Goal: Task Accomplishment & Management: Manage account settings

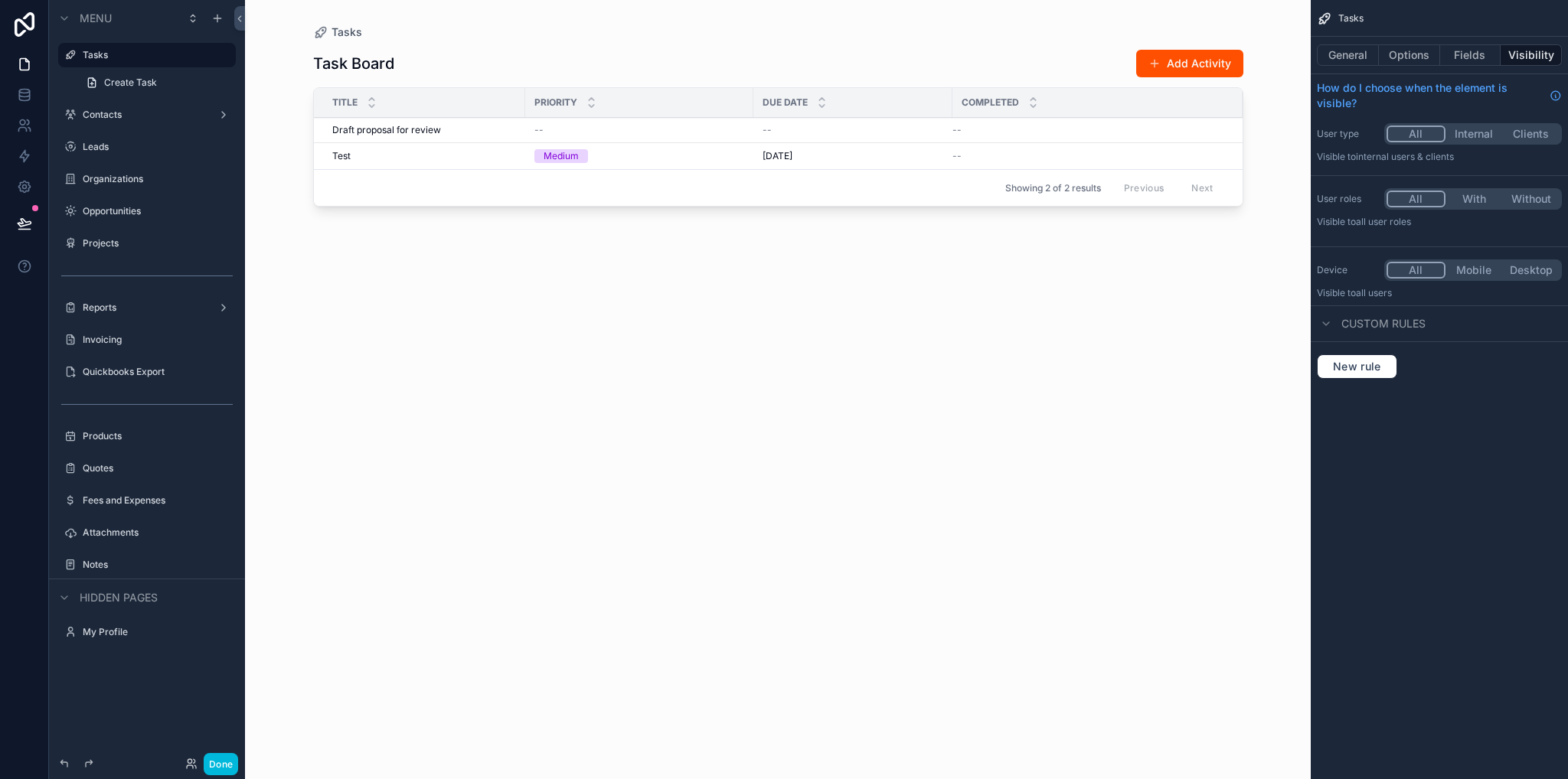
click at [421, 252] on div "scrollable content" at bounding box center [778, 380] width 979 height 760
click at [118, 375] on label "Quickbooks Export" at bounding box center [155, 371] width 144 height 12
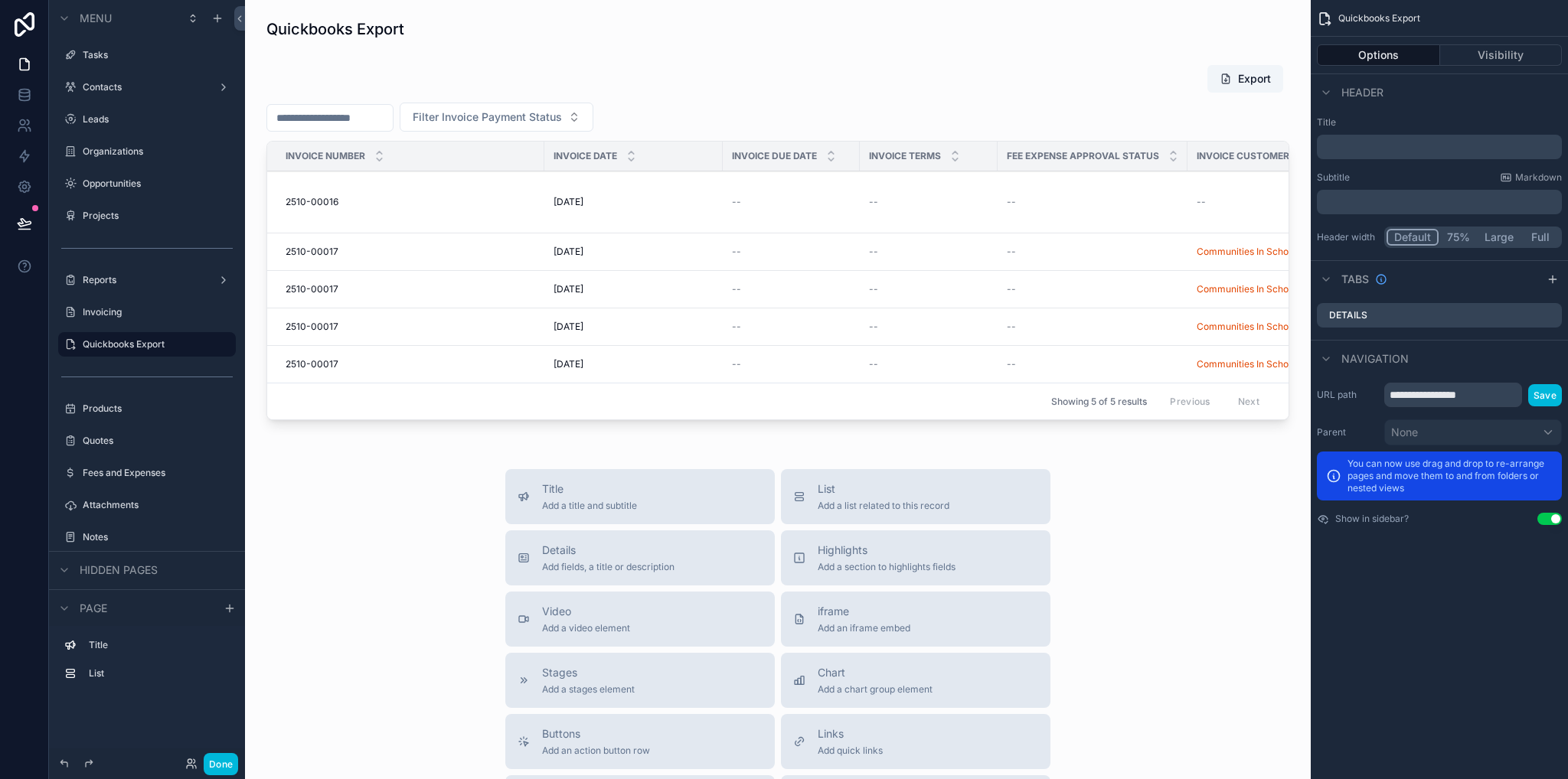
drag, startPoint x: 566, startPoint y: 425, endPoint x: 684, endPoint y: 425, distance: 118.0
click at [684, 425] on div "scrollable content" at bounding box center [778, 245] width 1041 height 375
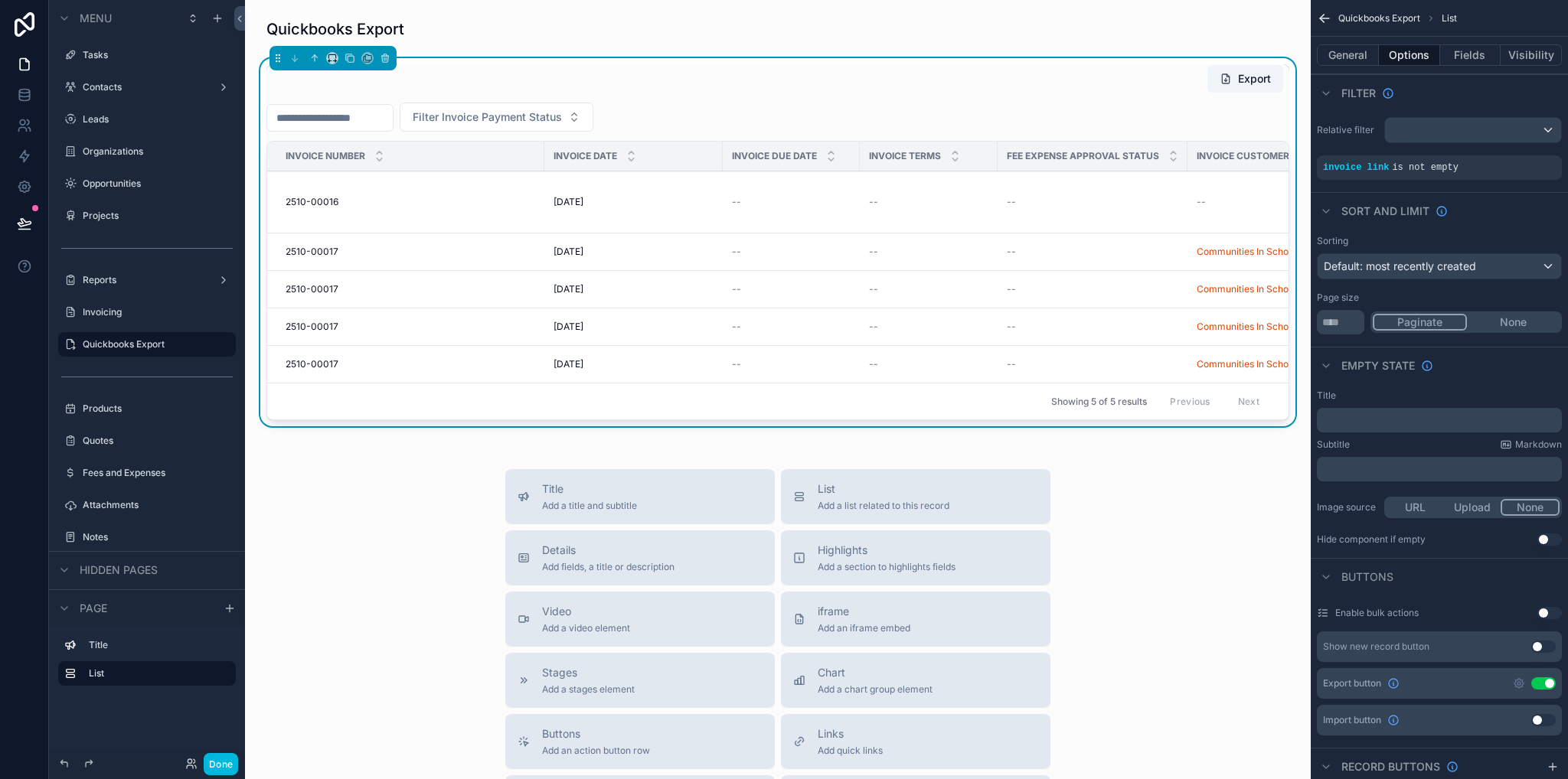
click at [536, 121] on span "Filter Invoice Payment Status" at bounding box center [487, 116] width 150 height 15
drag, startPoint x: 460, startPoint y: 202, endPoint x: 466, endPoint y: 180, distance: 22.8
click at [461, 202] on div "Already Paid" at bounding box center [534, 204] width 213 height 24
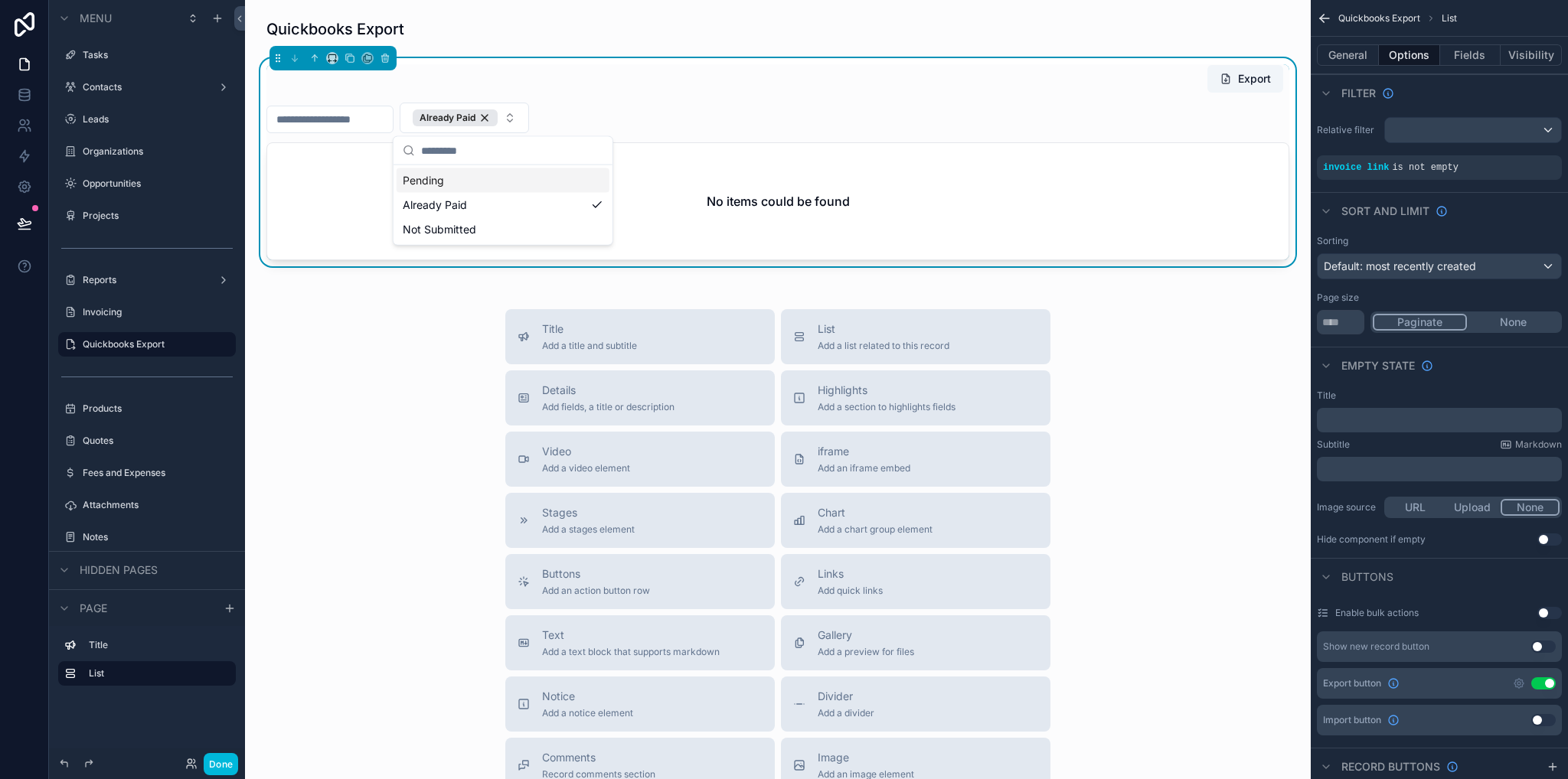
click at [430, 183] on div "Pending" at bounding box center [502, 180] width 213 height 24
click at [477, 212] on div "Already Paid" at bounding box center [539, 205] width 213 height 24
click at [424, 184] on div "Pending" at bounding box center [493, 180] width 213 height 24
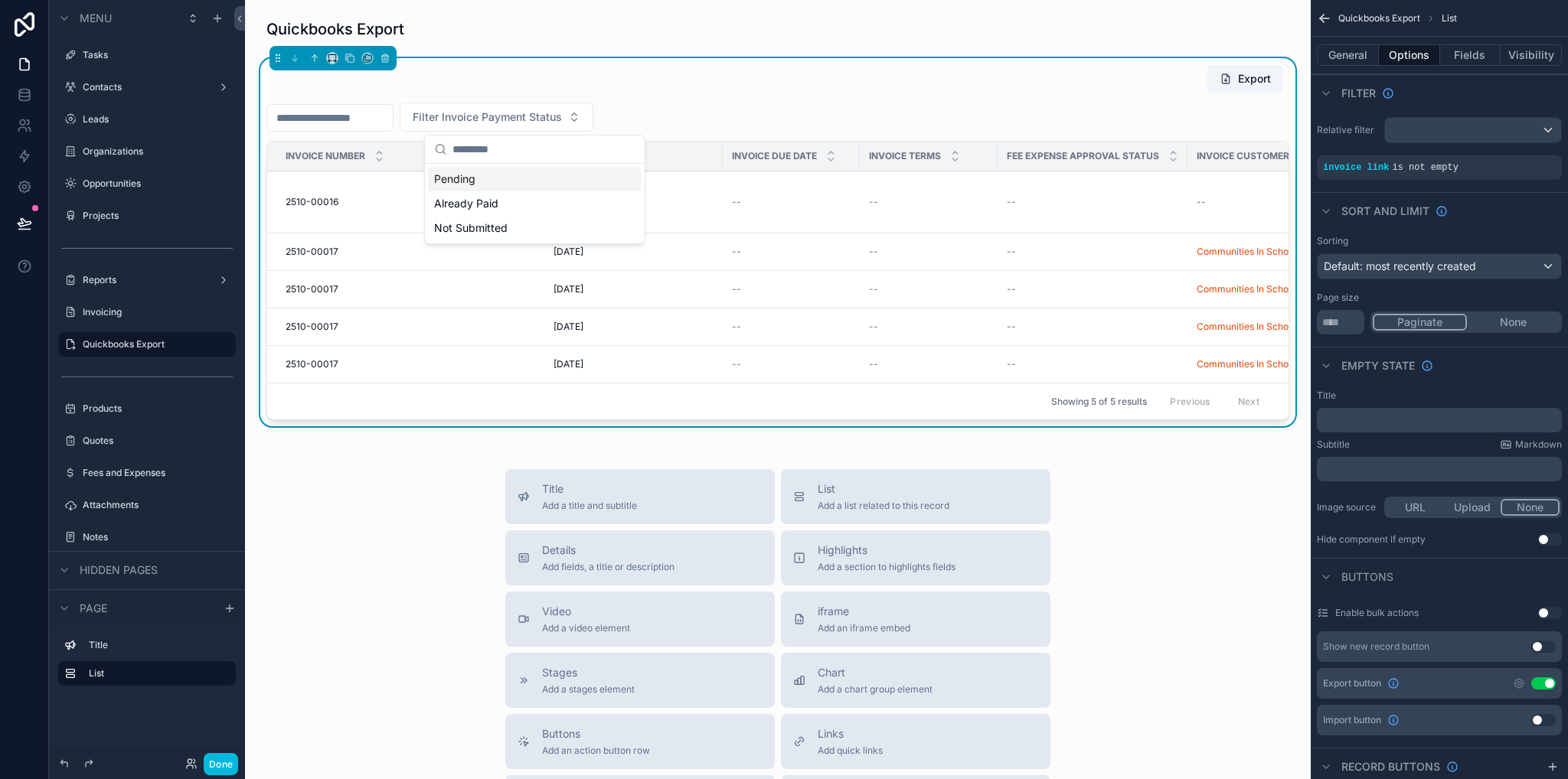
click at [710, 105] on div "Filter Invoice Payment Status" at bounding box center [778, 117] width 1023 height 29
click at [356, 120] on input "scrollable content" at bounding box center [329, 117] width 125 height 21
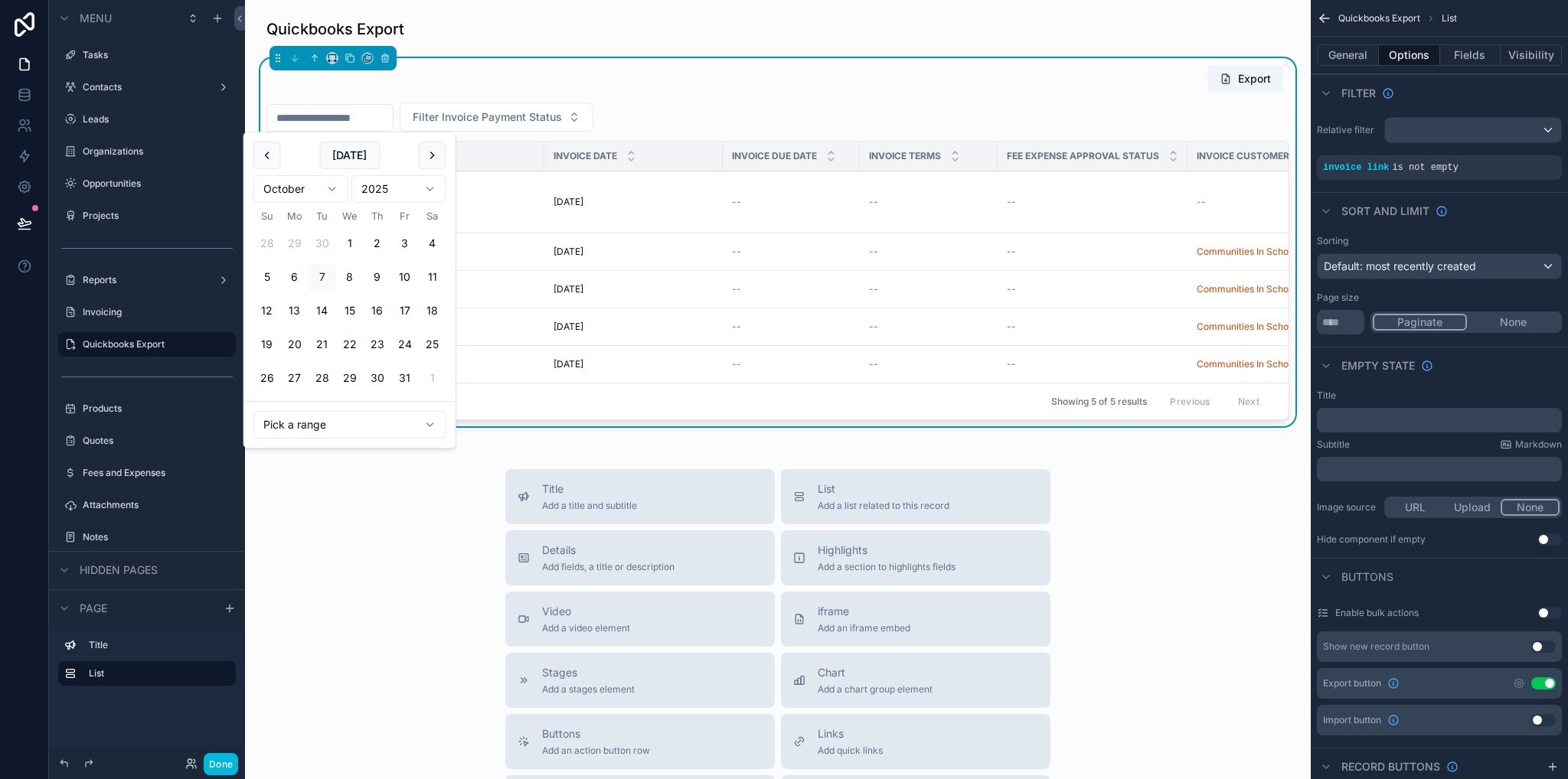
click at [362, 548] on div "Title Add a title and subtitle List Add a list related to this record Details A…" at bounding box center [778, 742] width 1041 height 545
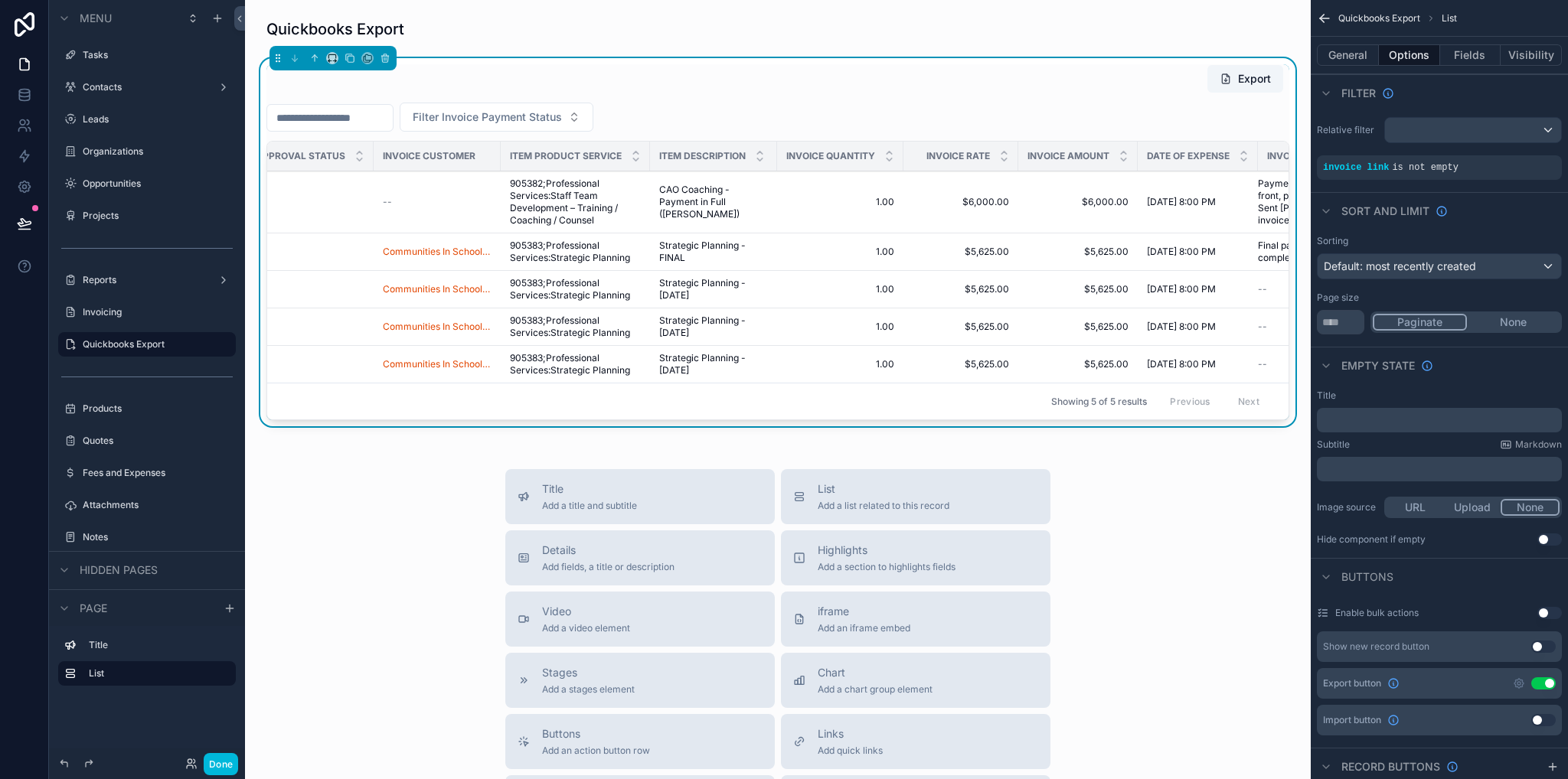
scroll to position [0, 922]
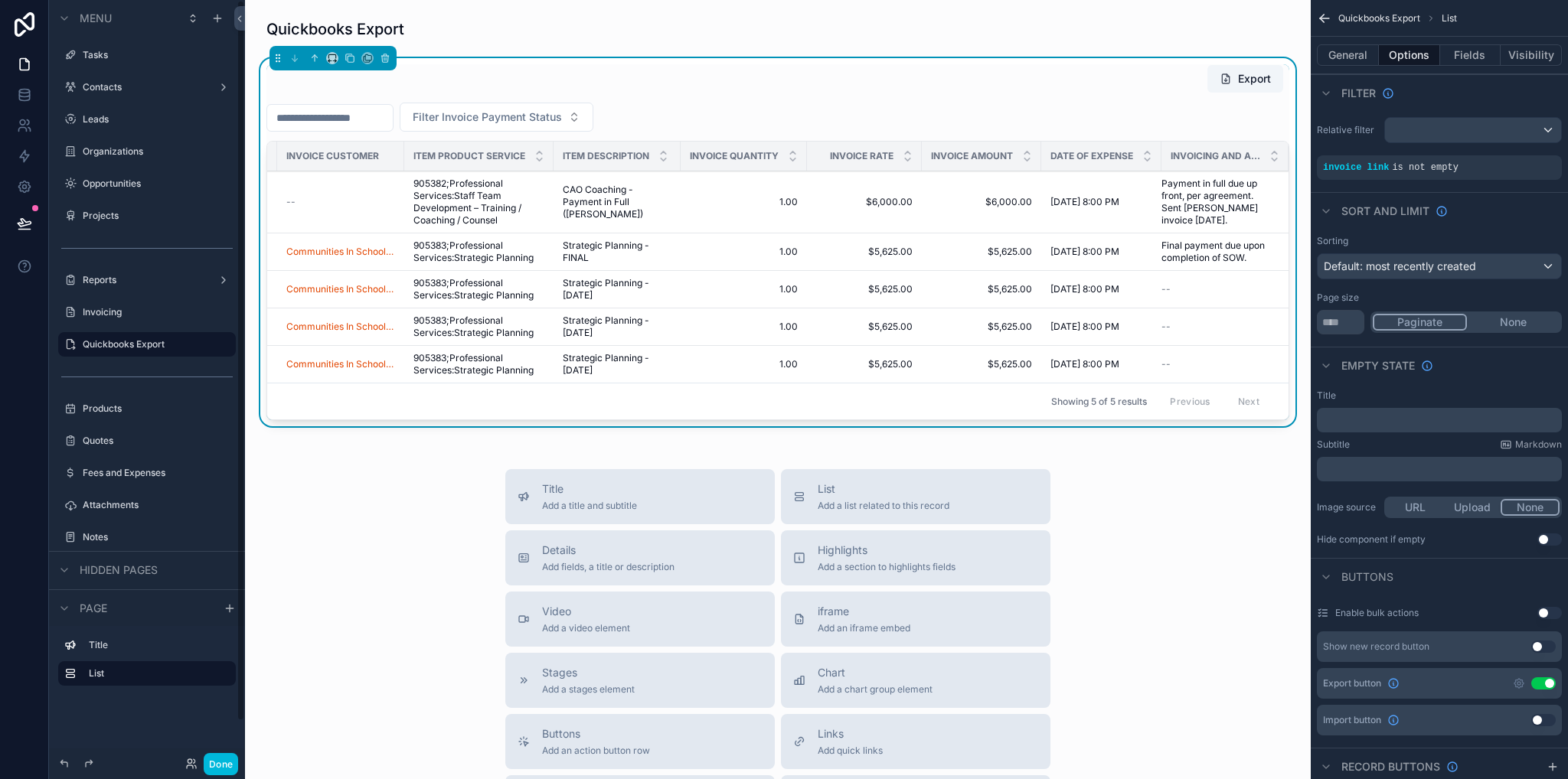
click at [103, 61] on div "Tasks" at bounding box center [157, 55] width 150 height 12
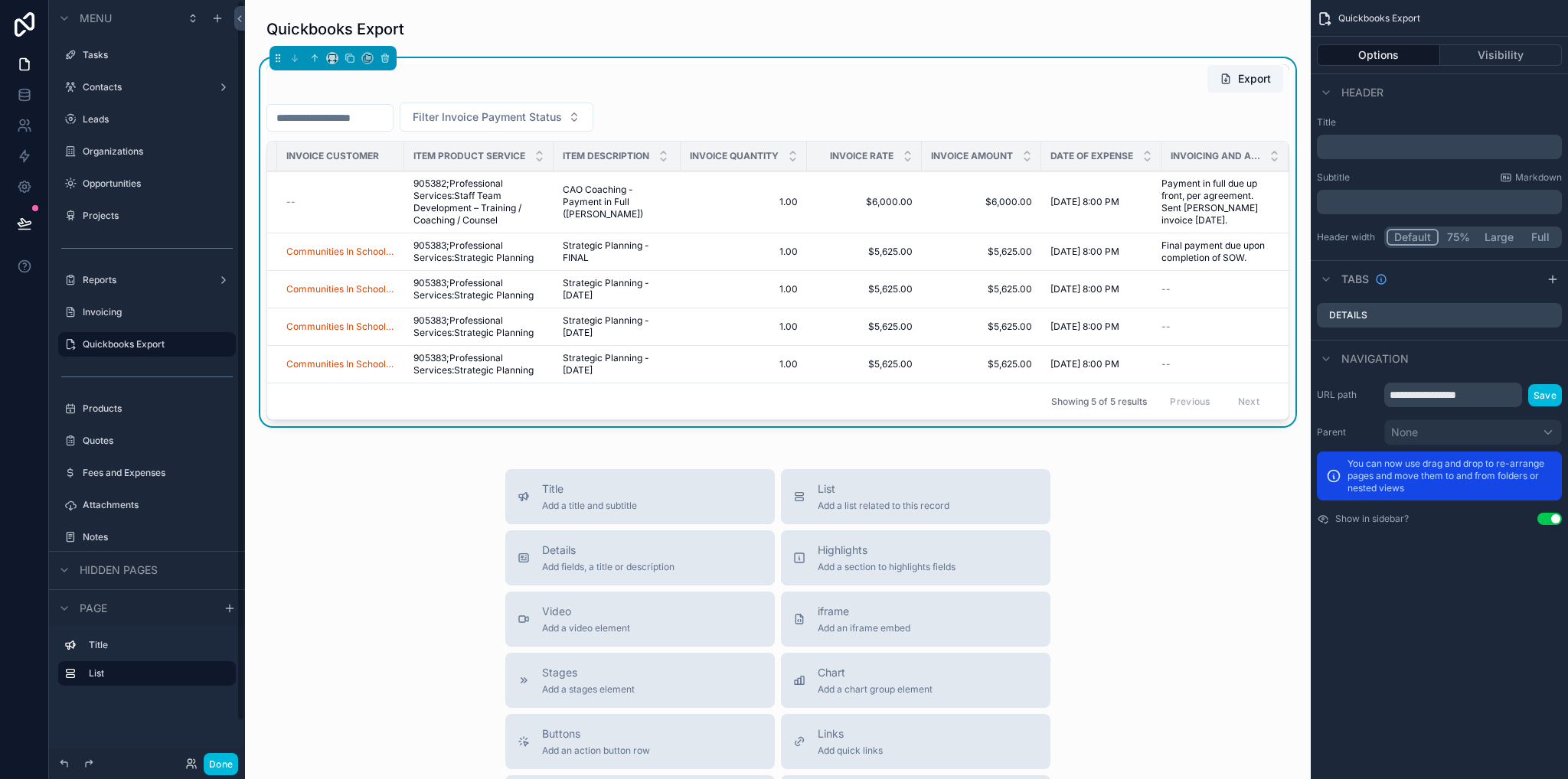
click at [110, 53] on label "Tasks" at bounding box center [155, 55] width 144 height 12
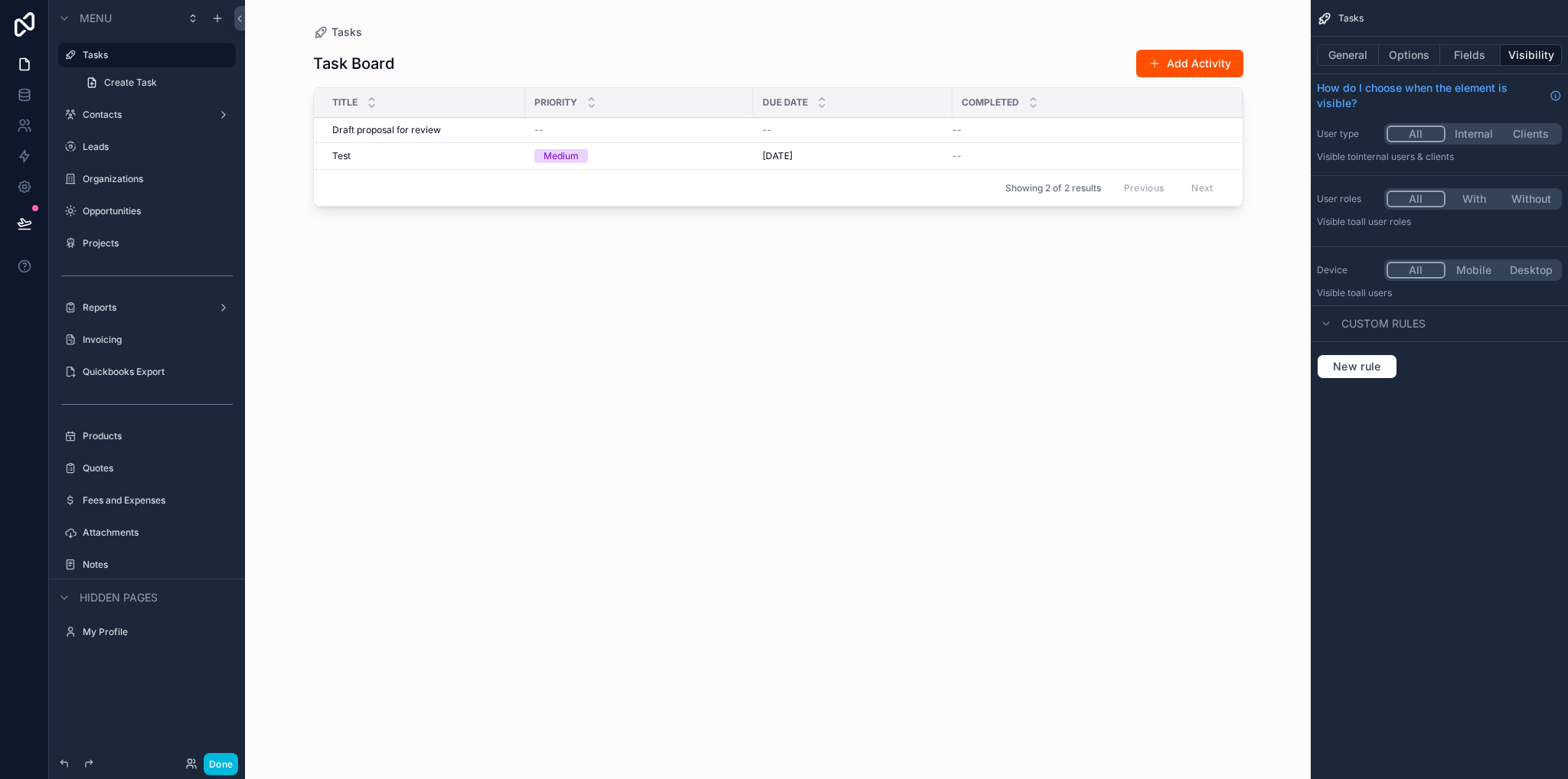
click at [469, 220] on div "scrollable content" at bounding box center [778, 380] width 979 height 760
click at [479, 189] on div "Showing 2 of 2 results Previous Next" at bounding box center [778, 187] width 929 height 36
click at [417, 177] on div "Showing 2 of 2 results Previous Next" at bounding box center [778, 187] width 929 height 36
drag, startPoint x: 1409, startPoint y: 66, endPoint x: 1405, endPoint y: 55, distance: 11.7
click at [1409, 65] on div "General Options Fields Visibility" at bounding box center [1439, 54] width 257 height 36
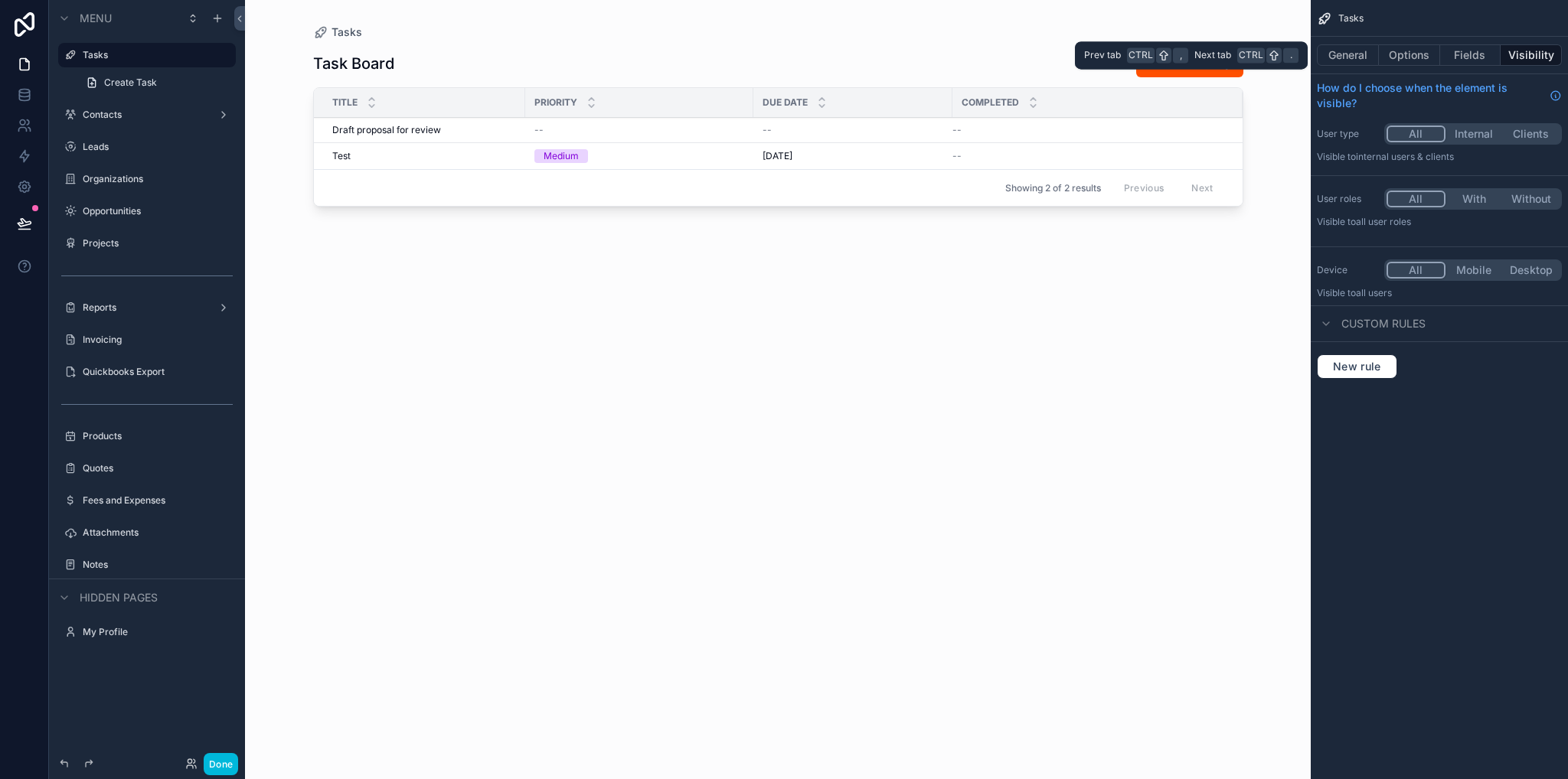
click at [1402, 49] on button "Options" at bounding box center [1409, 55] width 61 height 21
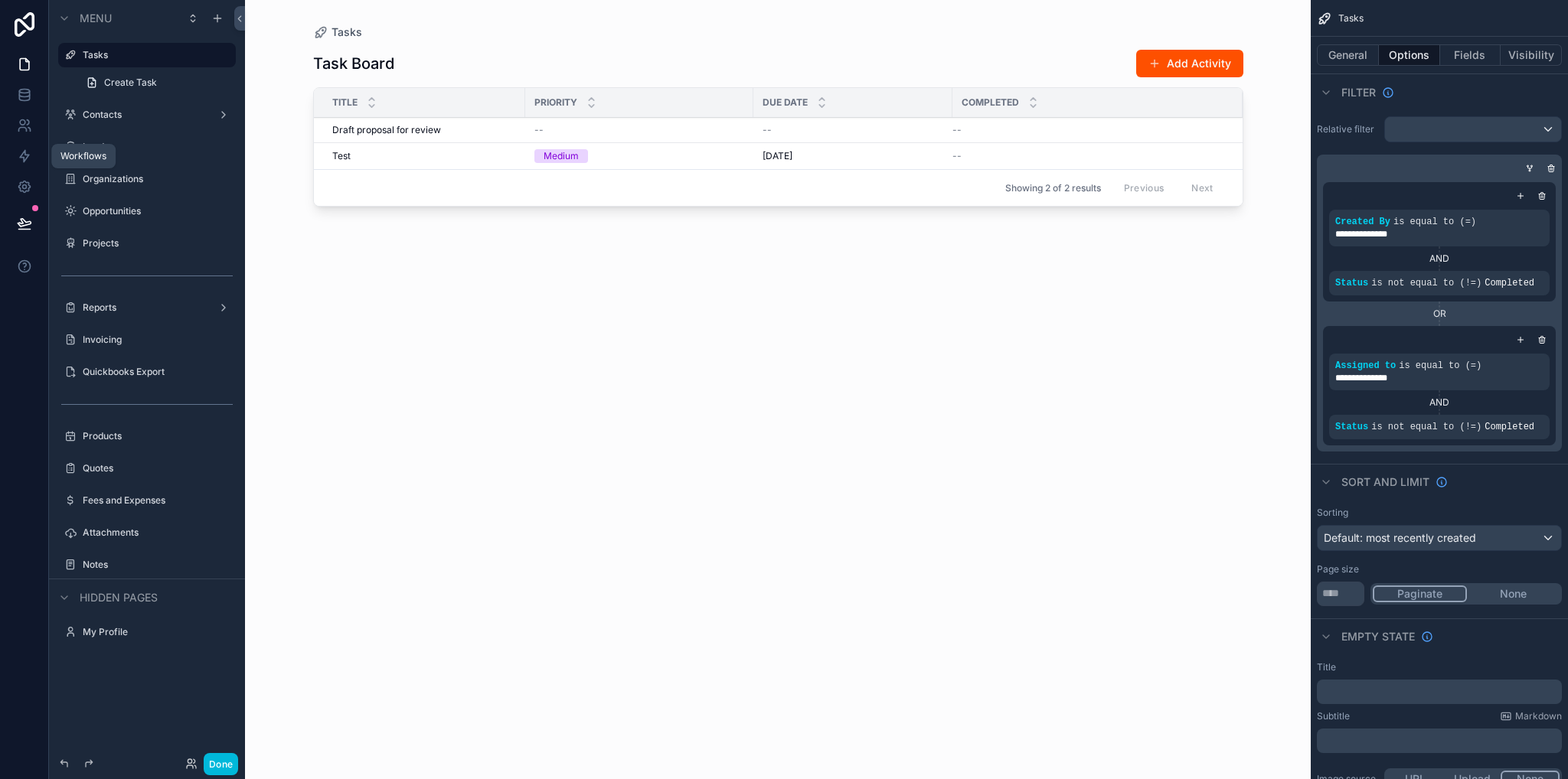
click at [23, 153] on icon at bounding box center [24, 156] width 9 height 11
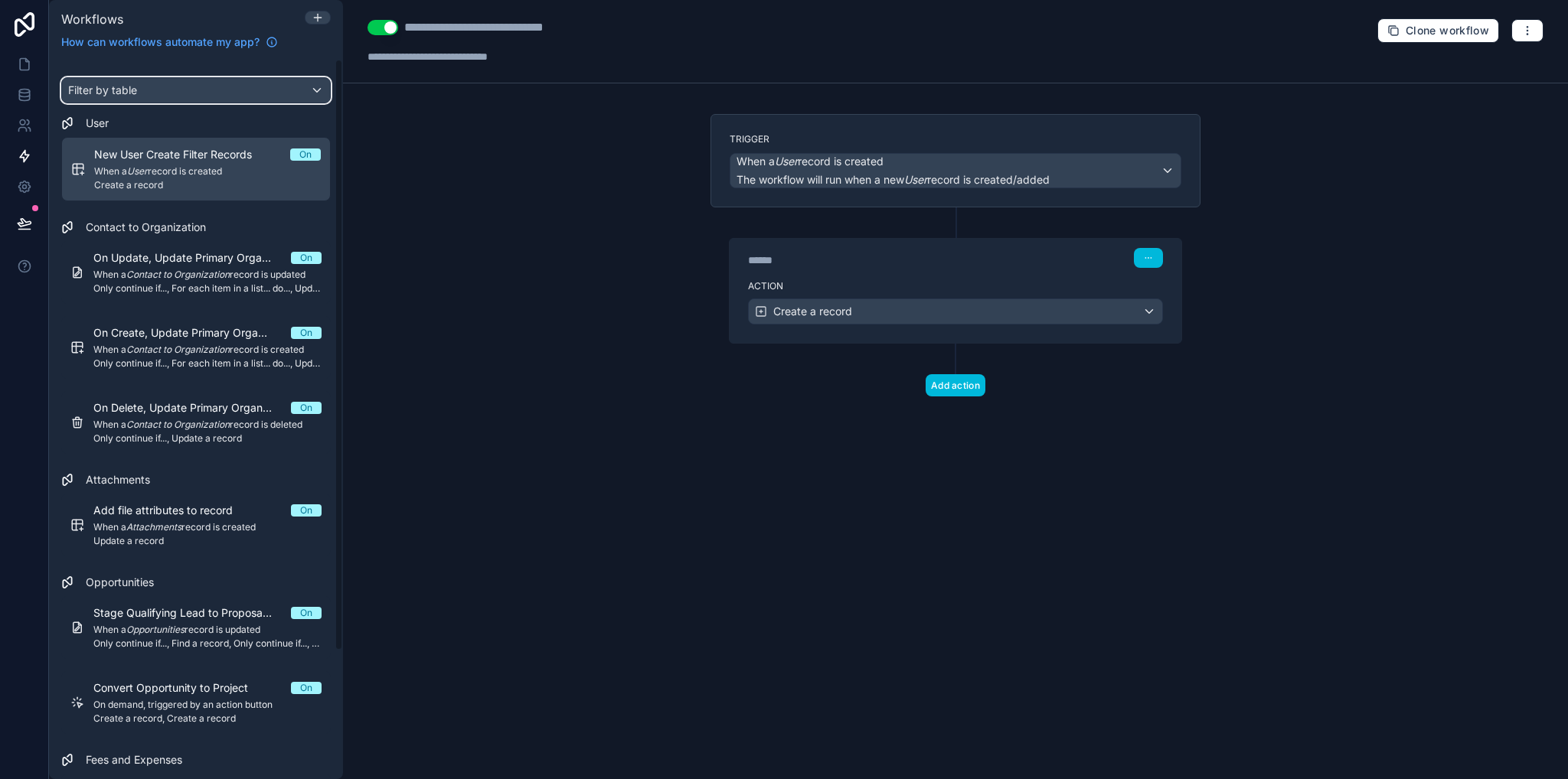
click at [235, 91] on div "Filter by table" at bounding box center [196, 91] width 268 height 24
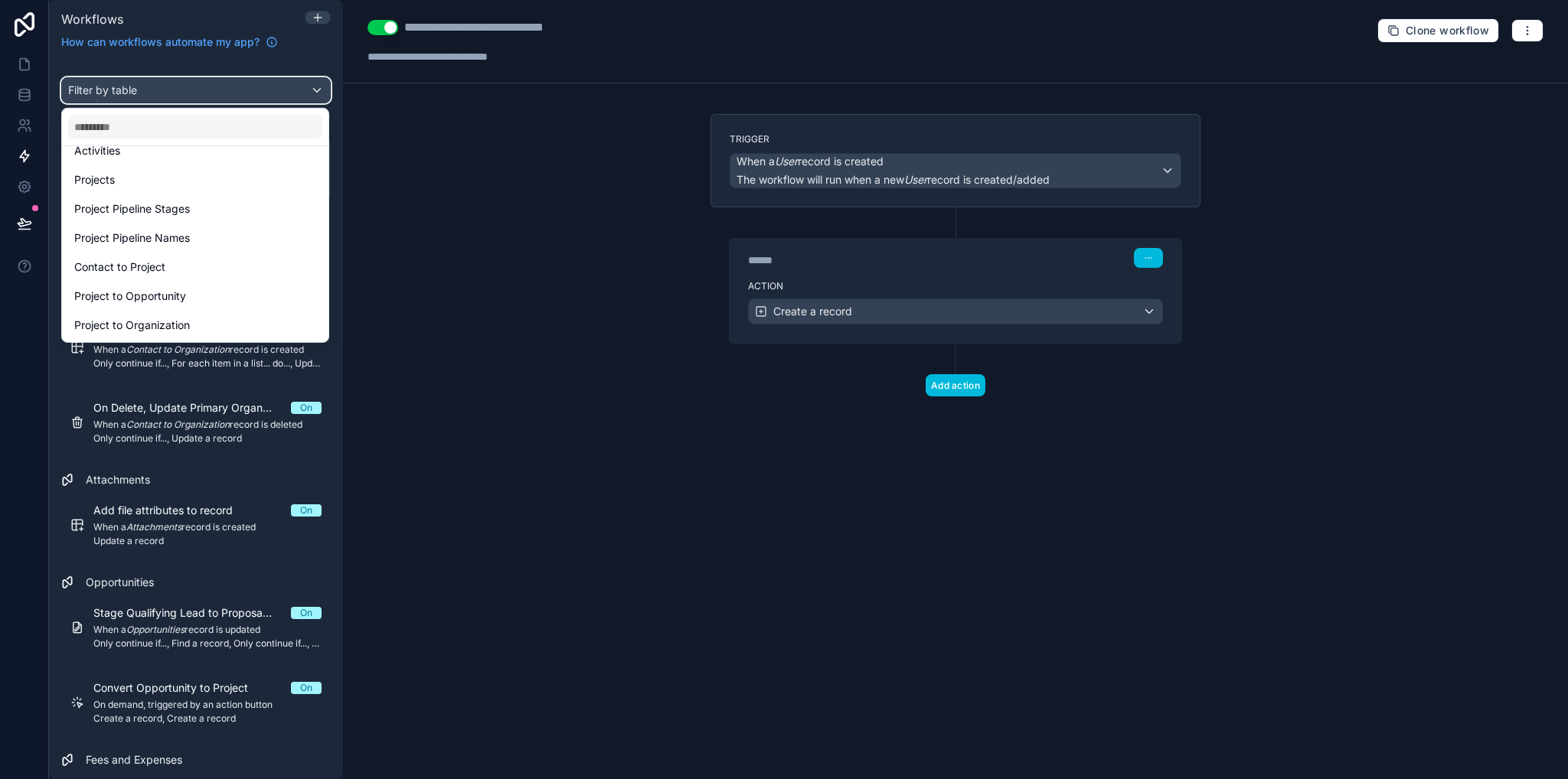
scroll to position [230, 0]
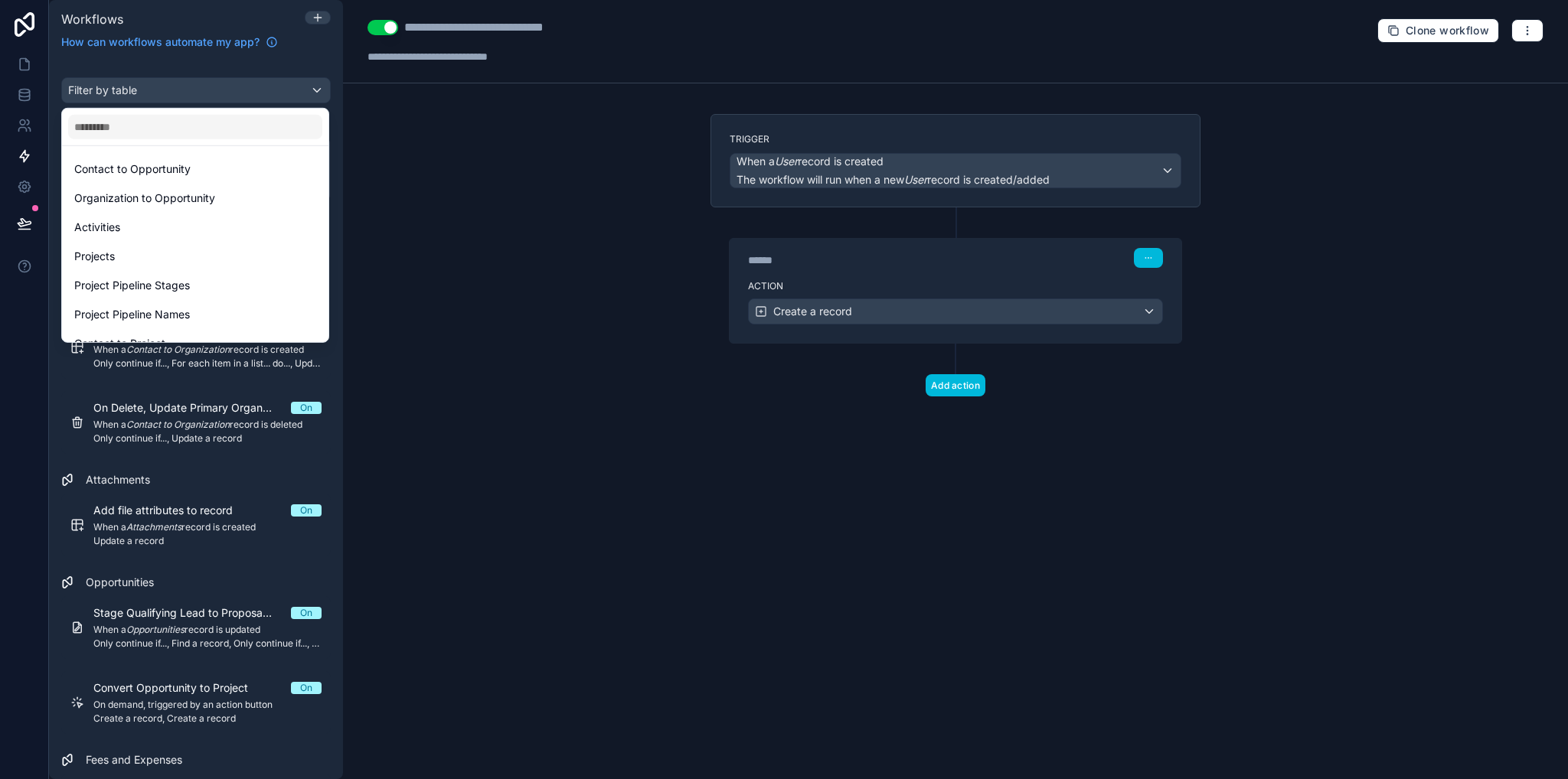
click at [92, 223] on span "Activities" at bounding box center [97, 227] width 46 height 19
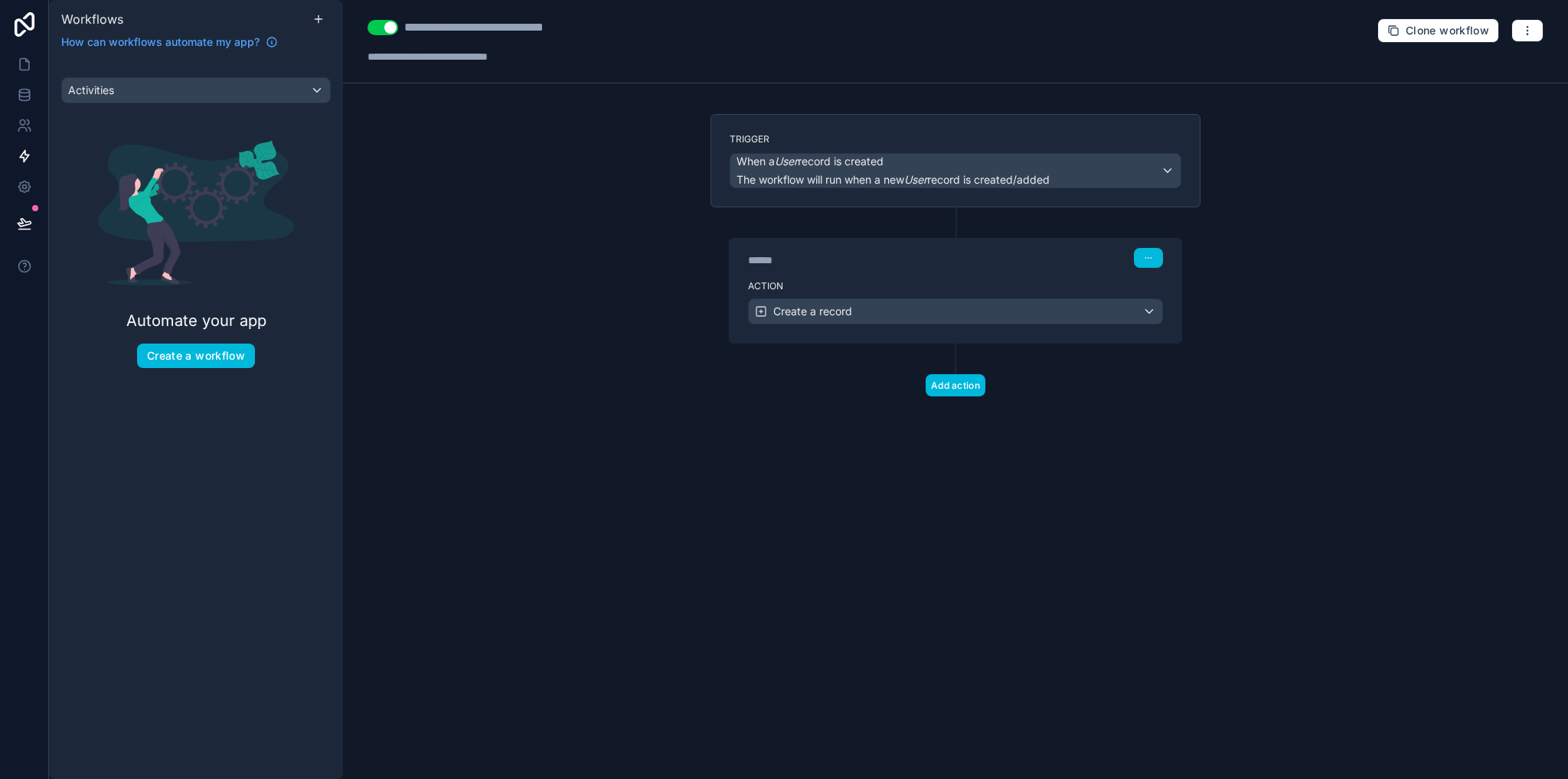
click at [209, 346] on button "Create a workflow" at bounding box center [196, 356] width 118 height 24
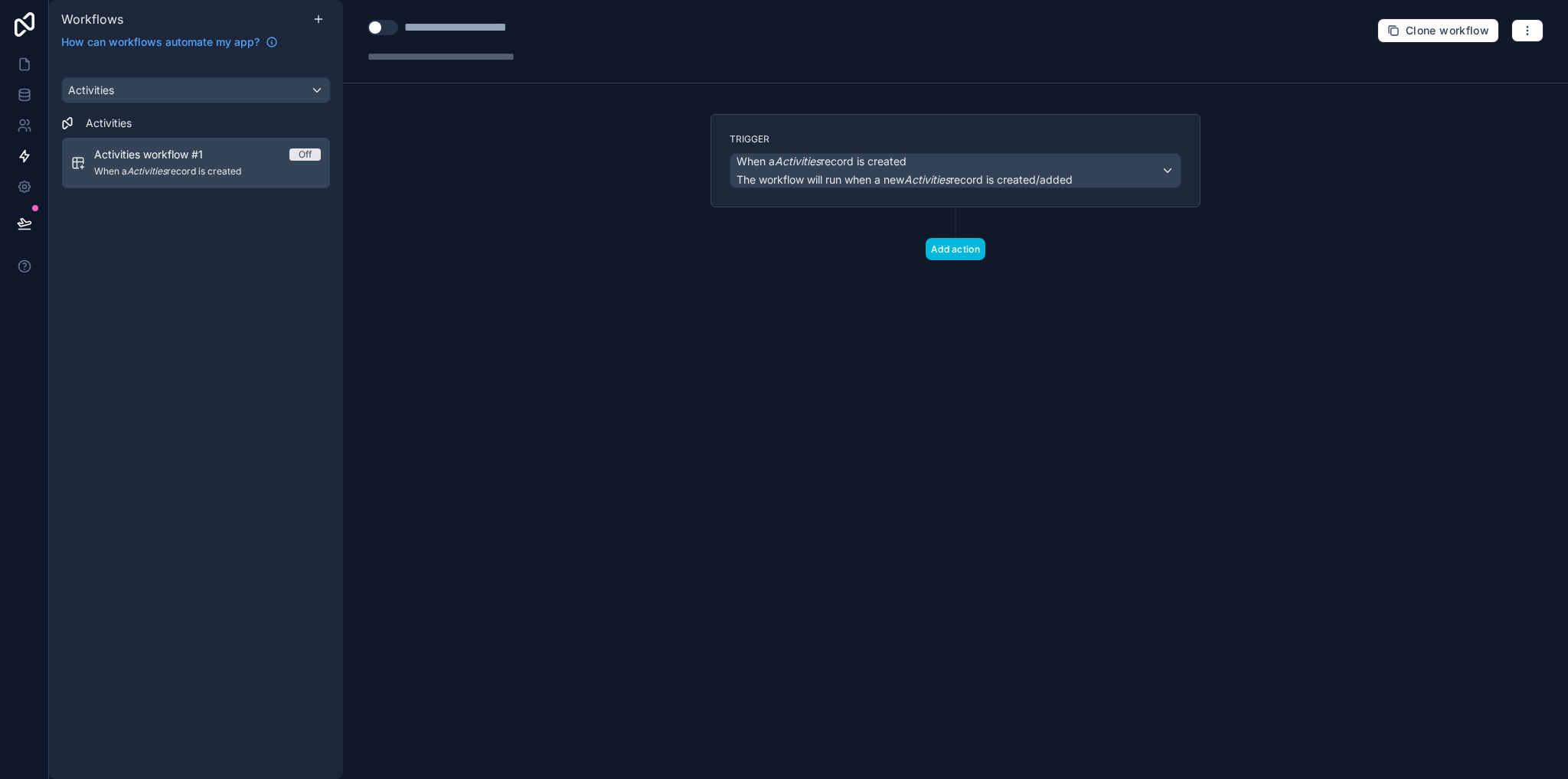
click at [443, 21] on div "**********" at bounding box center [473, 28] width 138 height 19
drag, startPoint x: 529, startPoint y: 29, endPoint x: 393, endPoint y: 32, distance: 136.0
click at [393, 32] on div "**********" at bounding box center [474, 28] width 214 height 19
type div "**********"
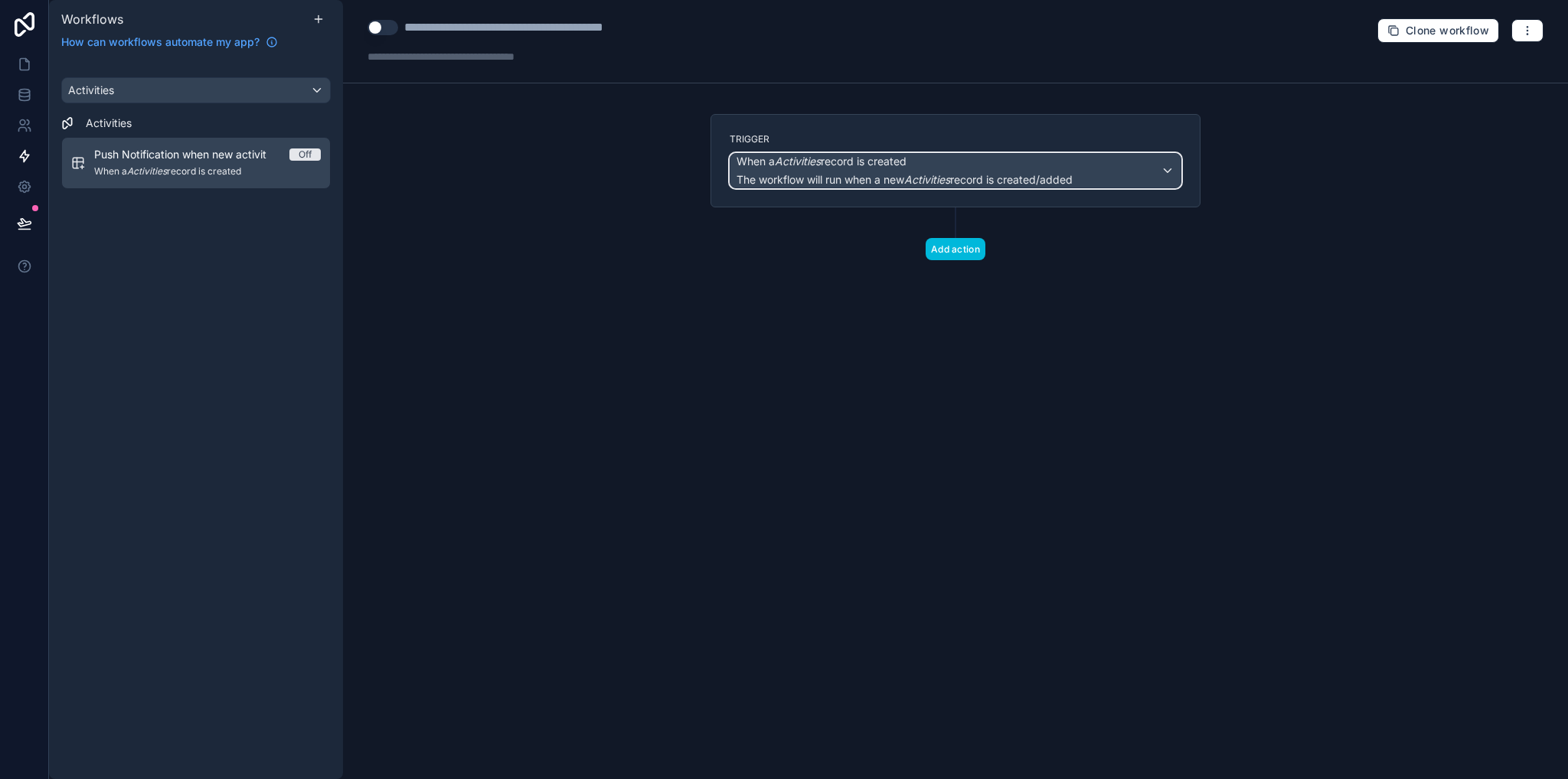
click at [825, 176] on span "The workflow will run when a new Activities record is created/added" at bounding box center [904, 180] width 336 height 13
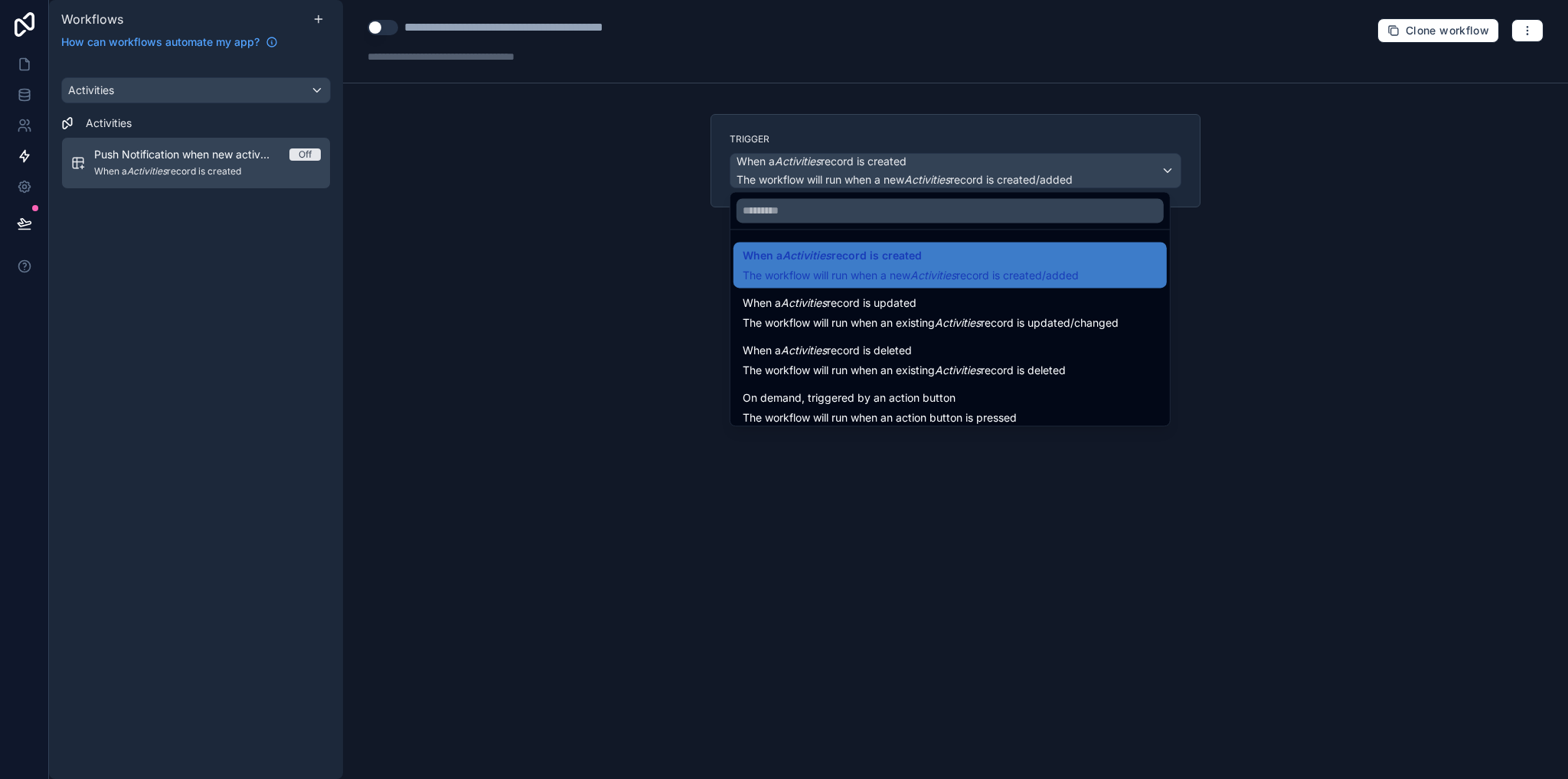
click at [705, 256] on div at bounding box center [784, 389] width 1568 height 779
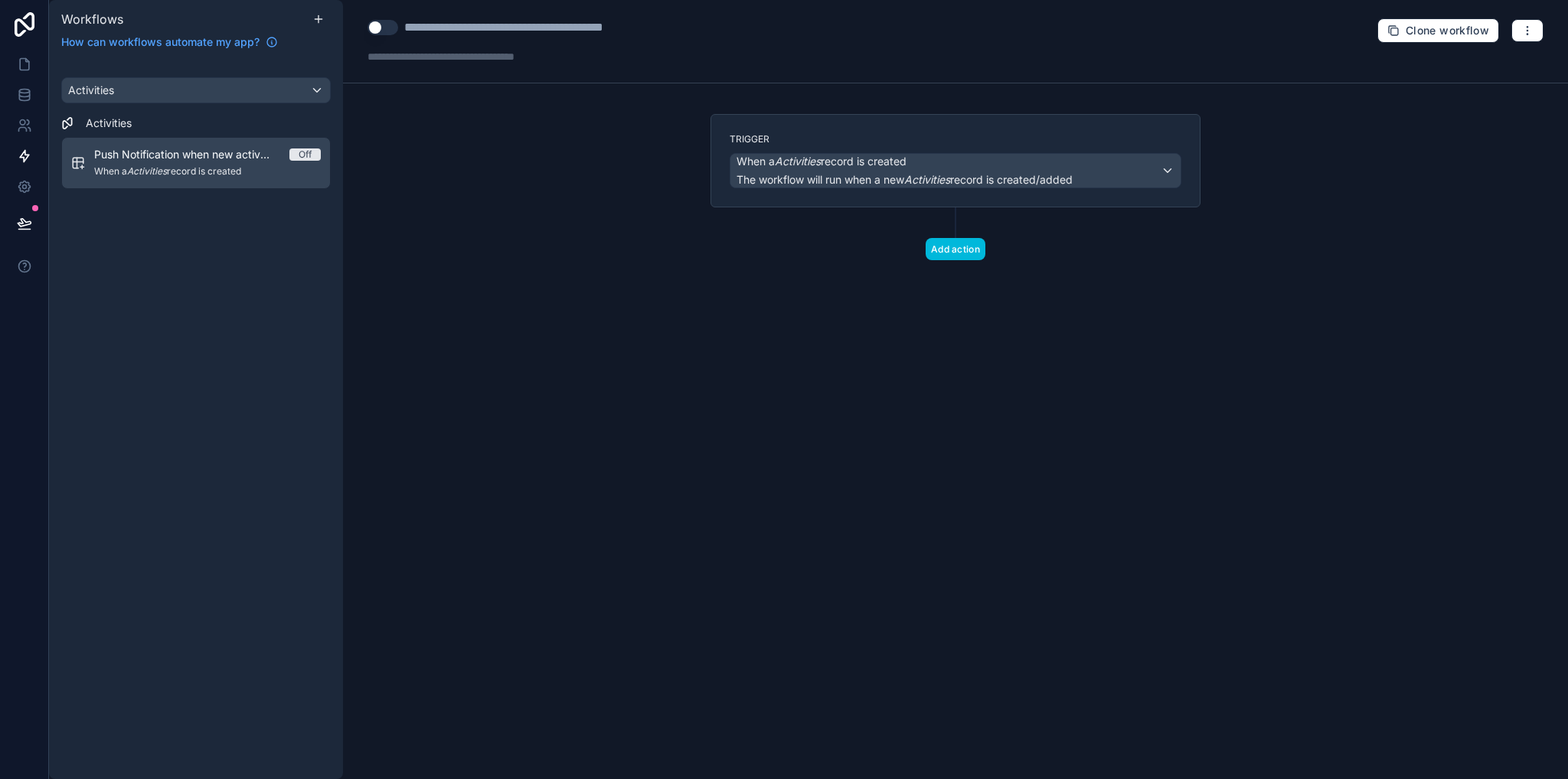
click at [928, 238] on button "Add action" at bounding box center [956, 248] width 60 height 22
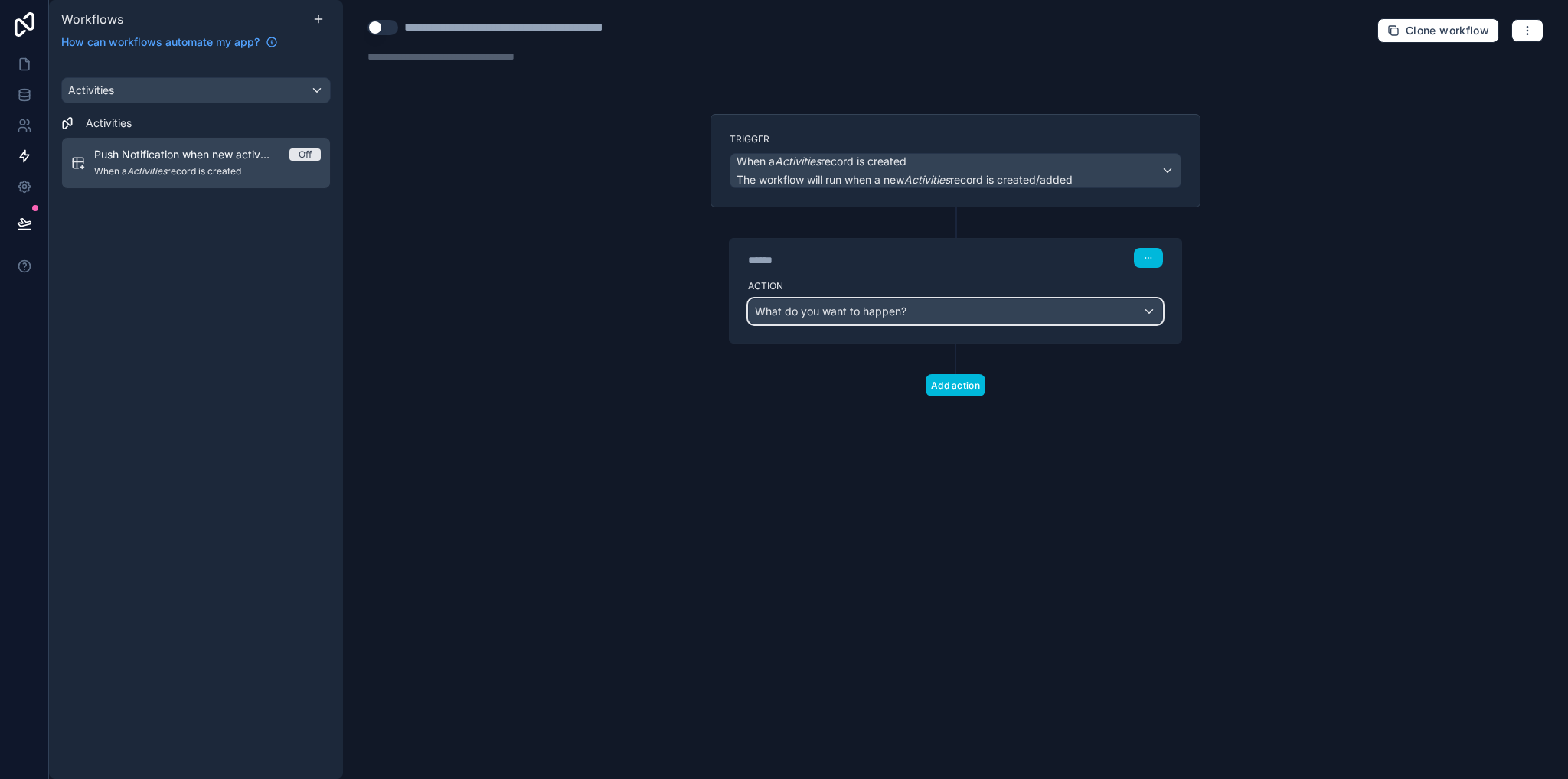
click at [845, 309] on span "What do you want to happen?" at bounding box center [830, 311] width 151 height 13
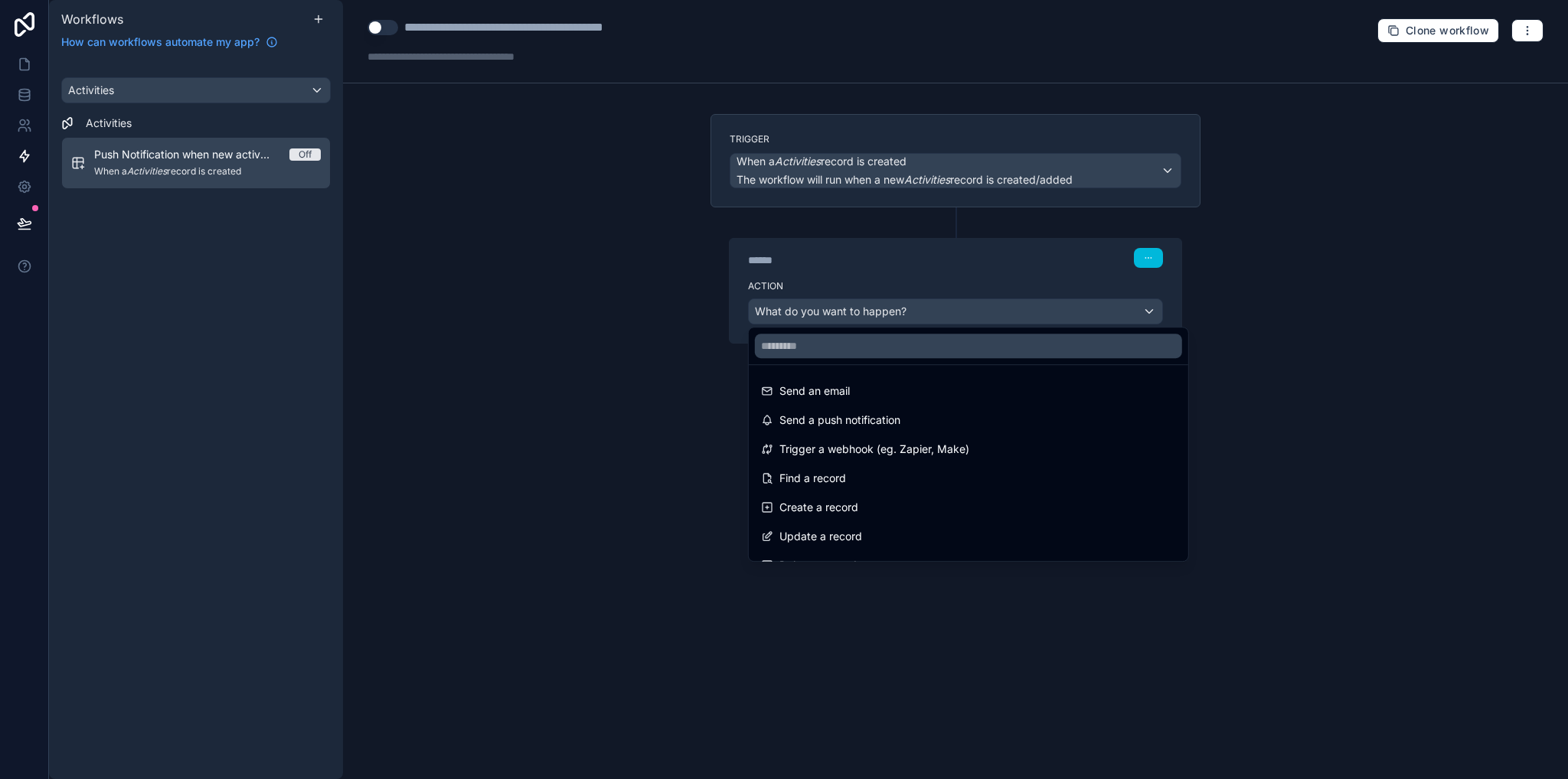
click at [863, 425] on span "Send a push notification" at bounding box center [839, 420] width 121 height 19
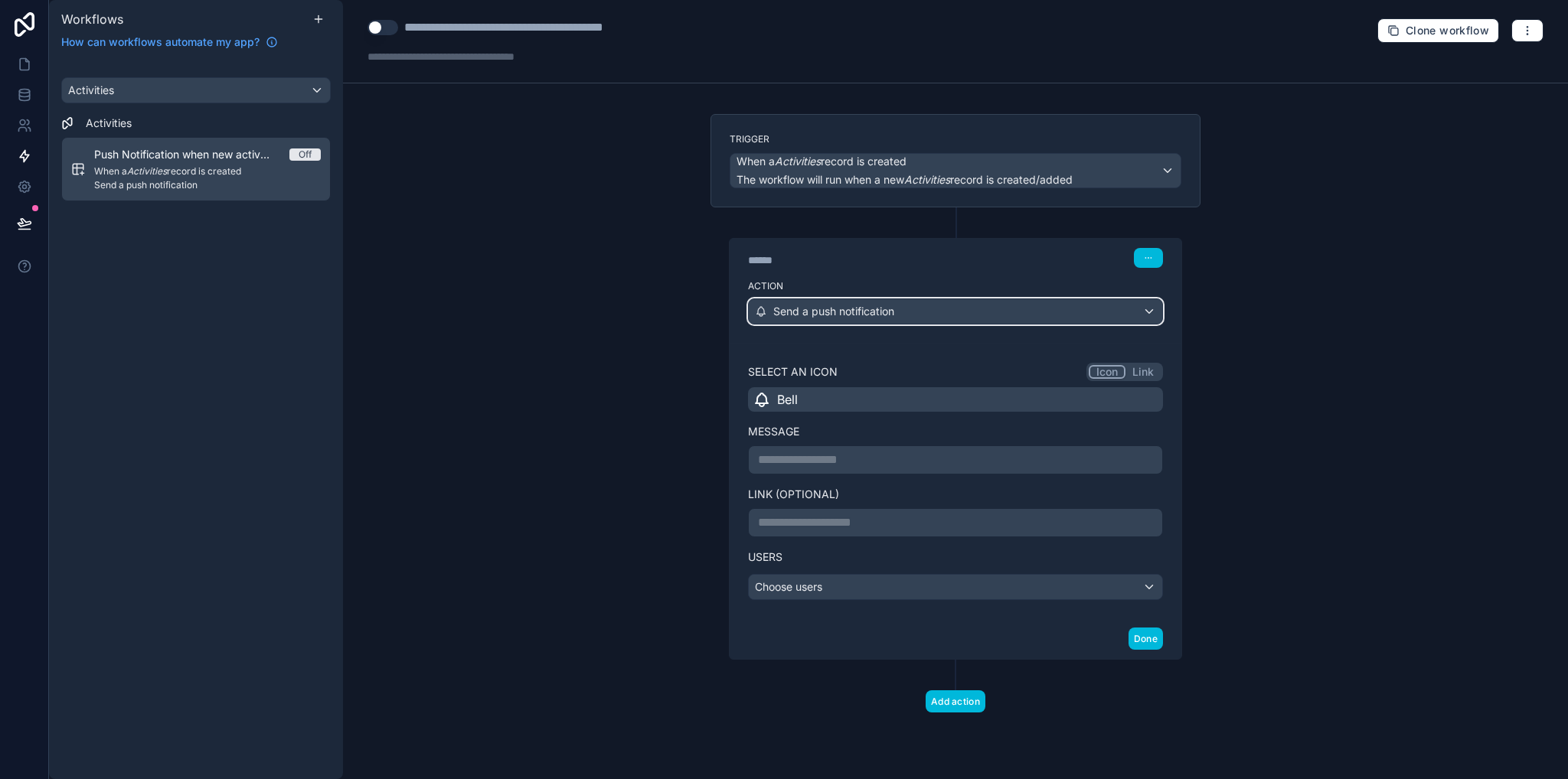
click at [860, 313] on span "Send a push notification" at bounding box center [833, 311] width 121 height 15
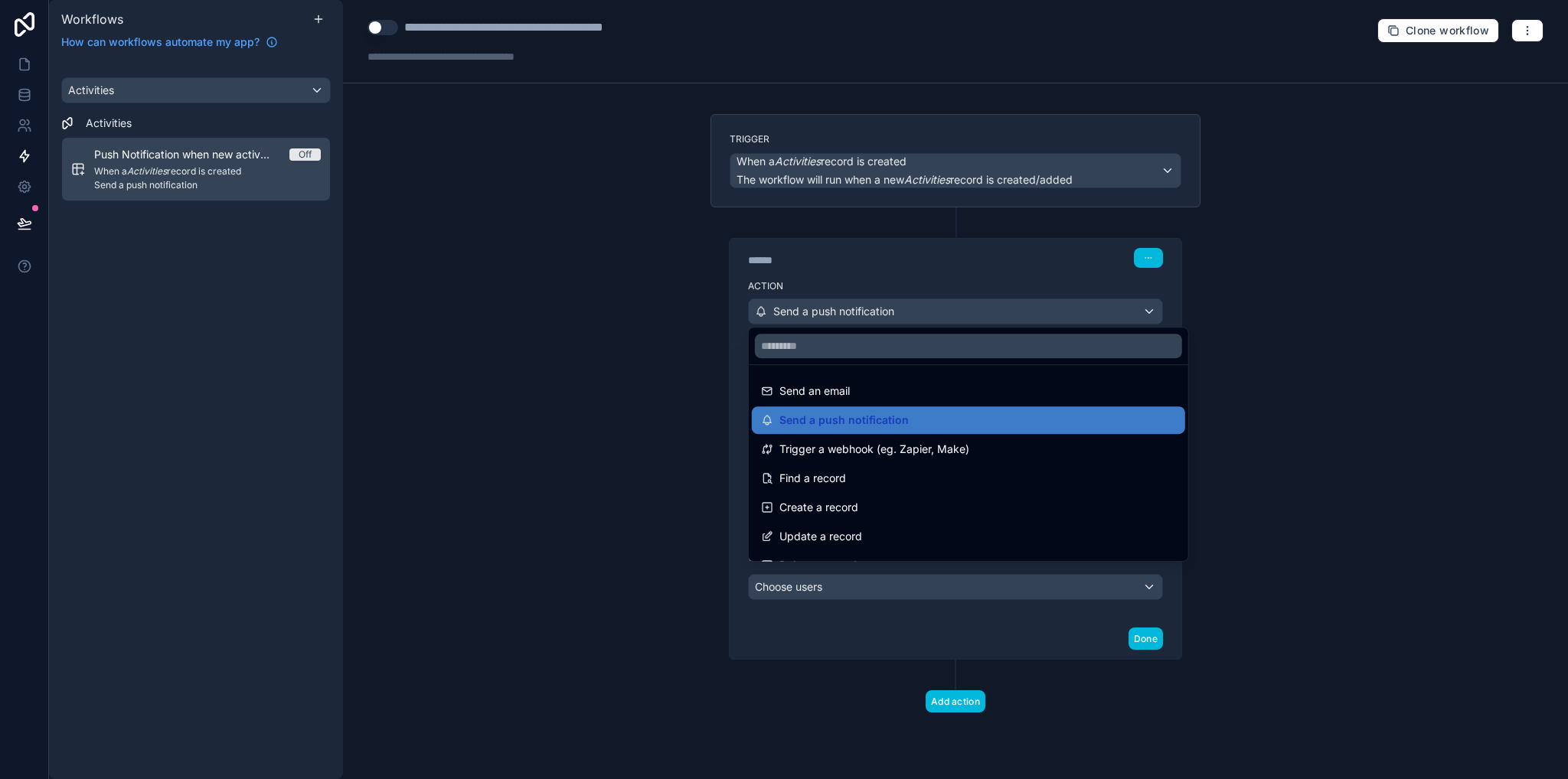
click at [1285, 379] on div at bounding box center [784, 389] width 1568 height 779
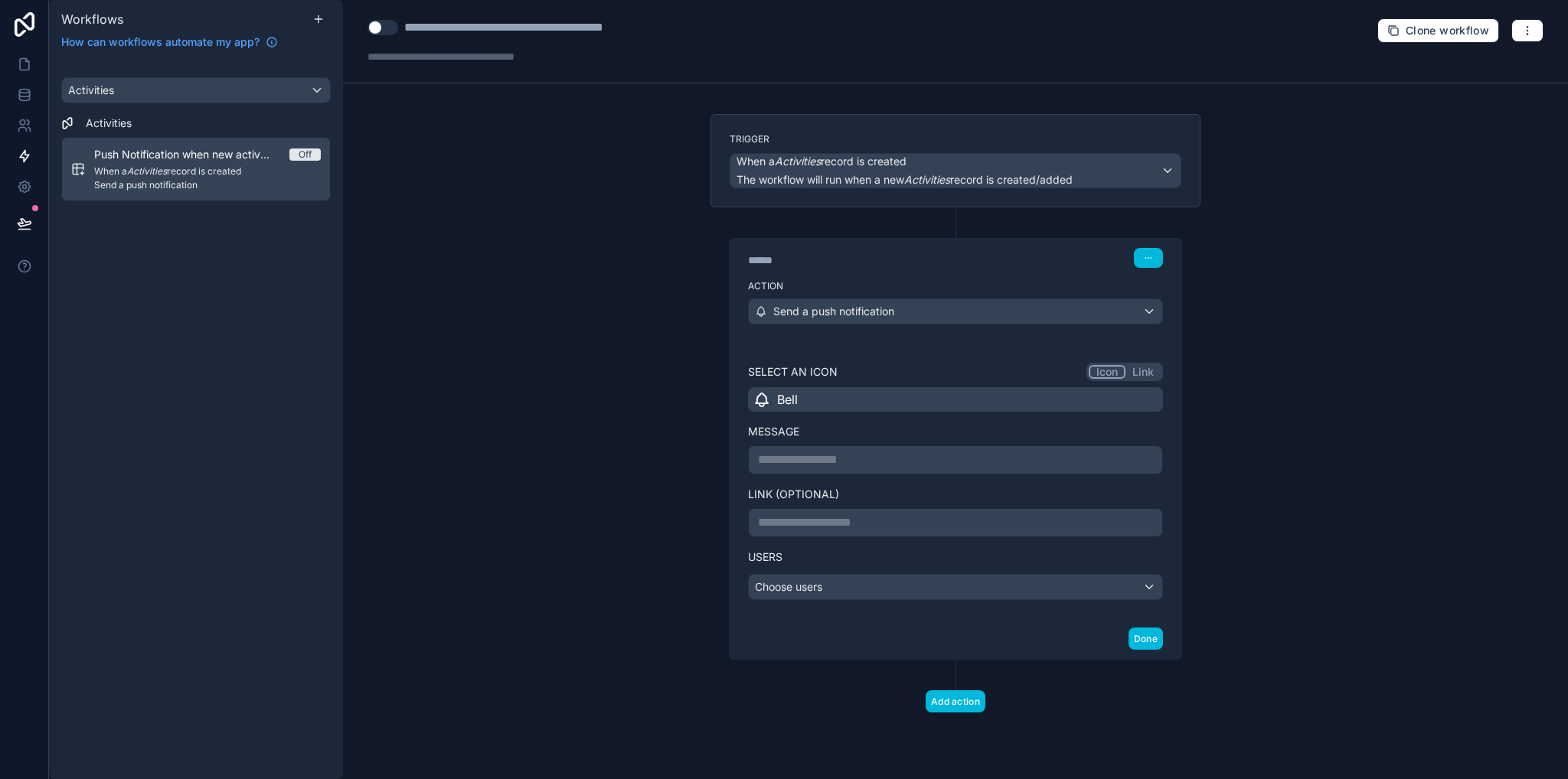
click at [824, 399] on div "Bell" at bounding box center [955, 400] width 415 height 24
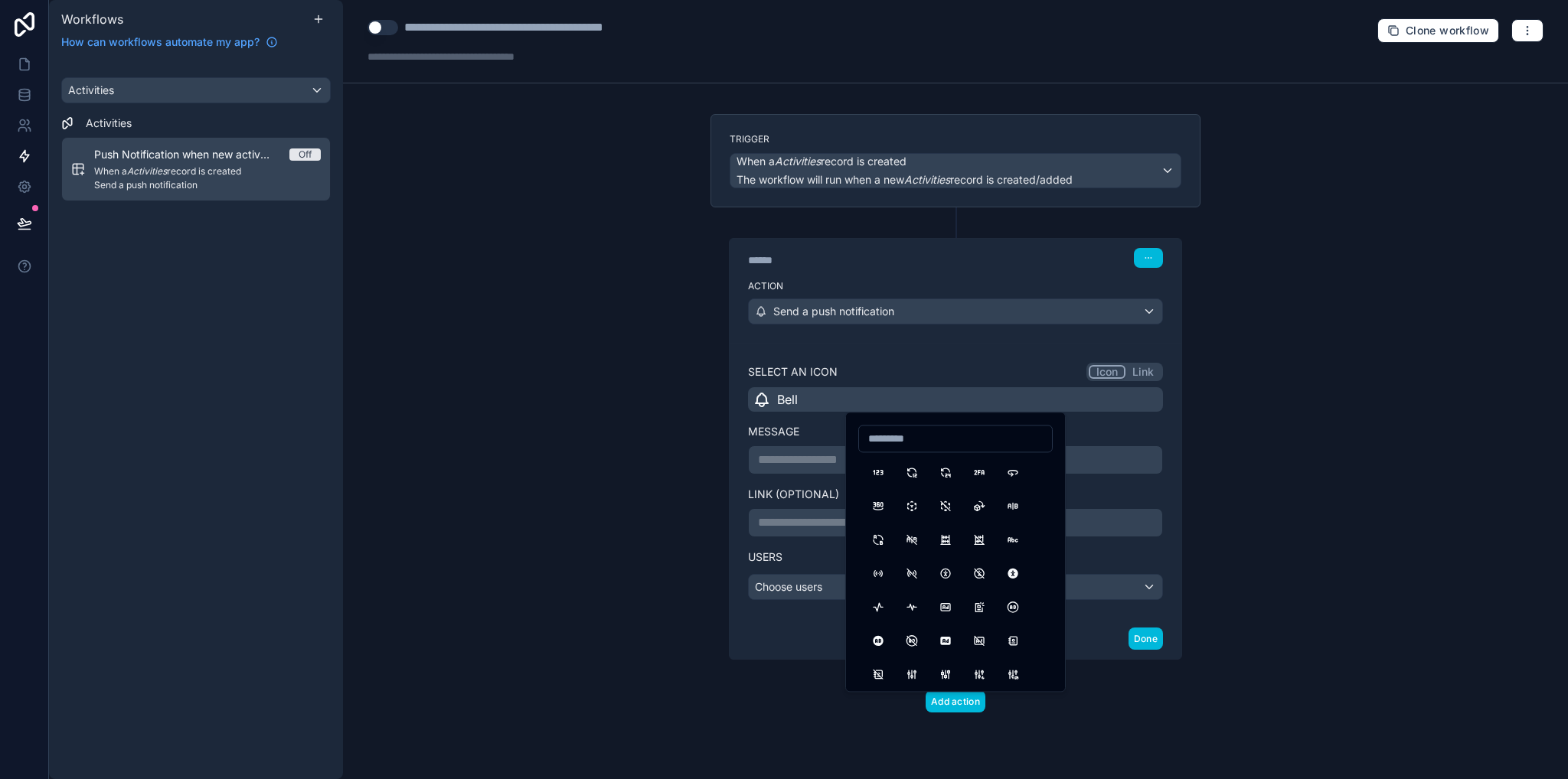
click at [552, 444] on div "**********" at bounding box center [956, 389] width 1225 height 779
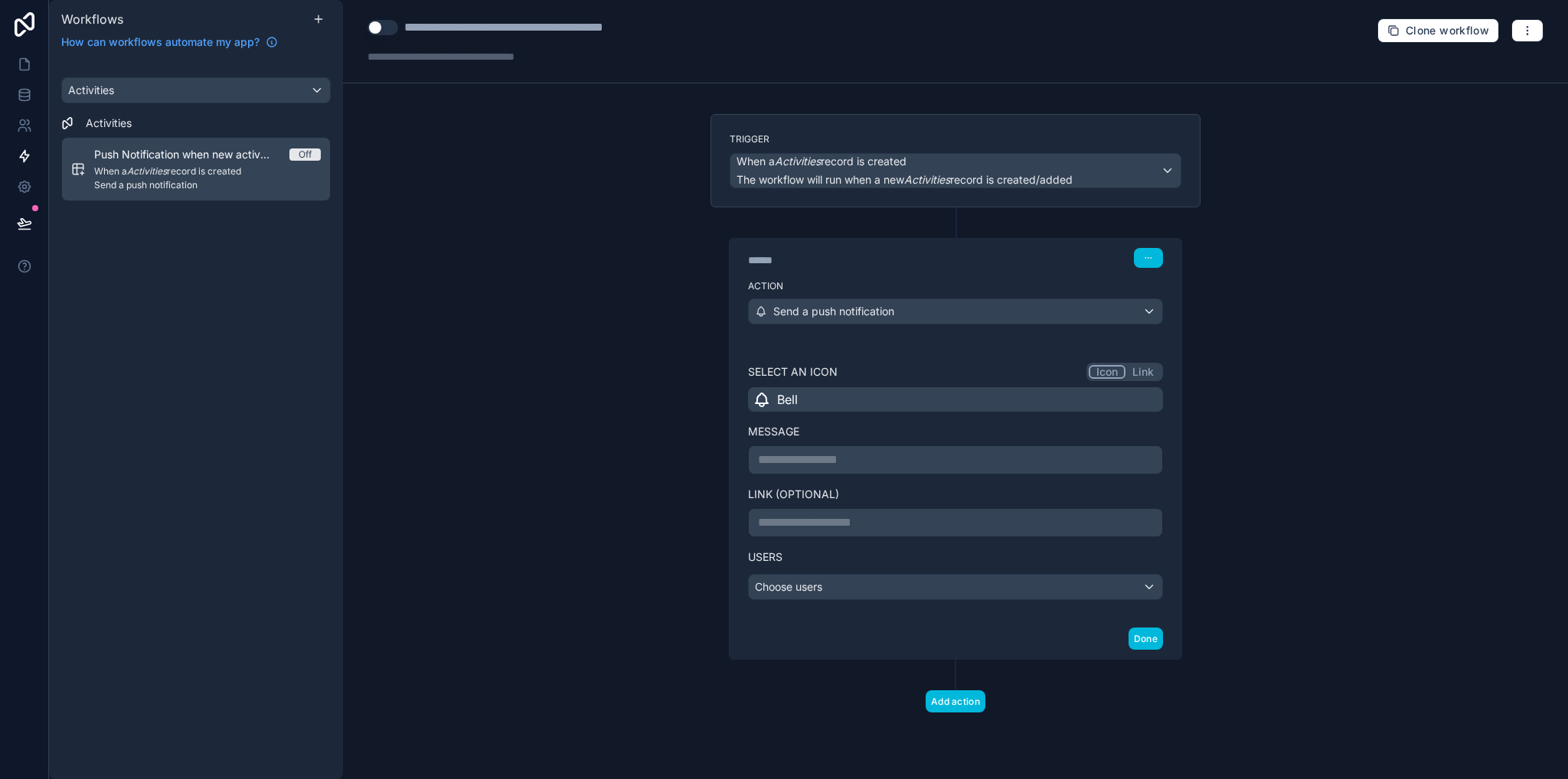
click at [796, 459] on p "**********" at bounding box center [956, 459] width 395 height 19
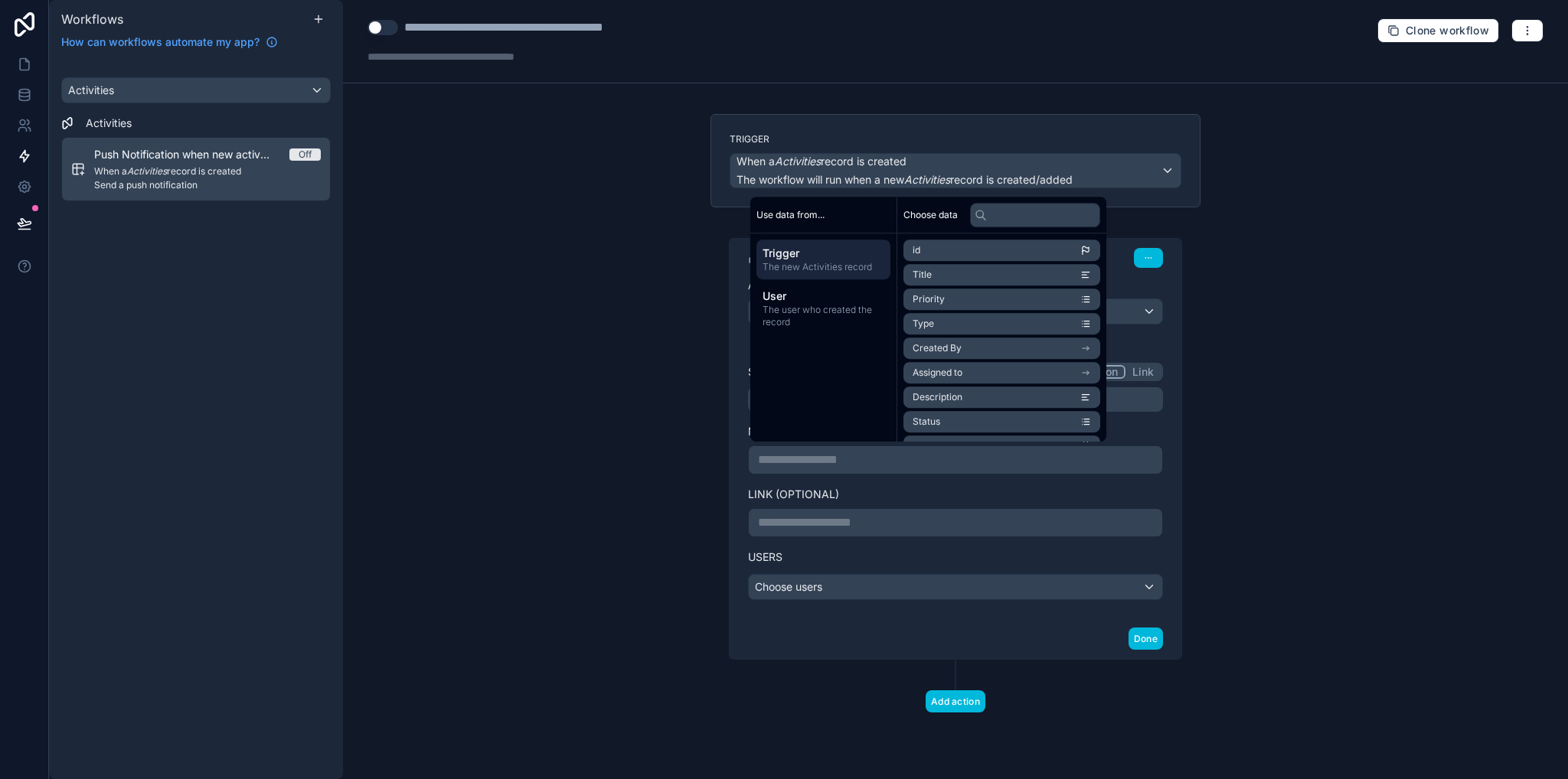
click at [628, 472] on div "**********" at bounding box center [956, 389] width 1225 height 779
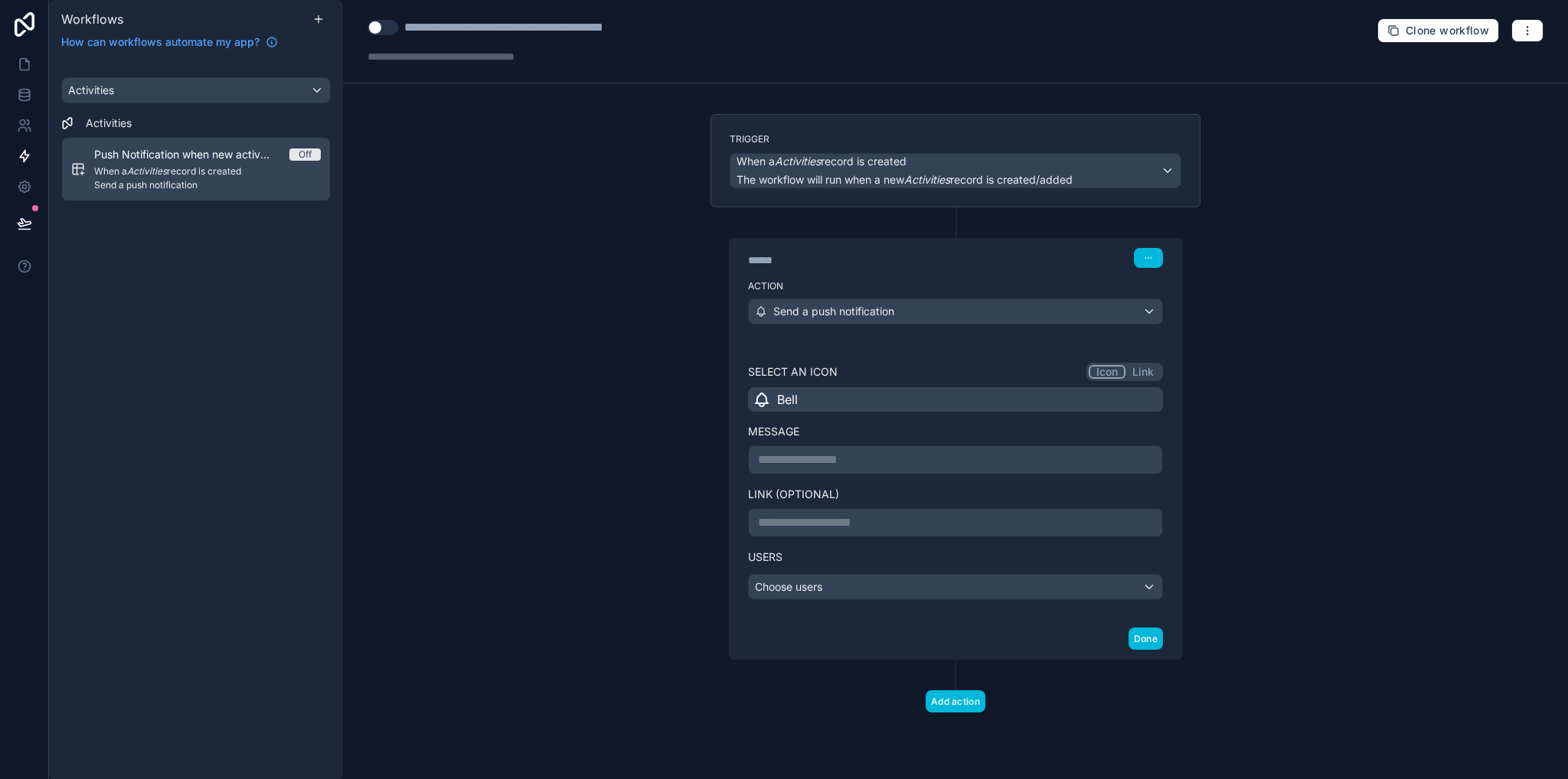
click at [816, 462] on p "**********" at bounding box center [956, 459] width 395 height 19
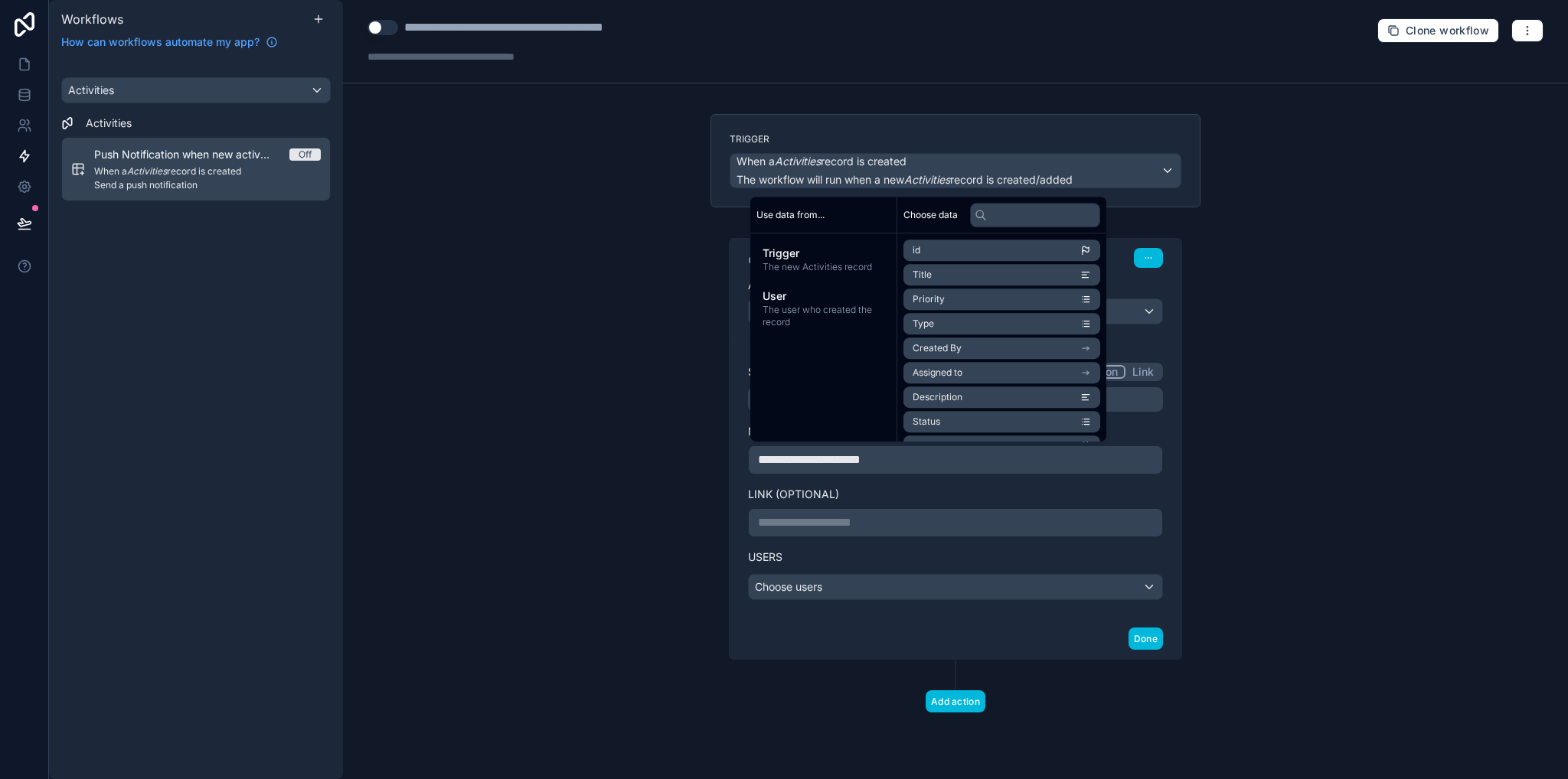
click at [678, 443] on div "**********" at bounding box center [956, 389] width 1225 height 779
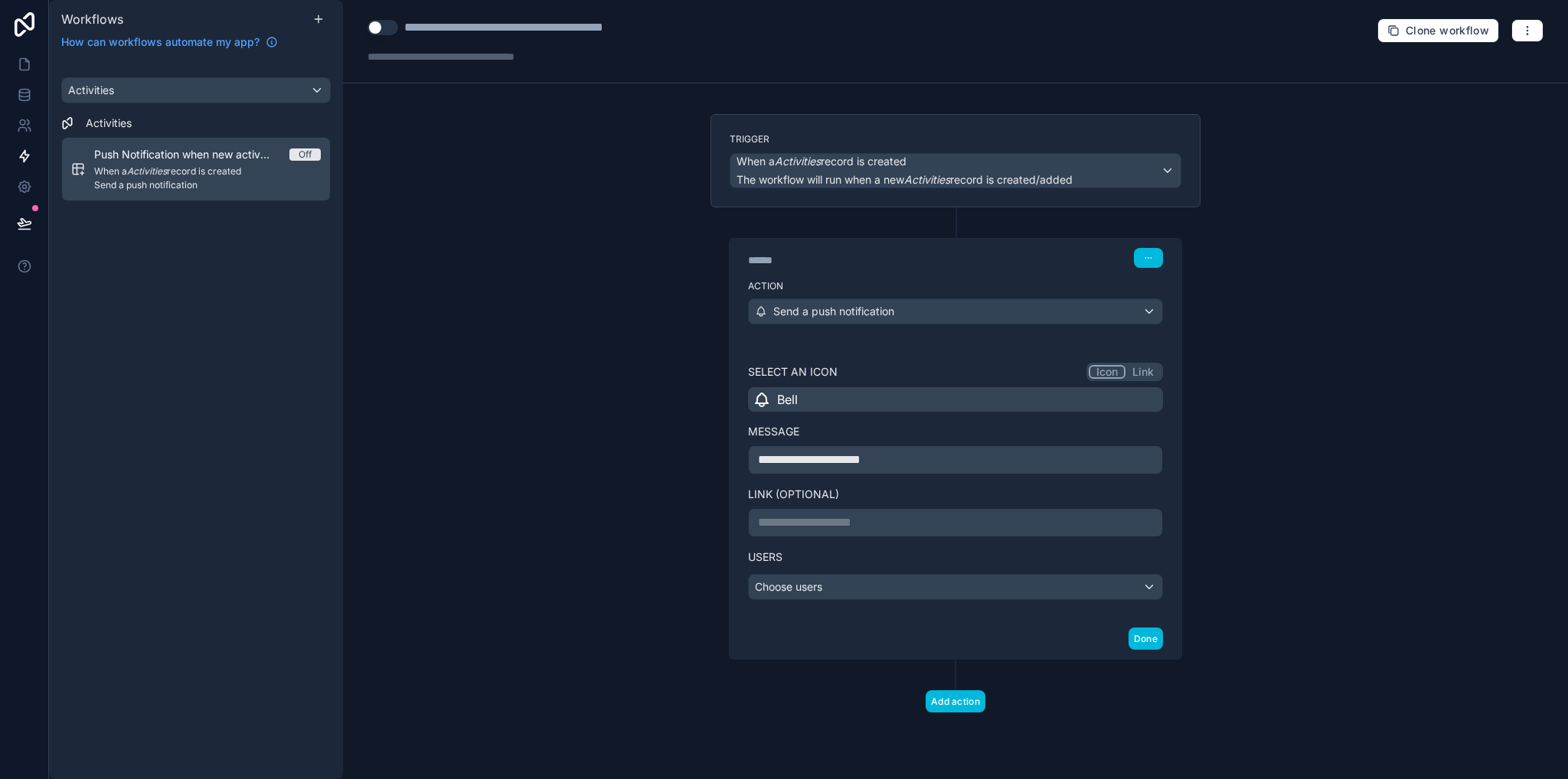
click at [905, 519] on p "**********" at bounding box center [956, 523] width 395 height 19
click at [1322, 530] on div "**********" at bounding box center [956, 389] width 1225 height 779
click at [851, 527] on p "**********" at bounding box center [956, 523] width 395 height 19
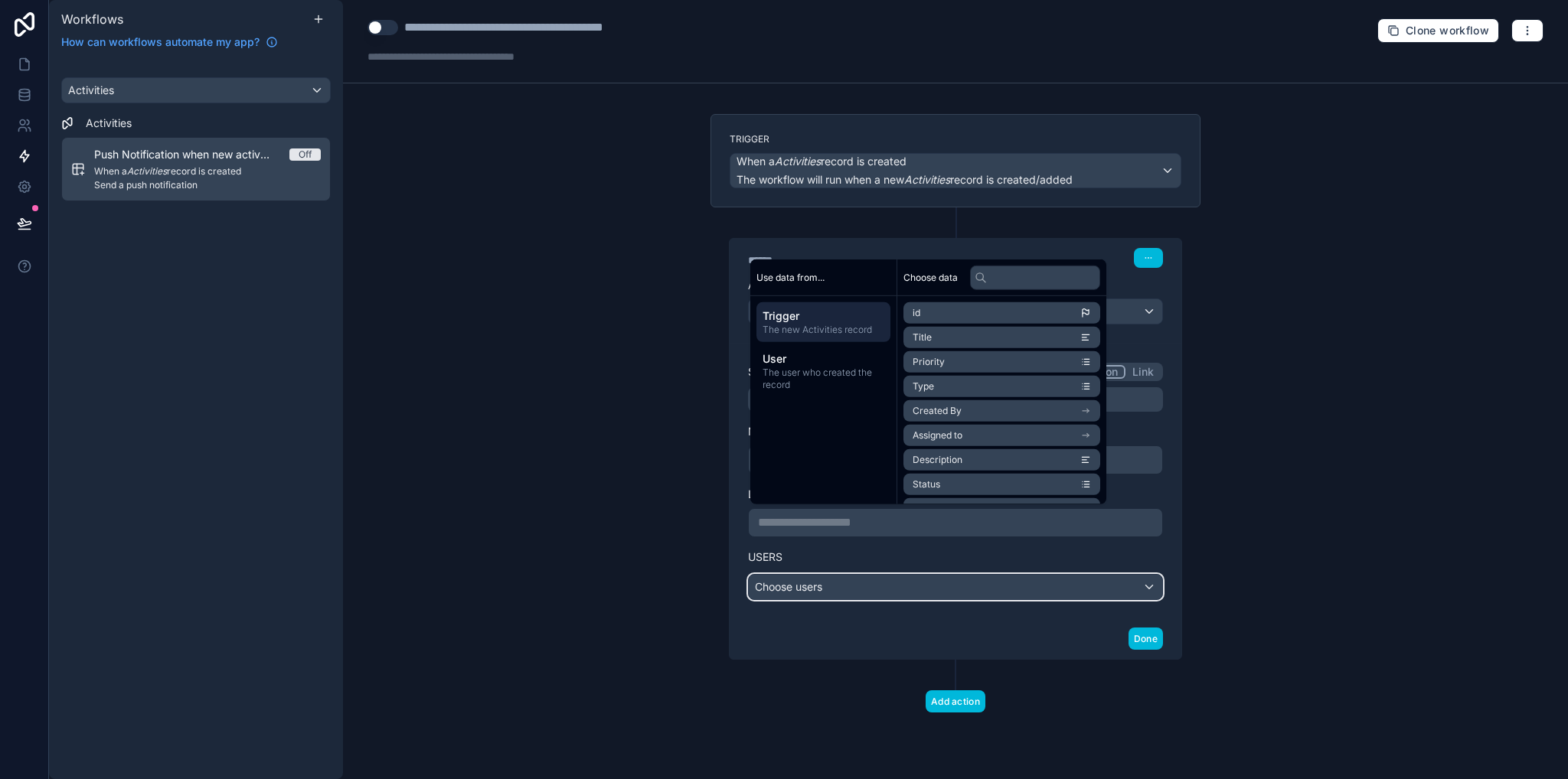
click at [934, 579] on div "Choose users" at bounding box center [955, 587] width 413 height 24
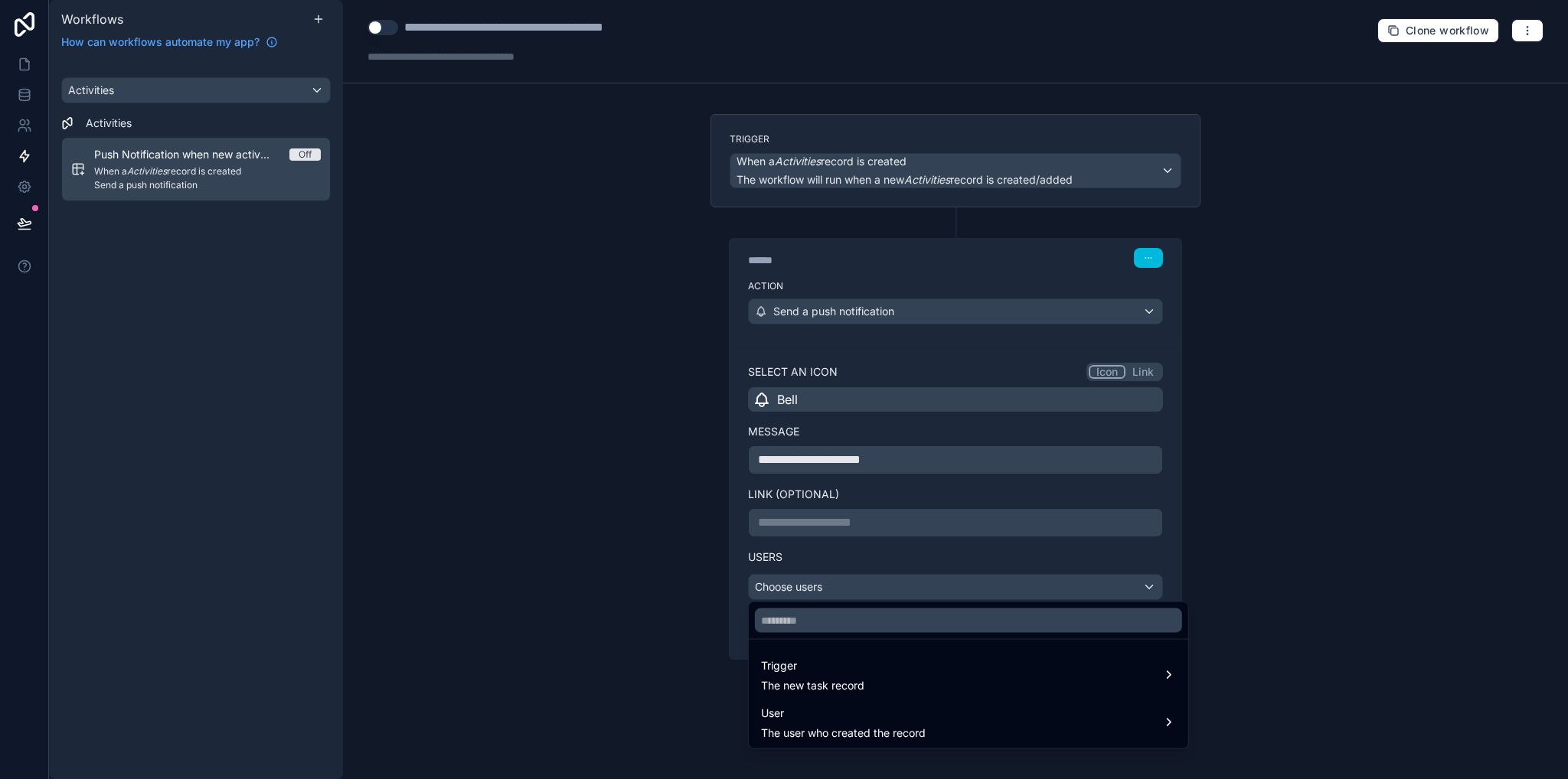
click at [810, 681] on span "The new task record" at bounding box center [812, 685] width 104 height 15
click at [1261, 633] on span "Assigned to" at bounding box center [1248, 624] width 60 height 19
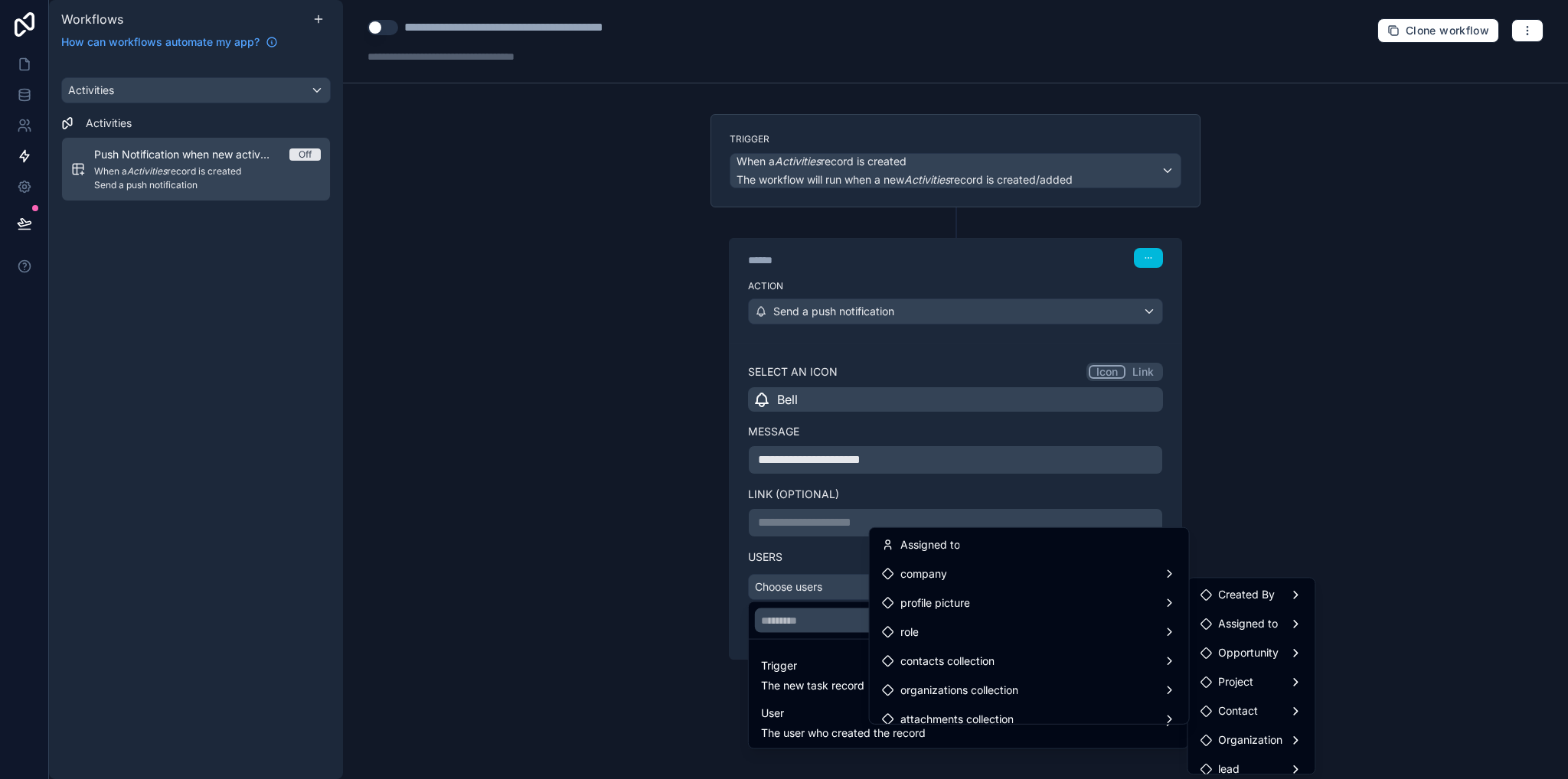
click at [943, 546] on span "Assigned to" at bounding box center [930, 544] width 60 height 19
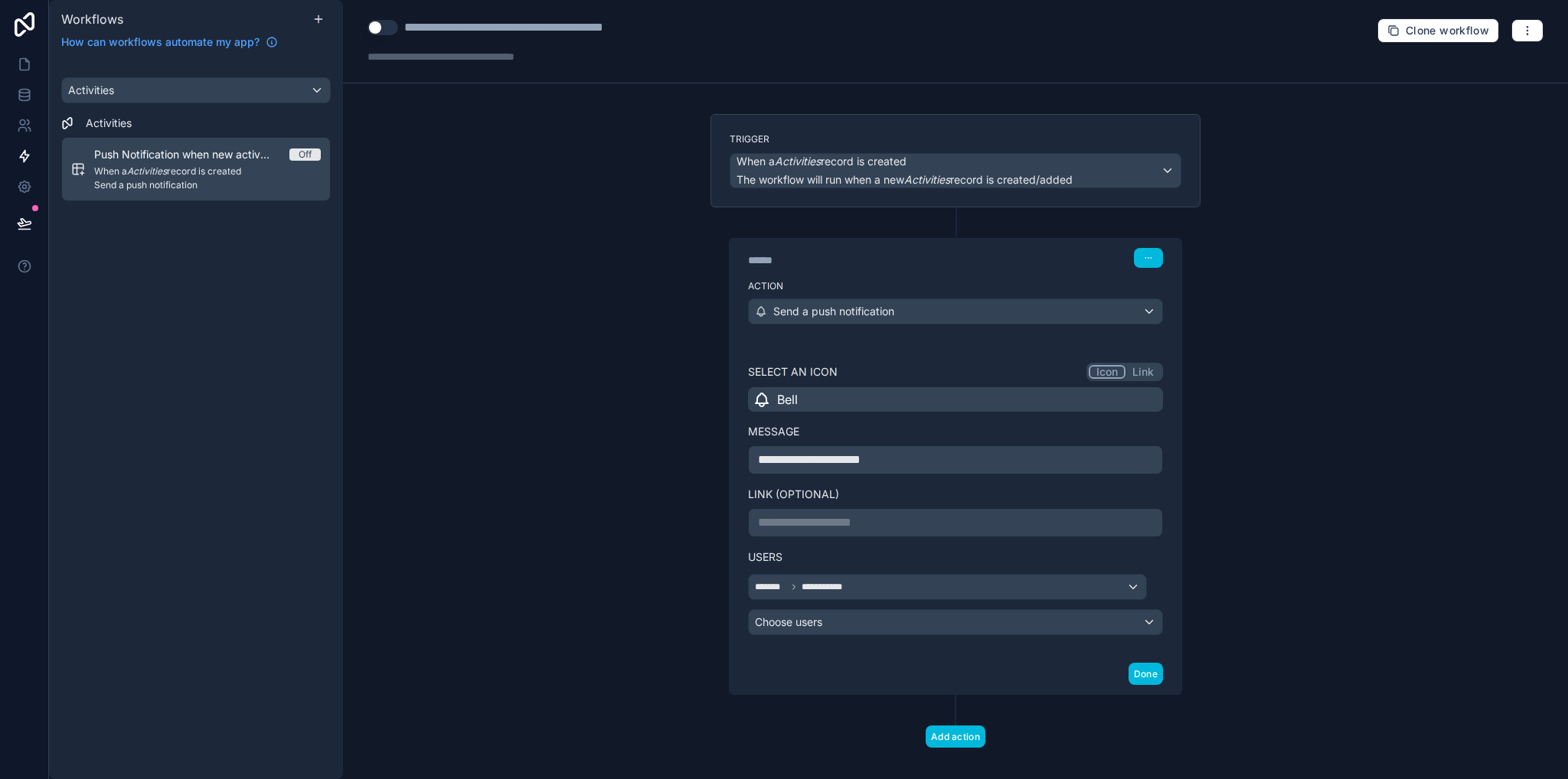
click at [448, 32] on div "**********" at bounding box center [537, 28] width 266 height 19
type div "**********"
click at [484, 99] on div "**********" at bounding box center [956, 389] width 1225 height 779
click at [32, 67] on link at bounding box center [24, 65] width 49 height 31
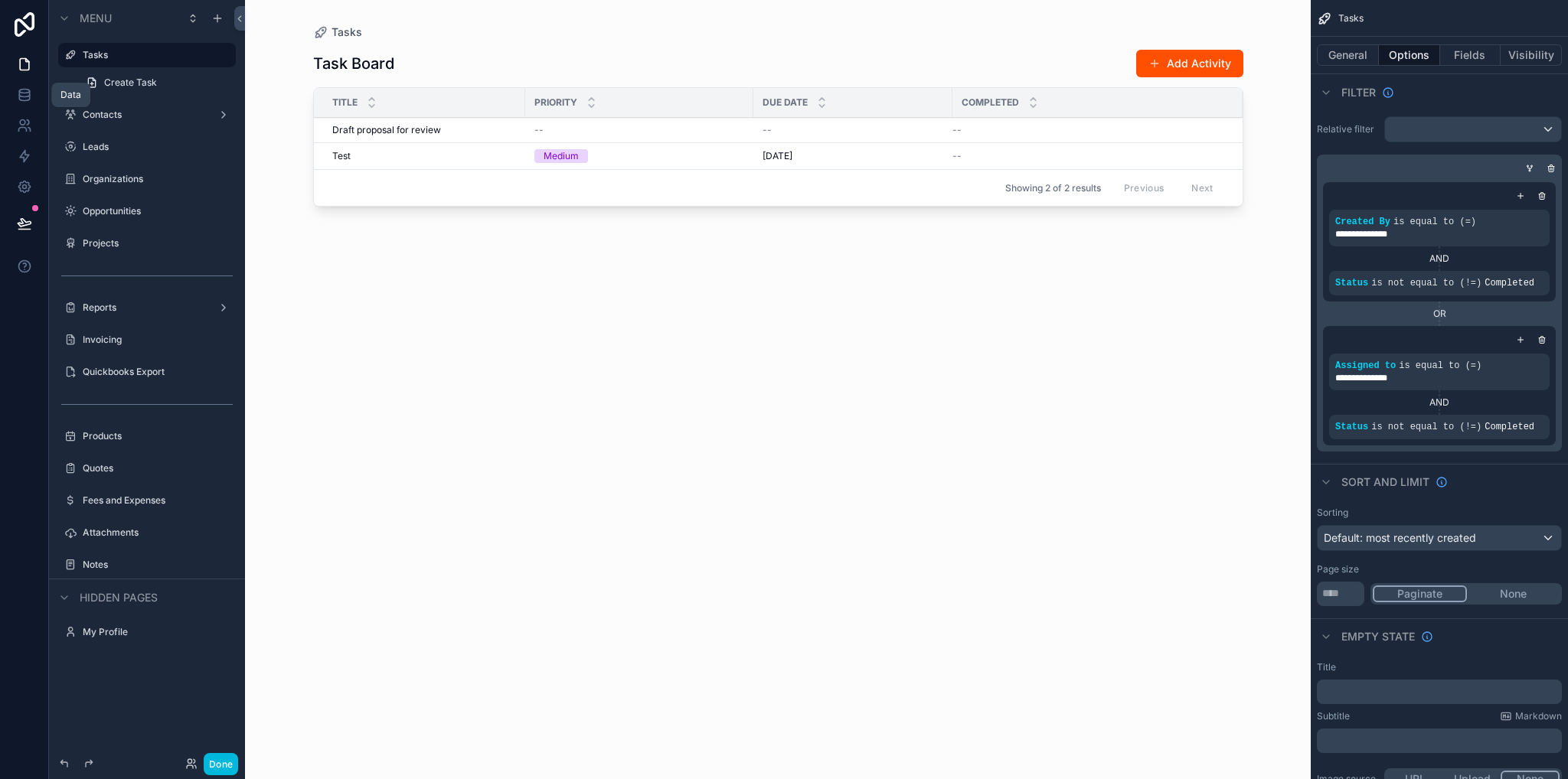
click at [23, 99] on icon at bounding box center [24, 95] width 15 height 15
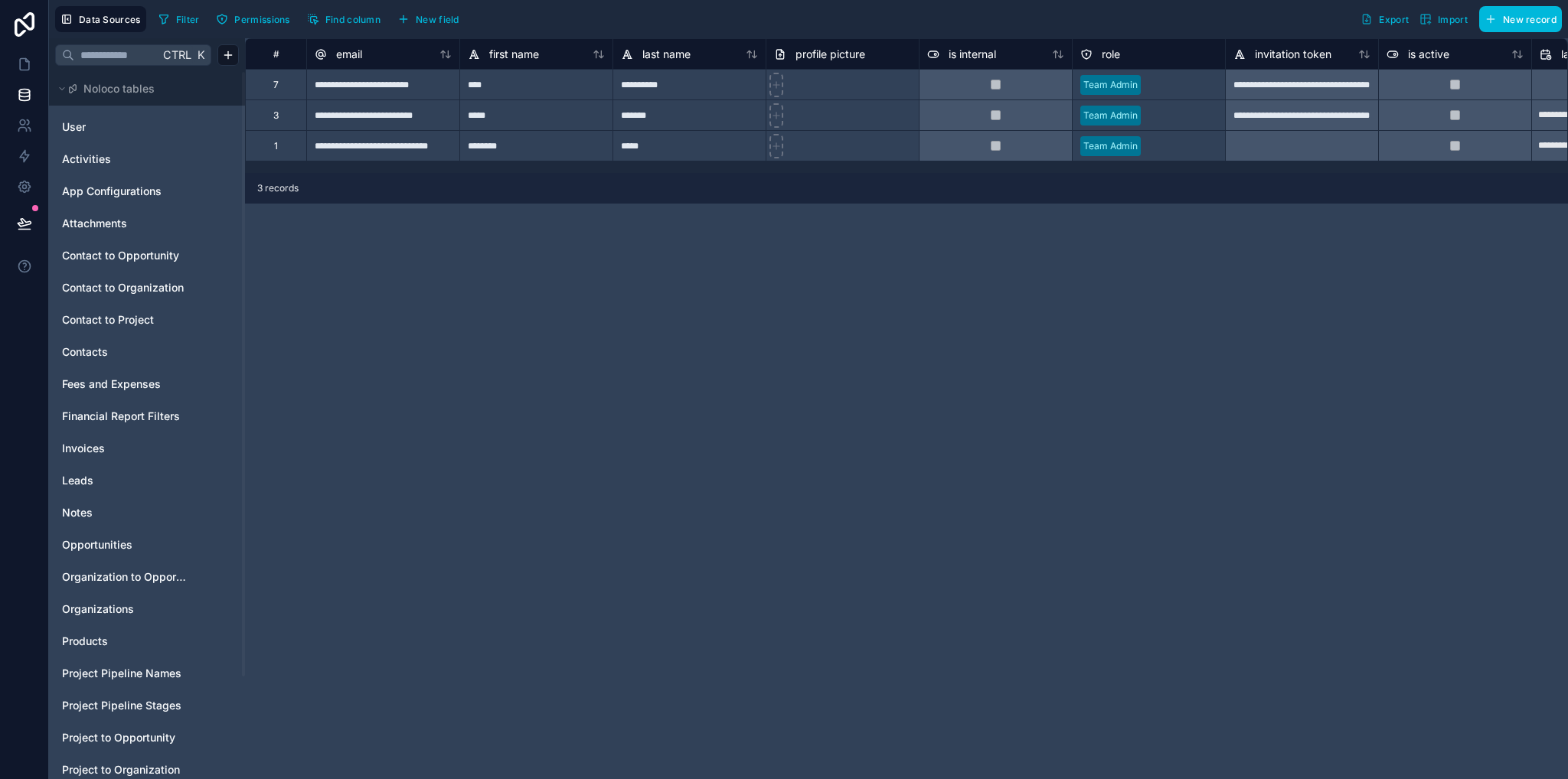
click at [76, 163] on span "Activities" at bounding box center [87, 159] width 49 height 15
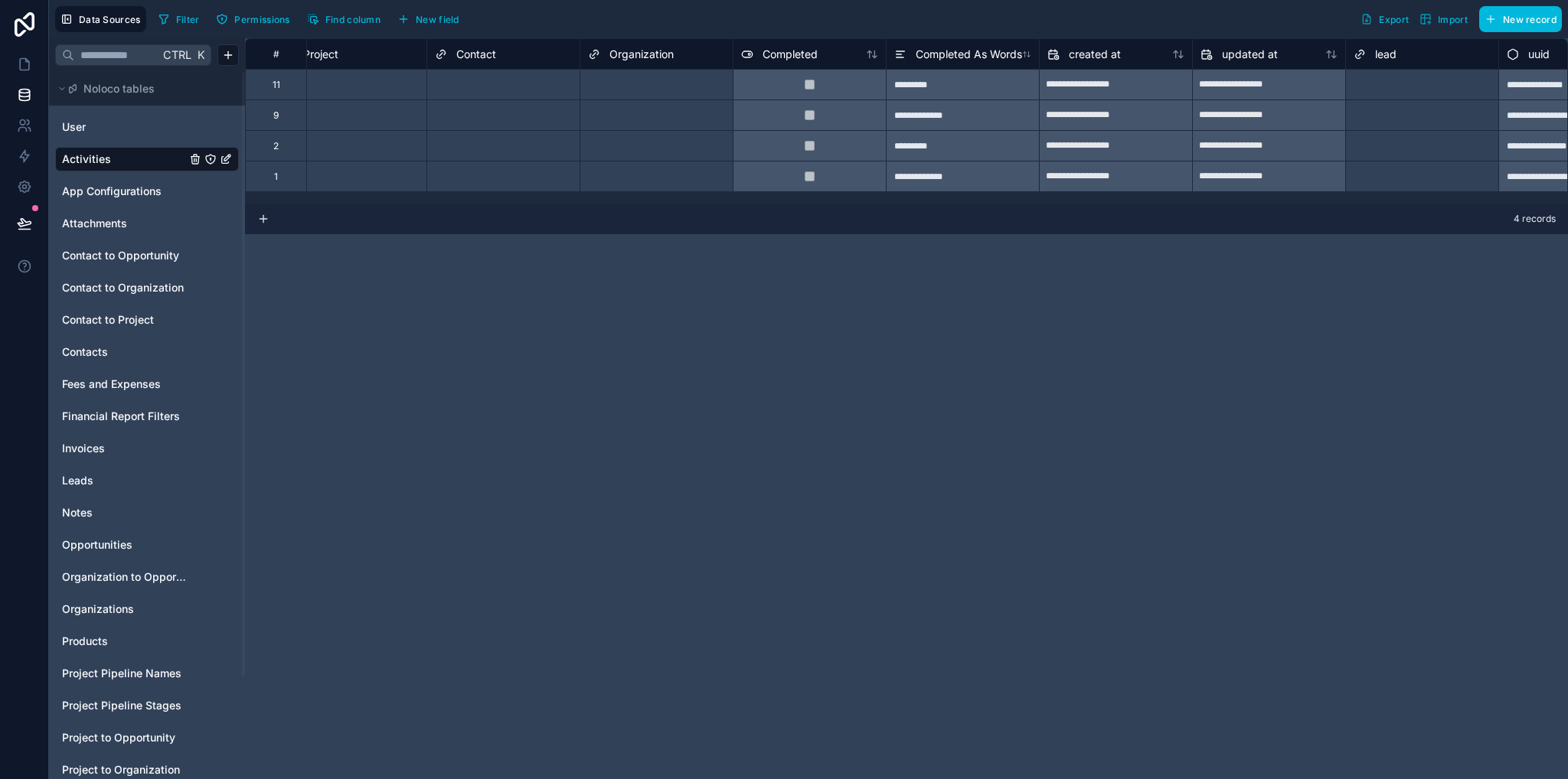
scroll to position [0, 1494]
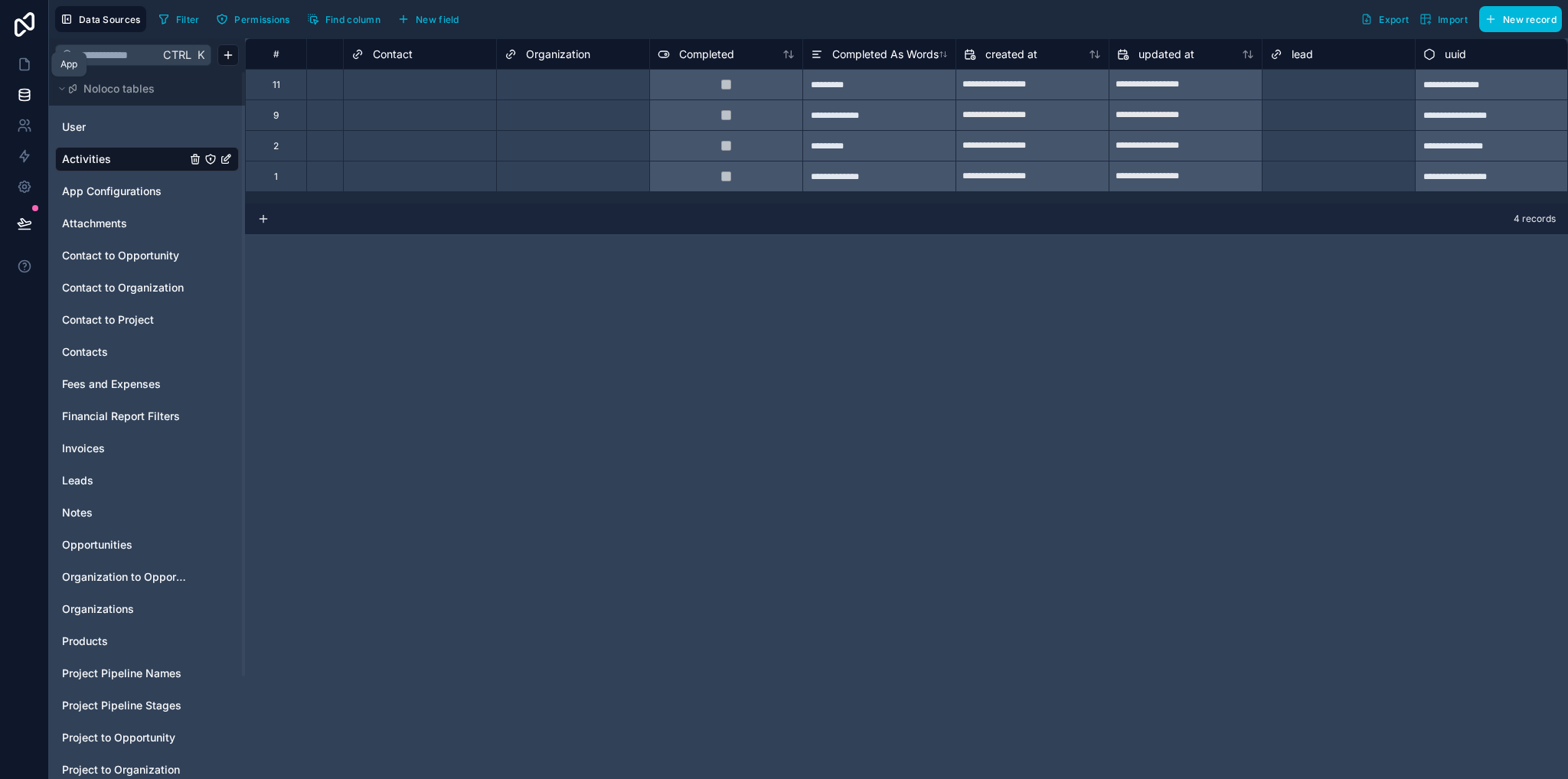
click at [23, 75] on link at bounding box center [24, 65] width 49 height 31
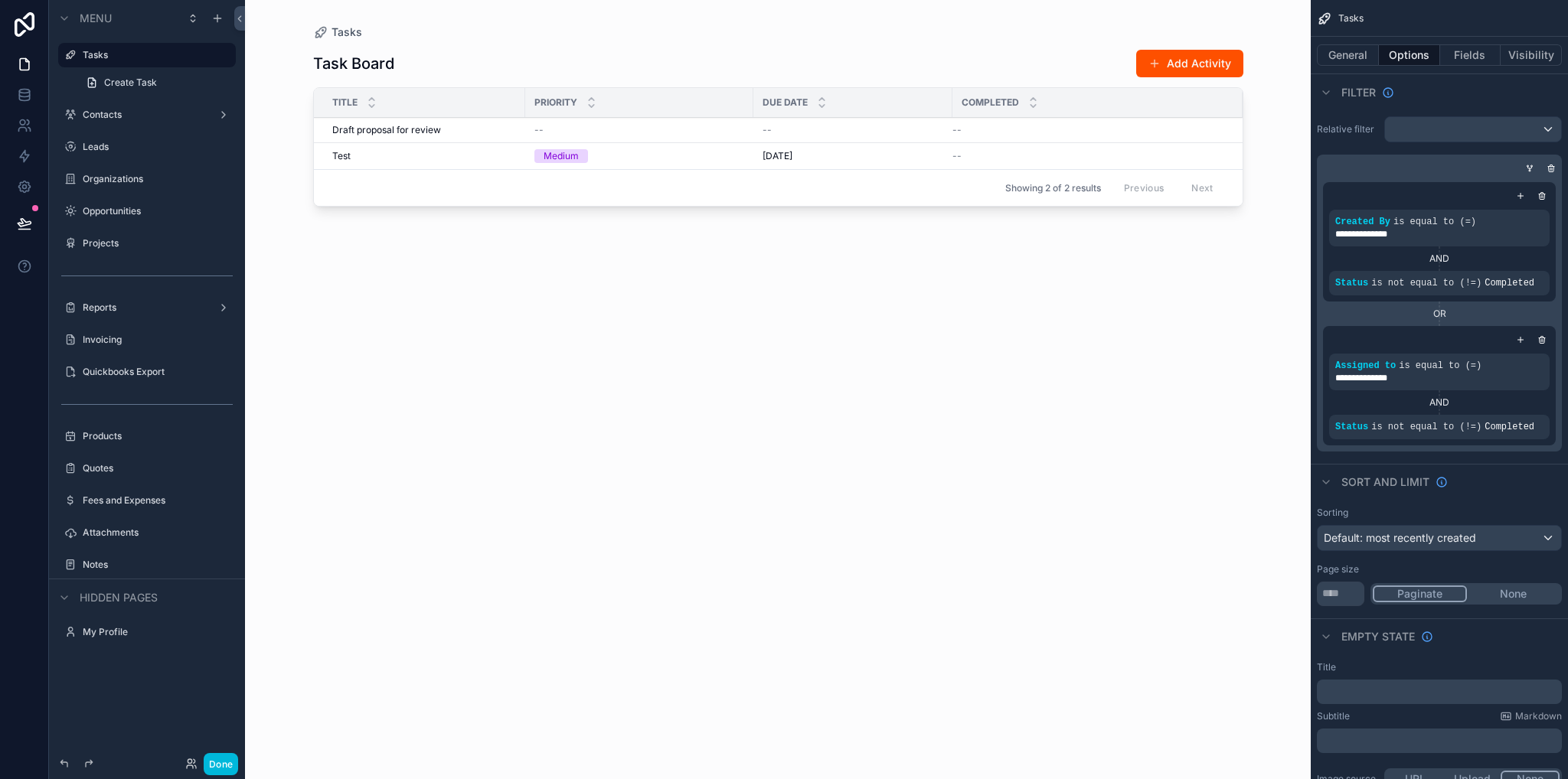
click at [360, 130] on span "Draft proposal for review" at bounding box center [387, 129] width 108 height 12
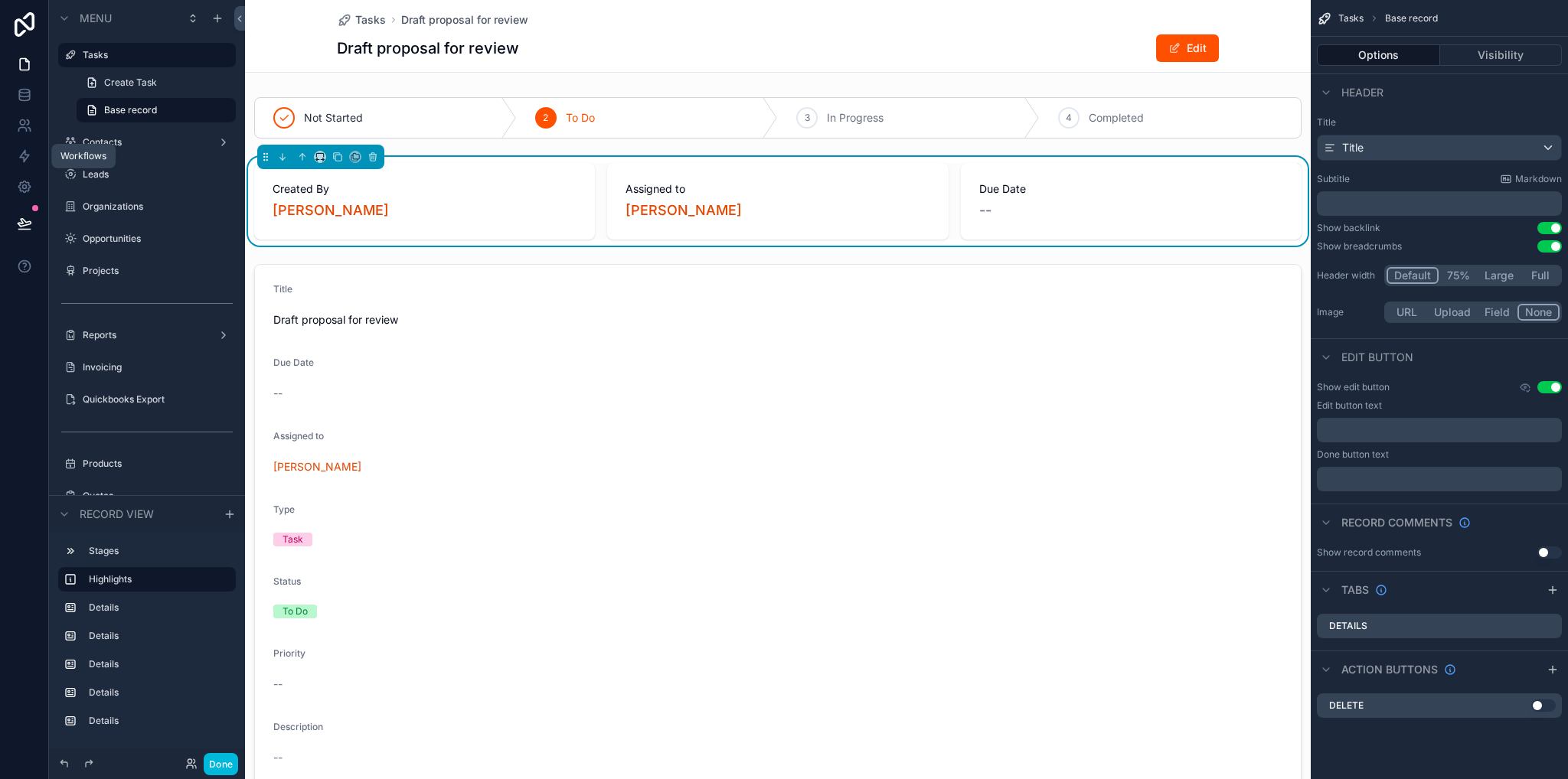
click at [22, 150] on icon at bounding box center [24, 156] width 15 height 15
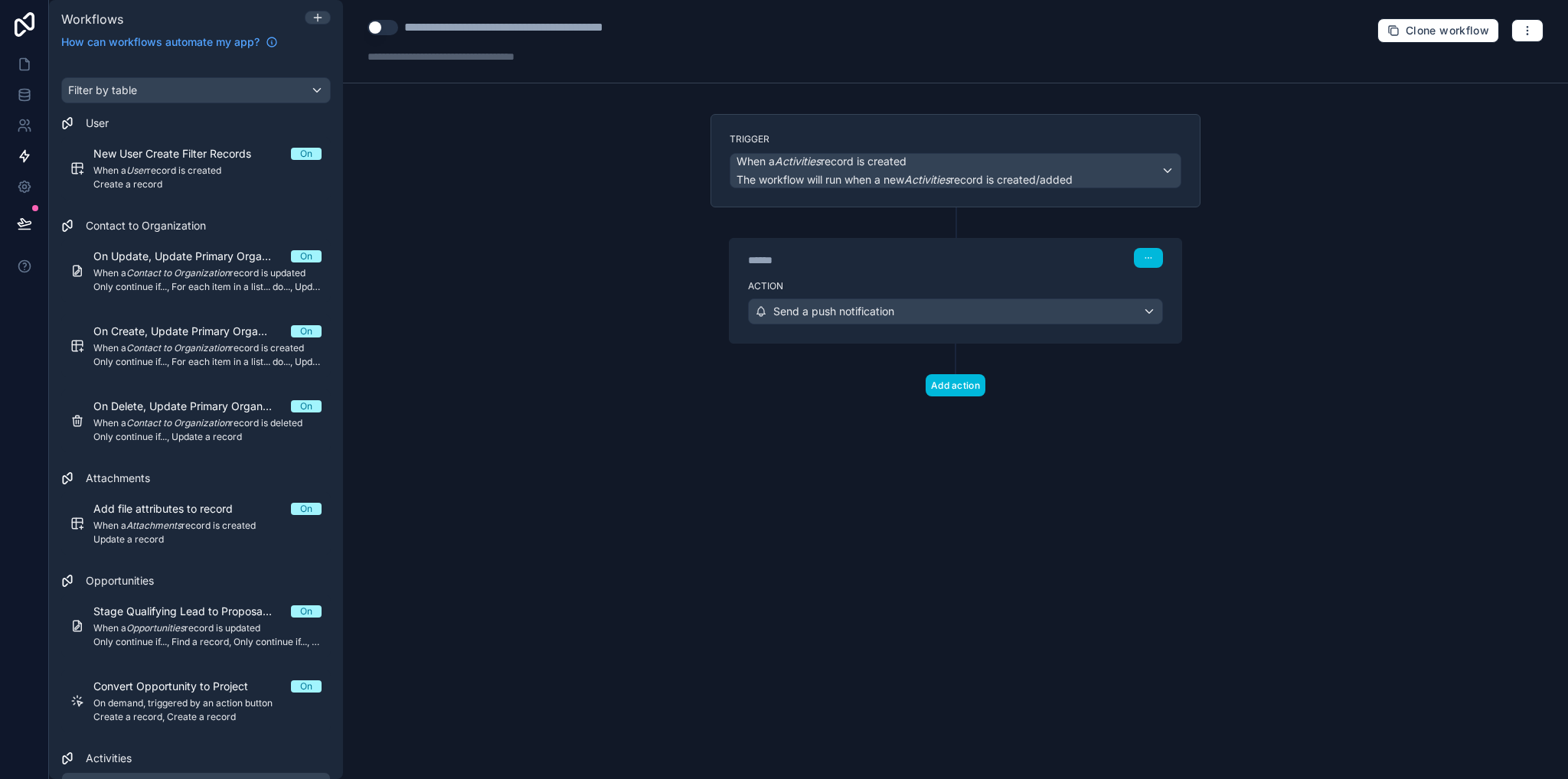
click at [961, 263] on div "******" at bounding box center [862, 260] width 230 height 15
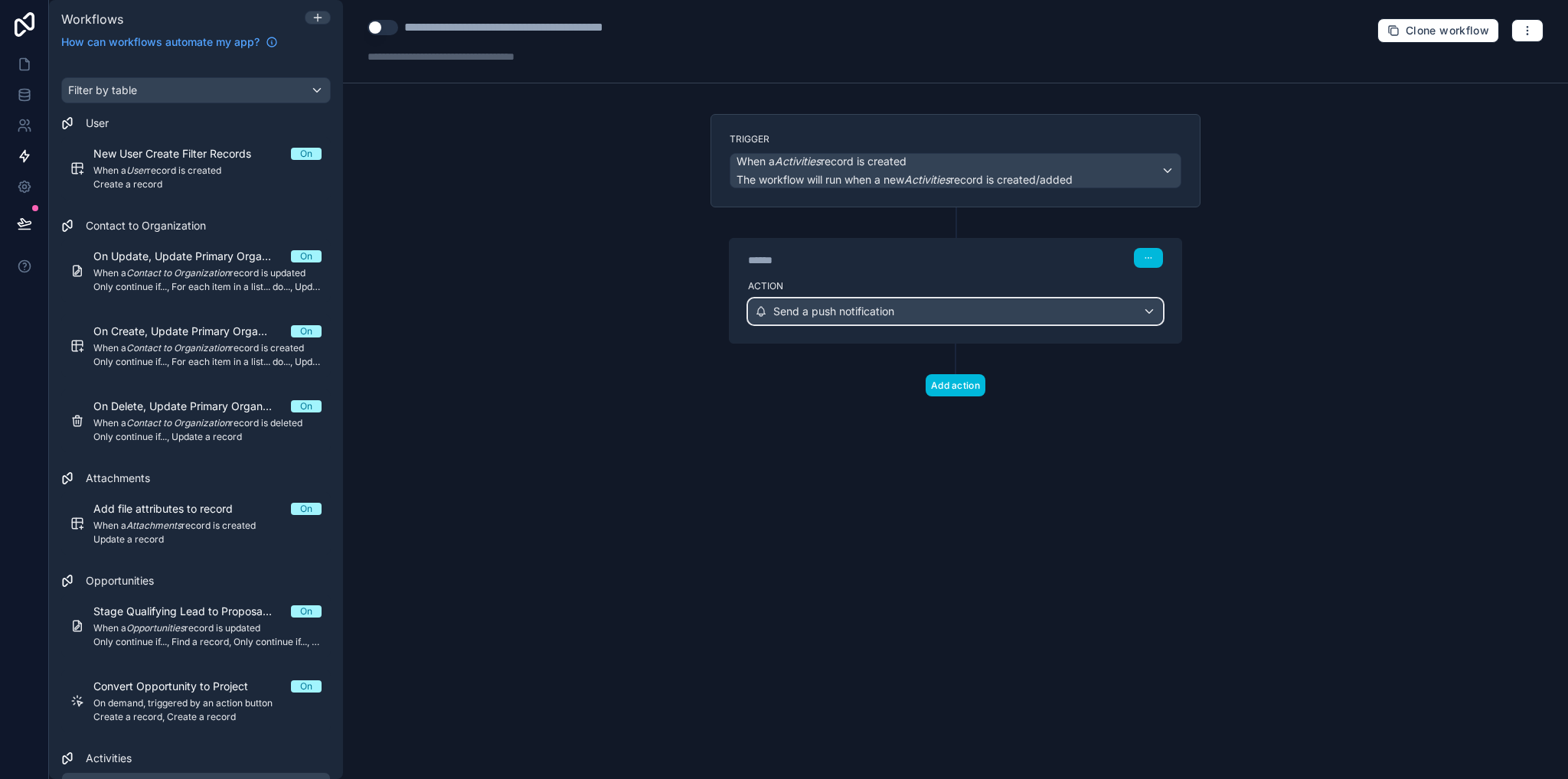
click at [948, 313] on div "Send a push notification" at bounding box center [955, 311] width 413 height 24
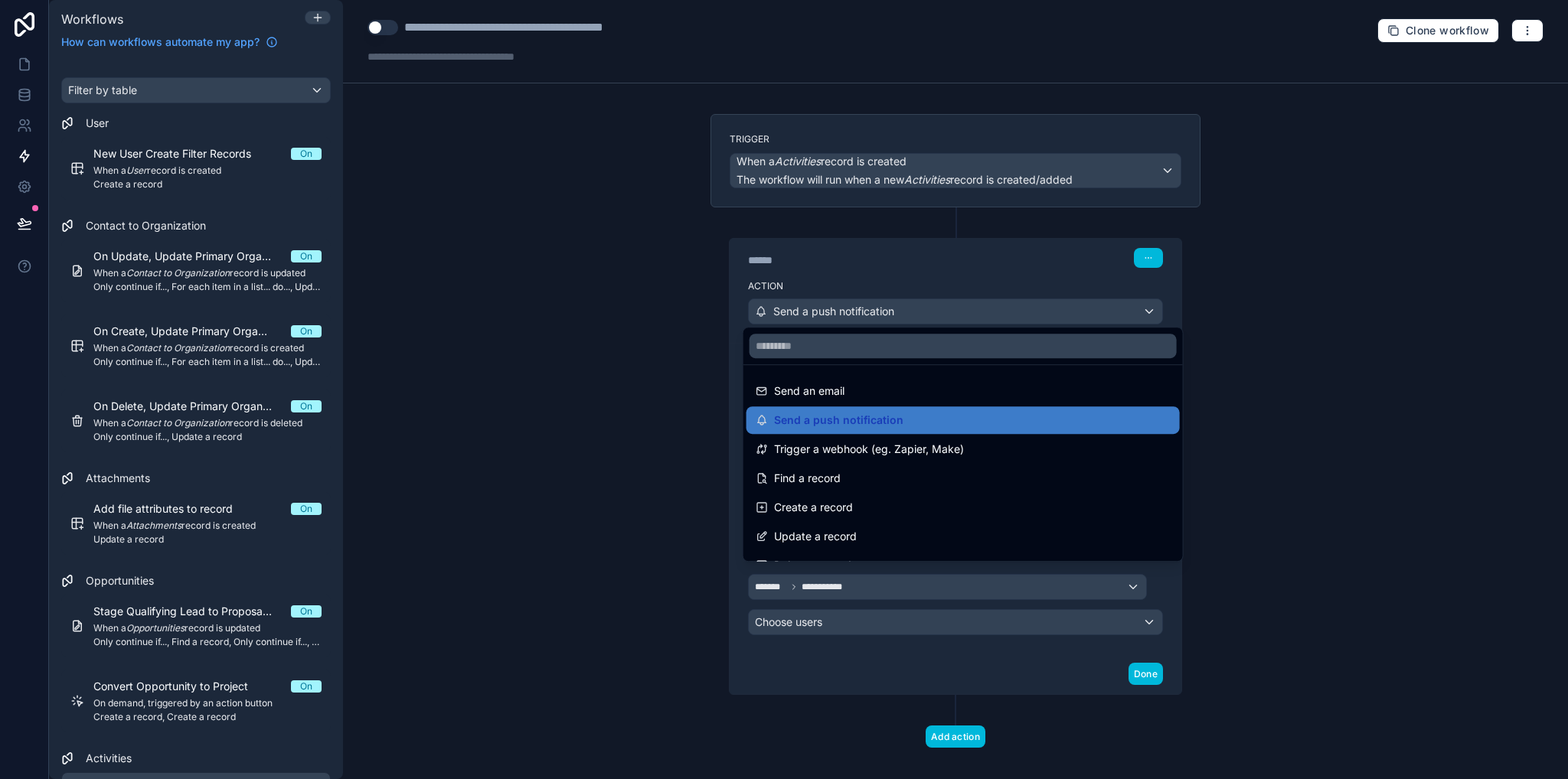
click at [945, 266] on div at bounding box center [784, 389] width 1568 height 779
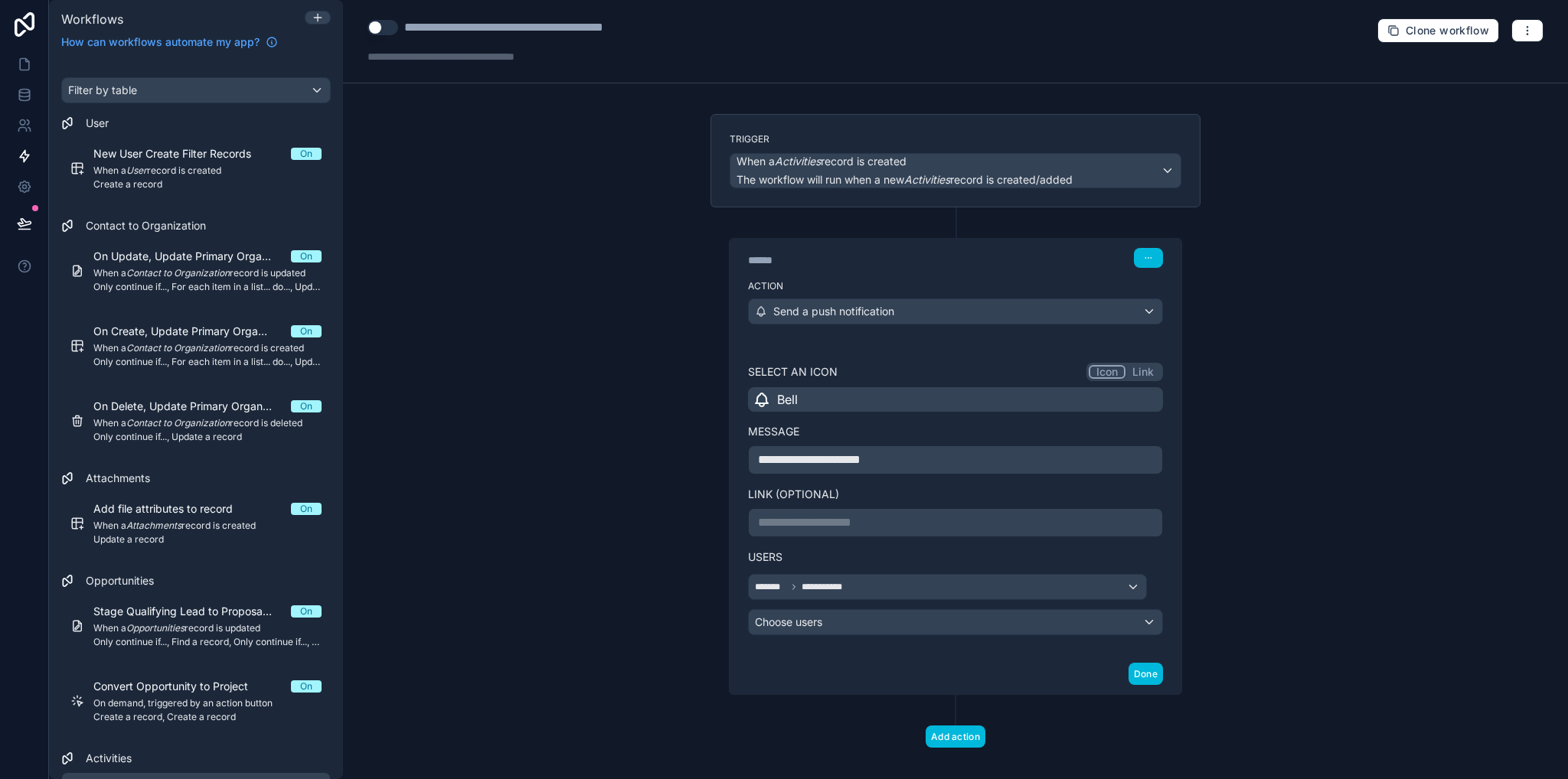
click at [846, 521] on p "**********" at bounding box center [956, 523] width 395 height 19
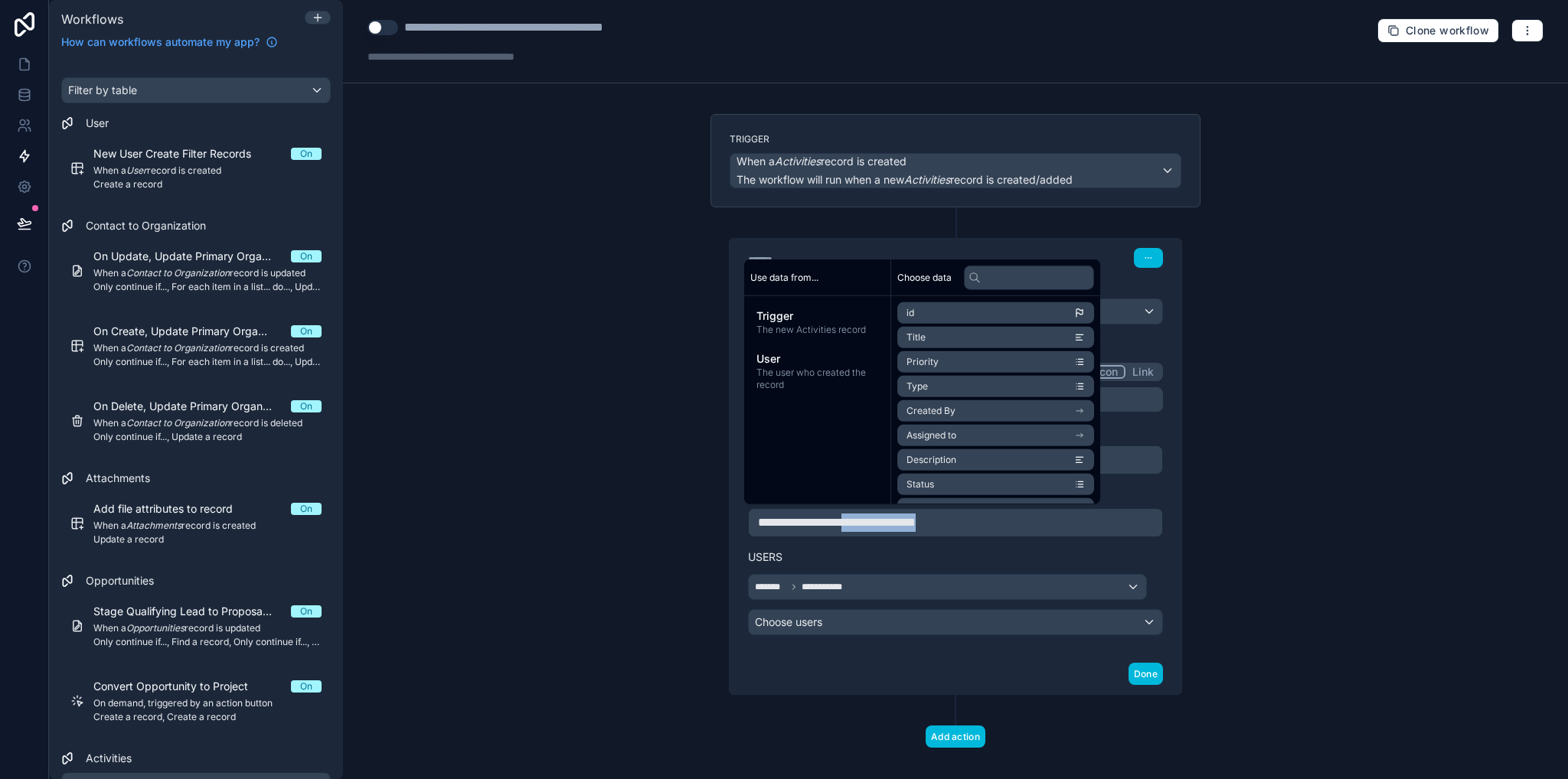
click at [846, 521] on span "**********" at bounding box center [837, 523] width 158 height 11
click at [951, 491] on li "uuid" at bounding box center [995, 487] width 197 height 21
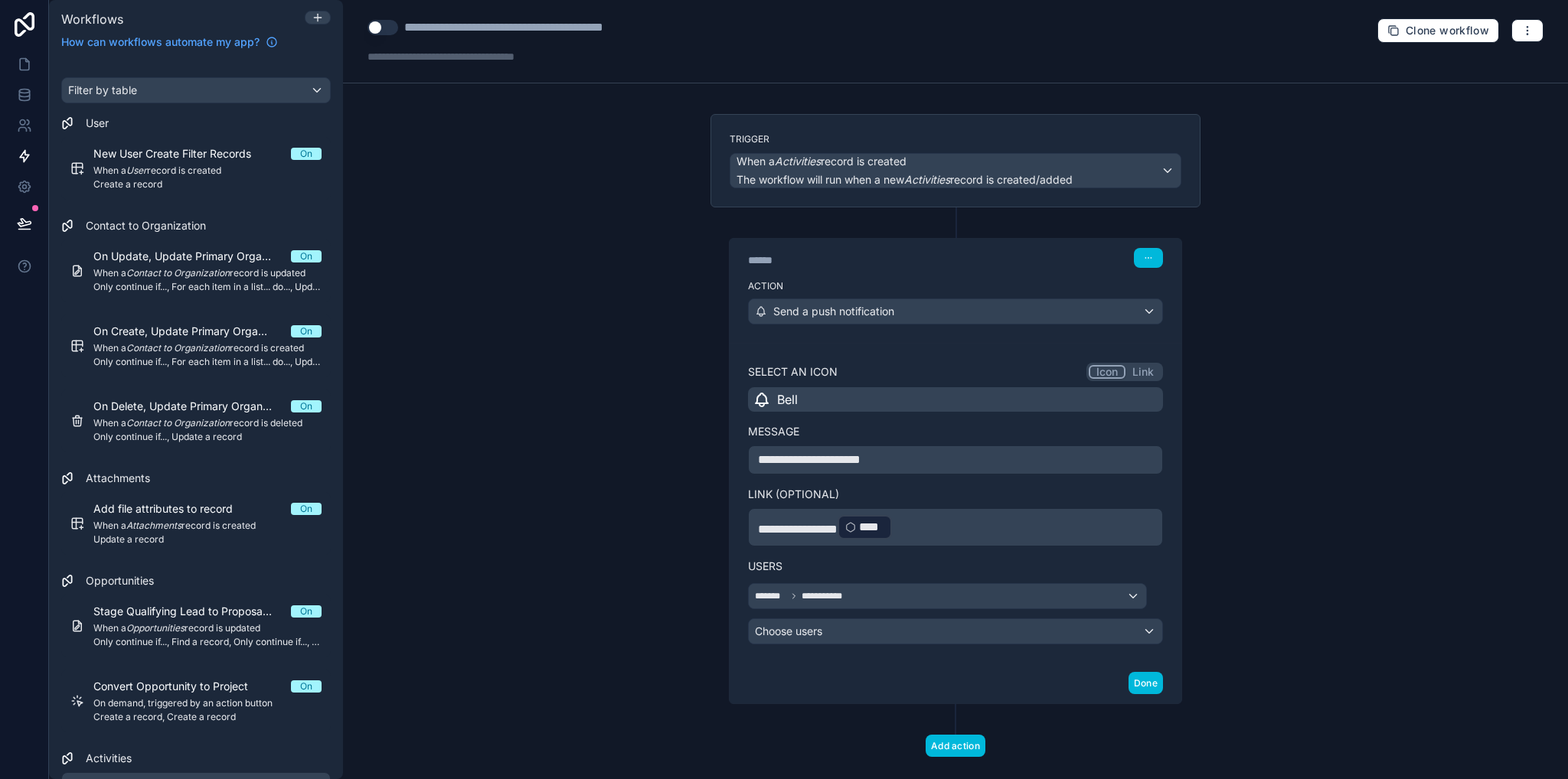
click at [1098, 754] on div "**********" at bounding box center [956, 459] width 515 height 692
click at [24, 68] on icon at bounding box center [24, 64] width 15 height 15
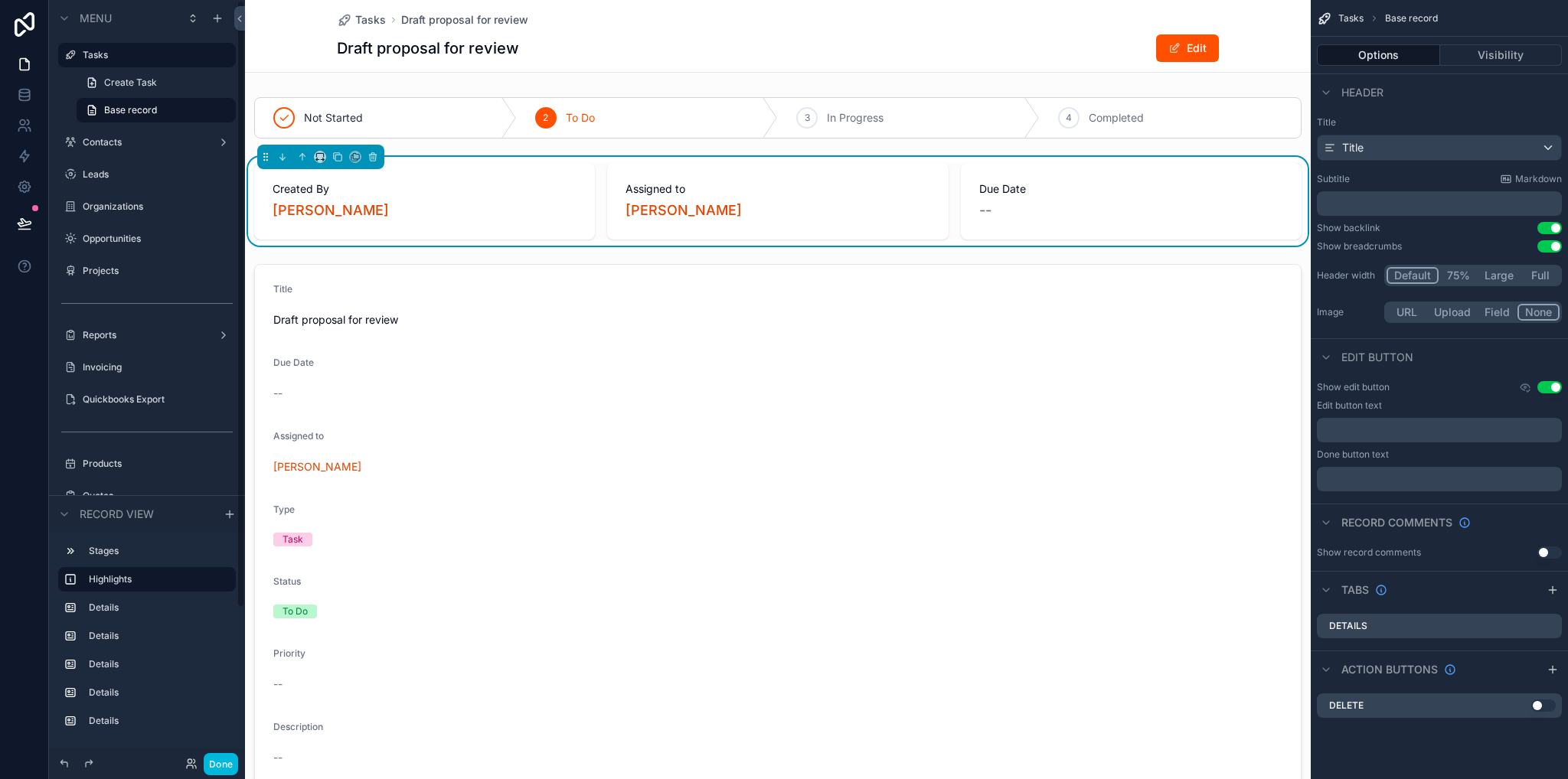
click at [110, 57] on label "Tasks" at bounding box center [155, 55] width 144 height 12
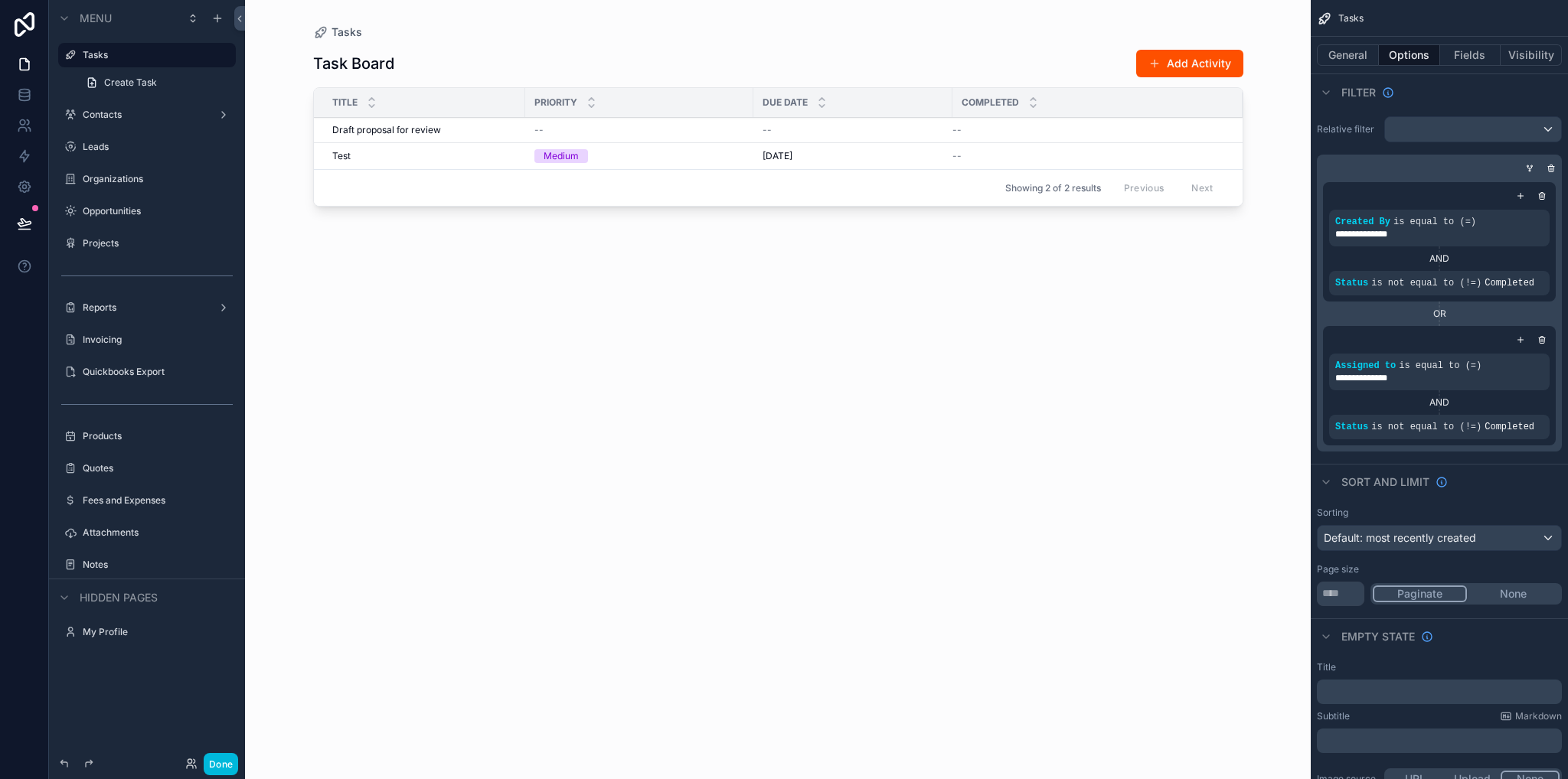
click at [1175, 65] on button "Add Activity" at bounding box center [1189, 64] width 107 height 28
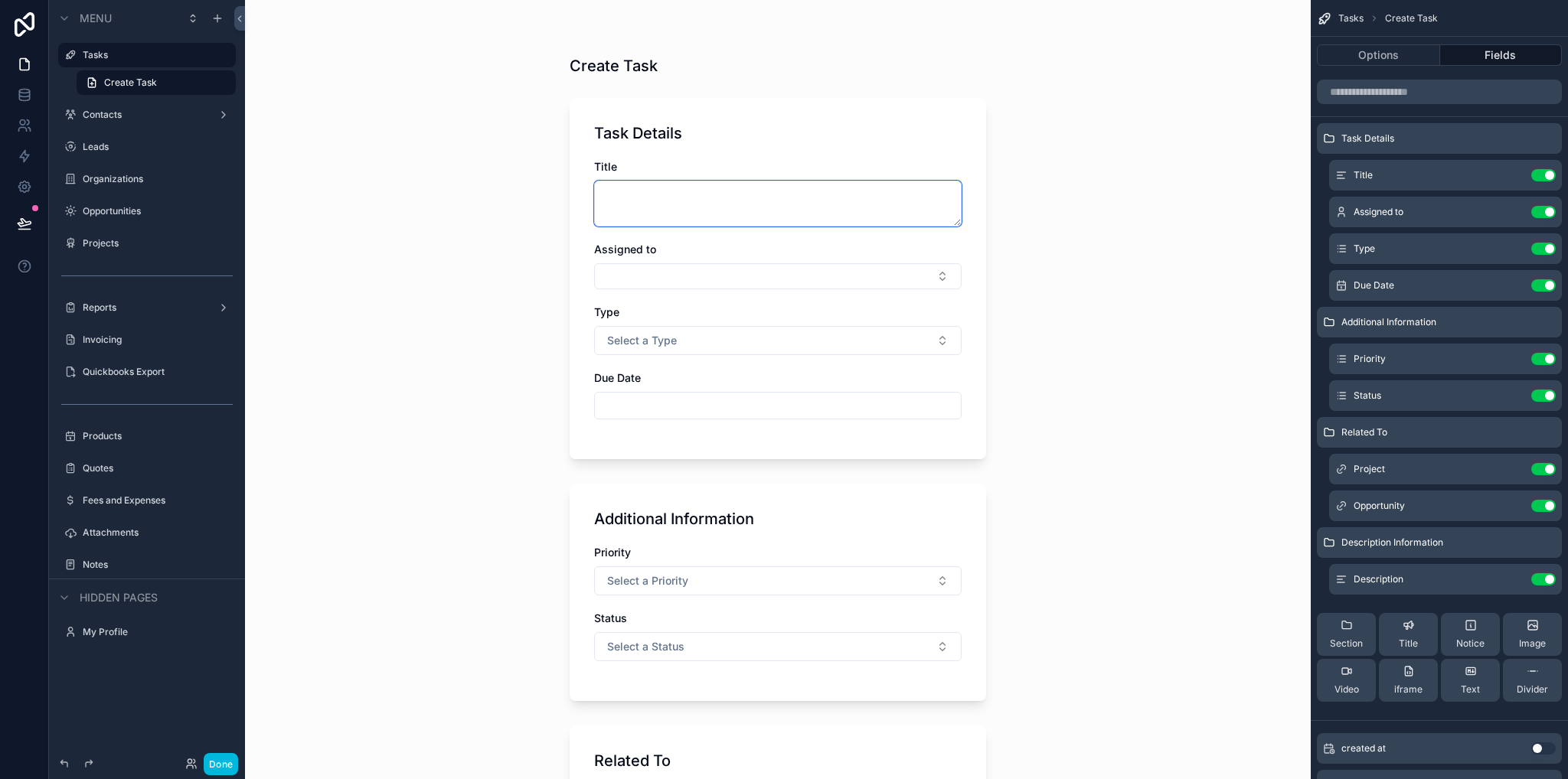
click at [686, 210] on textarea "scrollable content" at bounding box center [778, 203] width 367 height 46
type textarea "****"
click at [674, 274] on button "Select Button" at bounding box center [778, 276] width 367 height 26
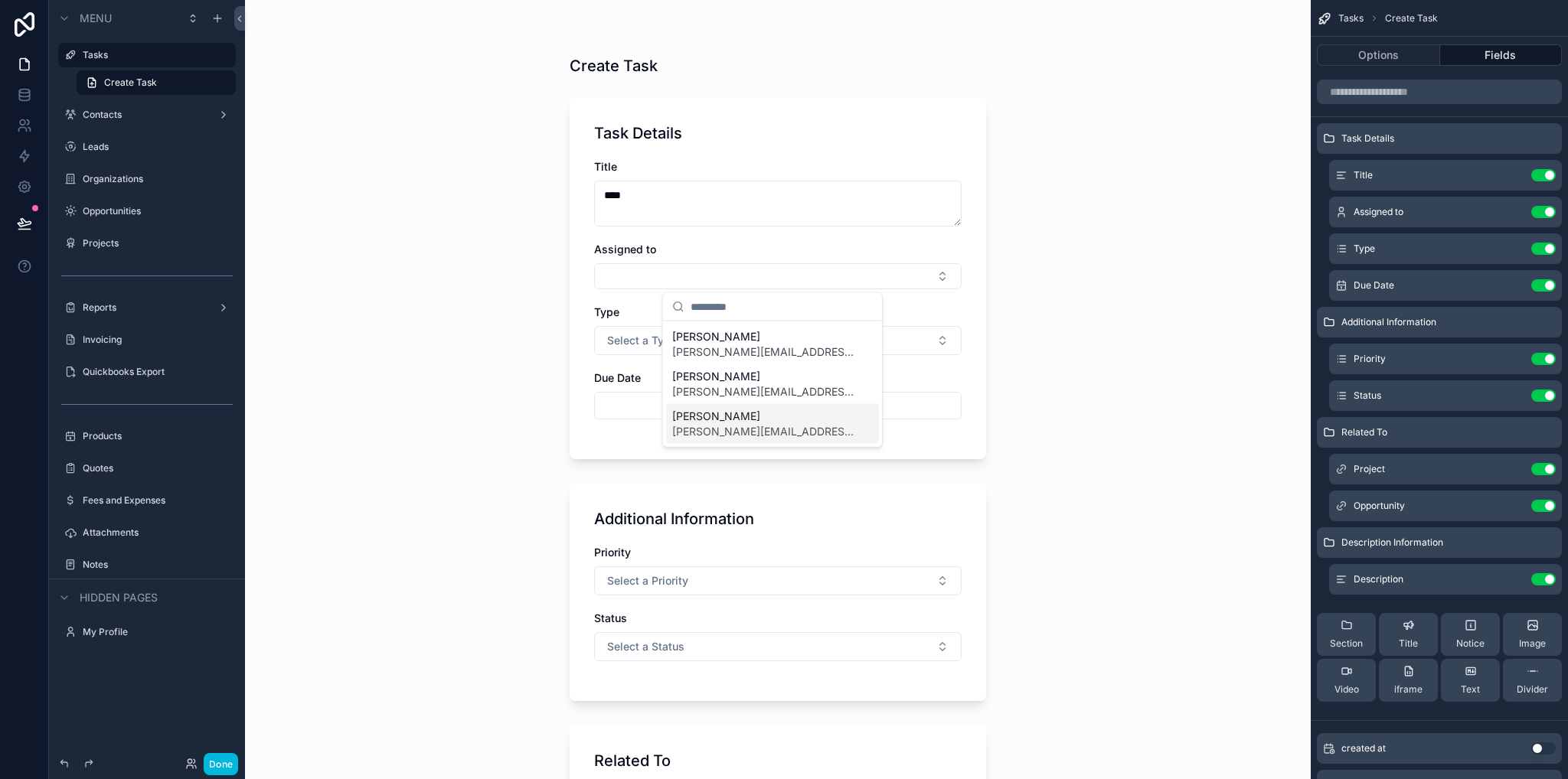
click at [719, 424] on span "marshall.worth@thedatabull.com" at bounding box center [763, 431] width 182 height 15
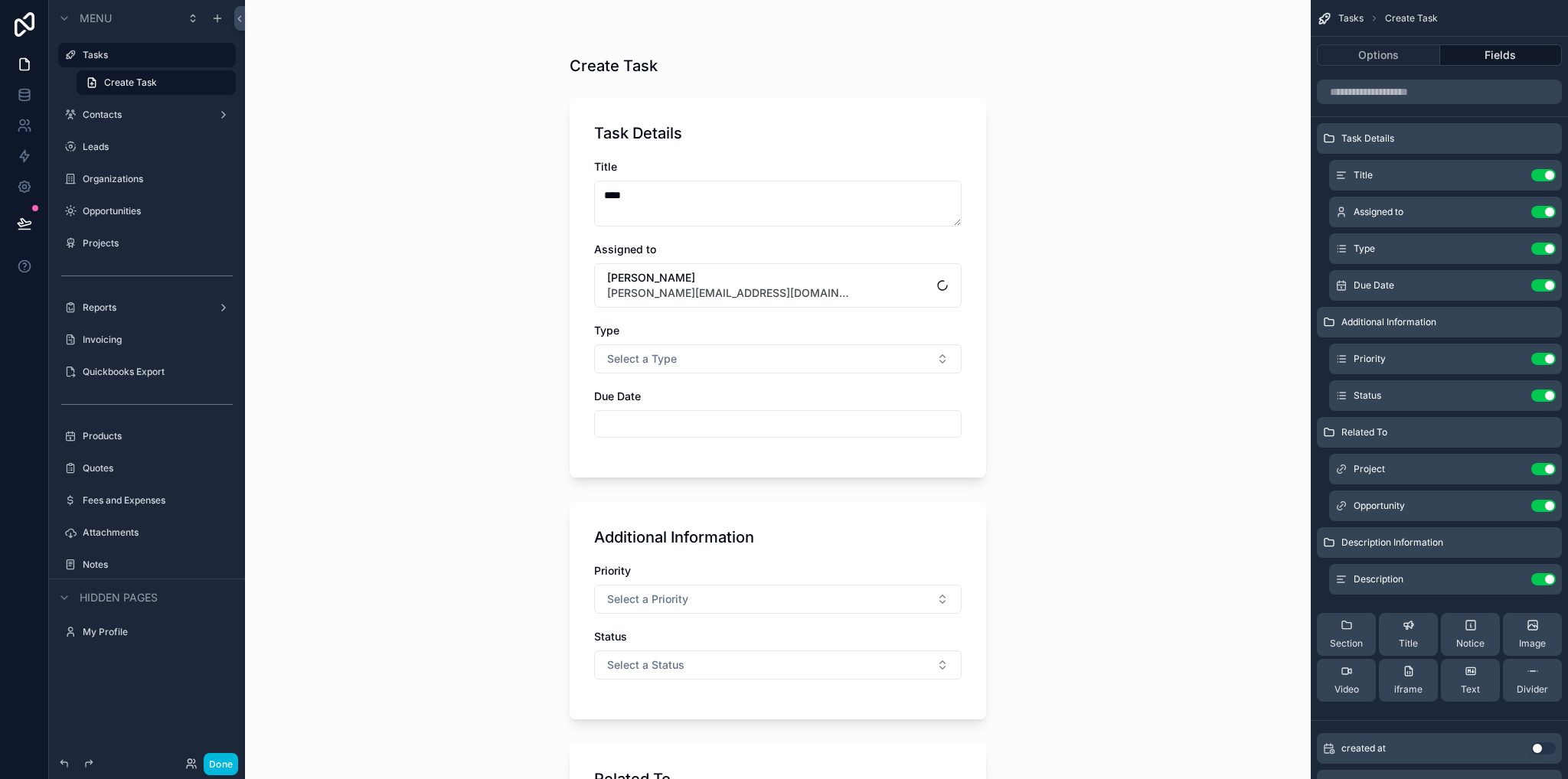
drag, startPoint x: 1103, startPoint y: 426, endPoint x: 1091, endPoint y: 419, distance: 13.9
click at [1102, 426] on div "Create Task Task Details Title **** Assigned to Marshall Worth marshall.worth@t…" at bounding box center [778, 389] width 1066 height 779
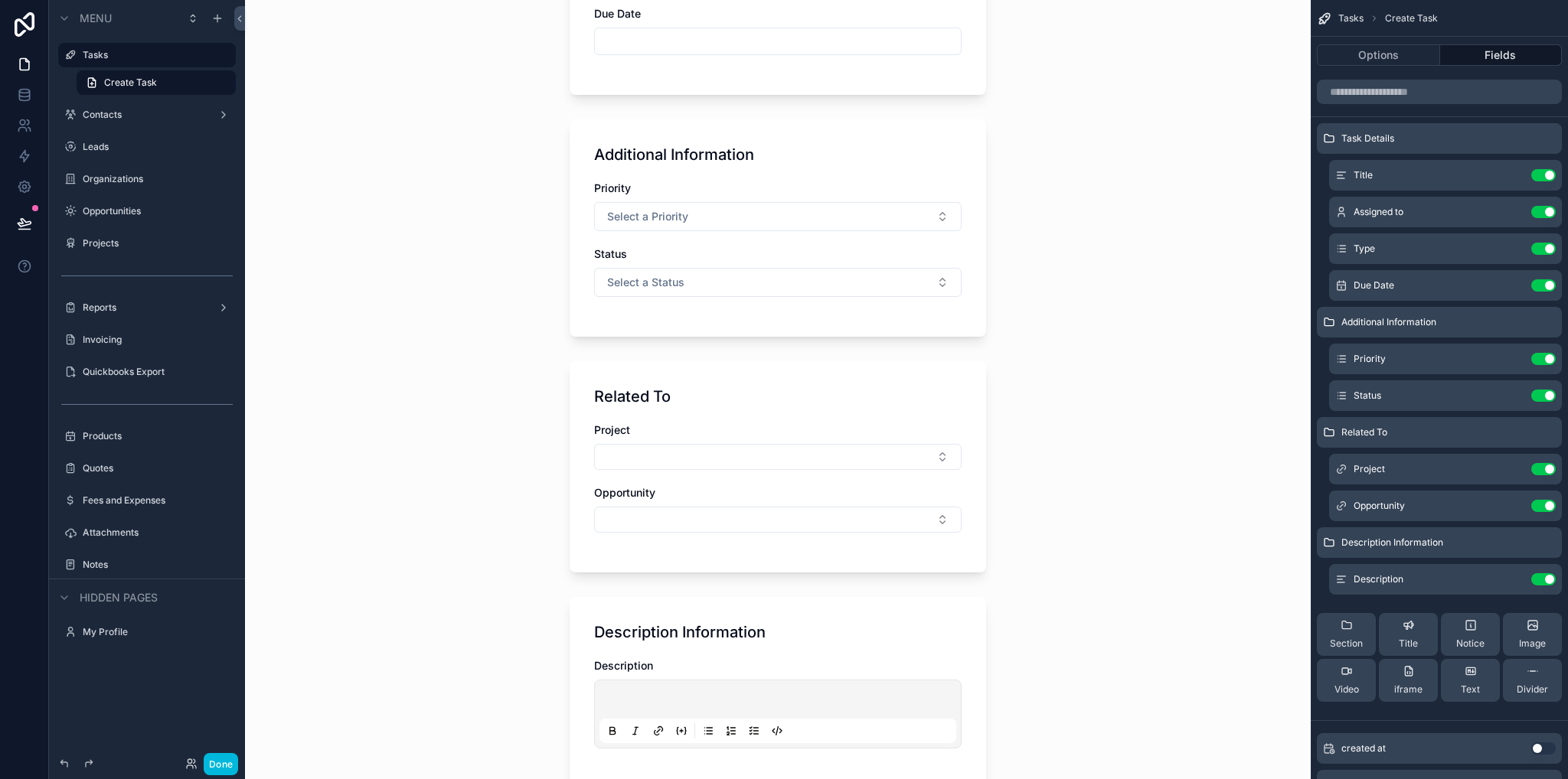
scroll to position [540, 0]
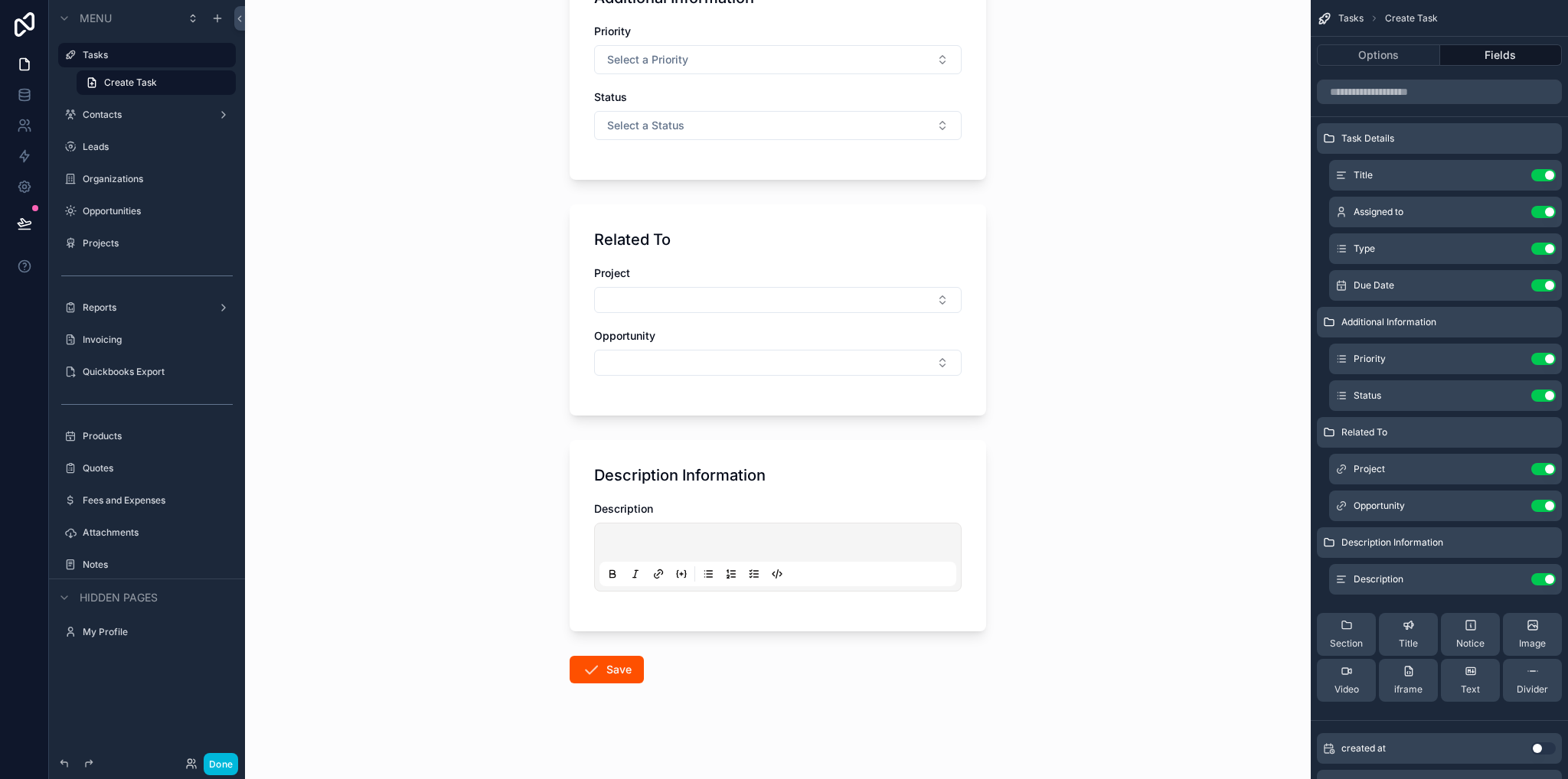
click at [626, 533] on div "scrollable content" at bounding box center [778, 557] width 357 height 58
click at [625, 542] on p "scrollable content" at bounding box center [781, 544] width 357 height 15
click at [811, 648] on form "Task Details Title **** Assigned to Marshall Worth marshall.worth@thedatabull.c…" at bounding box center [778, 165] width 417 height 1232
click at [612, 662] on button "Save" at bounding box center [607, 670] width 74 height 28
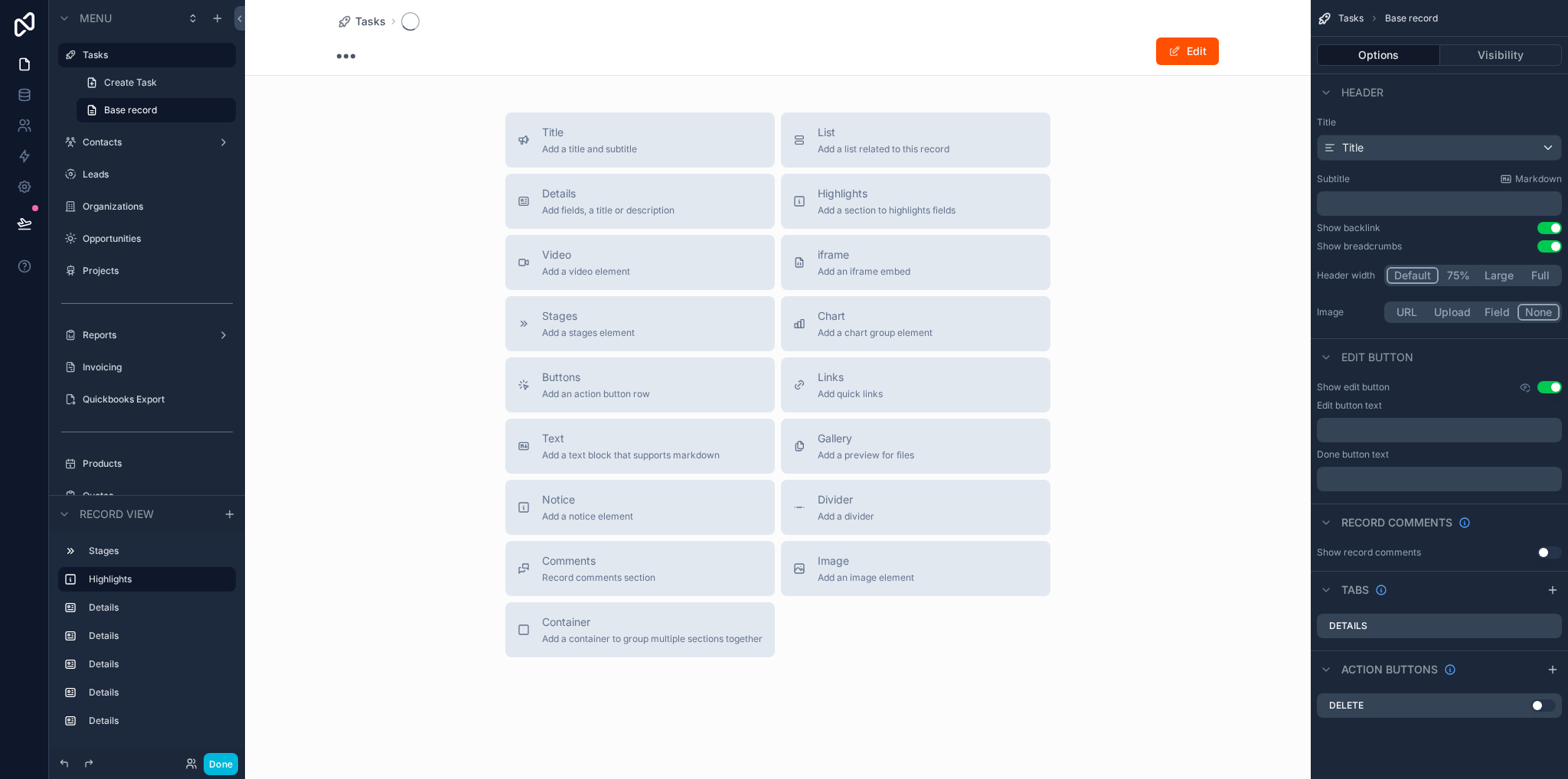
scroll to position [540, 0]
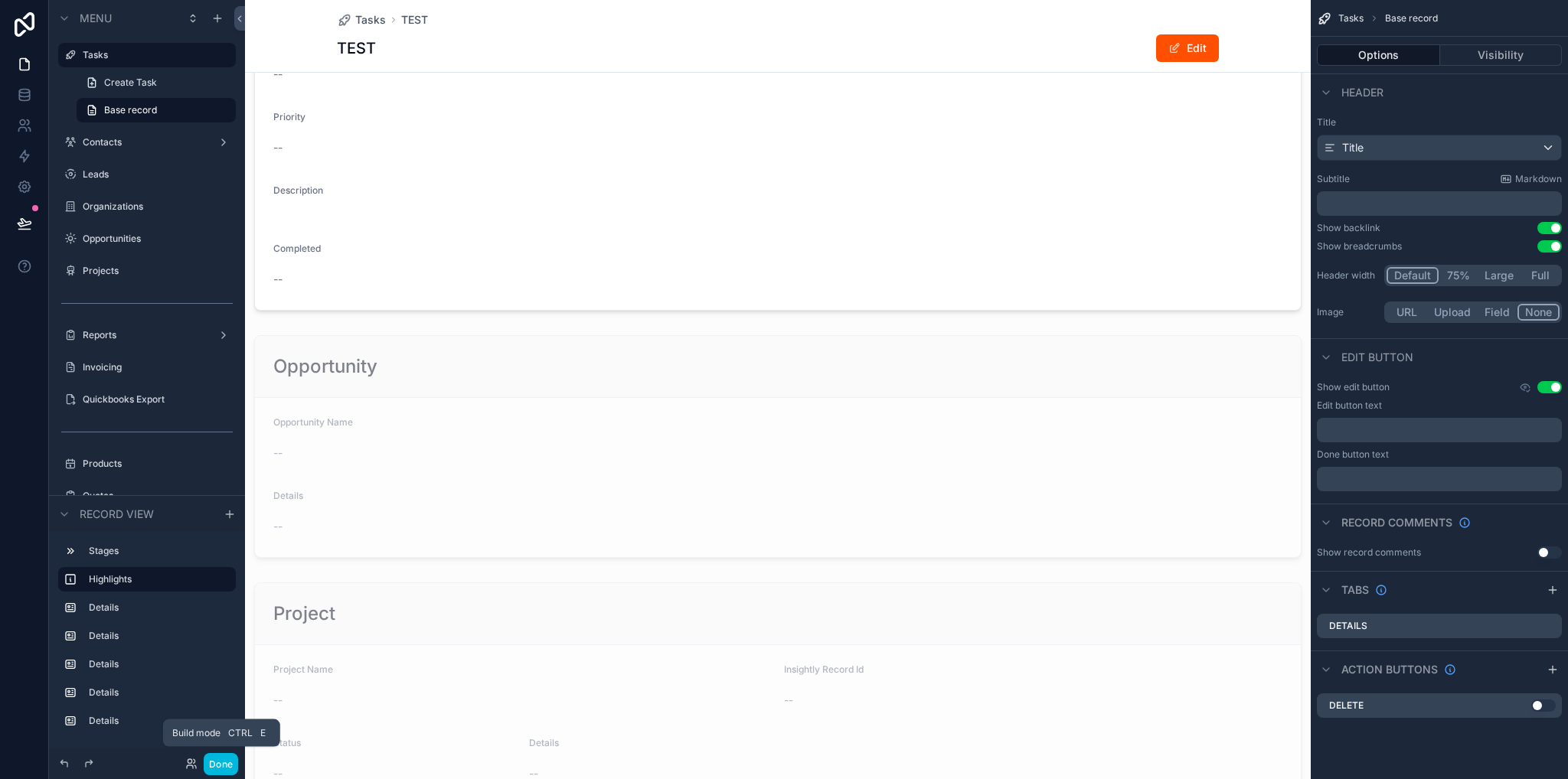
click at [218, 764] on button "Done" at bounding box center [221, 764] width 35 height 22
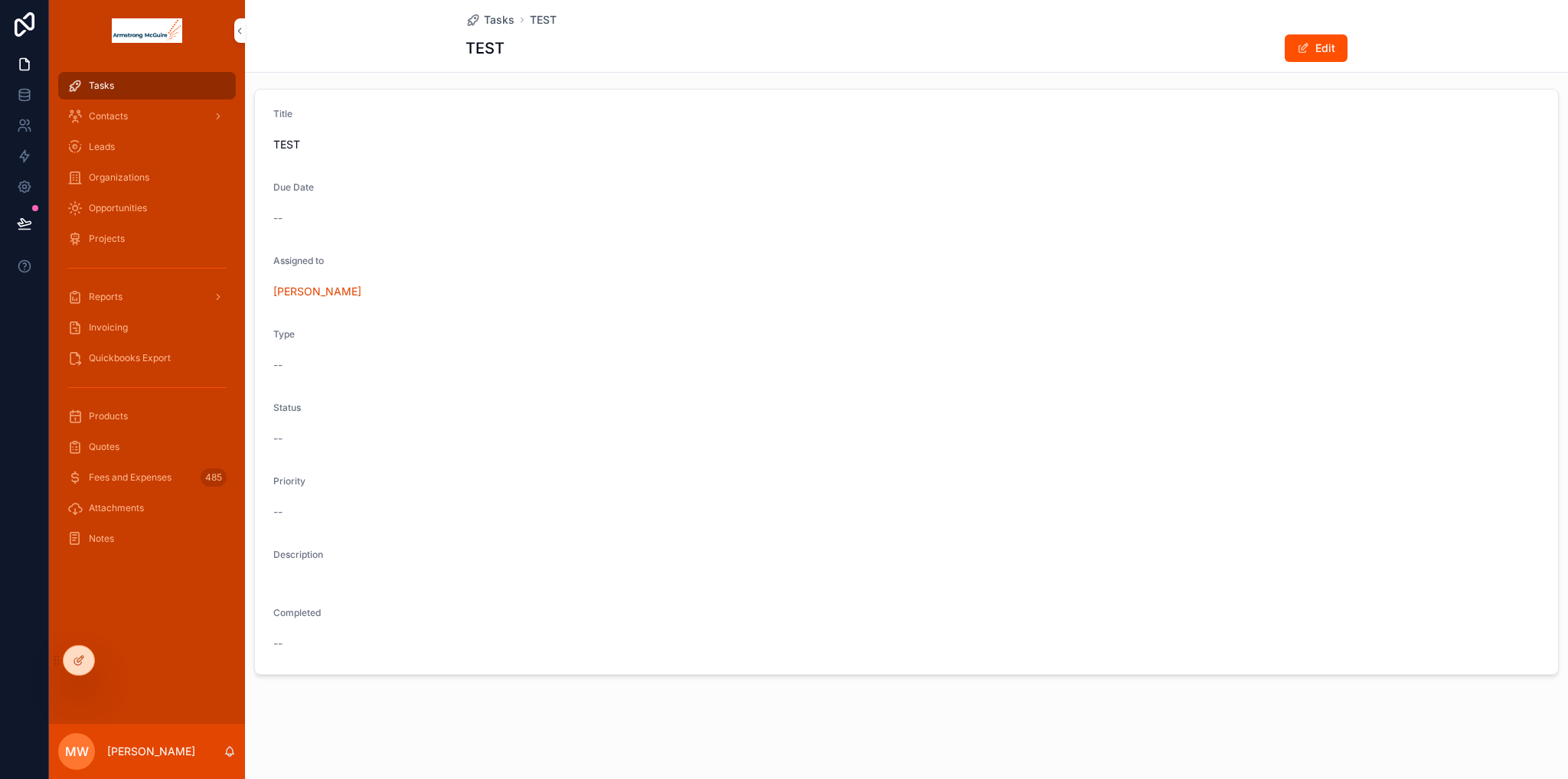
scroll to position [175, 0]
click at [108, 93] on div "Tasks" at bounding box center [146, 86] width 159 height 24
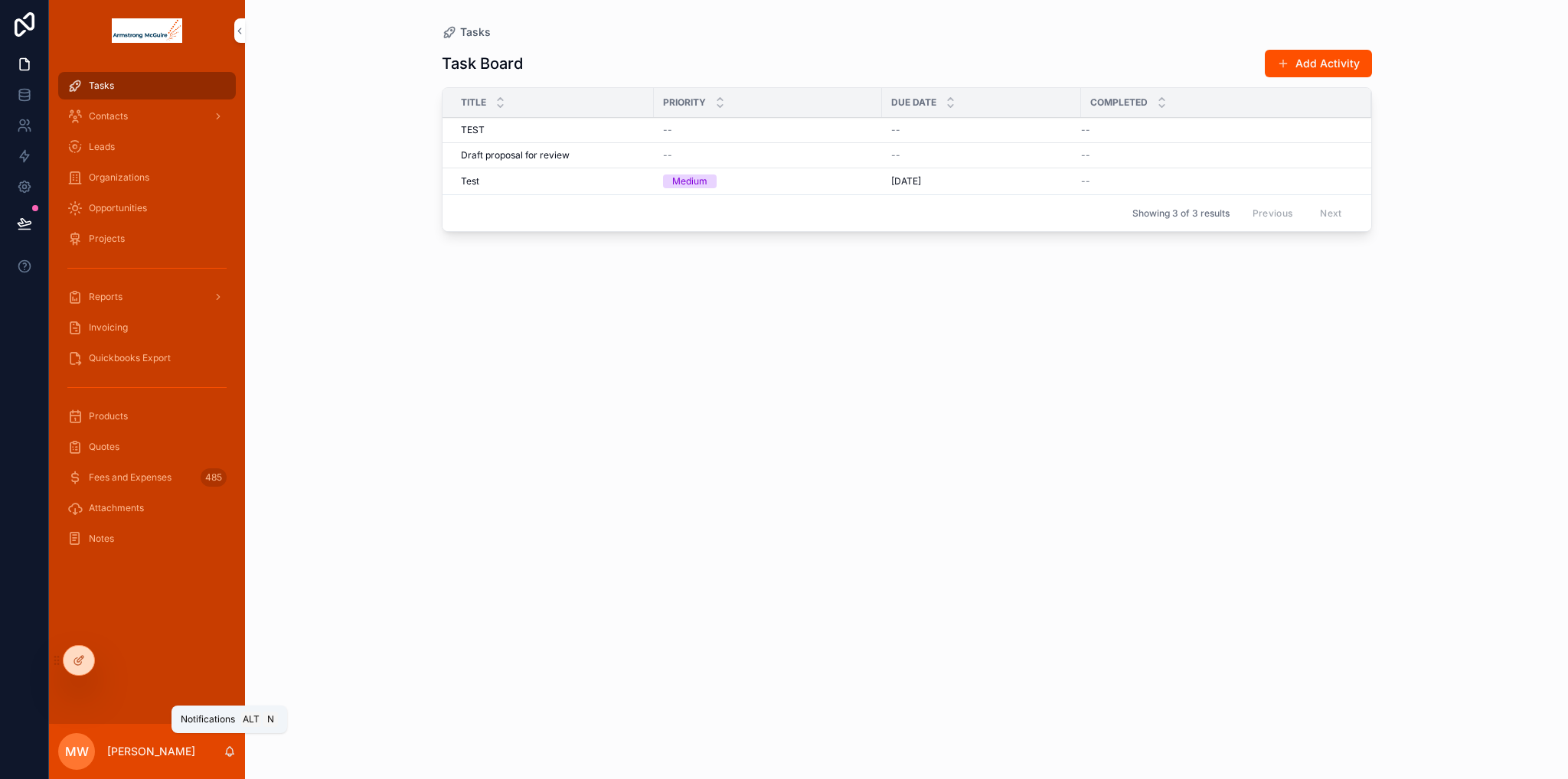
click at [228, 751] on icon "scrollable content" at bounding box center [229, 751] width 12 height 12
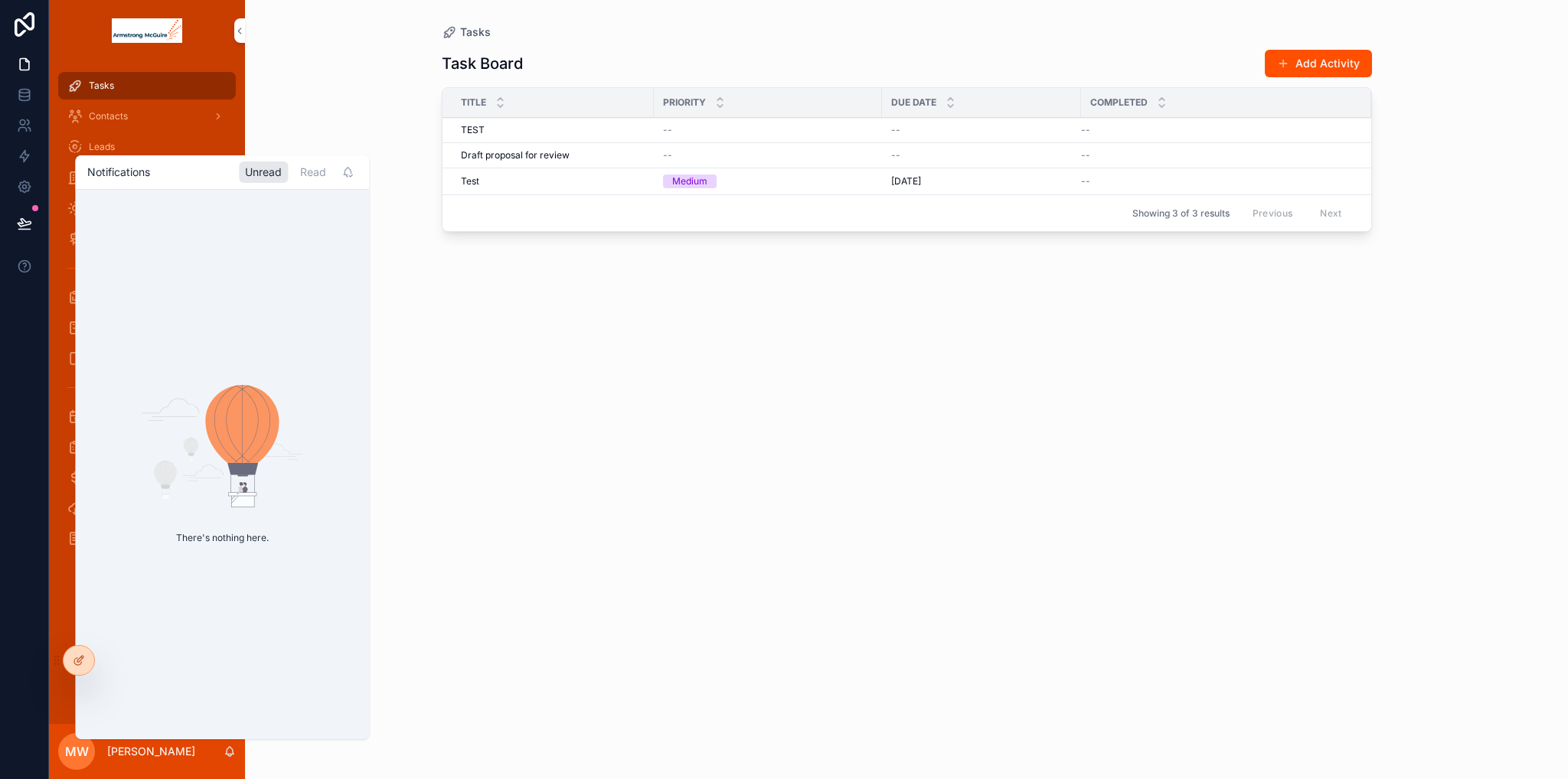
click at [745, 468] on div "Task Board Add Activity Title Priority Due Date Completed TEST TEST -- -- -- De…" at bounding box center [907, 400] width 930 height 721
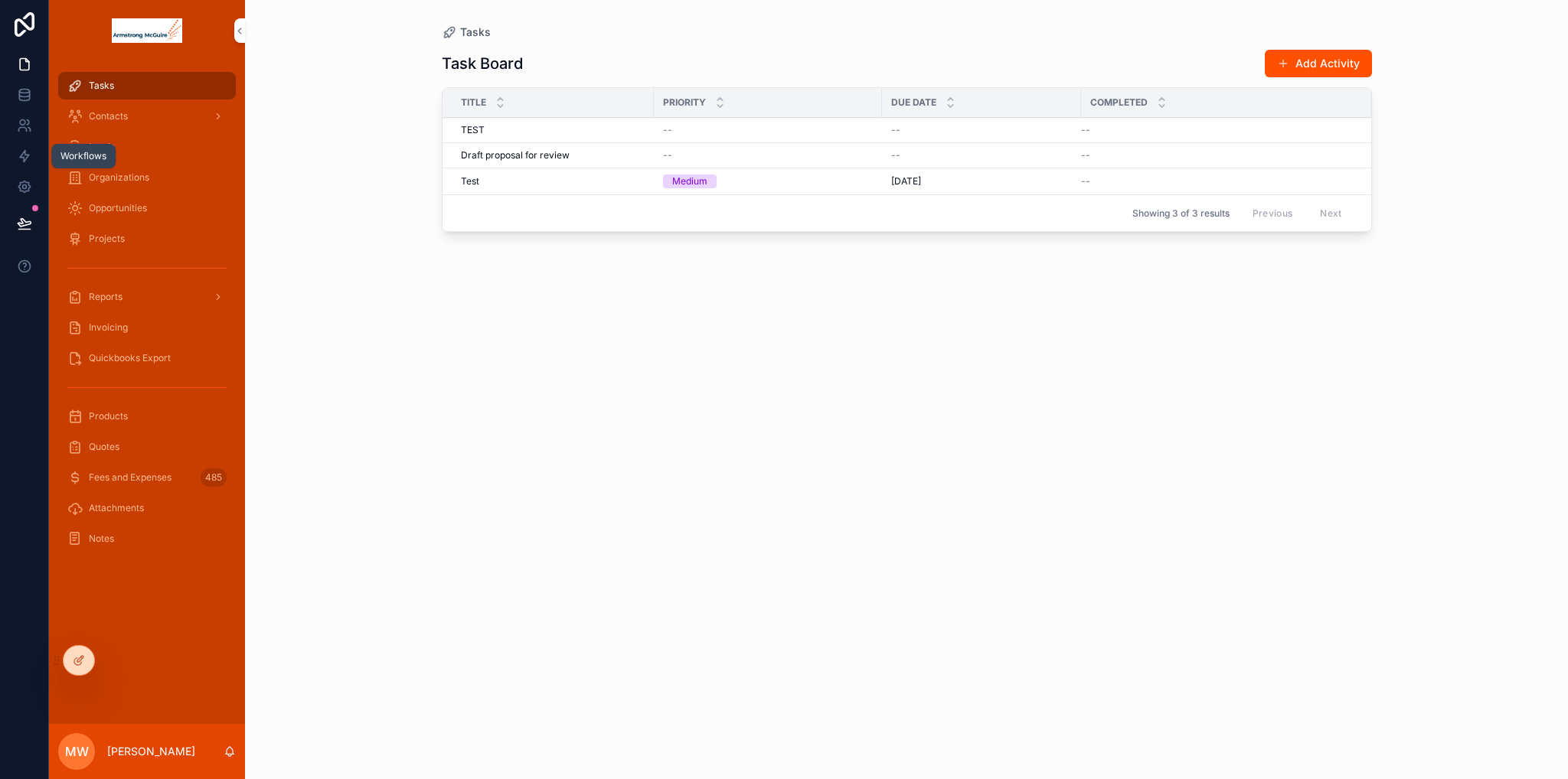
click at [26, 160] on icon at bounding box center [24, 156] width 15 height 15
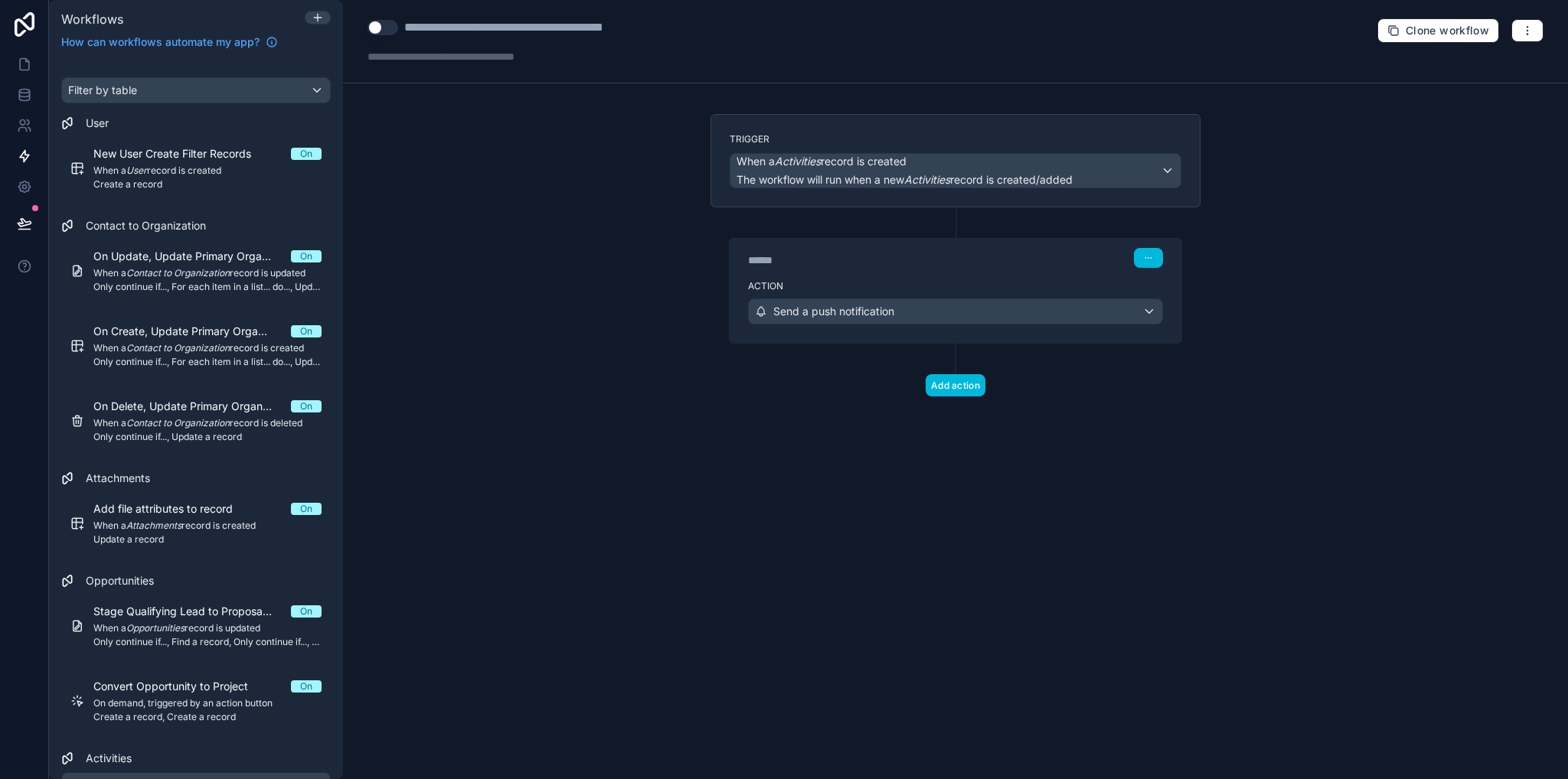
click at [384, 24] on button "Use setting" at bounding box center [383, 28] width 31 height 15
click at [21, 68] on icon at bounding box center [24, 64] width 15 height 15
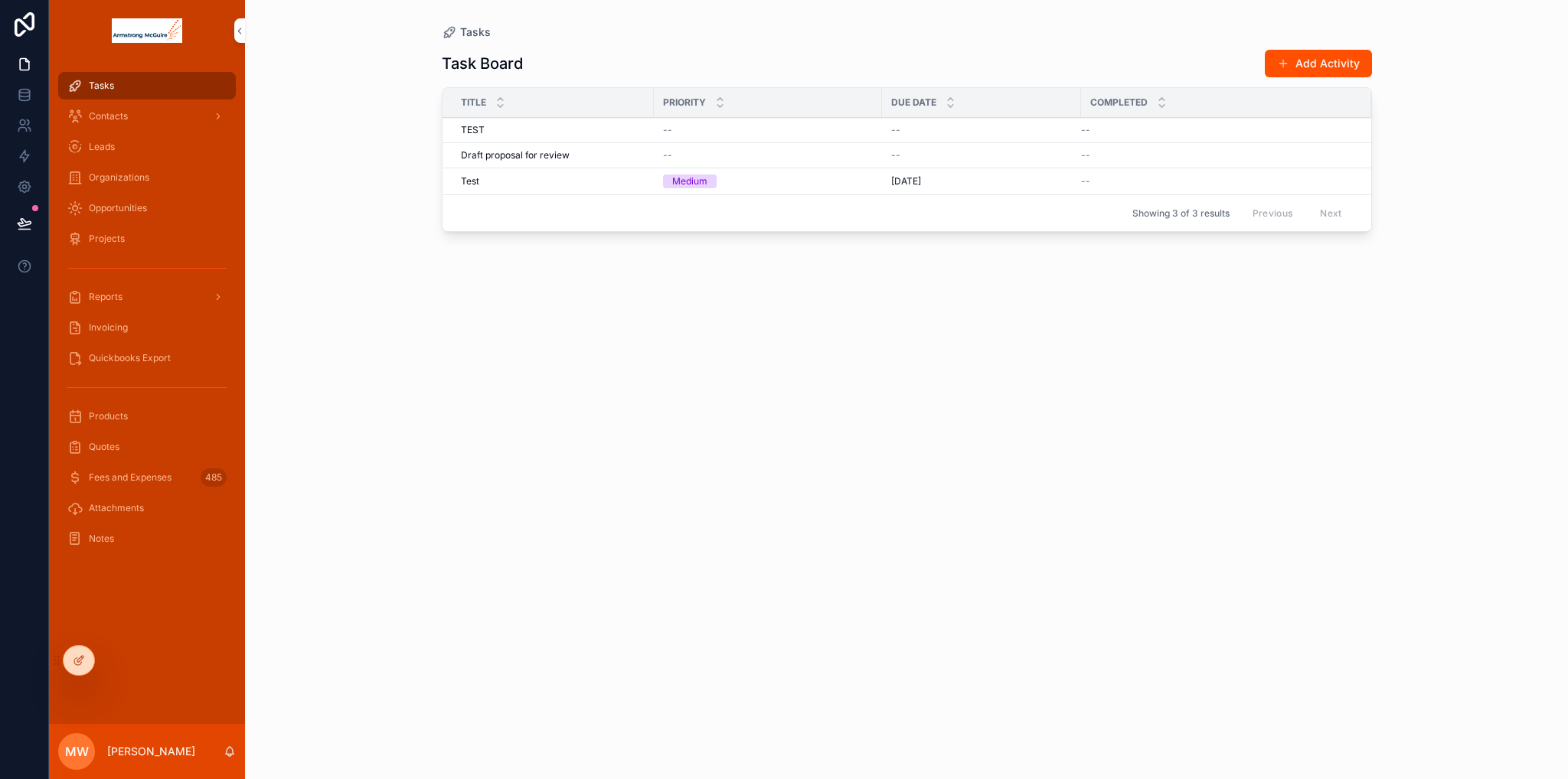
click at [0, 0] on span "Delete" at bounding box center [0, 0] width 0 height 0
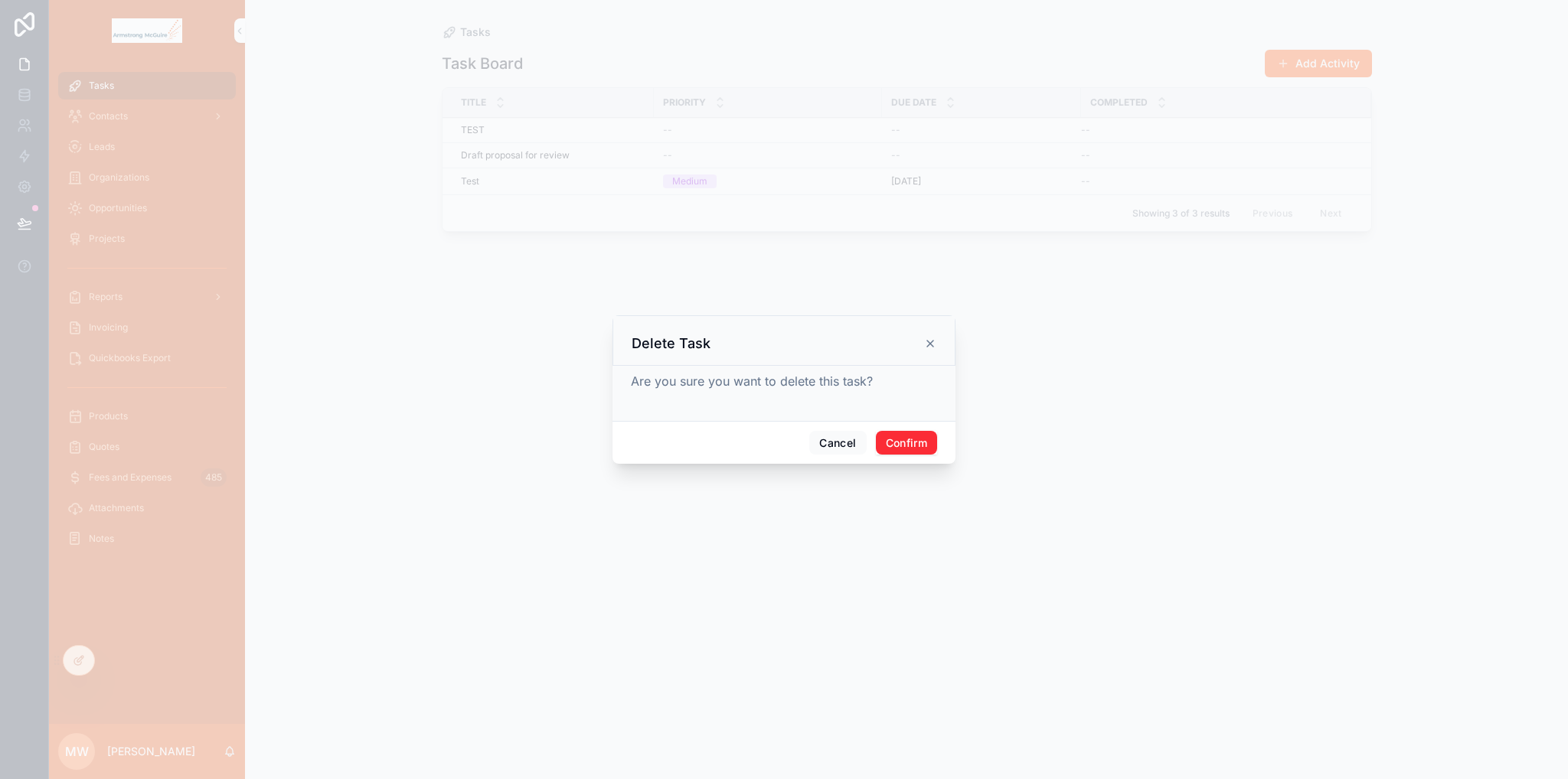
click at [917, 434] on button "Confirm" at bounding box center [906, 443] width 61 height 24
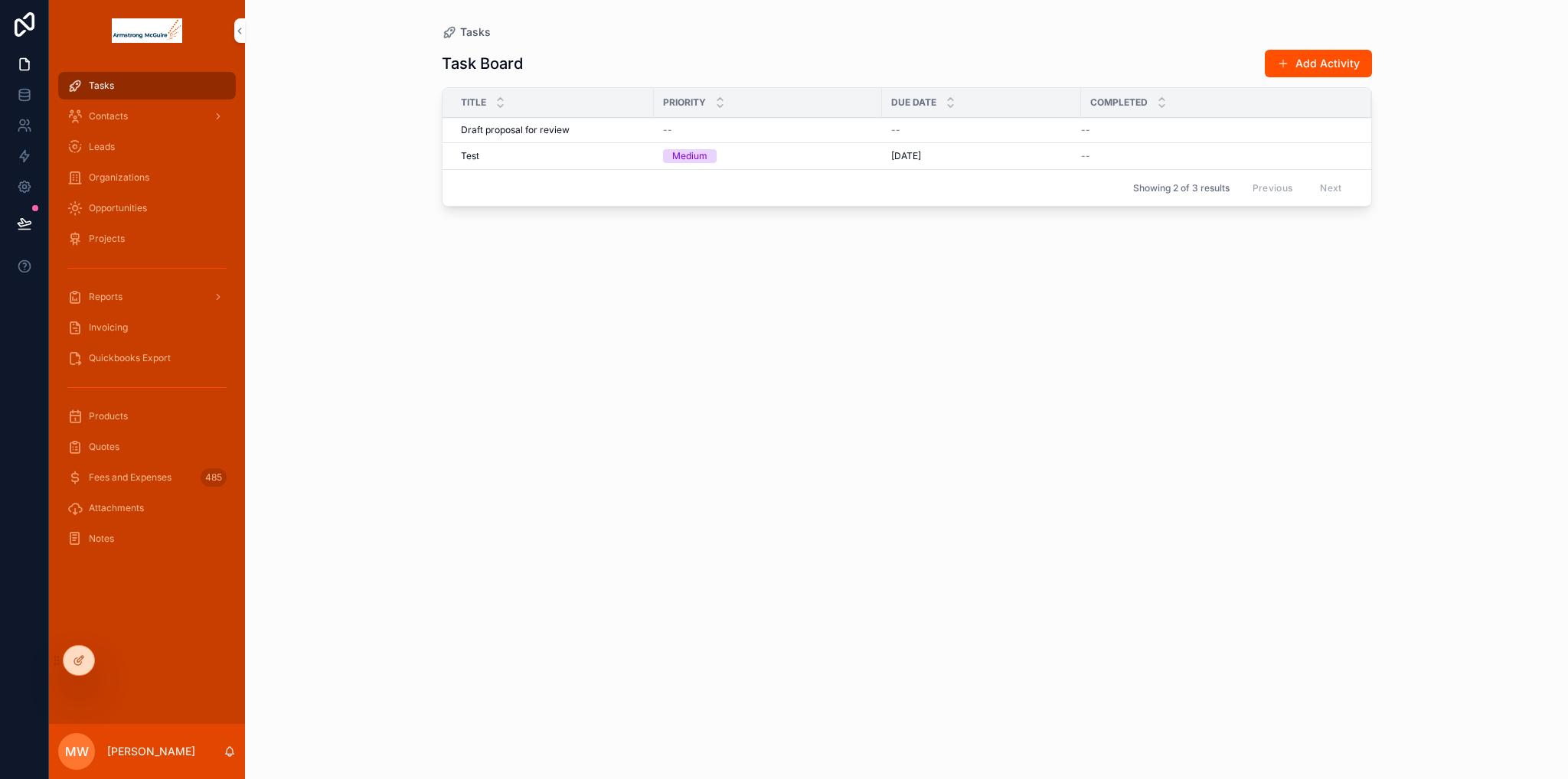
click at [1304, 65] on button "Add Activity" at bounding box center [1318, 64] width 107 height 28
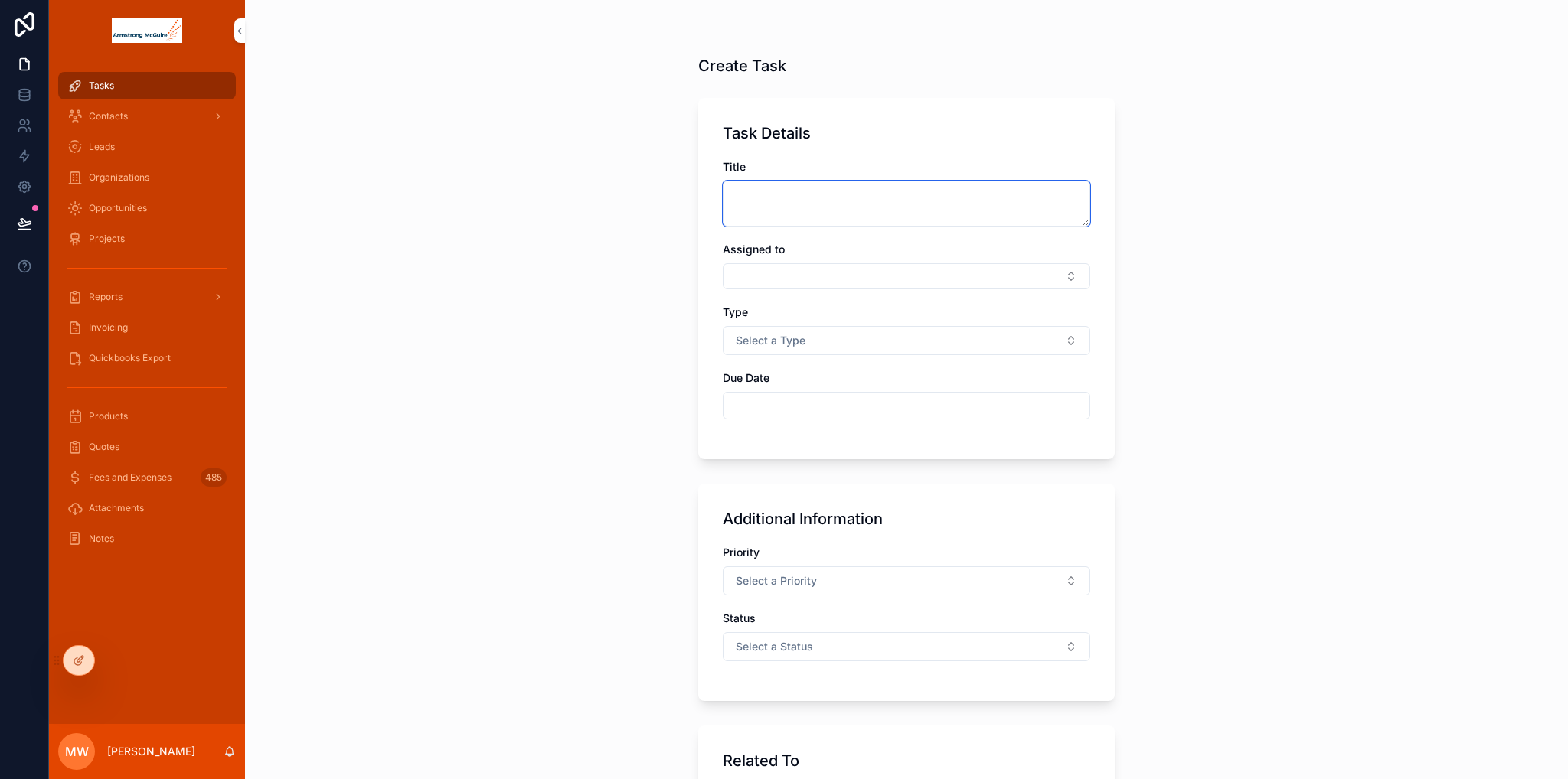
click at [776, 193] on textarea "scrollable content" at bounding box center [906, 203] width 367 height 46
type textarea "****"
click at [773, 278] on button "Select Button" at bounding box center [906, 276] width 367 height 26
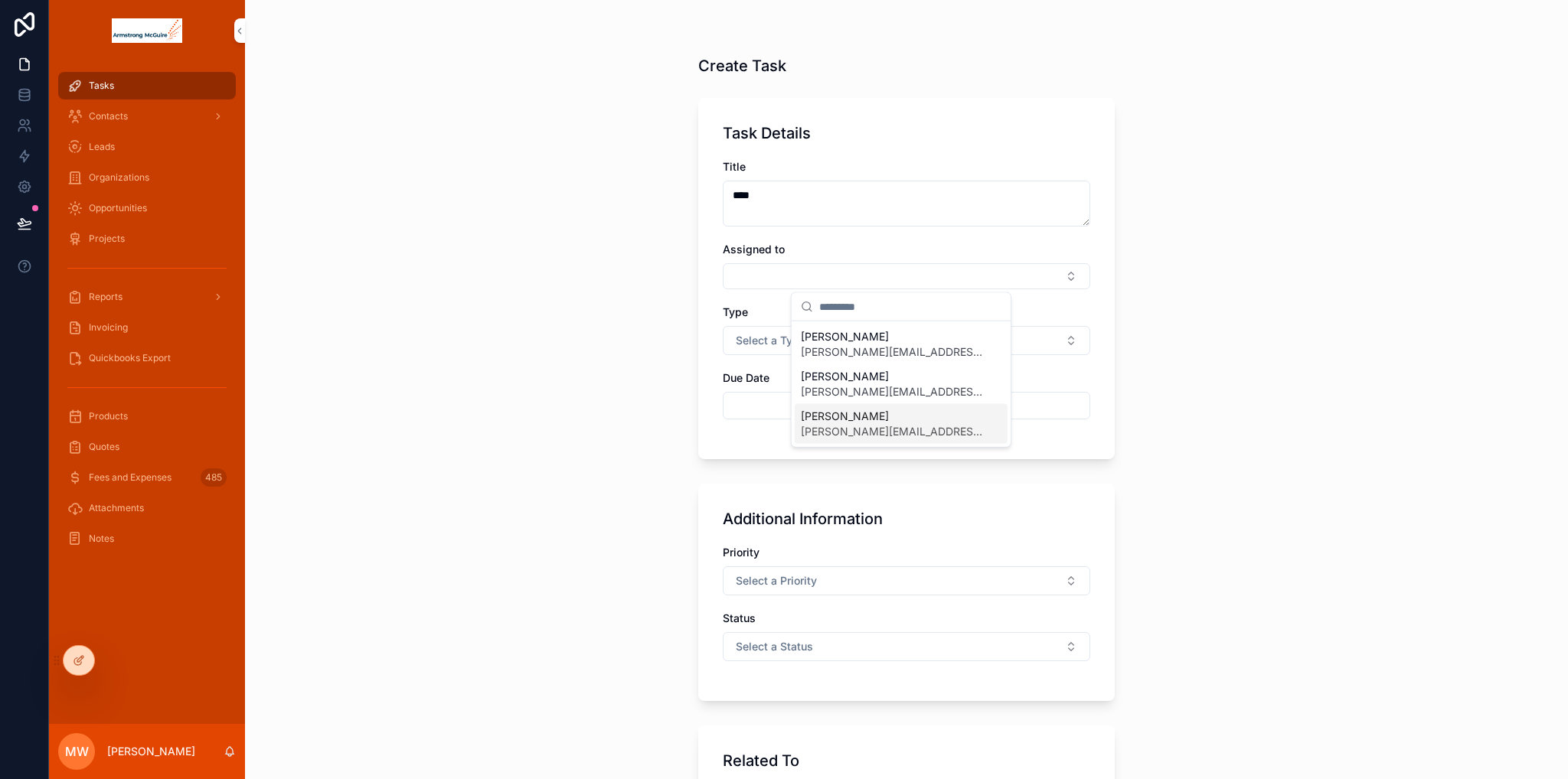
click at [867, 433] on span "marshall.worth@thedatabull.com" at bounding box center [892, 431] width 182 height 15
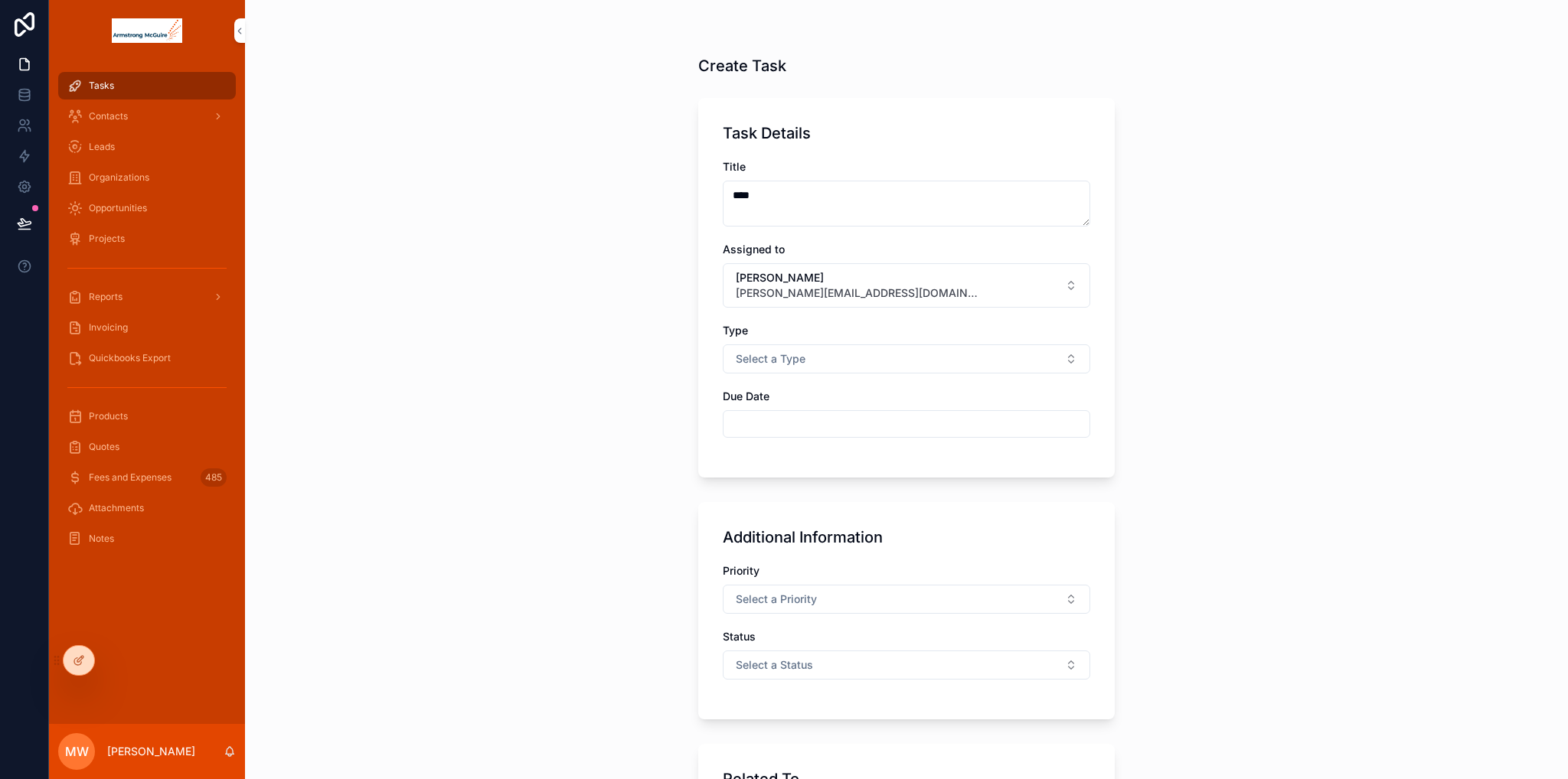
click at [1262, 389] on div "Create Task Task Details Title **** Assigned to Marshall Worth marshall.worth@t…" at bounding box center [906, 389] width 1323 height 779
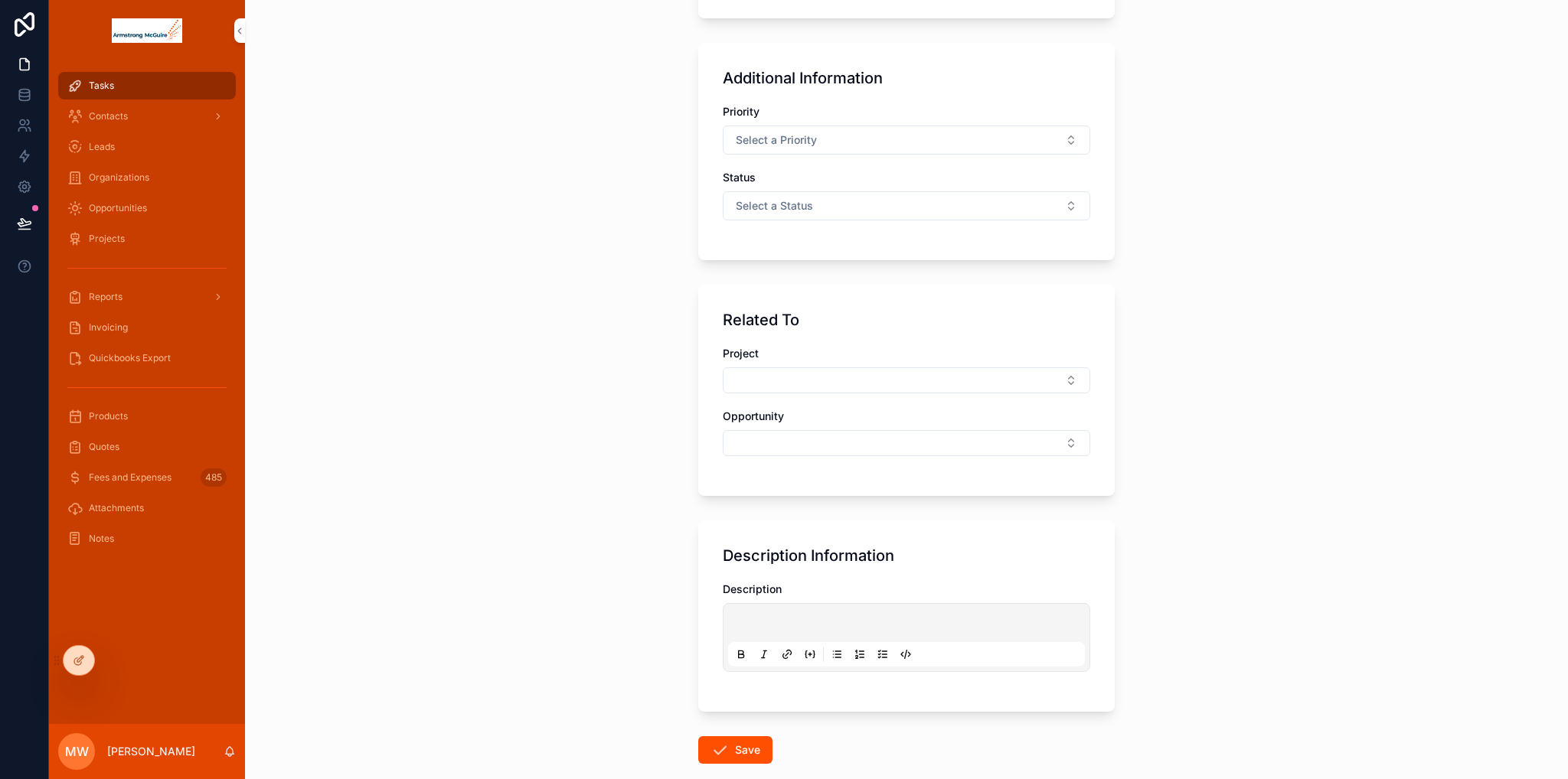
scroll to position [540, 0]
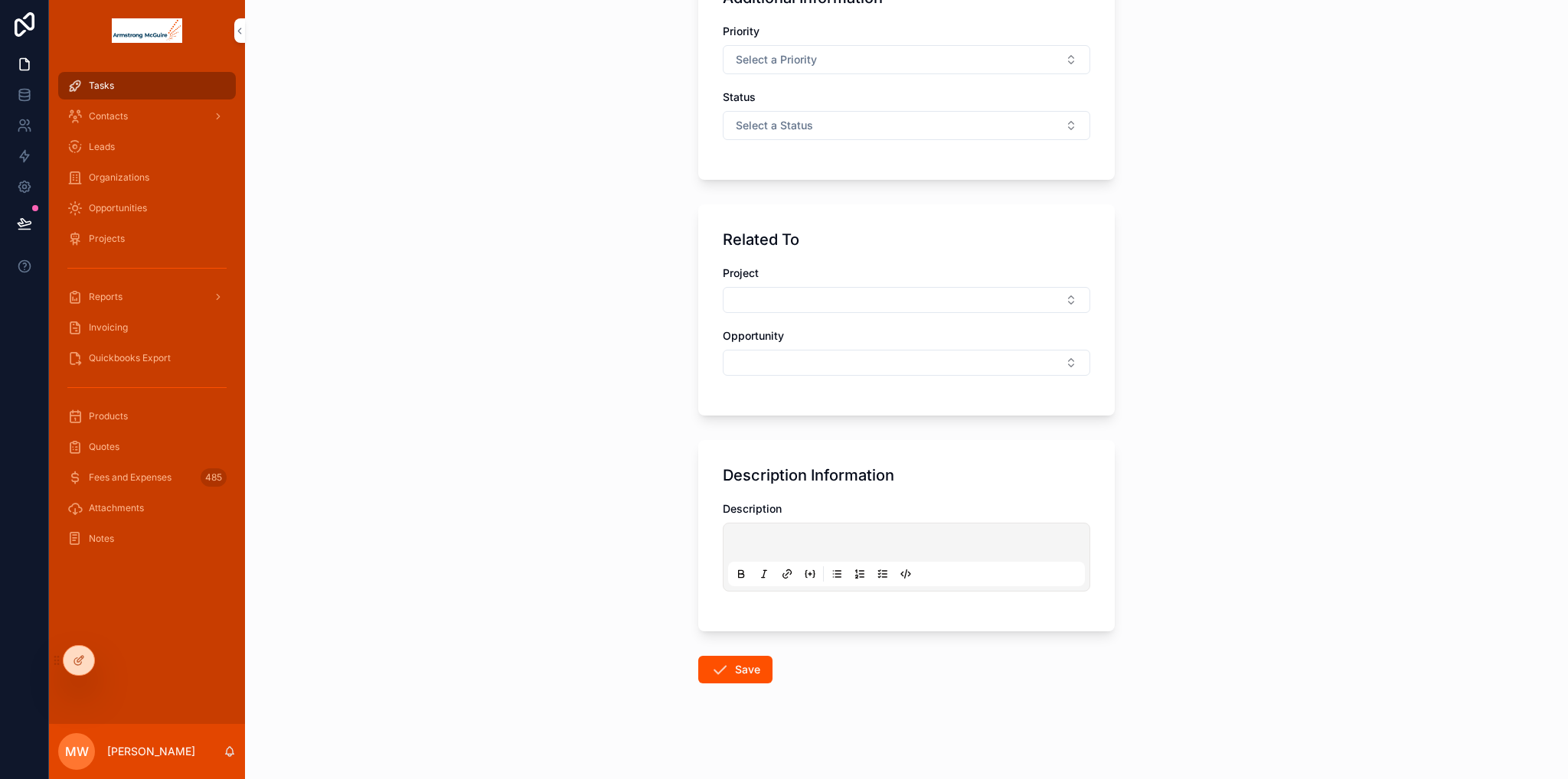
click at [734, 663] on button "Save" at bounding box center [735, 670] width 74 height 28
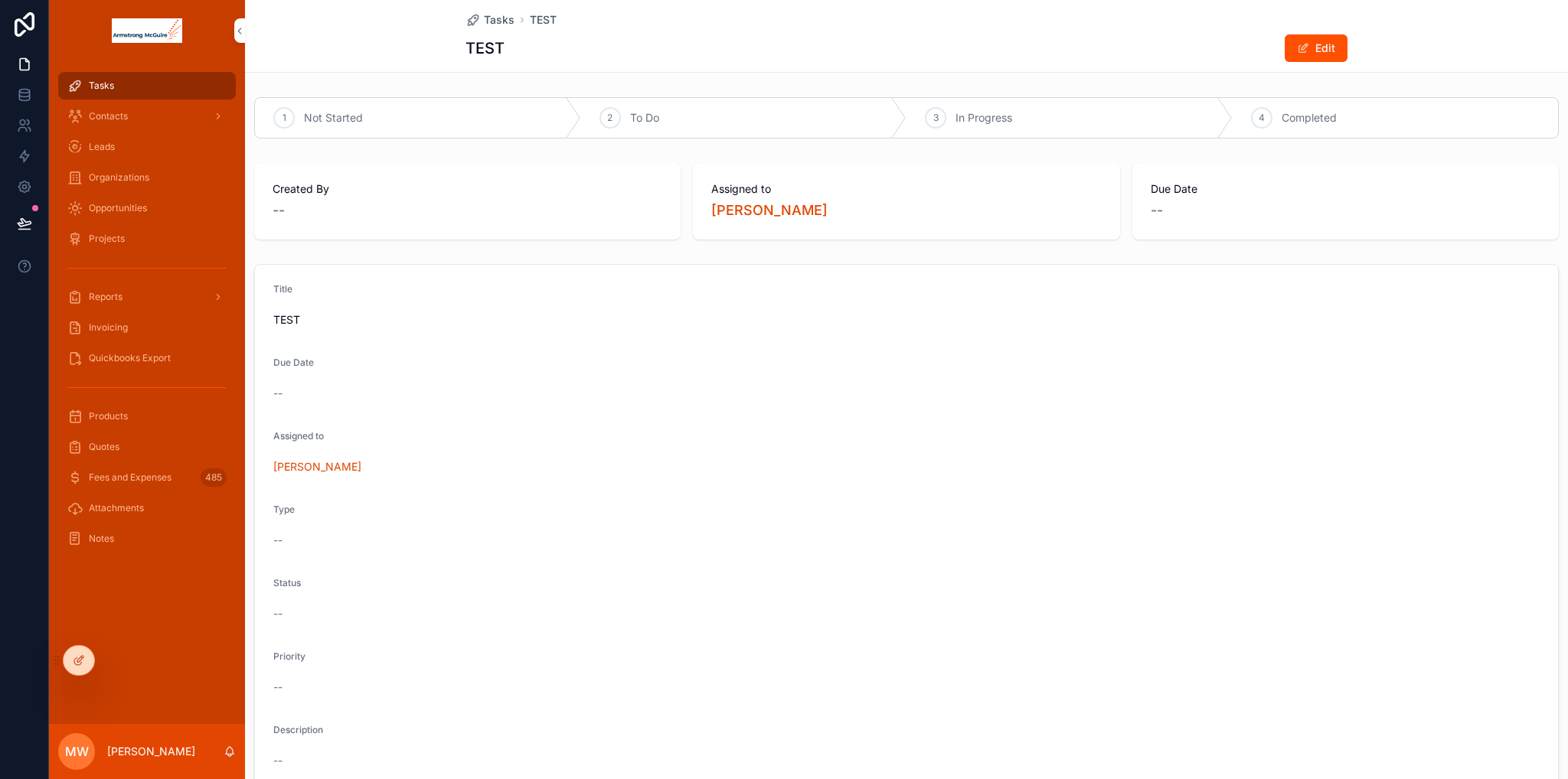
click at [121, 91] on div "Tasks" at bounding box center [146, 86] width 159 height 24
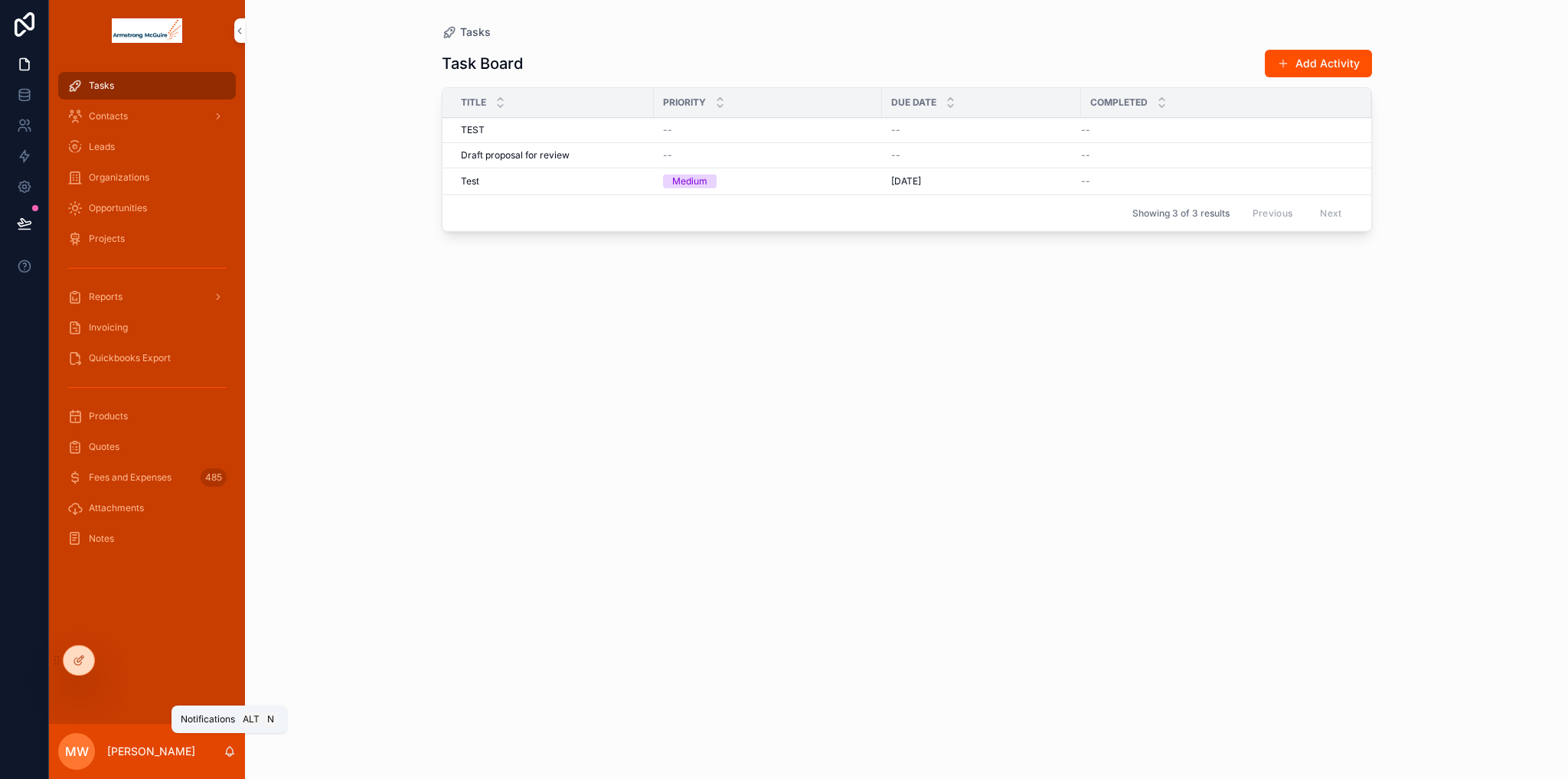
click at [230, 752] on icon "scrollable content" at bounding box center [229, 751] width 12 height 12
click at [1280, 624] on div "Task Board Add Activity Title Priority Due Date Completed TEST TEST -- -- -- De…" at bounding box center [907, 400] width 930 height 721
click at [230, 755] on icon "scrollable content" at bounding box center [229, 751] width 12 height 12
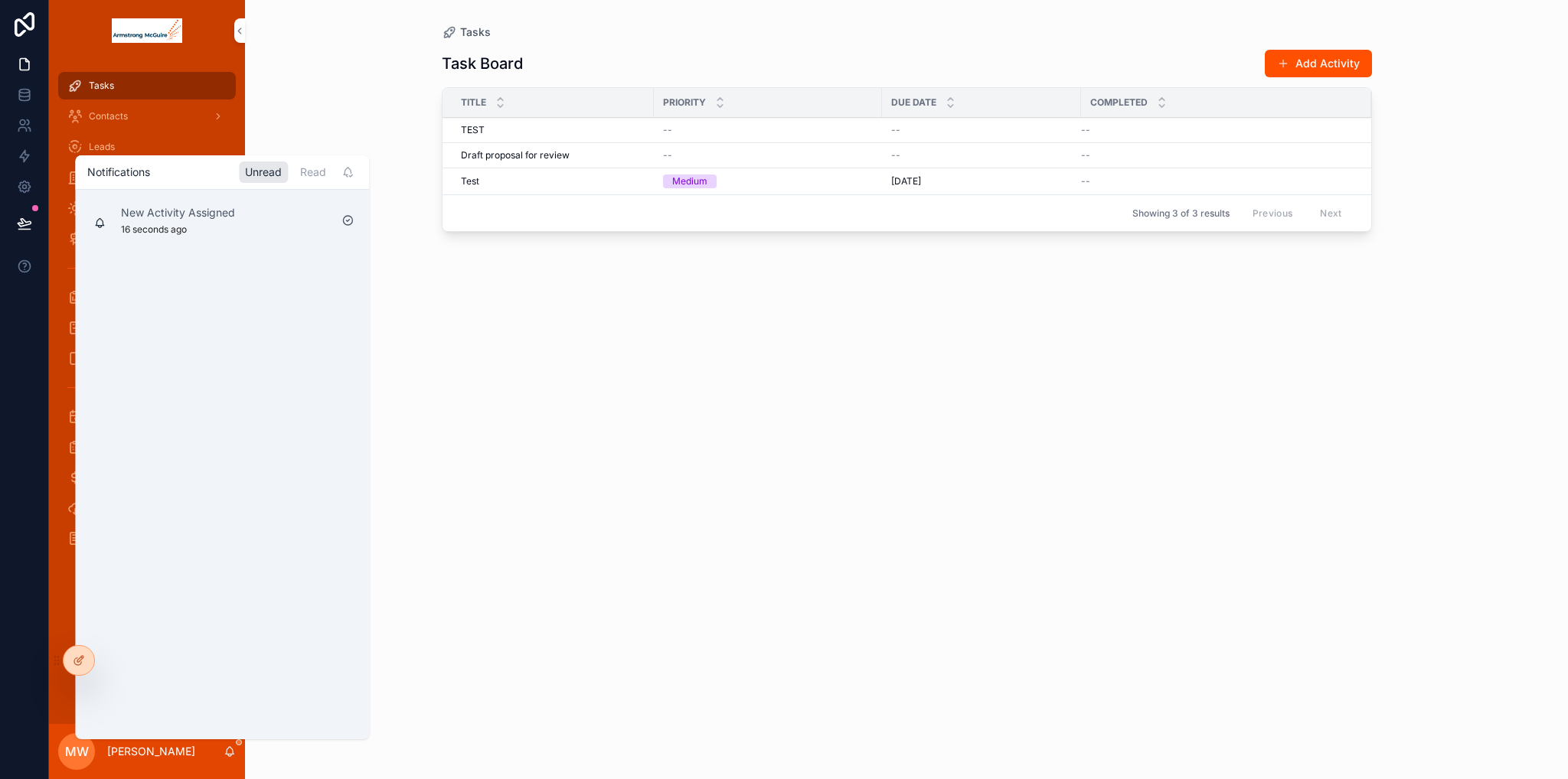
click at [197, 210] on p "New Activity Assigned" at bounding box center [177, 213] width 114 height 15
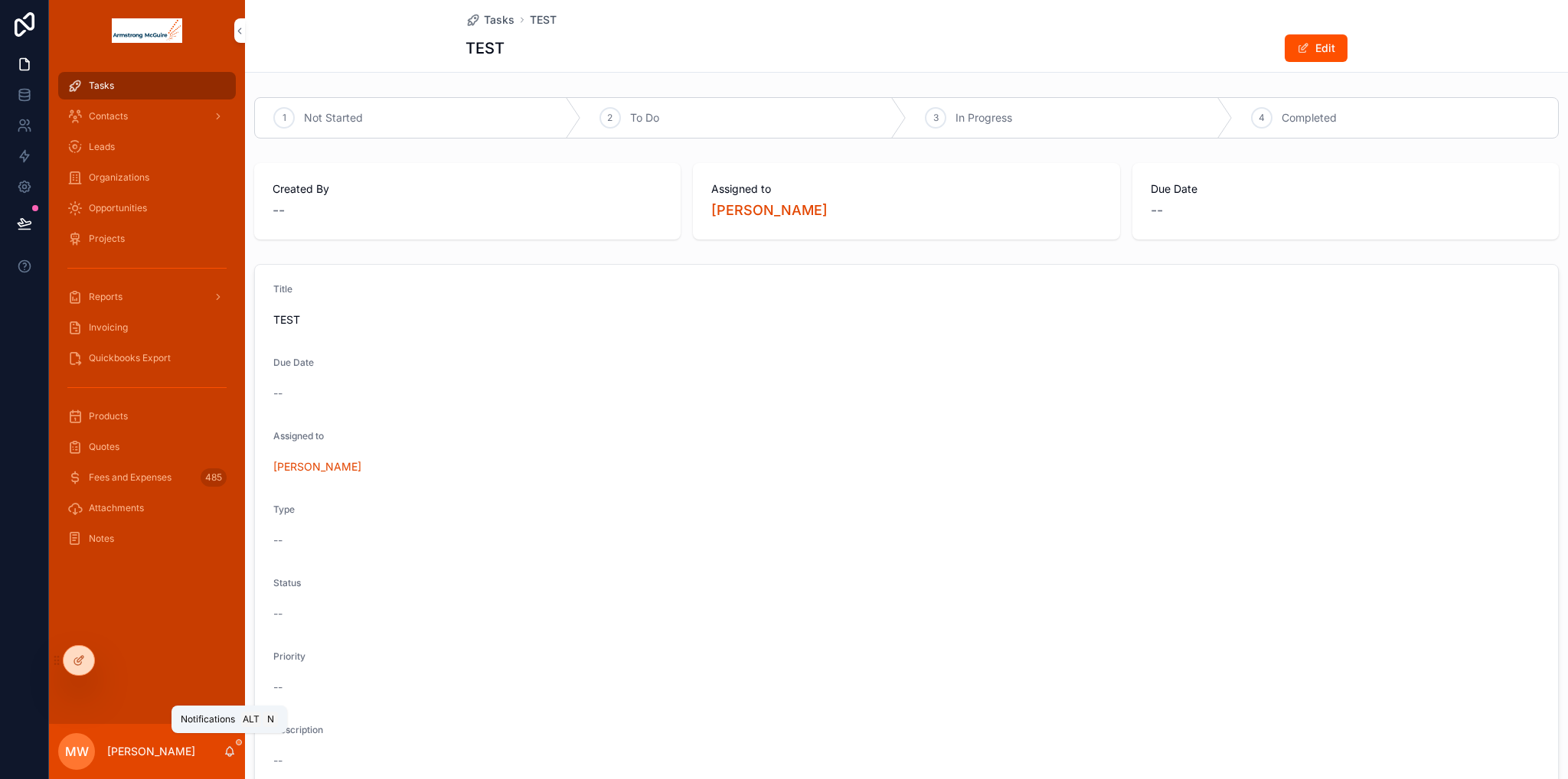
click at [233, 751] on icon "scrollable content" at bounding box center [229, 751] width 12 height 12
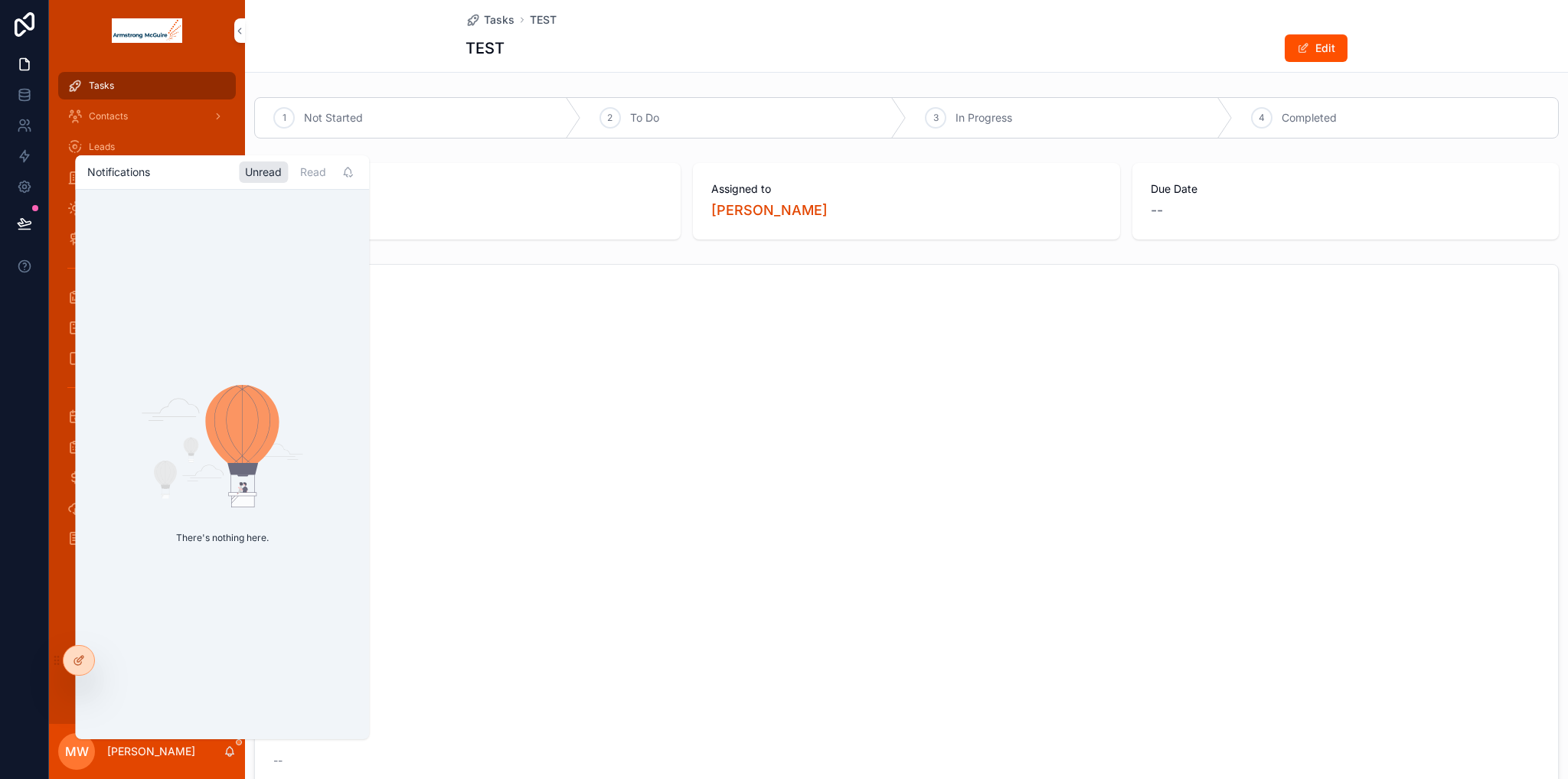
click at [303, 174] on div "Read" at bounding box center [312, 172] width 38 height 21
click at [595, 392] on div "--" at bounding box center [906, 393] width 1266 height 15
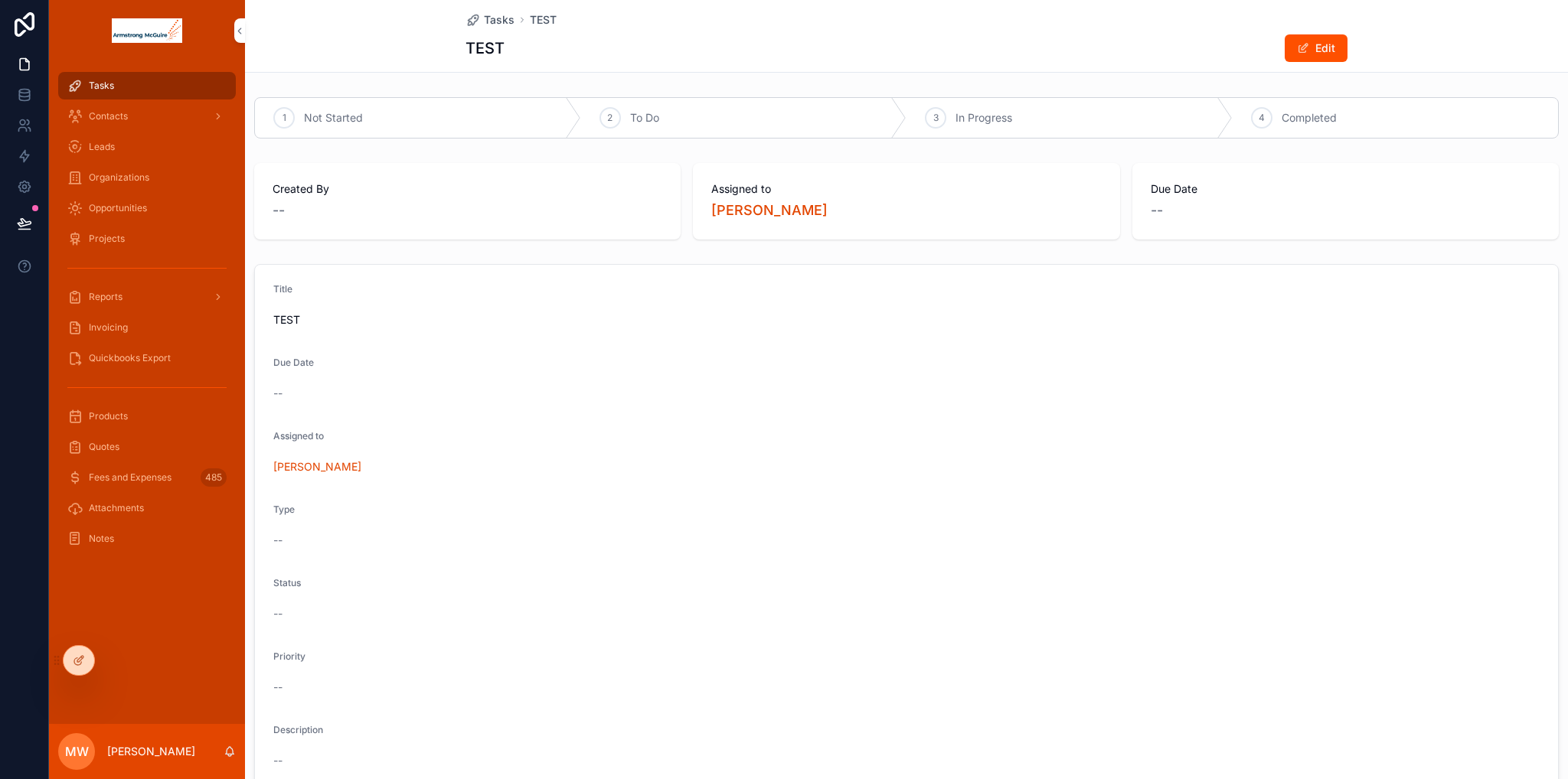
click at [121, 91] on div "Tasks" at bounding box center [146, 86] width 159 height 24
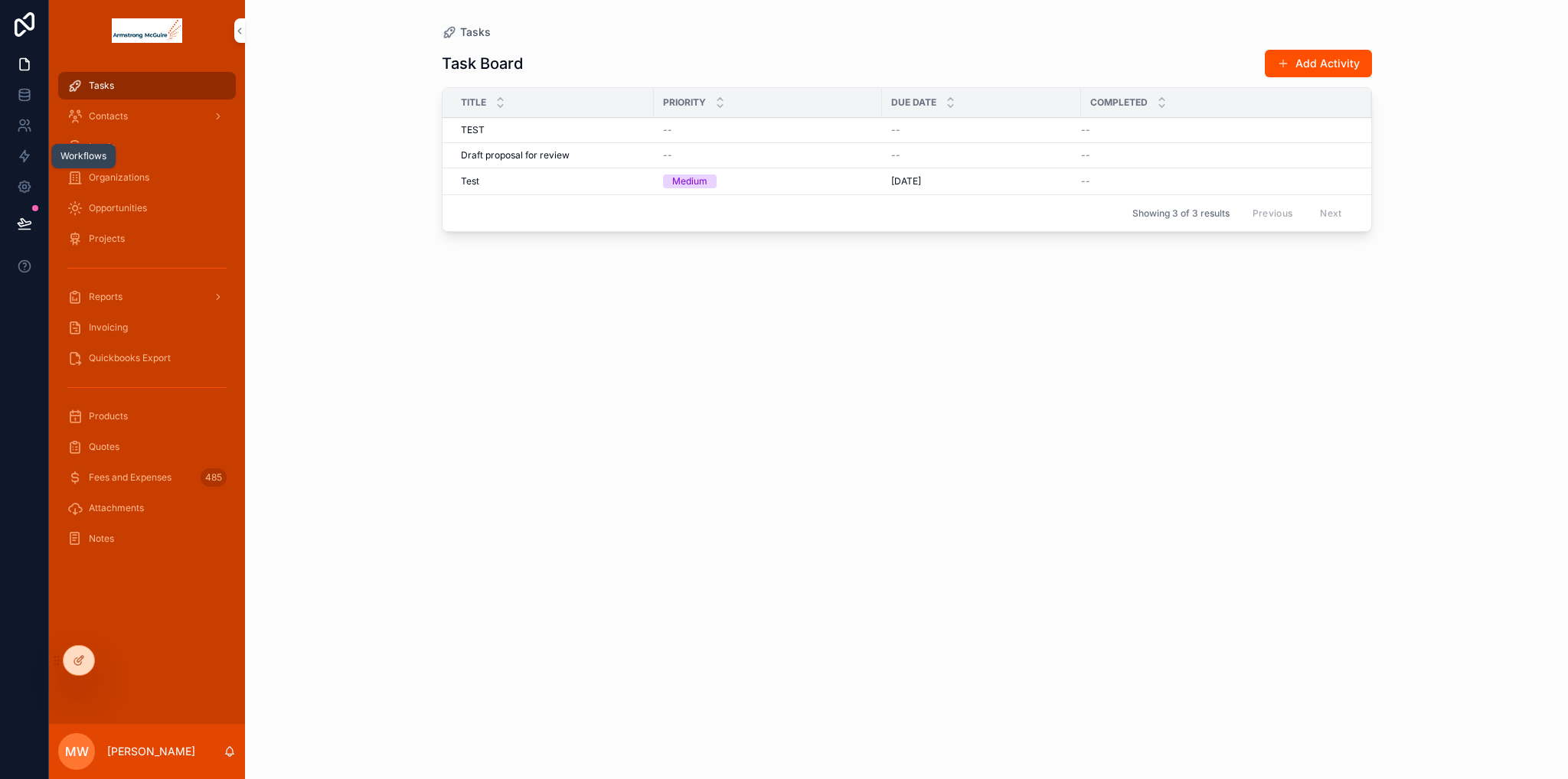
click at [23, 163] on icon at bounding box center [24, 156] width 9 height 11
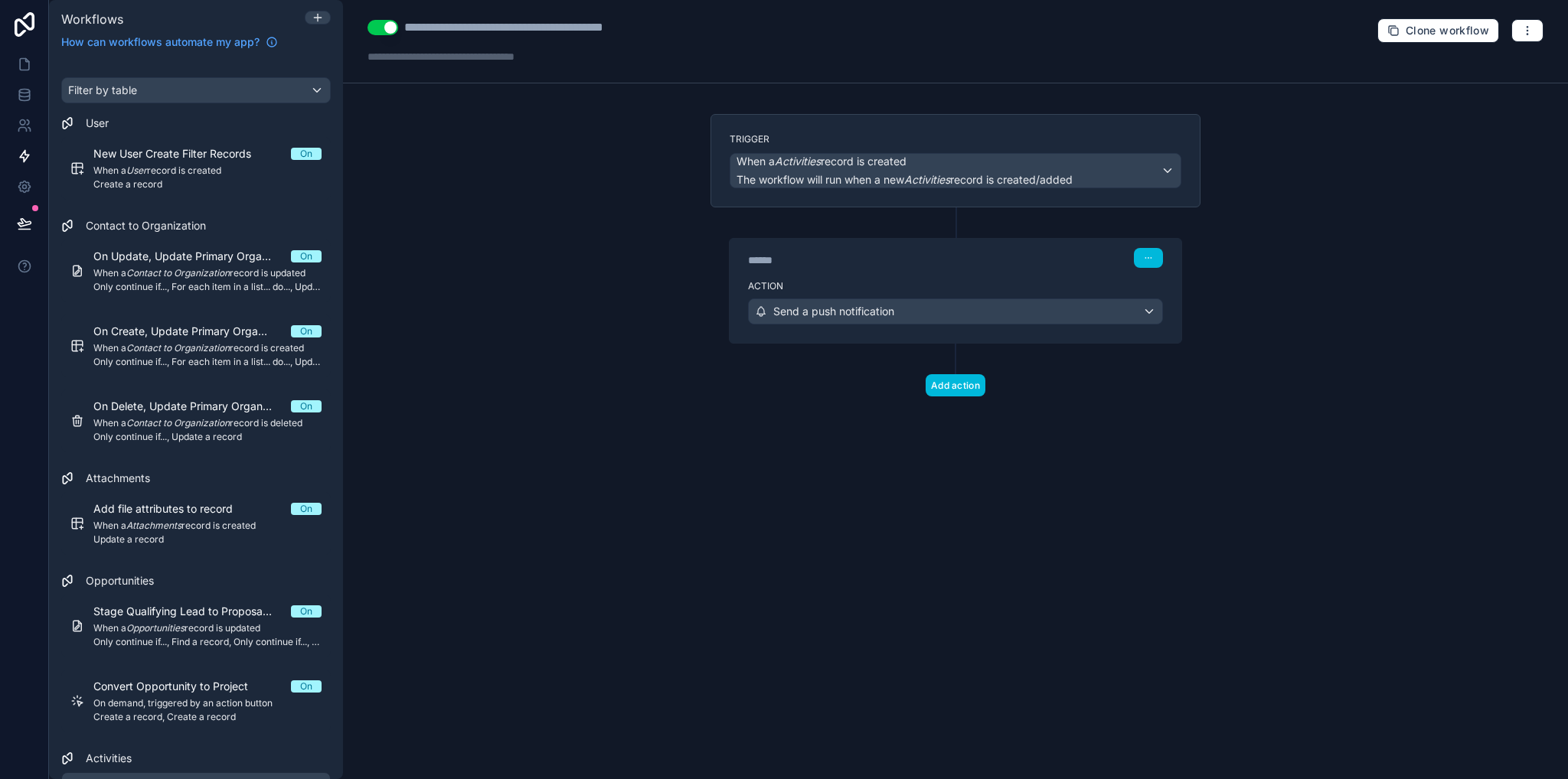
click at [903, 286] on label "Action" at bounding box center [955, 286] width 415 height 12
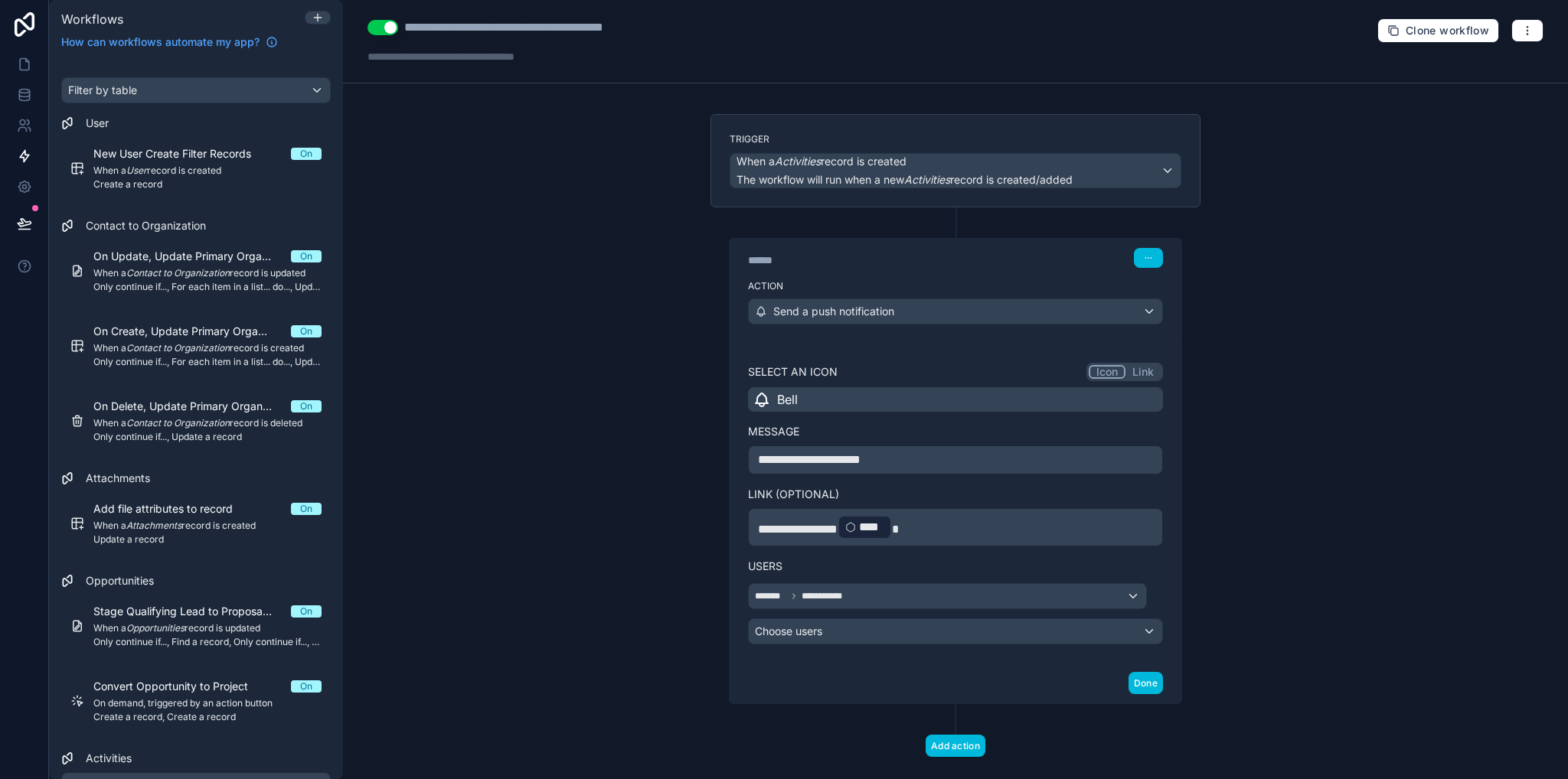
click at [975, 457] on p "**********" at bounding box center [956, 459] width 395 height 19
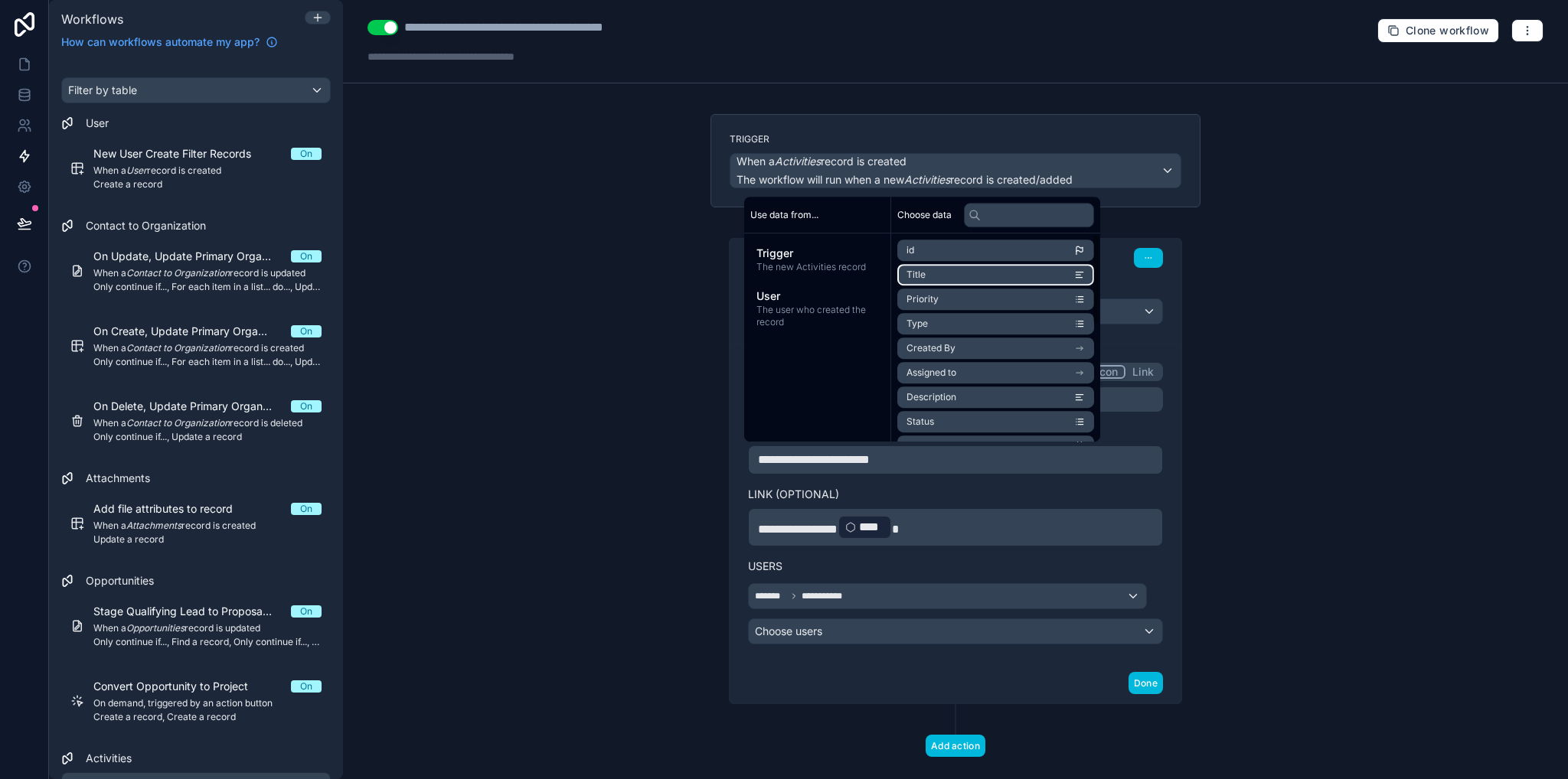
click at [951, 277] on li "Title" at bounding box center [995, 274] width 197 height 21
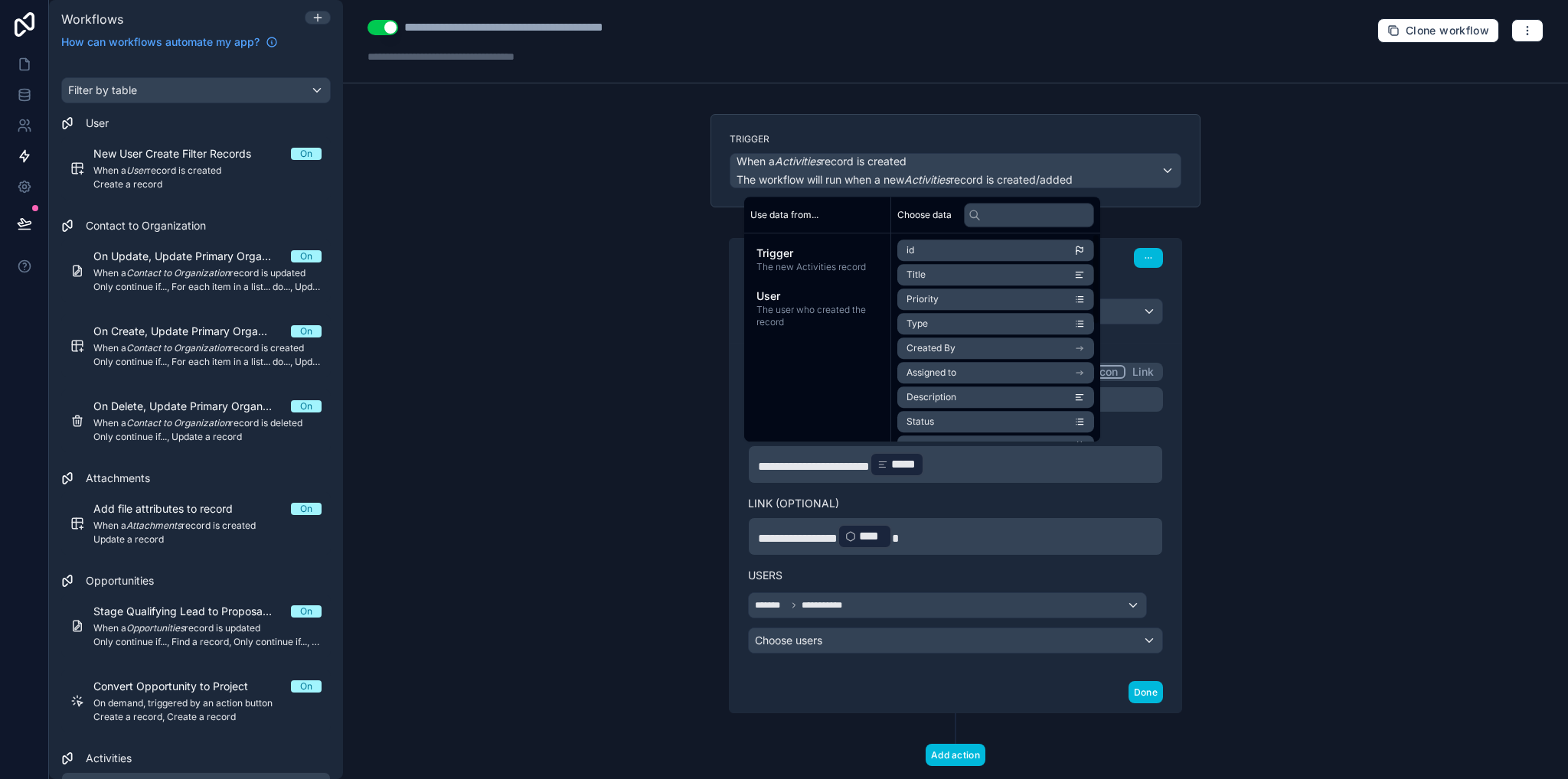
click at [1358, 483] on div "**********" at bounding box center [956, 389] width 1225 height 779
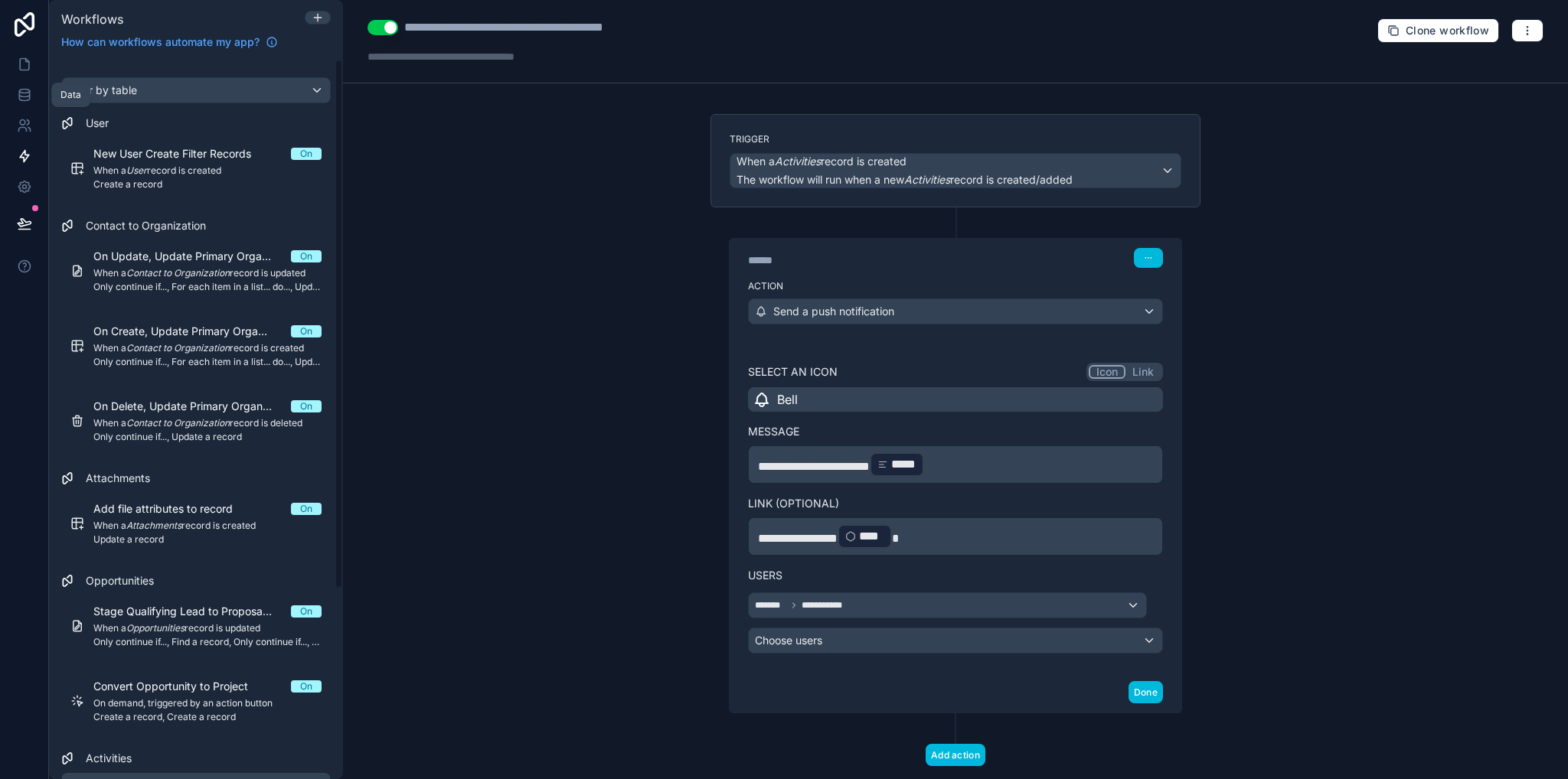
click at [24, 71] on icon at bounding box center [24, 64] width 15 height 15
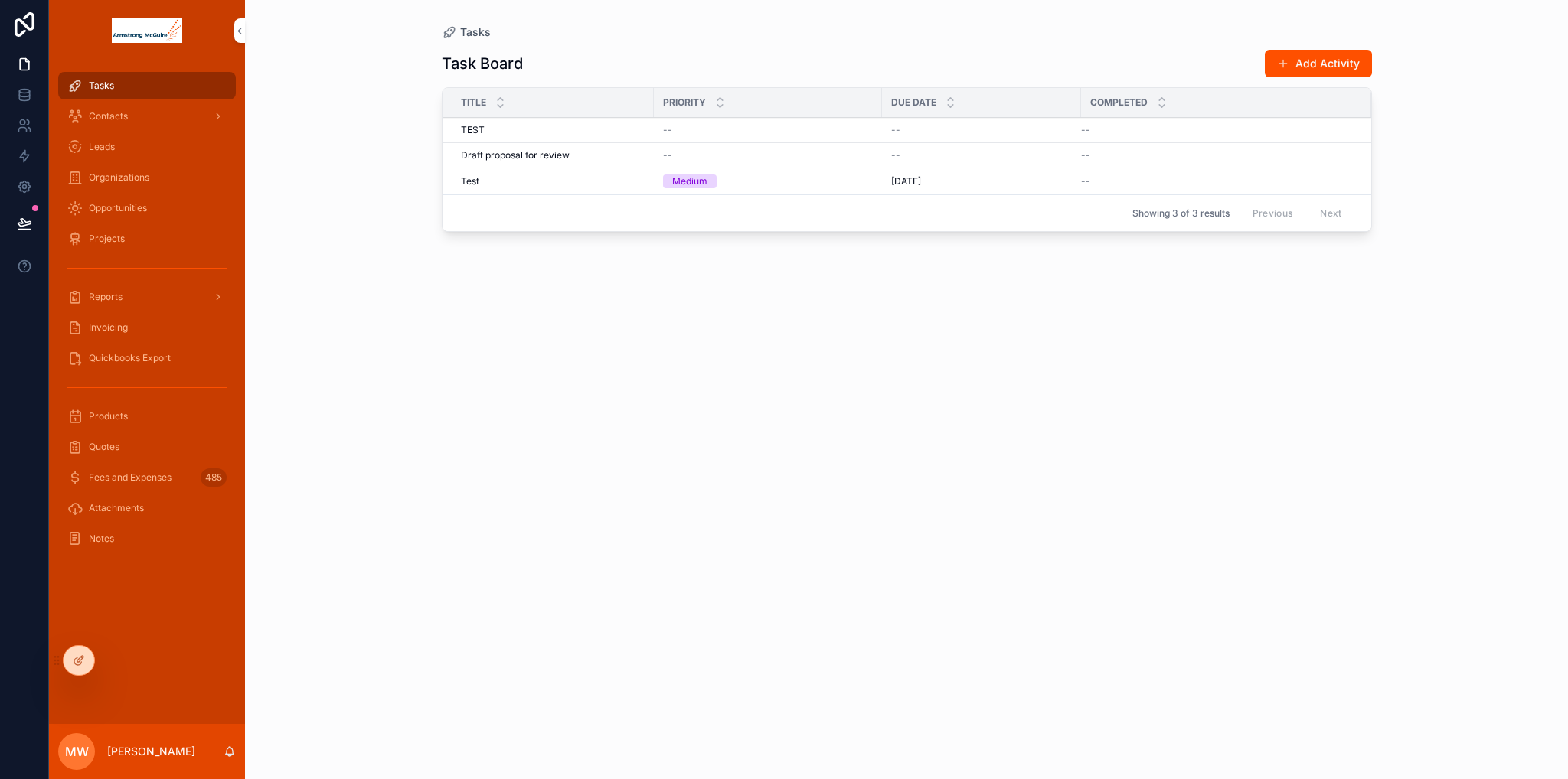
click at [0, 0] on span "Delete" at bounding box center [0, 0] width 0 height 0
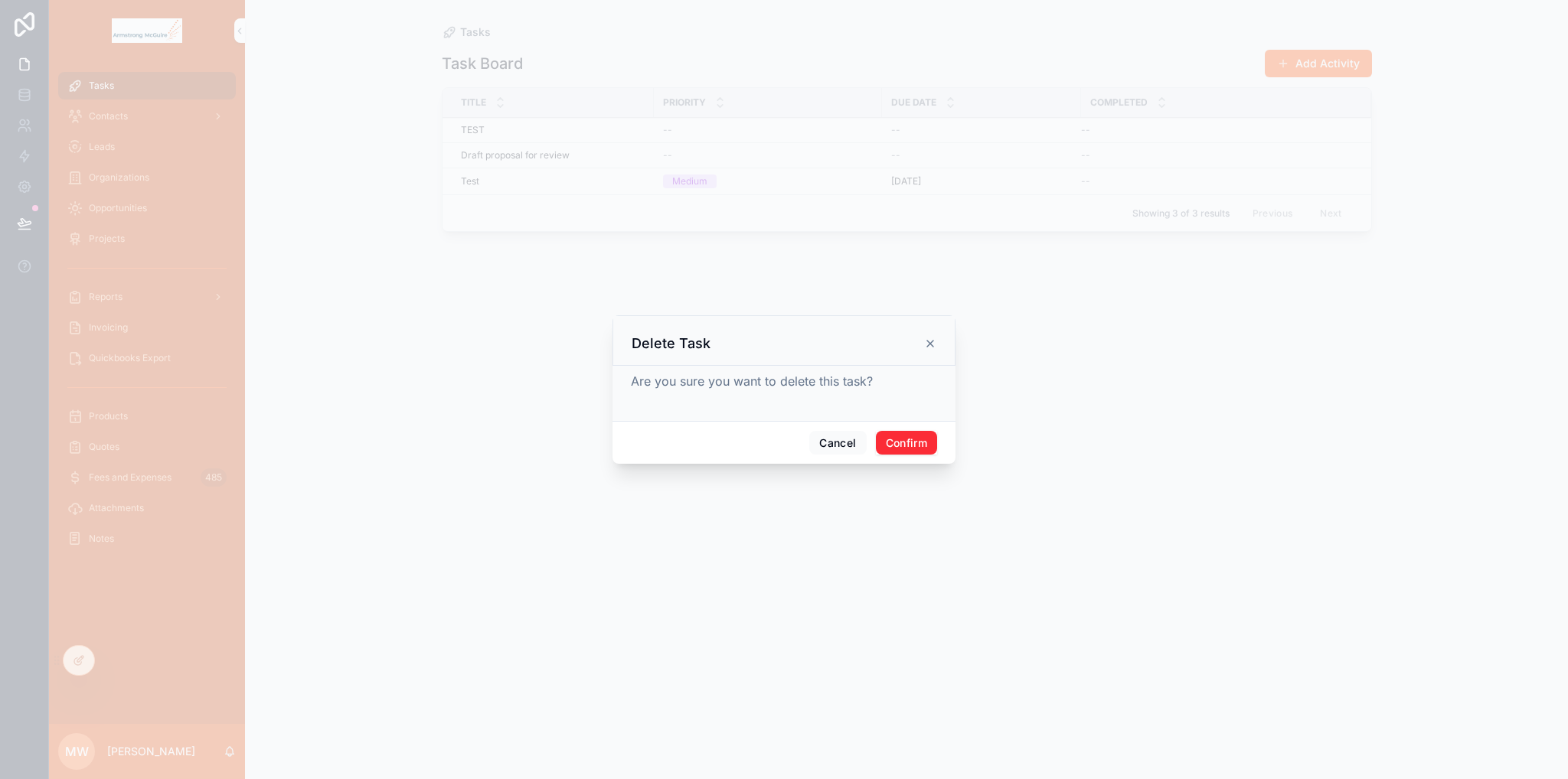
click at [931, 438] on button "Confirm" at bounding box center [906, 443] width 61 height 24
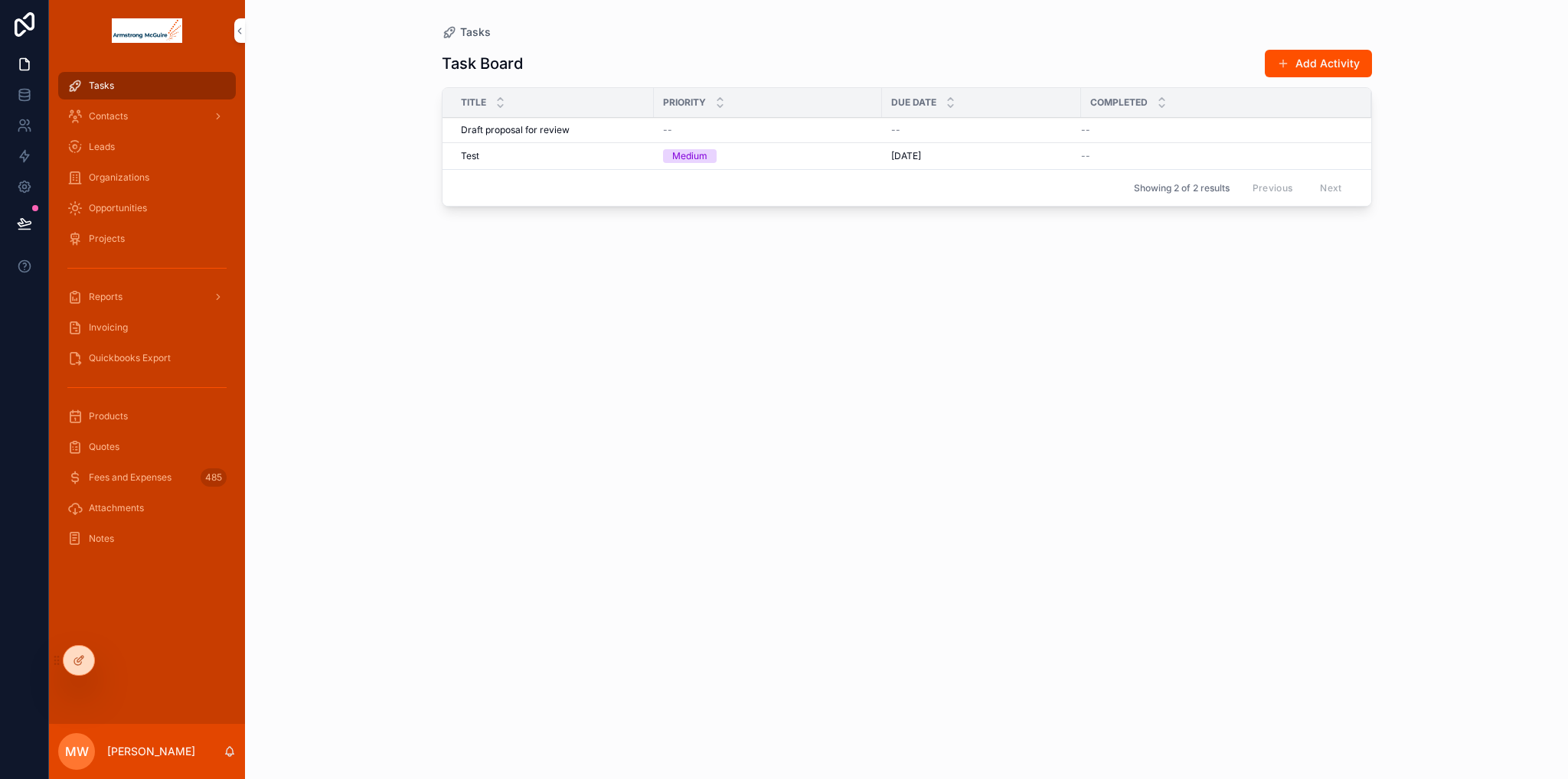
click at [1323, 65] on button "Add Activity" at bounding box center [1318, 64] width 107 height 28
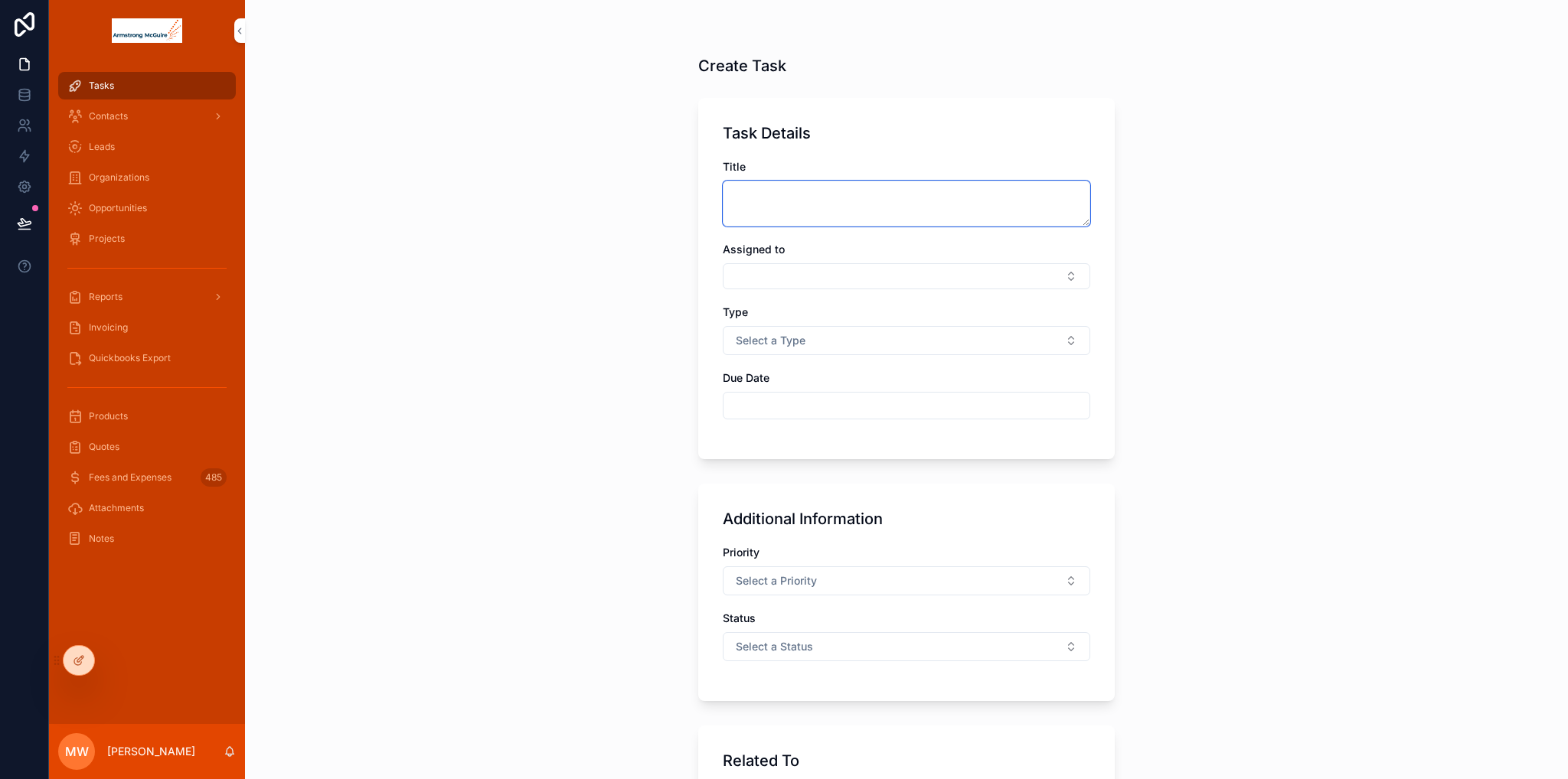
click at [820, 201] on textarea "scrollable content" at bounding box center [906, 203] width 367 height 46
type textarea "**********"
click at [814, 280] on button "Select Button" at bounding box center [906, 276] width 367 height 26
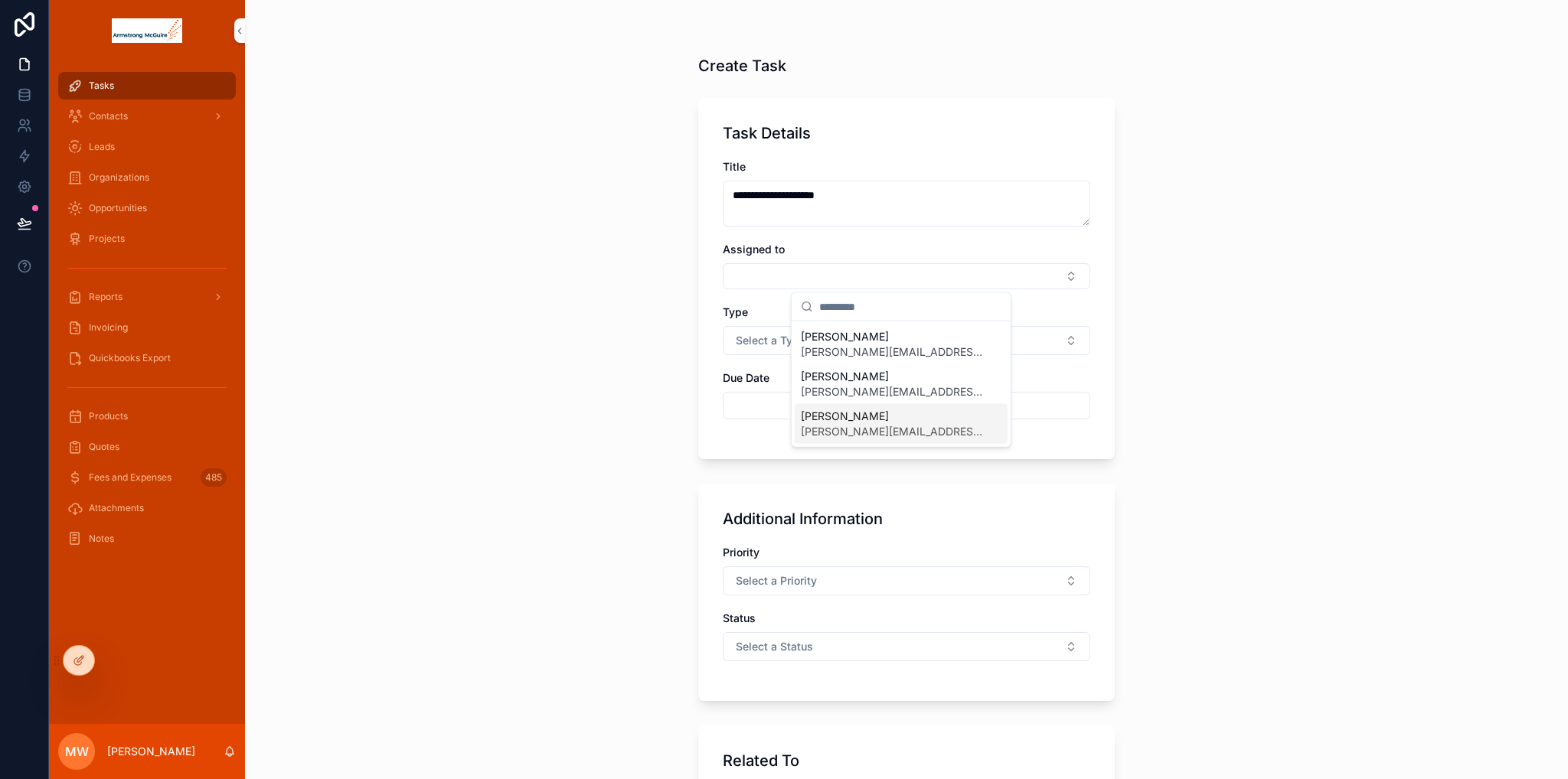
click at [871, 427] on span "marshall.worth@thedatabull.com" at bounding box center [892, 431] width 182 height 15
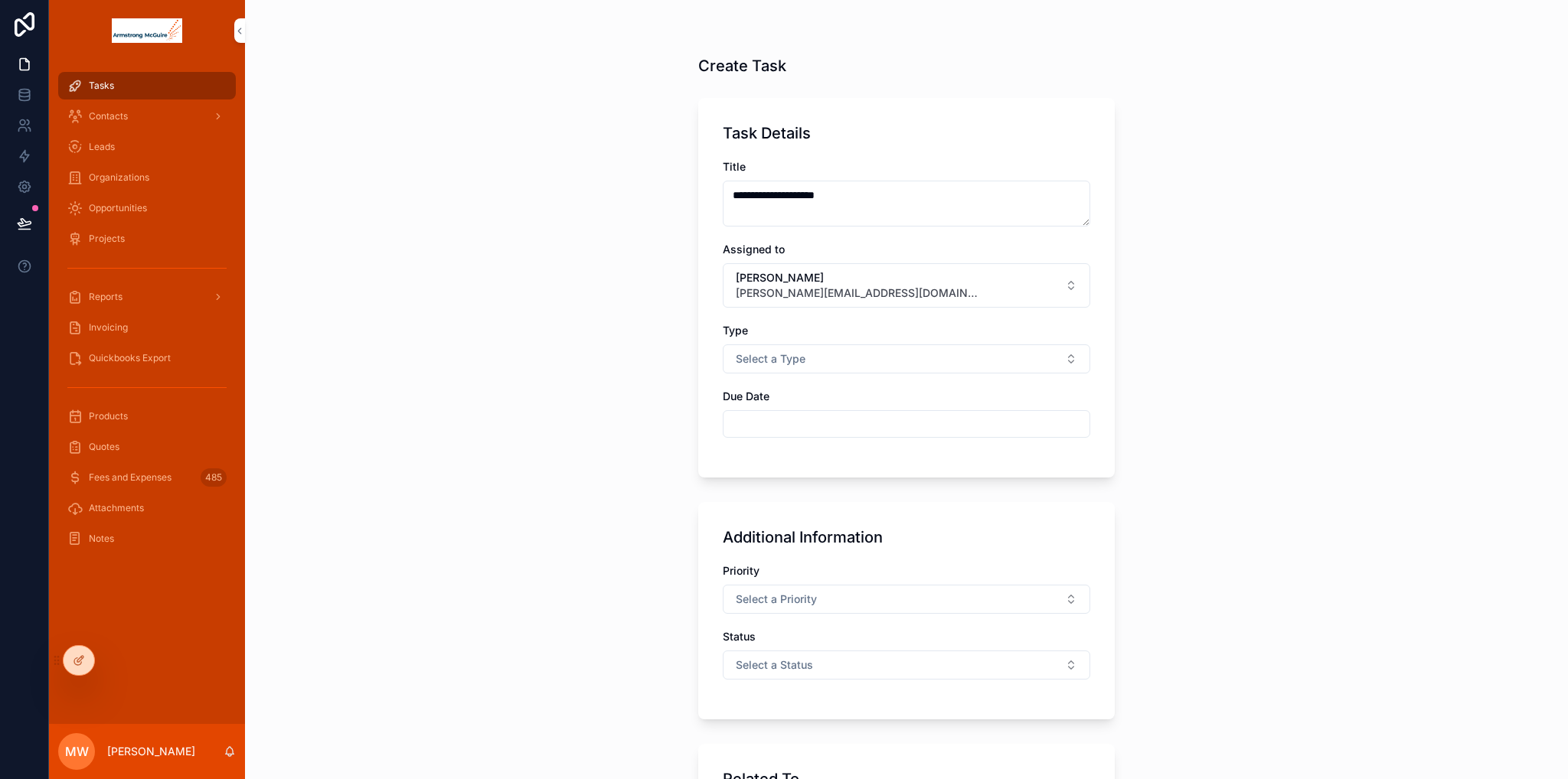
click at [468, 322] on div "**********" at bounding box center [906, 389] width 1323 height 779
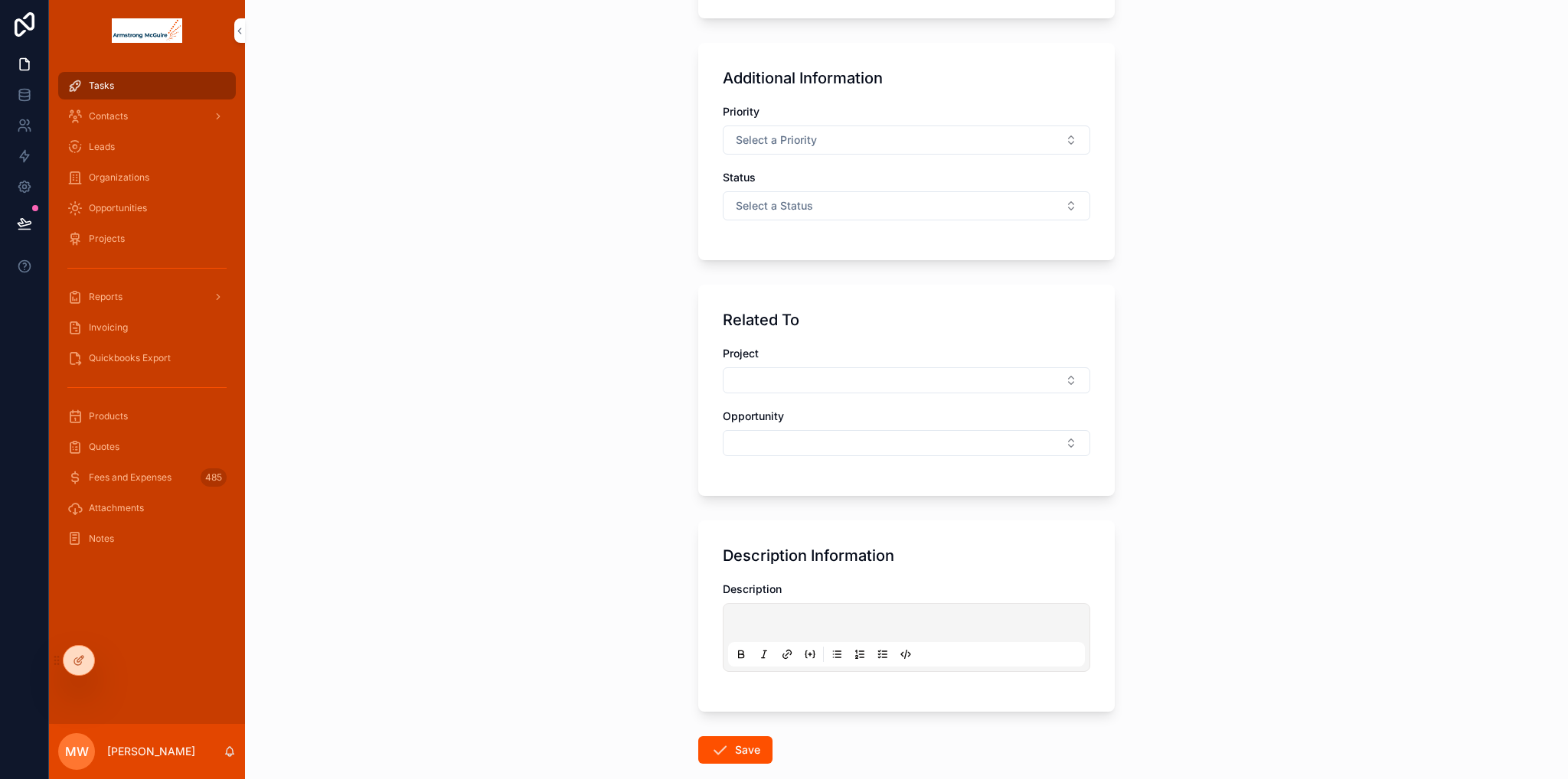
scroll to position [540, 0]
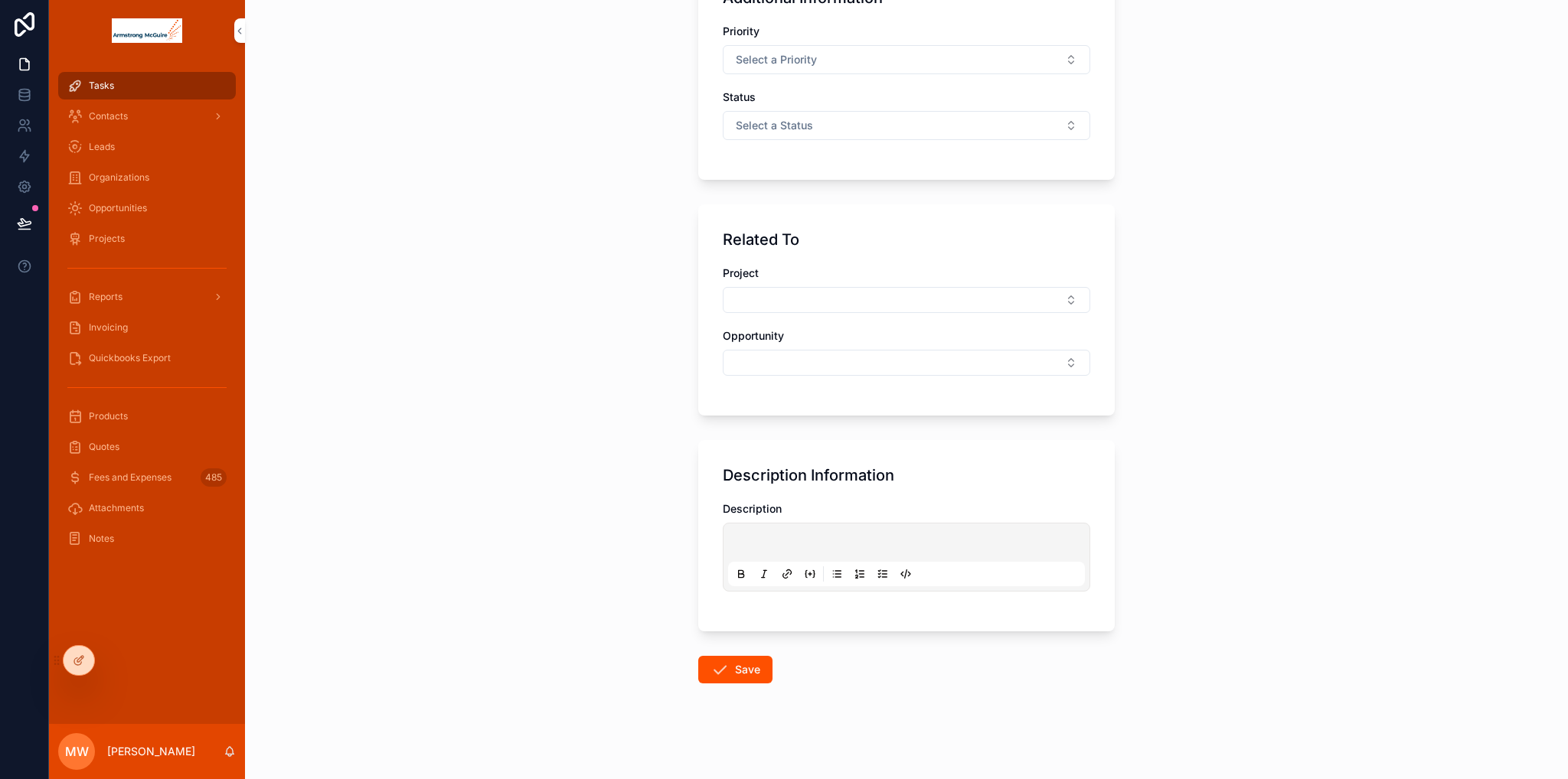
click at [726, 677] on button "Save" at bounding box center [735, 670] width 74 height 28
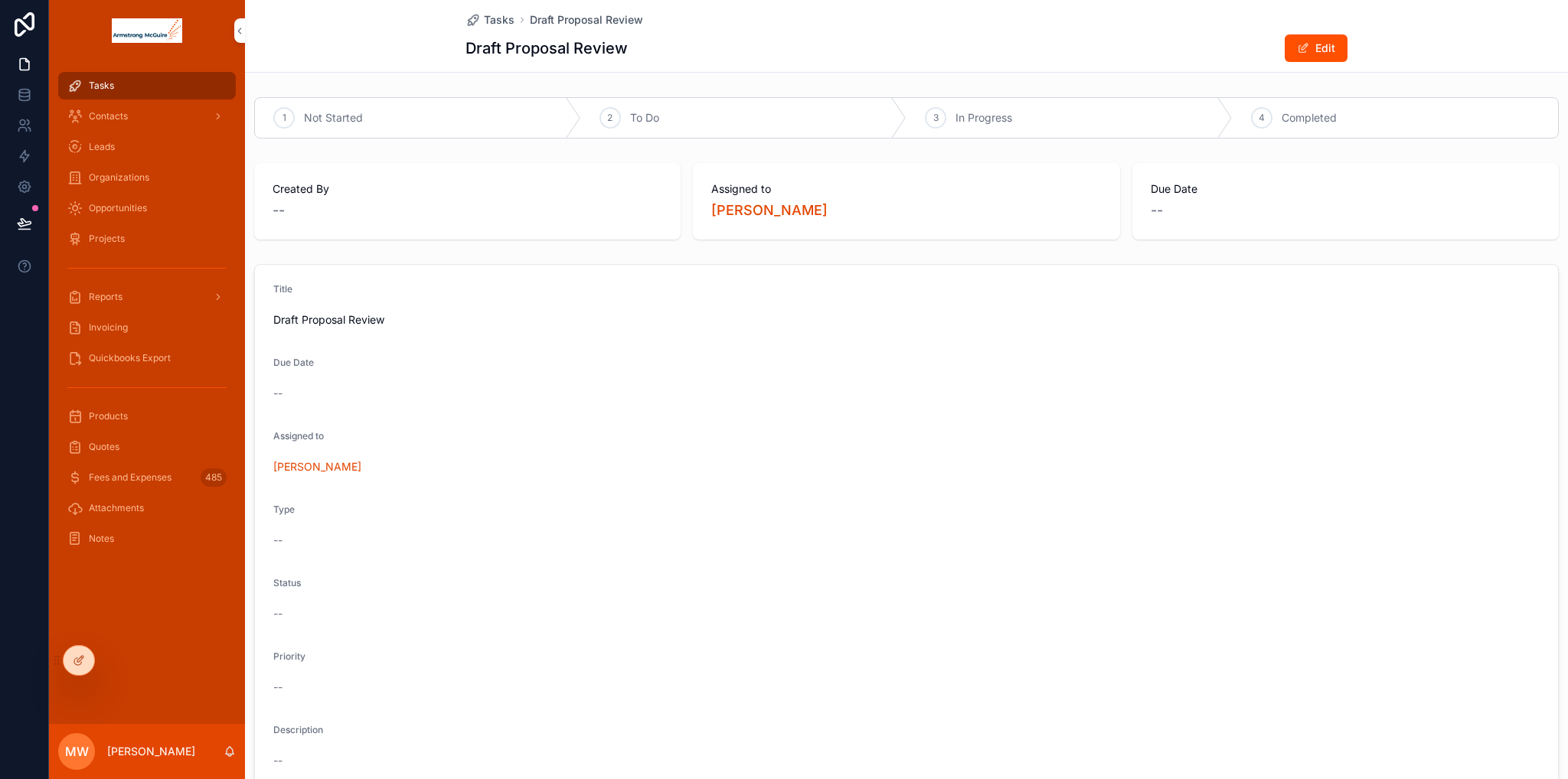
click at [129, 83] on div "Tasks" at bounding box center [146, 86] width 159 height 24
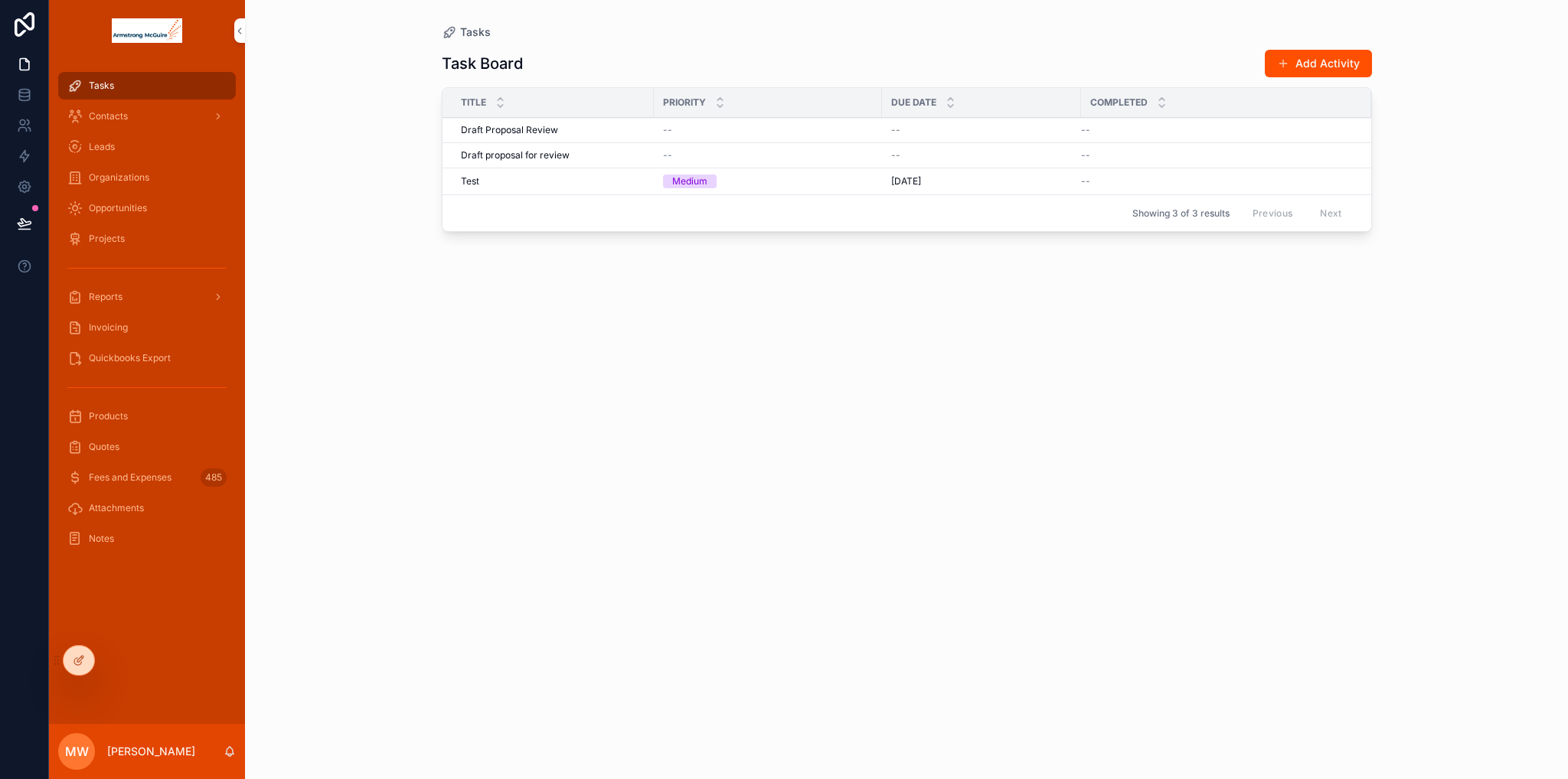
click at [231, 754] on icon "scrollable content" at bounding box center [230, 755] width 3 height 2
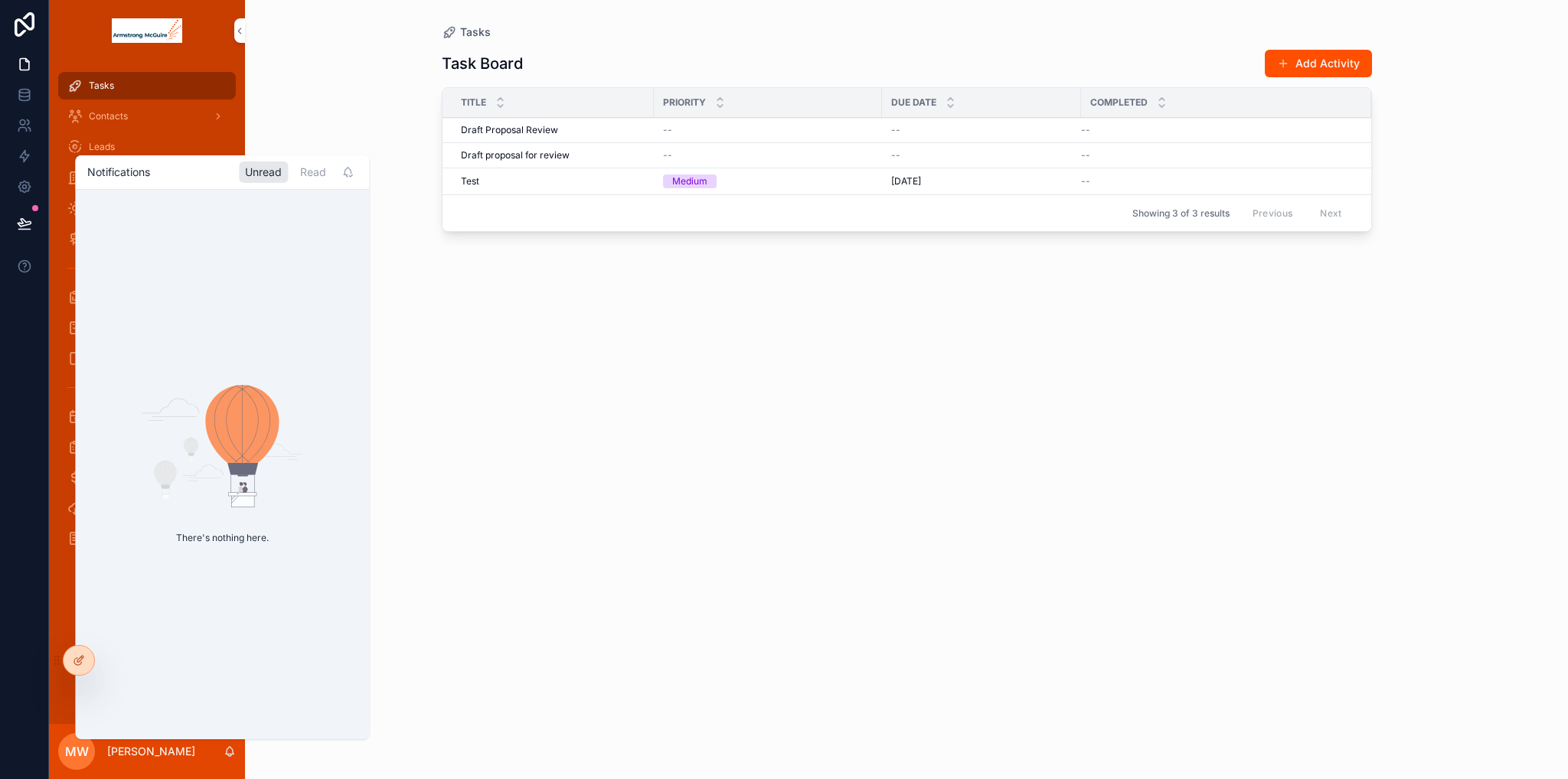
click at [706, 648] on div "Task Board Add Activity Title Priority Due Date Completed Draft Proposal Review…" at bounding box center [907, 400] width 930 height 721
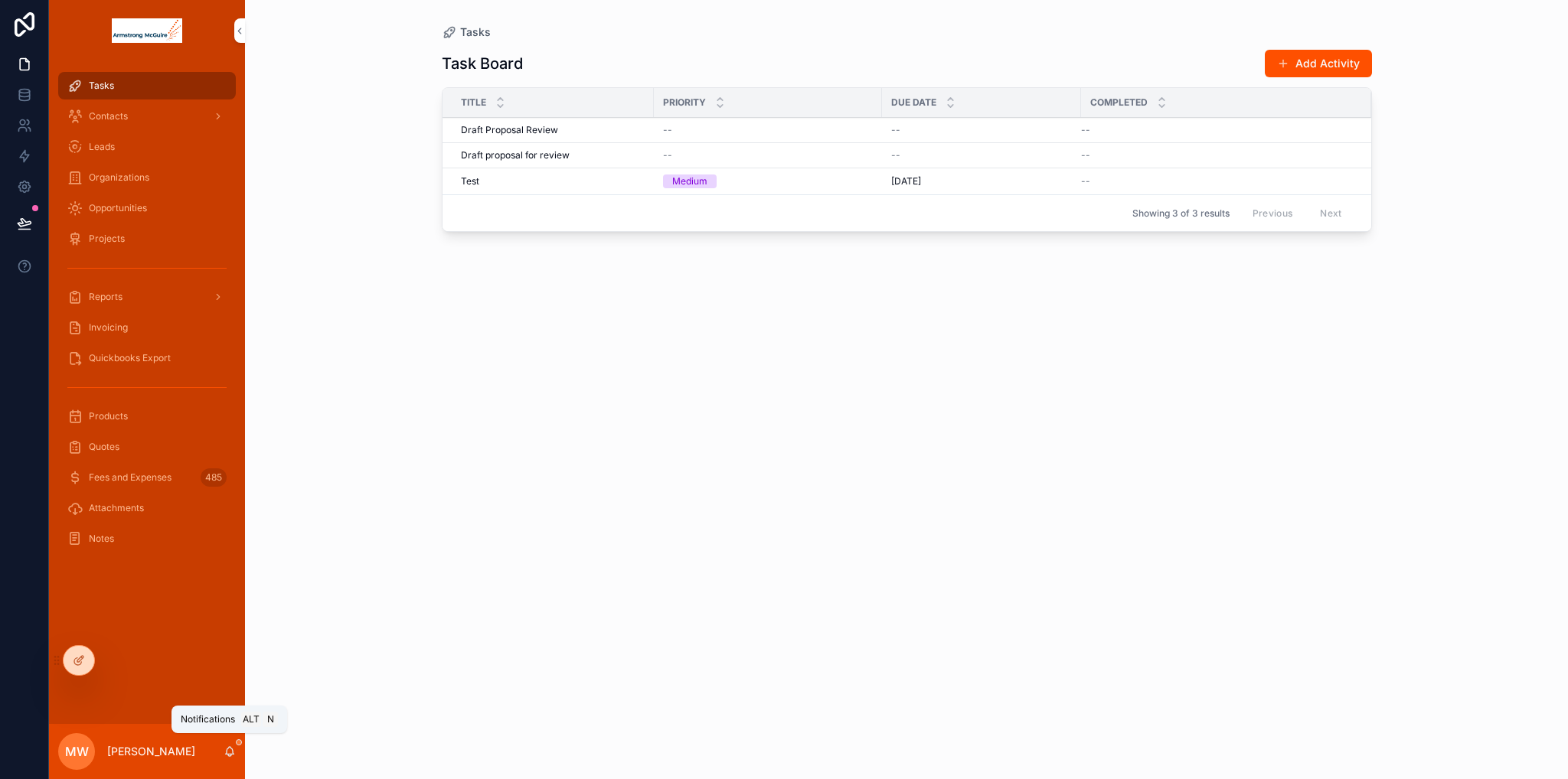
click at [231, 752] on icon "scrollable content" at bounding box center [229, 751] width 12 height 12
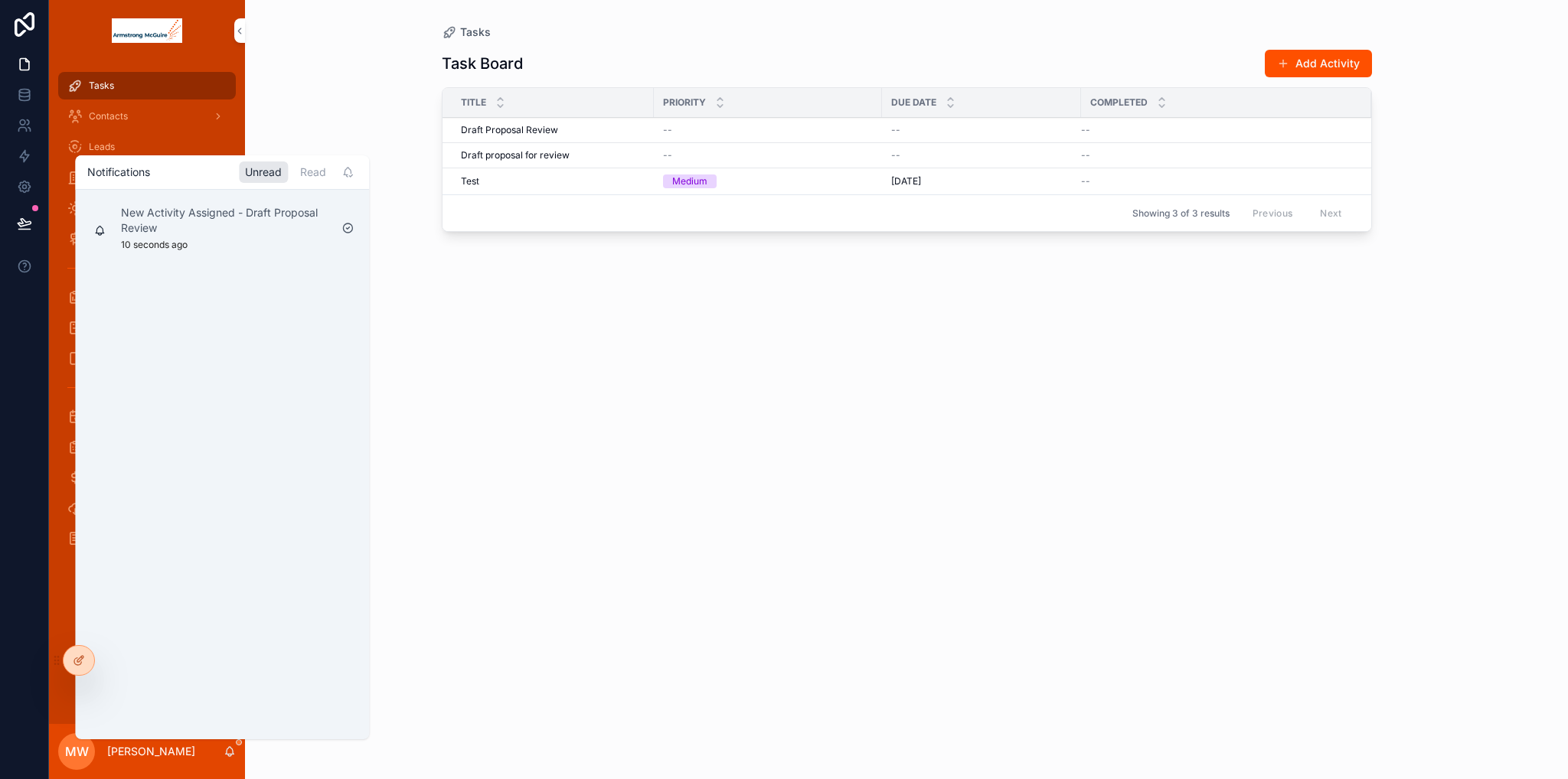
click at [159, 215] on p "New Activity Assigned - Draft Proposal Review" at bounding box center [224, 221] width 208 height 31
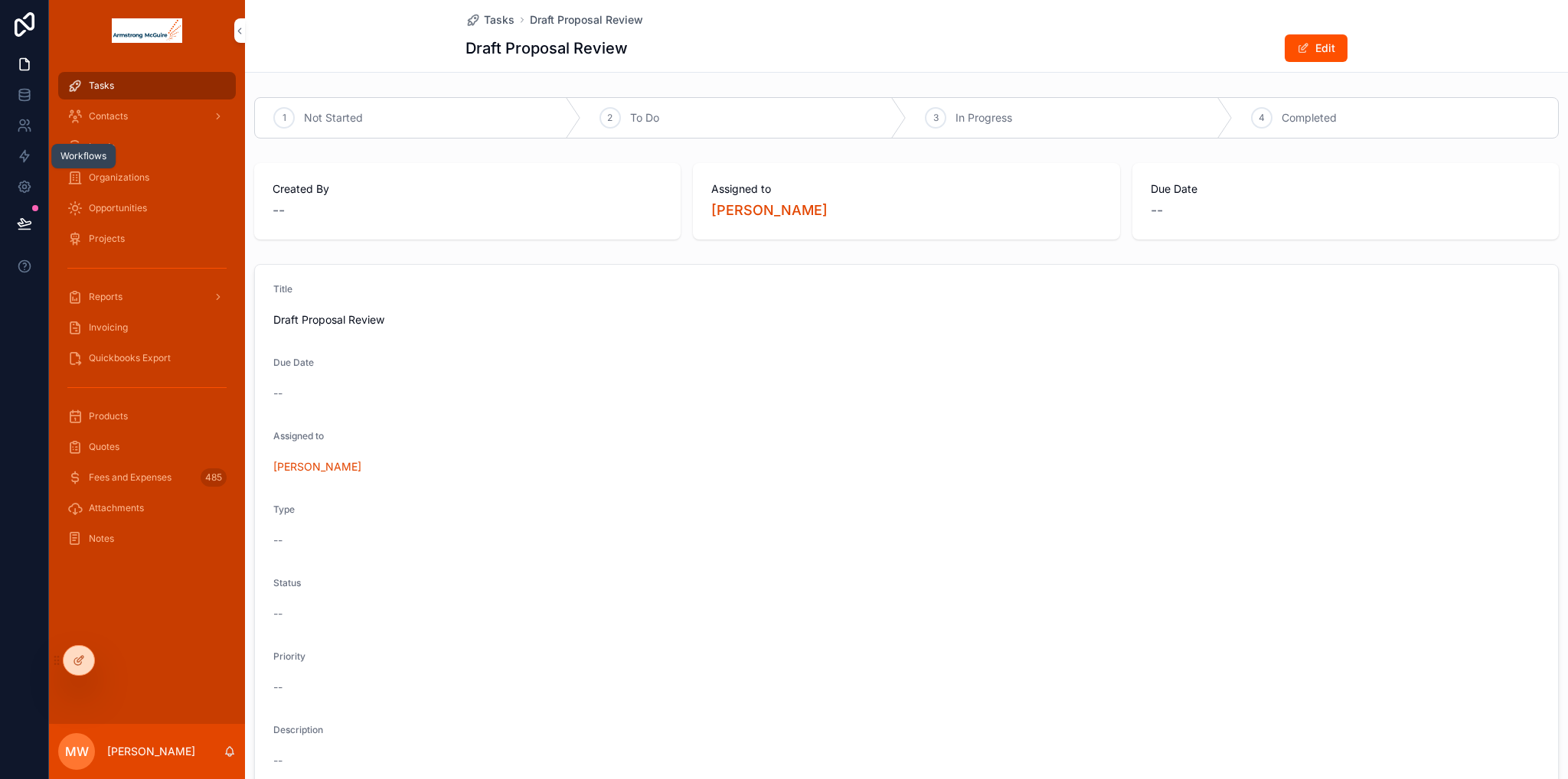
click at [23, 152] on icon at bounding box center [24, 156] width 9 height 11
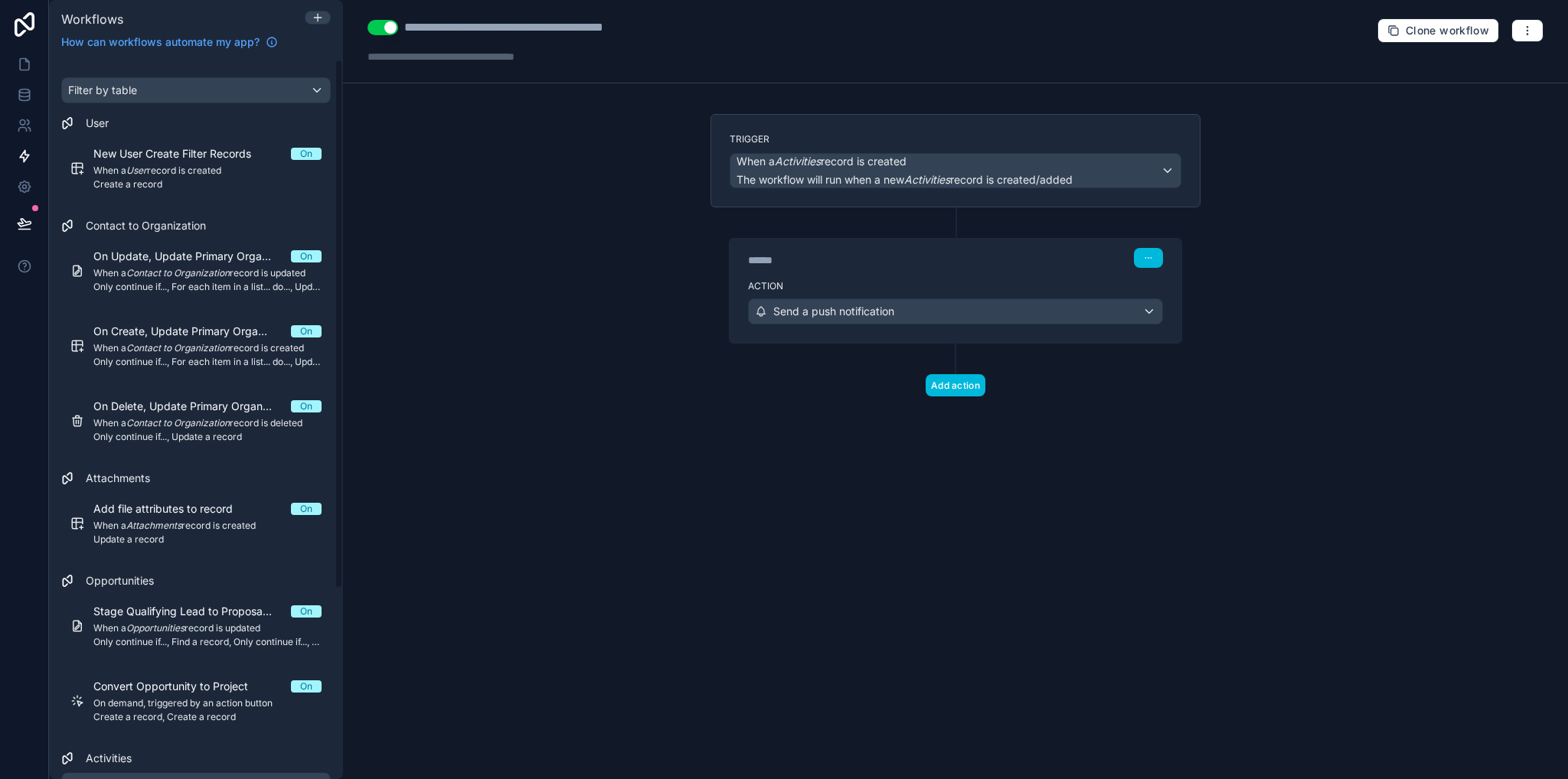
click at [835, 280] on label "Action" at bounding box center [955, 286] width 415 height 12
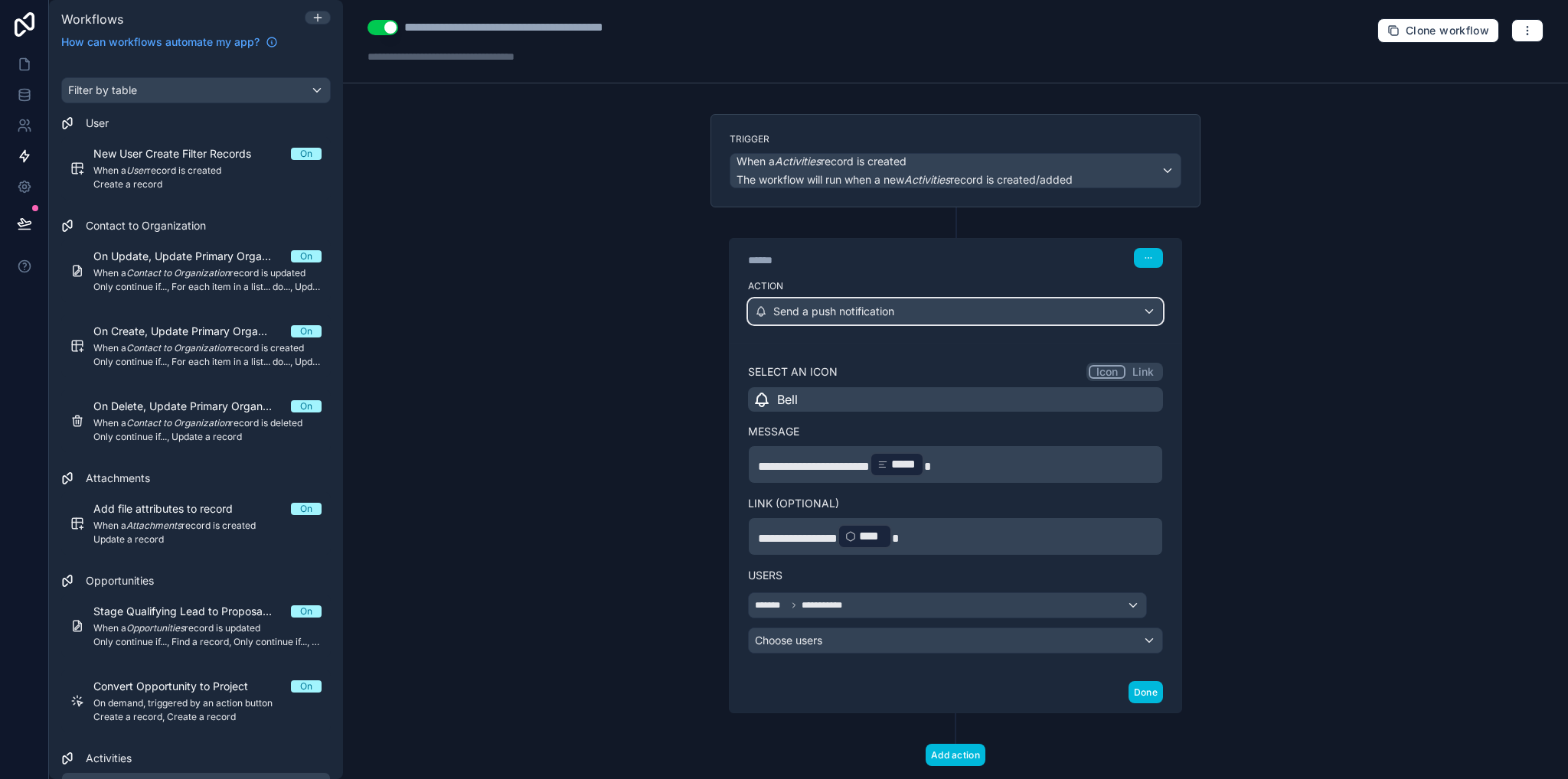
click at [859, 308] on span "Send a push notification" at bounding box center [833, 311] width 121 height 15
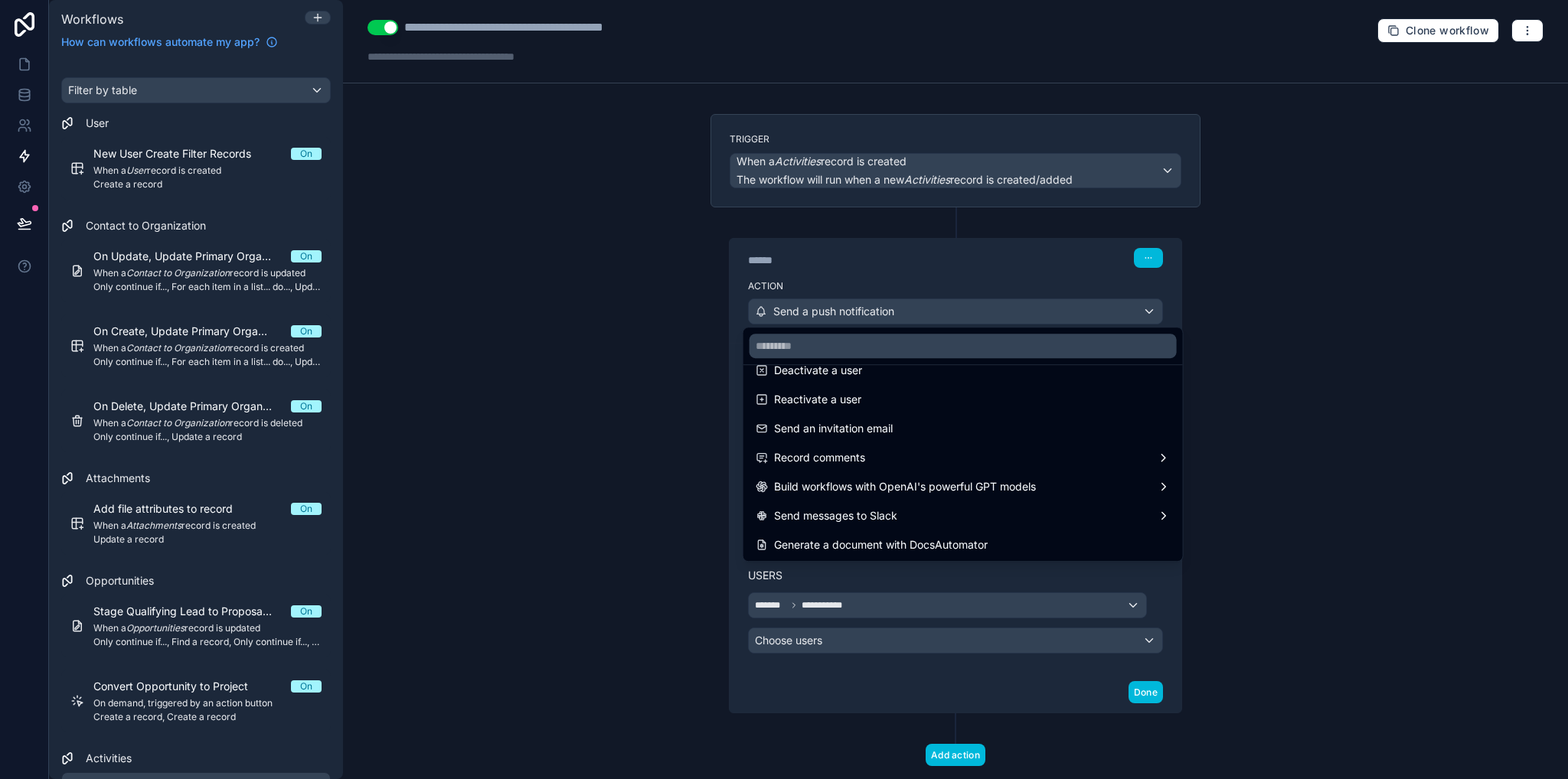
scroll to position [283, 0]
click at [1258, 498] on div at bounding box center [784, 389] width 1568 height 779
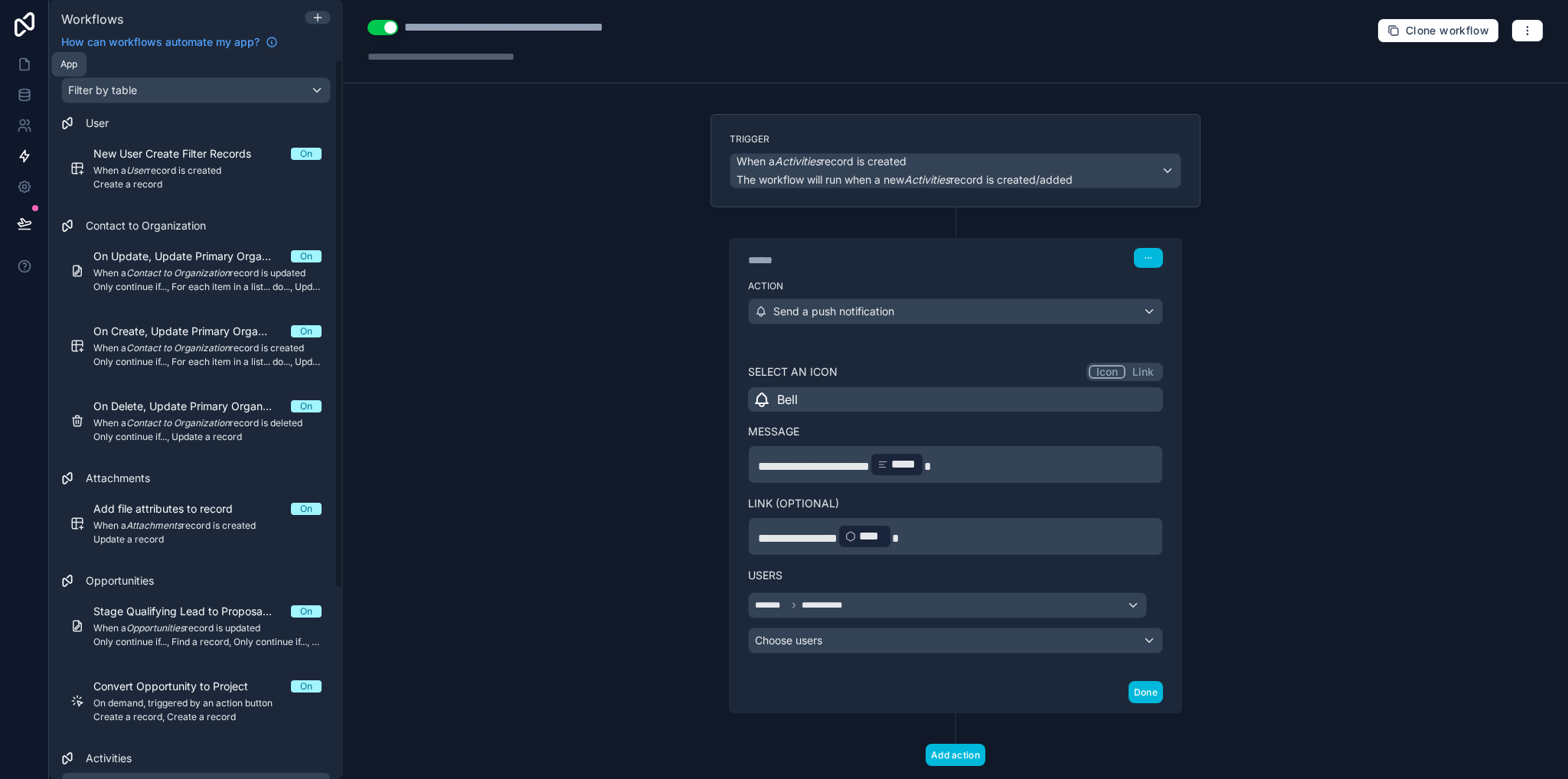
click at [32, 66] on link at bounding box center [24, 65] width 49 height 31
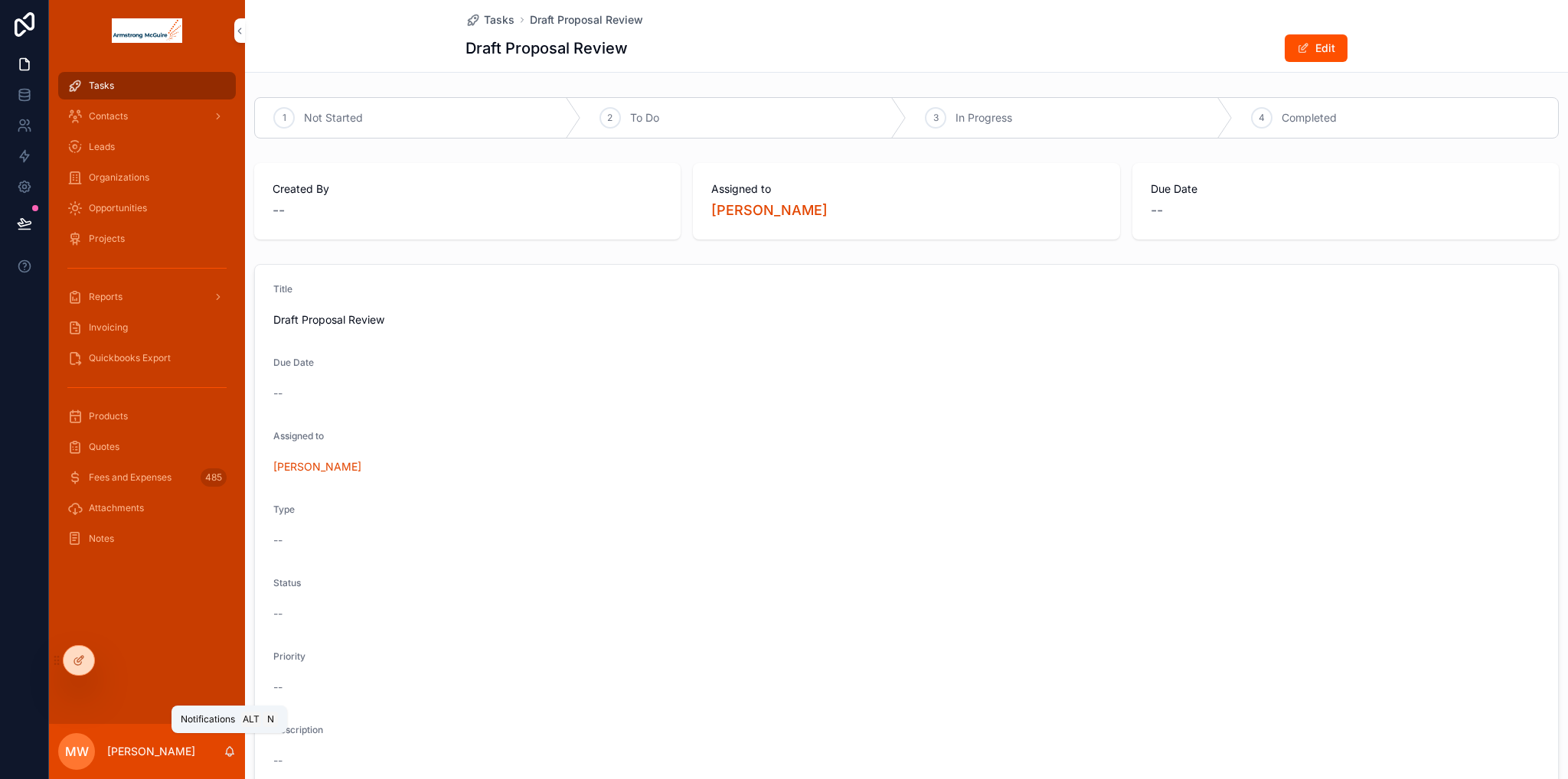
click at [226, 754] on icon "scrollable content" at bounding box center [229, 751] width 12 height 12
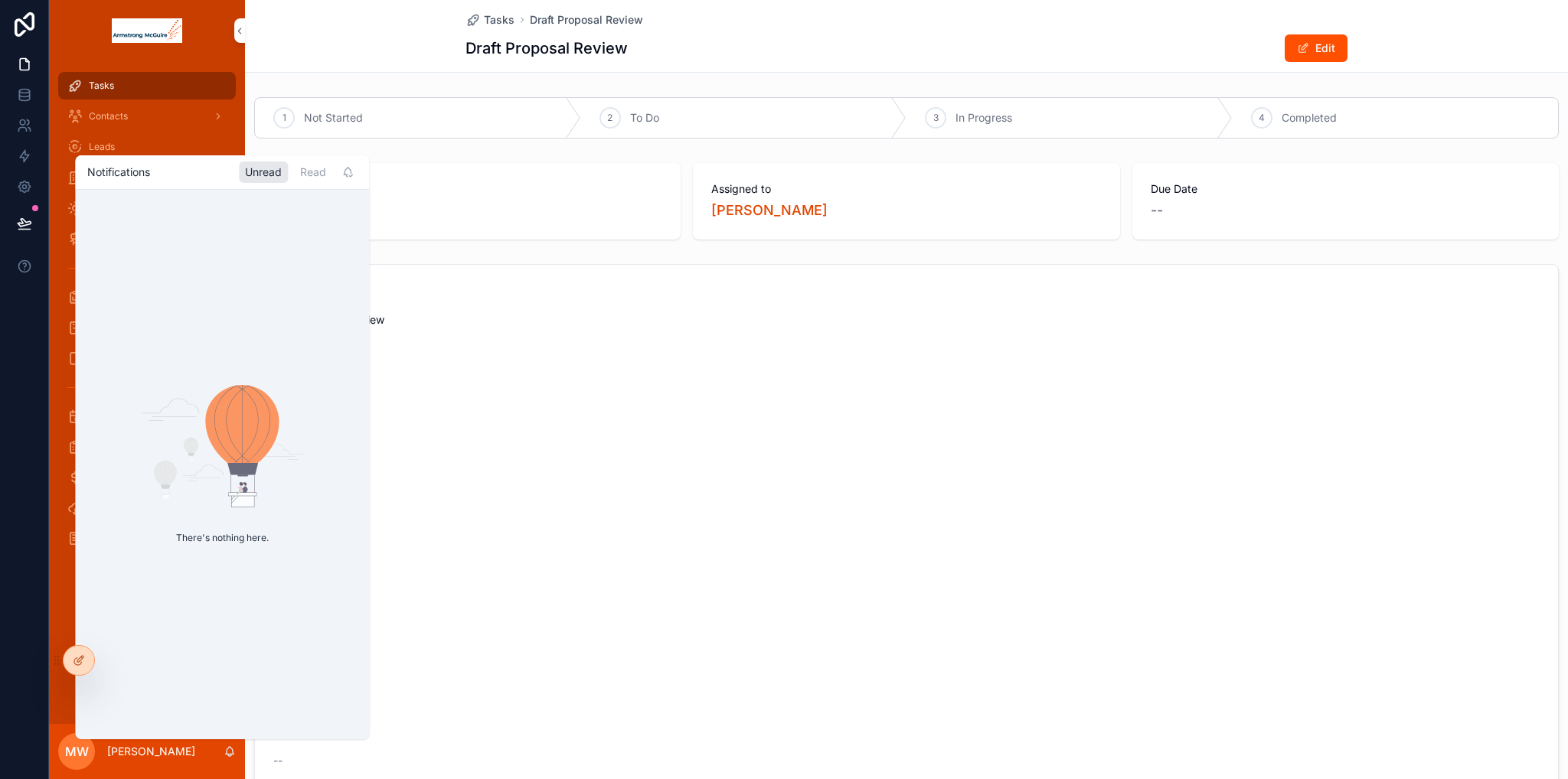
click at [318, 178] on div "Read" at bounding box center [312, 172] width 38 height 21
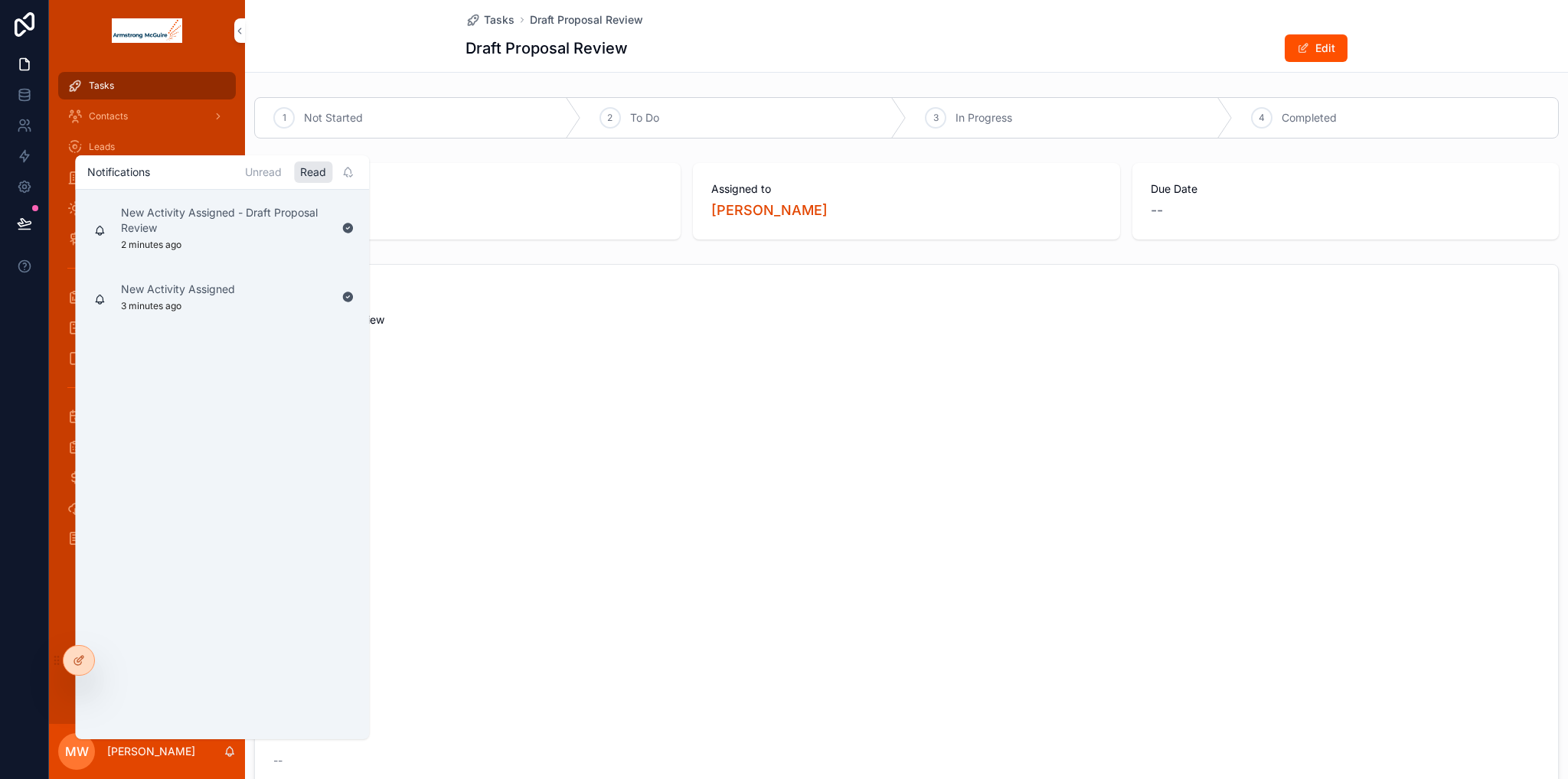
click at [221, 298] on div "New Activity Assigned 3 minutes ago" at bounding box center [177, 297] width 114 height 31
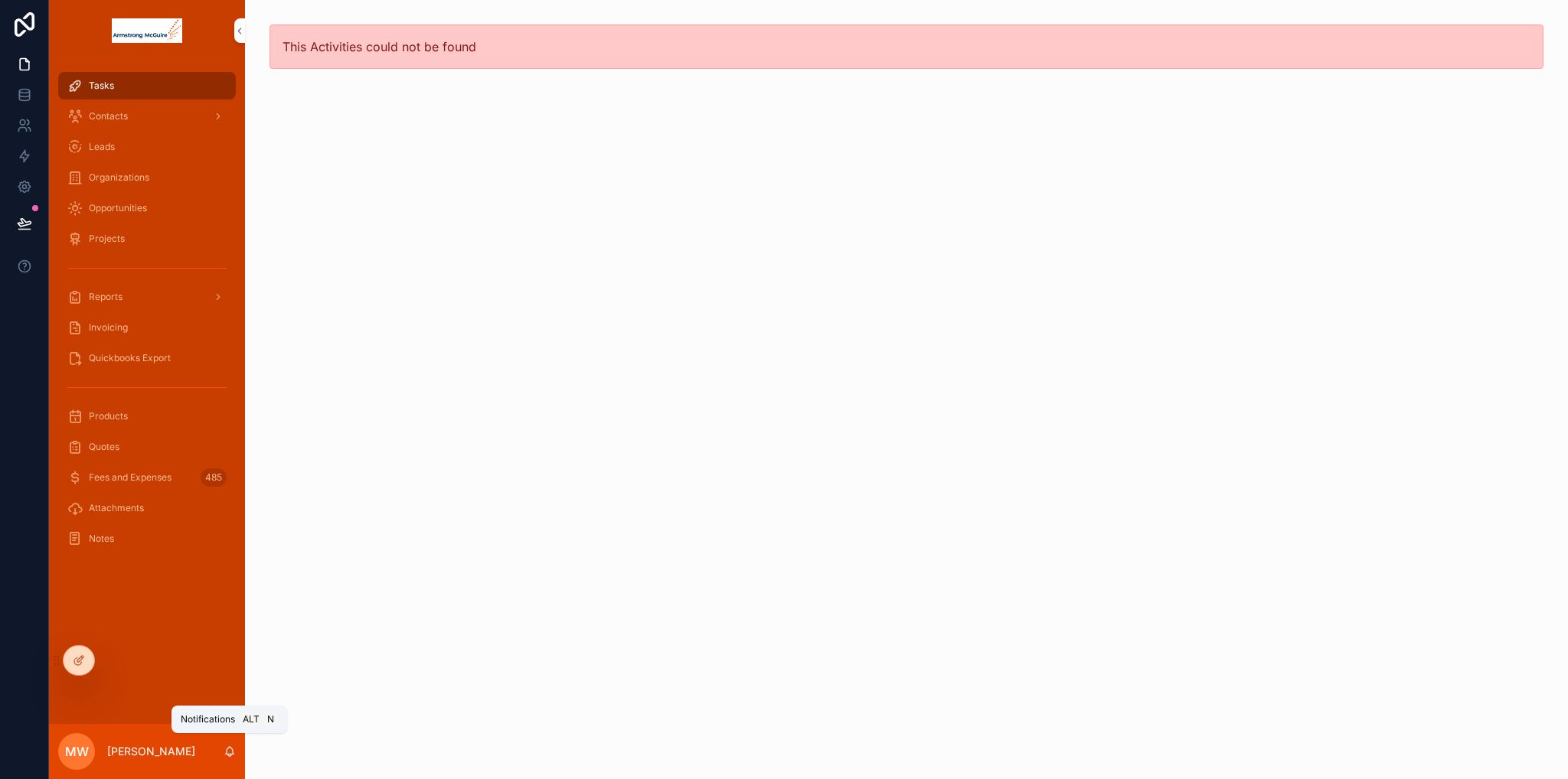
click at [230, 749] on icon "scrollable content" at bounding box center [229, 751] width 12 height 12
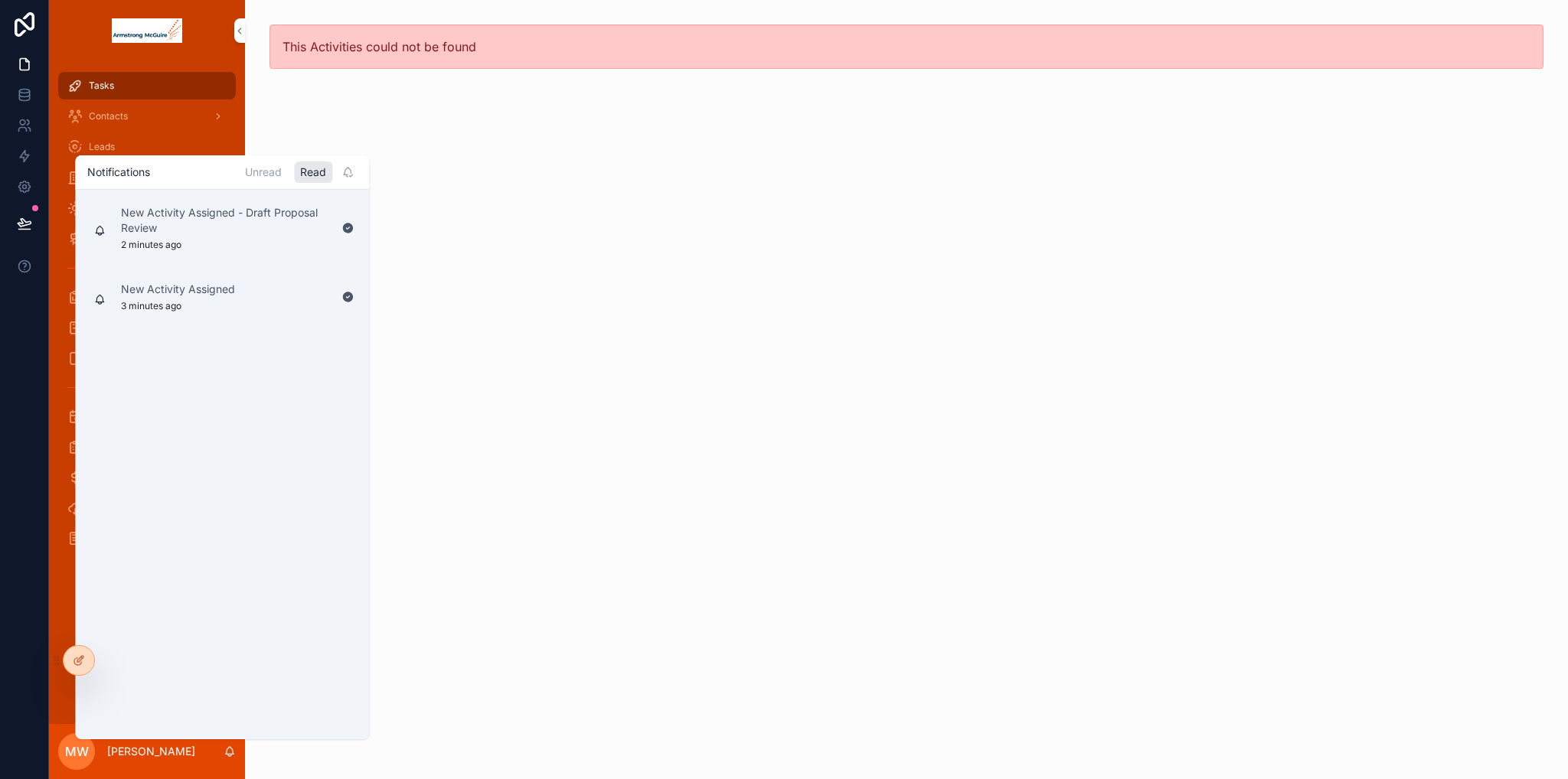
click at [176, 225] on p "New Activity Assigned - Draft Proposal Review" at bounding box center [224, 221] width 208 height 31
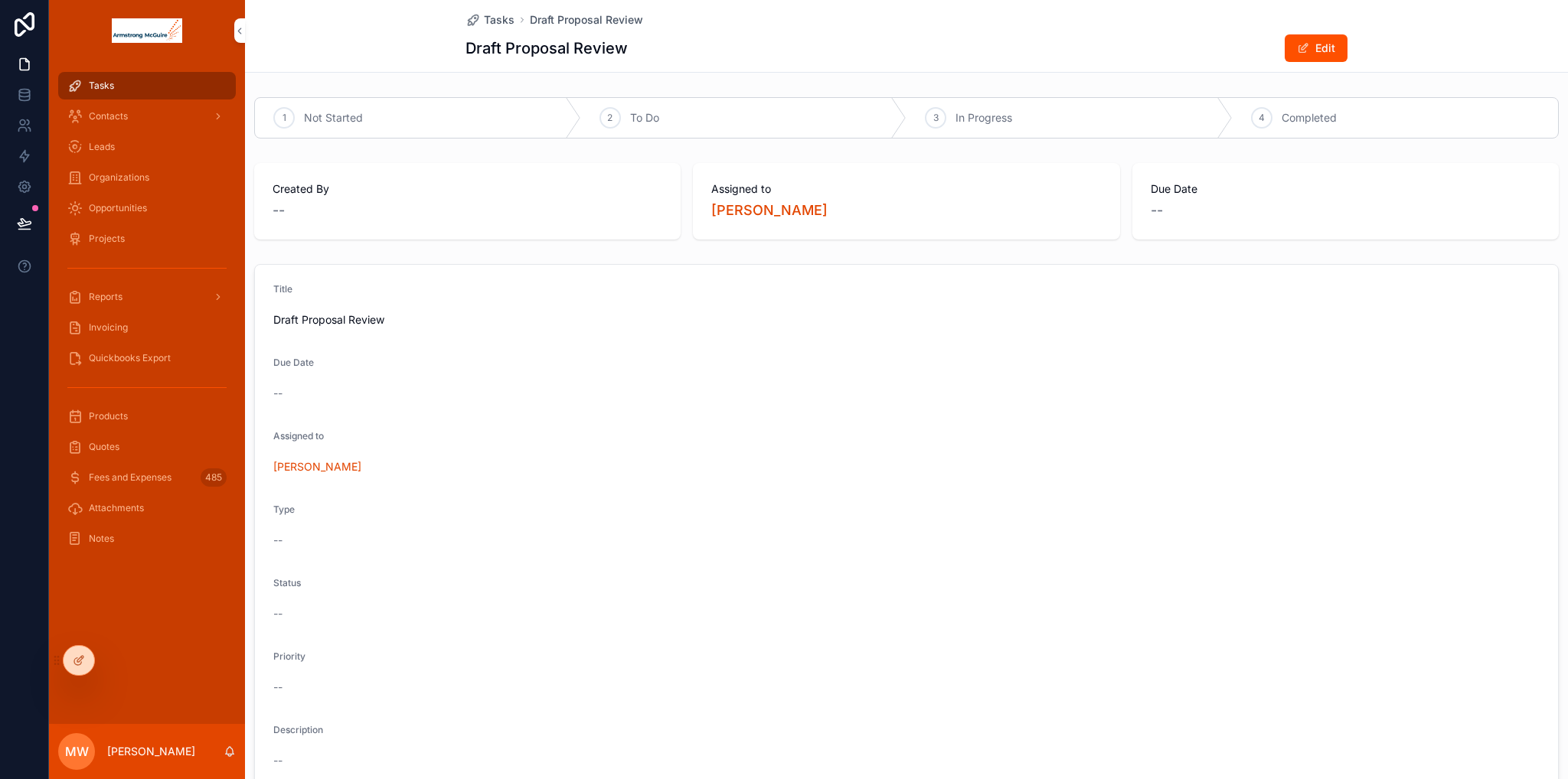
click at [111, 78] on div "Tasks" at bounding box center [146, 86] width 159 height 24
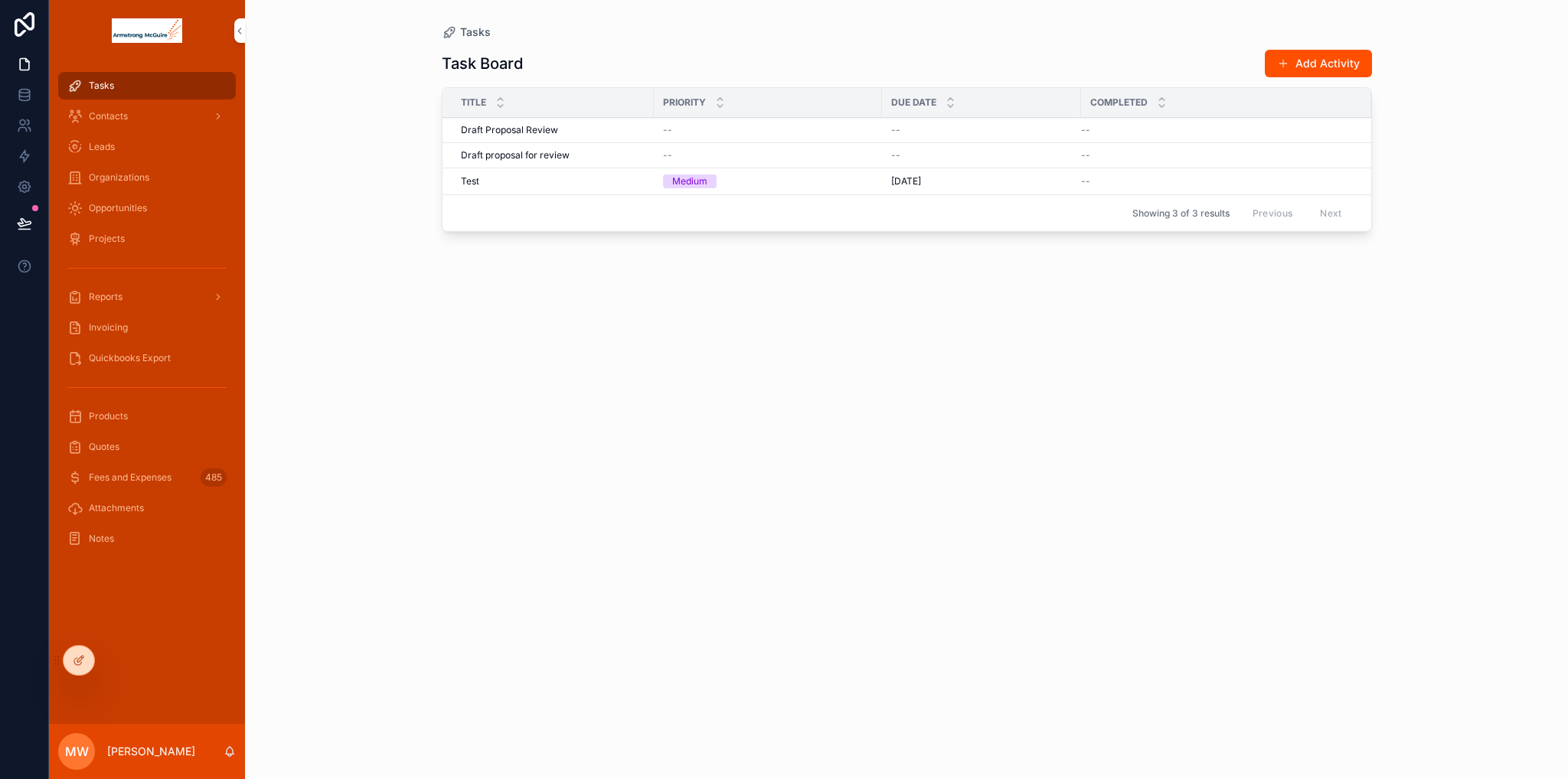
click at [67, 663] on div at bounding box center [79, 661] width 31 height 29
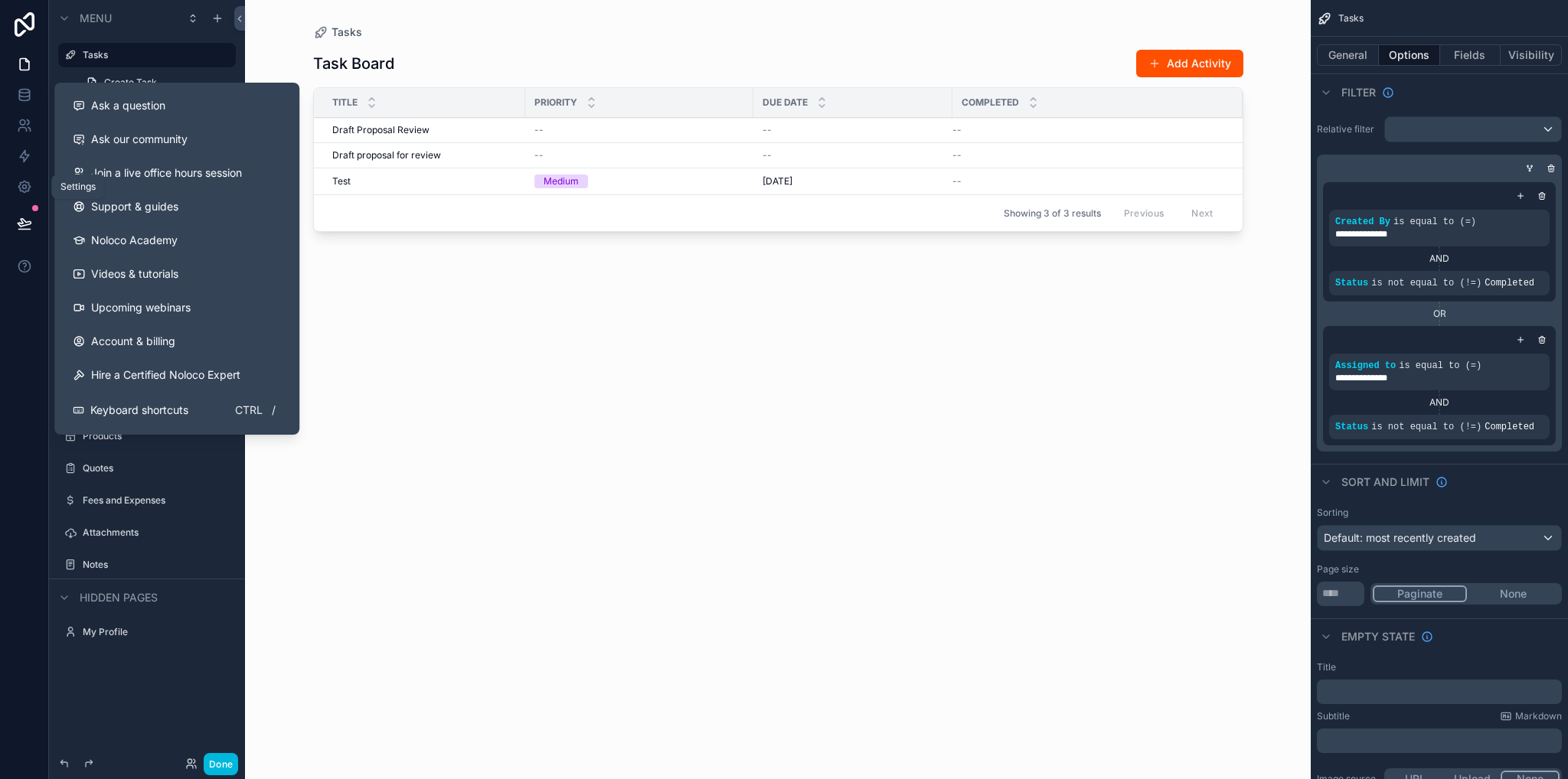
click at [31, 180] on icon at bounding box center [24, 186] width 15 height 15
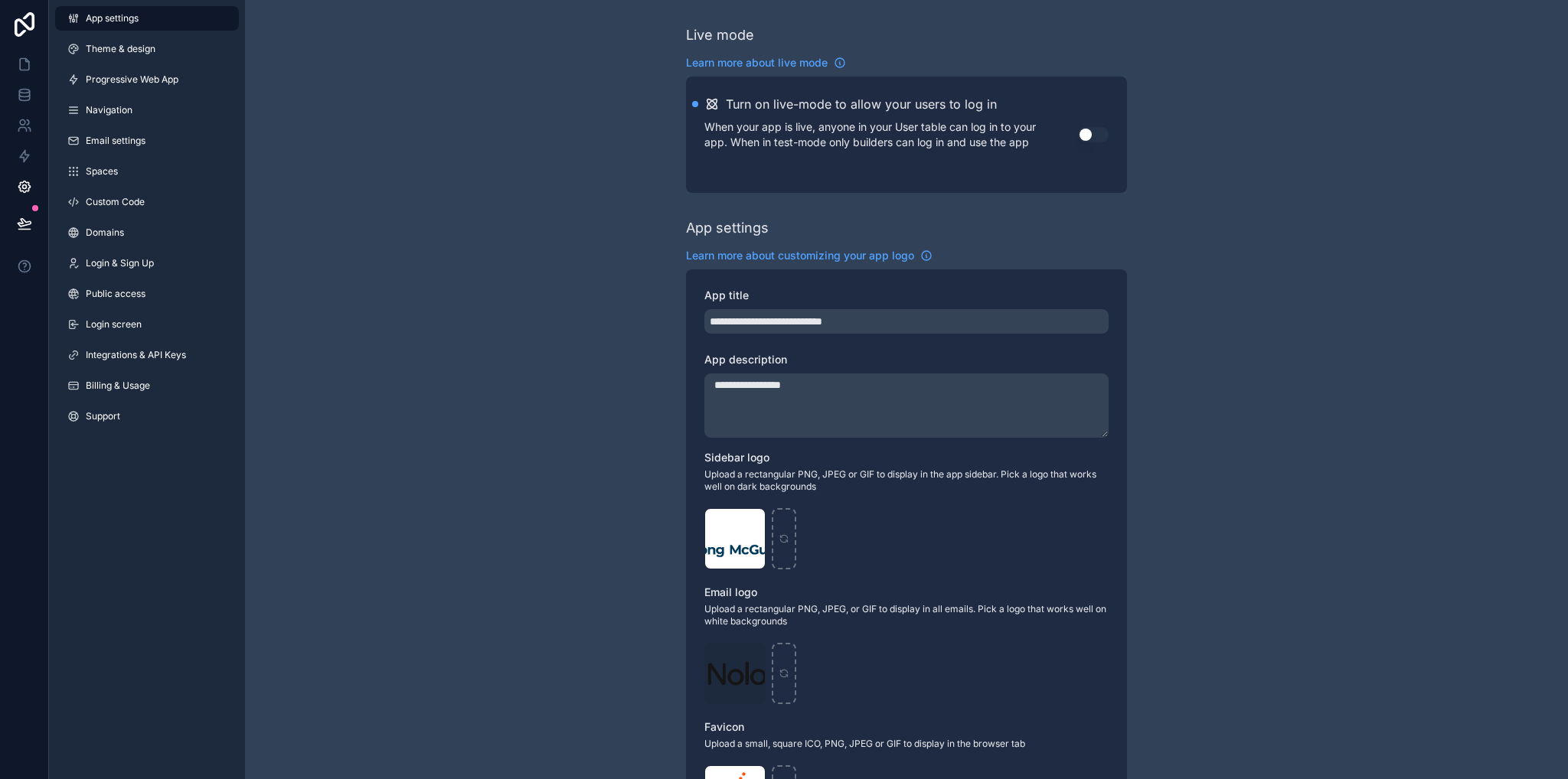
click at [104, 133] on link "Email settings" at bounding box center [146, 141] width 184 height 24
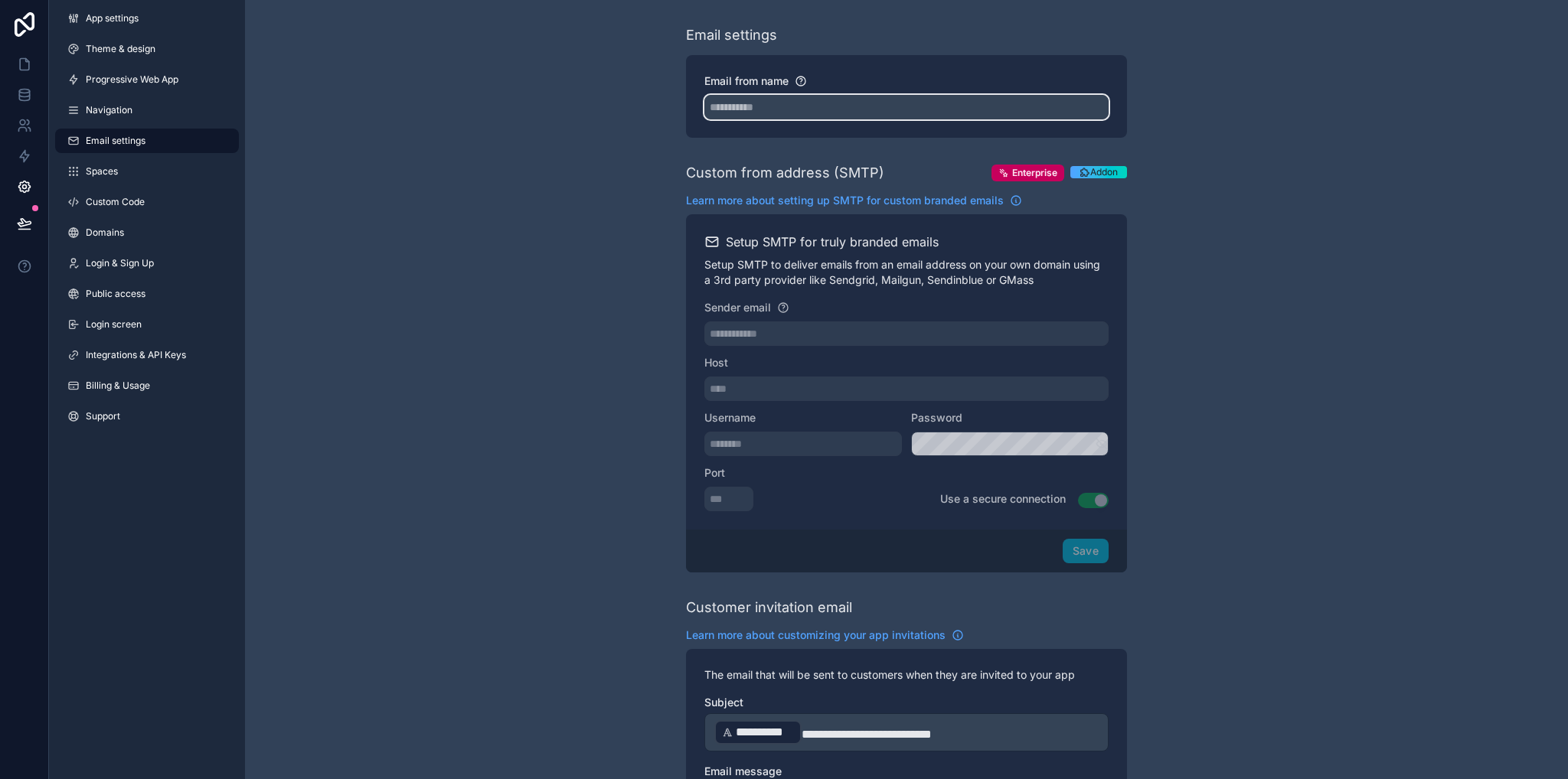
click at [765, 111] on input "Email from name" at bounding box center [906, 107] width 405 height 24
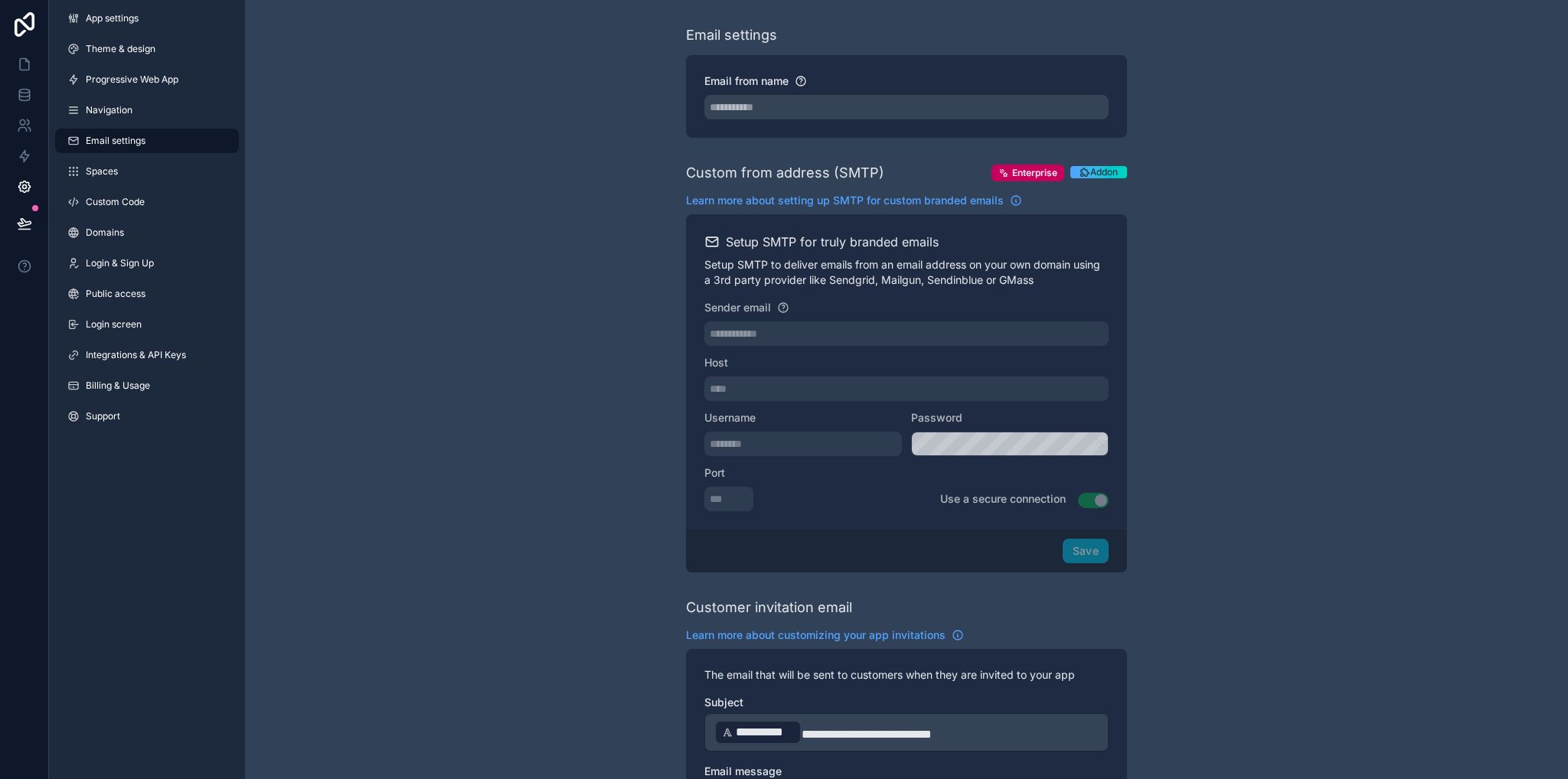
click at [1274, 252] on div "**********" at bounding box center [906, 626] width 1323 height 1252
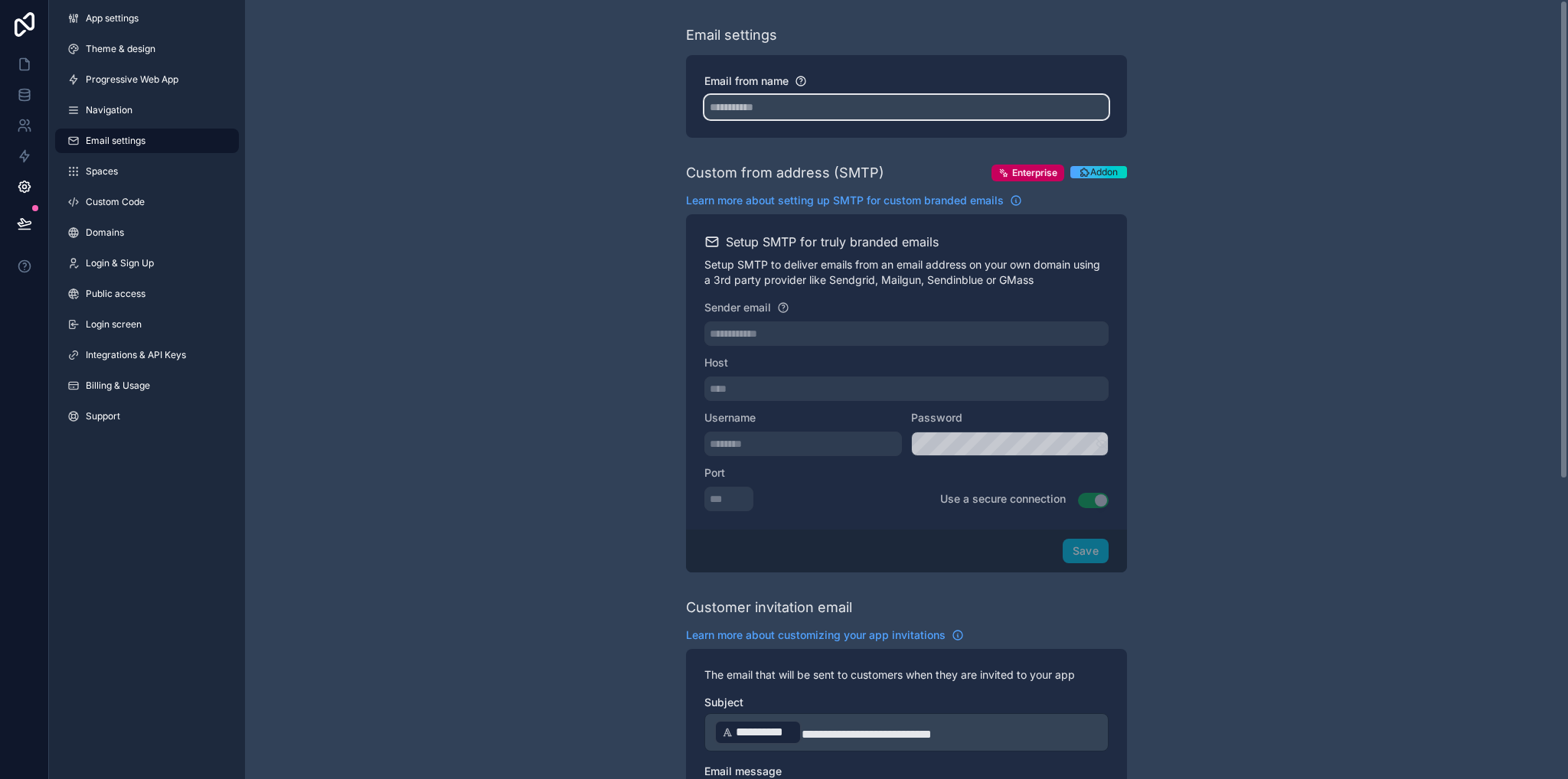
click at [775, 108] on input "Email from name" at bounding box center [906, 107] width 405 height 24
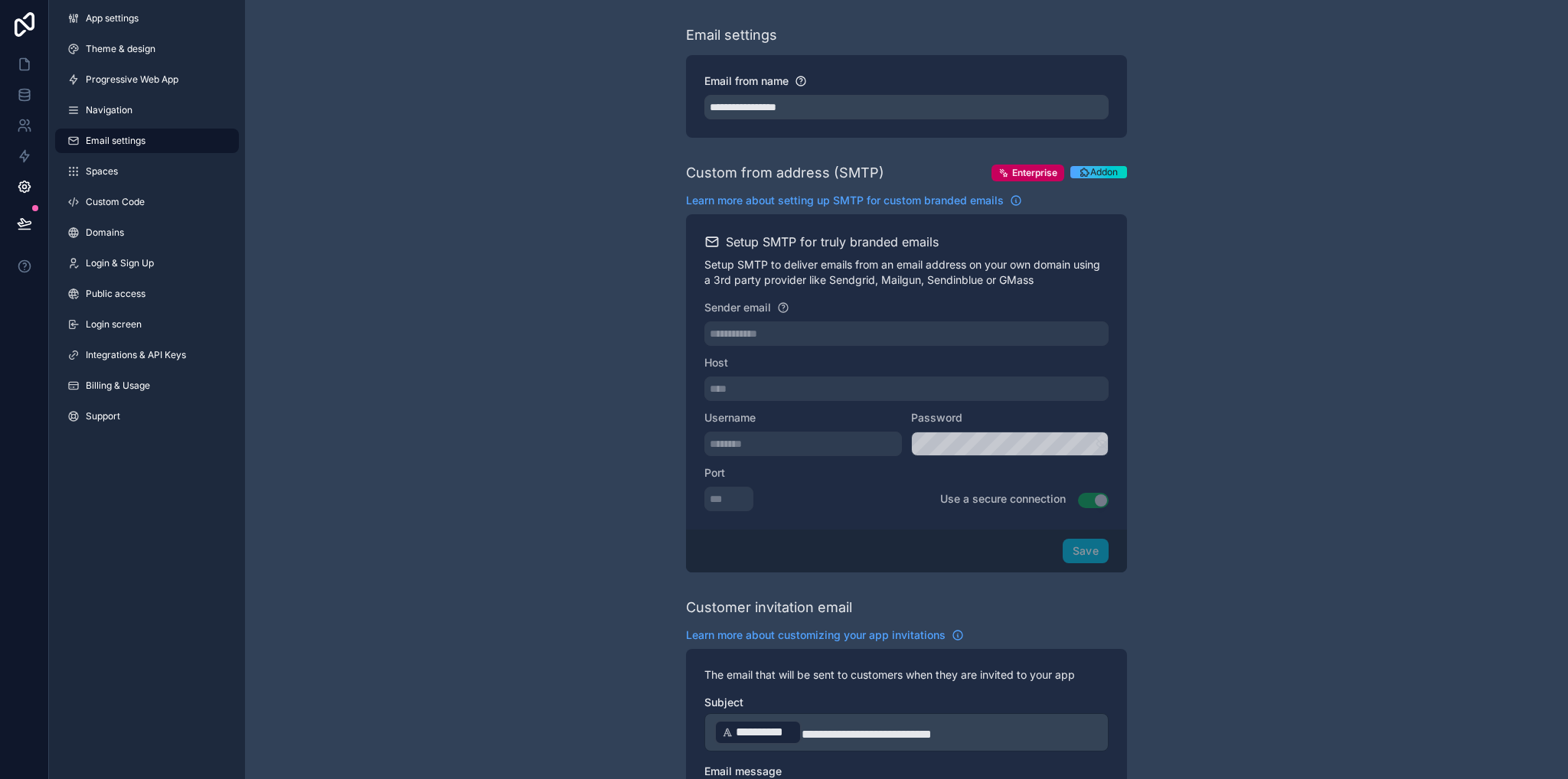
click at [1210, 210] on div "**********" at bounding box center [906, 626] width 1323 height 1252
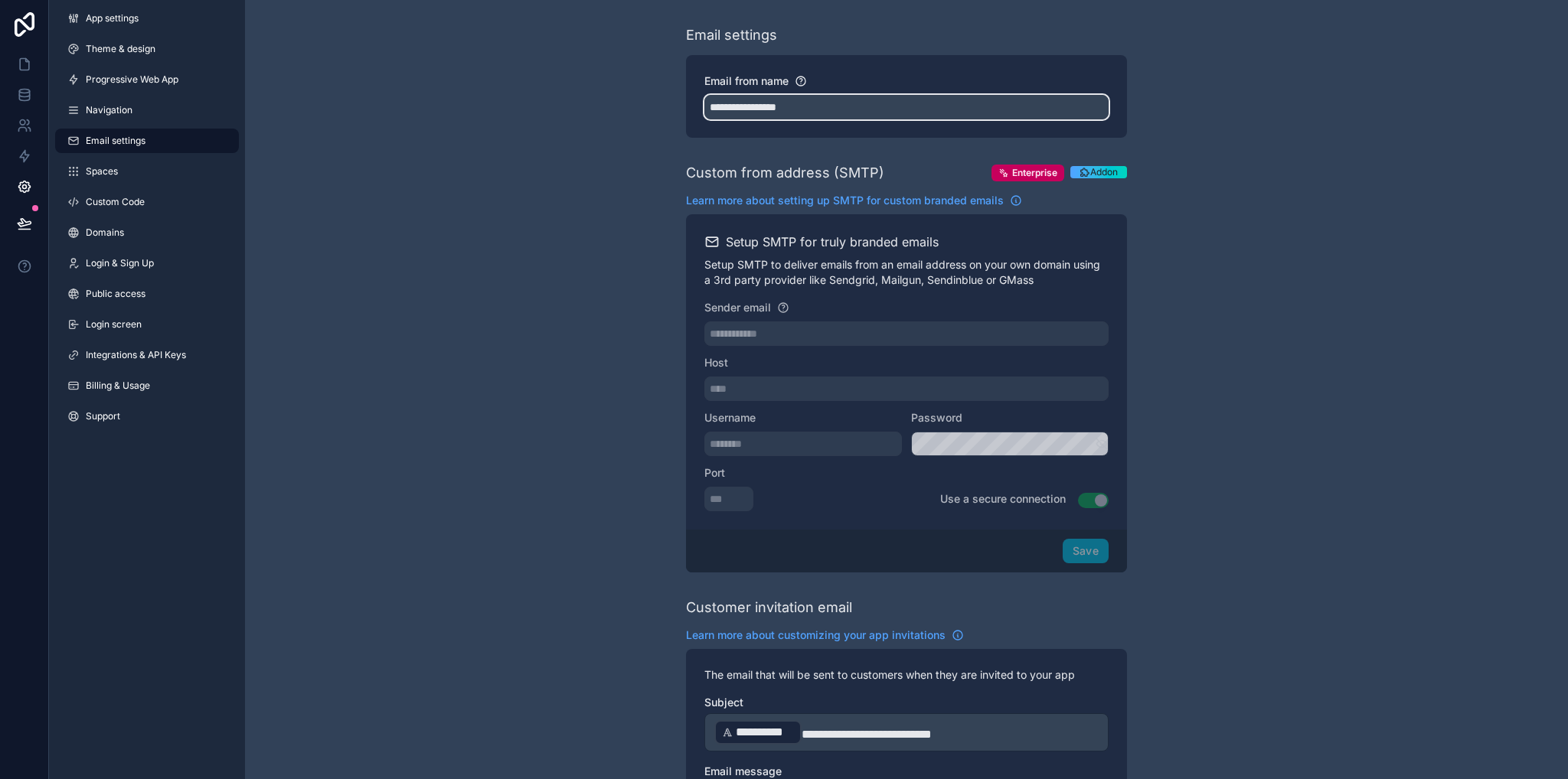
drag, startPoint x: 836, startPoint y: 107, endPoint x: 761, endPoint y: 111, distance: 75.1
click at [761, 111] on input "**********" at bounding box center [906, 107] width 405 height 24
type input "**********"
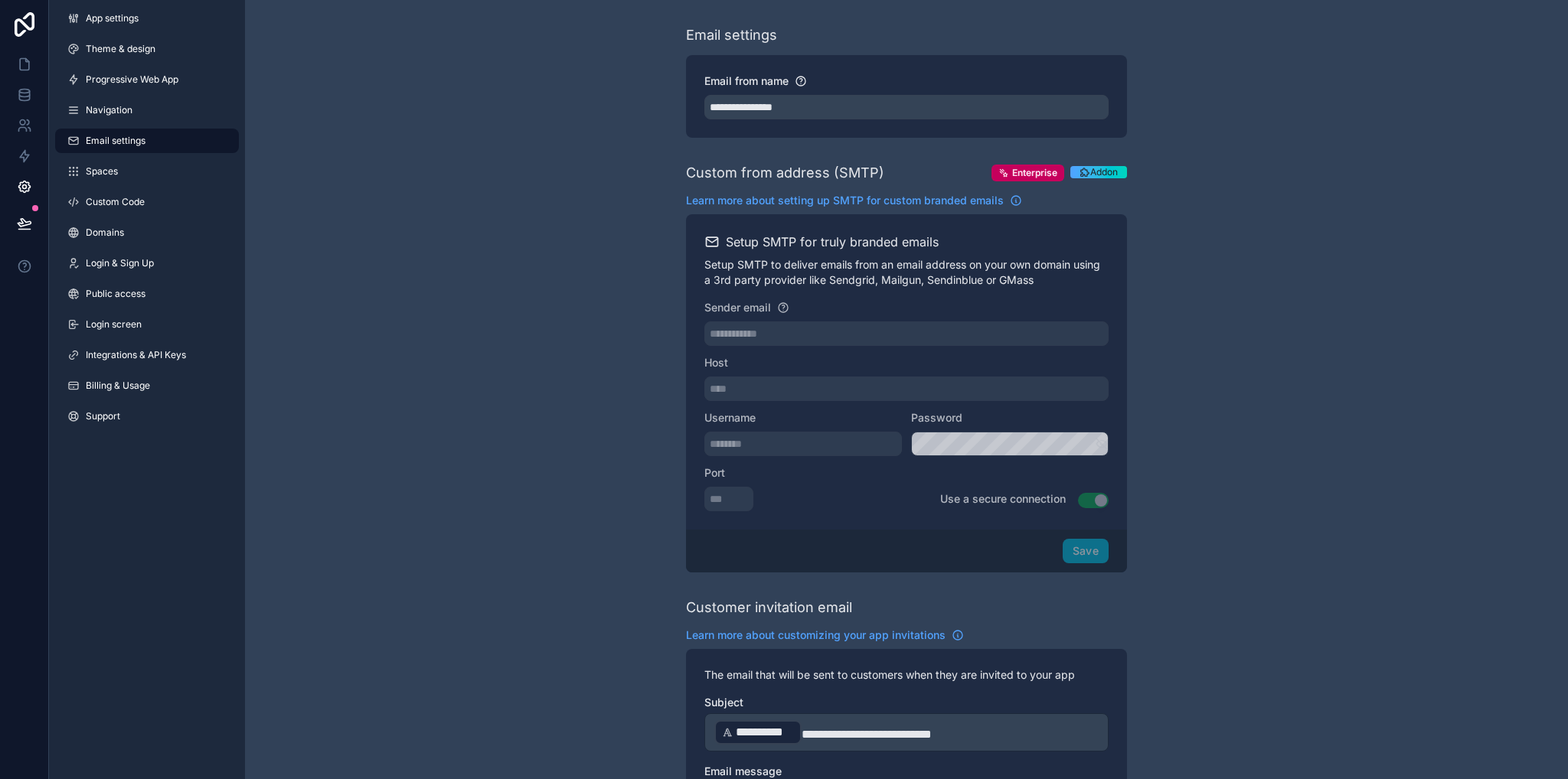
click at [634, 137] on div "**********" at bounding box center [906, 626] width 1323 height 1252
click at [29, 150] on icon at bounding box center [24, 156] width 15 height 15
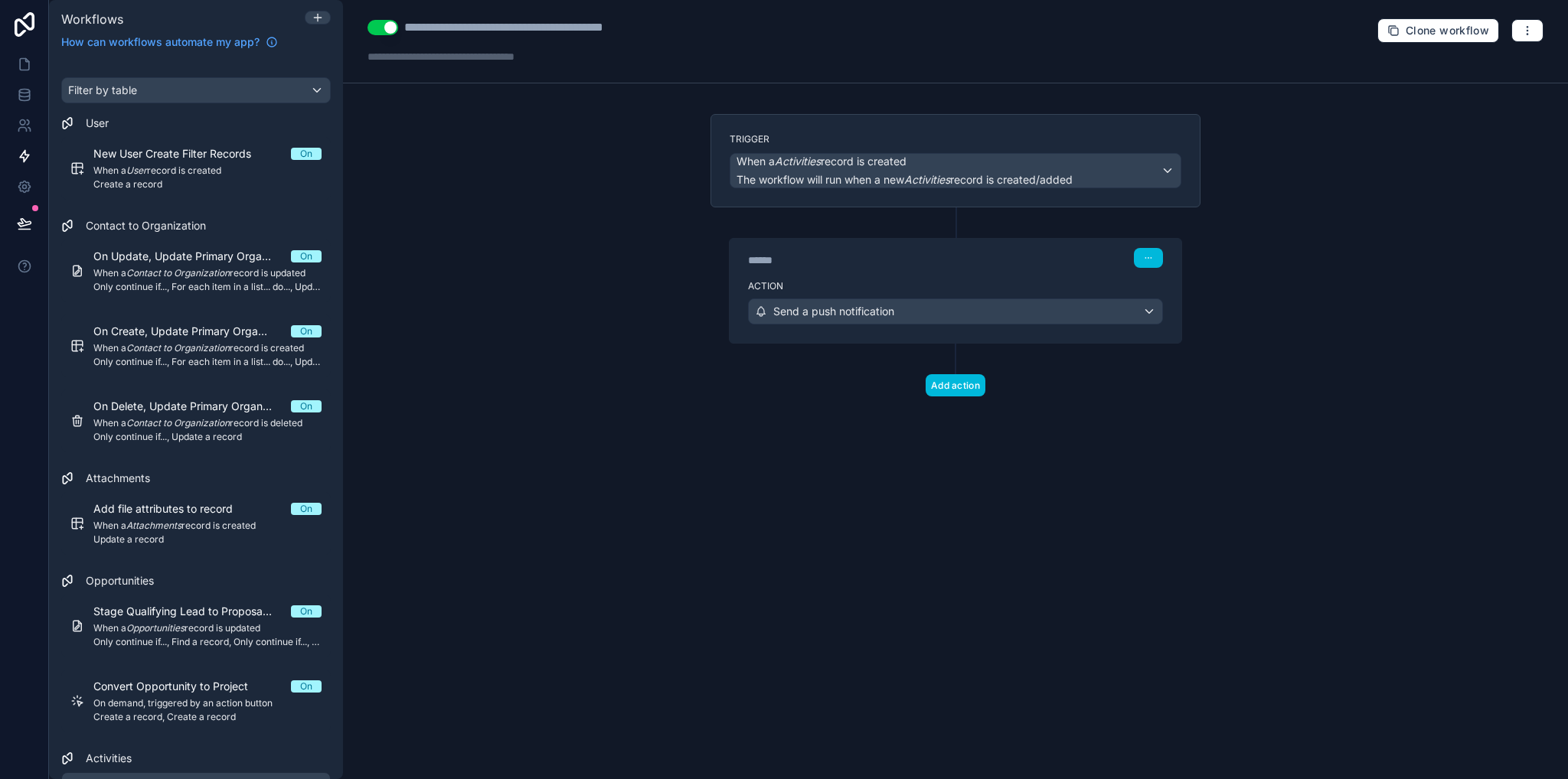
click at [904, 265] on div "******" at bounding box center [862, 260] width 230 height 15
click at [15, 96] on link at bounding box center [24, 95] width 49 height 31
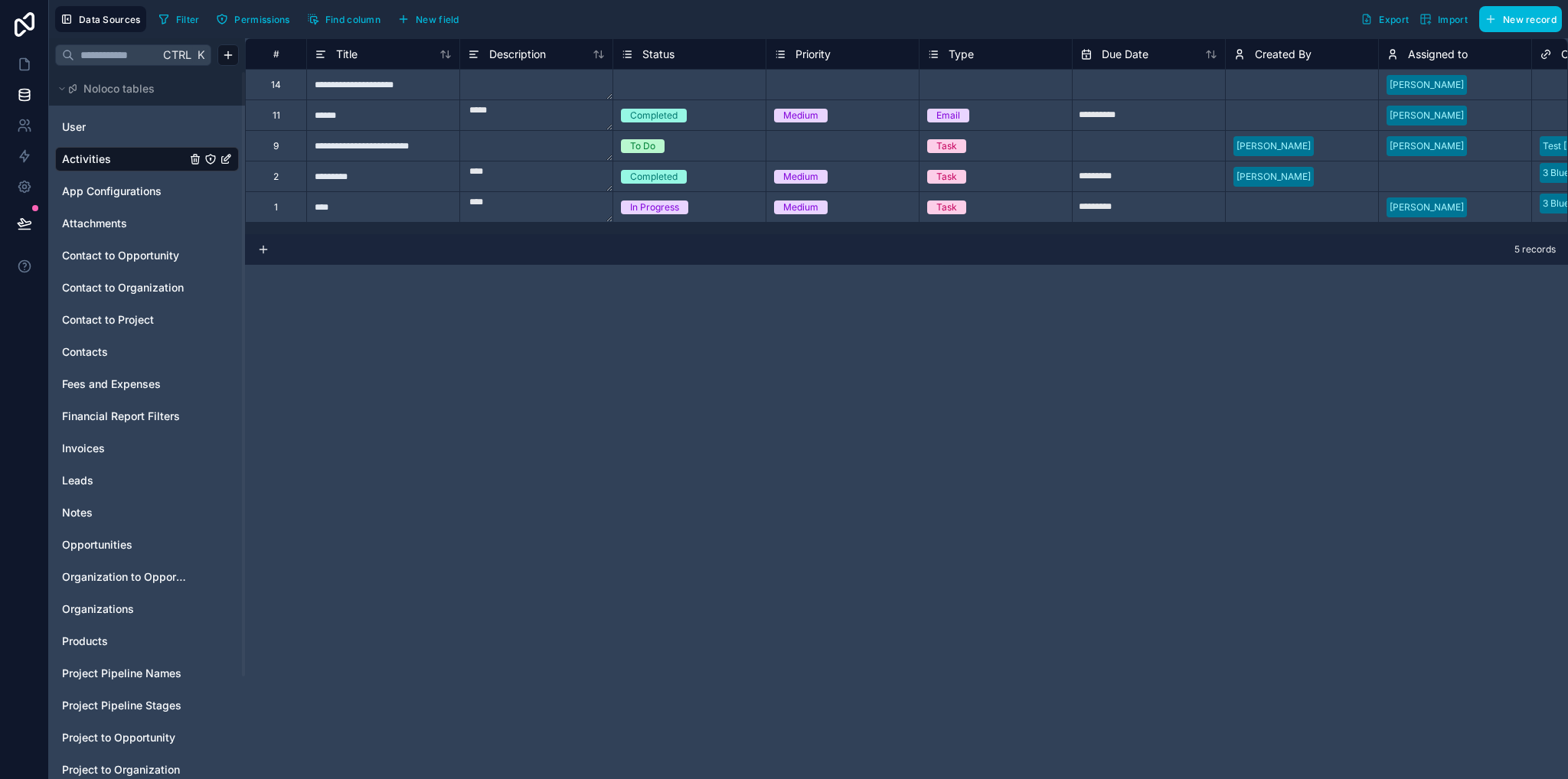
click at [441, 26] on button "New field" at bounding box center [428, 19] width 73 height 23
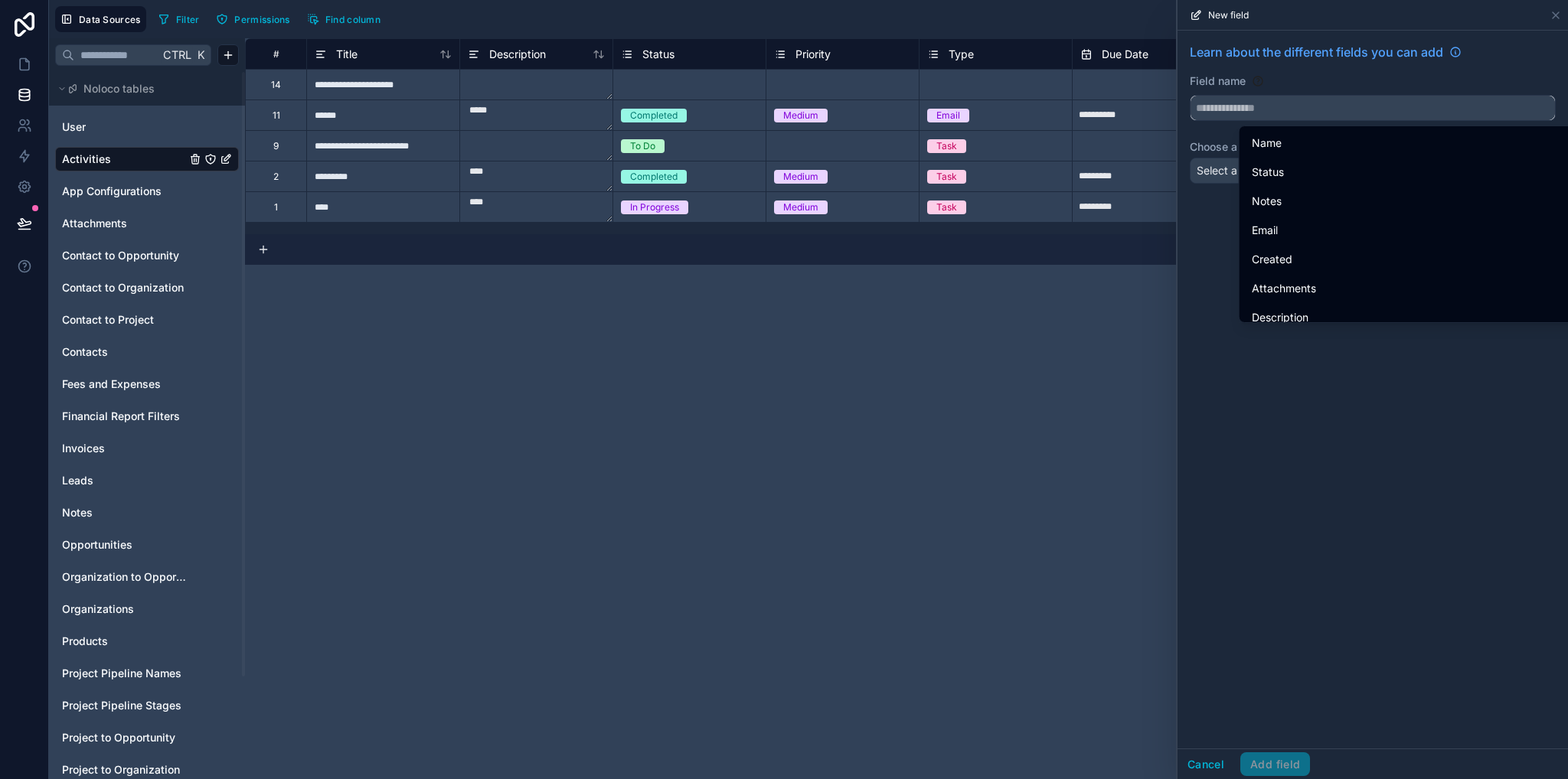
click at [1252, 112] on input "text" at bounding box center [1372, 108] width 364 height 24
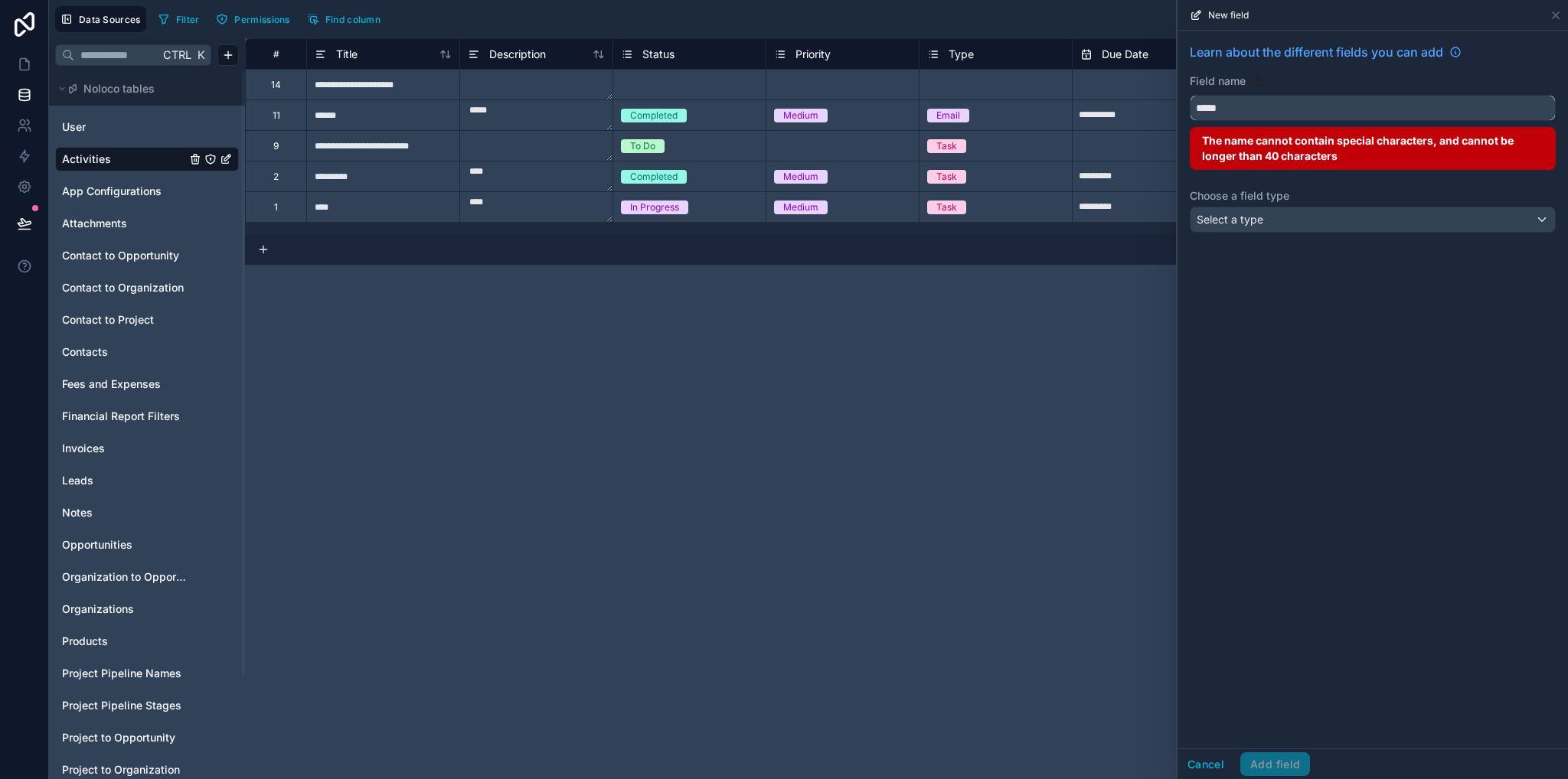
click at [1189, 95] on button "****" at bounding box center [1372, 108] width 366 height 26
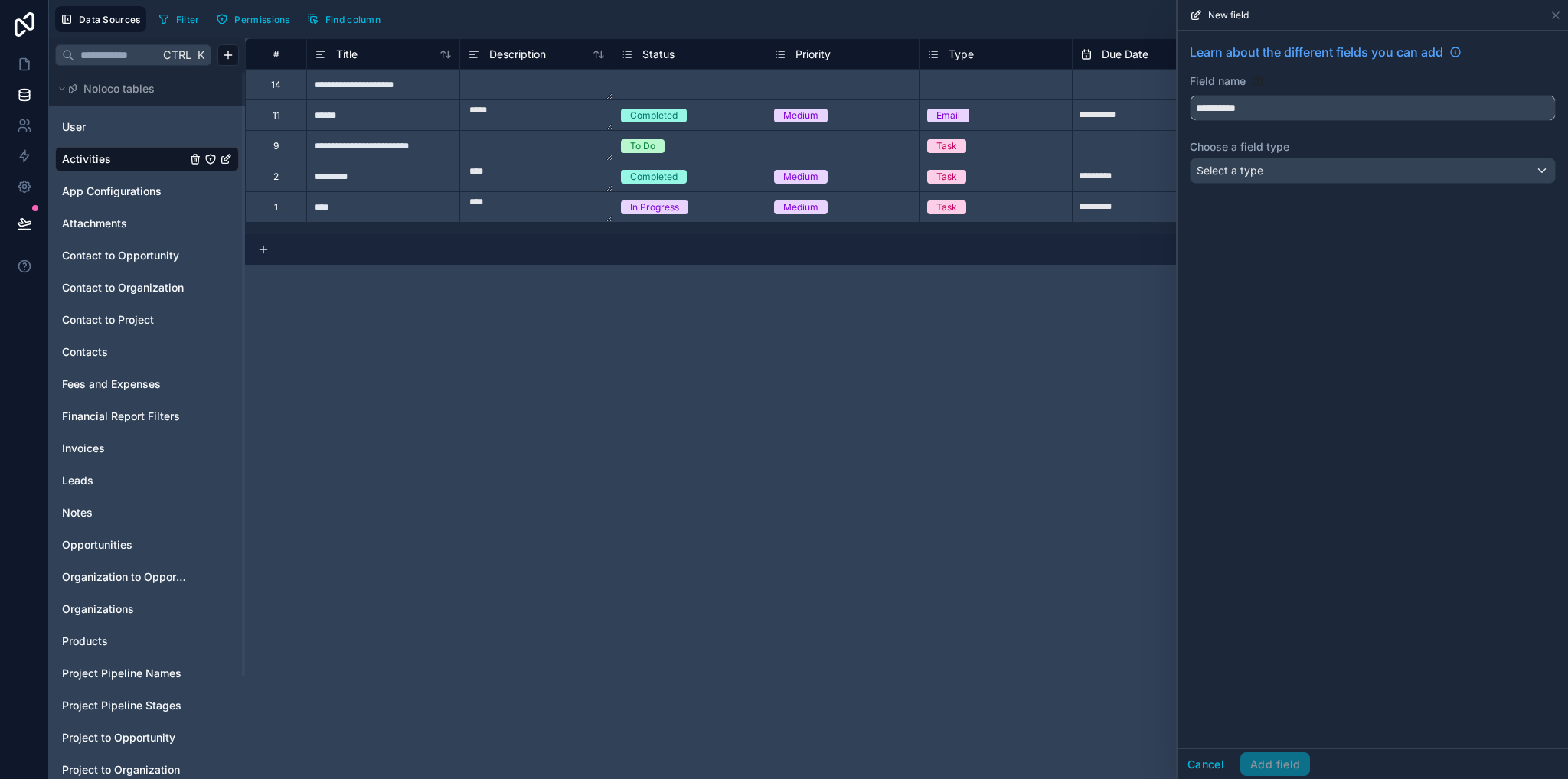
type input "**********"
click at [1244, 167] on span "Select a type" at bounding box center [1230, 170] width 66 height 13
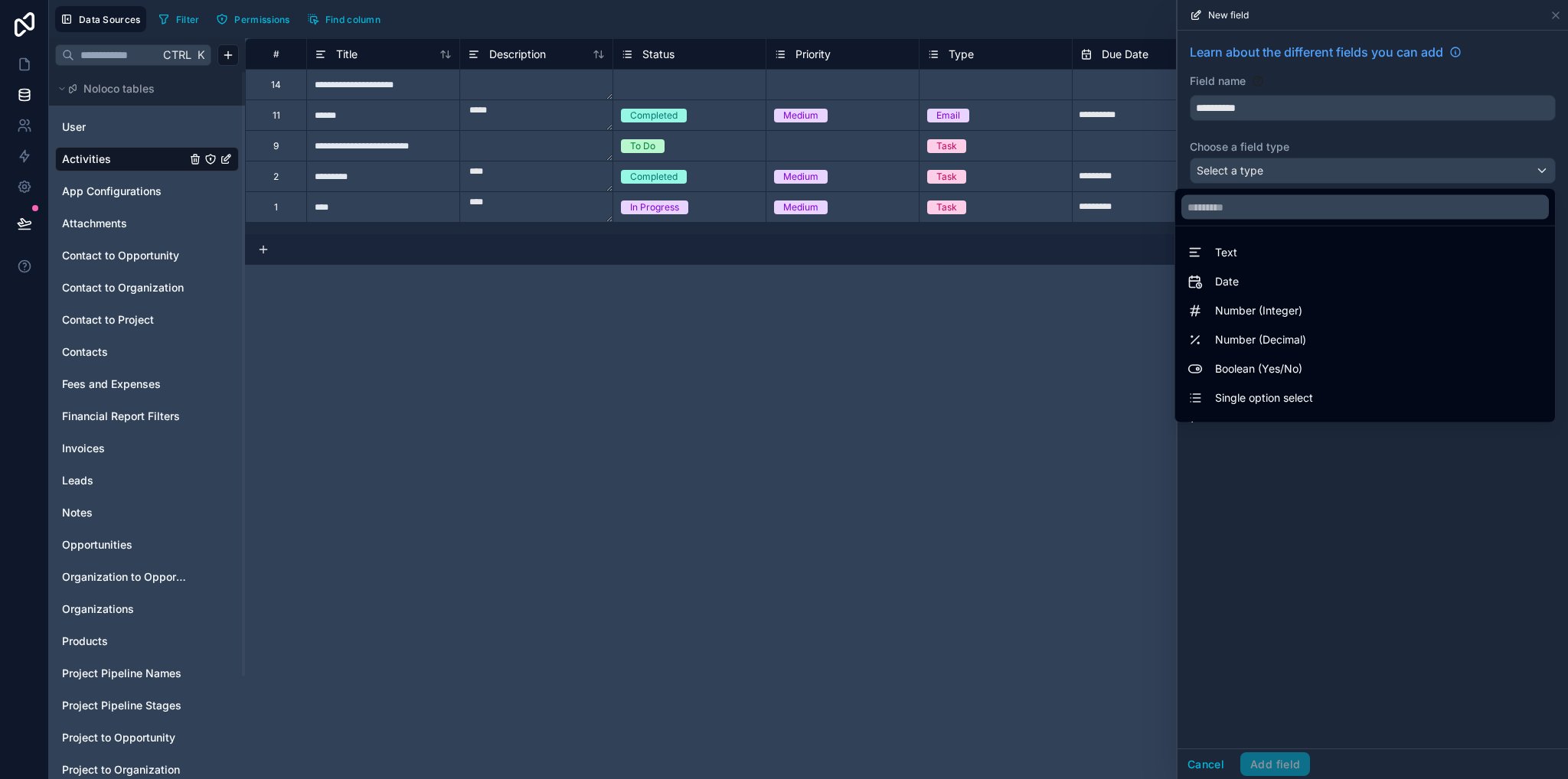
click at [1251, 108] on div at bounding box center [1372, 389] width 391 height 779
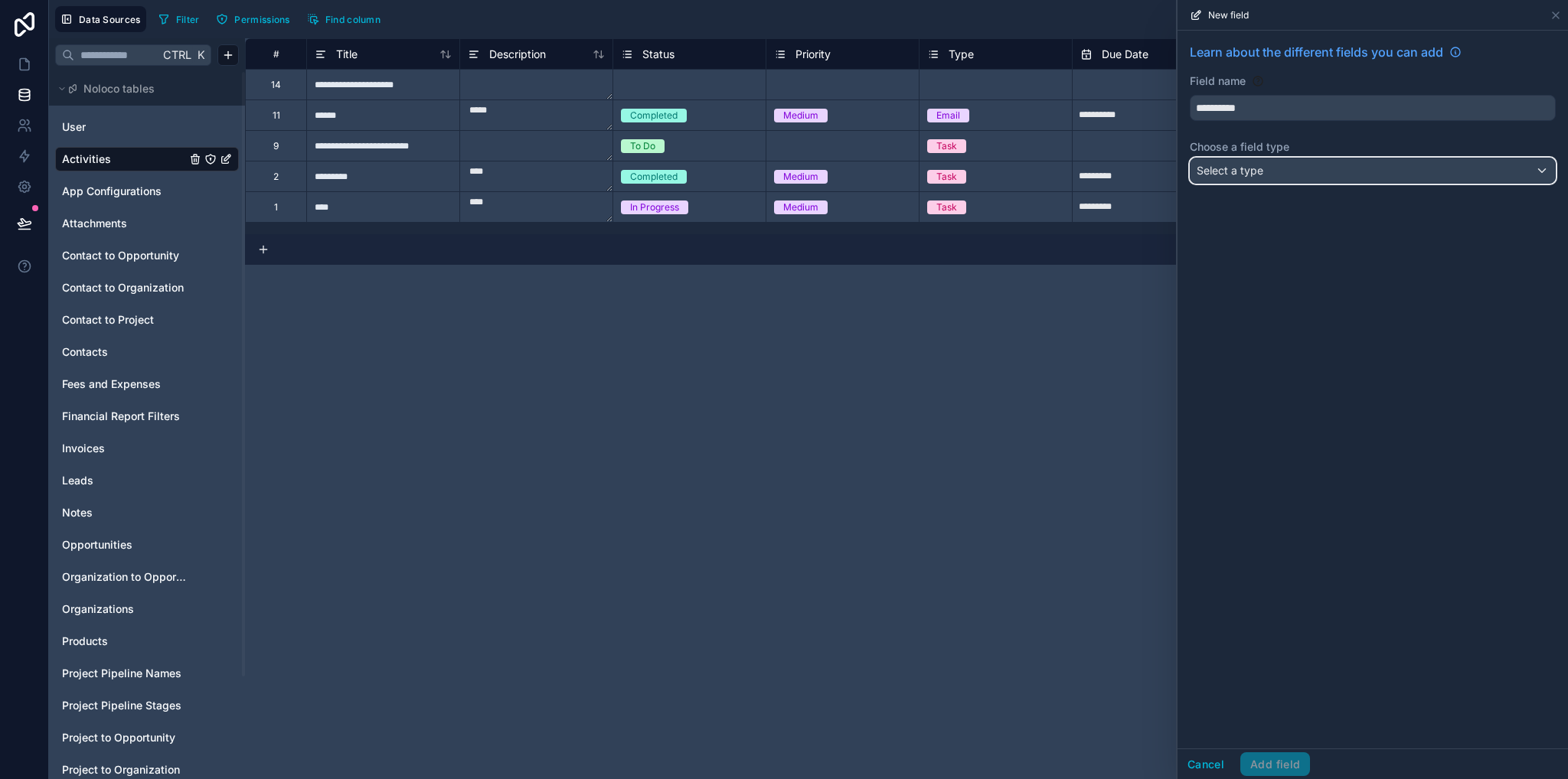
click at [1286, 172] on div "Select a type" at bounding box center [1372, 171] width 364 height 24
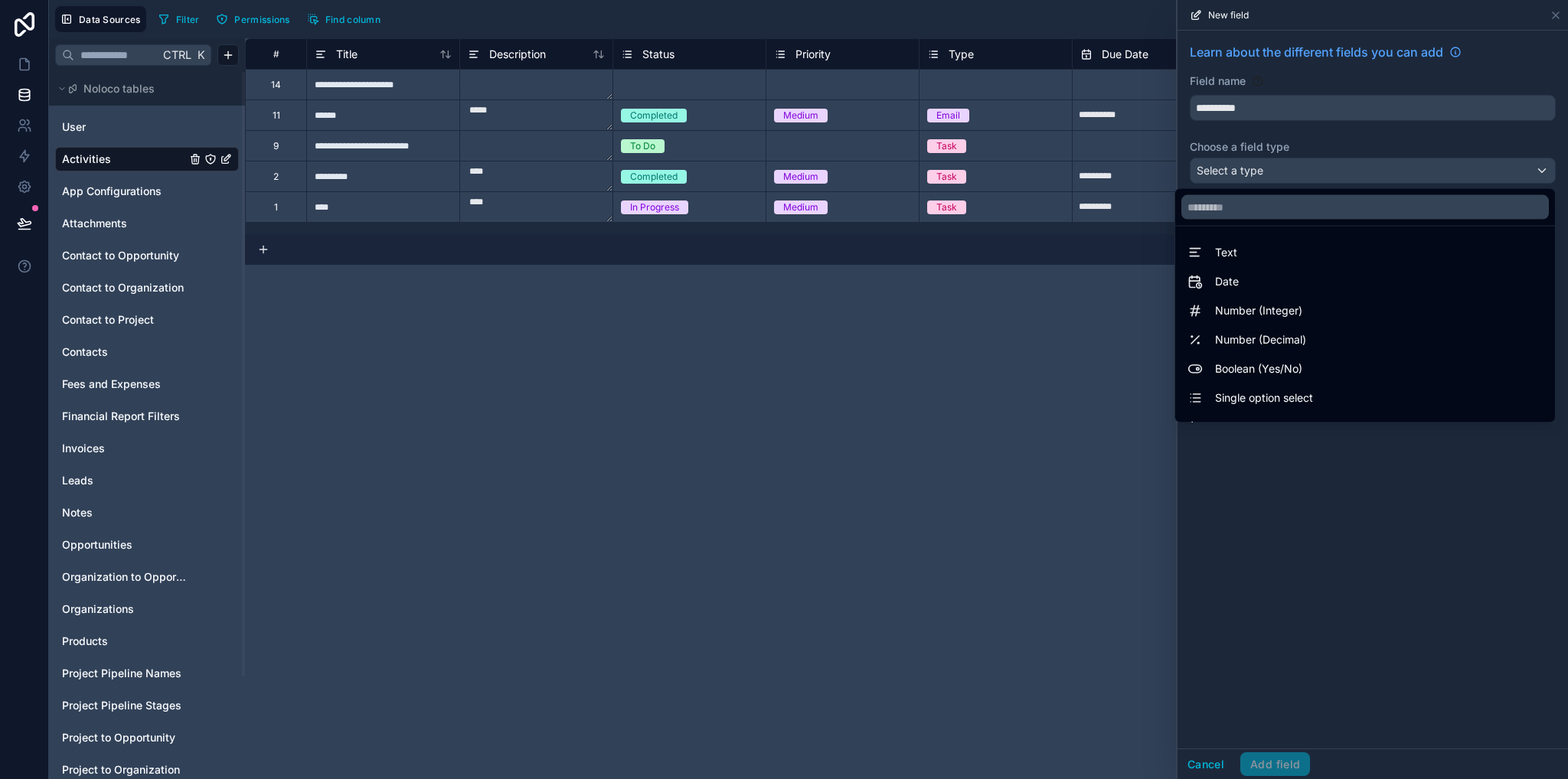
click at [1235, 114] on div at bounding box center [1372, 389] width 391 height 779
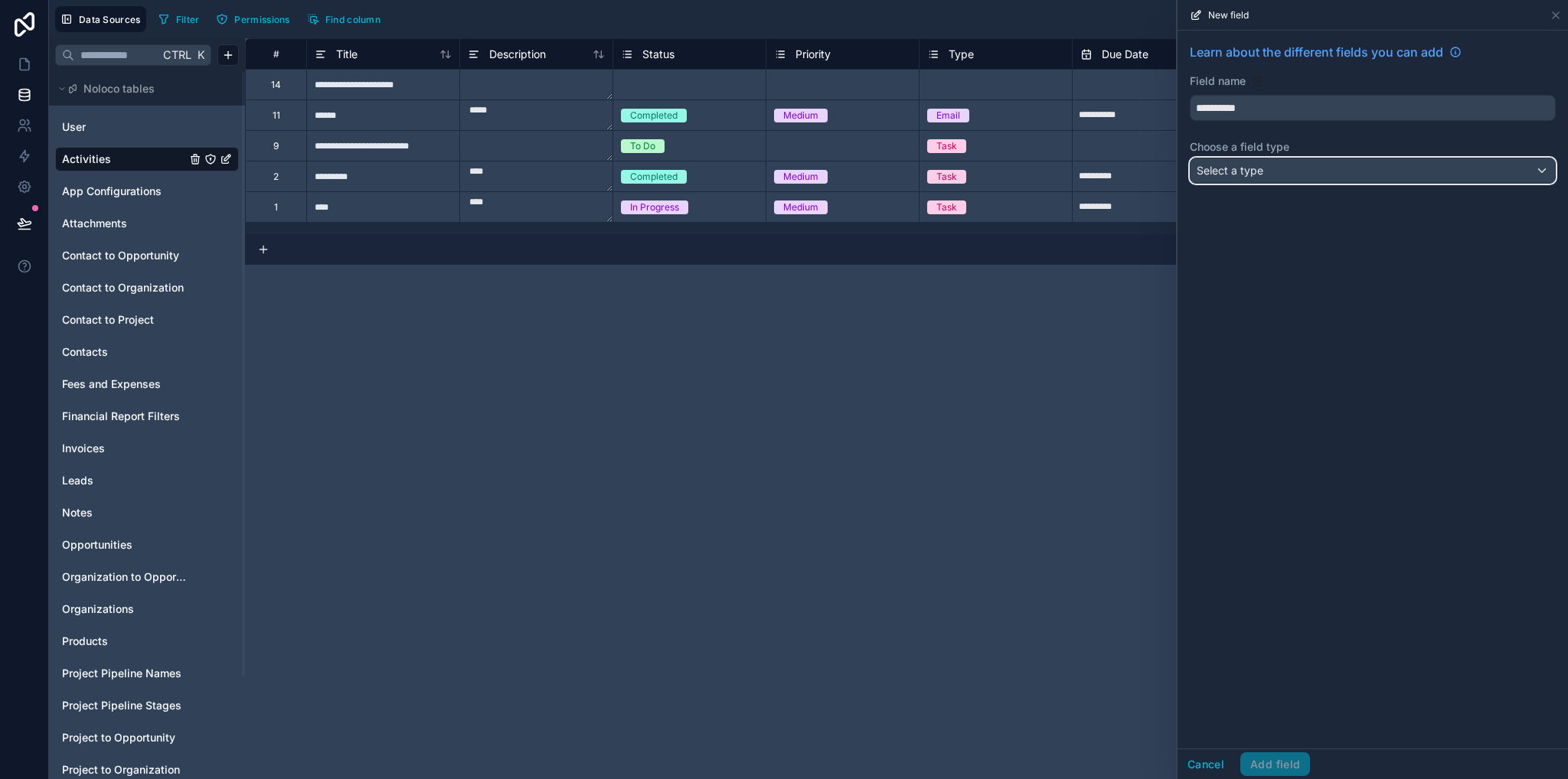
click at [1241, 179] on div "Select a type" at bounding box center [1372, 171] width 364 height 24
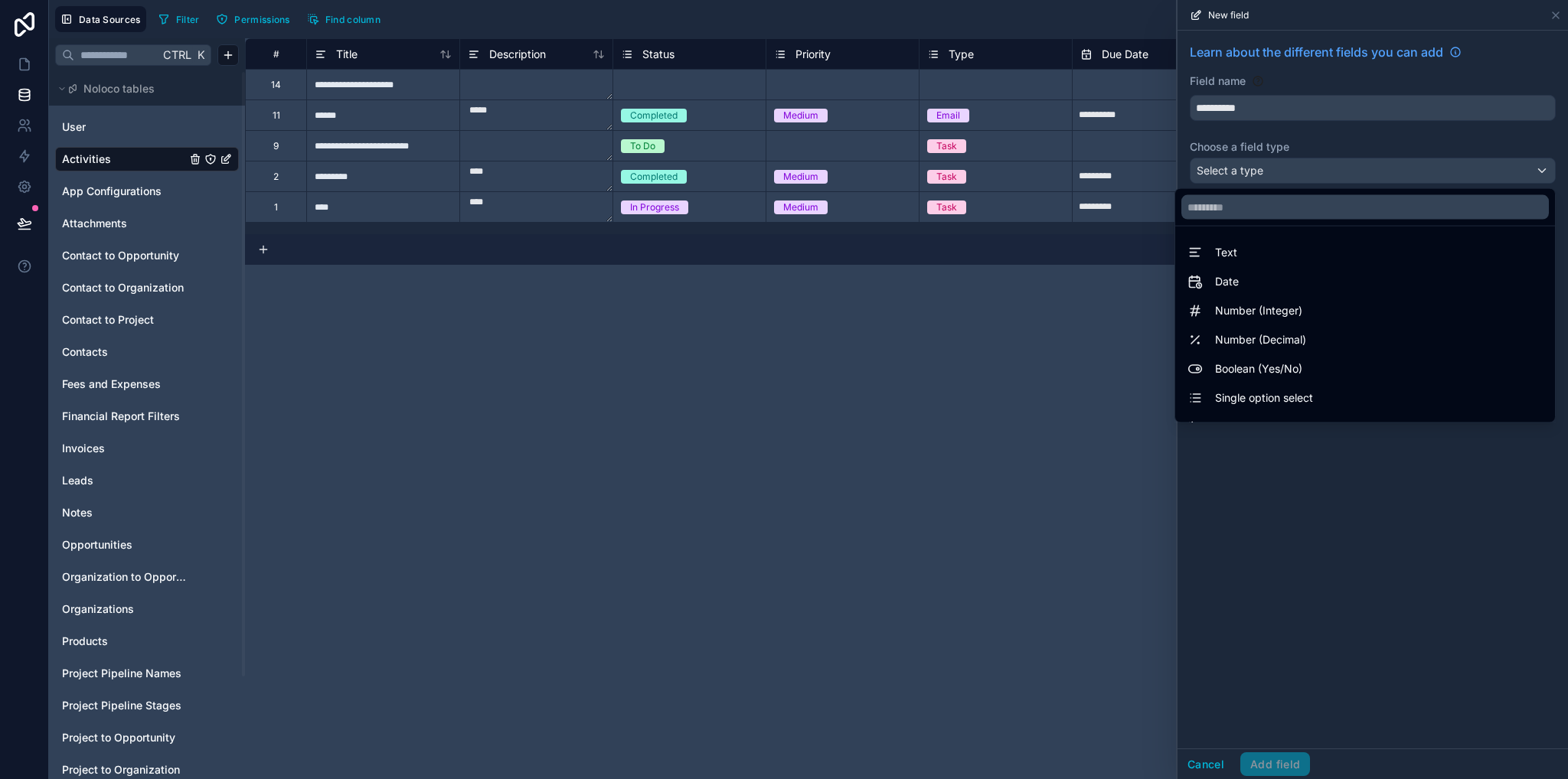
click at [1272, 361] on span "Boolean (Yes/No)" at bounding box center [1259, 369] width 87 height 19
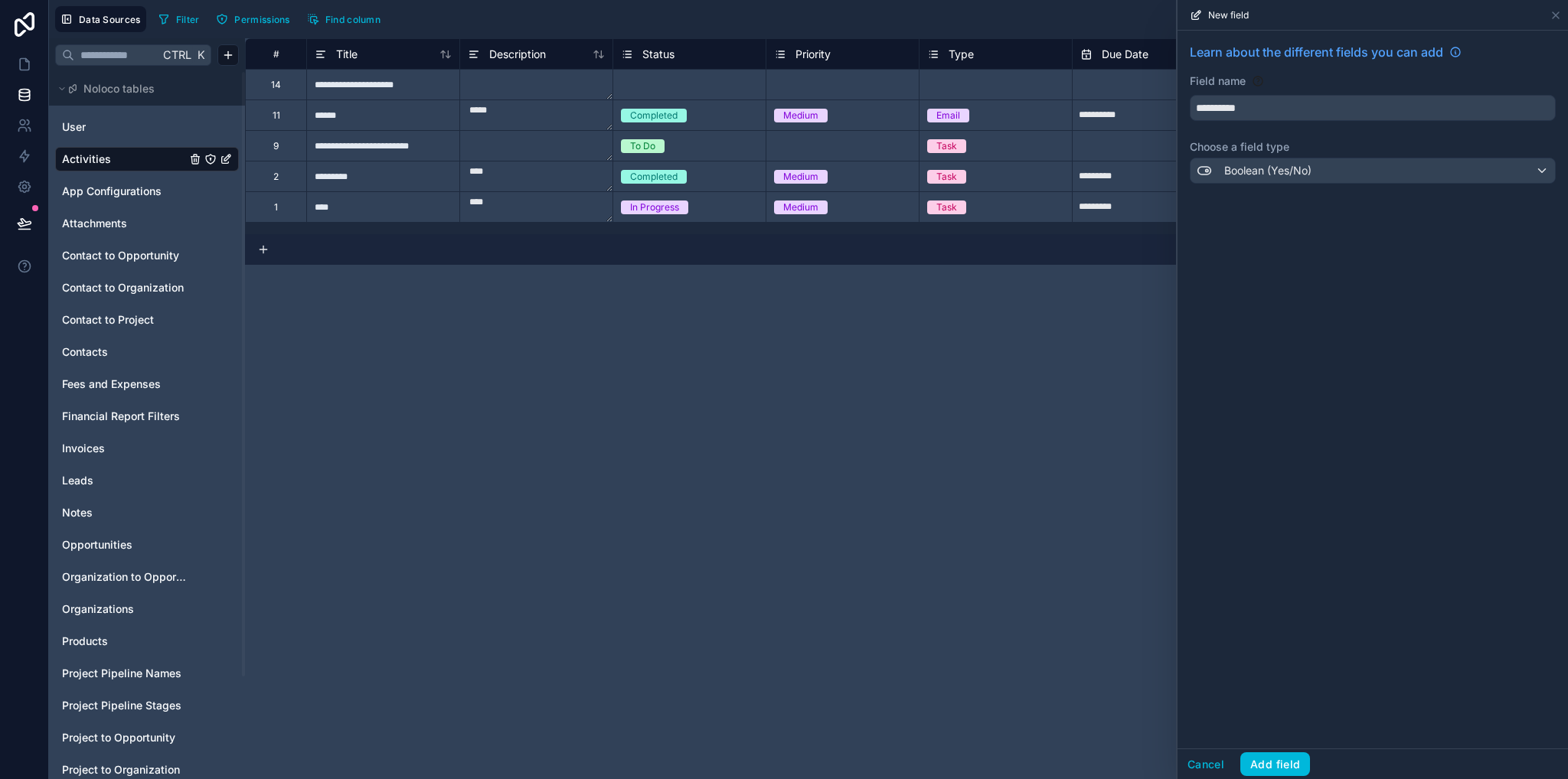
click at [1277, 761] on button "Add field" at bounding box center [1275, 764] width 70 height 24
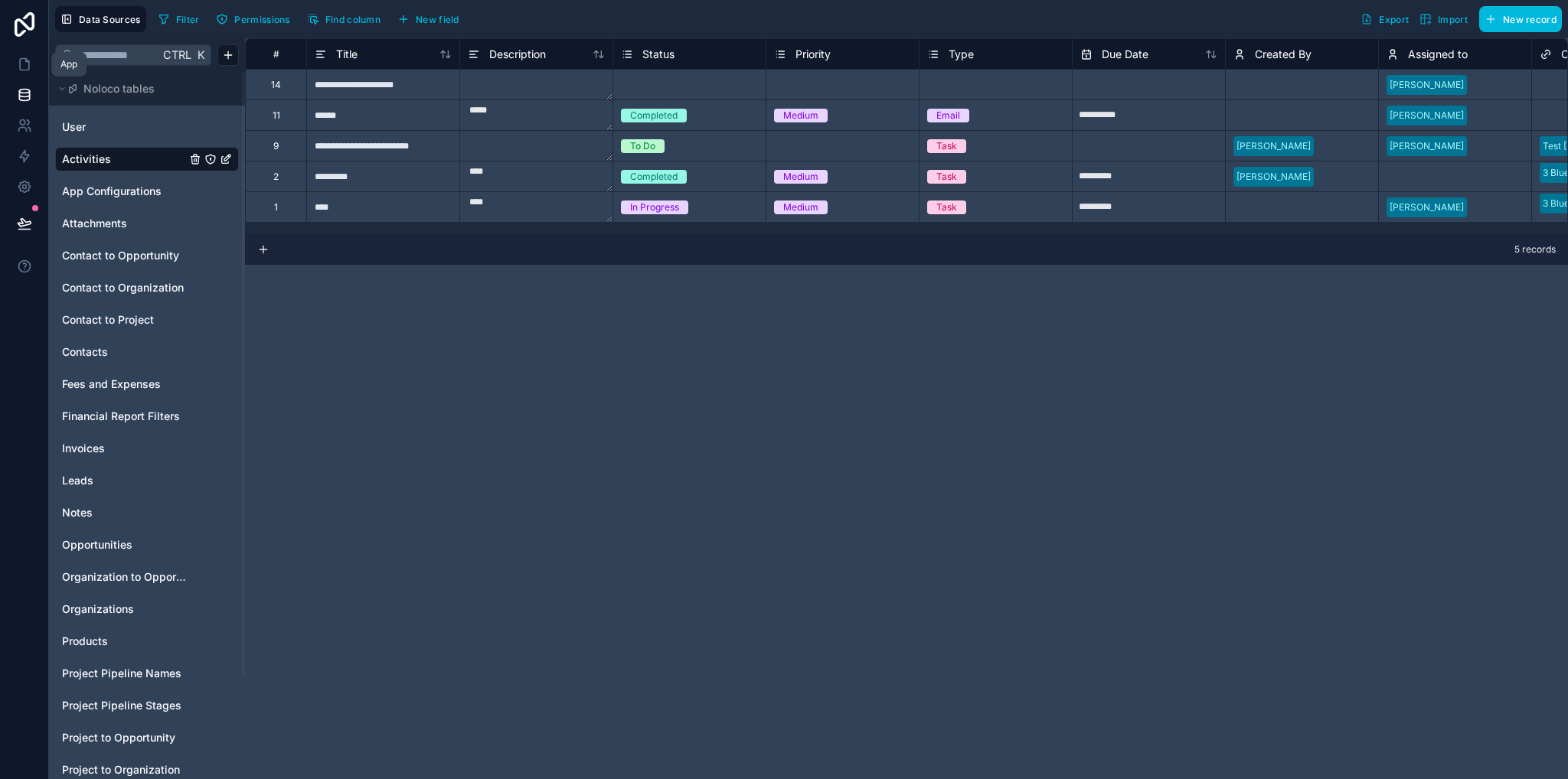
click at [18, 59] on icon at bounding box center [24, 64] width 15 height 15
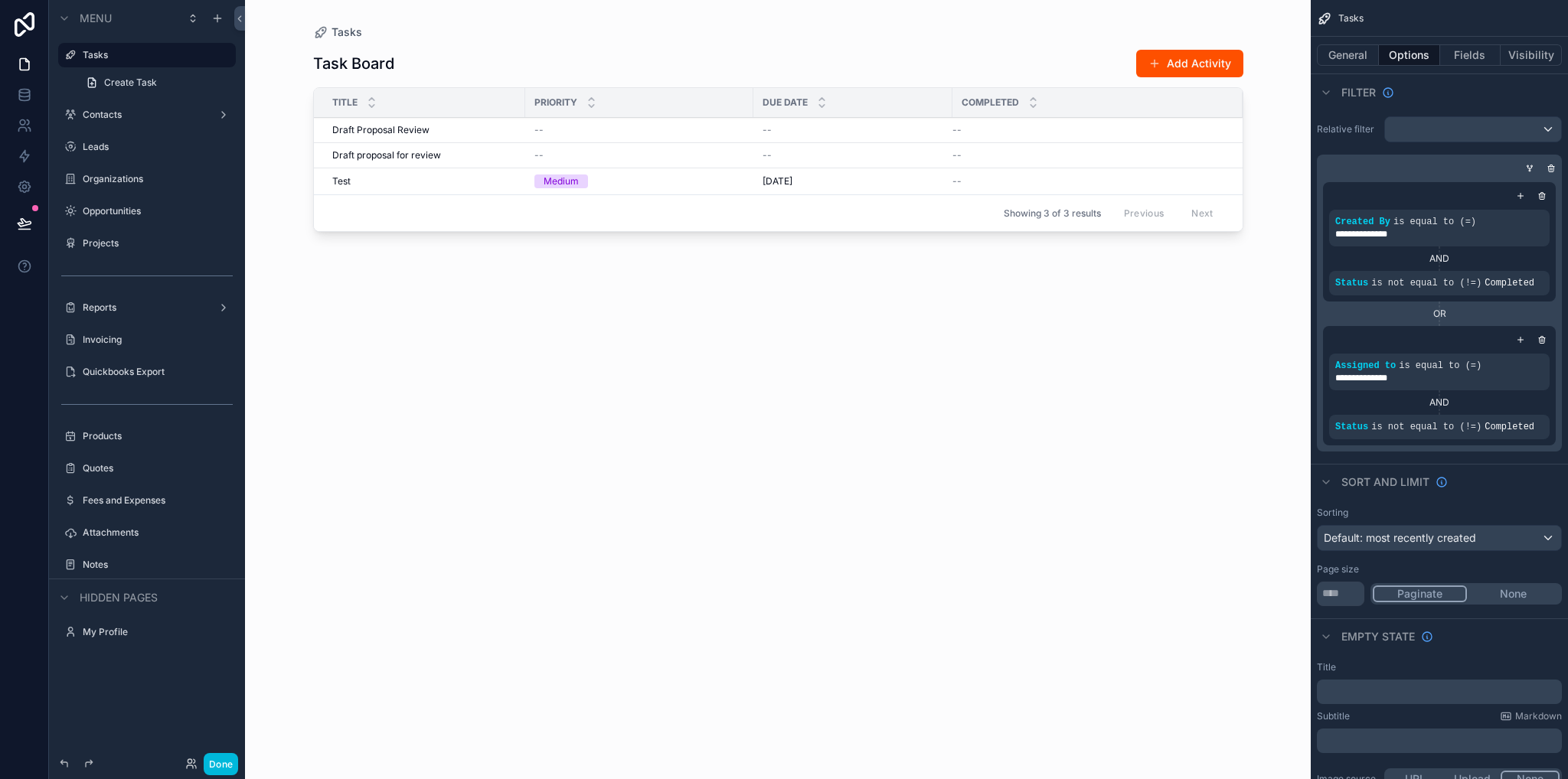
click at [135, 82] on span "Create Task" at bounding box center [130, 83] width 53 height 12
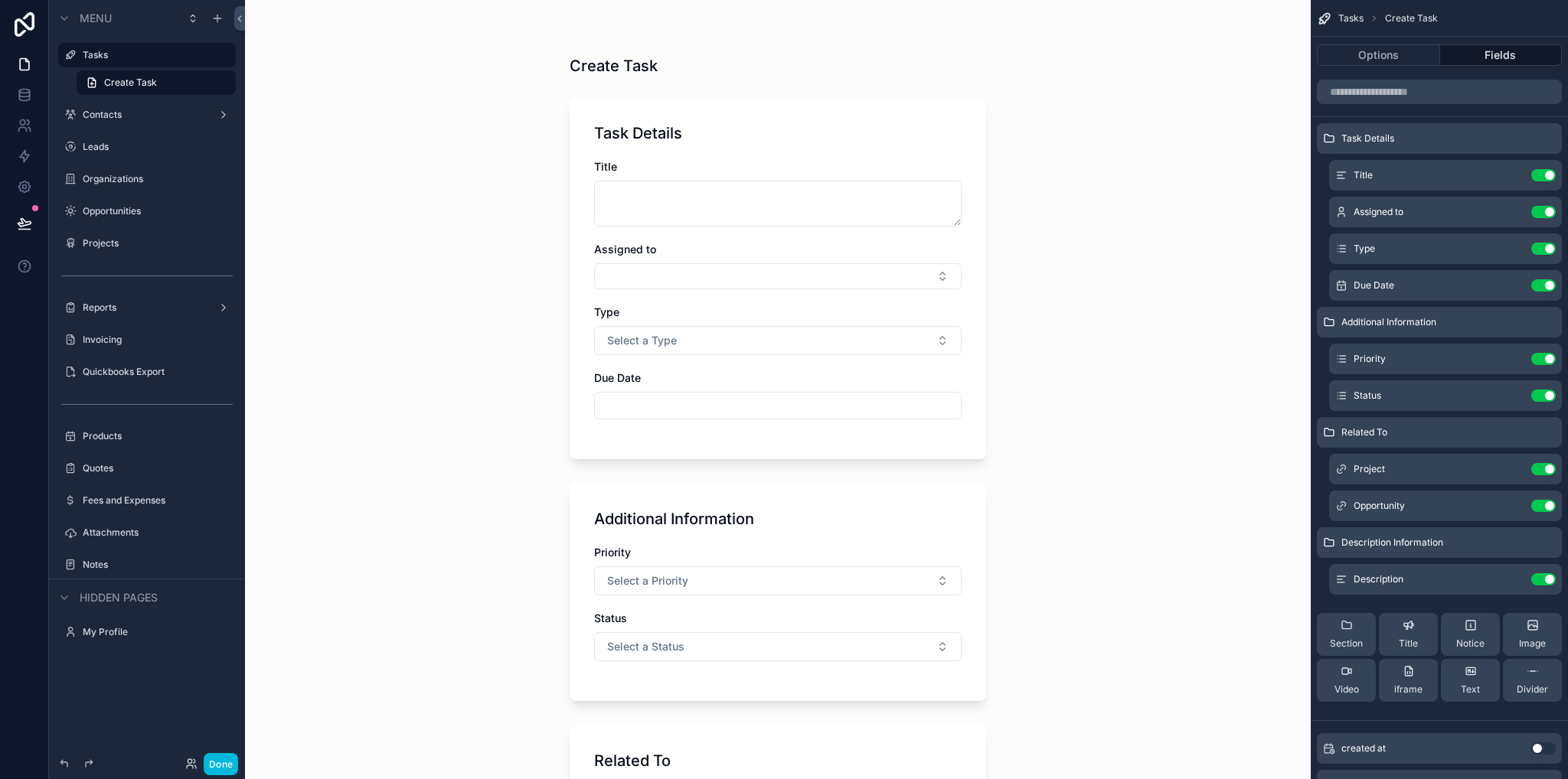
click at [850, 163] on div "Title" at bounding box center [778, 167] width 367 height 15
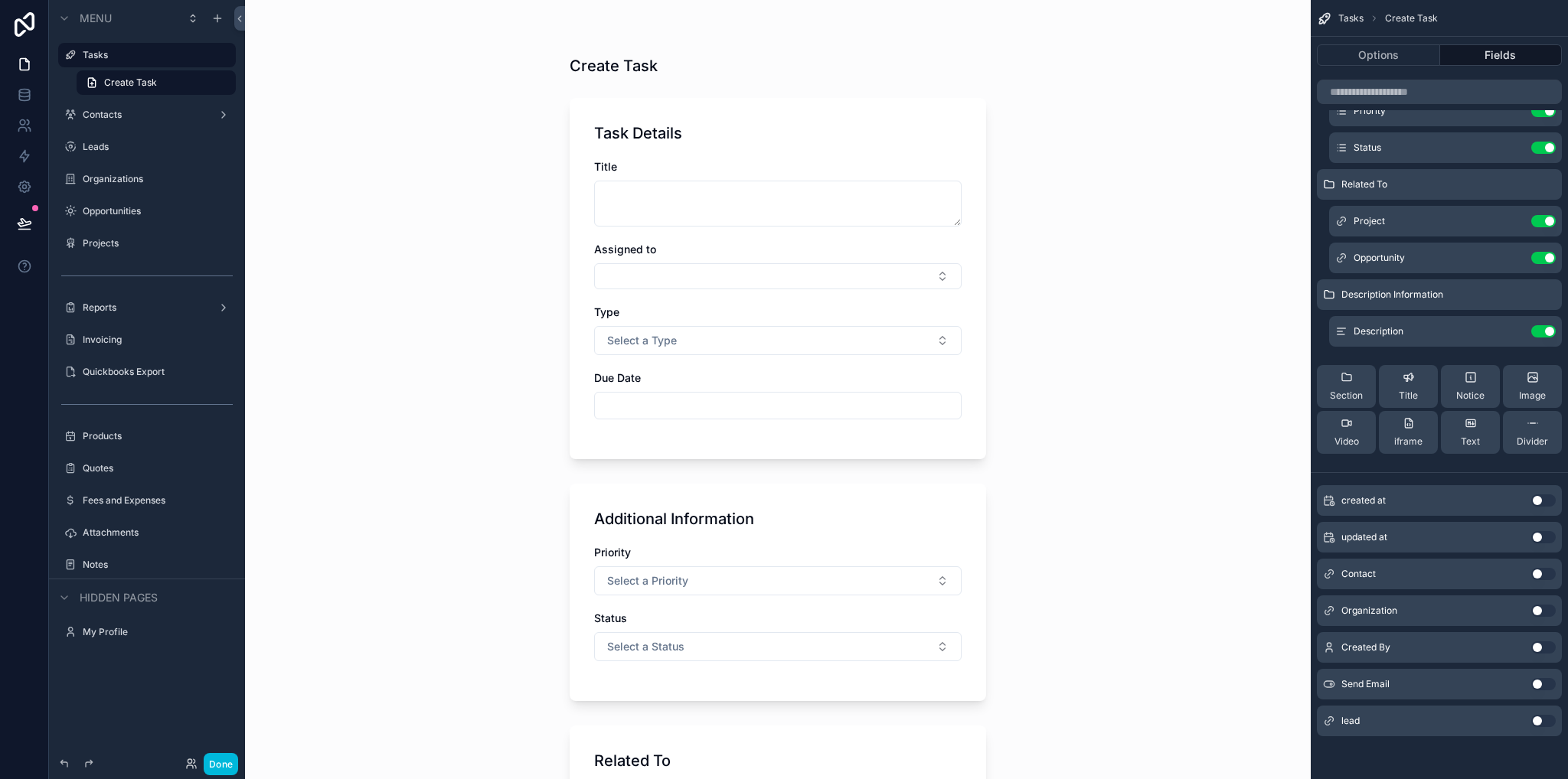
drag, startPoint x: 1538, startPoint y: 680, endPoint x: 1485, endPoint y: 557, distance: 133.9
click at [1539, 680] on button "Use setting" at bounding box center [1543, 684] width 24 height 12
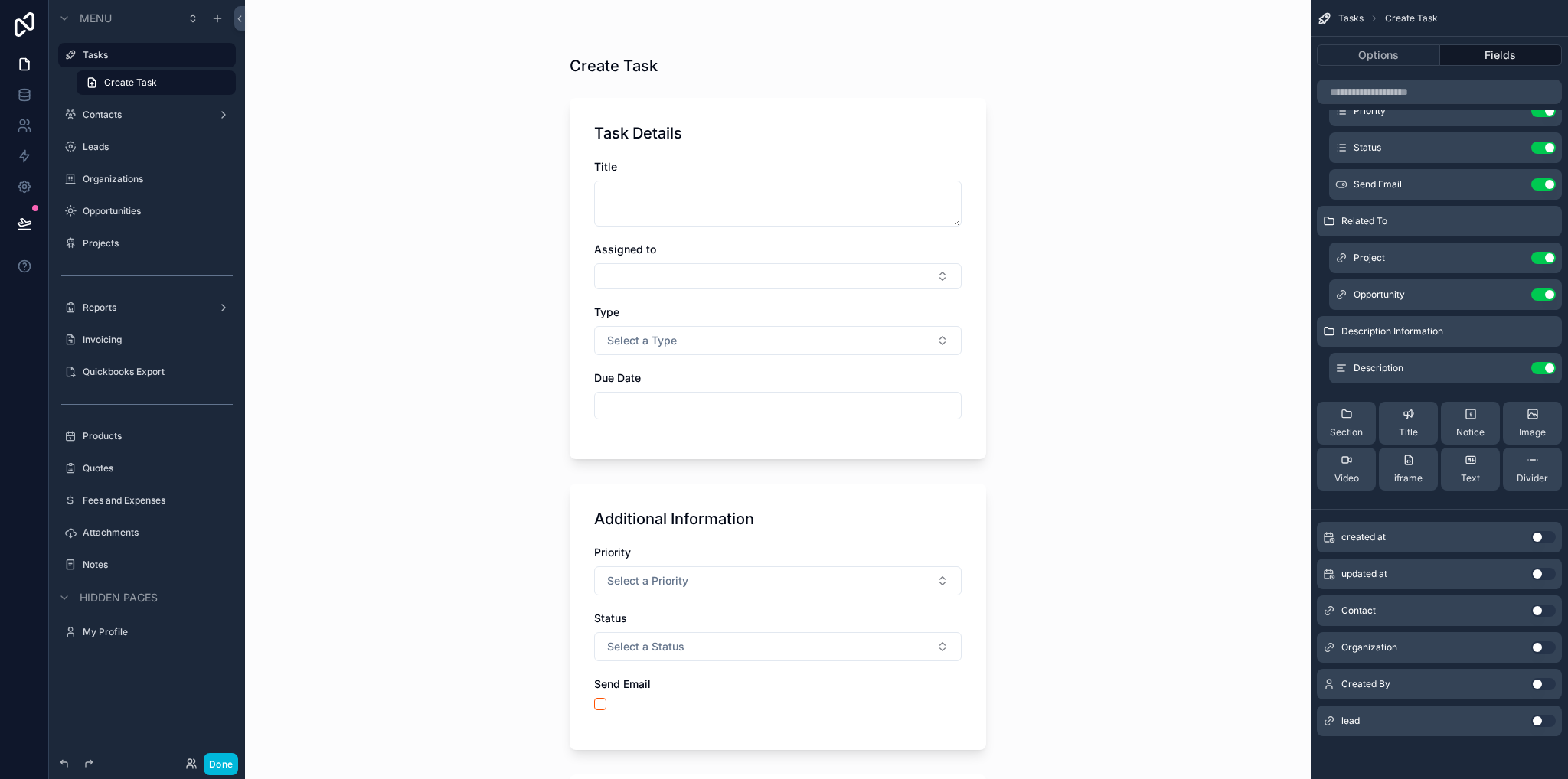
click at [0, 0] on button "scrollable content" at bounding box center [0, 0] width 0 height 0
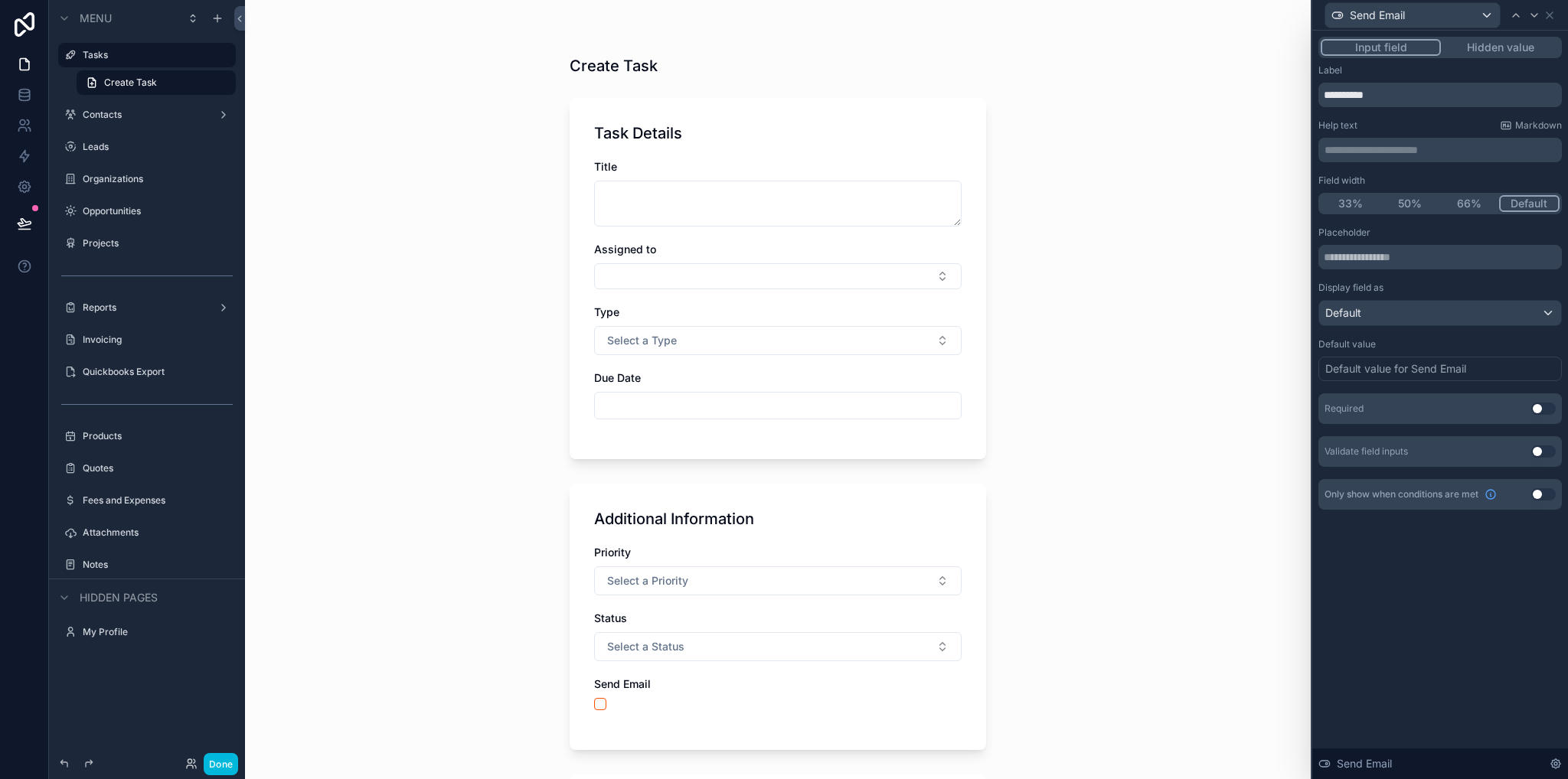
click at [1073, 434] on div "Create Task Task Details Title Assigned to Type Select a Type Due Date Addition…" at bounding box center [778, 389] width 1066 height 779
click at [1551, 16] on icon at bounding box center [1549, 15] width 12 height 12
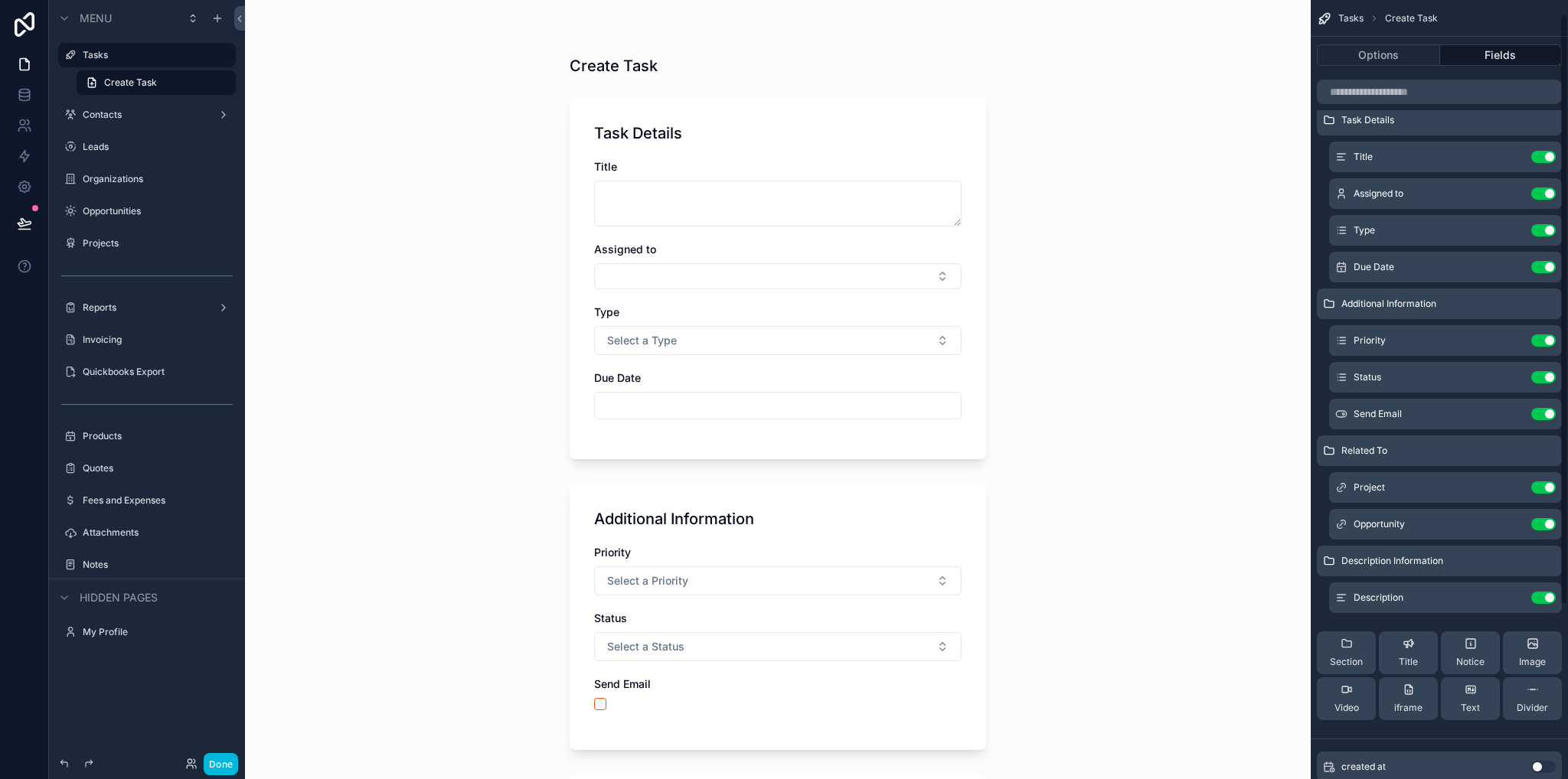
scroll to position [0, 0]
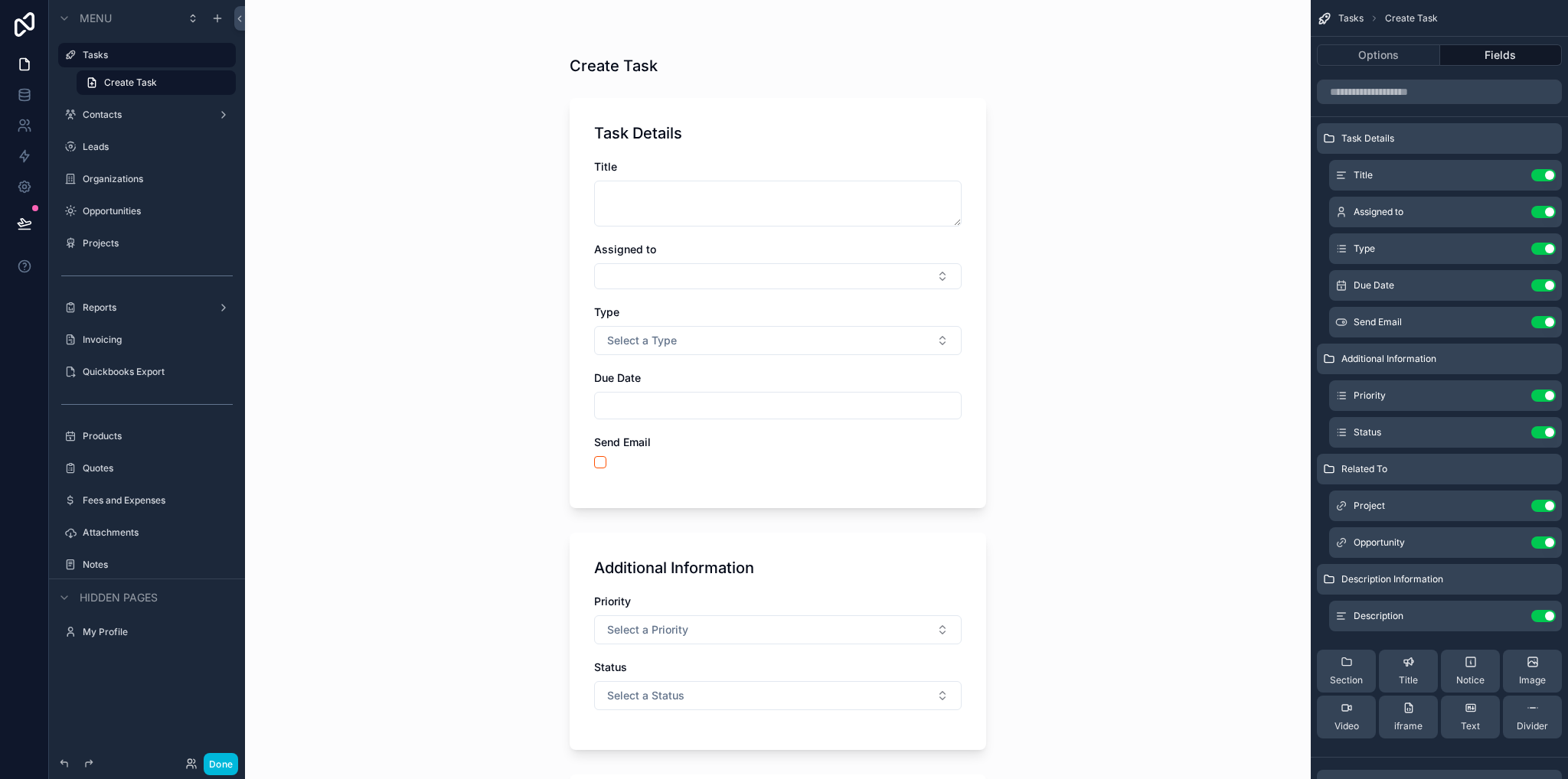
click at [0, 0] on icon "scrollable content" at bounding box center [0, 0] width 0 height 0
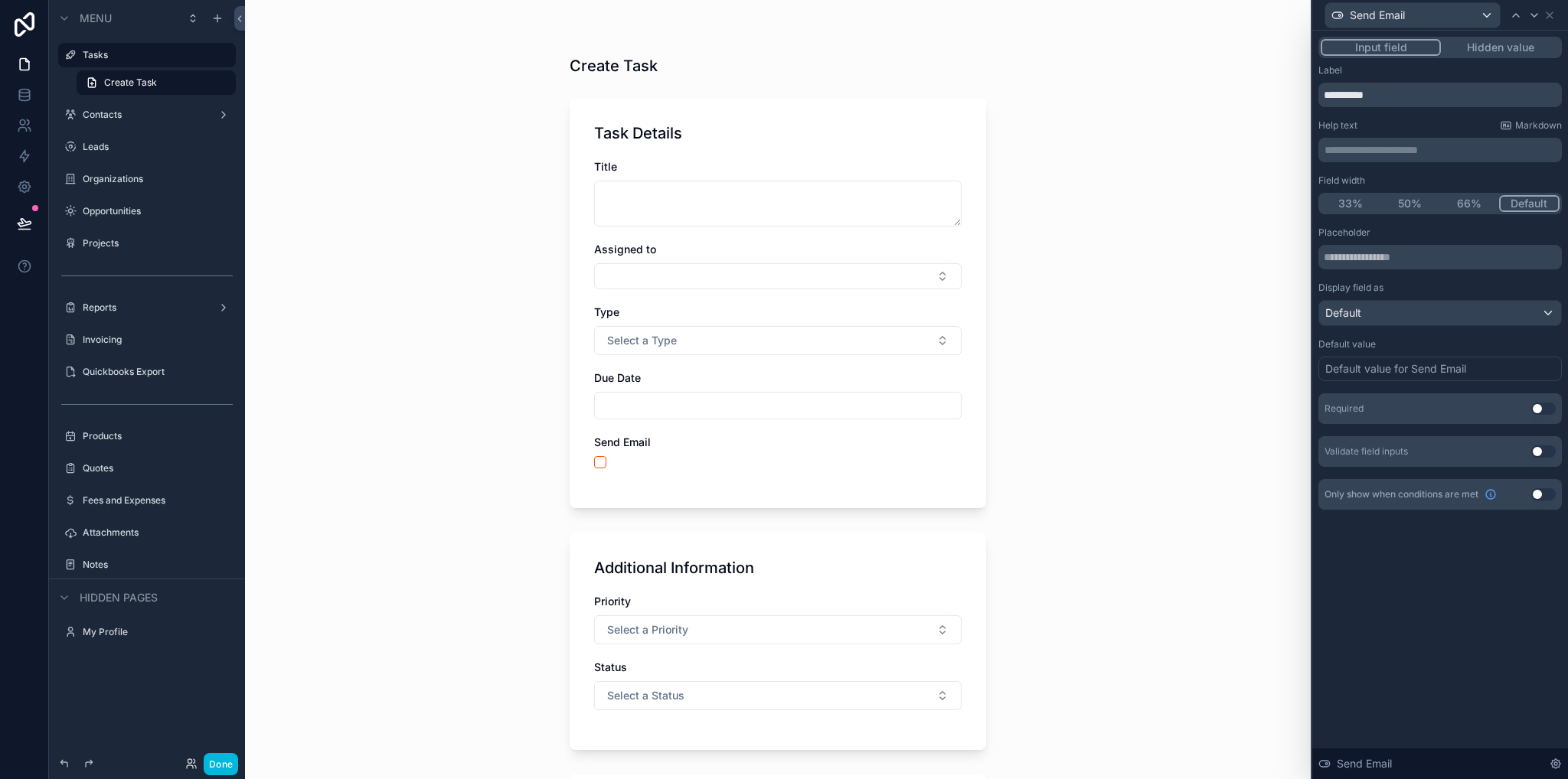
click at [1369, 157] on p "**********" at bounding box center [1442, 150] width 235 height 15
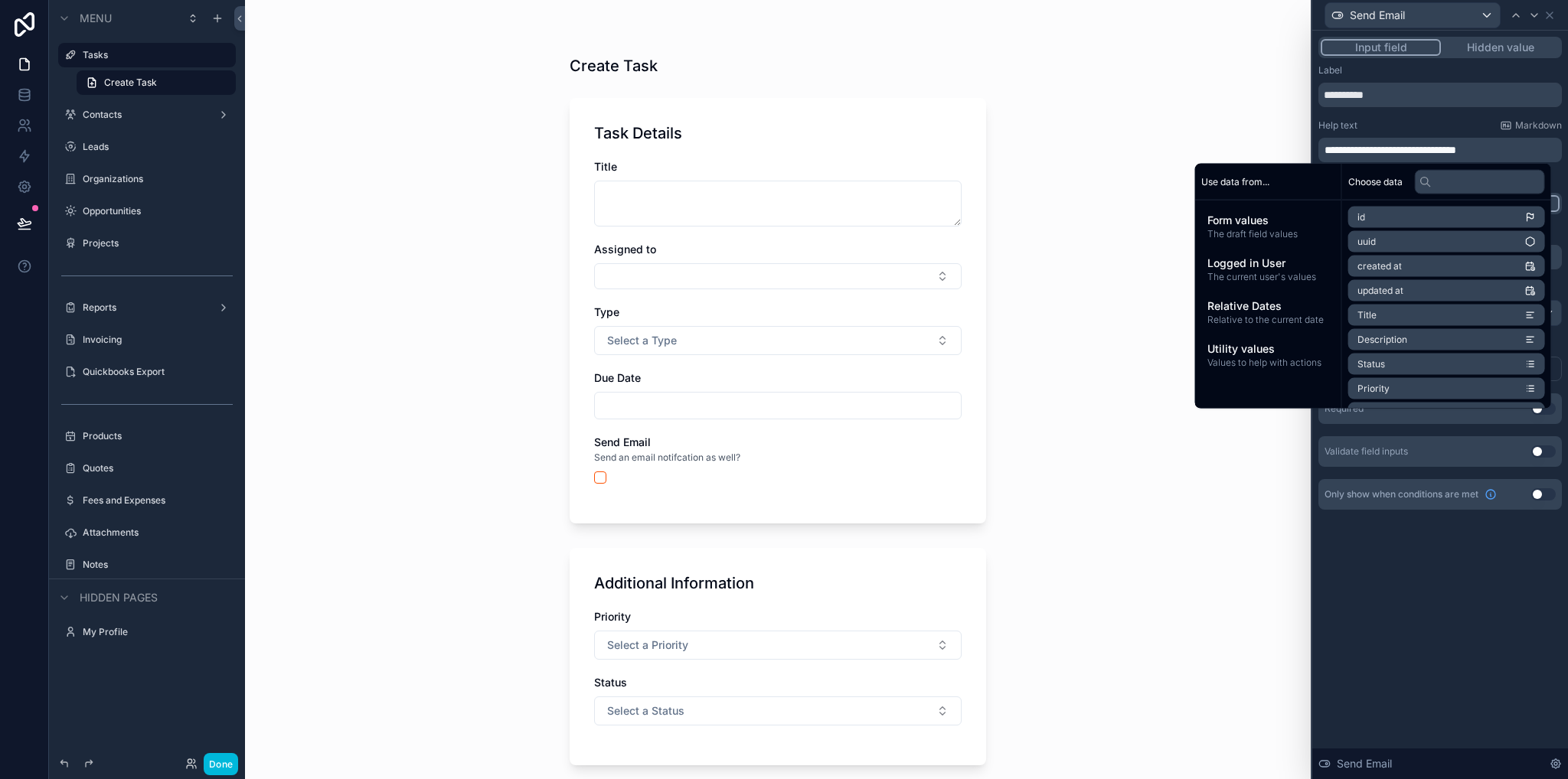
click at [1174, 467] on div "Create Task Task Details Title Assigned to Type Select a Type Due Date Send Ema…" at bounding box center [778, 389] width 1066 height 779
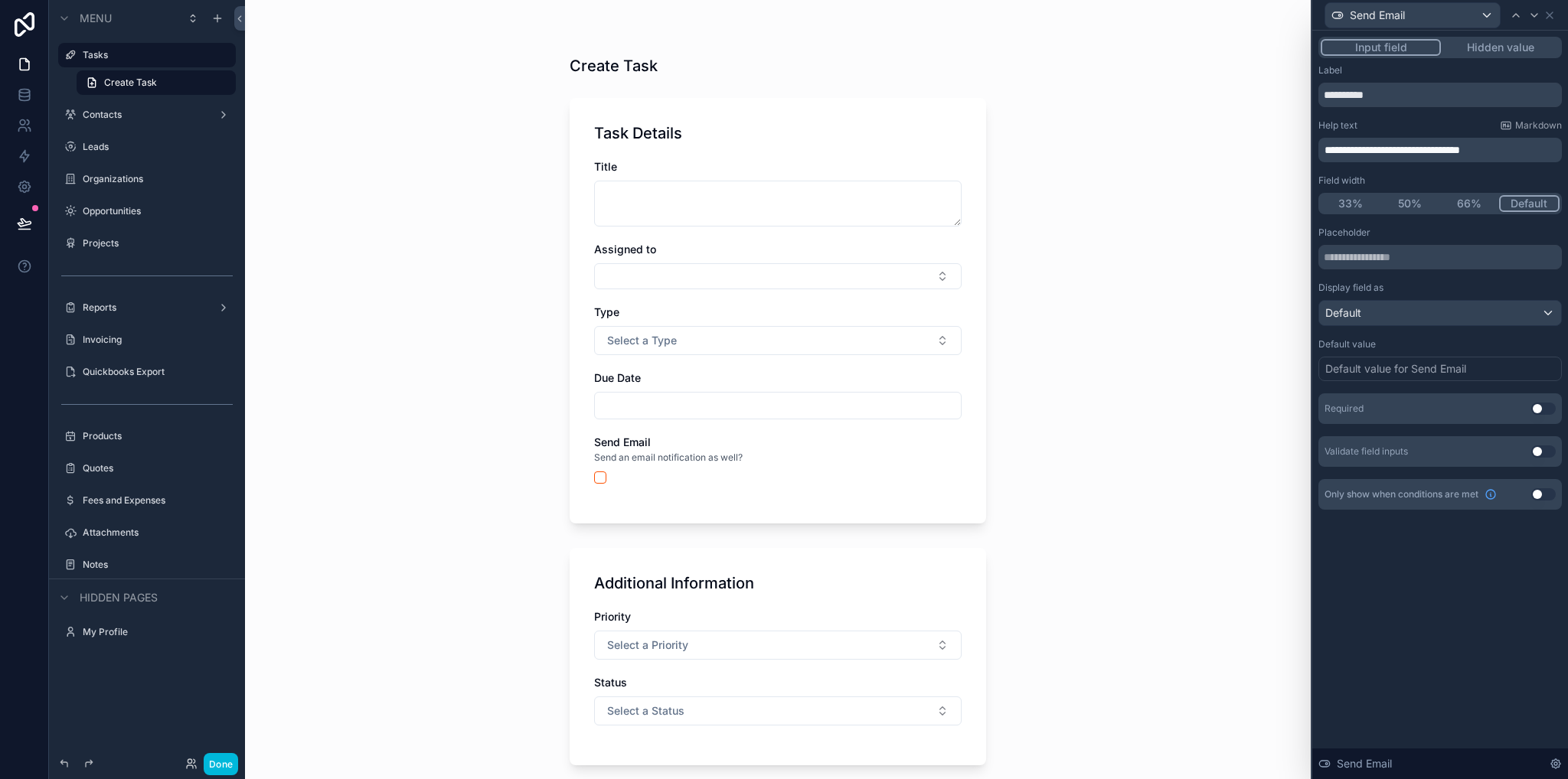
click at [1138, 248] on div "Create Task Task Details Title Assigned to Type Select a Type Due Date Send Ema…" at bounding box center [778, 389] width 1066 height 779
click at [1549, 15] on icon at bounding box center [1549, 15] width 6 height 6
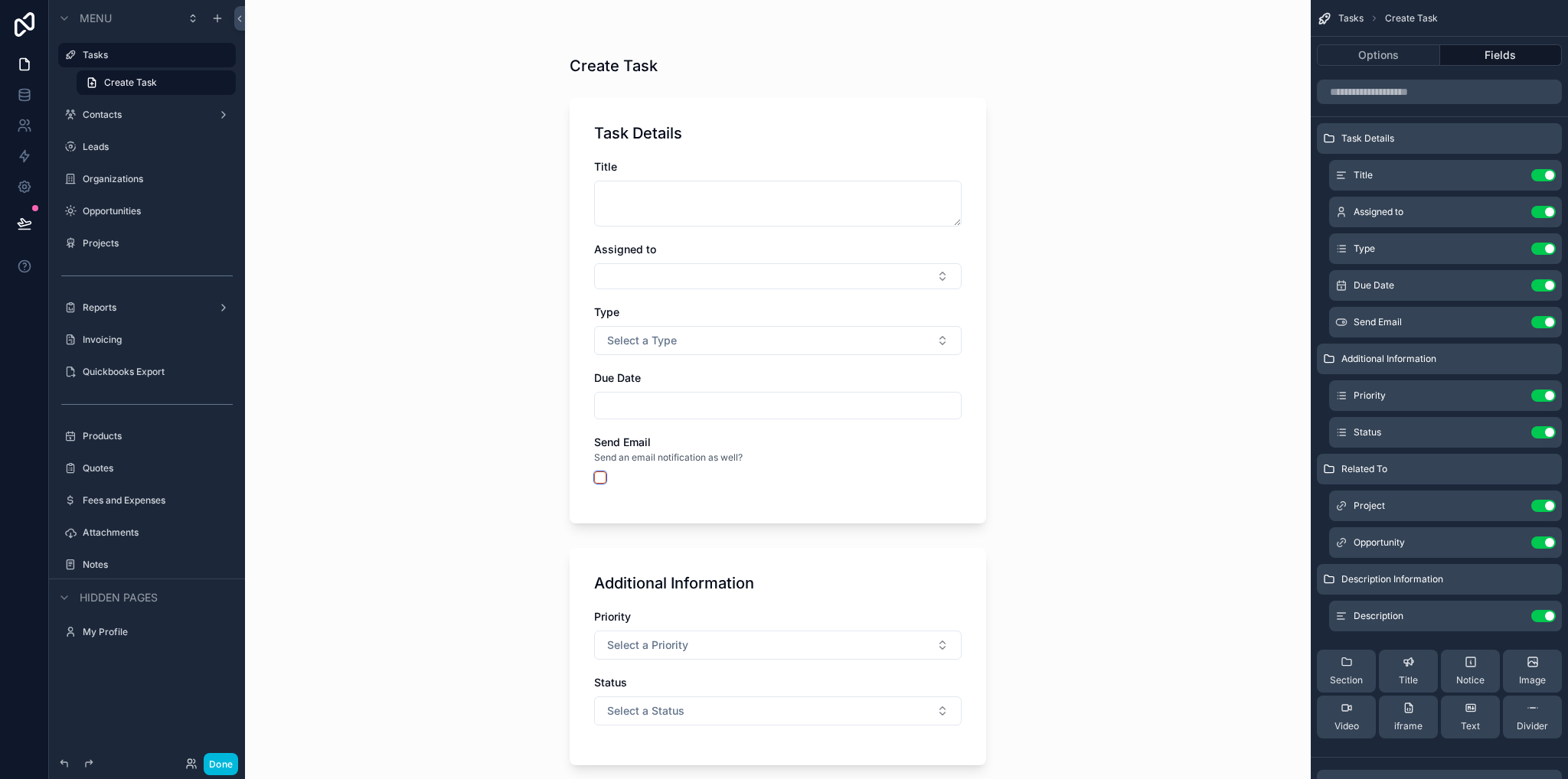
click at [594, 476] on button "scrollable content" at bounding box center [600, 477] width 12 height 12
click at [594, 472] on button "scrollable content" at bounding box center [600, 477] width 12 height 12
drag, startPoint x: 21, startPoint y: 157, endPoint x: 45, endPoint y: 168, distance: 26.4
click at [21, 157] on icon at bounding box center [24, 156] width 9 height 11
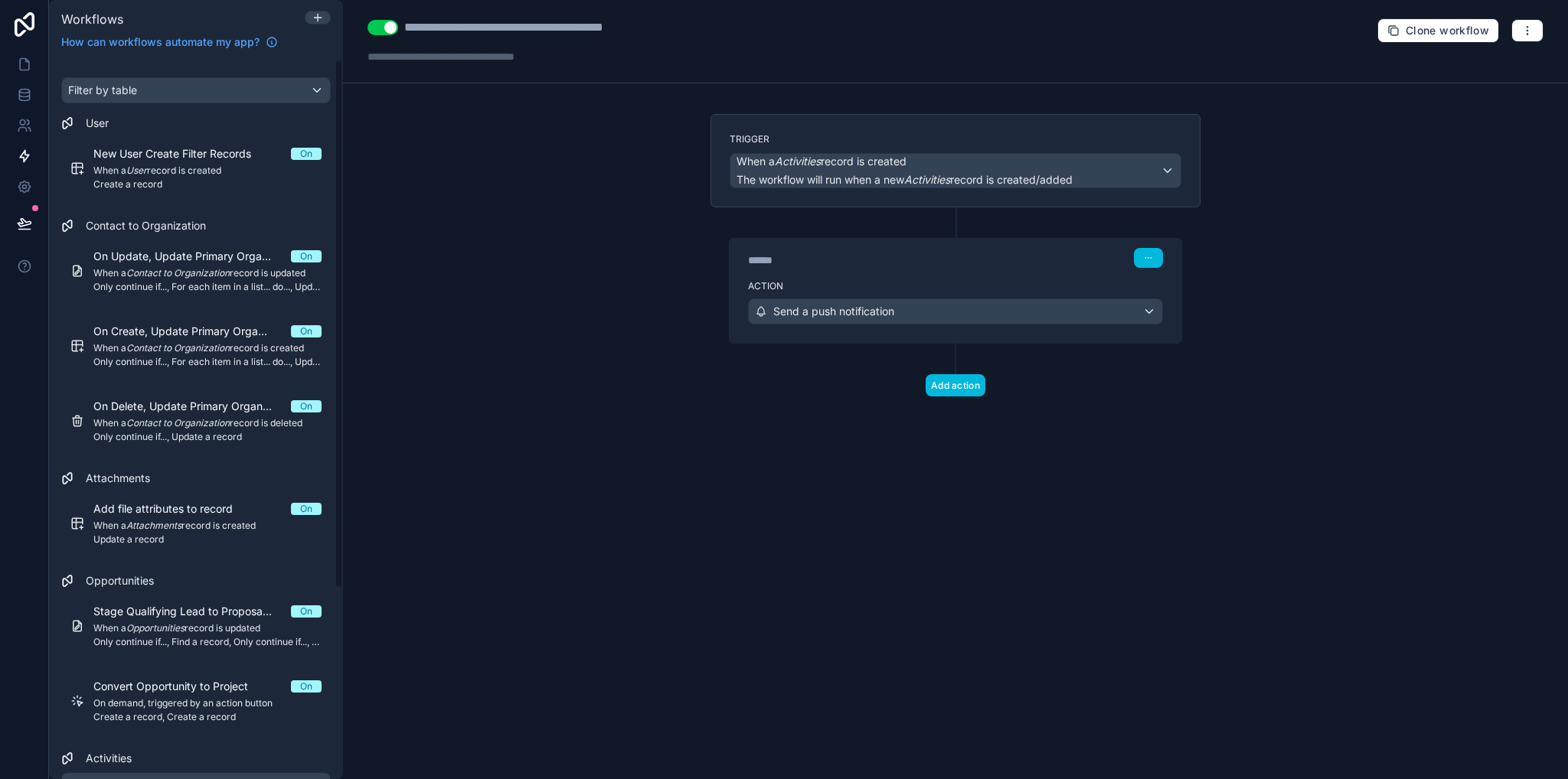
click at [960, 383] on button "Add action" at bounding box center [956, 385] width 60 height 22
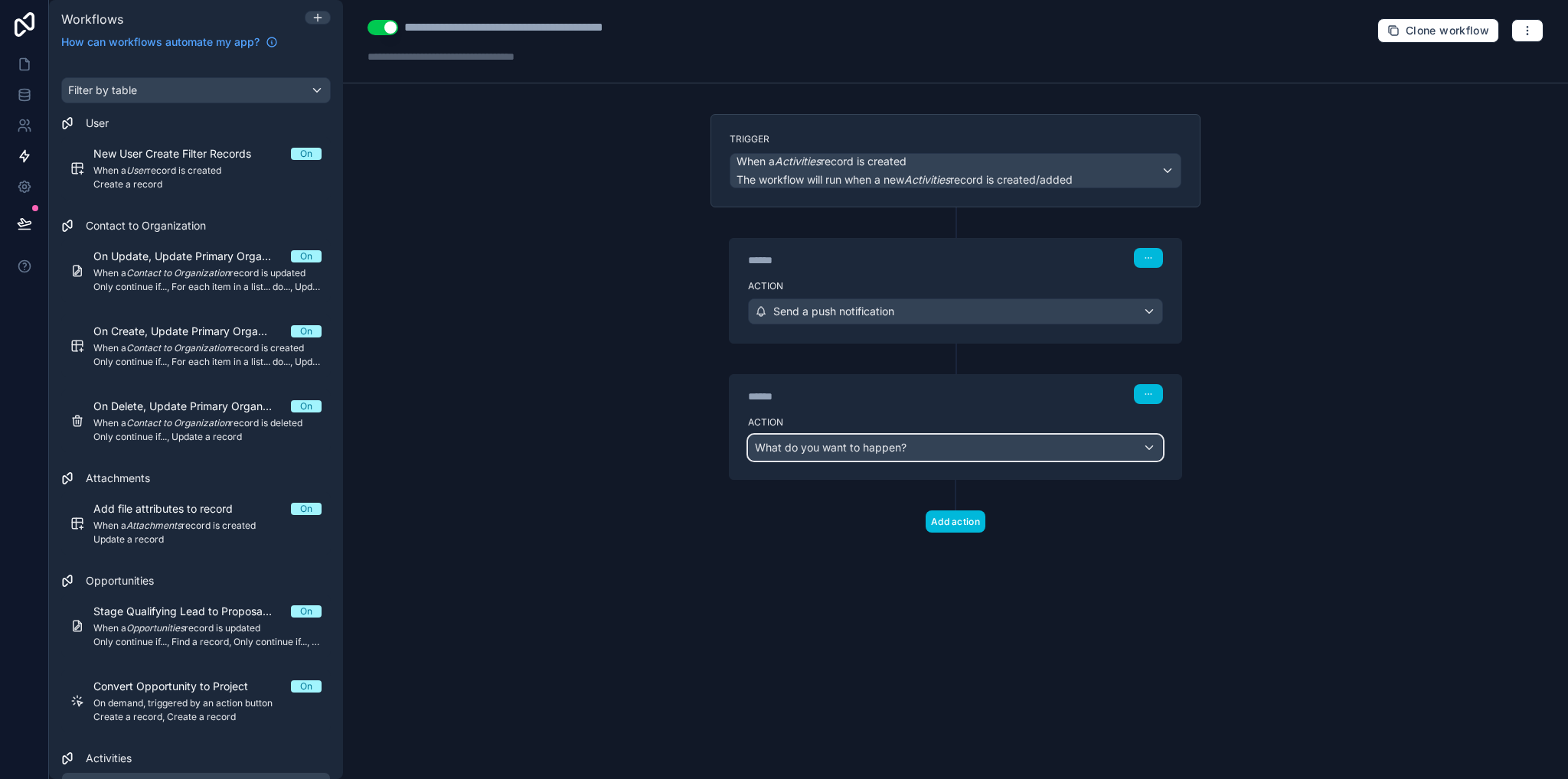
click at [881, 442] on span "What do you want to happen?" at bounding box center [830, 447] width 151 height 13
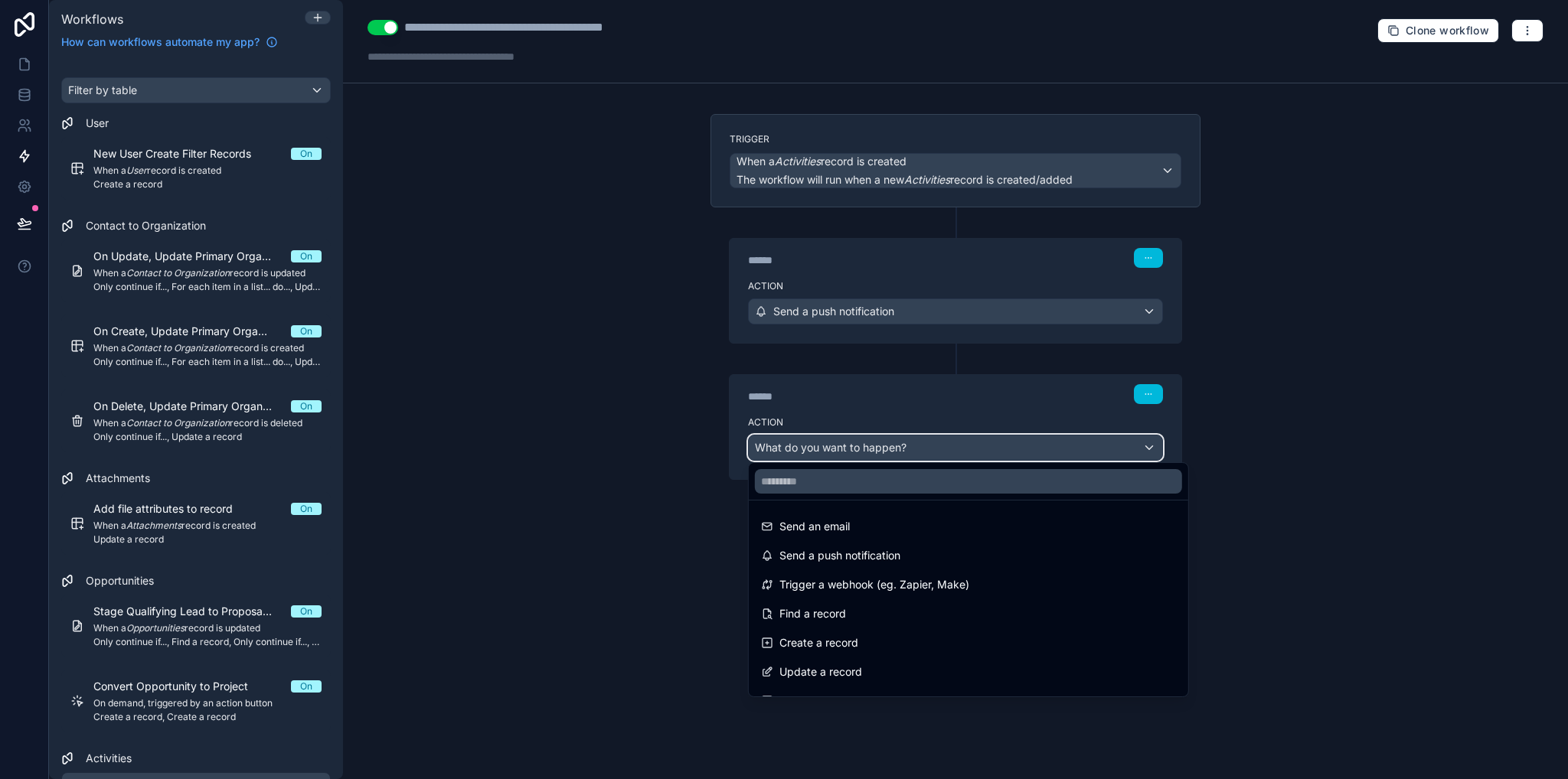
scroll to position [77, 0]
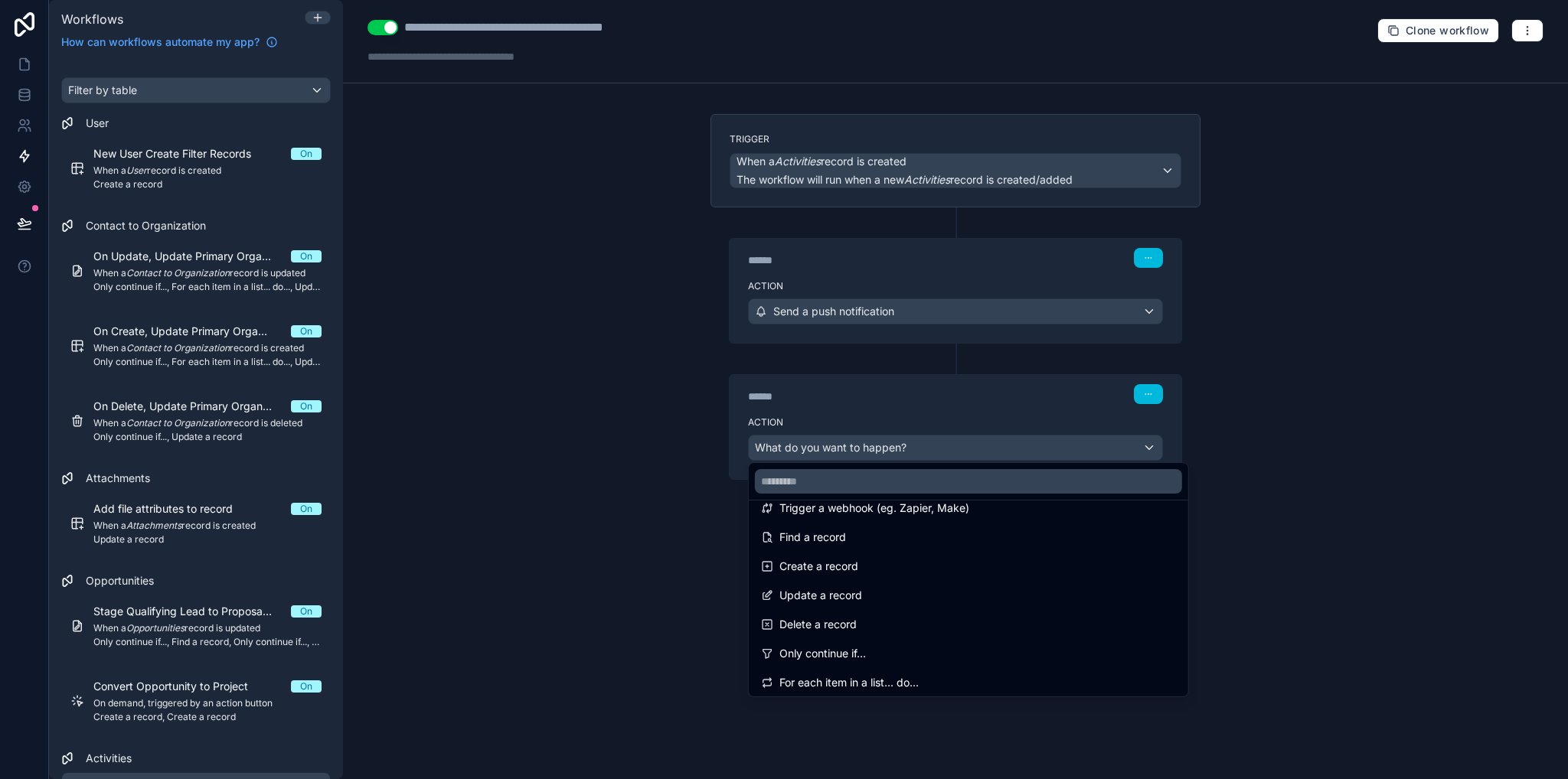
click at [860, 654] on span "Only continue if..." at bounding box center [822, 654] width 87 height 19
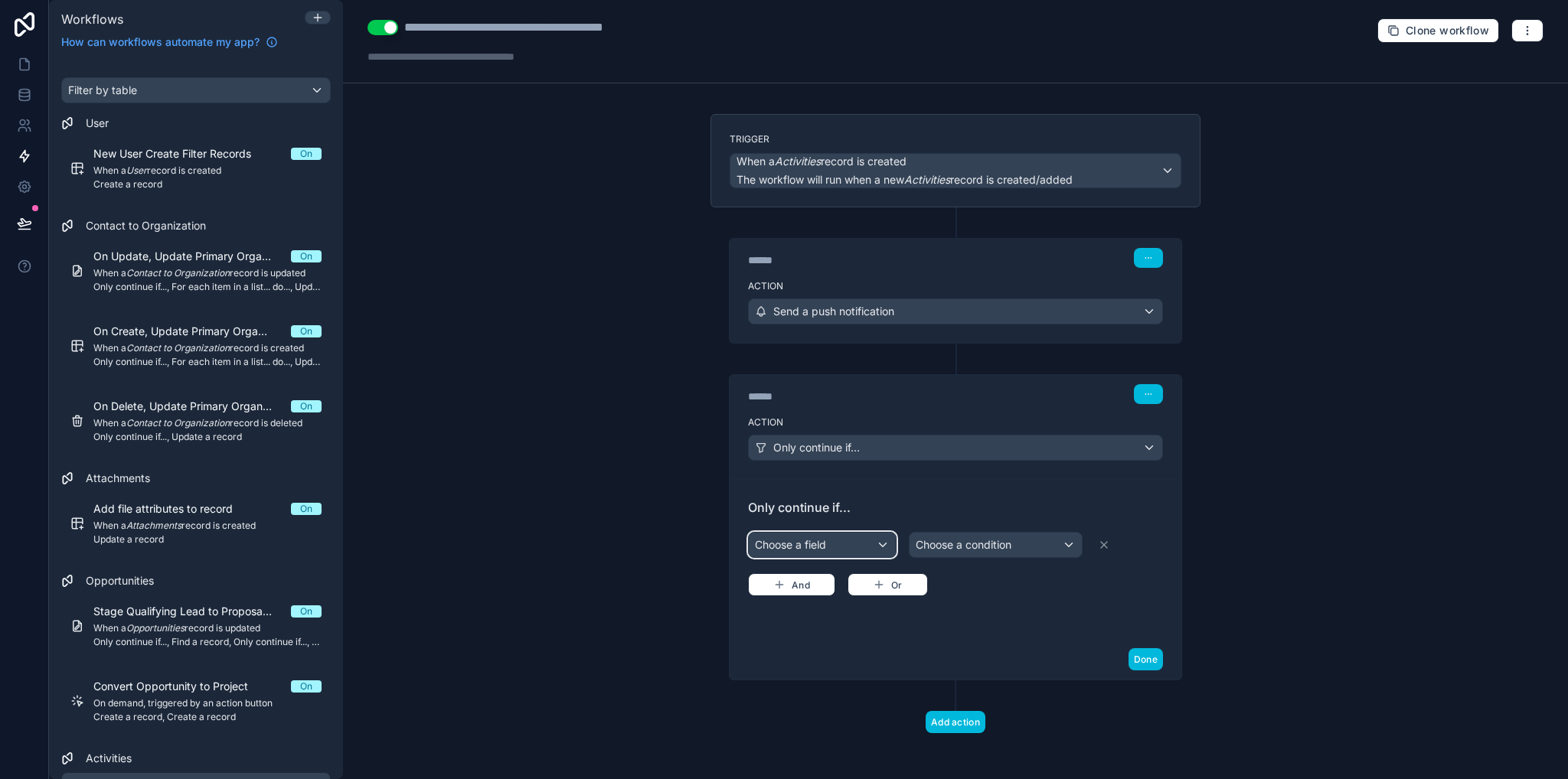
click at [846, 538] on div "Choose a field" at bounding box center [822, 545] width 147 height 24
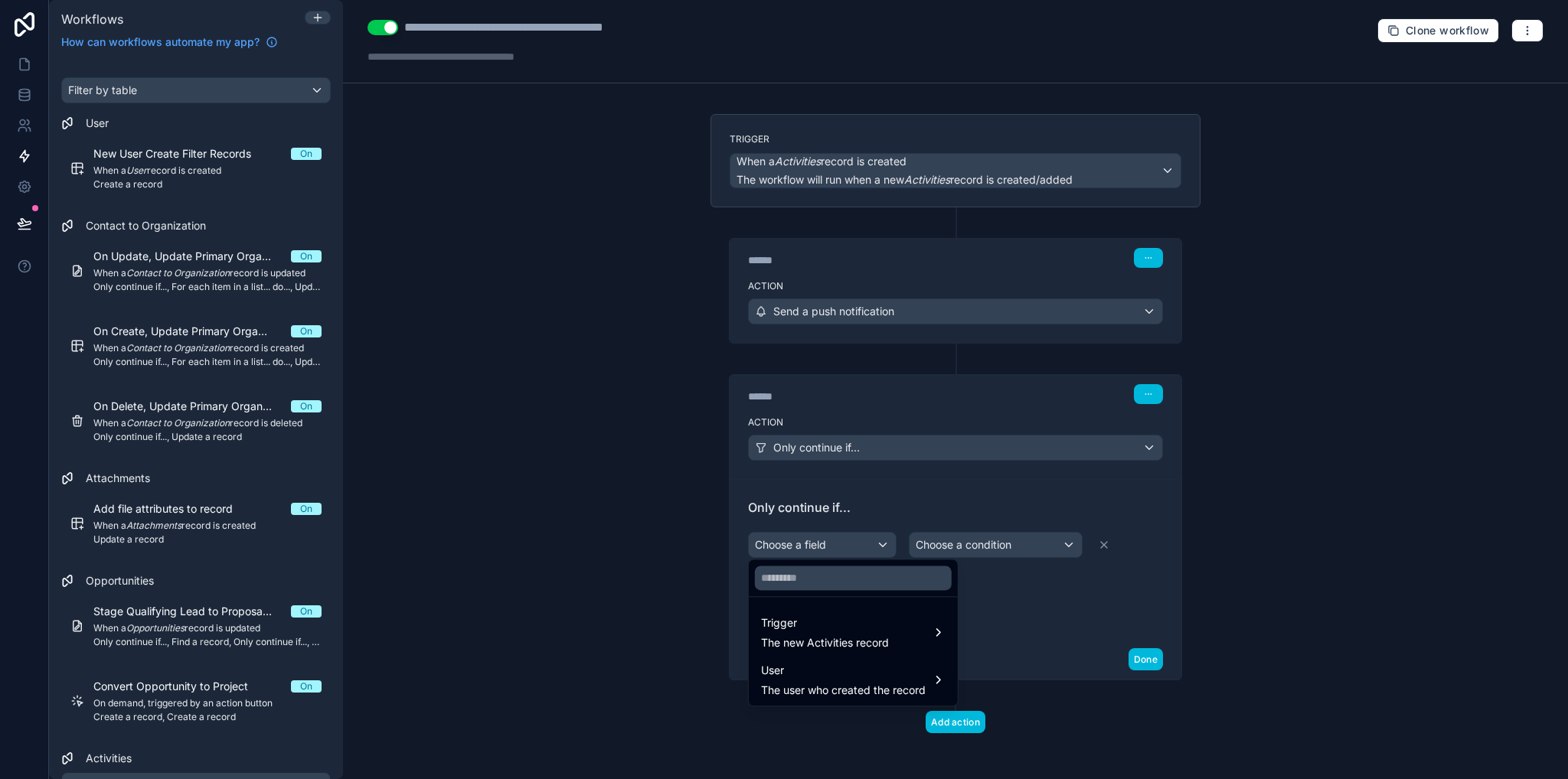
click at [824, 637] on span "The new Activities record" at bounding box center [824, 642] width 128 height 15
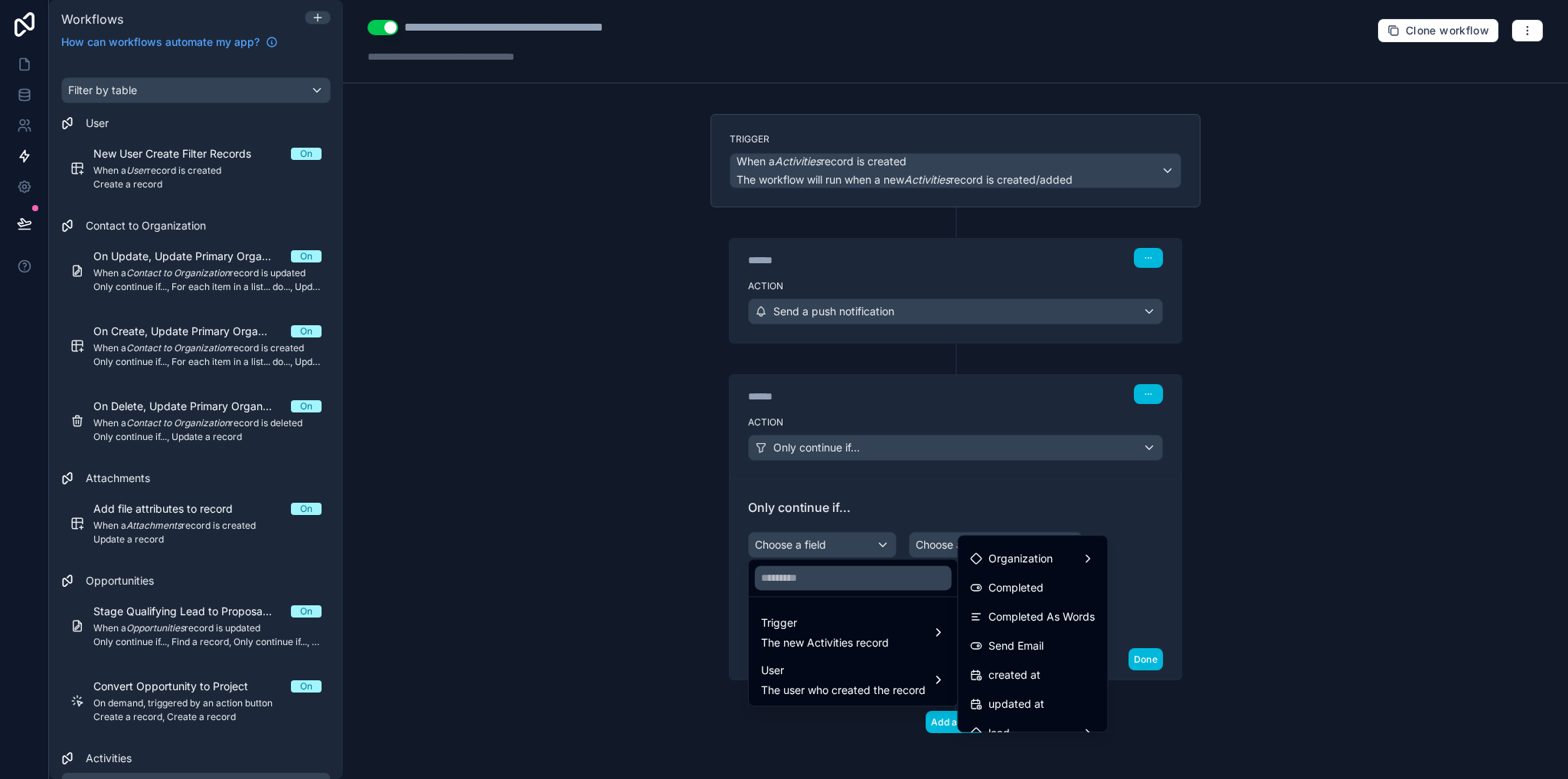
scroll to position [346, 0]
click at [1016, 651] on span "Send Email" at bounding box center [1015, 642] width 55 height 19
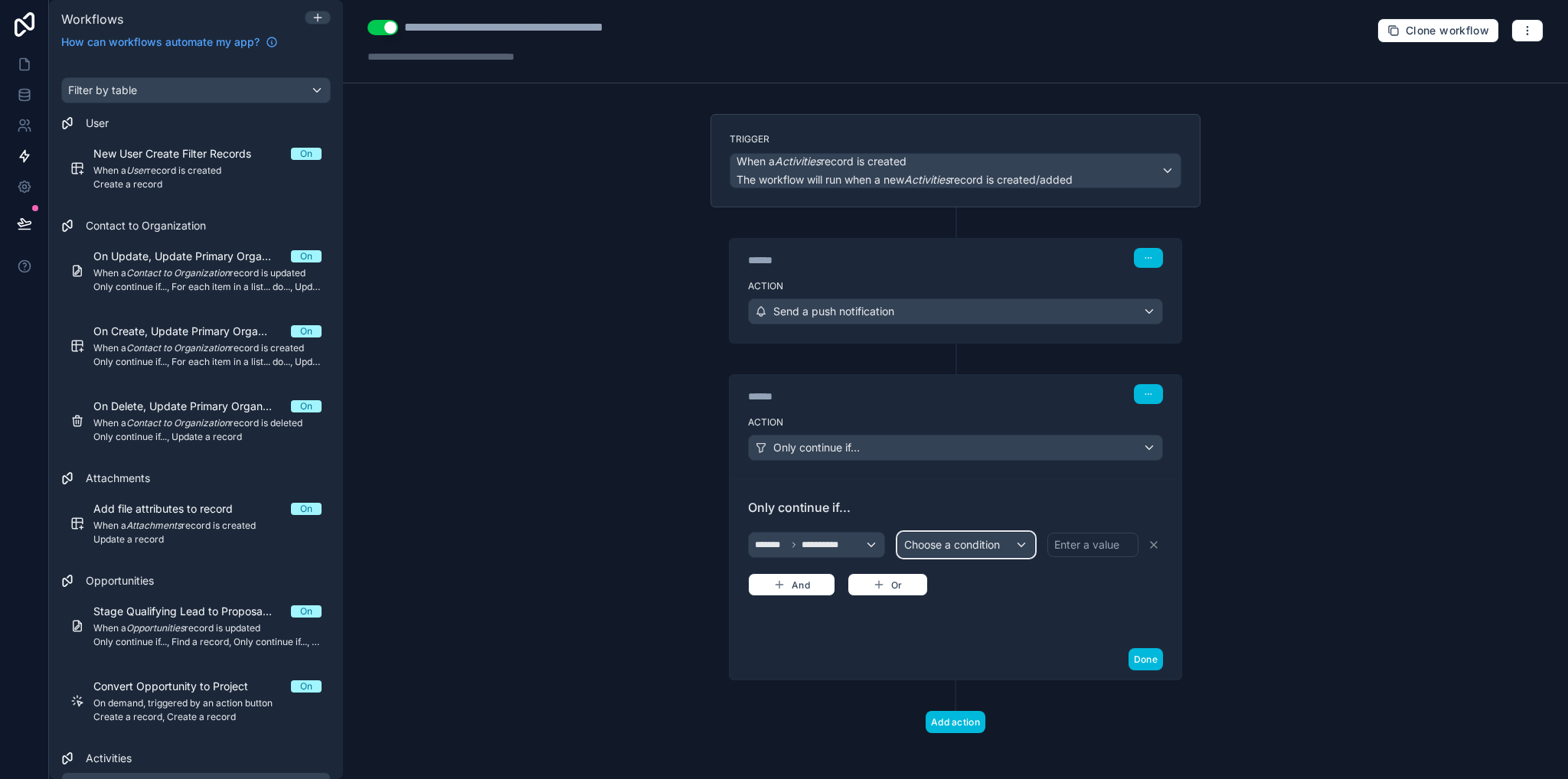
click at [960, 544] on span "Choose a condition" at bounding box center [951, 544] width 95 height 13
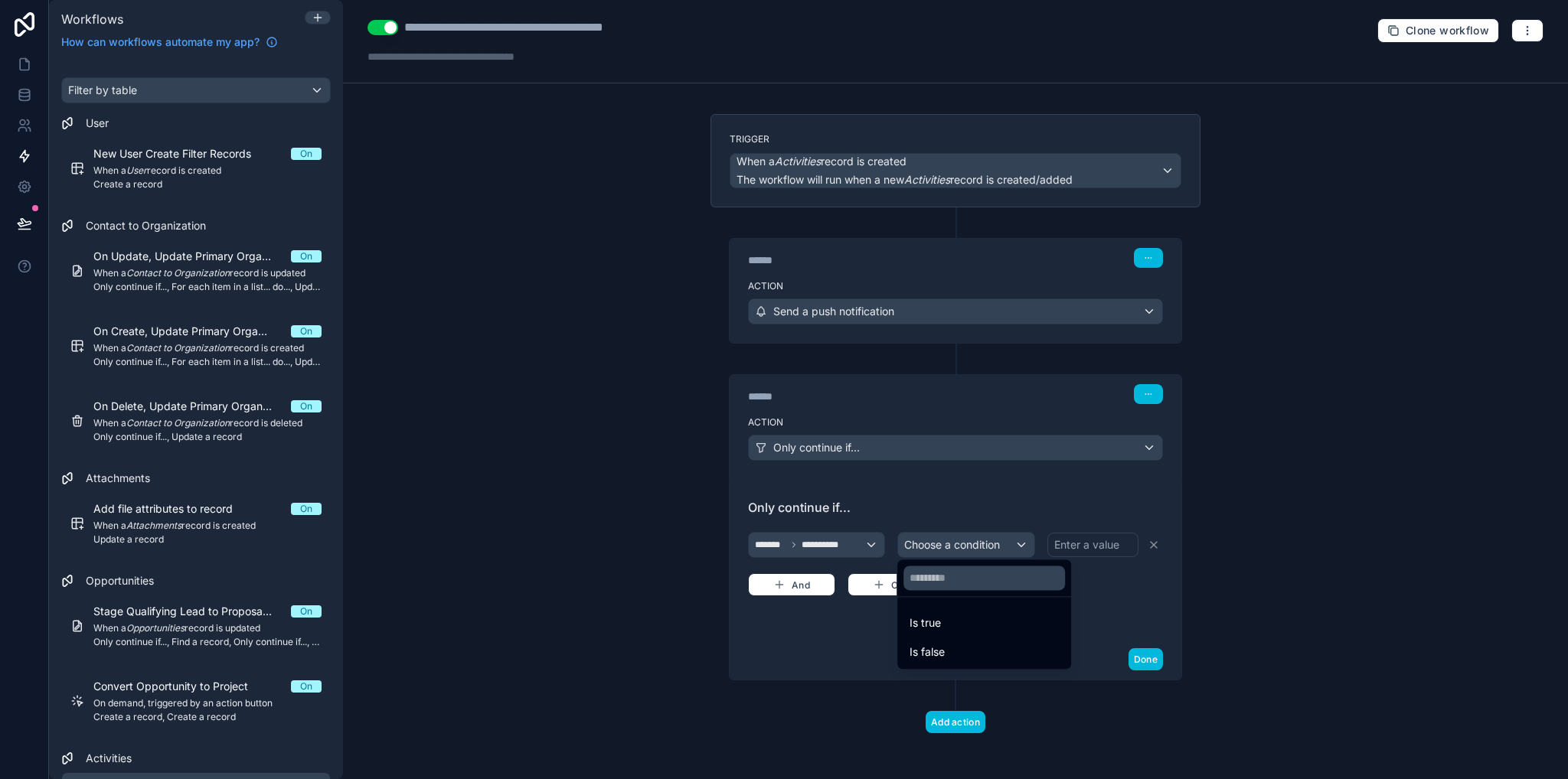
click at [937, 620] on span "Is true" at bounding box center [925, 623] width 32 height 19
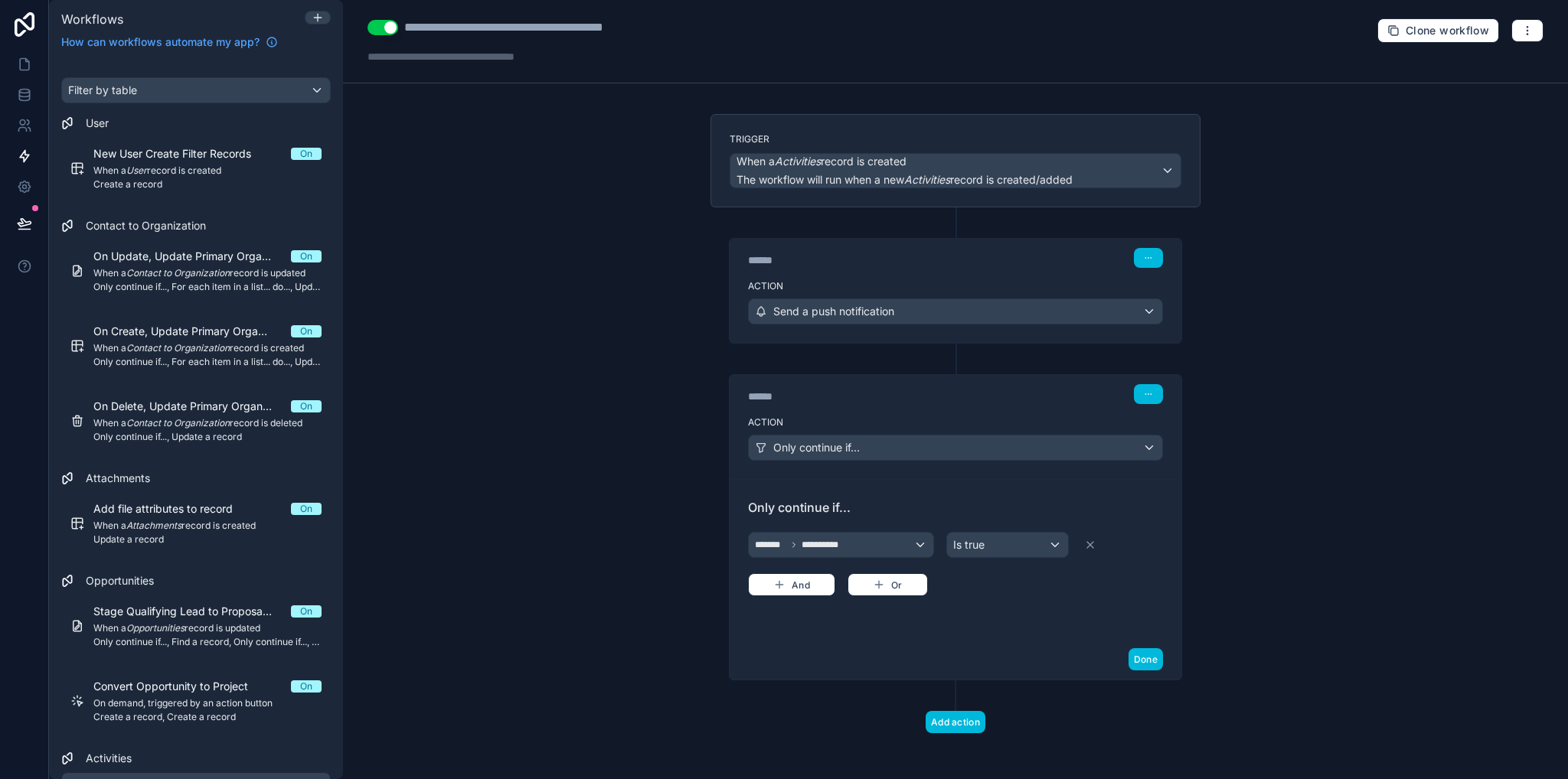
click at [947, 714] on button "Add action" at bounding box center [956, 722] width 60 height 22
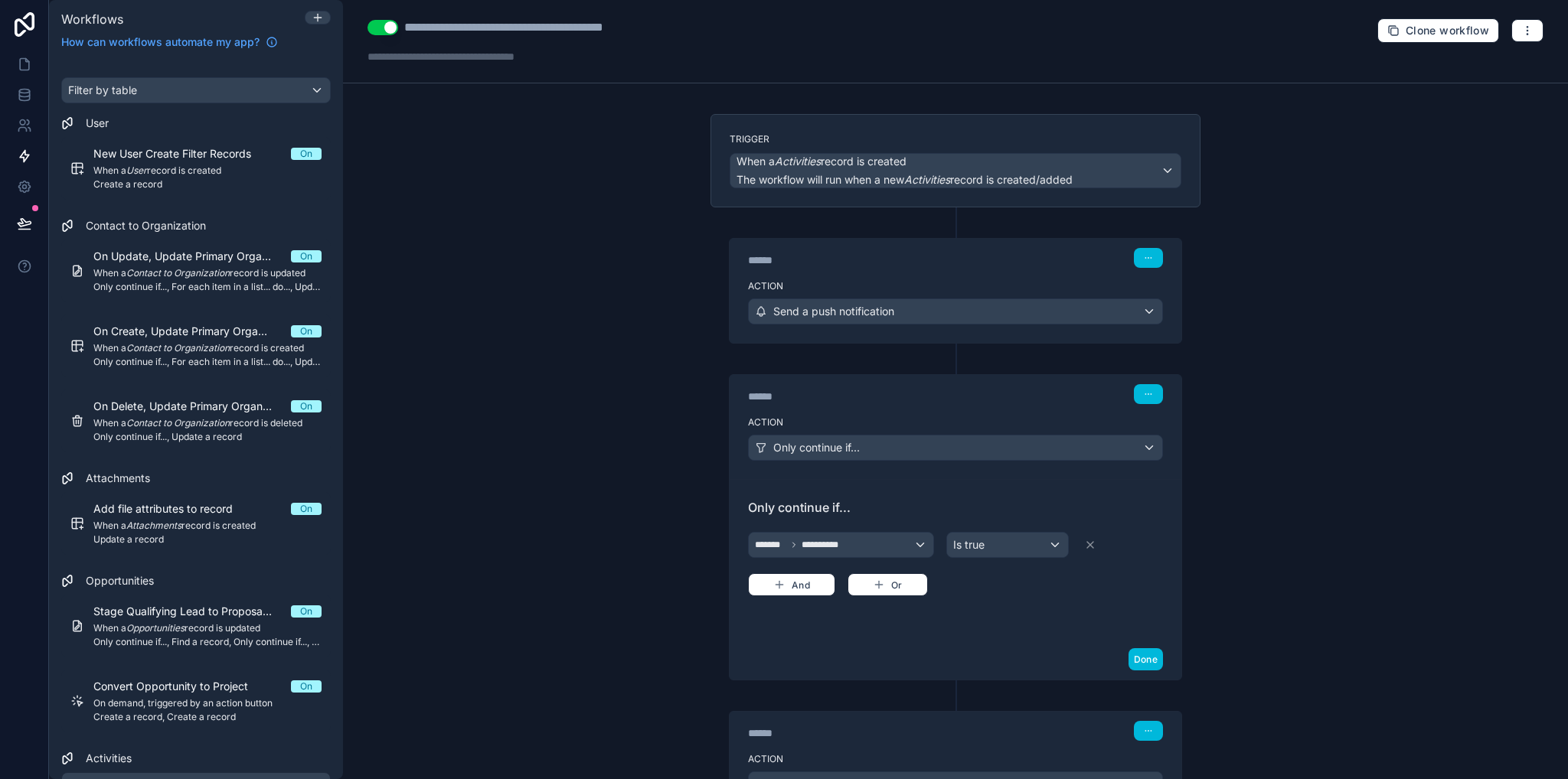
scroll to position [134, 0]
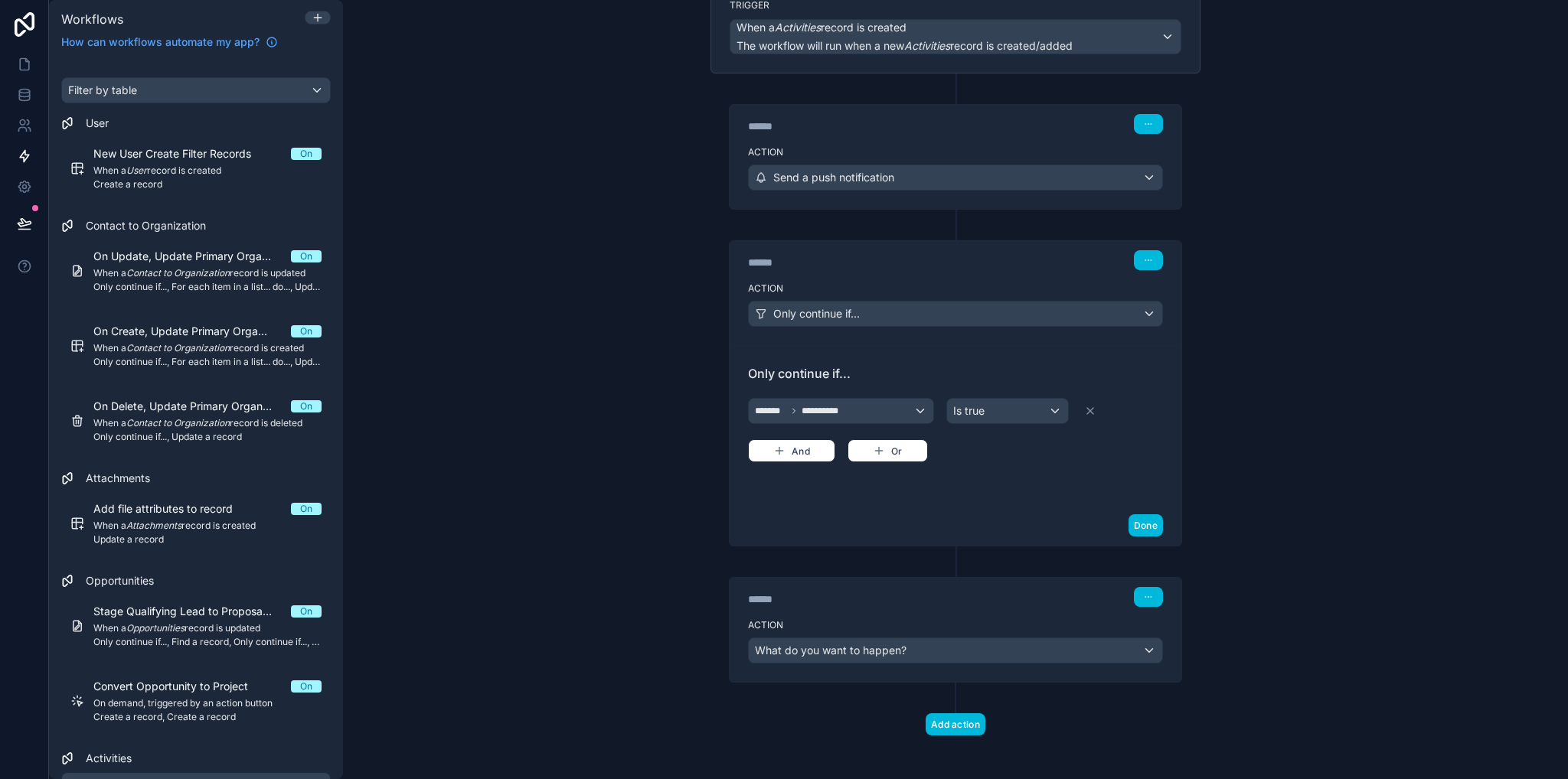
click at [816, 631] on div "Action What do you want to happen?" at bounding box center [956, 647] width 451 height 69
click at [822, 644] on span "What do you want to happen?" at bounding box center [830, 650] width 151 height 13
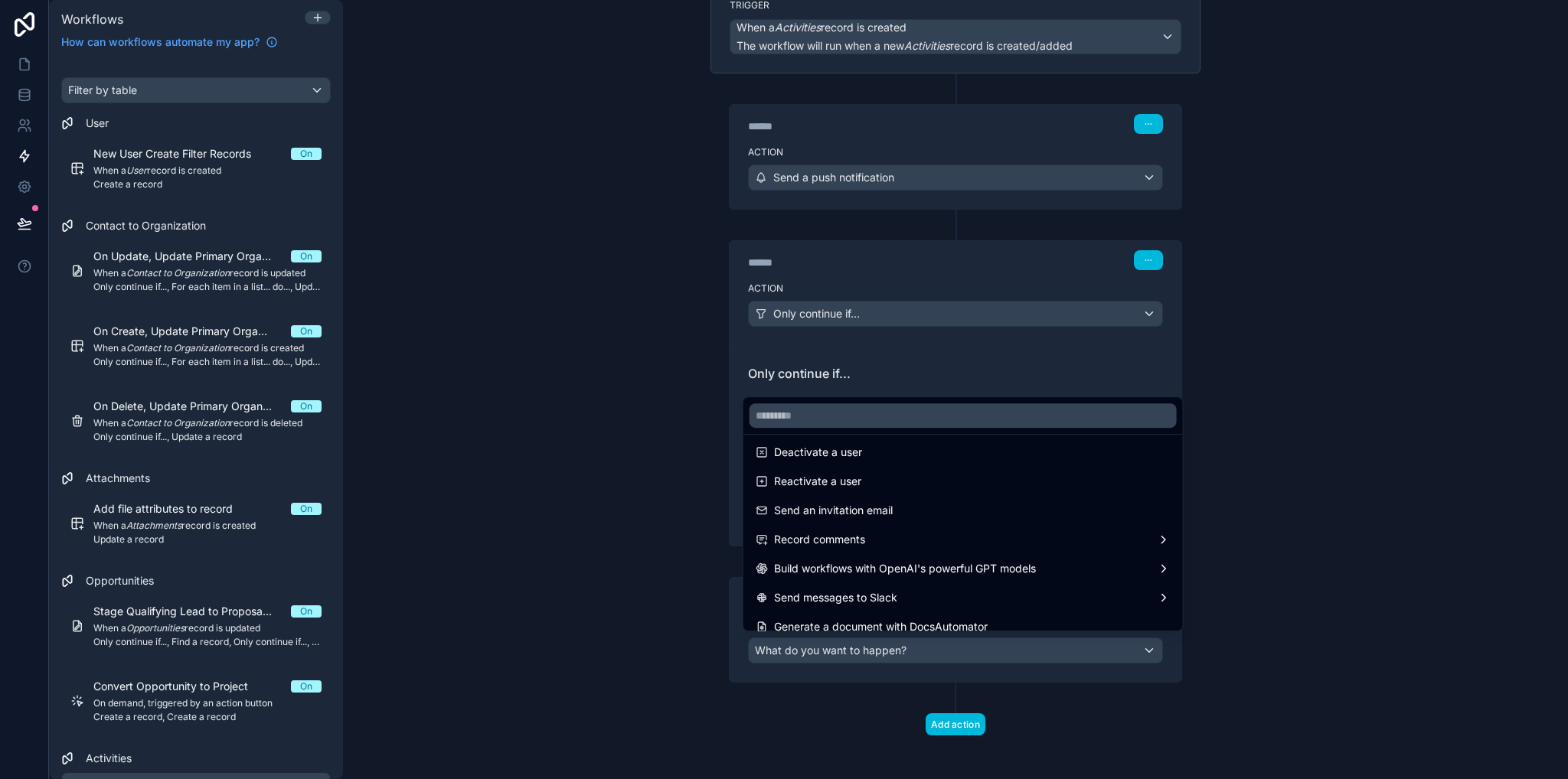
scroll to position [283, 0]
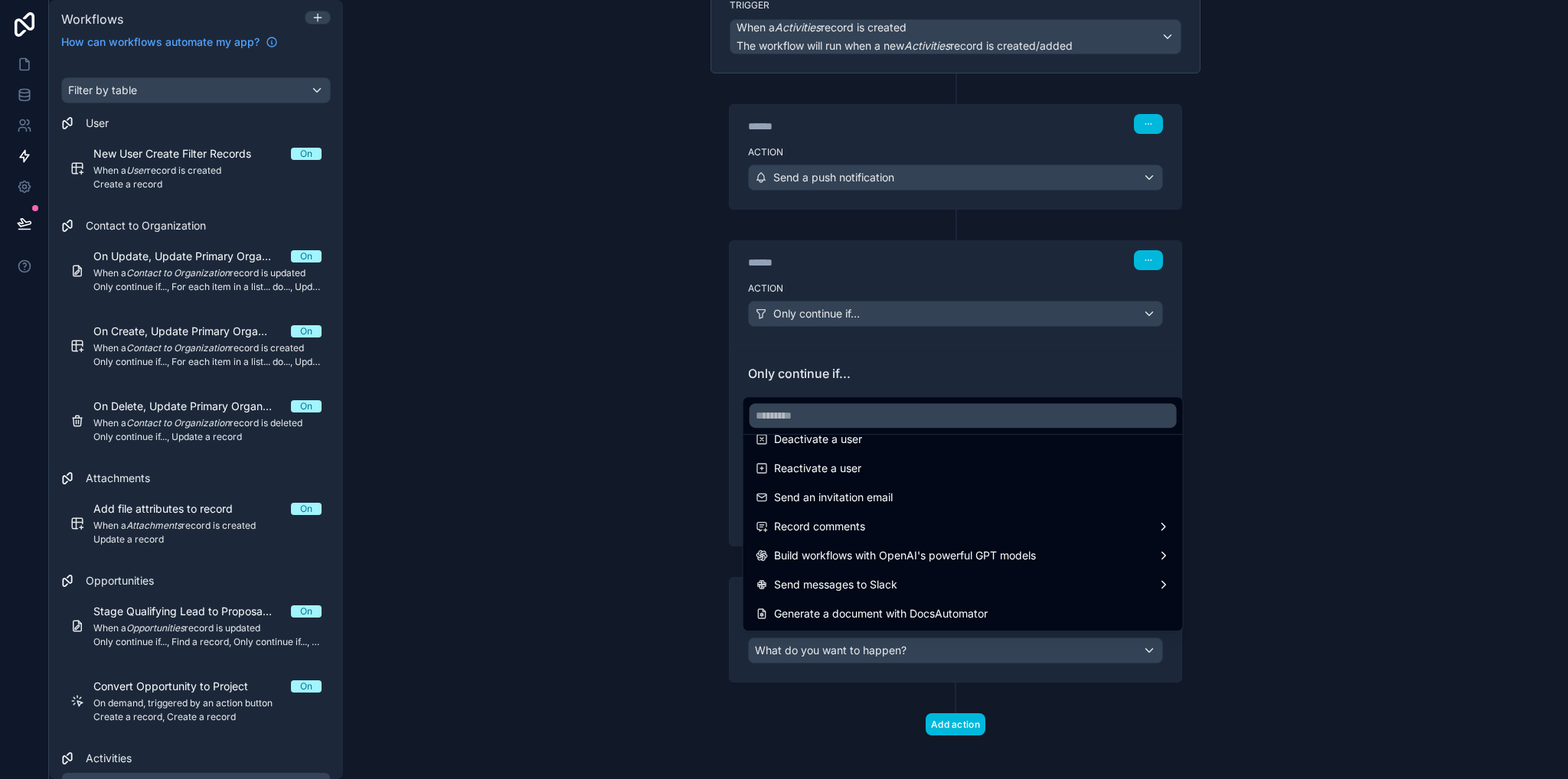
click at [1121, 549] on div "Build workflows with OpenAI's powerful GPT models" at bounding box center [963, 556] width 415 height 19
click at [915, 583] on div "Send messages to Slack" at bounding box center [963, 585] width 415 height 19
click at [885, 503] on span "Send an invitation email" at bounding box center [833, 497] width 119 height 19
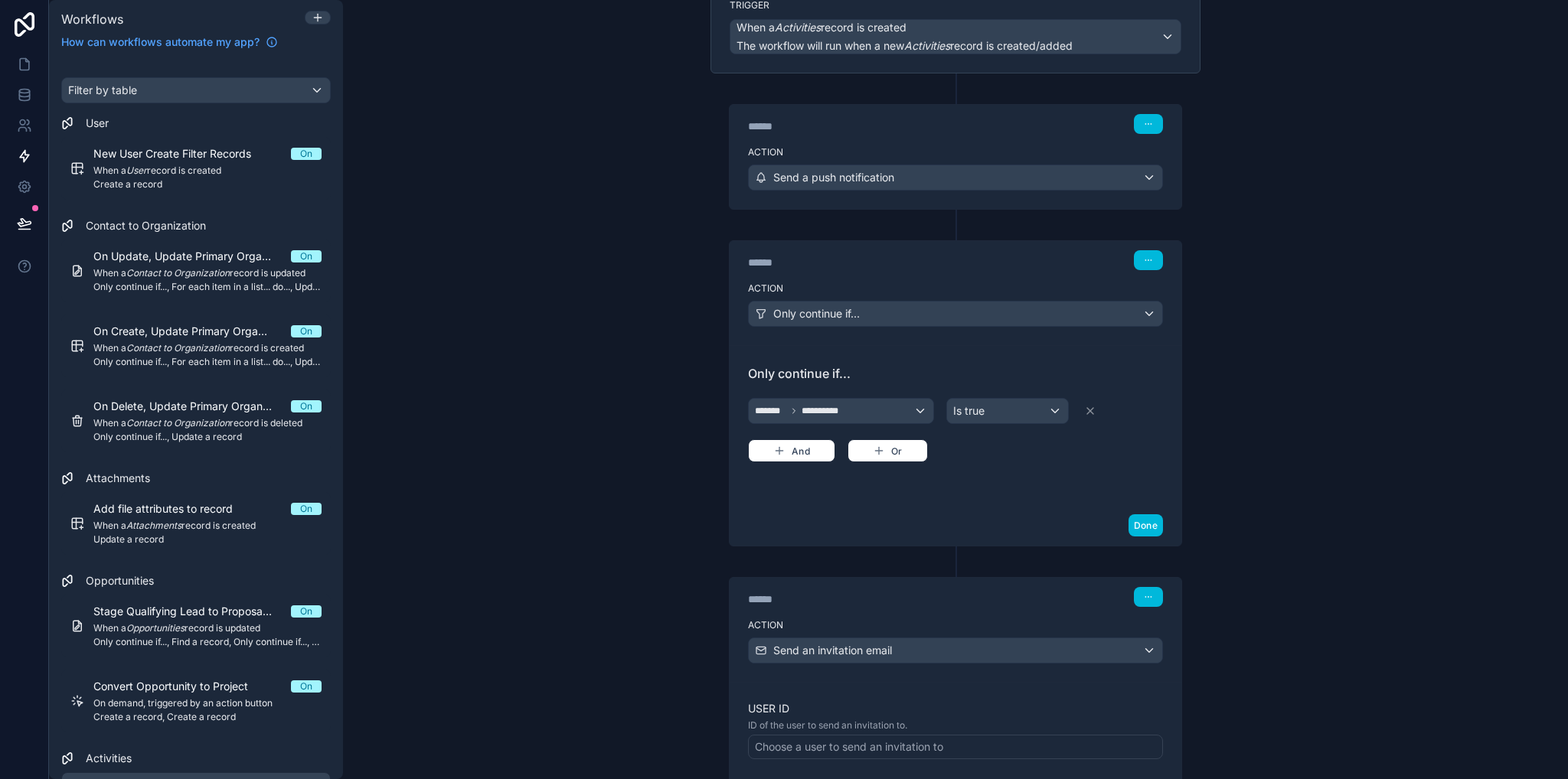
scroll to position [294, 0]
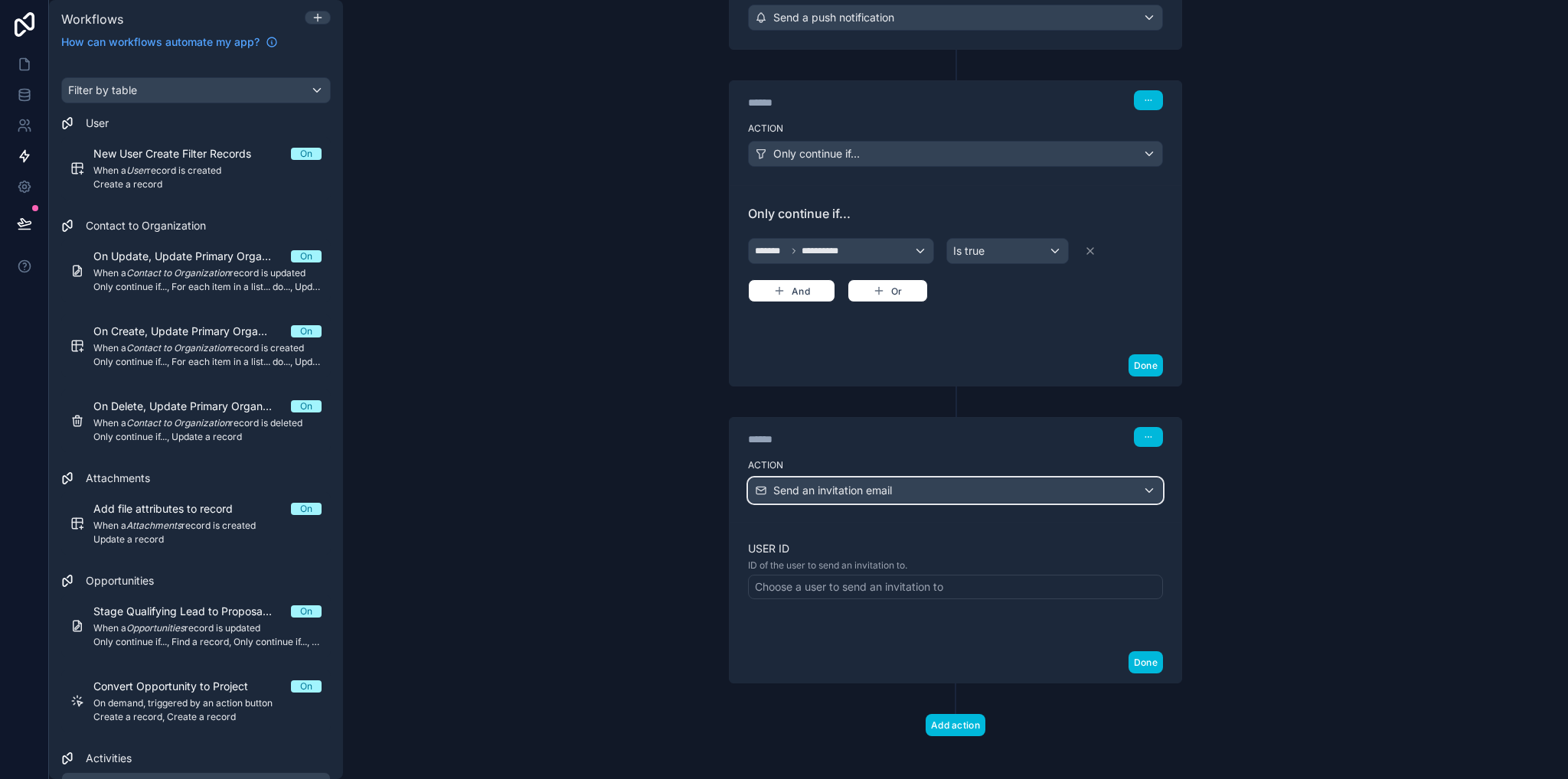
click at [858, 485] on span "Send an invitation email" at bounding box center [833, 490] width 119 height 15
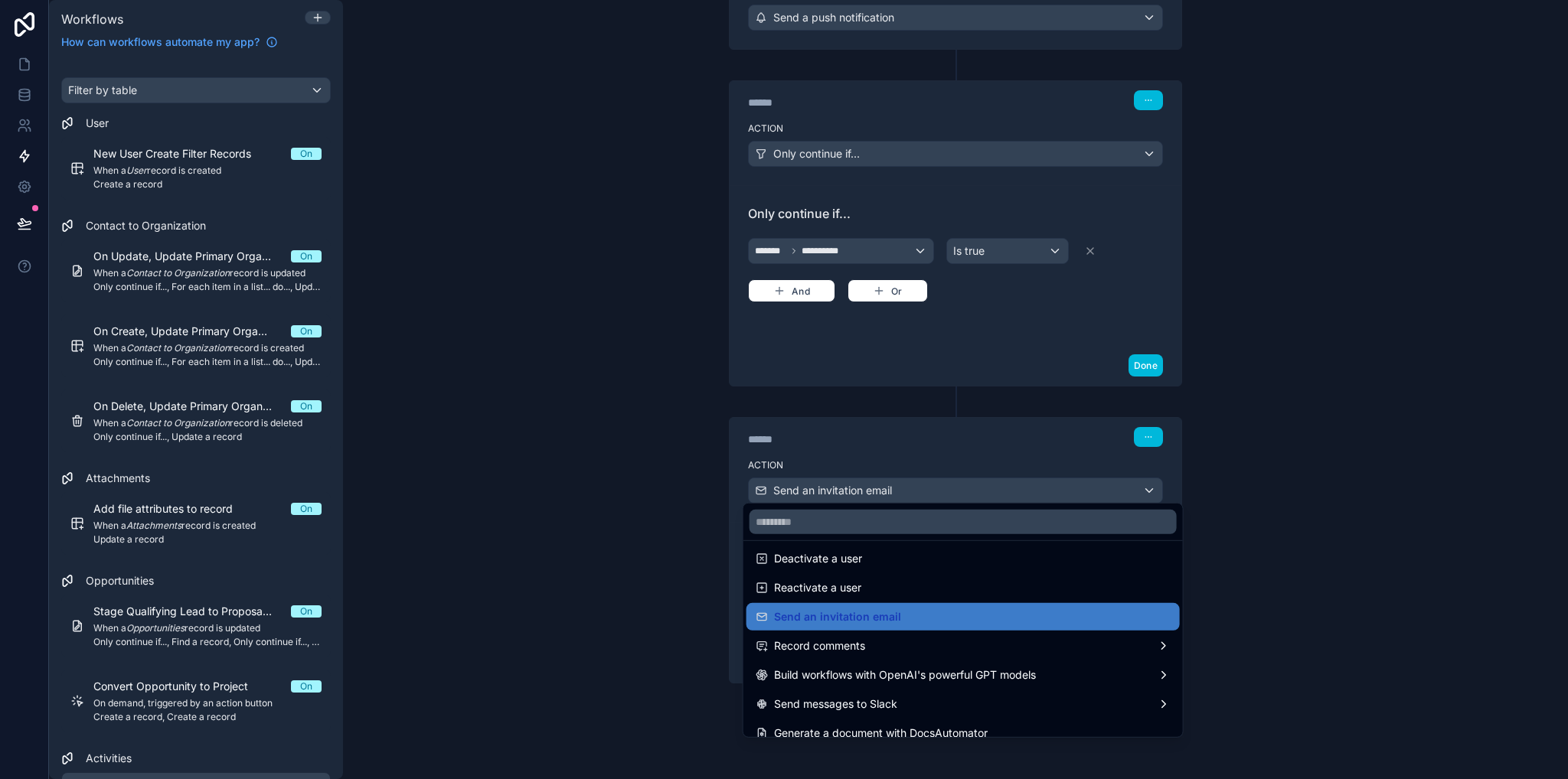
scroll to position [283, 0]
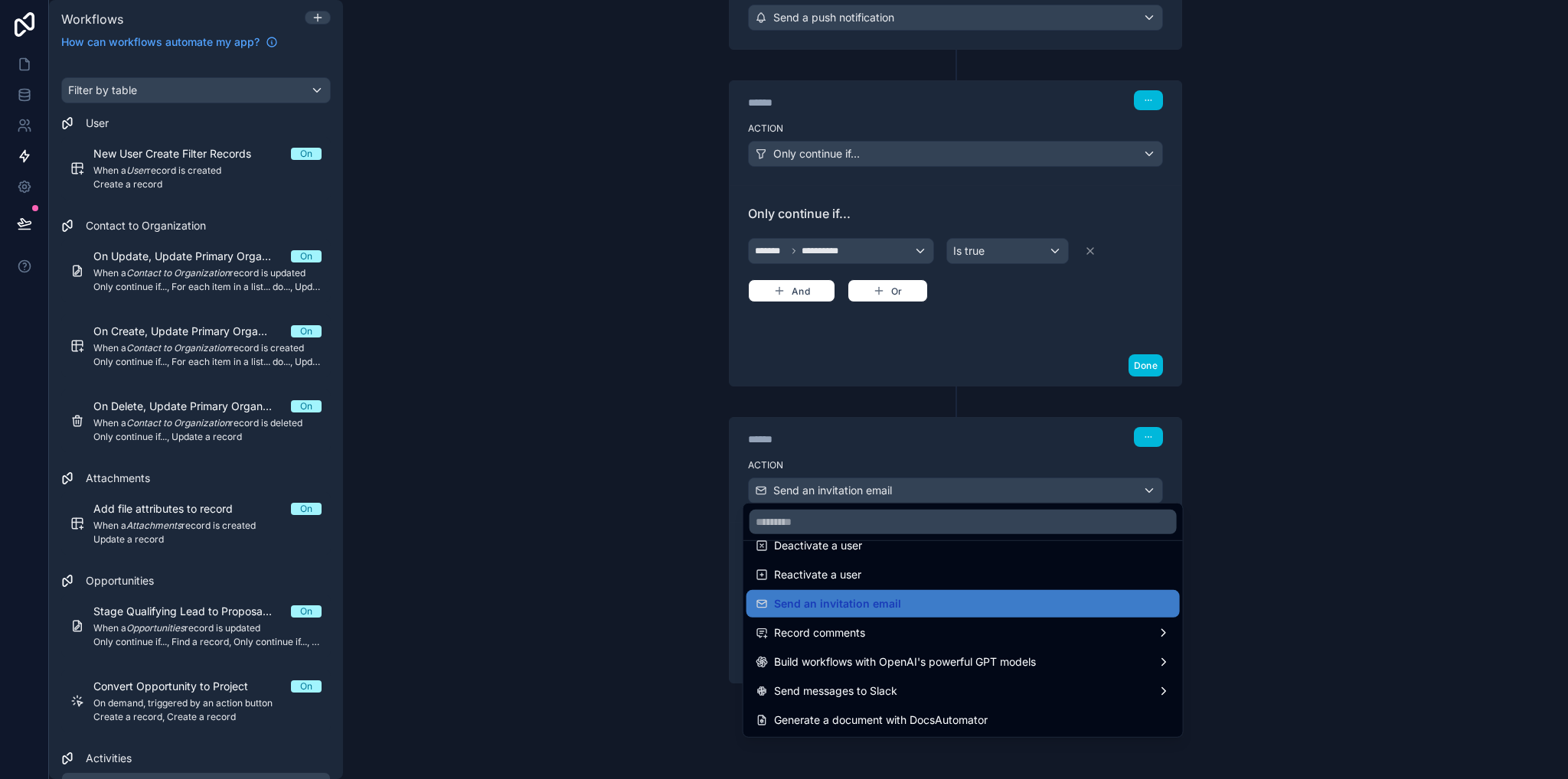
click at [823, 637] on span "Record comments" at bounding box center [820, 633] width 91 height 19
click at [1020, 448] on div at bounding box center [784, 389] width 1568 height 779
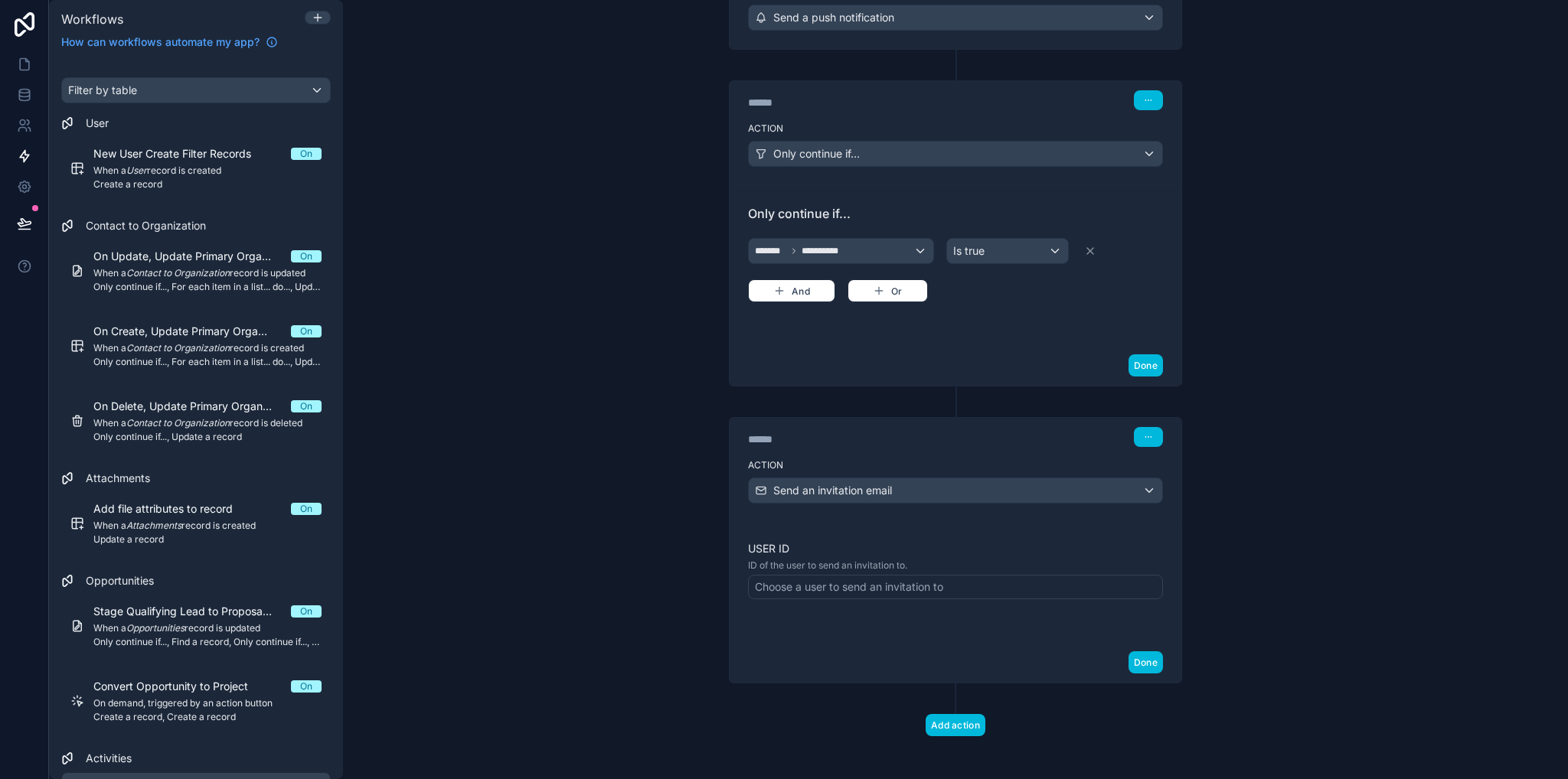
scroll to position [0, 0]
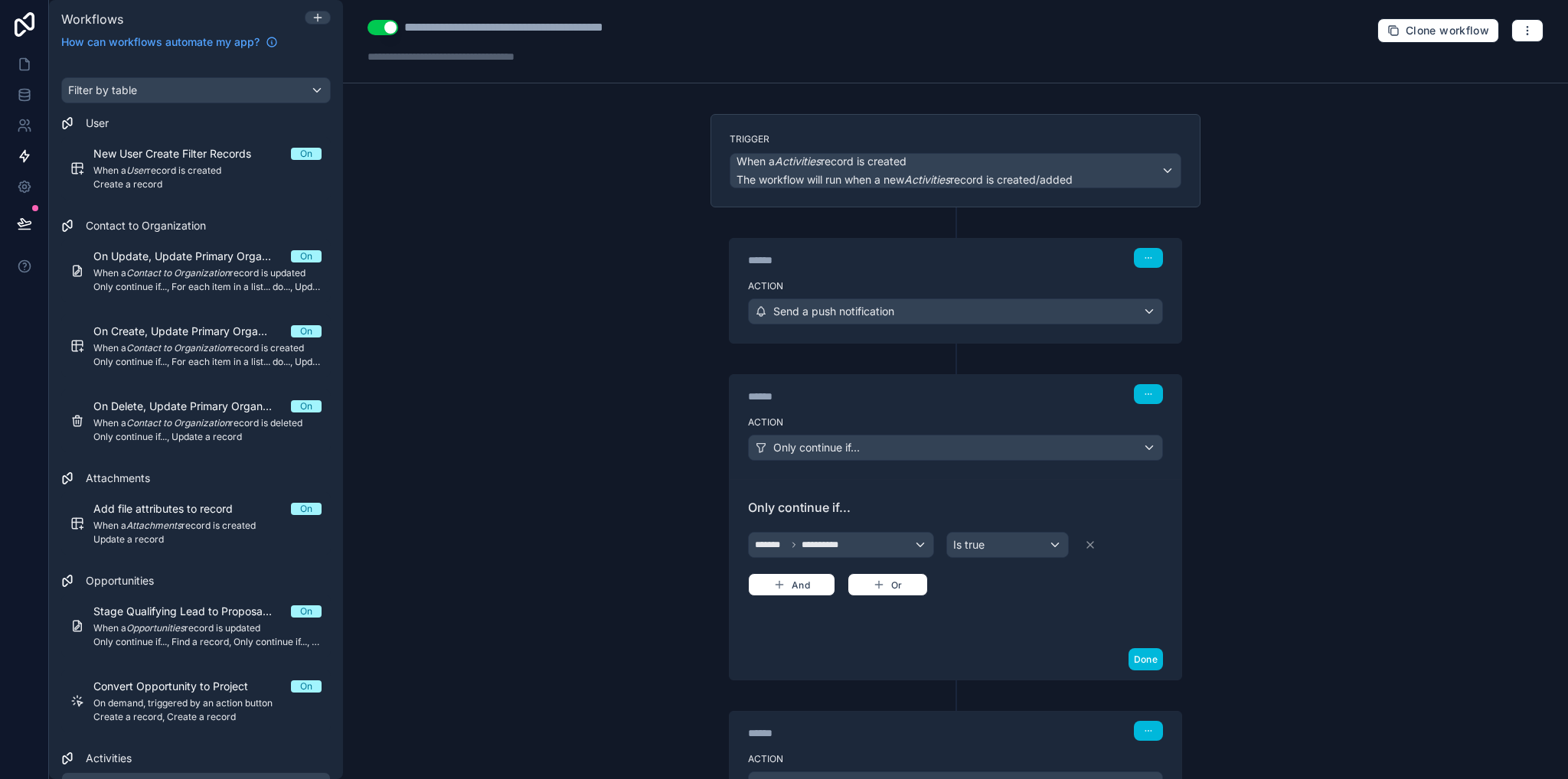
click at [1146, 734] on button "button" at bounding box center [1148, 730] width 29 height 20
click at [1166, 701] on button "Delete" at bounding box center [1180, 692] width 105 height 24
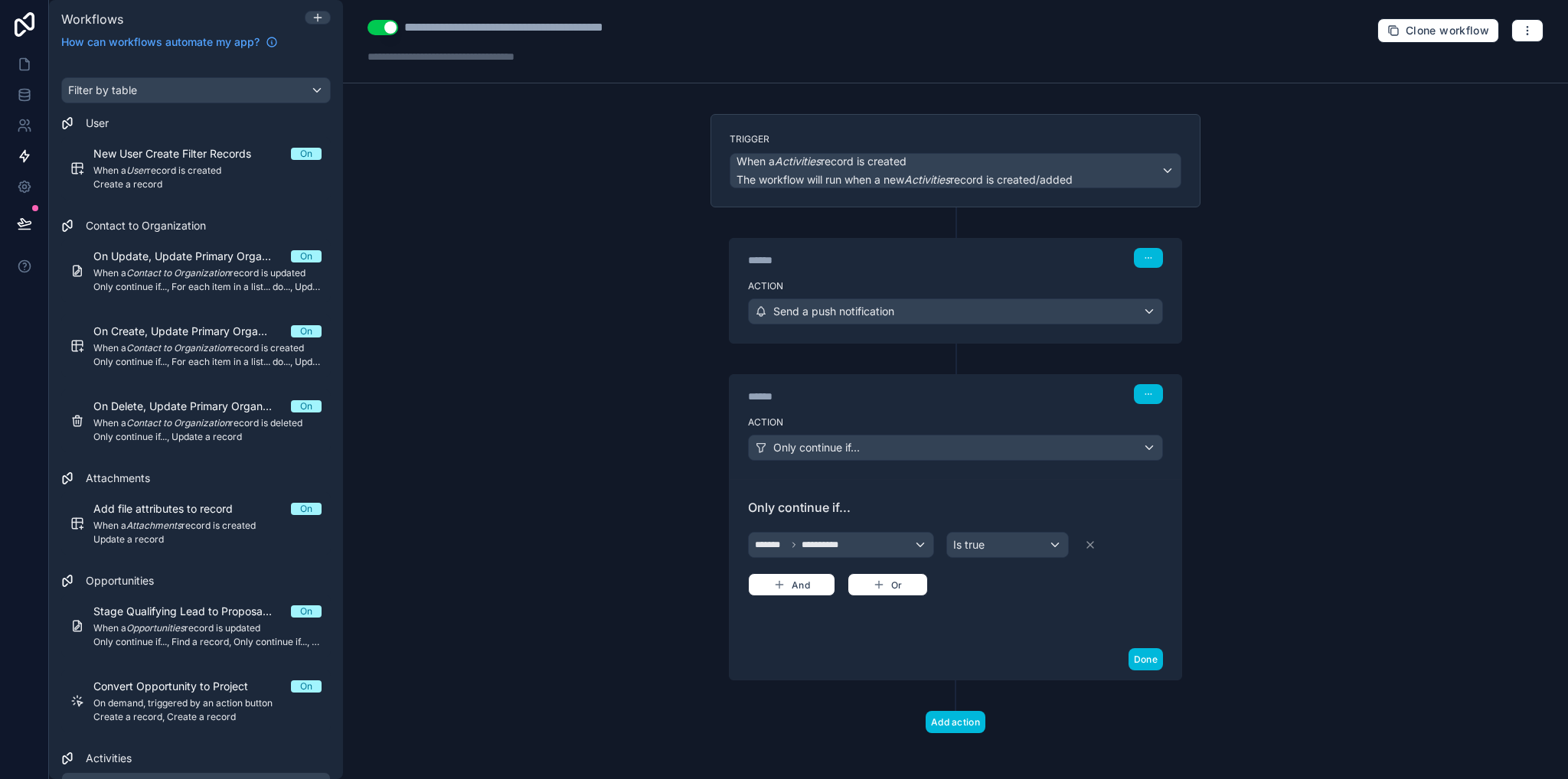
click at [1158, 399] on button "button" at bounding box center [1148, 394] width 29 height 20
click at [1172, 450] on span "Delete" at bounding box center [1176, 451] width 28 height 12
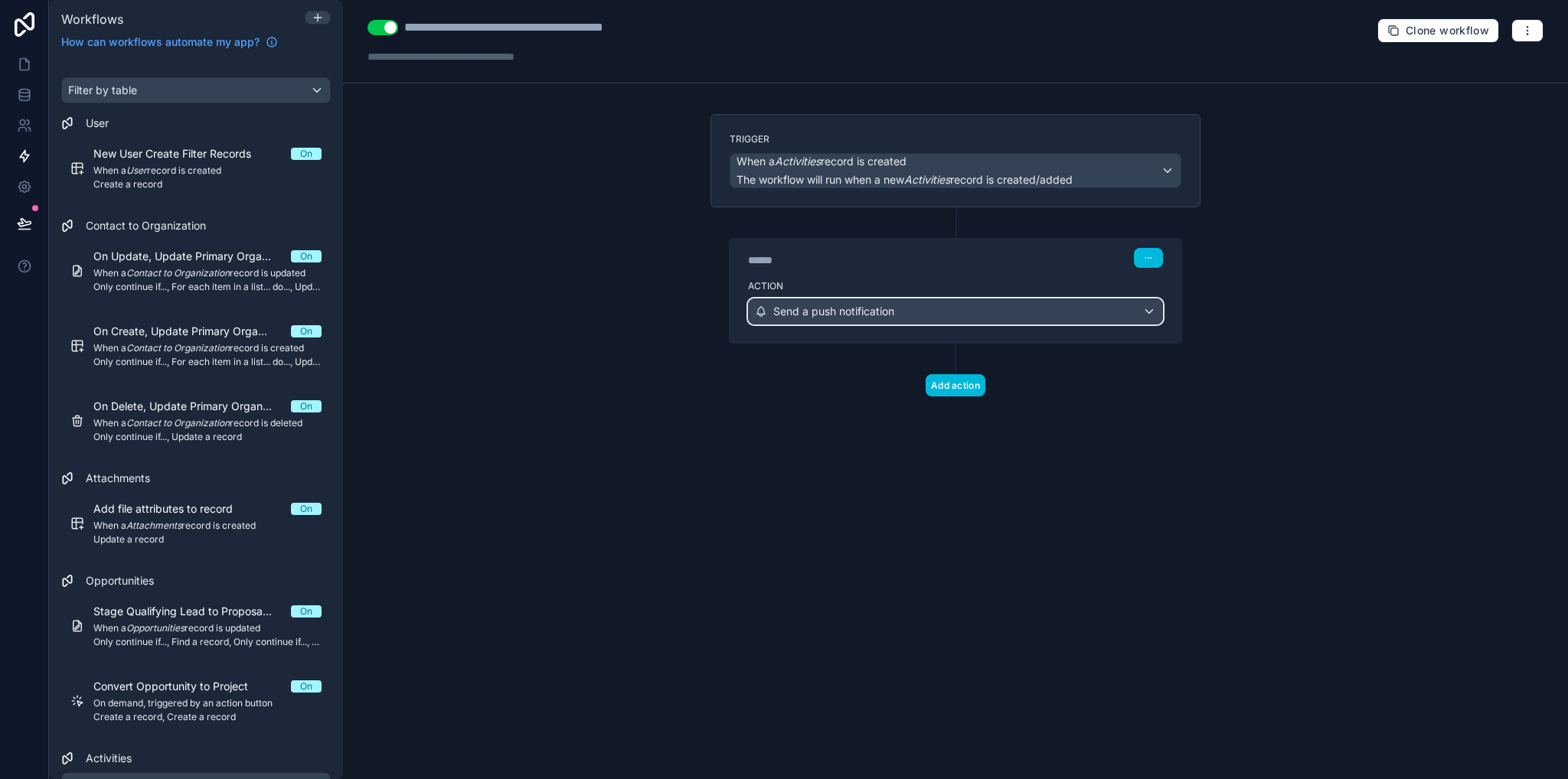
click at [961, 307] on div "Send a push notification" at bounding box center [955, 311] width 413 height 24
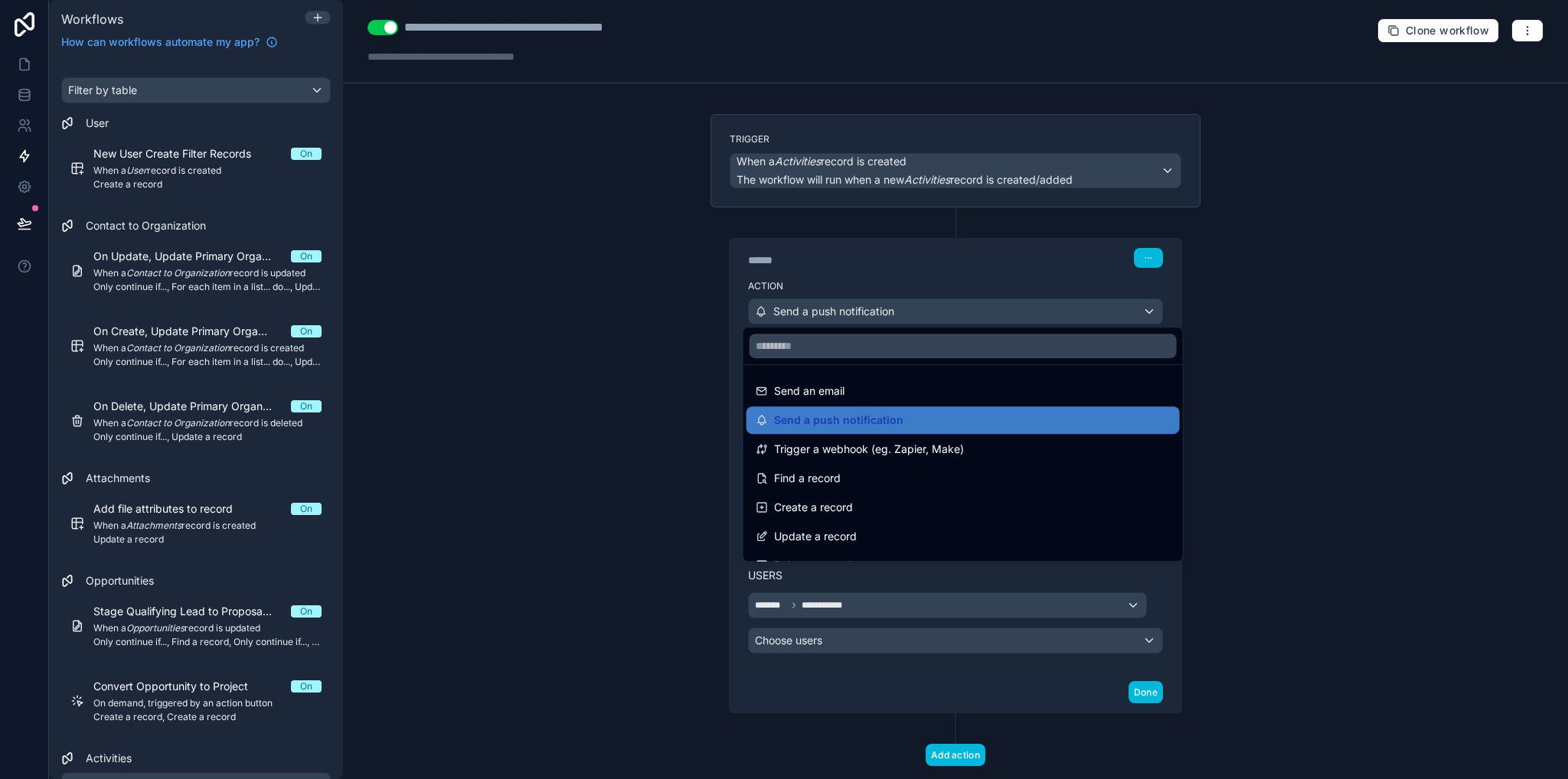
drag, startPoint x: 1500, startPoint y: 466, endPoint x: 1381, endPoint y: 487, distance: 120.8
click at [1497, 466] on div at bounding box center [784, 389] width 1568 height 779
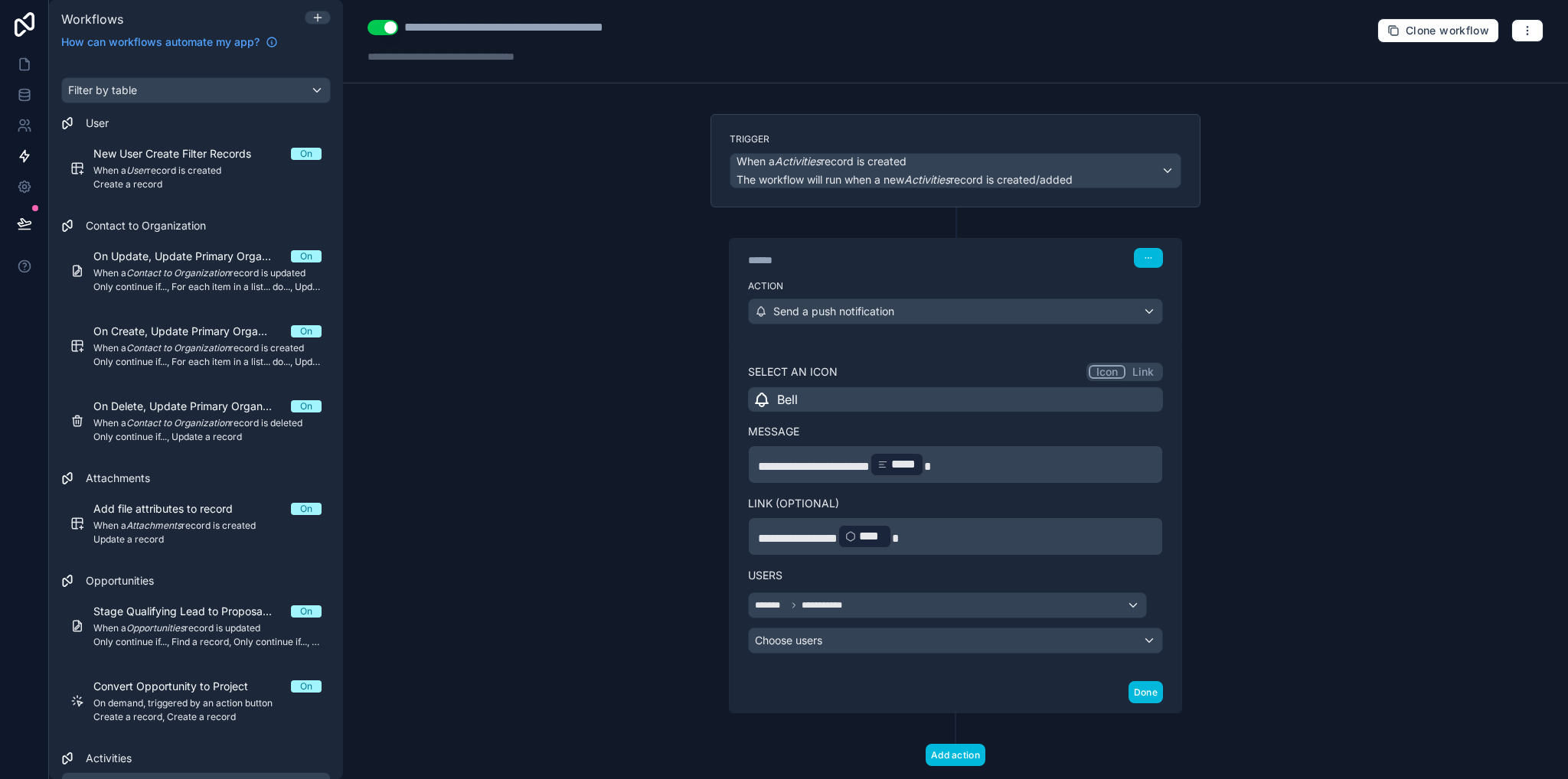
scroll to position [31, 0]
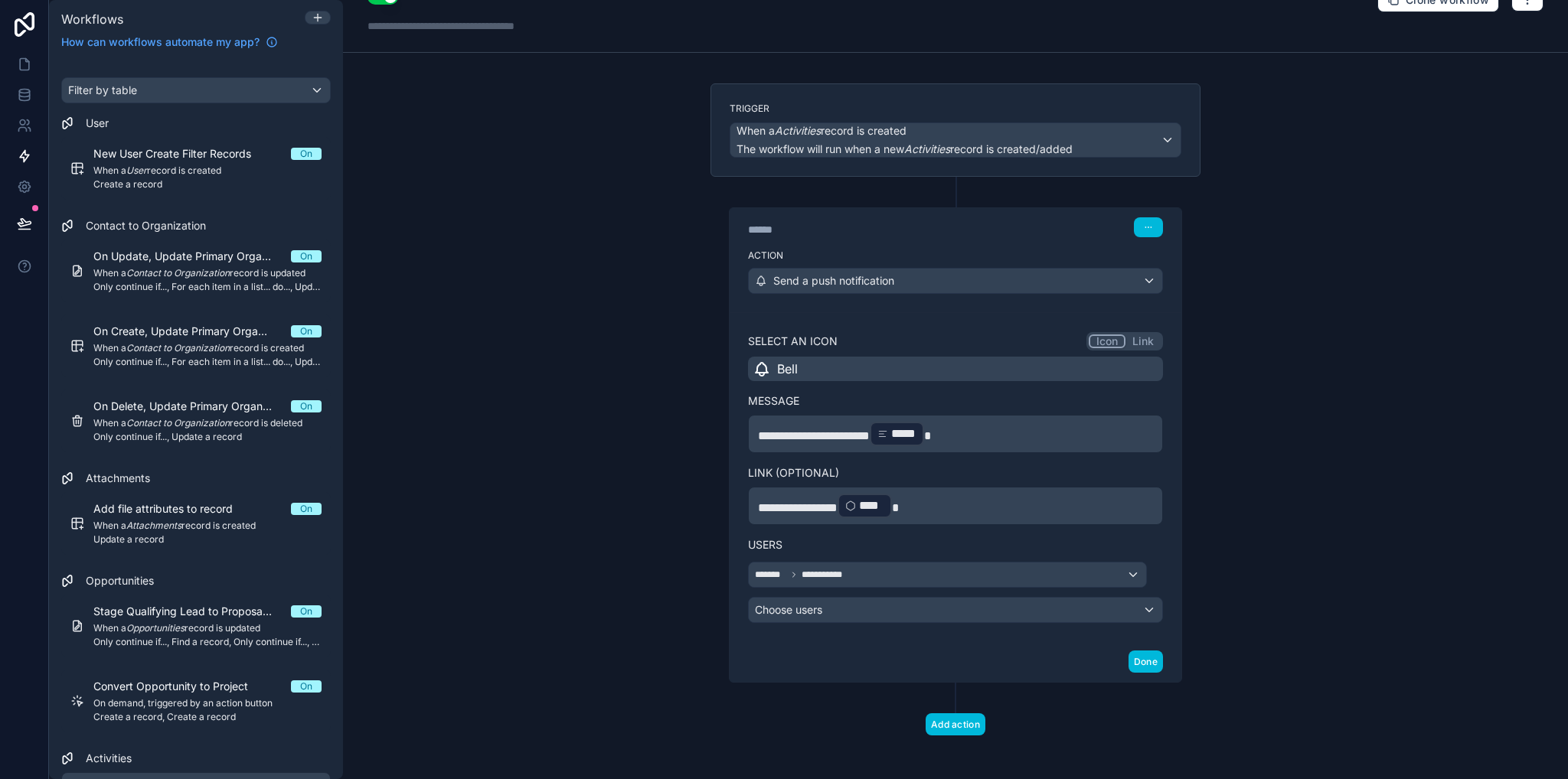
click at [951, 714] on button "Add action" at bounding box center [956, 724] width 60 height 22
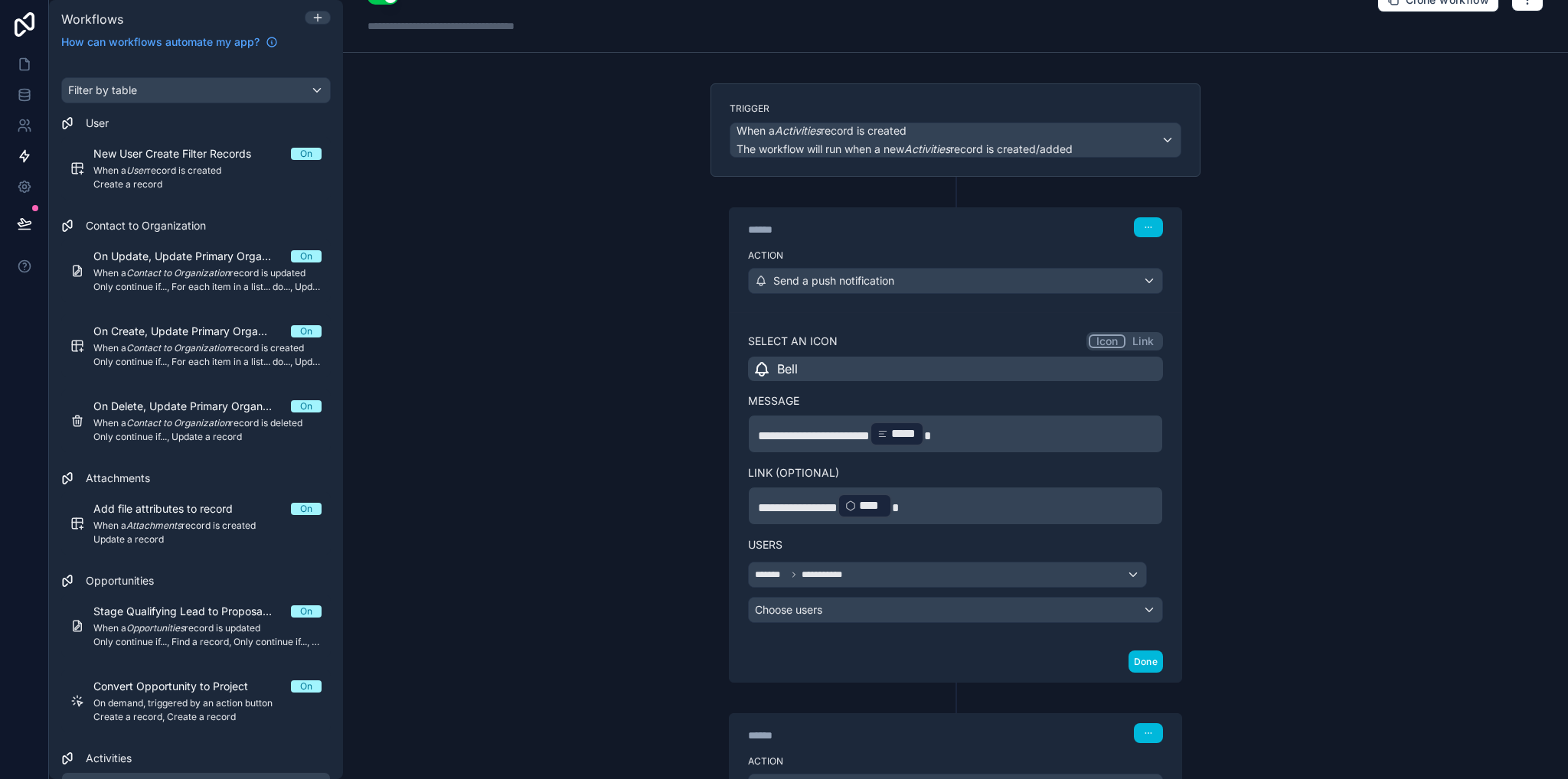
scroll to position [165, 0]
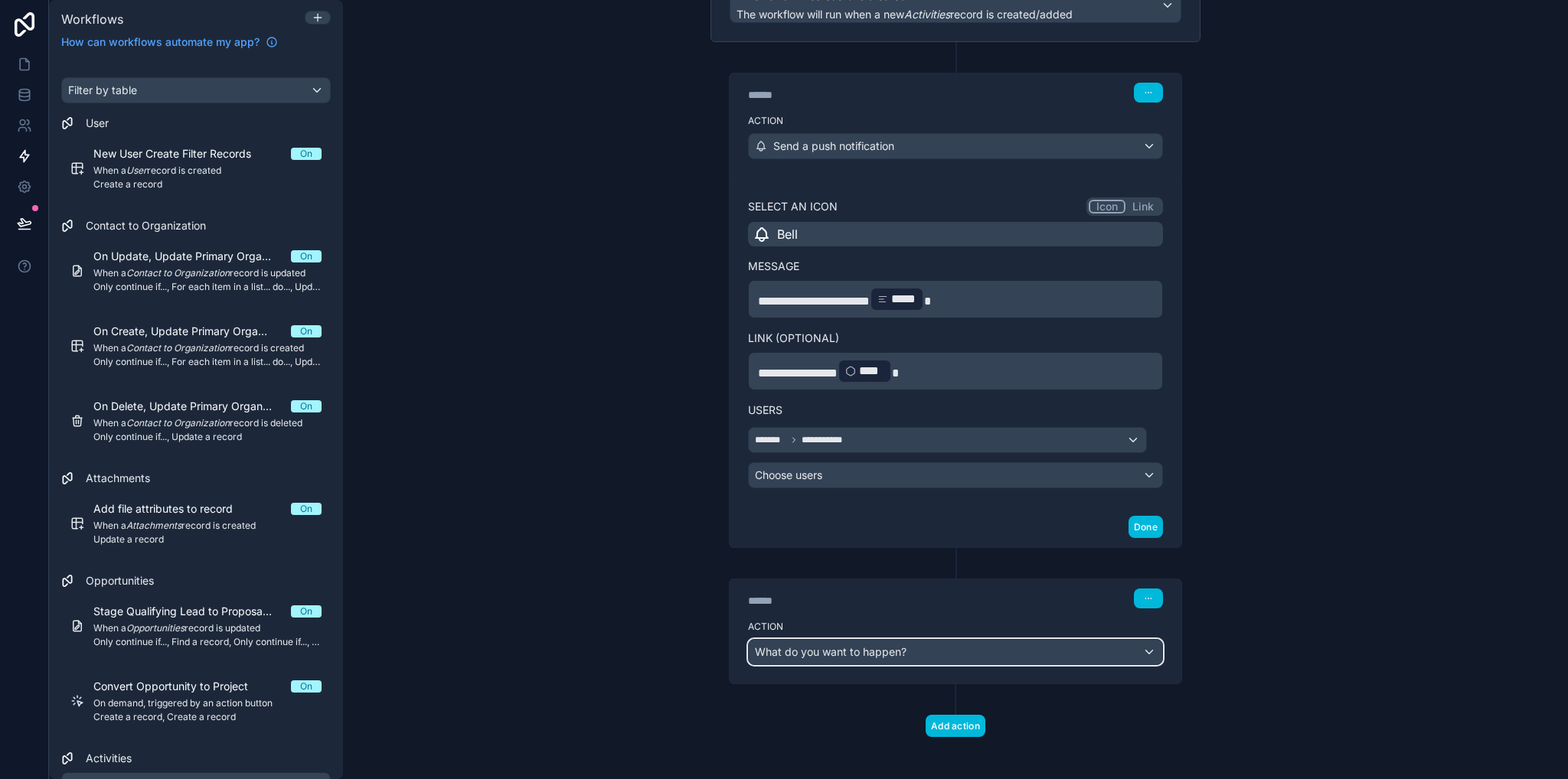
click at [867, 649] on span "What do you want to happen?" at bounding box center [830, 652] width 151 height 13
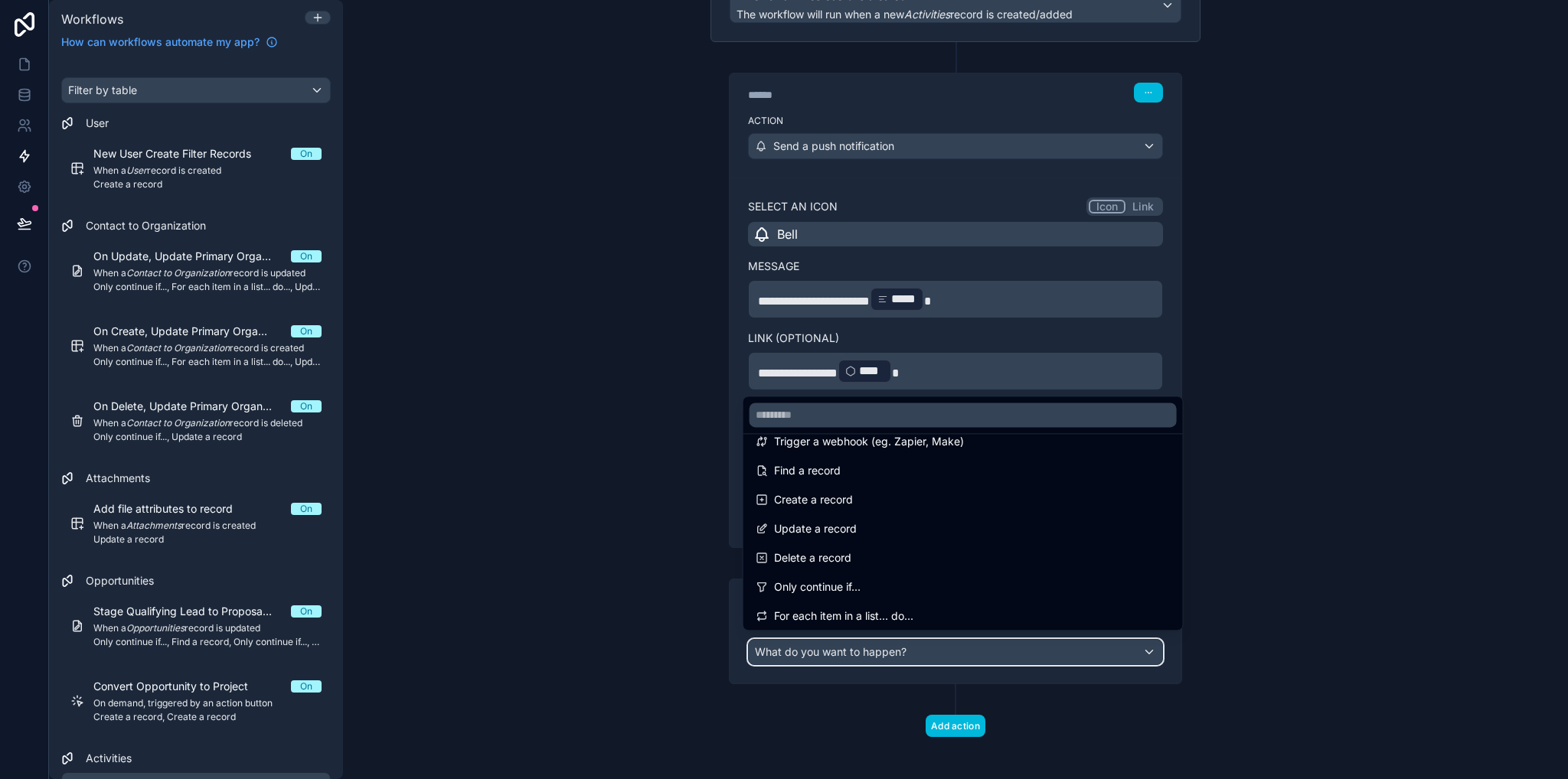
scroll to position [153, 0]
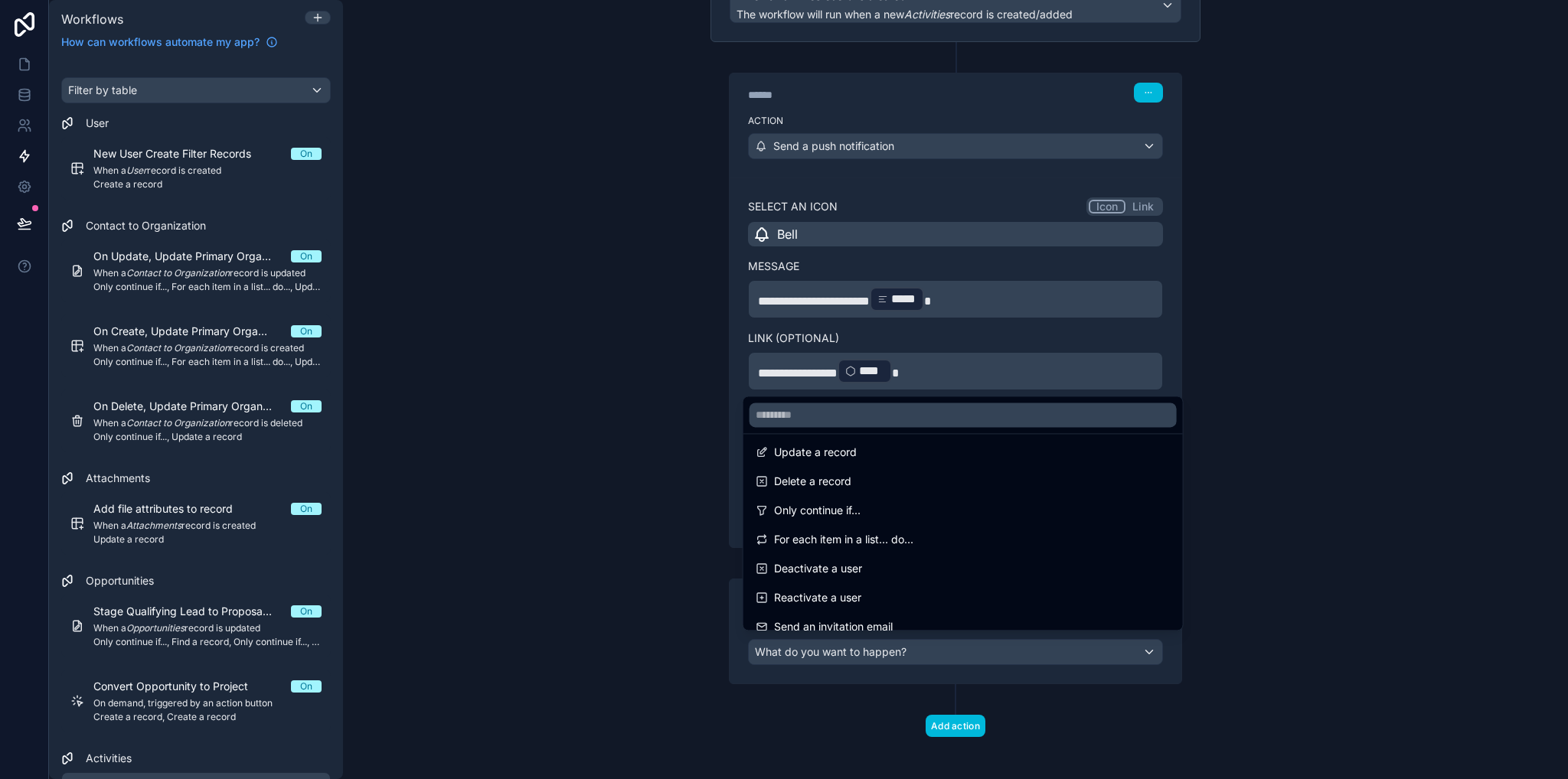
click at [836, 519] on span "Only continue if..." at bounding box center [817, 510] width 87 height 19
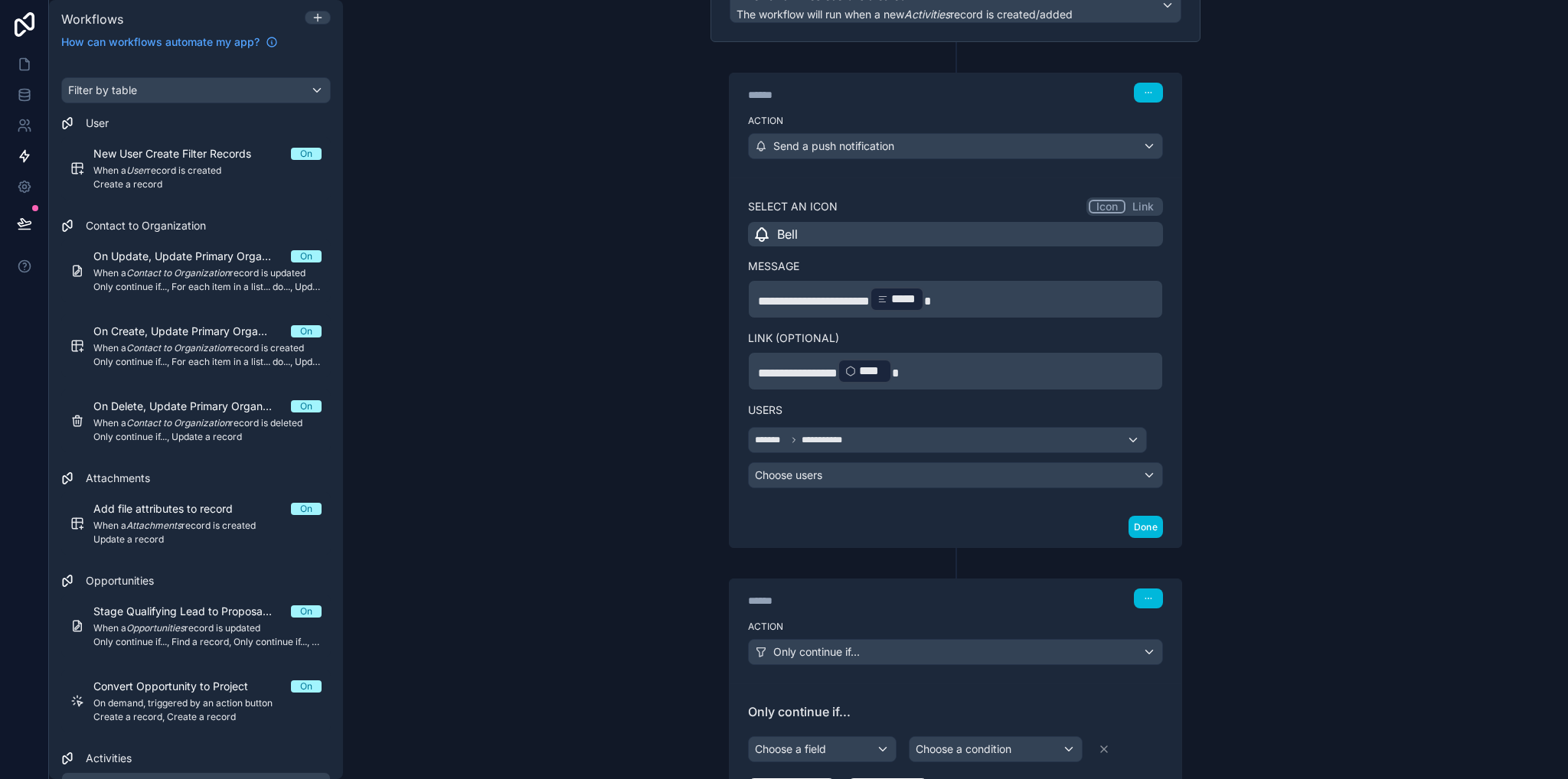
scroll to position [365, 0]
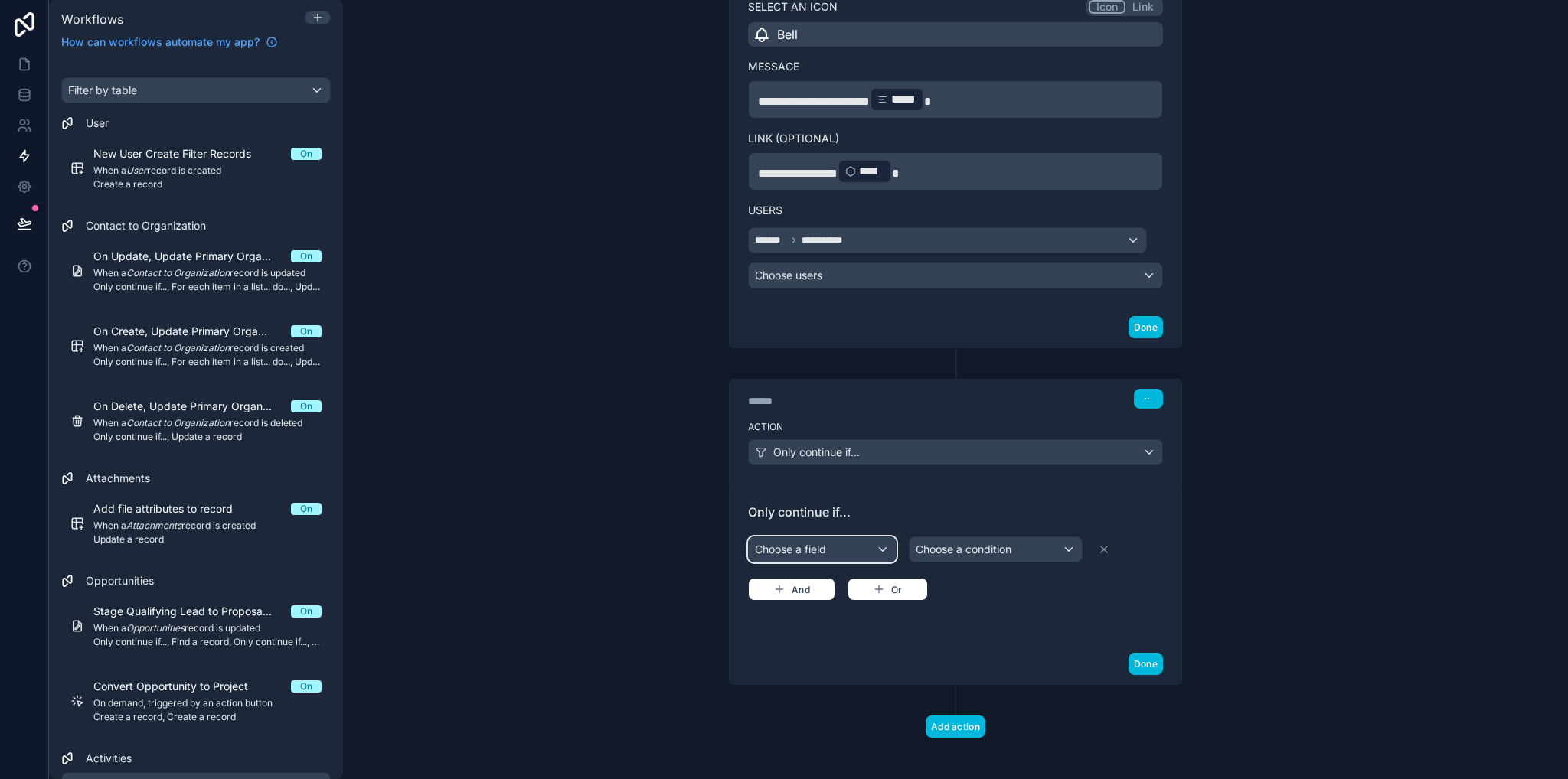
click at [846, 540] on div "Choose a field" at bounding box center [822, 549] width 147 height 24
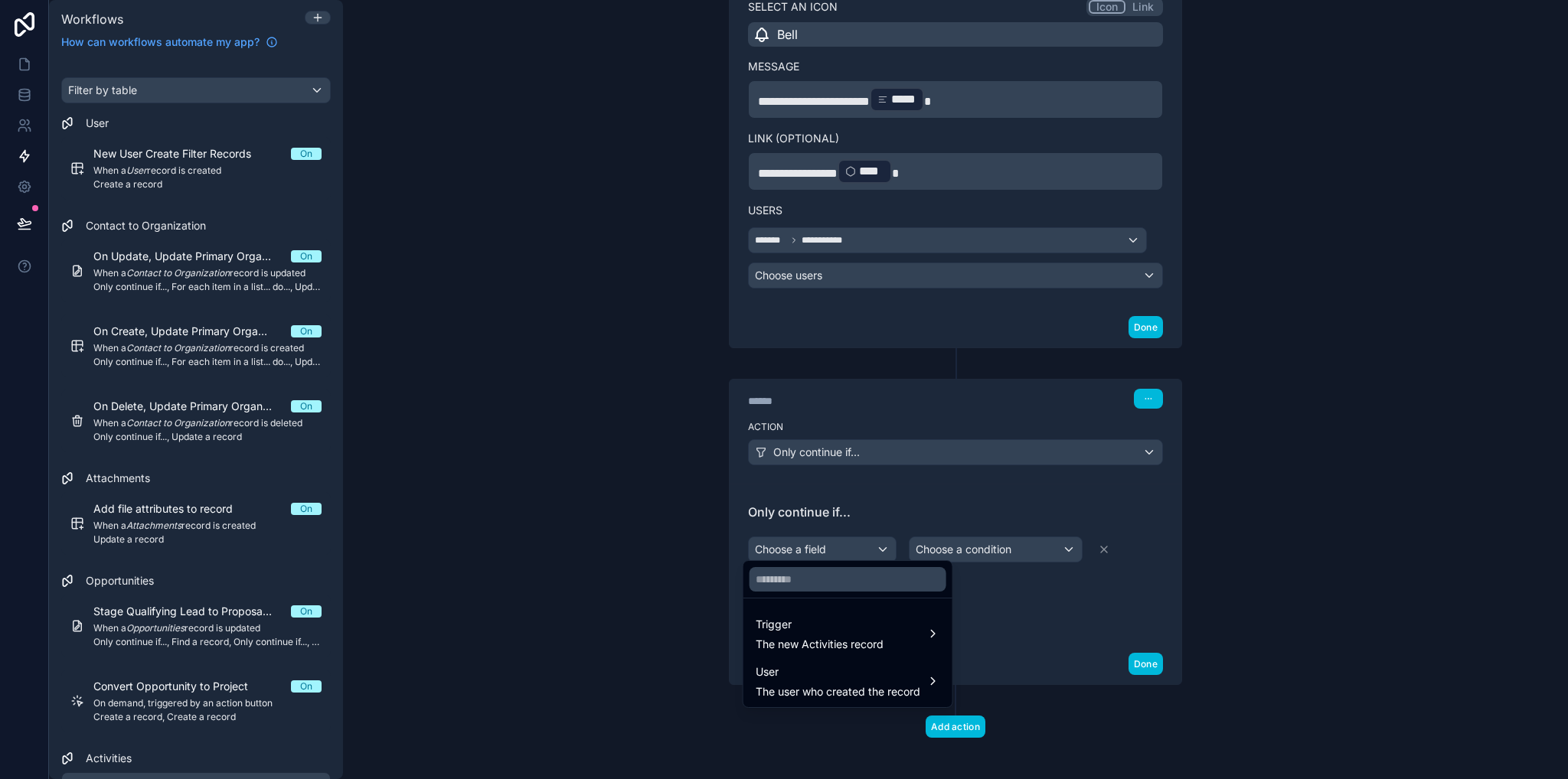
click at [837, 631] on span "Trigger" at bounding box center [820, 624] width 128 height 19
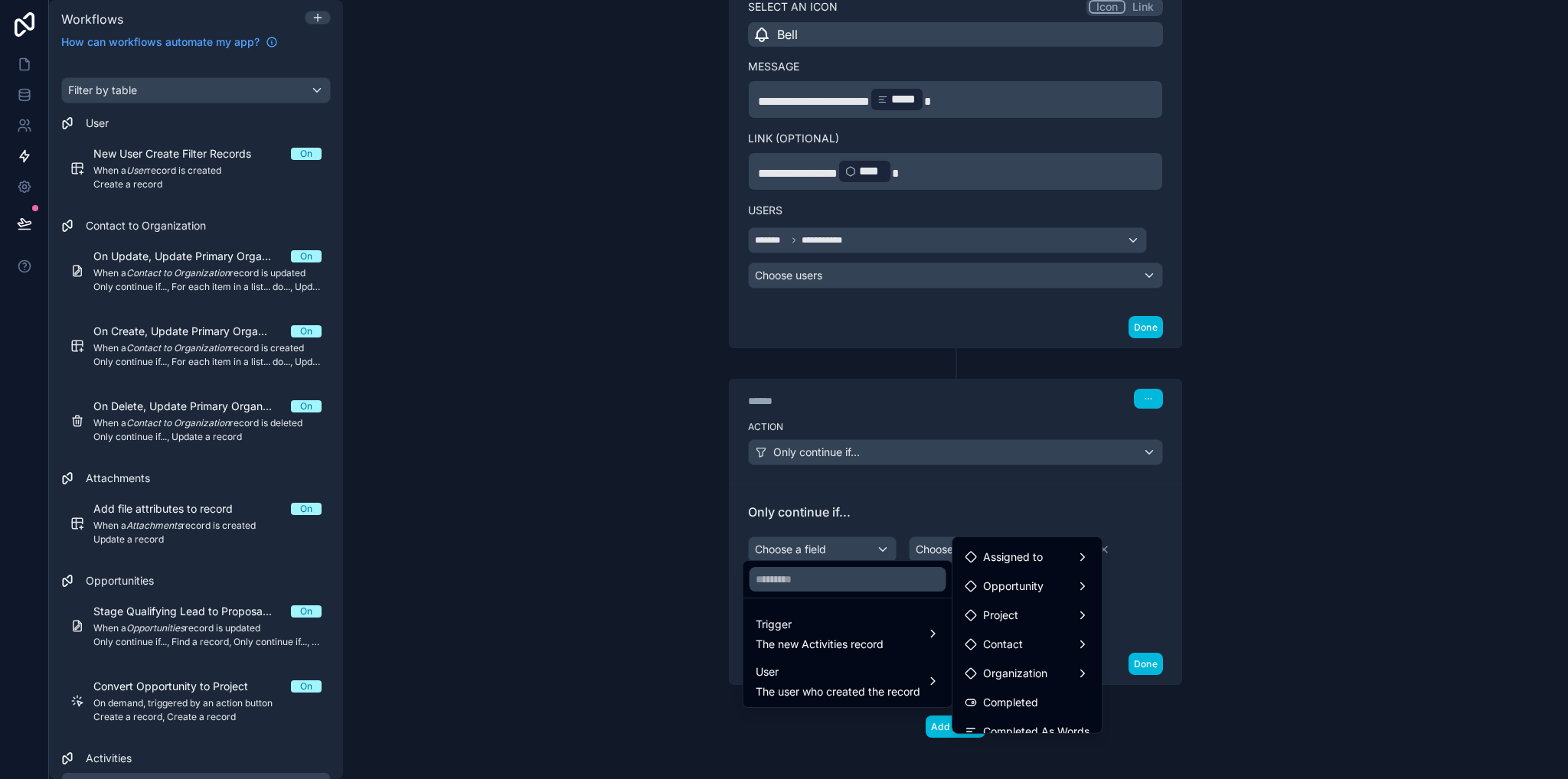
scroll to position [306, 0]
click at [1031, 694] on div "Send Email" at bounding box center [1027, 684] width 143 height 28
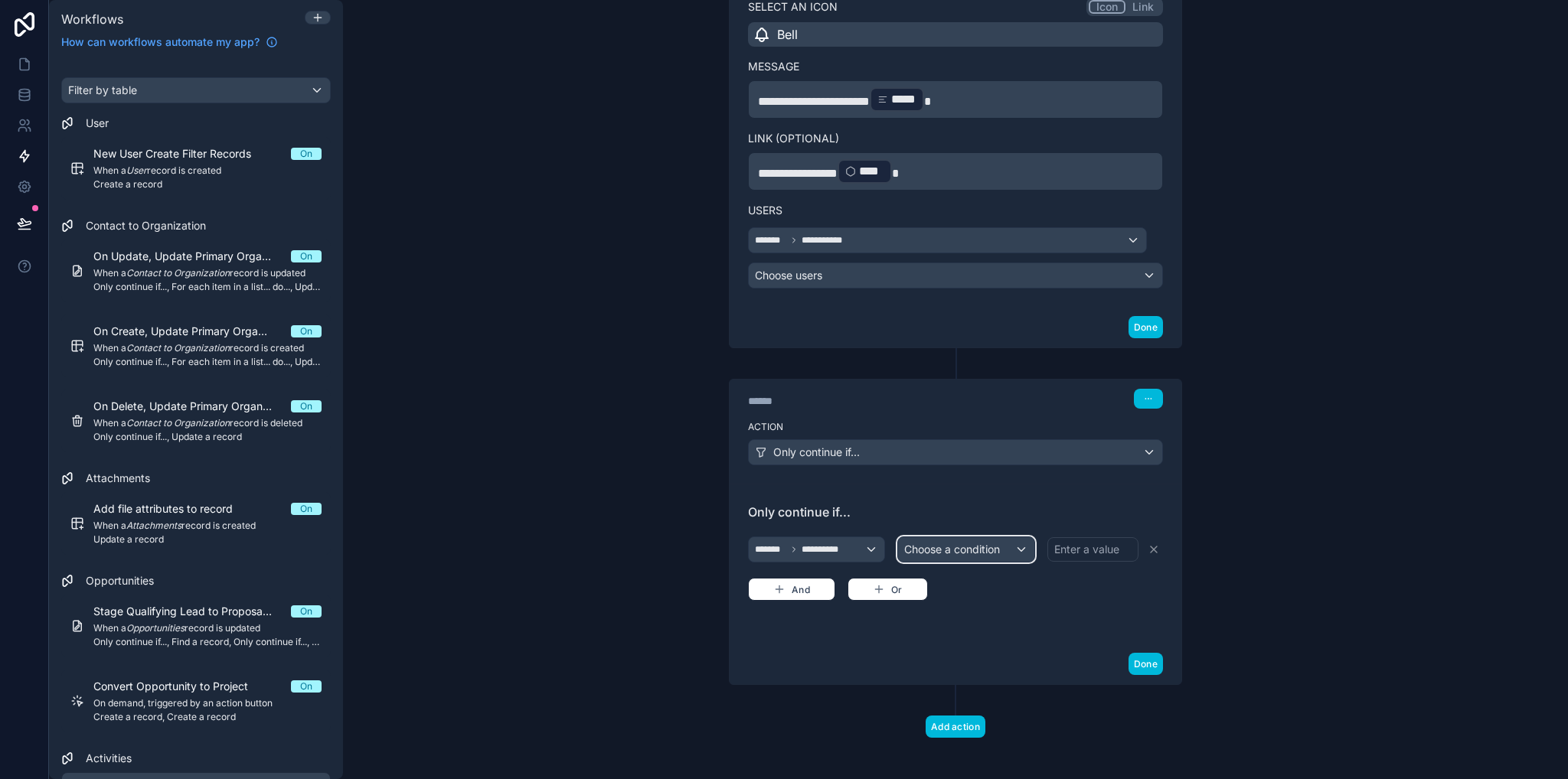
click at [977, 543] on span "Choose a condition" at bounding box center [951, 549] width 95 height 13
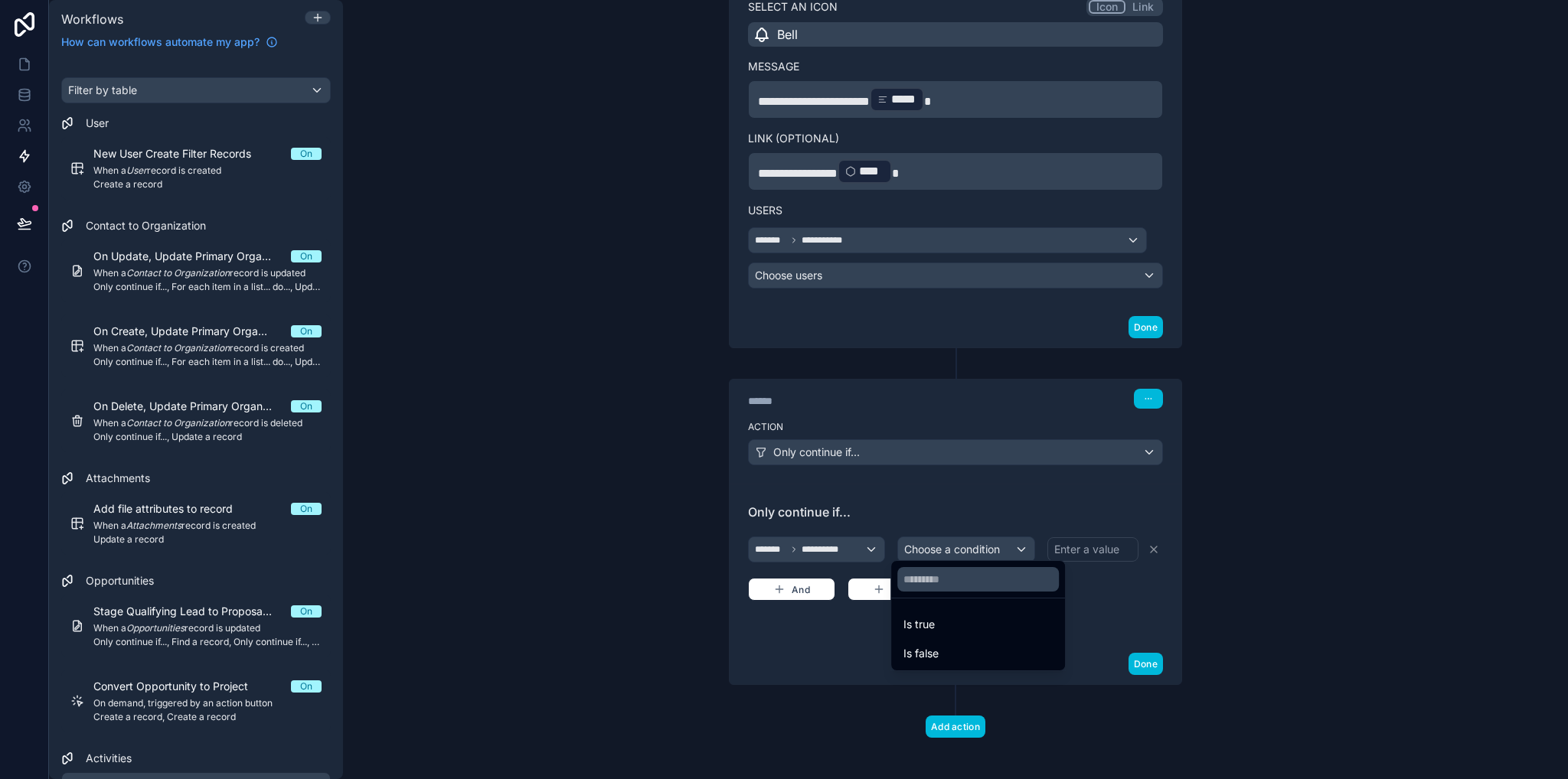
click at [937, 633] on div "Is true" at bounding box center [977, 624] width 150 height 19
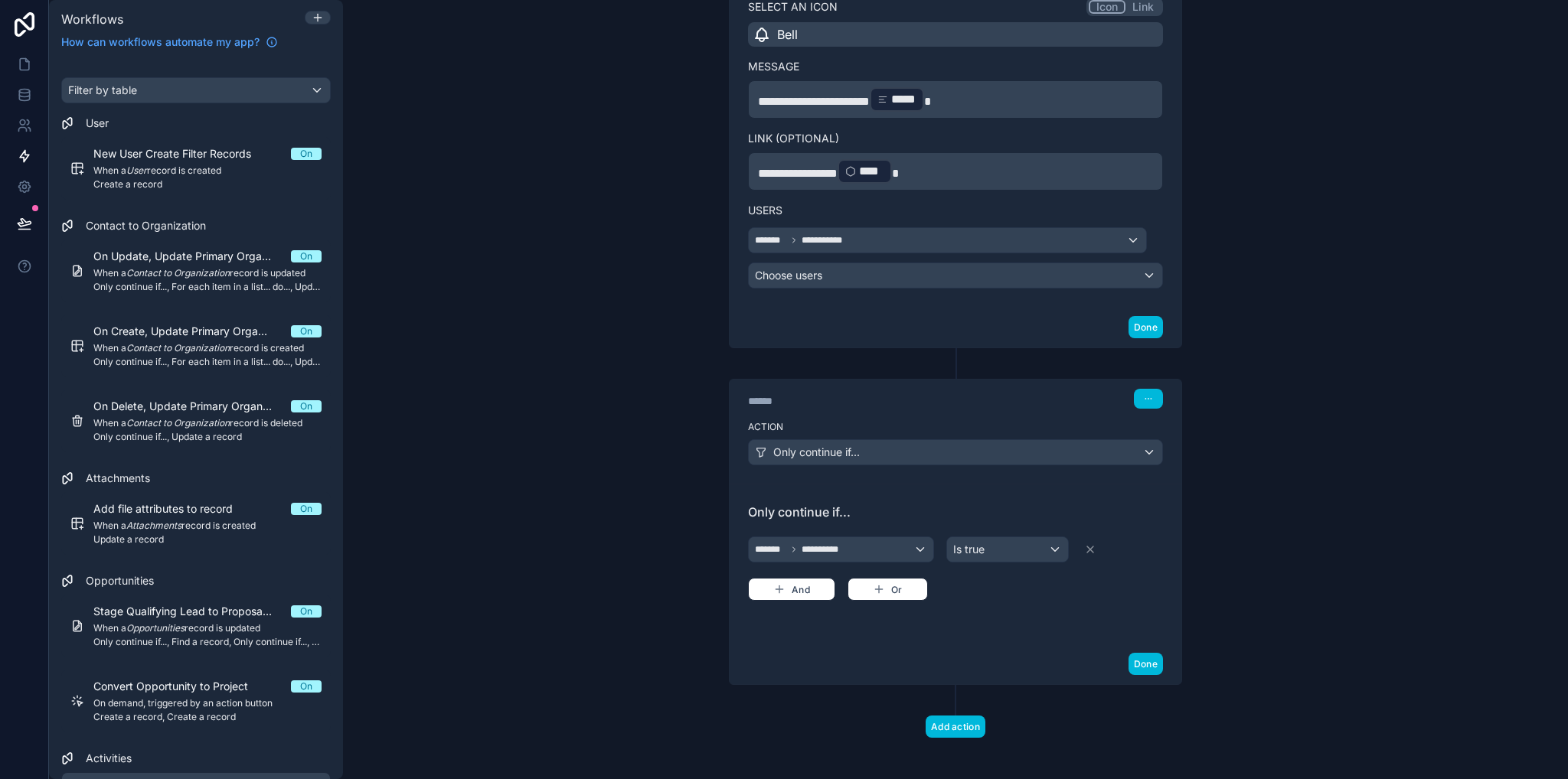
click at [952, 722] on button "Add action" at bounding box center [956, 726] width 60 height 22
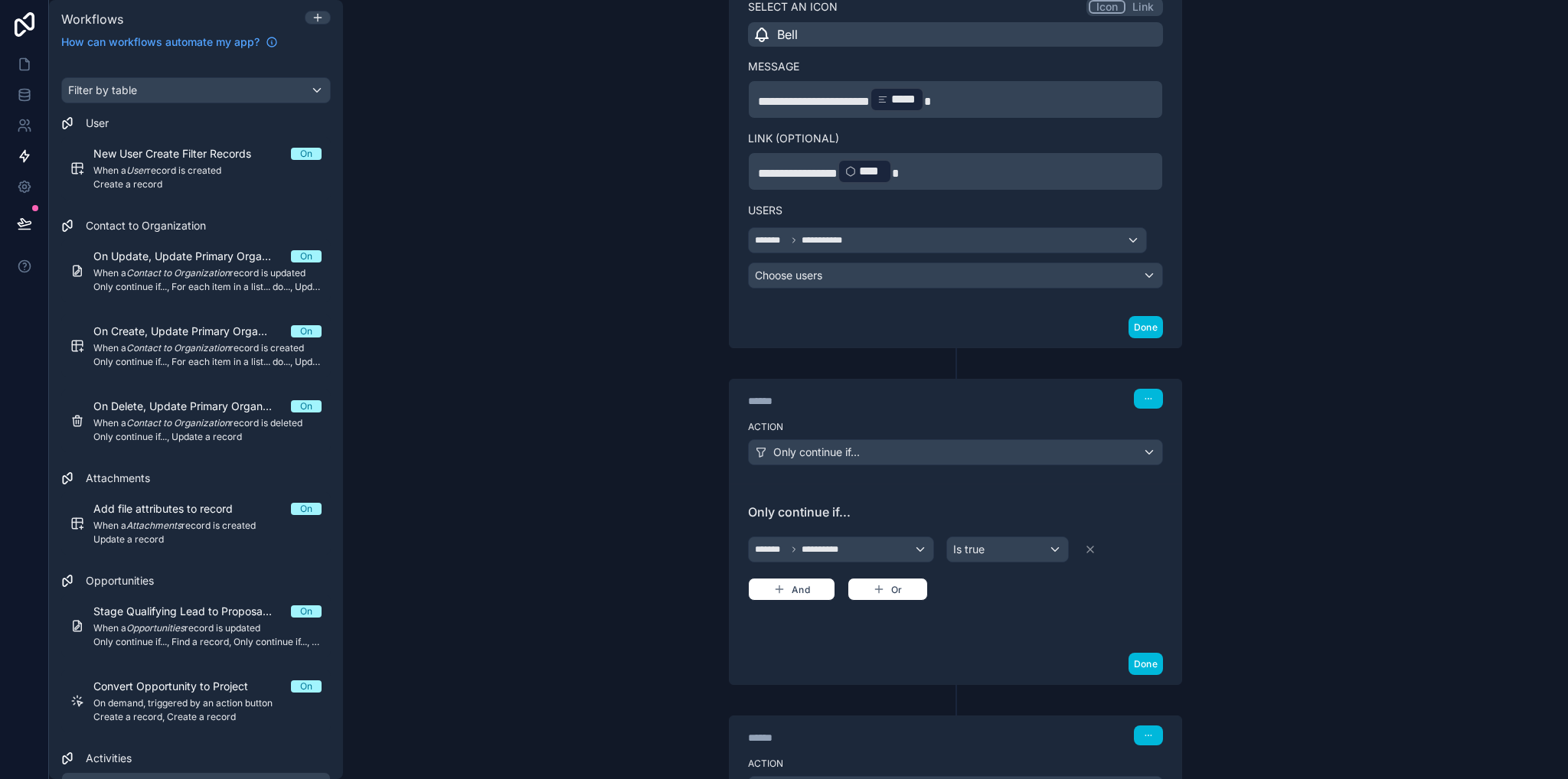
scroll to position [501, 0]
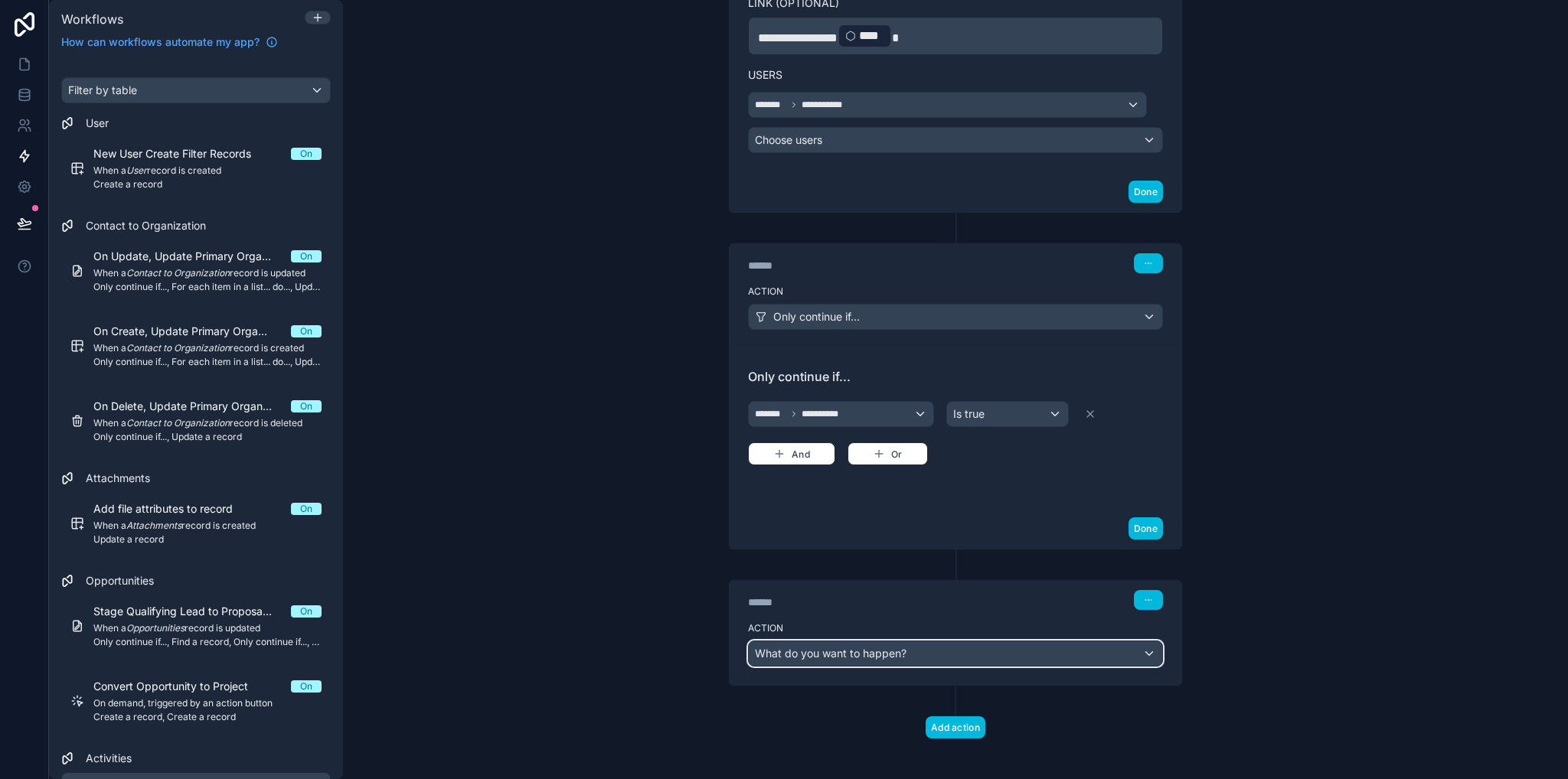
click at [860, 647] on span "What do you want to happen?" at bounding box center [830, 654] width 151 height 13
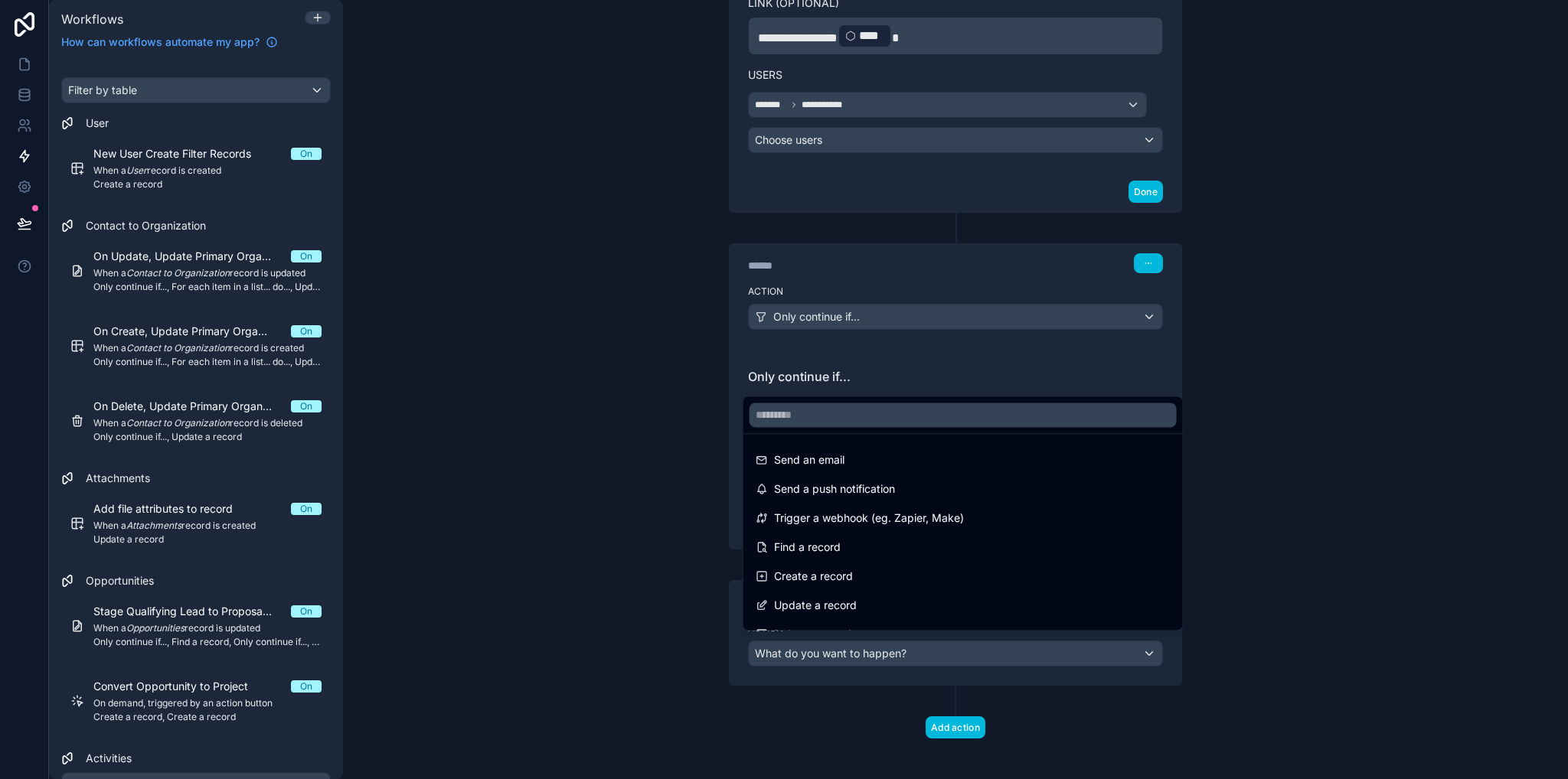
click at [815, 460] on span "Send an email" at bounding box center [809, 459] width 70 height 19
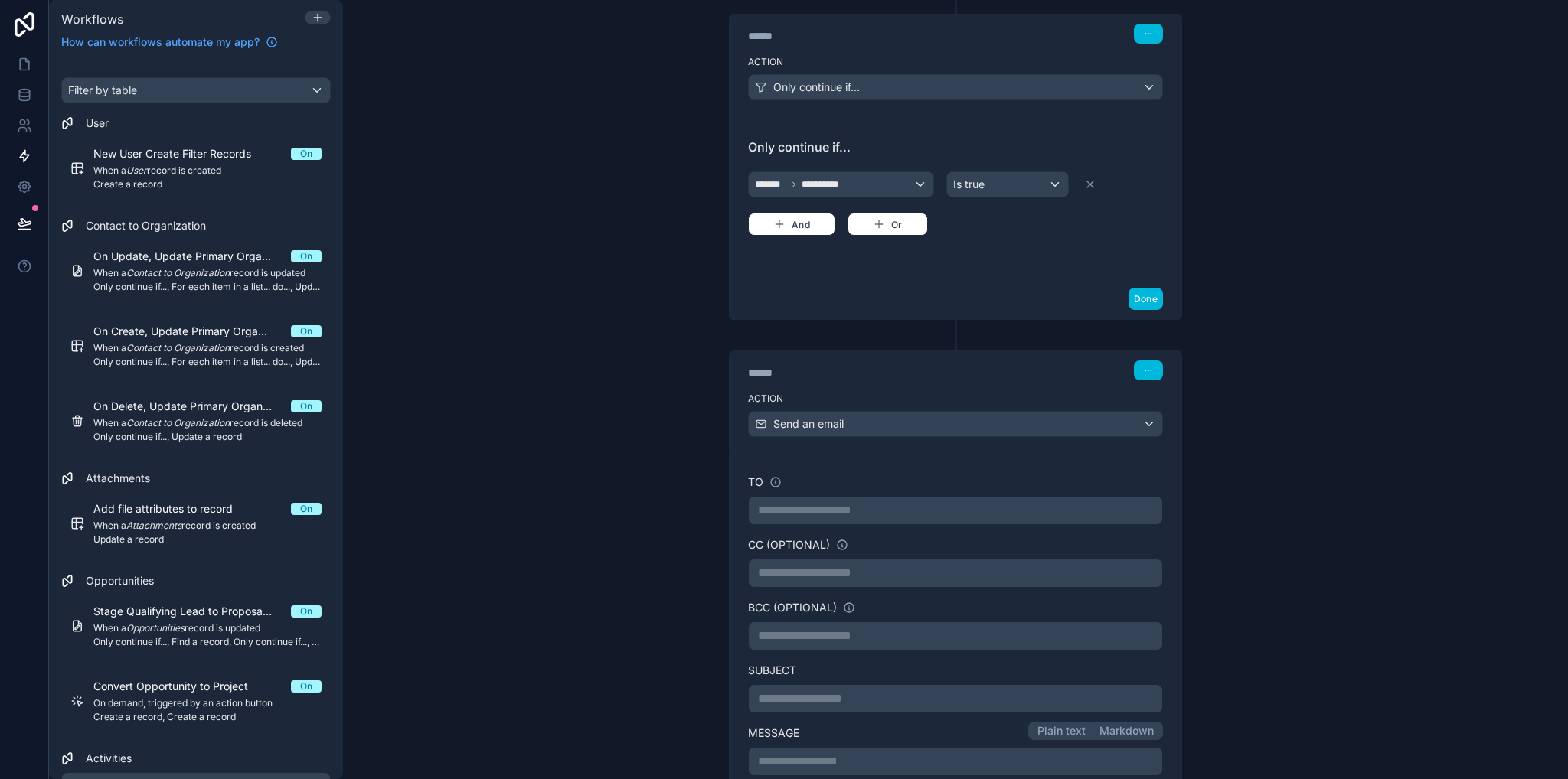
scroll to position [883, 0]
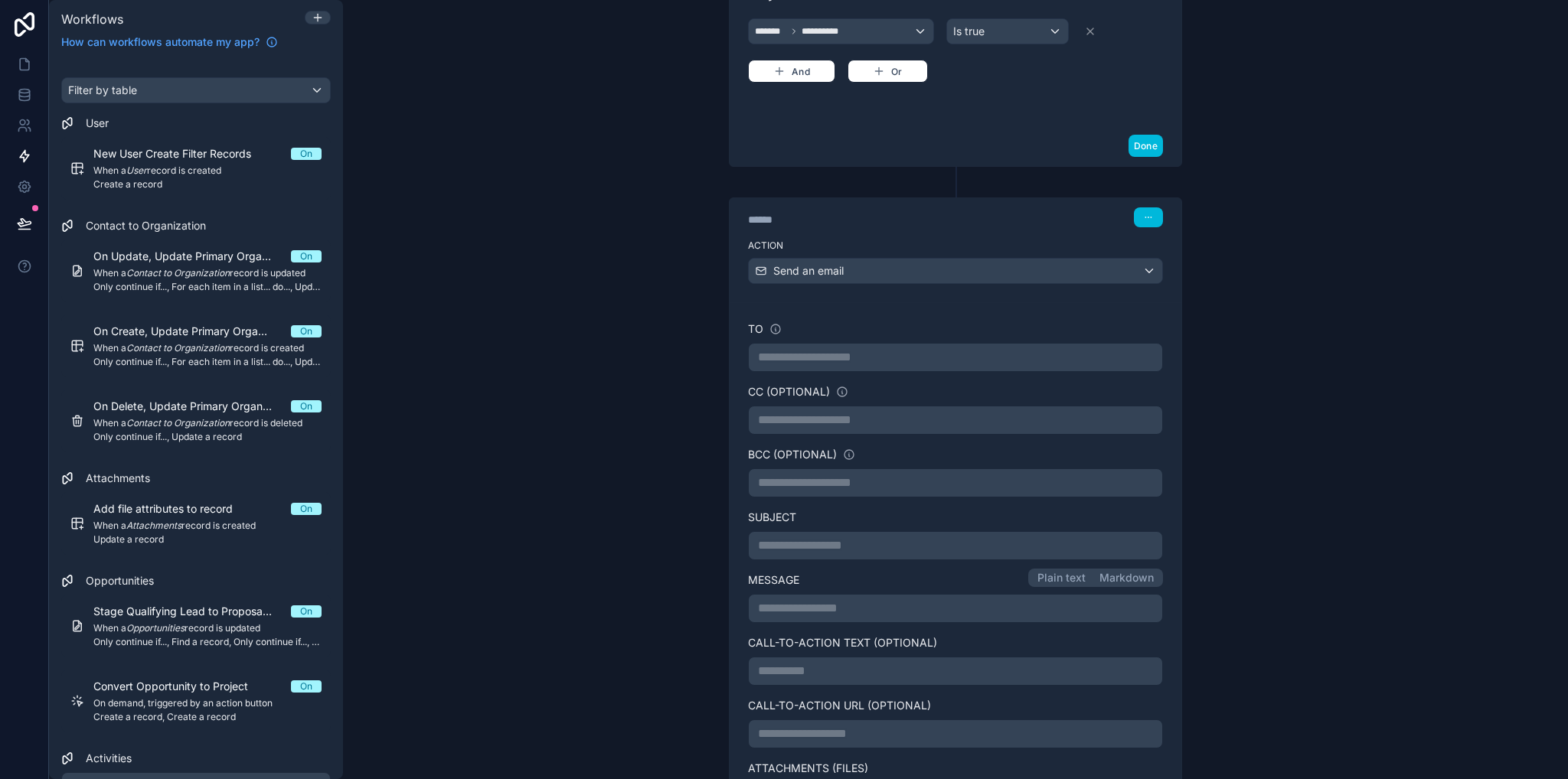
click at [814, 356] on p "**********" at bounding box center [956, 358] width 395 height 19
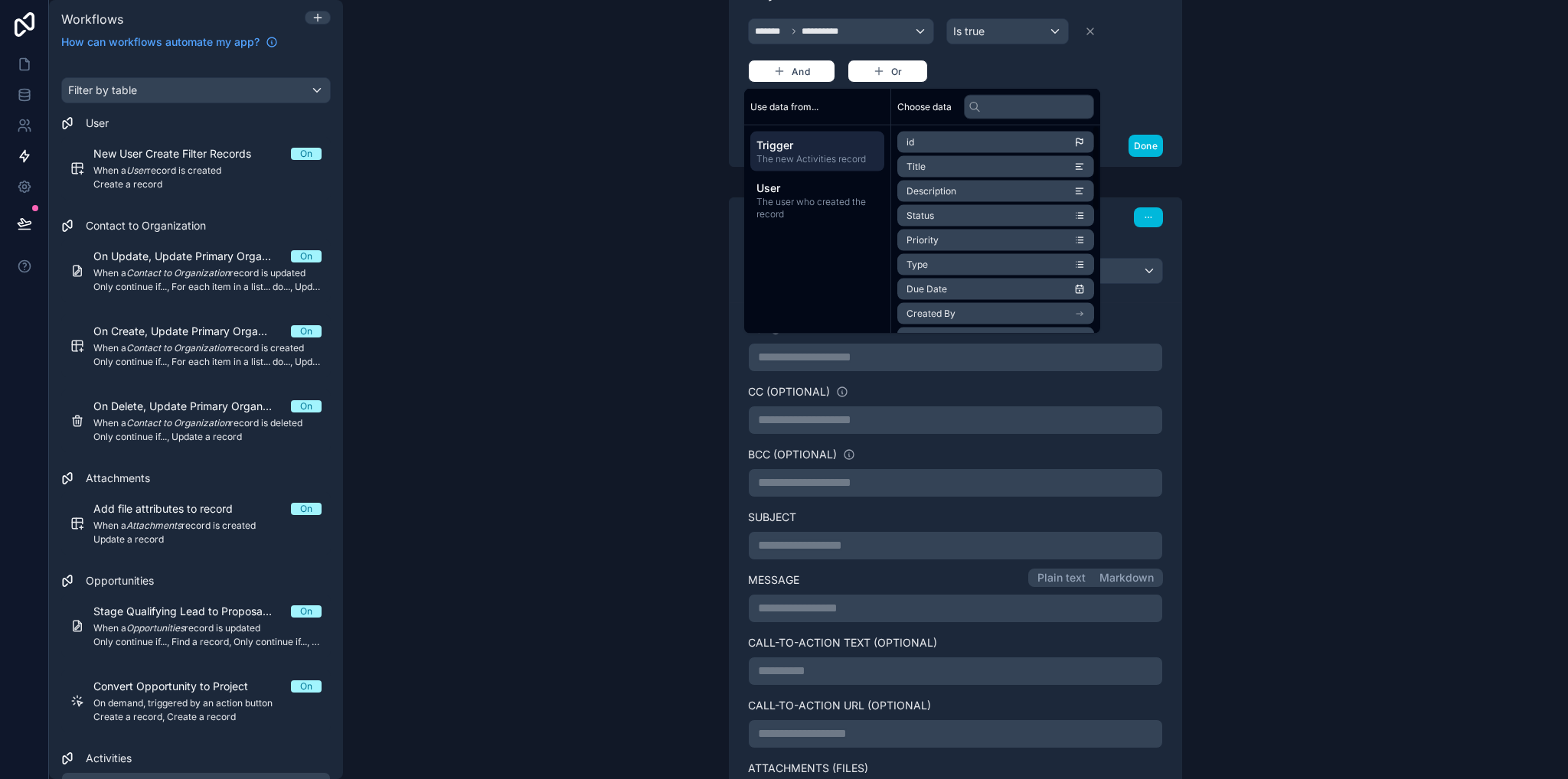
click at [773, 202] on span "The user who created the record" at bounding box center [817, 208] width 121 height 24
click at [815, 150] on span "Trigger" at bounding box center [817, 145] width 121 height 15
click at [997, 186] on li "Assigned to" at bounding box center [995, 185] width 197 height 21
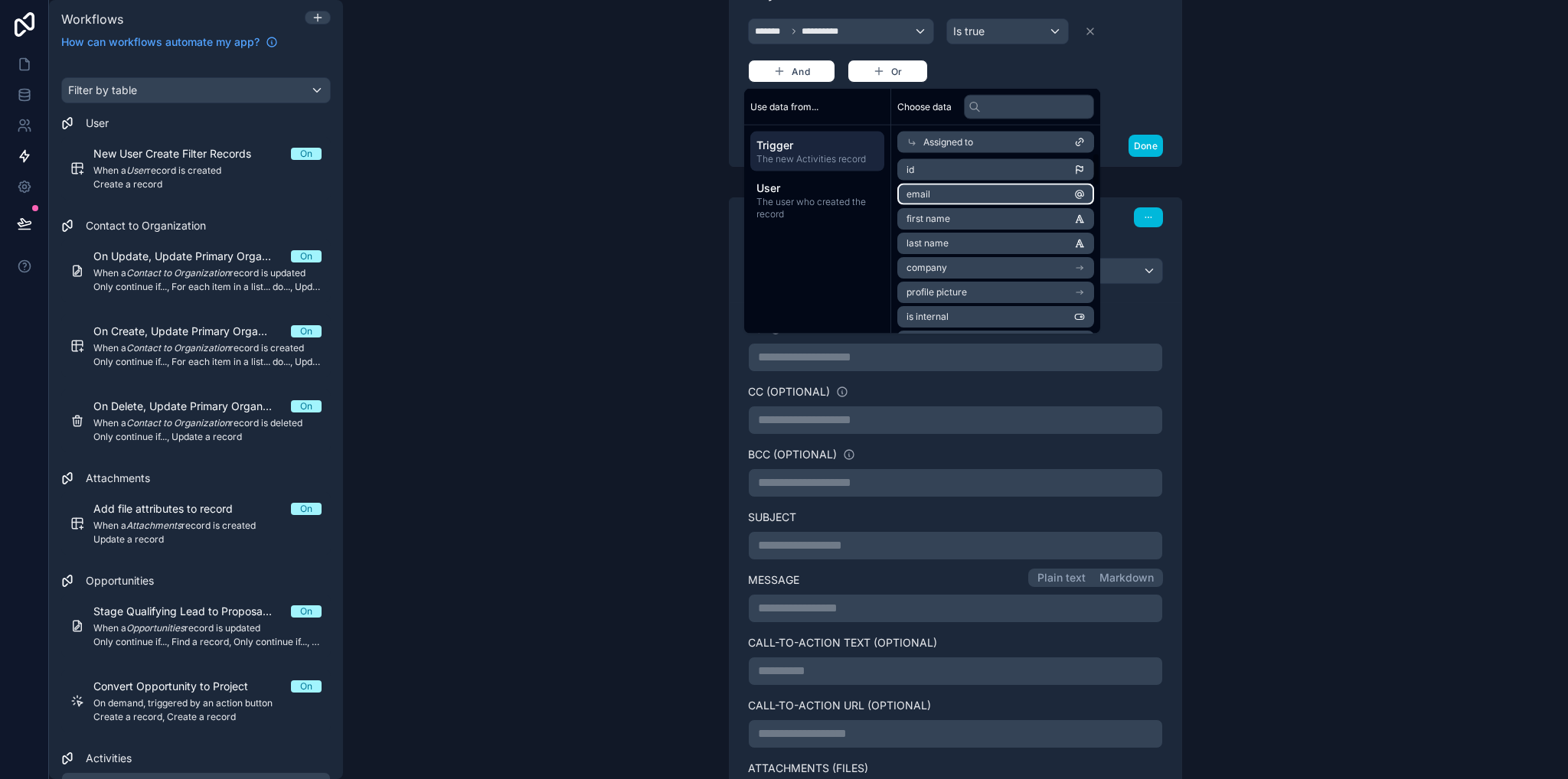
click at [992, 197] on li "email" at bounding box center [995, 194] width 197 height 21
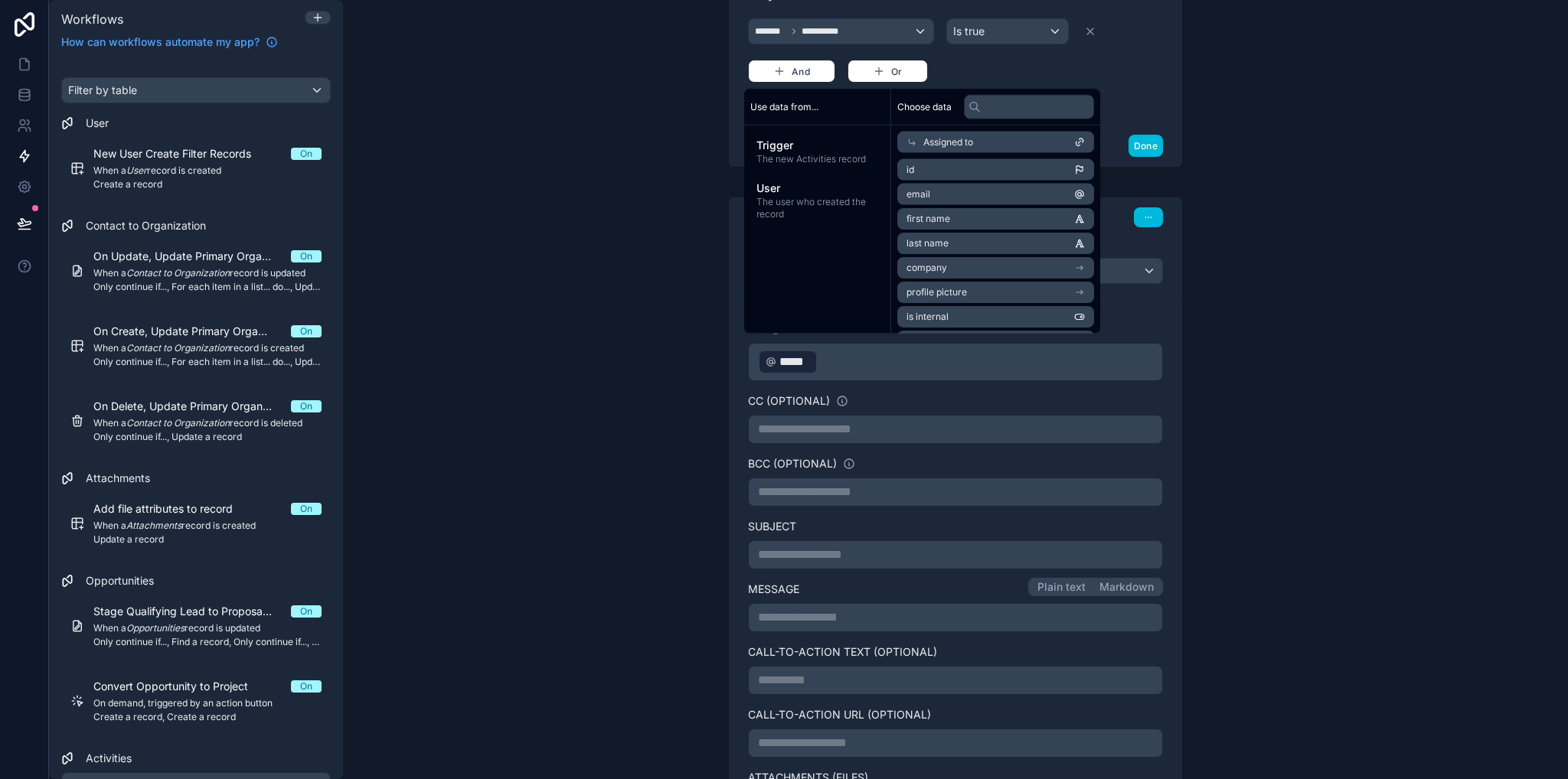
click at [1385, 377] on div "**********" at bounding box center [956, 389] width 1225 height 779
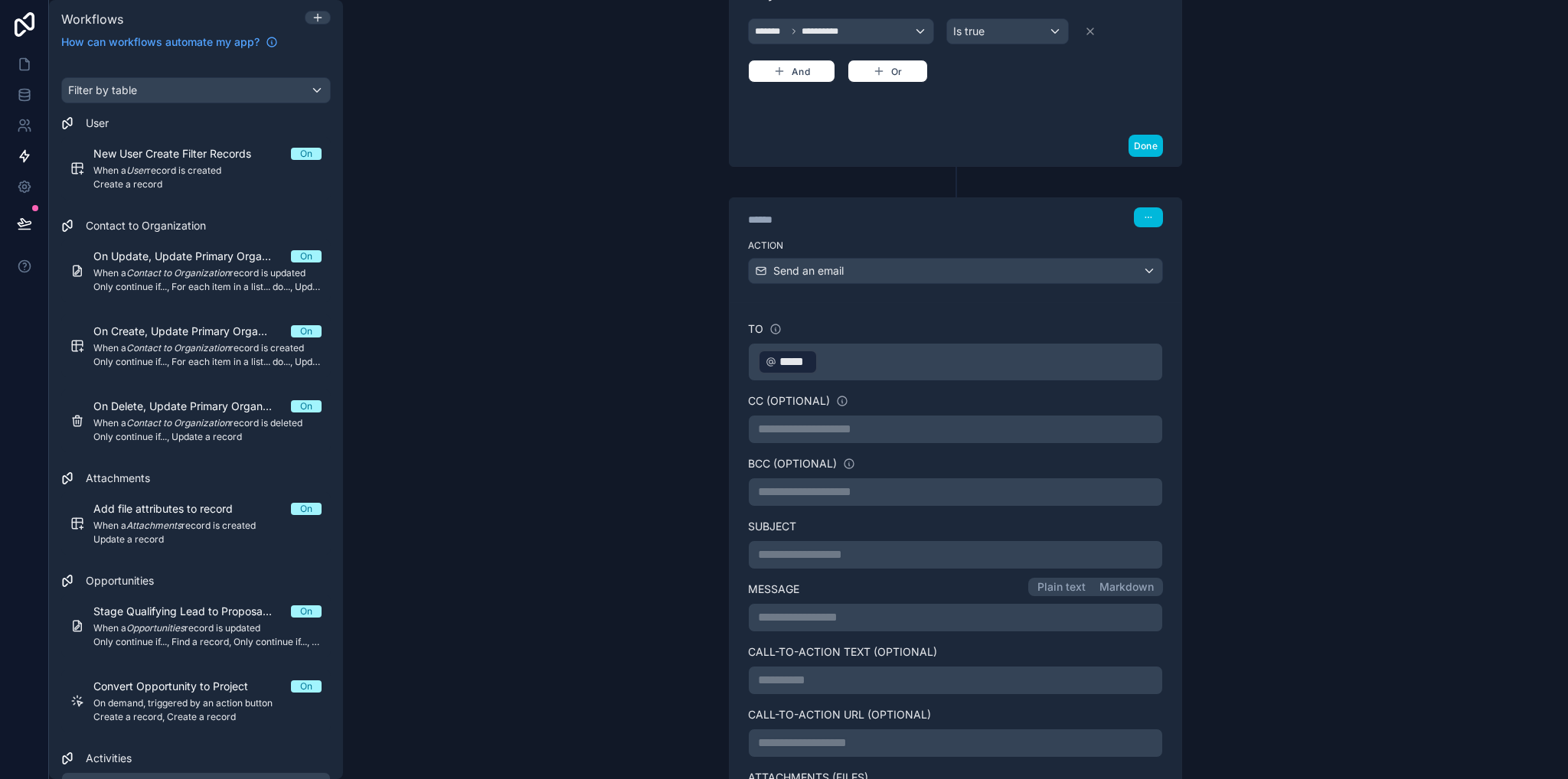
click at [854, 422] on p "**********" at bounding box center [956, 429] width 395 height 19
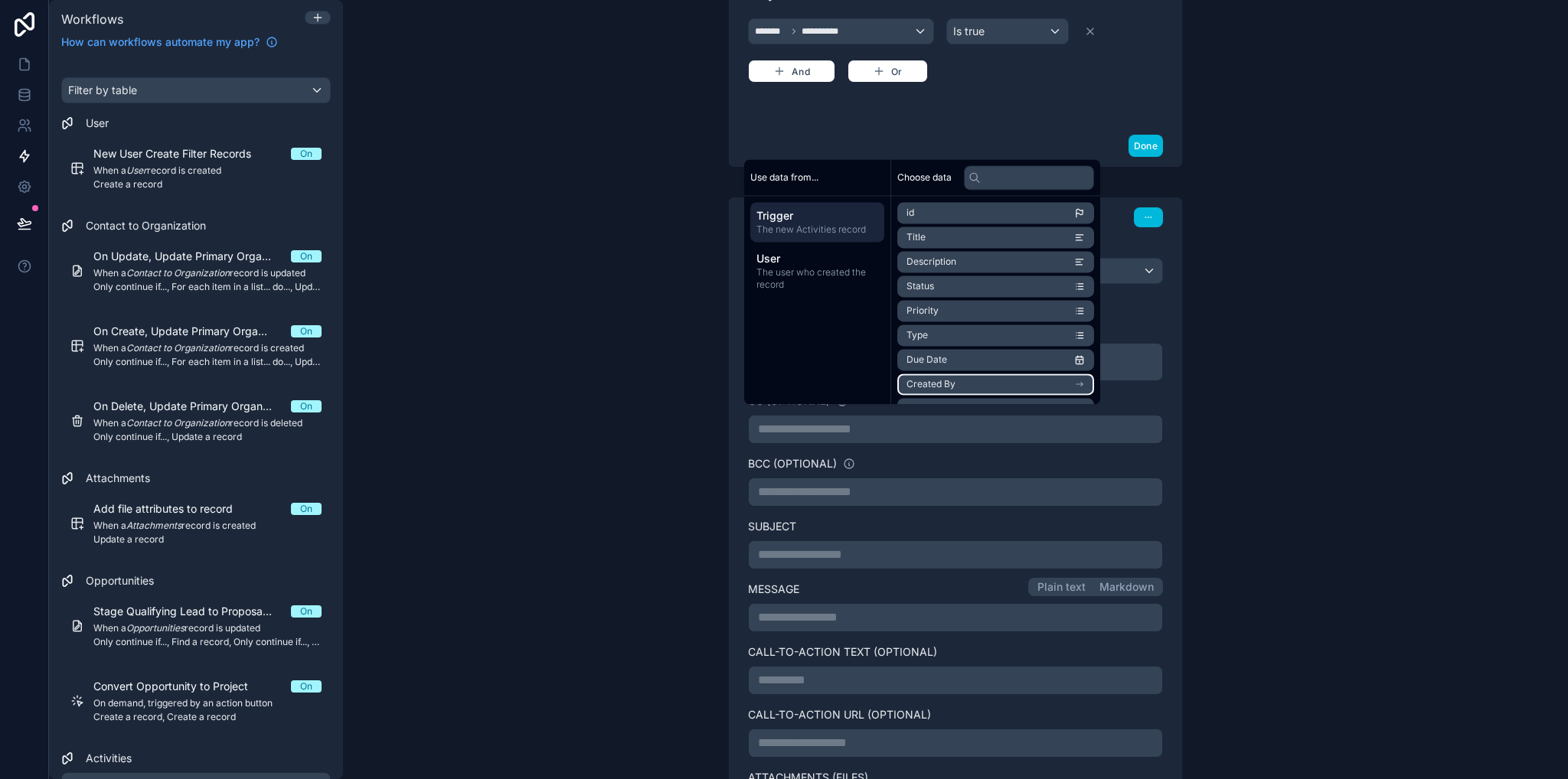
click at [1007, 383] on li "Created By" at bounding box center [995, 384] width 197 height 21
click at [995, 268] on li "email" at bounding box center [995, 265] width 197 height 21
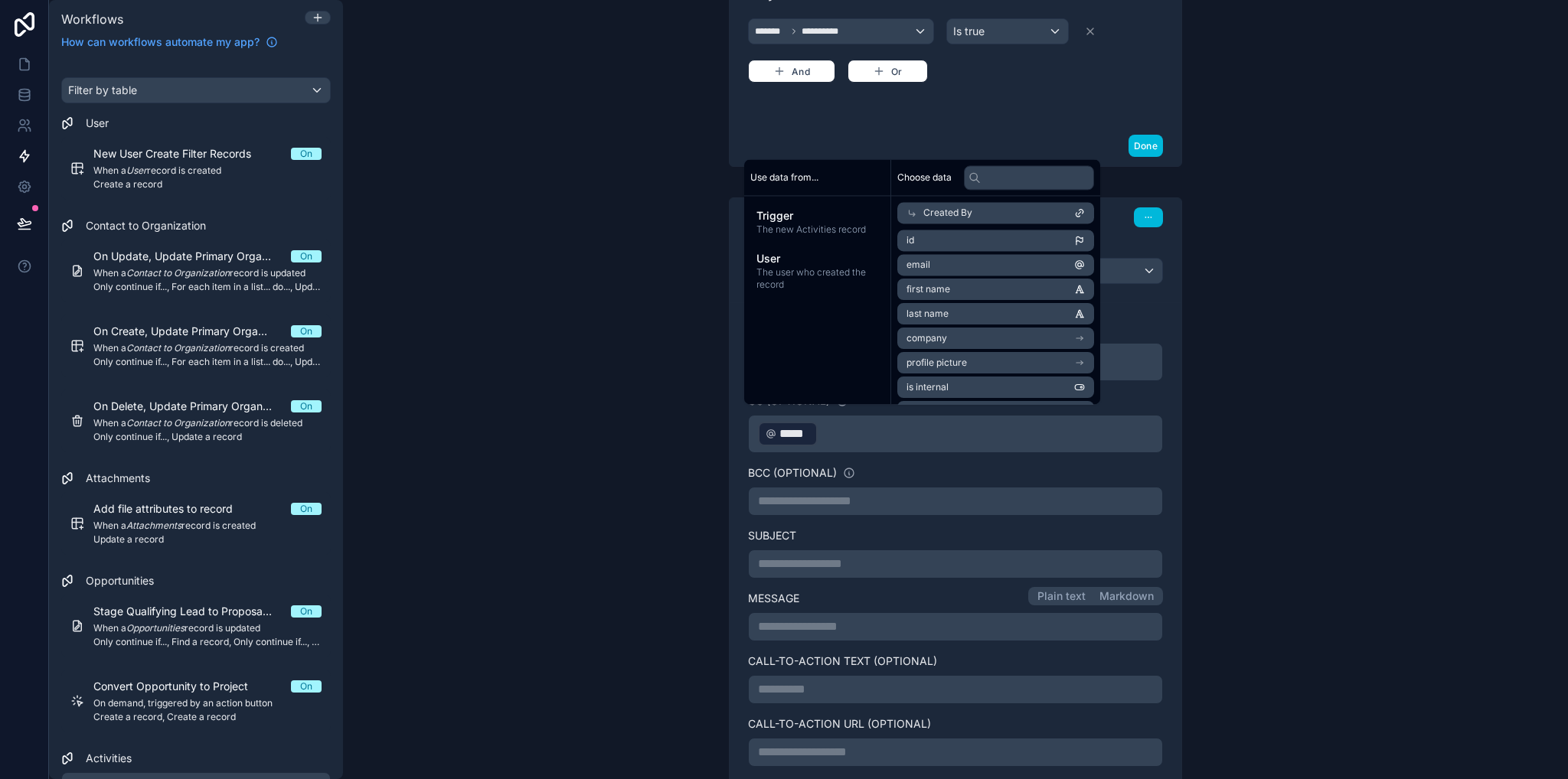
click at [1343, 464] on div "**********" at bounding box center [956, 389] width 1225 height 779
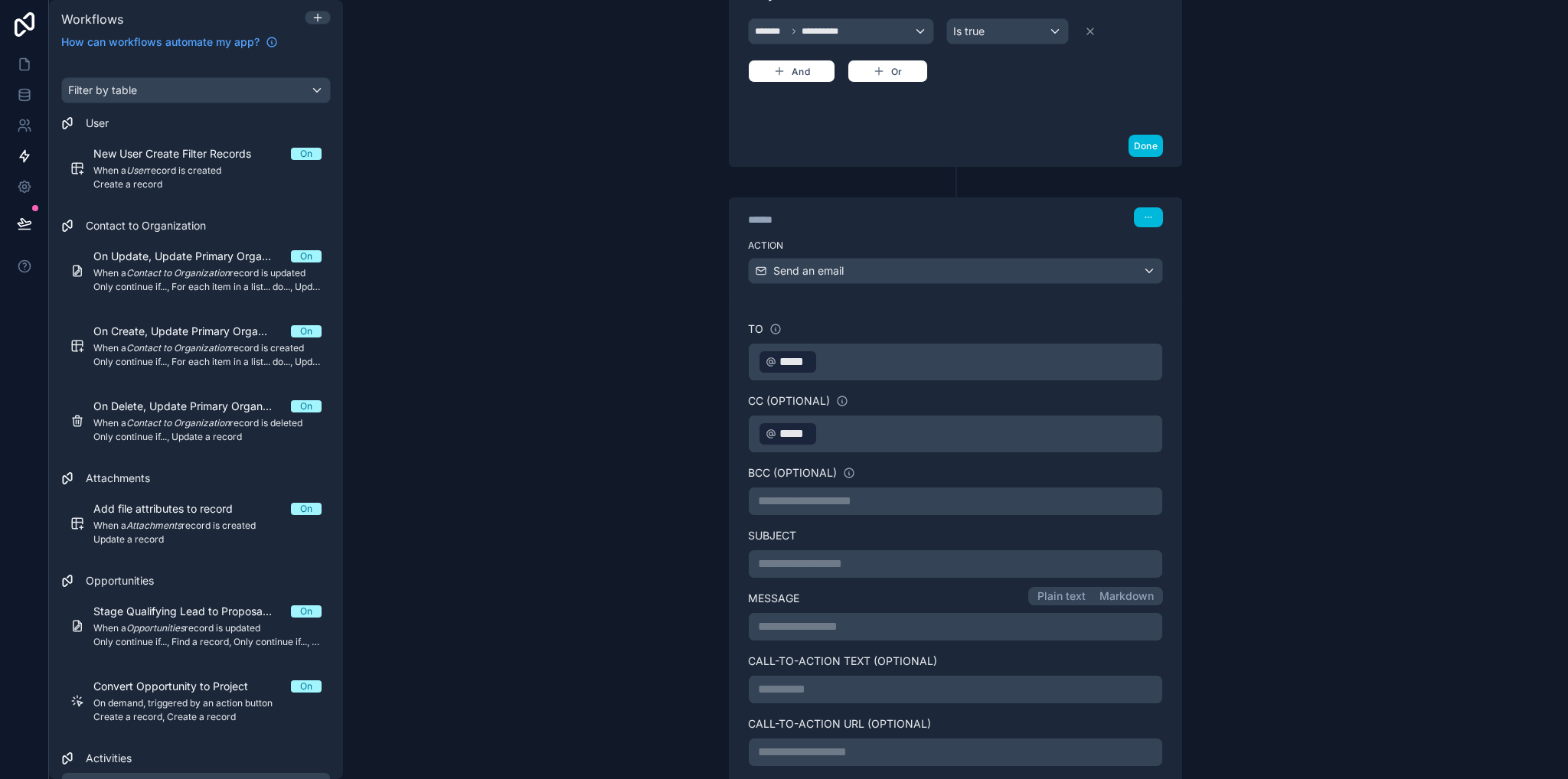
scroll to position [959, 0]
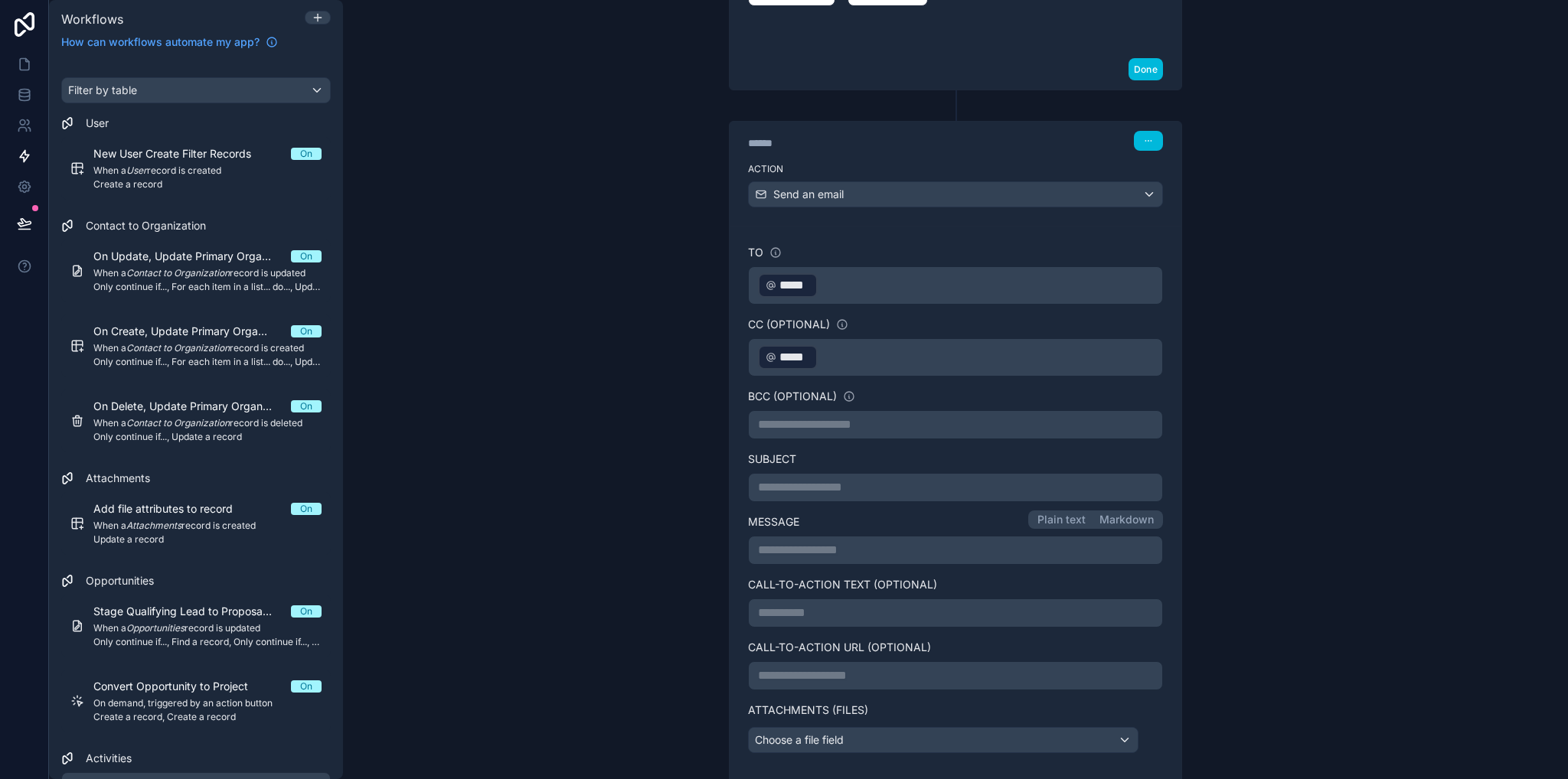
click at [807, 480] on p "**********" at bounding box center [956, 487] width 395 height 19
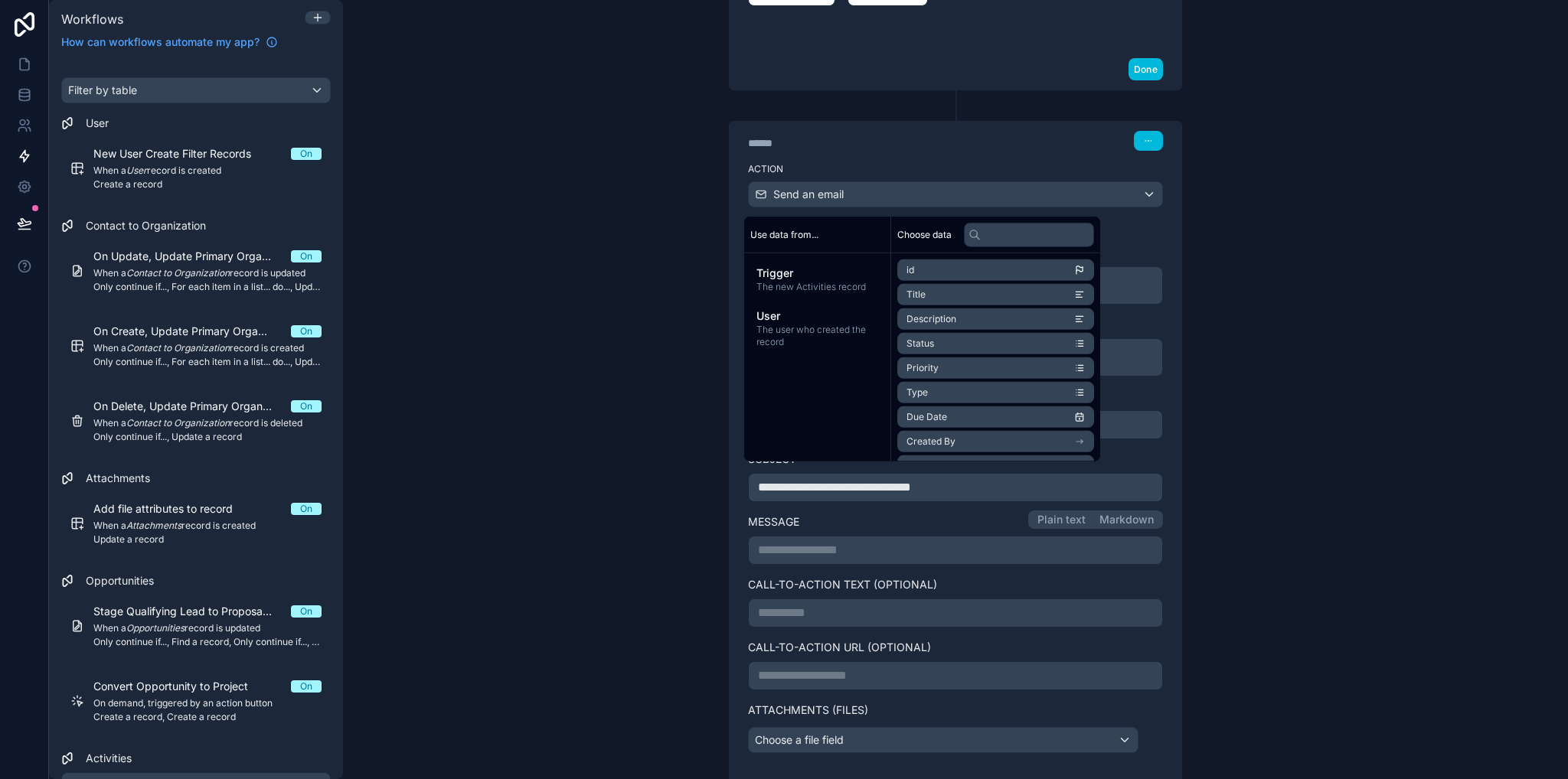
click at [1337, 493] on div "**********" at bounding box center [956, 389] width 1225 height 779
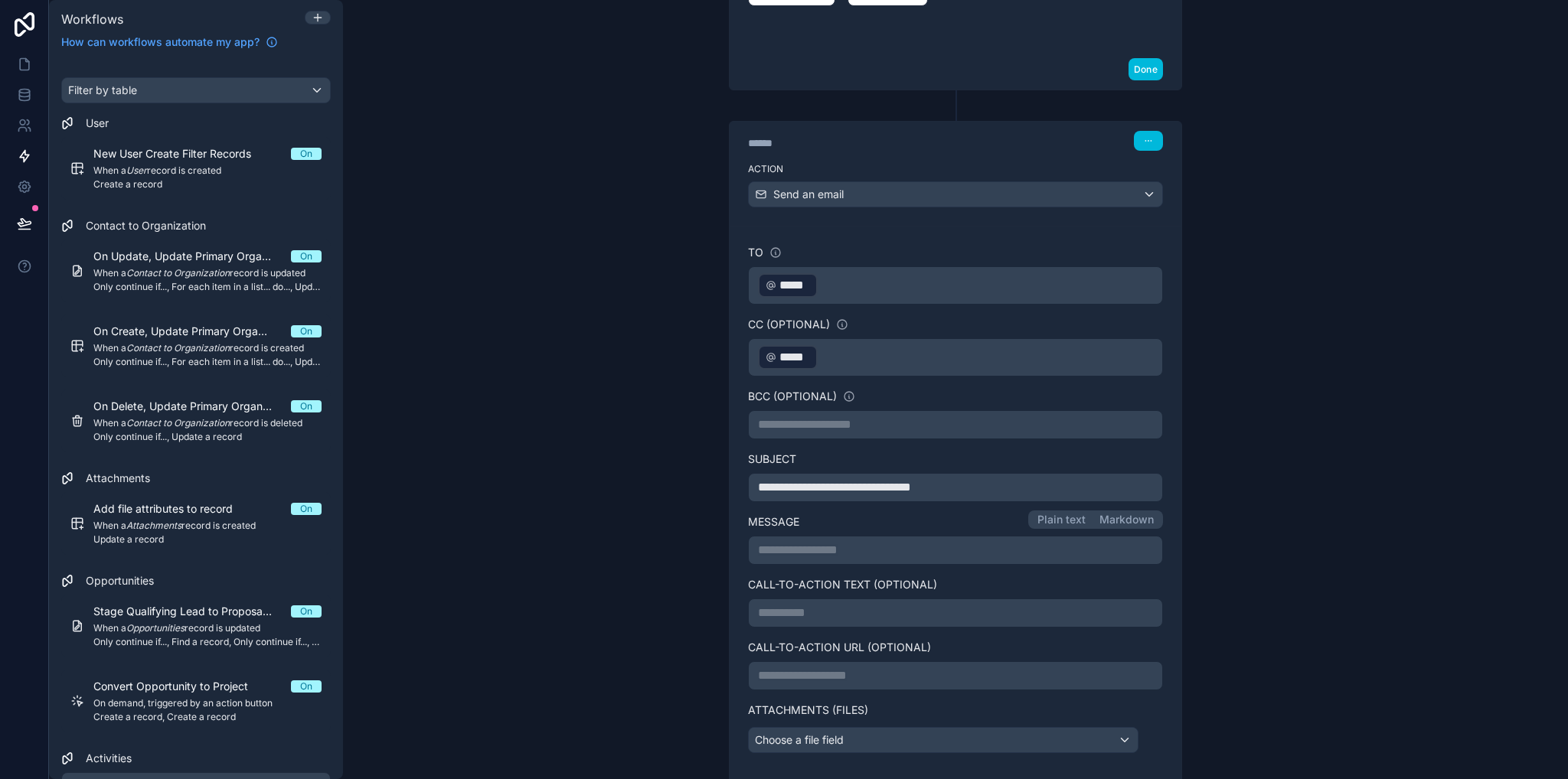
click at [778, 548] on div "**********" at bounding box center [955, 550] width 415 height 29
click at [780, 543] on p "**********" at bounding box center [956, 550] width 395 height 19
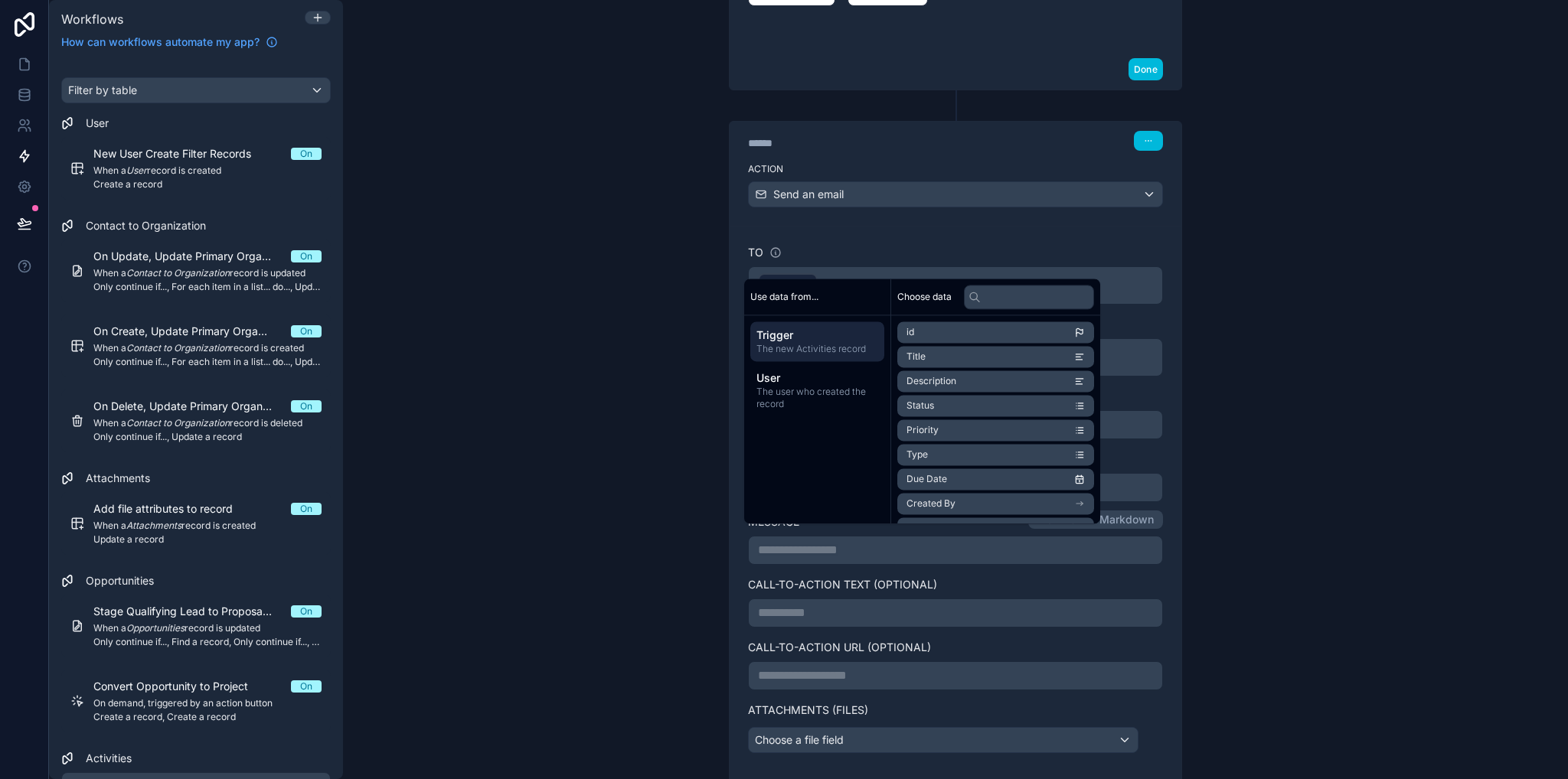
click at [1248, 536] on div "**********" at bounding box center [956, 389] width 1225 height 779
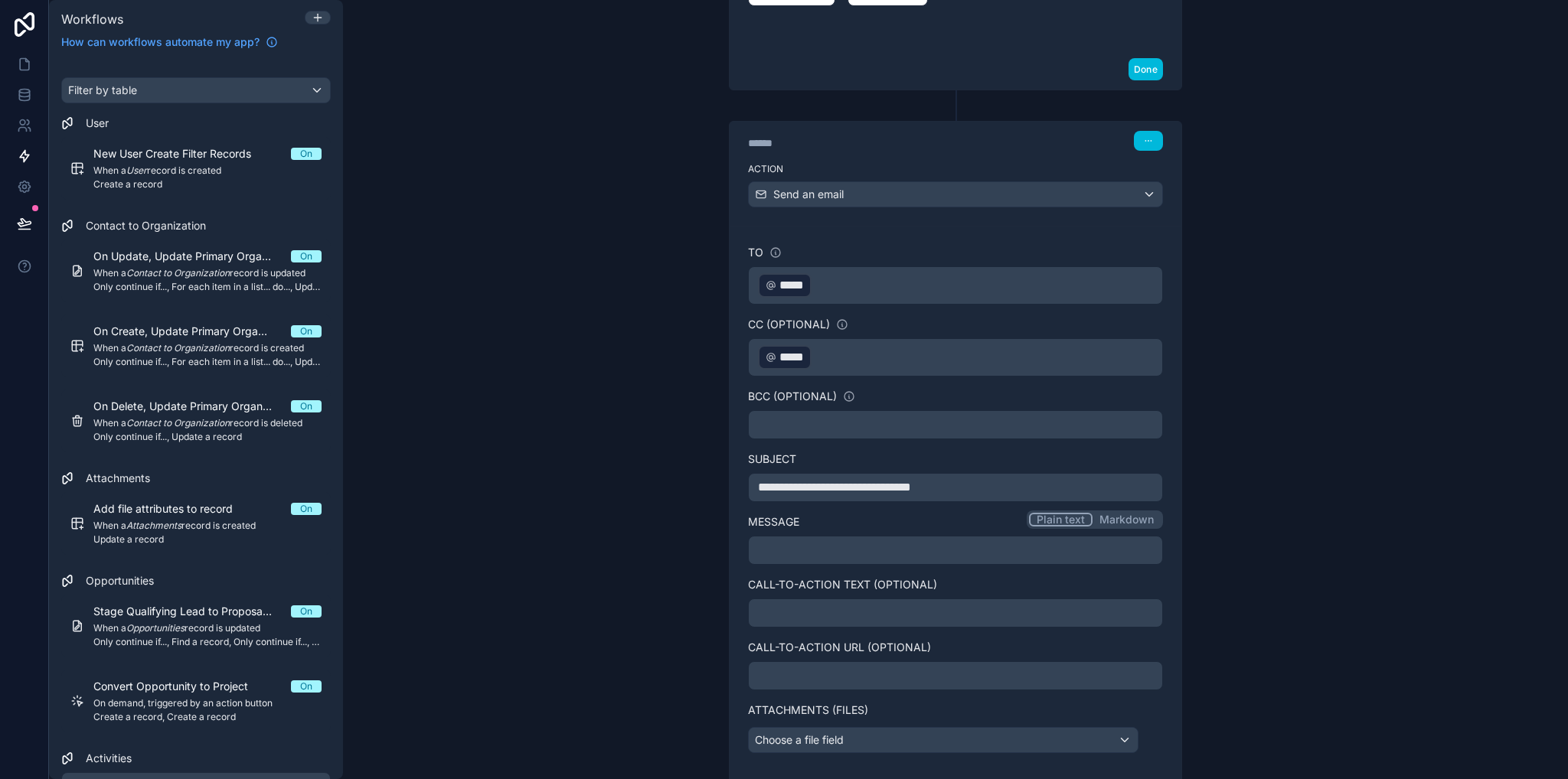
click at [1075, 513] on button "Plain text" at bounding box center [1061, 519] width 64 height 14
click at [1117, 515] on button "Markdown" at bounding box center [1126, 519] width 68 height 14
click at [998, 541] on p "**********" at bounding box center [956, 550] width 395 height 19
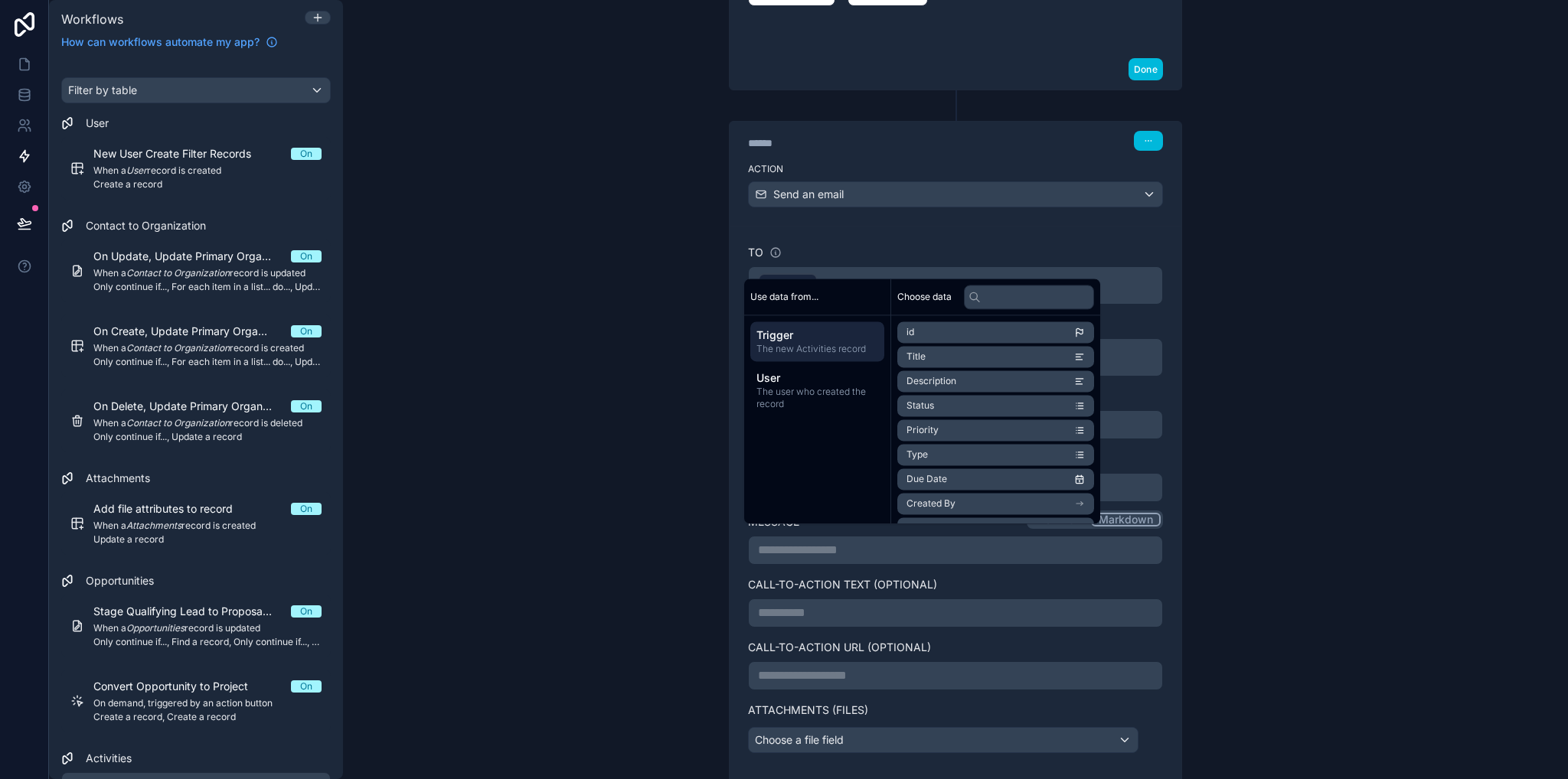
click at [1355, 569] on div "**********" at bounding box center [956, 389] width 1225 height 779
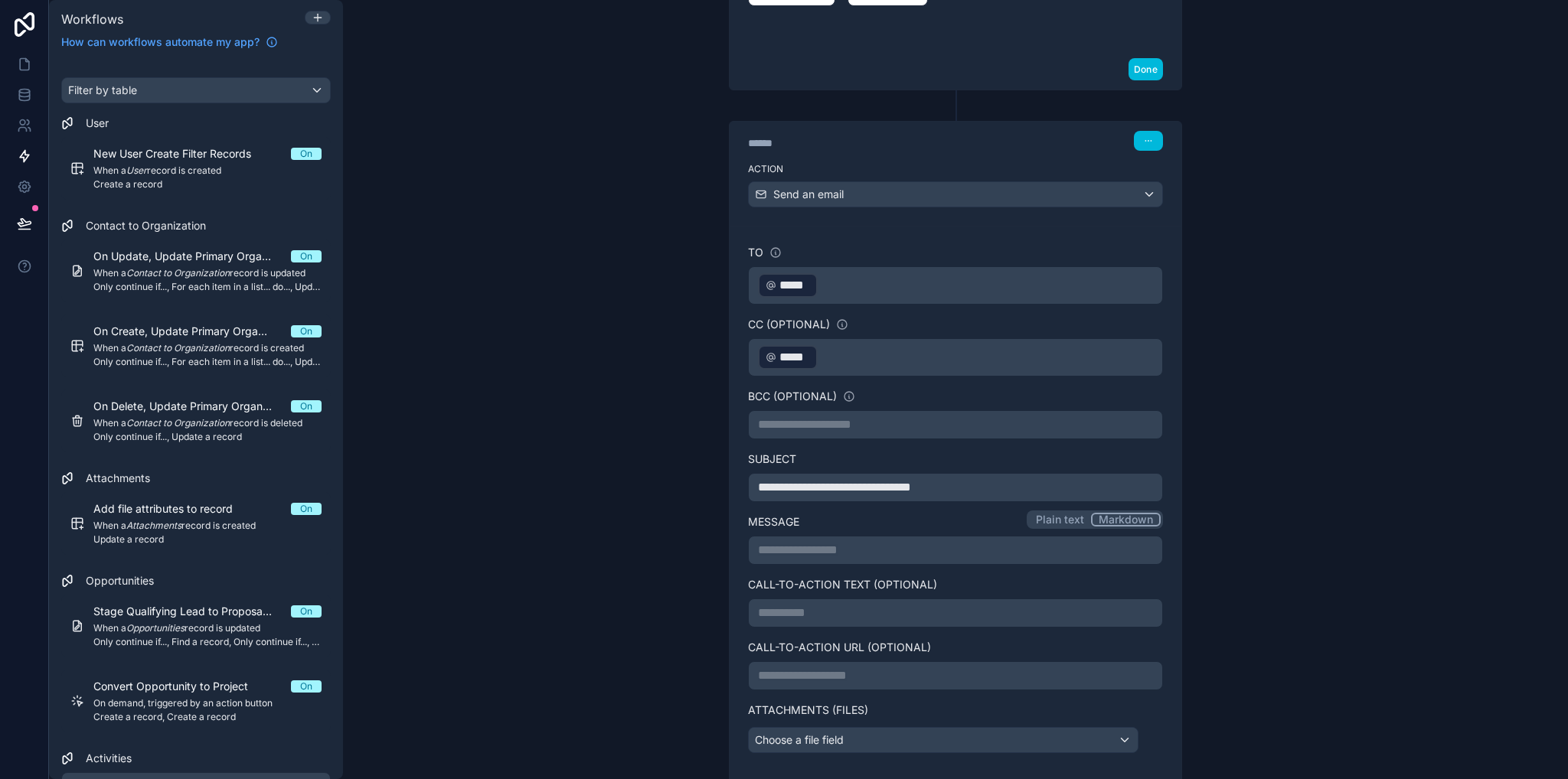
click at [909, 541] on p "**********" at bounding box center [956, 550] width 395 height 19
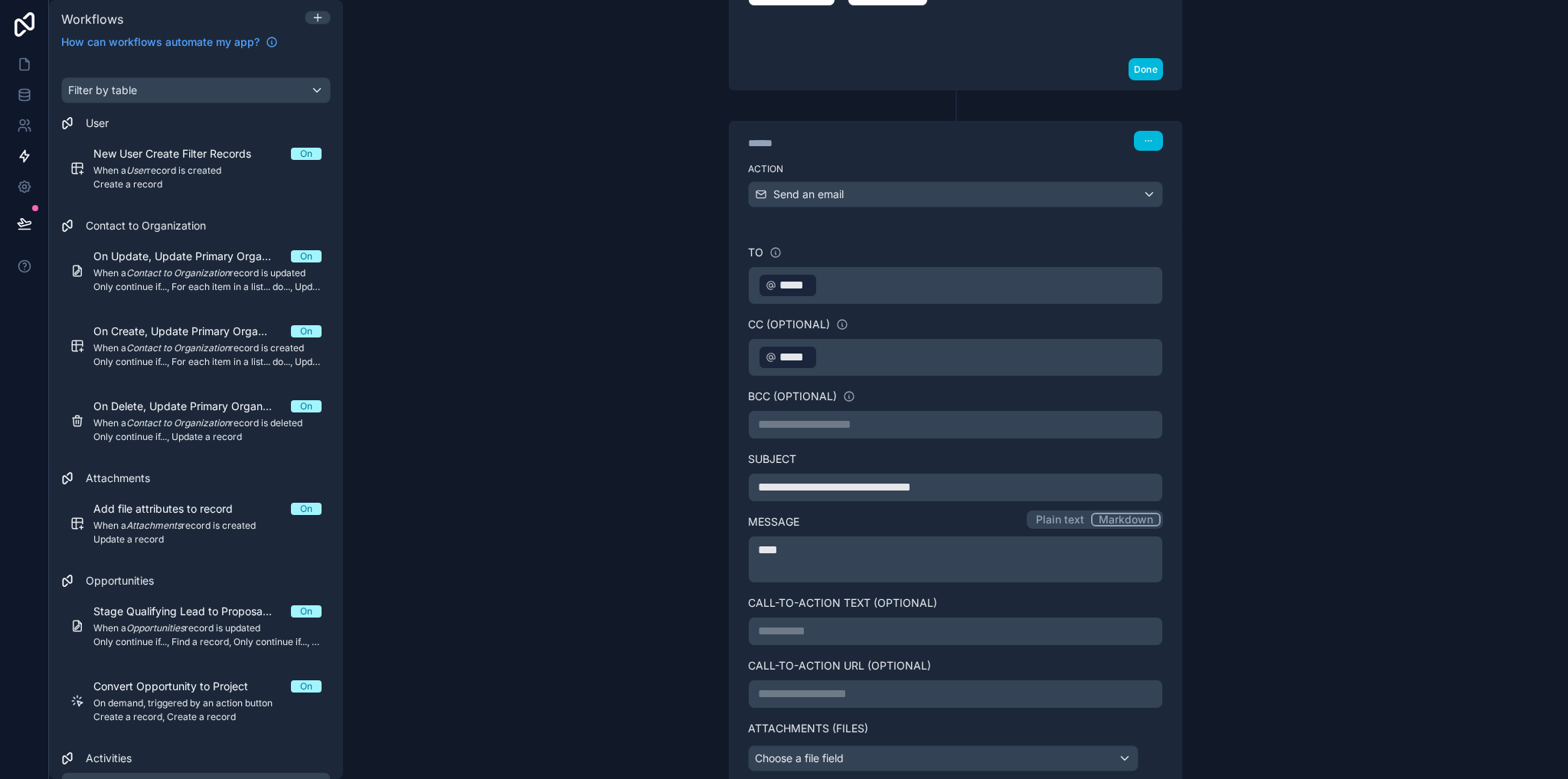
click at [788, 566] on p "﻿" at bounding box center [956, 569] width 395 height 19
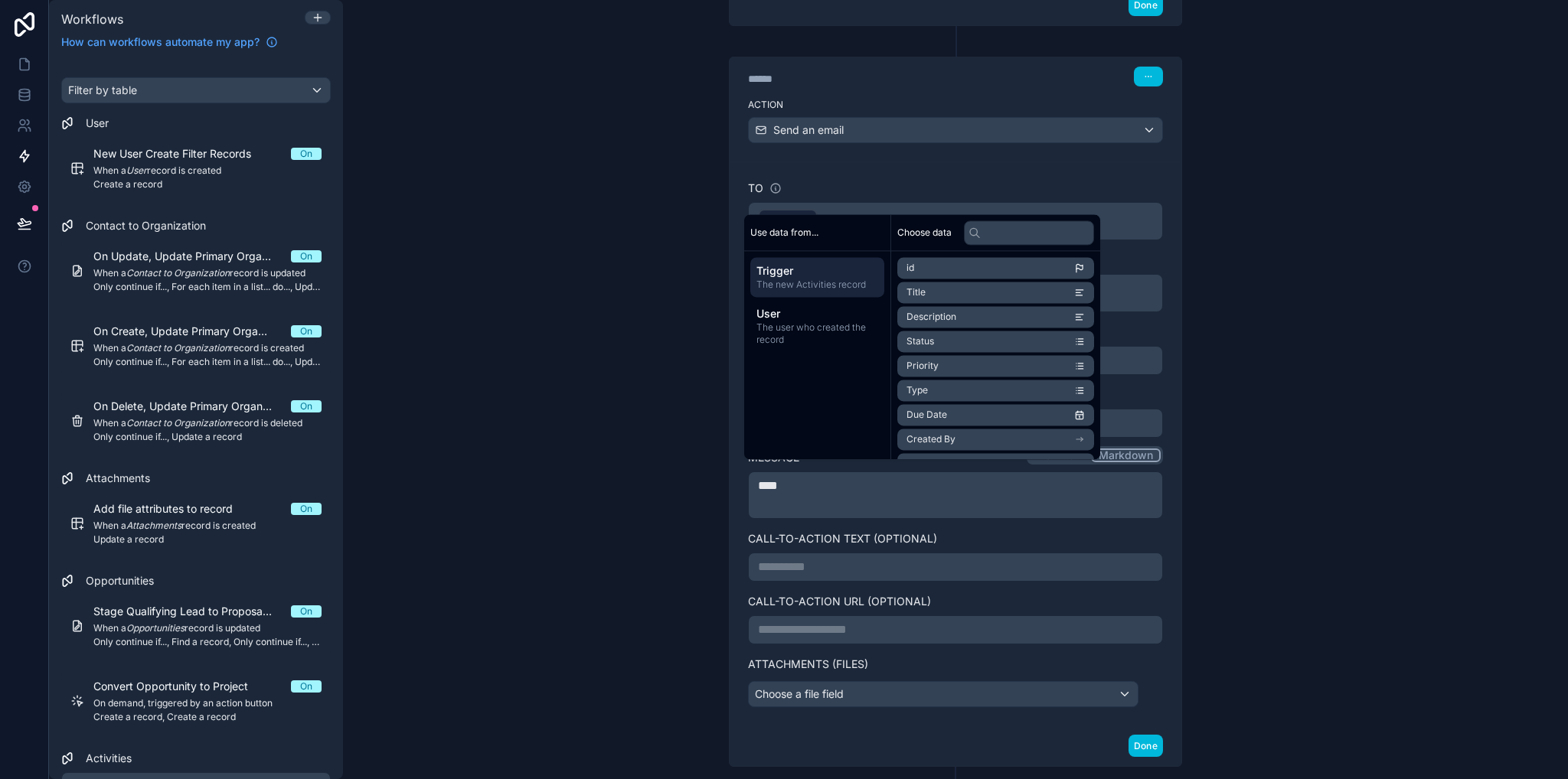
scroll to position [947, 0]
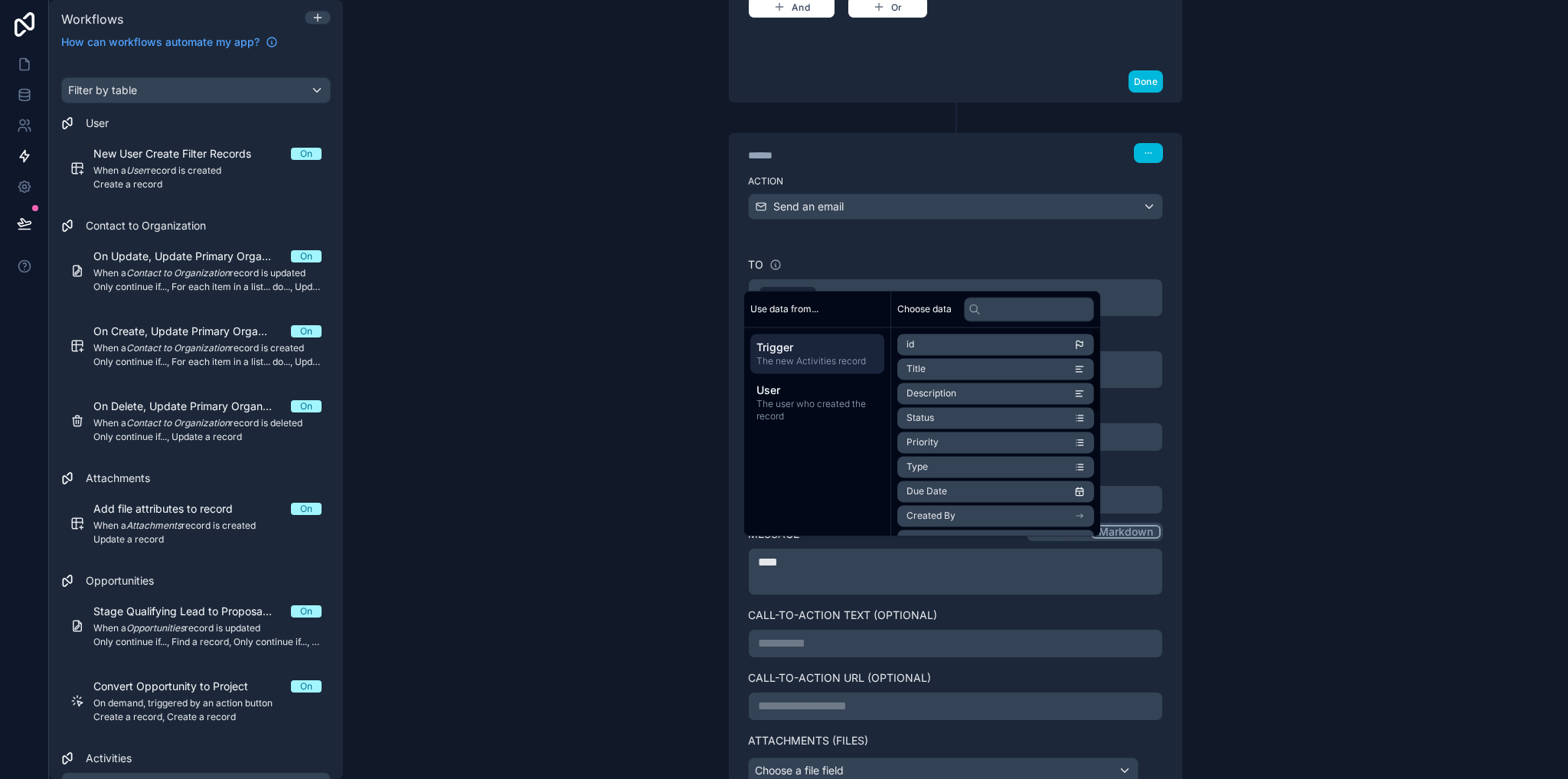
click at [777, 553] on p "***" at bounding box center [956, 562] width 395 height 19
click at [965, 464] on li "Assigned to" at bounding box center [995, 464] width 197 height 21
click at [989, 422] on li "first name" at bounding box center [995, 421] width 197 height 21
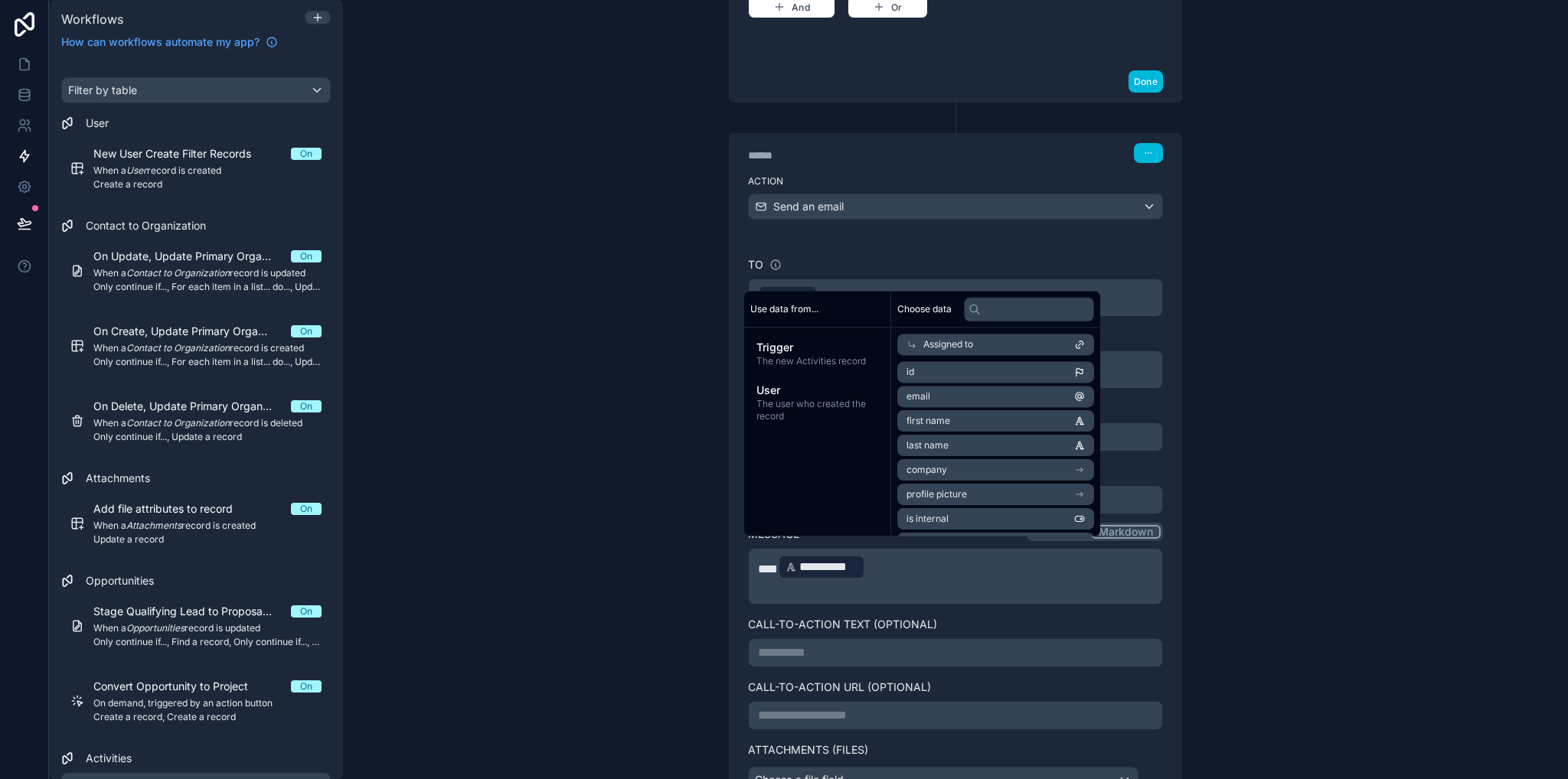
click at [784, 588] on div "**********" at bounding box center [955, 576] width 415 height 57
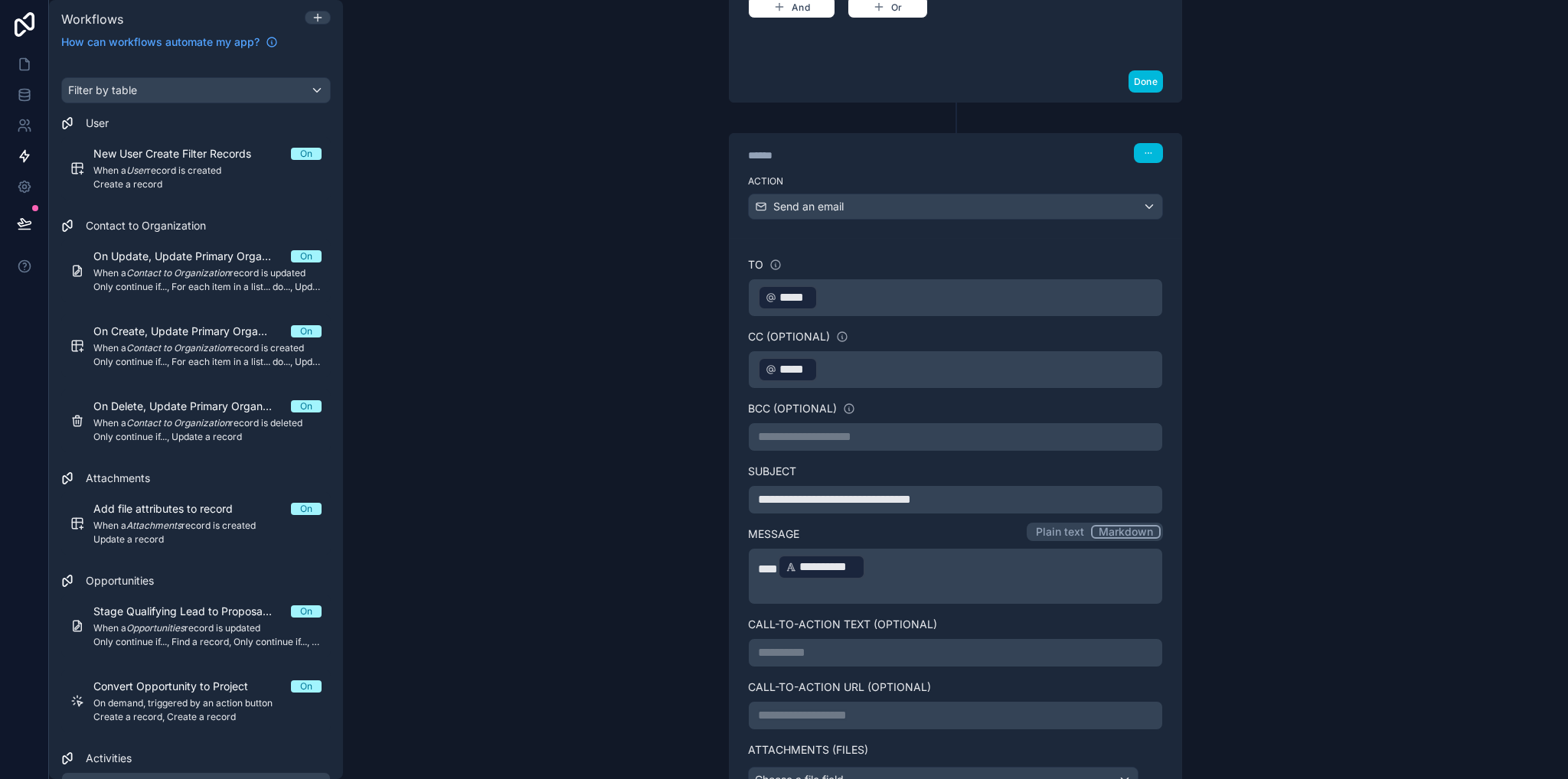
click at [777, 581] on p "﻿" at bounding box center [956, 590] width 395 height 19
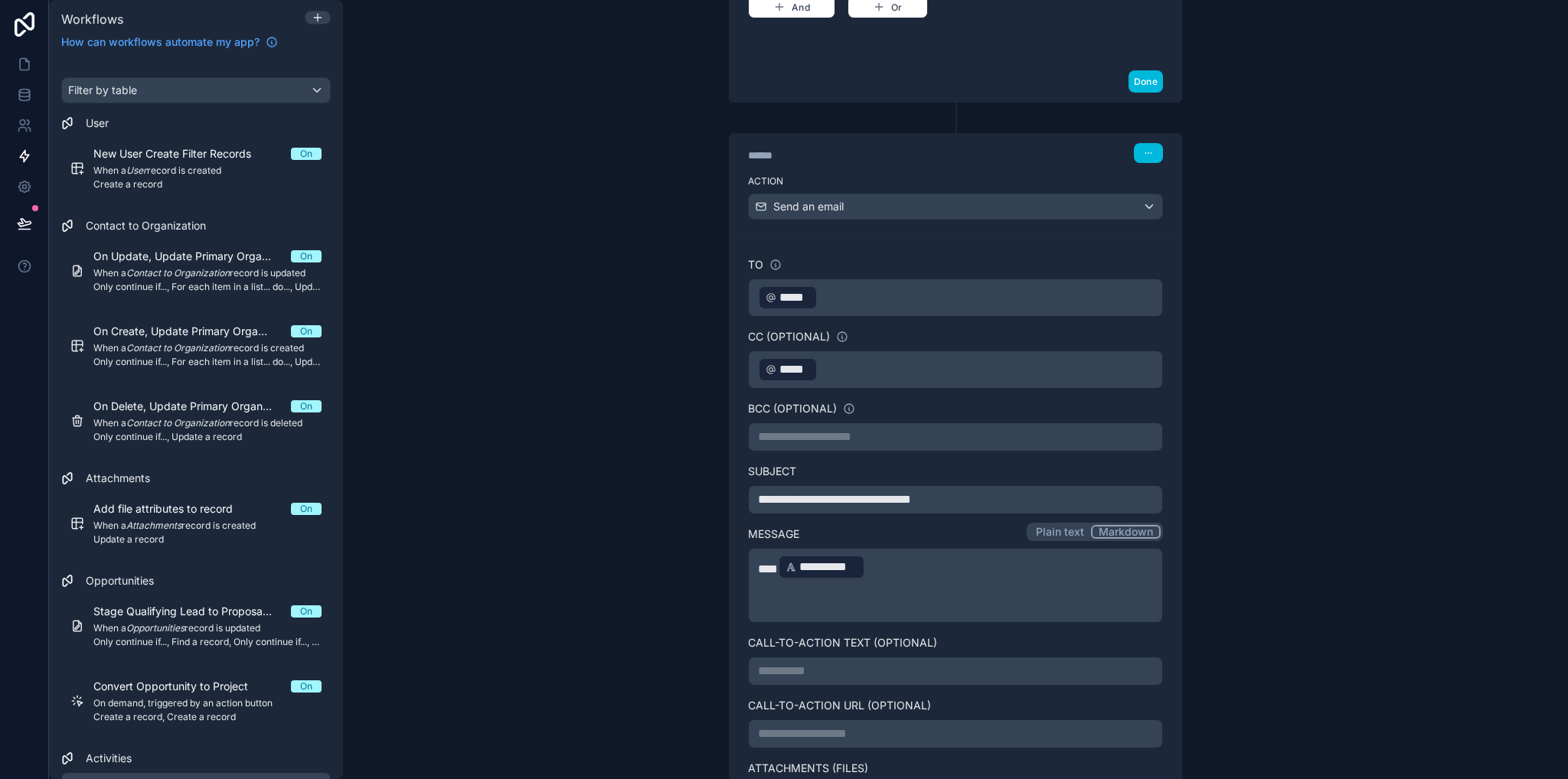
drag, startPoint x: 803, startPoint y: 576, endPoint x: 803, endPoint y: 591, distance: 15.0
click at [803, 581] on p "﻿" at bounding box center [956, 590] width 395 height 19
click at [790, 603] on p "﻿" at bounding box center [956, 608] width 395 height 19
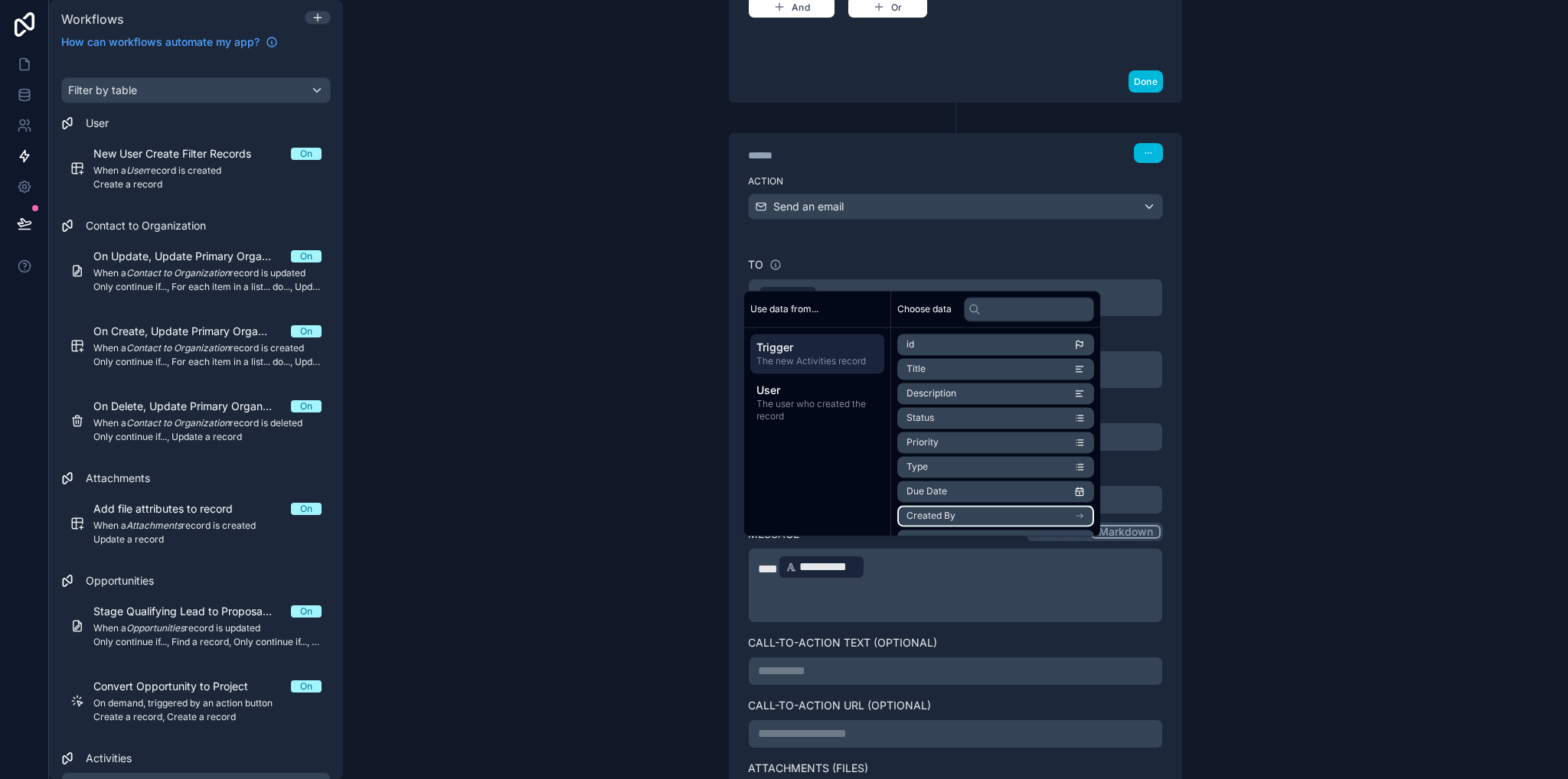
click at [980, 512] on li "Created By" at bounding box center [995, 515] width 197 height 21
click at [956, 426] on li "first name" at bounding box center [995, 421] width 197 height 21
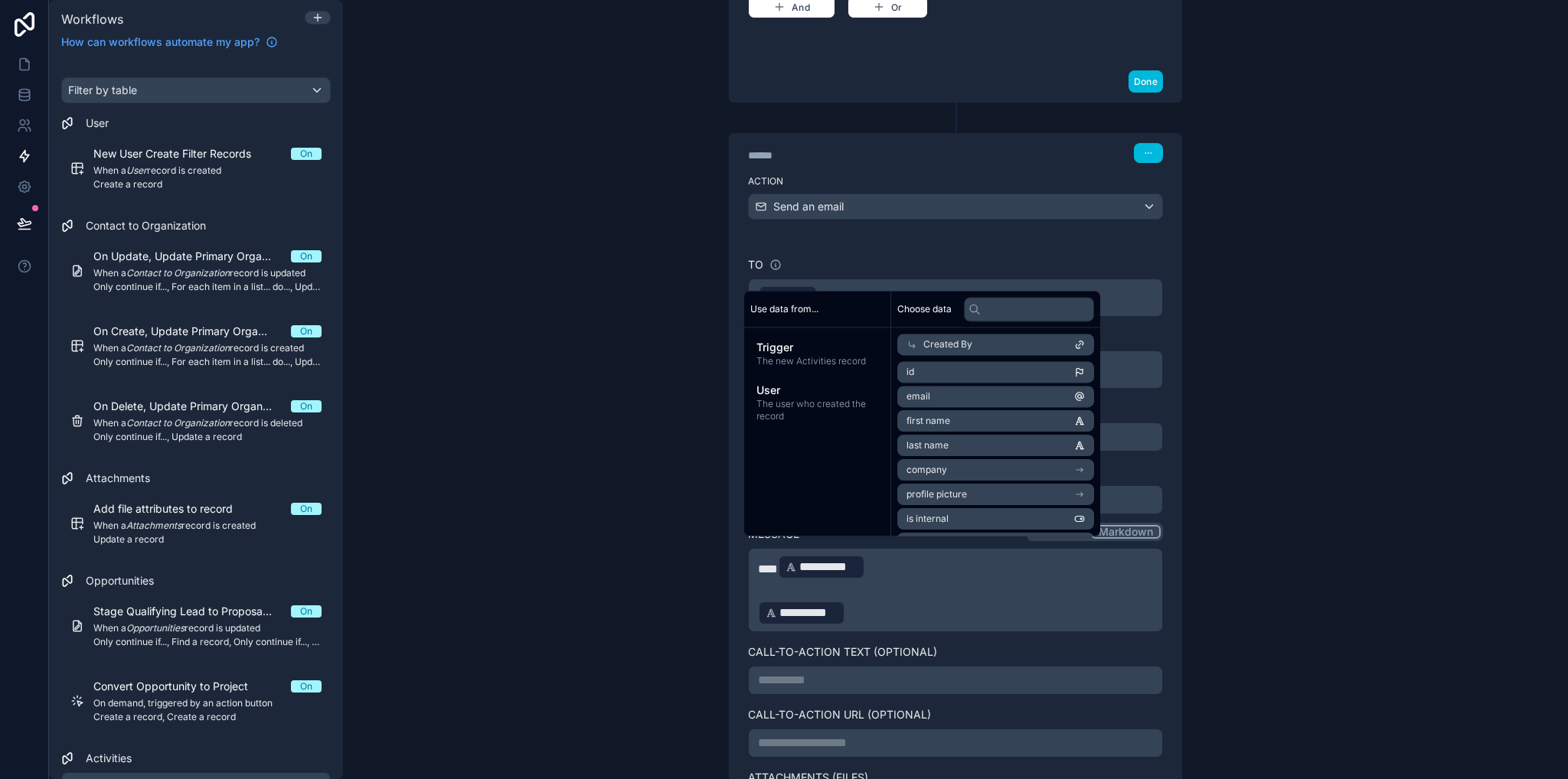
click at [861, 601] on p "**********" at bounding box center [956, 613] width 395 height 28
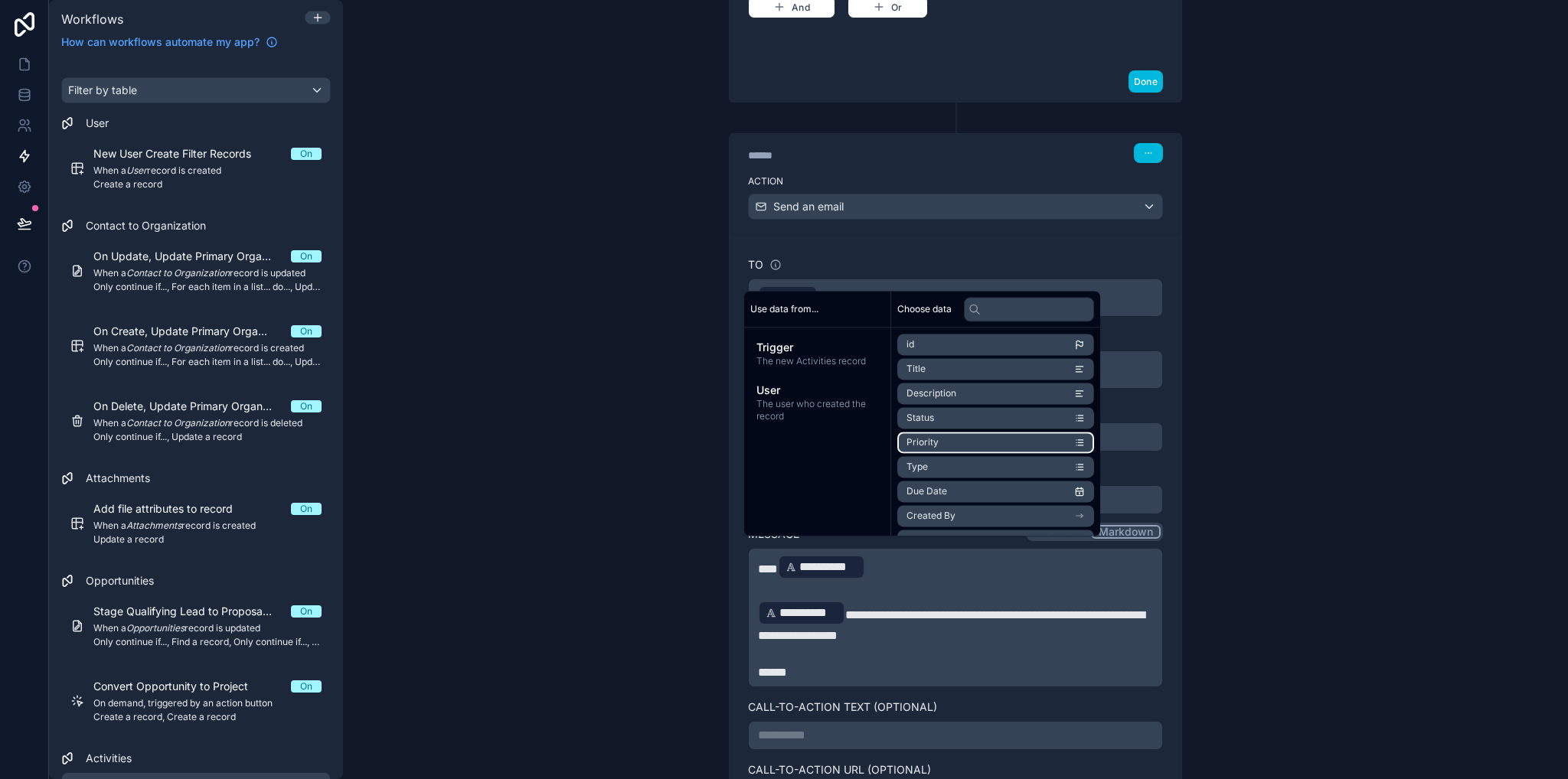
click at [1447, 519] on div "**********" at bounding box center [956, 389] width 1225 height 779
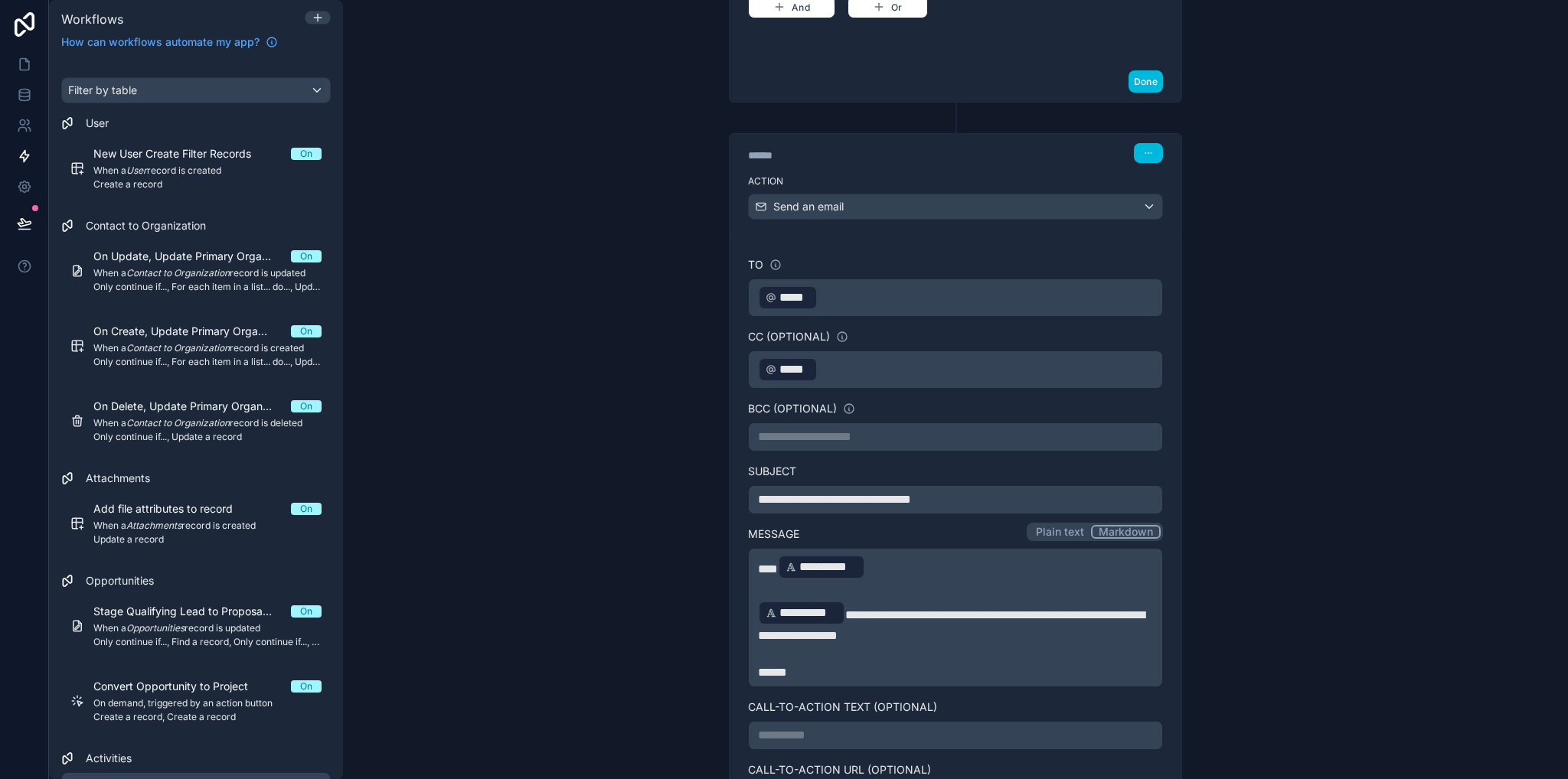
click at [811, 663] on p "*****" at bounding box center [956, 672] width 395 height 19
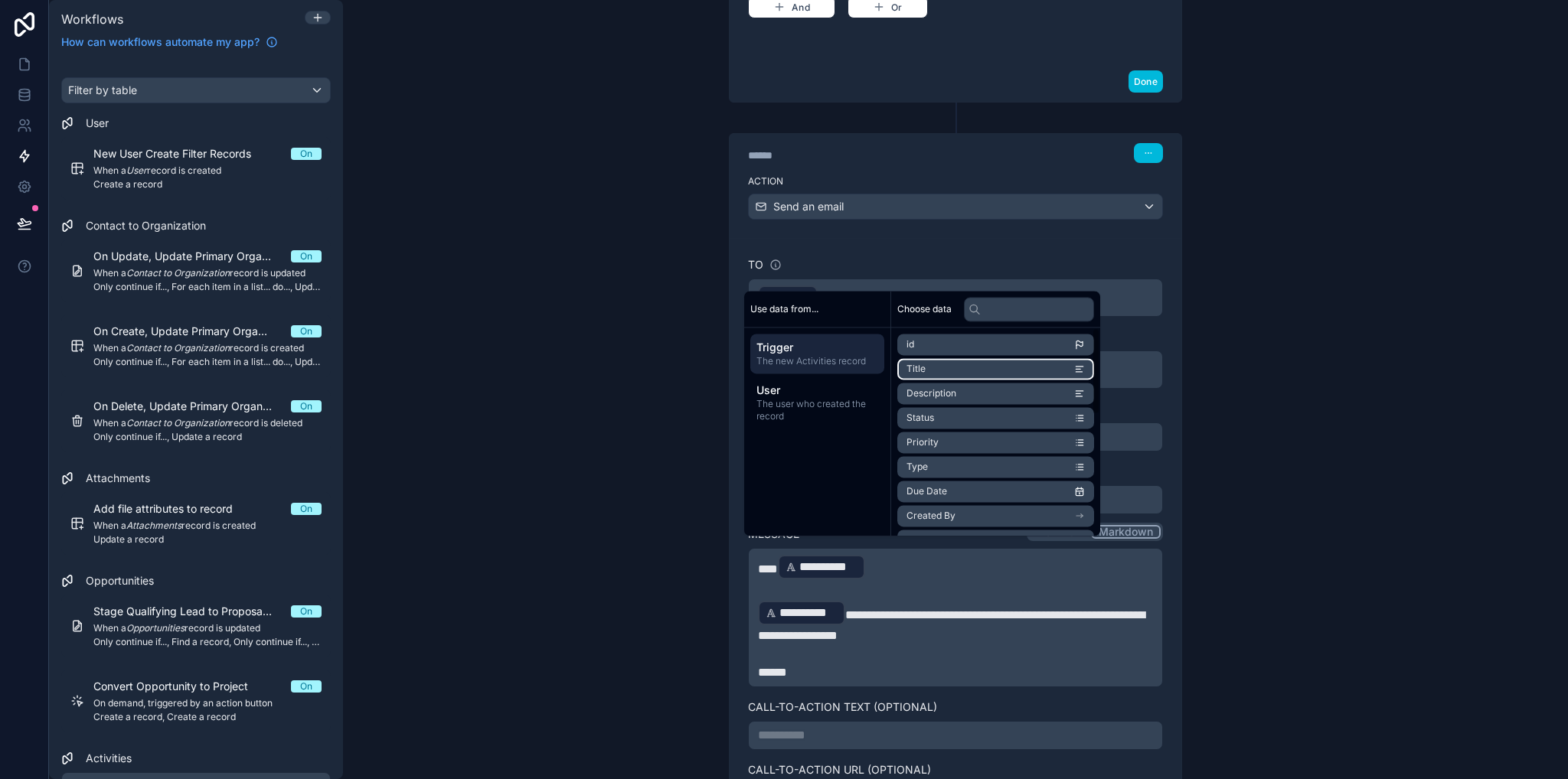
click at [952, 367] on li "Title" at bounding box center [995, 369] width 197 height 21
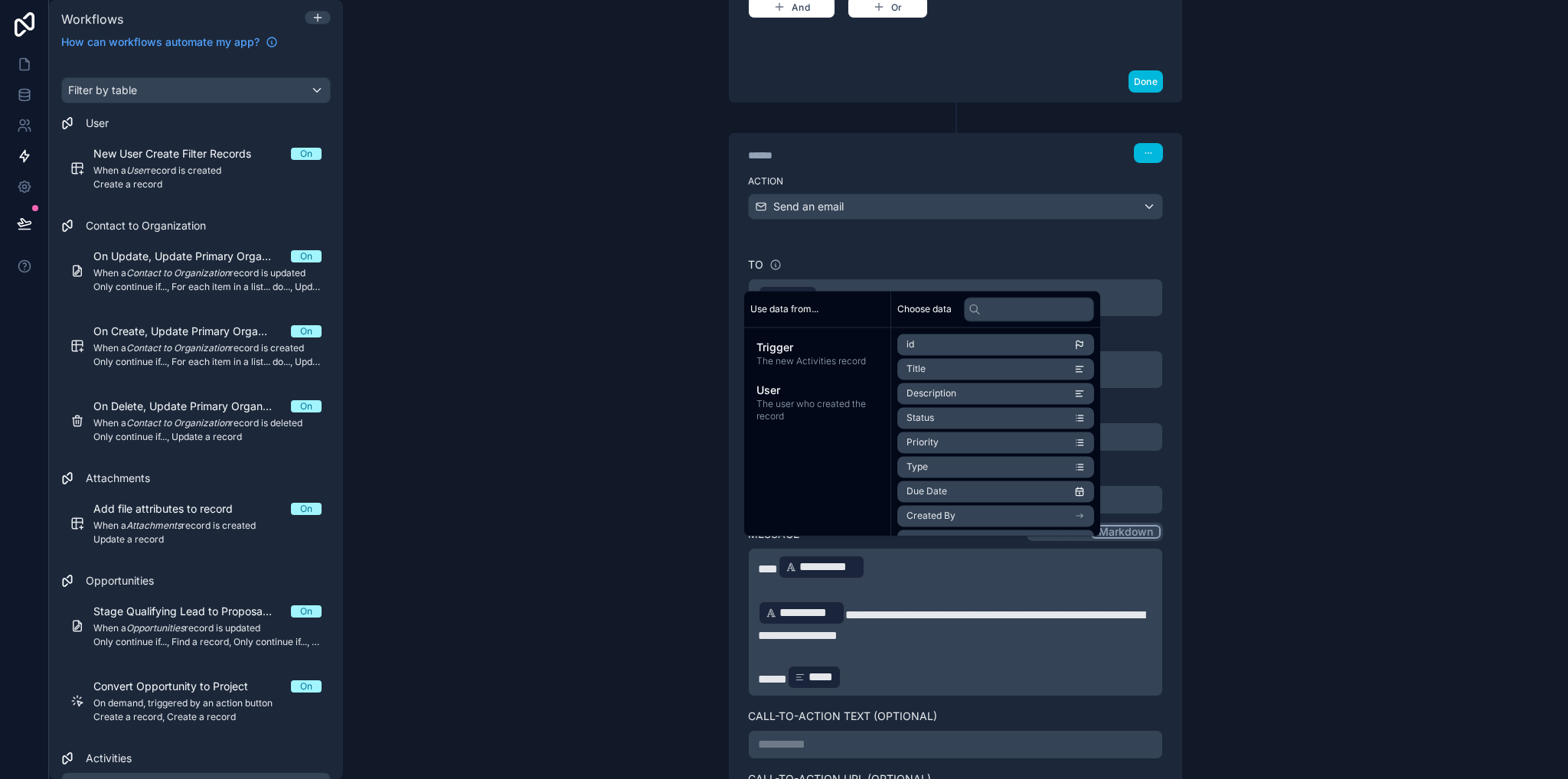
click at [886, 663] on p "***** ***** ﻿ ﻿" at bounding box center [956, 677] width 395 height 28
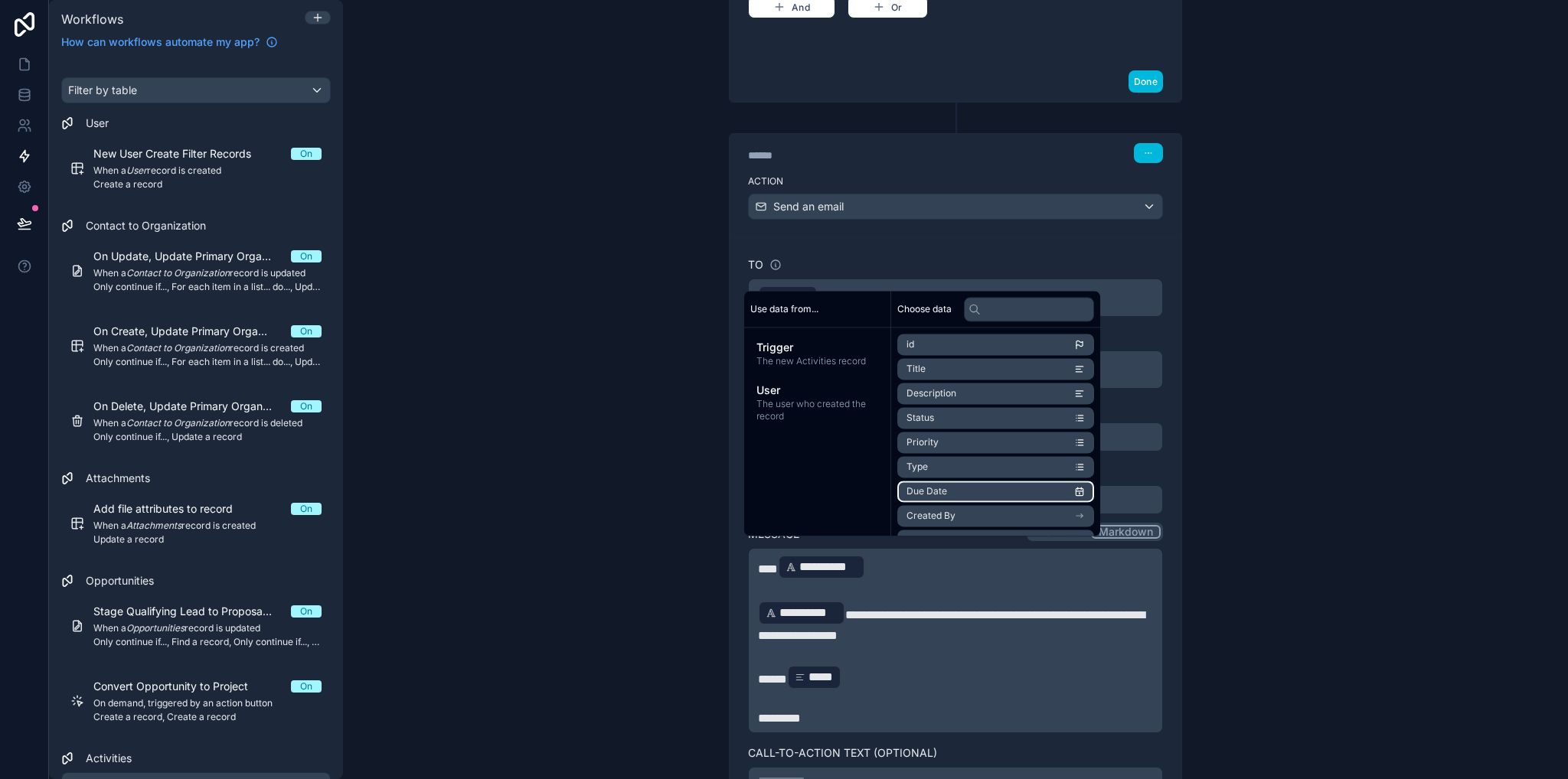
click at [985, 487] on li "Due Date" at bounding box center [995, 491] width 197 height 21
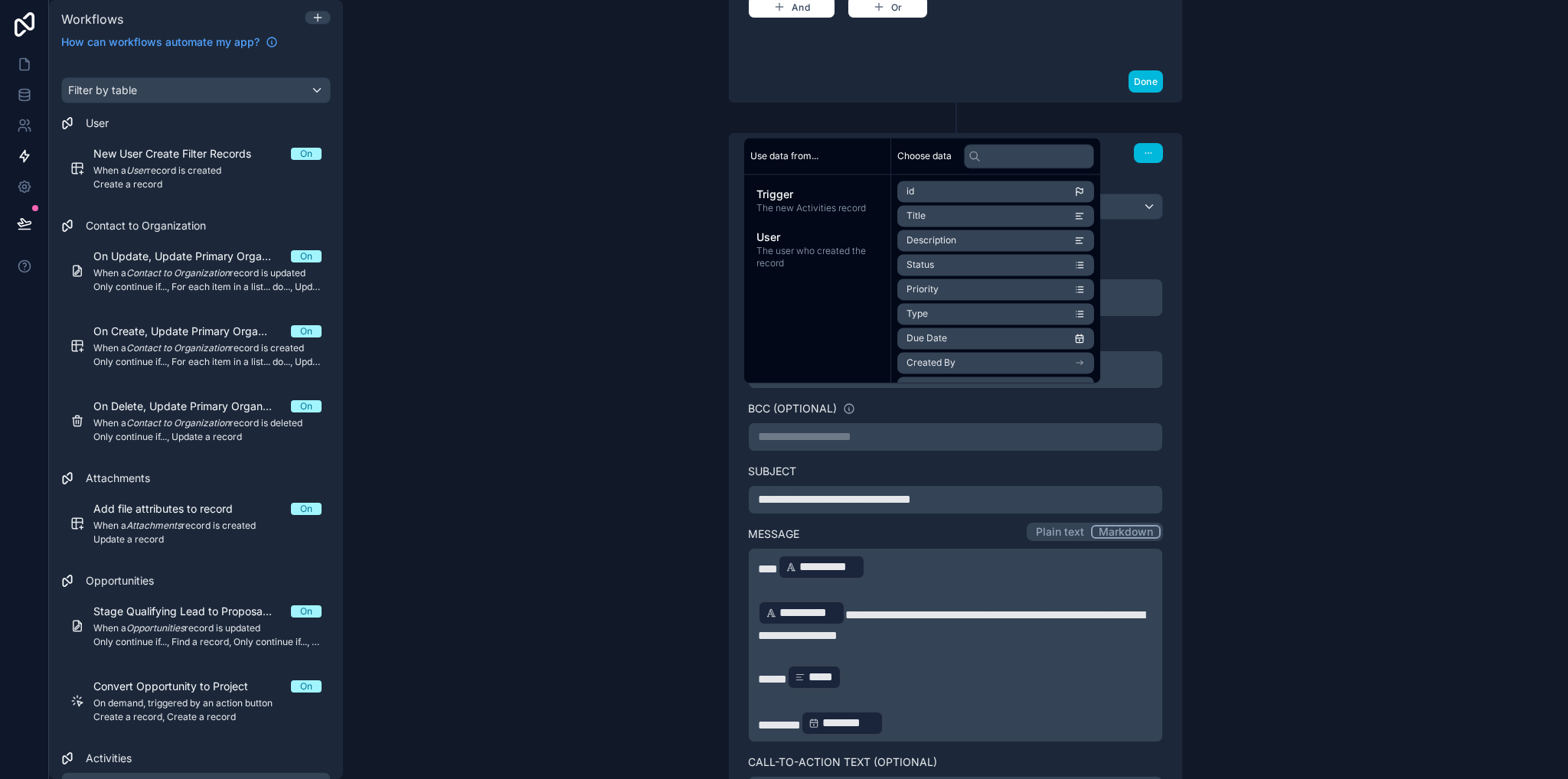
scroll to position [1177, 0]
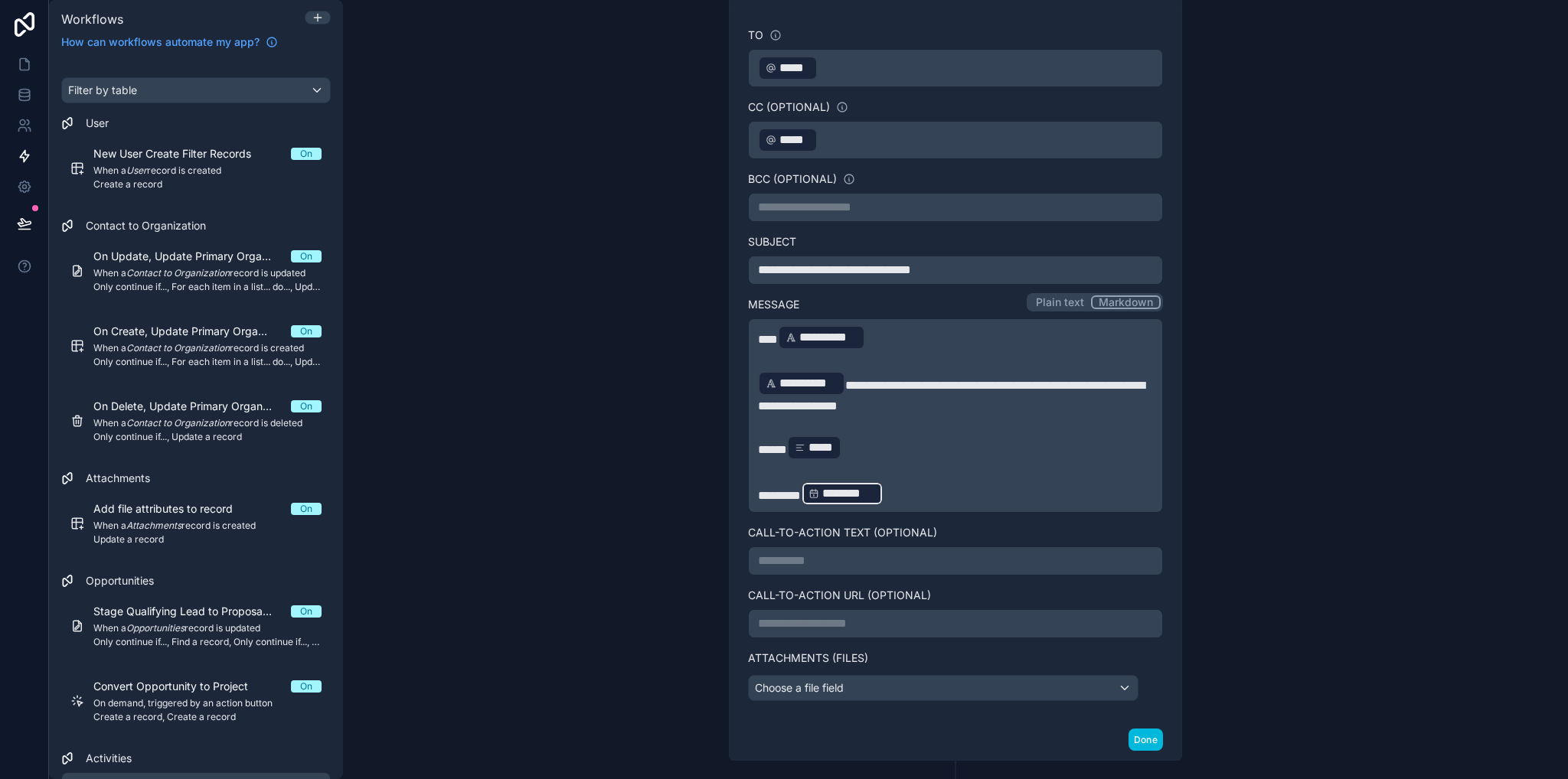
click at [977, 481] on p "********* ******** ﻿ ﻿" at bounding box center [956, 493] width 395 height 28
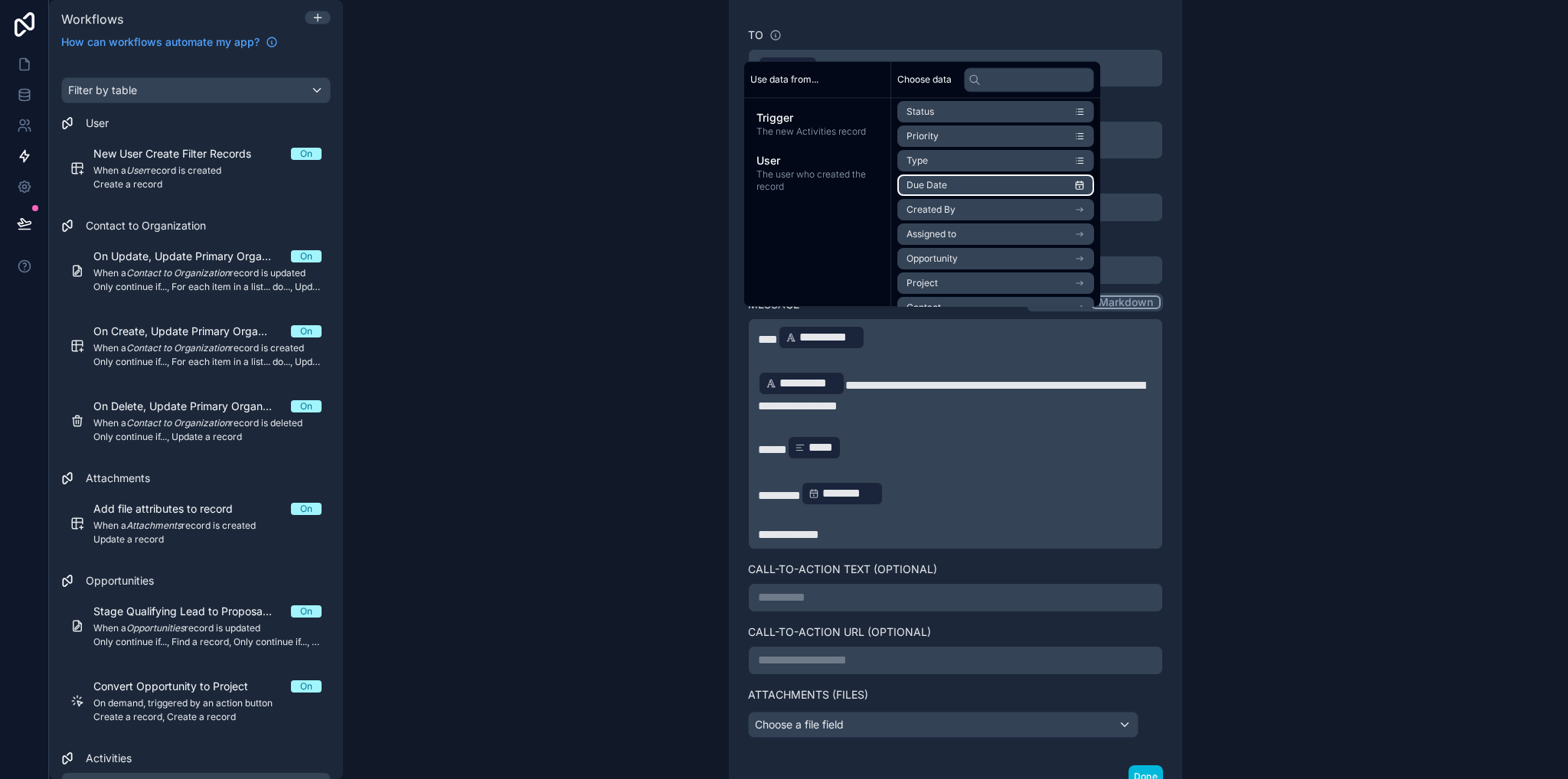
scroll to position [0, 0]
click at [973, 162] on li "Description" at bounding box center [995, 163] width 197 height 21
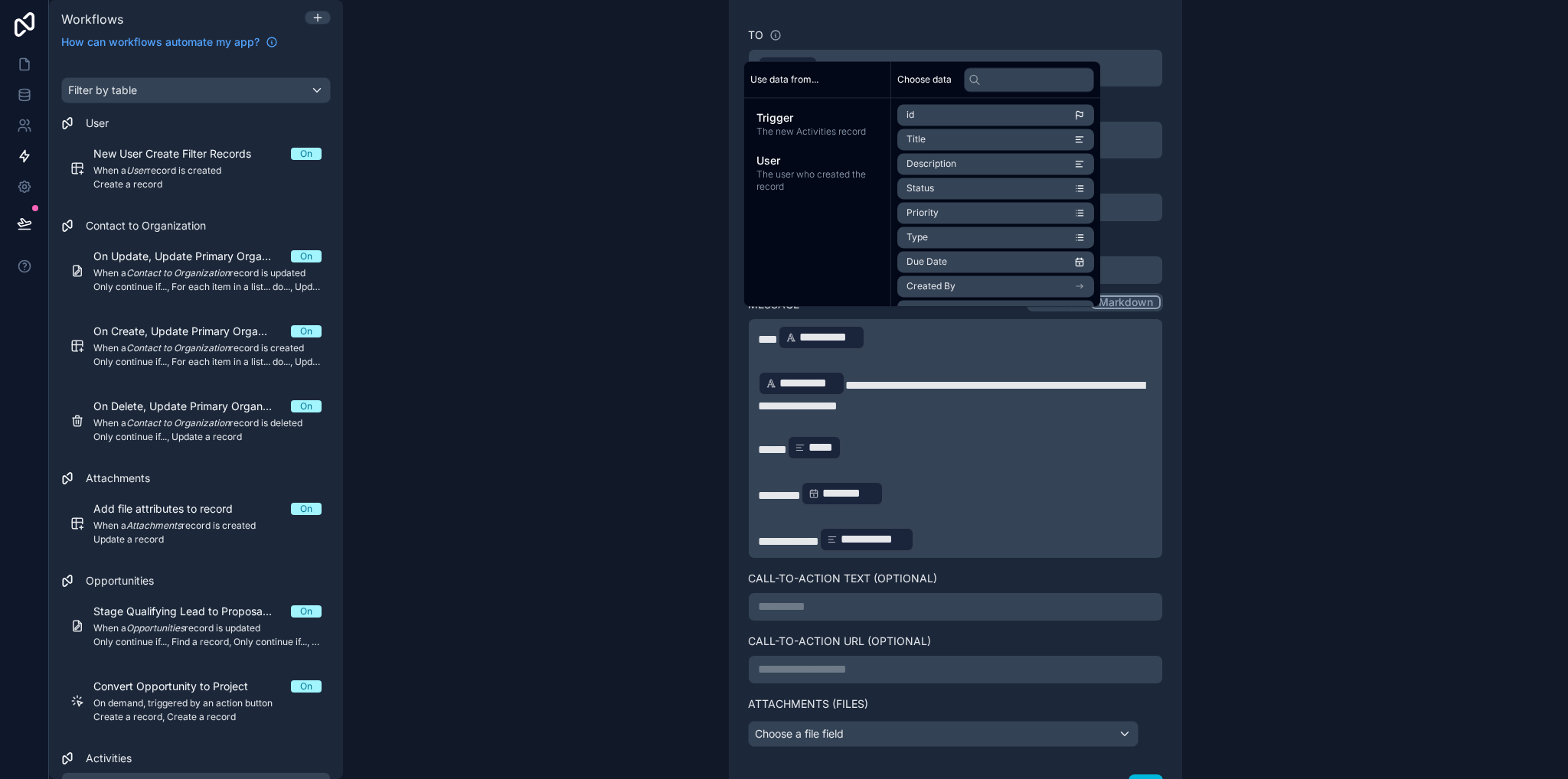
drag, startPoint x: 1357, startPoint y: 481, endPoint x: 1274, endPoint y: 485, distance: 83.1
click at [1354, 481] on div "**********" at bounding box center [956, 389] width 1225 height 779
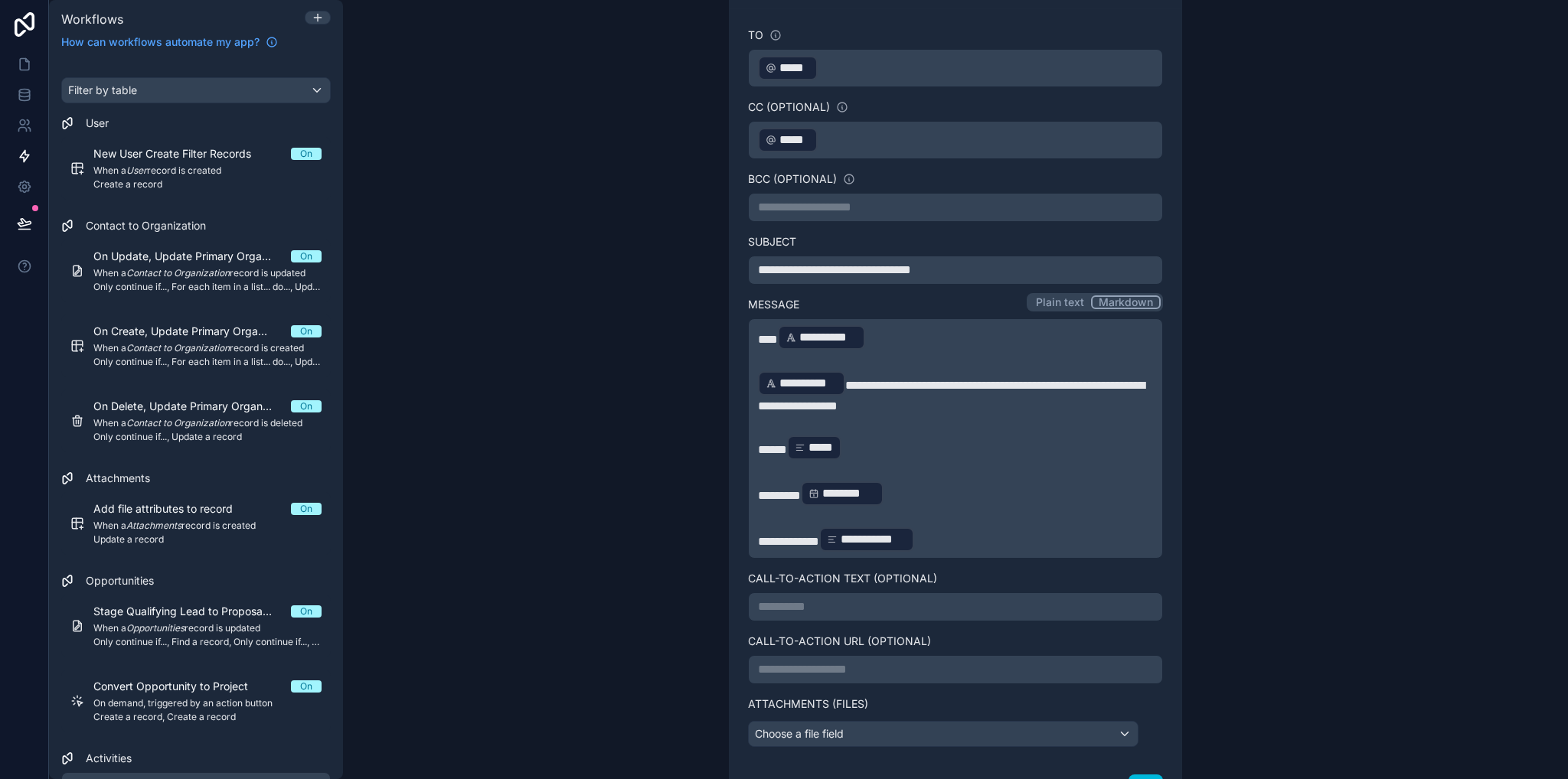
click at [840, 661] on p "**********" at bounding box center [956, 670] width 395 height 19
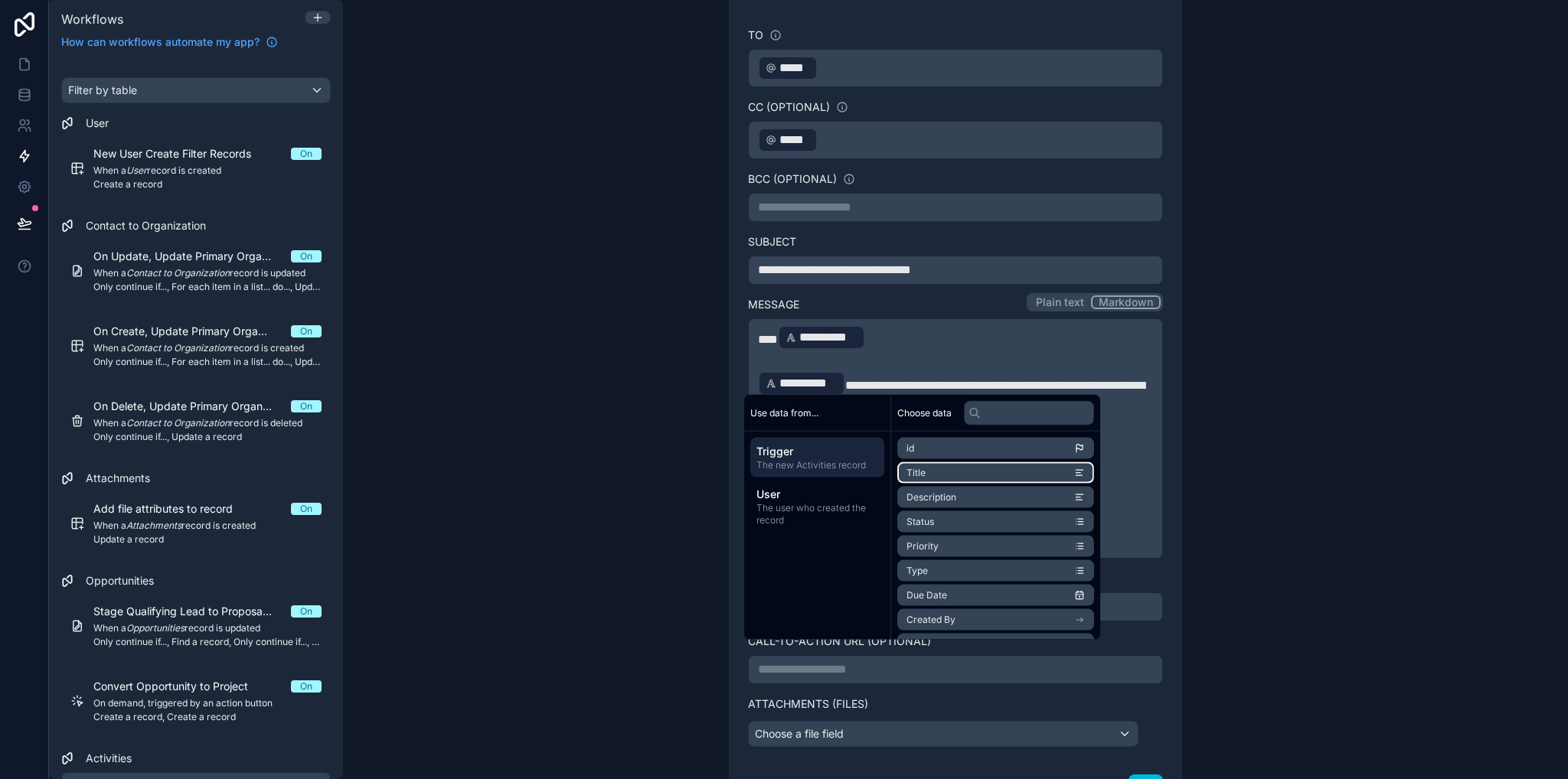
scroll to position [77, 0]
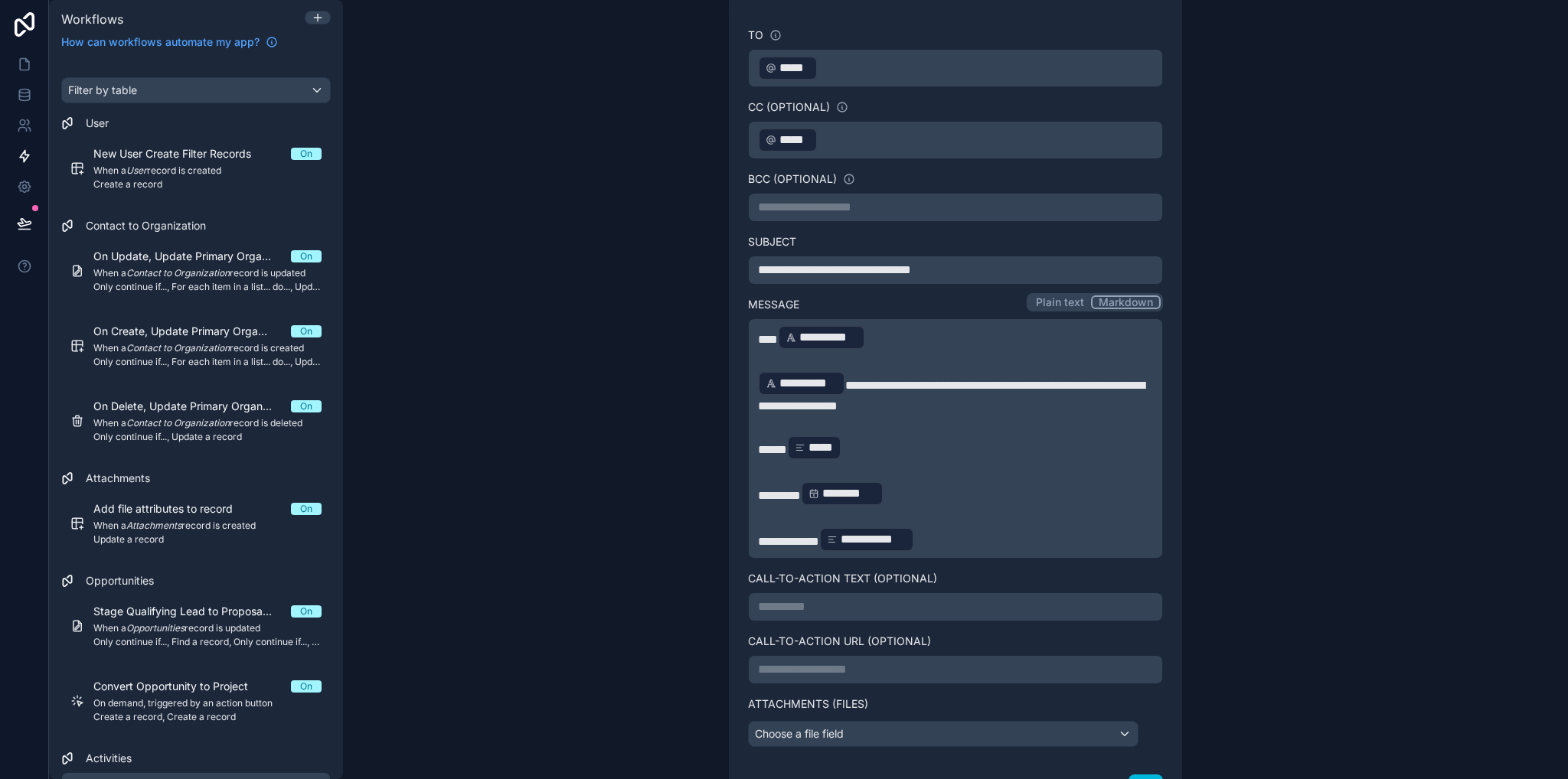
click at [1238, 485] on div "**********" at bounding box center [956, 389] width 1225 height 779
click at [1251, 490] on div "**********" at bounding box center [956, 389] width 1225 height 779
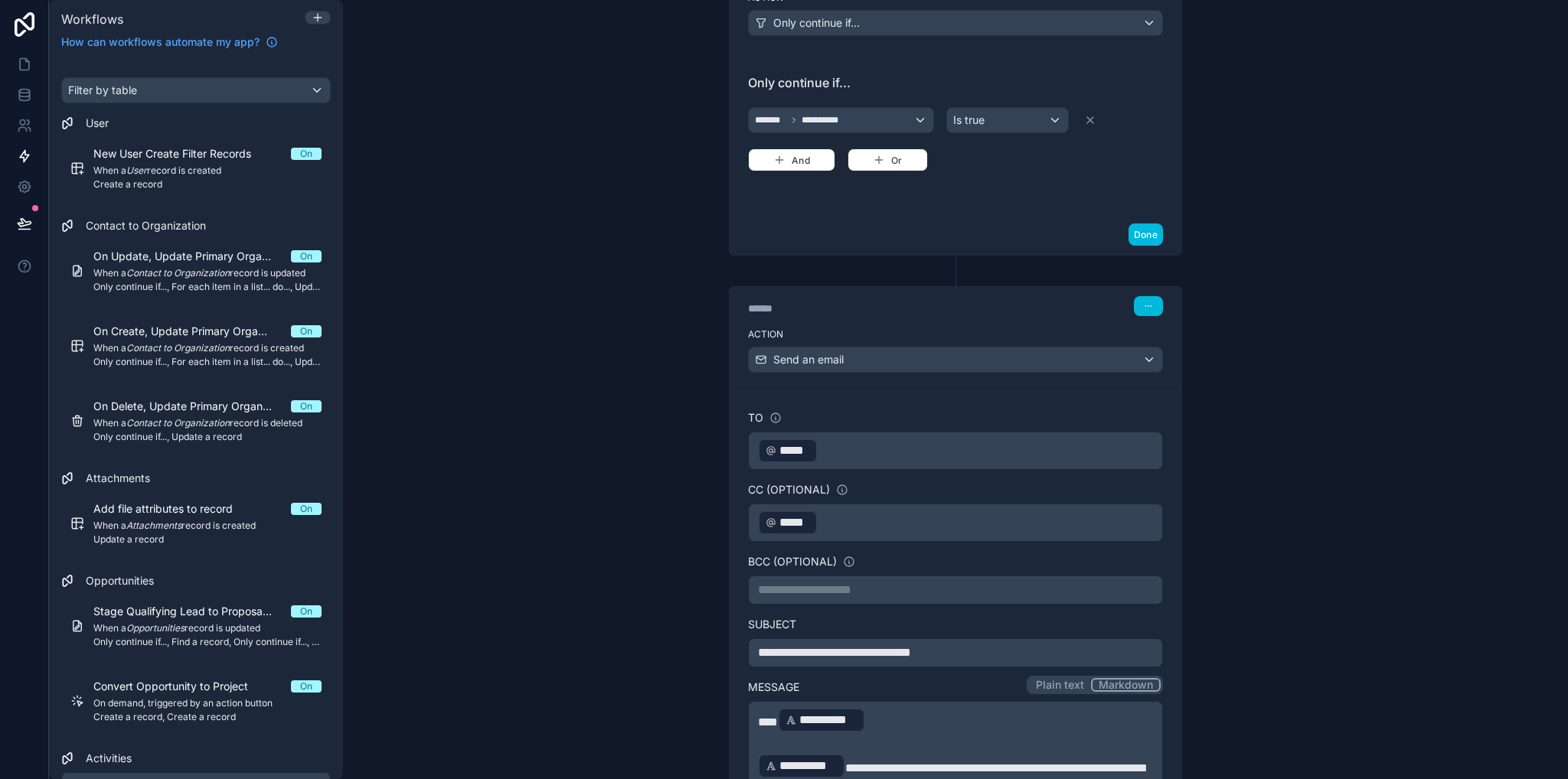
scroll to position [412, 0]
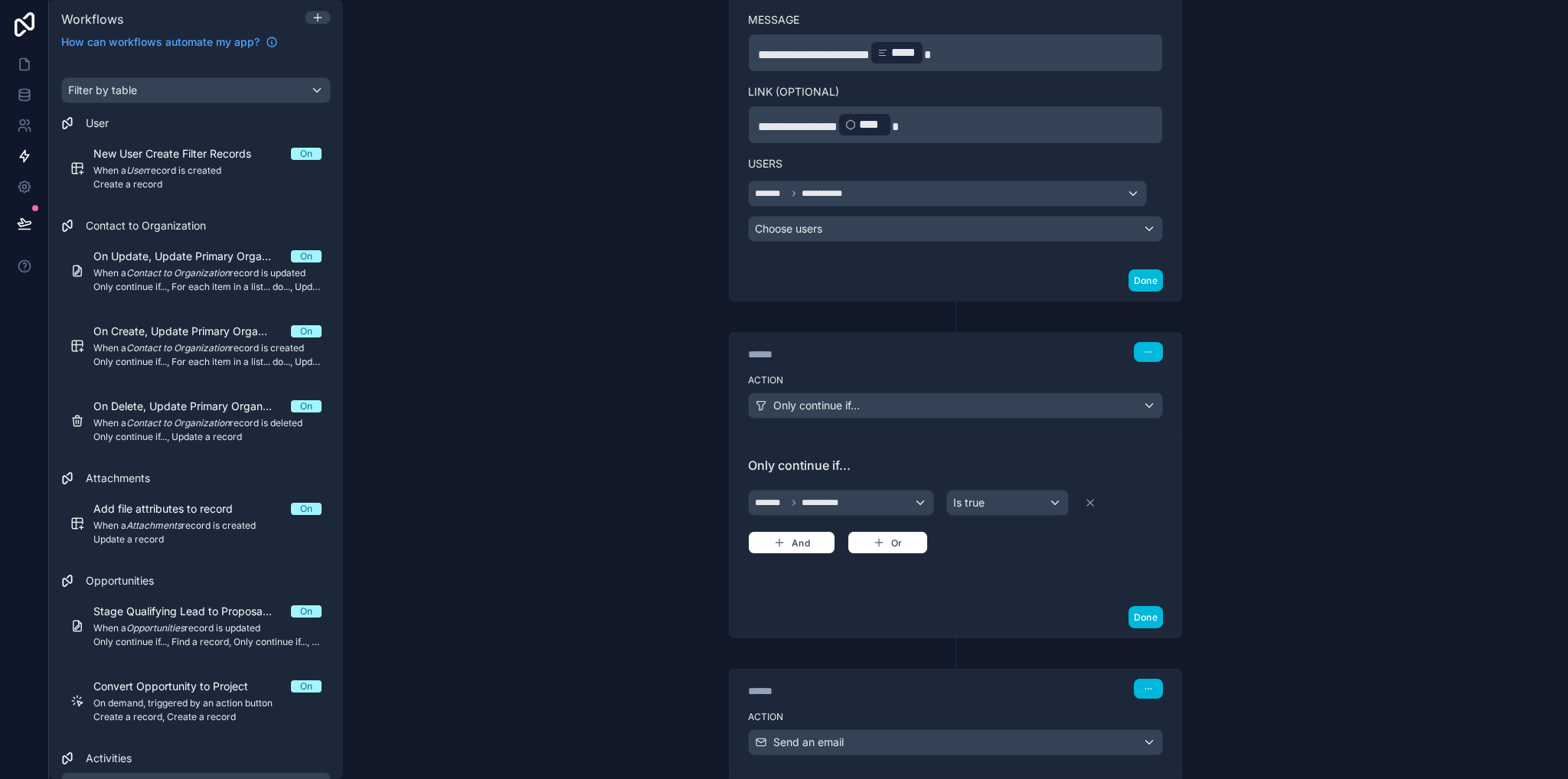
click at [875, 260] on div "Done" at bounding box center [956, 281] width 451 height 40
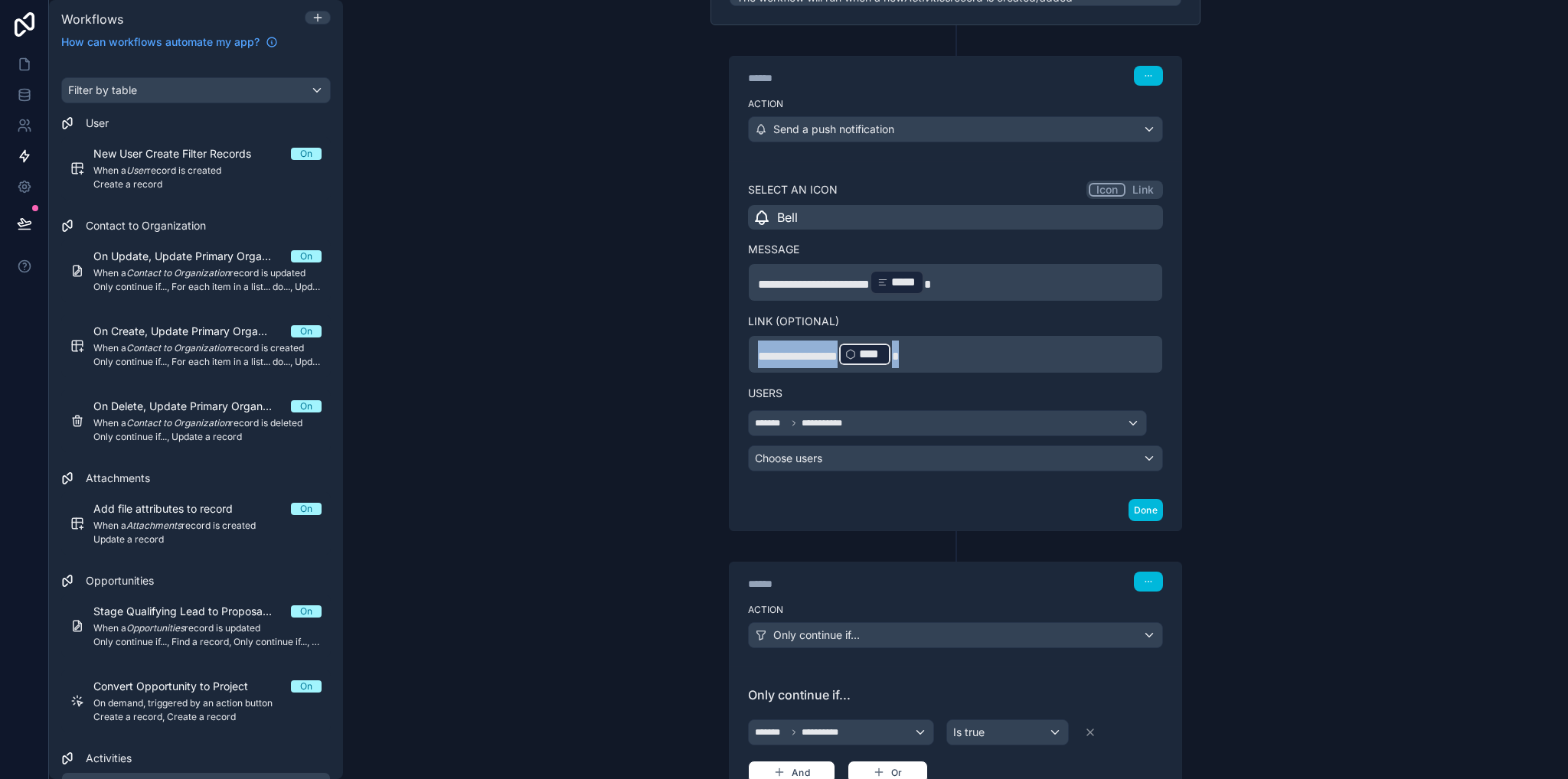
drag, startPoint x: 952, startPoint y: 342, endPoint x: 717, endPoint y: 349, distance: 235.1
click at [717, 349] on div "**********" at bounding box center [956, 277] width 490 height 506
copy p "**********"
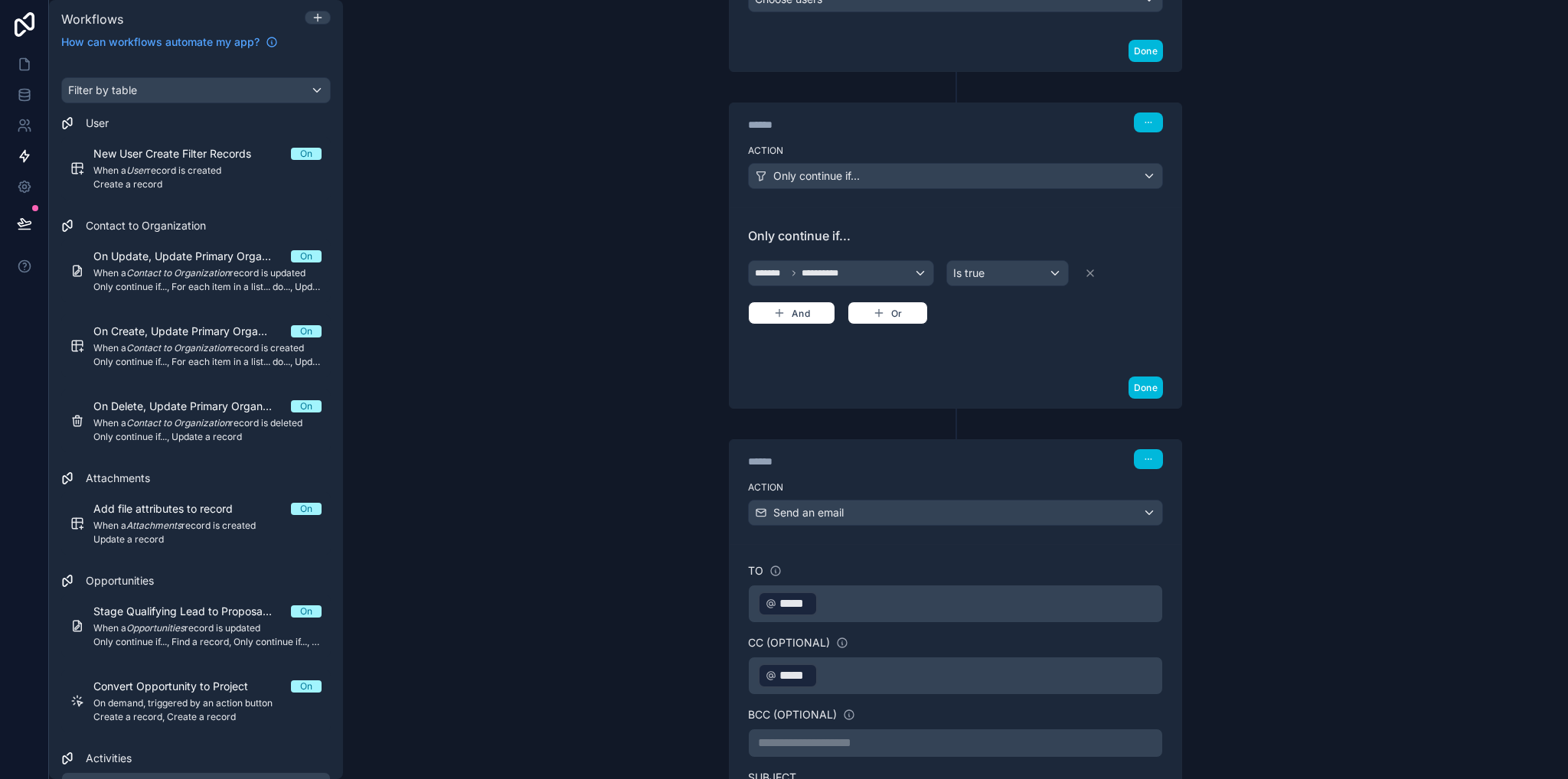
scroll to position [1177, 0]
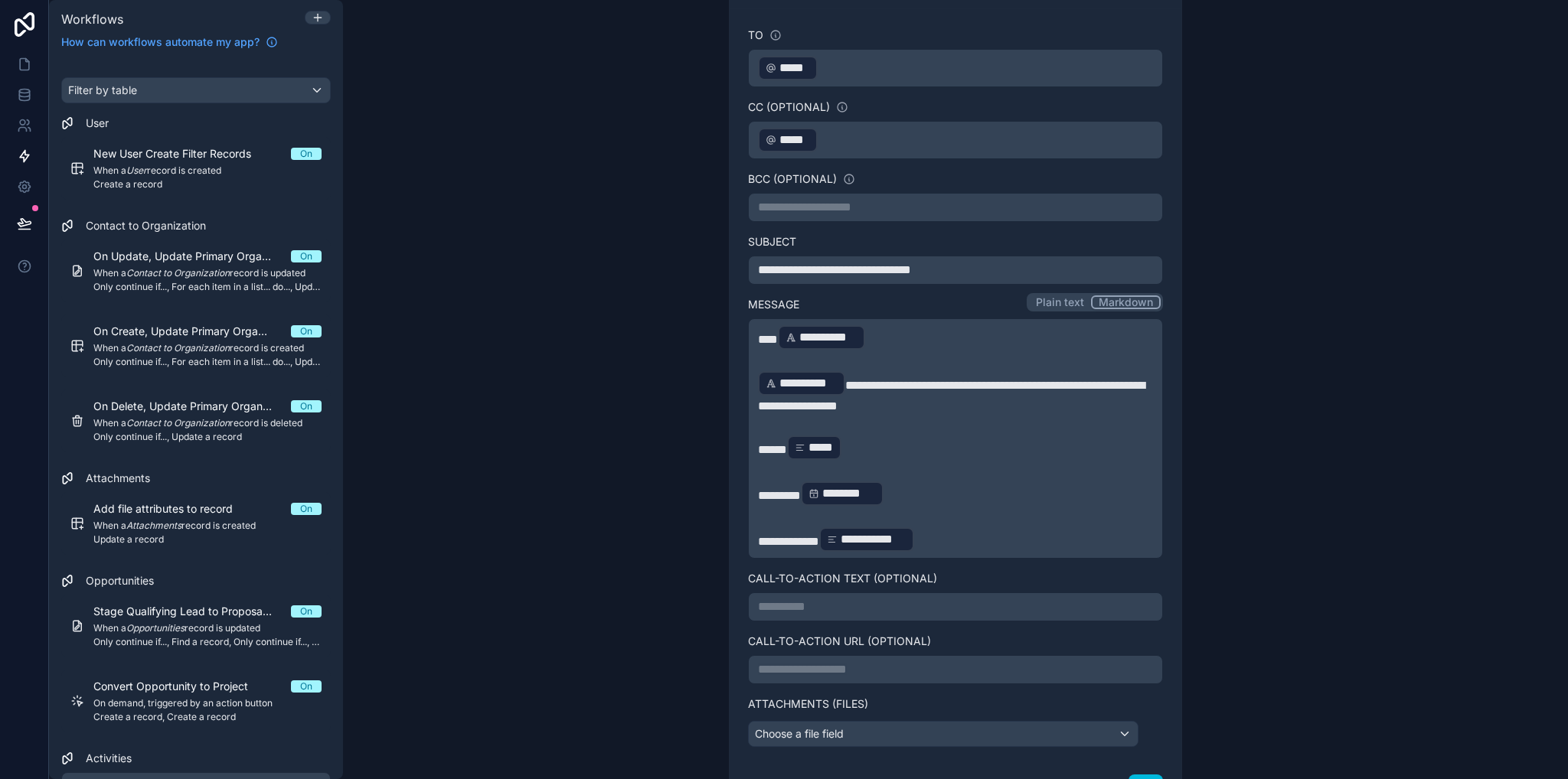
click at [894, 662] on p "**********" at bounding box center [956, 670] width 395 height 19
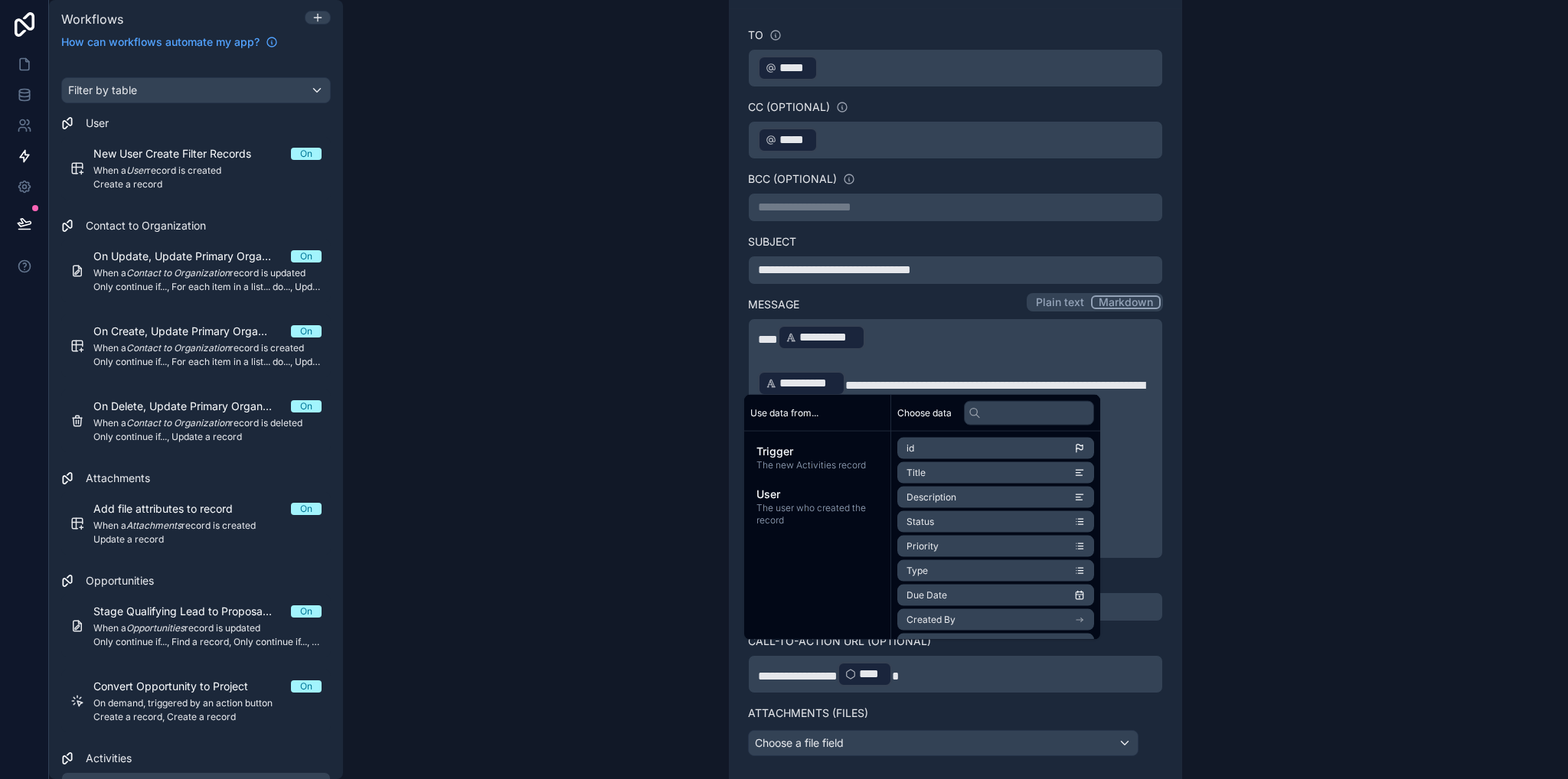
click at [1394, 583] on div "**********" at bounding box center [956, 389] width 1225 height 779
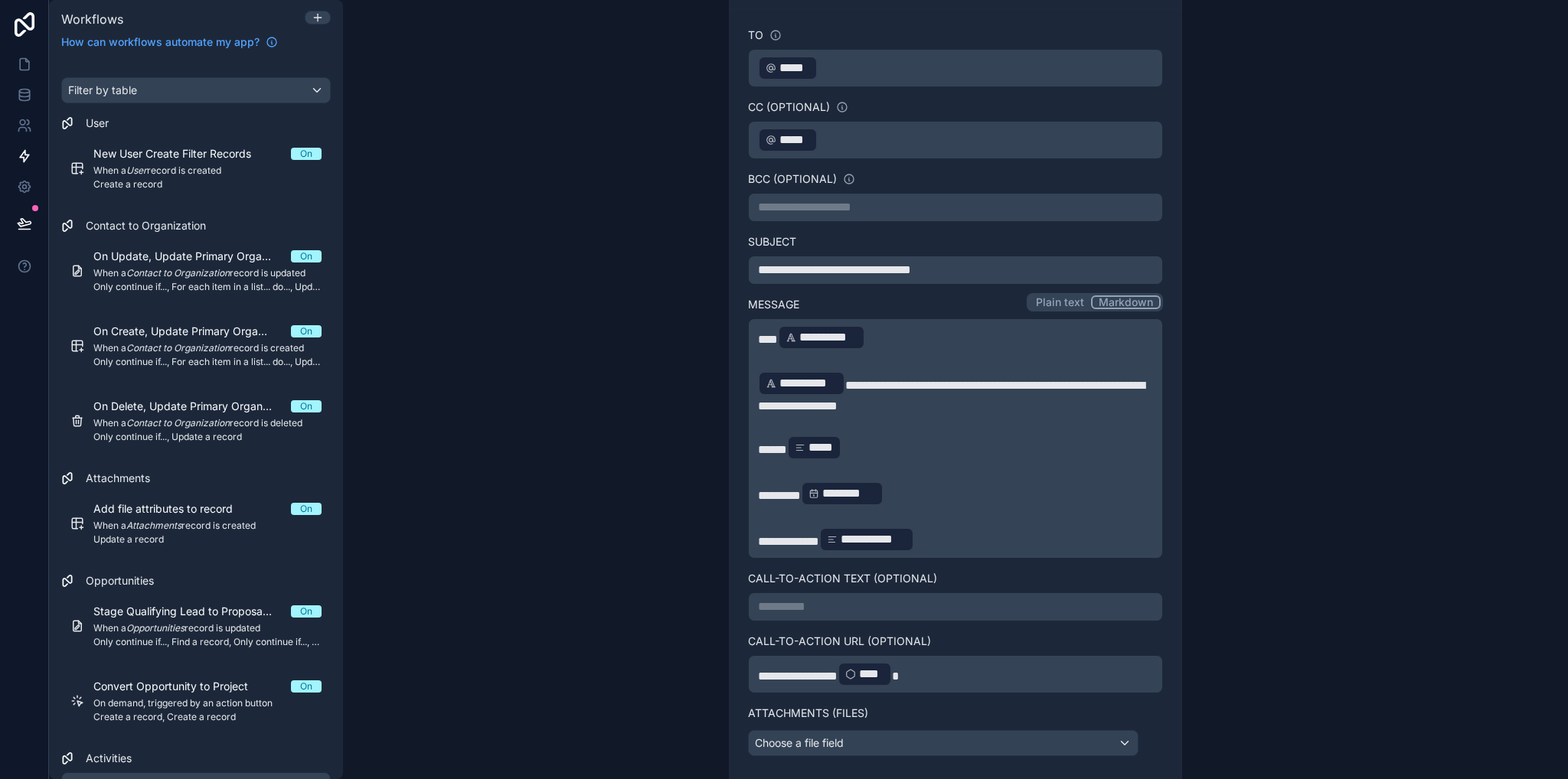
scroll to position [1299, 0]
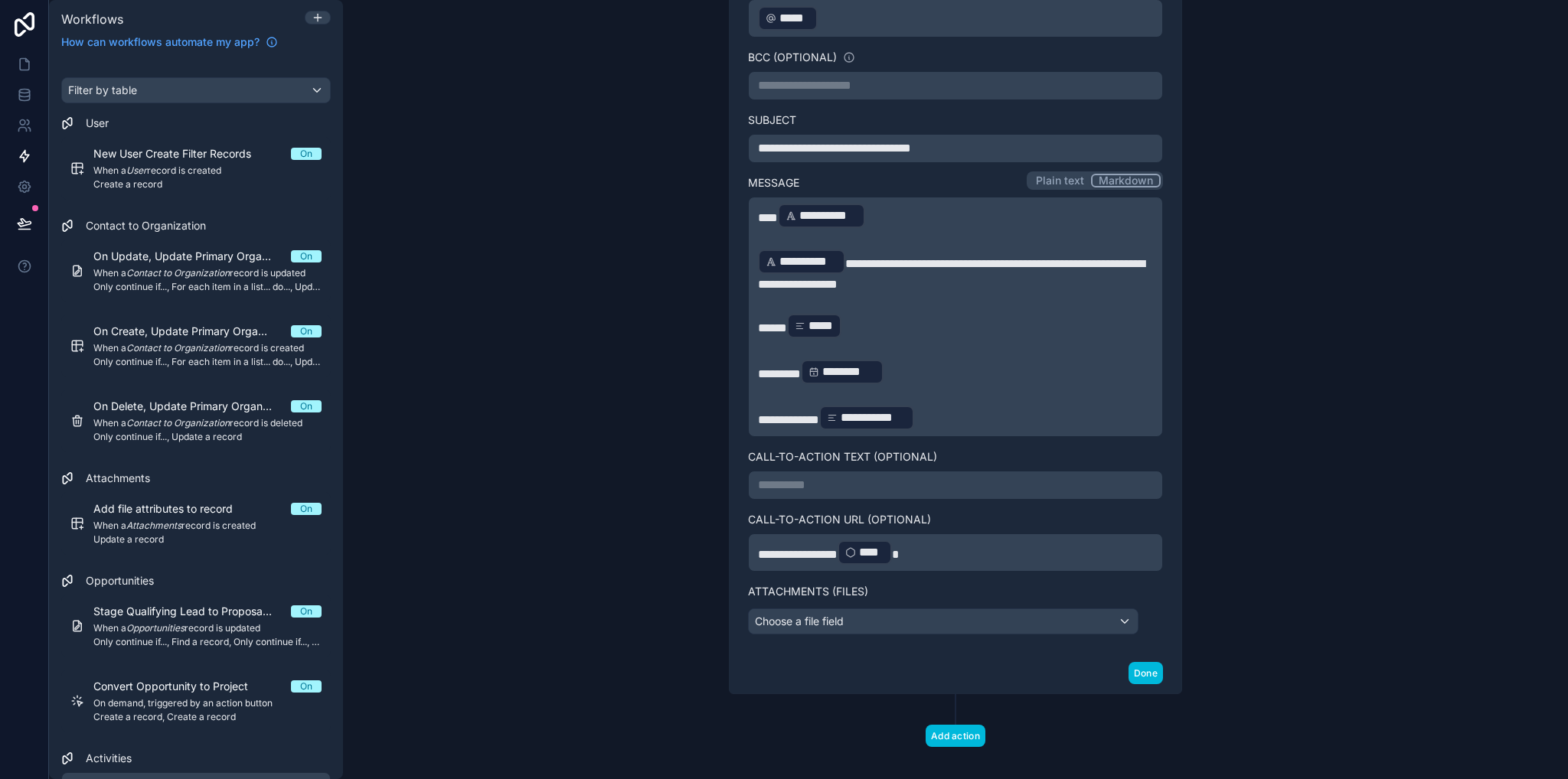
click at [981, 389] on p "﻿" at bounding box center [956, 395] width 395 height 19
click at [1058, 404] on p "**********" at bounding box center [956, 418] width 395 height 28
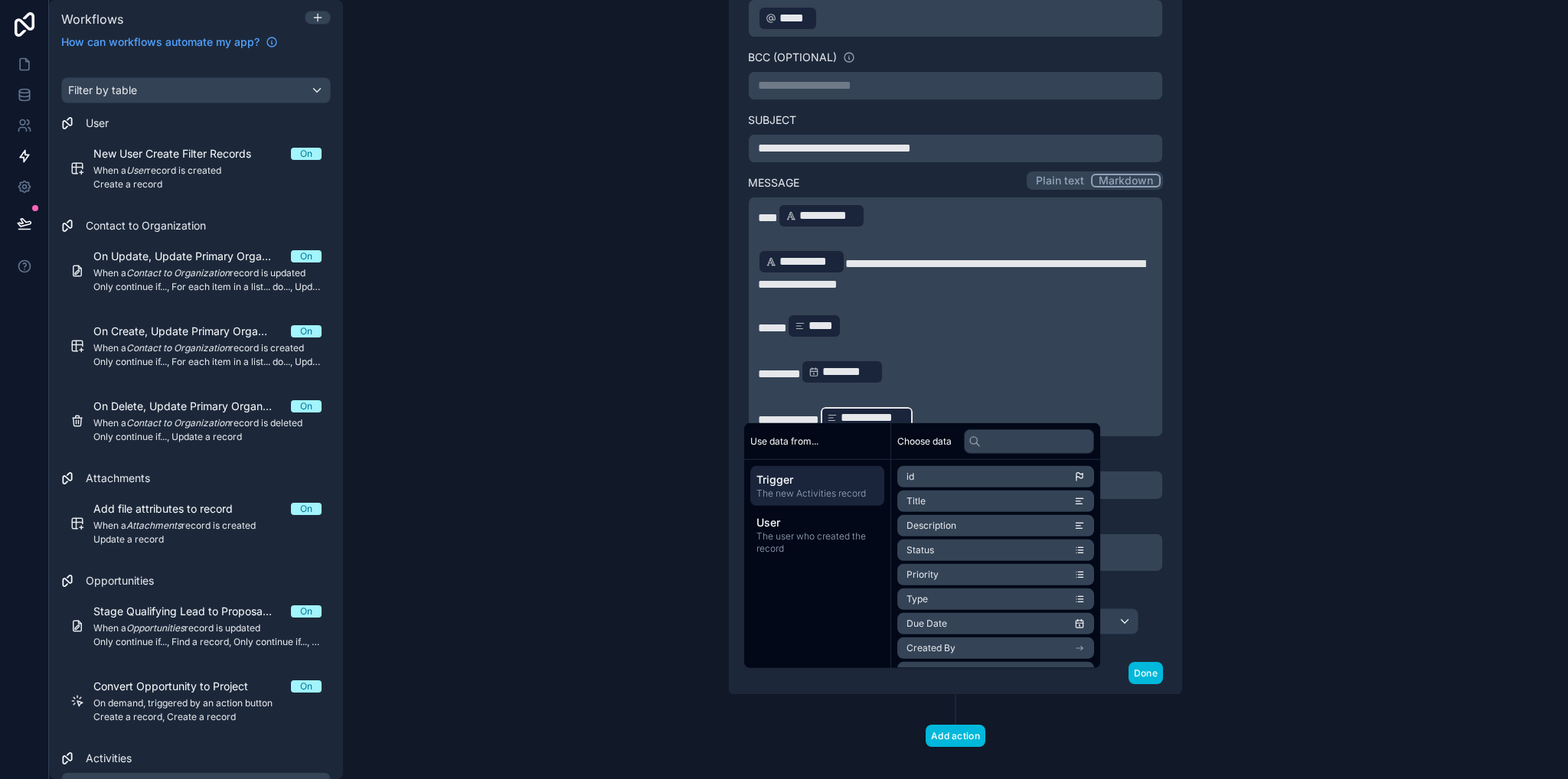
click at [1105, 405] on p "**********" at bounding box center [956, 418] width 395 height 28
click at [1307, 433] on div "**********" at bounding box center [956, 389] width 1225 height 779
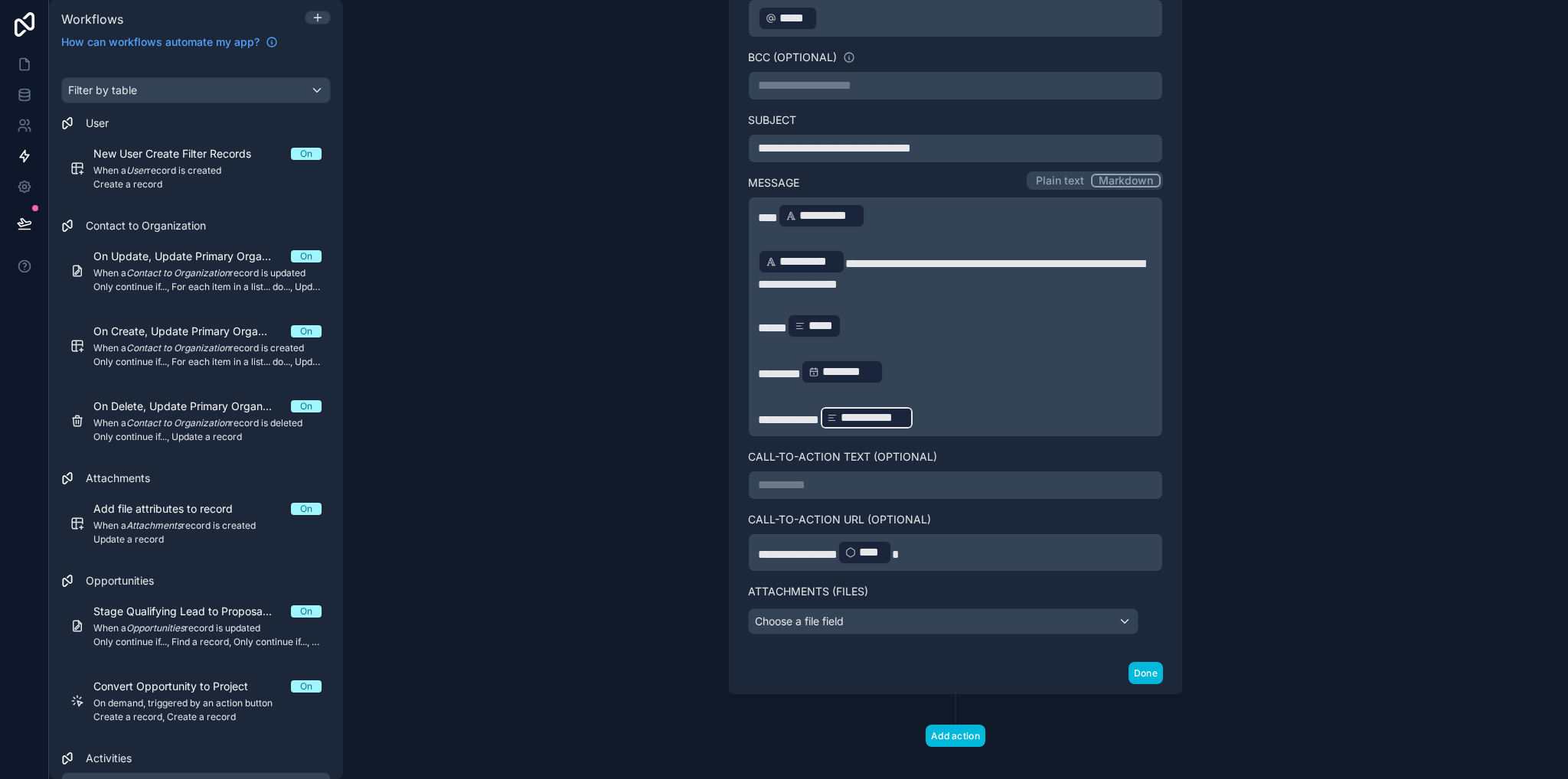
click at [957, 414] on p "**********" at bounding box center [956, 418] width 395 height 28
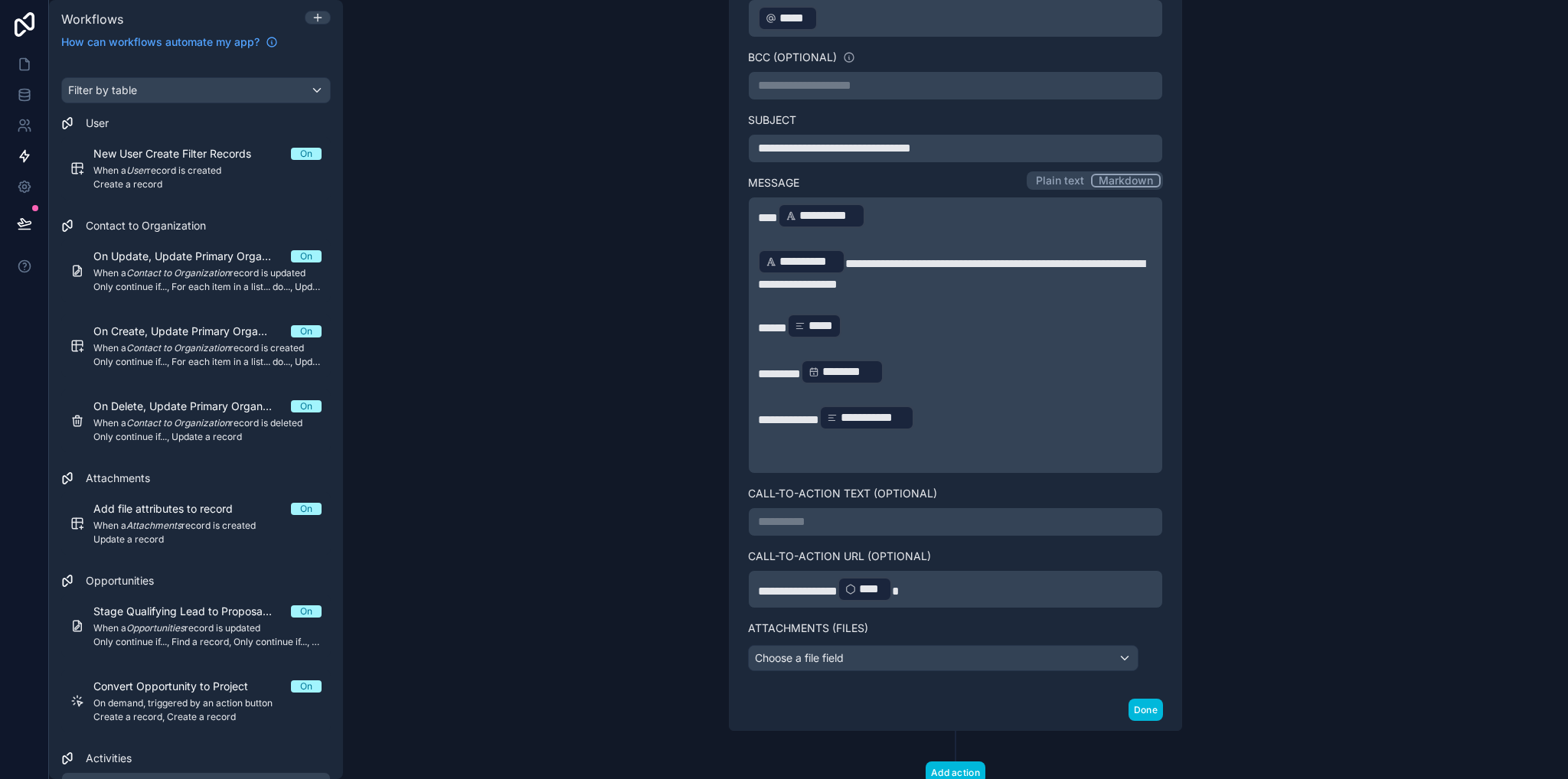
drag, startPoint x: 1438, startPoint y: 450, endPoint x: 1215, endPoint y: 449, distance: 223.0
click at [1439, 450] on div "**********" at bounding box center [956, 389] width 1225 height 779
click at [837, 450] on p "﻿" at bounding box center [956, 459] width 395 height 19
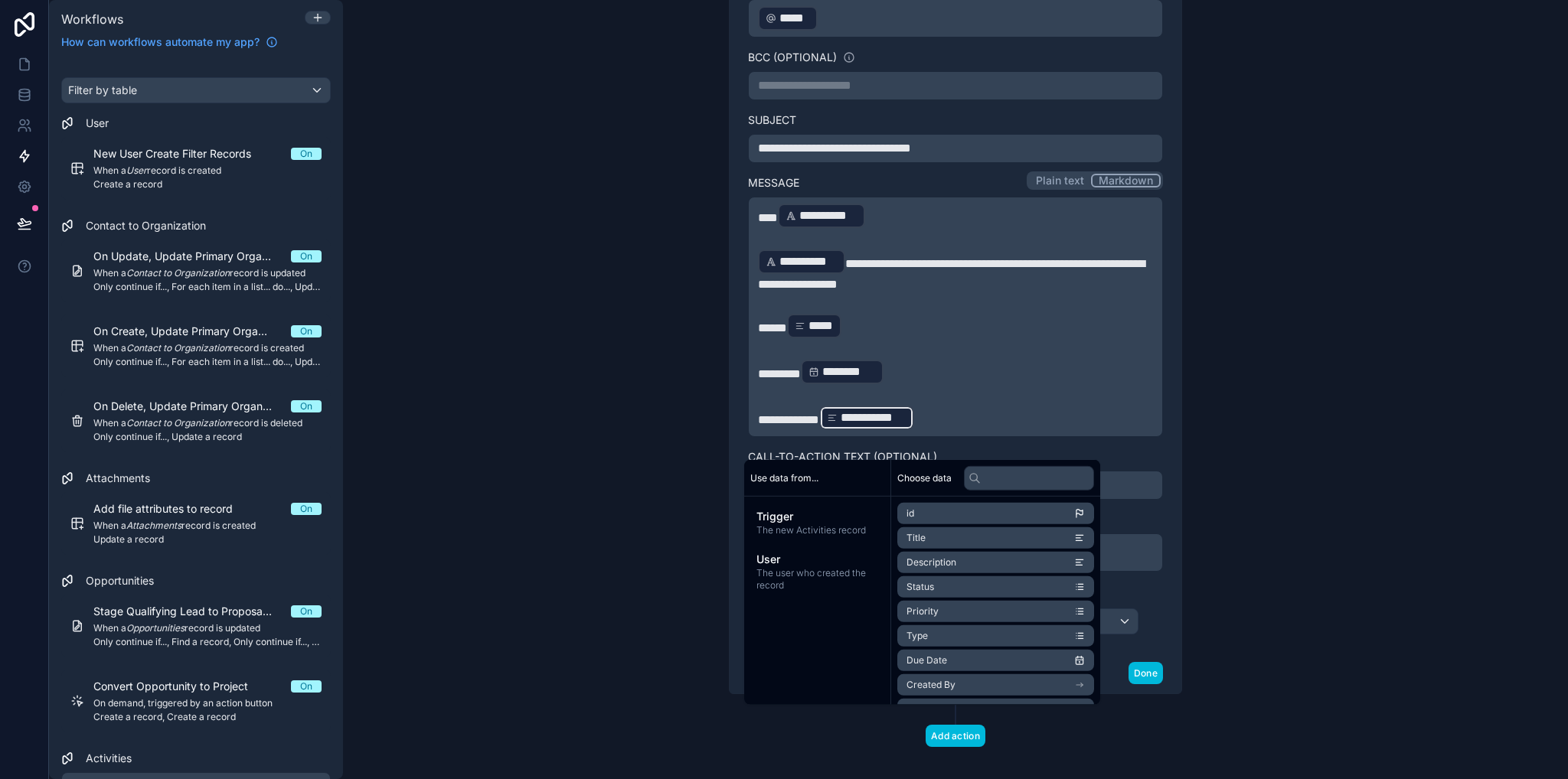
click at [1235, 451] on div "**********" at bounding box center [956, 389] width 1225 height 779
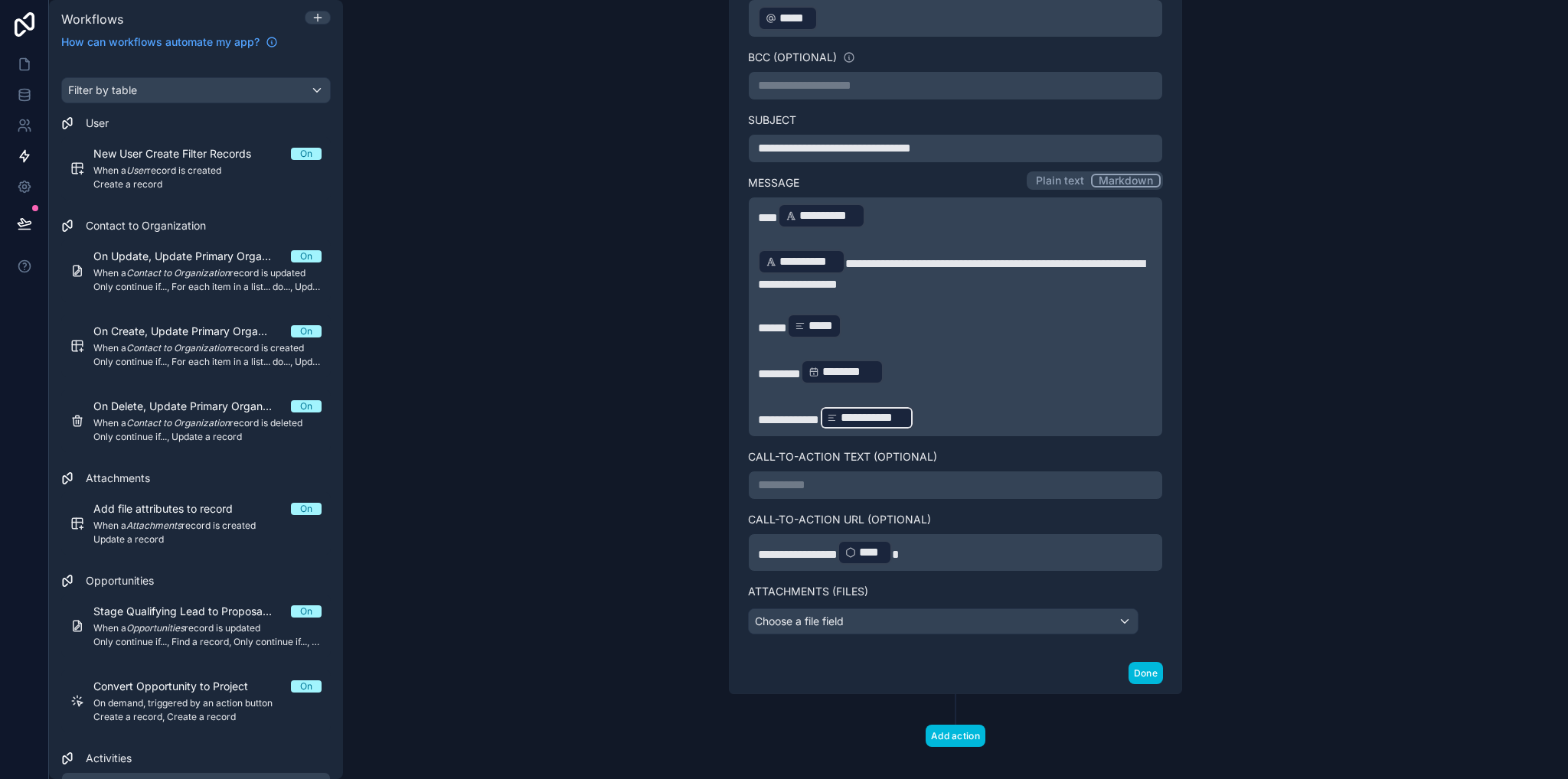
click at [964, 409] on p "**********" at bounding box center [956, 418] width 395 height 28
click at [1252, 447] on div "**********" at bounding box center [956, 389] width 1225 height 779
click at [762, 611] on div "Choose a file field" at bounding box center [943, 621] width 389 height 24
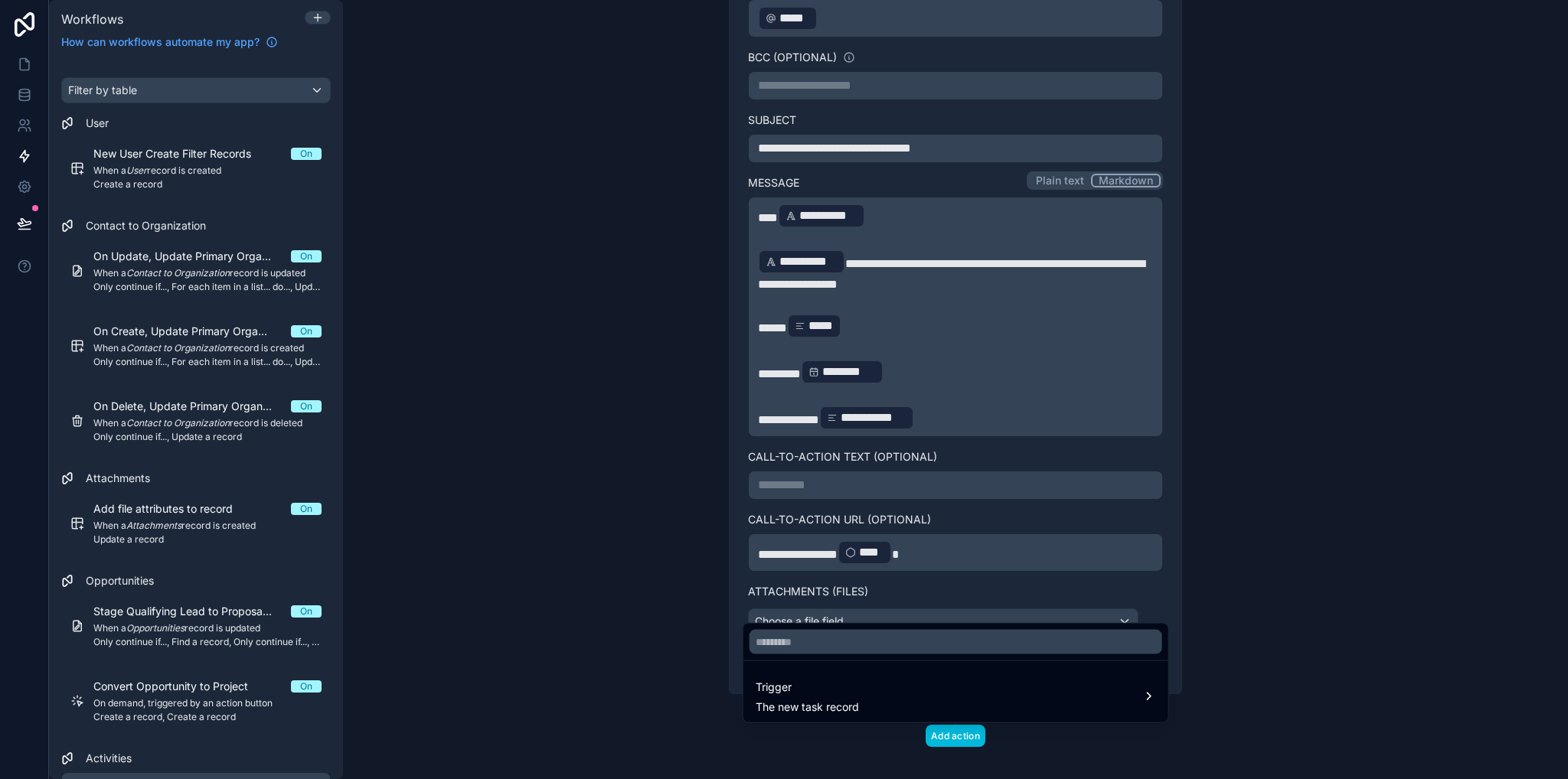
click at [647, 570] on div at bounding box center [784, 389] width 1568 height 779
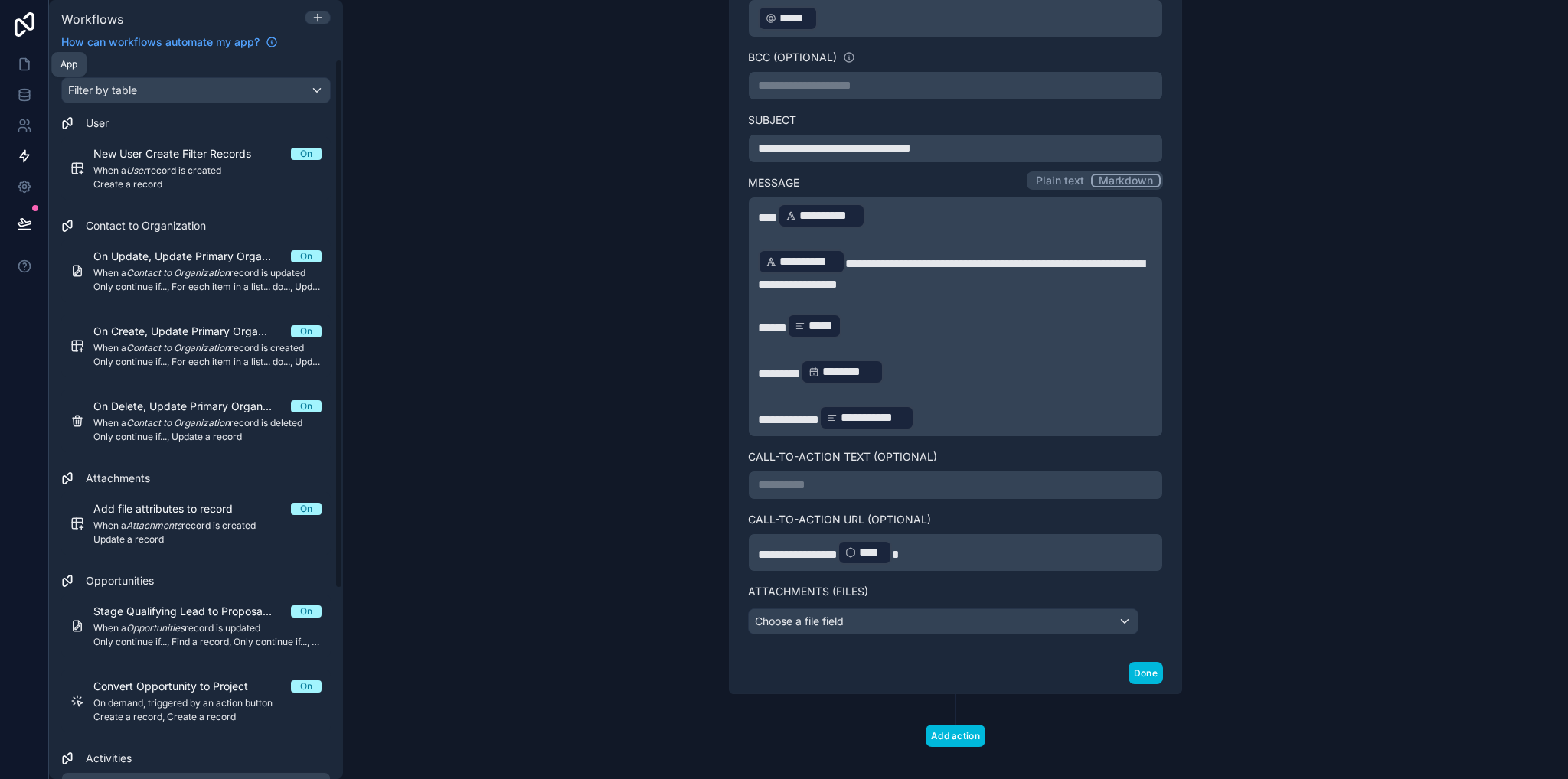
click at [31, 56] on link at bounding box center [24, 65] width 49 height 31
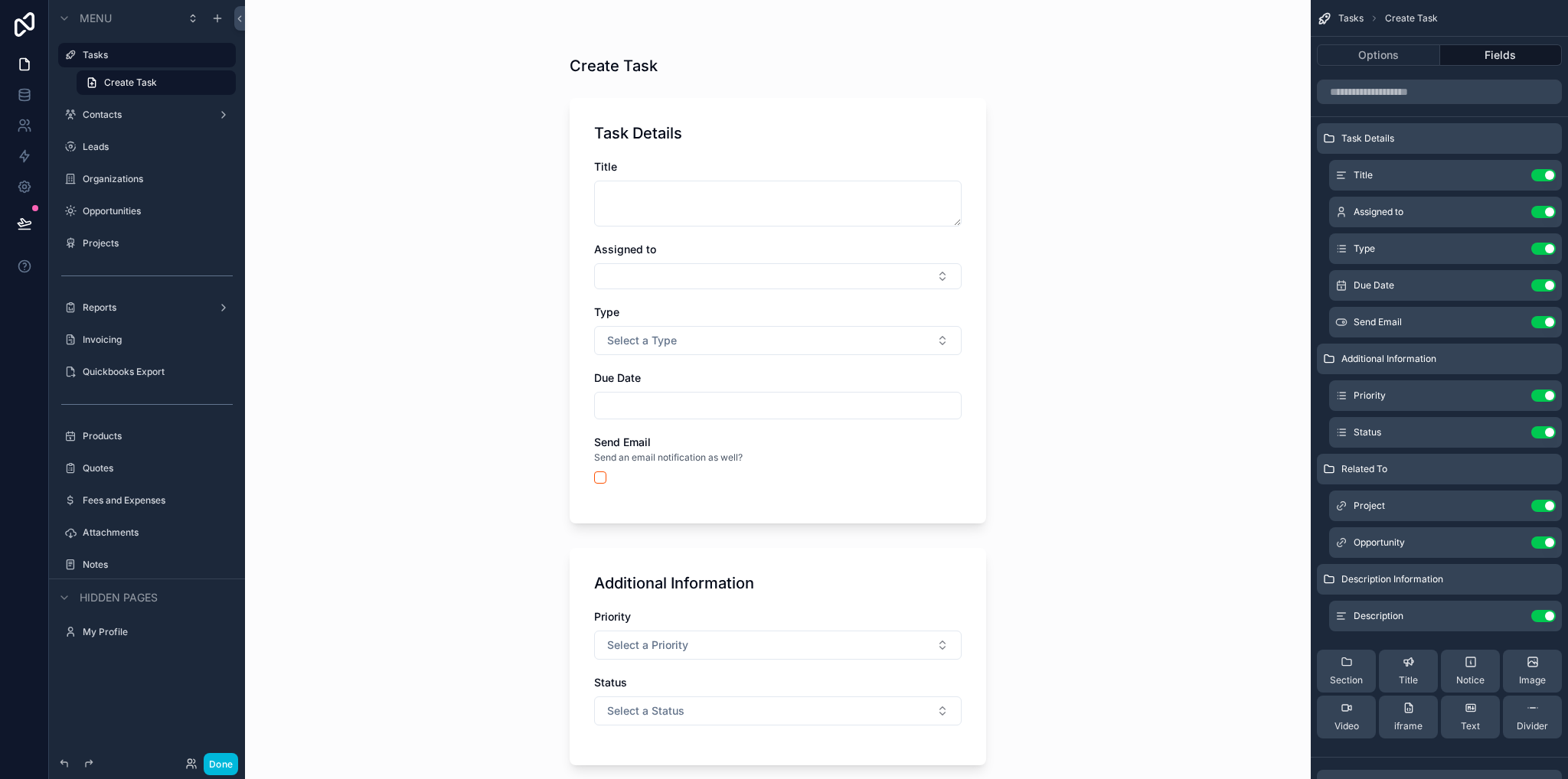
click at [126, 59] on label "Tasks" at bounding box center [155, 55] width 144 height 12
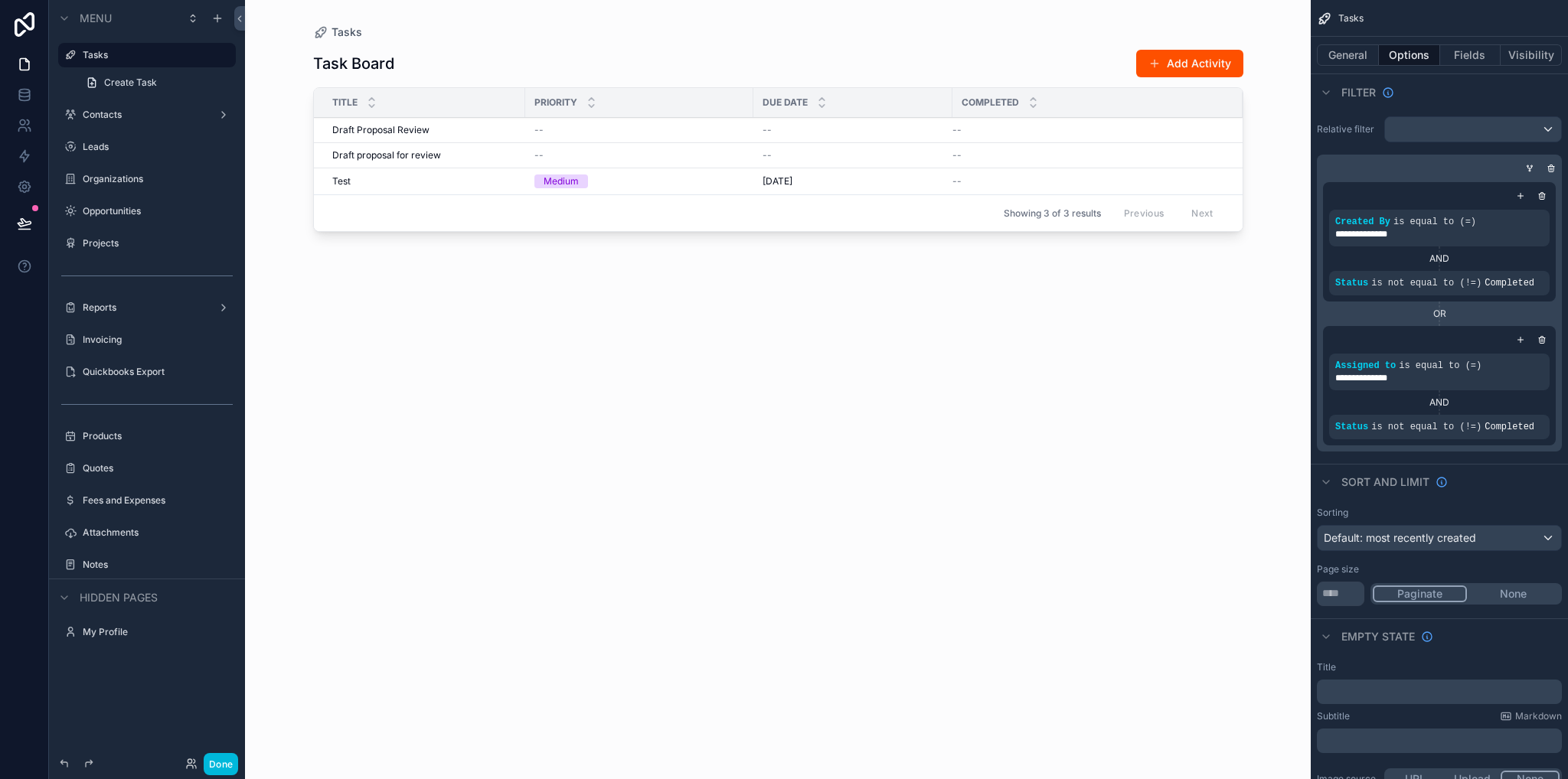
click at [0, 0] on span "Delete" at bounding box center [0, 0] width 0 height 0
click at [220, 768] on button "Done" at bounding box center [221, 764] width 35 height 22
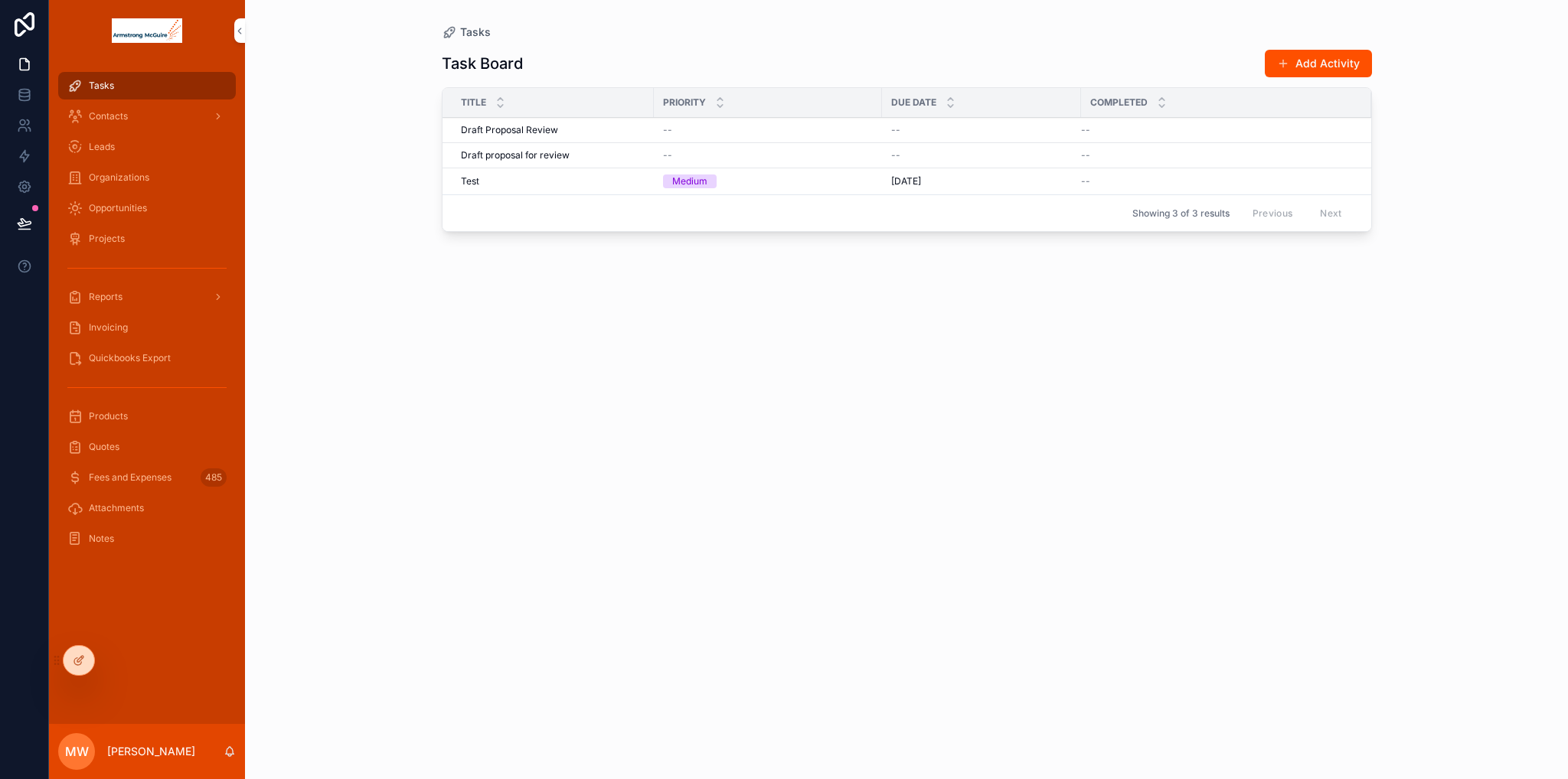
click at [0, 0] on span "Delete" at bounding box center [0, 0] width 0 height 0
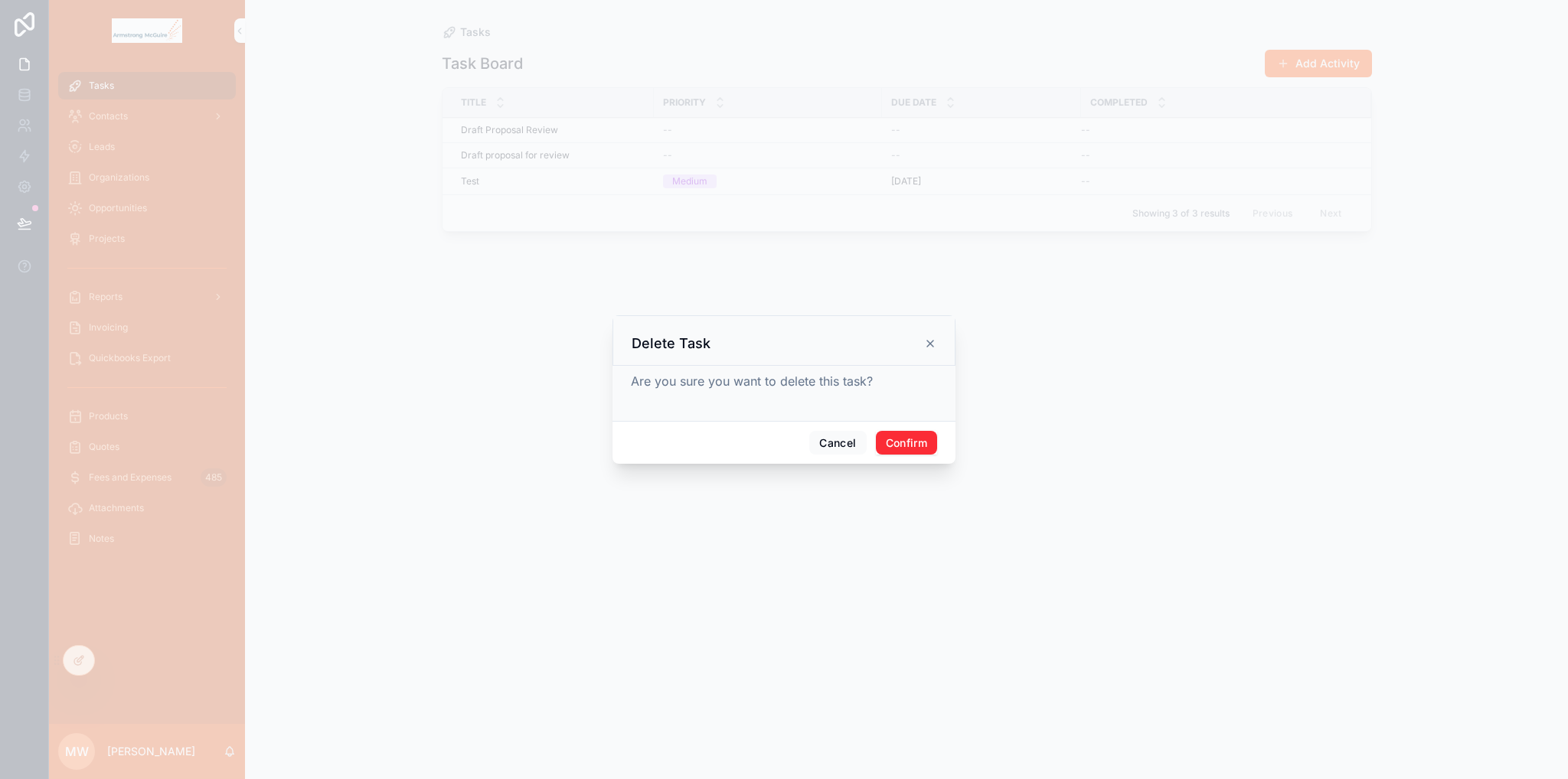
click at [924, 445] on button "Confirm" at bounding box center [906, 443] width 61 height 24
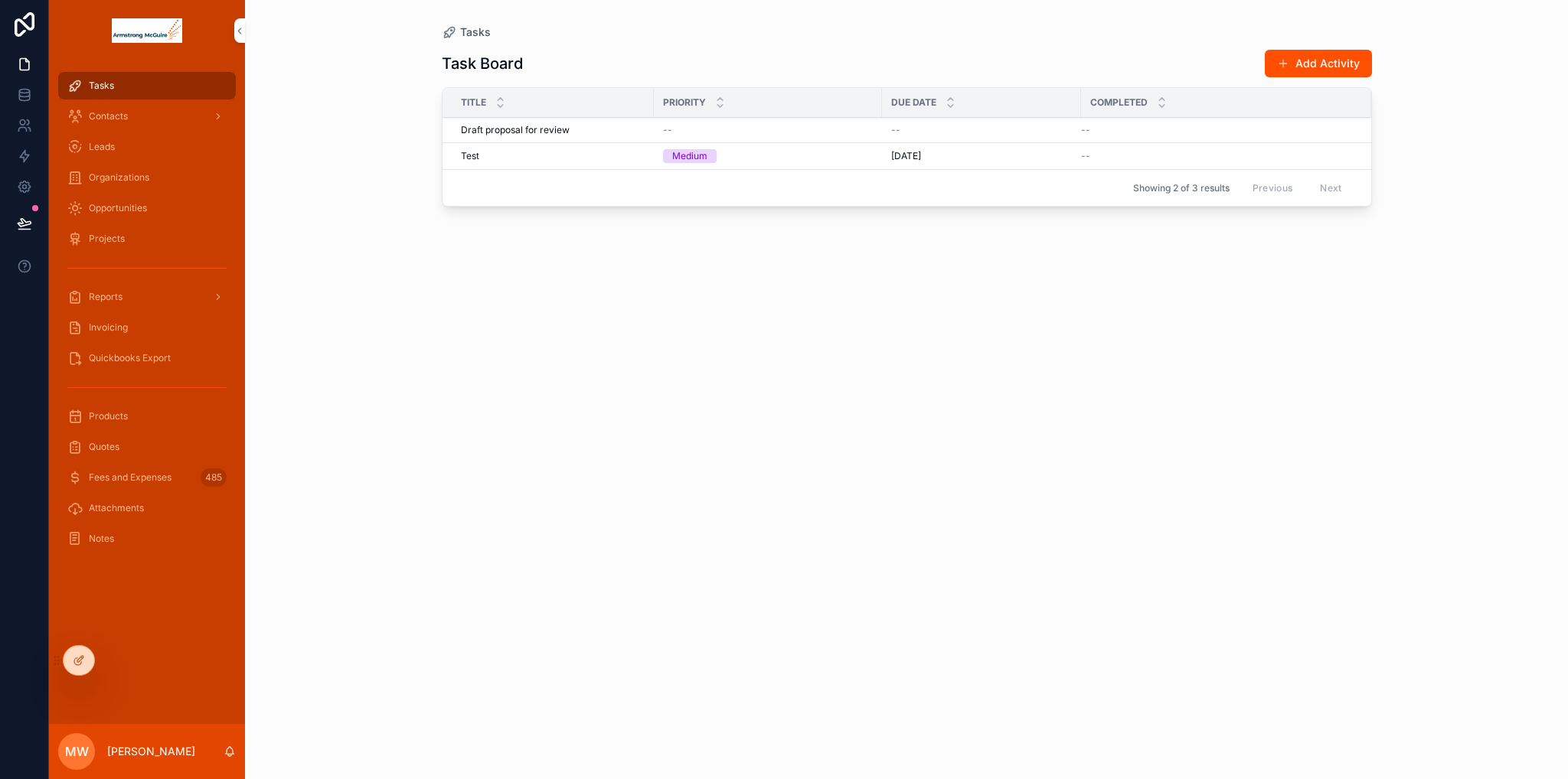
click at [1301, 60] on button "Add Activity" at bounding box center [1318, 64] width 107 height 28
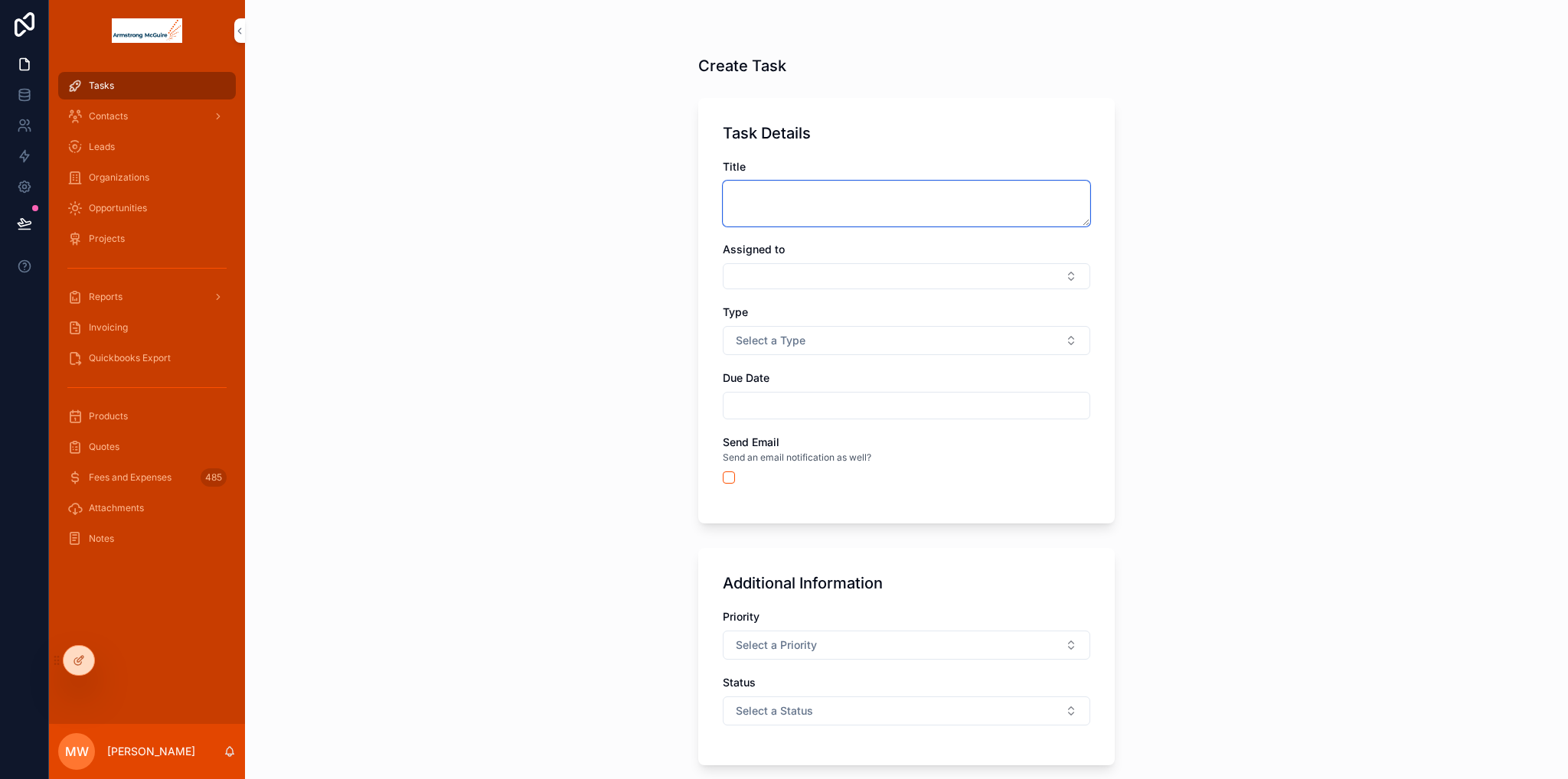
click at [770, 208] on textarea "scrollable content" at bounding box center [906, 203] width 367 height 46
type textarea "**********"
click at [770, 282] on button "Select Button" at bounding box center [906, 276] width 367 height 26
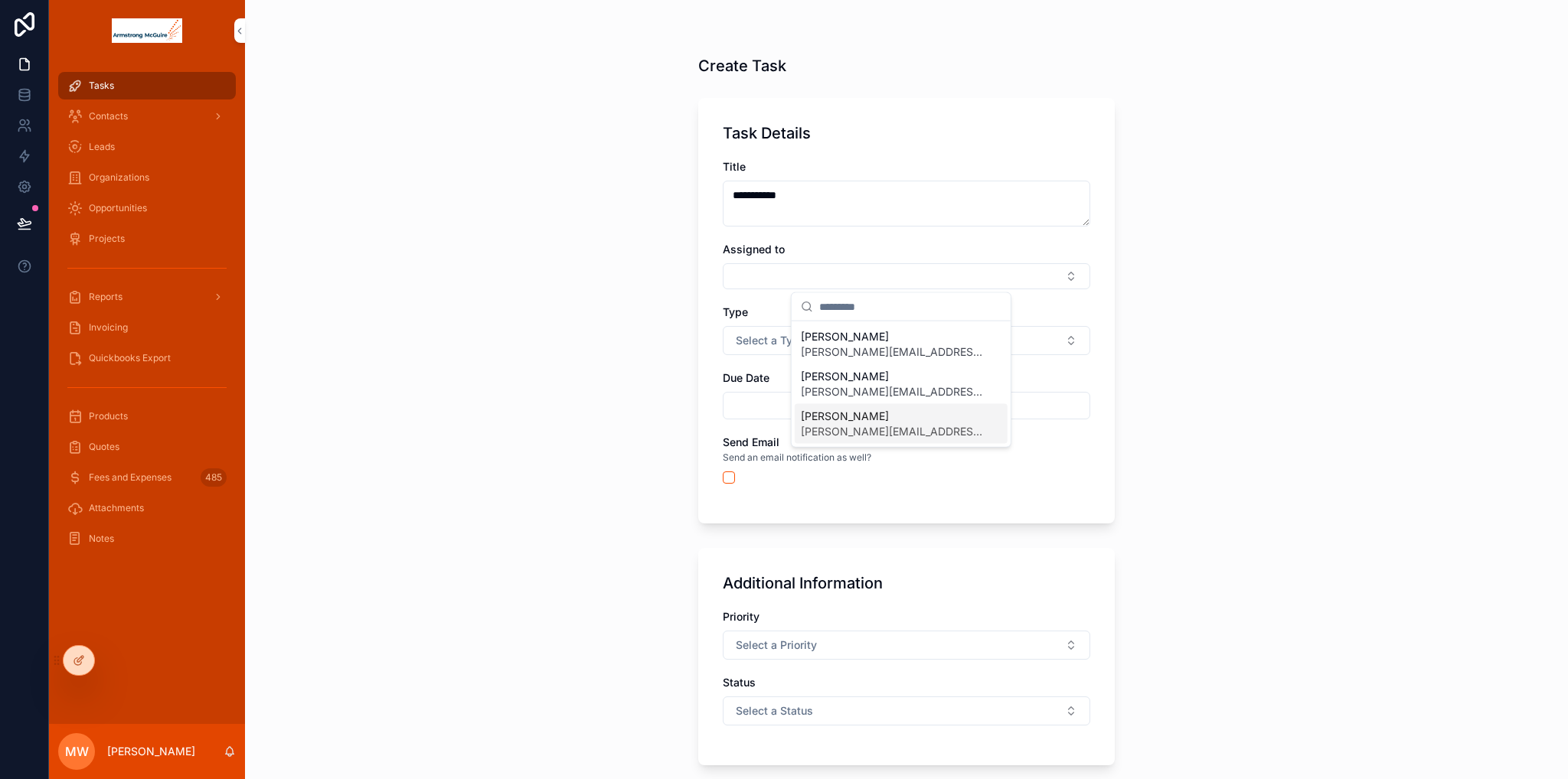
click at [868, 429] on span "marshall.worth@thedatabull.com" at bounding box center [892, 431] width 182 height 15
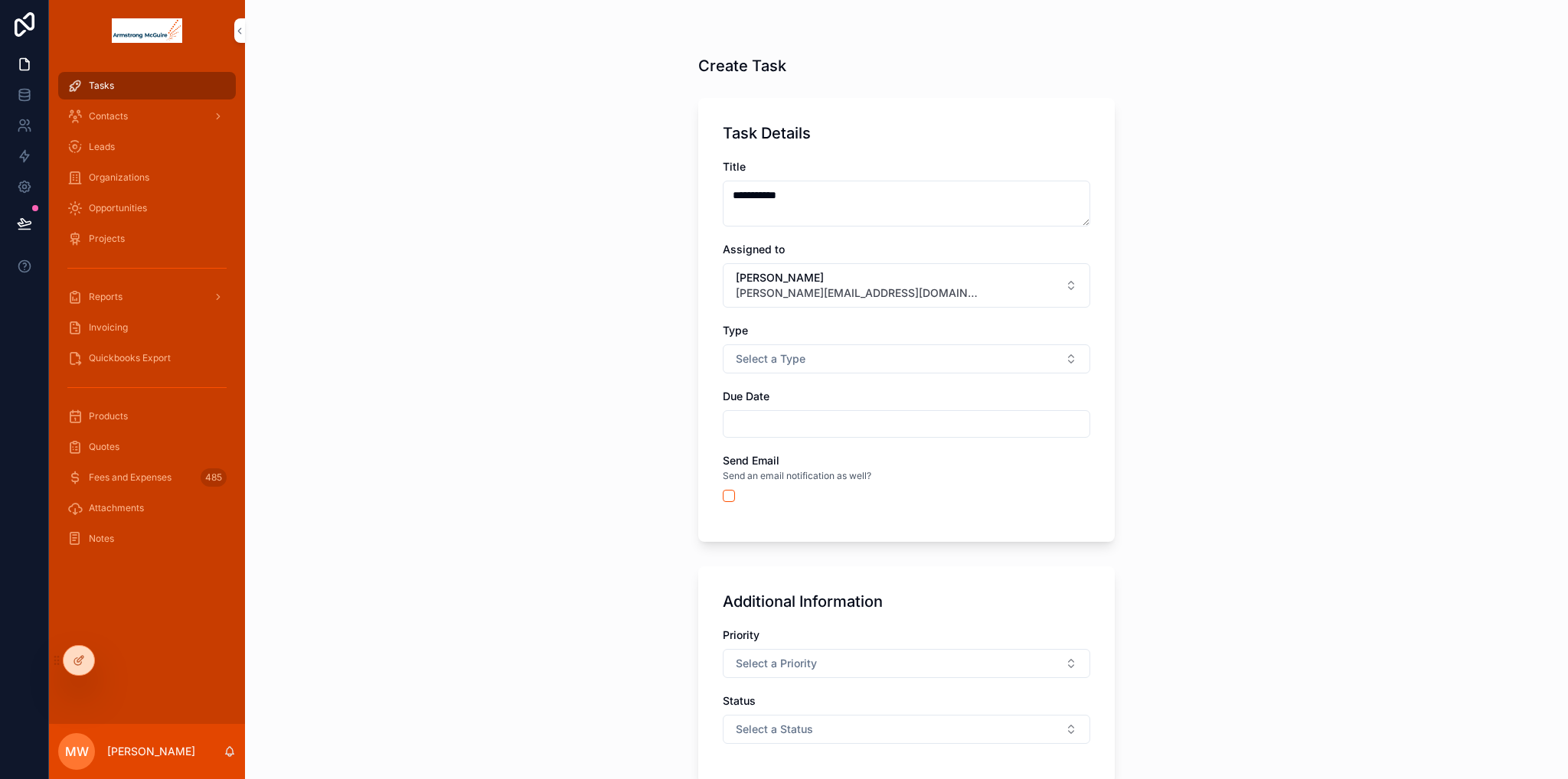
click at [842, 422] on input "scrollable content" at bounding box center [906, 424] width 366 height 21
click at [1159, 531] on div "**********" at bounding box center [906, 389] width 1323 height 779
click at [723, 499] on button "scrollable content" at bounding box center [728, 496] width 12 height 12
click at [754, 361] on span "Select a Type" at bounding box center [770, 358] width 70 height 15
click at [850, 421] on div "Task" at bounding box center [901, 419] width 213 height 23
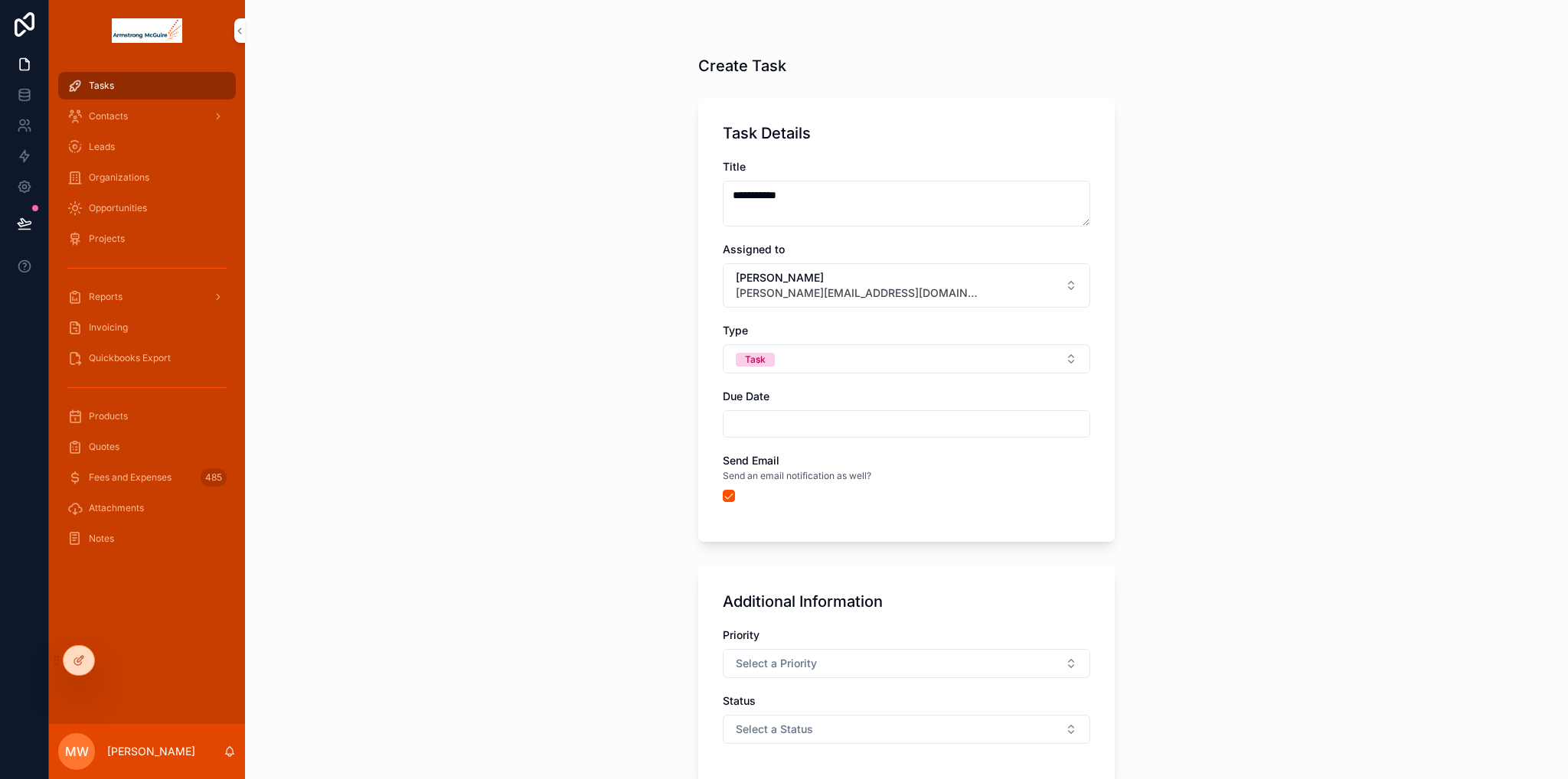
click at [615, 398] on div "**********" at bounding box center [906, 389] width 1323 height 779
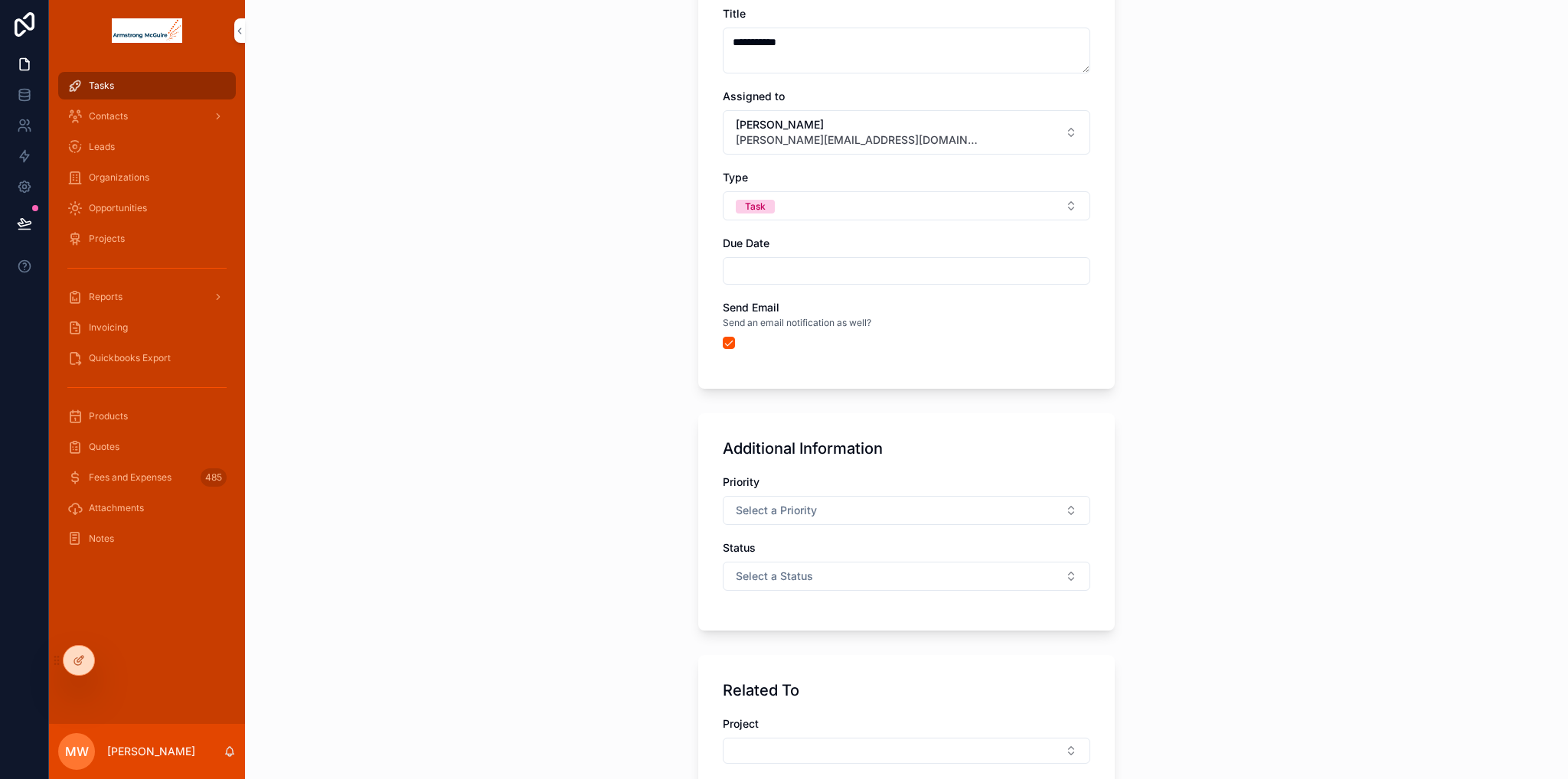
scroll to position [604, 0]
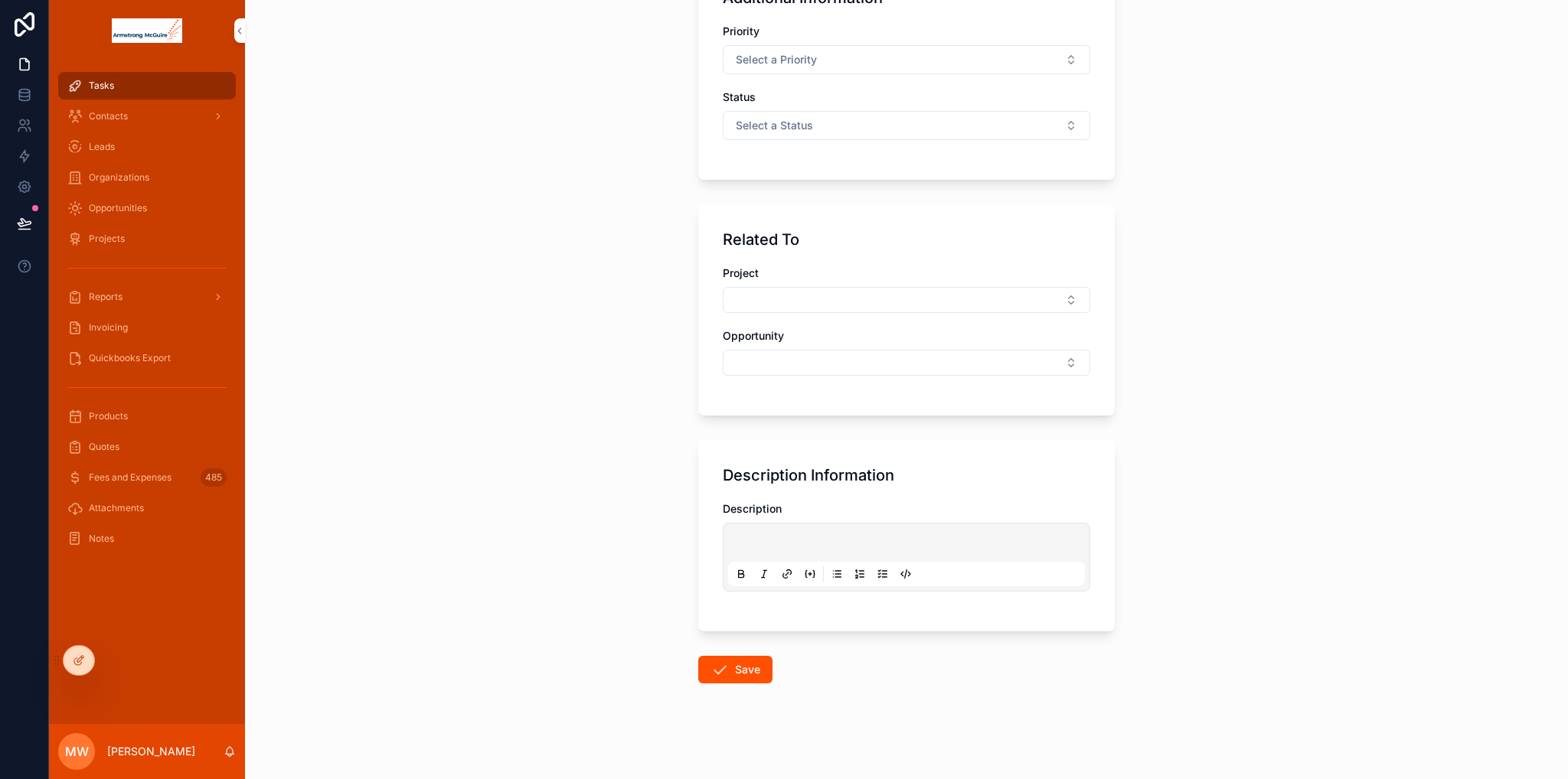
click at [790, 537] on p "scrollable content" at bounding box center [909, 544] width 357 height 15
click at [731, 670] on button "Save" at bounding box center [735, 670] width 74 height 28
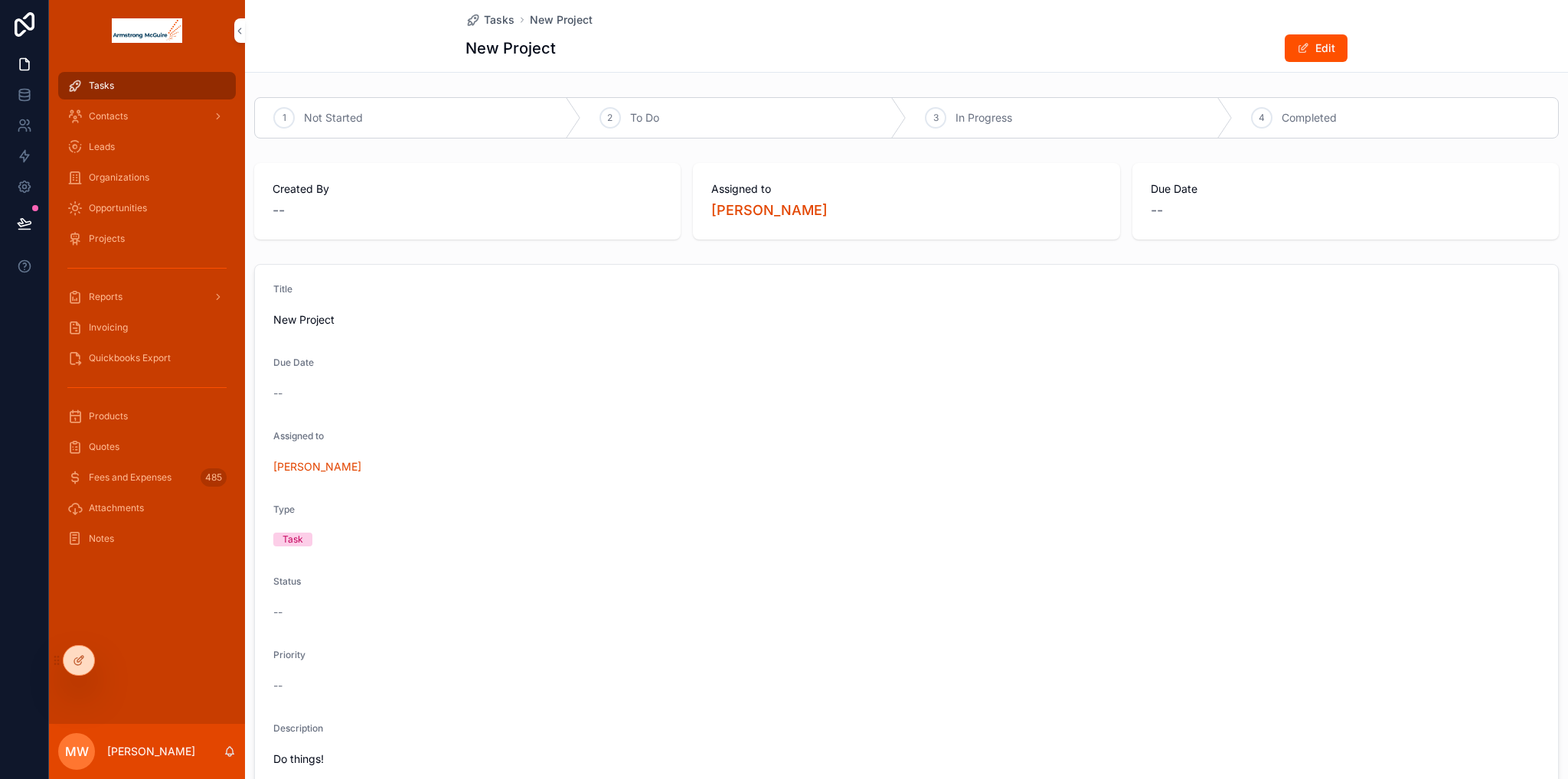
click at [109, 90] on span "Tasks" at bounding box center [101, 85] width 25 height 12
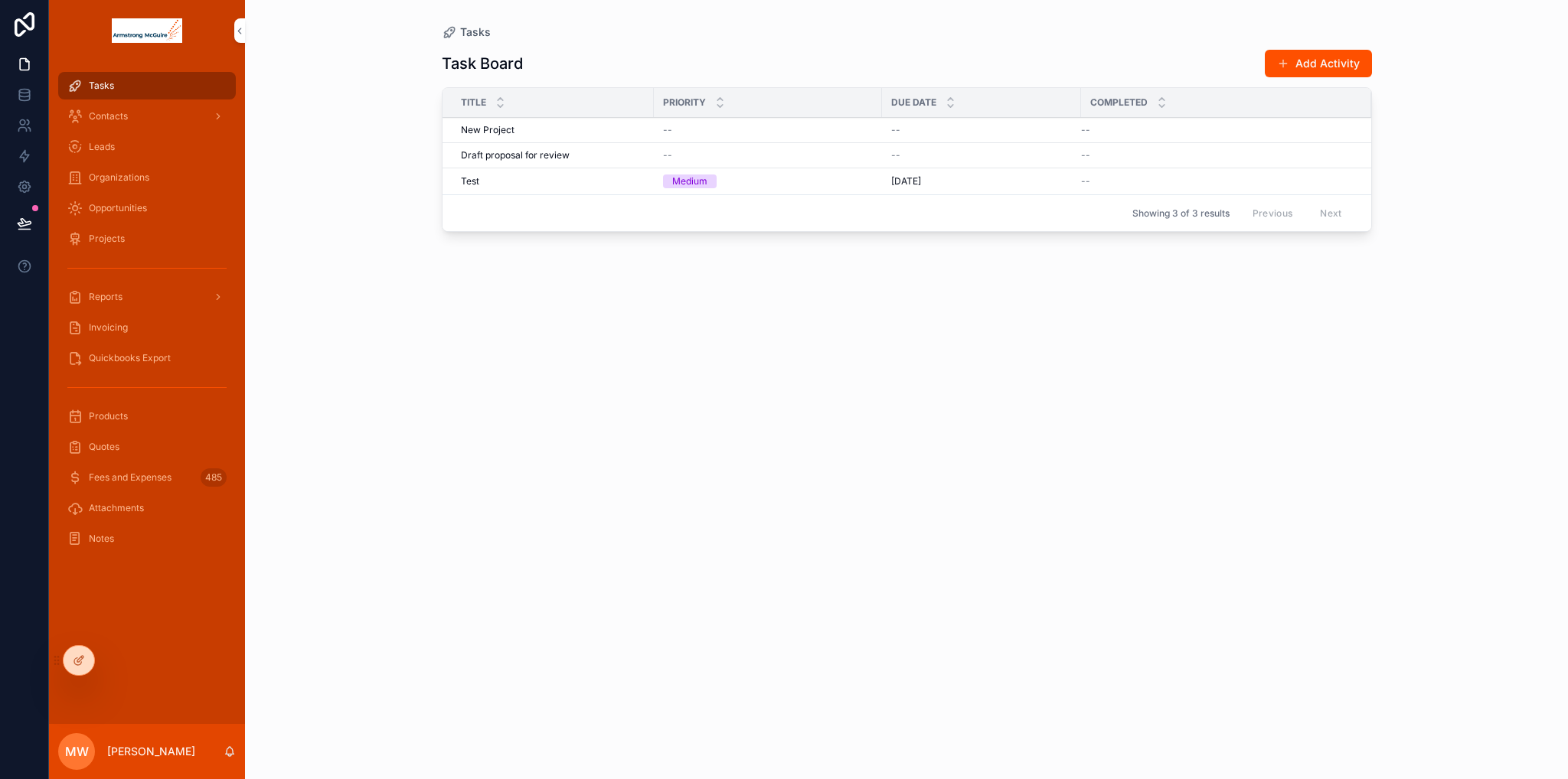
click at [1277, 64] on button "Add Activity" at bounding box center [1318, 64] width 107 height 28
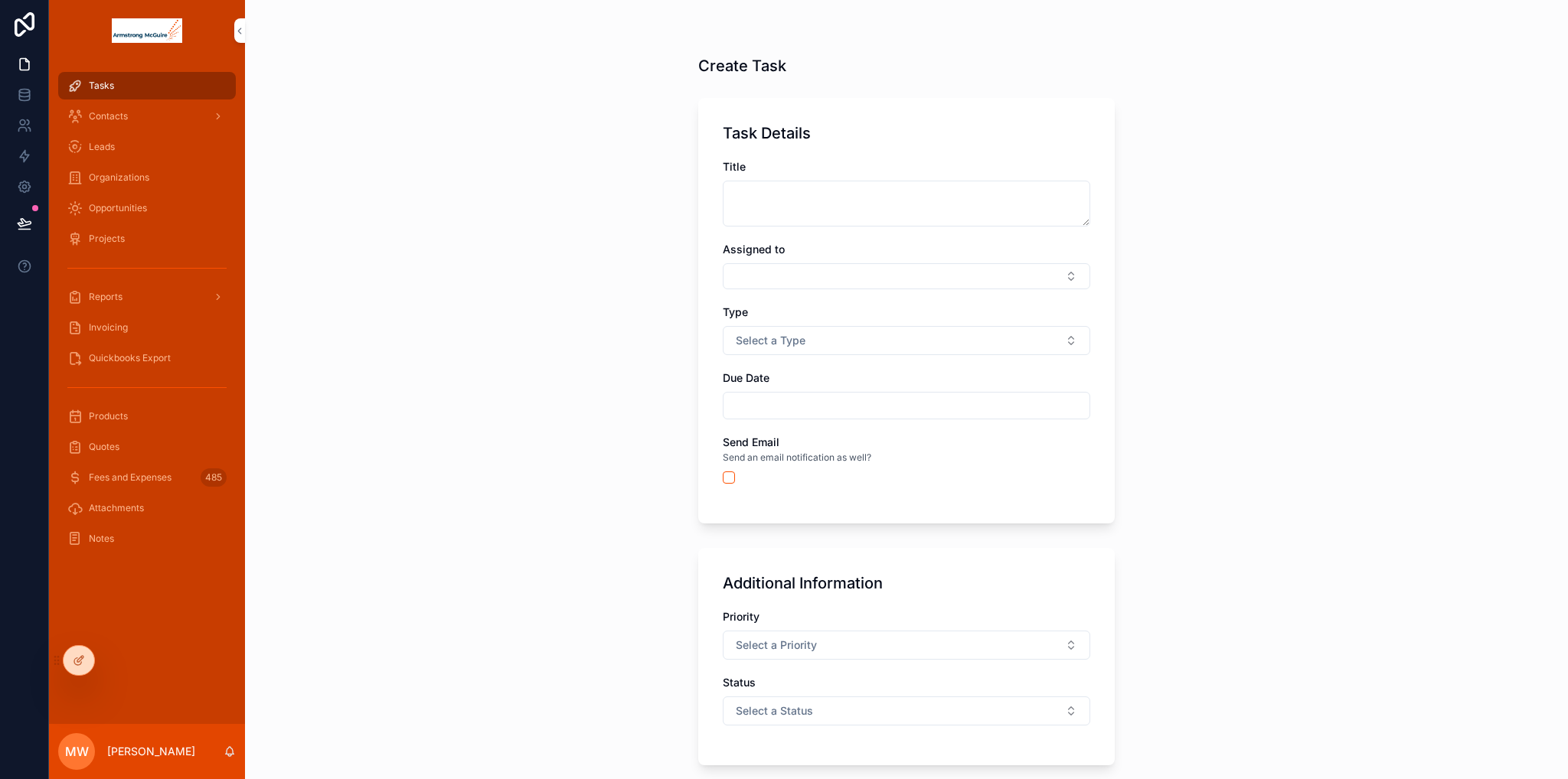
click at [74, 654] on icon at bounding box center [78, 660] width 12 height 12
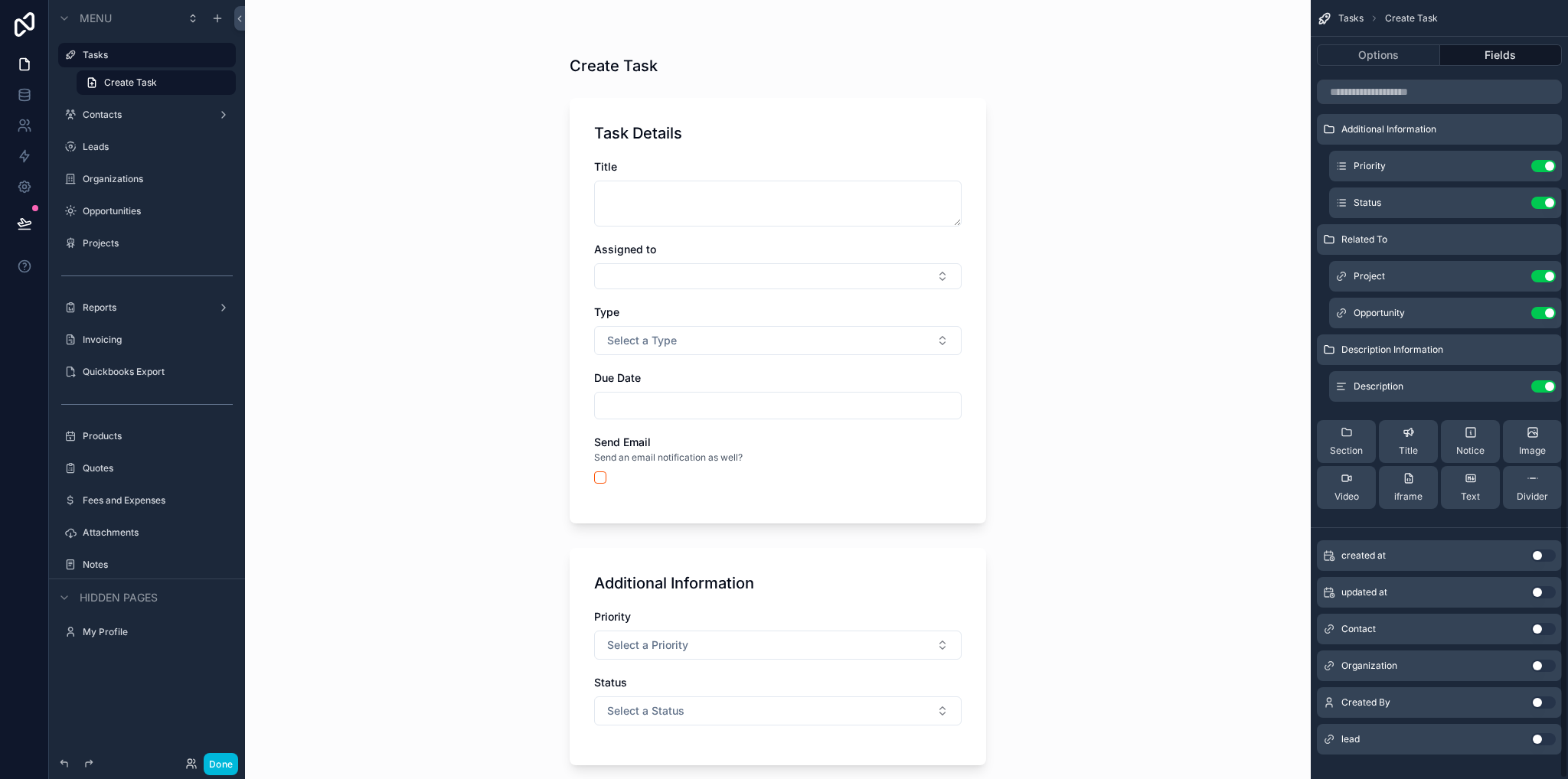
scroll to position [248, 0]
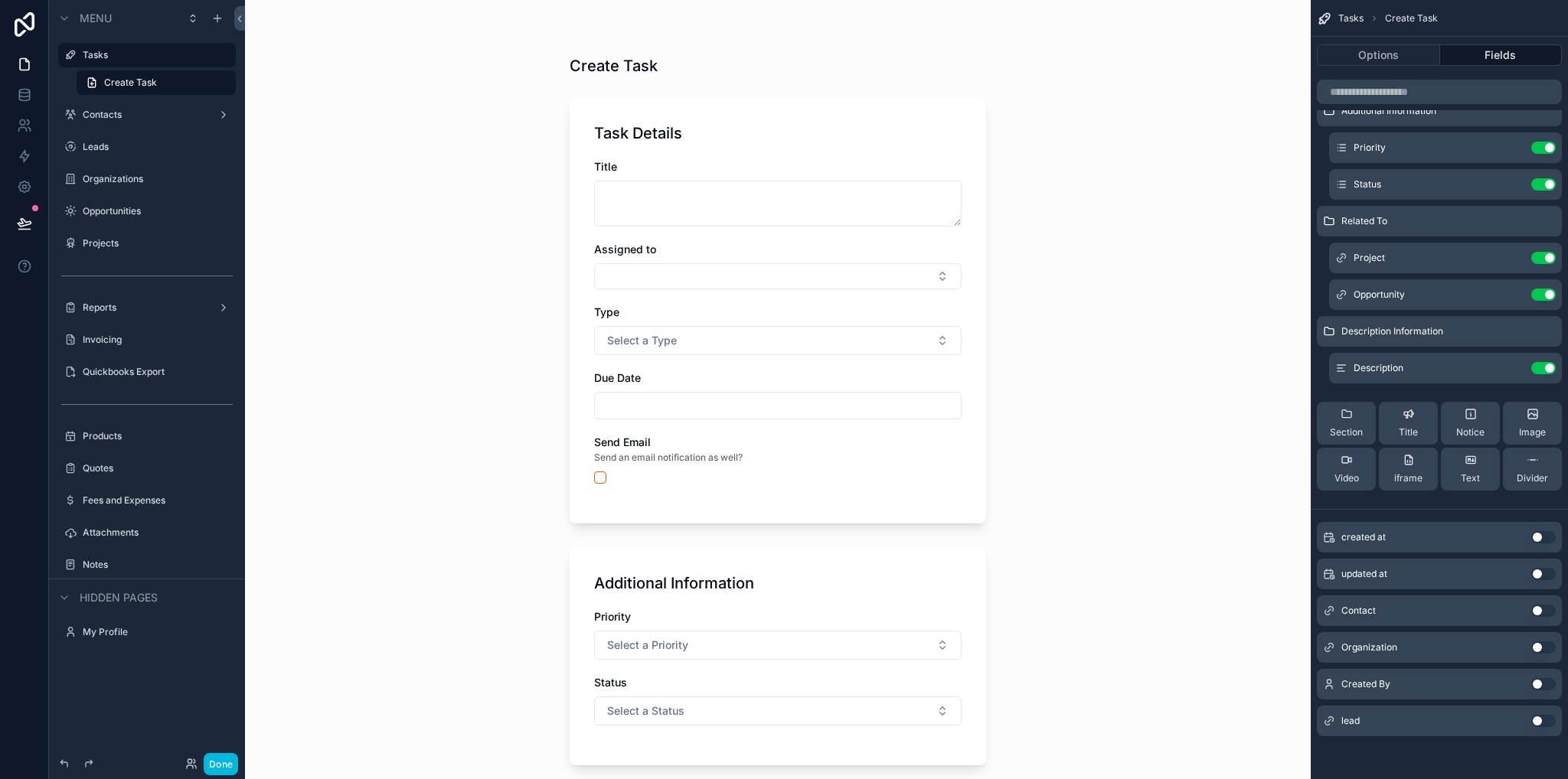
click at [1546, 685] on button "Use setting" at bounding box center [1543, 684] width 24 height 12
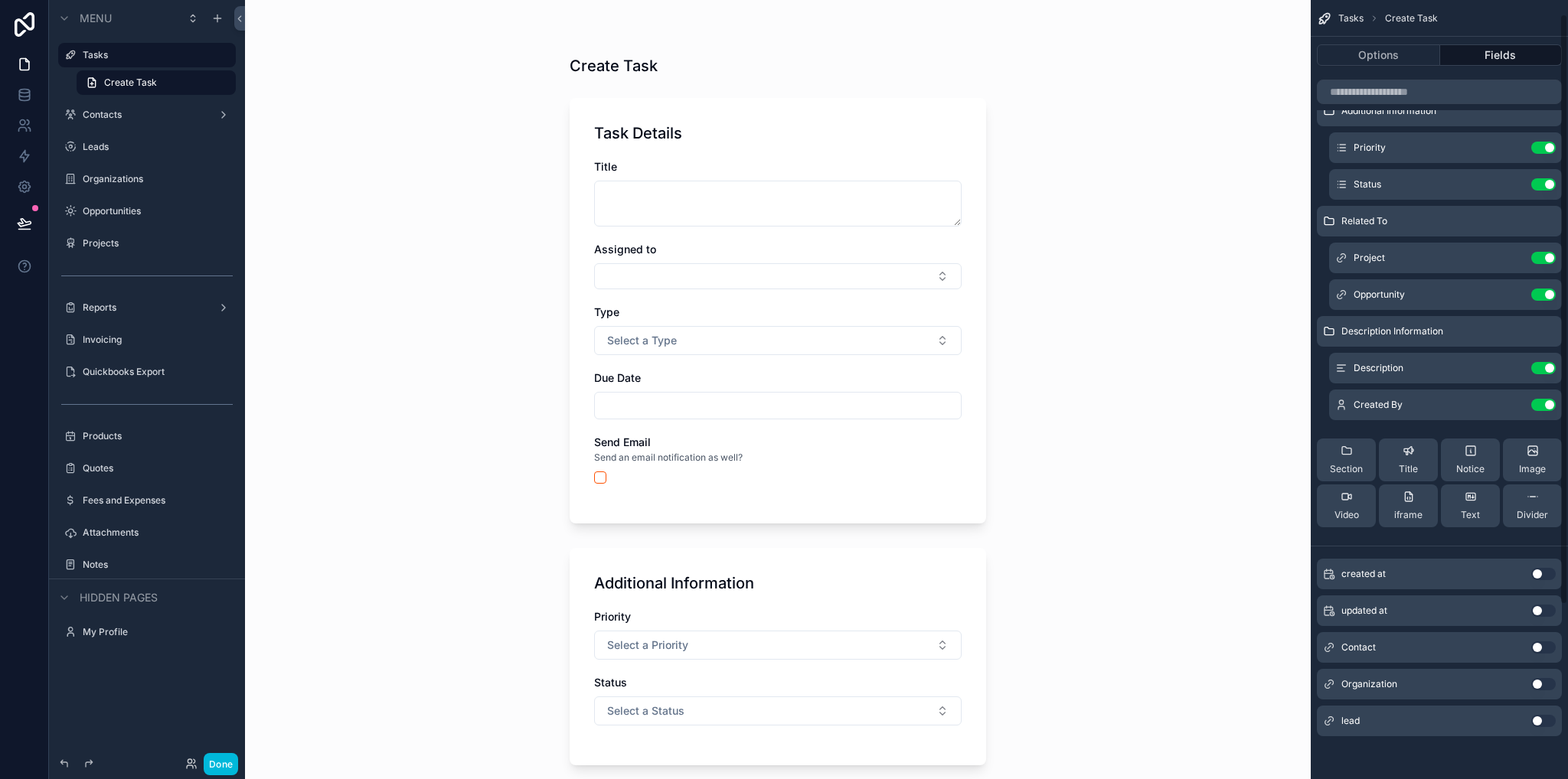
scroll to position [0, 0]
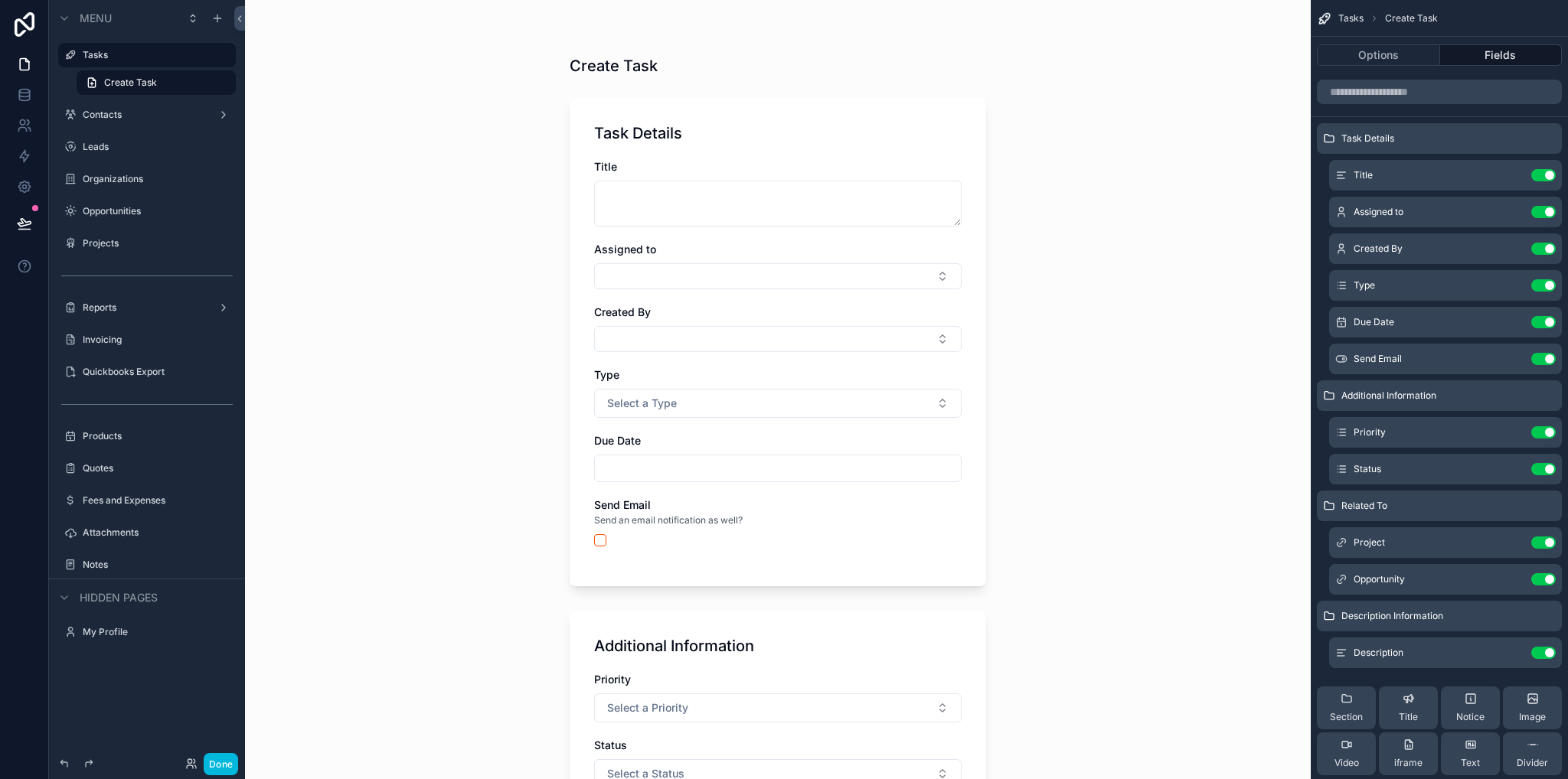
click at [0, 0] on icon "scrollable content" at bounding box center [0, 0] width 0 height 0
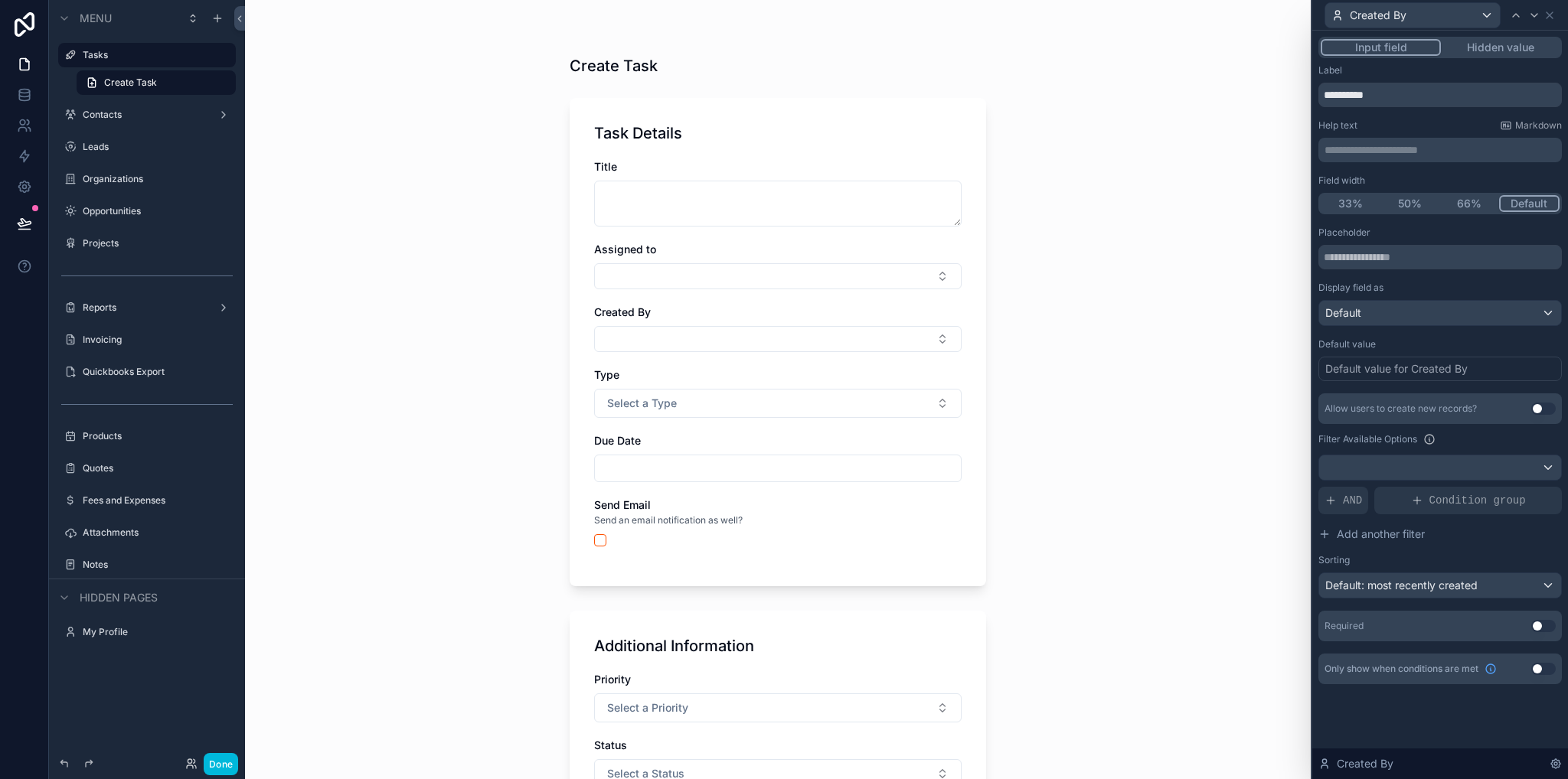
click at [1519, 48] on button "Hidden value" at bounding box center [1500, 47] width 119 height 17
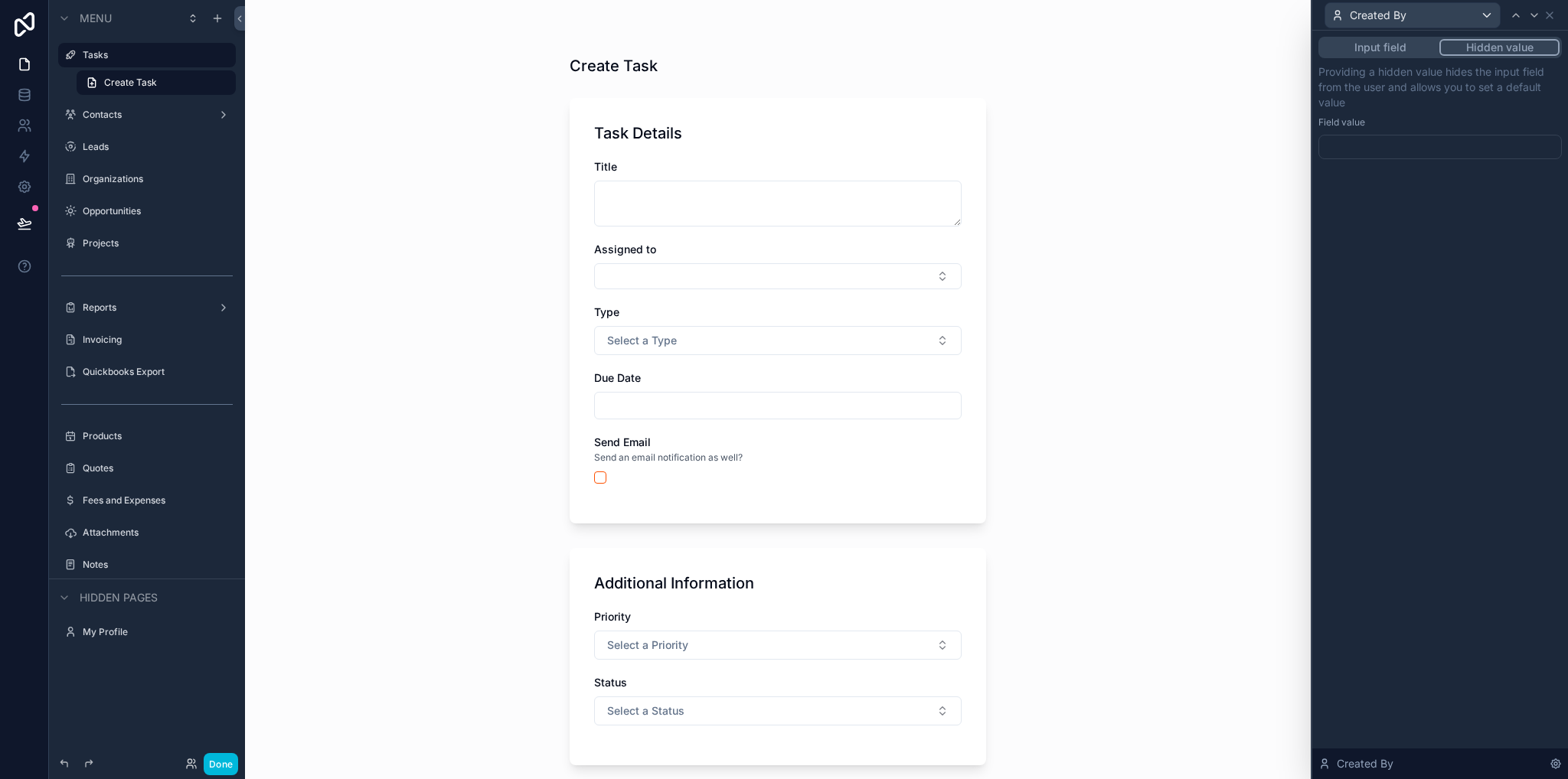
click at [1371, 135] on div at bounding box center [1439, 147] width 244 height 24
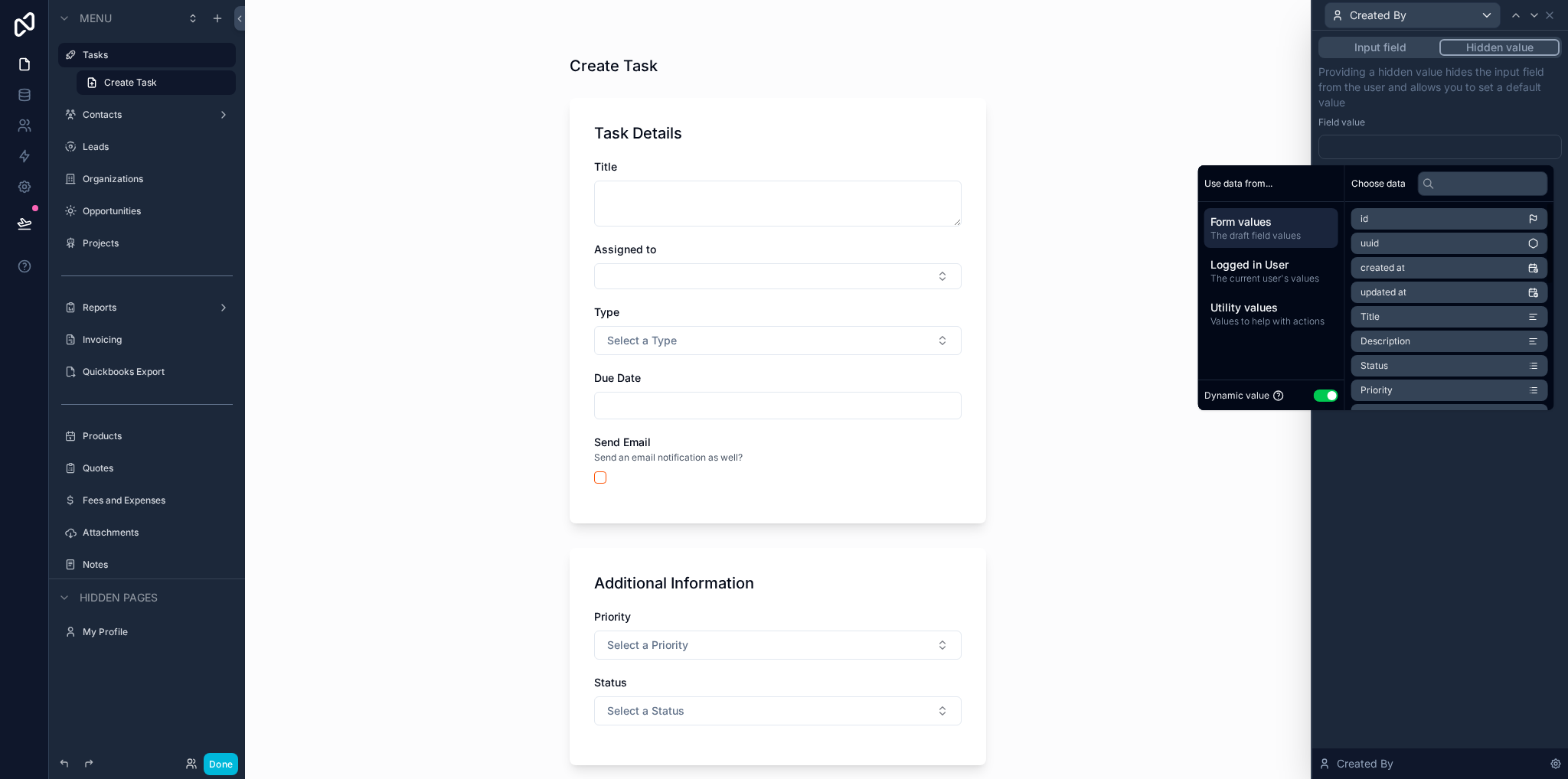
click at [1244, 277] on span "The current user's values" at bounding box center [1271, 278] width 121 height 12
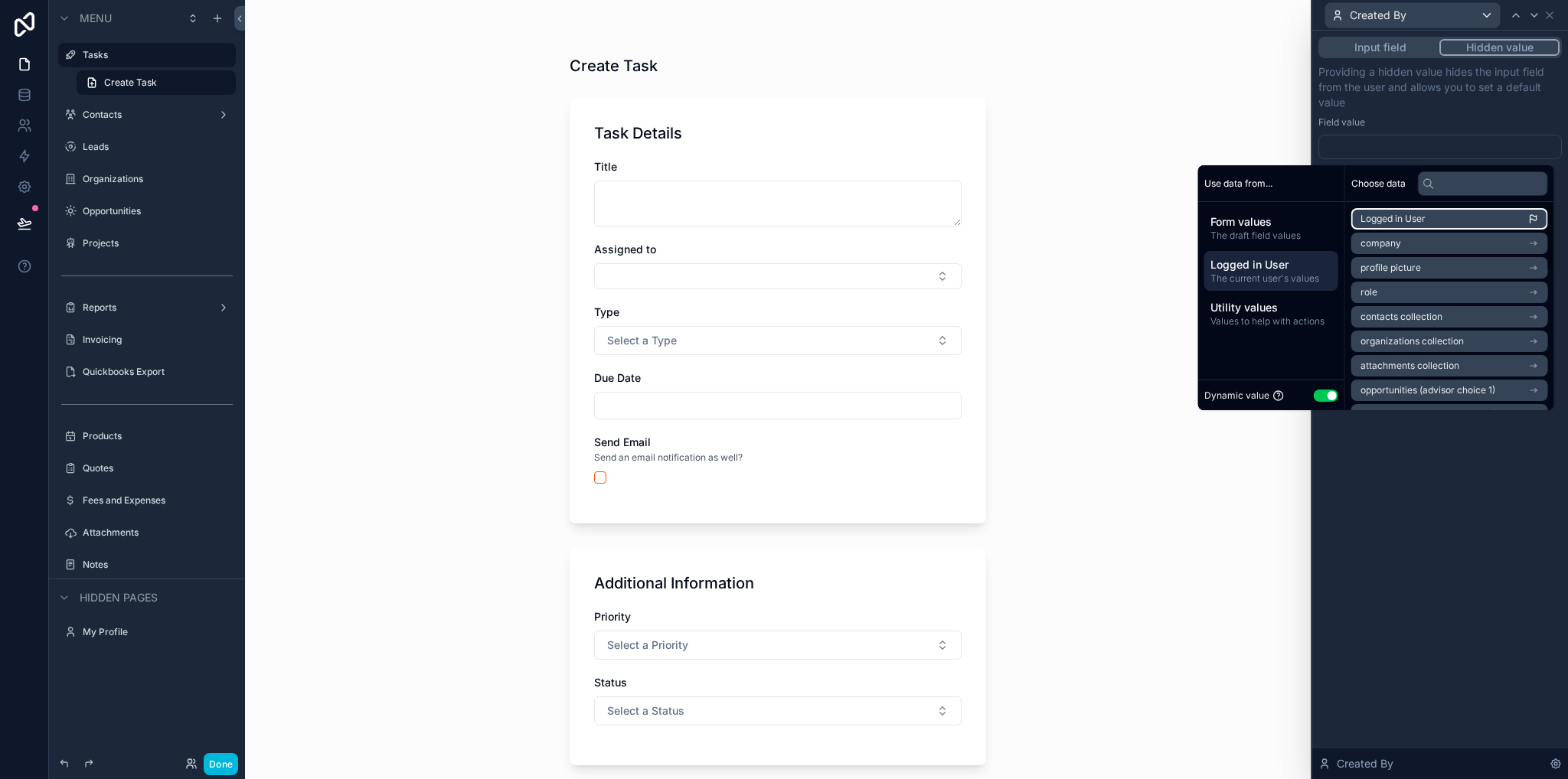
click at [1384, 218] on span "Logged in User" at bounding box center [1392, 218] width 65 height 12
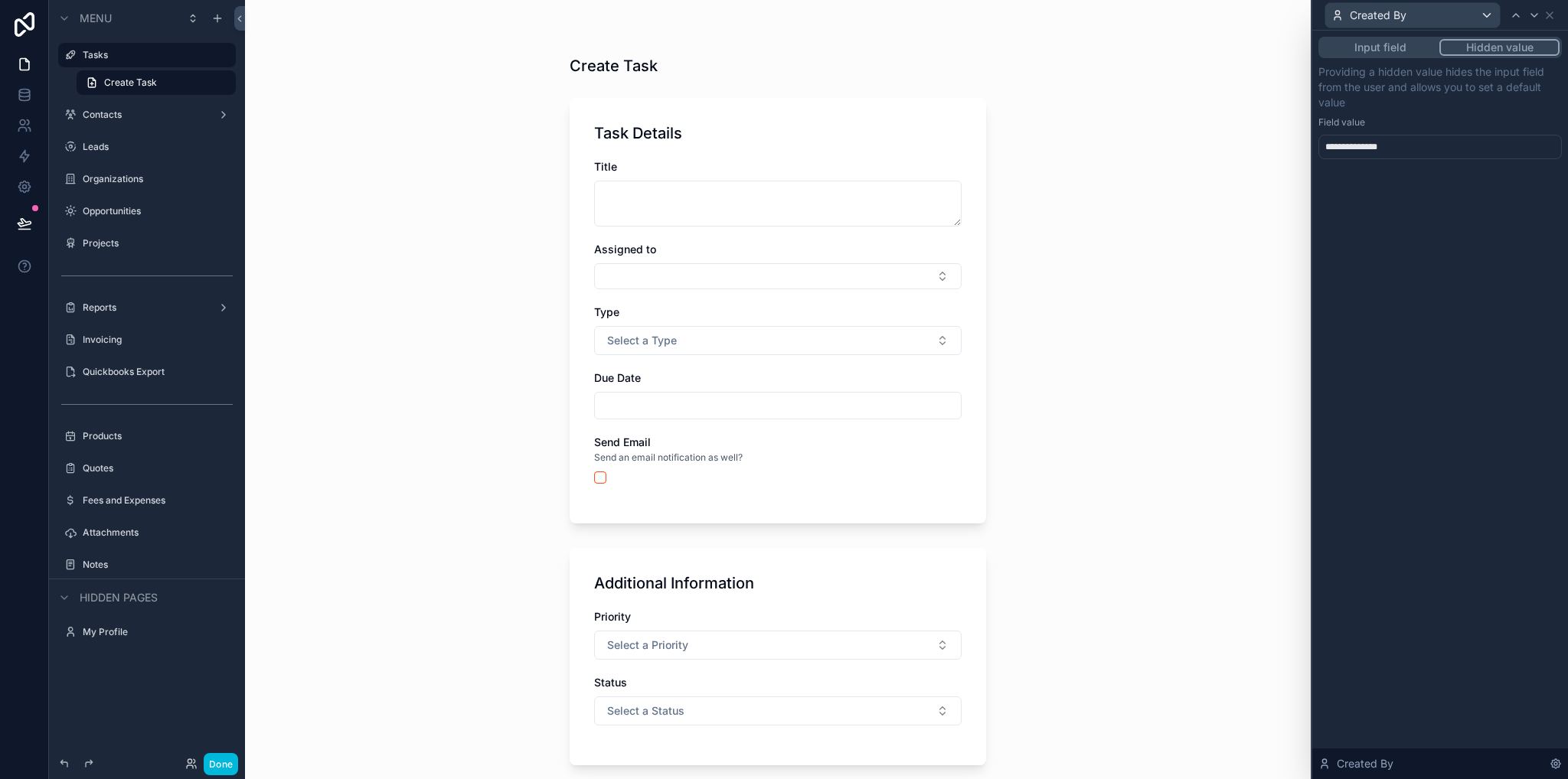
drag, startPoint x: 1443, startPoint y: 531, endPoint x: 1449, endPoint y: 375, distance: 156.1
click at [1442, 531] on div "**********" at bounding box center [1440, 404] width 256 height 748
click at [498, 194] on div "Create Task Task Details Title Assigned to Type Select a Type Due Date Send Ema…" at bounding box center [778, 389] width 1066 height 779
click at [22, 160] on icon at bounding box center [24, 156] width 15 height 15
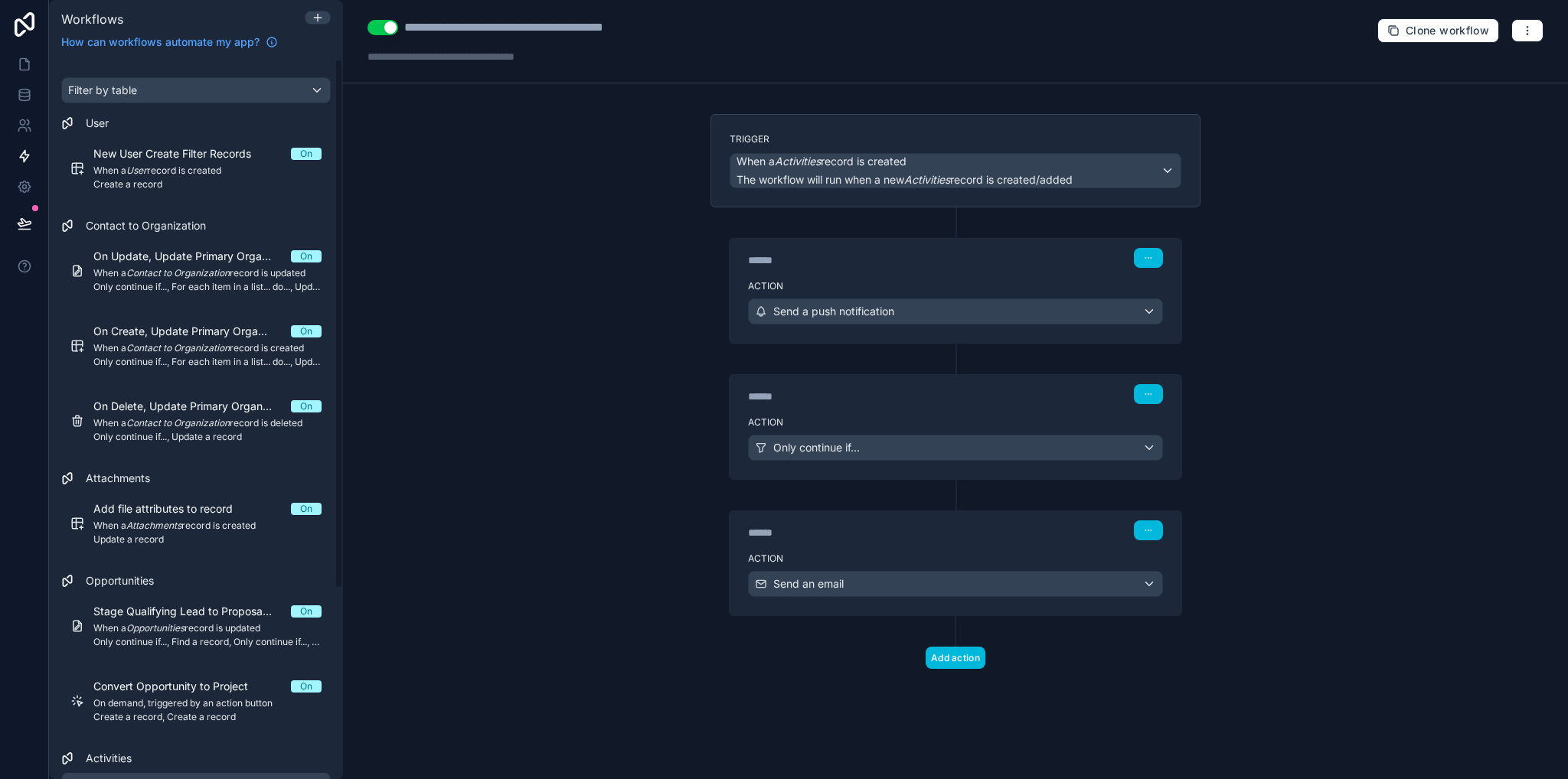
click at [918, 533] on div "******" at bounding box center [862, 532] width 230 height 15
click at [923, 565] on div "Action Send an email" at bounding box center [956, 581] width 451 height 69
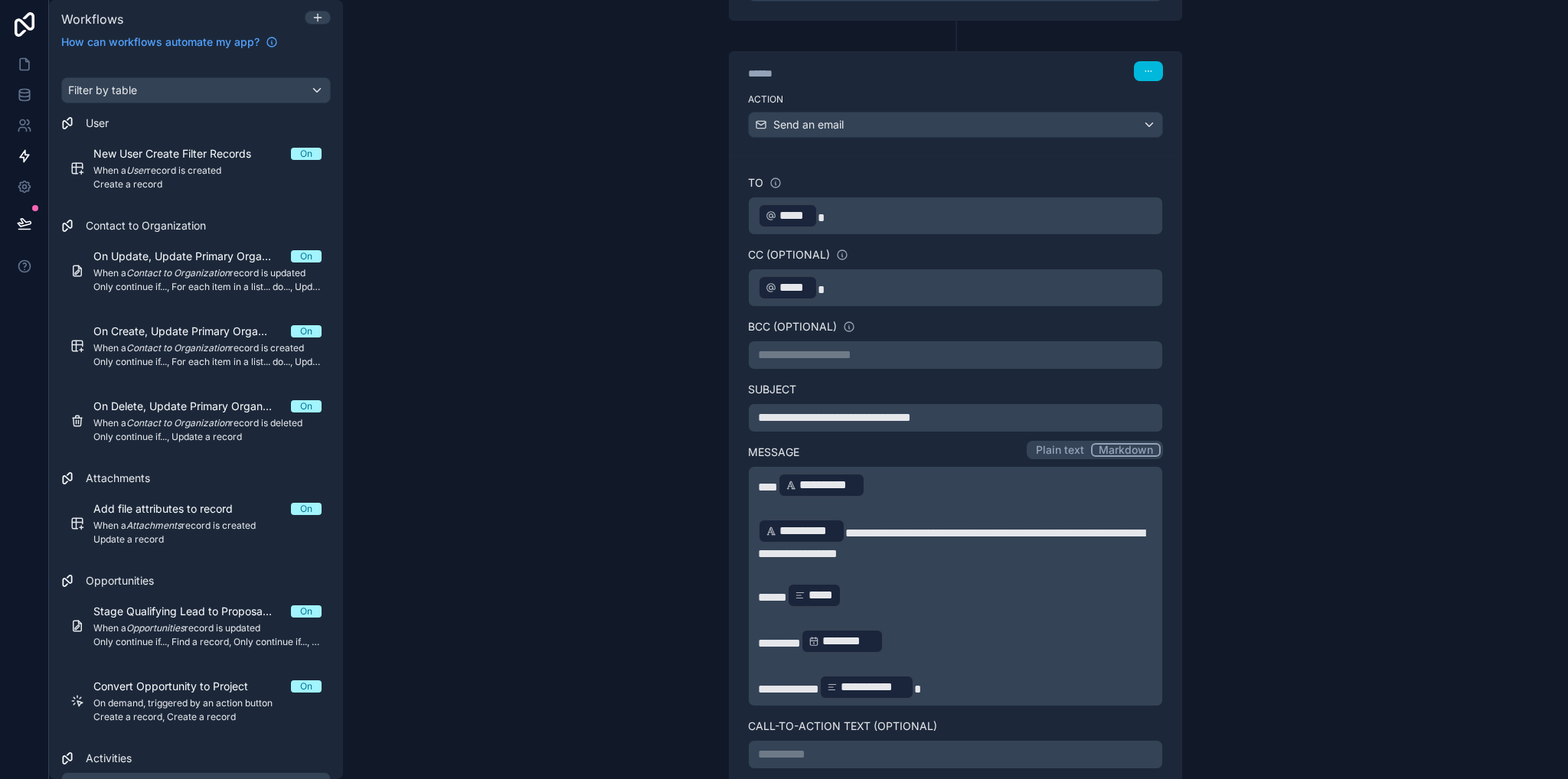
scroll to position [733, 0]
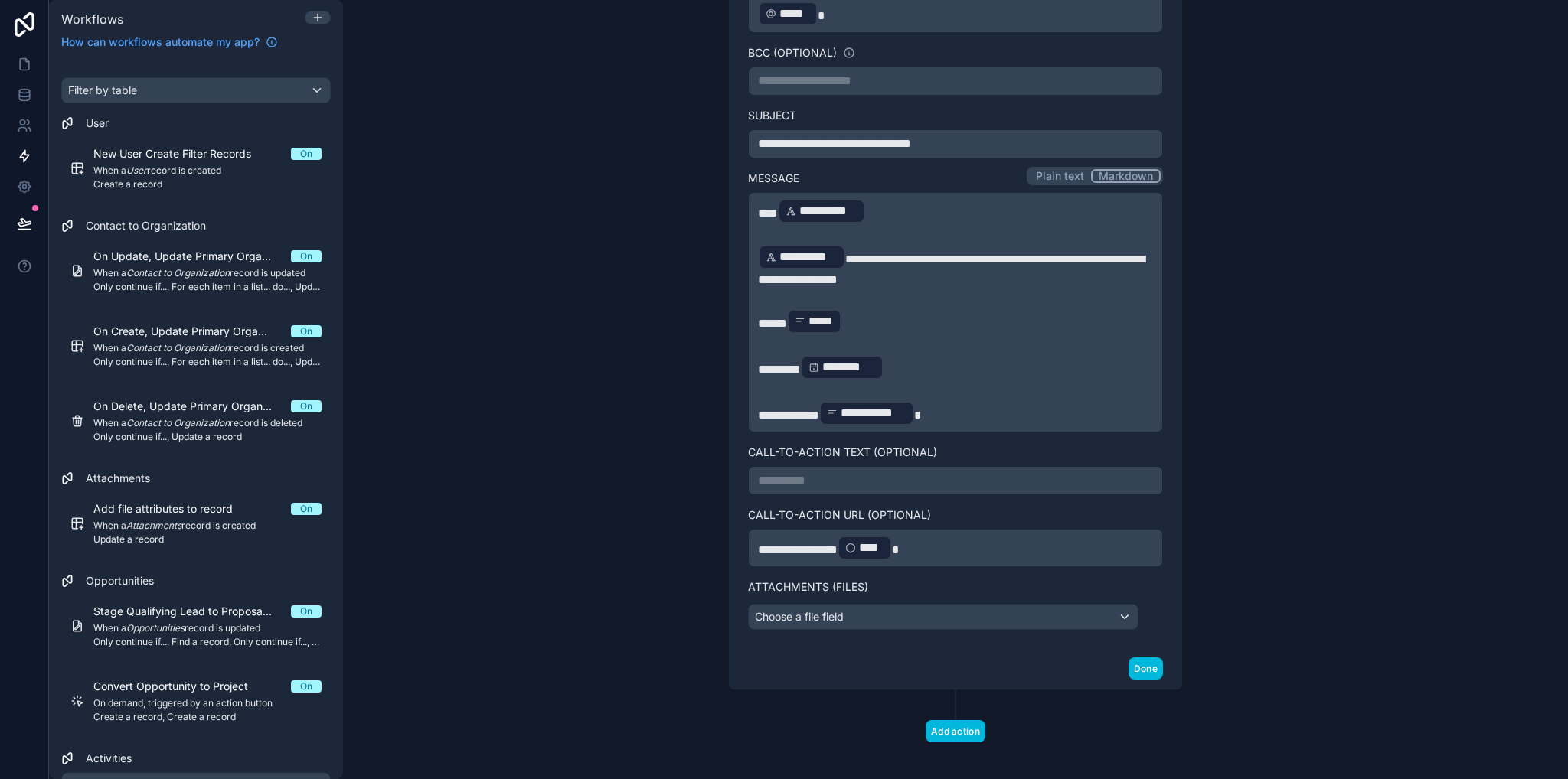
click at [887, 472] on p "**********" at bounding box center [956, 481] width 395 height 19
click at [1294, 445] on div "**********" at bounding box center [956, 389] width 1225 height 779
click at [23, 70] on icon at bounding box center [24, 65] width 9 height 11
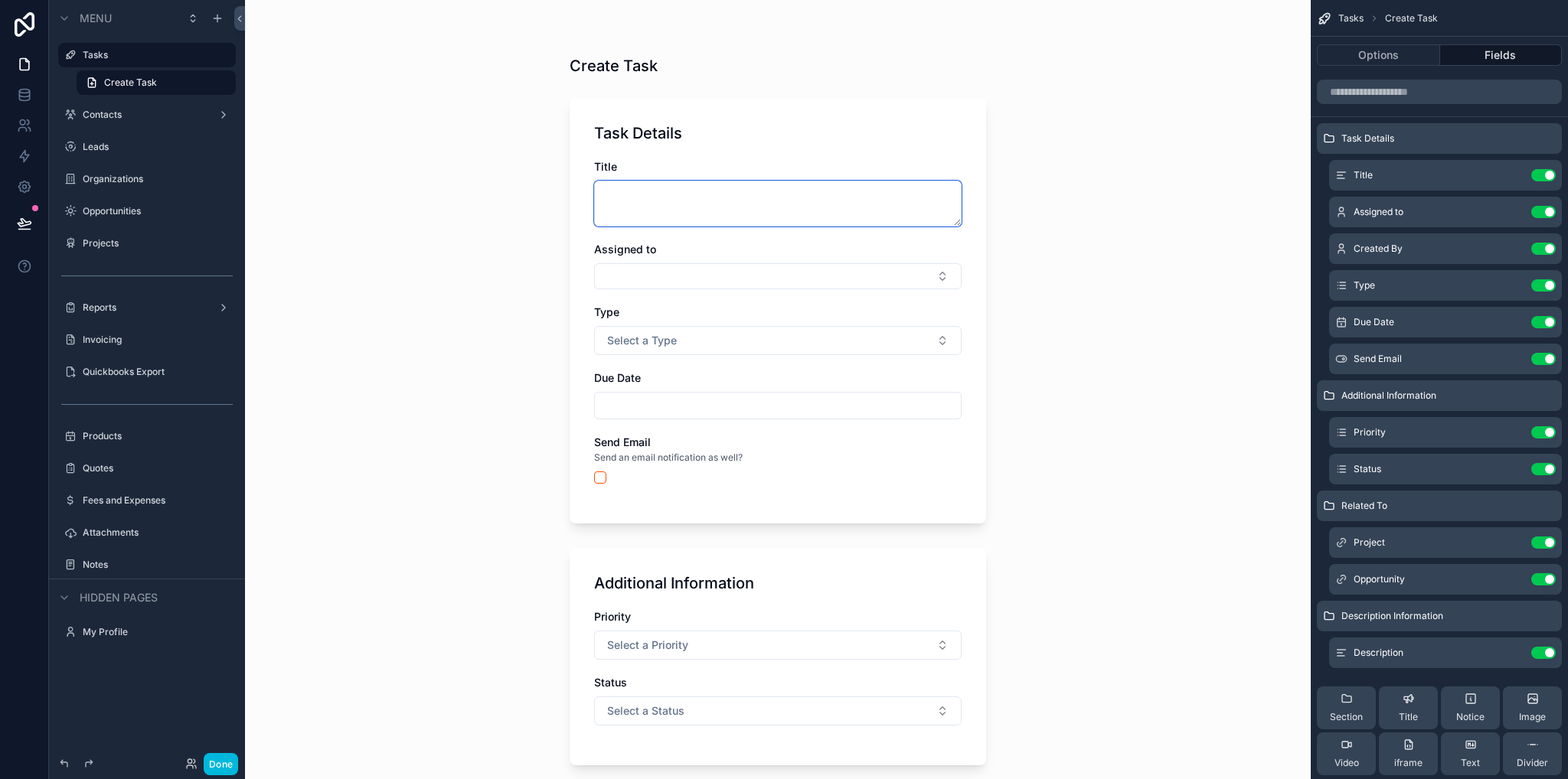
click at [659, 192] on textarea "scrollable content" at bounding box center [778, 203] width 367 height 46
click at [638, 205] on textarea "scrollable content" at bounding box center [778, 203] width 367 height 46
type textarea "****"
click at [638, 277] on button "Select Button" at bounding box center [778, 276] width 367 height 26
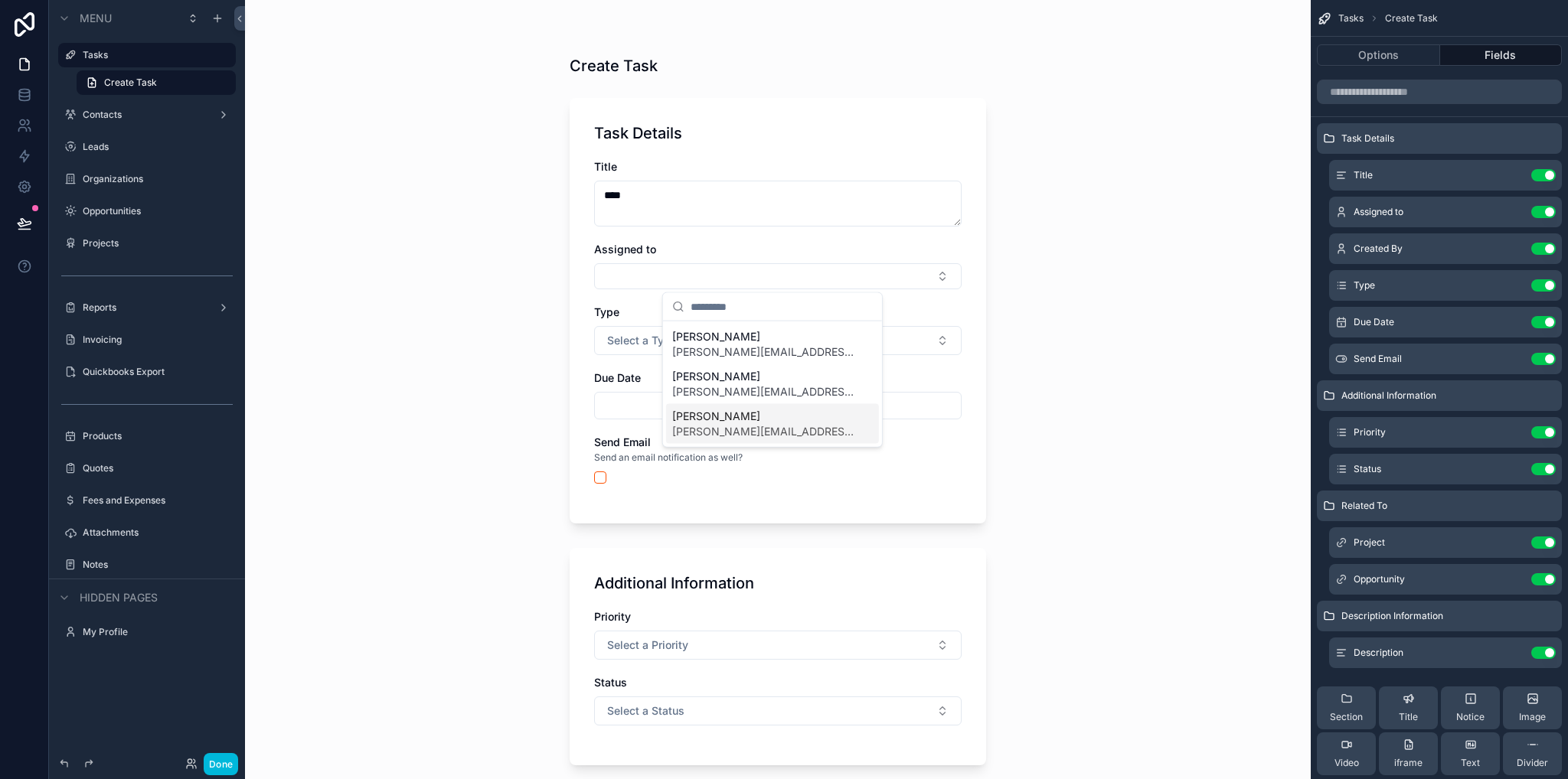
click at [712, 434] on span "marshall.worth@thedatabull.com" at bounding box center [763, 431] width 182 height 15
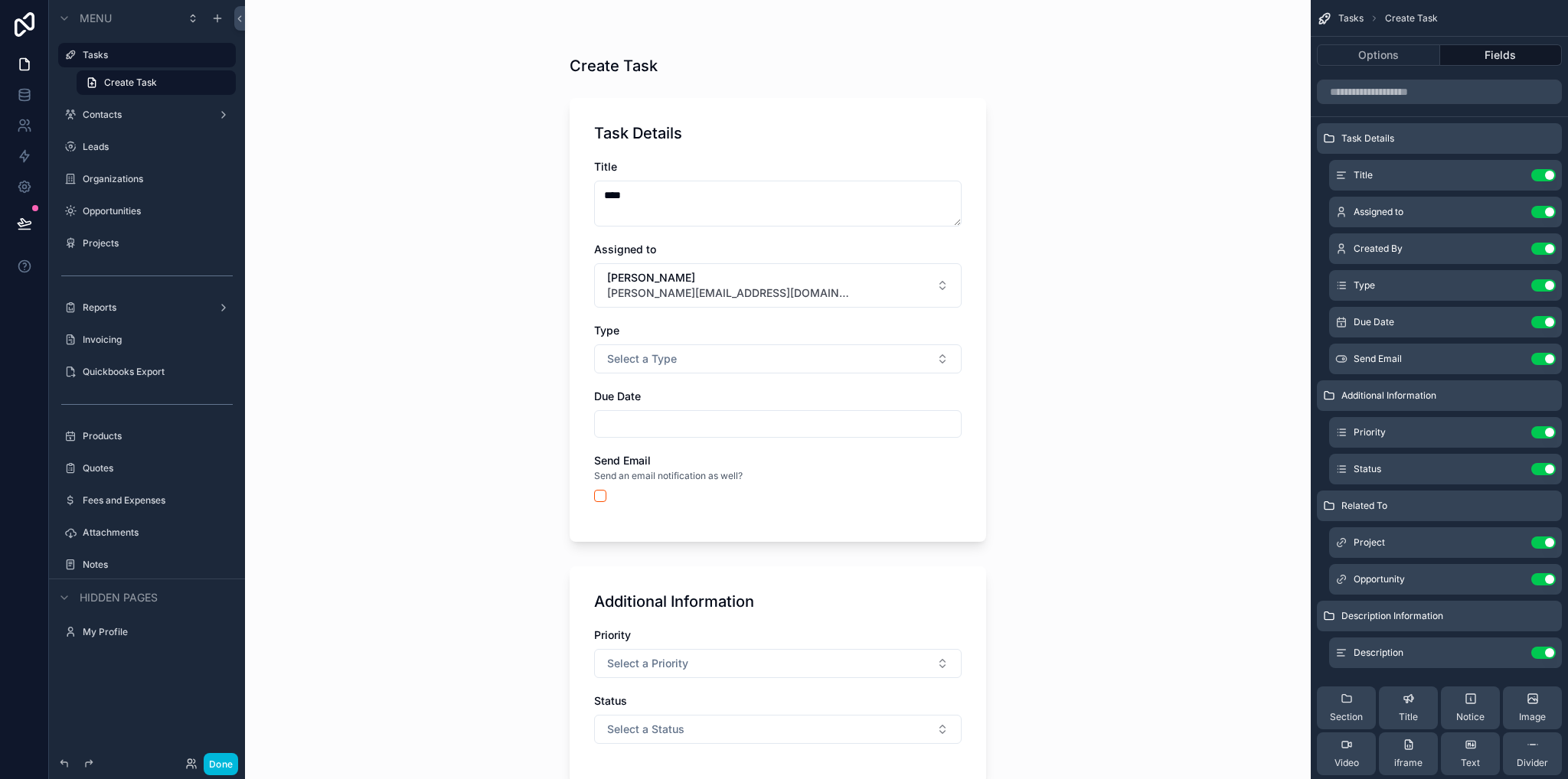
click at [637, 356] on span "Select a Type" at bounding box center [642, 358] width 70 height 15
click at [707, 431] on div "Email" at bounding box center [772, 442] width 213 height 23
click at [671, 356] on button "Select a Type" at bounding box center [778, 359] width 367 height 29
click at [718, 419] on div "Task" at bounding box center [772, 419] width 213 height 23
click at [450, 420] on div "Create Task Task Details Title **** Assigned to Marshall Worth marshall.worth@t…" at bounding box center [778, 389] width 1066 height 779
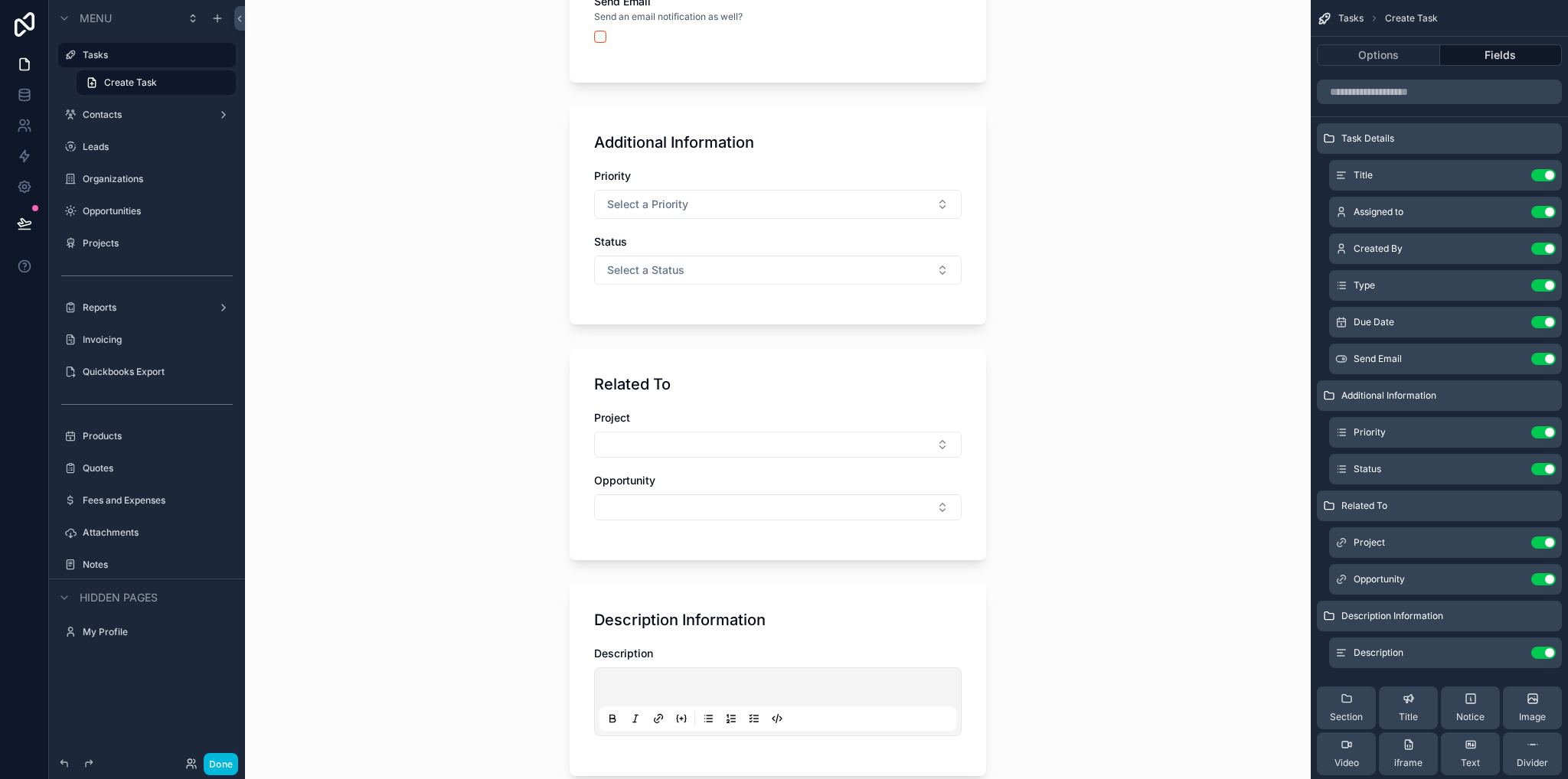
scroll to position [604, 0]
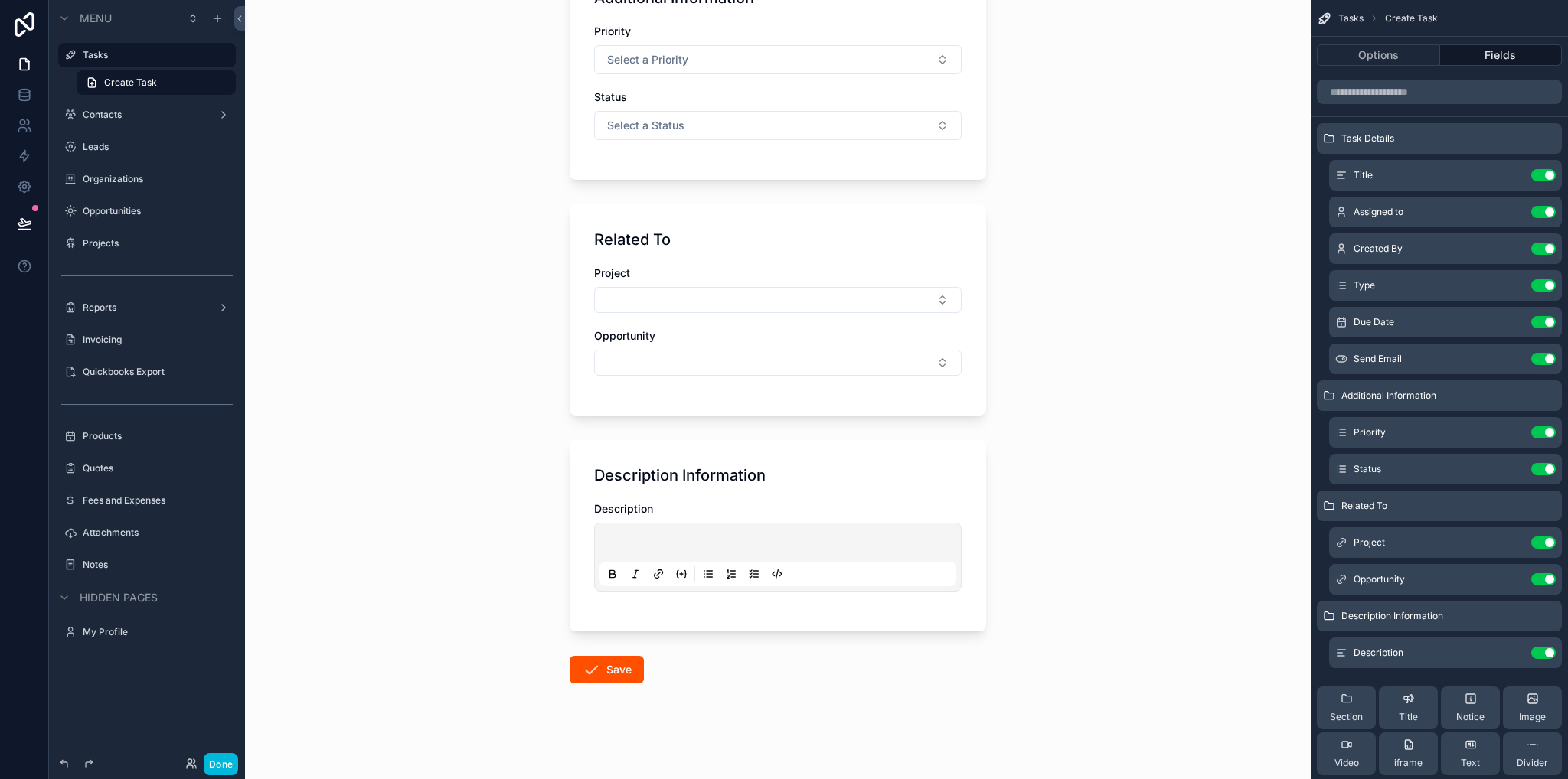
click at [603, 665] on button "Save" at bounding box center [607, 670] width 74 height 28
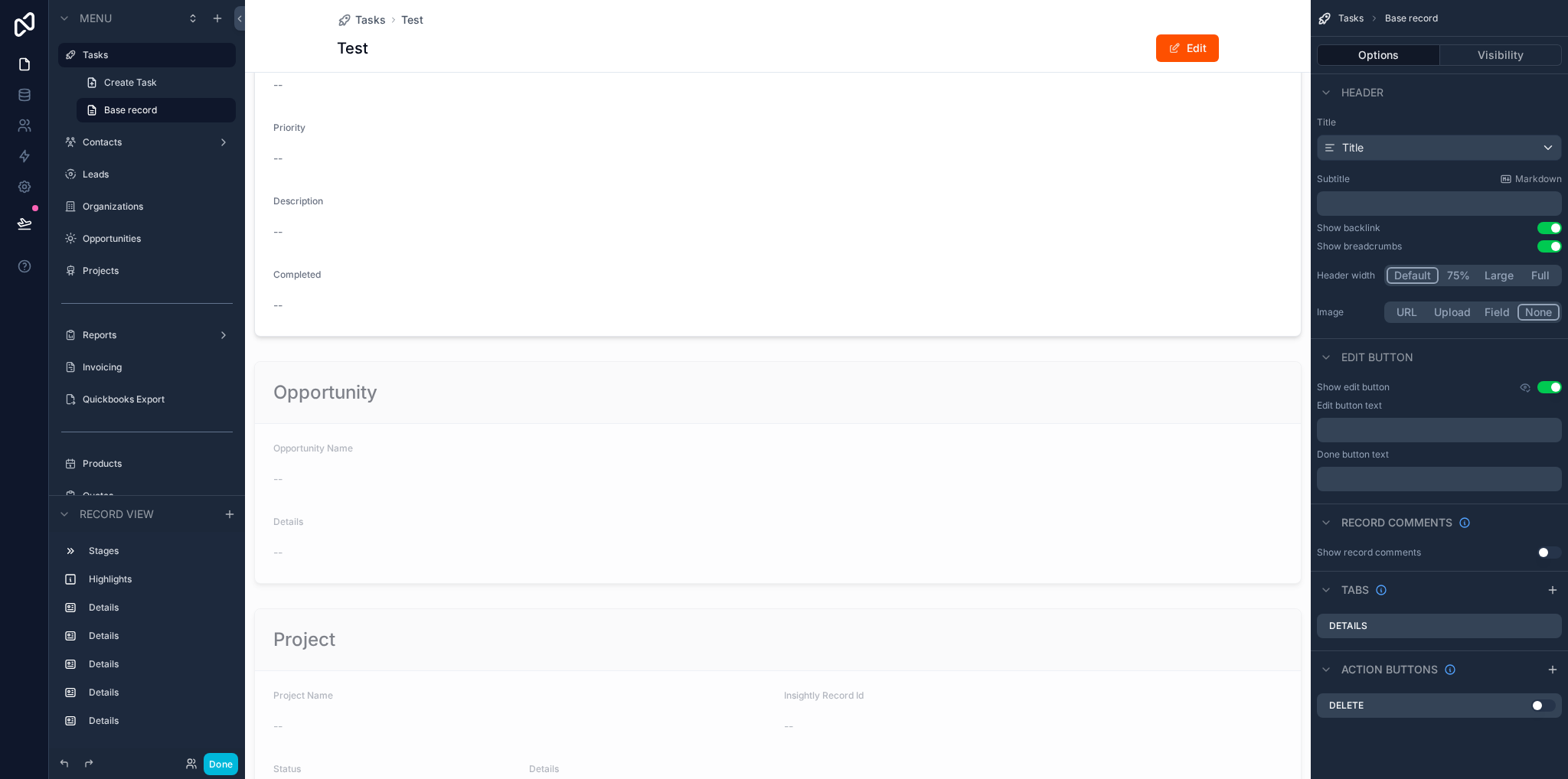
scroll to position [451, 0]
click at [104, 57] on label "Tasks" at bounding box center [155, 55] width 144 height 12
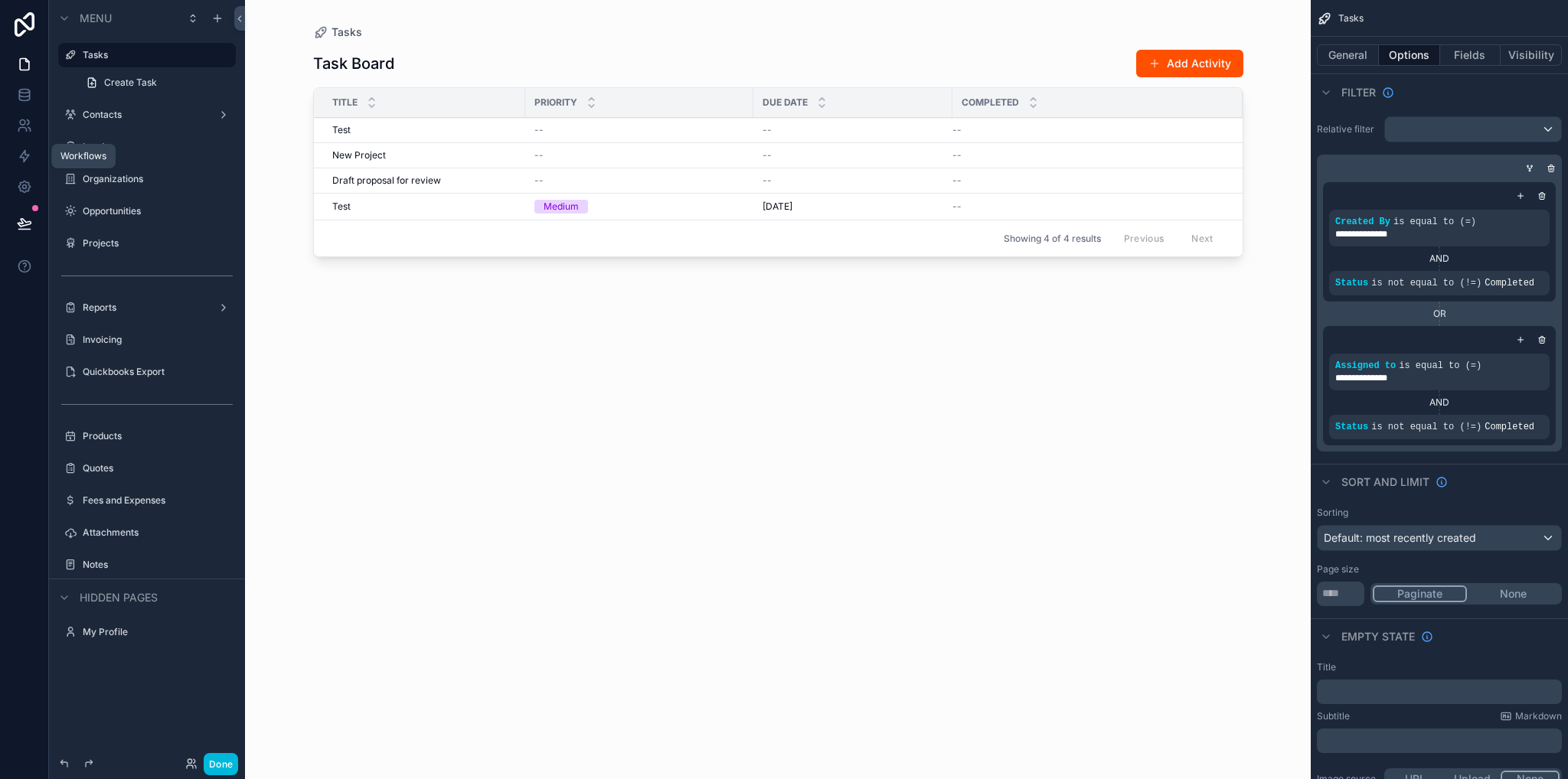
click at [20, 152] on icon at bounding box center [24, 156] width 15 height 15
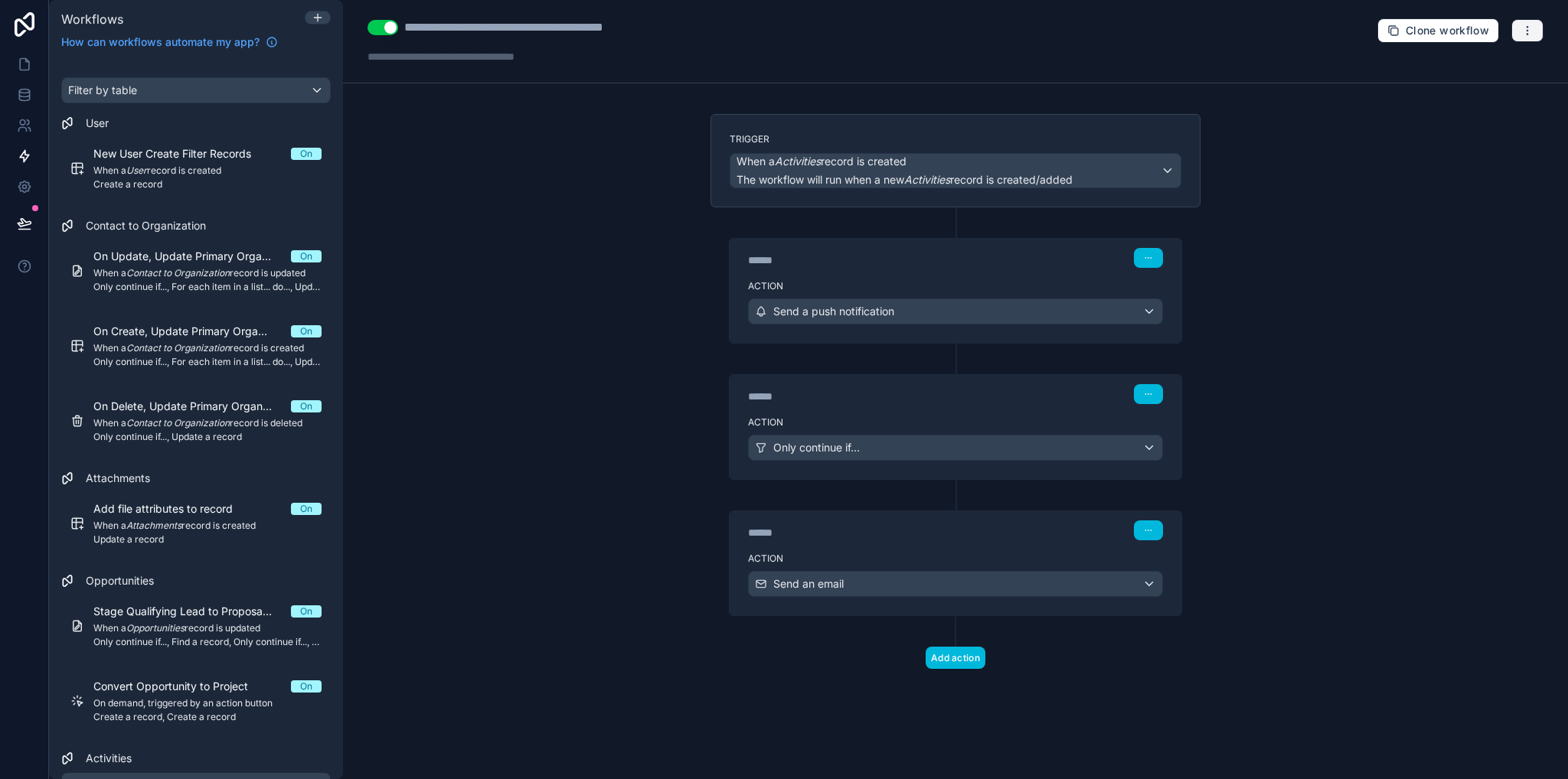
click at [1525, 32] on icon "button" at bounding box center [1527, 30] width 12 height 12
click at [1484, 90] on span "Run history" at bounding box center [1486, 90] width 74 height 12
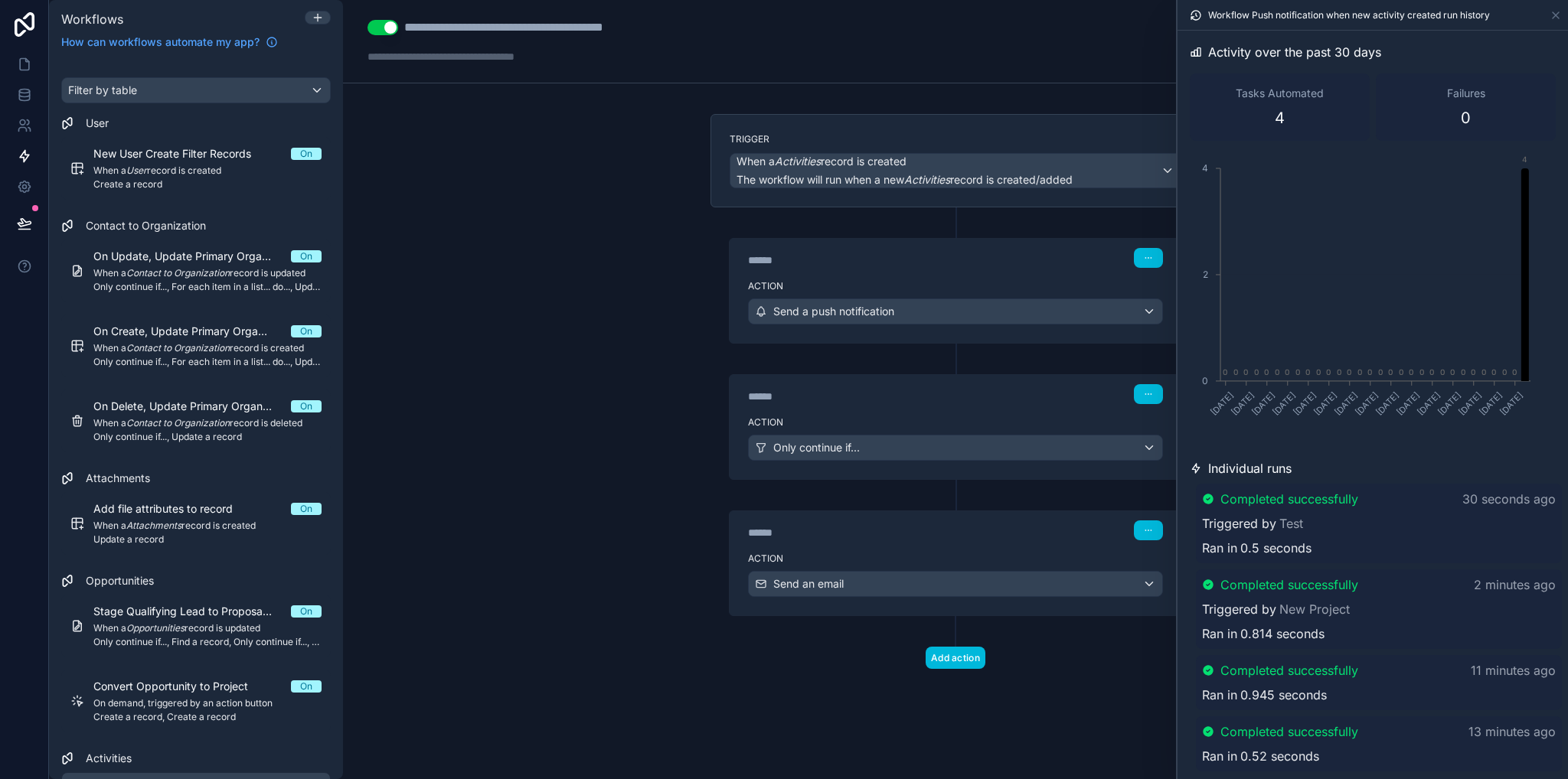
click at [562, 206] on div "**********" at bounding box center [956, 389] width 1225 height 779
click at [19, 53] on link at bounding box center [24, 65] width 49 height 31
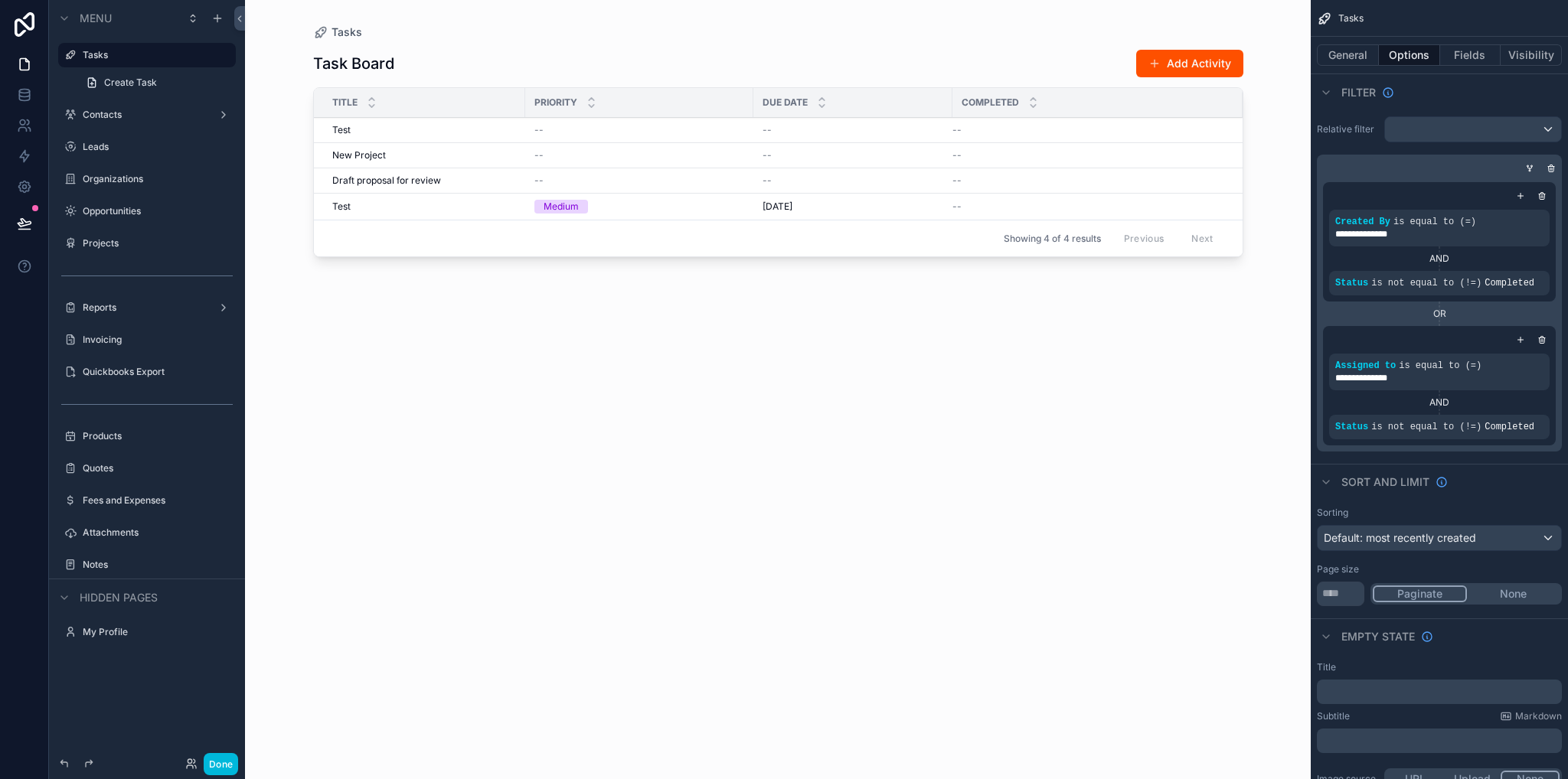
click at [219, 762] on button "Done" at bounding box center [221, 764] width 35 height 22
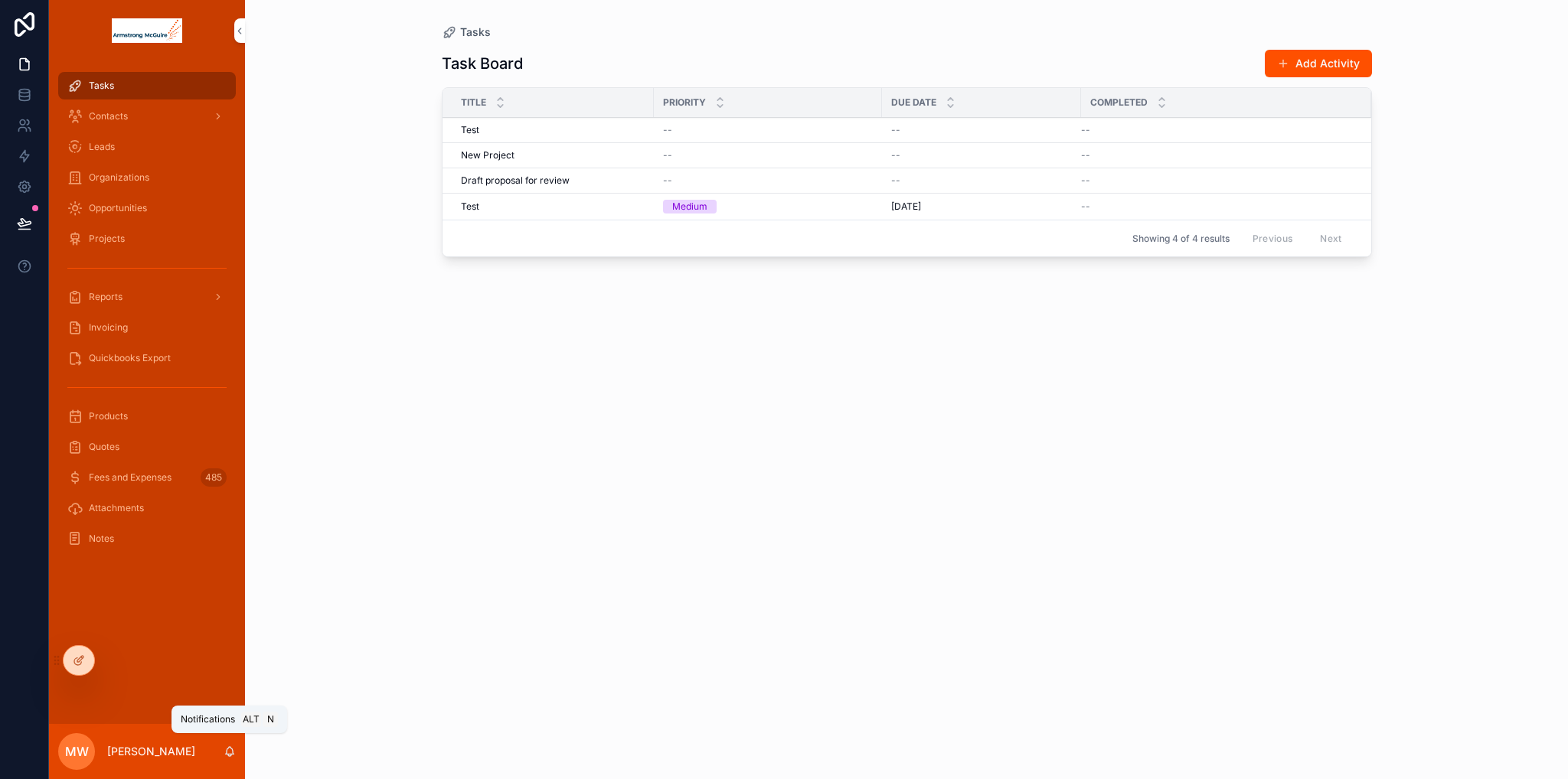
click at [230, 751] on icon "scrollable content" at bounding box center [229, 751] width 12 height 12
click at [549, 438] on div "Task Board Add Activity Title Priority Due Date Completed Test Test -- -- -- De…" at bounding box center [907, 400] width 930 height 721
click at [0, 0] on span "Delete" at bounding box center [0, 0] width 0 height 0
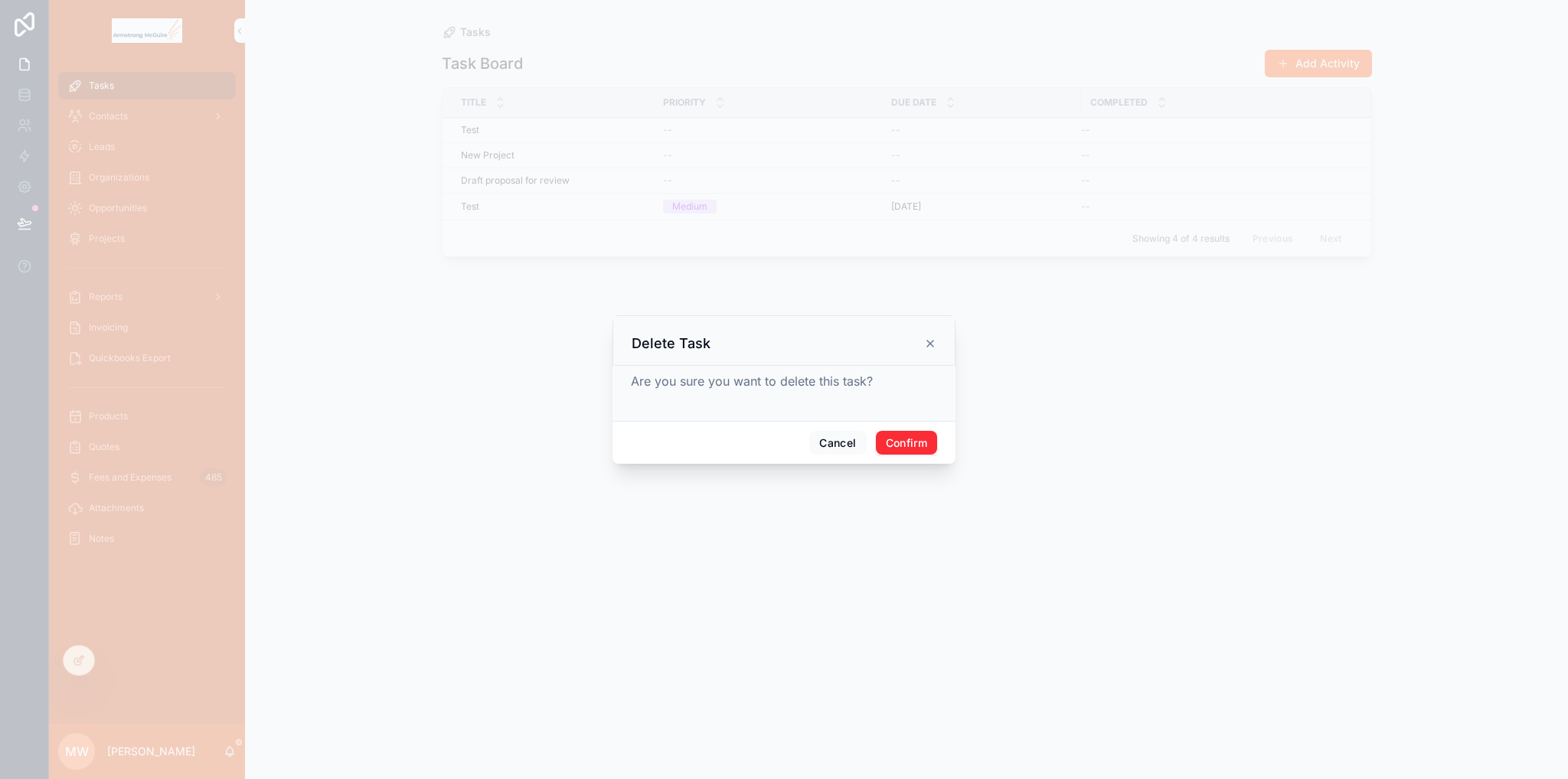
click at [910, 441] on button "Confirm" at bounding box center [906, 443] width 61 height 24
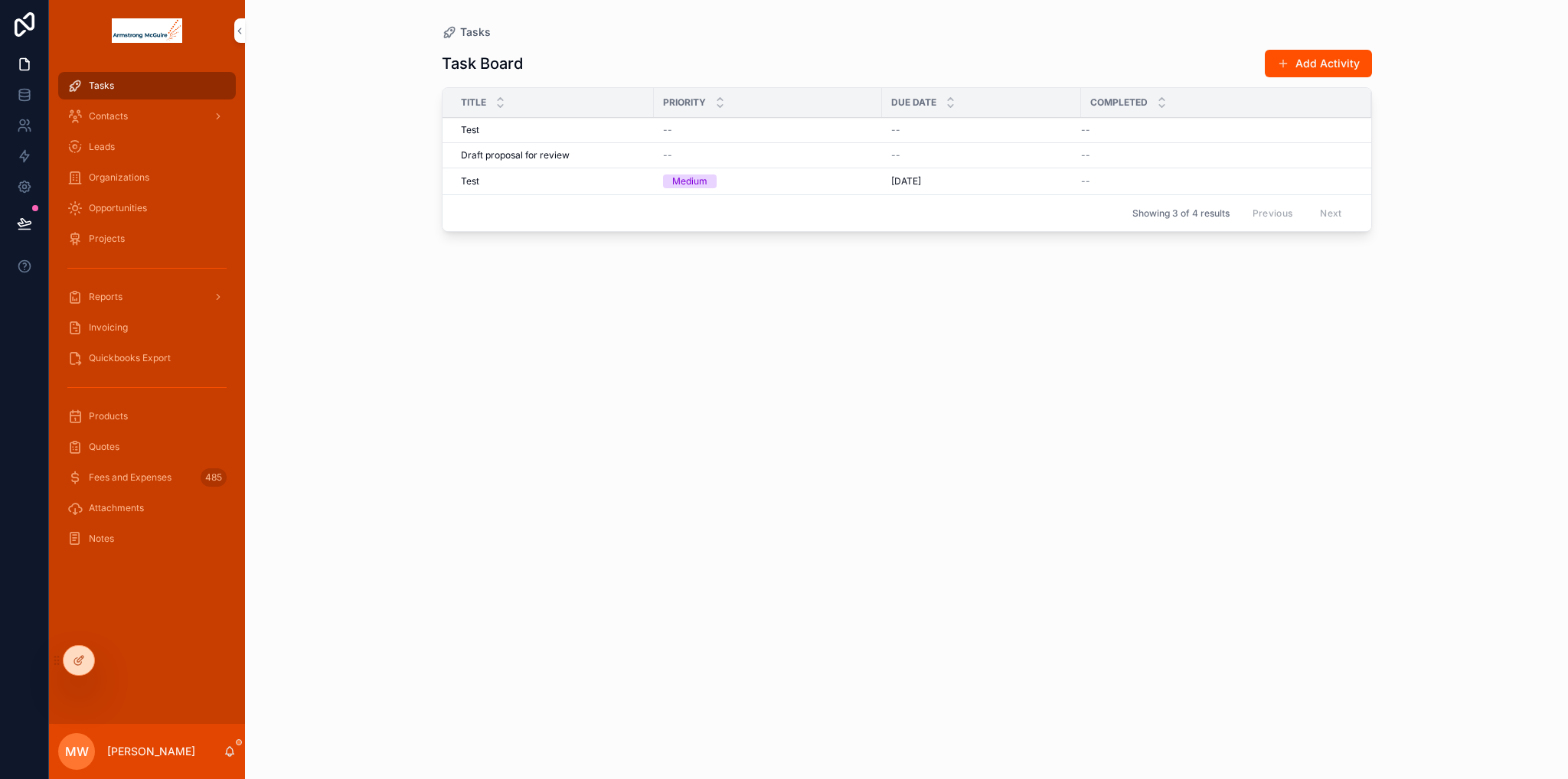
click at [0, 0] on span "Delete" at bounding box center [0, 0] width 0 height 0
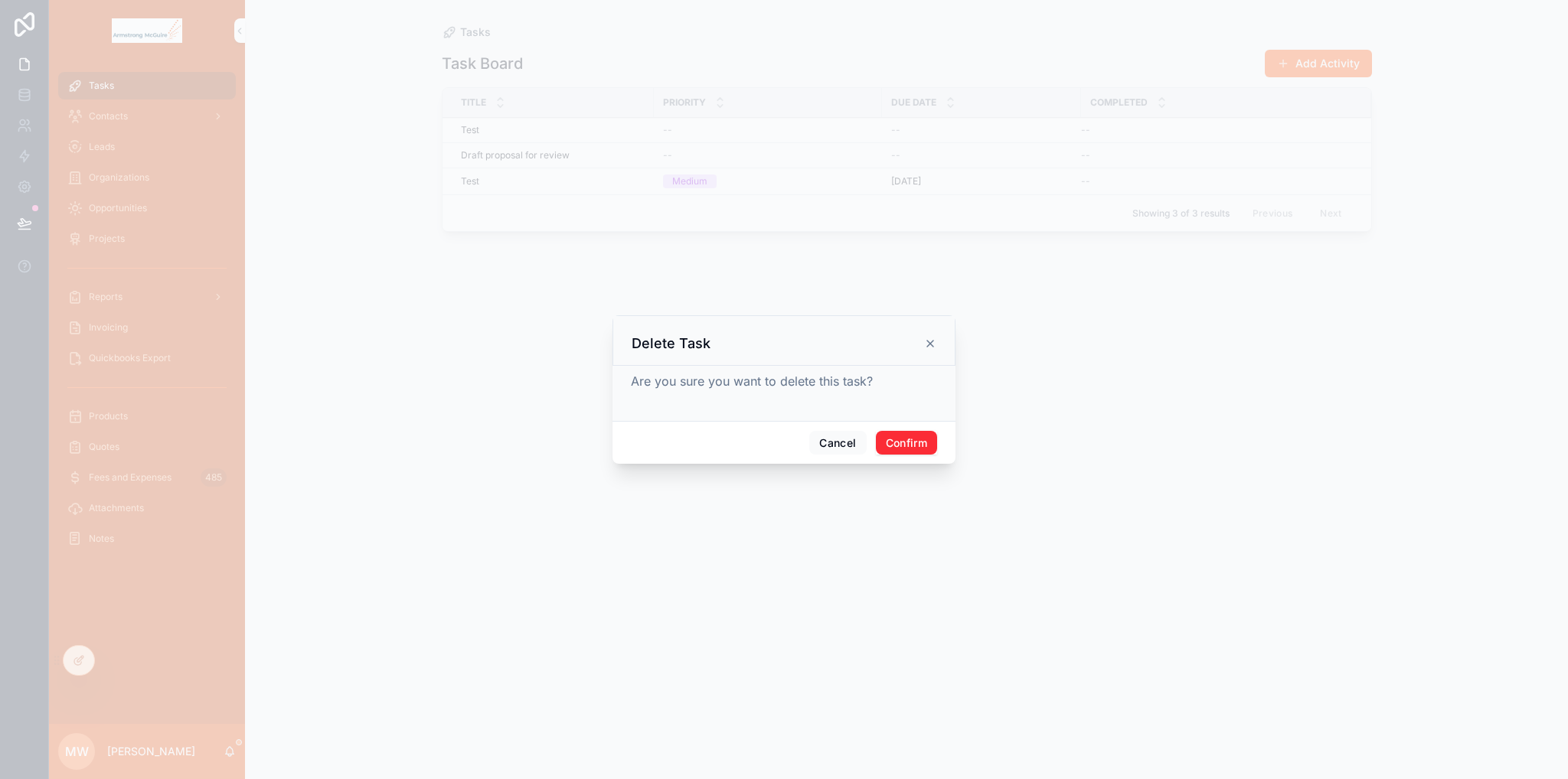
click at [894, 441] on button "Confirm" at bounding box center [906, 443] width 61 height 24
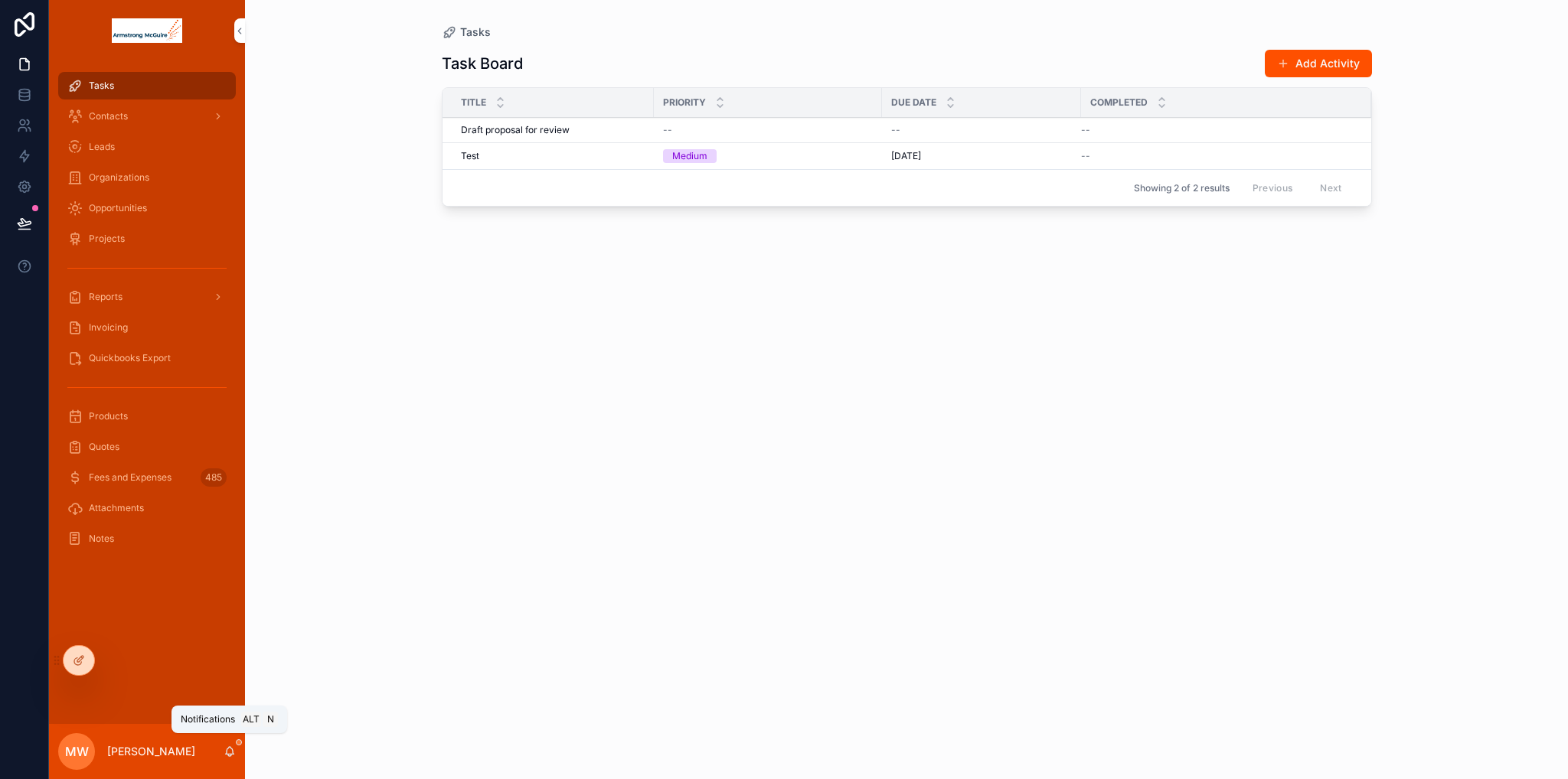
click at [228, 751] on icon "scrollable content" at bounding box center [229, 751] width 12 height 12
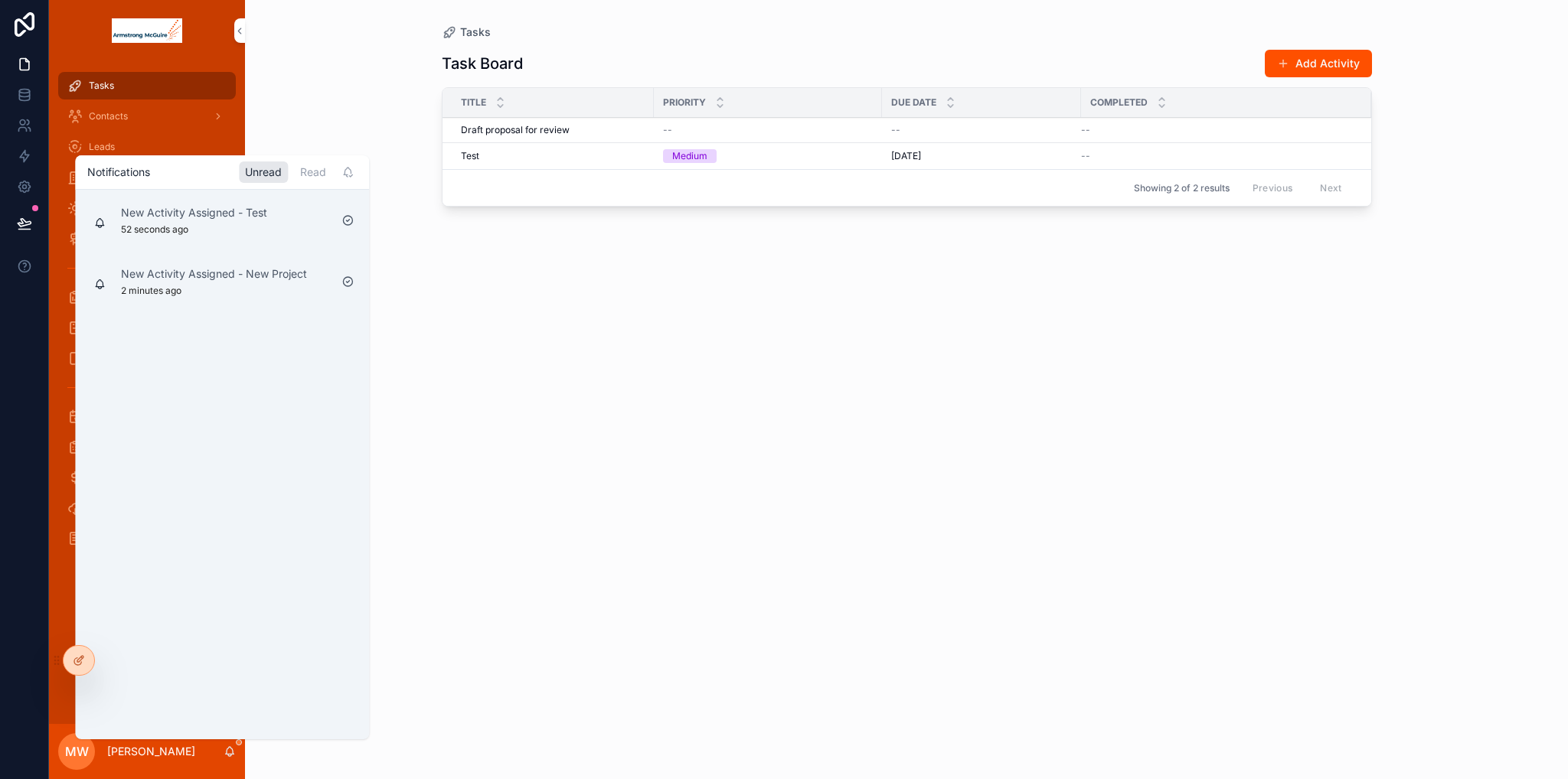
click at [431, 434] on div "Tasks Task Board Add Activity Title Priority Due Date Completed Draft proposal …" at bounding box center [907, 380] width 979 height 760
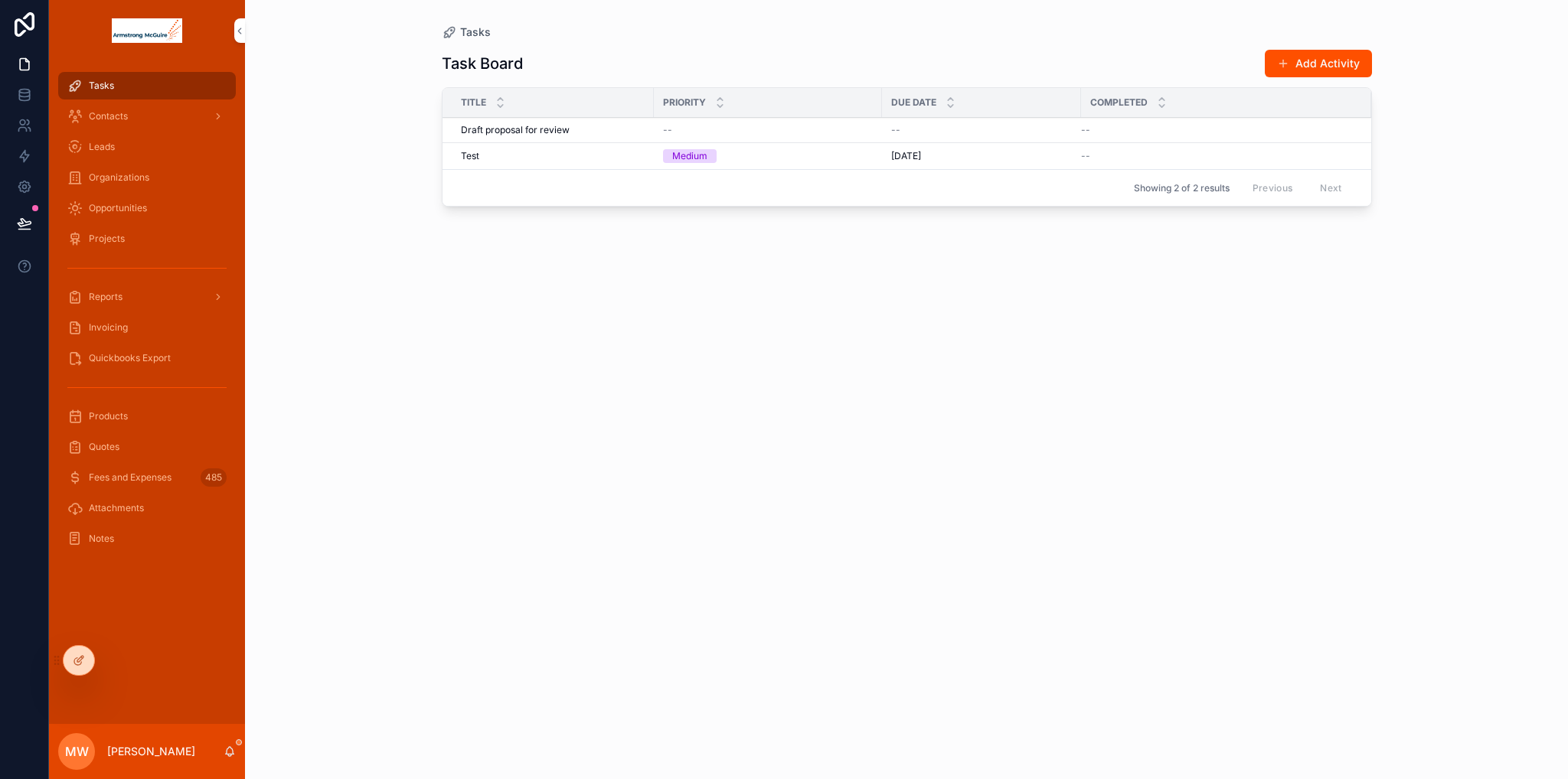
click at [1303, 53] on button "Add Activity" at bounding box center [1318, 64] width 107 height 28
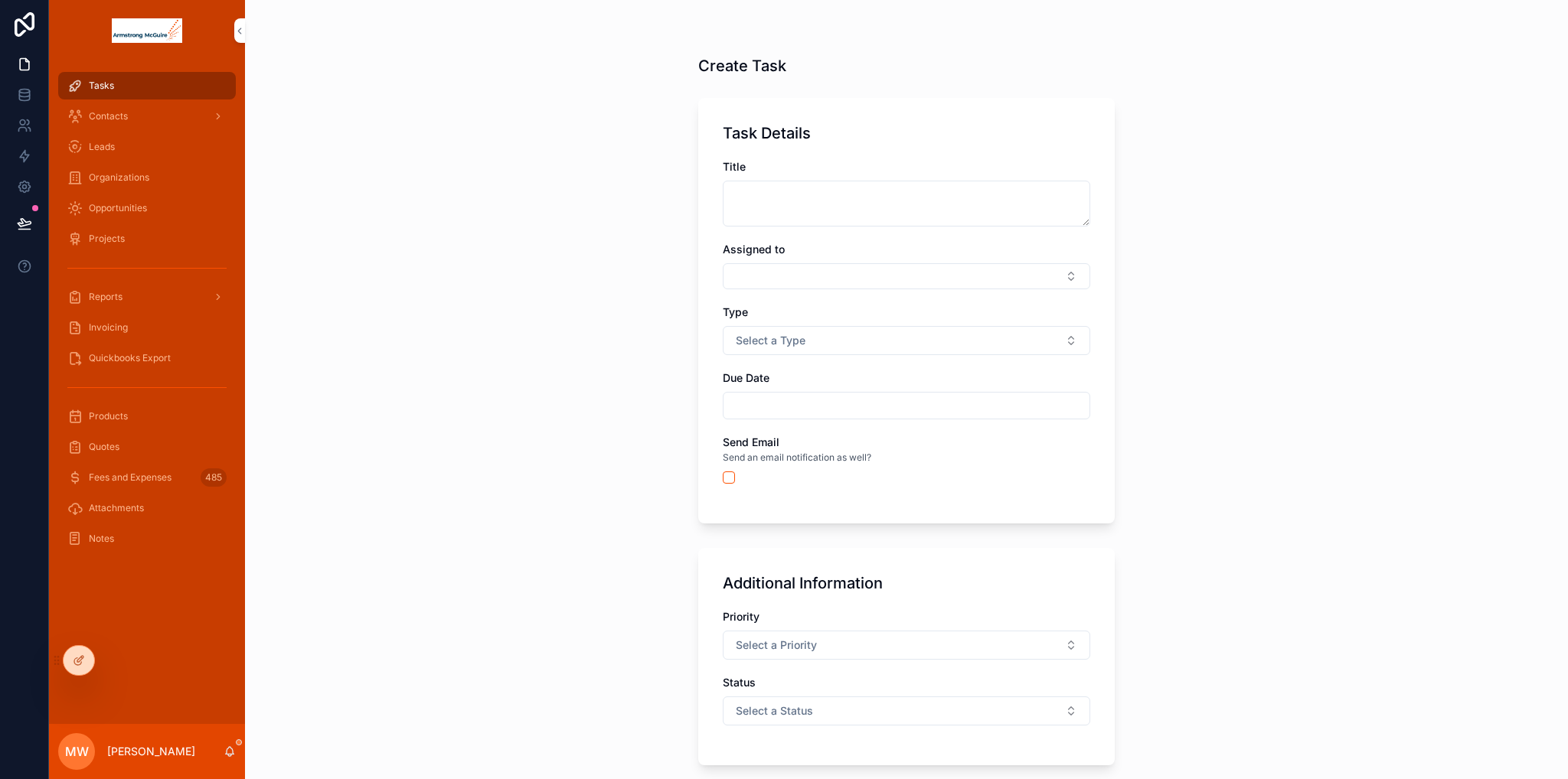
drag, startPoint x: 731, startPoint y: 227, endPoint x: 755, endPoint y: 207, distance: 31.2
click at [732, 224] on div "Title Assigned to Type Select a Type Due Date Send Email Send an email notifica…" at bounding box center [906, 329] width 367 height 340
click at [756, 206] on textarea "scrollable content" at bounding box center [906, 203] width 367 height 46
type textarea "****"
click at [769, 281] on button "Select Button" at bounding box center [906, 276] width 367 height 26
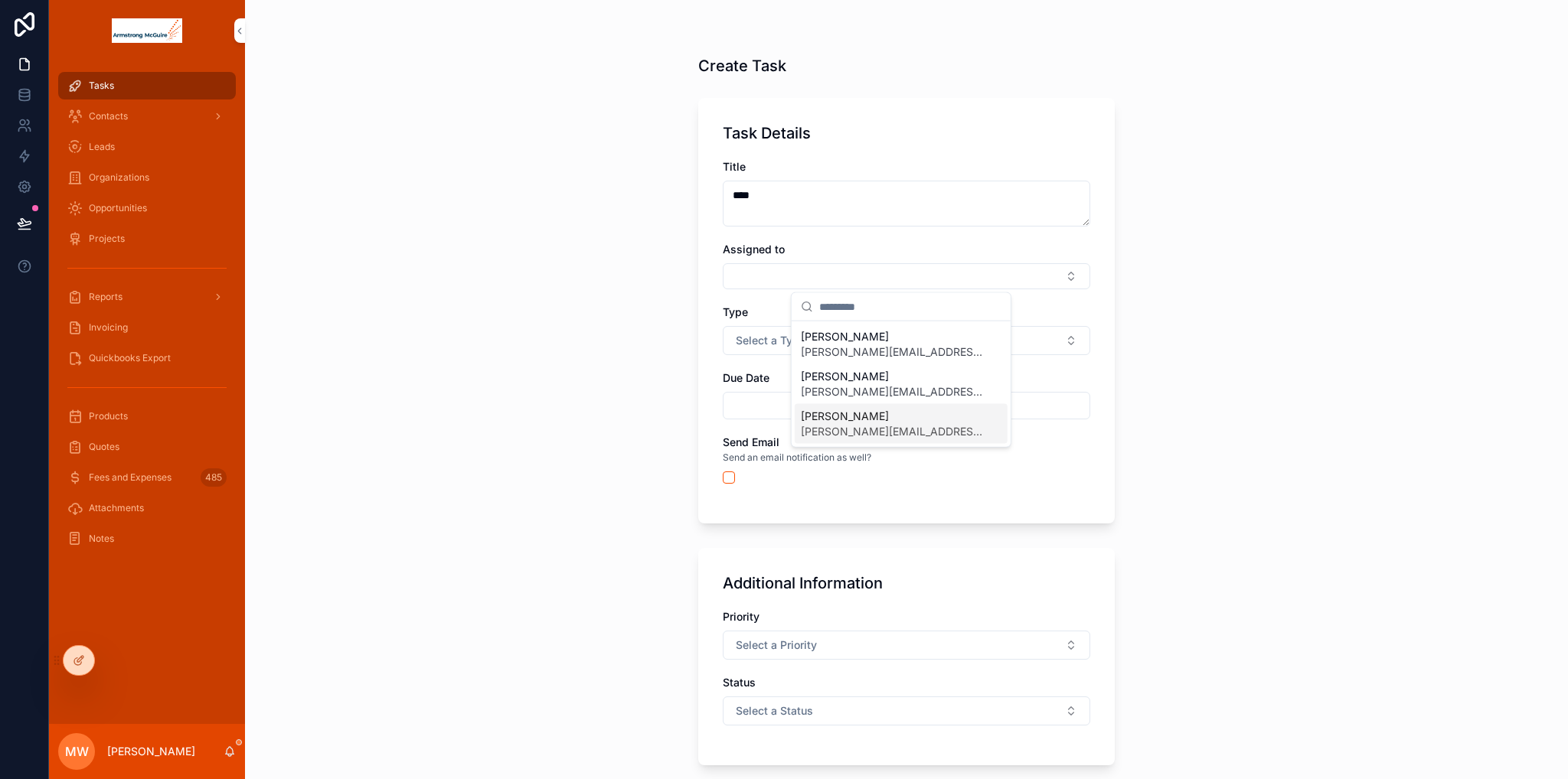
click at [863, 424] on span "marshall.worth@thedatabull.com" at bounding box center [892, 431] width 182 height 15
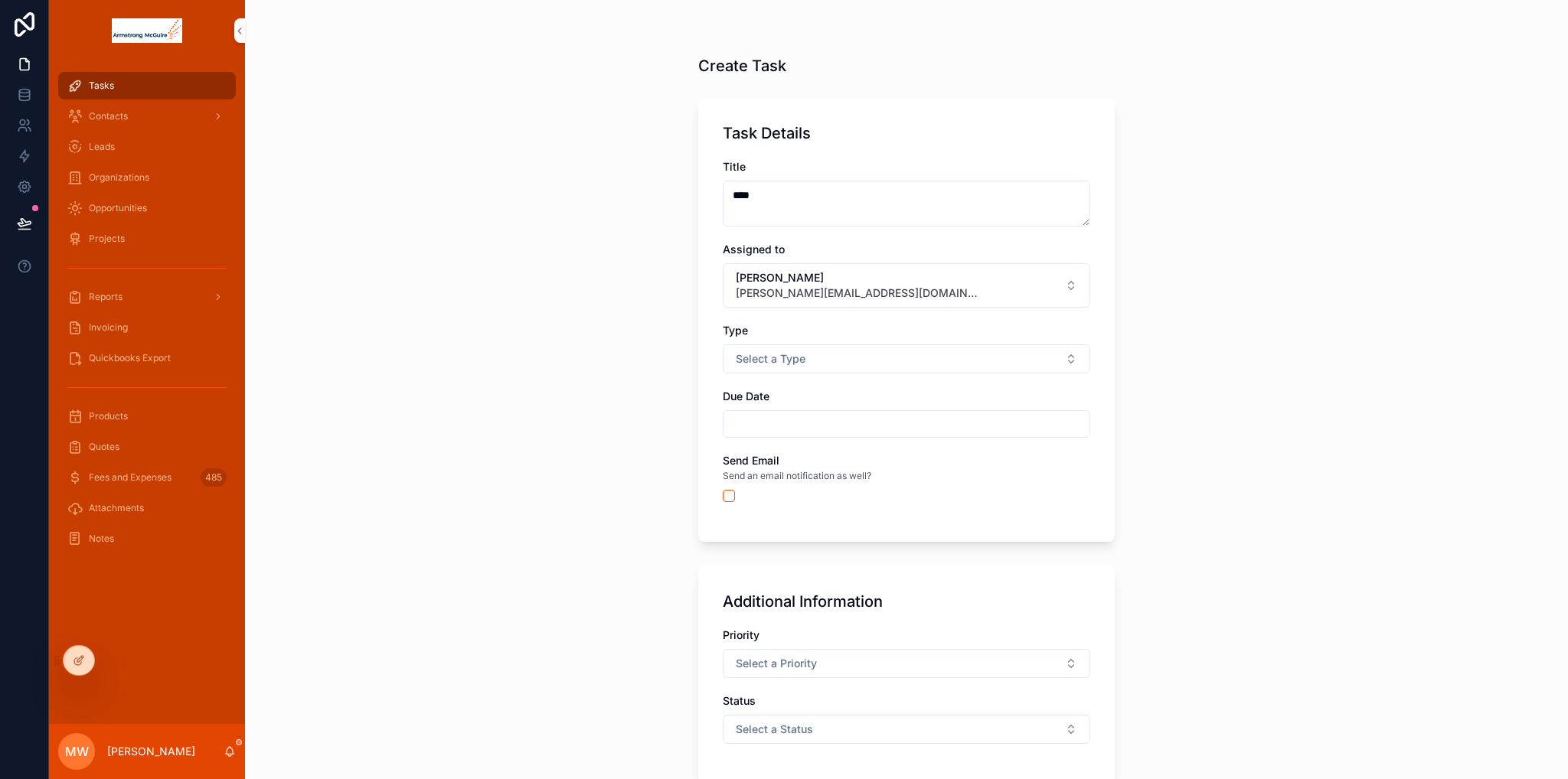
click at [729, 490] on div "scrollable content" at bounding box center [906, 496] width 367 height 12
click at [724, 496] on button "scrollable content" at bounding box center [728, 496] width 12 height 12
drag, startPoint x: 533, startPoint y: 493, endPoint x: 531, endPoint y: 476, distance: 17.1
click at [532, 493] on div "Create Task Task Details Title **** Assigned to Marshall Worth marshall.worth@t…" at bounding box center [906, 389] width 1323 height 779
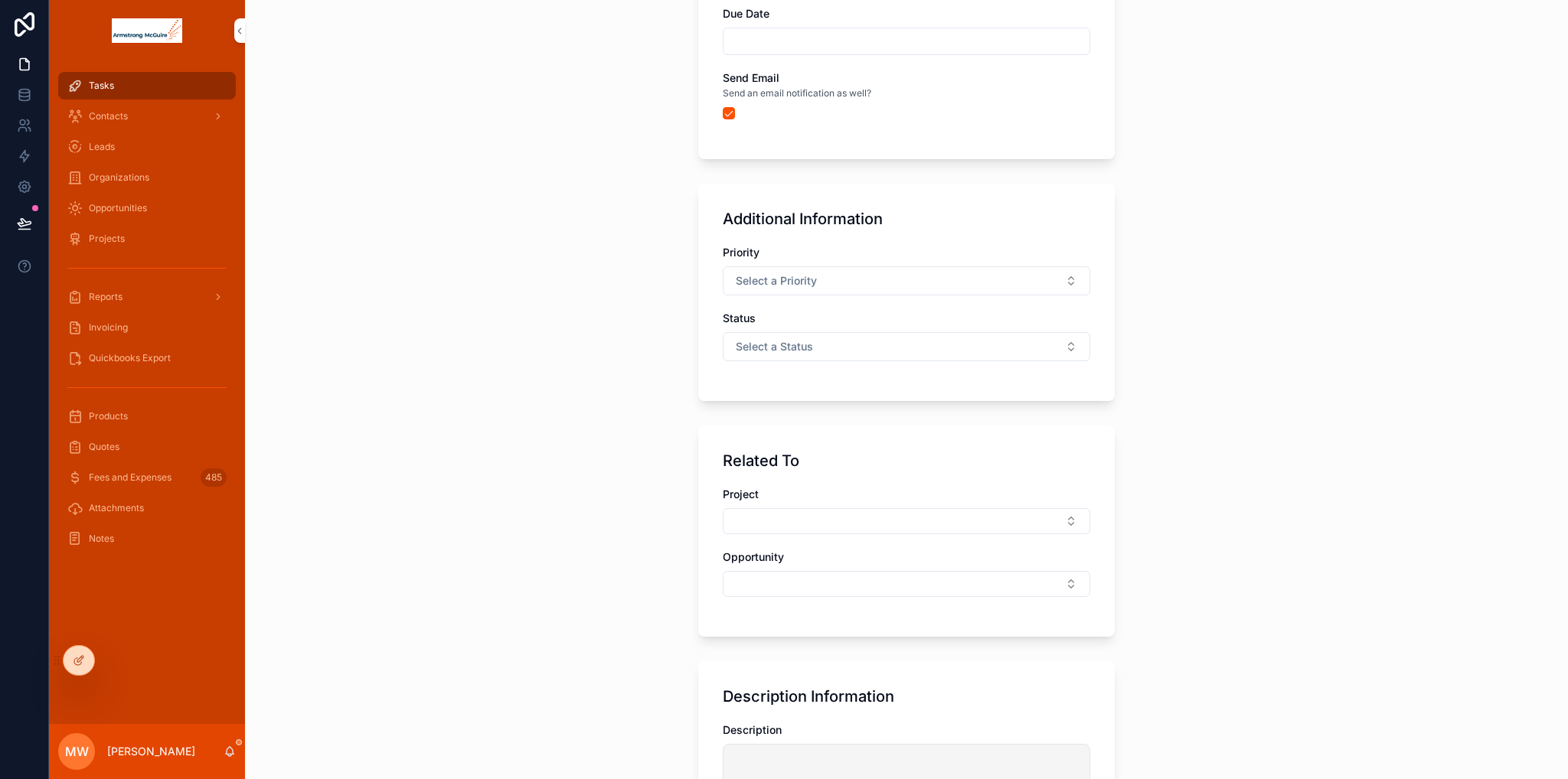
scroll to position [604, 0]
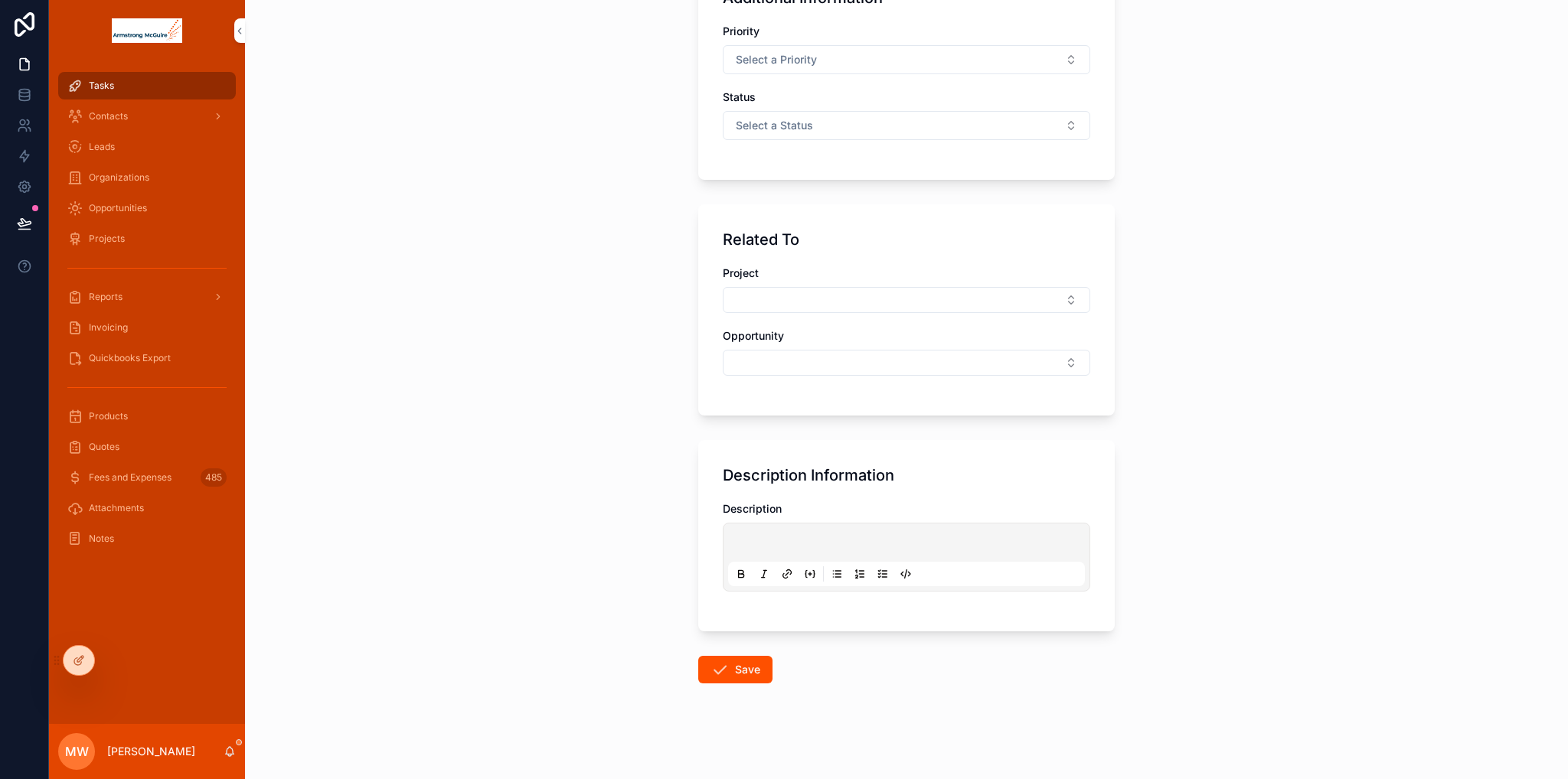
click at [780, 533] on div "scrollable content" at bounding box center [906, 557] width 357 height 58
drag, startPoint x: 778, startPoint y: 538, endPoint x: 762, endPoint y: 540, distance: 16.1
click at [775, 539] on p "scrollable content" at bounding box center [909, 544] width 357 height 15
click at [760, 540] on p "scrollable content" at bounding box center [909, 544] width 357 height 15
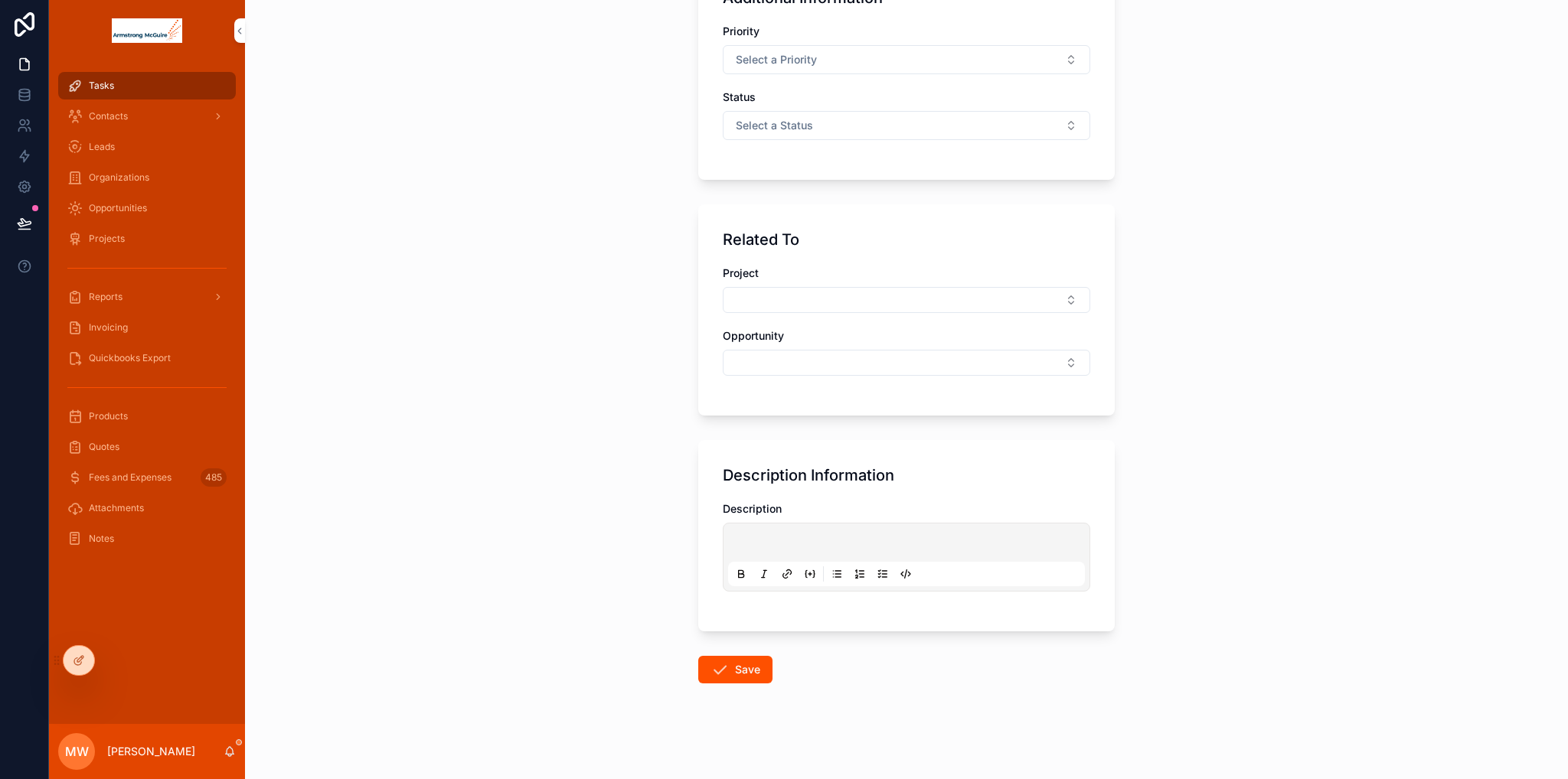
click at [741, 541] on p "scrollable content" at bounding box center [909, 544] width 357 height 15
click at [748, 670] on button "Save" at bounding box center [735, 670] width 74 height 28
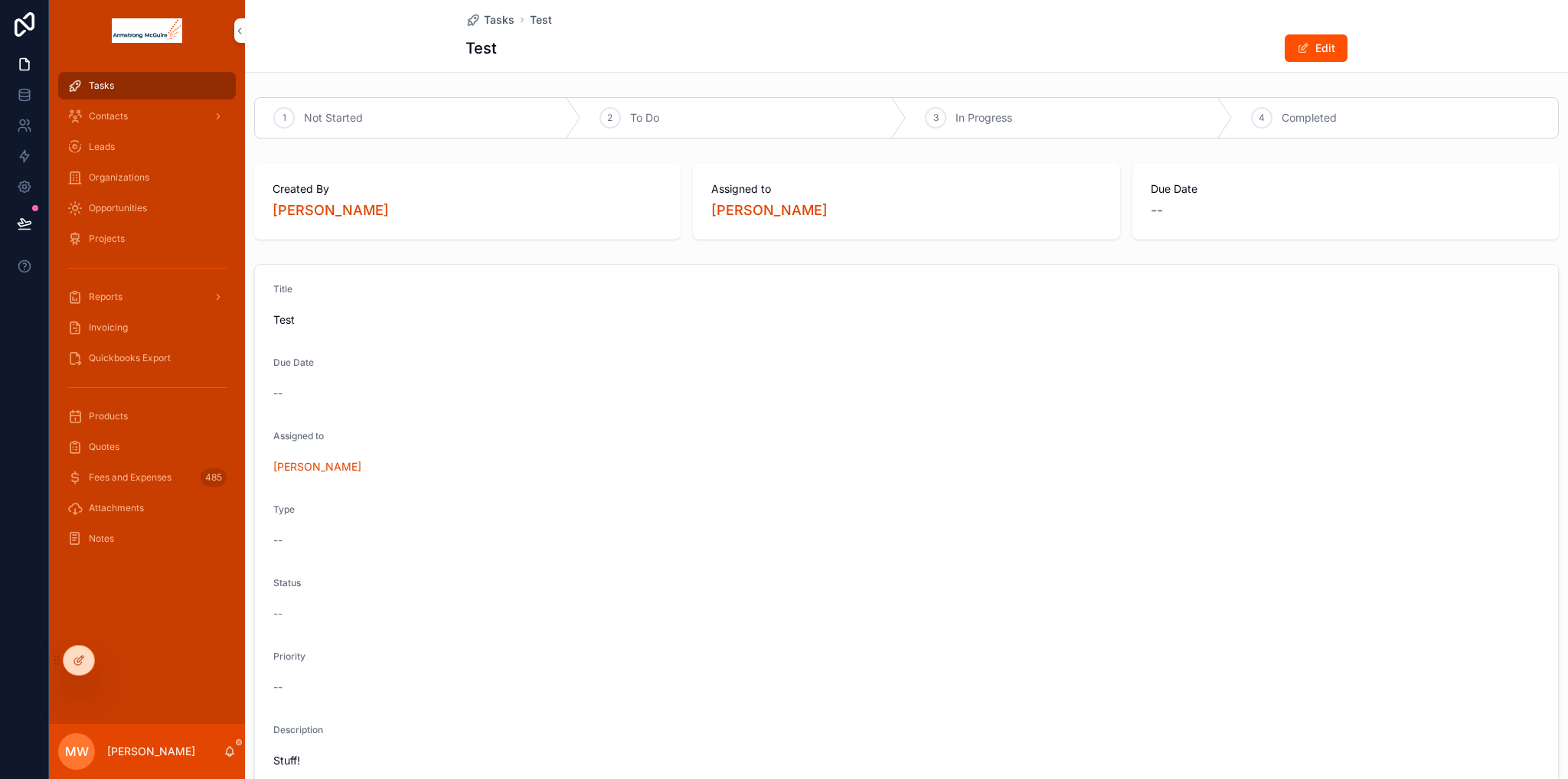
click at [108, 84] on span "Tasks" at bounding box center [101, 85] width 25 height 12
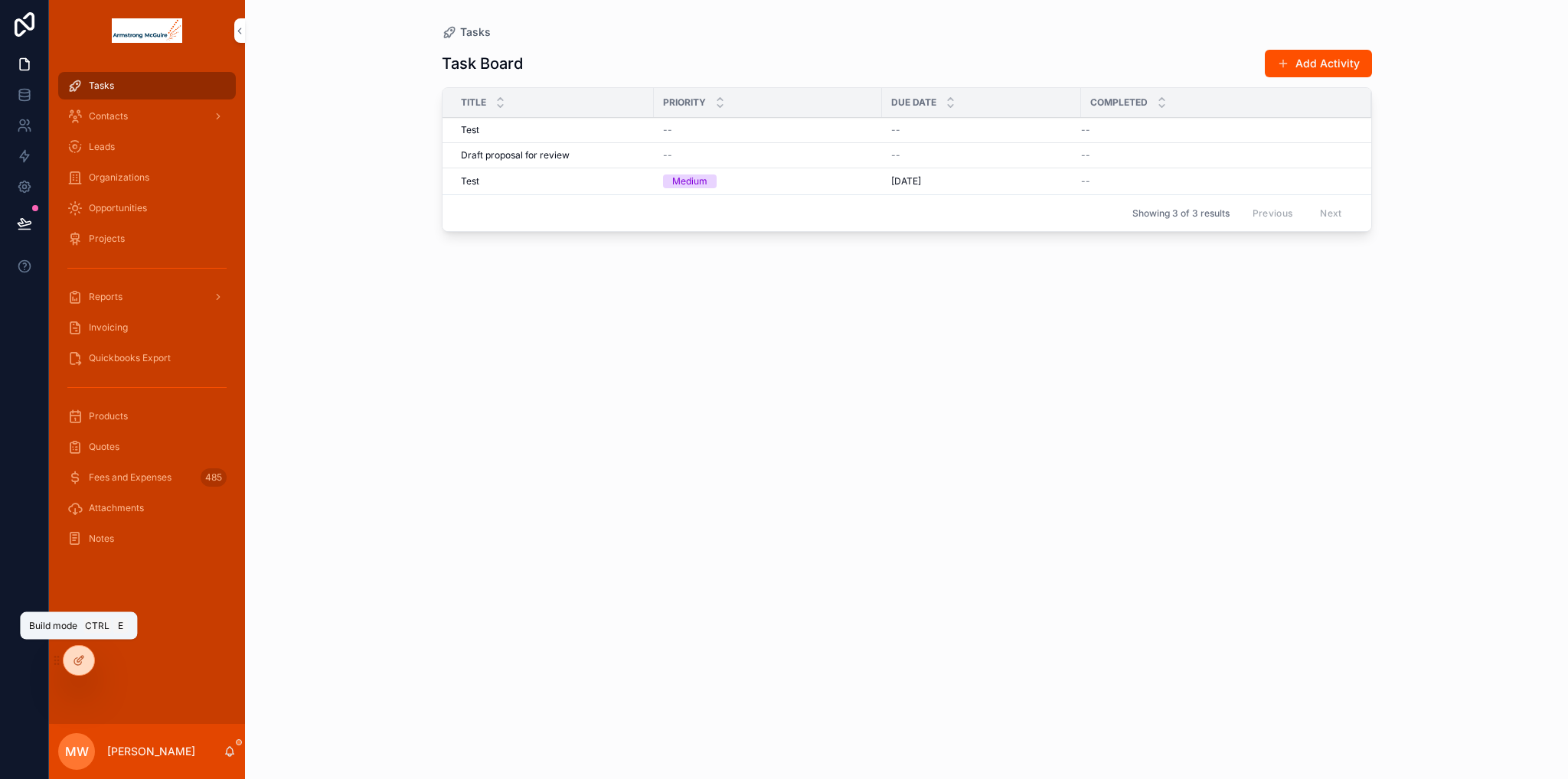
click at [81, 658] on icon at bounding box center [78, 660] width 12 height 12
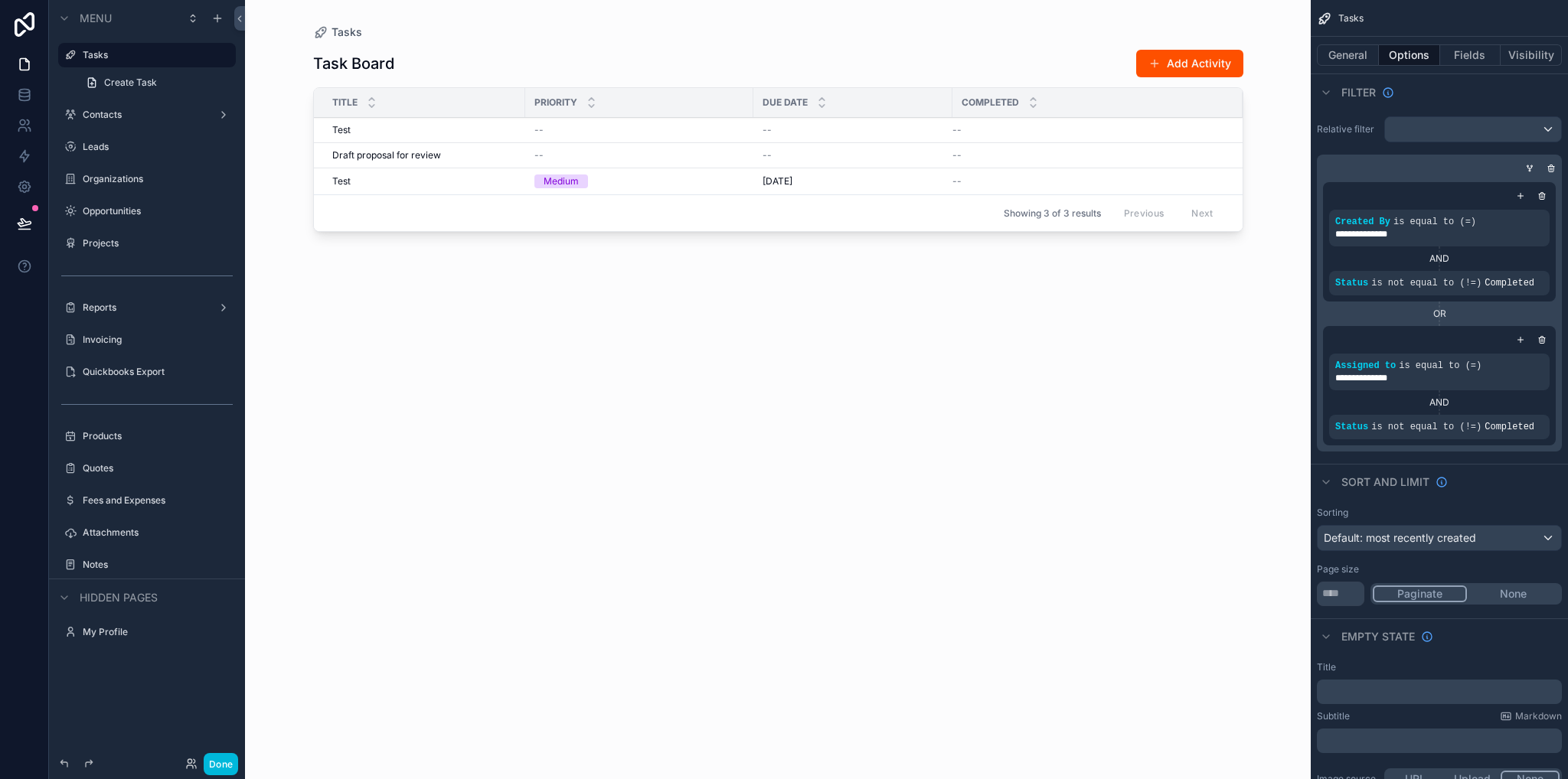
click at [1455, 53] on button "Fields" at bounding box center [1471, 55] width 61 height 21
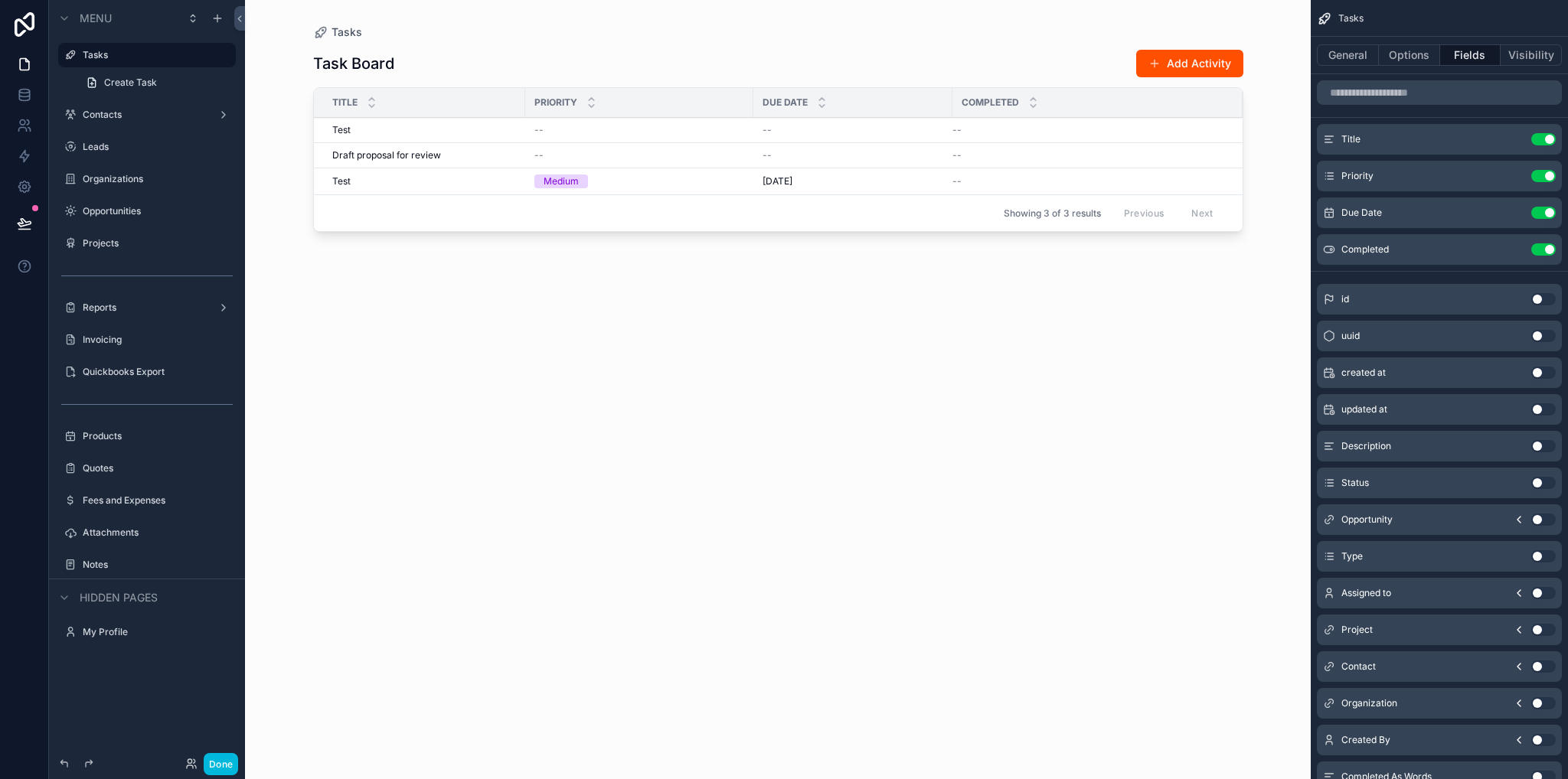
click at [1342, 61] on button "General" at bounding box center [1347, 55] width 62 height 21
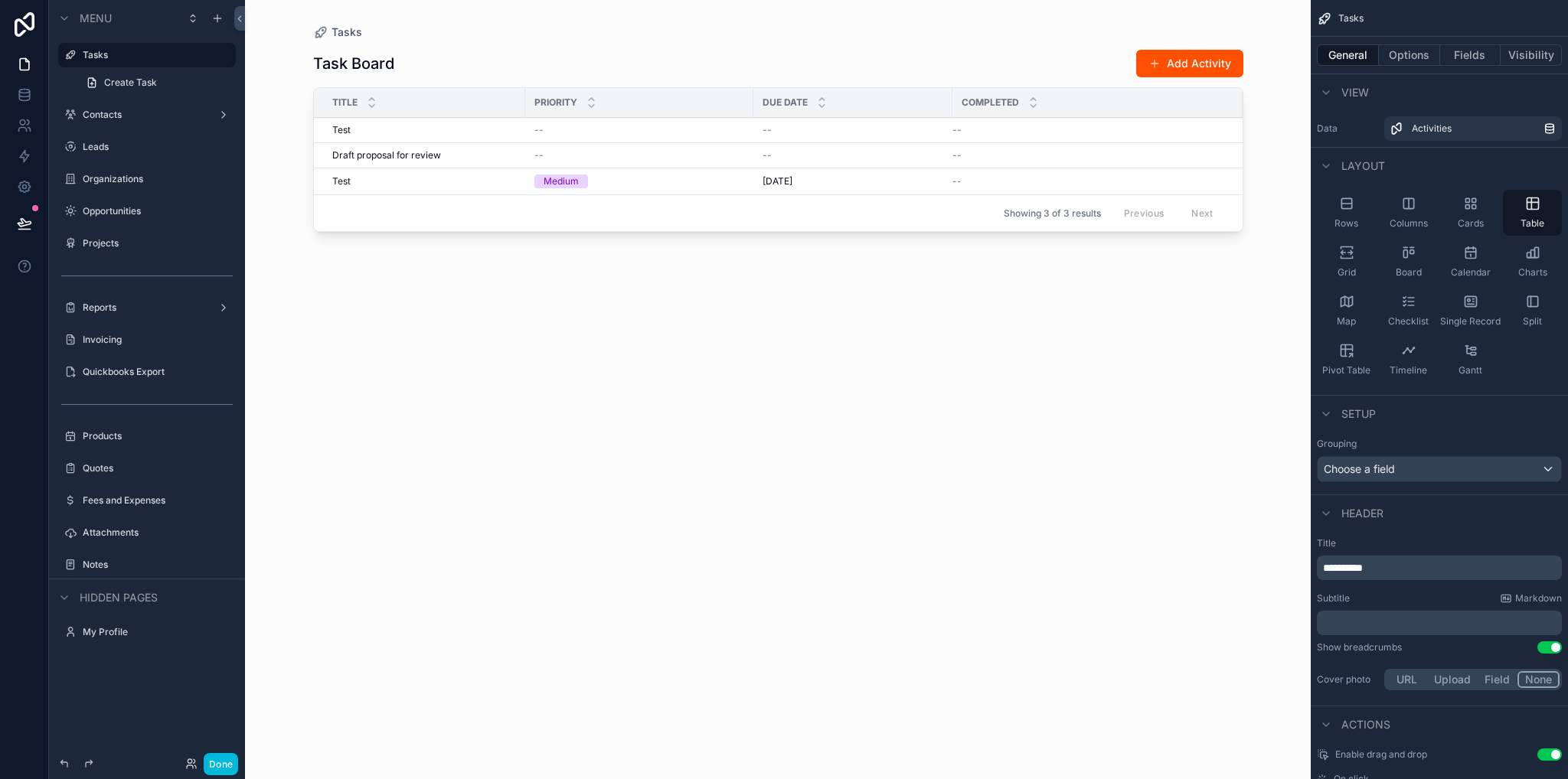
click at [1395, 58] on button "Options" at bounding box center [1409, 55] width 61 height 21
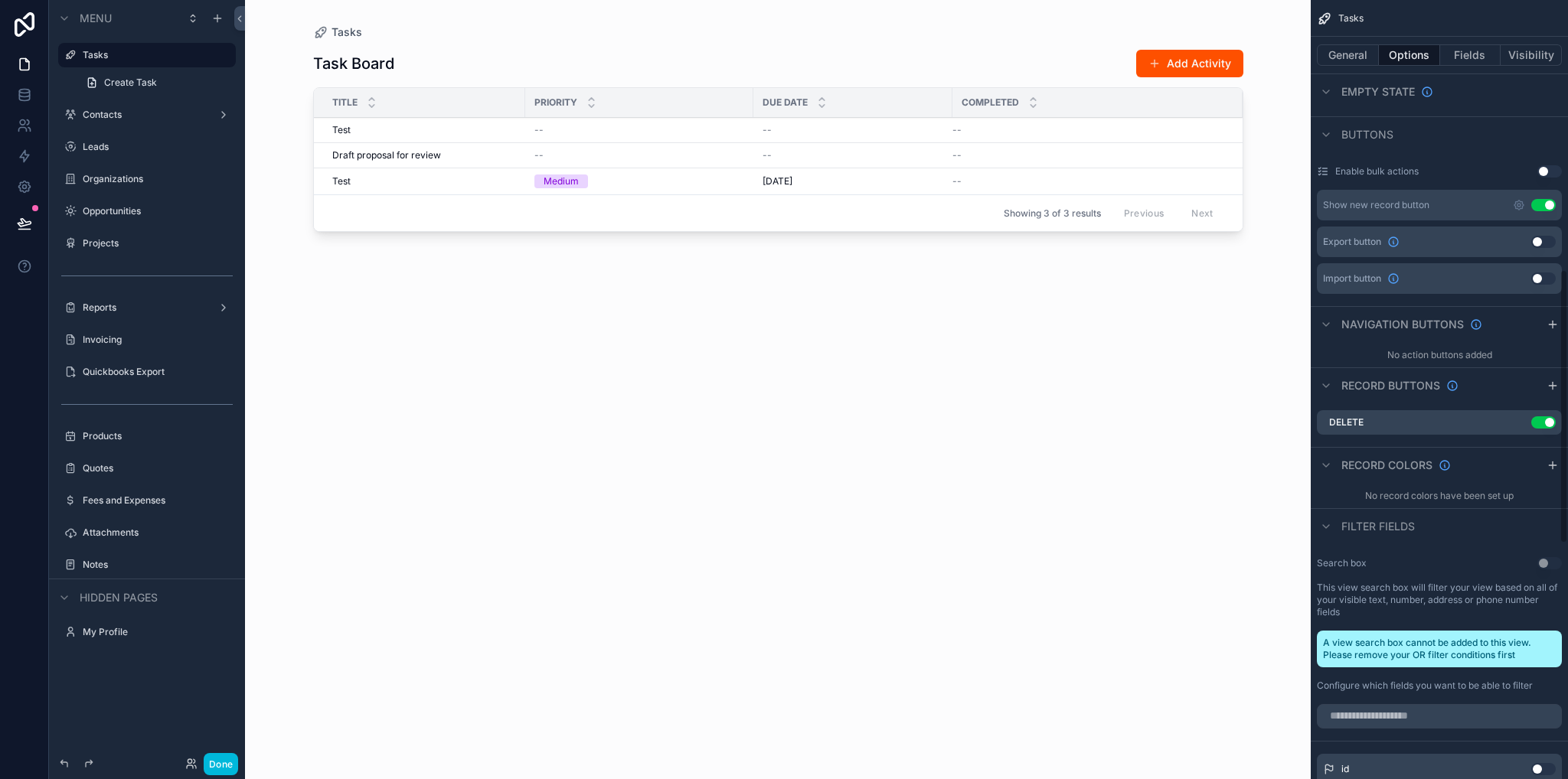
scroll to position [765, 0]
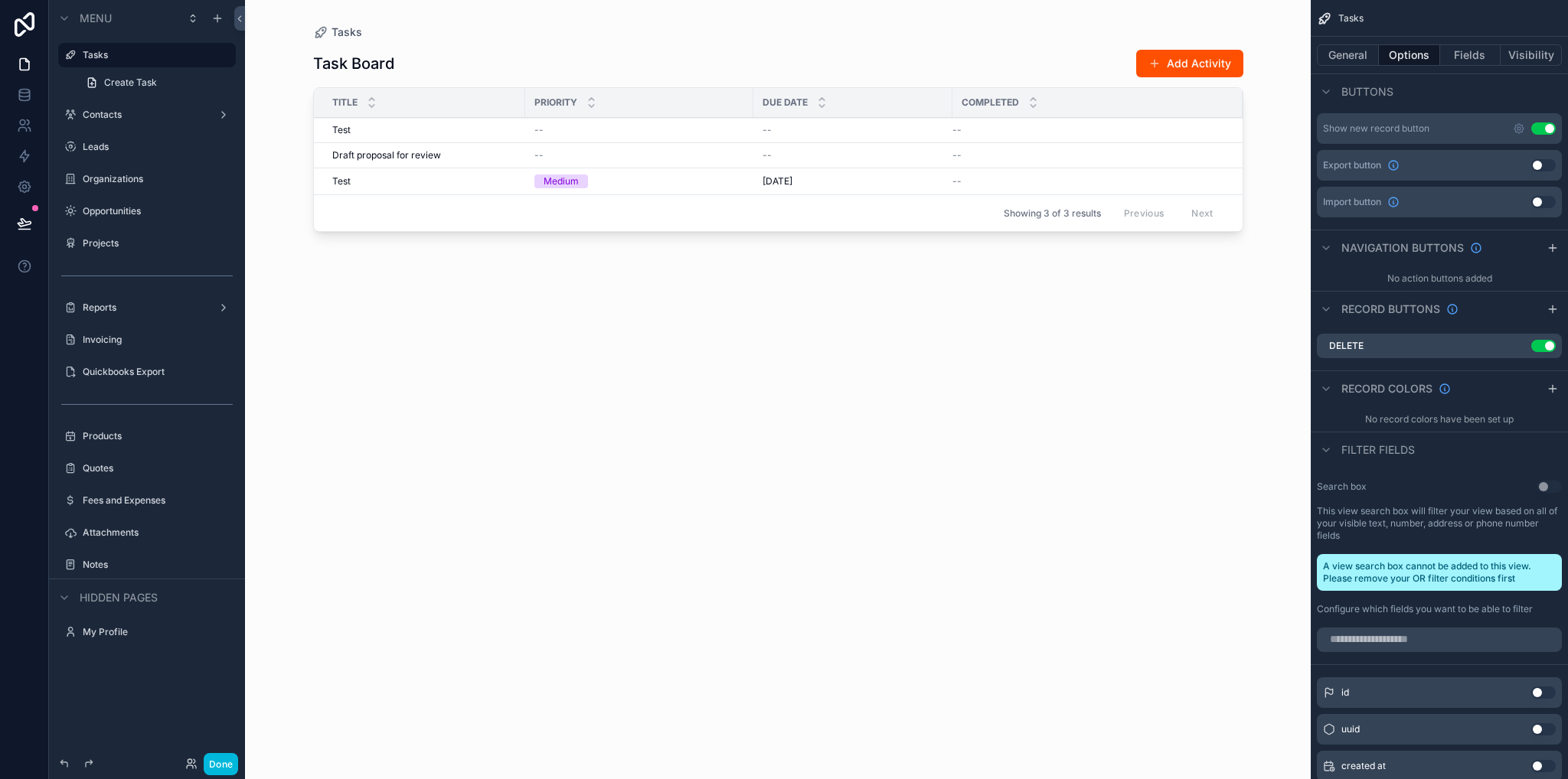
click at [0, 0] on icon "scrollable content" at bounding box center [0, 0] width 0 height 0
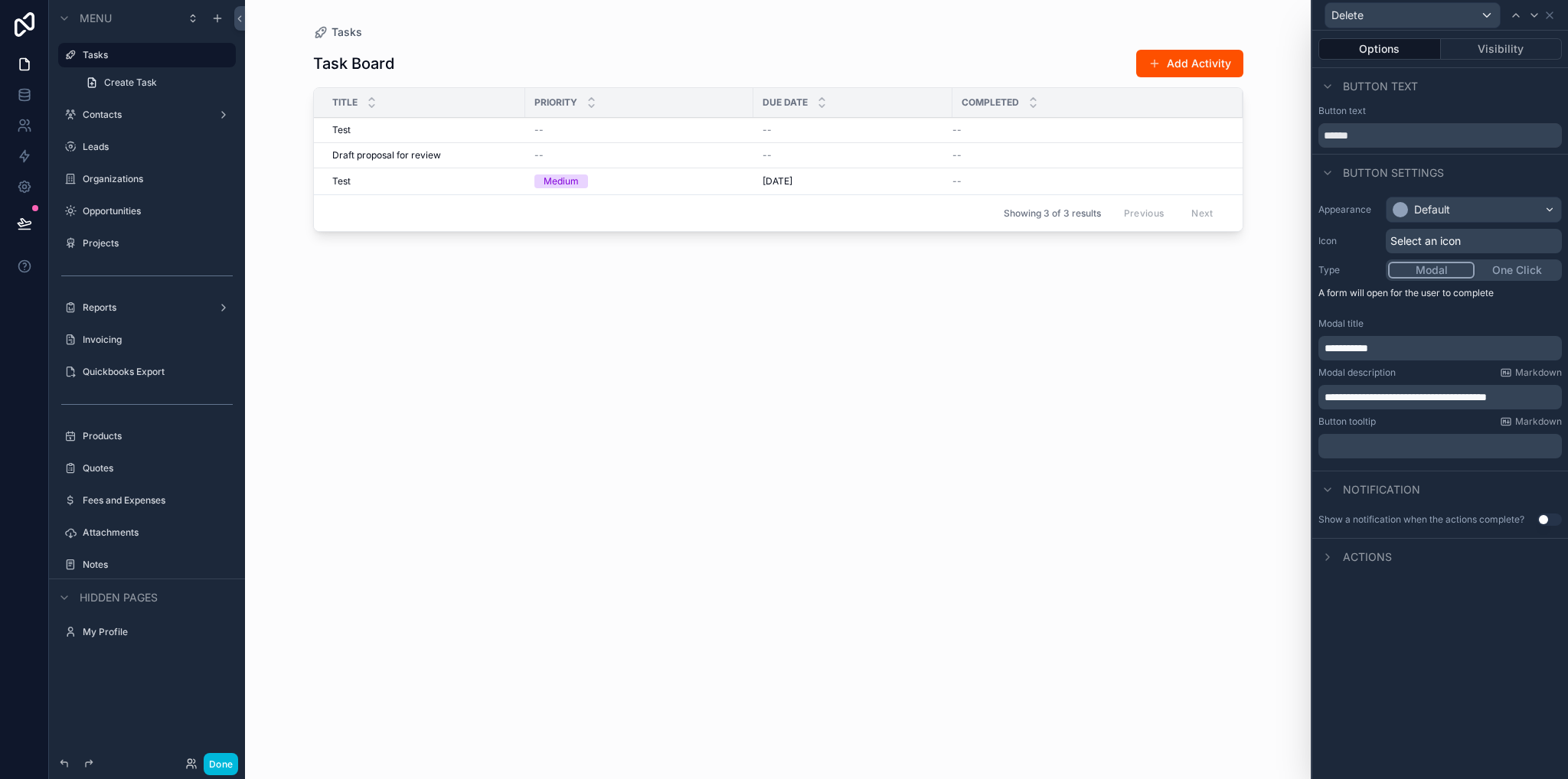
click at [1544, 396] on p "**********" at bounding box center [1442, 397] width 235 height 15
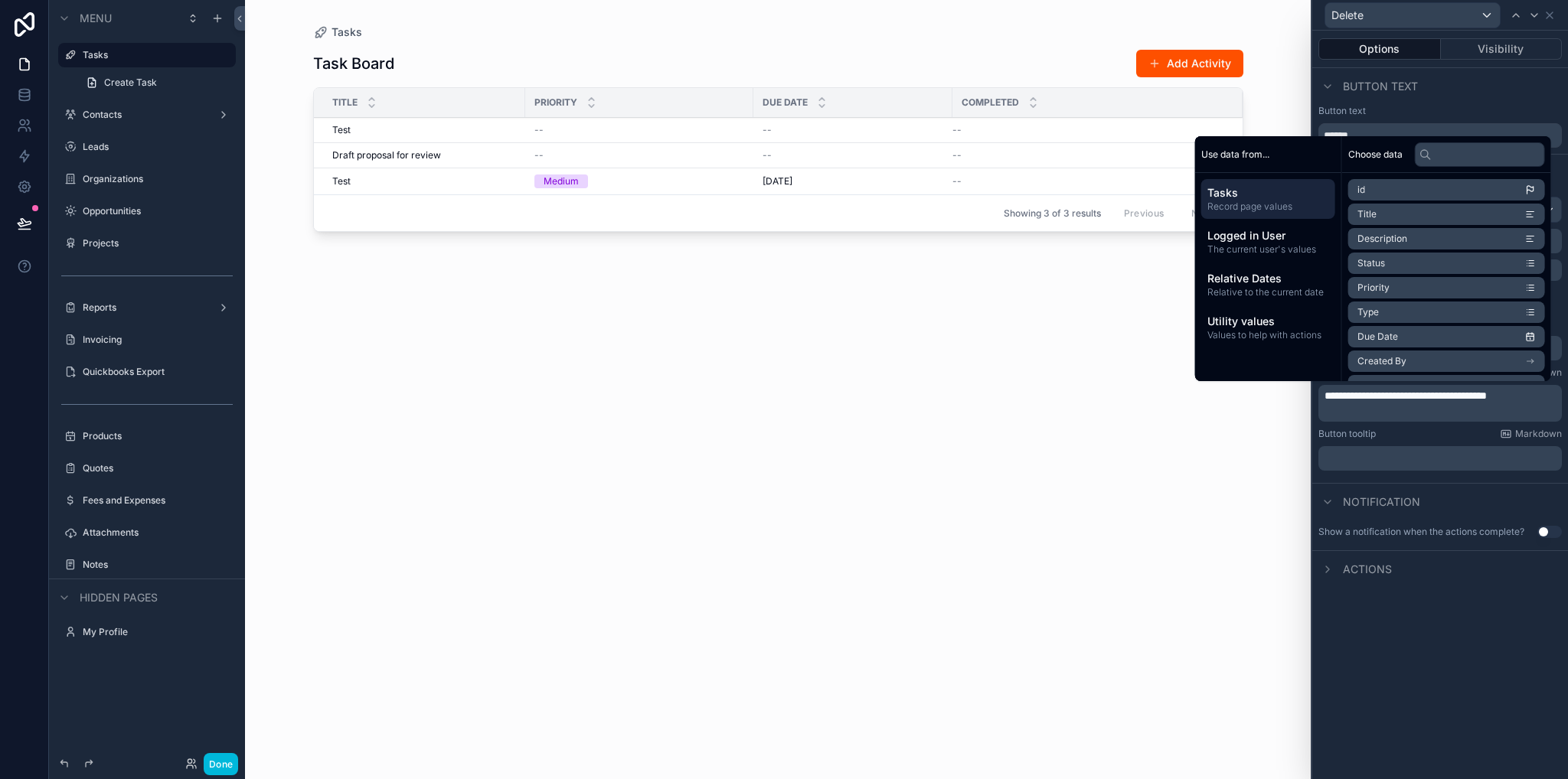
scroll to position [0, 0]
click at [1374, 214] on li "Title" at bounding box center [1446, 214] width 197 height 21
drag, startPoint x: 1108, startPoint y: 540, endPoint x: 1131, endPoint y: 486, distance: 58.7
click at [1131, 486] on div "scrollable content" at bounding box center [778, 380] width 979 height 760
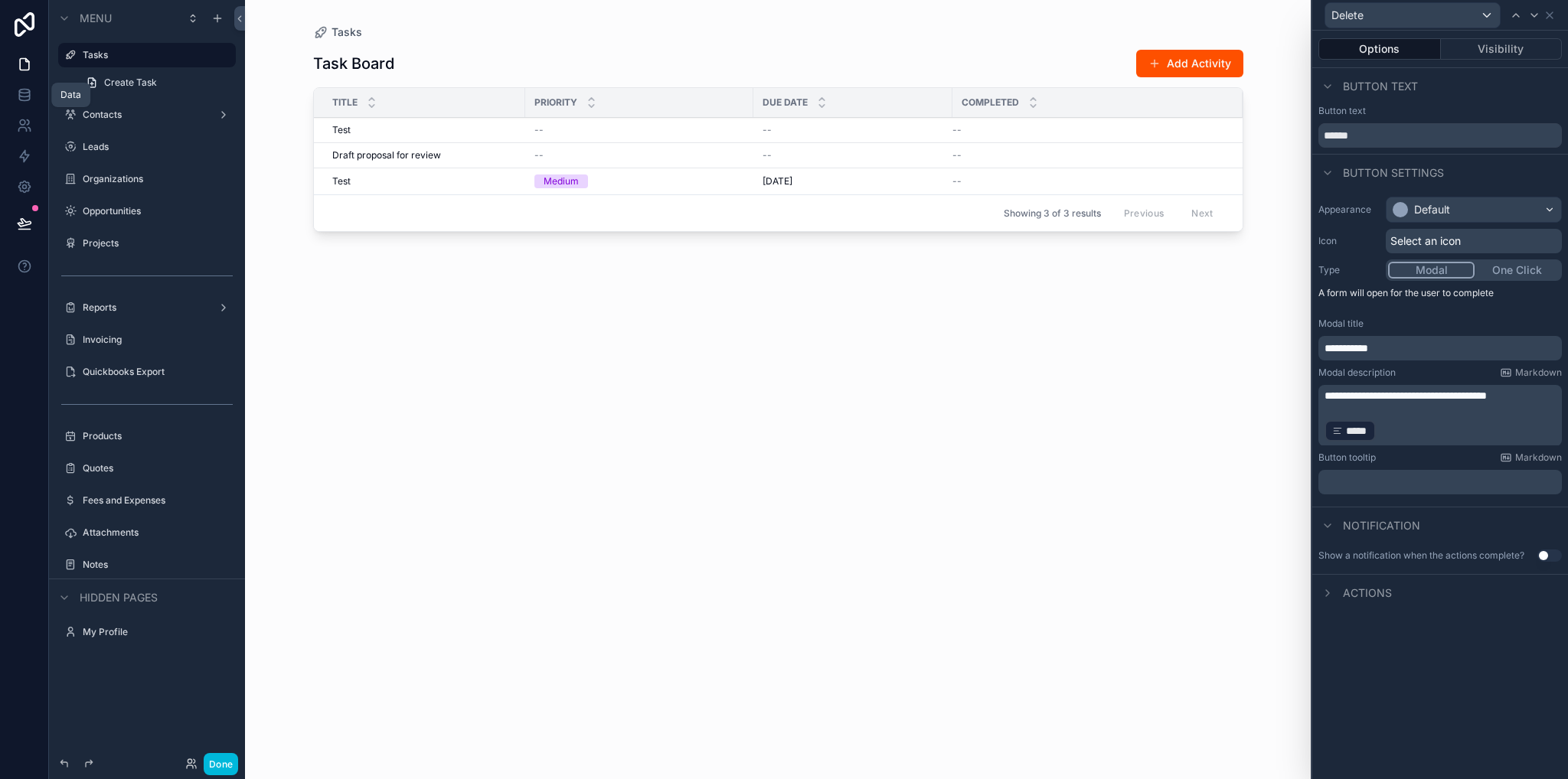
click at [30, 96] on icon at bounding box center [24, 95] width 15 height 15
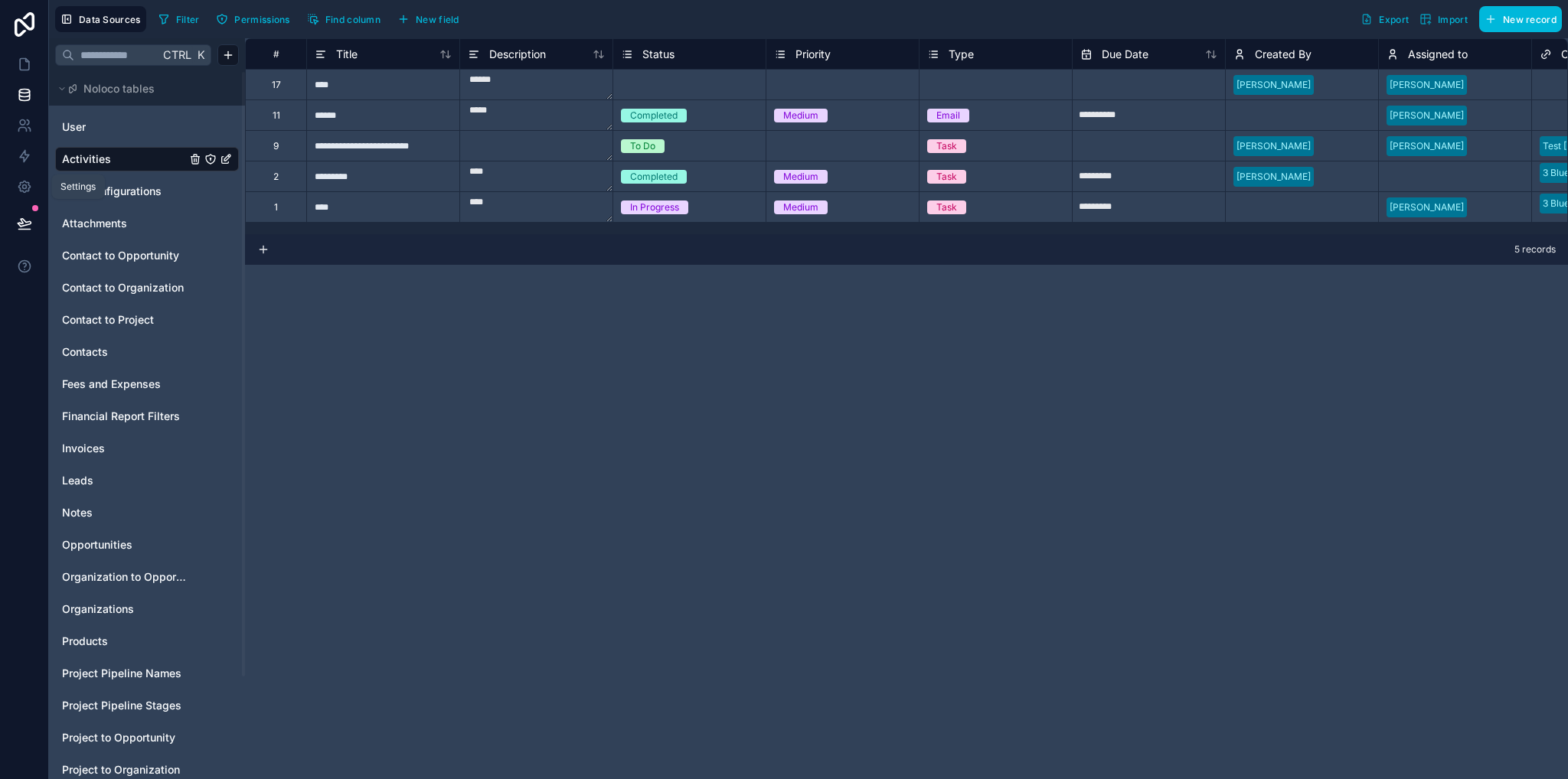
click at [21, 165] on link at bounding box center [24, 156] width 49 height 31
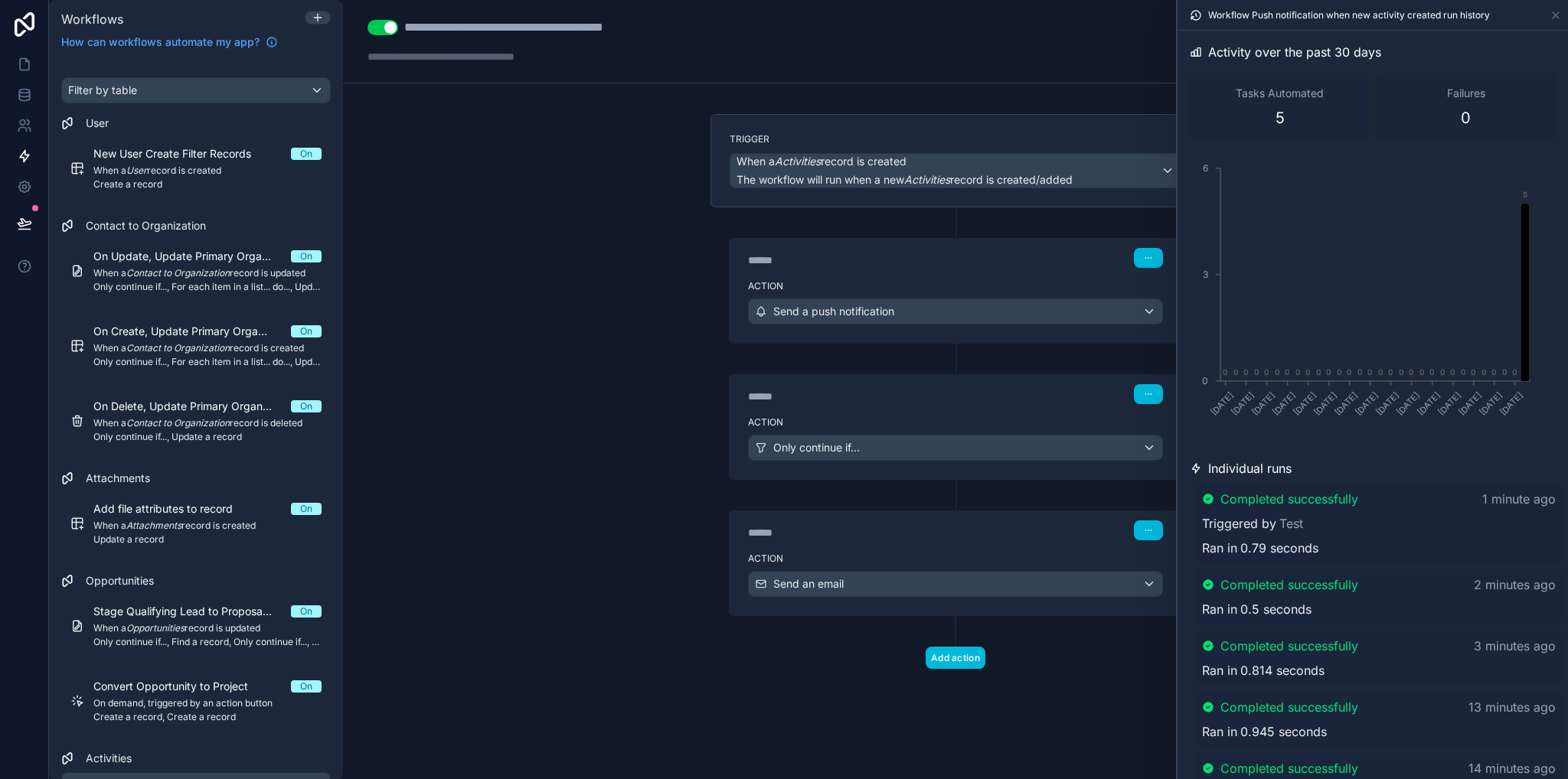
scroll to position [259, 0]
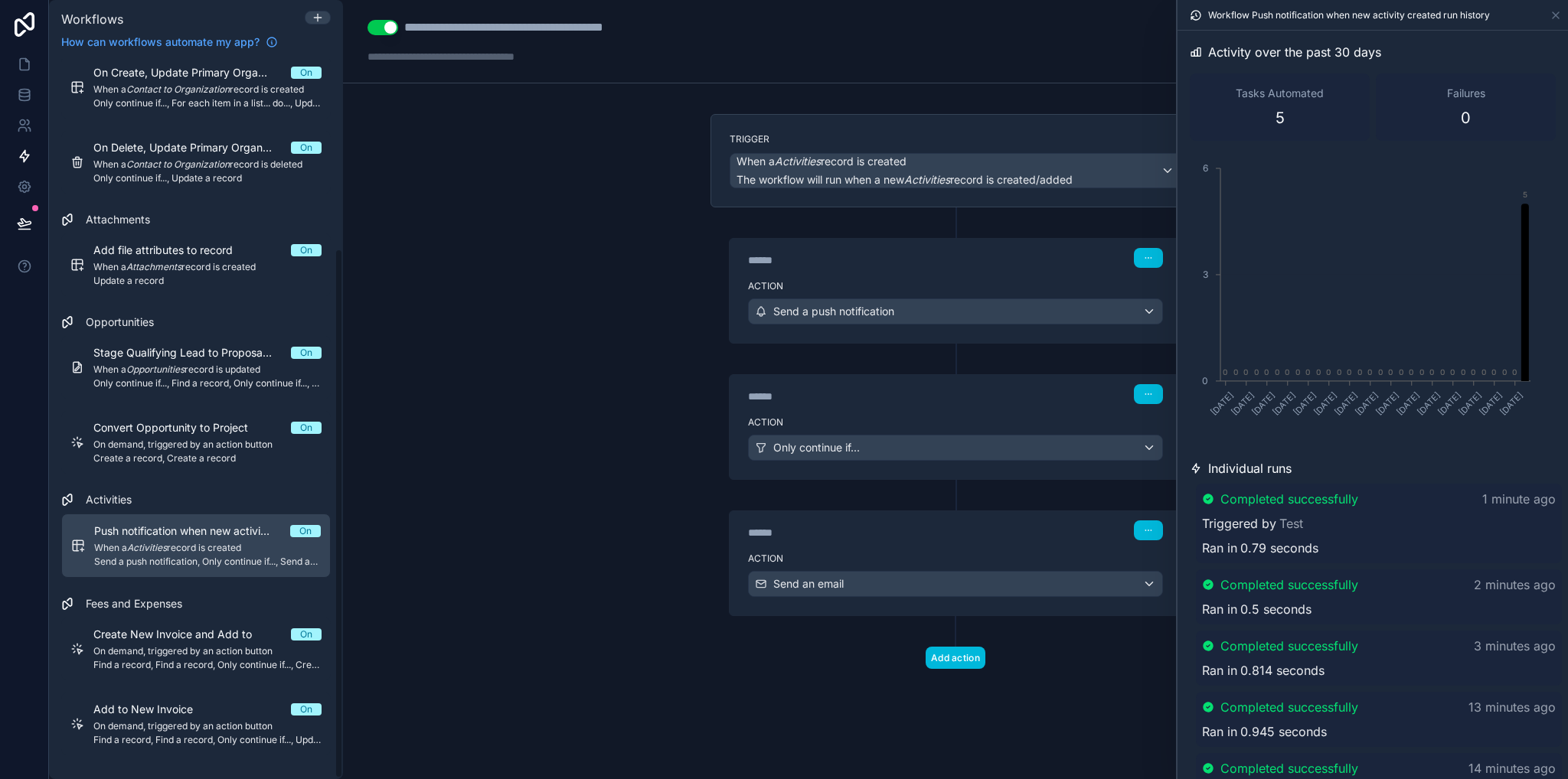
click at [486, 466] on div "**********" at bounding box center [956, 389] width 1225 height 779
drag, startPoint x: 1556, startPoint y: 19, endPoint x: 1473, endPoint y: 70, distance: 97.4
click at [1556, 19] on icon at bounding box center [1555, 15] width 12 height 12
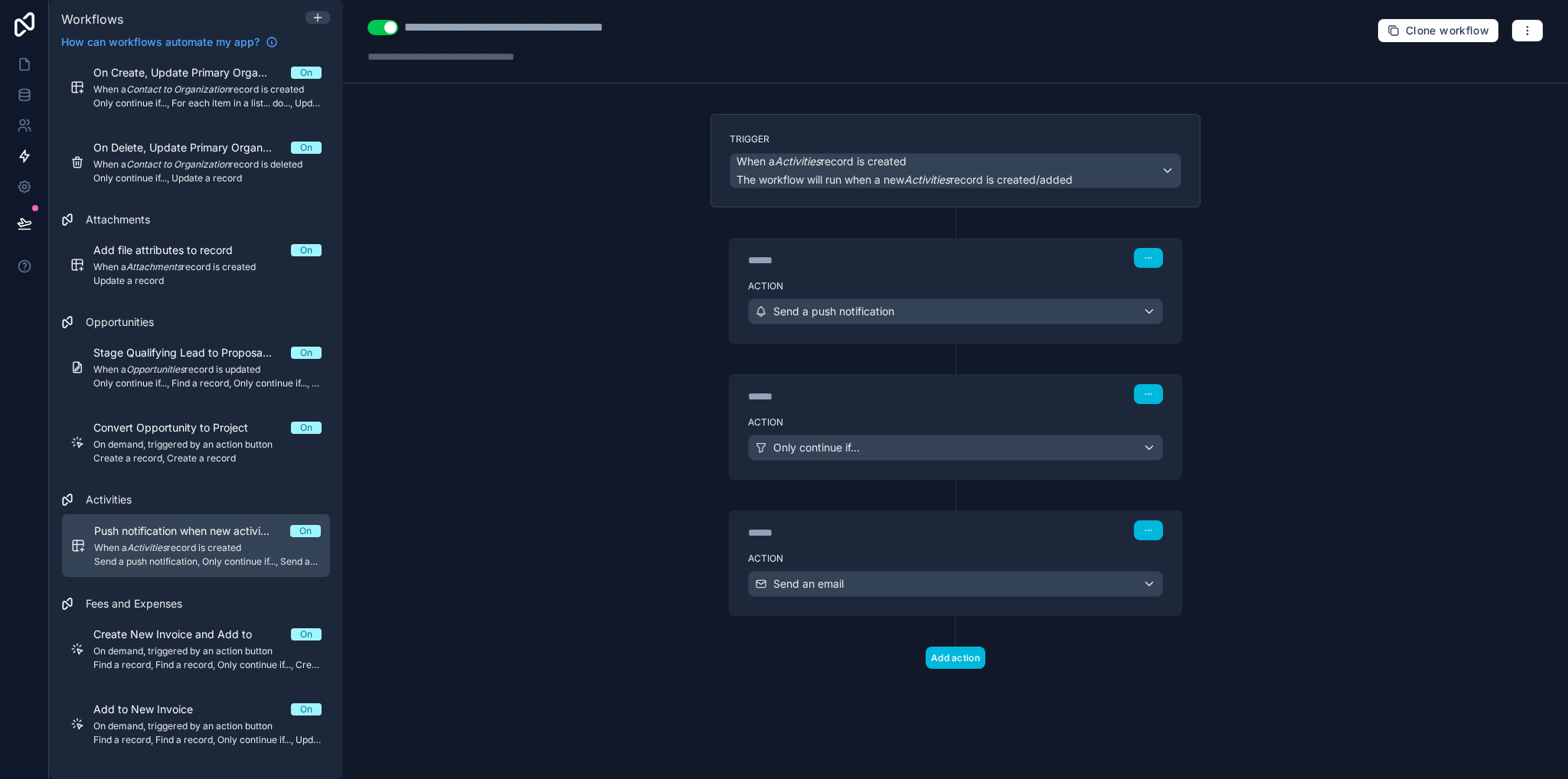
click at [925, 557] on label "Action" at bounding box center [955, 558] width 415 height 12
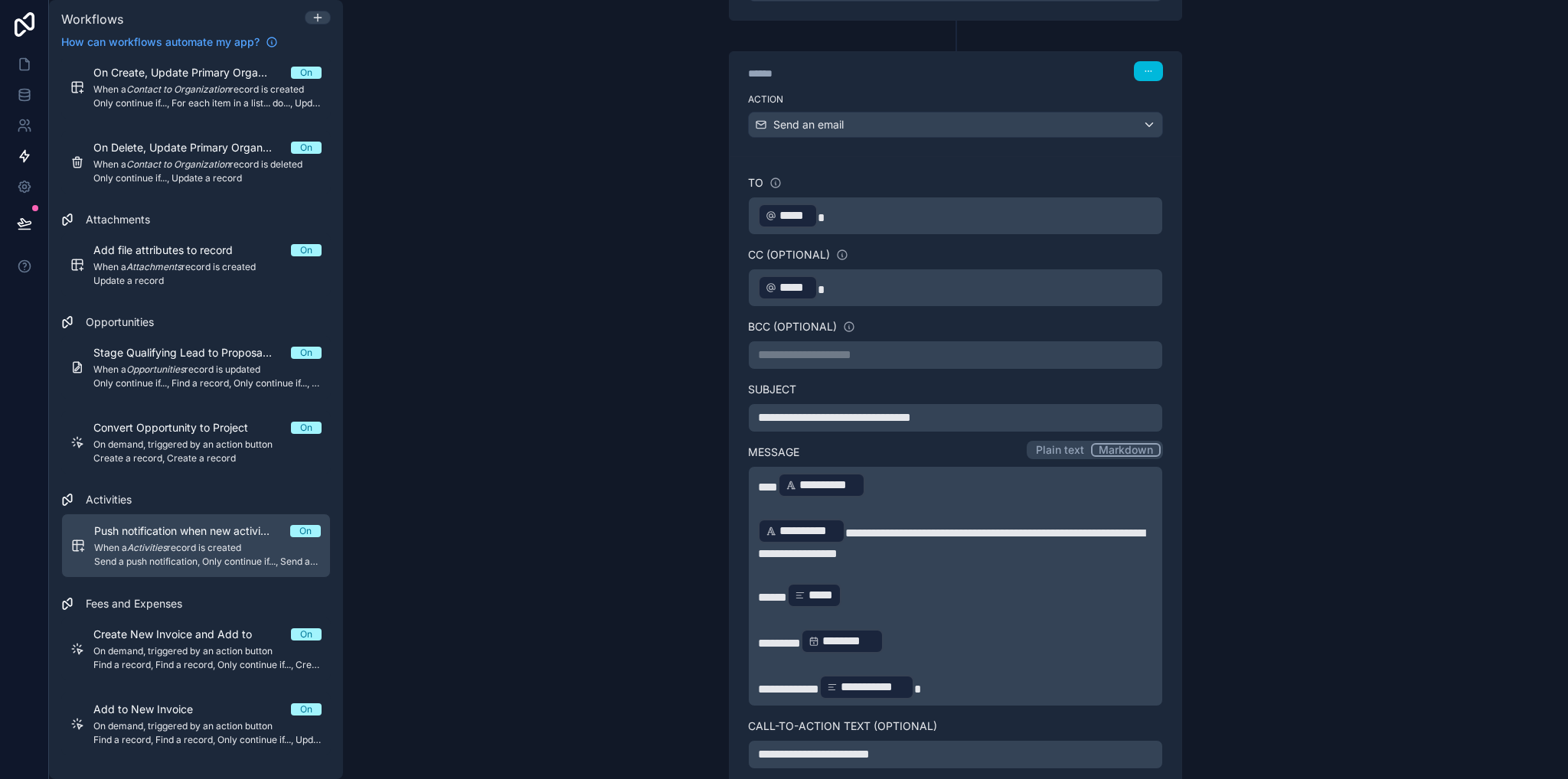
scroll to position [733, 0]
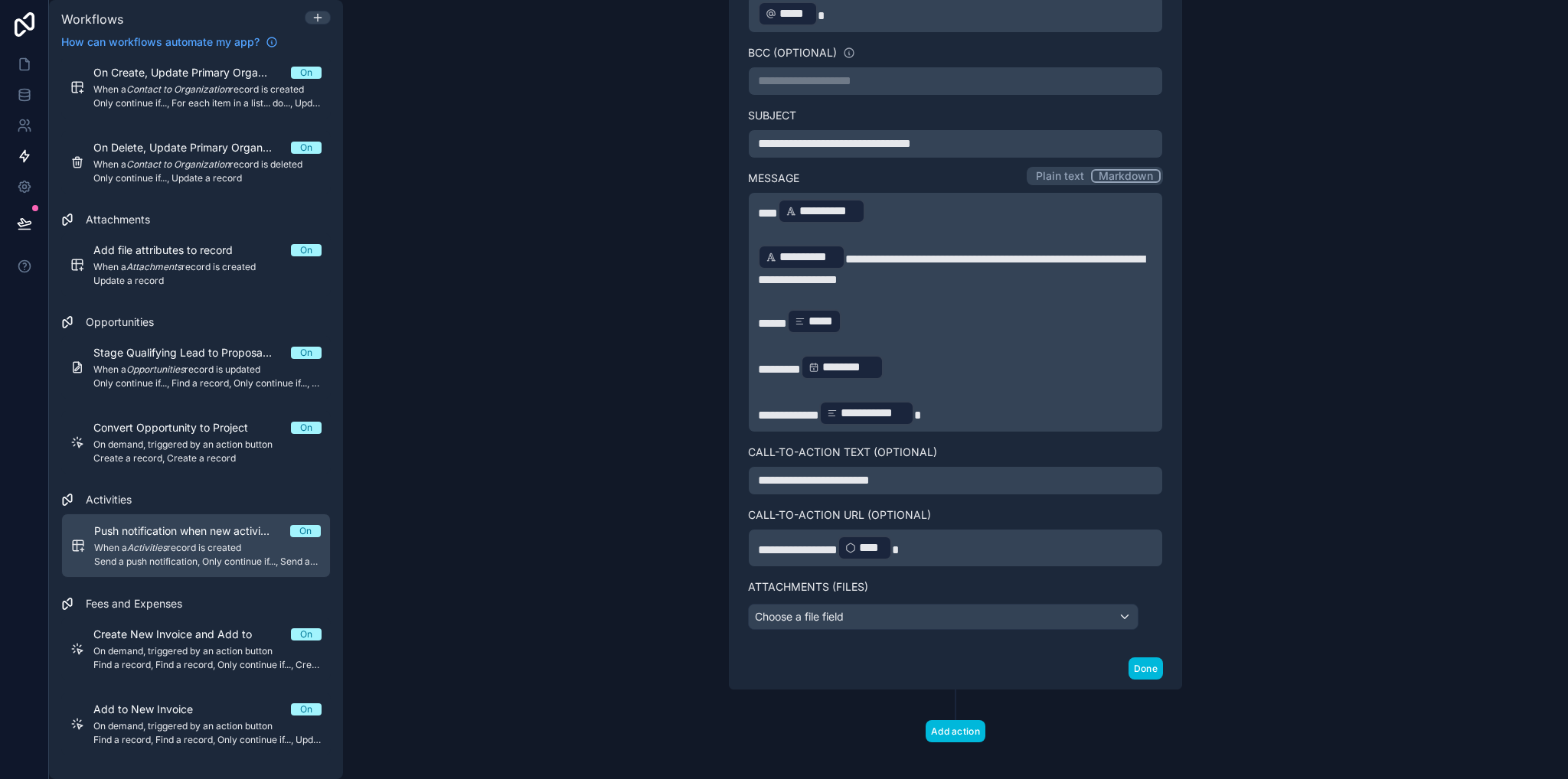
click at [917, 540] on p "**********" at bounding box center [956, 548] width 395 height 28
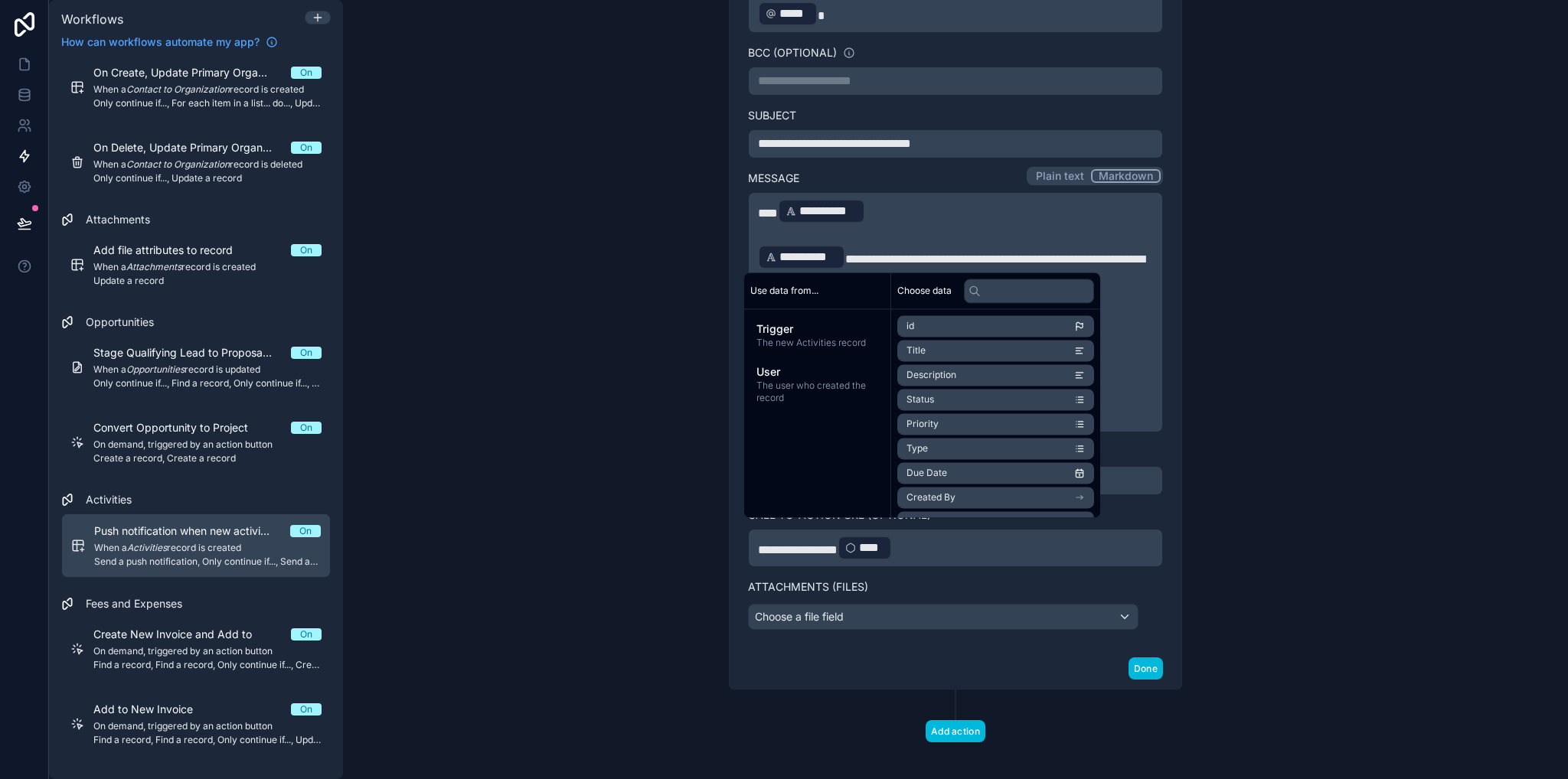
click at [611, 613] on div "**********" at bounding box center [956, 389] width 1225 height 779
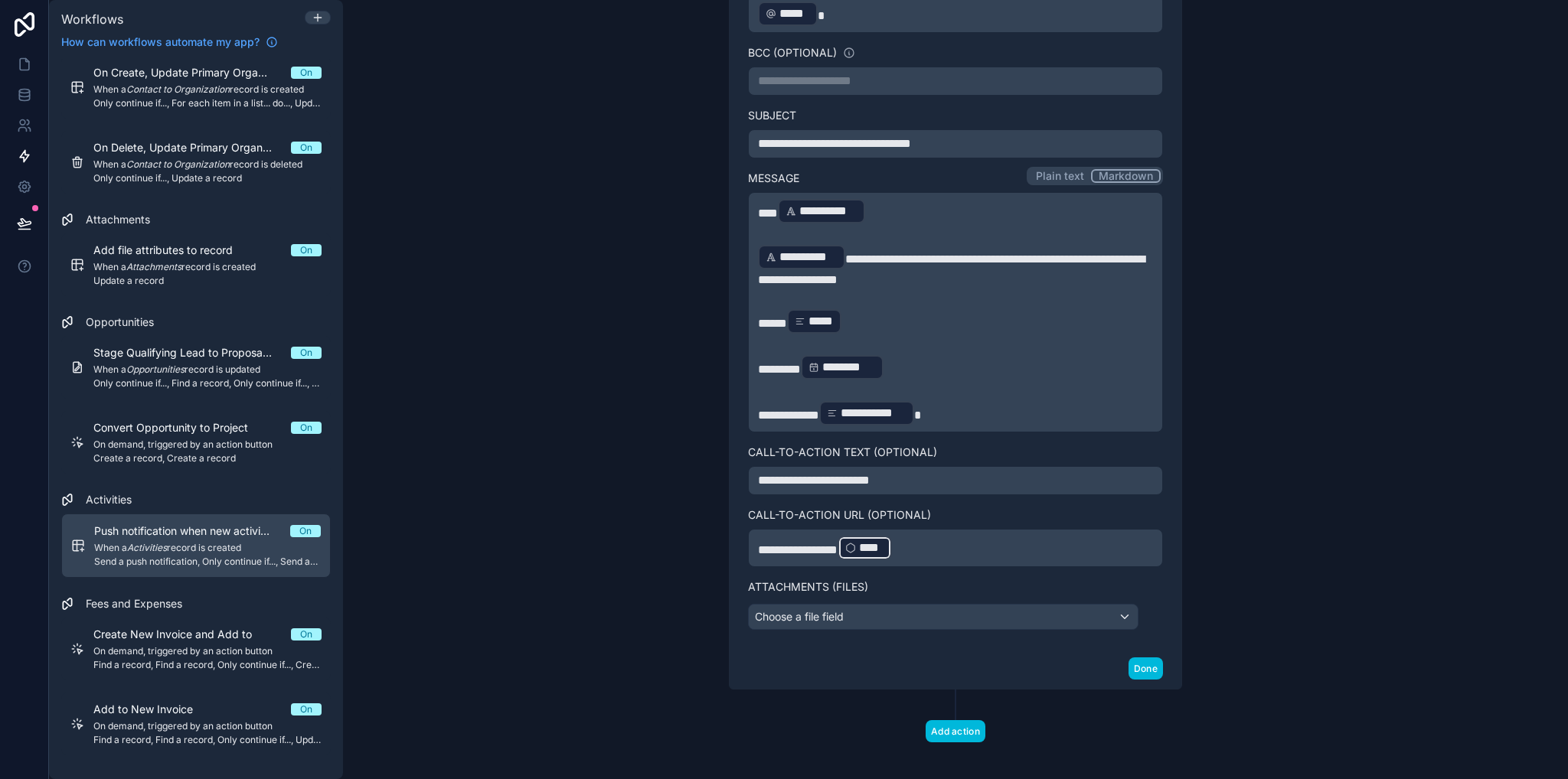
drag, startPoint x: 995, startPoint y: 538, endPoint x: 727, endPoint y: 539, distance: 268.0
click at [730, 539] on div "**********" at bounding box center [956, 265] width 451 height 766
click at [981, 540] on p "**********" at bounding box center [956, 548] width 395 height 28
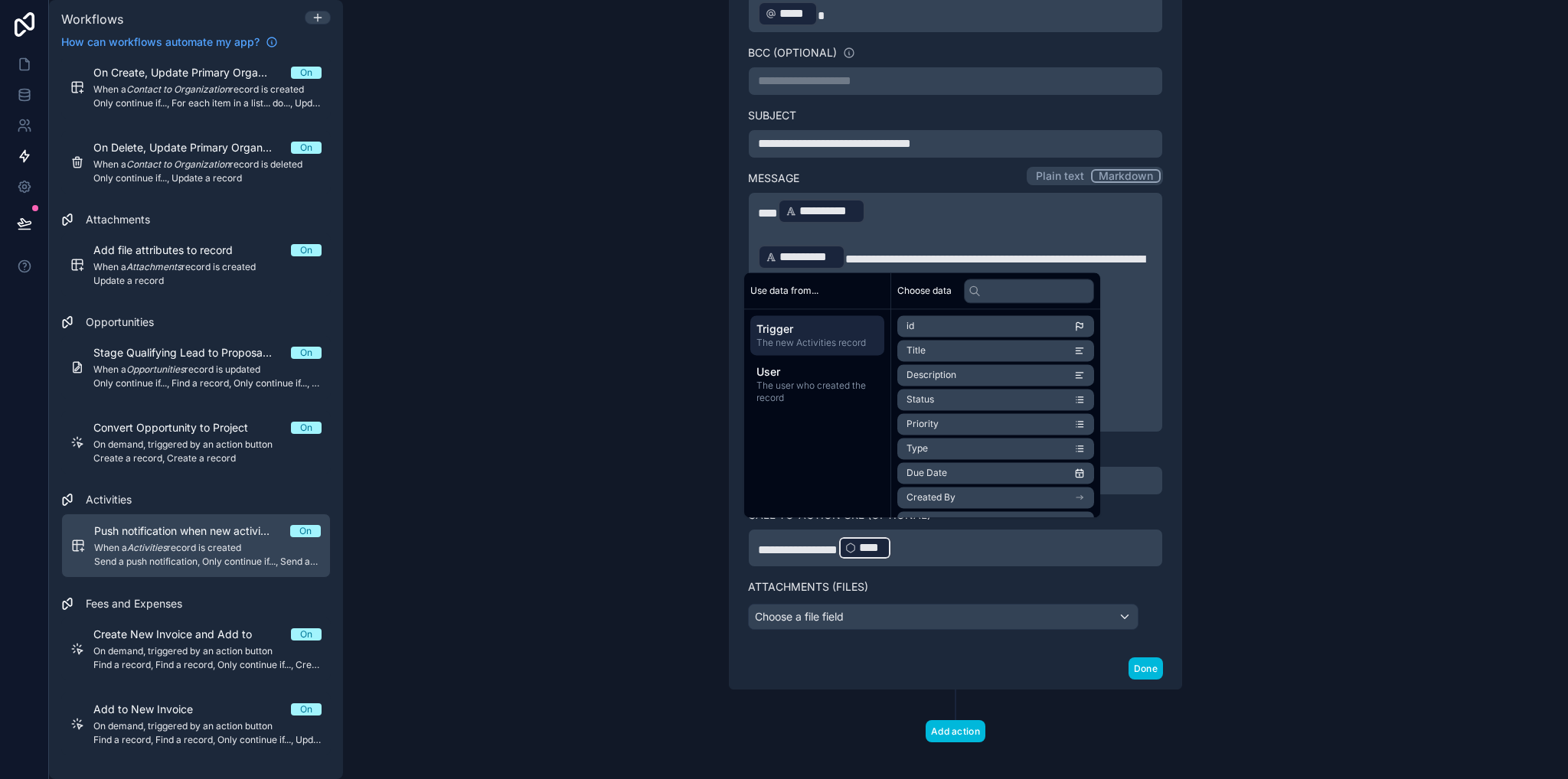
click at [980, 540] on p "**********" at bounding box center [956, 548] width 395 height 28
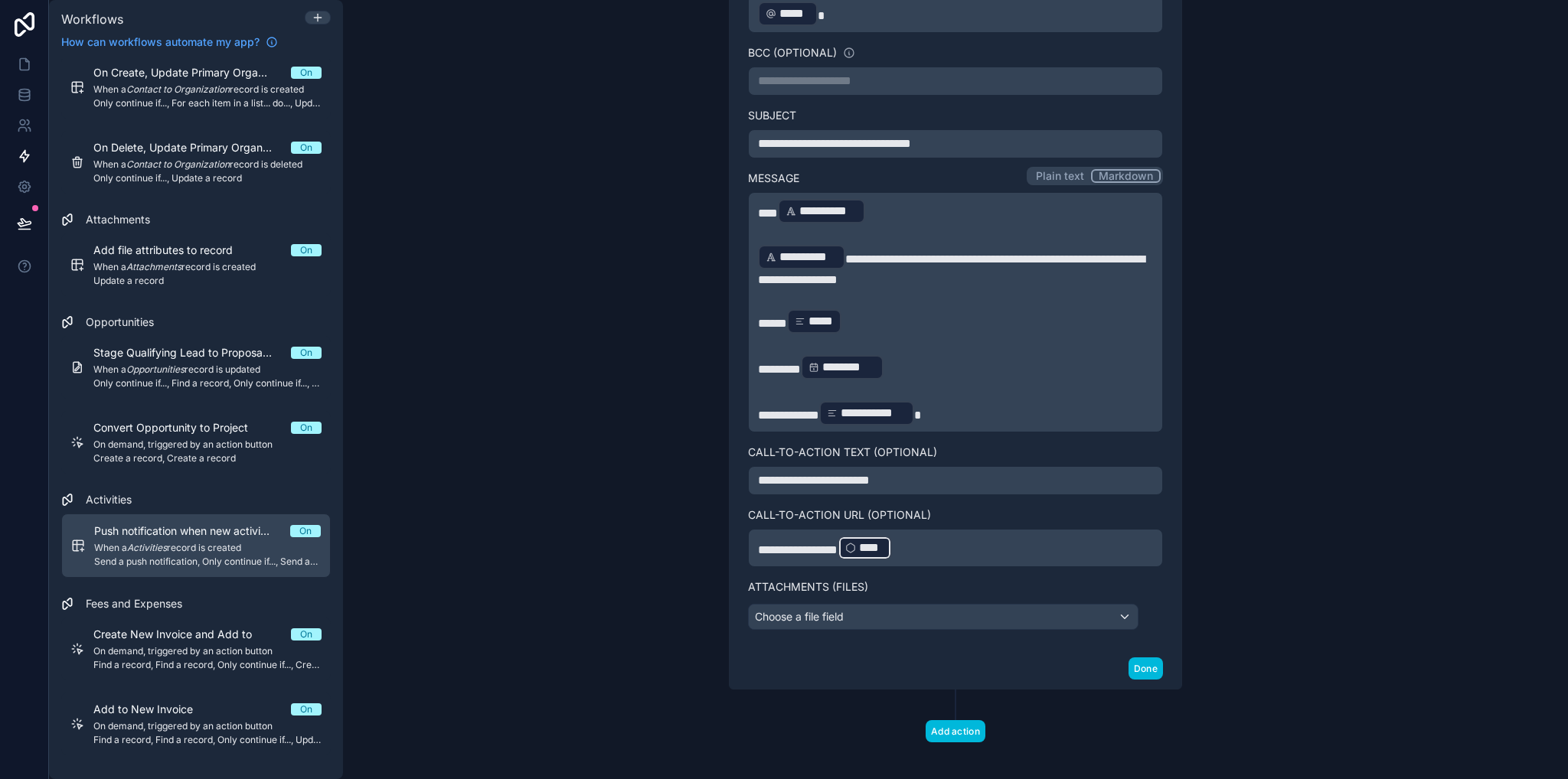
drag, startPoint x: 941, startPoint y: 564, endPoint x: 931, endPoint y: 550, distance: 17.2
click at [936, 556] on div "**********" at bounding box center [955, 265] width 415 height 729
click at [926, 543] on p "**********" at bounding box center [956, 548] width 395 height 28
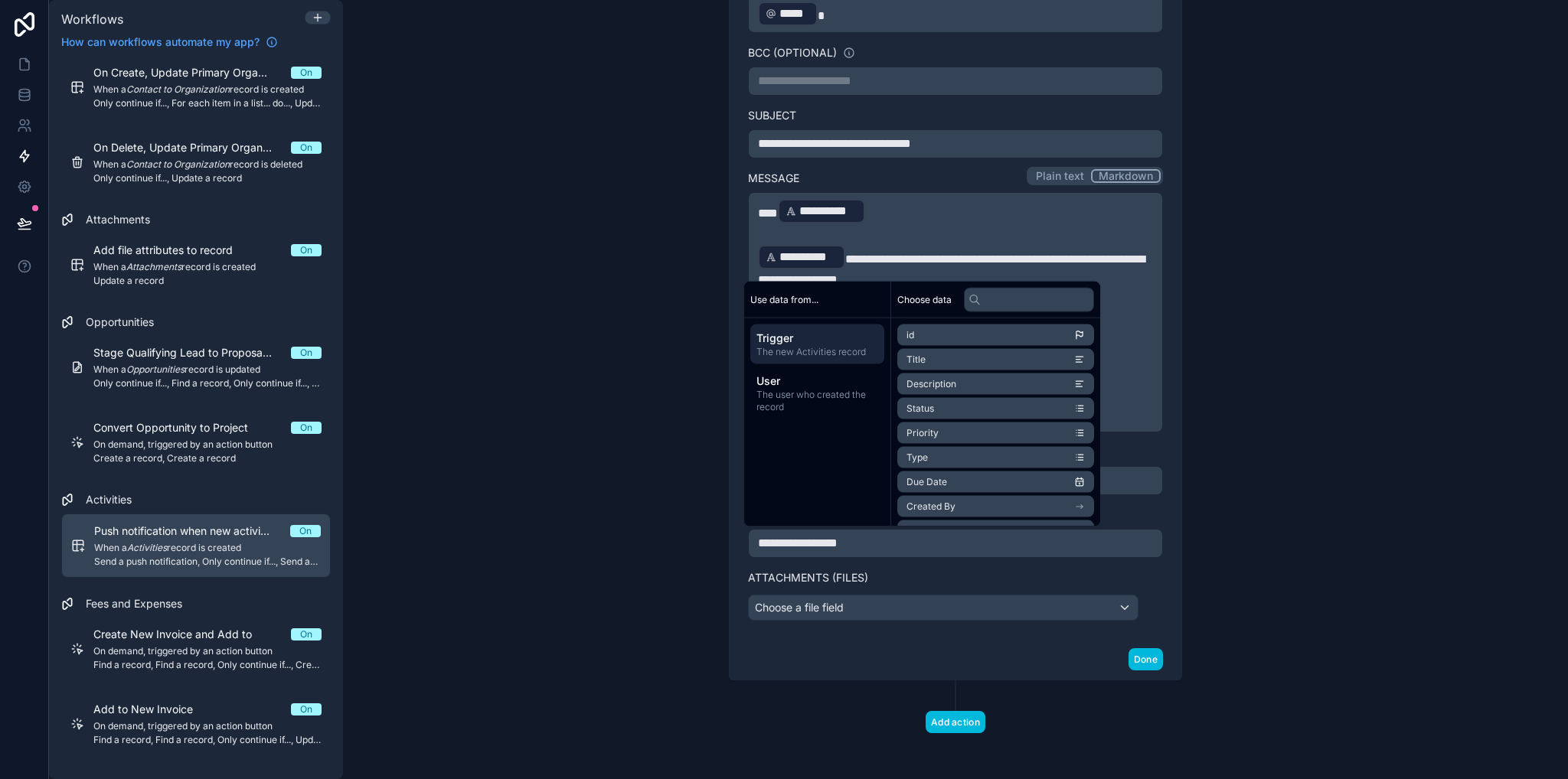
scroll to position [725, 0]
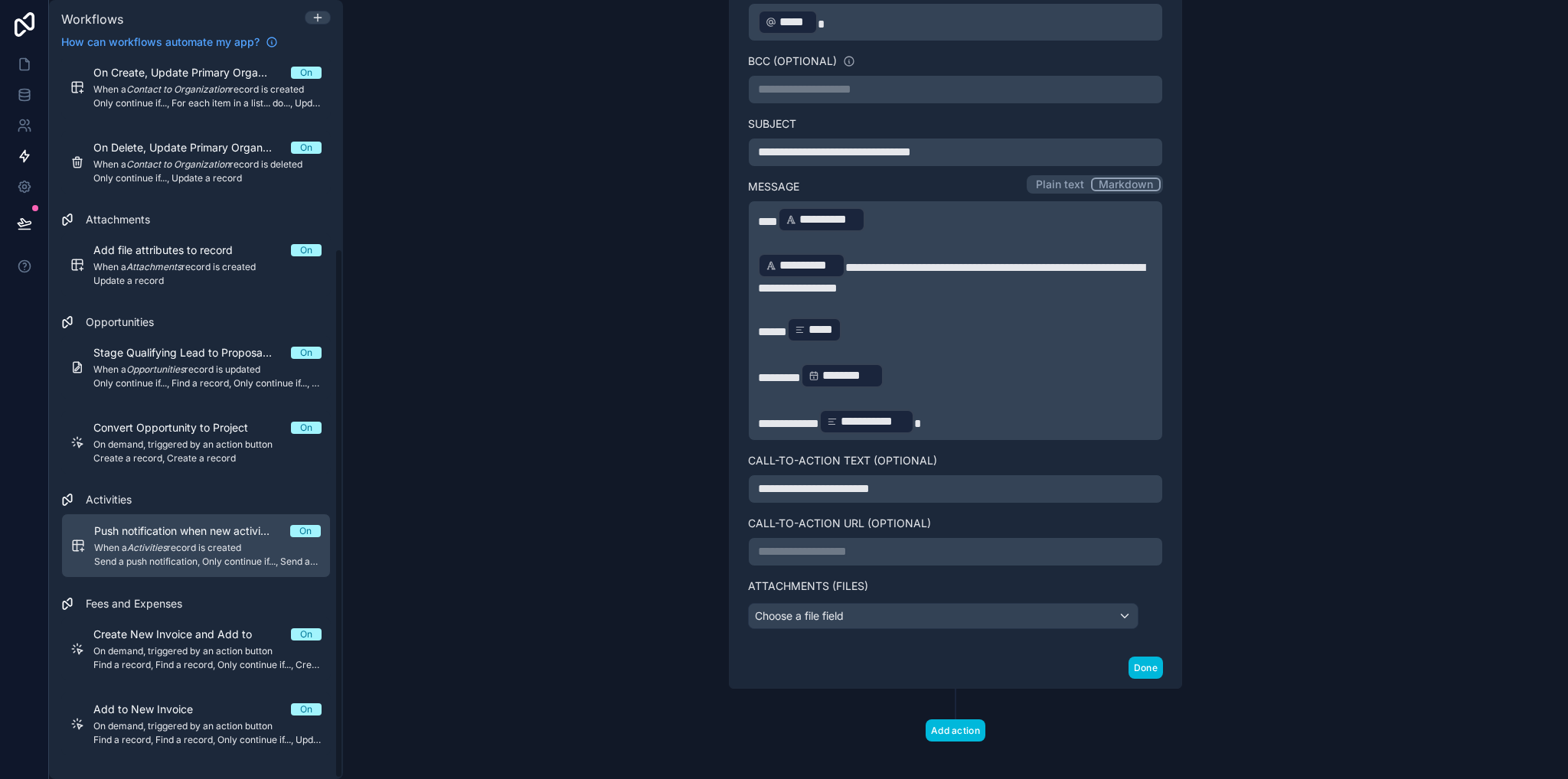
click at [800, 545] on p "**********" at bounding box center [956, 552] width 395 height 19
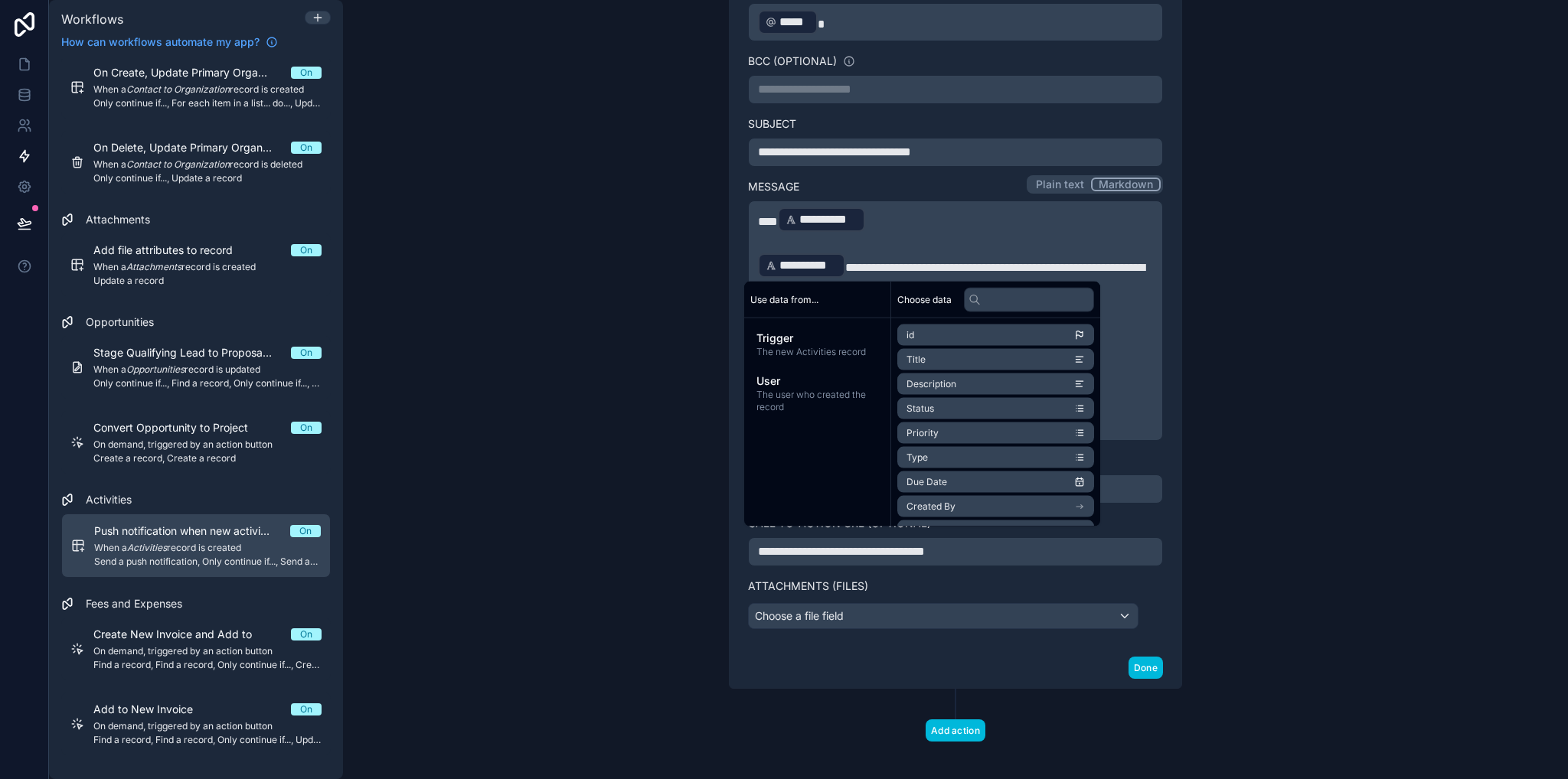
click at [1347, 558] on div "**********" at bounding box center [956, 389] width 1225 height 779
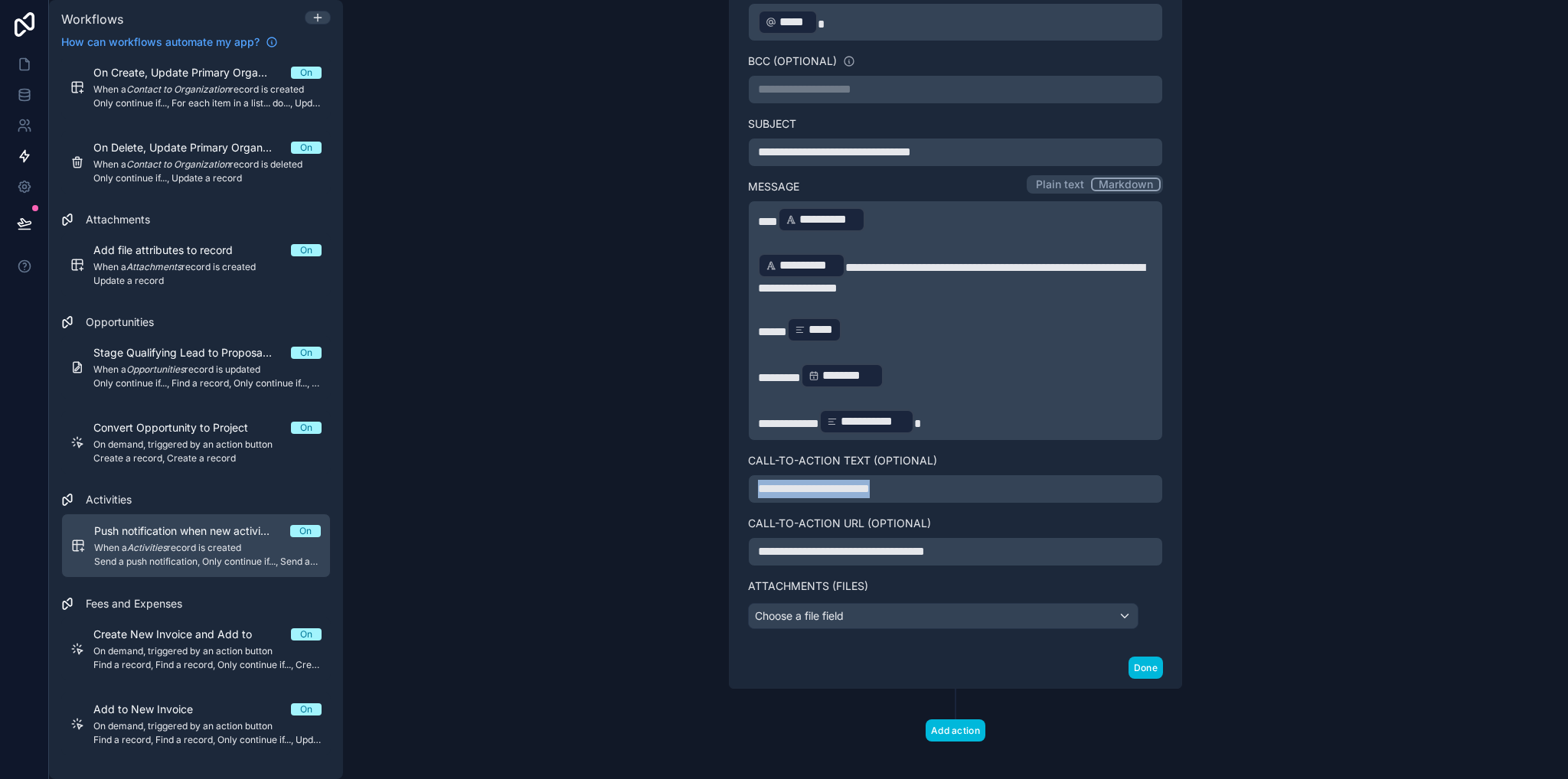
drag, startPoint x: 931, startPoint y: 475, endPoint x: 705, endPoint y: 476, distance: 226.0
click at [710, 476] on div "**********" at bounding box center [956, 222] width 490 height 934
click at [1285, 642] on div "**********" at bounding box center [956, 389] width 1225 height 779
click at [23, 65] on icon at bounding box center [24, 64] width 15 height 15
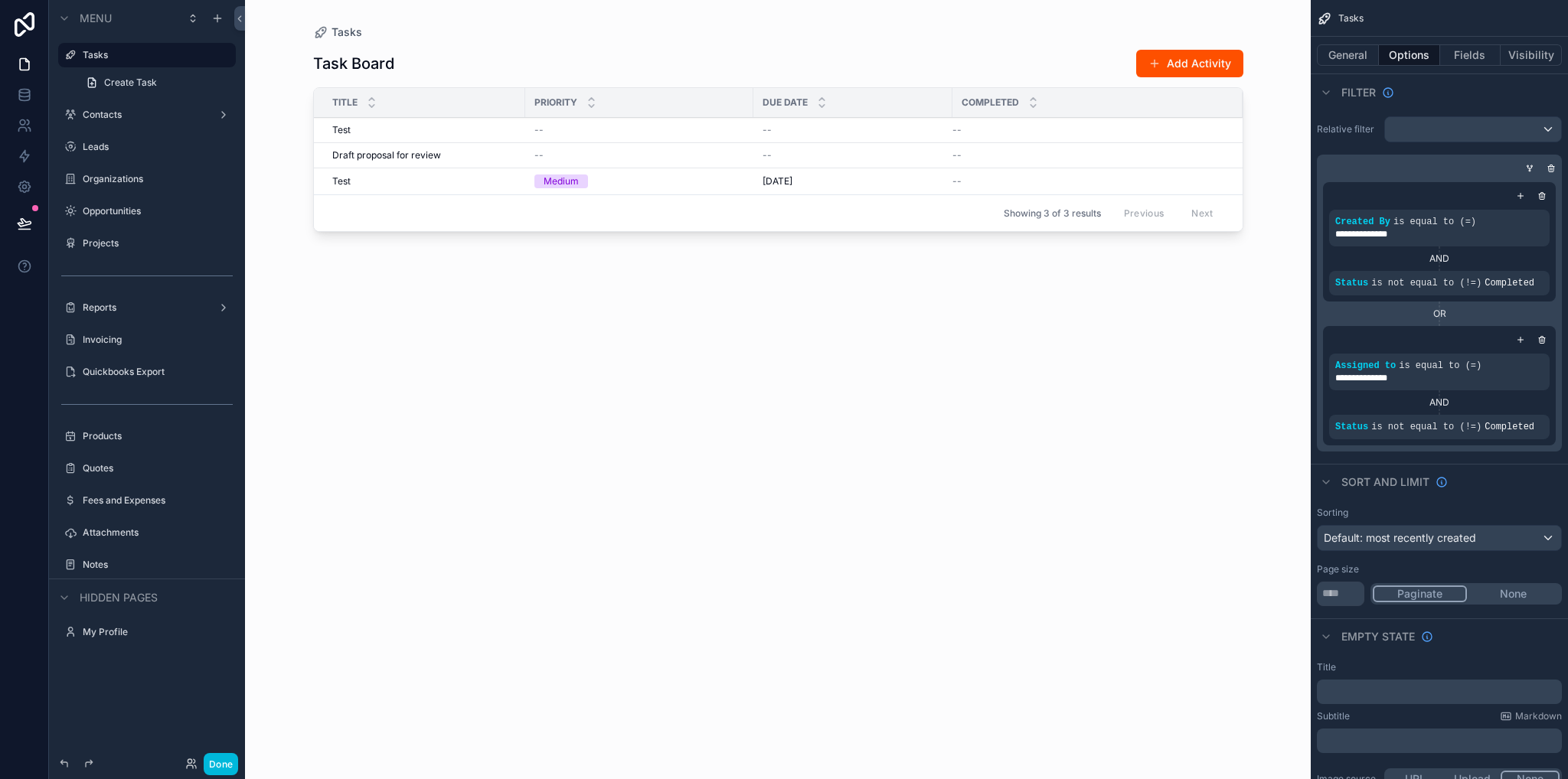
click at [220, 772] on button "Done" at bounding box center [221, 764] width 35 height 22
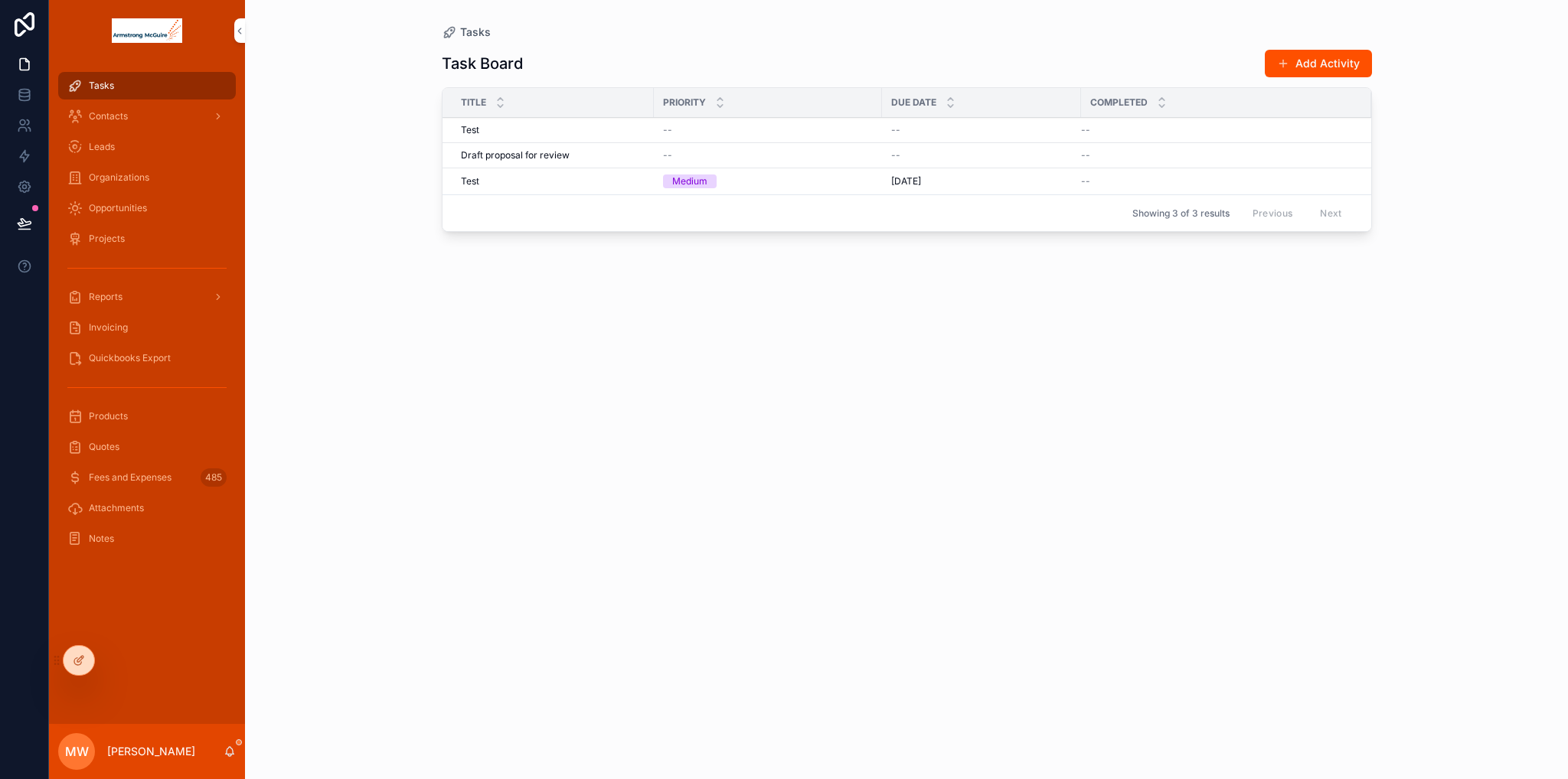
click at [0, 0] on button "Delete" at bounding box center [0, 0] width 0 height 0
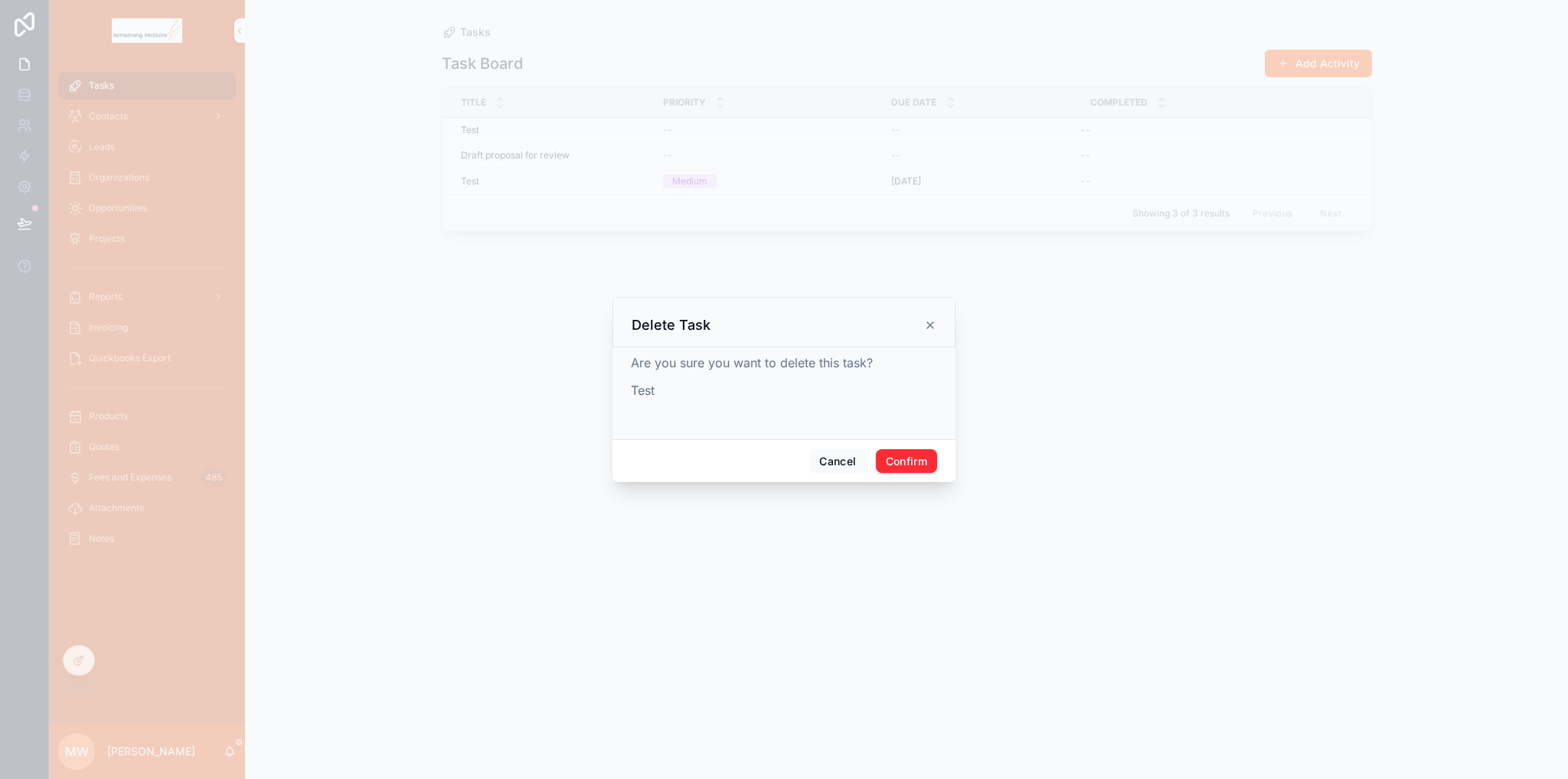
click at [934, 325] on icon at bounding box center [930, 325] width 12 height 12
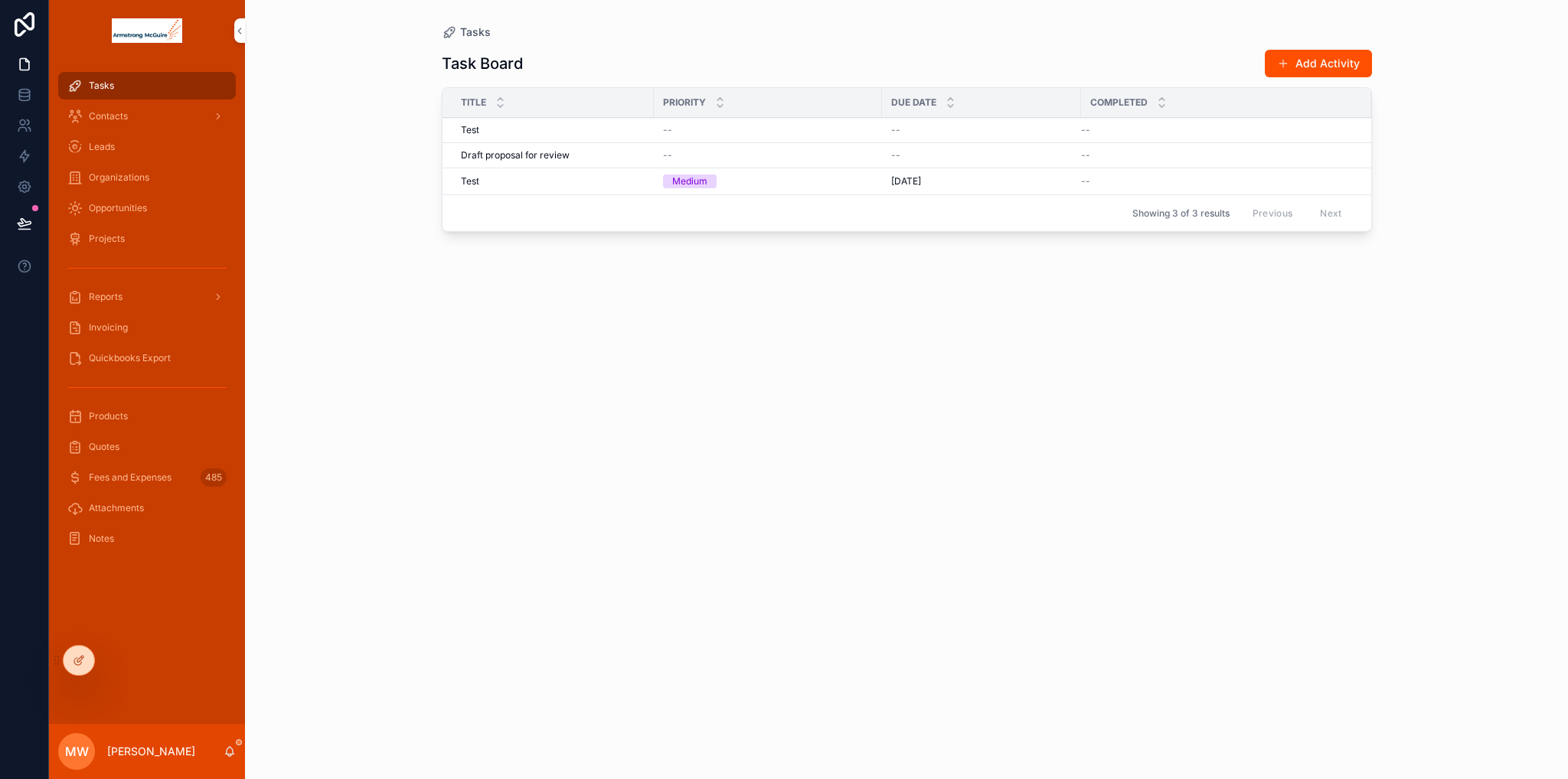
click at [79, 652] on div at bounding box center [79, 661] width 31 height 29
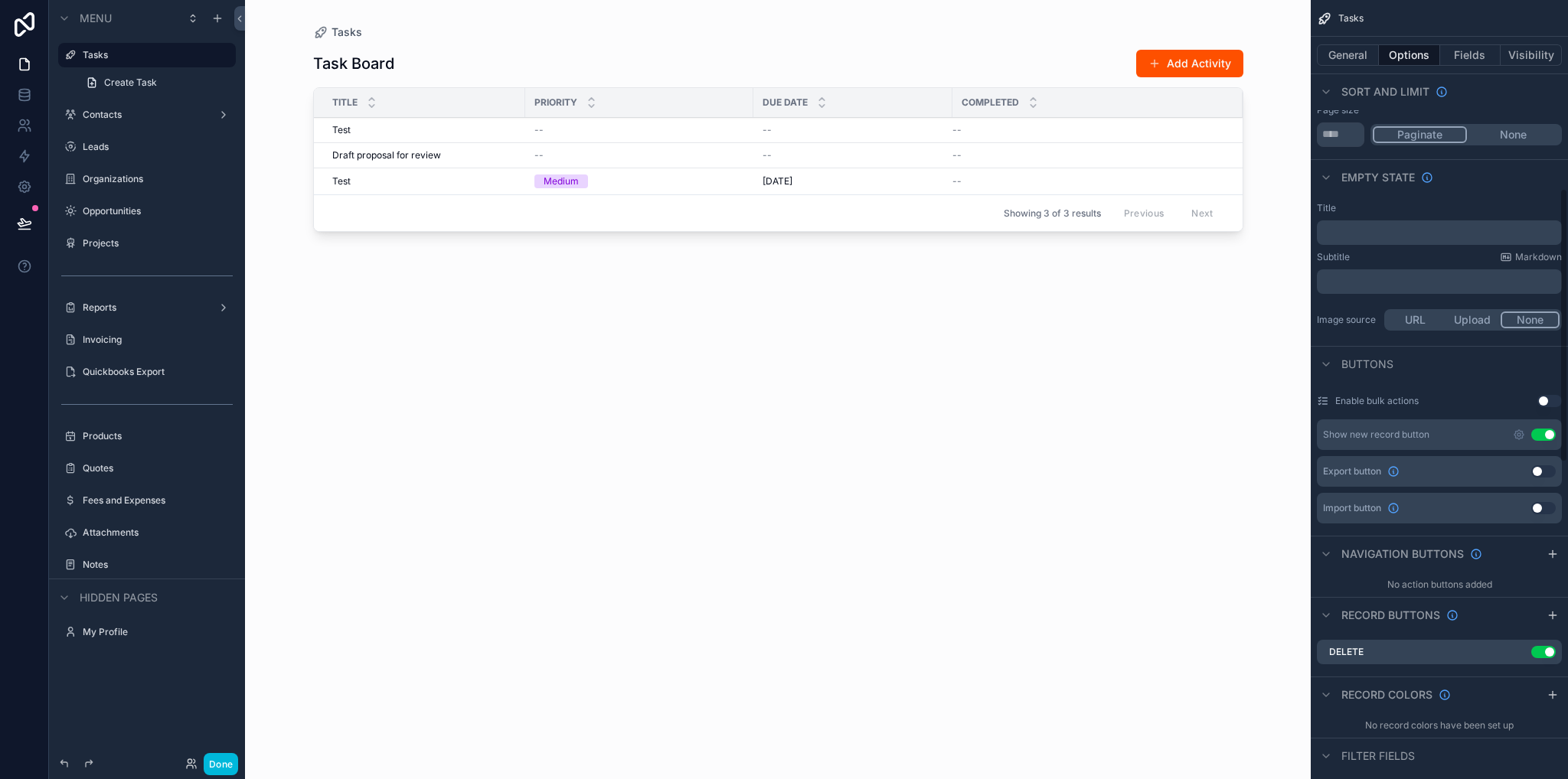
scroll to position [536, 0]
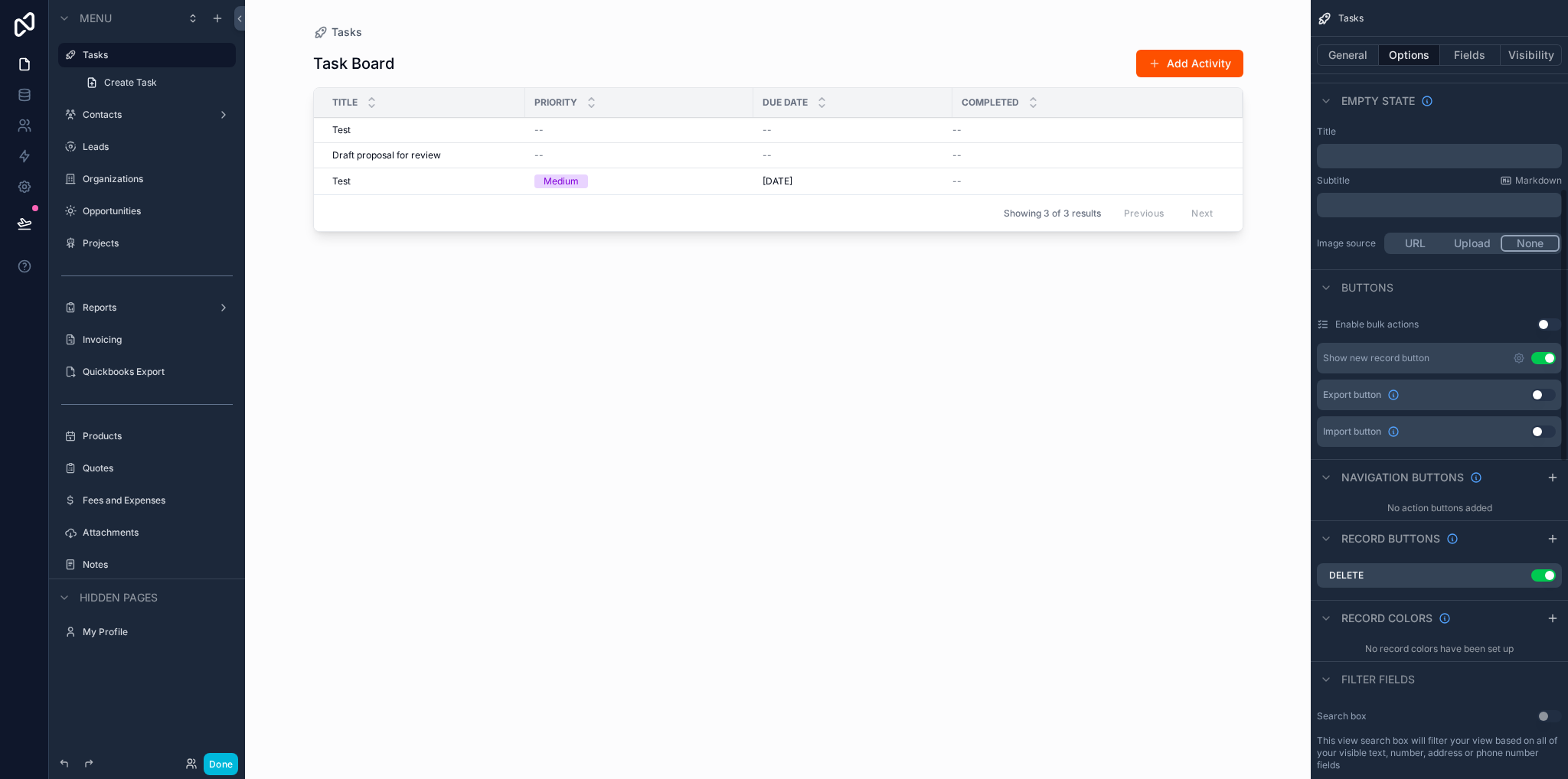
click at [0, 0] on icon "scrollable content" at bounding box center [0, 0] width 0 height 0
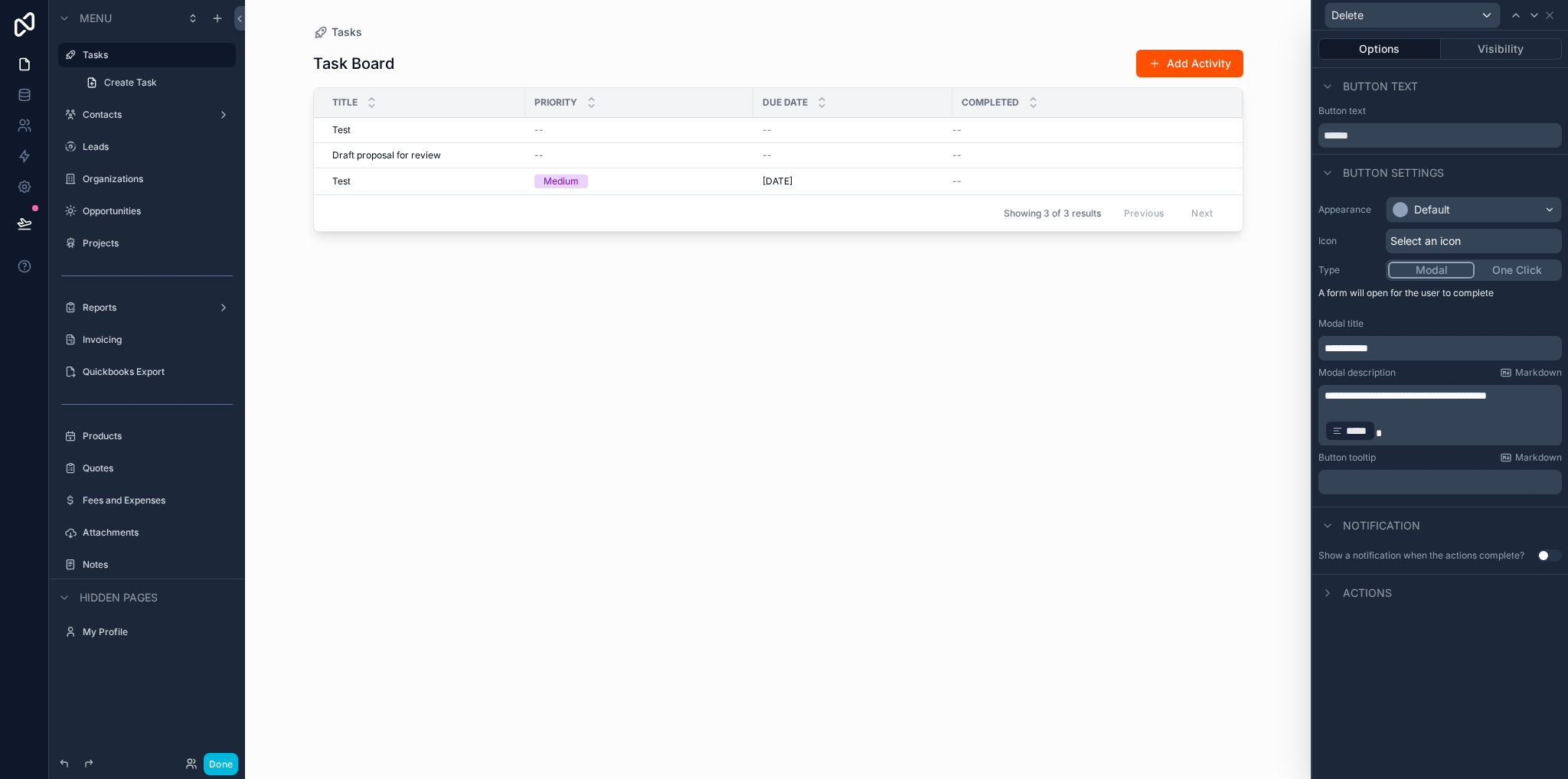
click at [1416, 423] on p "﻿ ***** ﻿" at bounding box center [1442, 431] width 235 height 24
click at [227, 762] on button "Done" at bounding box center [221, 764] width 35 height 22
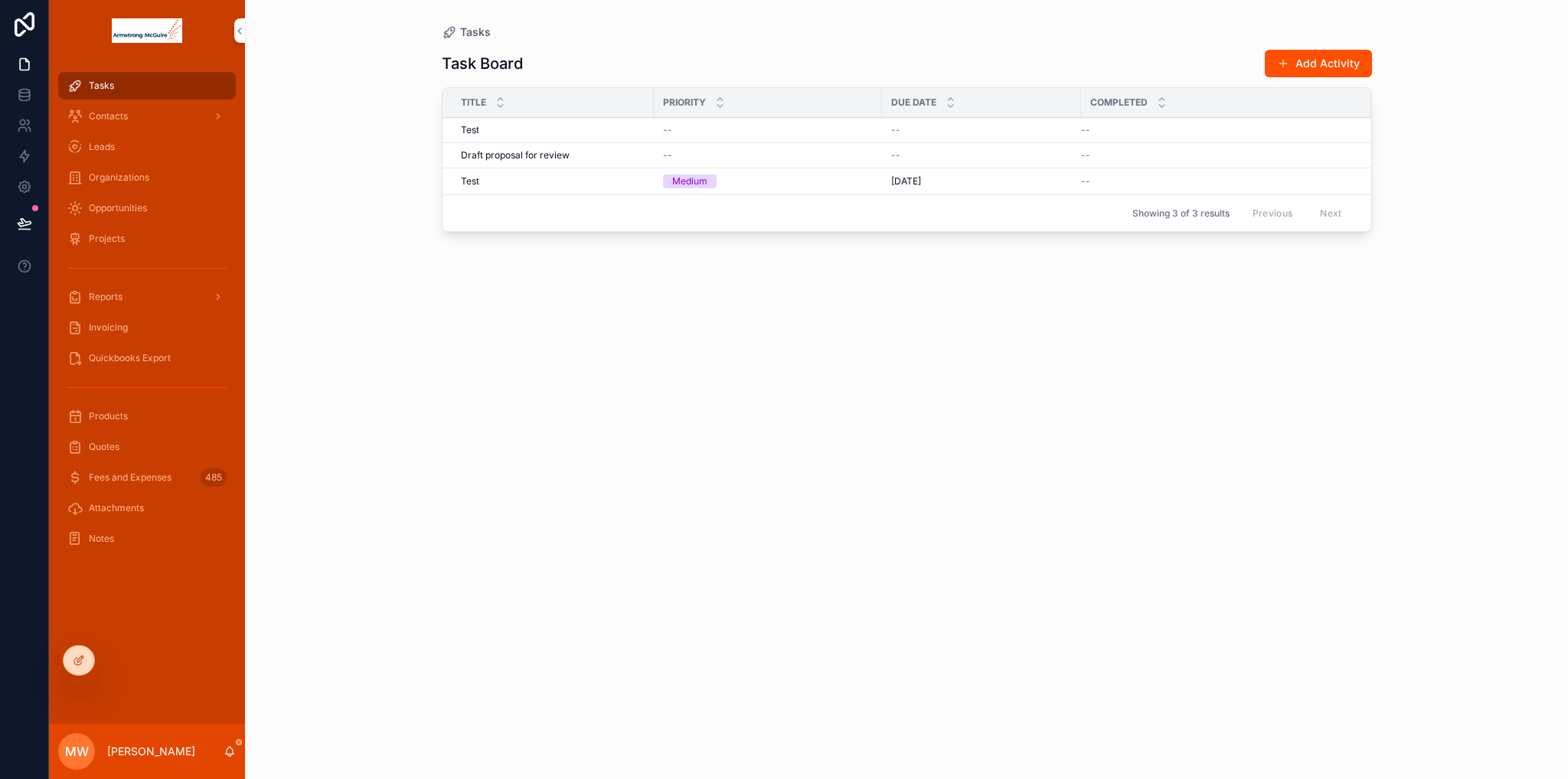
click at [0, 0] on span "Delete" at bounding box center [0, 0] width 0 height 0
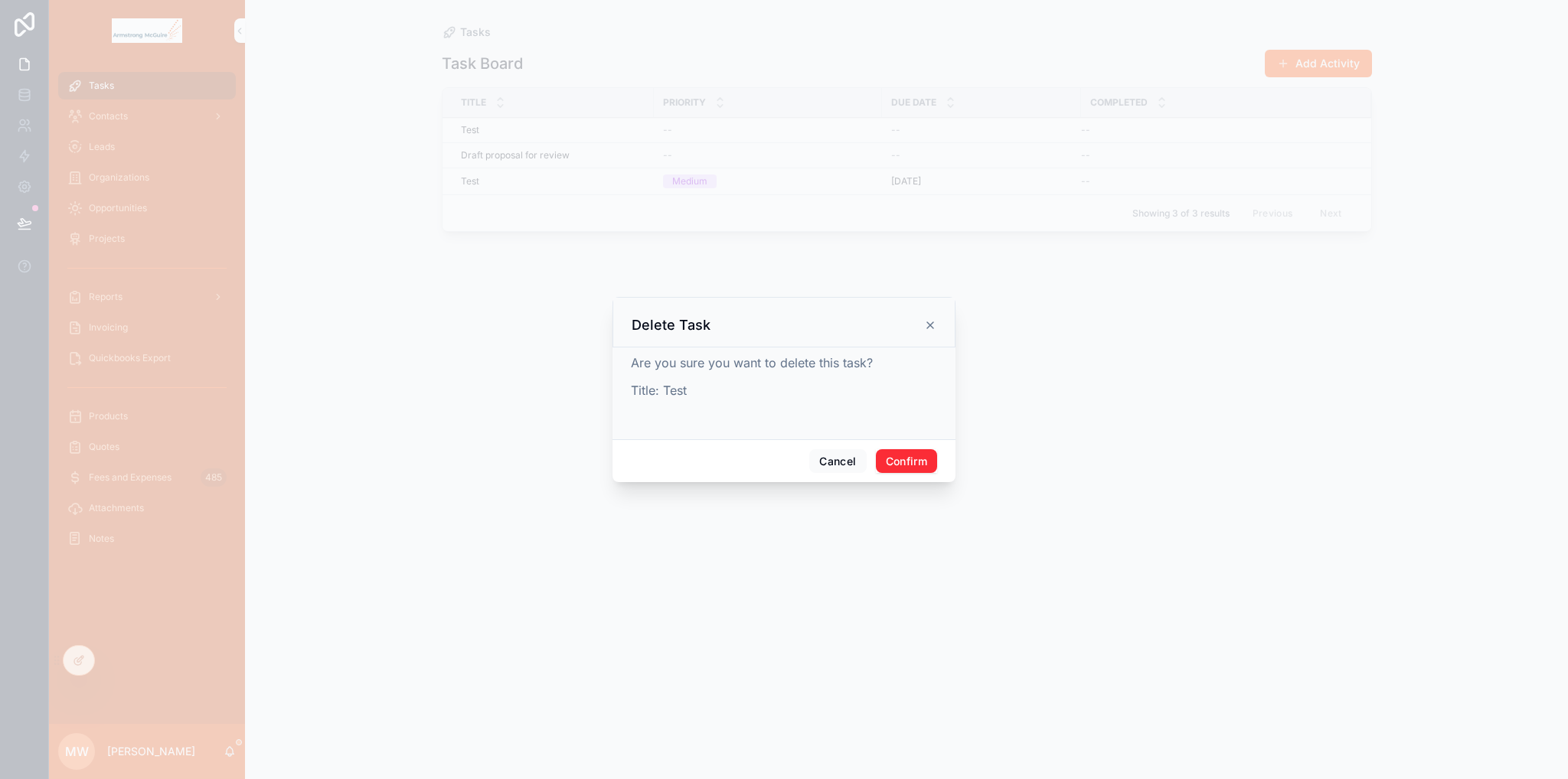
click at [909, 458] on button "Confirm" at bounding box center [906, 461] width 61 height 24
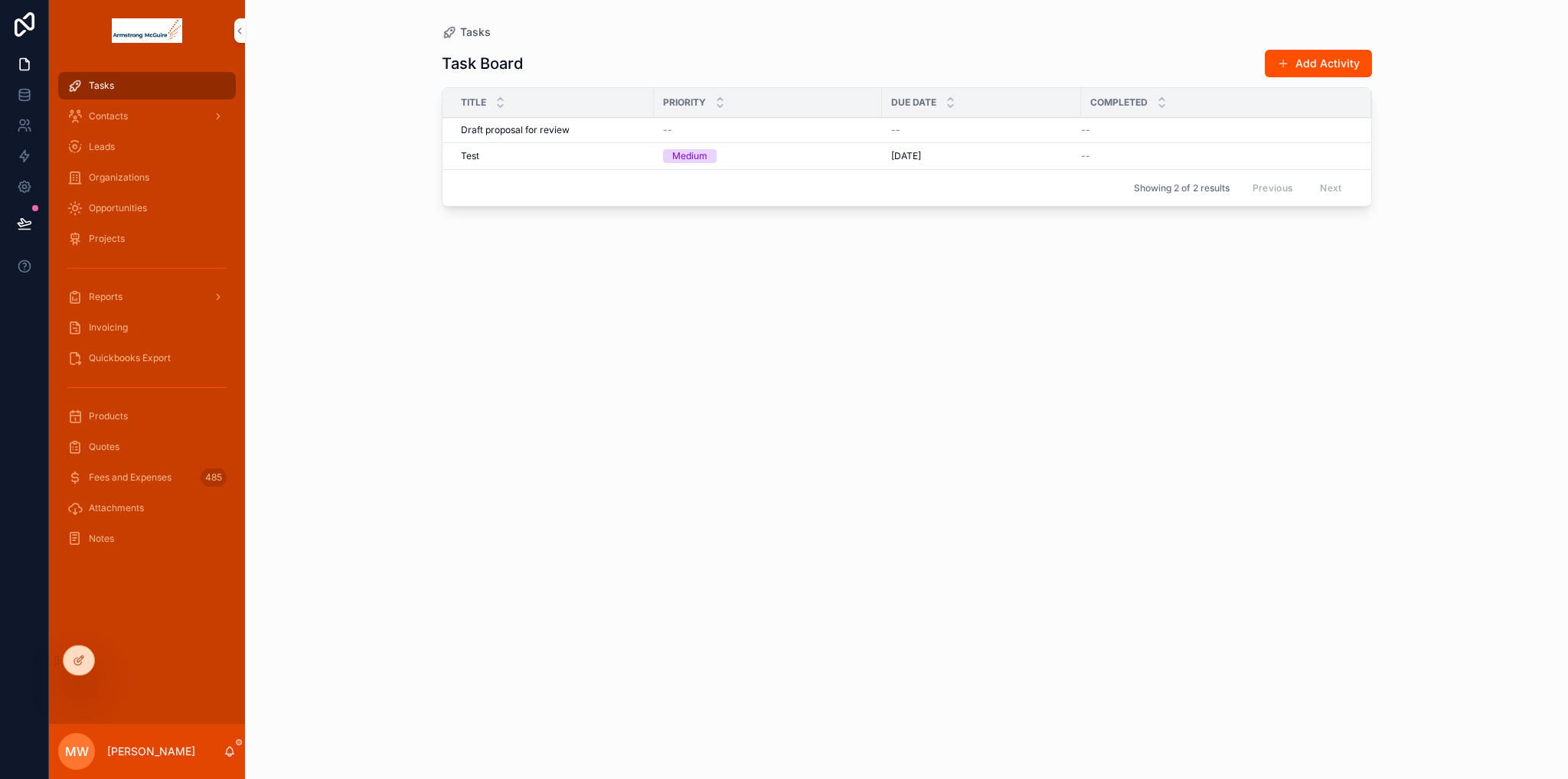
click at [0, 0] on button "Delete" at bounding box center [0, 0] width 0 height 0
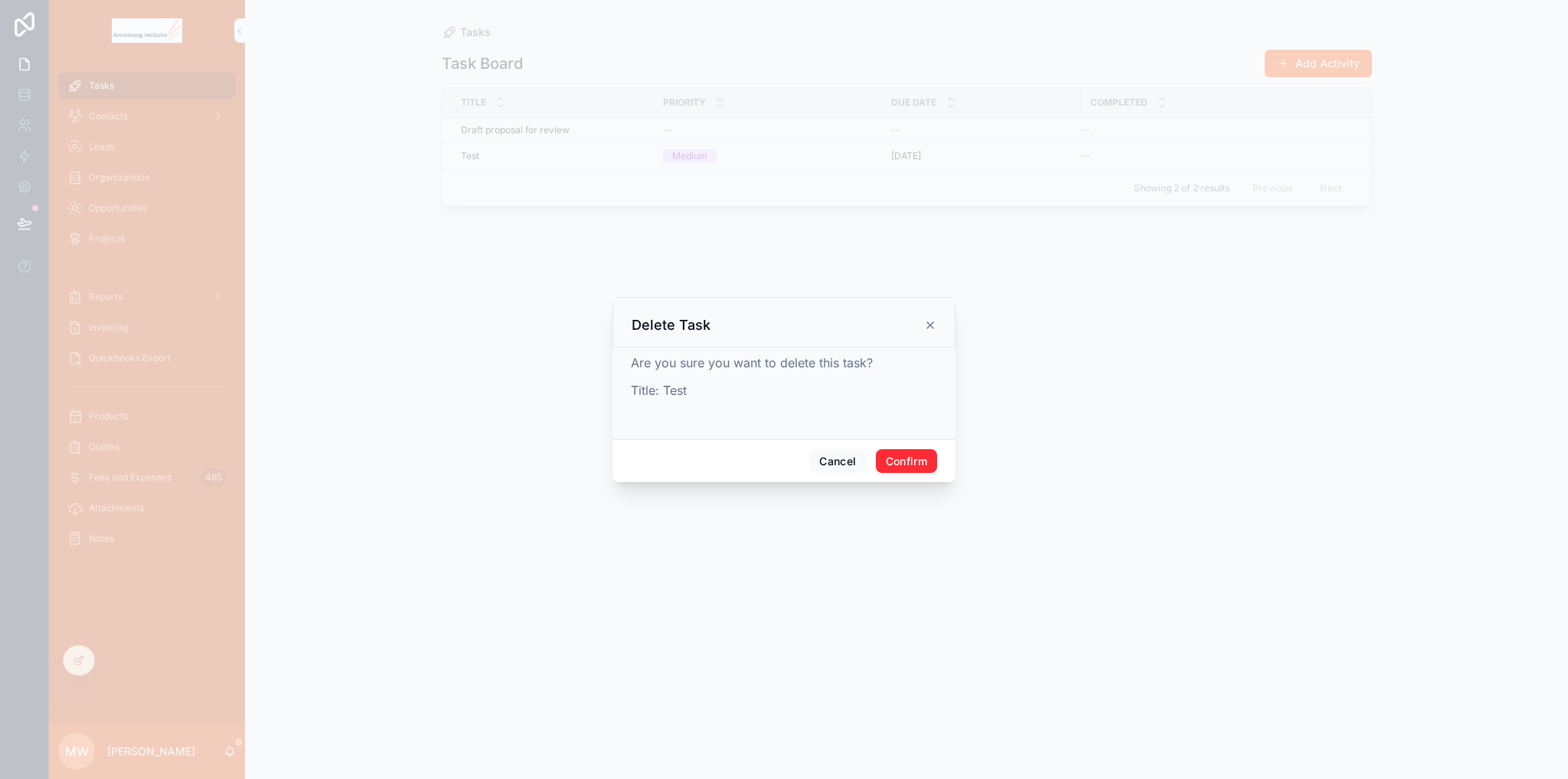
click at [903, 464] on button "Confirm" at bounding box center [906, 461] width 61 height 24
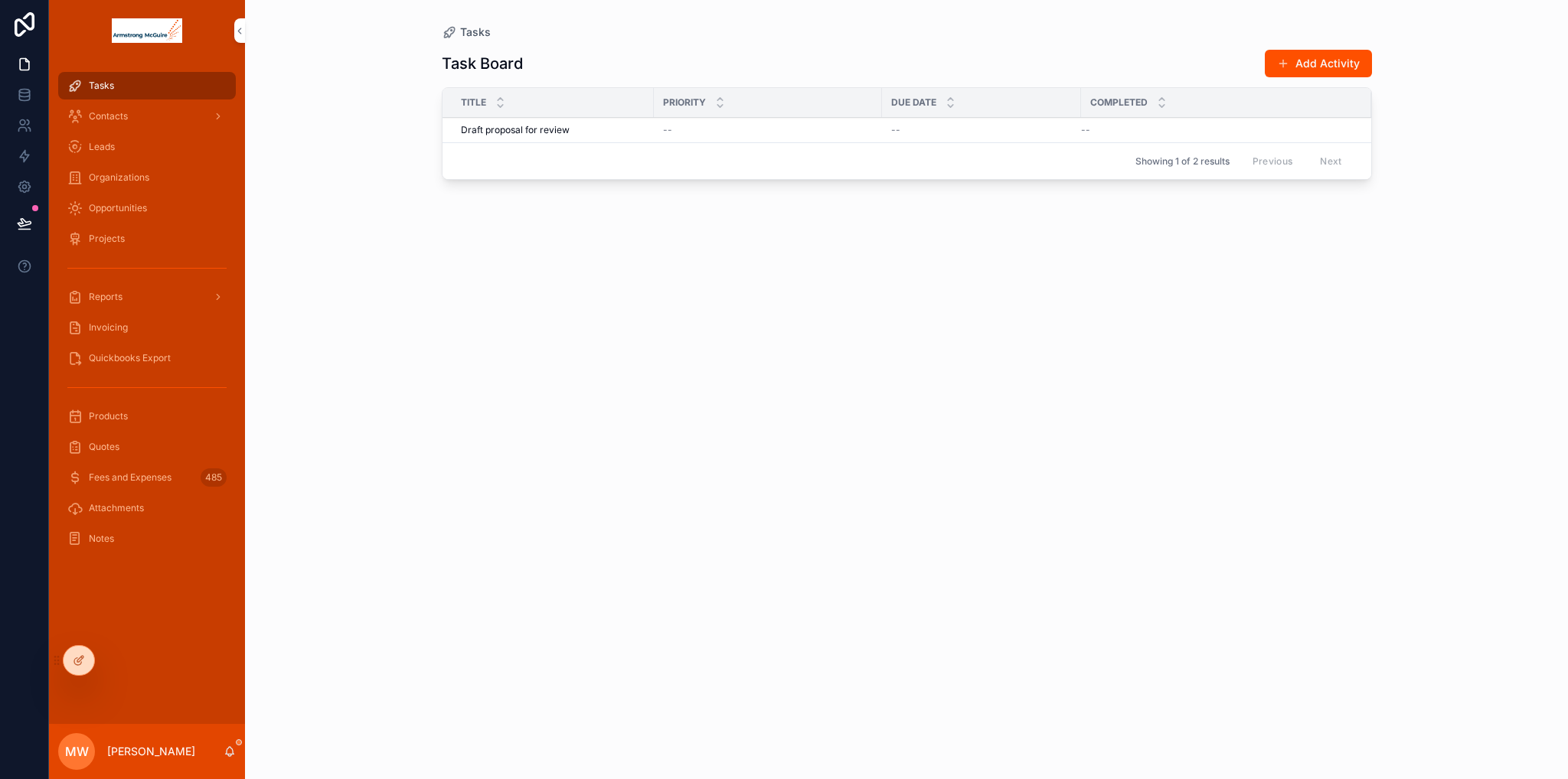
click at [76, 665] on icon at bounding box center [78, 662] width 7 height 7
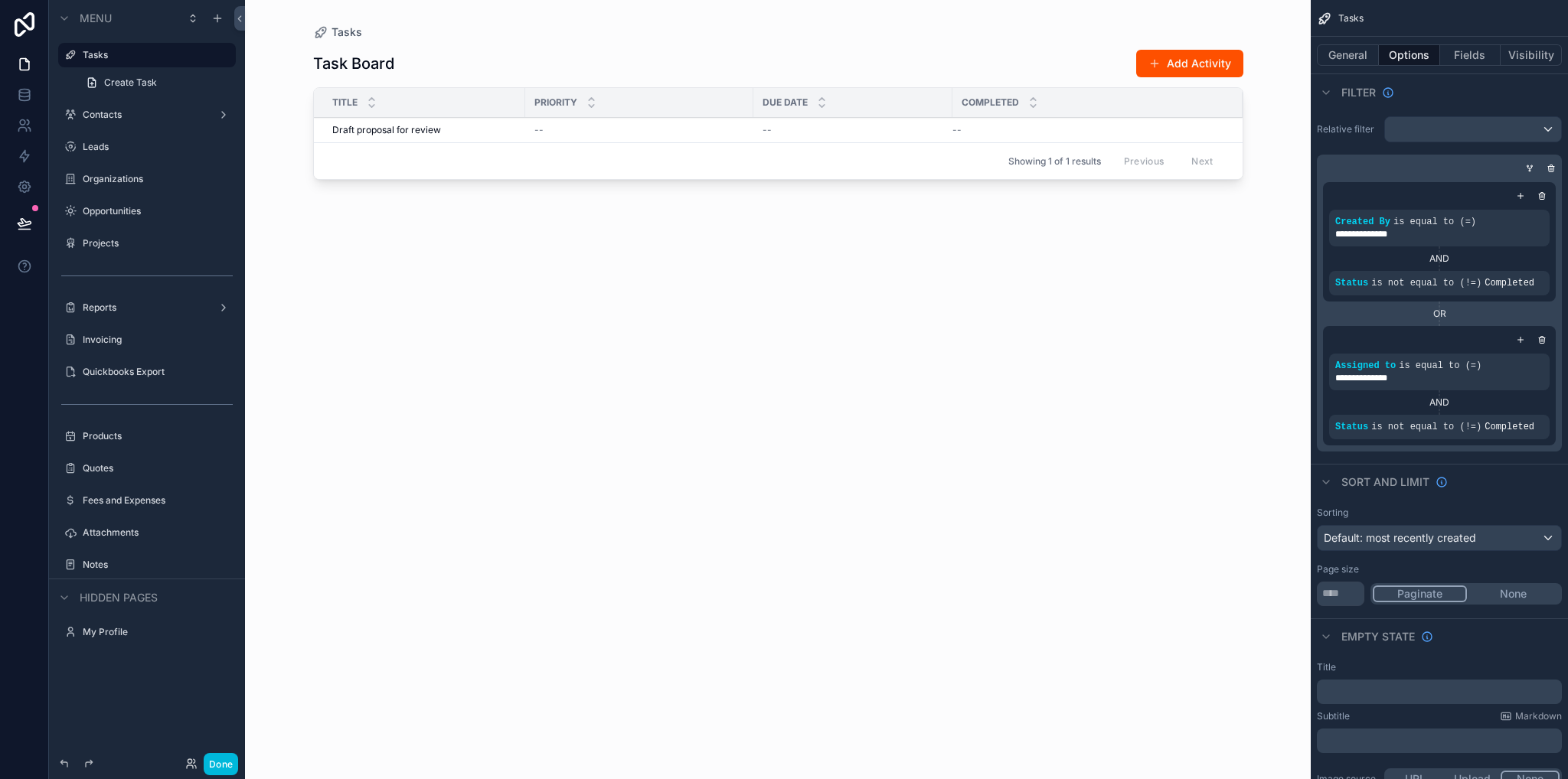
click at [117, 118] on label "Contacts" at bounding box center [143, 114] width 122 height 12
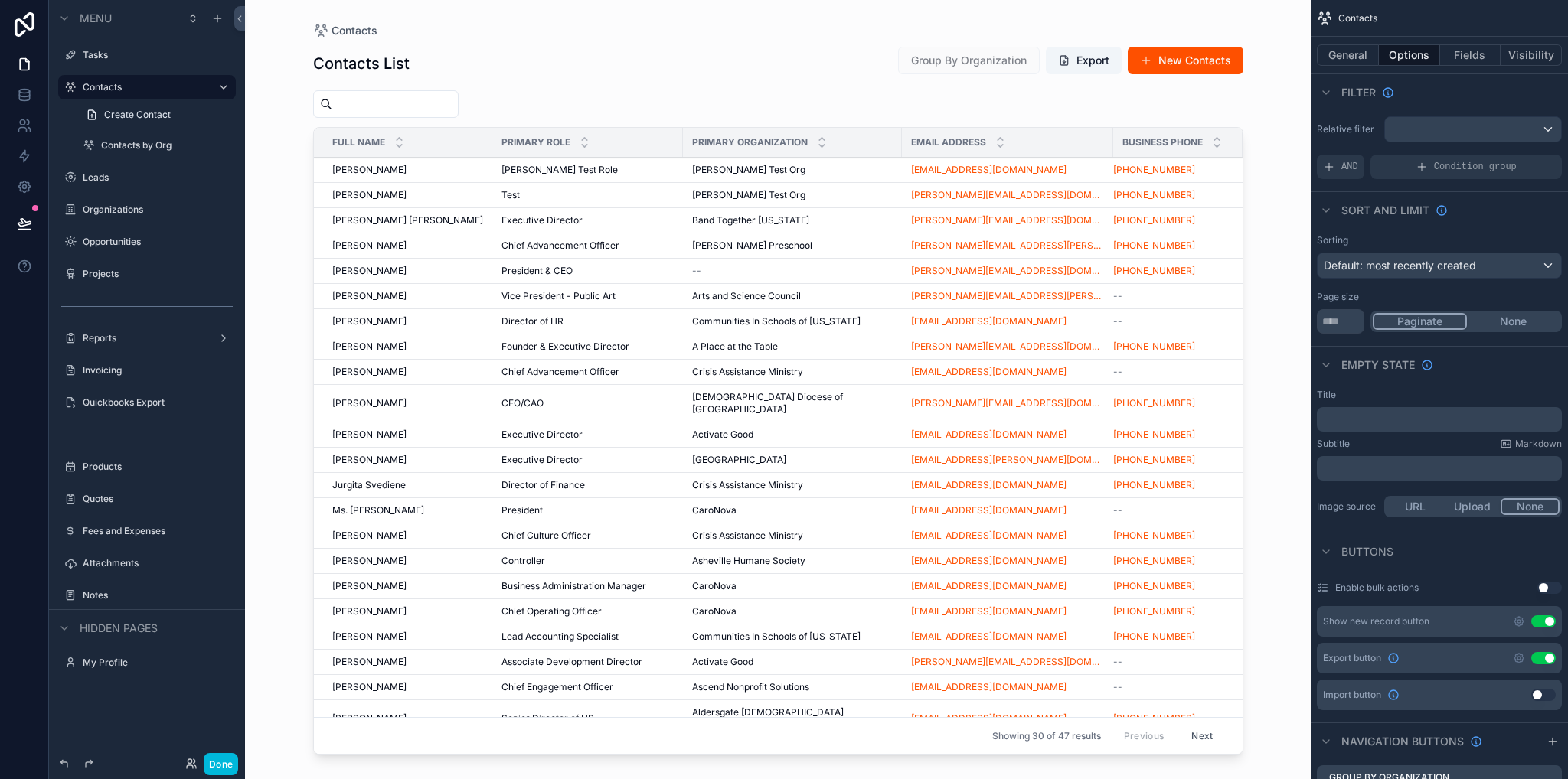
click at [329, 172] on div "scrollable content" at bounding box center [778, 380] width 979 height 760
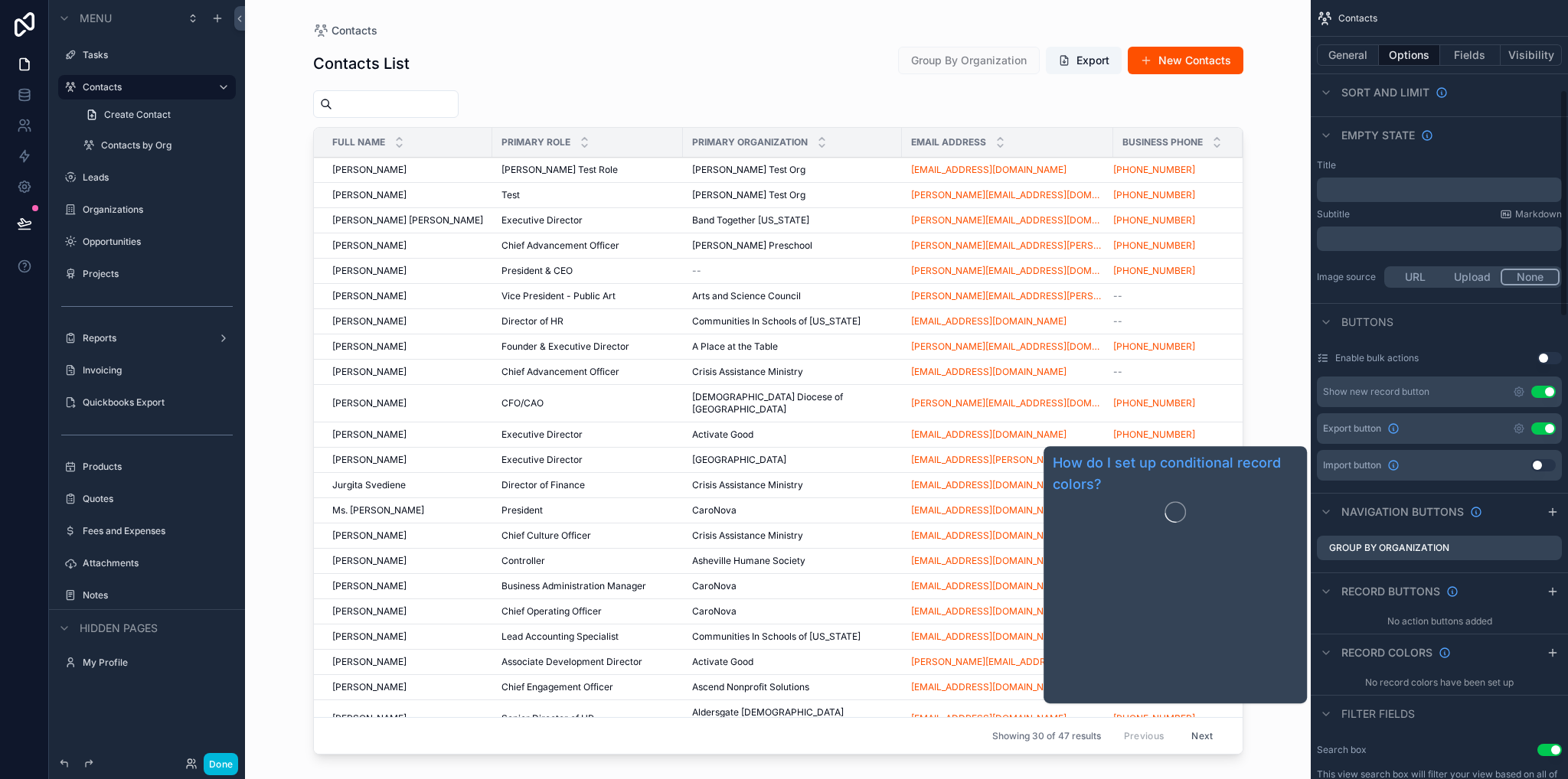
scroll to position [306, 0]
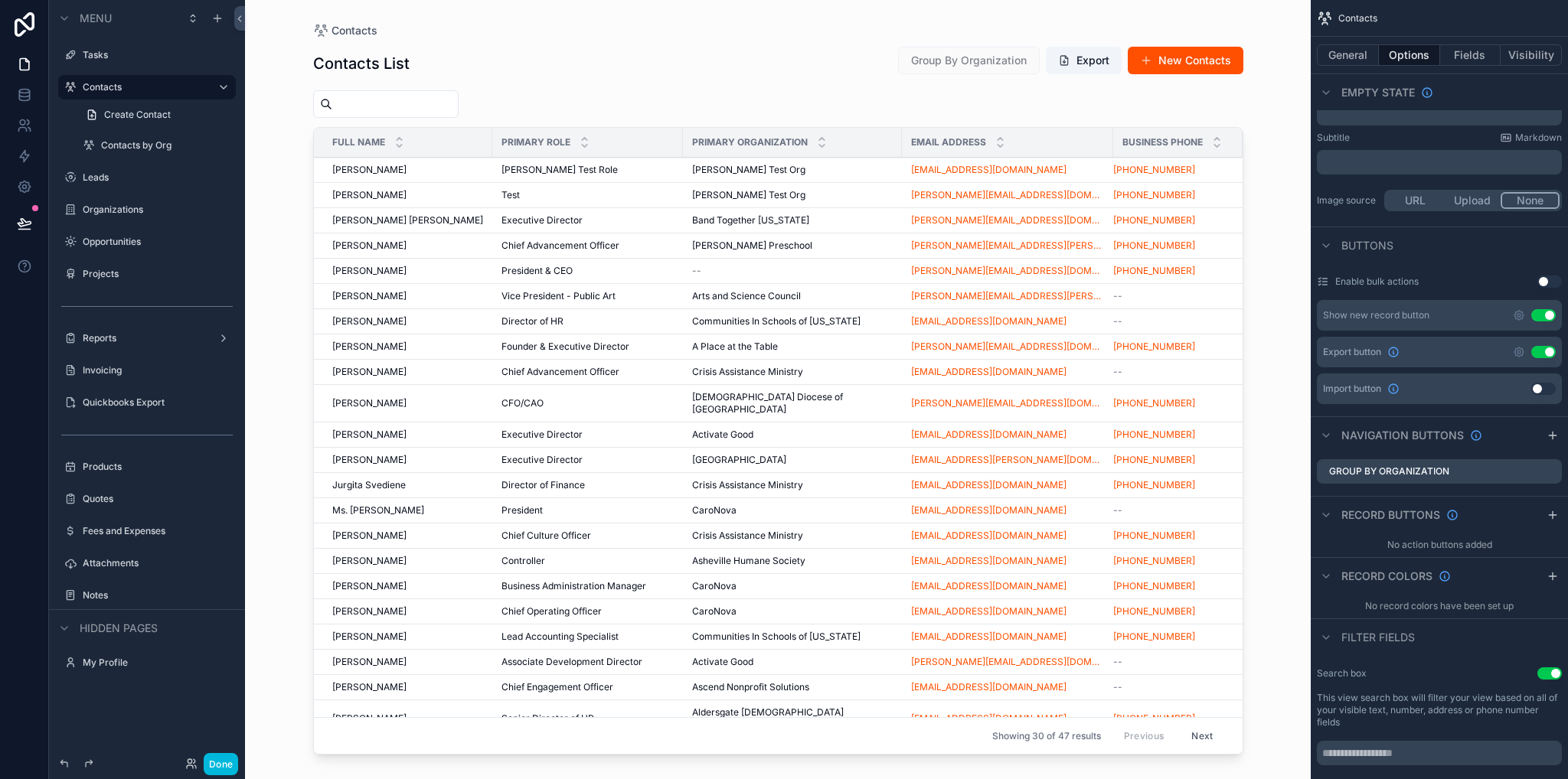
click at [1551, 514] on icon "scrollable content" at bounding box center [1552, 514] width 12 height 12
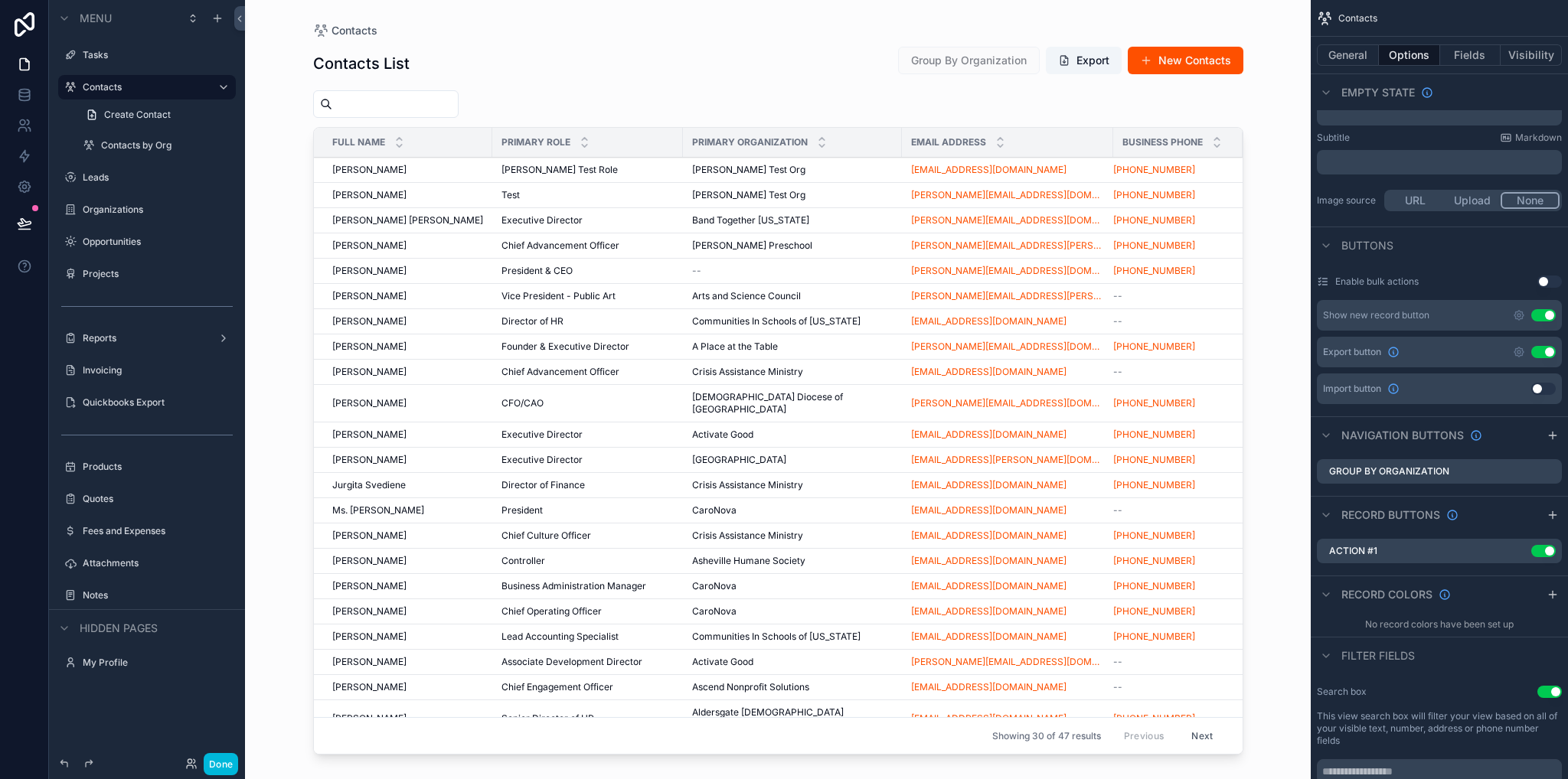
click at [0, 0] on icon "scrollable content" at bounding box center [0, 0] width 0 height 0
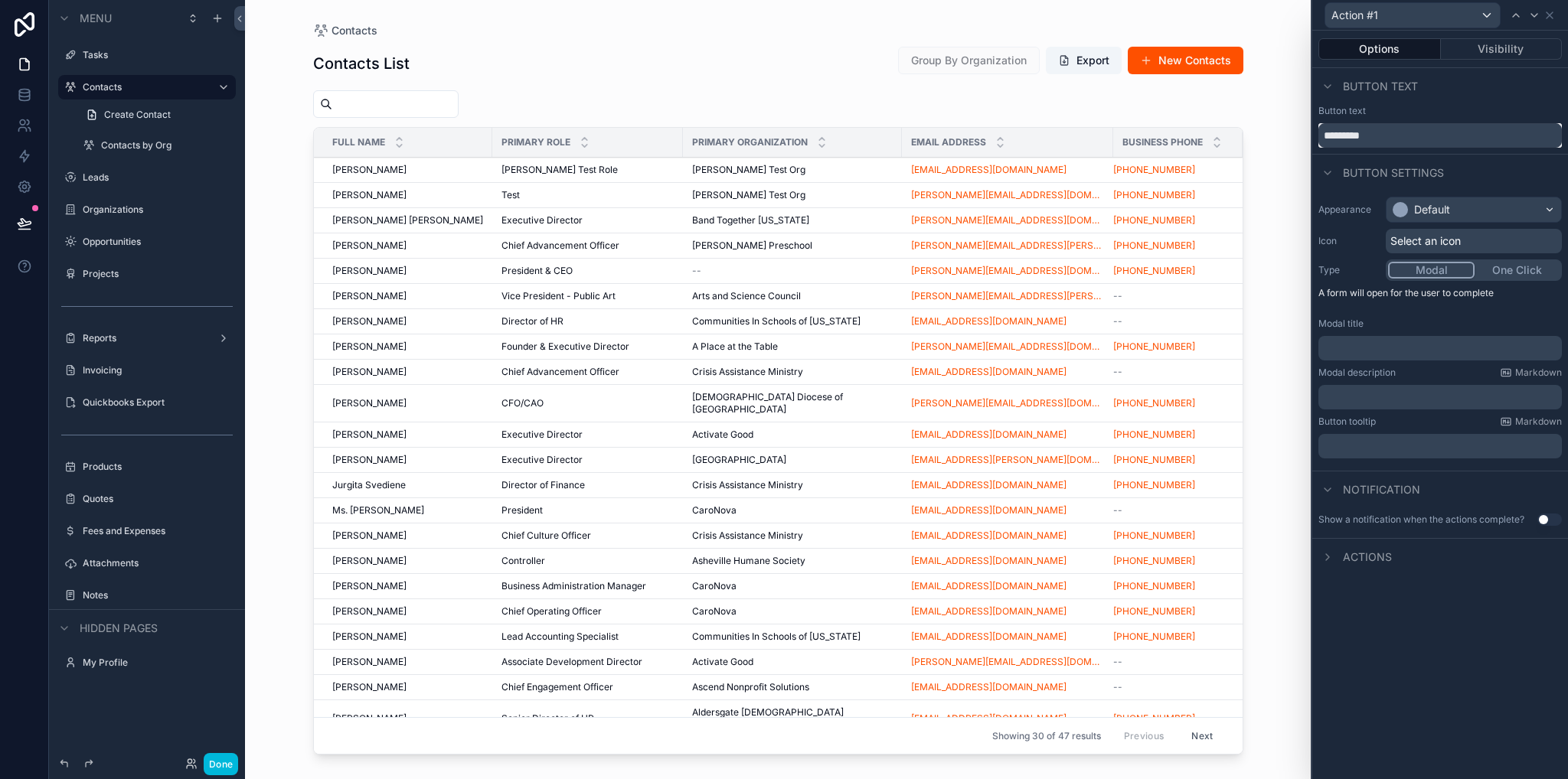
drag, startPoint x: 1382, startPoint y: 142, endPoint x: 1315, endPoint y: 136, distance: 67.3
click at [1315, 136] on div "Button text *********" at bounding box center [1440, 126] width 256 height 43
type input "******"
click at [1393, 349] on p "﻿" at bounding box center [1442, 348] width 235 height 15
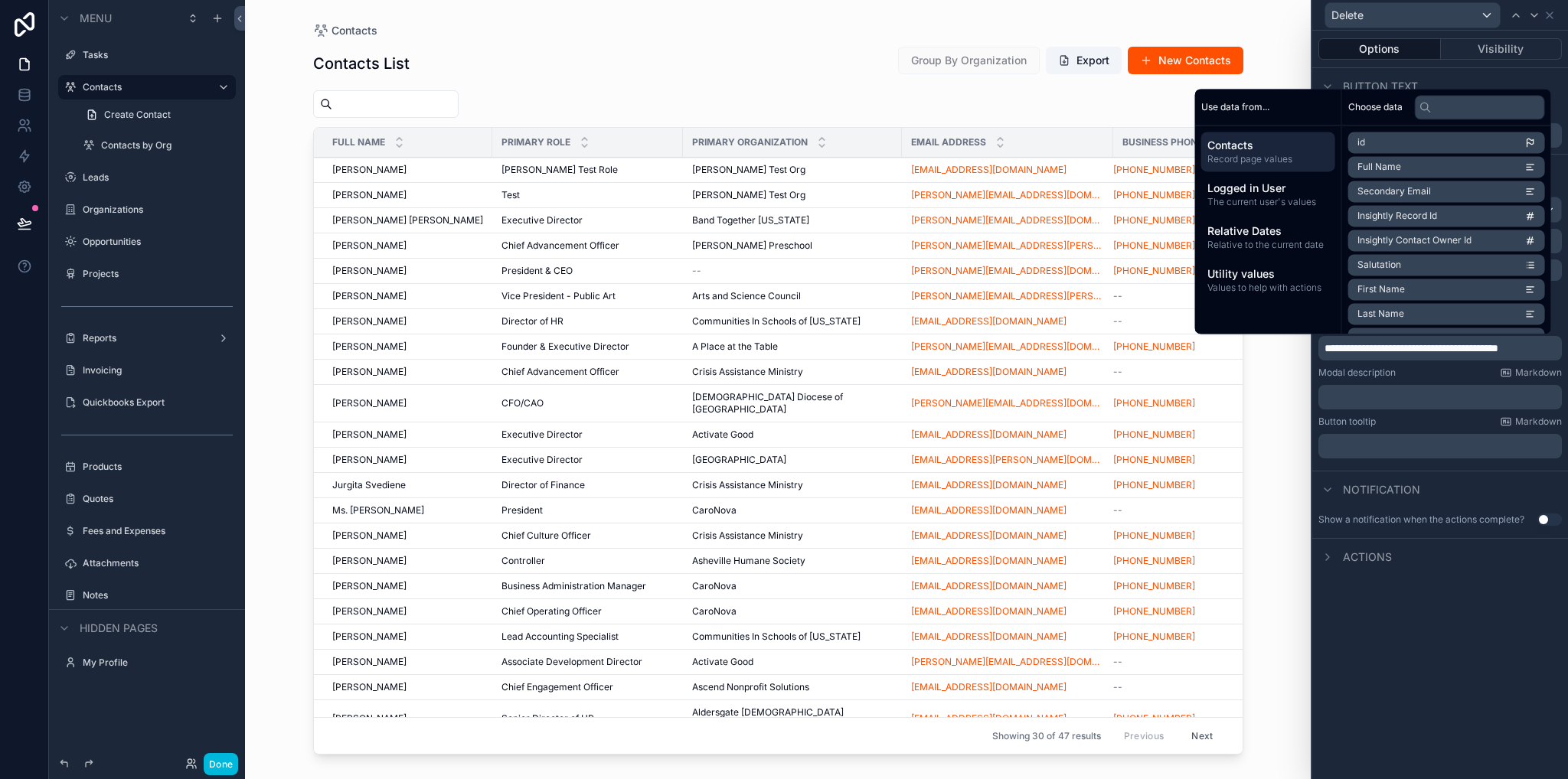
click at [1384, 393] on p "﻿" at bounding box center [1442, 397] width 235 height 15
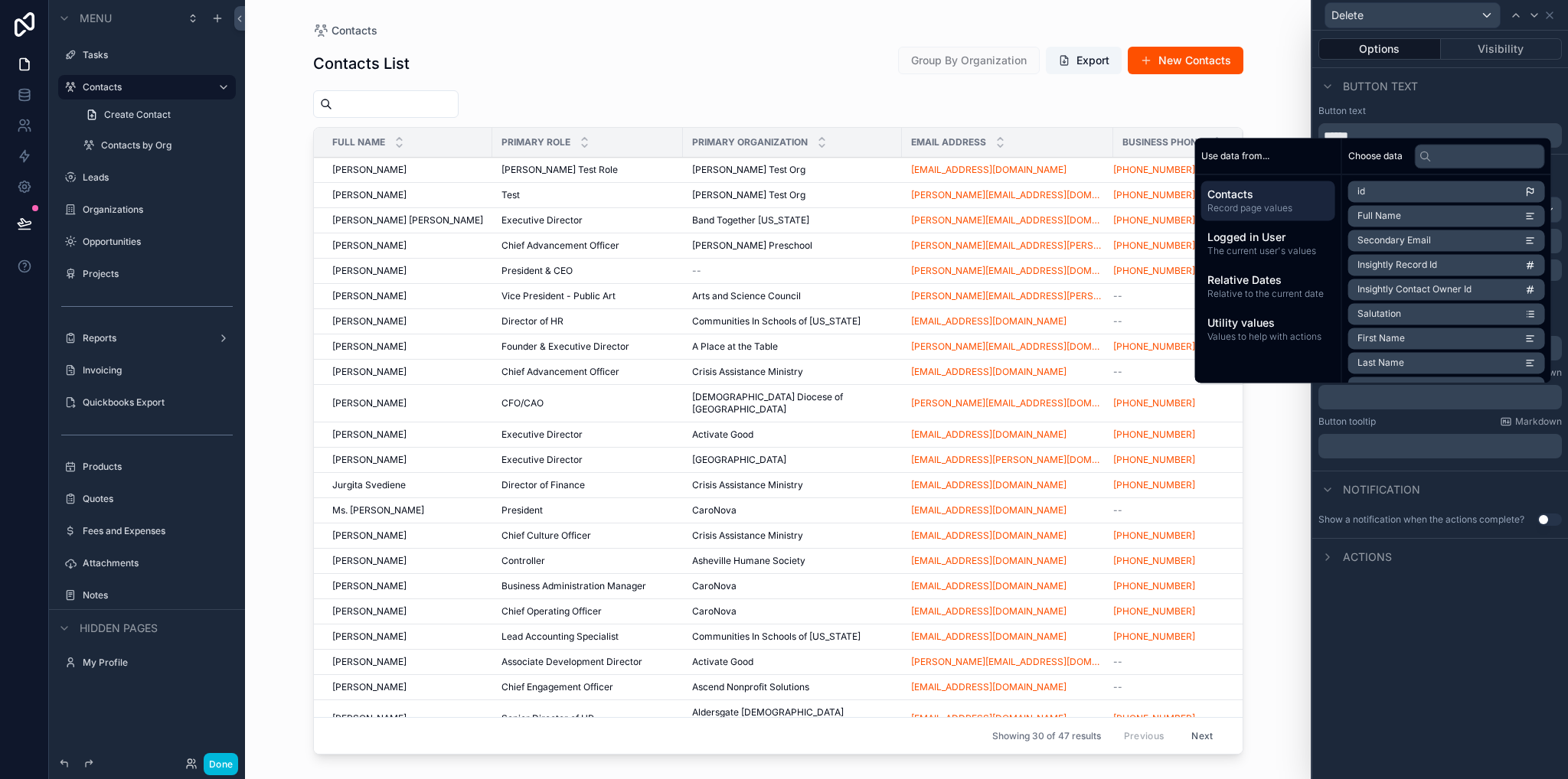
drag, startPoint x: 1460, startPoint y: 571, endPoint x: 1455, endPoint y: 561, distance: 11.2
click at [1460, 571] on div "Actions" at bounding box center [1440, 556] width 256 height 36
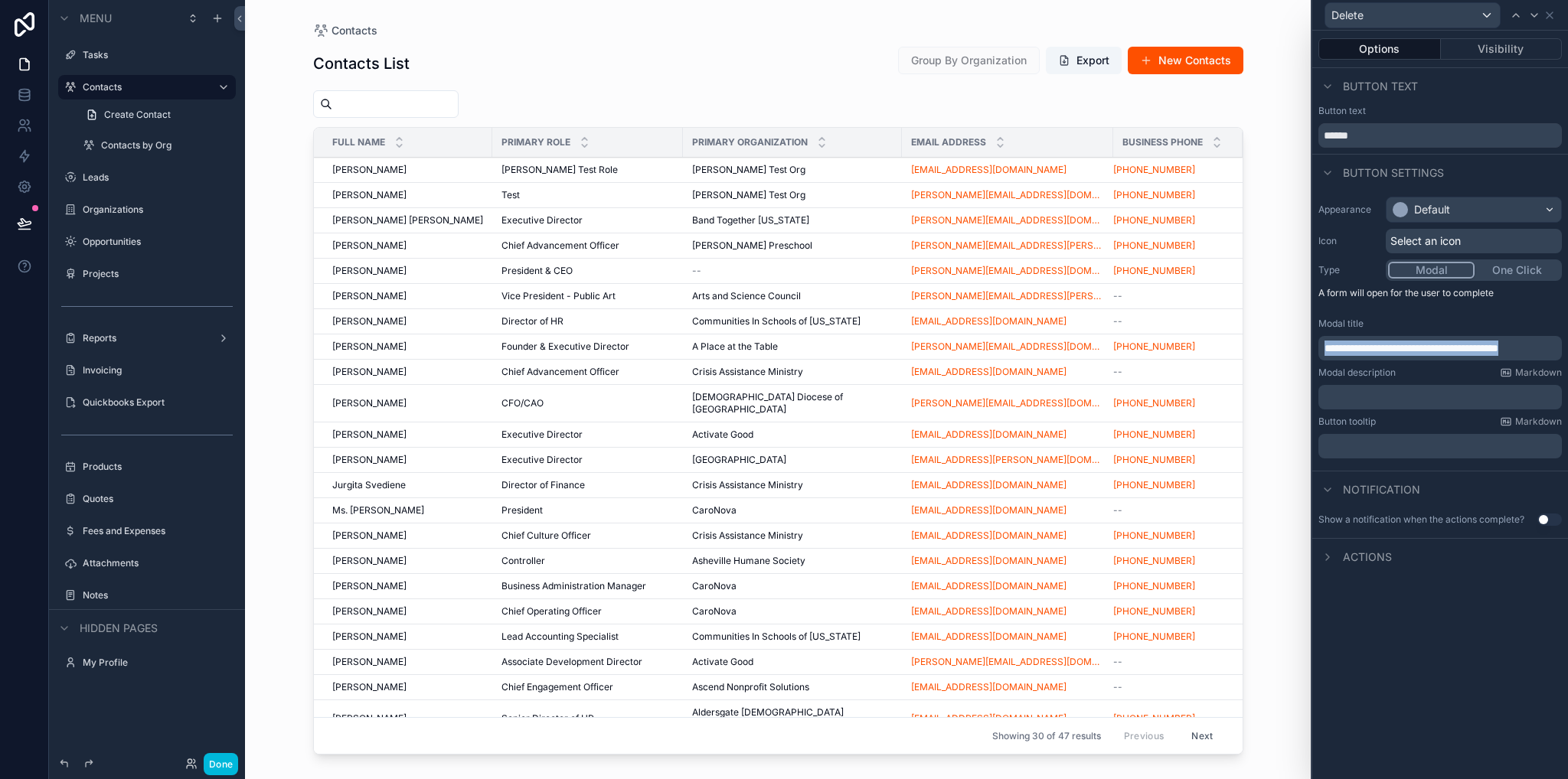
drag, startPoint x: 1537, startPoint y: 347, endPoint x: 1308, endPoint y: 348, distance: 229.0
click at [1308, 348] on div "**********" at bounding box center [784, 389] width 1568 height 779
drag, startPoint x: 1371, startPoint y: 405, endPoint x: 1366, endPoint y: 414, distance: 10.3
click at [1369, 414] on div "**********" at bounding box center [1440, 328] width 256 height 274
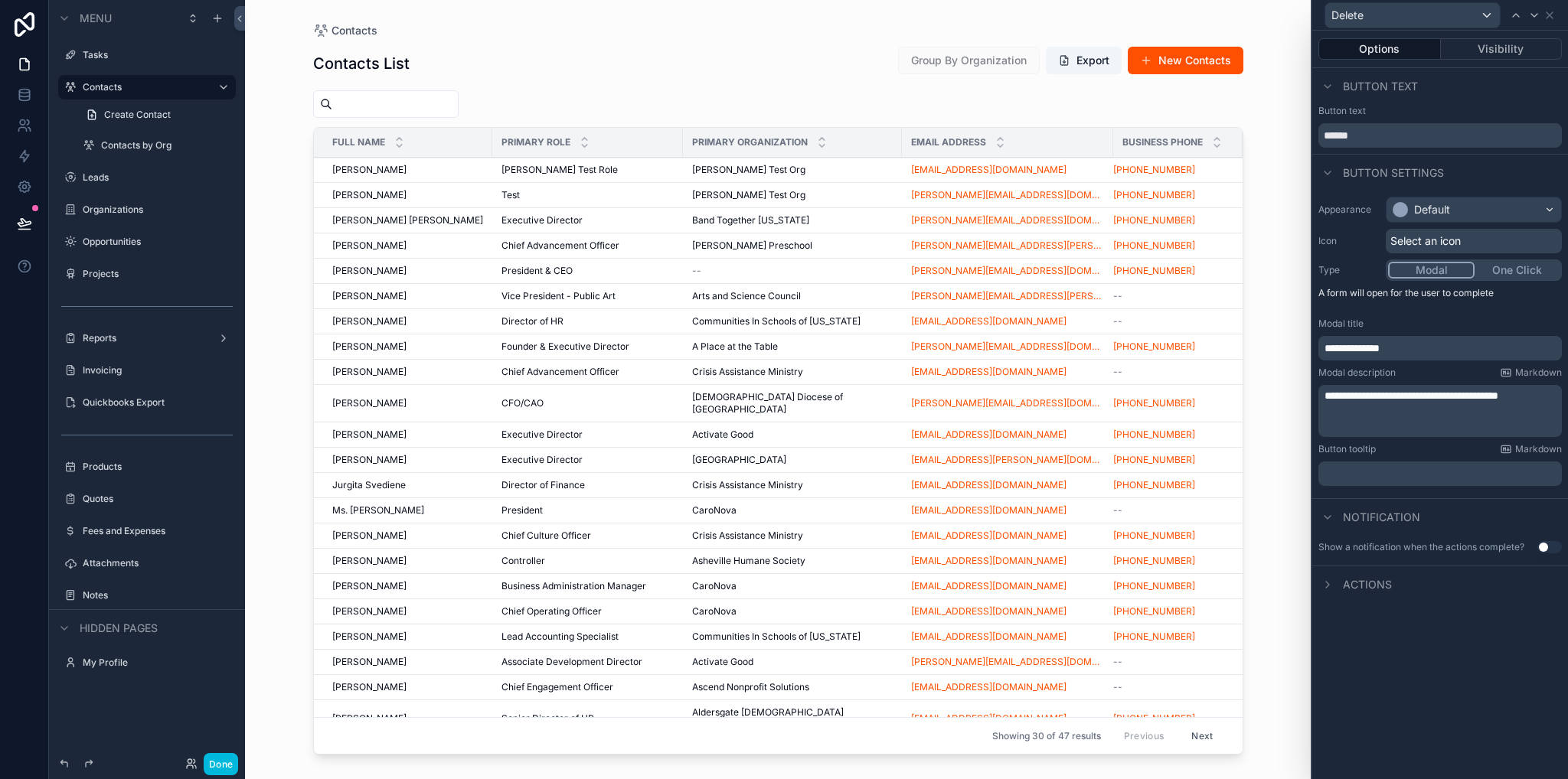
scroll to position [0, 0]
click at [1477, 429] on p "**********" at bounding box center [1442, 426] width 235 height 15
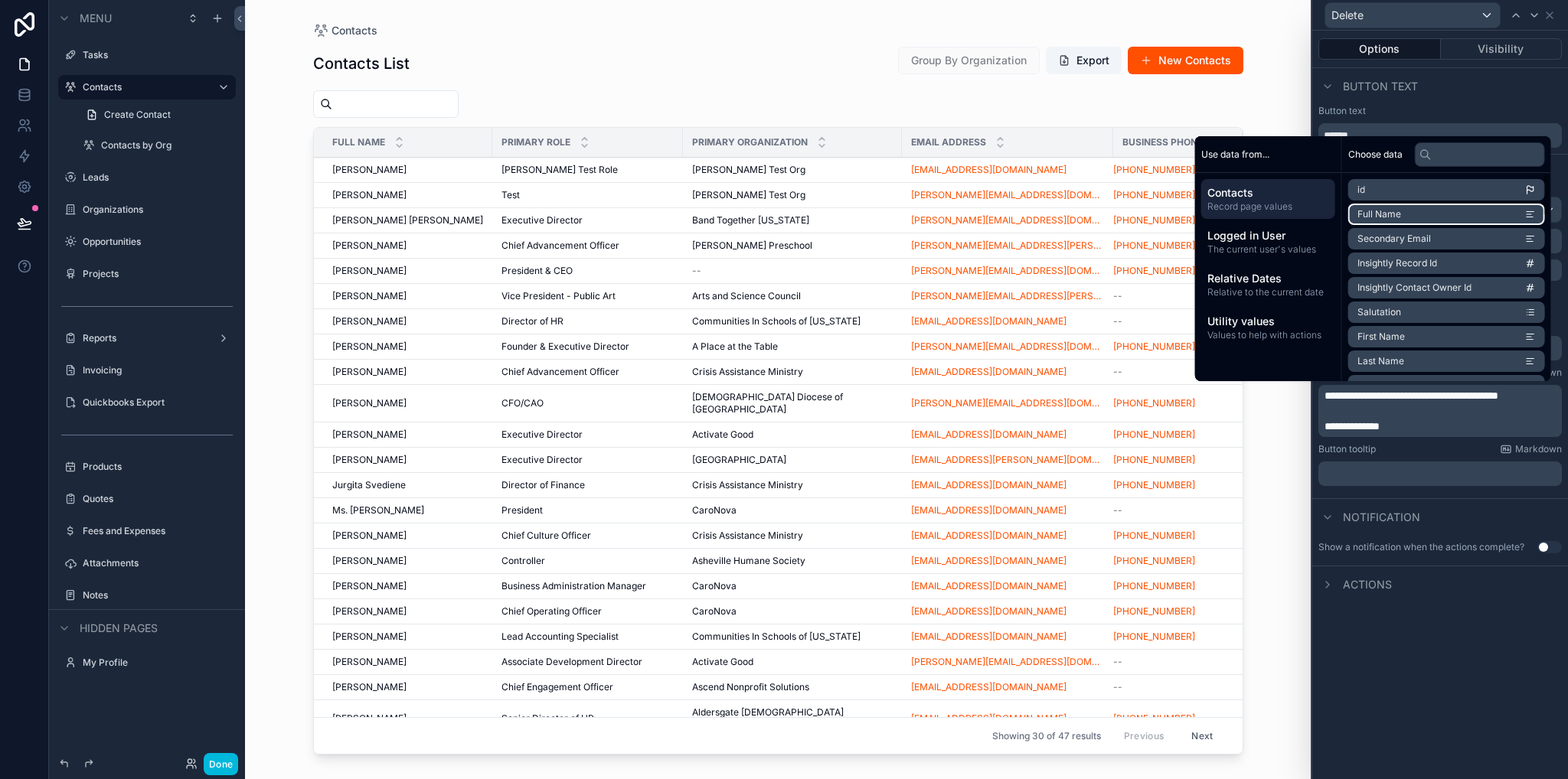
click at [1362, 217] on span "Full Name" at bounding box center [1379, 214] width 44 height 12
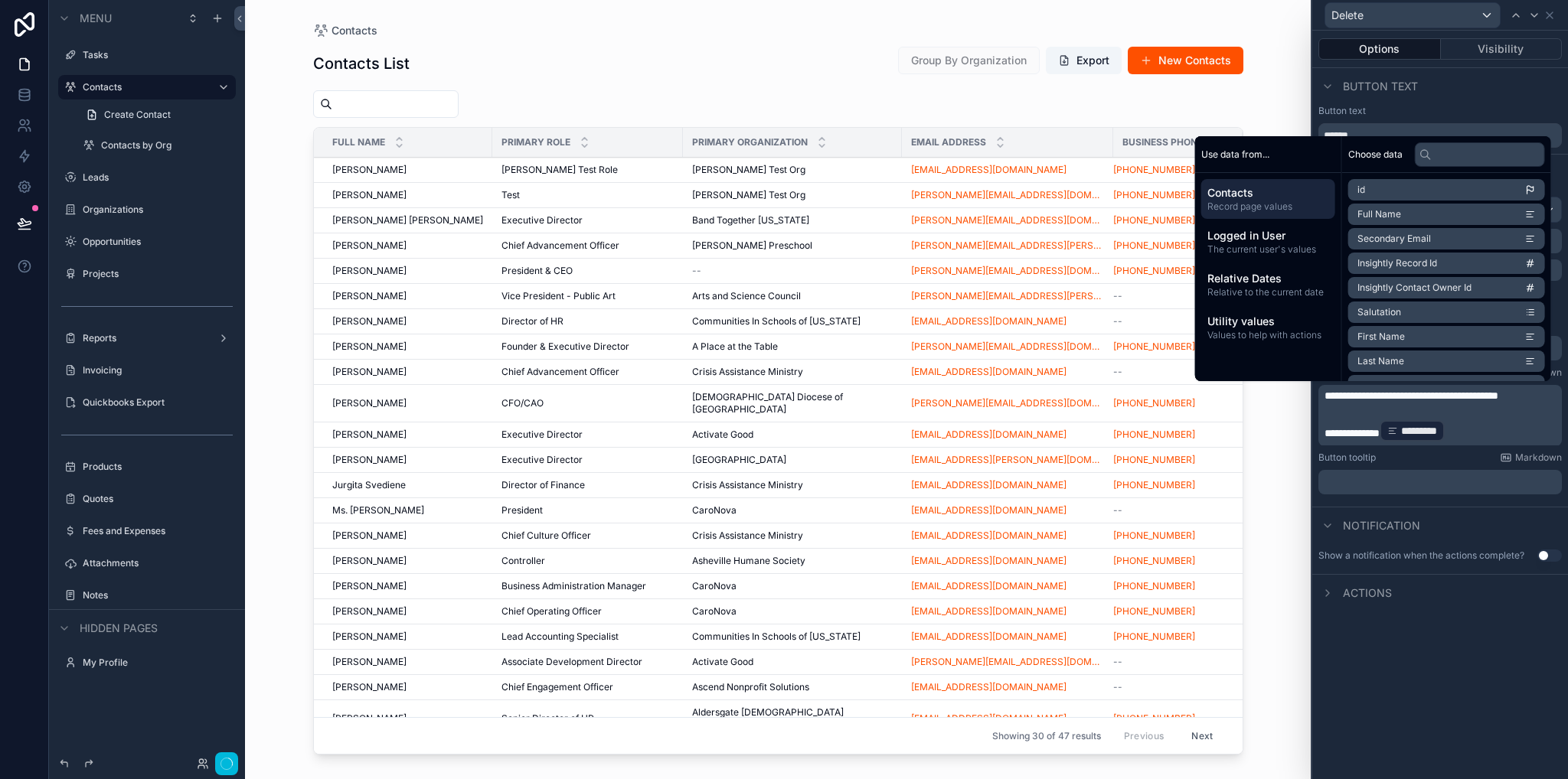
click at [1436, 694] on div "**********" at bounding box center [1440, 404] width 256 height 748
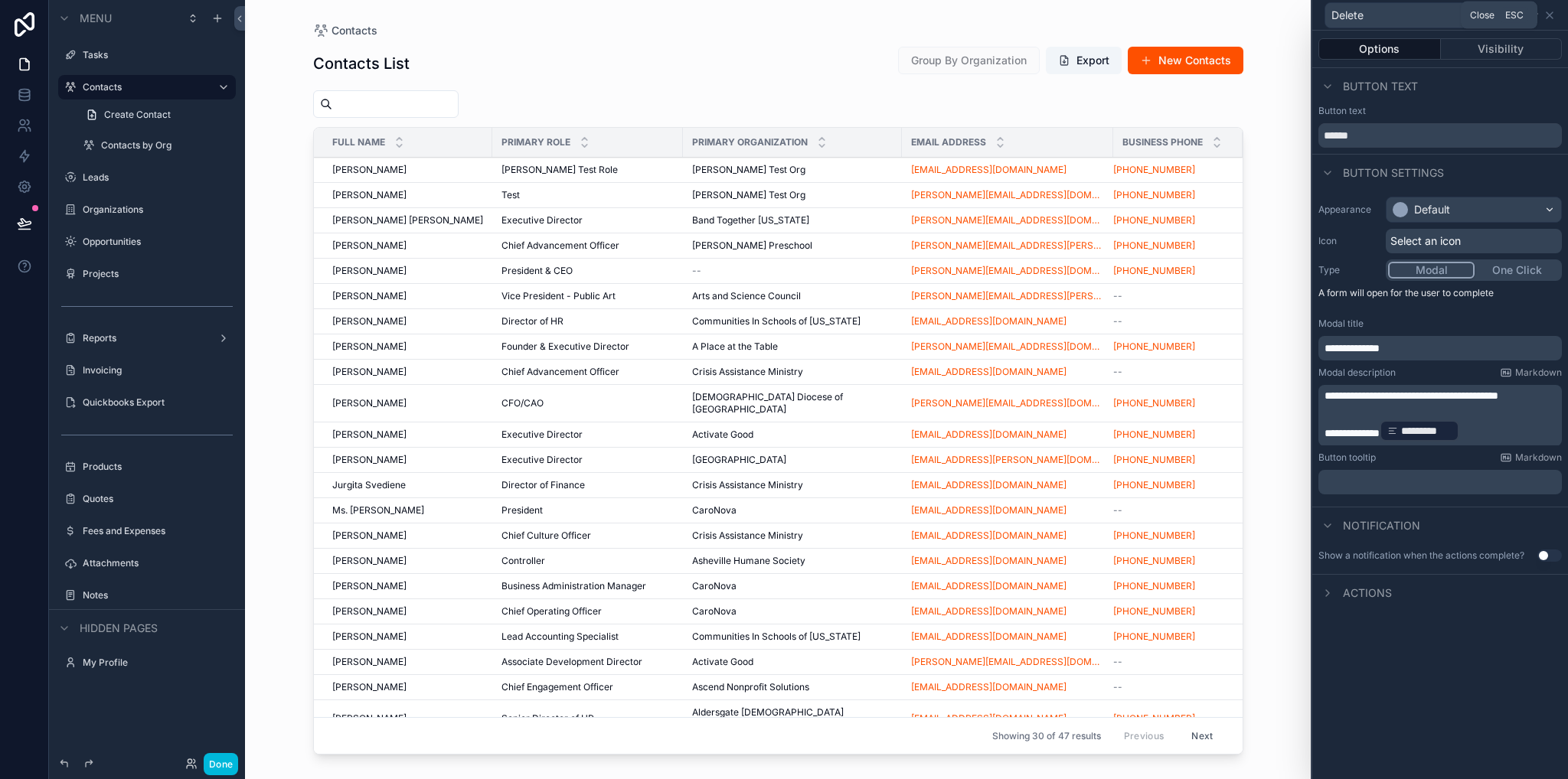
click at [1546, 18] on icon at bounding box center [1549, 15] width 6 height 6
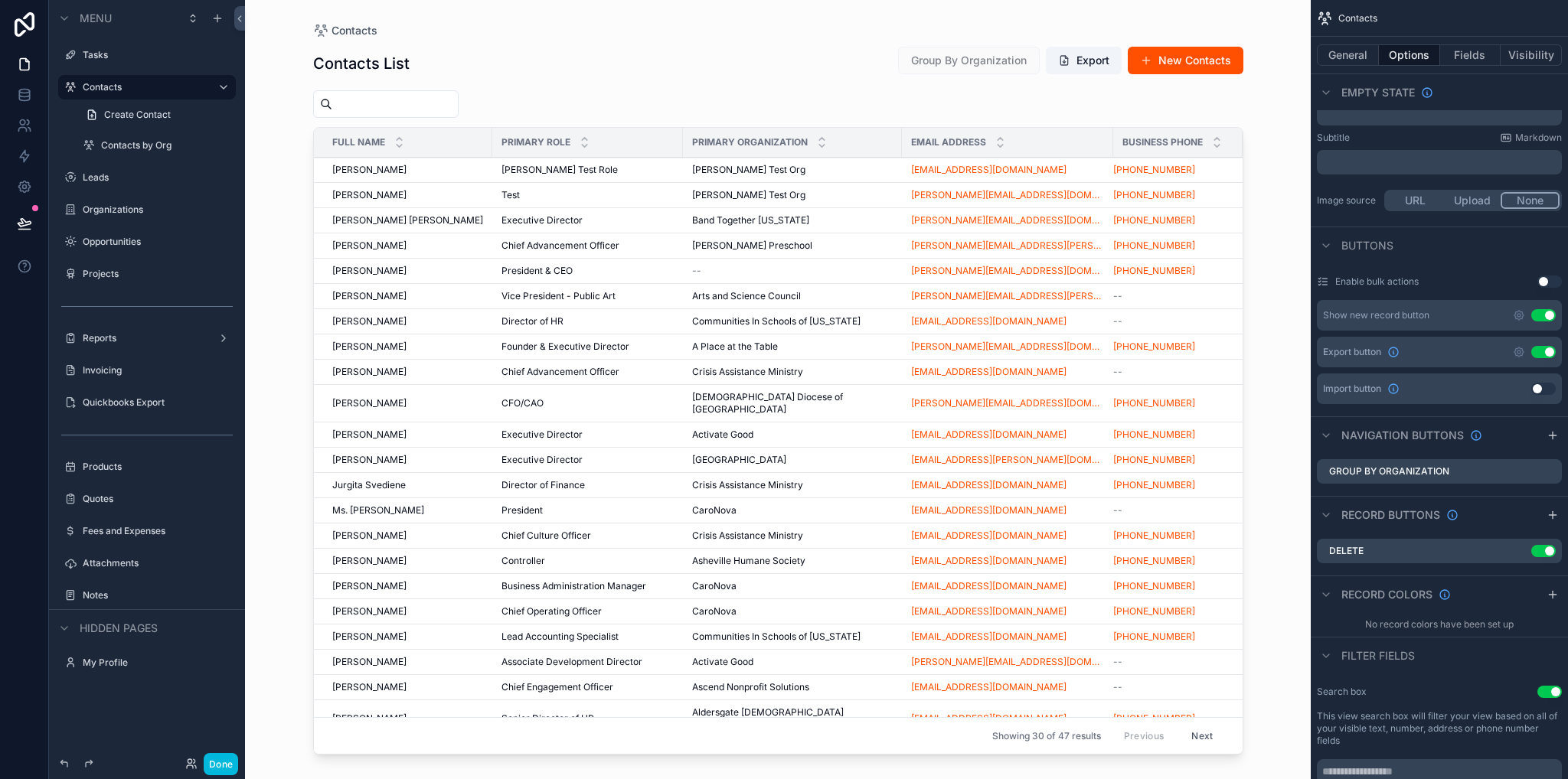
click at [0, 0] on icon "scrollable content" at bounding box center [0, 0] width 0 height 0
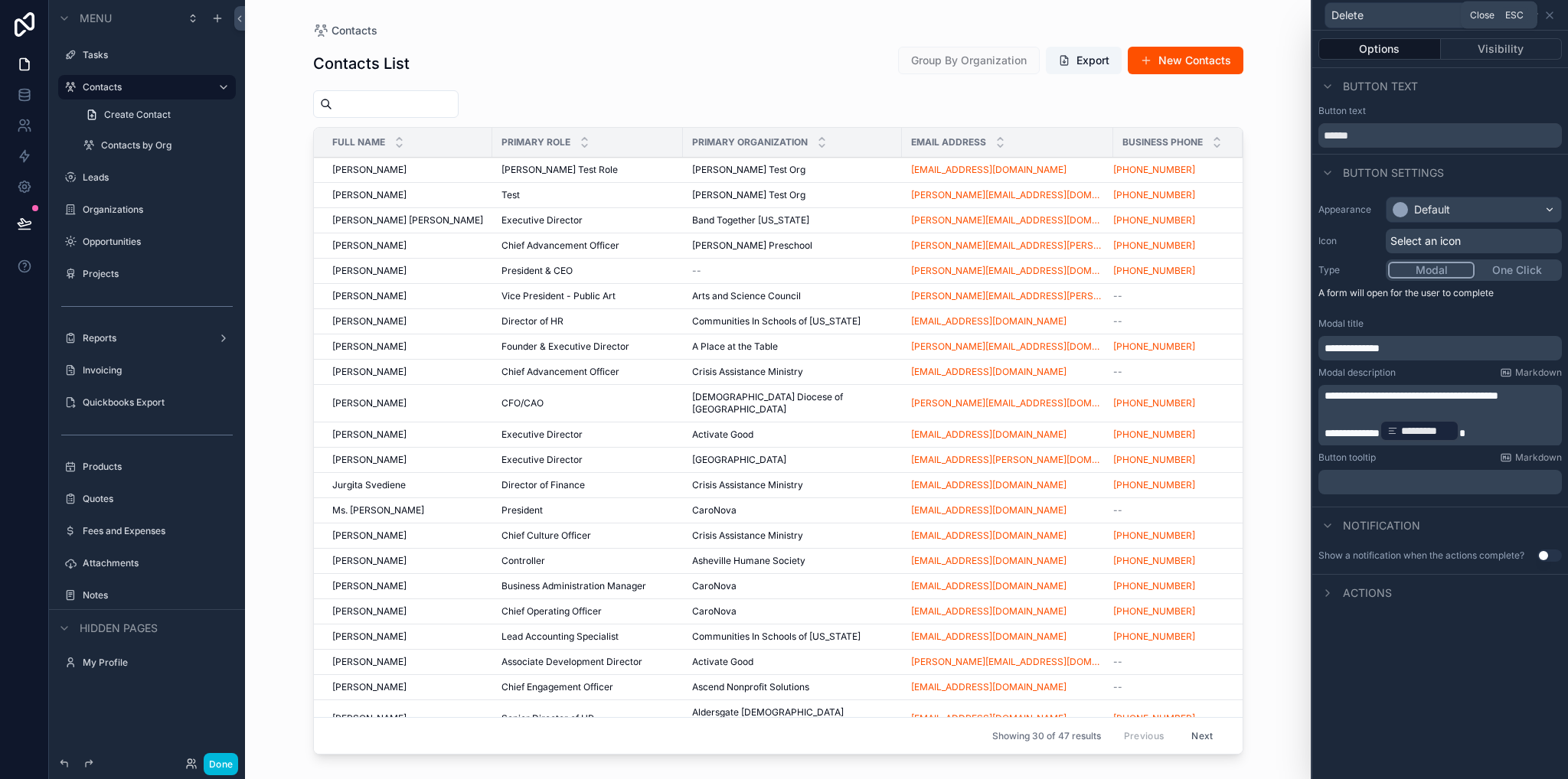
click at [1547, 19] on icon at bounding box center [1549, 15] width 12 height 12
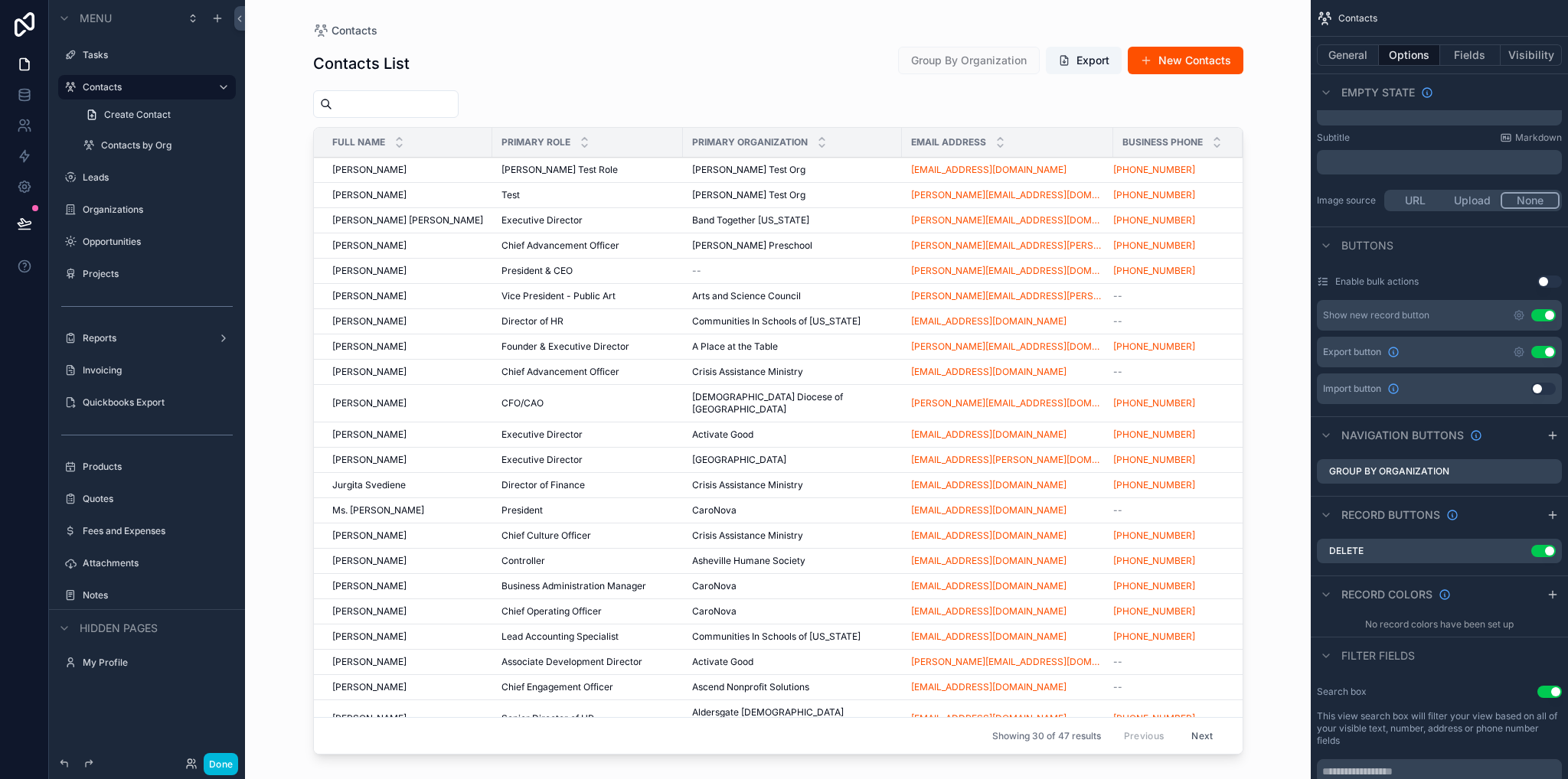
click at [101, 178] on label "Leads" at bounding box center [155, 177] width 144 height 12
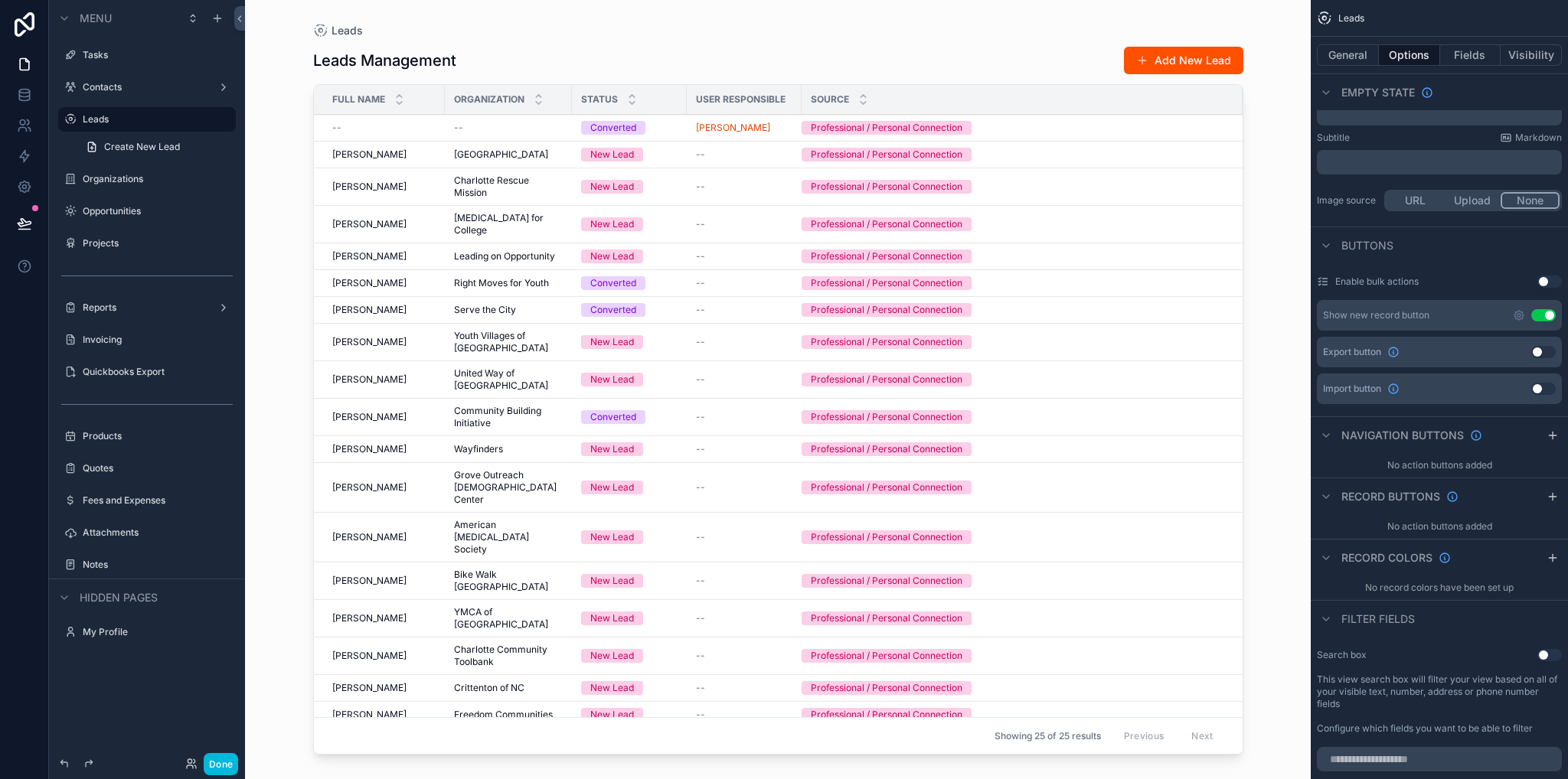
click at [82, 121] on div "Leads" at bounding box center [147, 119] width 172 height 24
click at [113, 123] on label "Leads" at bounding box center [155, 119] width 144 height 12
click at [133, 118] on label "Leads" at bounding box center [155, 119] width 144 height 12
click at [119, 87] on label "Contacts" at bounding box center [143, 87] width 122 height 12
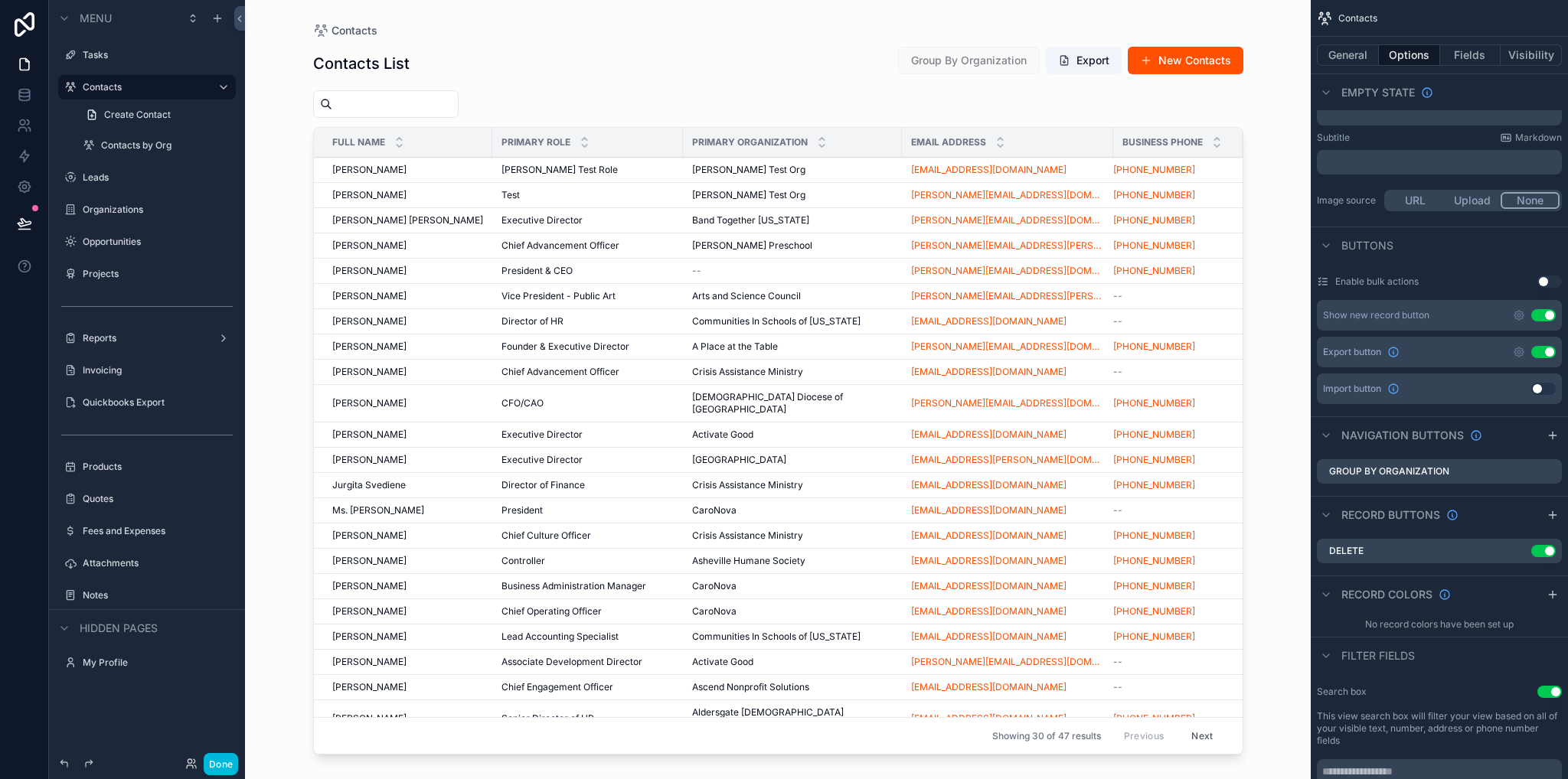
click at [411, 162] on td "Mr. Nevie Daryani Mr. Nevie Daryani" at bounding box center [403, 170] width 178 height 25
click at [429, 169] on div "Mr. Nevie Daryani Mr. Nevie Daryani" at bounding box center [408, 169] width 150 height 12
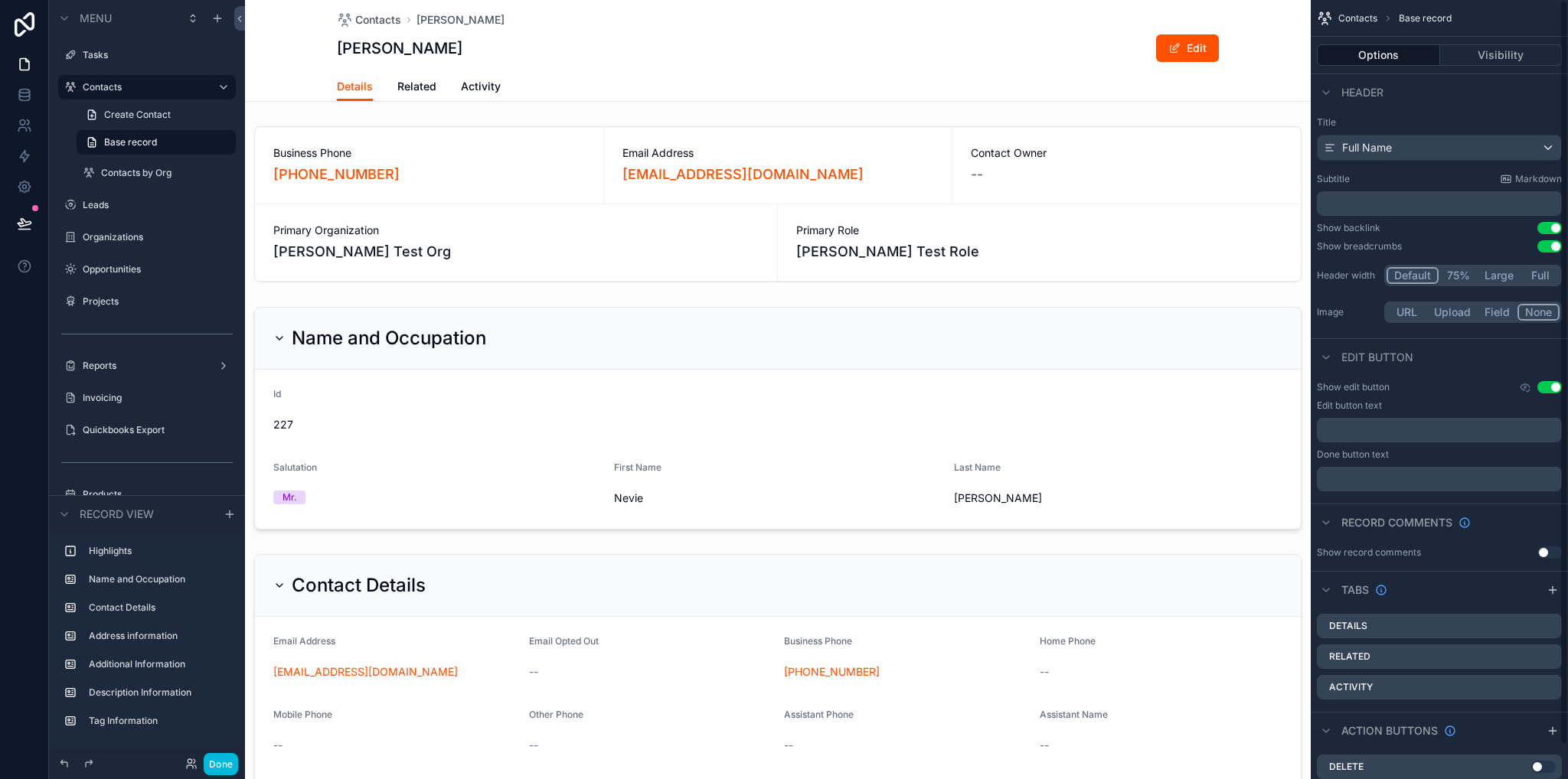
click at [418, 86] on span "Related" at bounding box center [417, 86] width 39 height 15
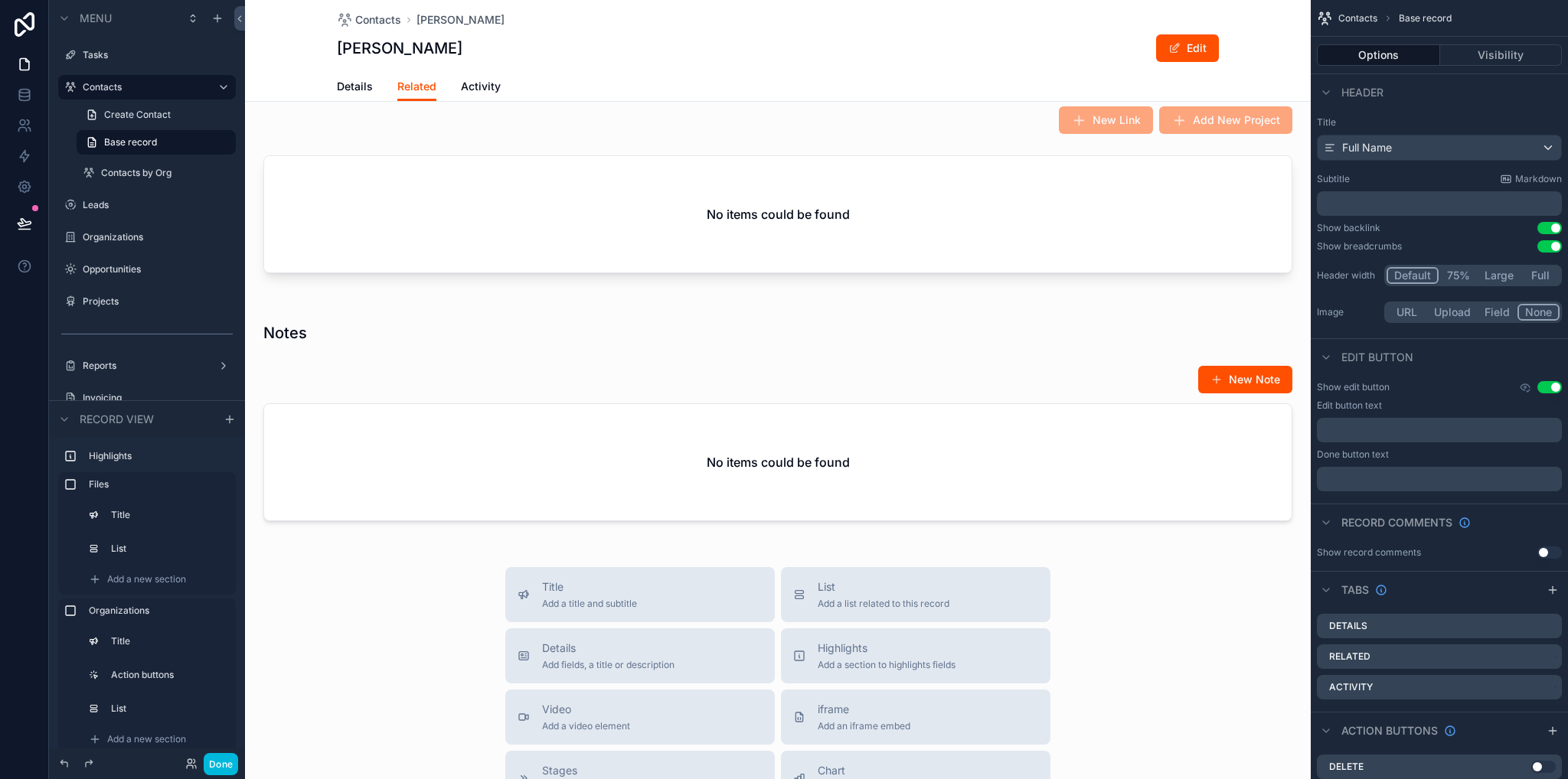
scroll to position [383, 0]
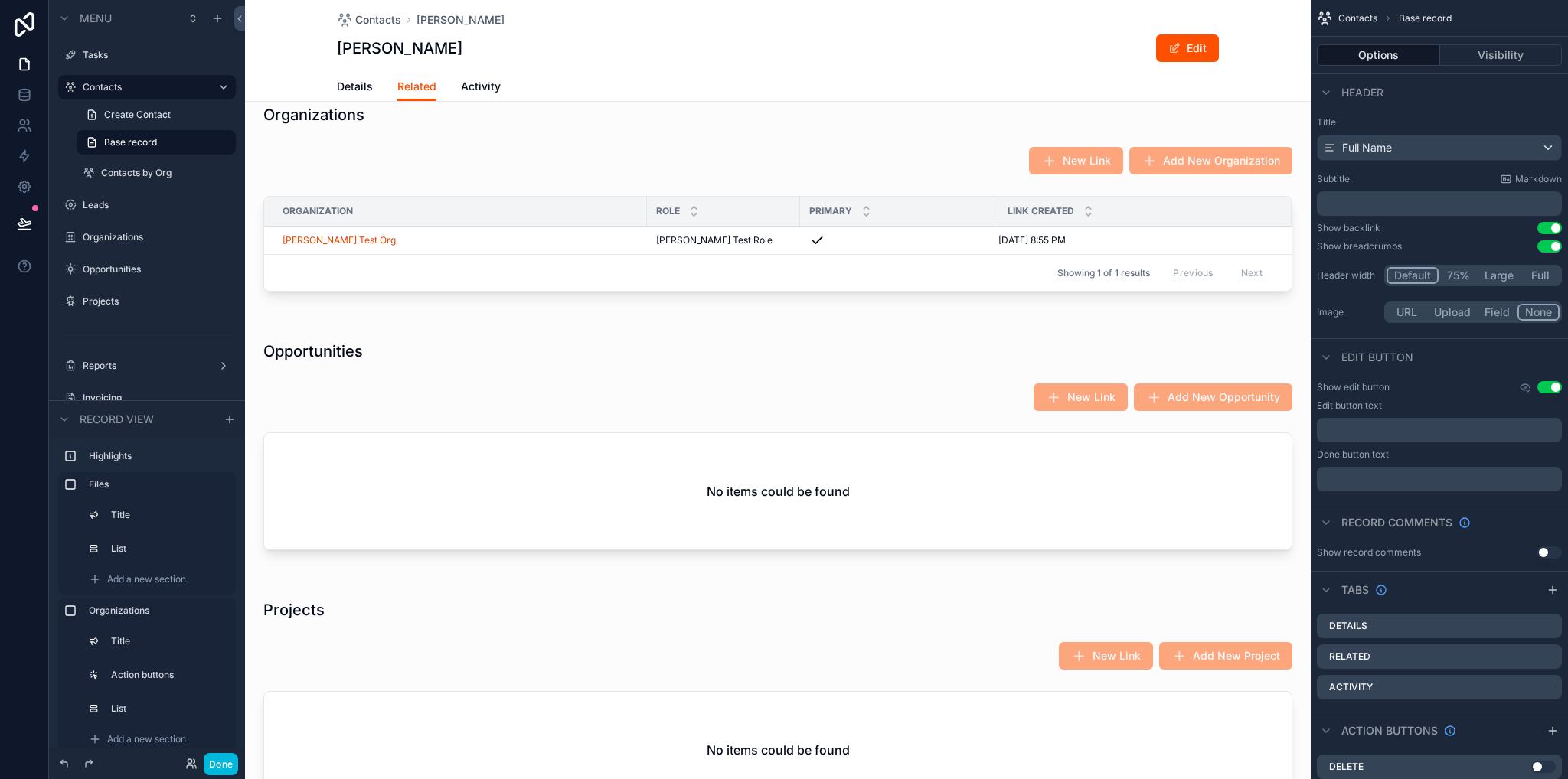
click at [447, 254] on div "Showing 1 of 1 results Previous Next" at bounding box center [778, 272] width 1028 height 36
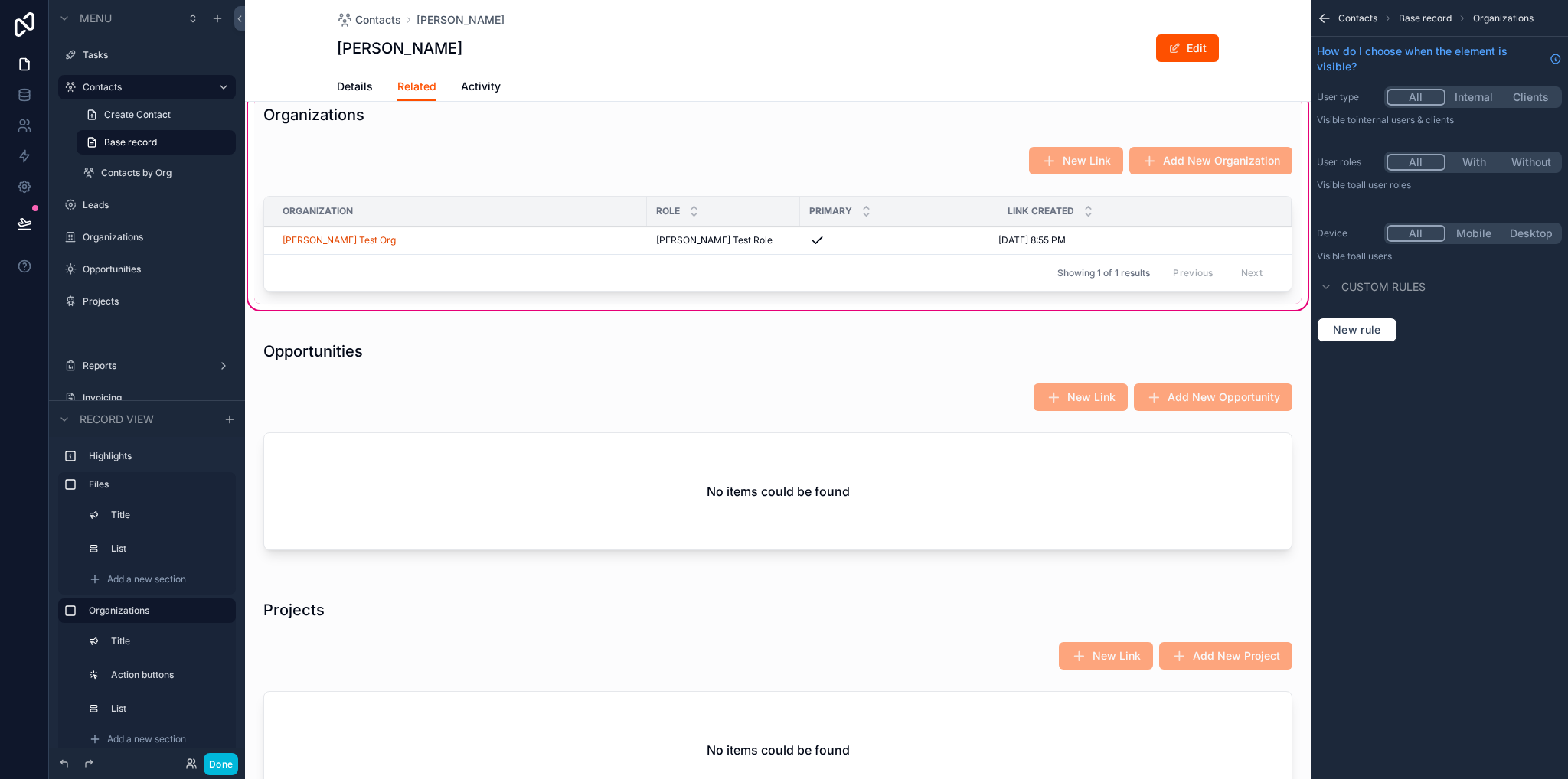
click at [663, 269] on div "Showing 1 of 1 results Previous Next" at bounding box center [778, 272] width 1028 height 36
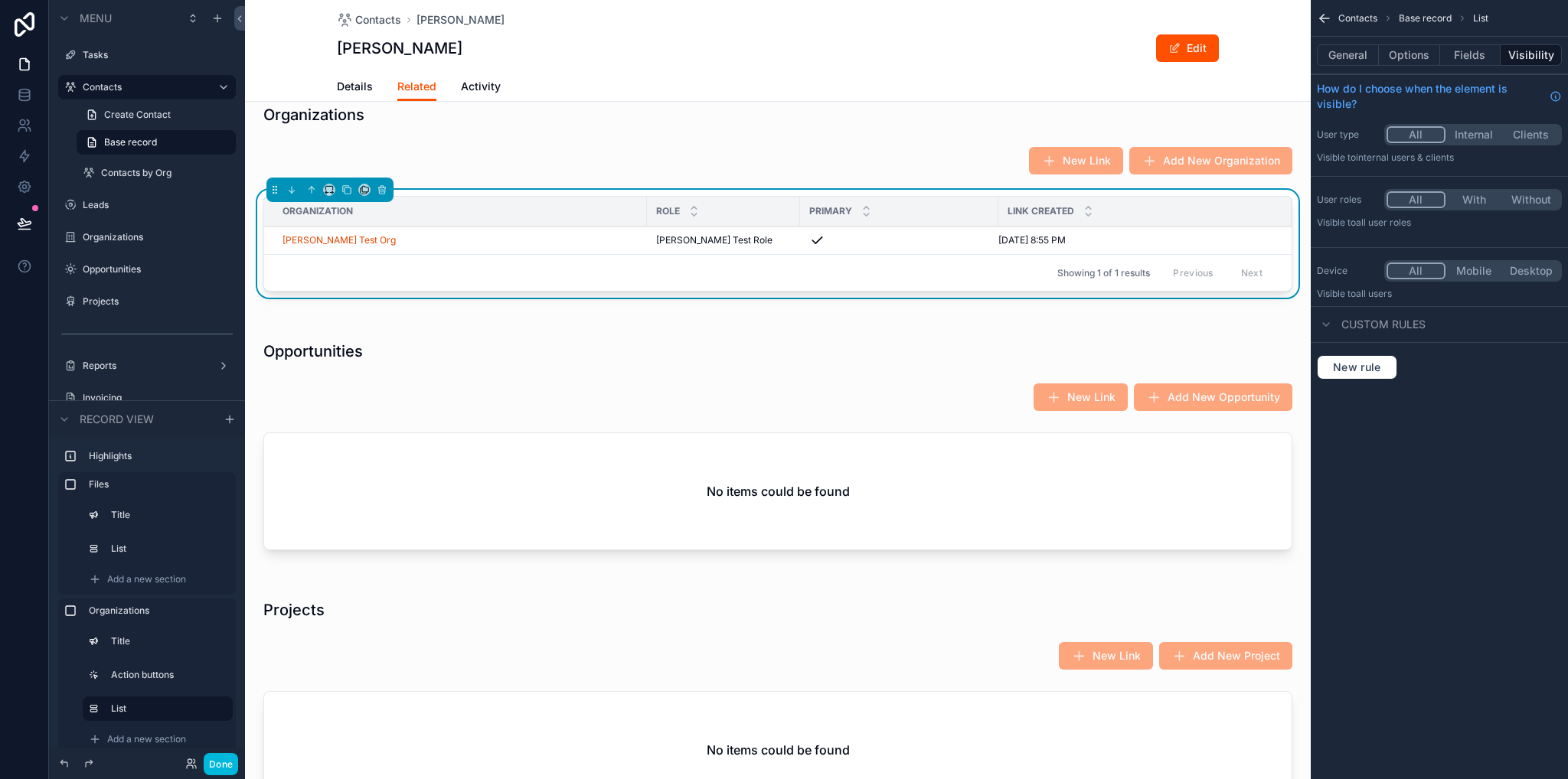
click at [1413, 56] on button "Options" at bounding box center [1409, 55] width 61 height 21
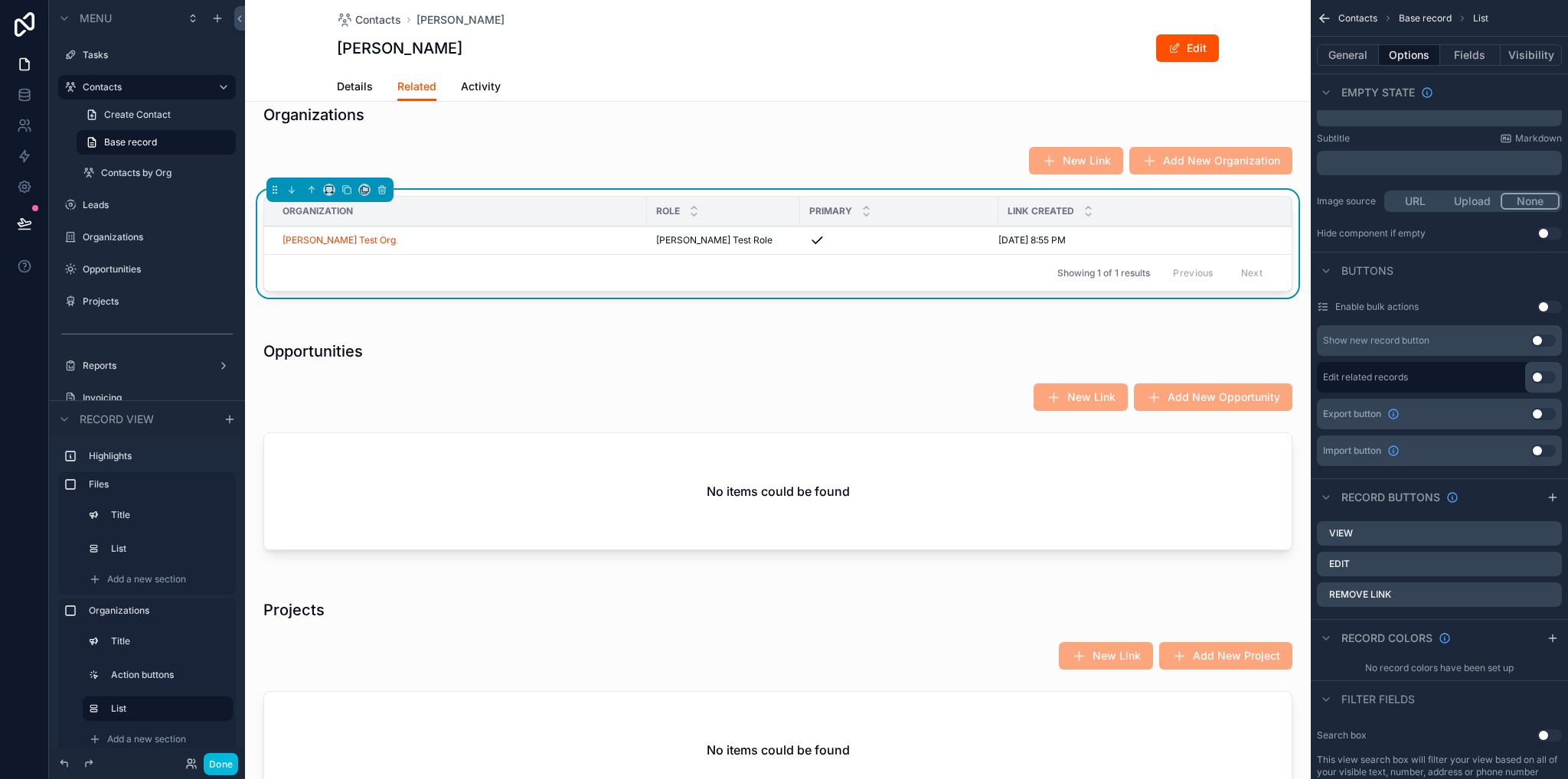
scroll to position [459, 0]
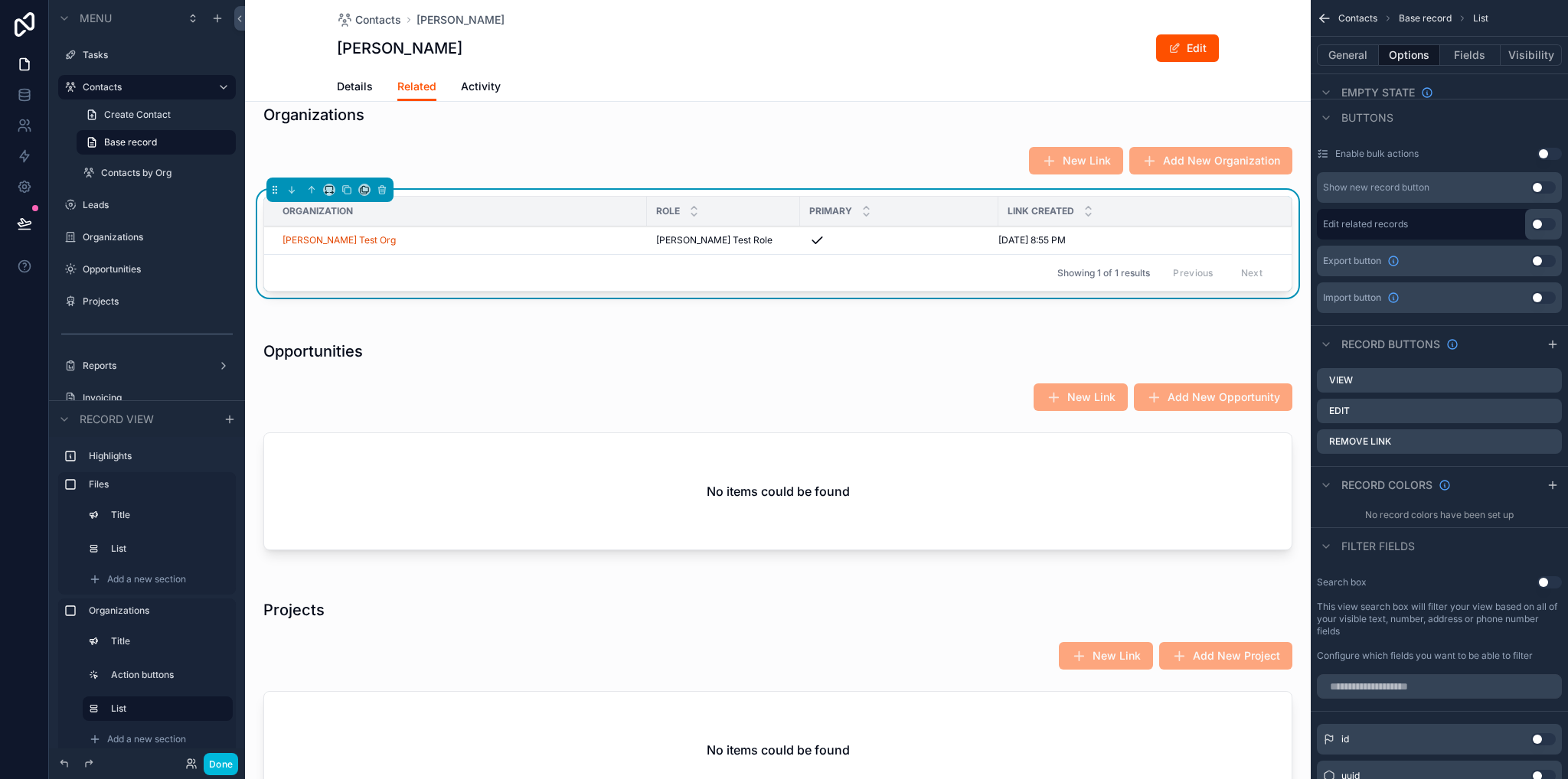
click at [0, 0] on icon "scrollable content" at bounding box center [0, 0] width 0 height 0
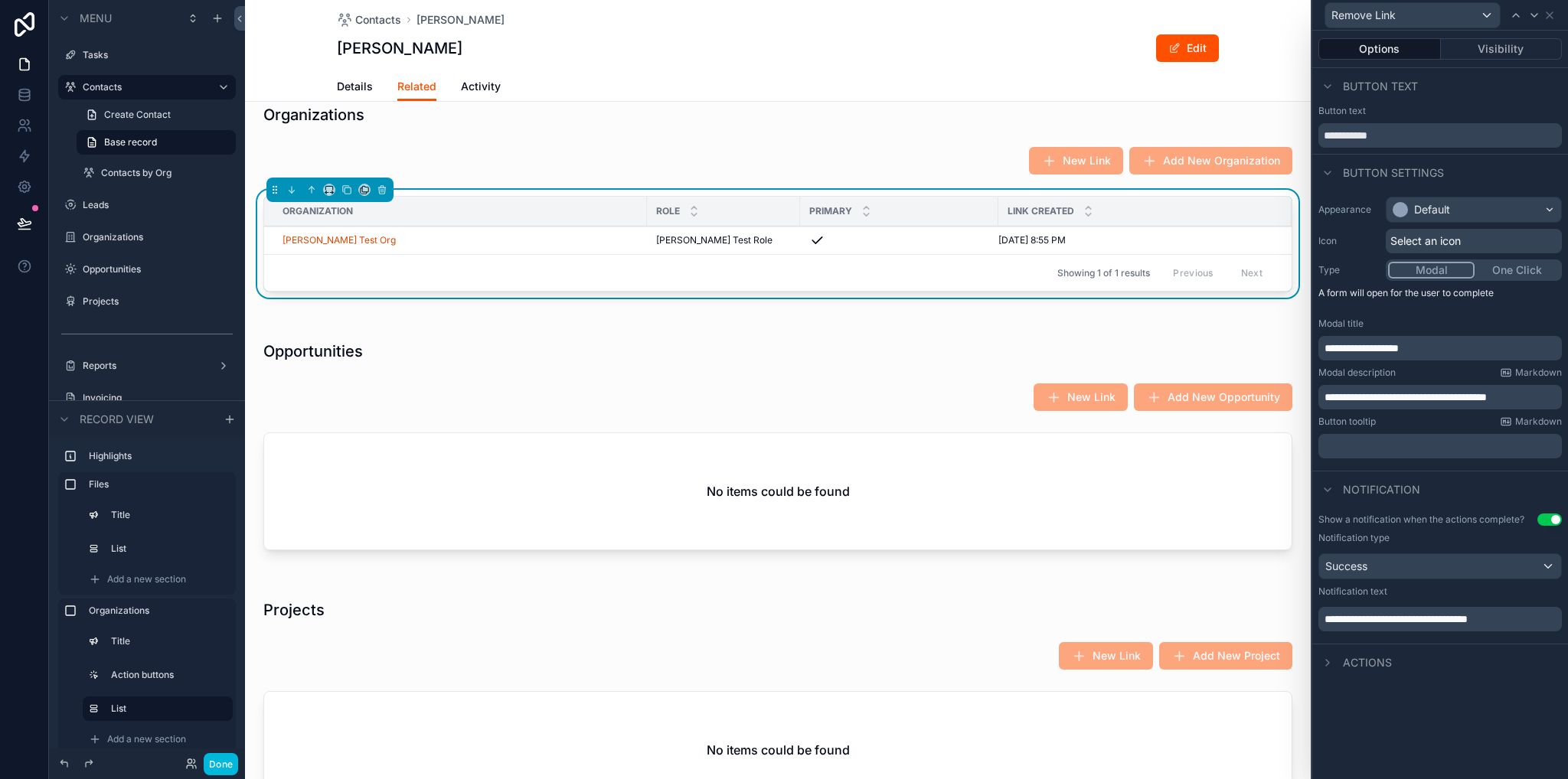
click at [1553, 394] on p "**********" at bounding box center [1442, 397] width 235 height 15
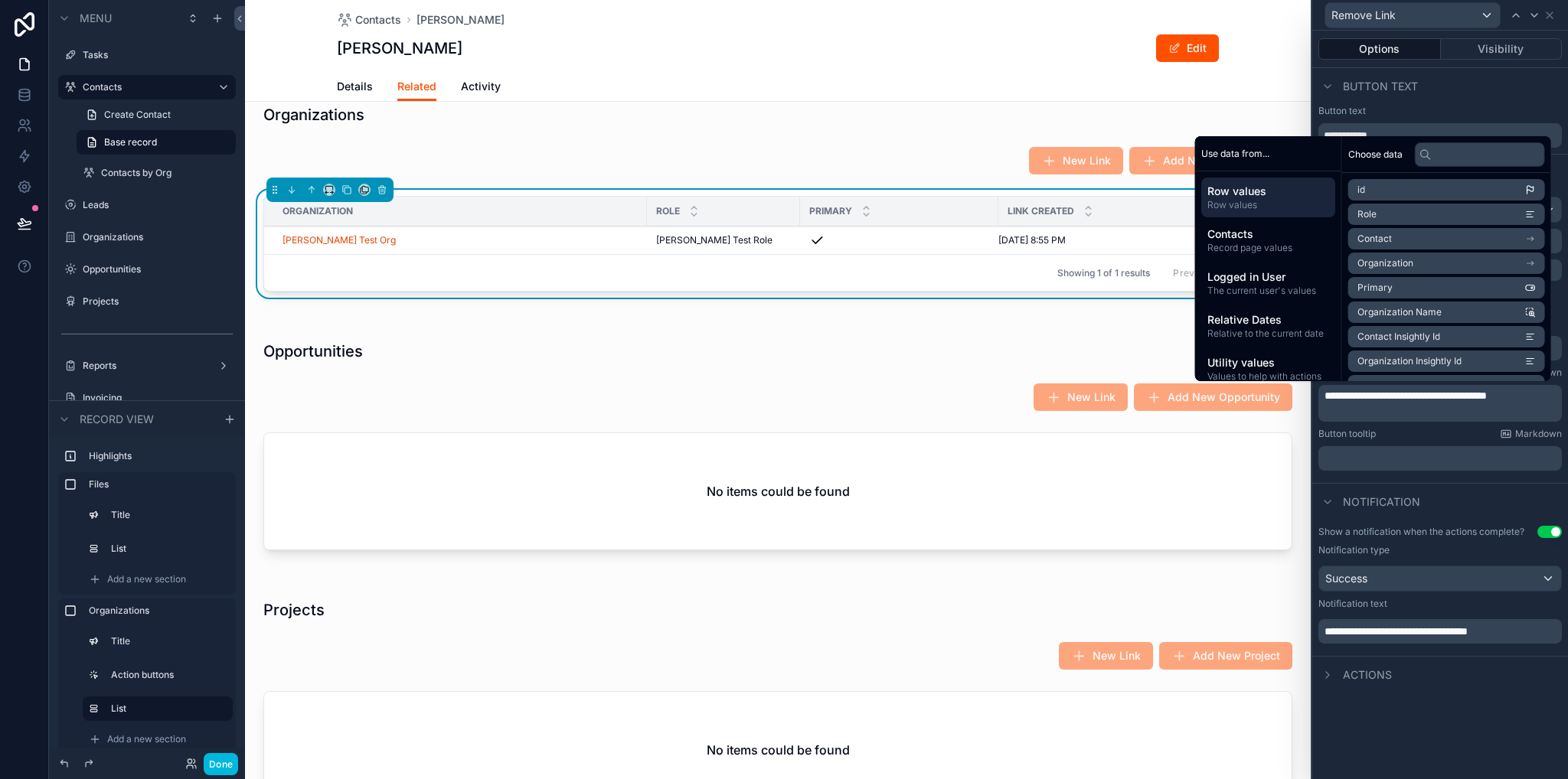
scroll to position [0, 0]
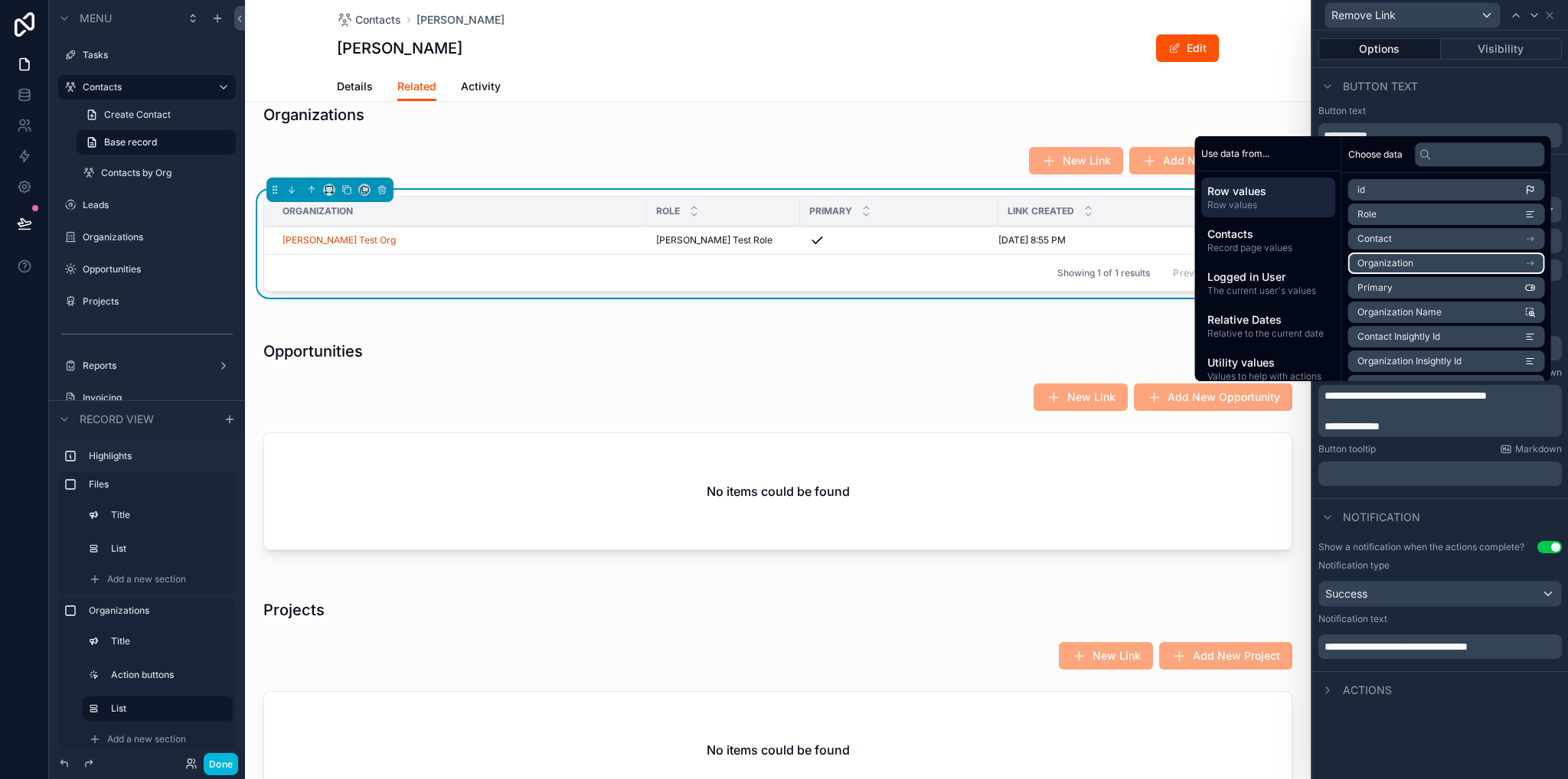
click at [1396, 263] on span "Organization" at bounding box center [1385, 263] width 56 height 12
click at [1271, 193] on span "Row values" at bounding box center [1268, 191] width 121 height 15
click at [1407, 313] on span "Organization Name" at bounding box center [1400, 311] width 84 height 12
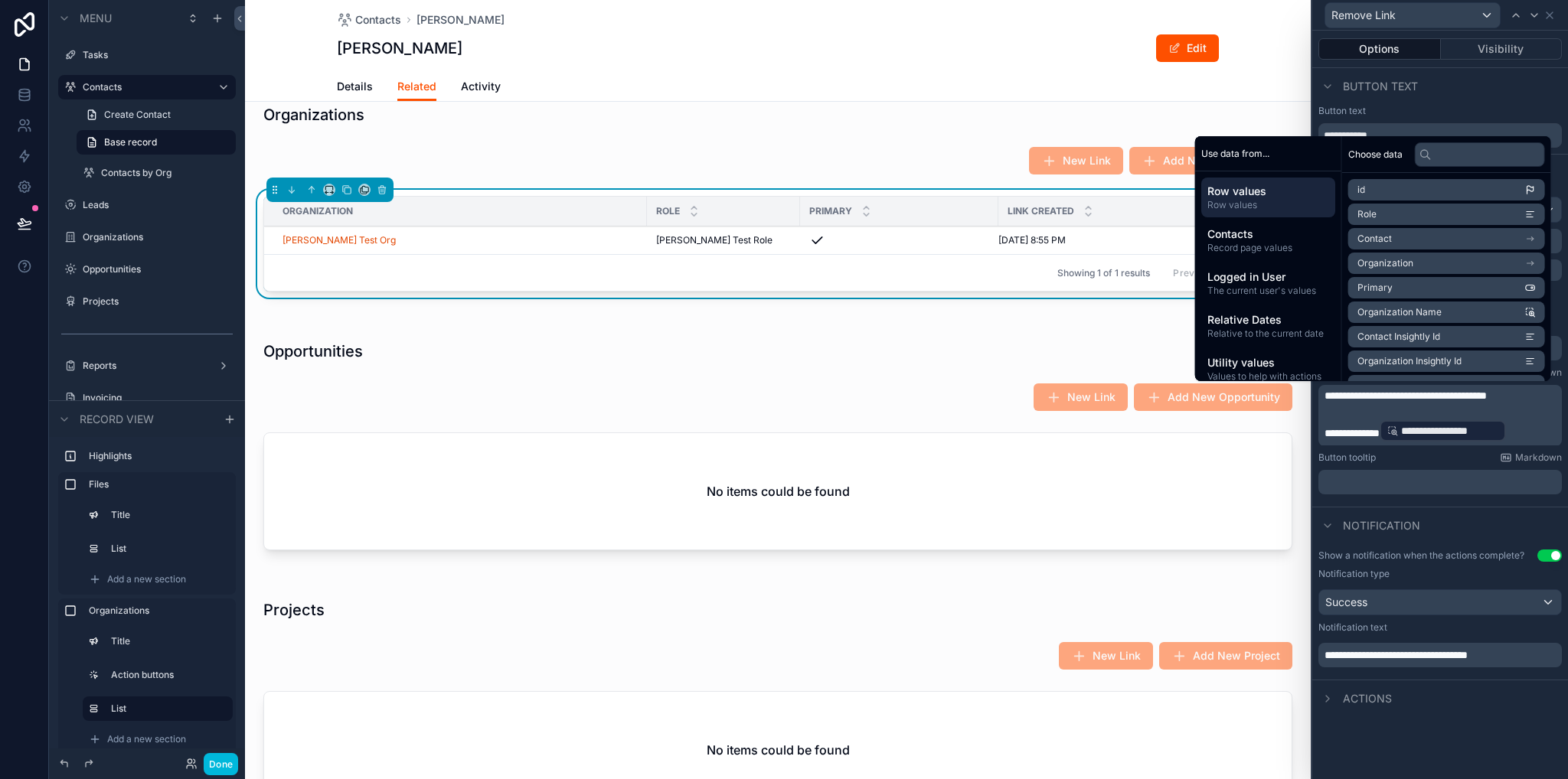
click at [1445, 510] on div "Notification" at bounding box center [1440, 524] width 256 height 36
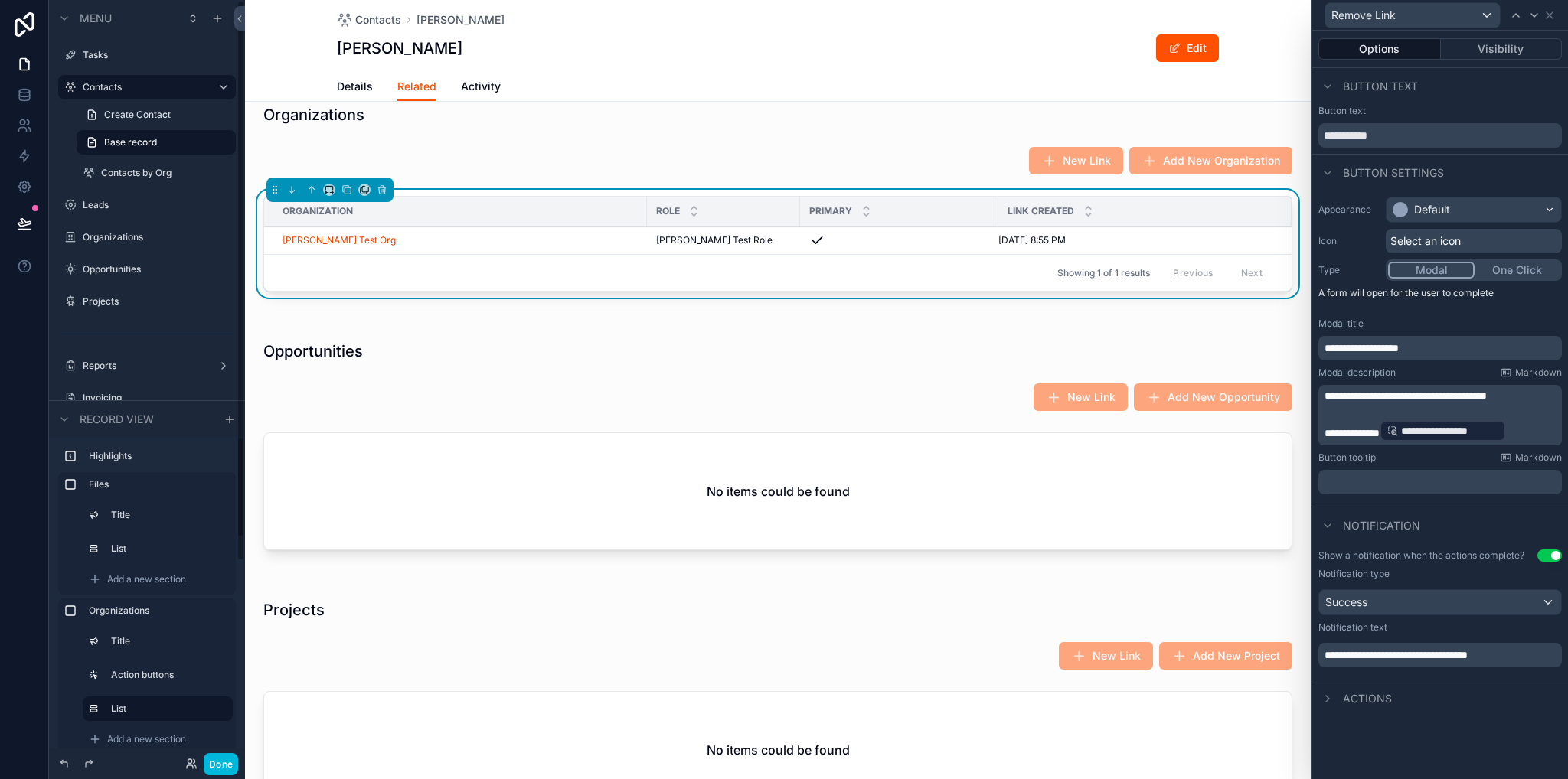
drag, startPoint x: 218, startPoint y: 763, endPoint x: 235, endPoint y: 726, distance: 40.7
click at [217, 763] on button "Done" at bounding box center [221, 764] width 35 height 22
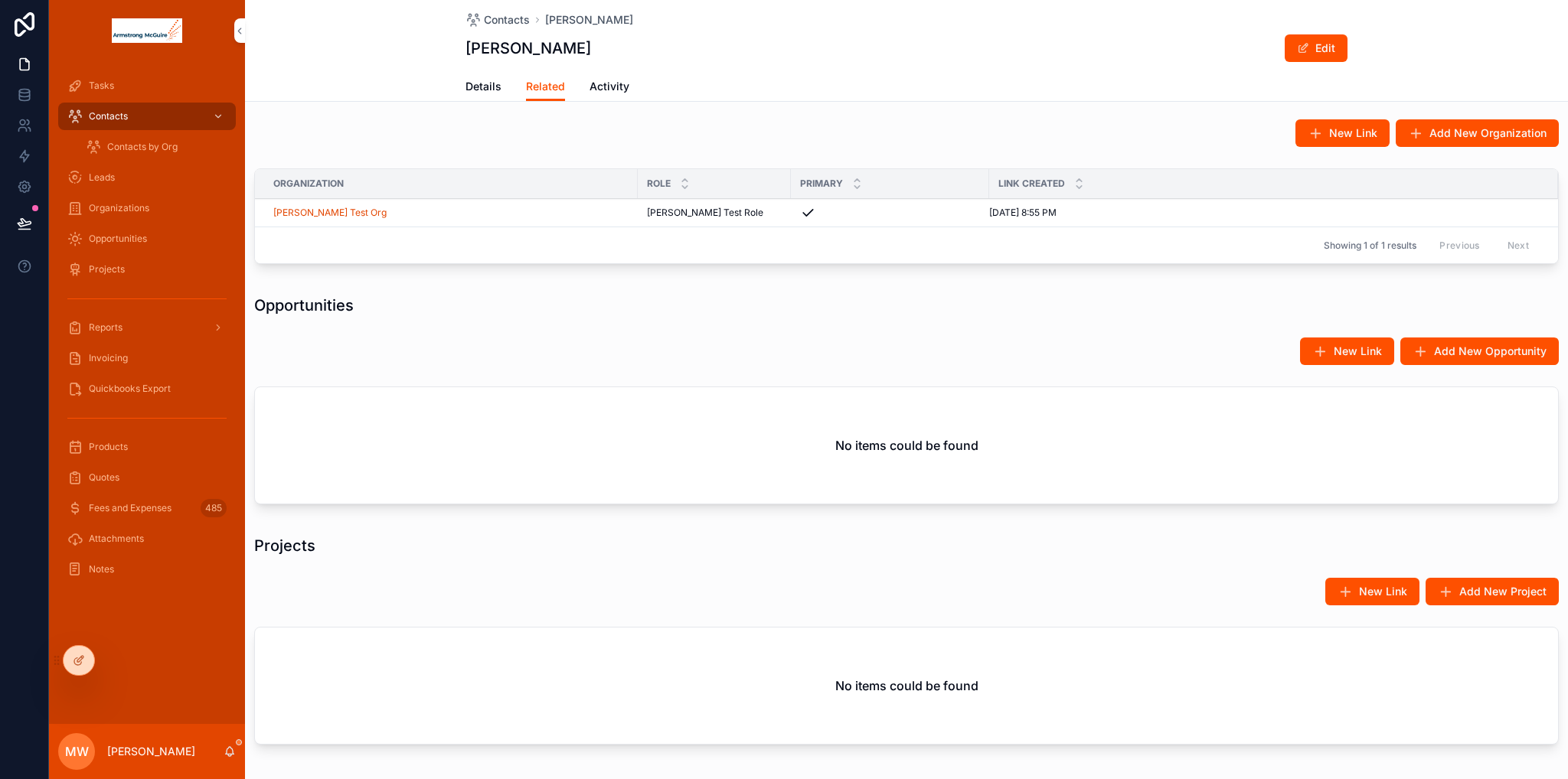
click at [0, 0] on button "Remove Link" at bounding box center [0, 0] width 0 height 0
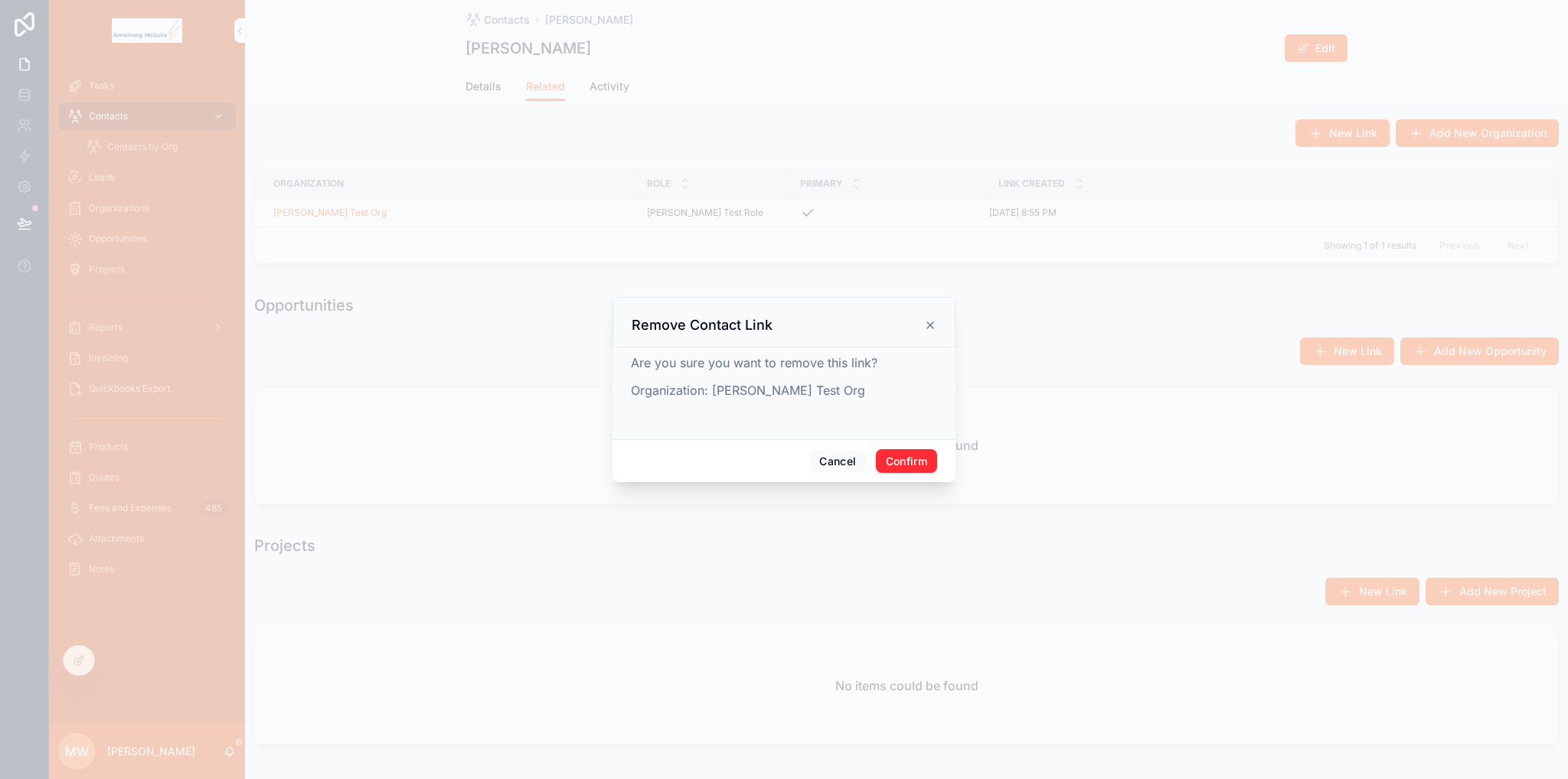
click at [934, 324] on icon at bounding box center [930, 325] width 12 height 12
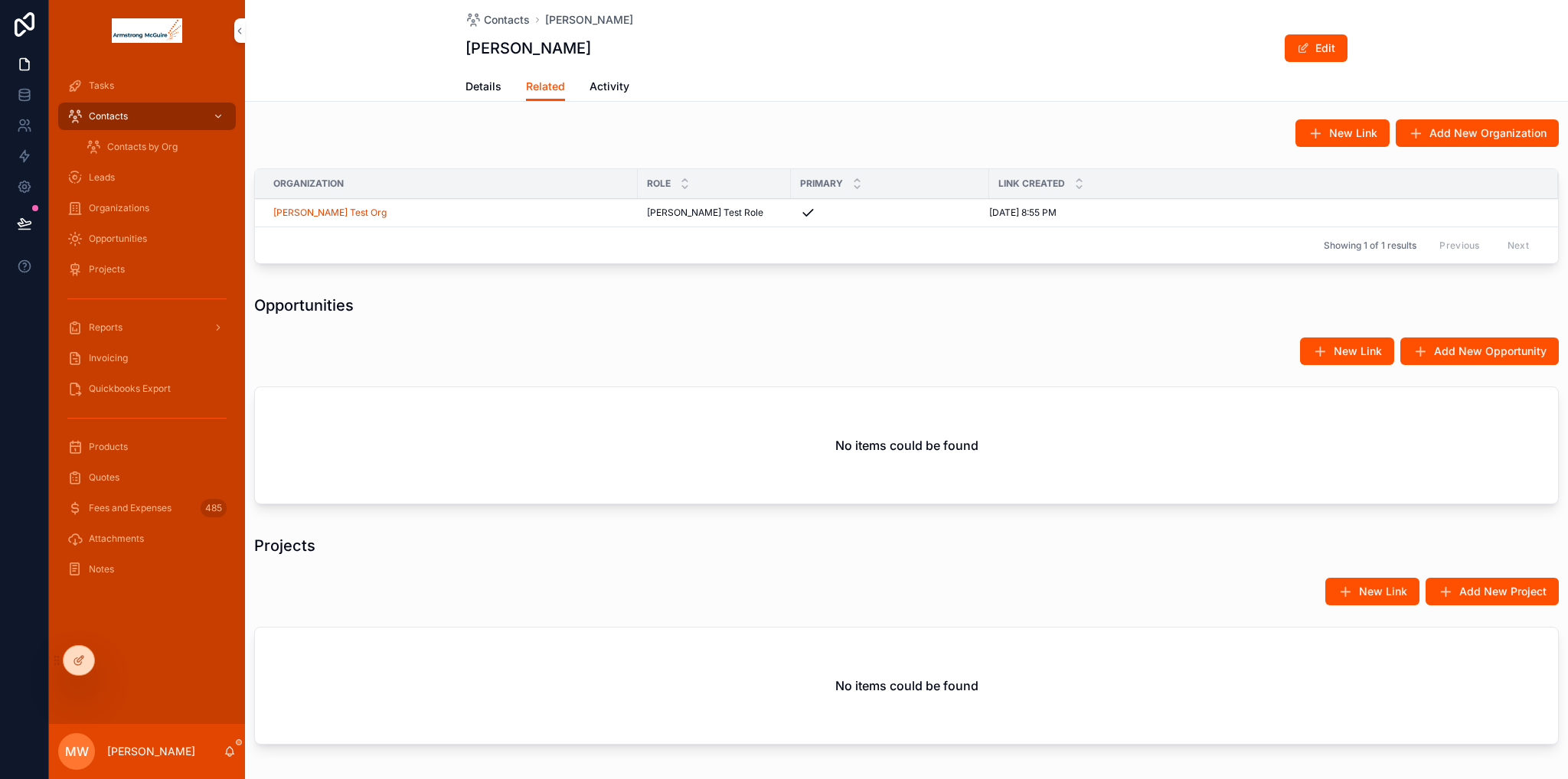
click at [79, 668] on div at bounding box center [79, 661] width 31 height 29
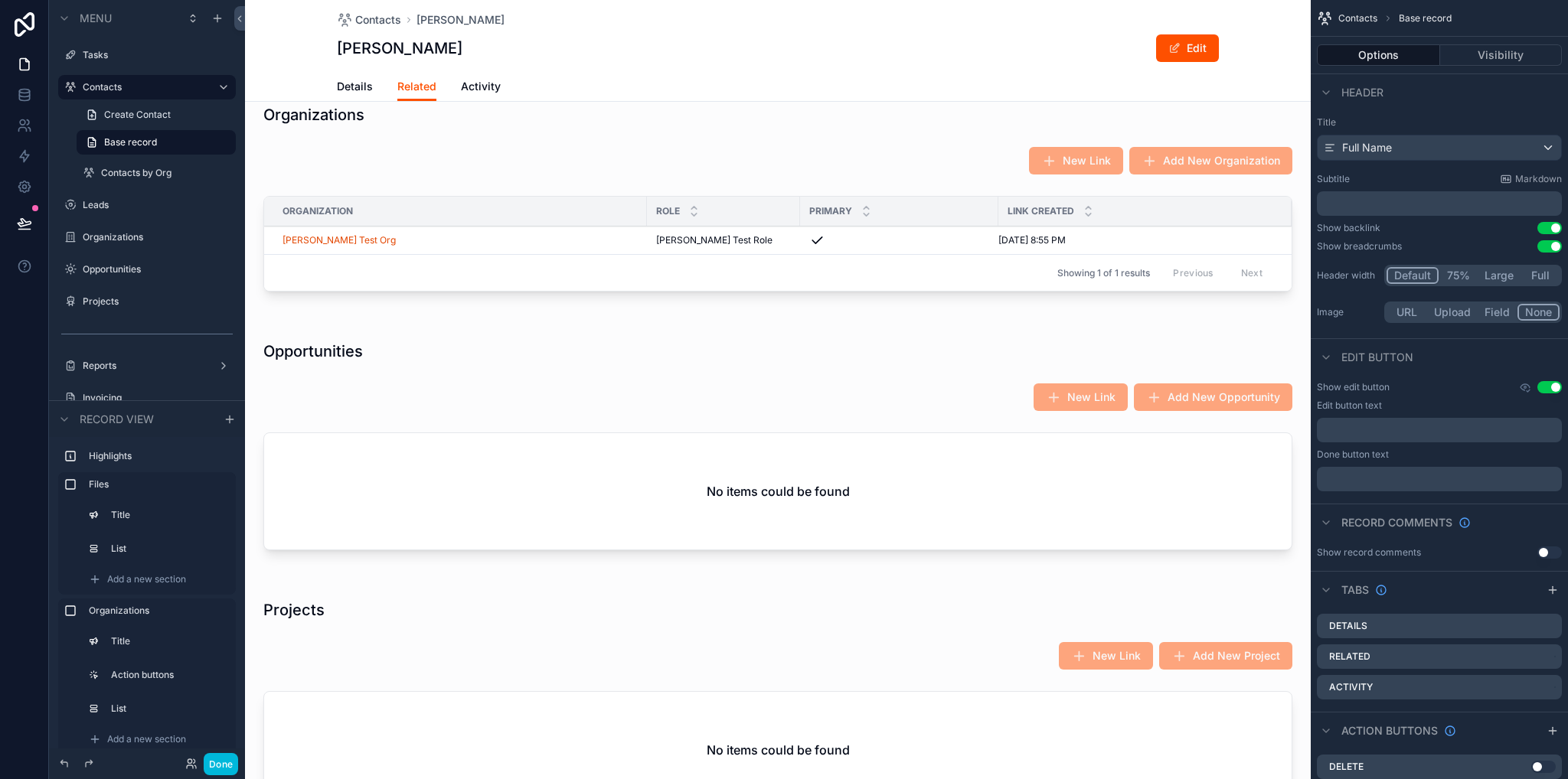
click at [667, 467] on div "scrollable content" at bounding box center [778, 448] width 1066 height 247
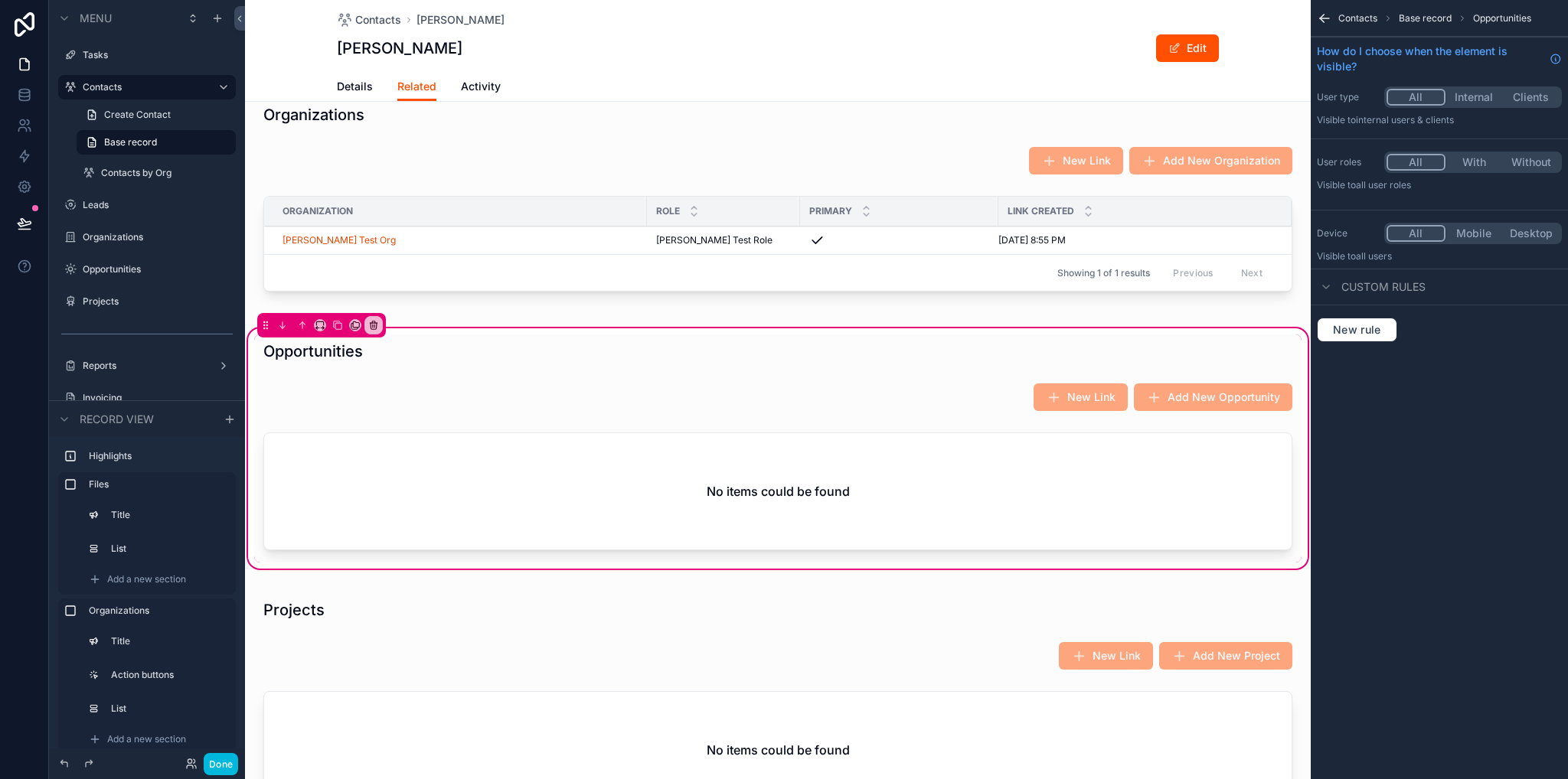
click at [711, 486] on div "scrollable content" at bounding box center [778, 494] width 1047 height 136
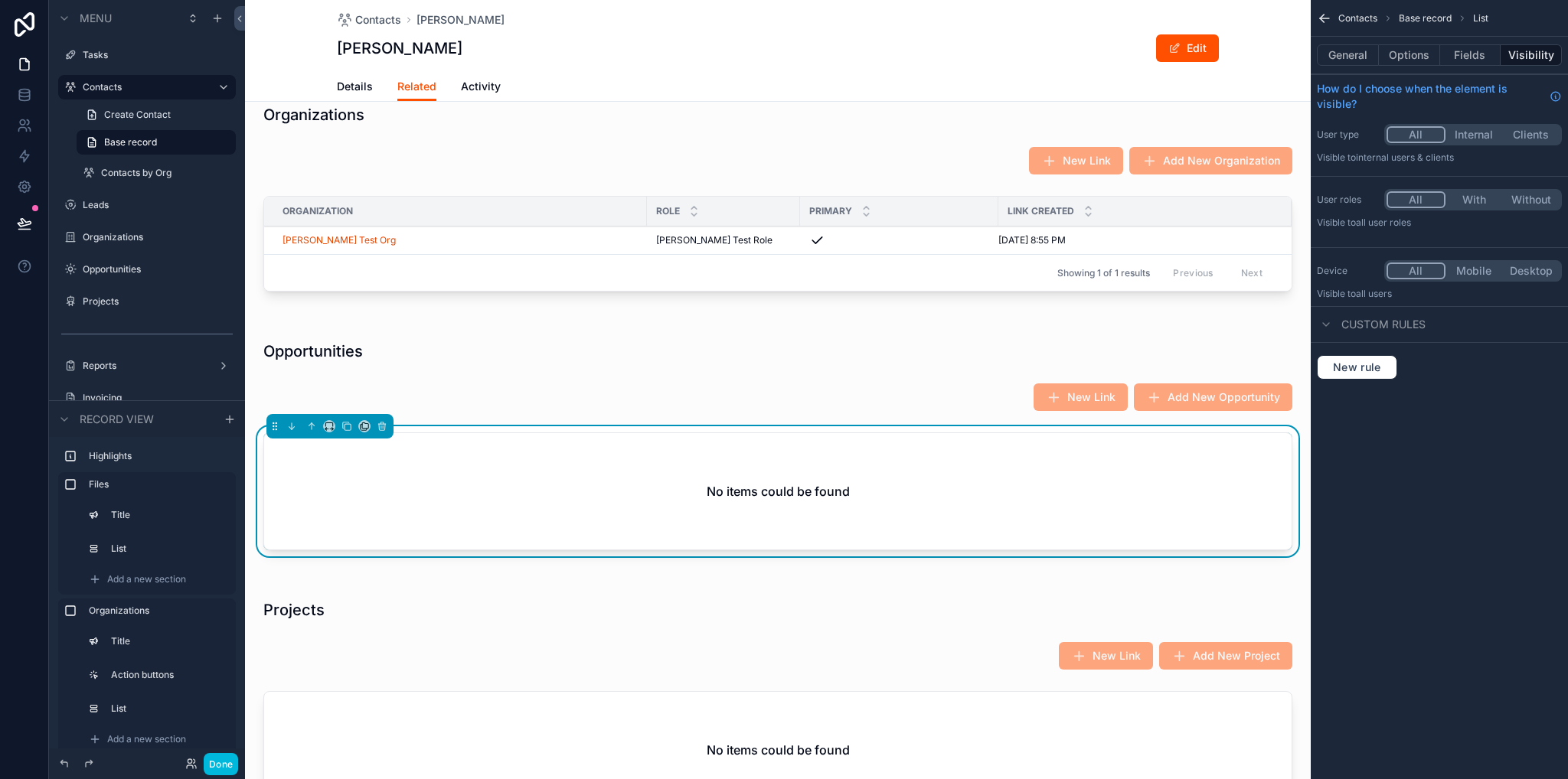
click at [1421, 59] on button "Options" at bounding box center [1409, 55] width 61 height 21
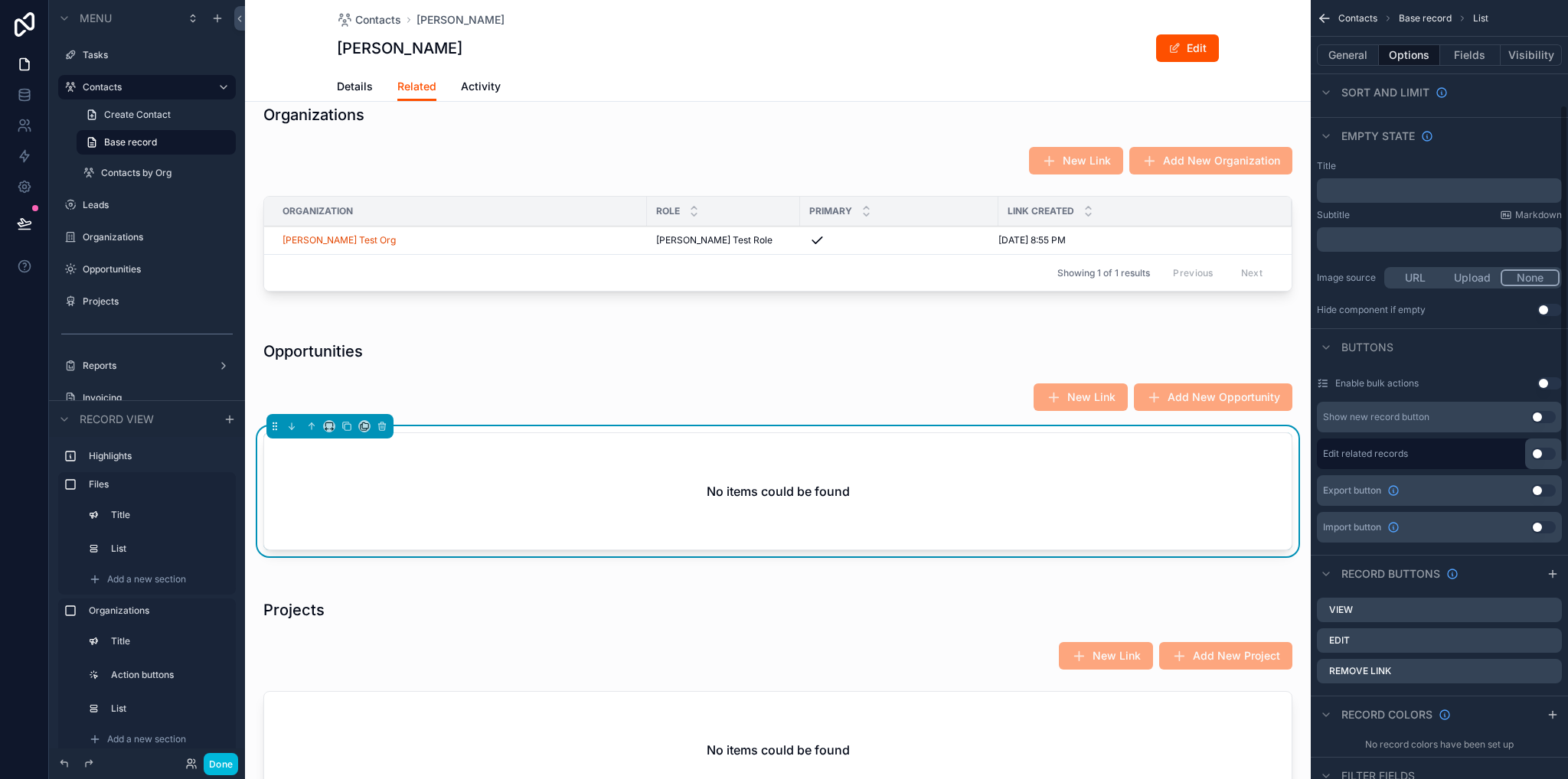
scroll to position [383, 0]
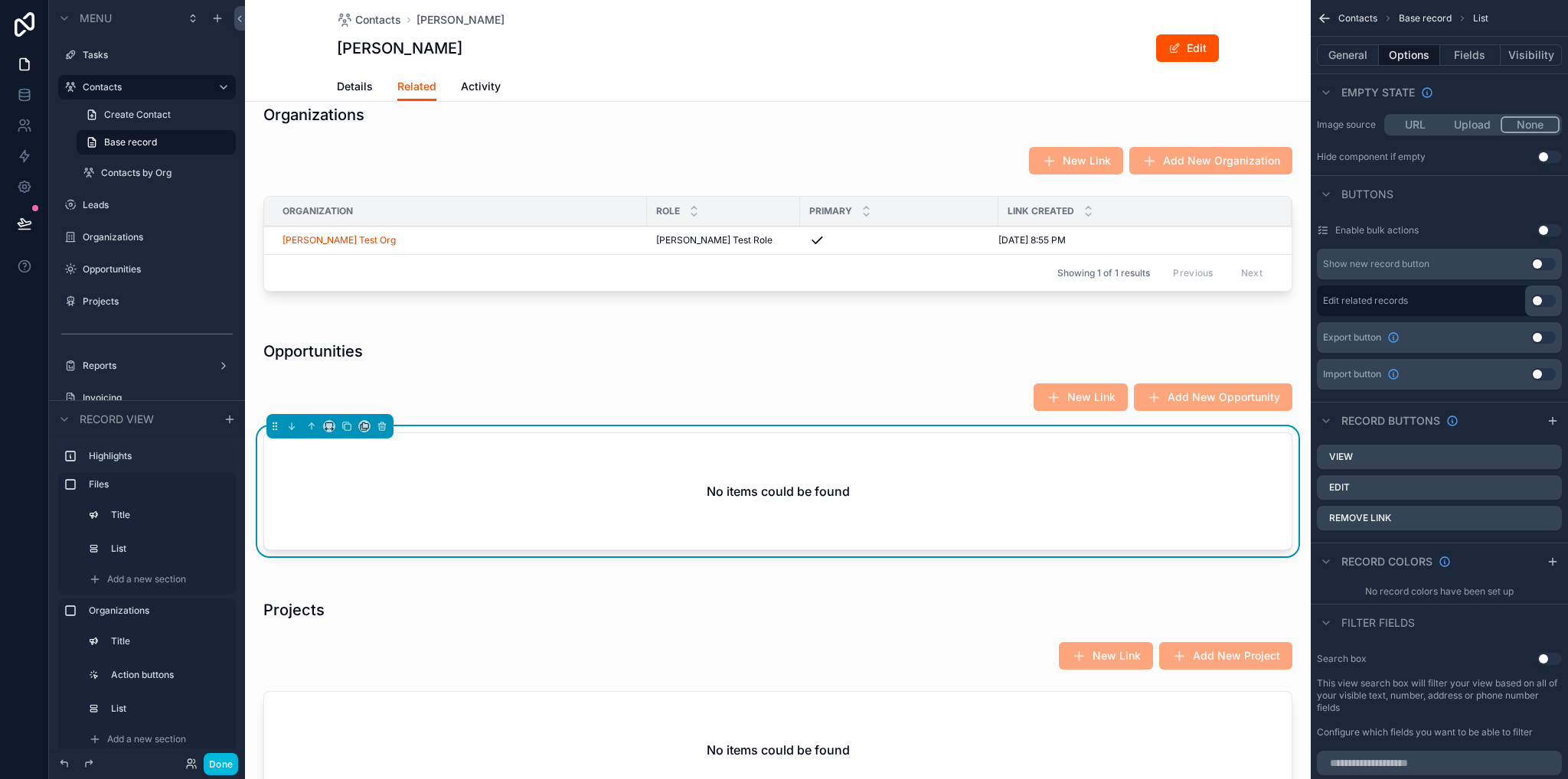
click at [0, 0] on icon "scrollable content" at bounding box center [0, 0] width 0 height 0
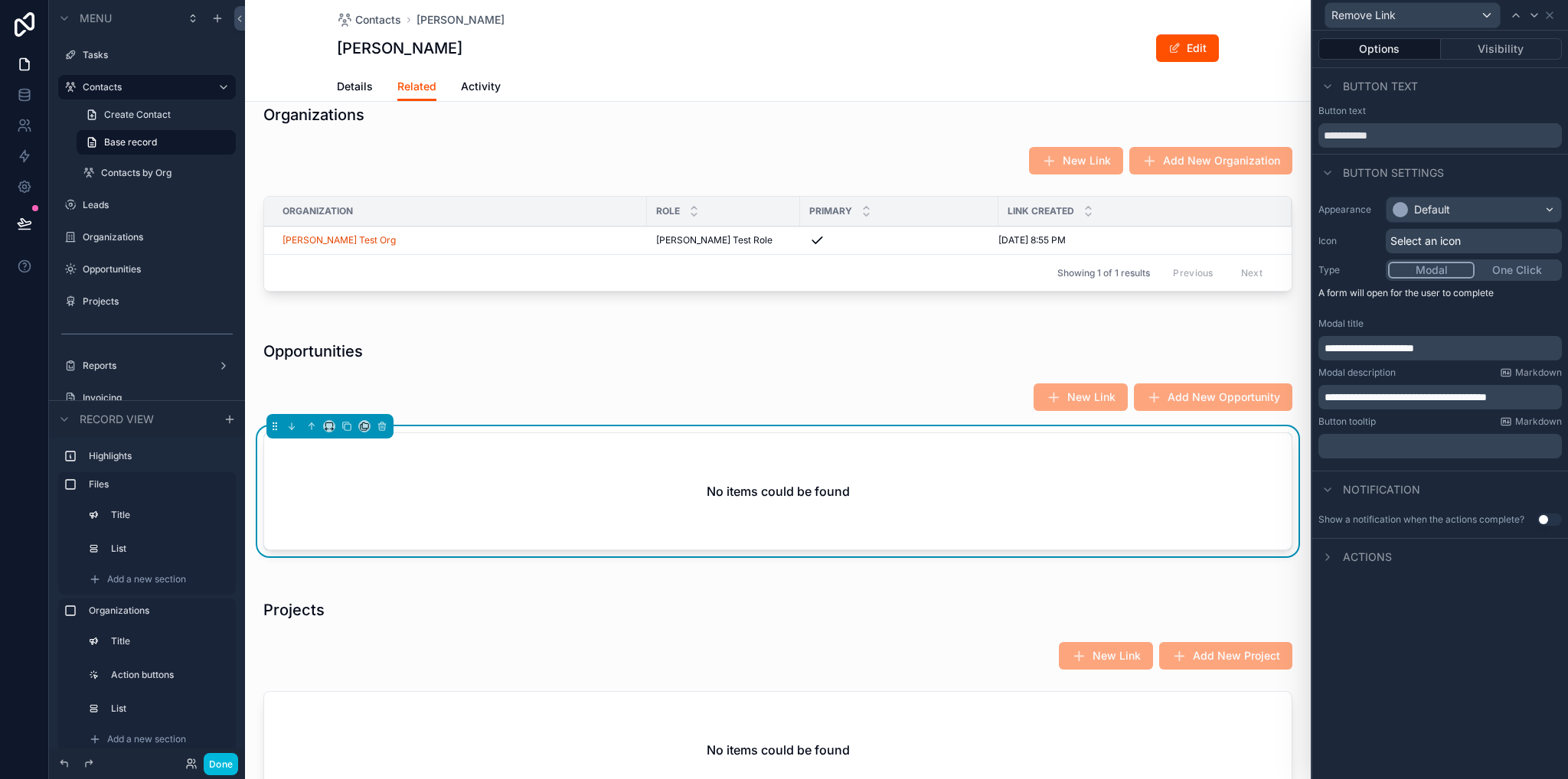
click at [1566, 395] on div "**********" at bounding box center [1440, 328] width 256 height 274
click at [1549, 396] on p "**********" at bounding box center [1442, 397] width 235 height 15
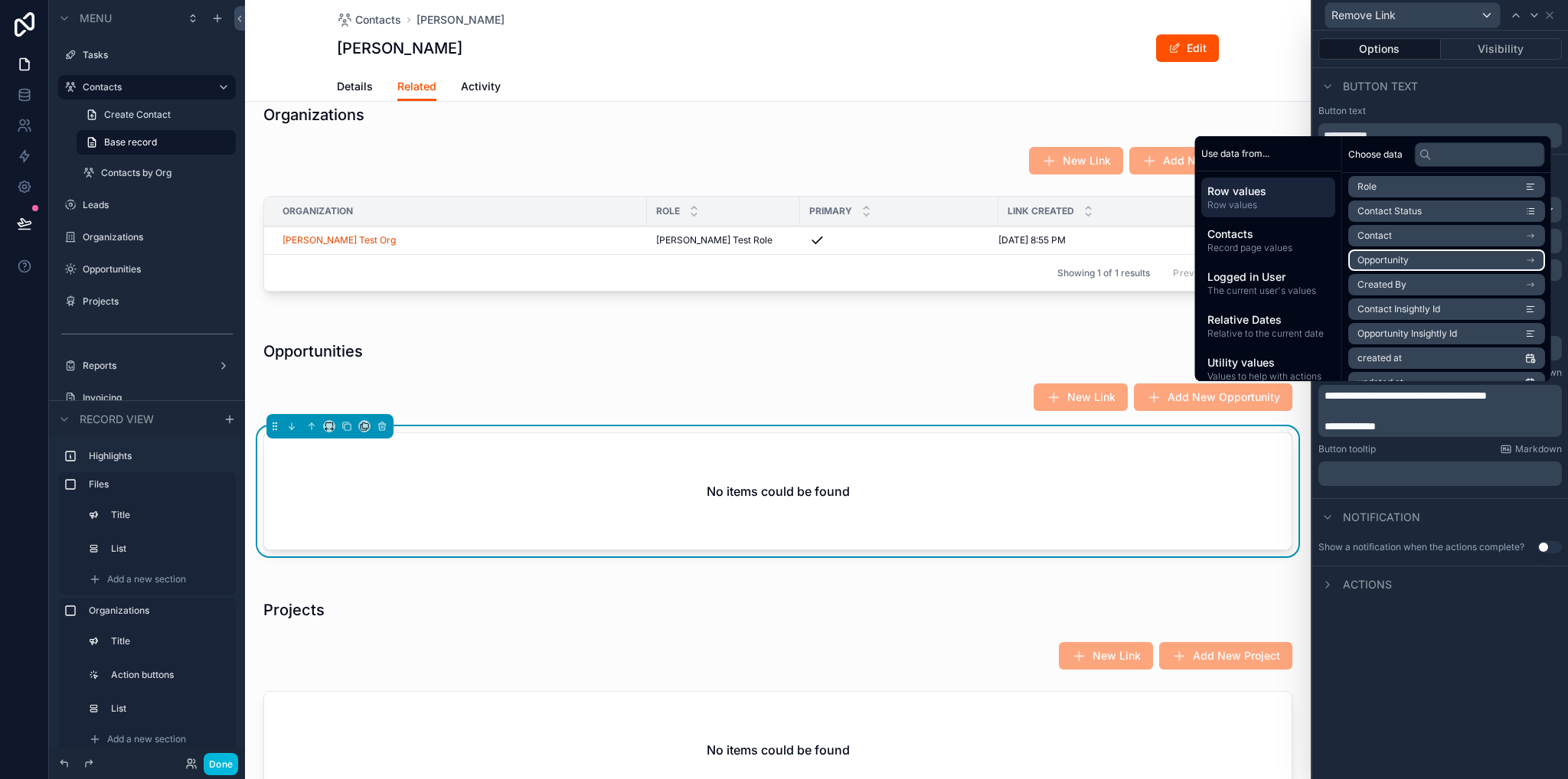
scroll to position [120, 0]
click at [1429, 212] on li "Opportunity" at bounding box center [1446, 217] width 197 height 21
click at [1451, 237] on li "Opportunity Name" at bounding box center [1446, 242] width 197 height 21
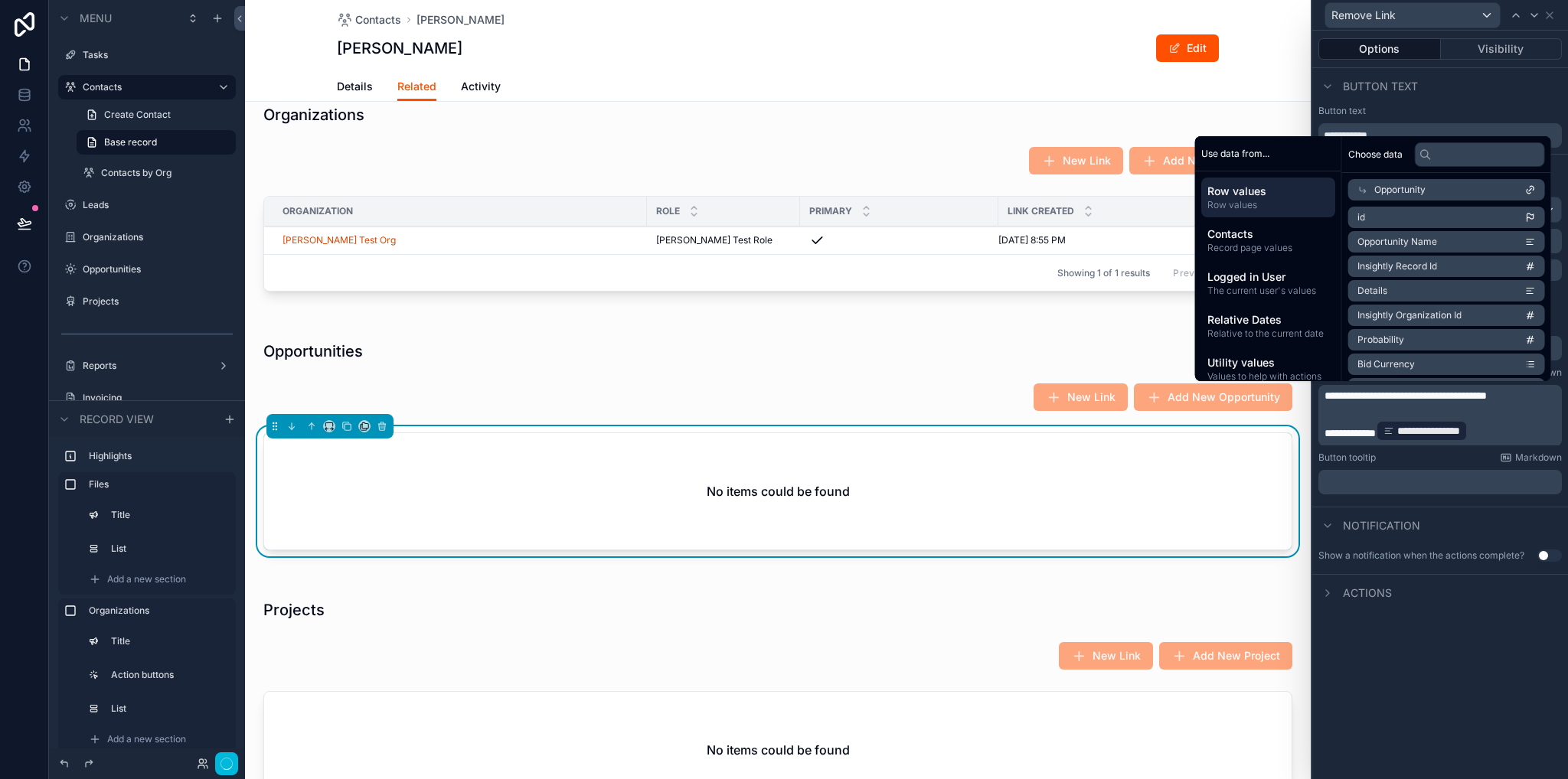
click at [1522, 732] on div "**********" at bounding box center [1440, 404] width 256 height 748
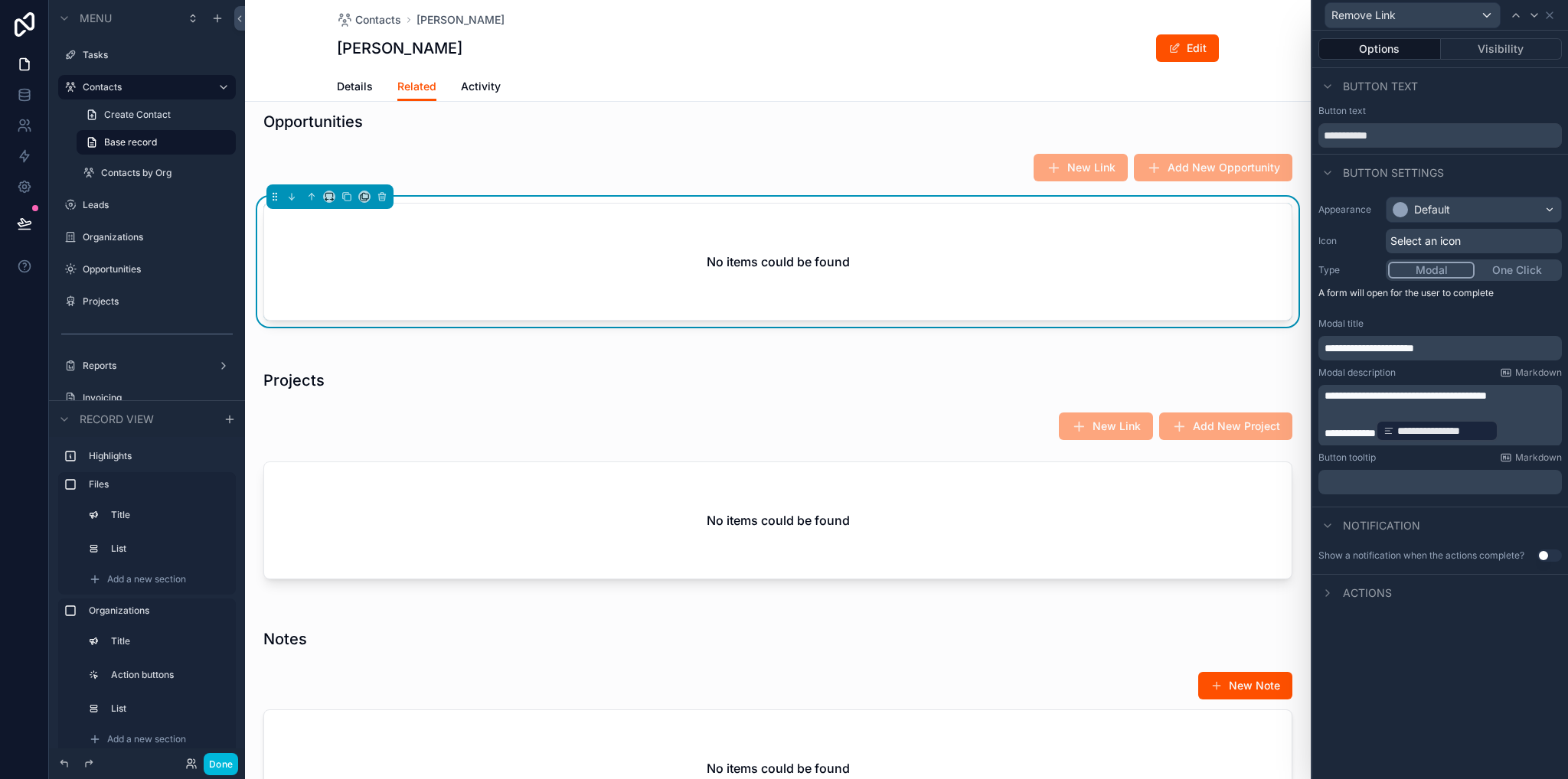
scroll to position [689, 0]
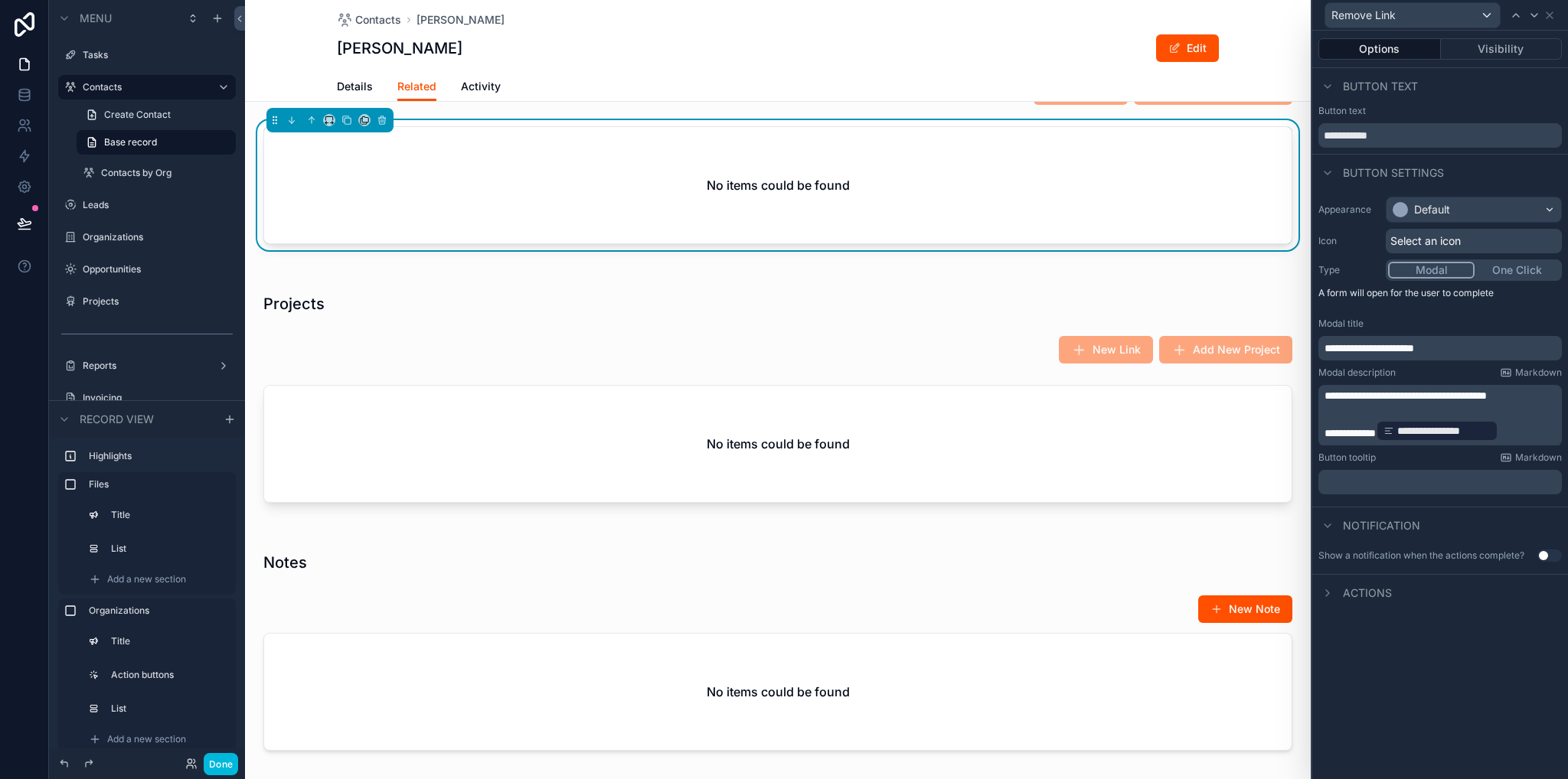
click at [811, 472] on div "scrollable content" at bounding box center [778, 400] width 1066 height 247
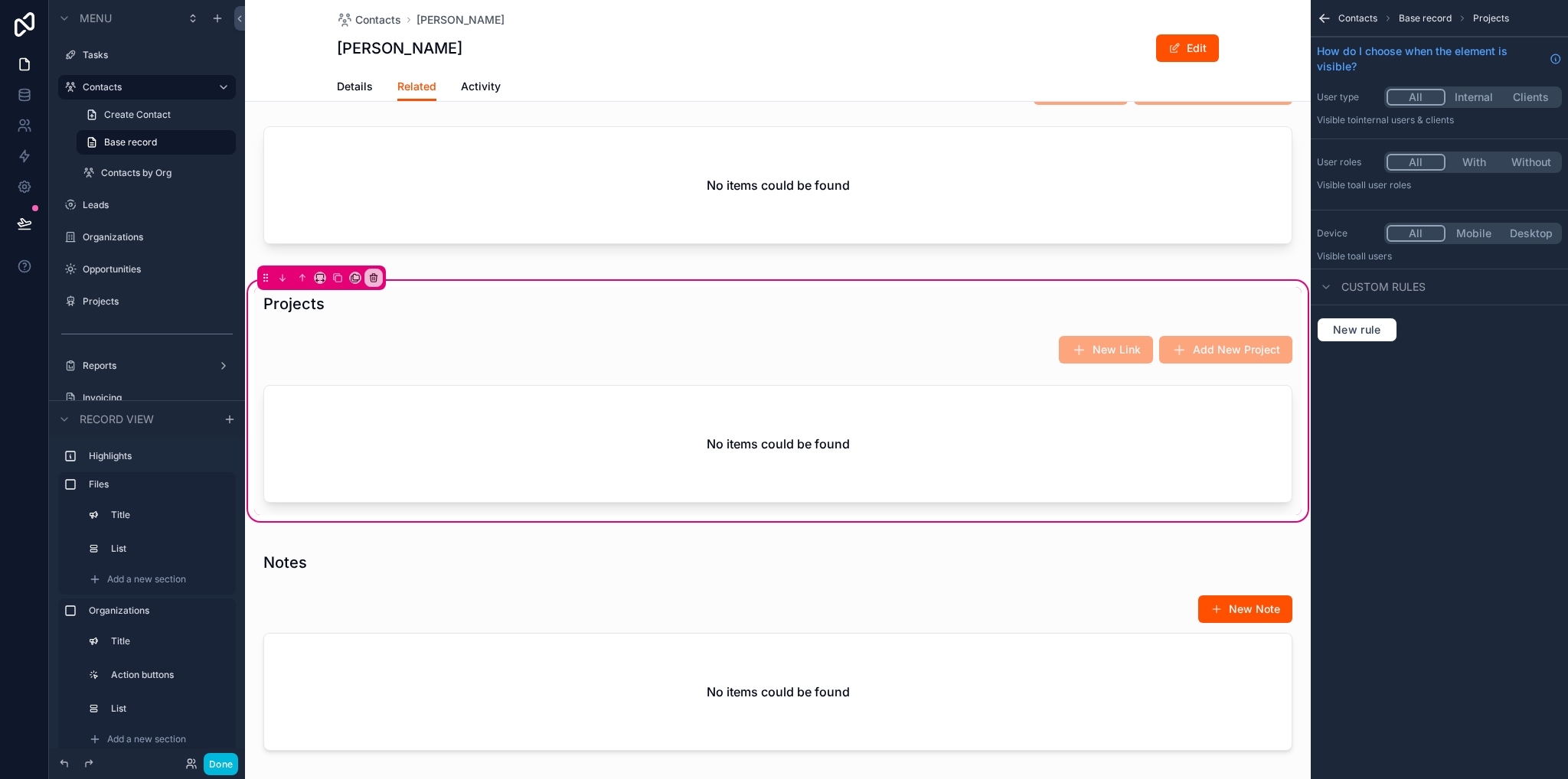
scroll to position [0, 0]
click at [490, 467] on div "scrollable content" at bounding box center [778, 447] width 1047 height 136
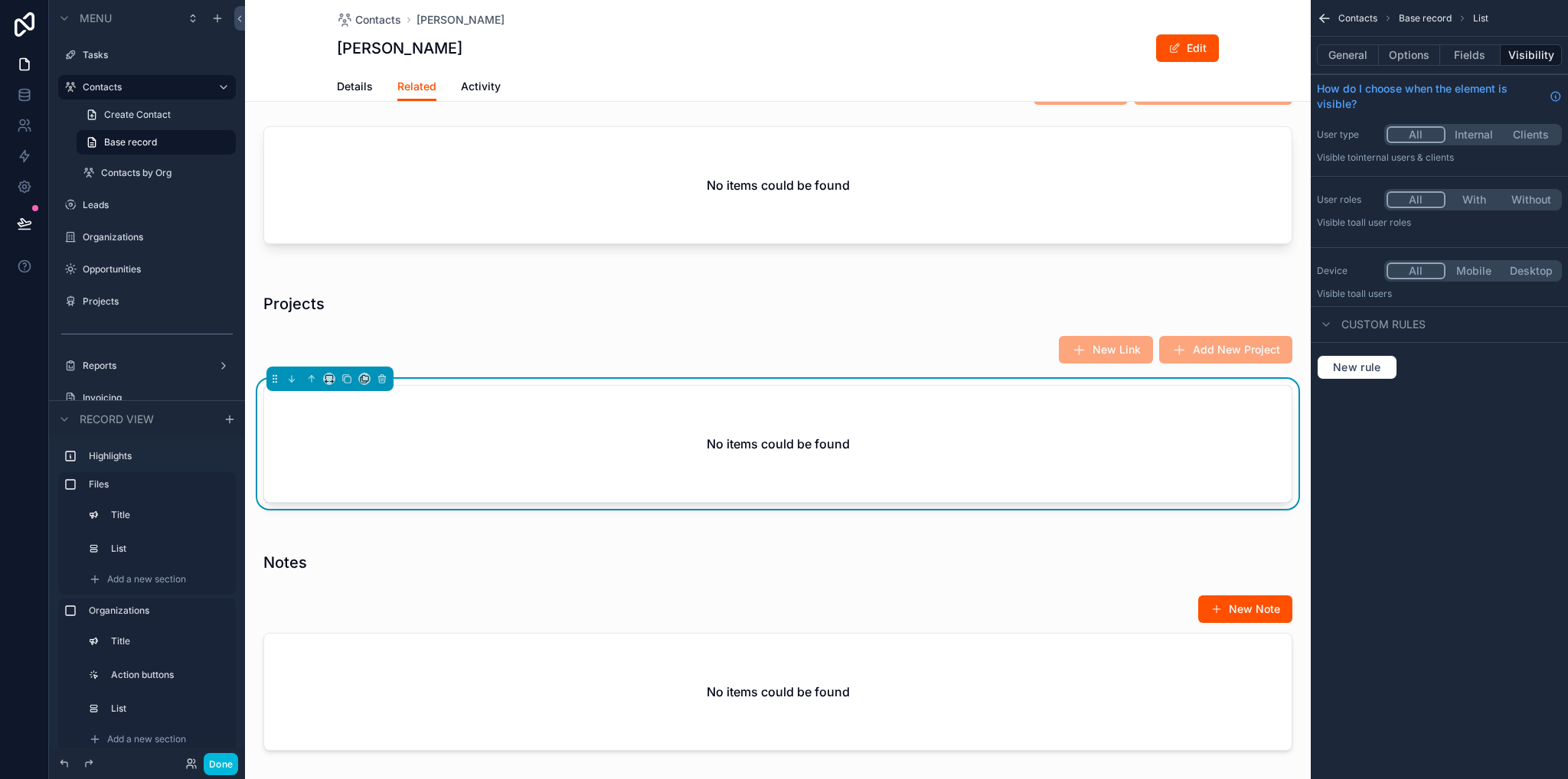
click at [1422, 57] on button "Options" at bounding box center [1409, 55] width 61 height 21
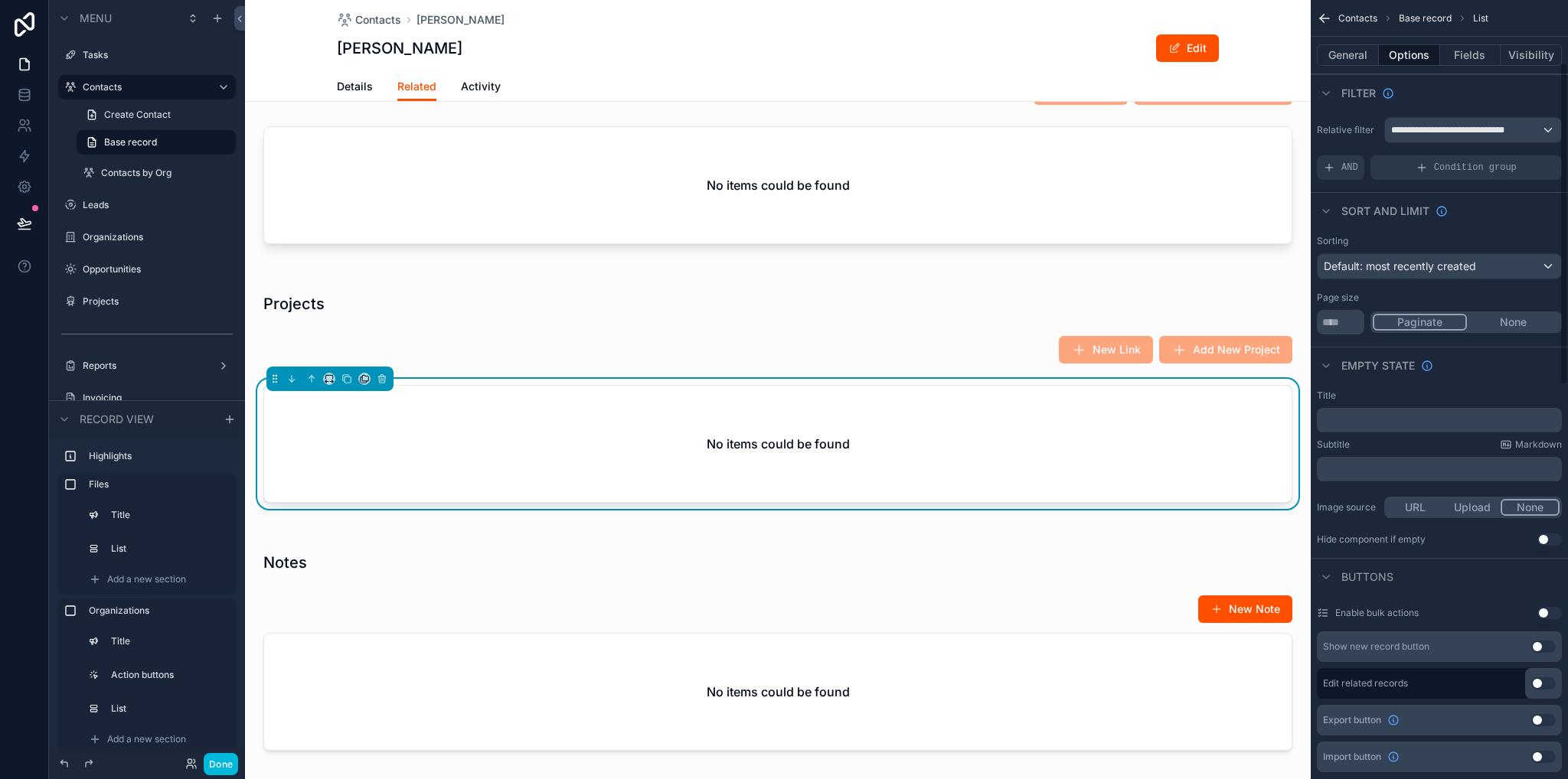
scroll to position [383, 0]
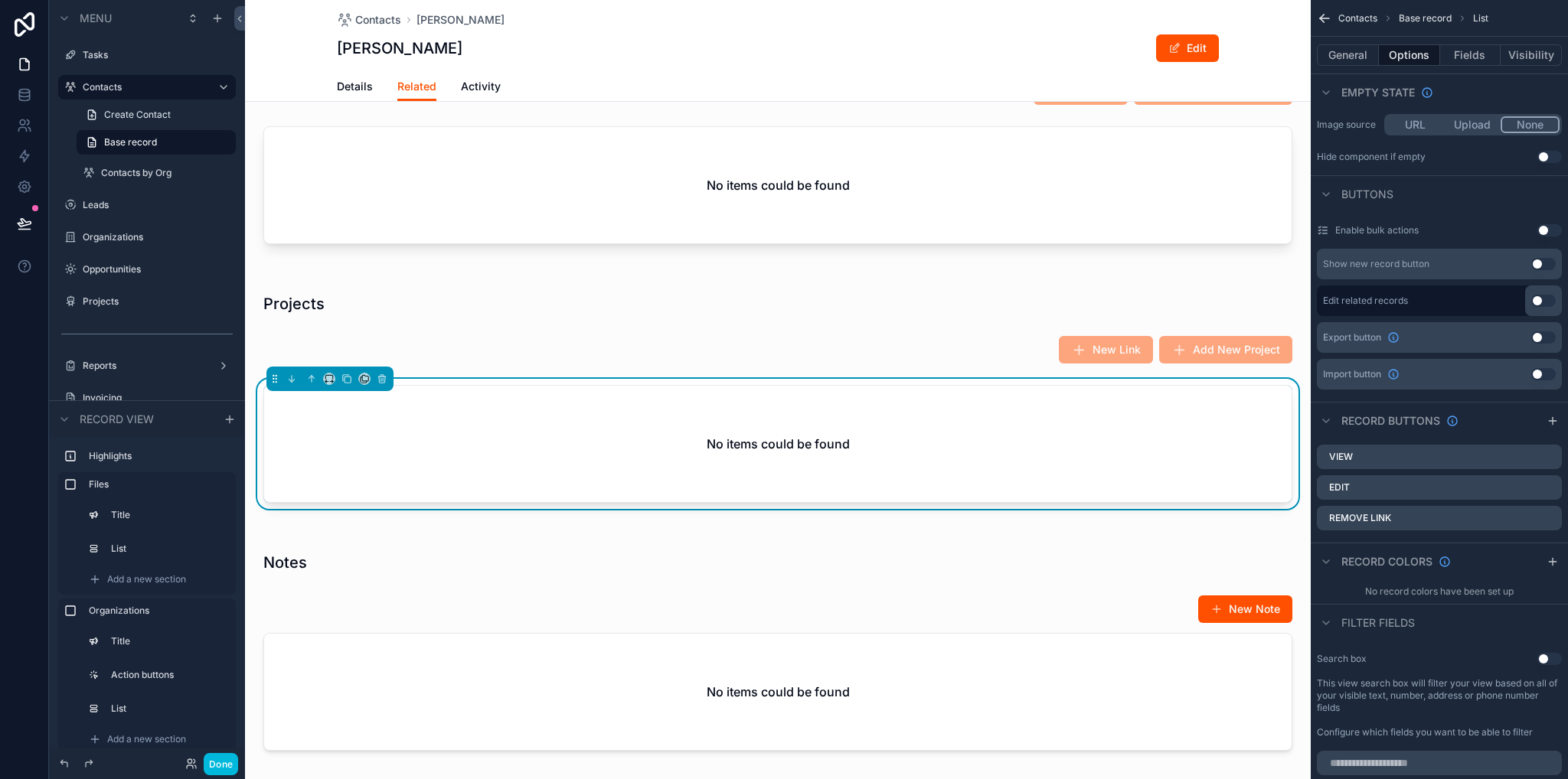
click at [0, 0] on icon "scrollable content" at bounding box center [0, 0] width 0 height 0
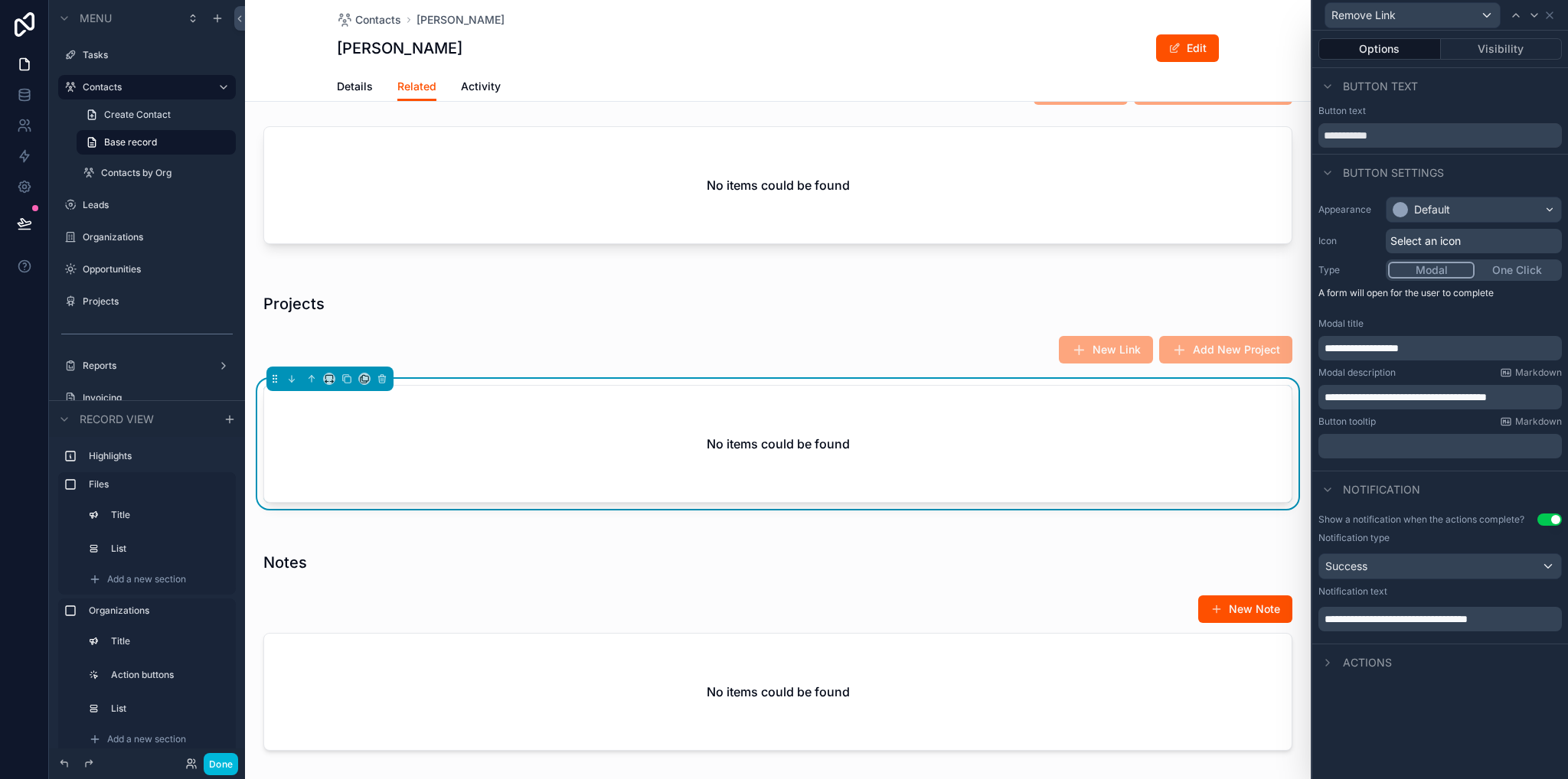
click at [1545, 397] on p "**********" at bounding box center [1442, 397] width 235 height 15
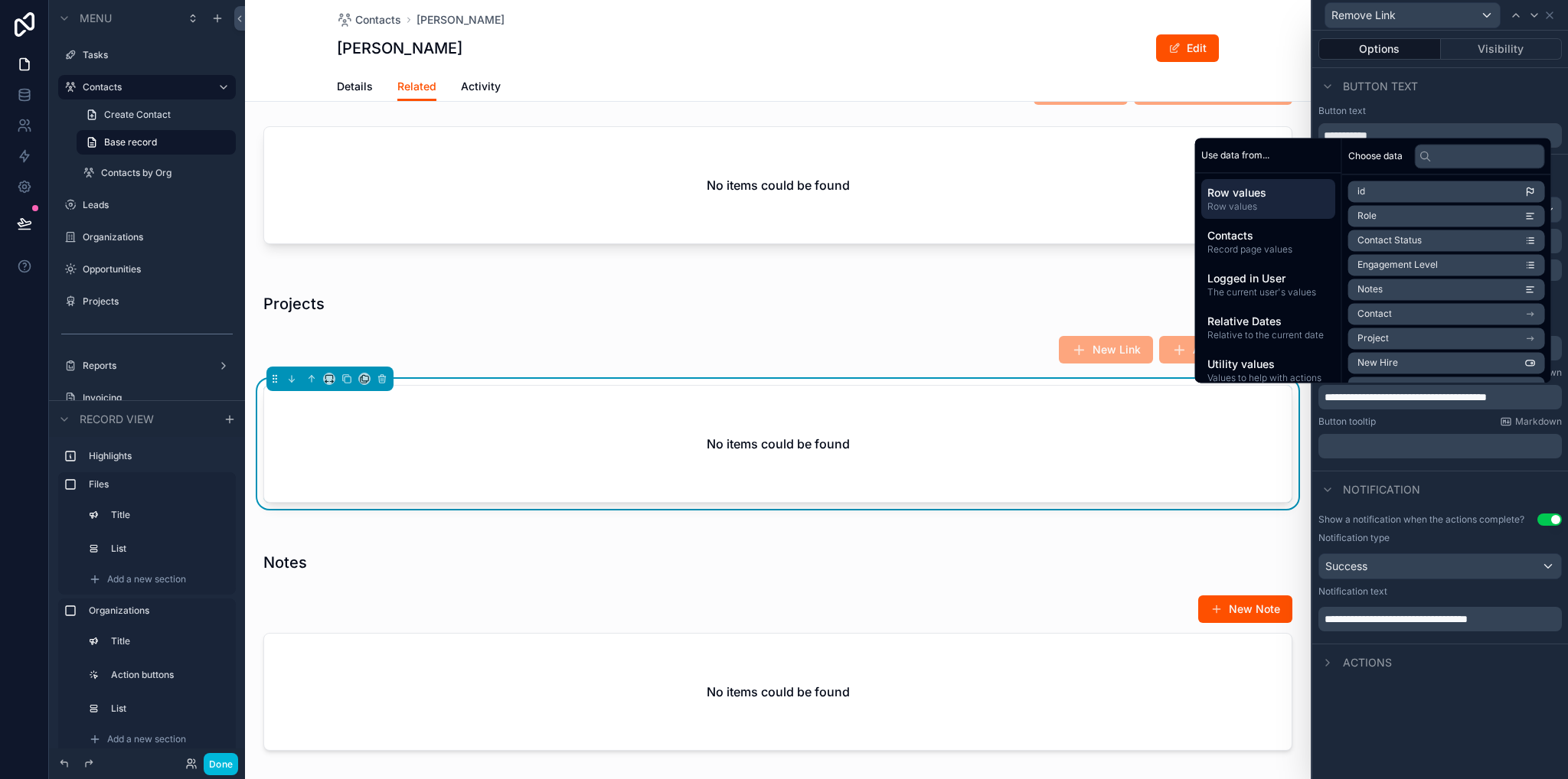
scroll to position [0, 0]
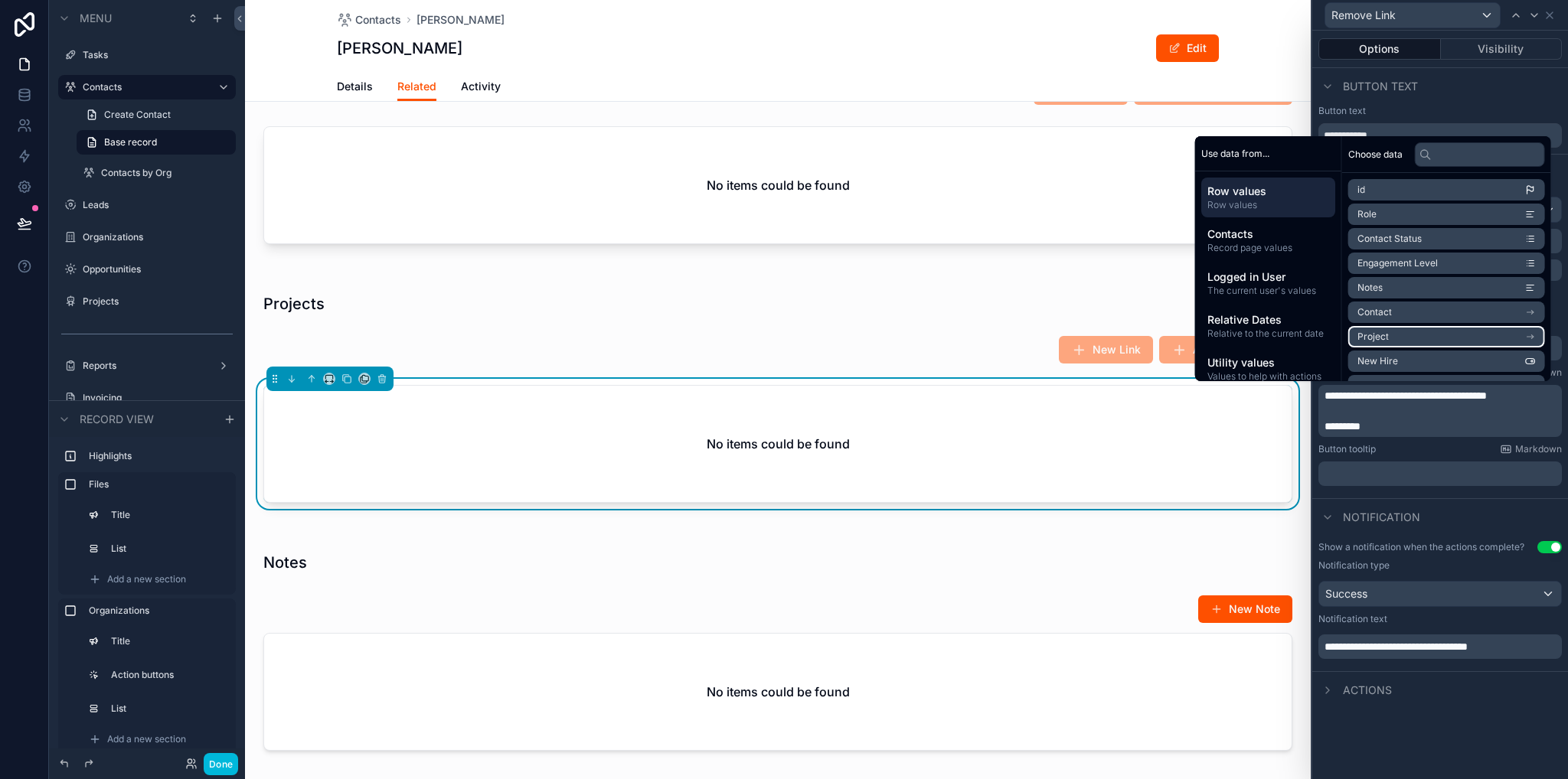
click at [1418, 336] on li "Project" at bounding box center [1446, 337] width 197 height 21
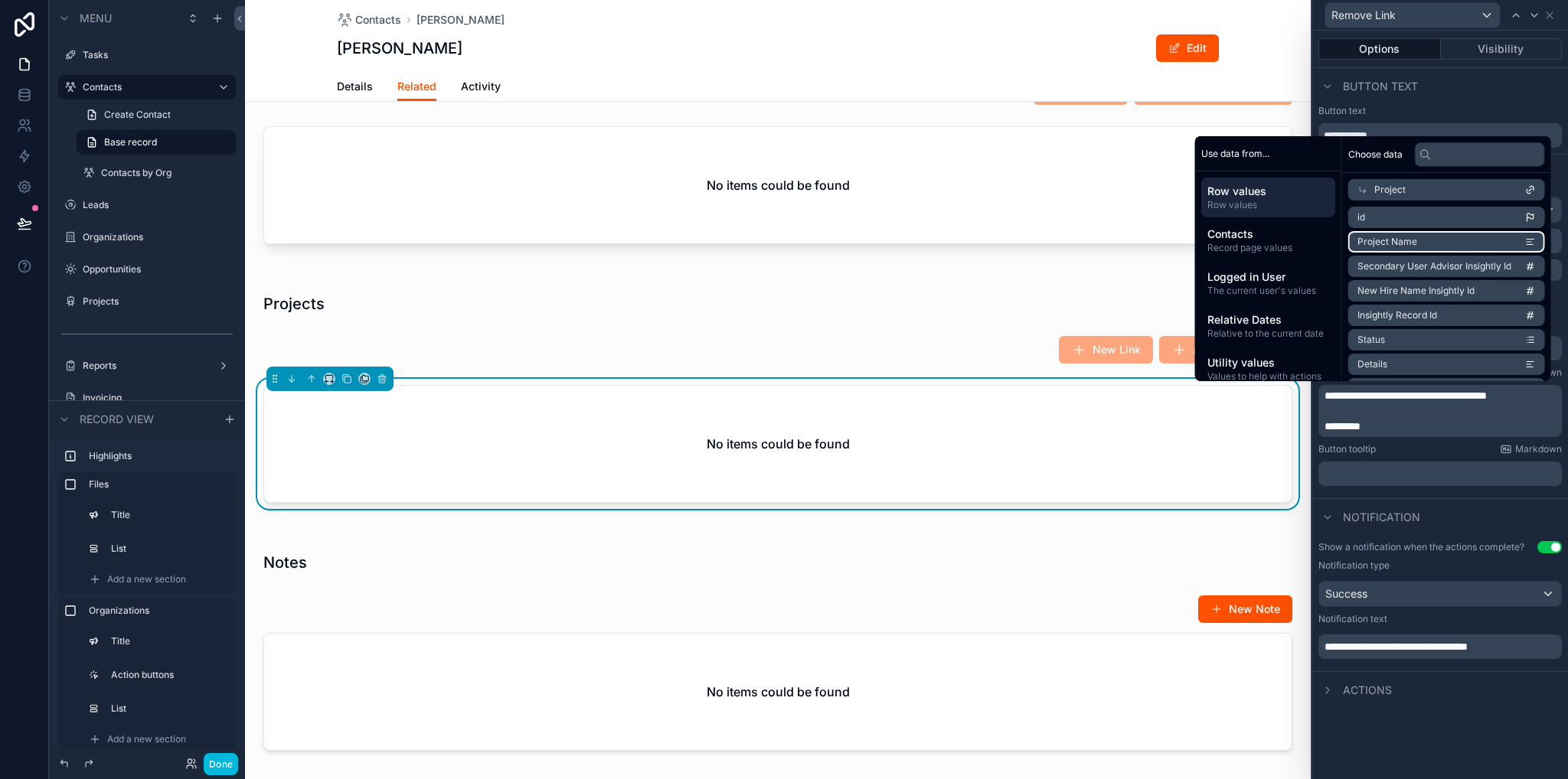
click at [1406, 246] on li "Project Name" at bounding box center [1446, 242] width 197 height 21
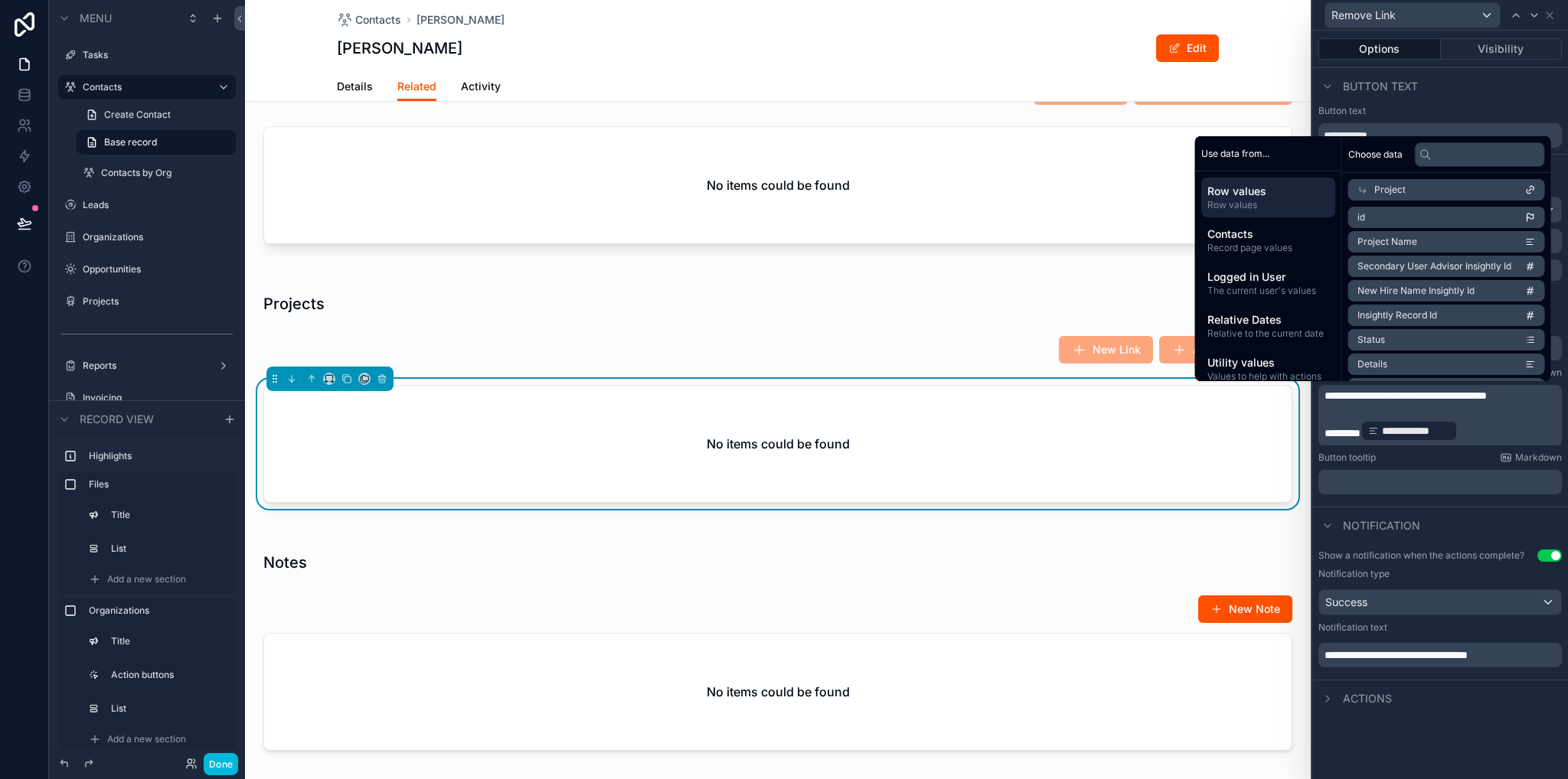
click at [1451, 757] on div "**********" at bounding box center [1440, 404] width 256 height 748
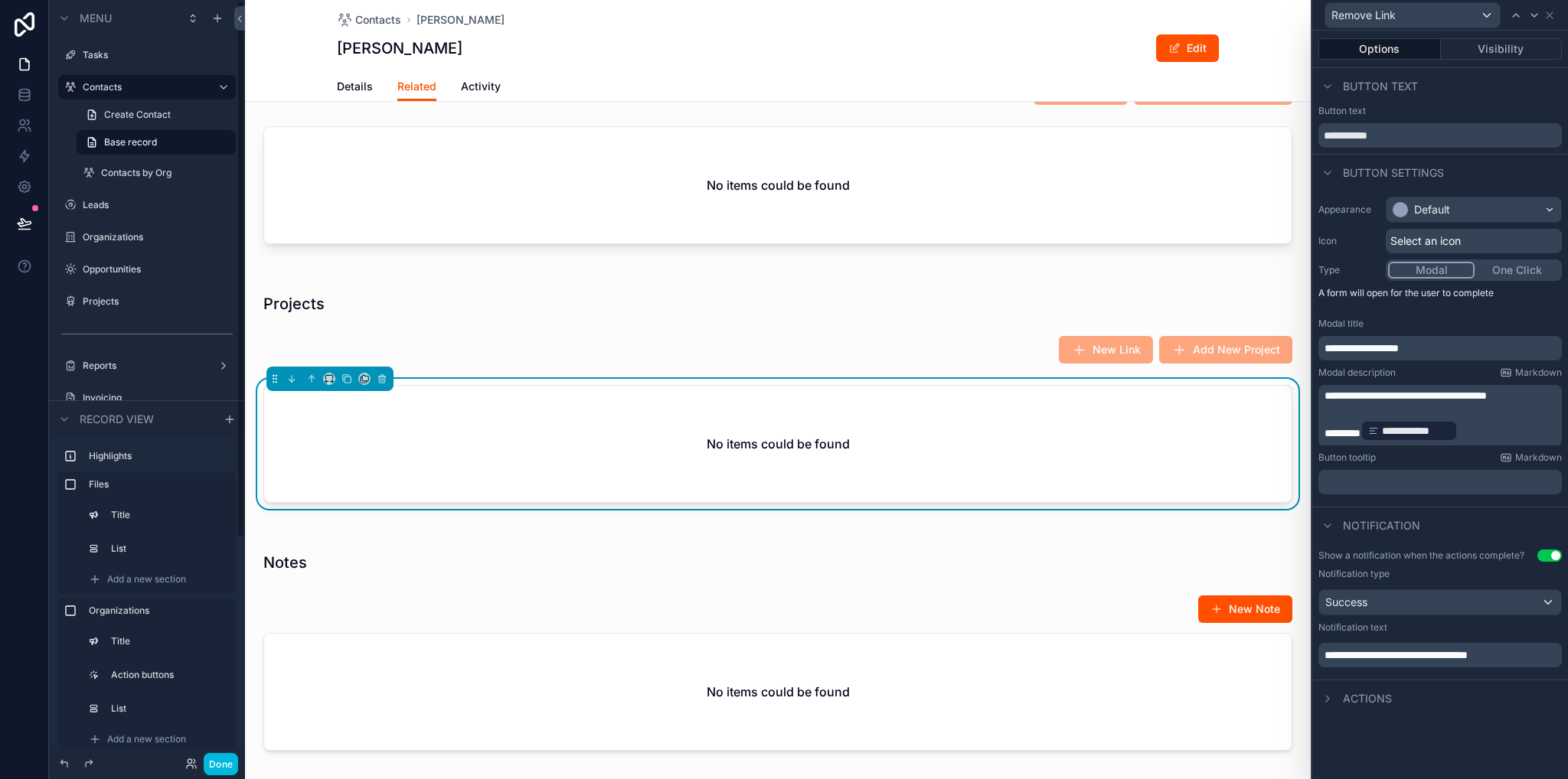
click at [104, 206] on label "Leads" at bounding box center [155, 205] width 144 height 12
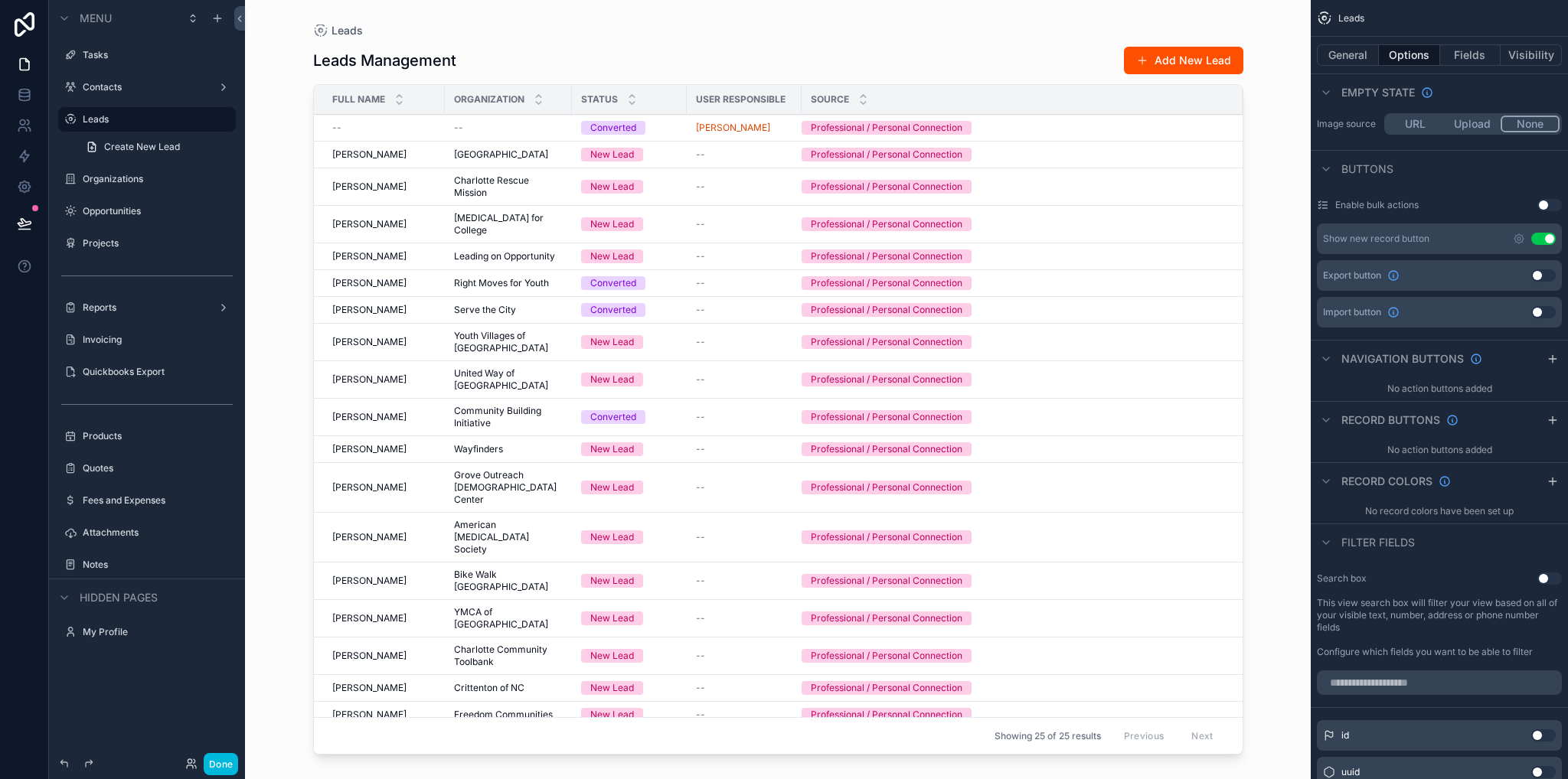
click at [419, 126] on div "scrollable content" at bounding box center [778, 380] width 979 height 760
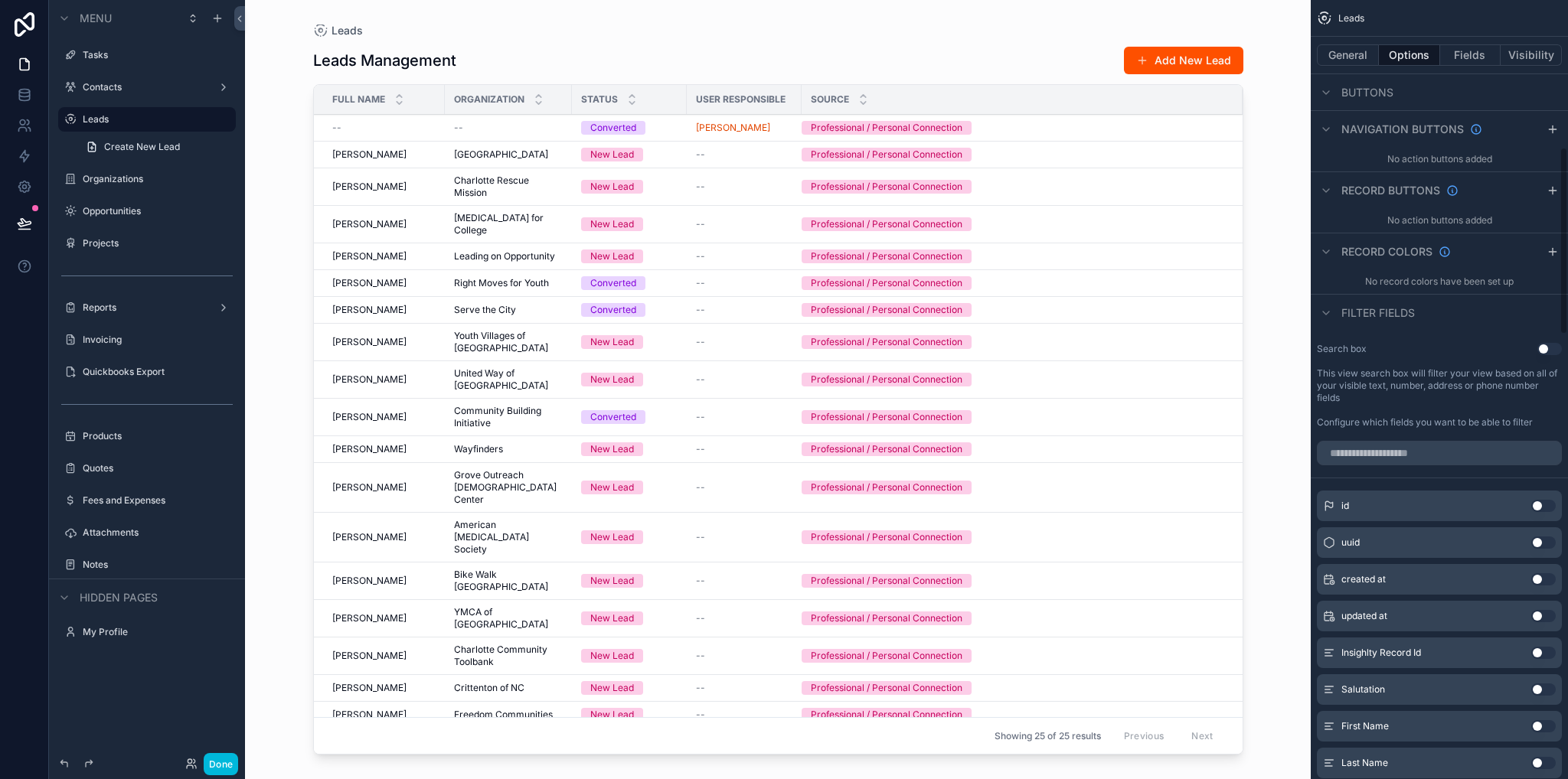
scroll to position [306, 0]
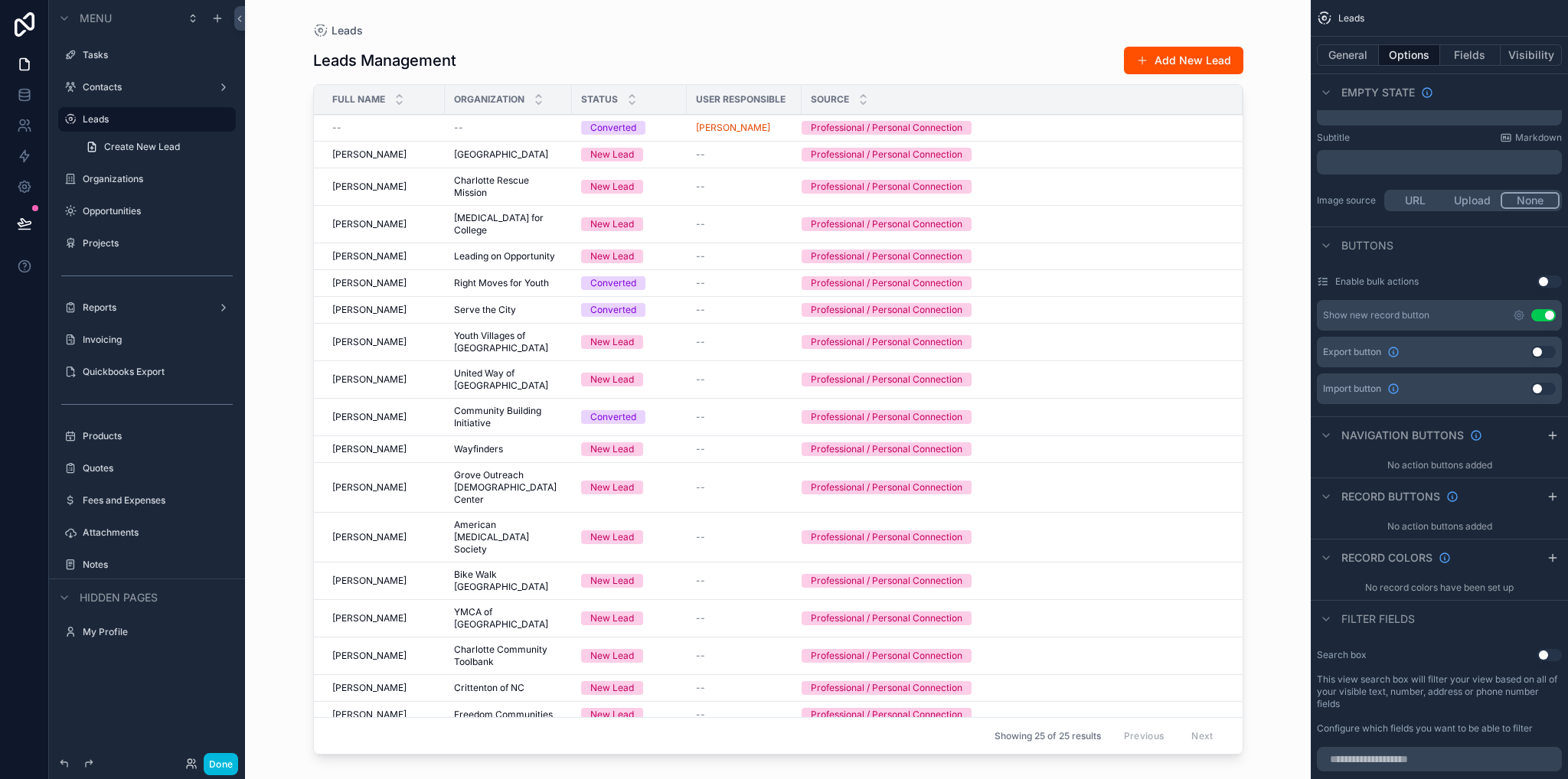
click at [1549, 497] on icon "scrollable content" at bounding box center [1552, 496] width 12 height 12
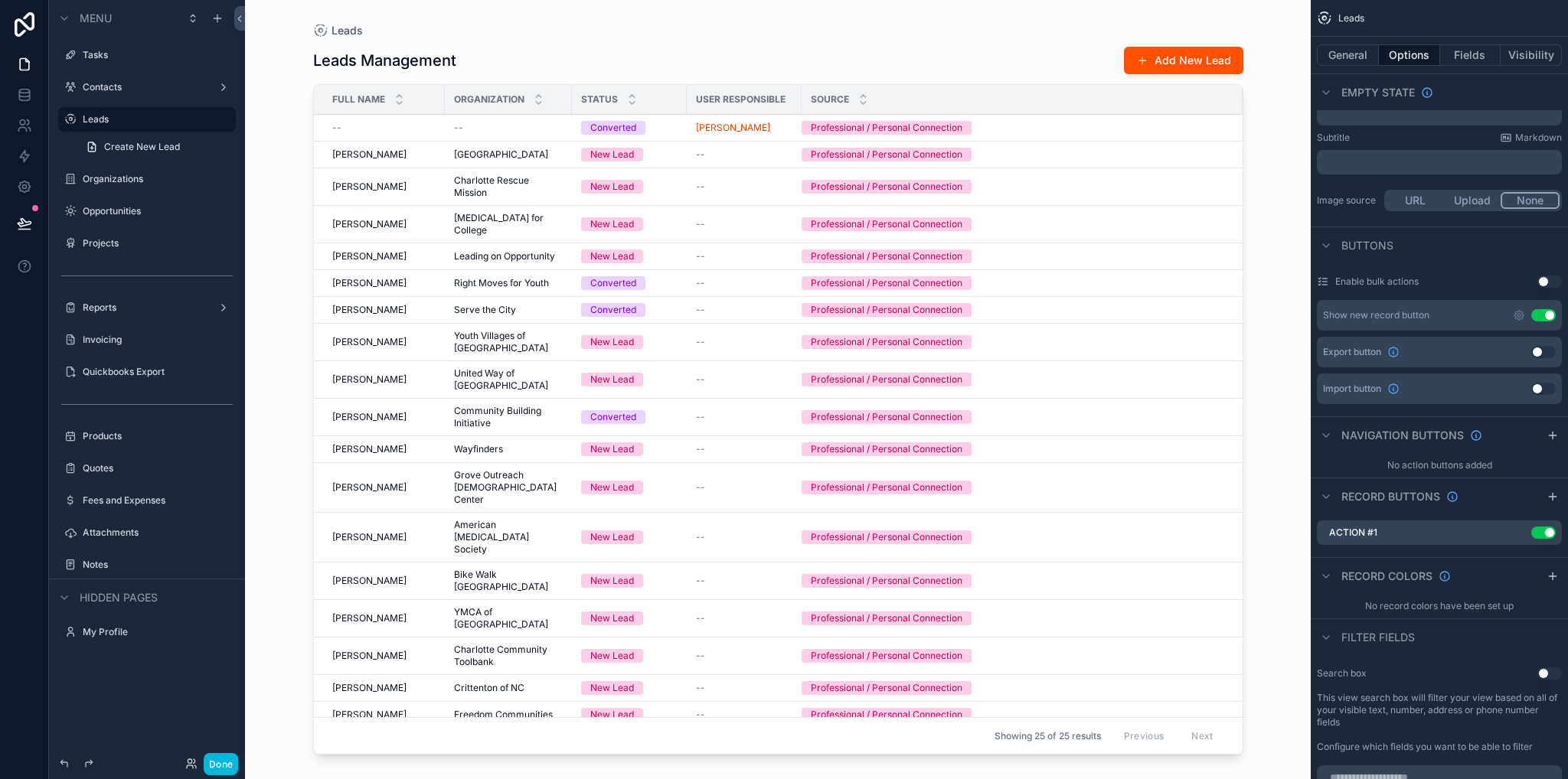
click at [0, 0] on icon "scrollable content" at bounding box center [0, 0] width 0 height 0
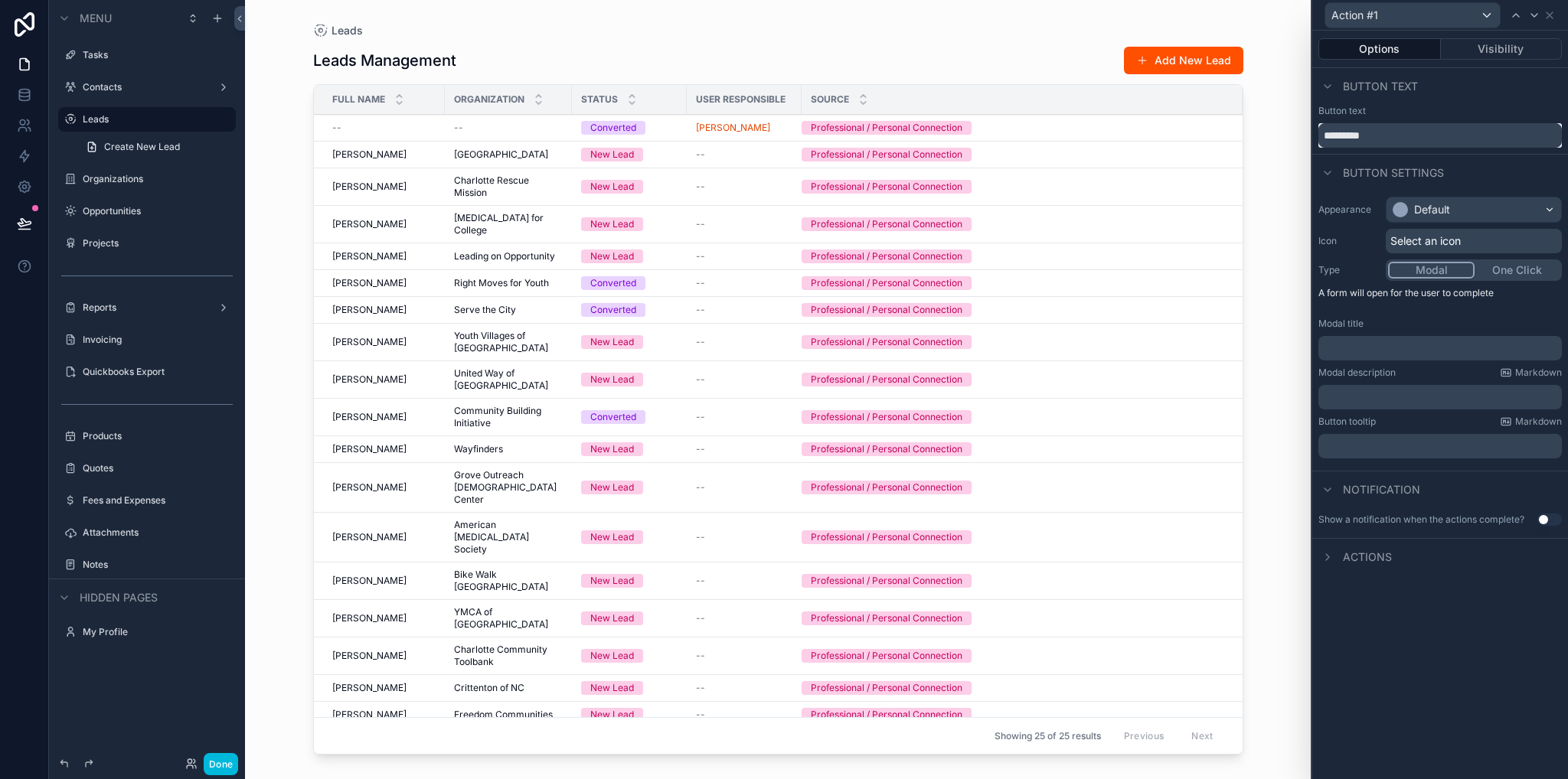
drag, startPoint x: 1366, startPoint y: 133, endPoint x: 1304, endPoint y: 135, distance: 62.0
click at [1304, 135] on div "Action #1 Options Visibility Button text Button text ********* Button settings …" at bounding box center [784, 389] width 1568 height 779
drag, startPoint x: 1401, startPoint y: 136, endPoint x: 1301, endPoint y: 134, distance: 100.0
click at [1301, 134] on div "Action #1 Options Visibility Button text Button text ********* Button settings …" at bounding box center [784, 389] width 1568 height 779
type input "******"
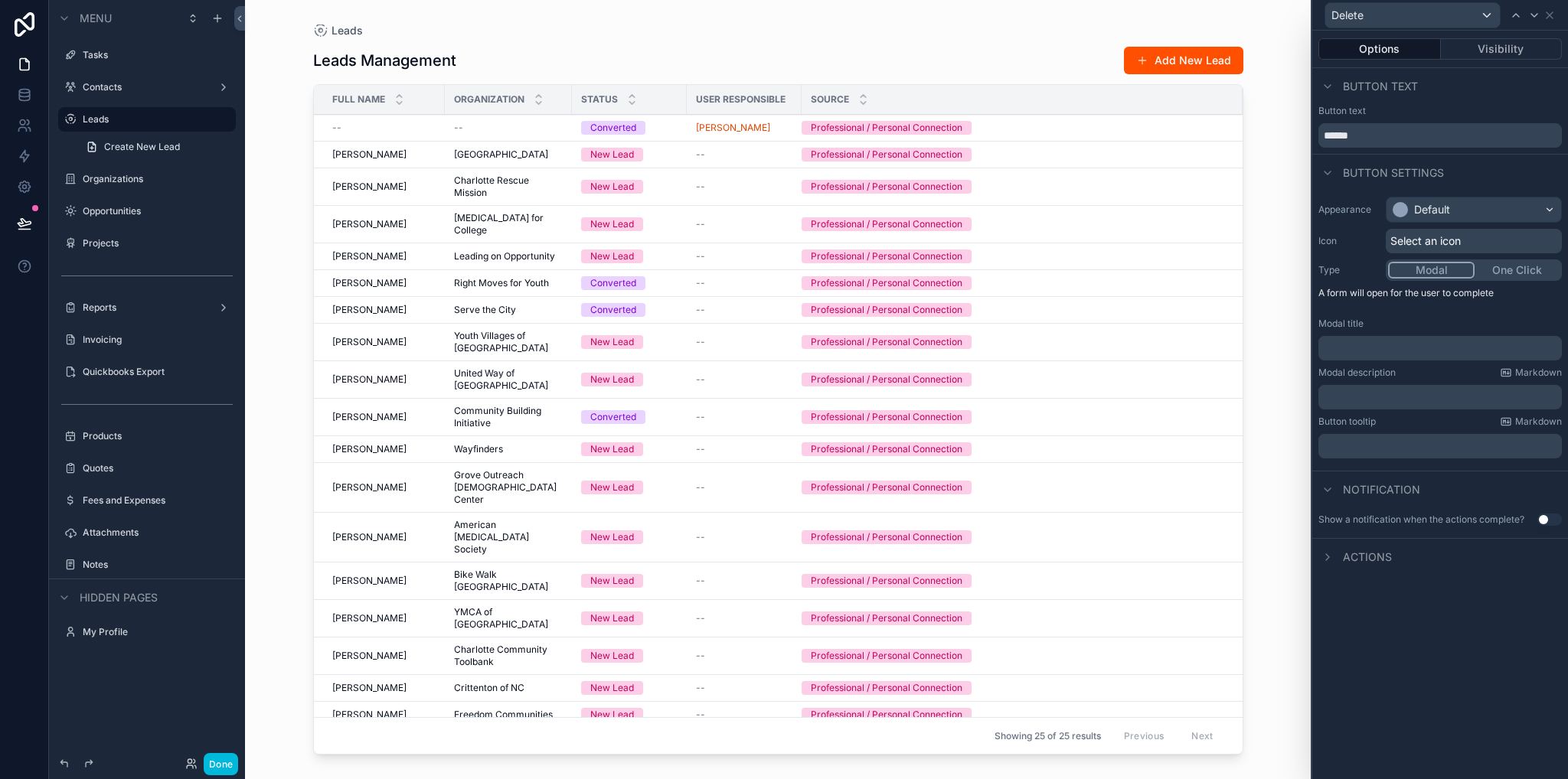
click at [1340, 353] on p "﻿" at bounding box center [1442, 348] width 235 height 15
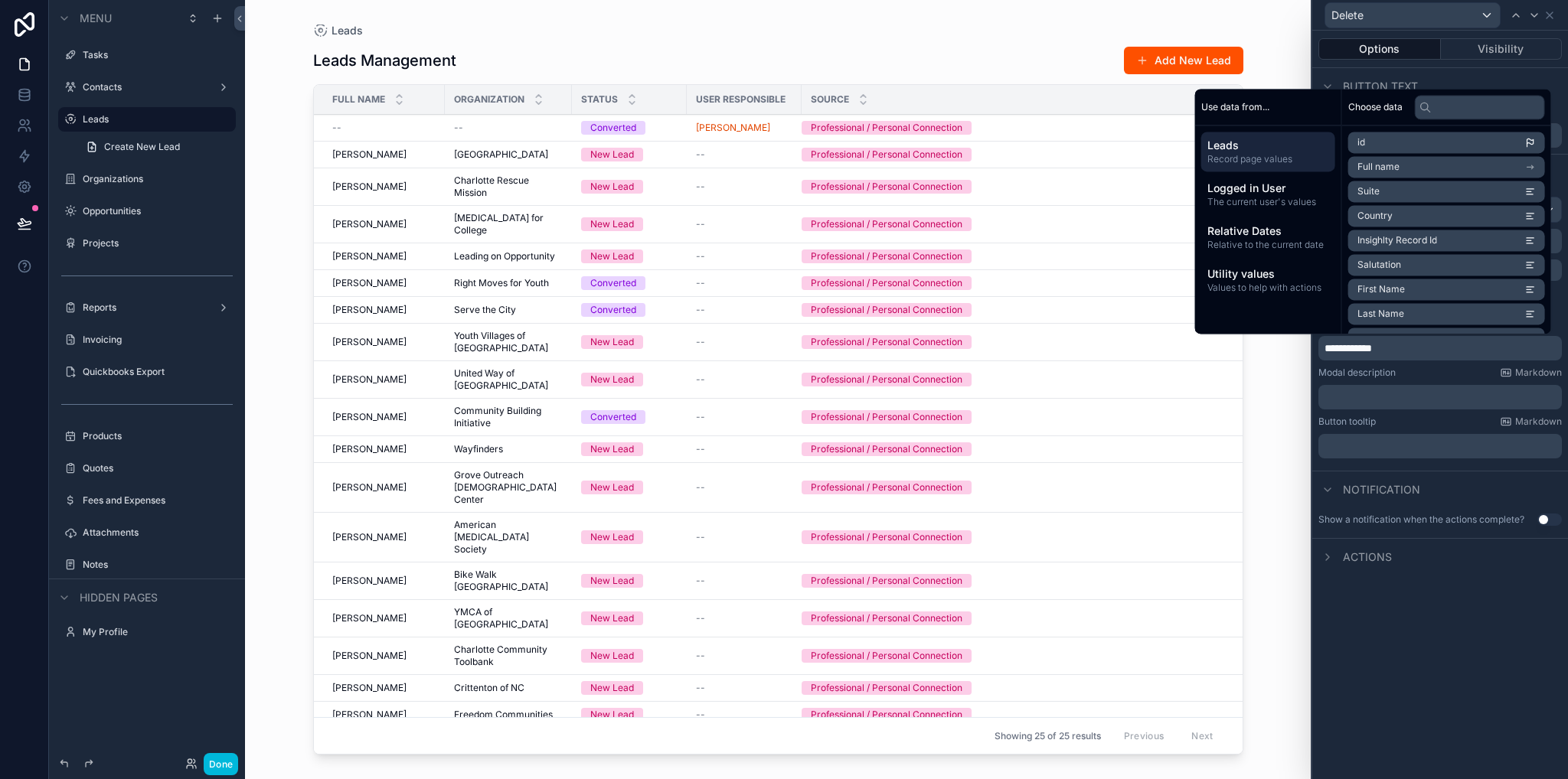
click at [1359, 387] on div "﻿" at bounding box center [1439, 397] width 244 height 24
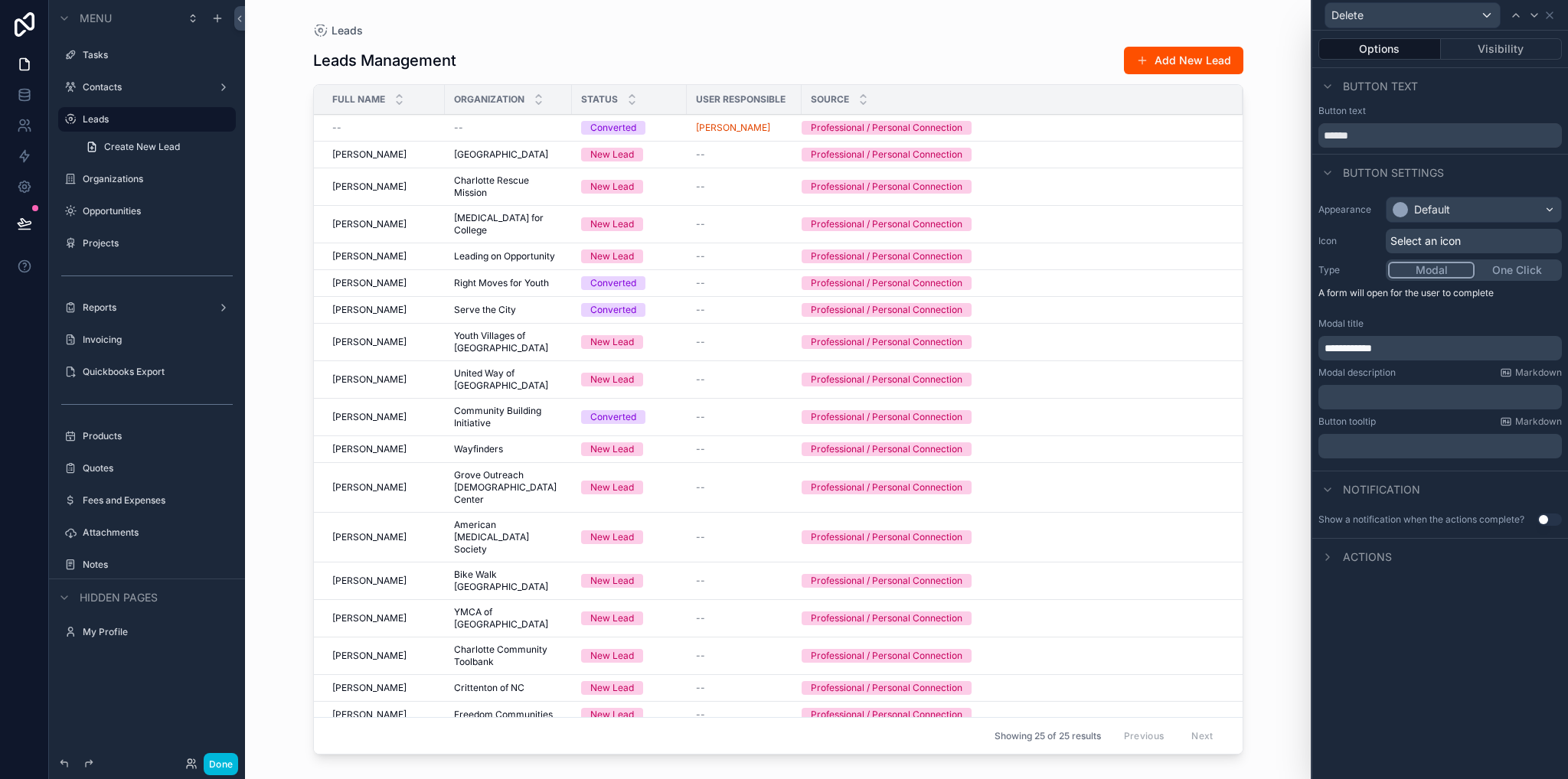
click at [1414, 344] on p "**********" at bounding box center [1442, 348] width 235 height 15
click at [1369, 402] on p "﻿" at bounding box center [1442, 397] width 235 height 15
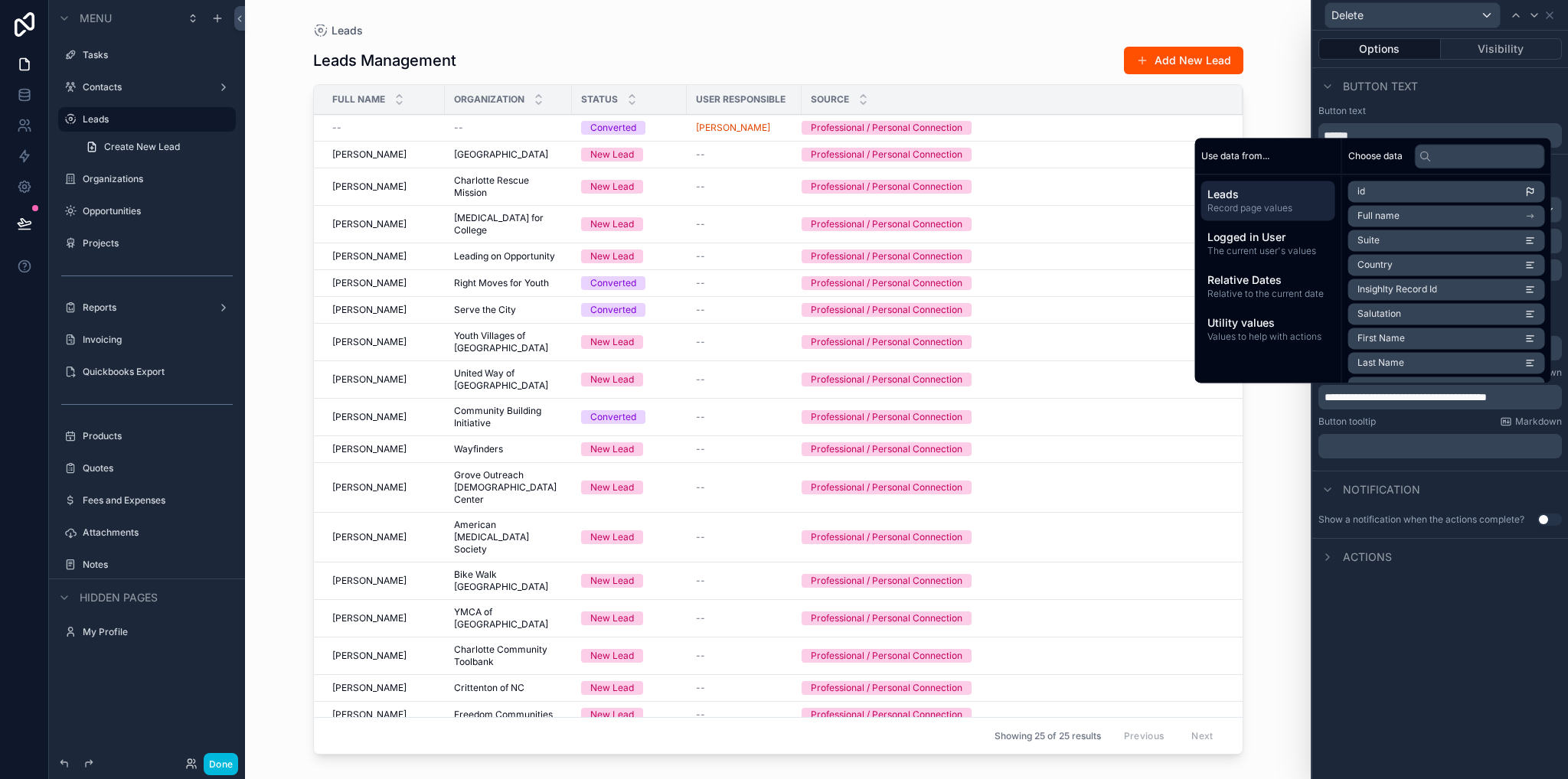
scroll to position [0, 0]
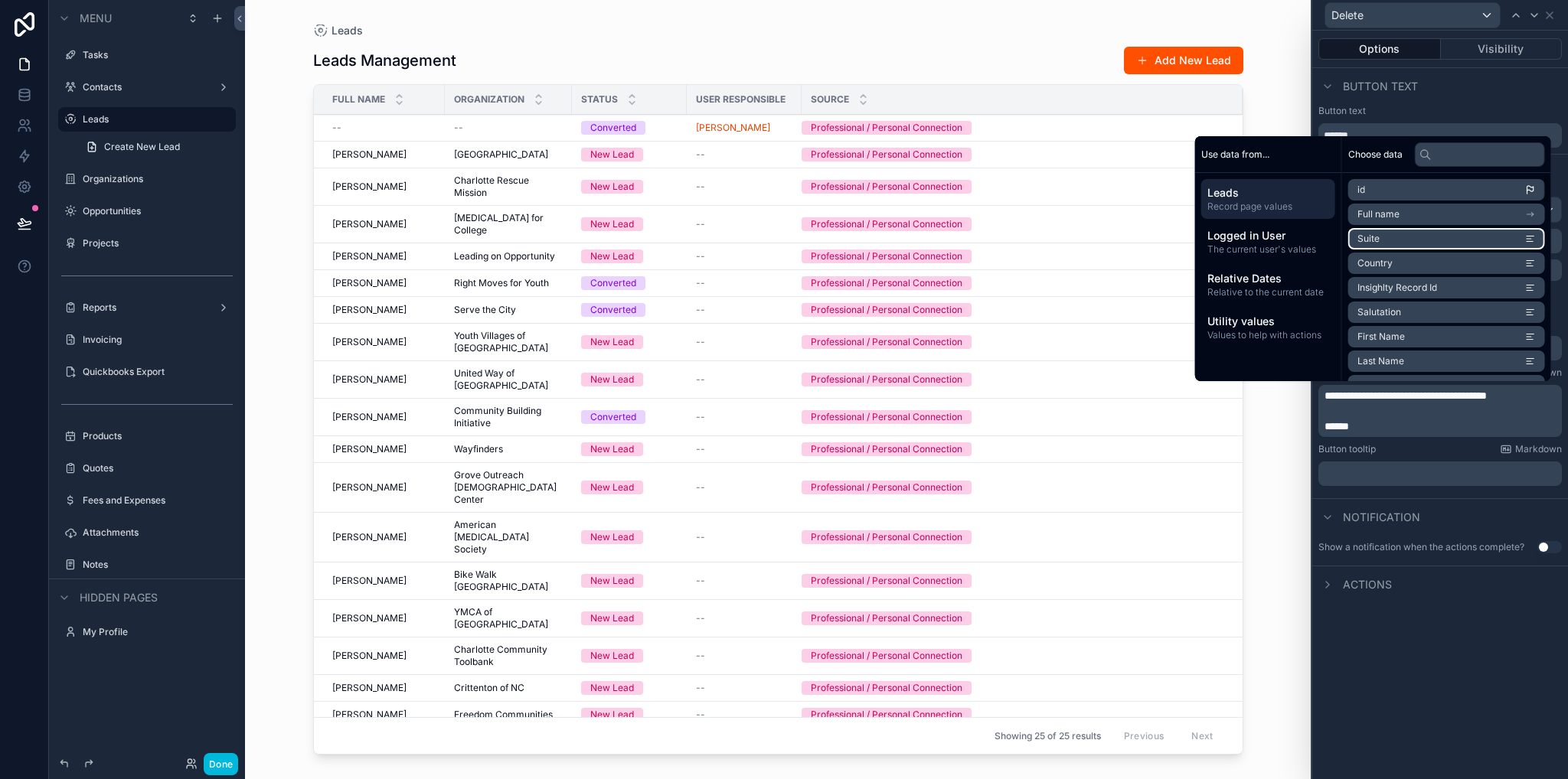
click at [1401, 212] on li "Full name" at bounding box center [1446, 214] width 197 height 21
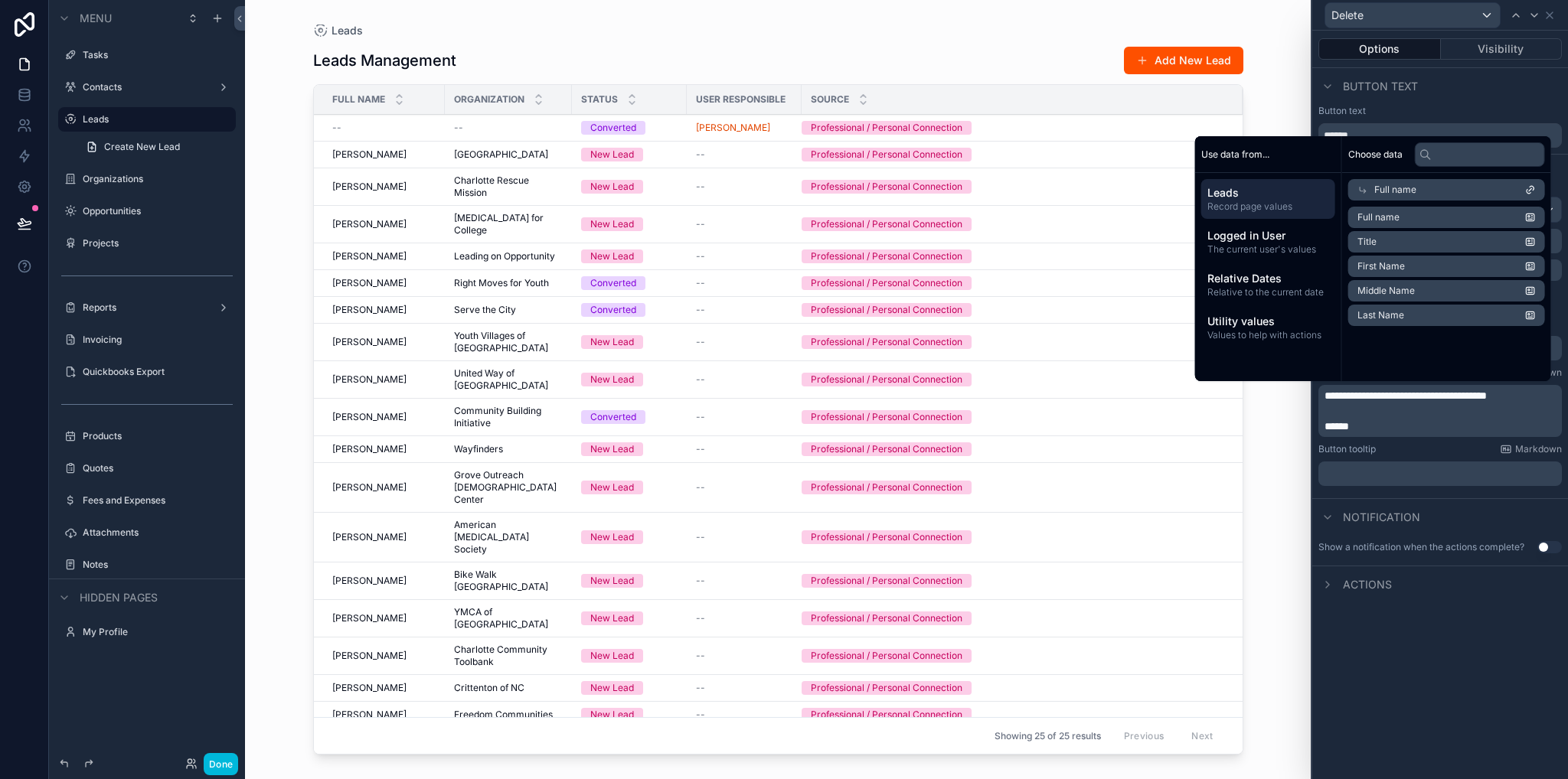
click at [1244, 201] on span "Record page values" at bounding box center [1268, 206] width 121 height 12
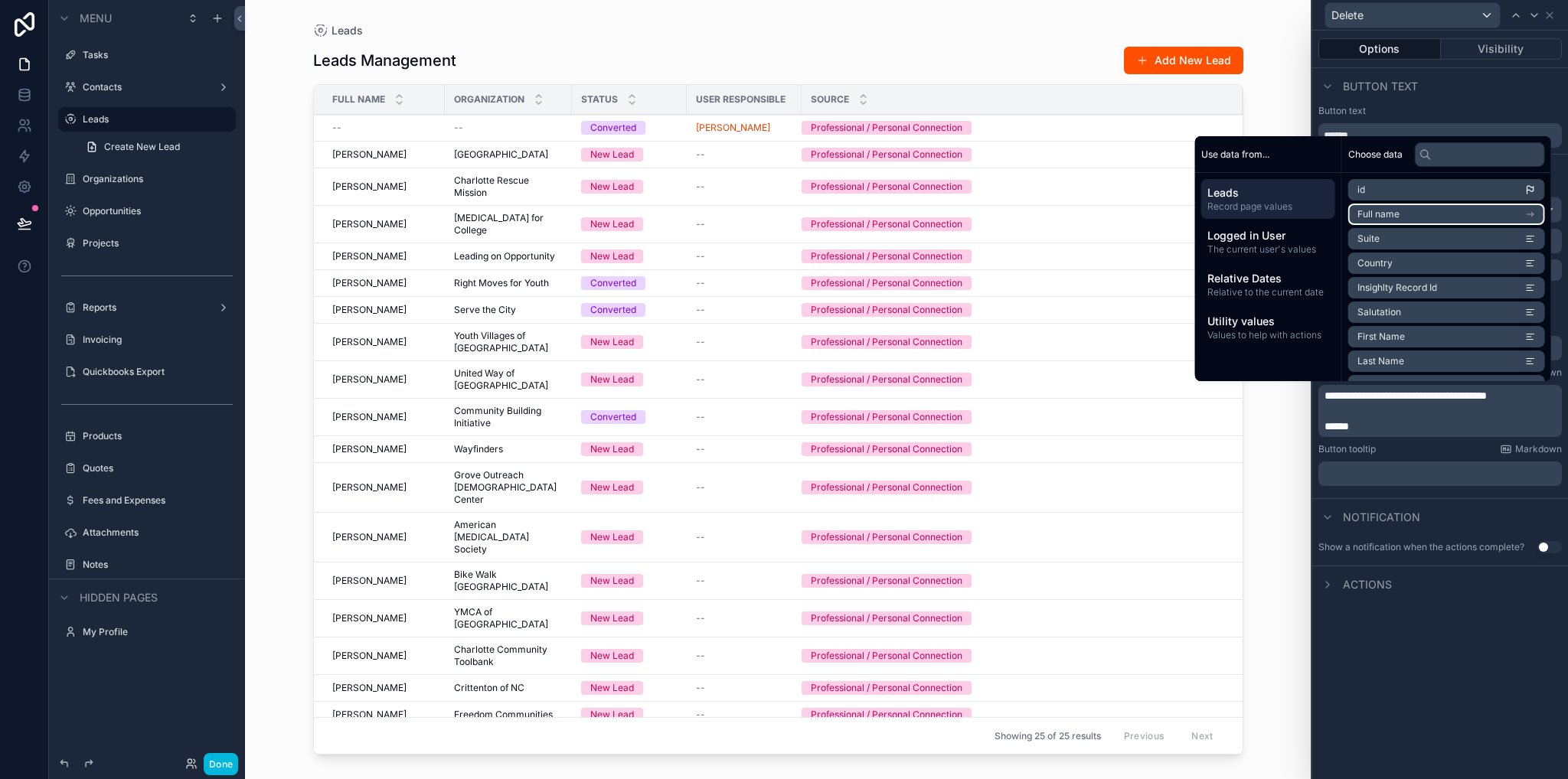
click at [1401, 218] on li "Full name" at bounding box center [1446, 214] width 197 height 21
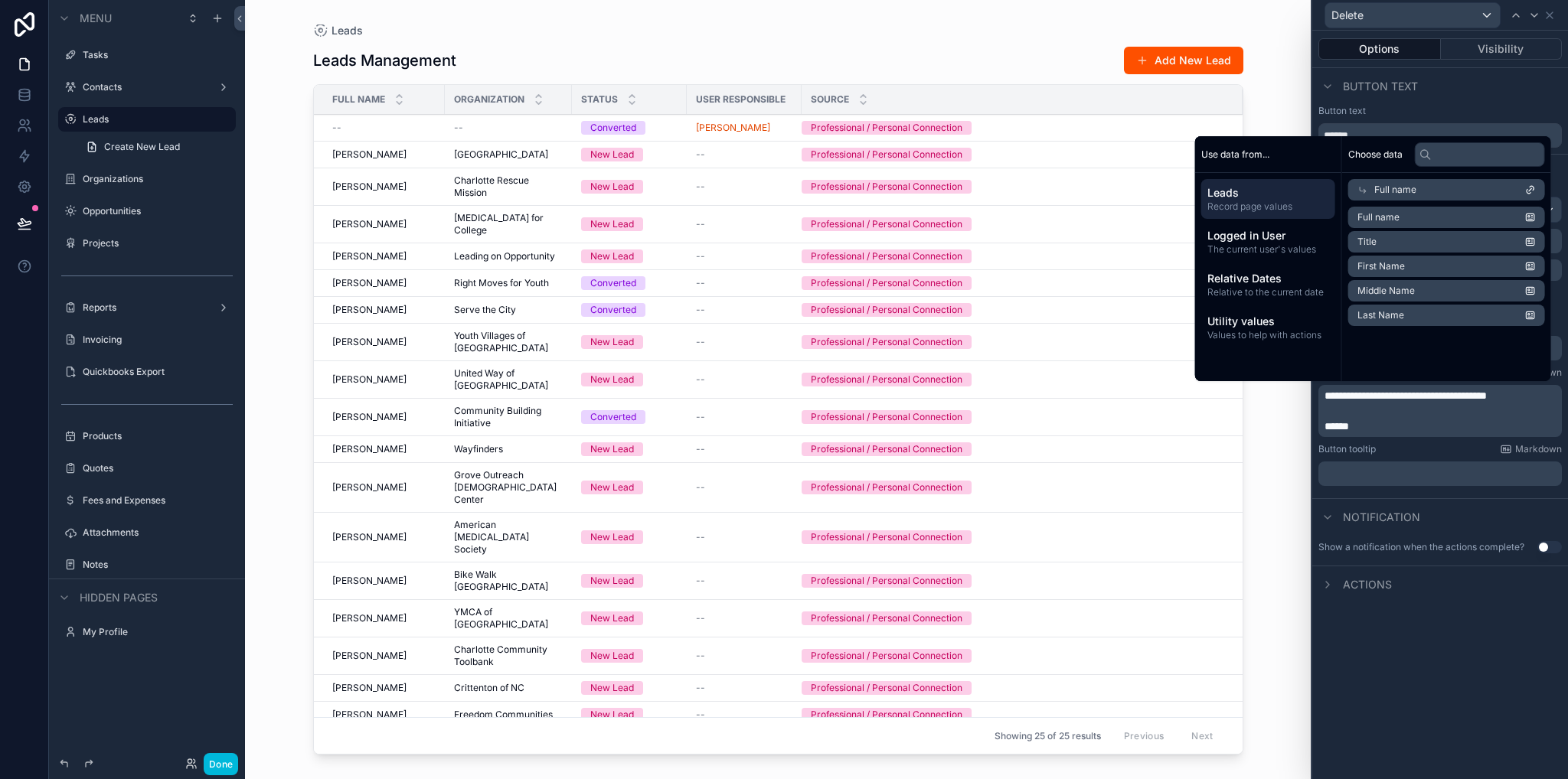
click at [1227, 198] on span "Leads" at bounding box center [1268, 193] width 121 height 15
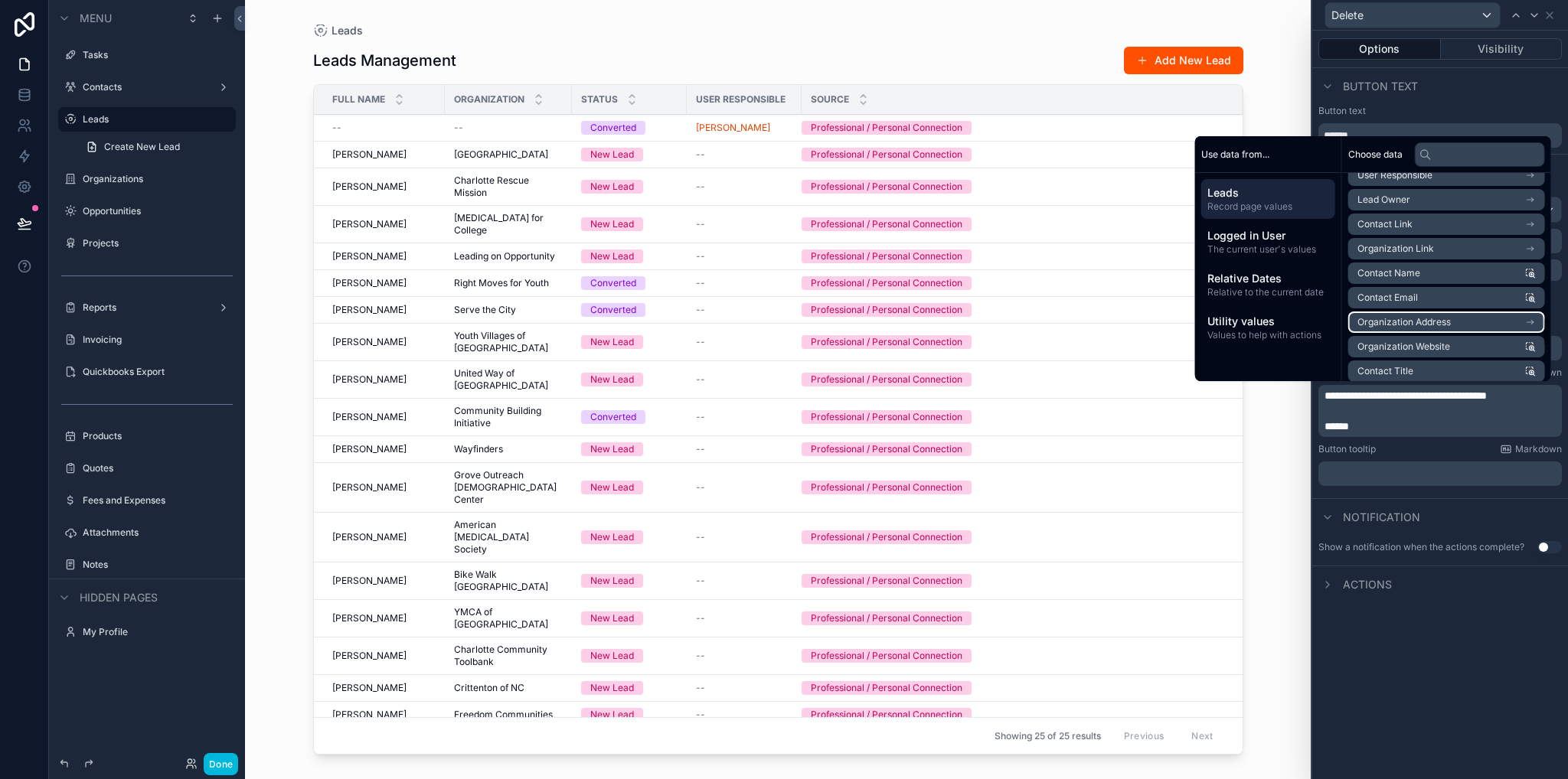
scroll to position [967, 0]
click at [1442, 349] on li "Contact Name" at bounding box center [1446, 349] width 197 height 21
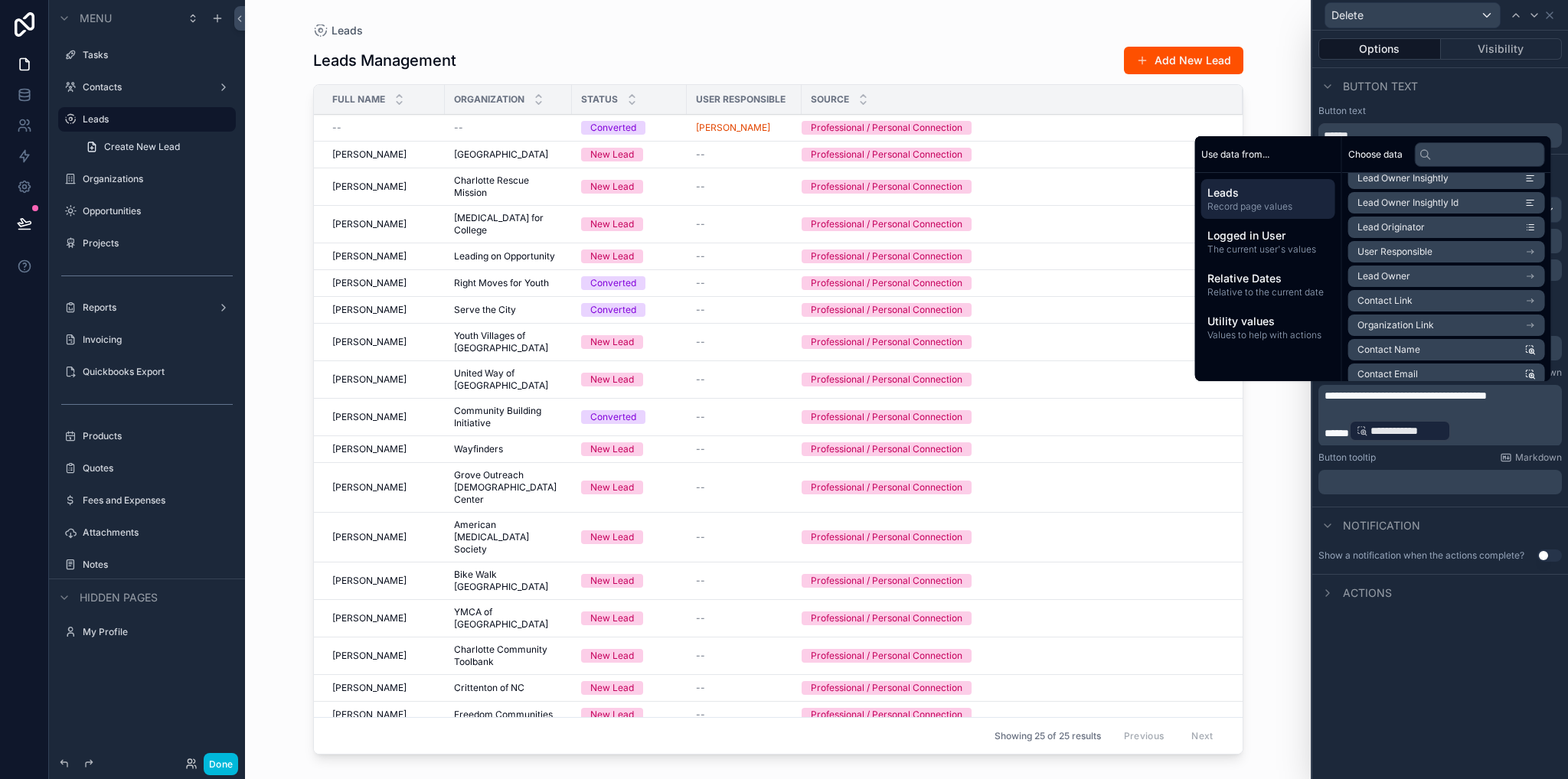
click at [1438, 680] on div "**********" at bounding box center [1440, 404] width 256 height 748
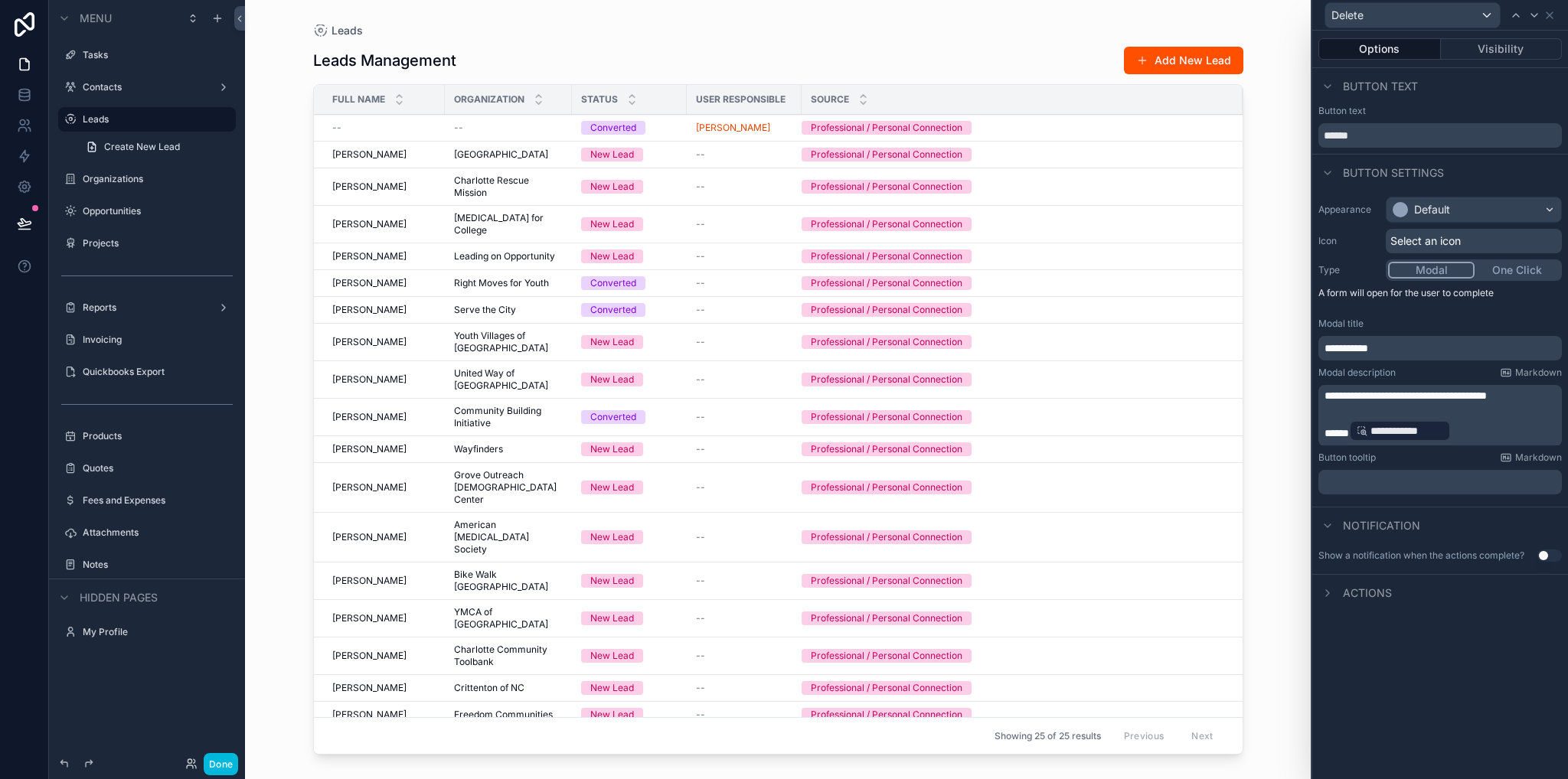
click at [220, 768] on button "Done" at bounding box center [221, 764] width 35 height 22
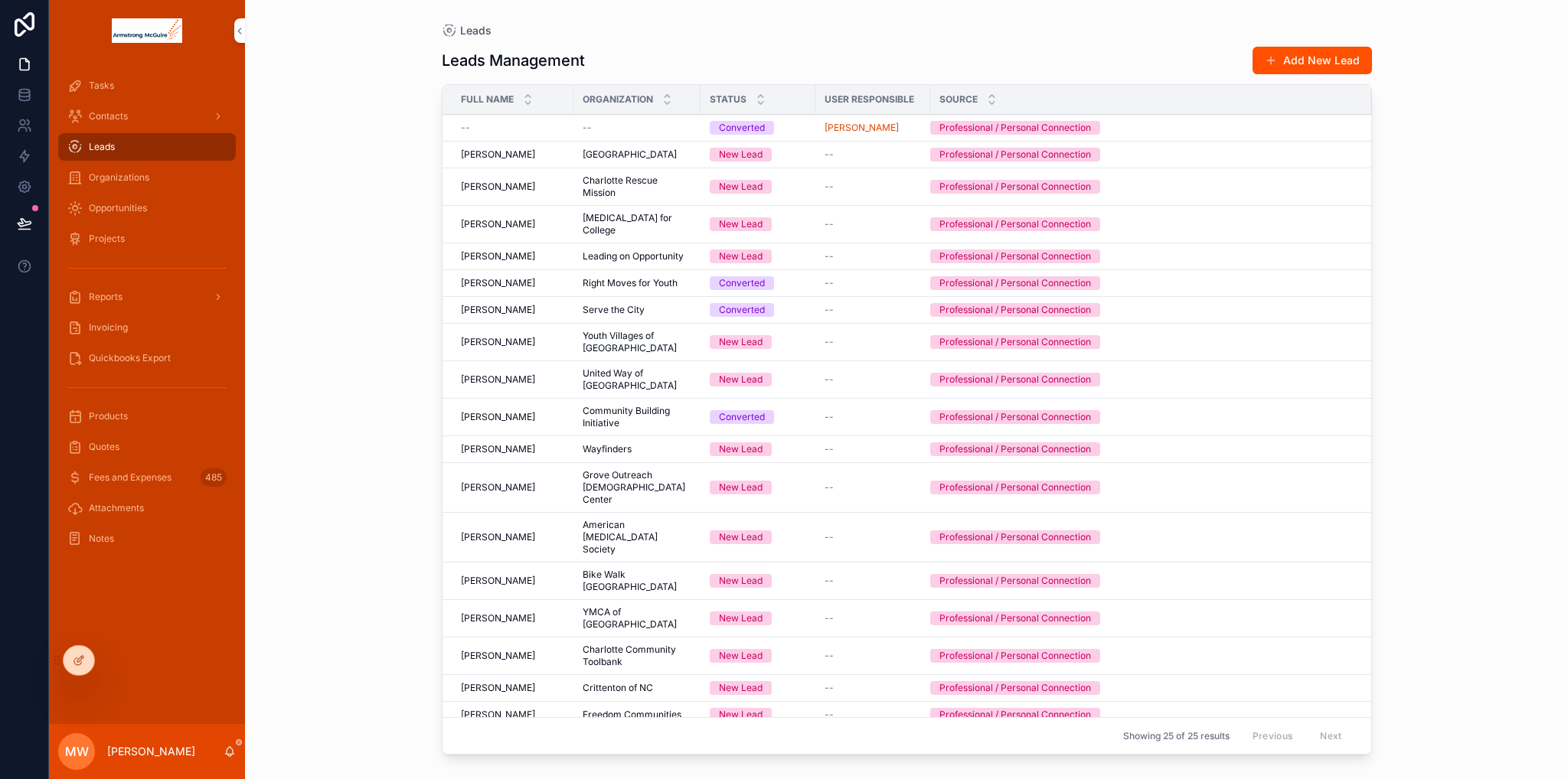
click at [1143, 126] on div "Professional / Personal Connection" at bounding box center [1142, 127] width 422 height 14
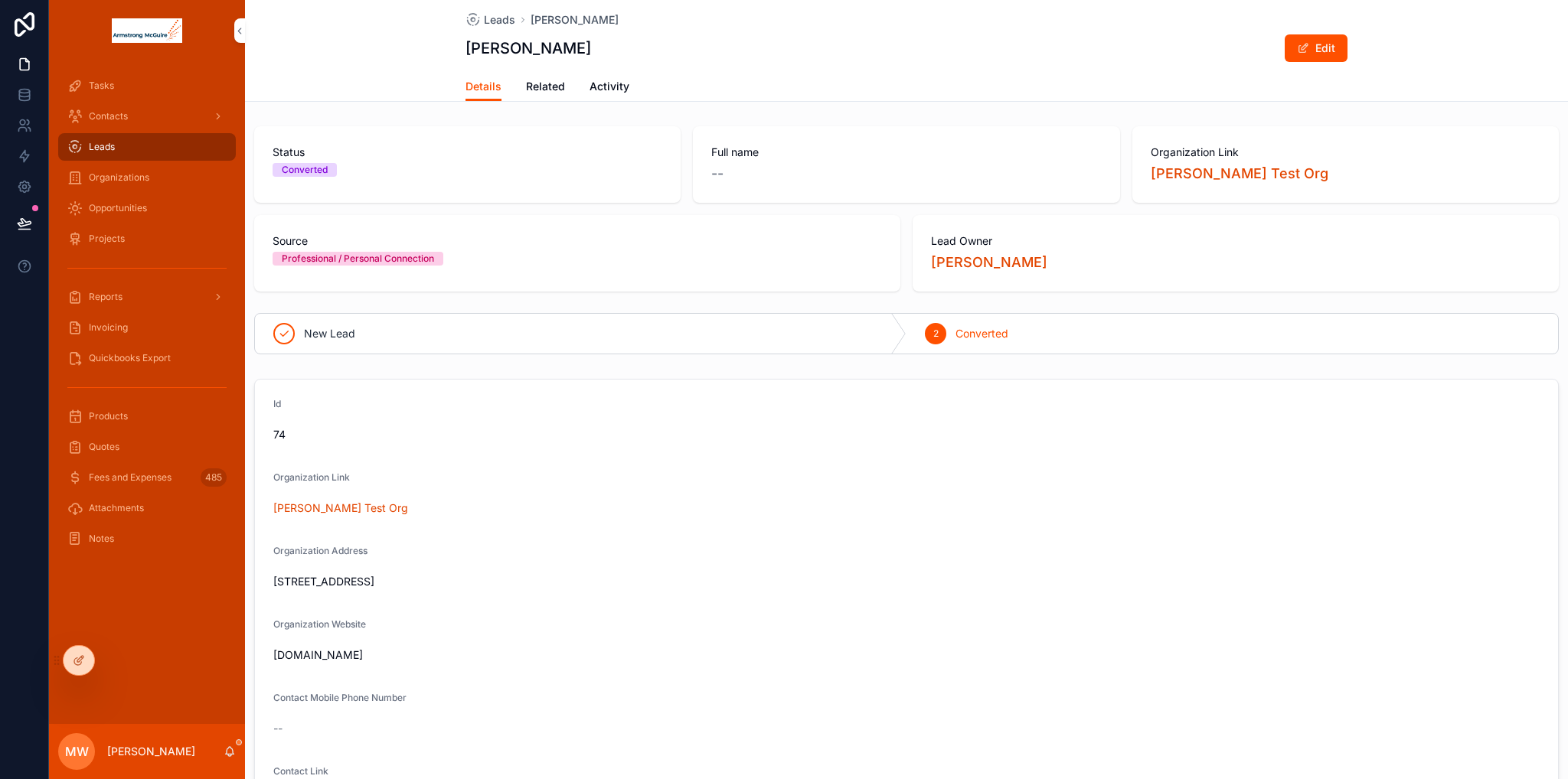
click at [70, 656] on div at bounding box center [79, 661] width 31 height 29
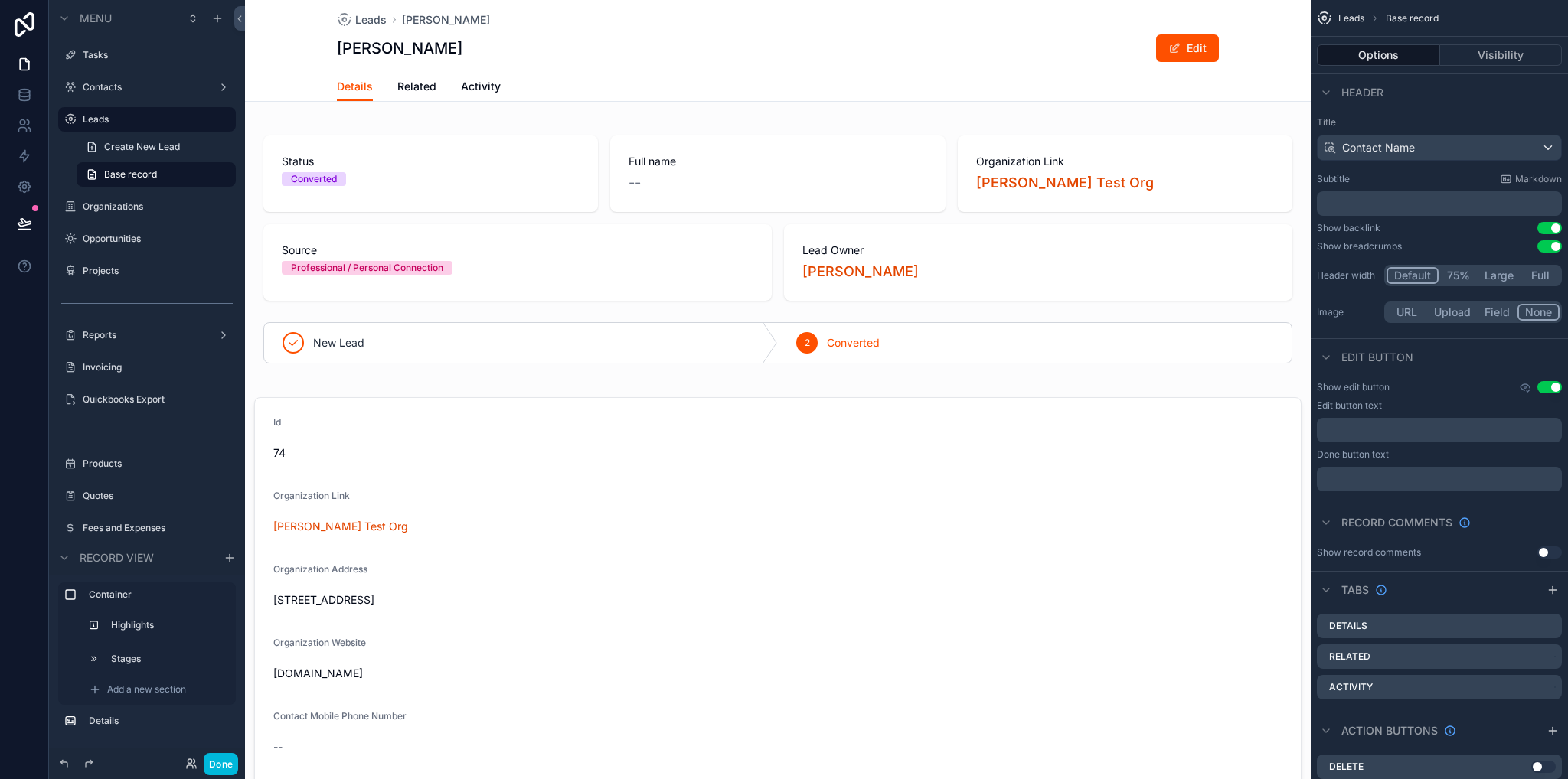
click at [86, 121] on label "Leads" at bounding box center [155, 119] width 144 height 12
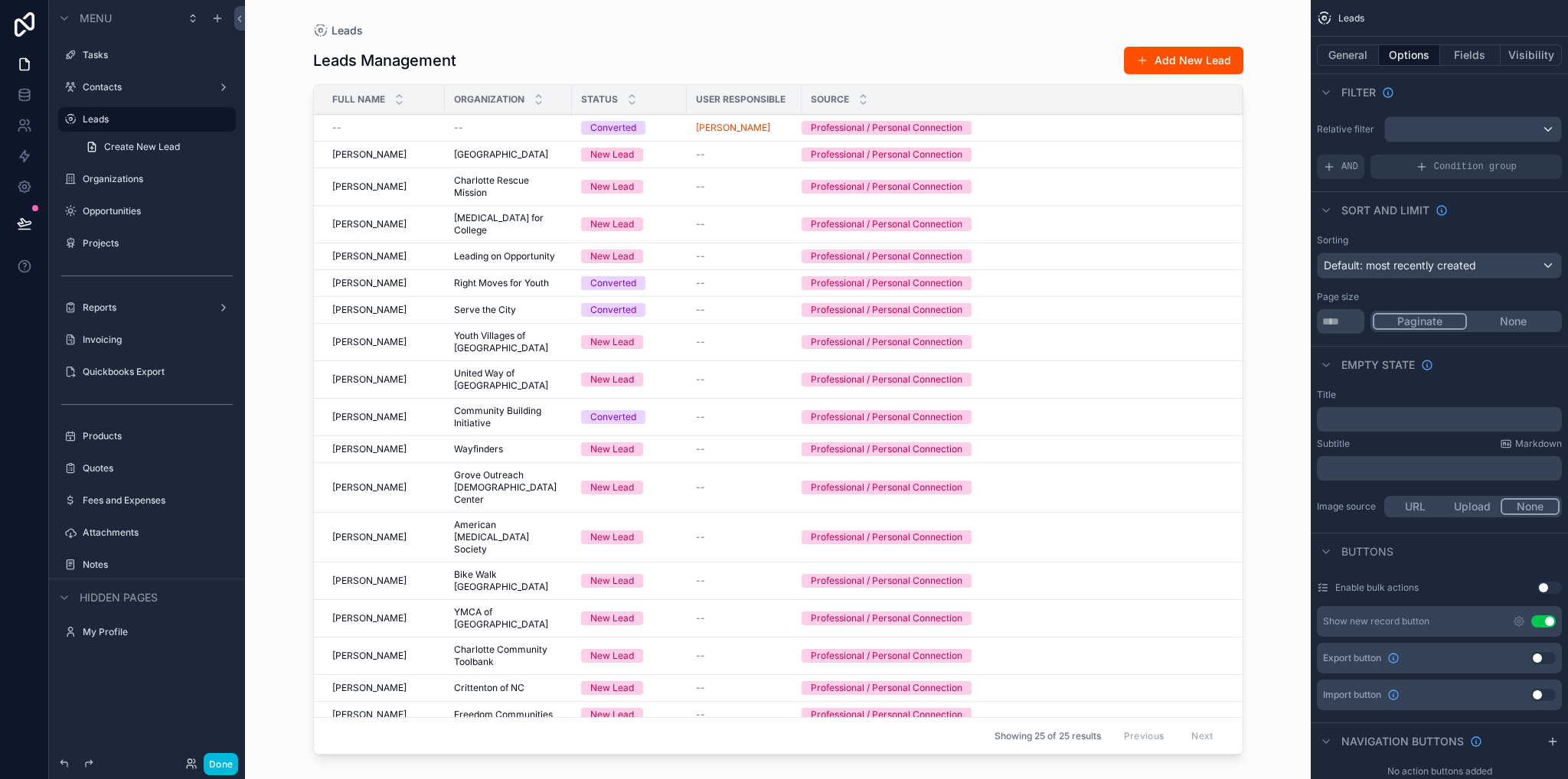
click at [211, 766] on button "Done" at bounding box center [221, 764] width 35 height 22
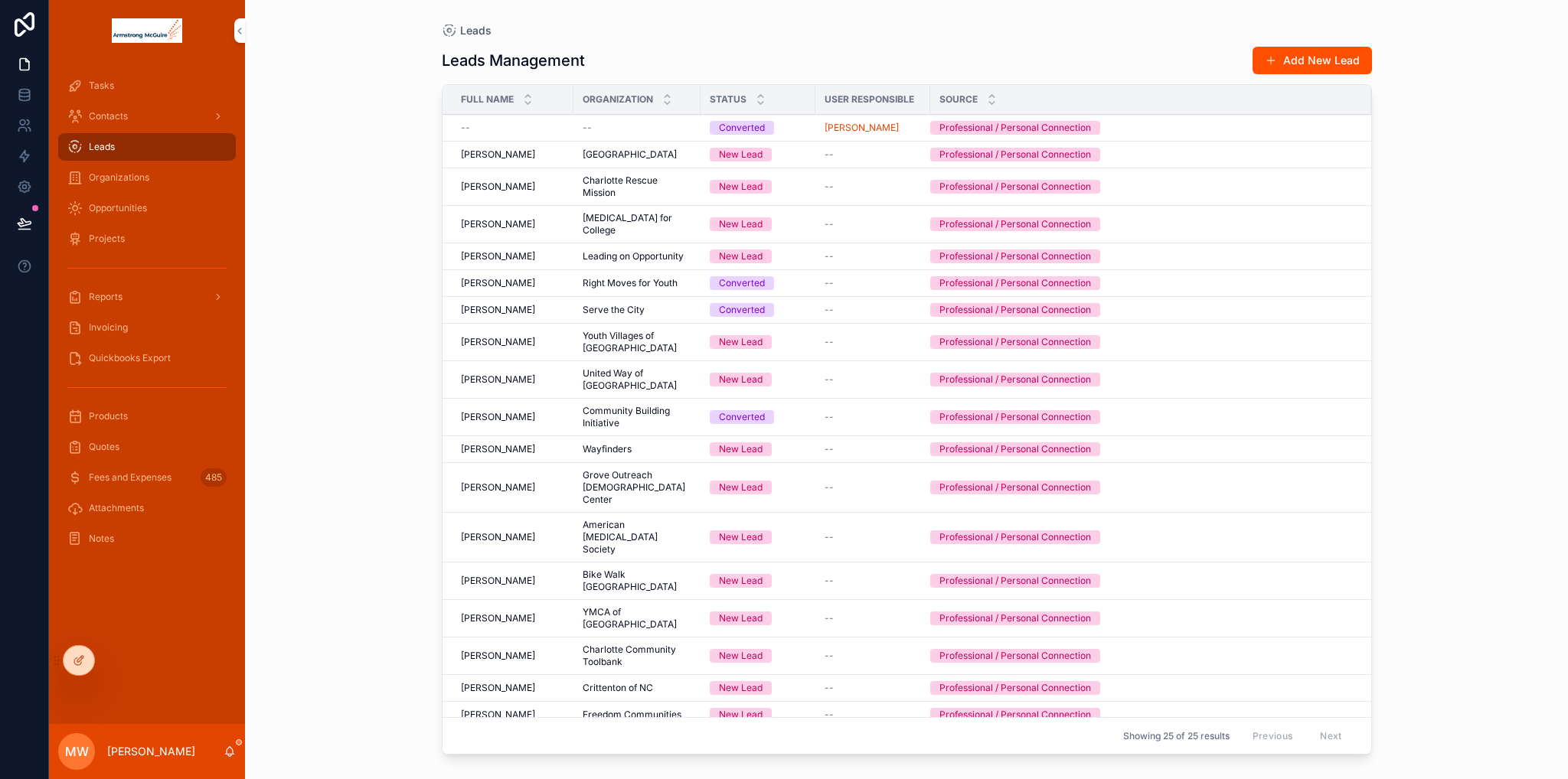
click at [0, 0] on span "Delete" at bounding box center [0, 0] width 0 height 0
click at [100, 108] on div "Contacts" at bounding box center [146, 116] width 159 height 24
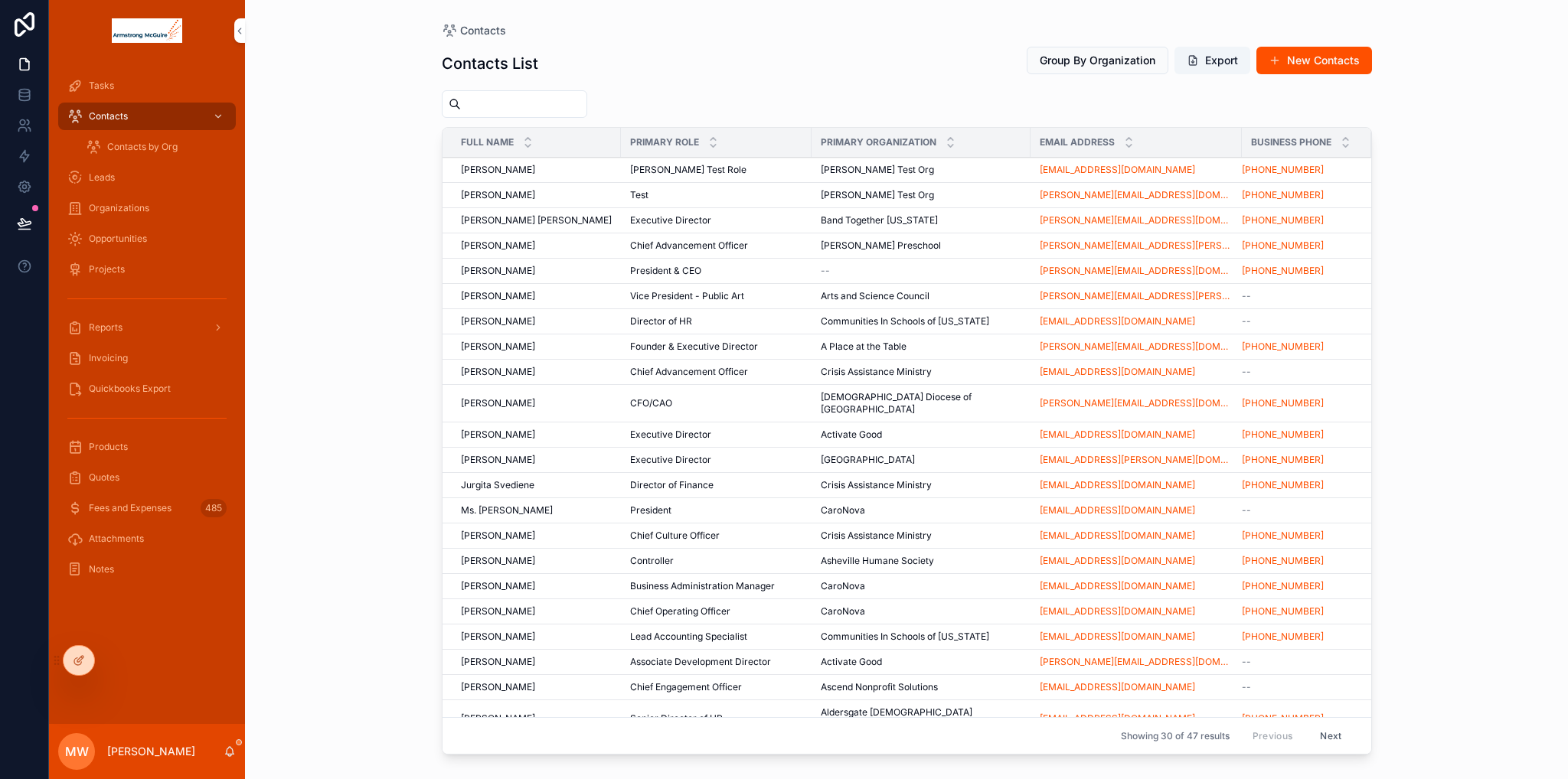
click at [98, 181] on span "Leads" at bounding box center [102, 177] width 26 height 12
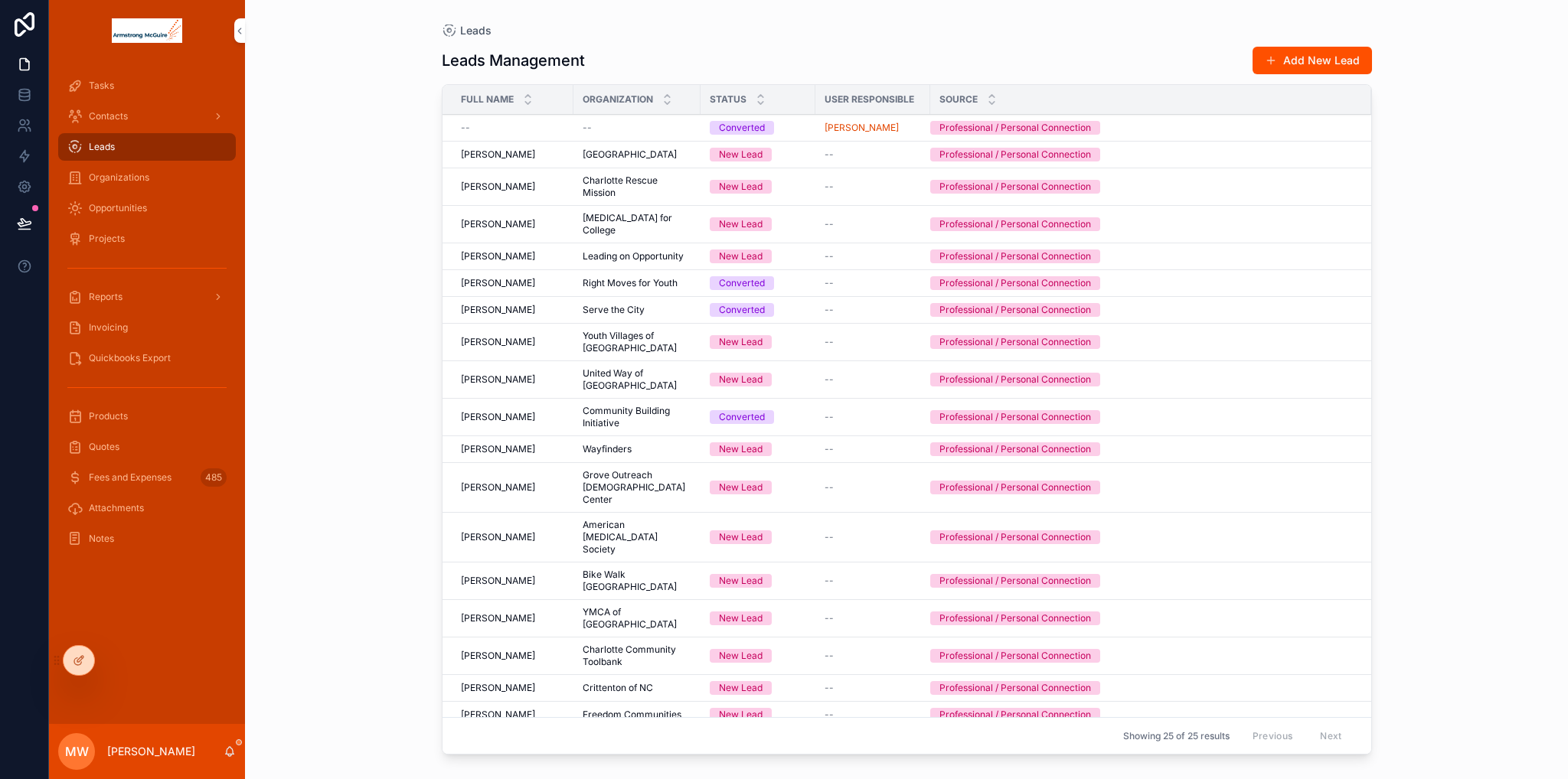
click at [84, 663] on icon at bounding box center [78, 660] width 12 height 12
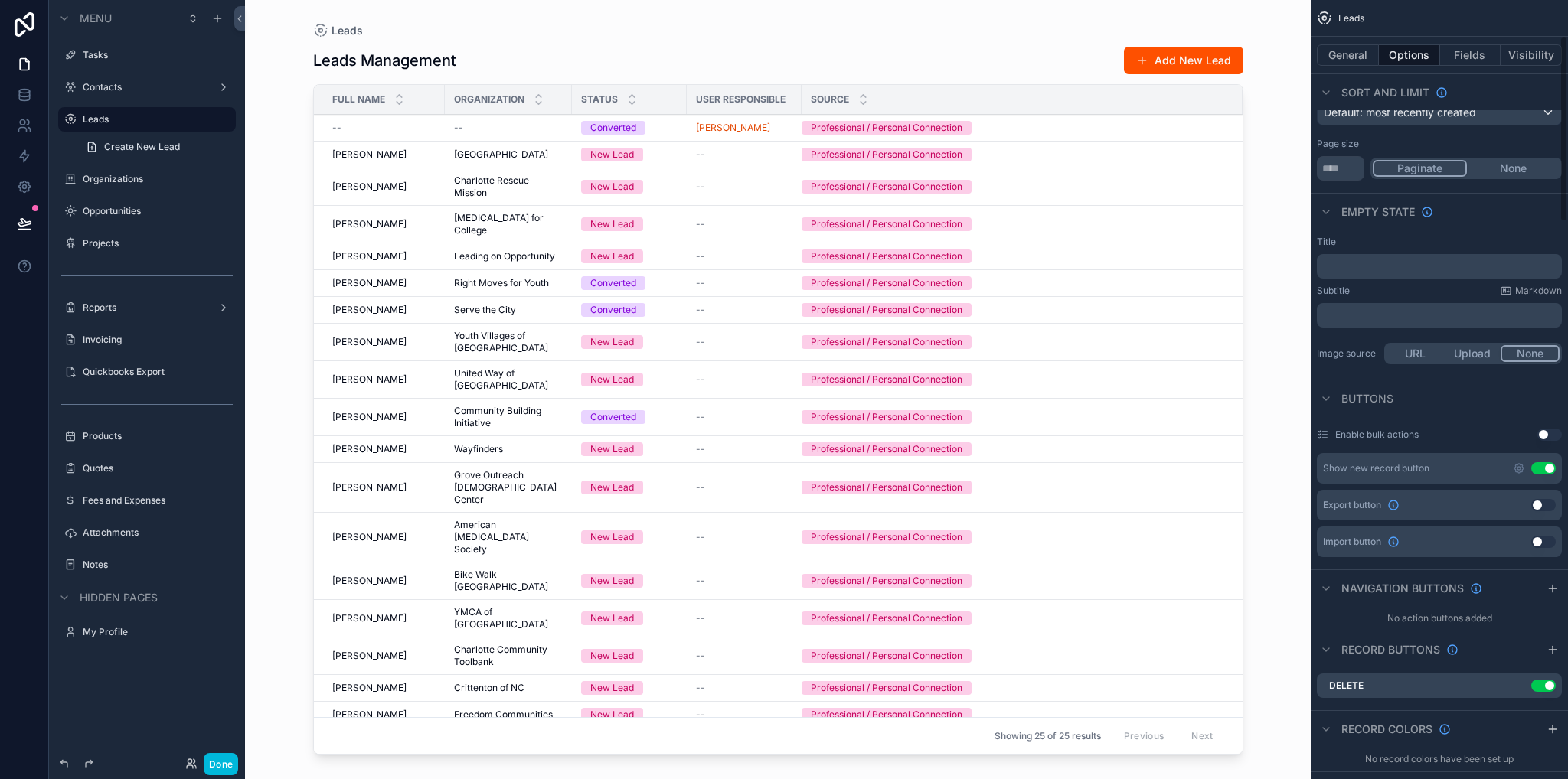
scroll to position [230, 0]
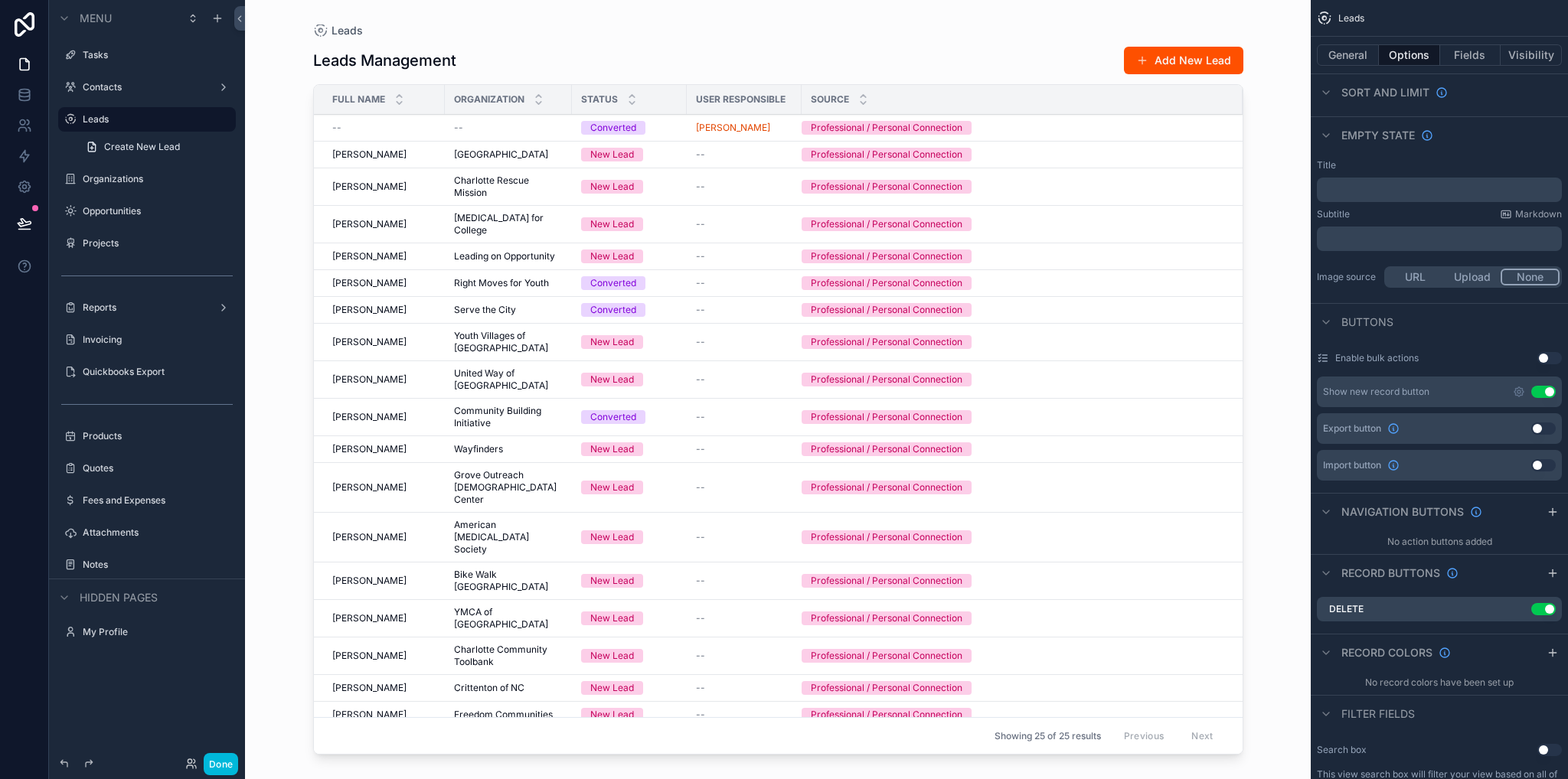
click at [0, 0] on icon "scrollable content" at bounding box center [0, 0] width 0 height 0
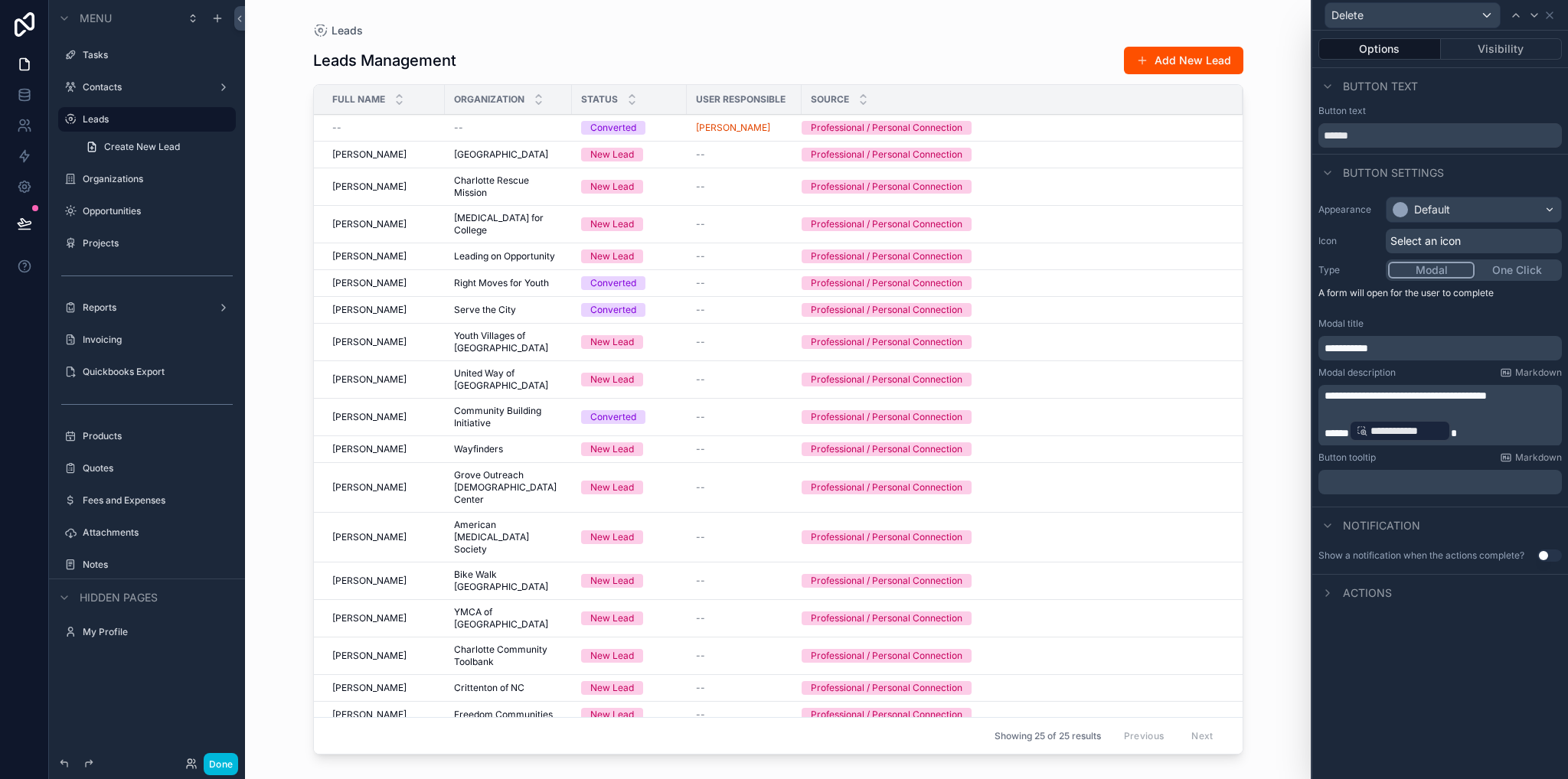
click at [1374, 591] on span "Actions" at bounding box center [1367, 593] width 49 height 15
click at [1547, 591] on icon at bounding box center [1552, 593] width 12 height 12
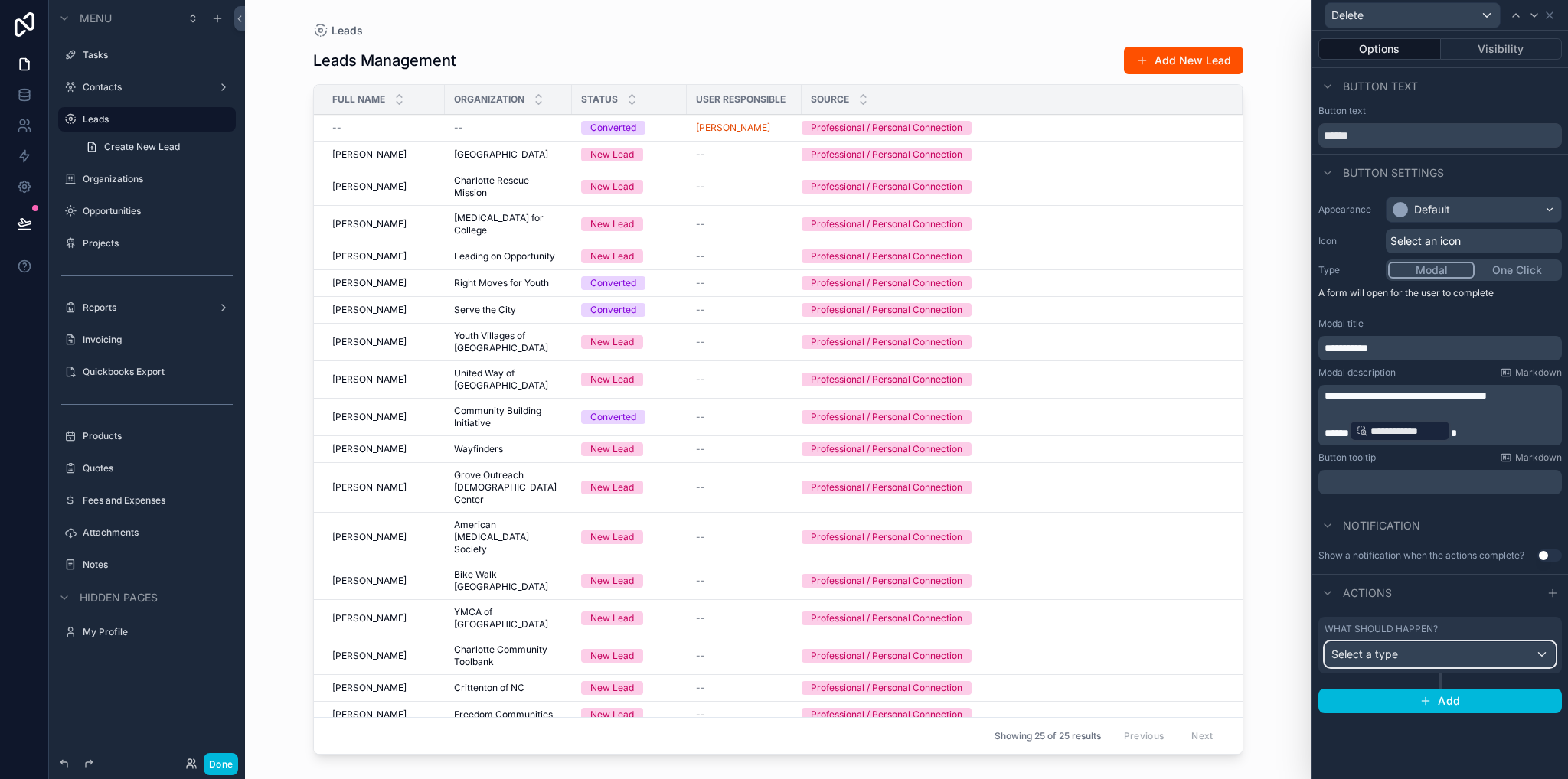
click at [1403, 652] on div "Select a type" at bounding box center [1440, 654] width 230 height 24
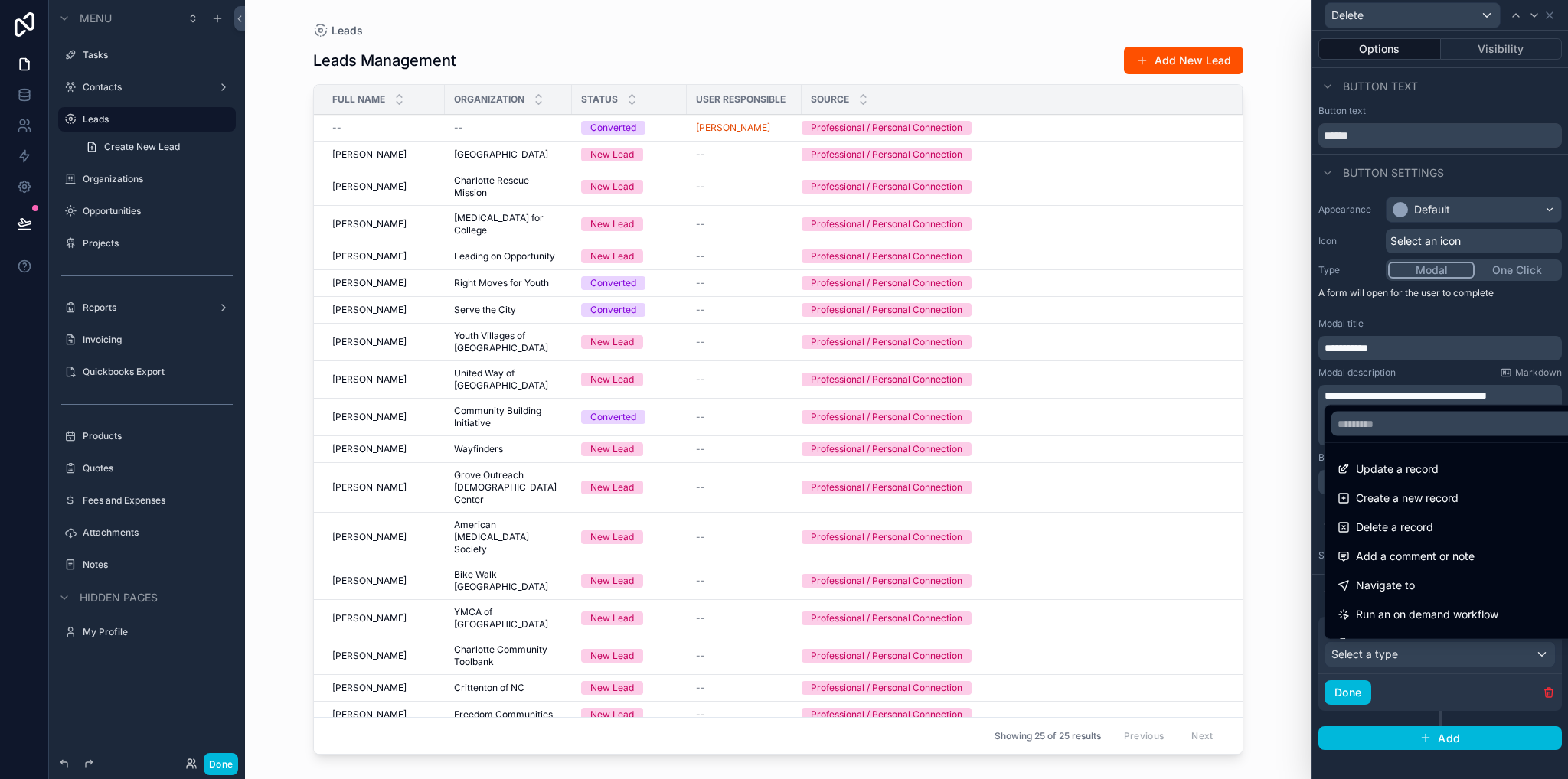
click at [1404, 531] on span "Delete a record" at bounding box center [1395, 527] width 78 height 19
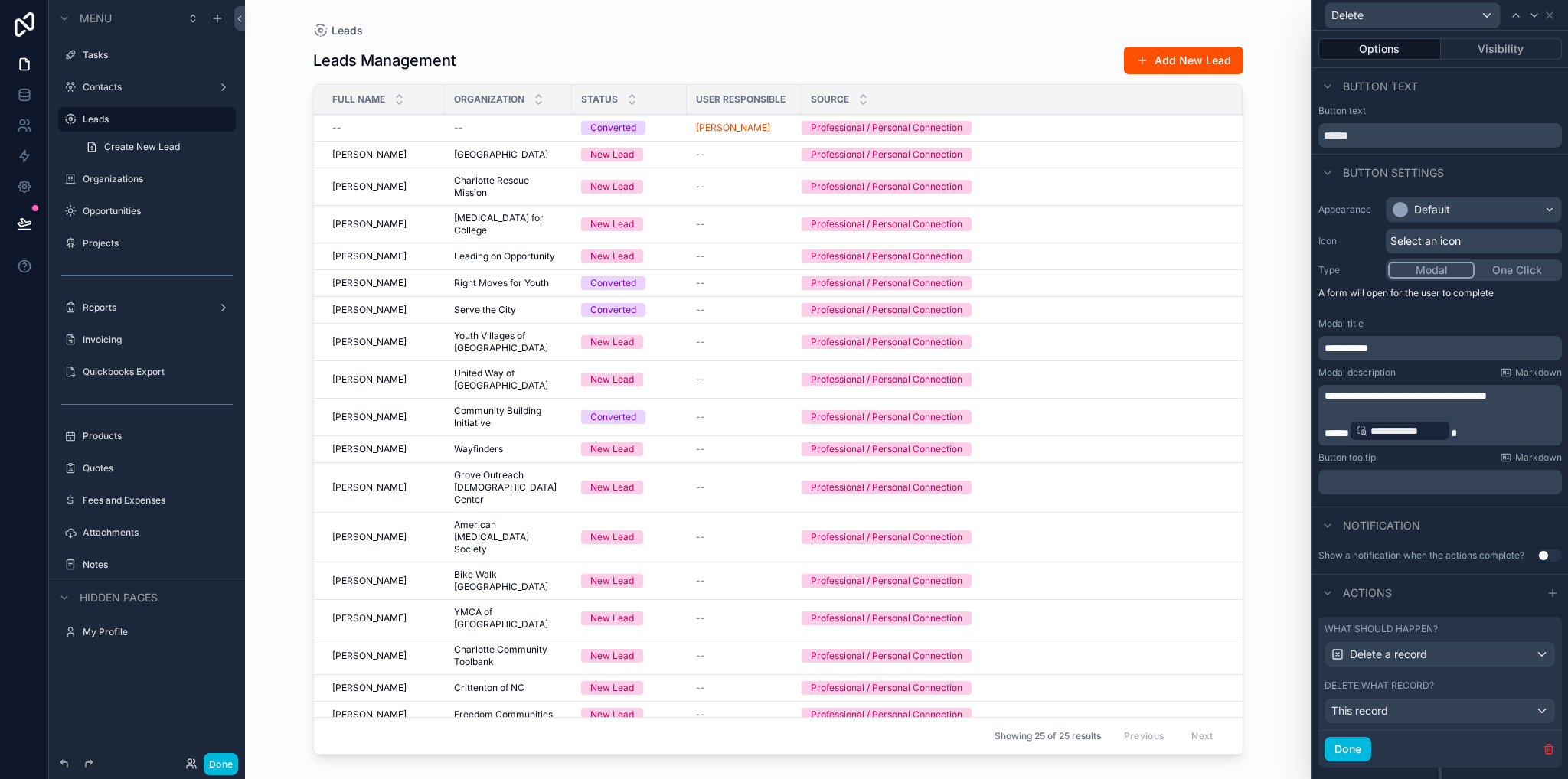
scroll to position [32, 0]
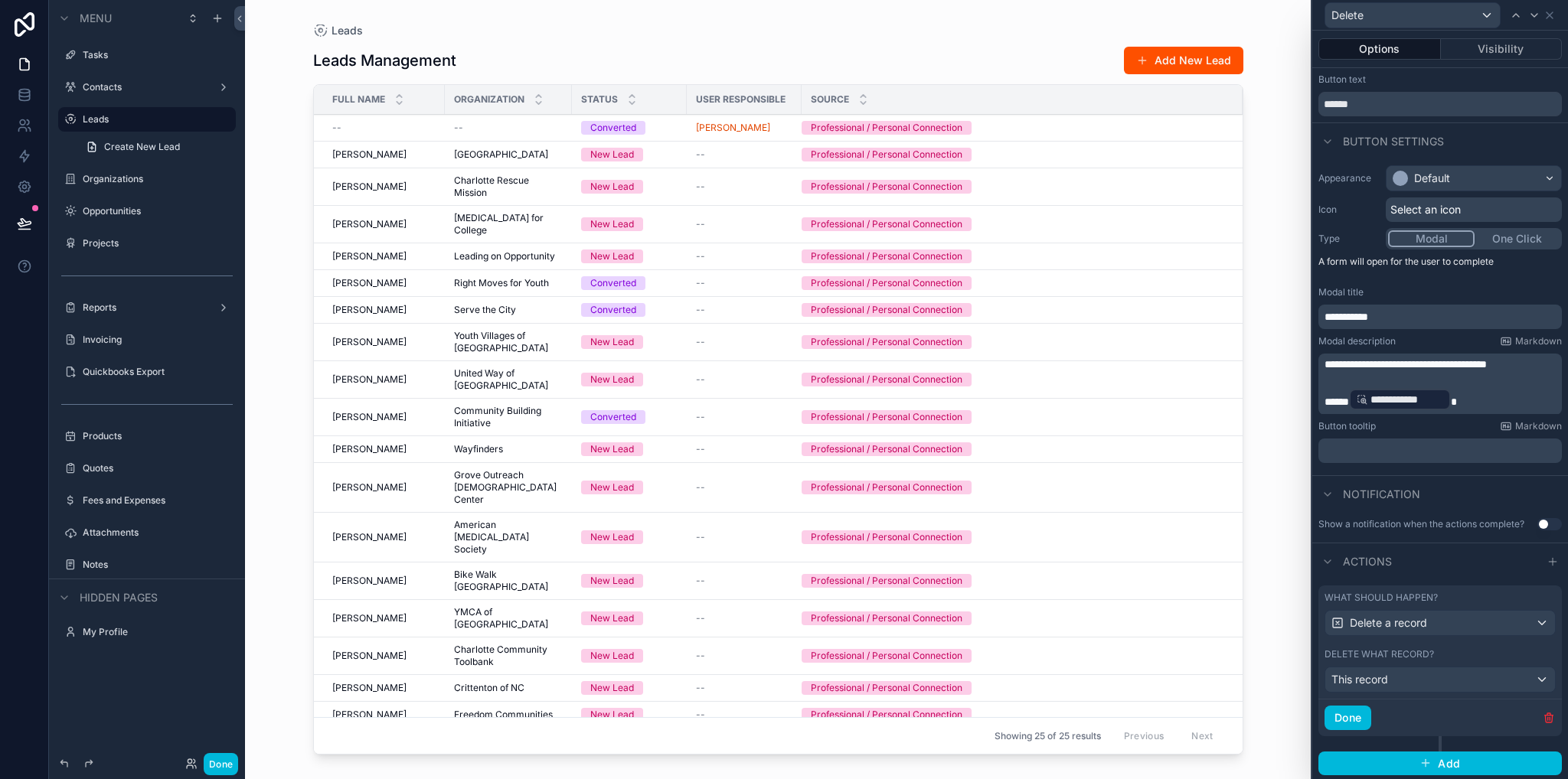
click at [1345, 718] on button "Done" at bounding box center [1348, 718] width 47 height 24
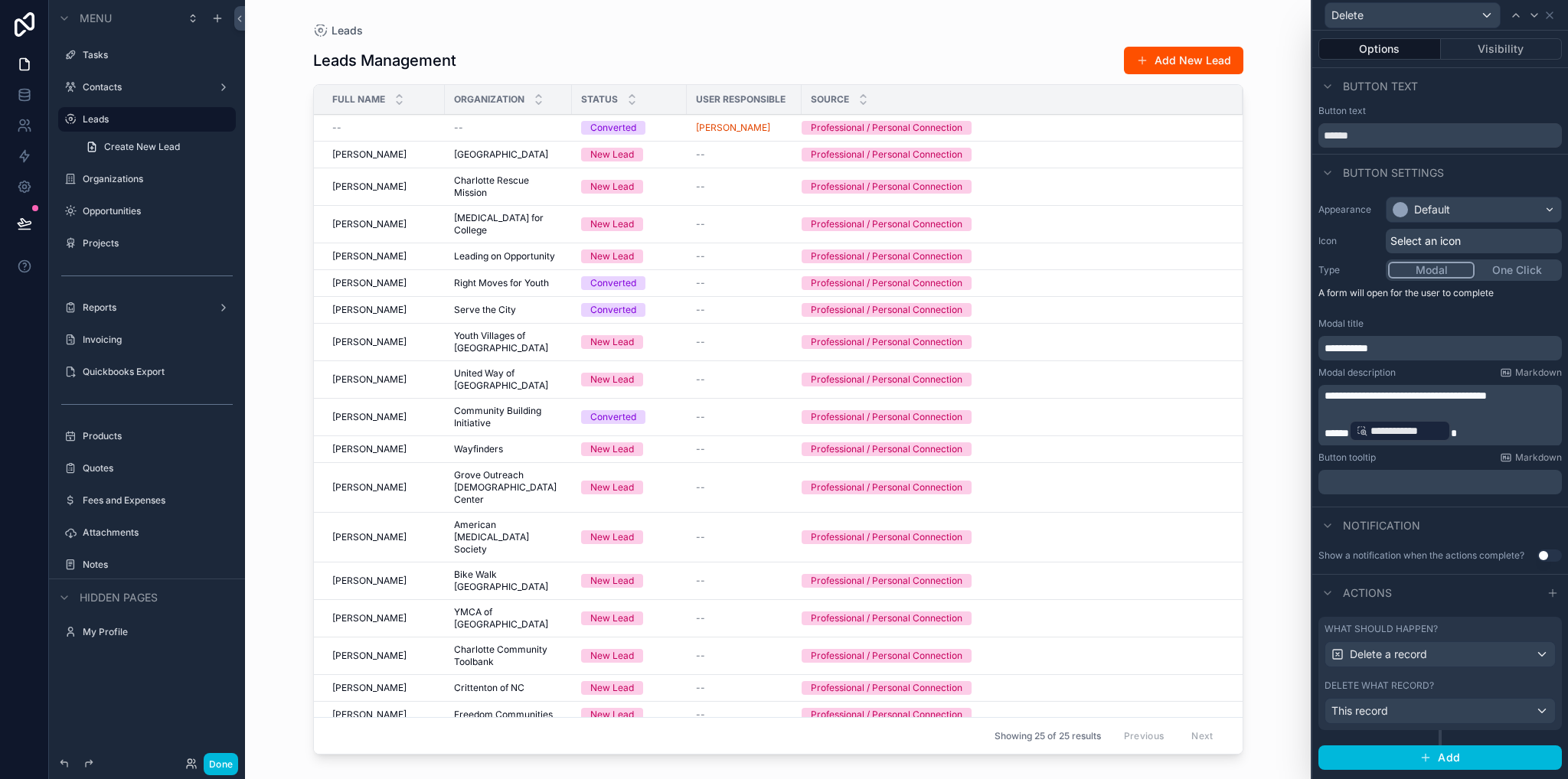
scroll to position [0, 0]
click at [125, 99] on div "Contacts" at bounding box center [147, 87] width 172 height 24
click at [114, 85] on label "Contacts" at bounding box center [143, 87] width 122 height 12
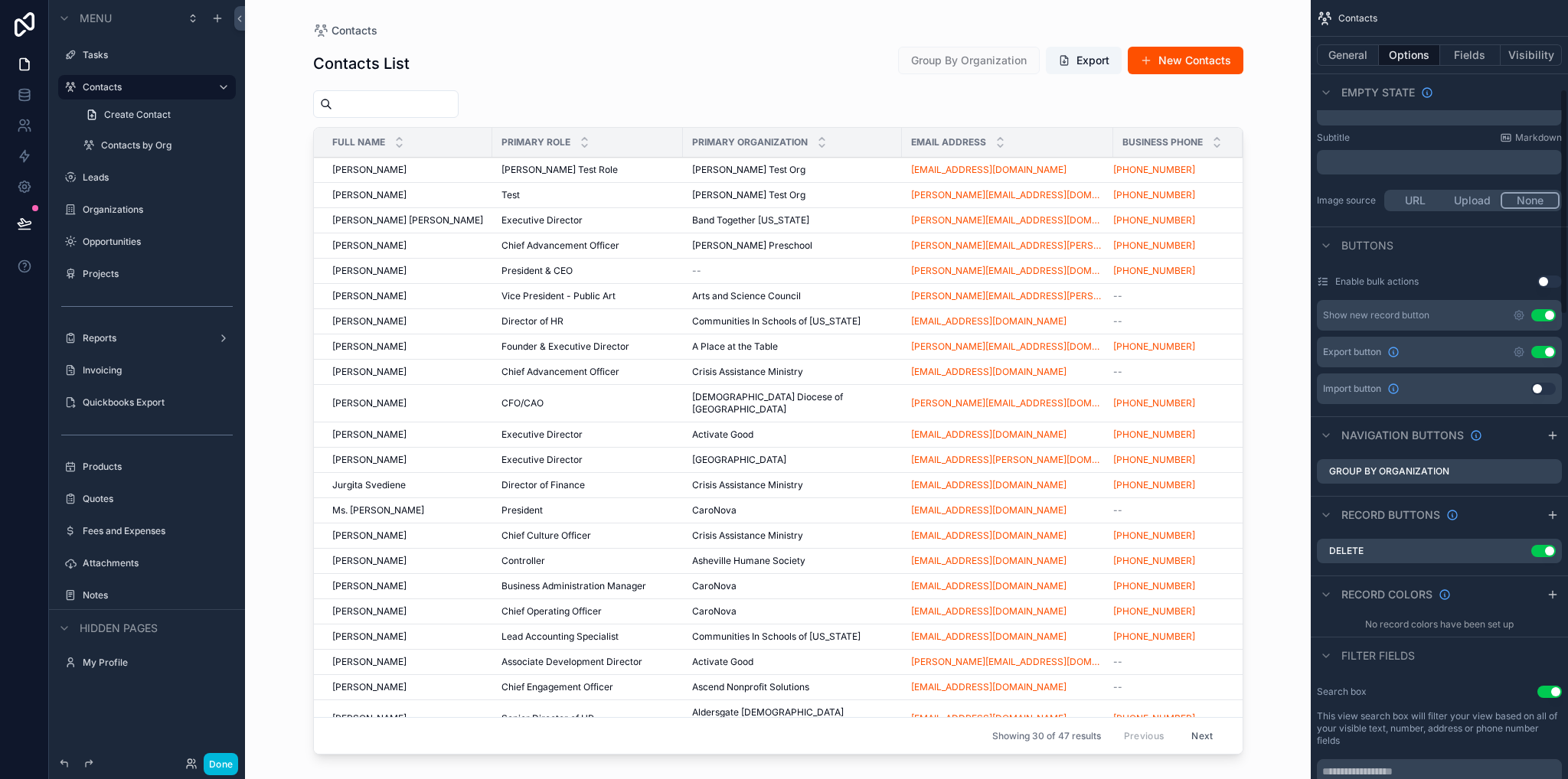
scroll to position [536, 0]
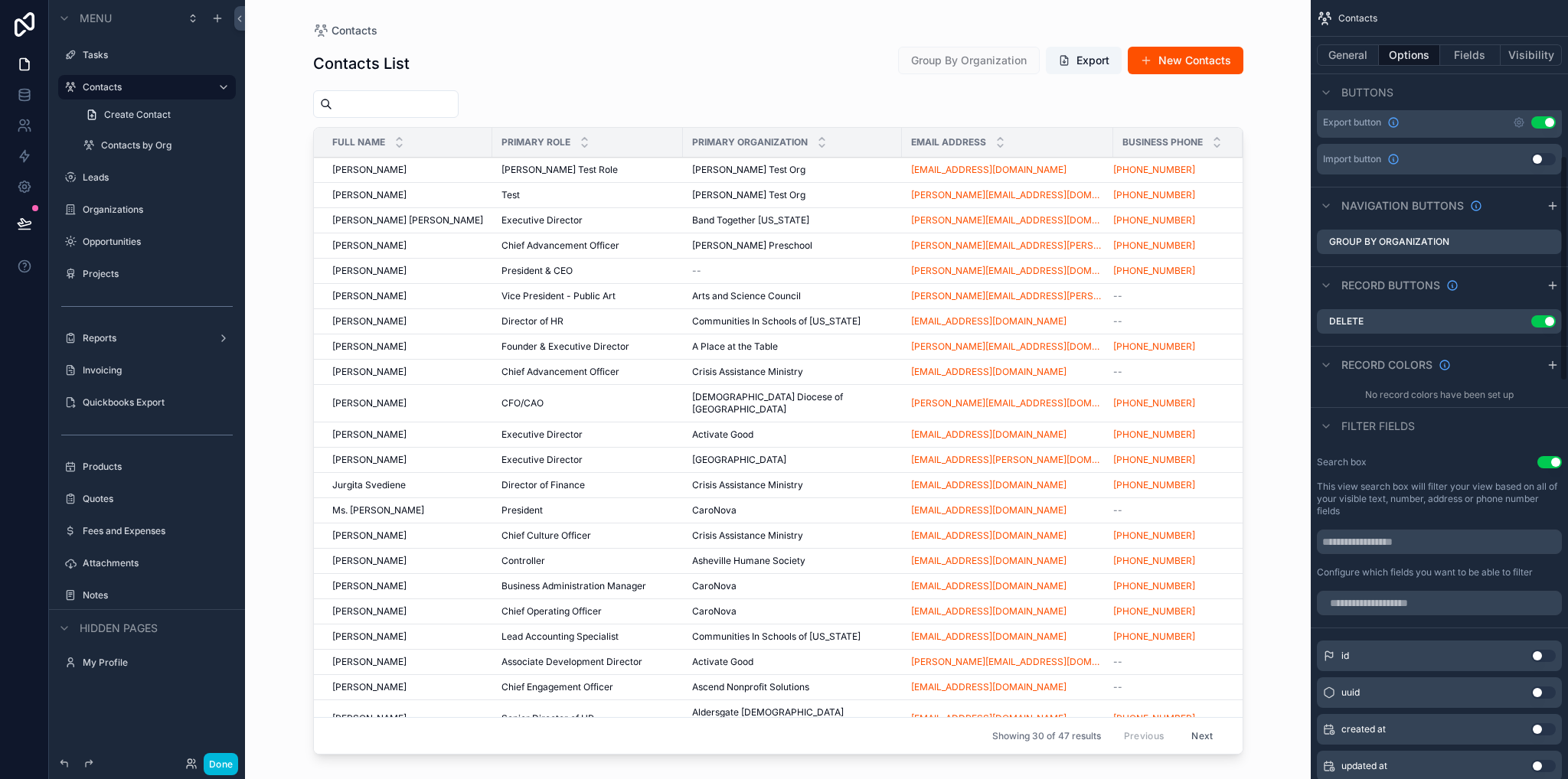
click at [0, 0] on icon "scrollable content" at bounding box center [0, 0] width 0 height 0
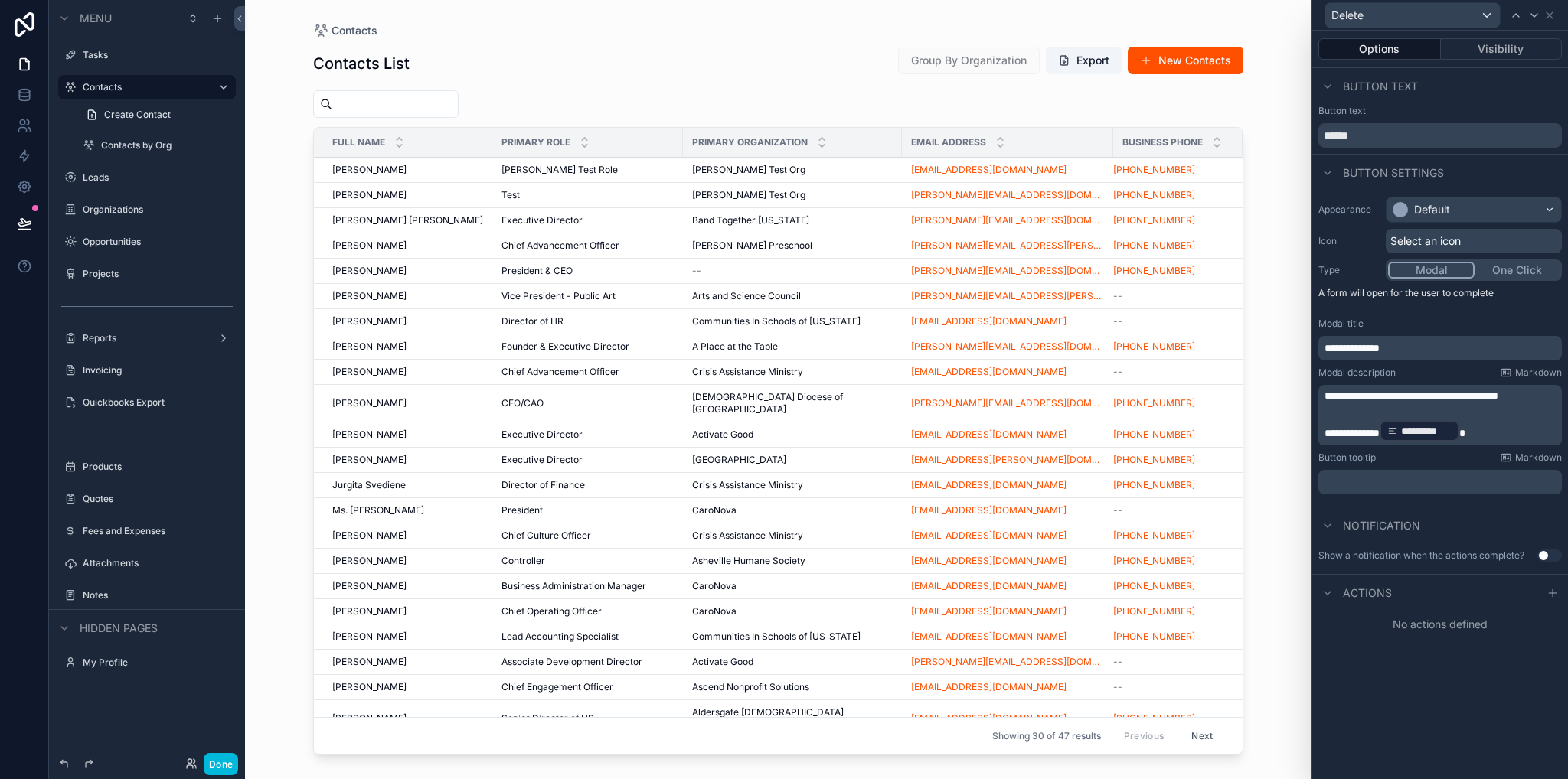
click at [1553, 589] on icon at bounding box center [1552, 593] width 12 height 12
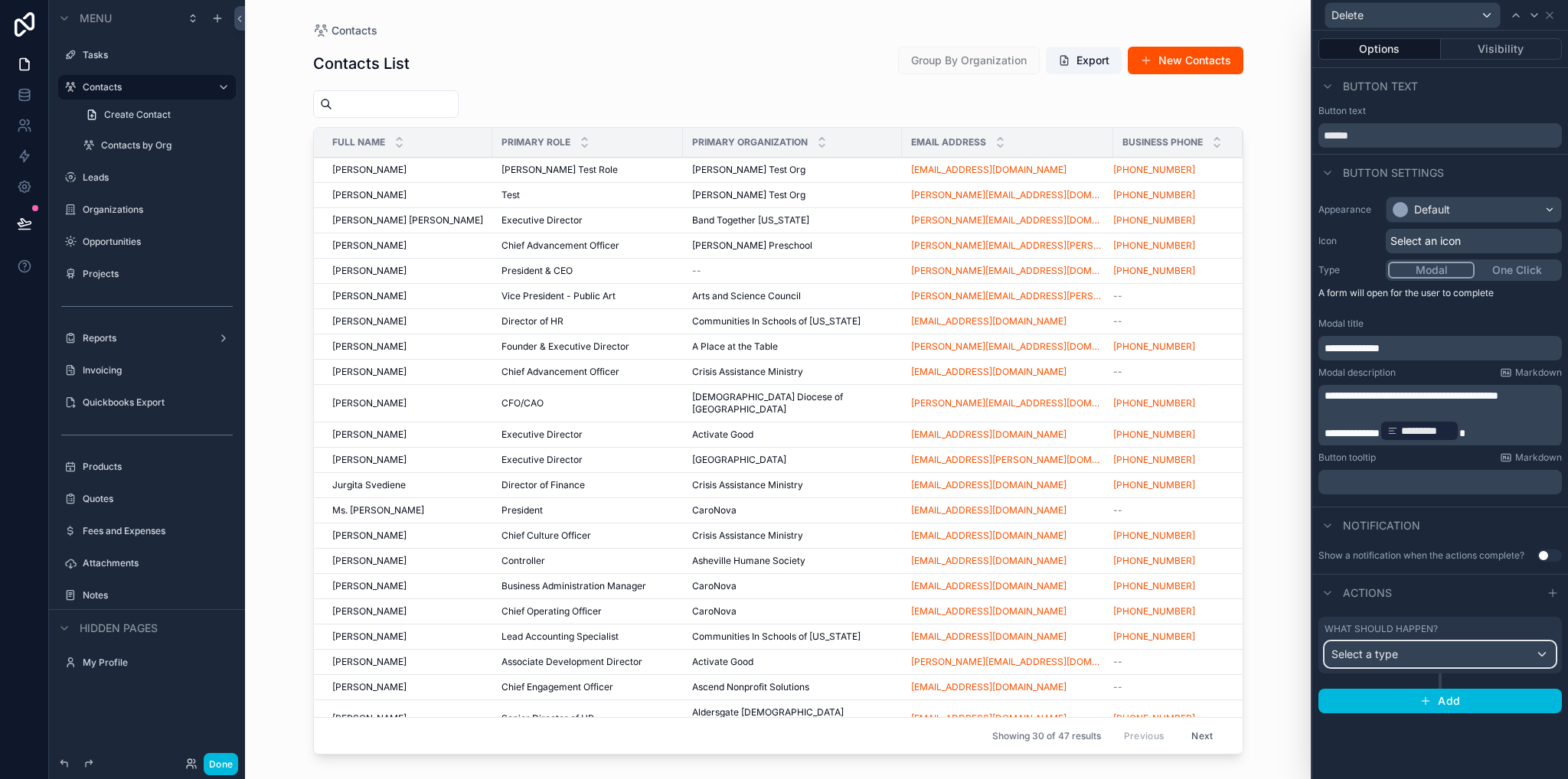
click at [1372, 651] on span "Select a type" at bounding box center [1364, 654] width 66 height 13
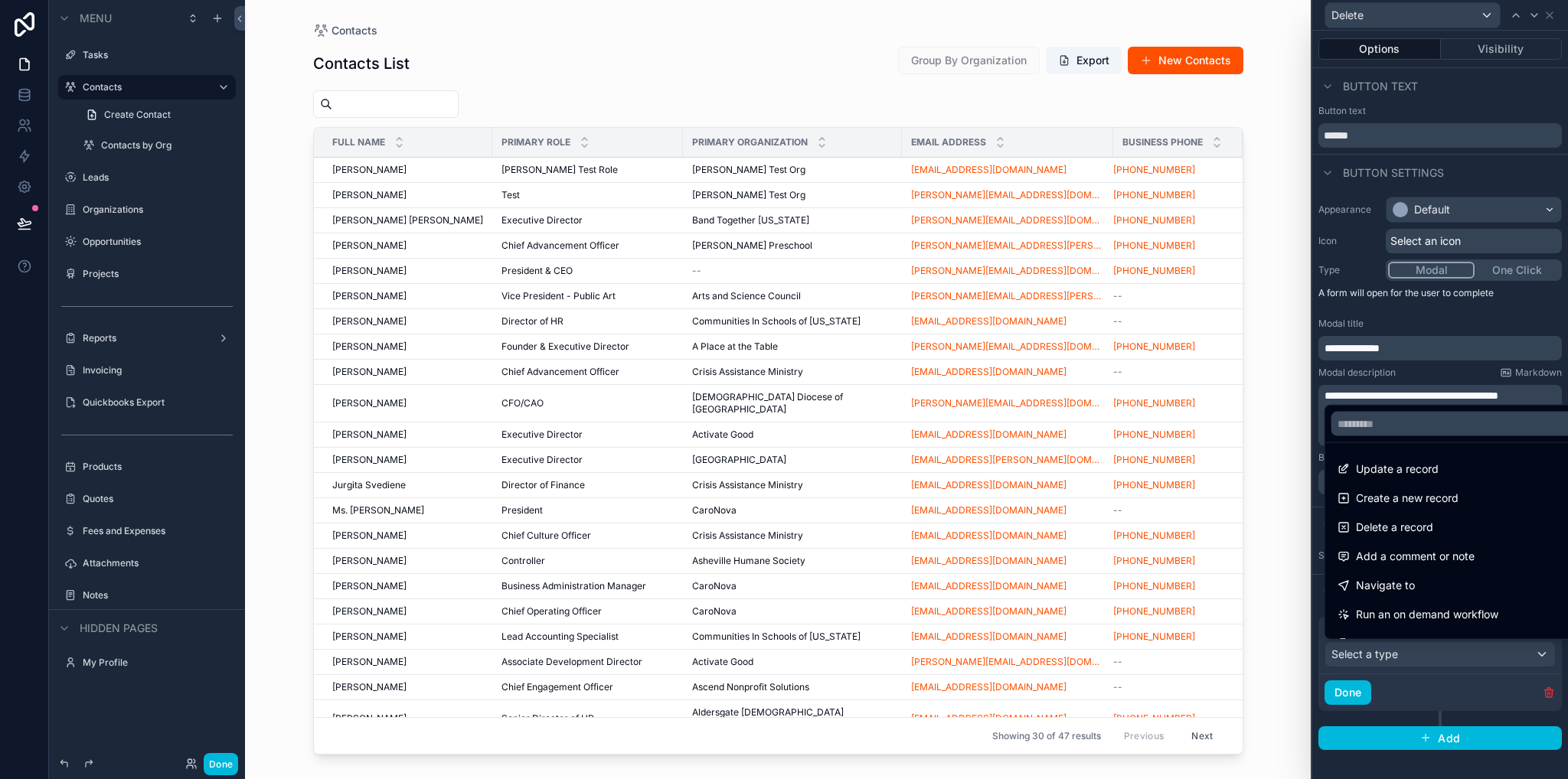
click at [1389, 527] on span "Delete a record" at bounding box center [1395, 527] width 78 height 19
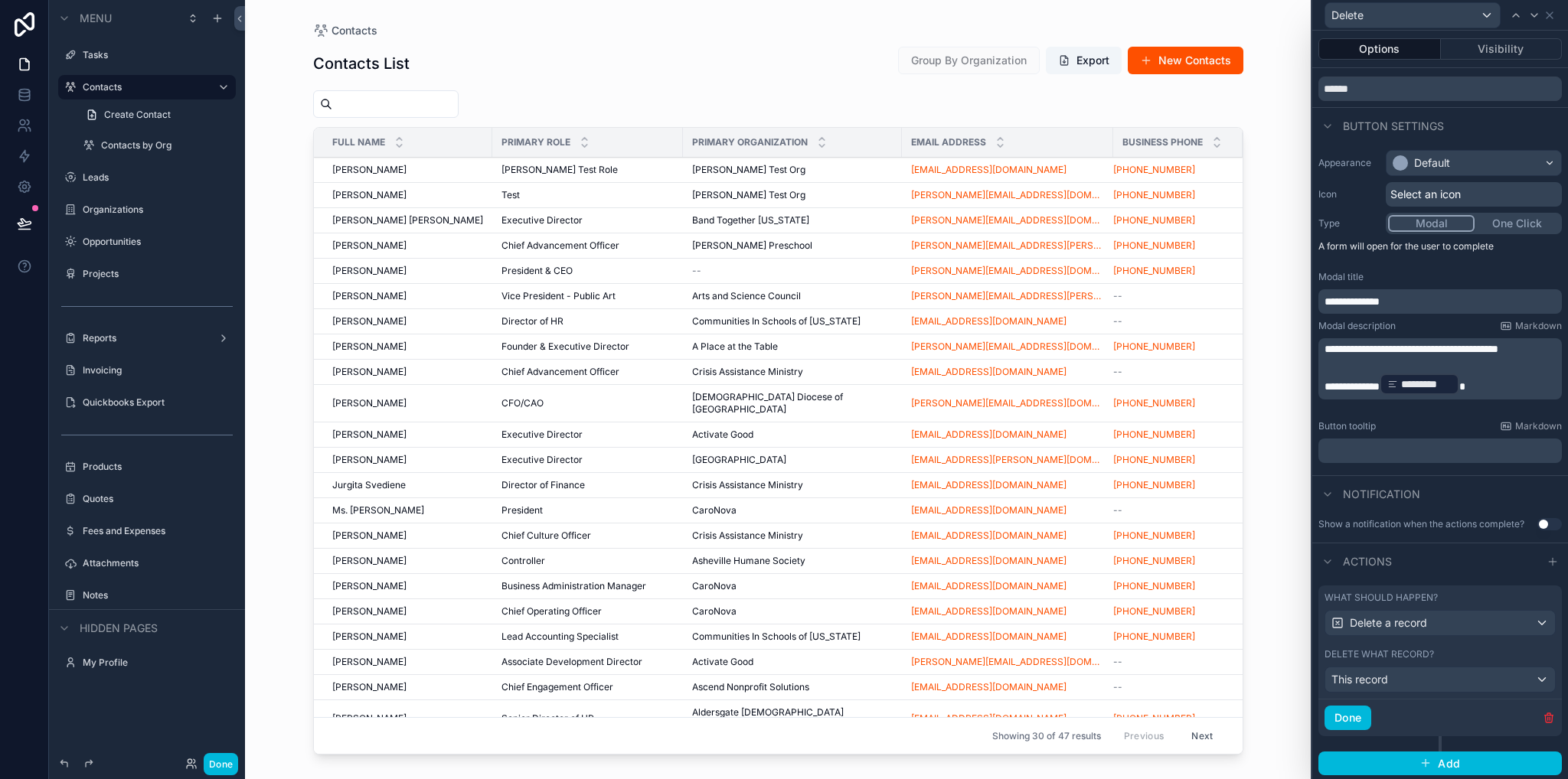
click at [1355, 726] on button "Done" at bounding box center [1348, 718] width 47 height 24
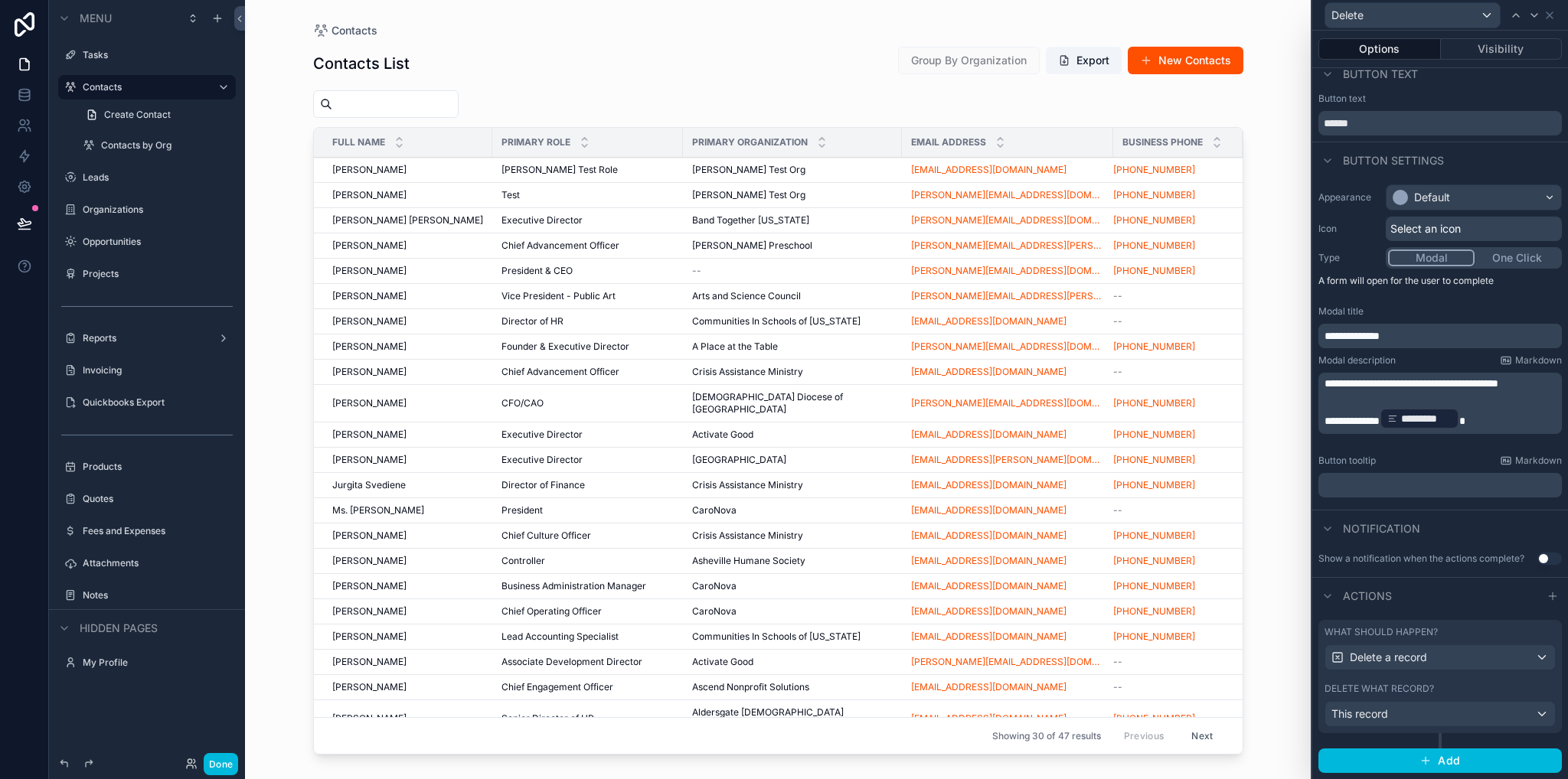
scroll to position [11, 0]
click at [104, 179] on label "Leads" at bounding box center [155, 177] width 144 height 12
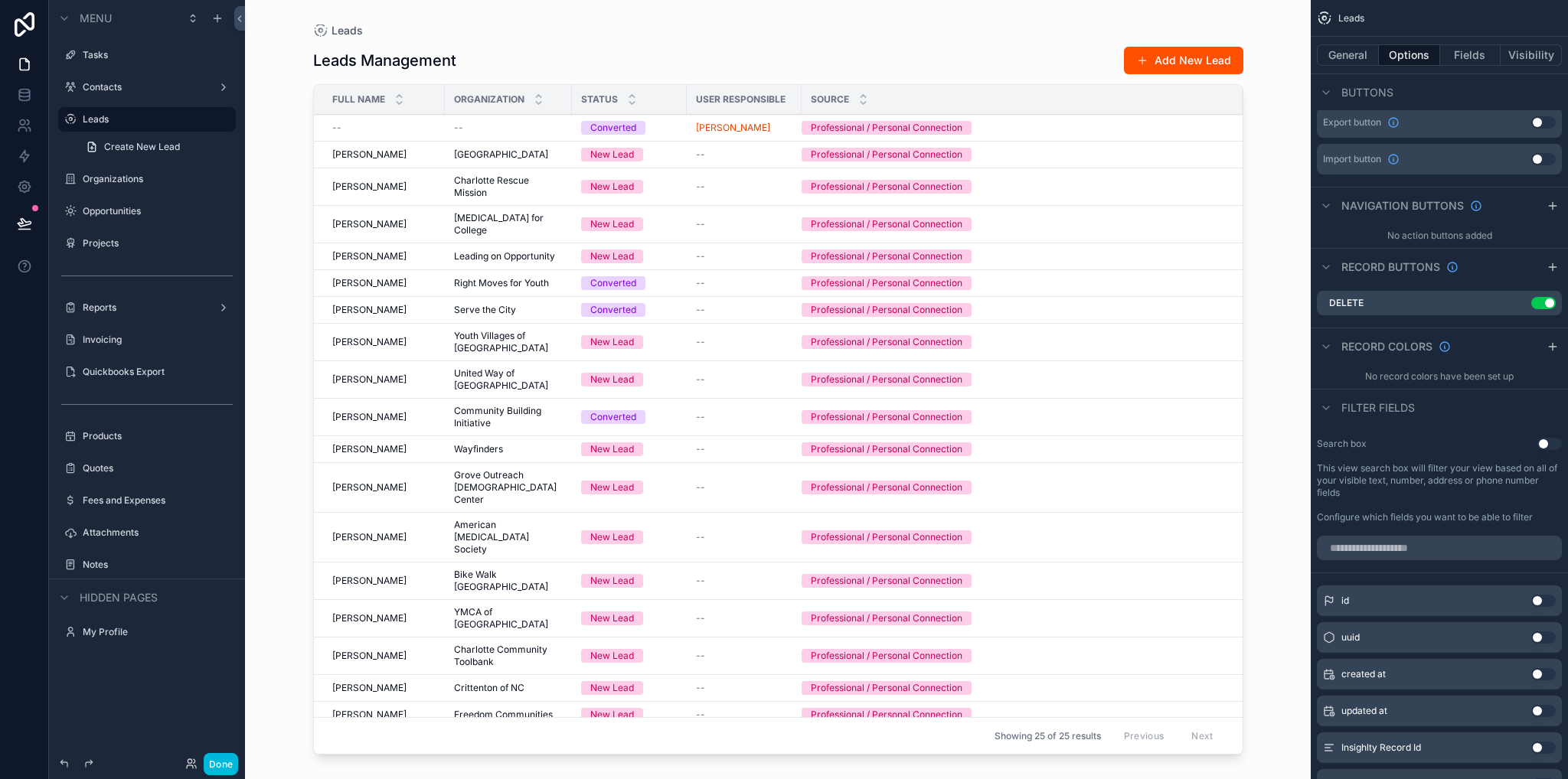
click at [468, 135] on div "scrollable content" at bounding box center [778, 380] width 979 height 760
click at [472, 130] on div "--" at bounding box center [508, 127] width 108 height 12
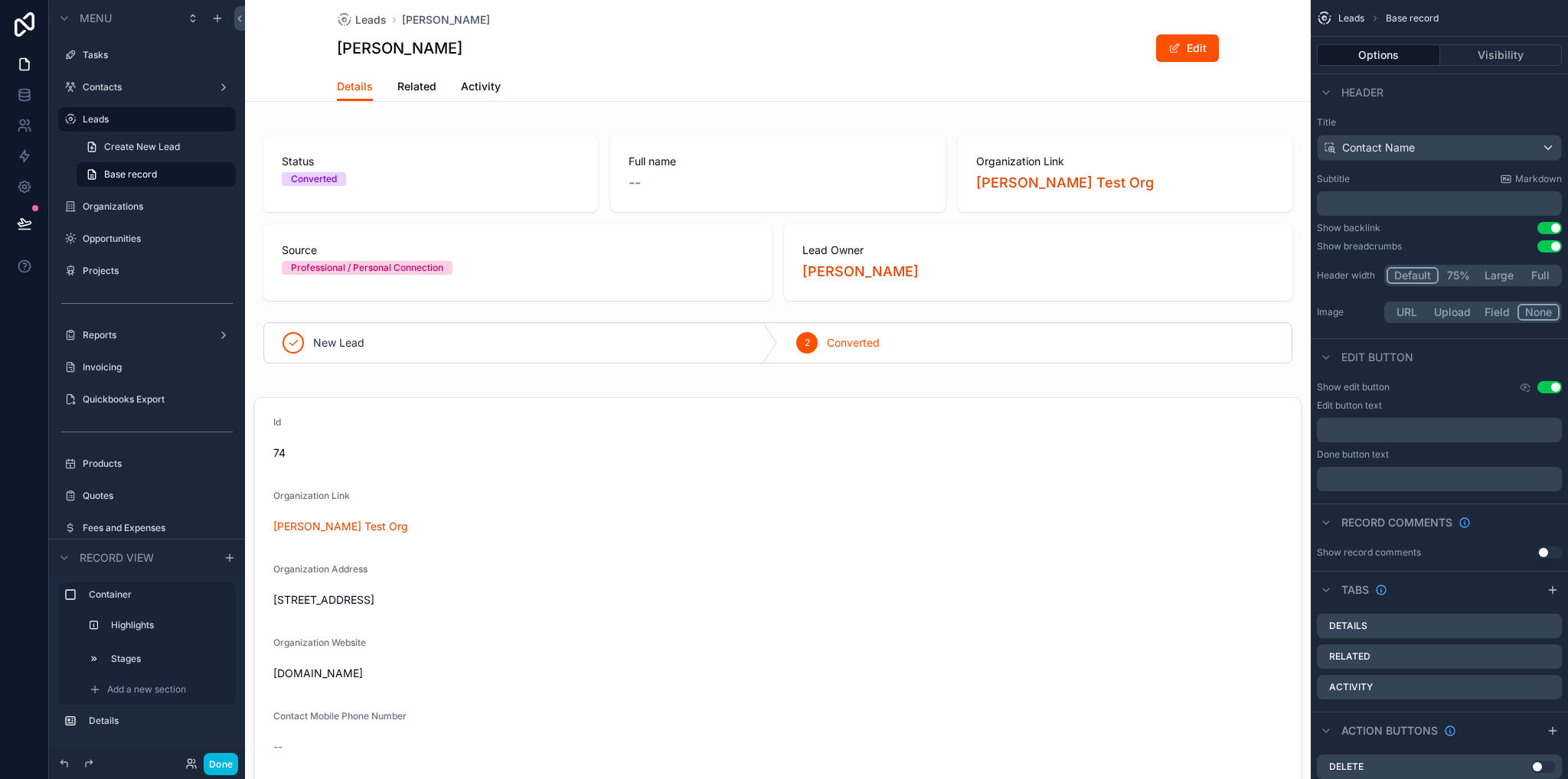
click at [420, 90] on span "Related" at bounding box center [417, 86] width 39 height 15
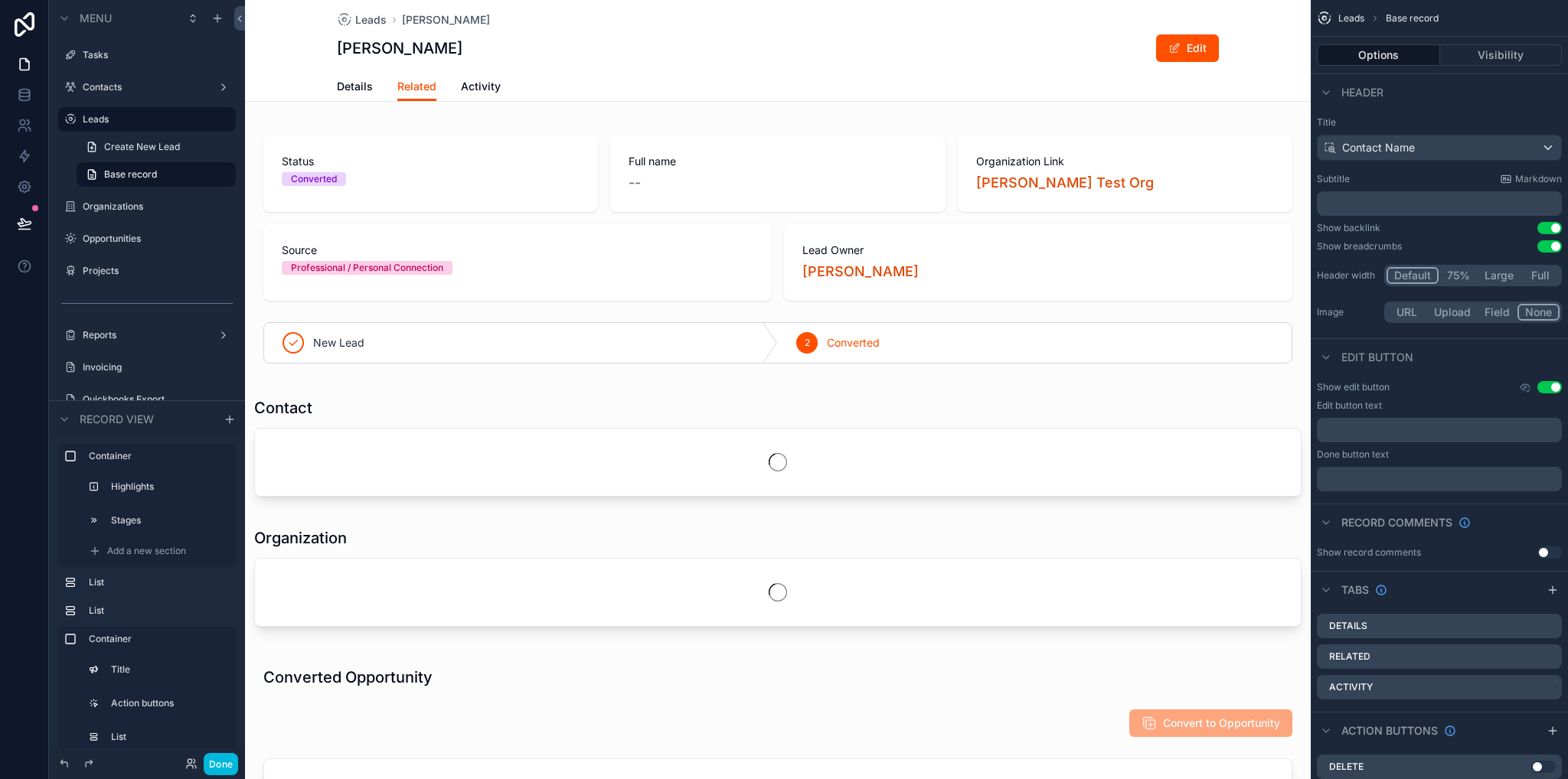
scroll to position [230, 0]
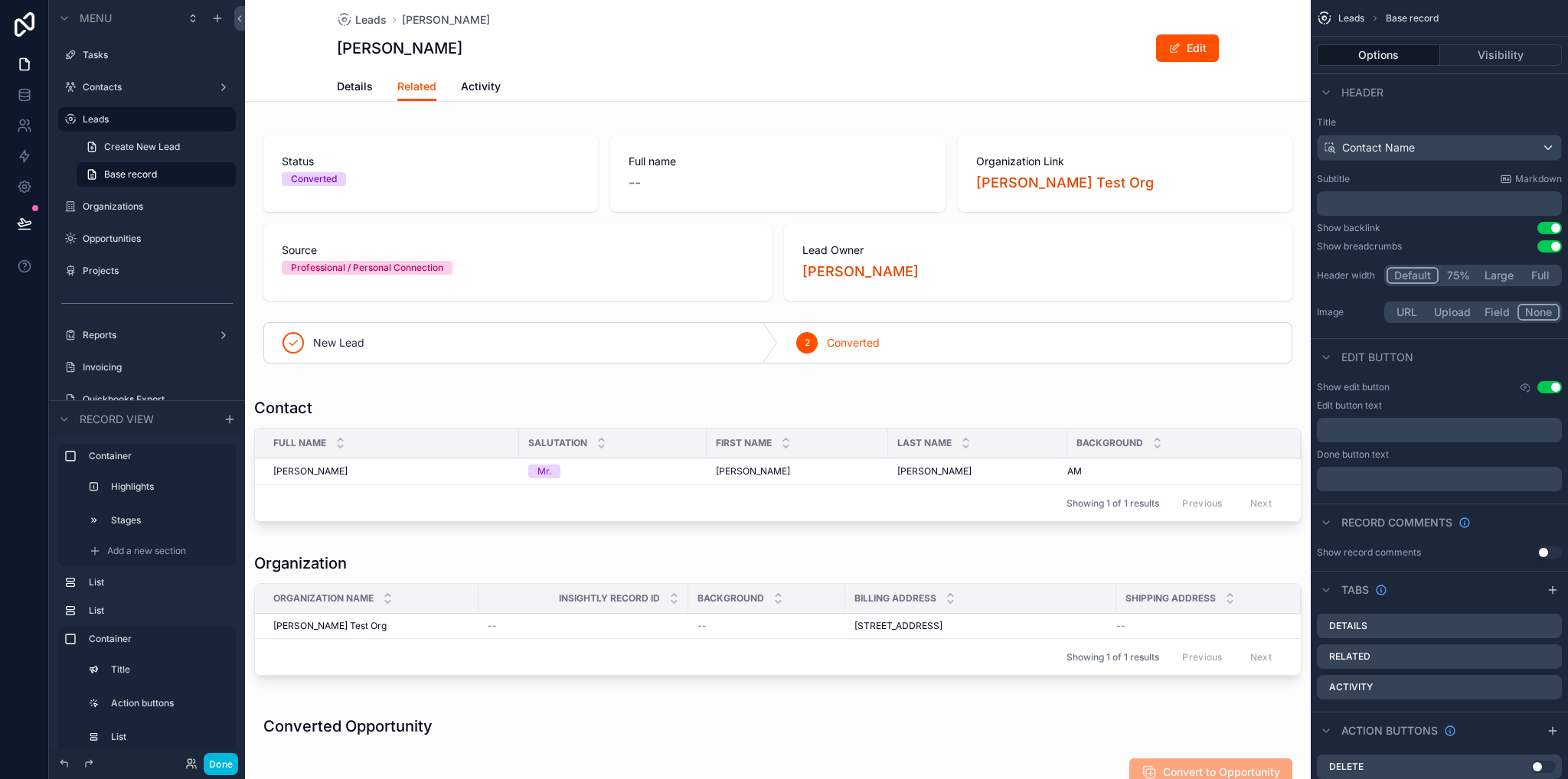
scroll to position [230, 0]
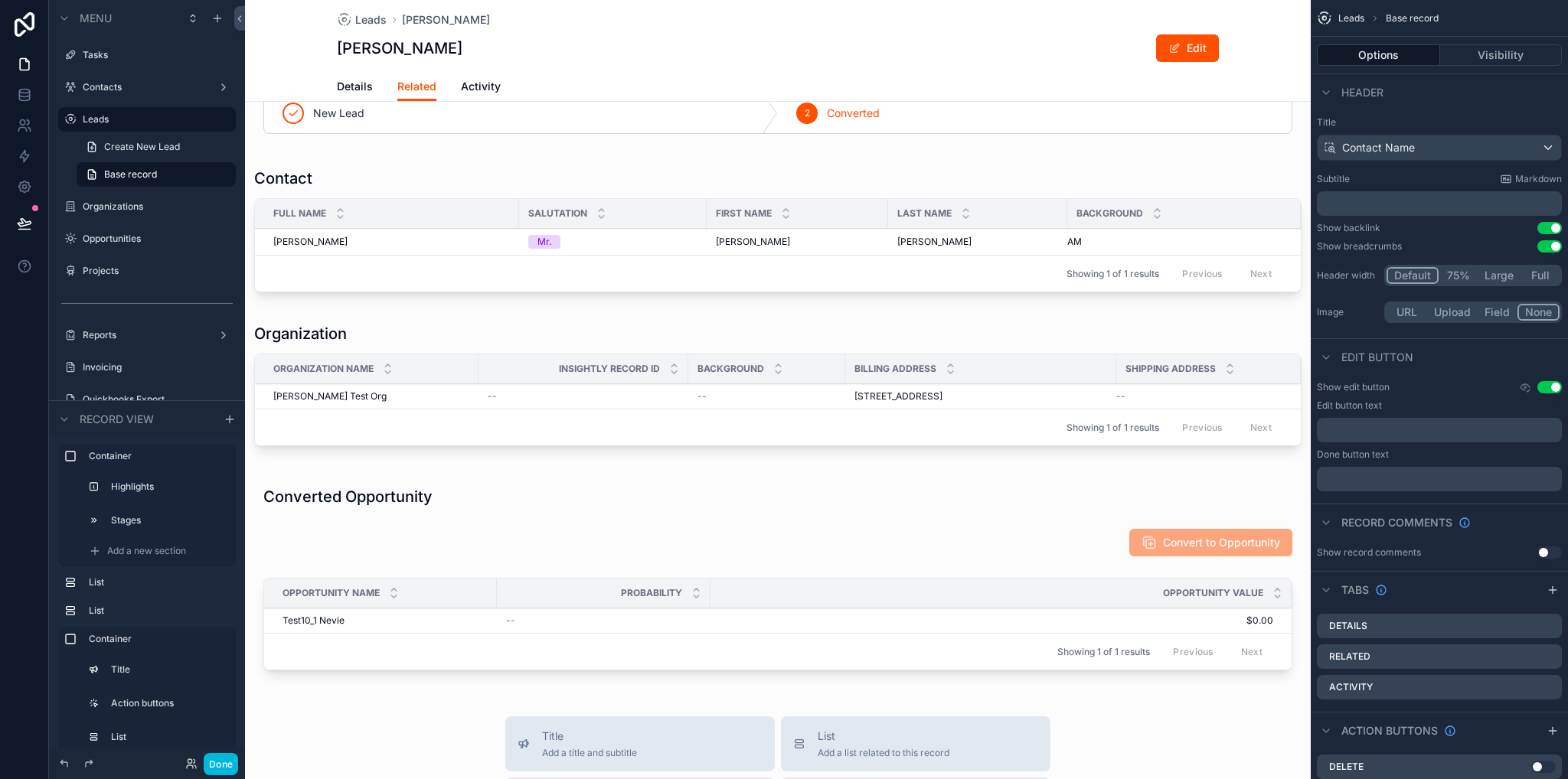
click at [413, 255] on div "Showing 1 of 1 results Previous Next" at bounding box center [778, 273] width 1045 height 36
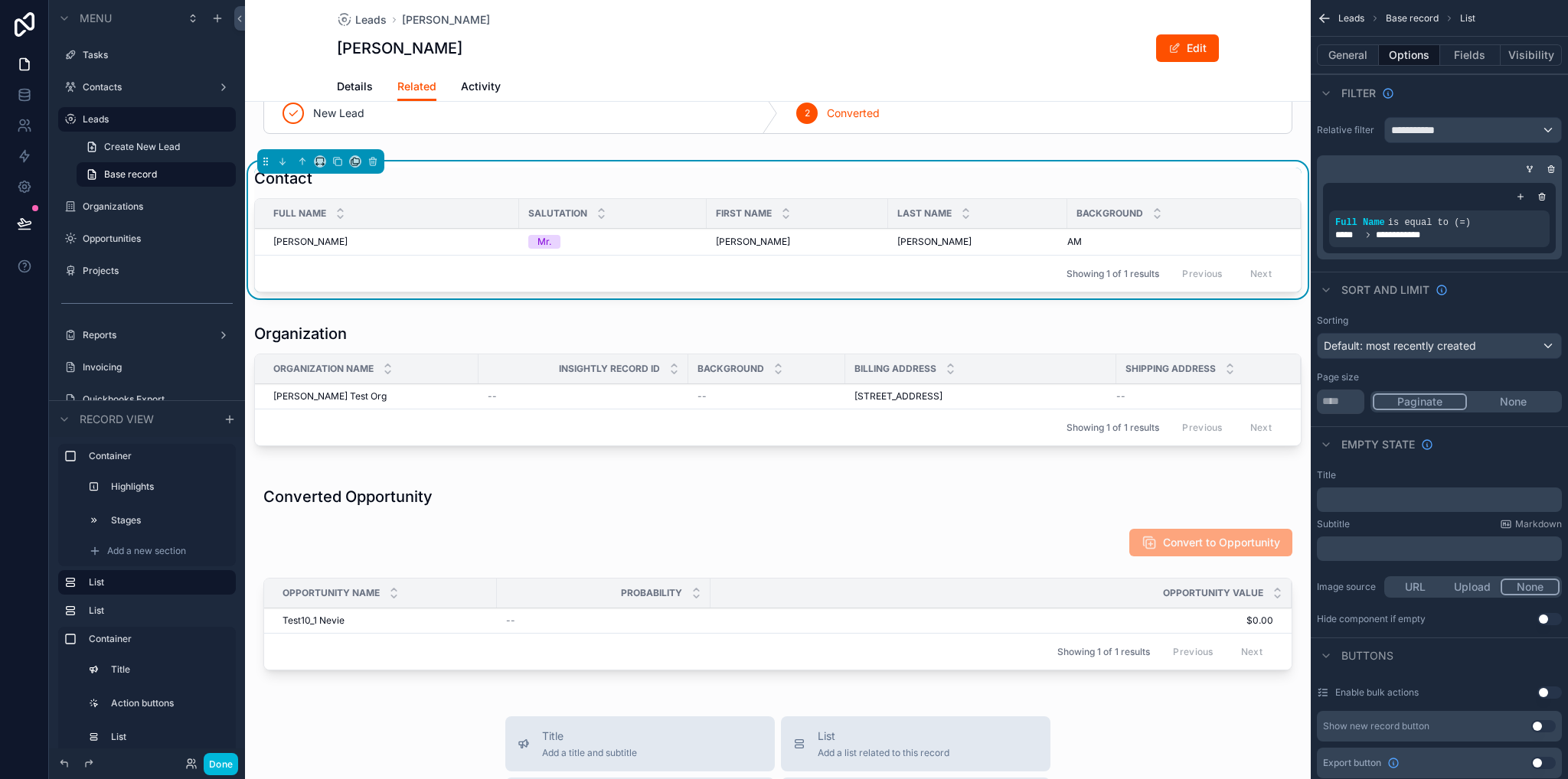
click at [429, 246] on div "[PERSON_NAME] [PERSON_NAME]" at bounding box center [392, 241] width 236 height 12
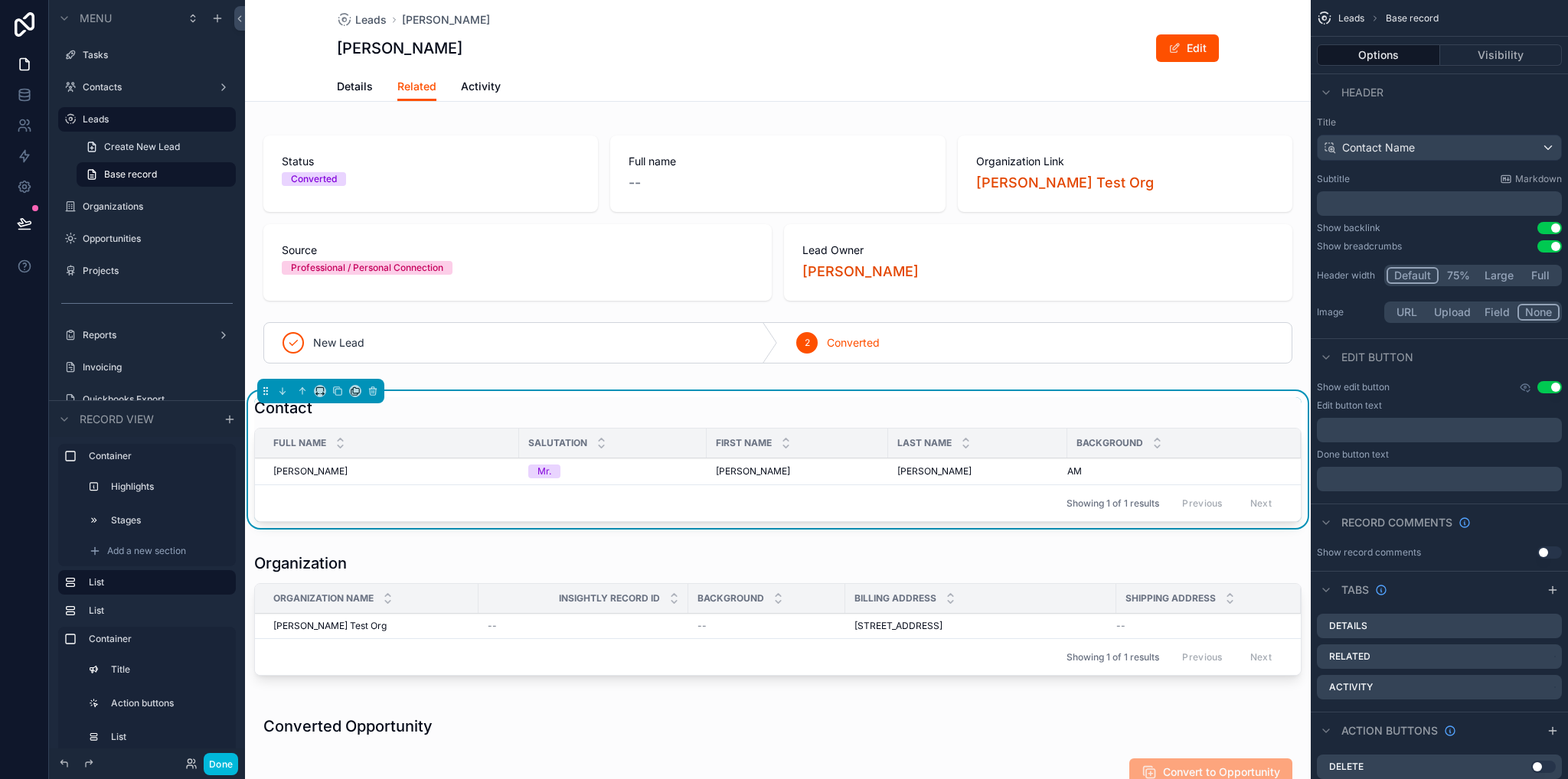
click at [810, 414] on div "Contact" at bounding box center [778, 408] width 1047 height 21
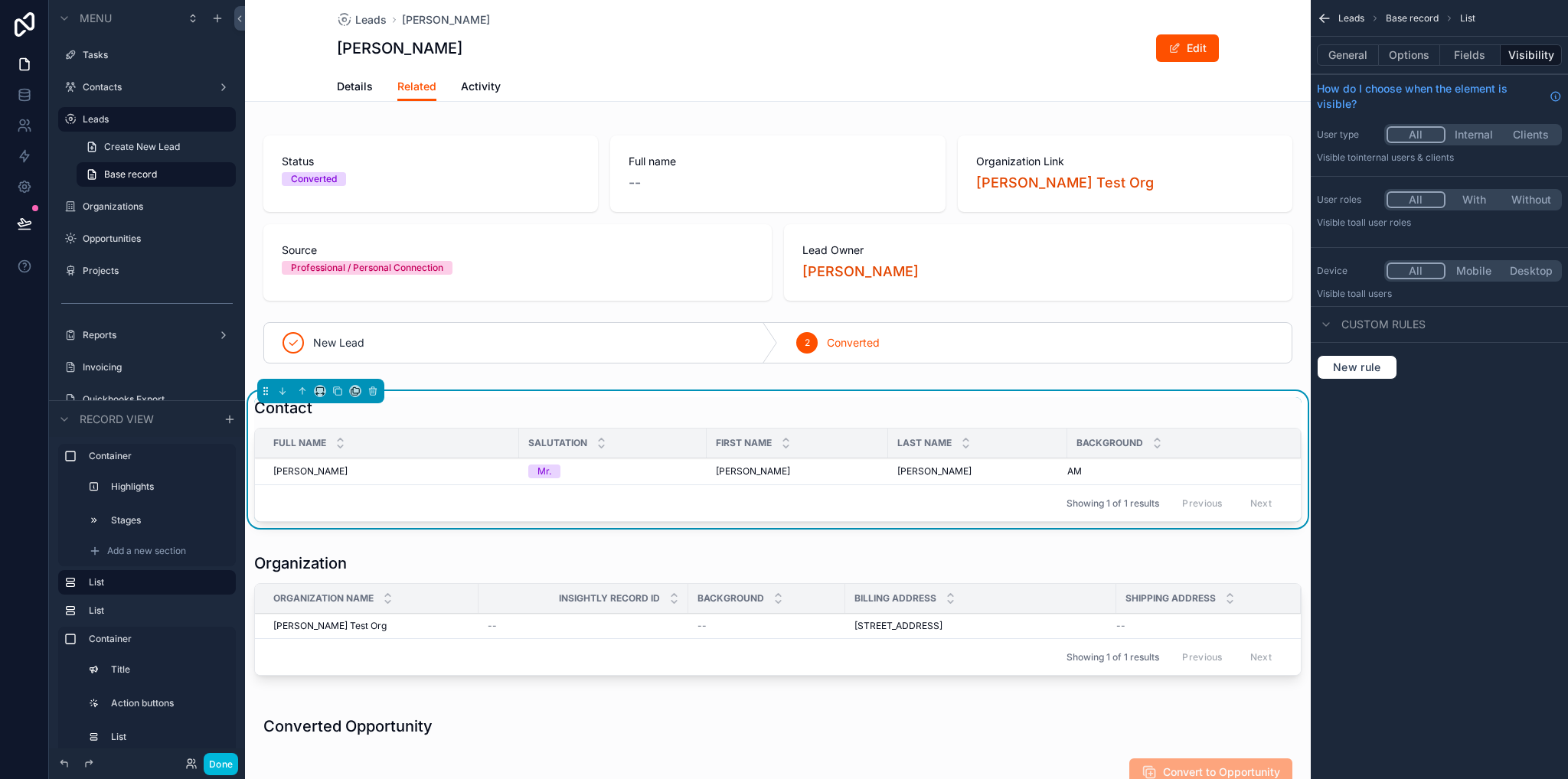
click at [1412, 50] on button "Options" at bounding box center [1409, 55] width 61 height 21
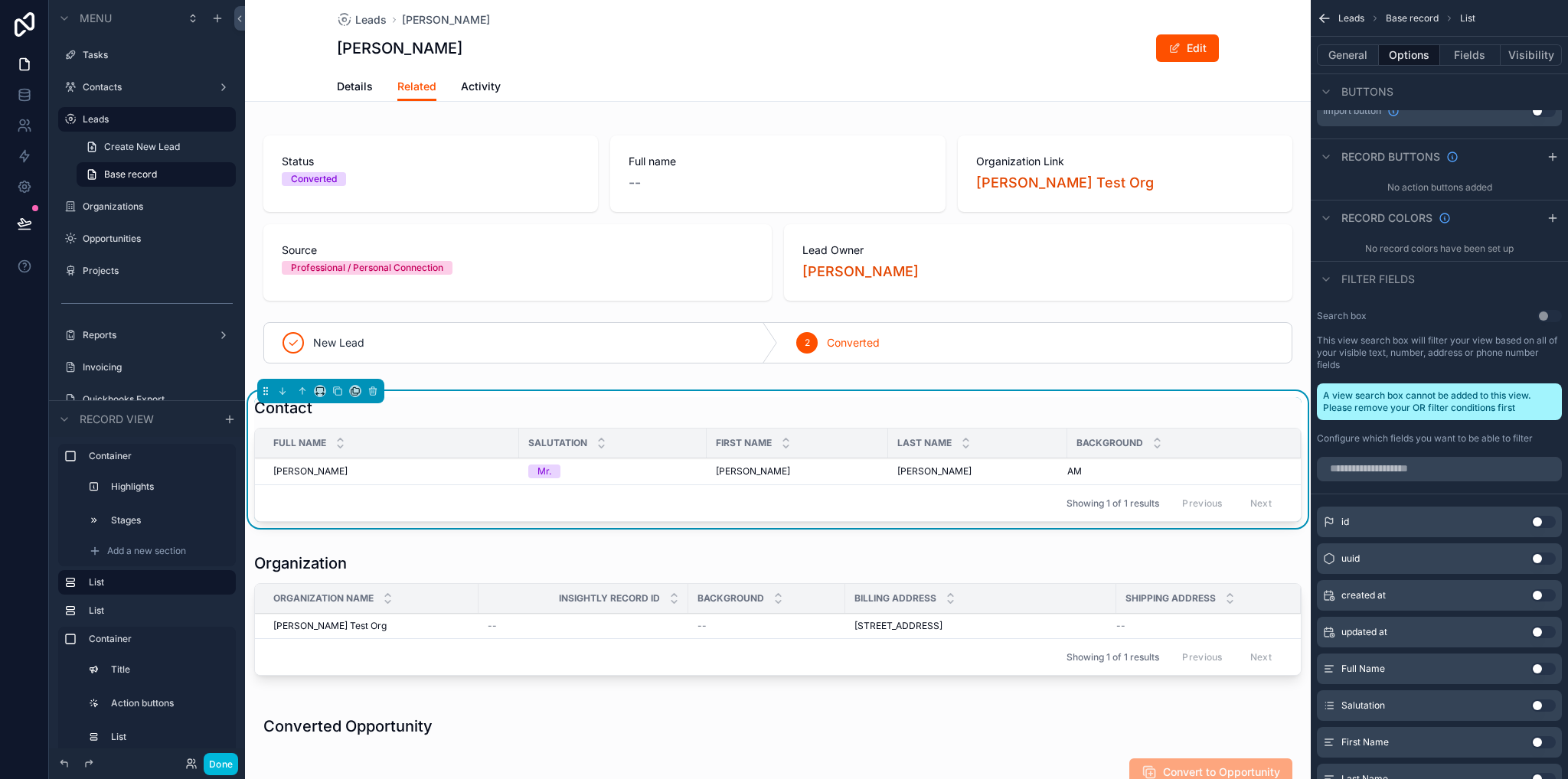
click at [352, 87] on span "Details" at bounding box center [354, 86] width 36 height 15
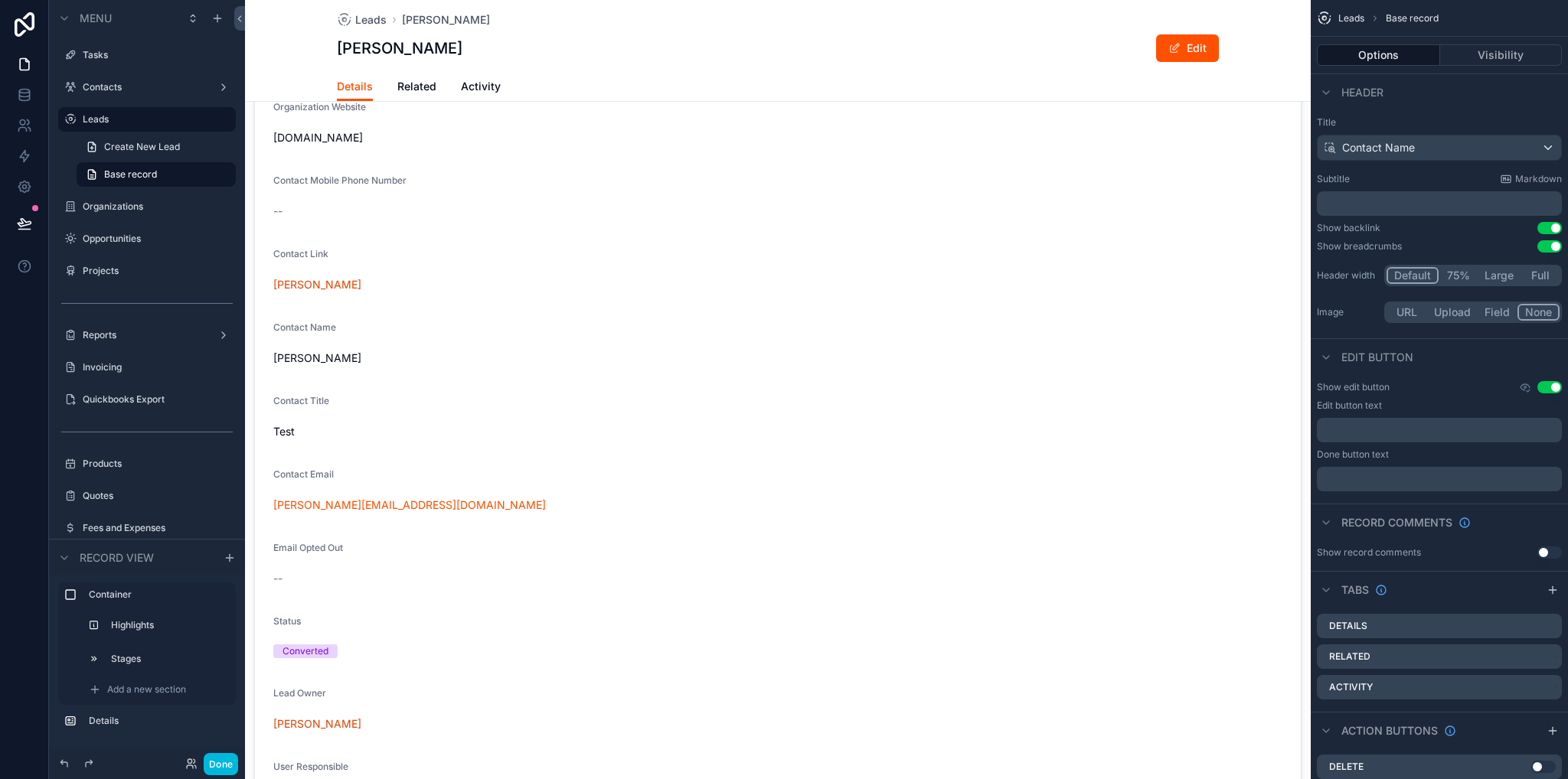
scroll to position [459, 0]
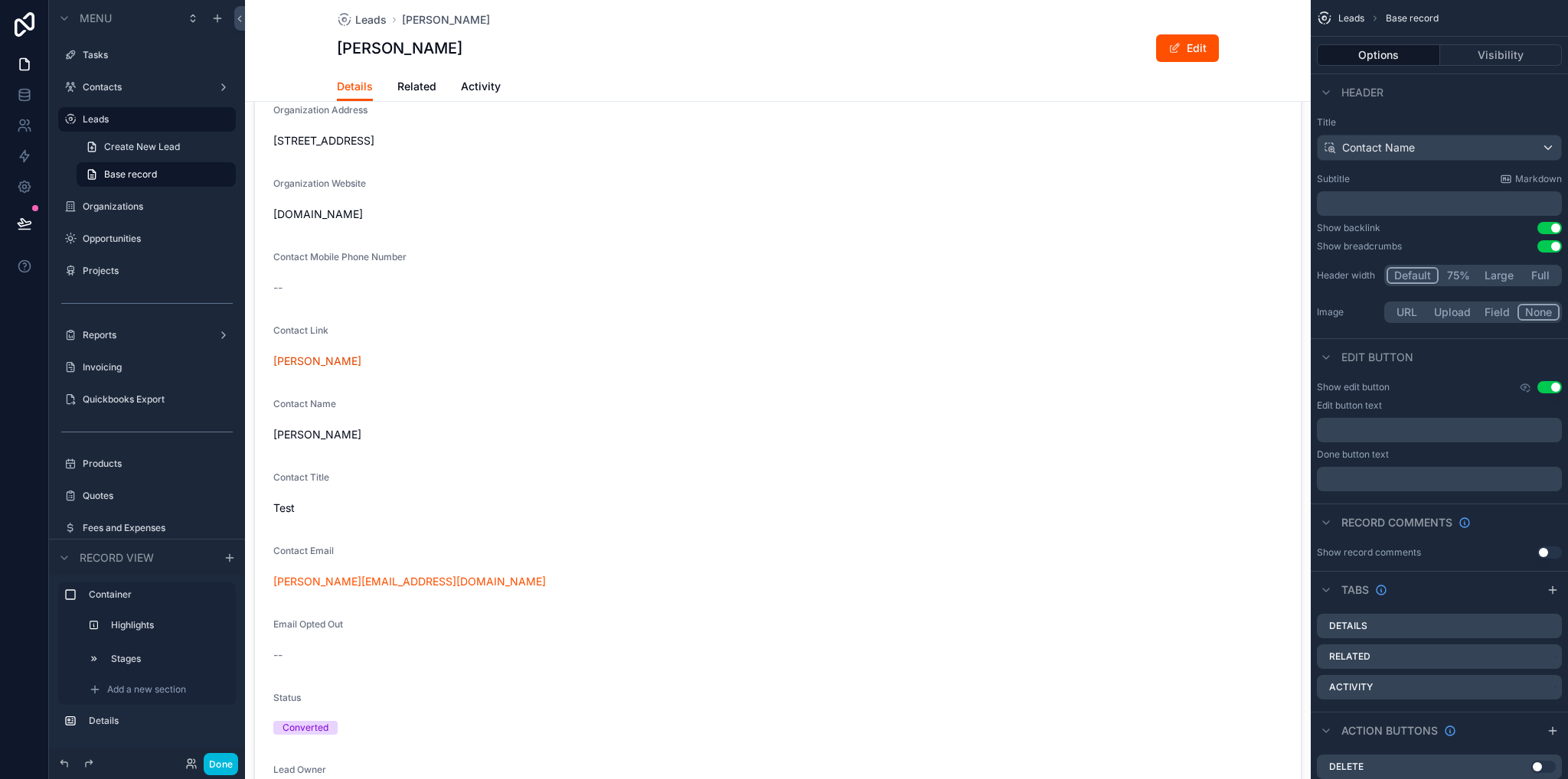
click at [1176, 50] on button "Edit" at bounding box center [1188, 49] width 63 height 28
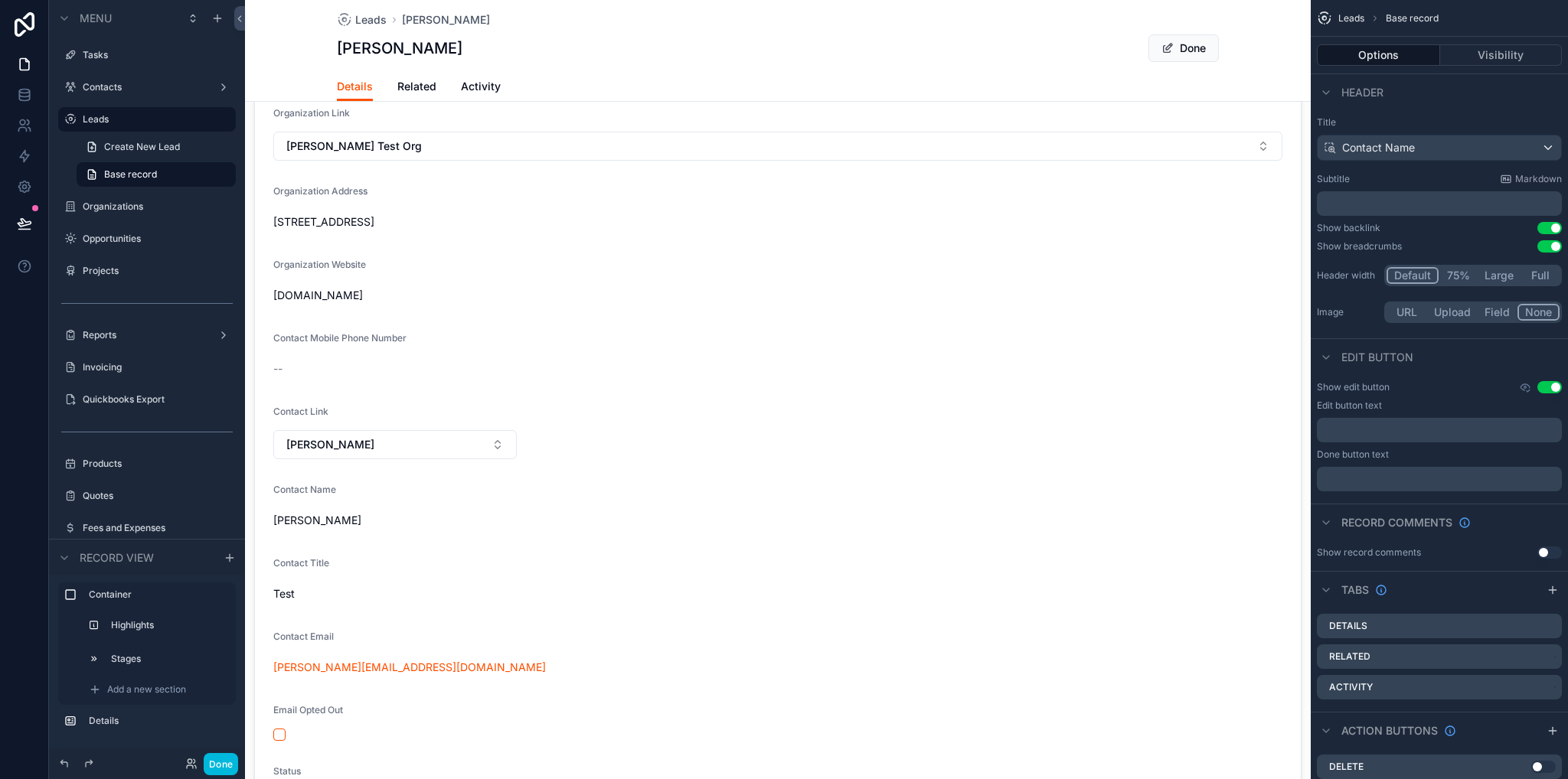
scroll to position [230, 0]
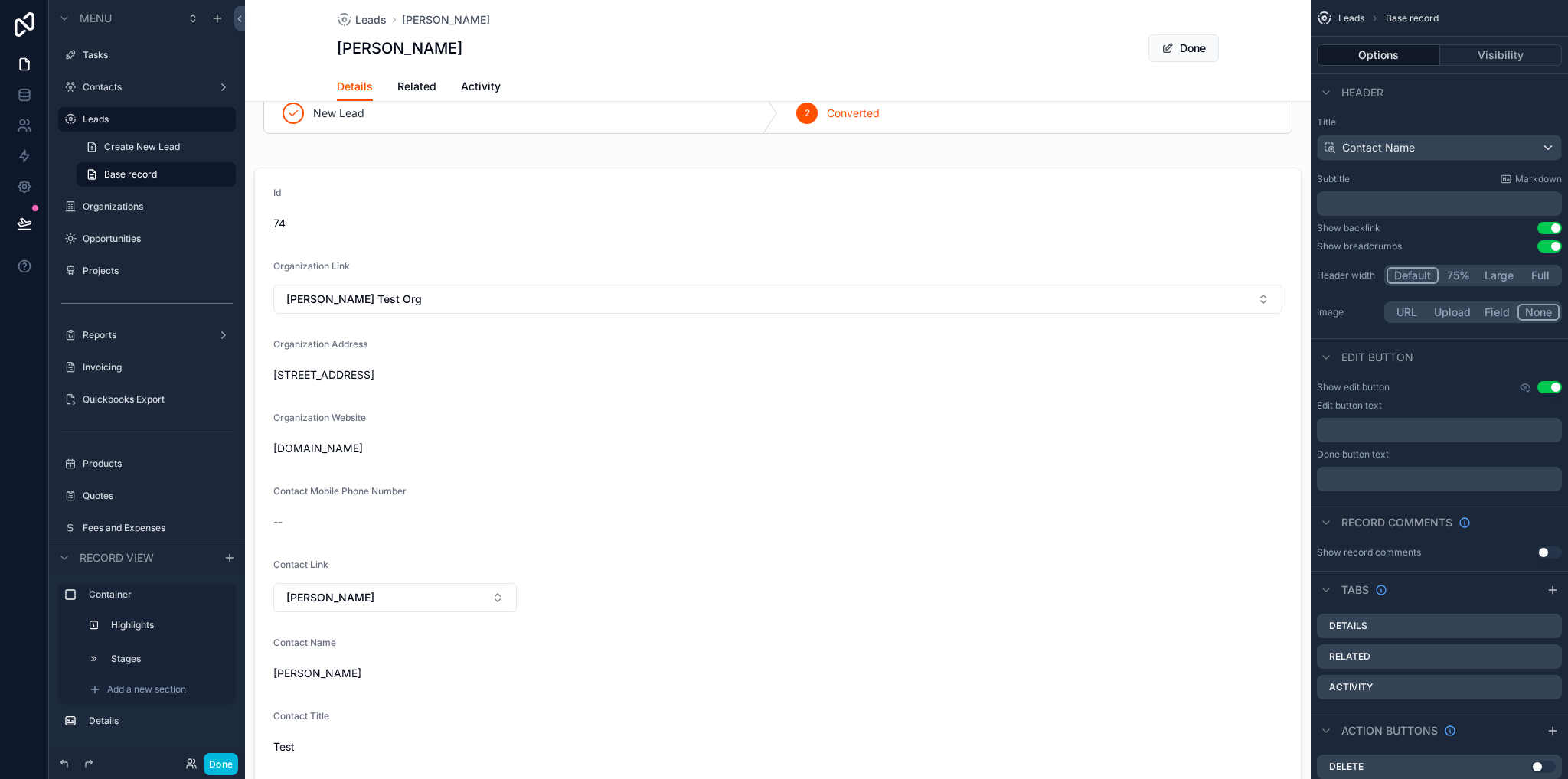
click at [398, 298] on div "scrollable content" at bounding box center [778, 760] width 1066 height 1196
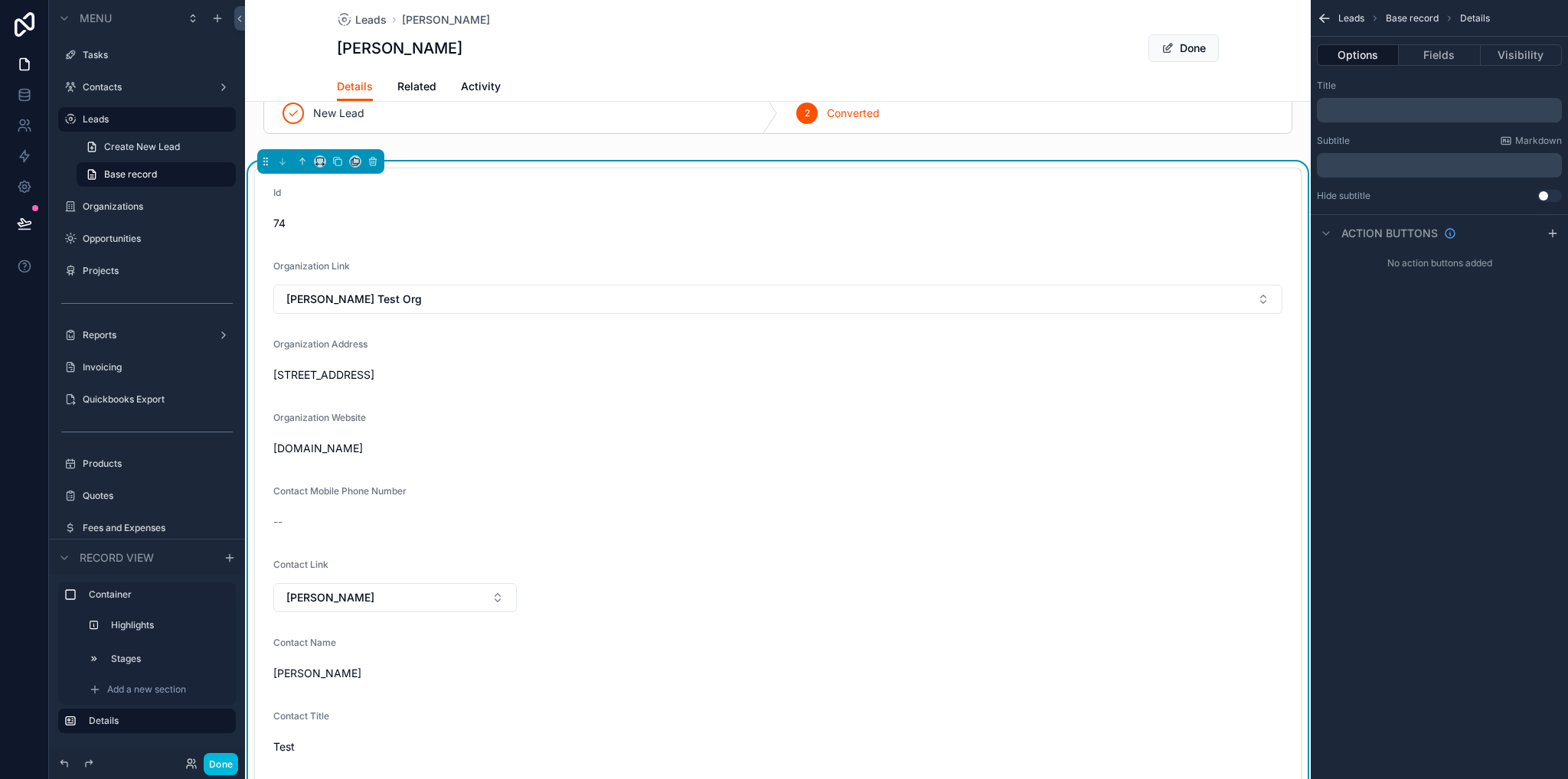
click at [418, 298] on button "[PERSON_NAME] Test Org" at bounding box center [778, 299] width 1009 height 29
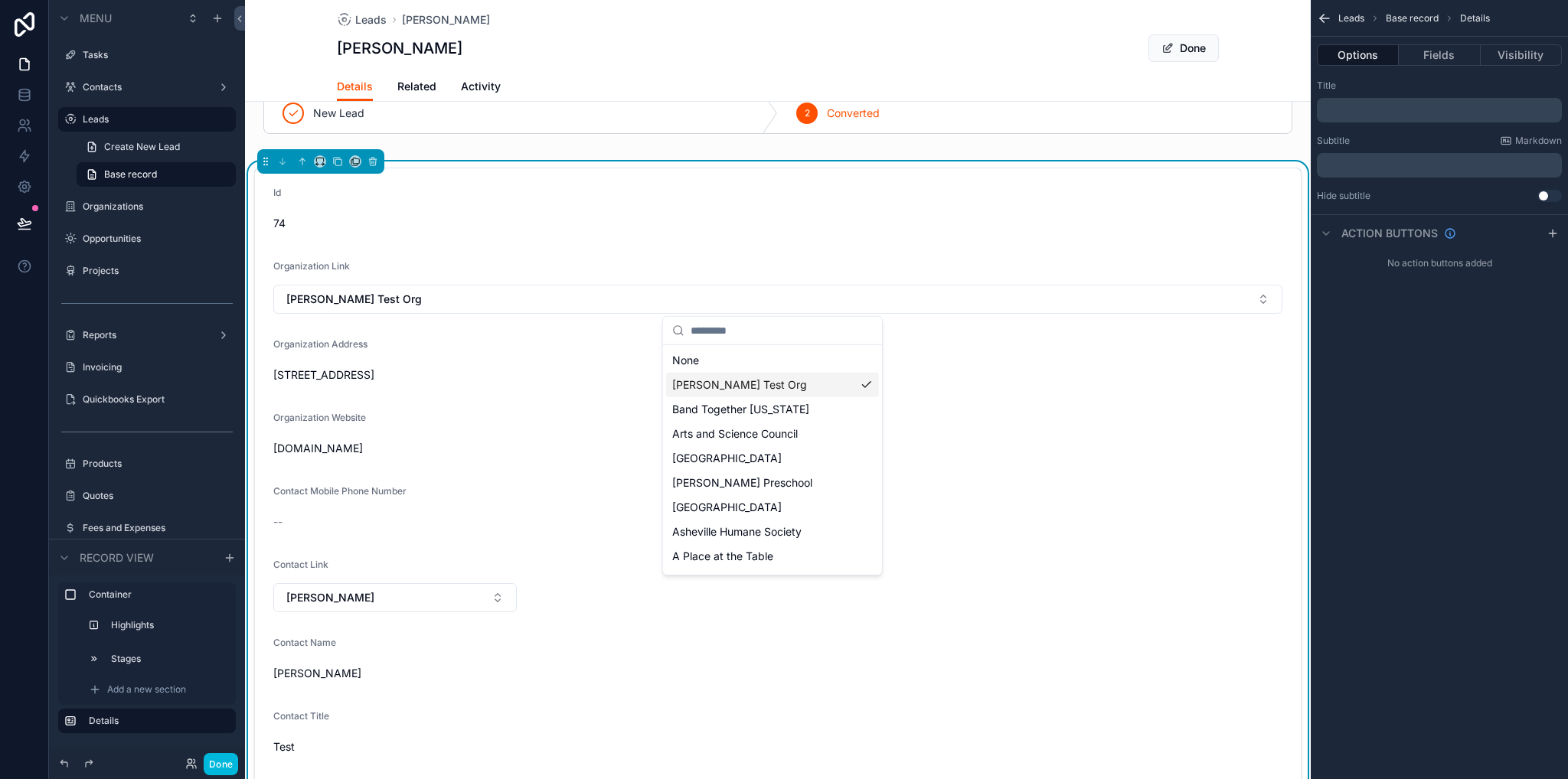
click at [1057, 402] on form "Id 74 Organization Link [PERSON_NAME] Test Org Organization Address [STREET_ADD…" at bounding box center [778, 759] width 1045 height 1182
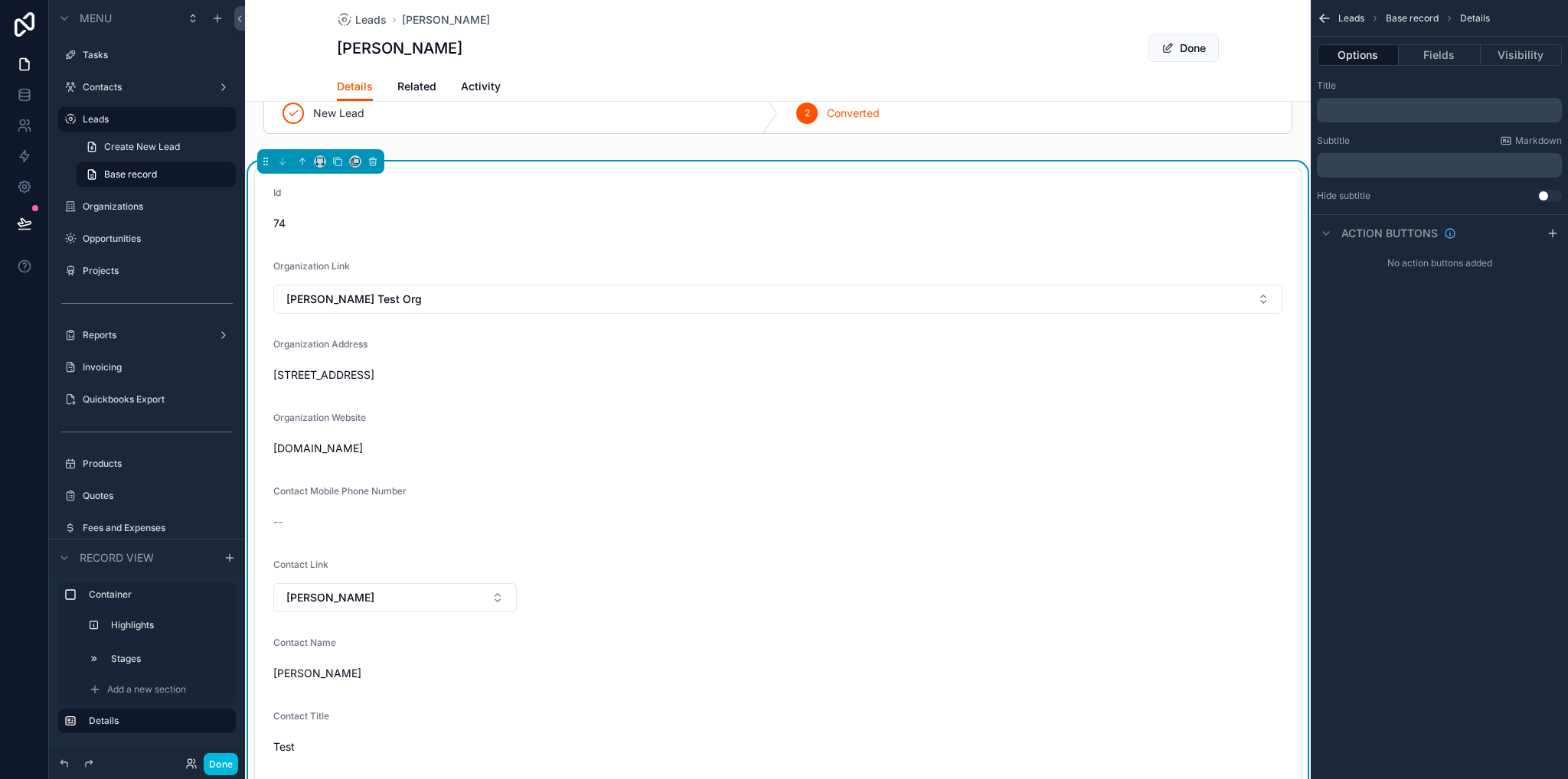
scroll to position [0, 0]
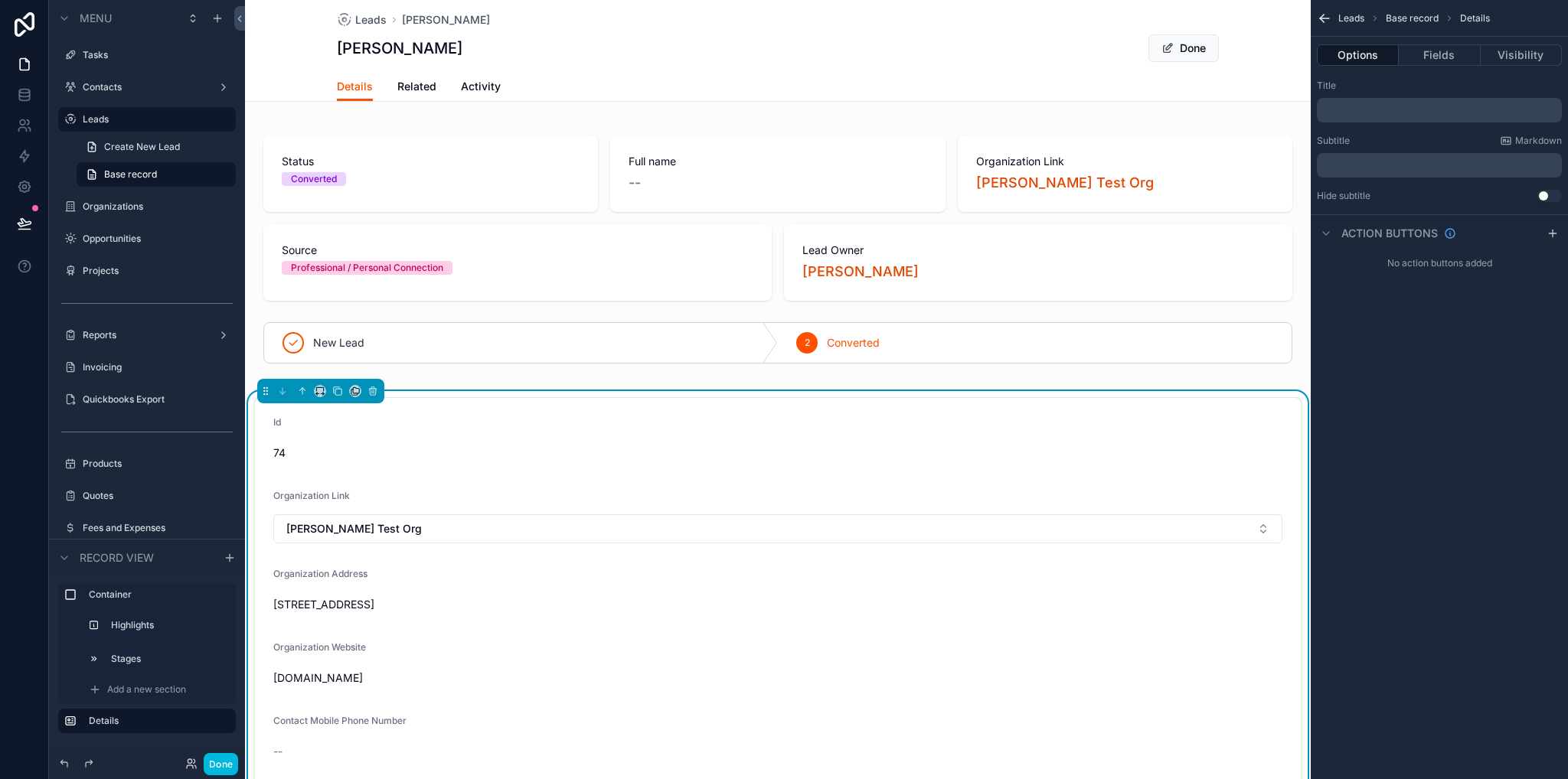
click at [1173, 42] on button "Done" at bounding box center [1183, 49] width 70 height 28
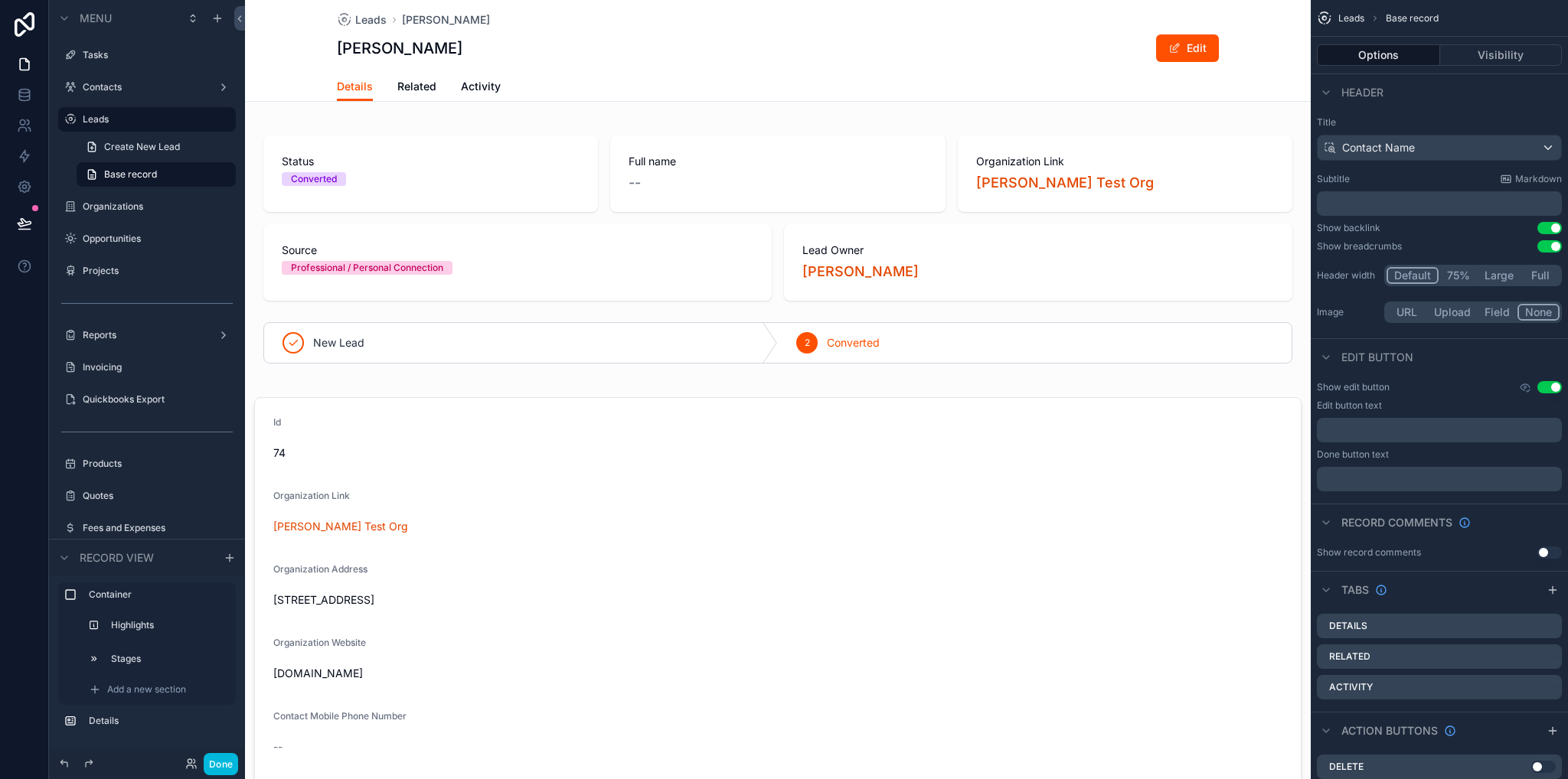
click at [413, 87] on span "Related" at bounding box center [417, 86] width 39 height 15
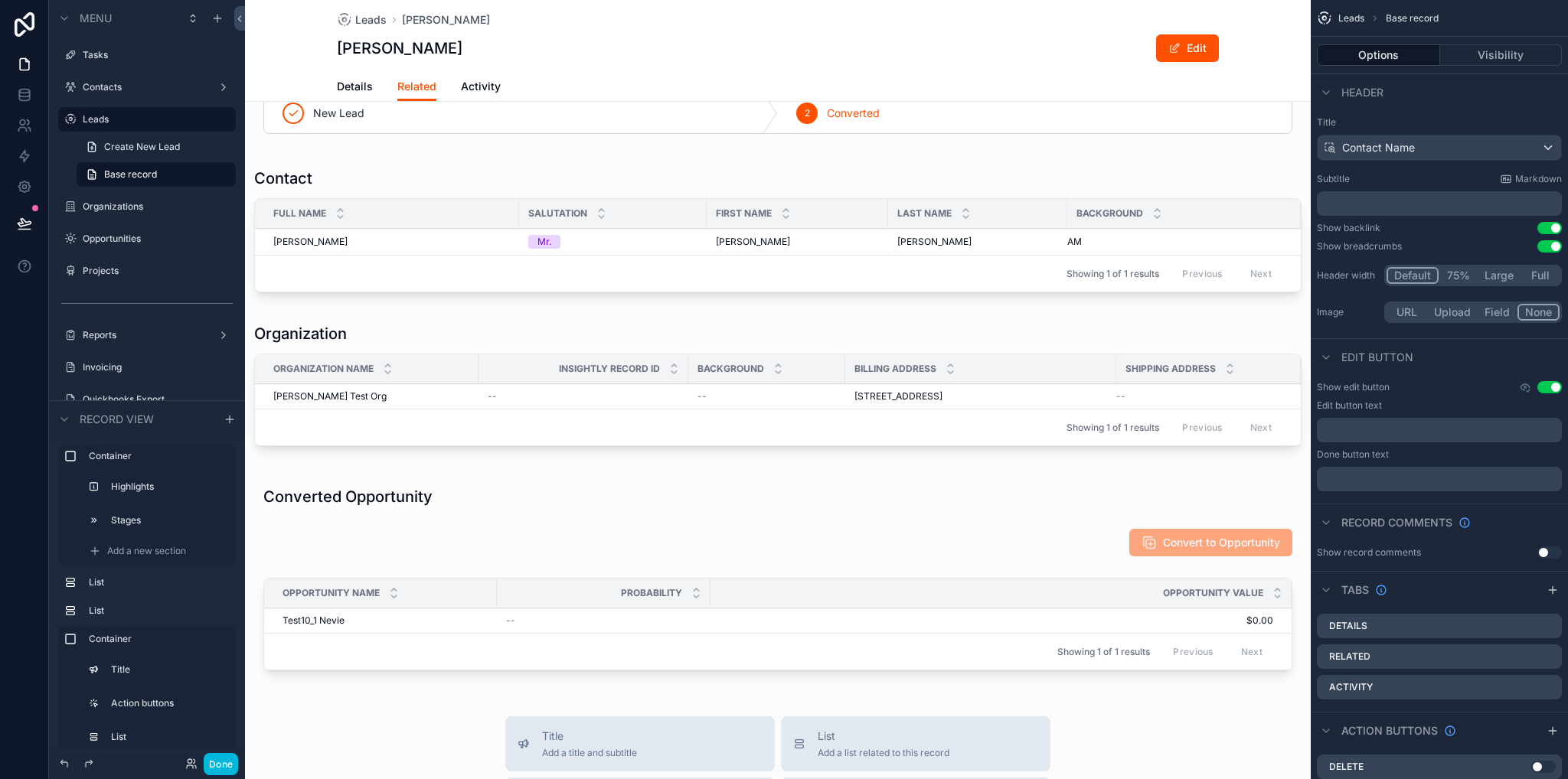
scroll to position [383, 0]
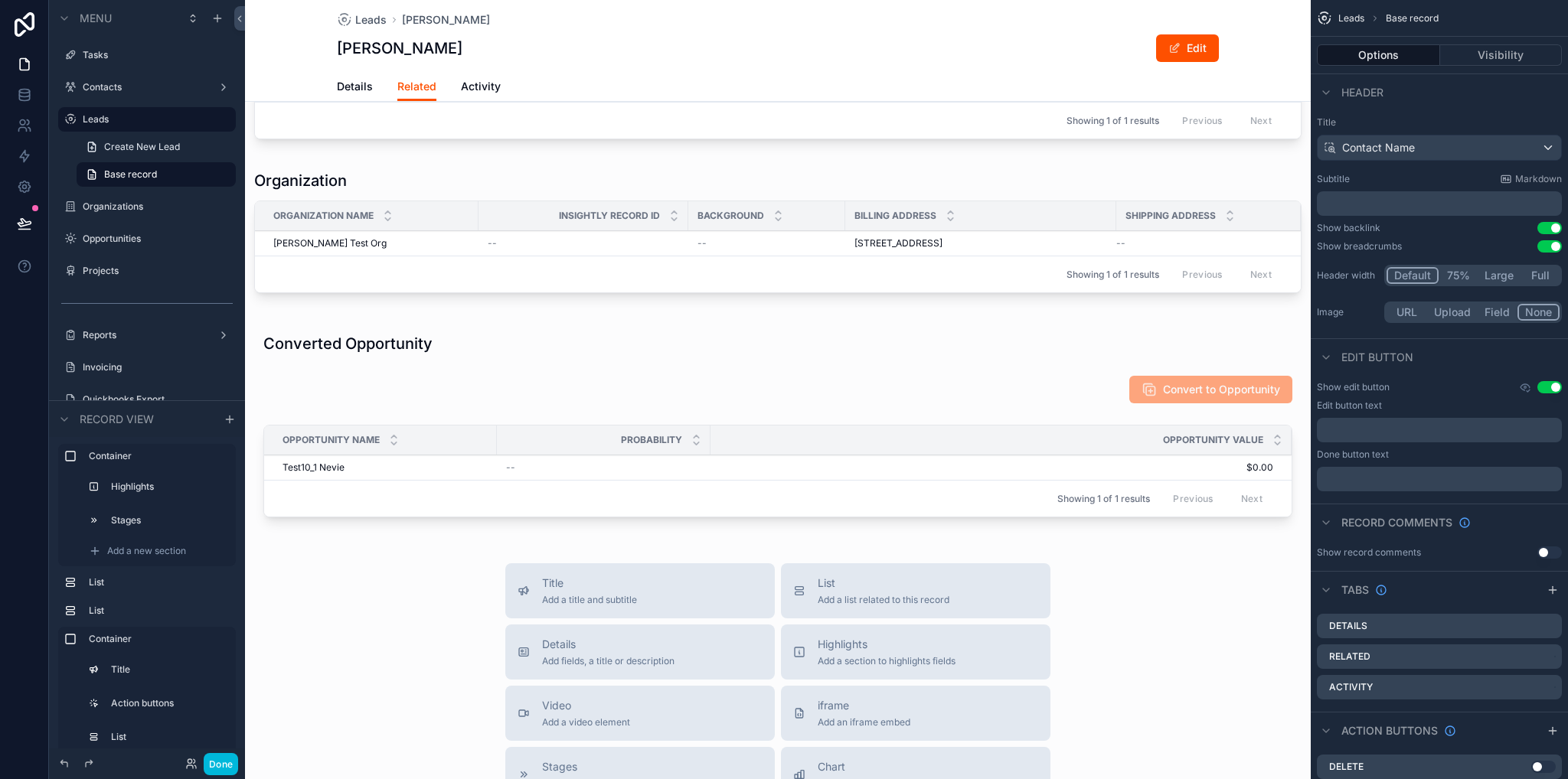
click at [555, 488] on div "Showing 1 of 1 results Previous Next" at bounding box center [778, 497] width 1028 height 36
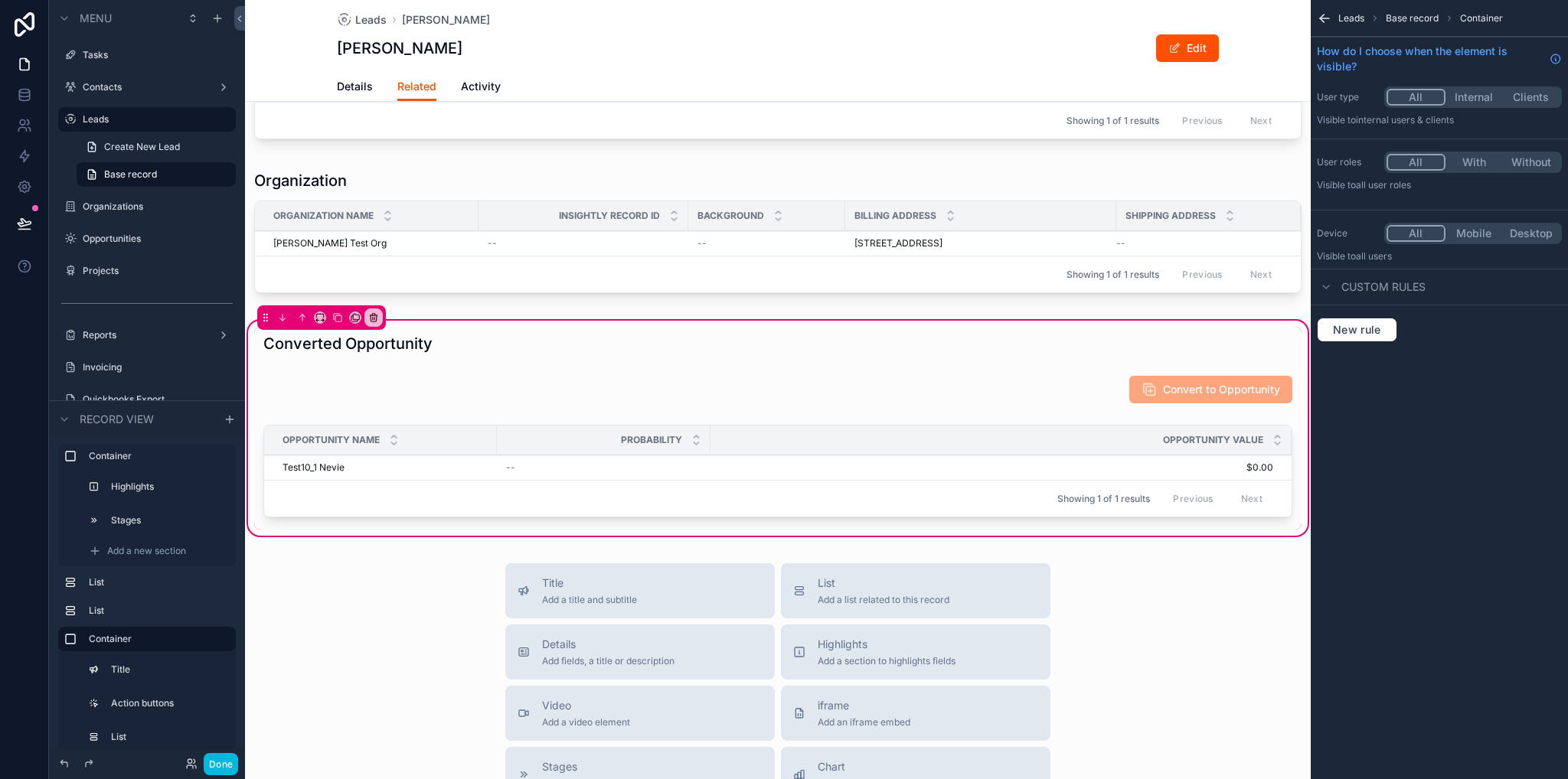
click at [694, 505] on div "Showing 1 of 1 results Previous Next" at bounding box center [778, 497] width 1028 height 36
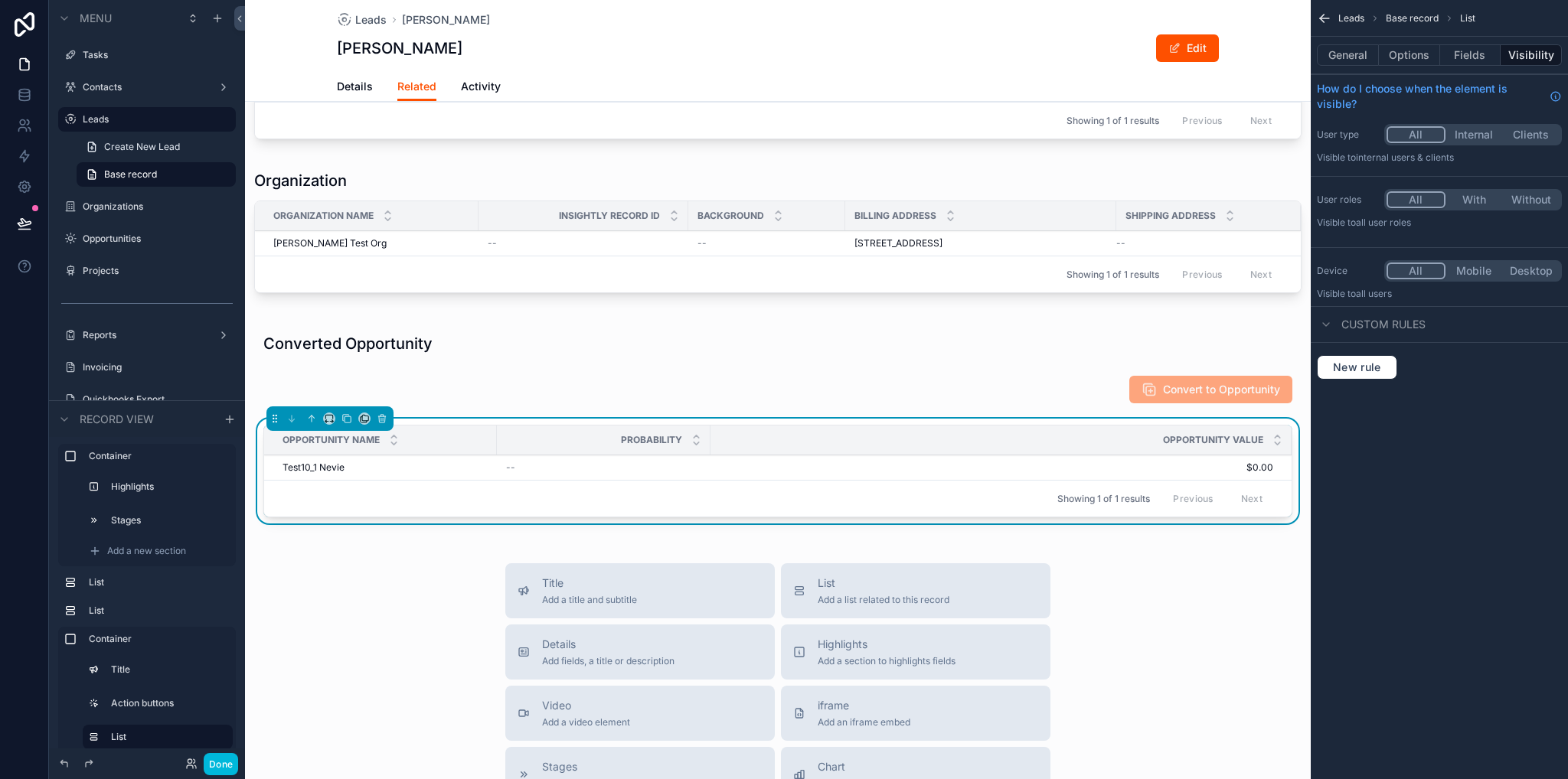
click at [1430, 63] on button "Options" at bounding box center [1409, 55] width 61 height 21
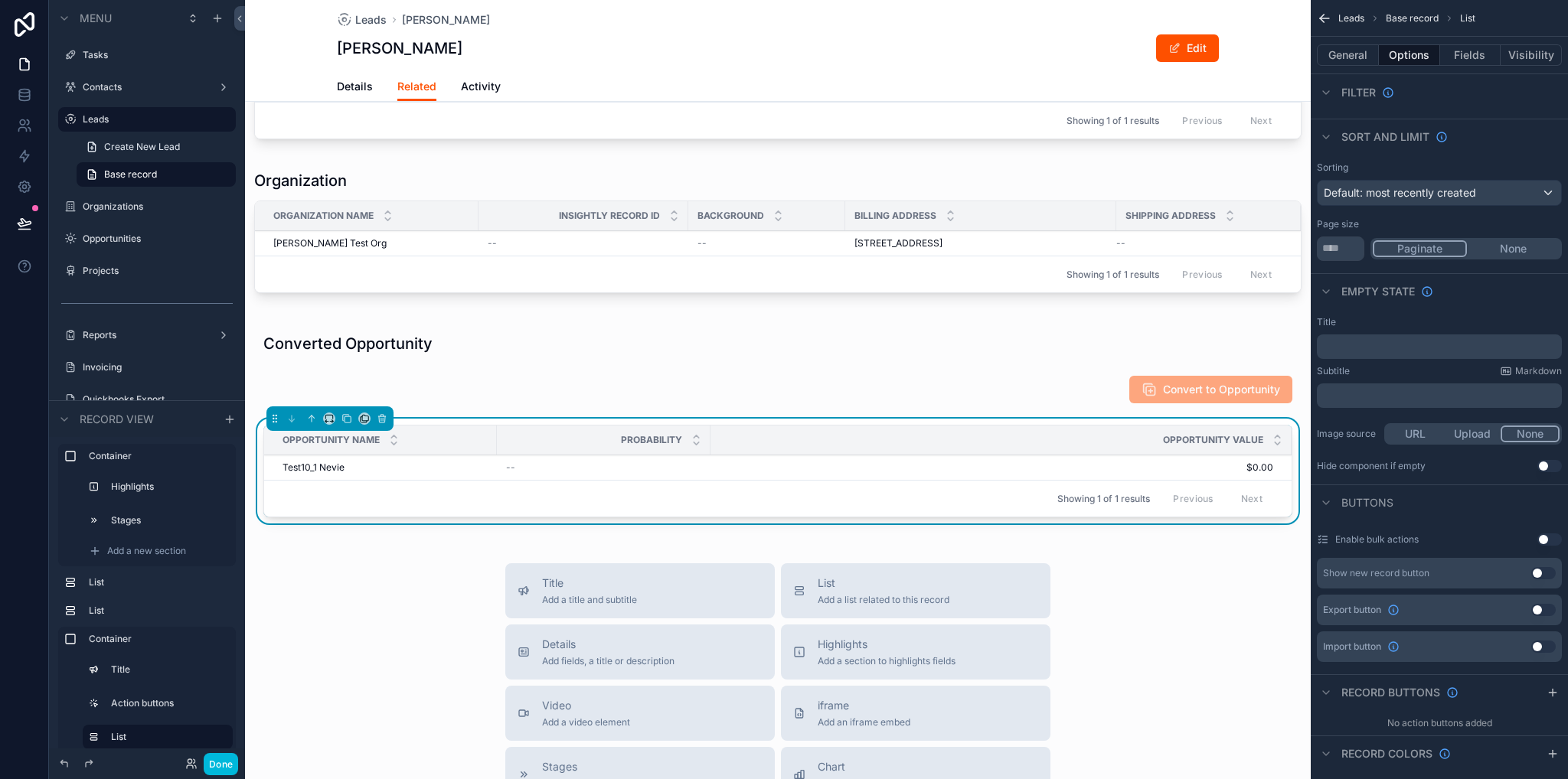
scroll to position [153, 0]
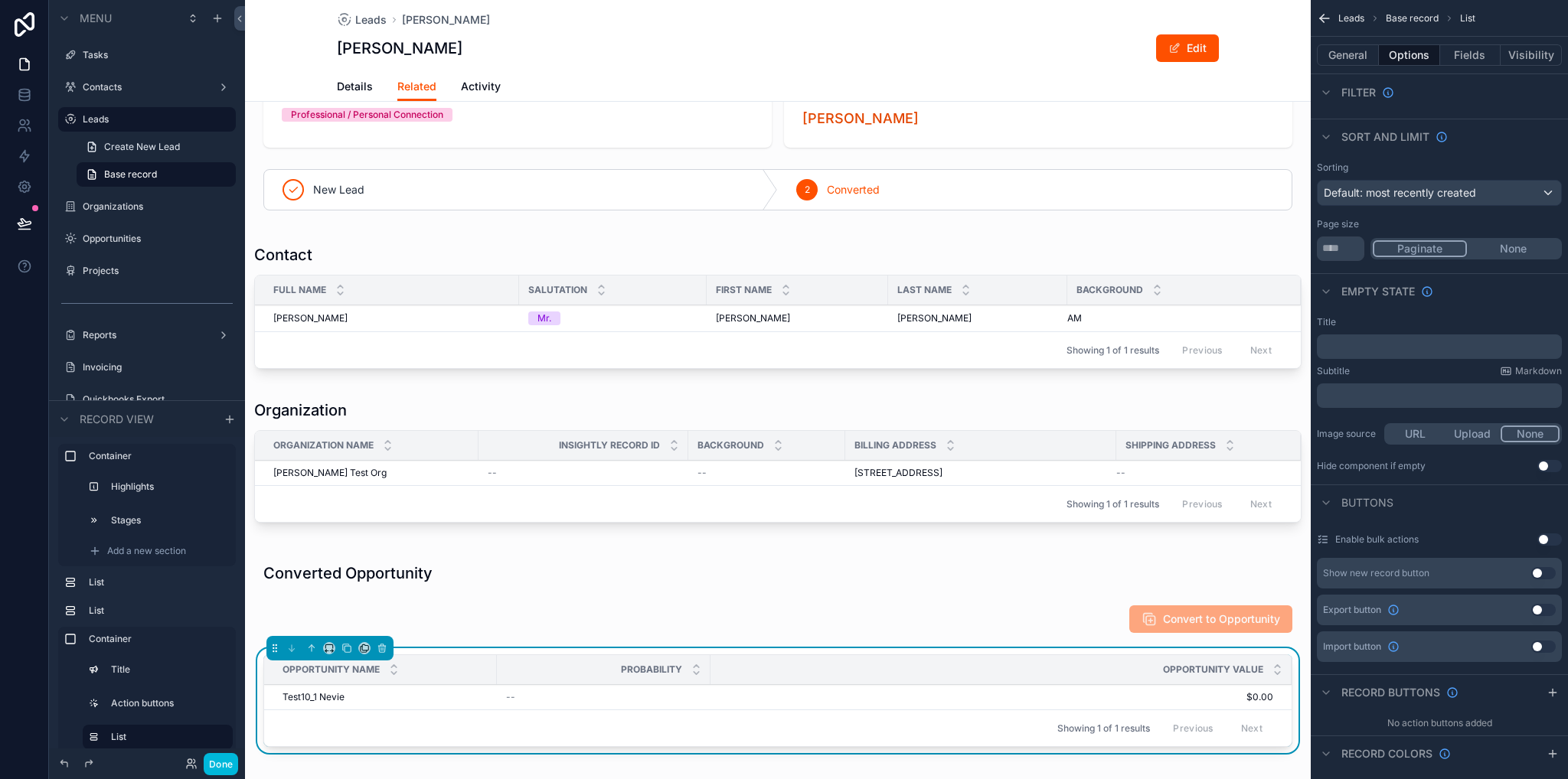
click at [340, 83] on span "Details" at bounding box center [354, 86] width 36 height 15
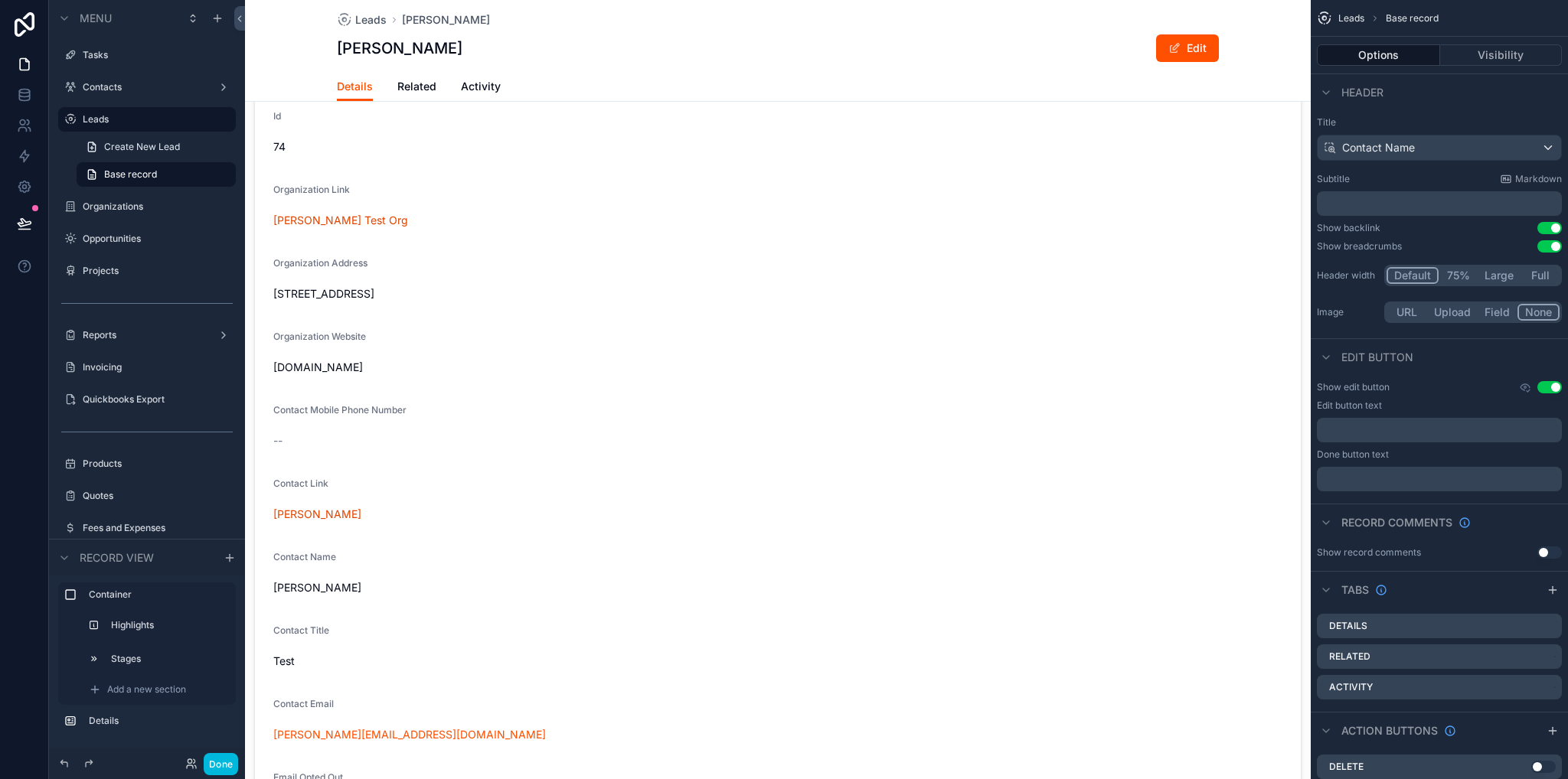
scroll to position [383, 0]
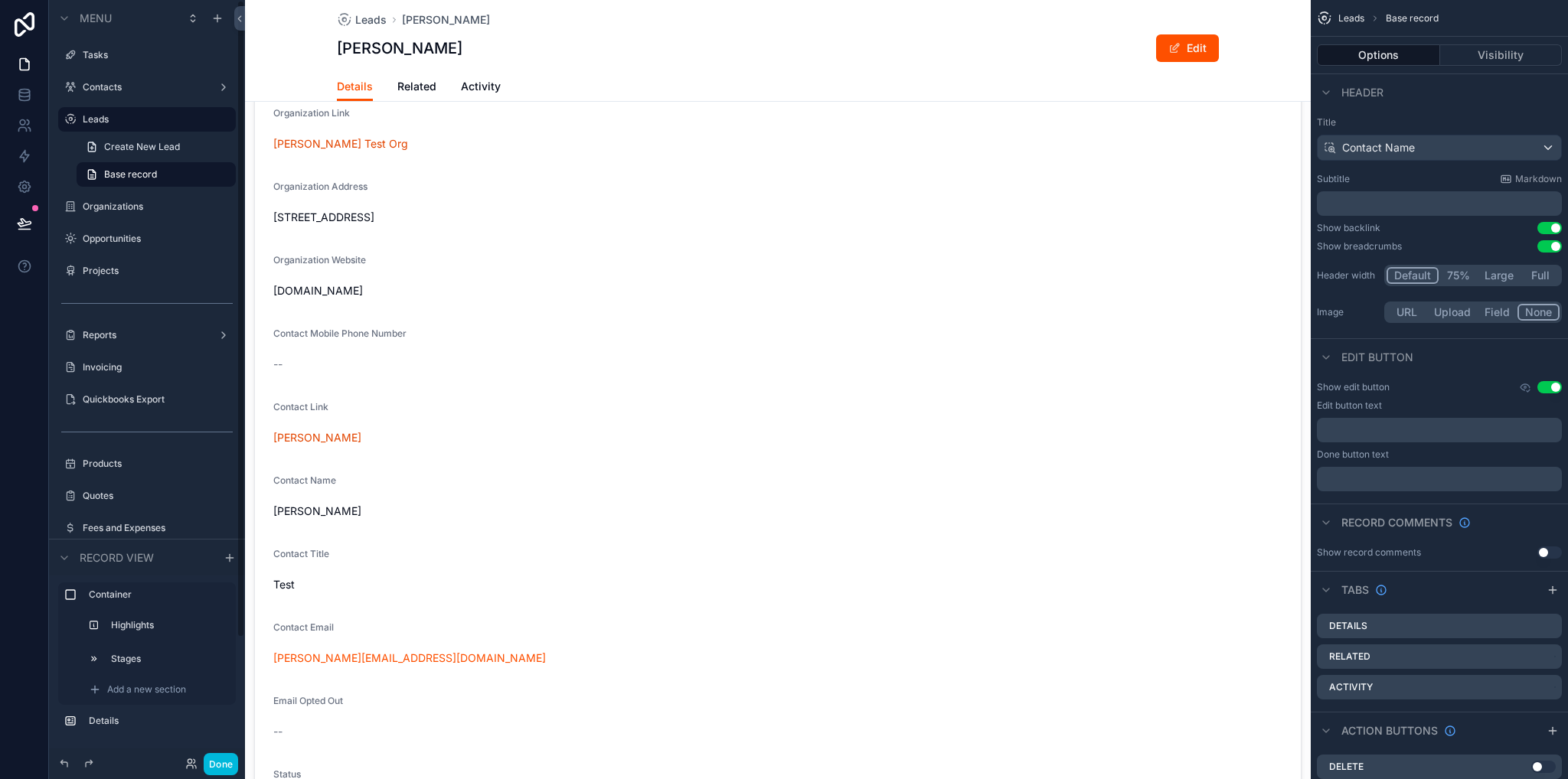
click at [112, 203] on label "Organizations" at bounding box center [155, 206] width 144 height 12
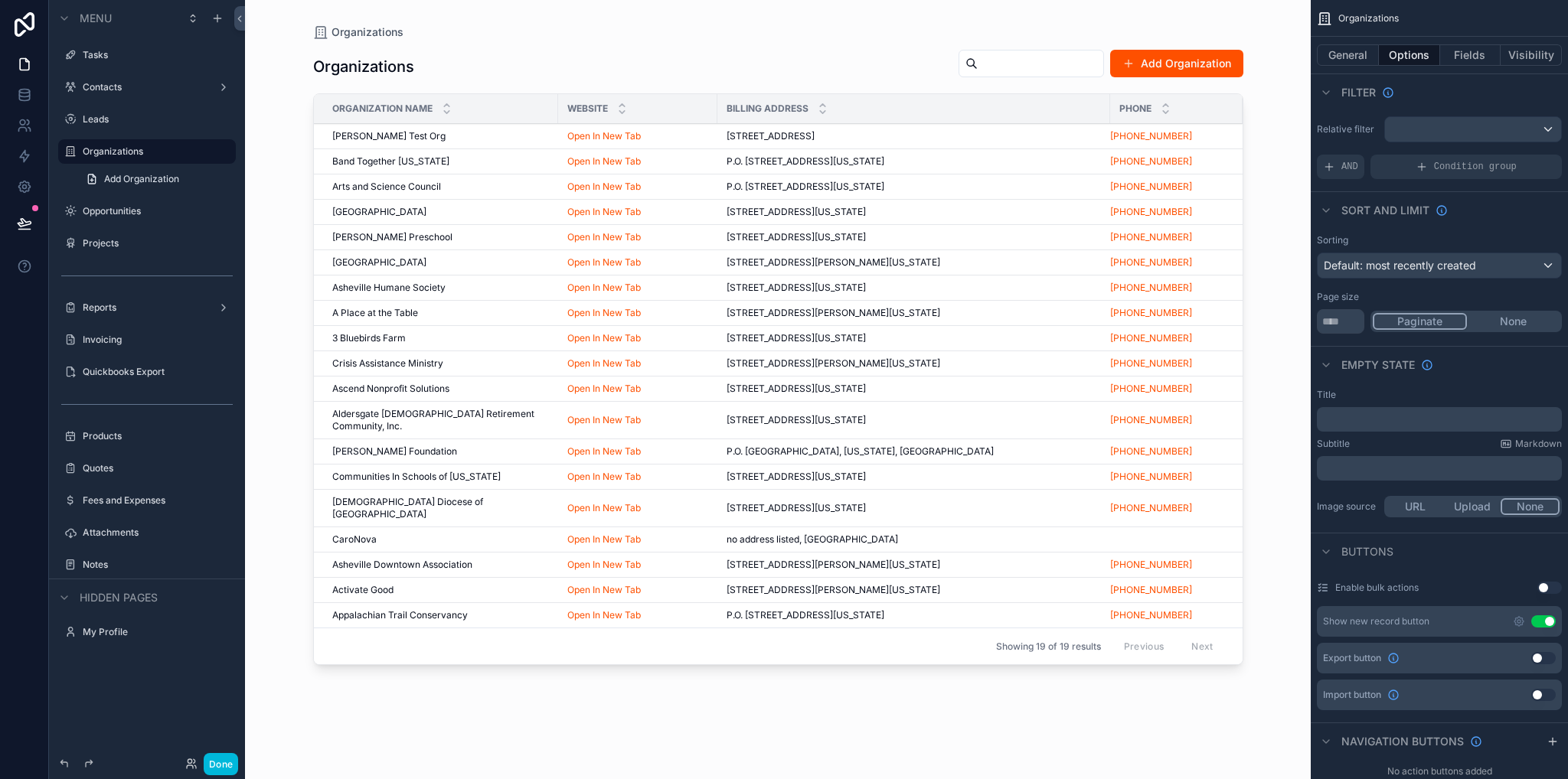
click at [472, 139] on div "scrollable content" at bounding box center [778, 380] width 979 height 760
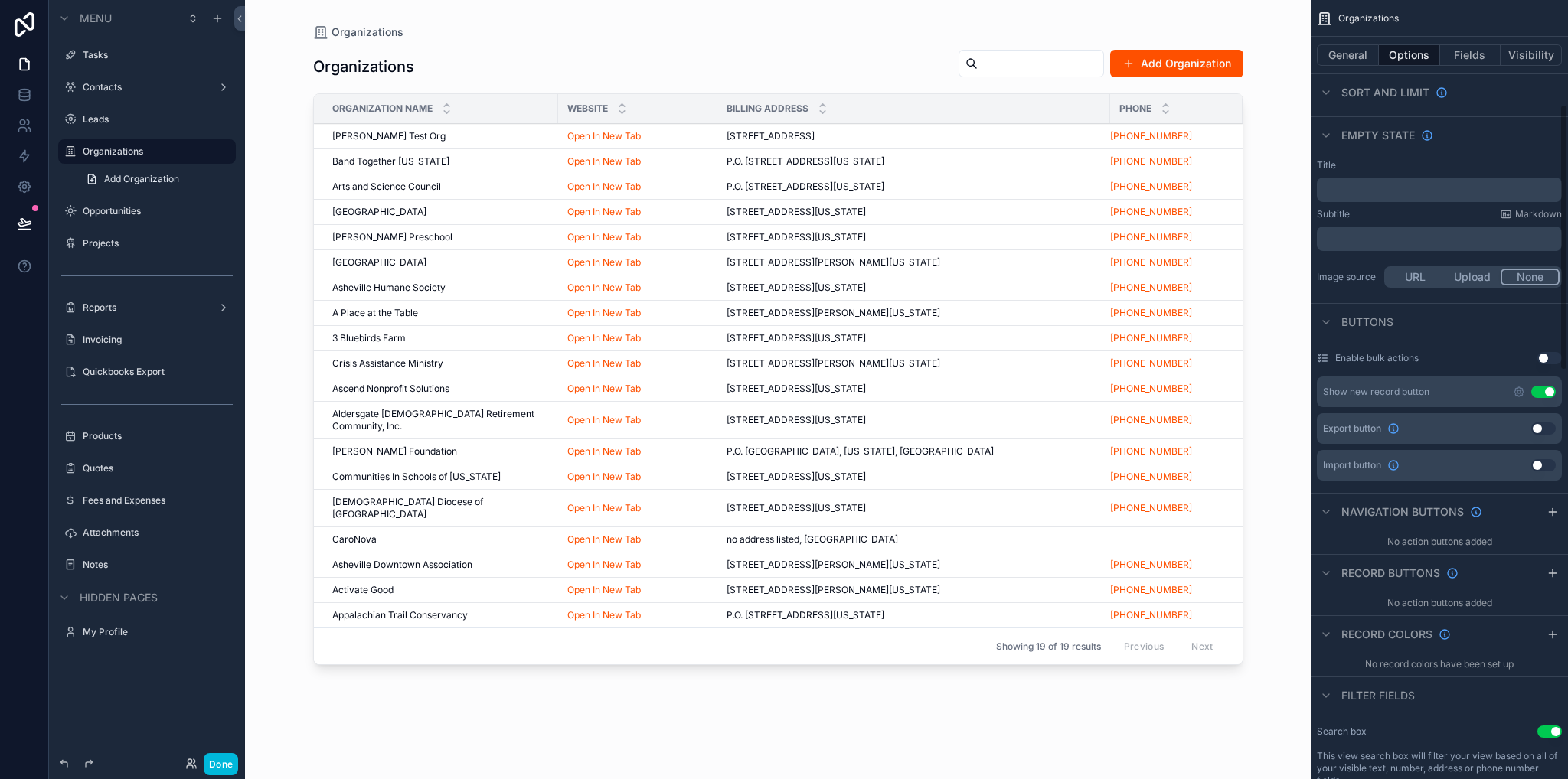
scroll to position [306, 0]
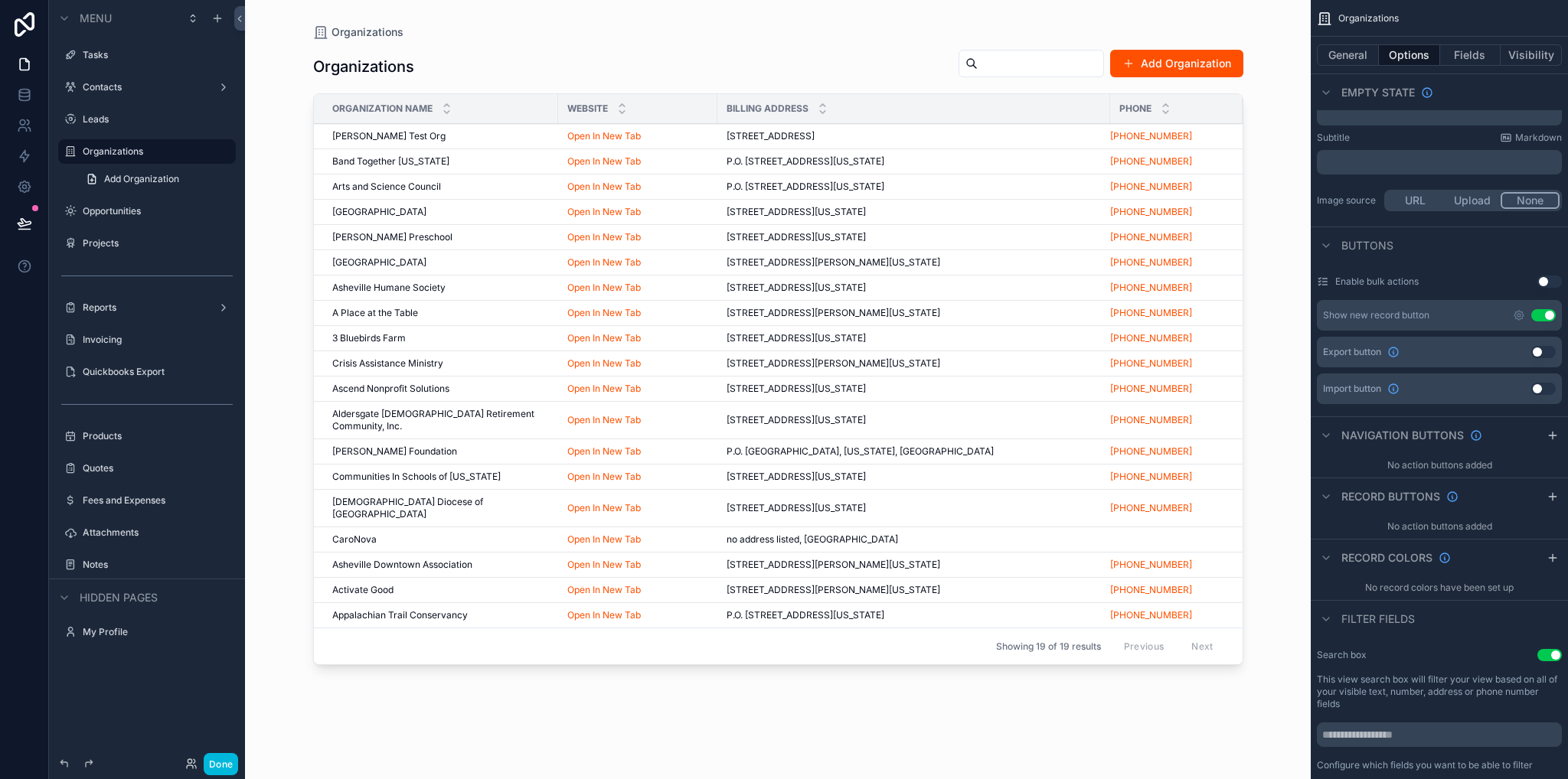
click at [1549, 497] on icon "scrollable content" at bounding box center [1552, 496] width 12 height 12
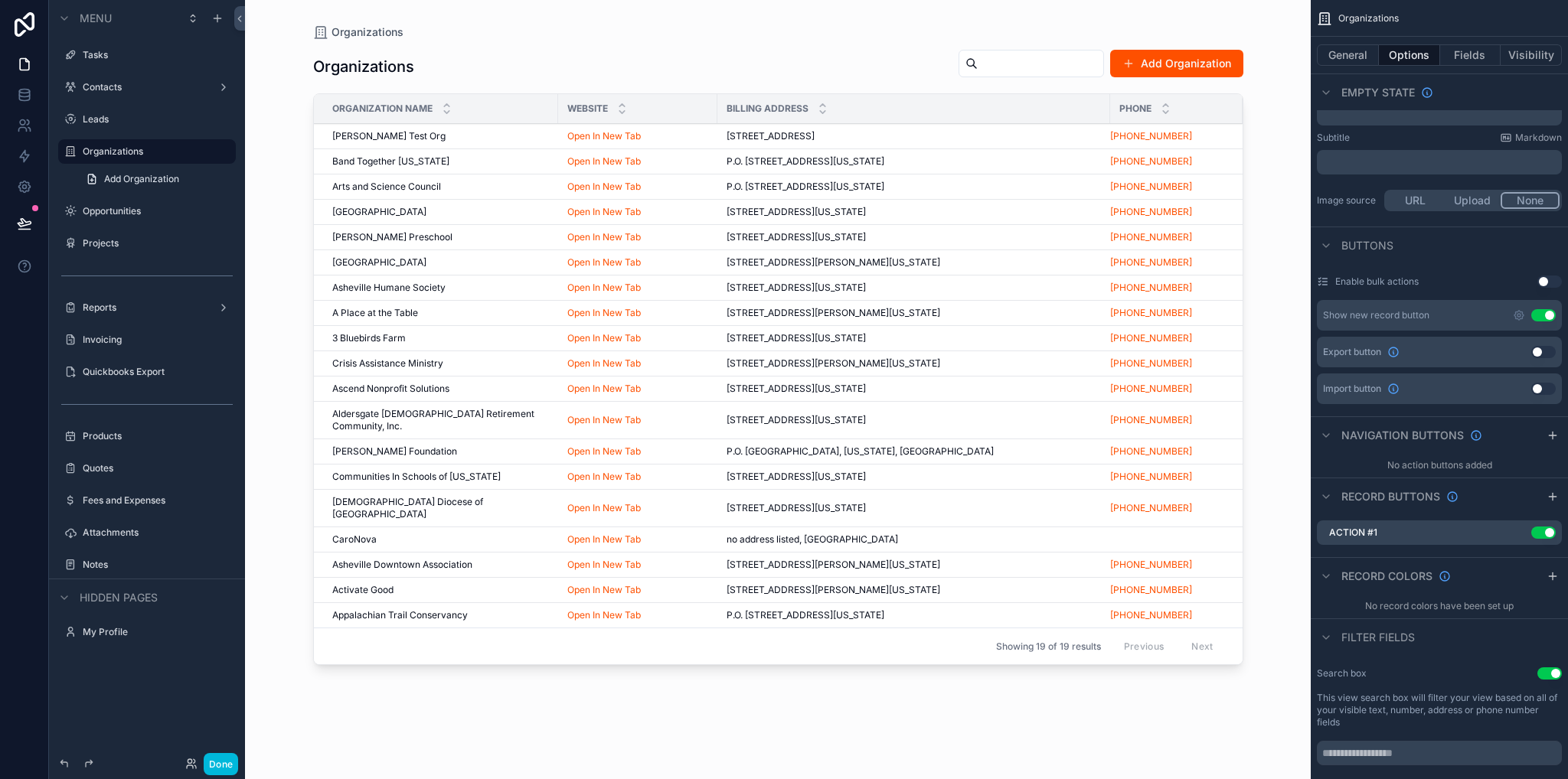
click at [0, 0] on icon "scrollable content" at bounding box center [0, 0] width 0 height 0
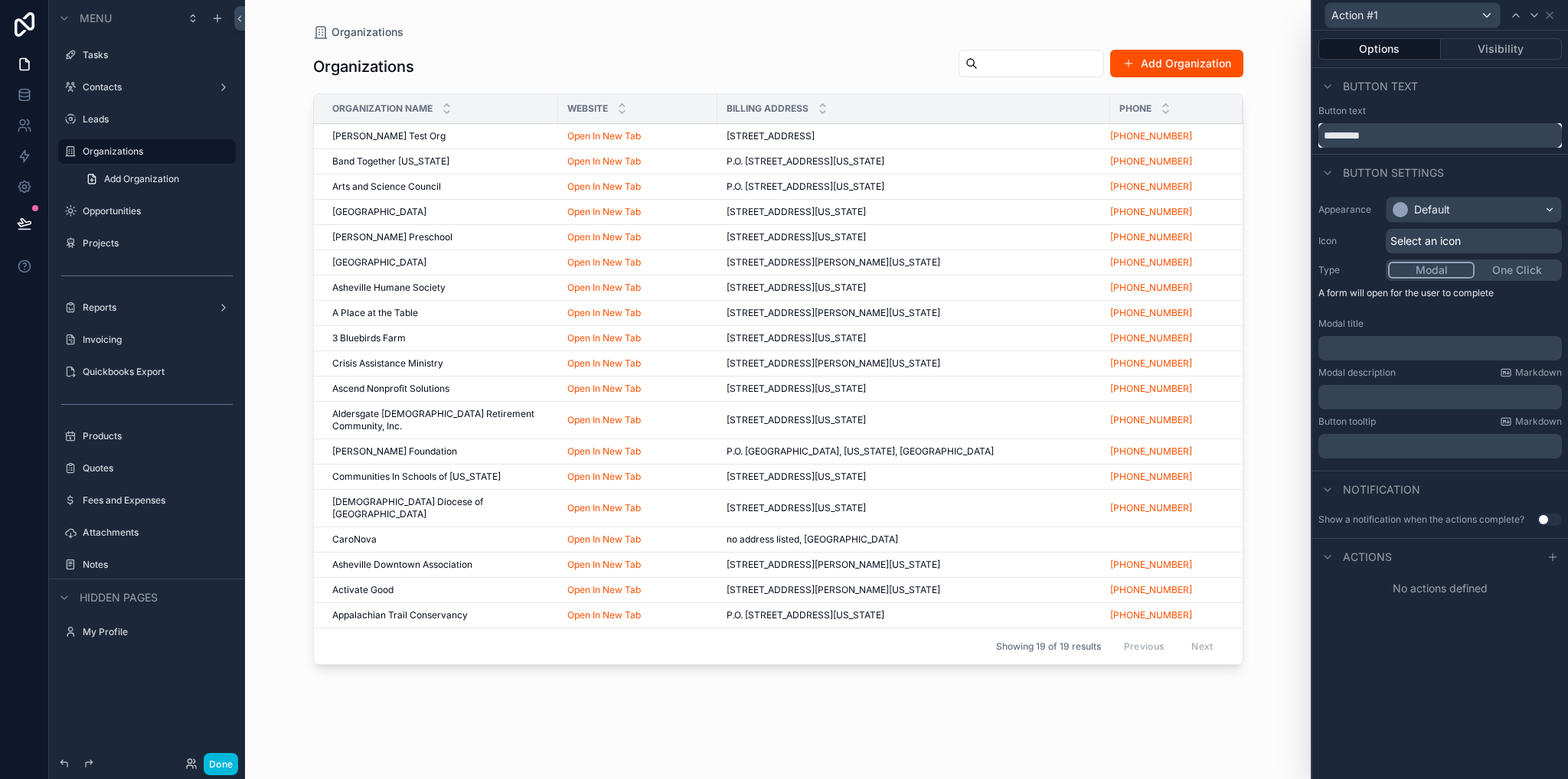
drag, startPoint x: 1383, startPoint y: 142, endPoint x: 1311, endPoint y: 142, distance: 72.0
click at [1311, 142] on div "Action #1 Options Visibility Button text Button text ********* Button settings …" at bounding box center [1439, 389] width 257 height 779
type input "******"
click at [1369, 338] on div "﻿" at bounding box center [1439, 348] width 244 height 24
click at [1374, 349] on p "﻿" at bounding box center [1442, 348] width 235 height 15
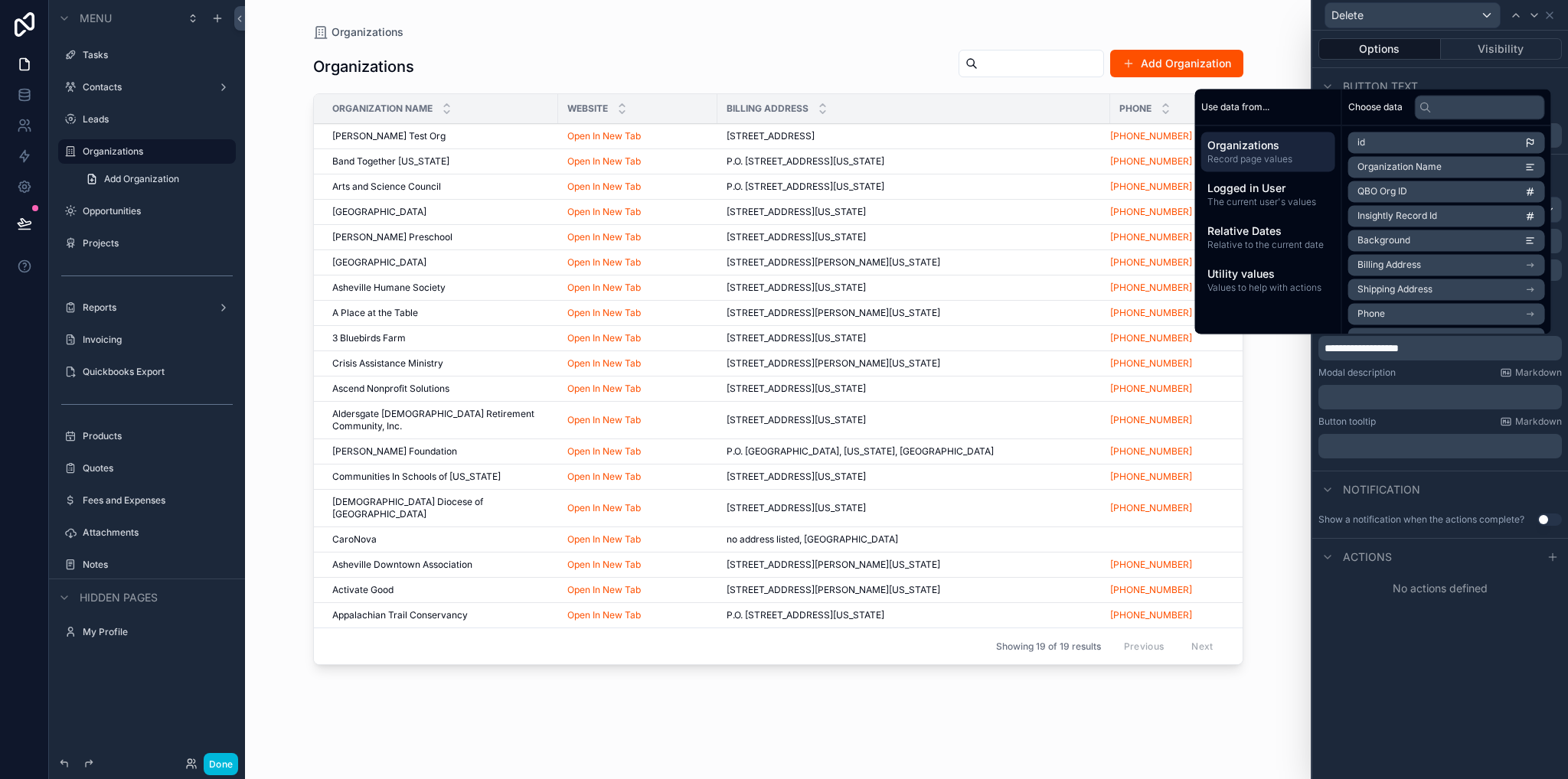
click at [1367, 396] on p "﻿" at bounding box center [1442, 397] width 235 height 15
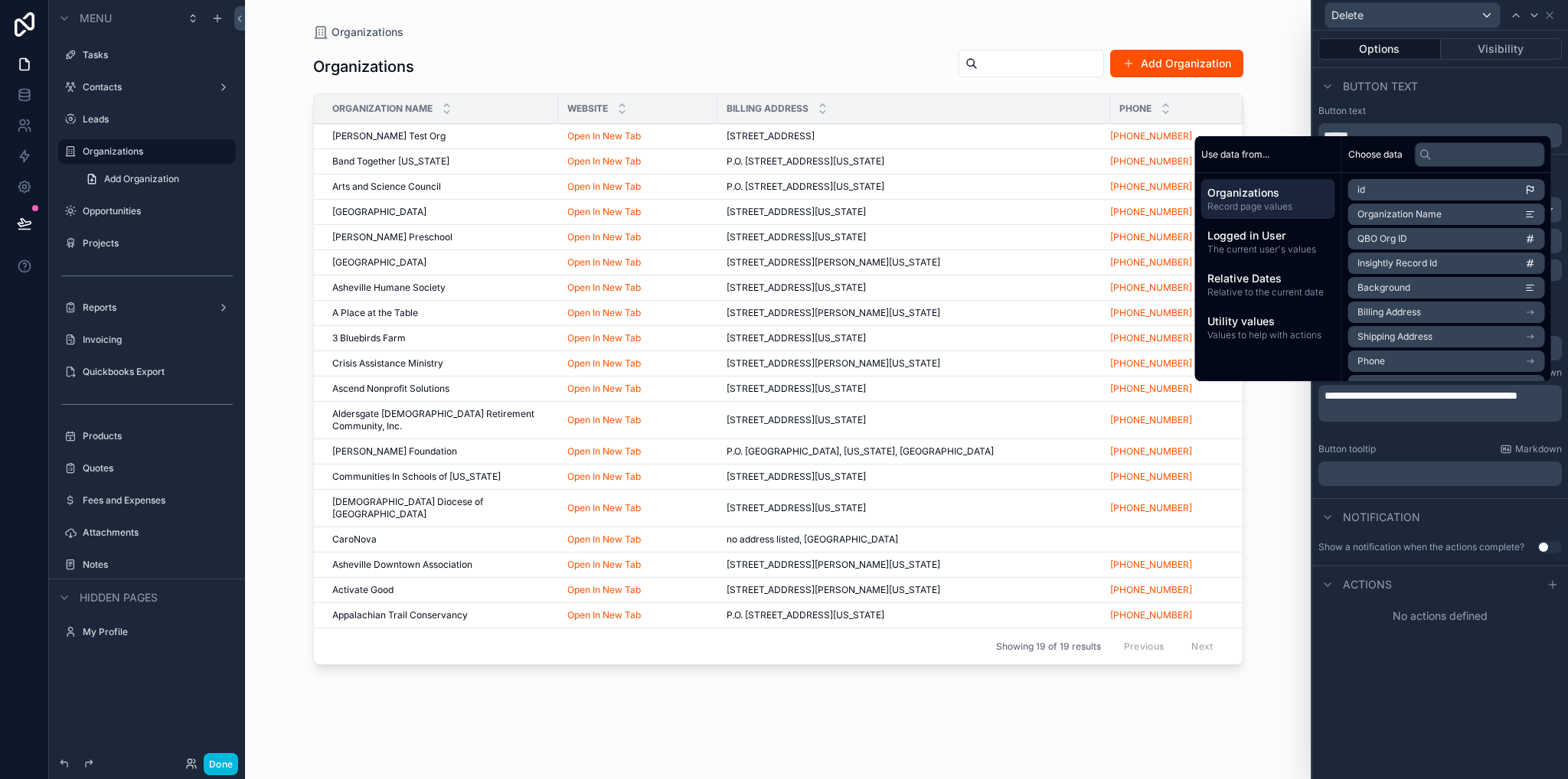
scroll to position [0, 0]
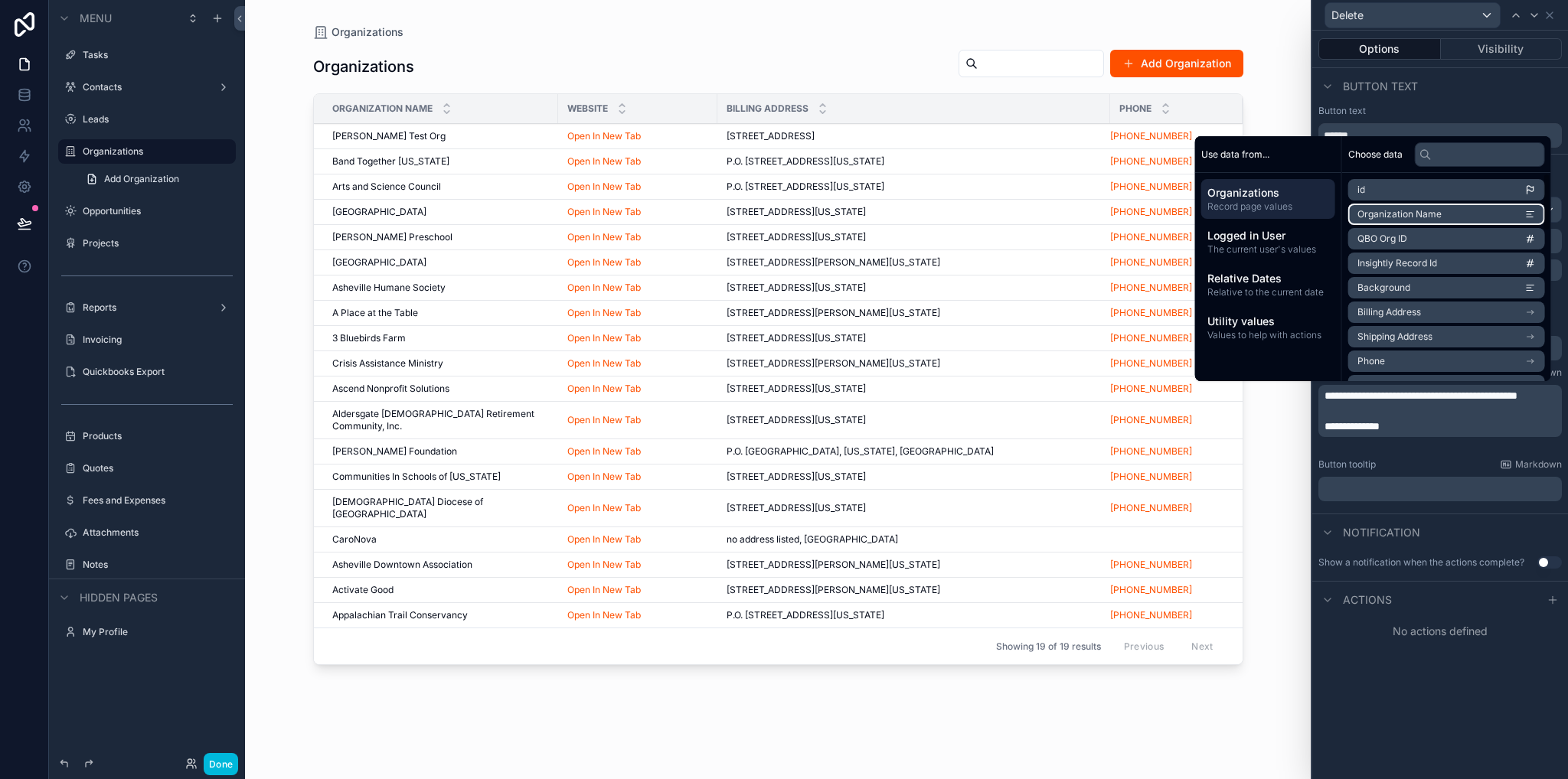
click at [1391, 217] on span "Organization Name" at bounding box center [1400, 214] width 84 height 12
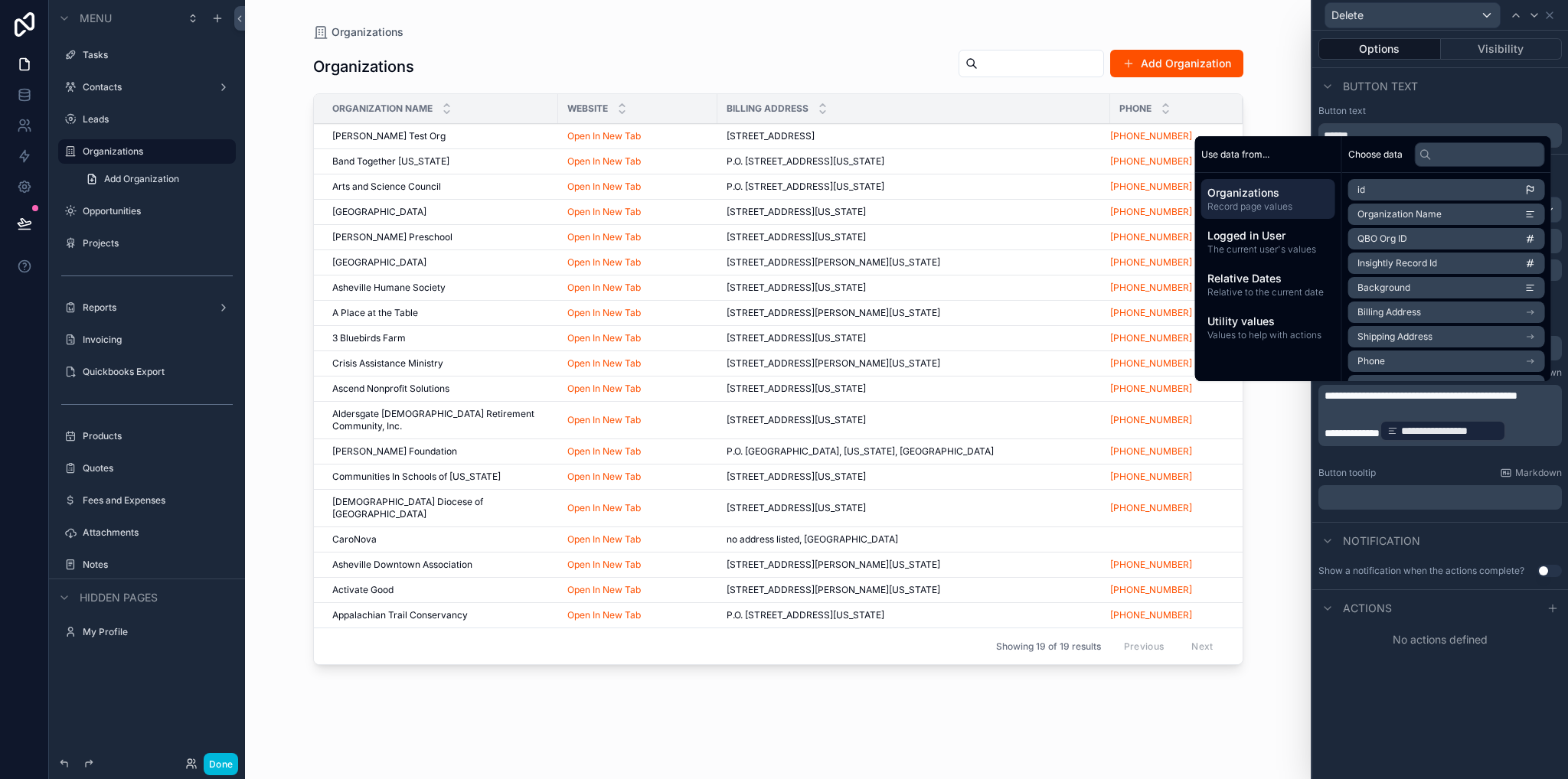
click at [1384, 675] on div "**********" at bounding box center [1440, 404] width 256 height 748
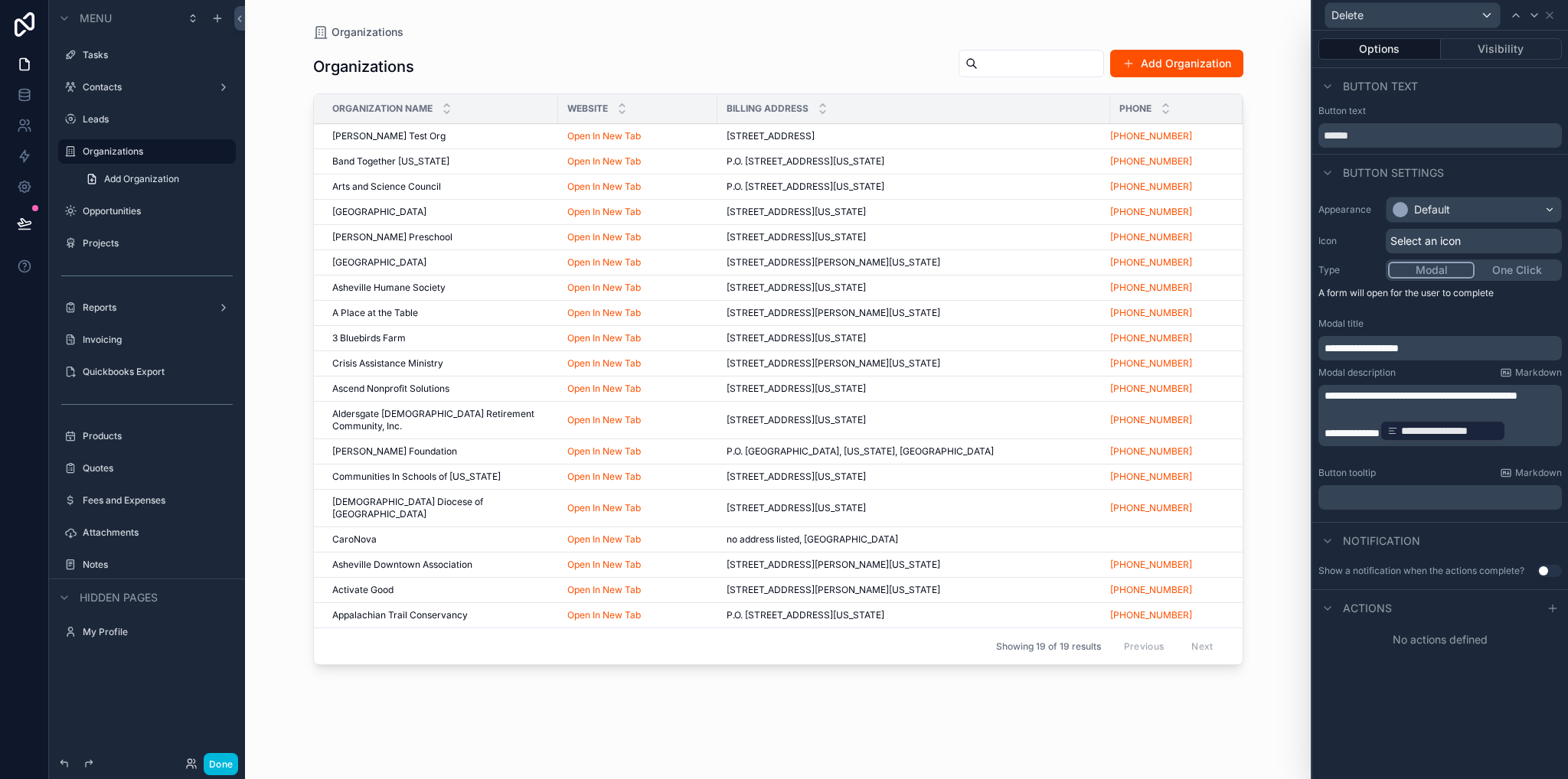
click at [1370, 614] on span "Actions" at bounding box center [1367, 608] width 49 height 15
click at [1348, 610] on span "Actions" at bounding box center [1367, 608] width 49 height 15
click at [1546, 602] on div at bounding box center [1552, 608] width 19 height 19
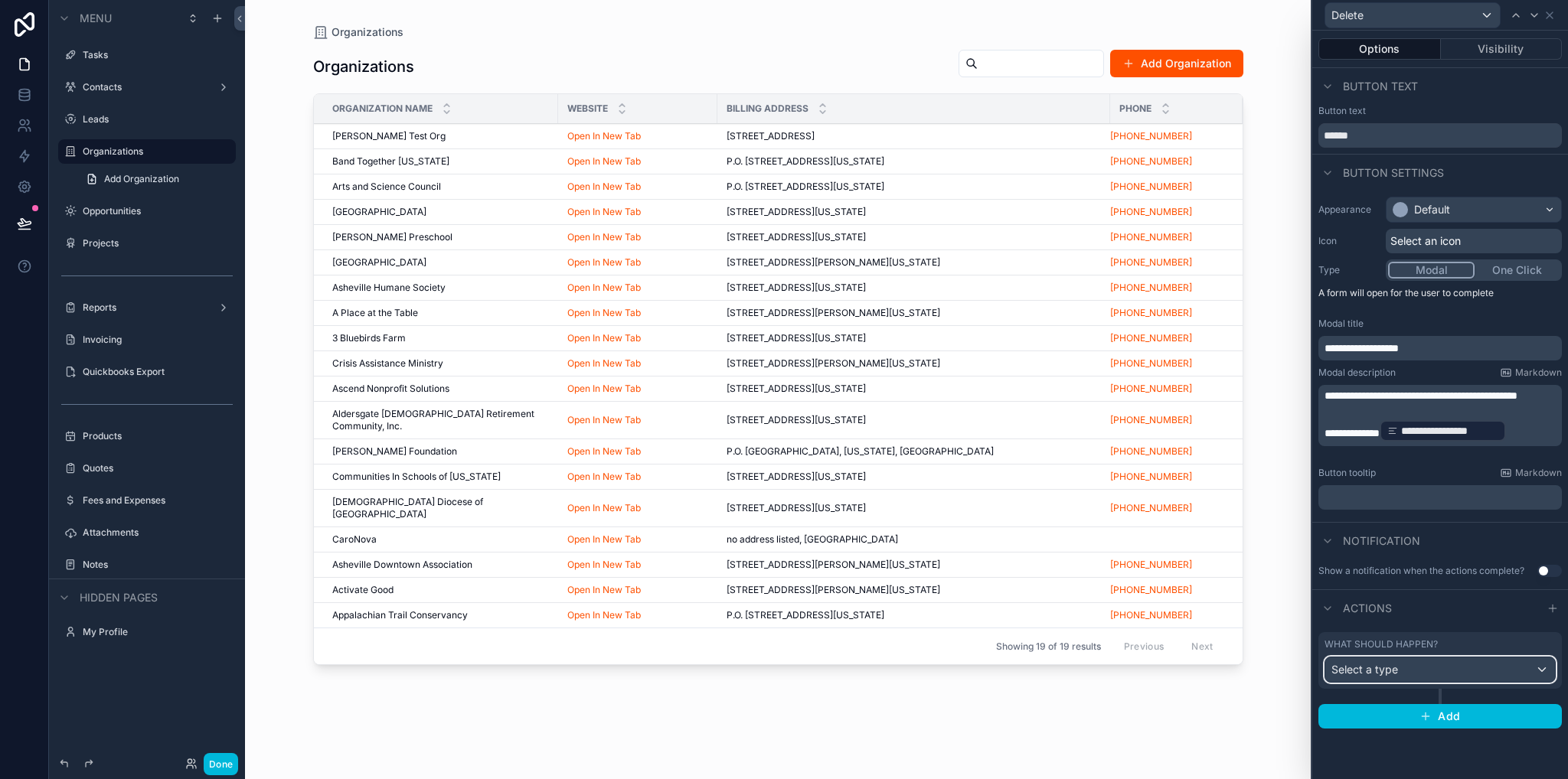
click at [1370, 668] on span "Select a type" at bounding box center [1364, 669] width 66 height 13
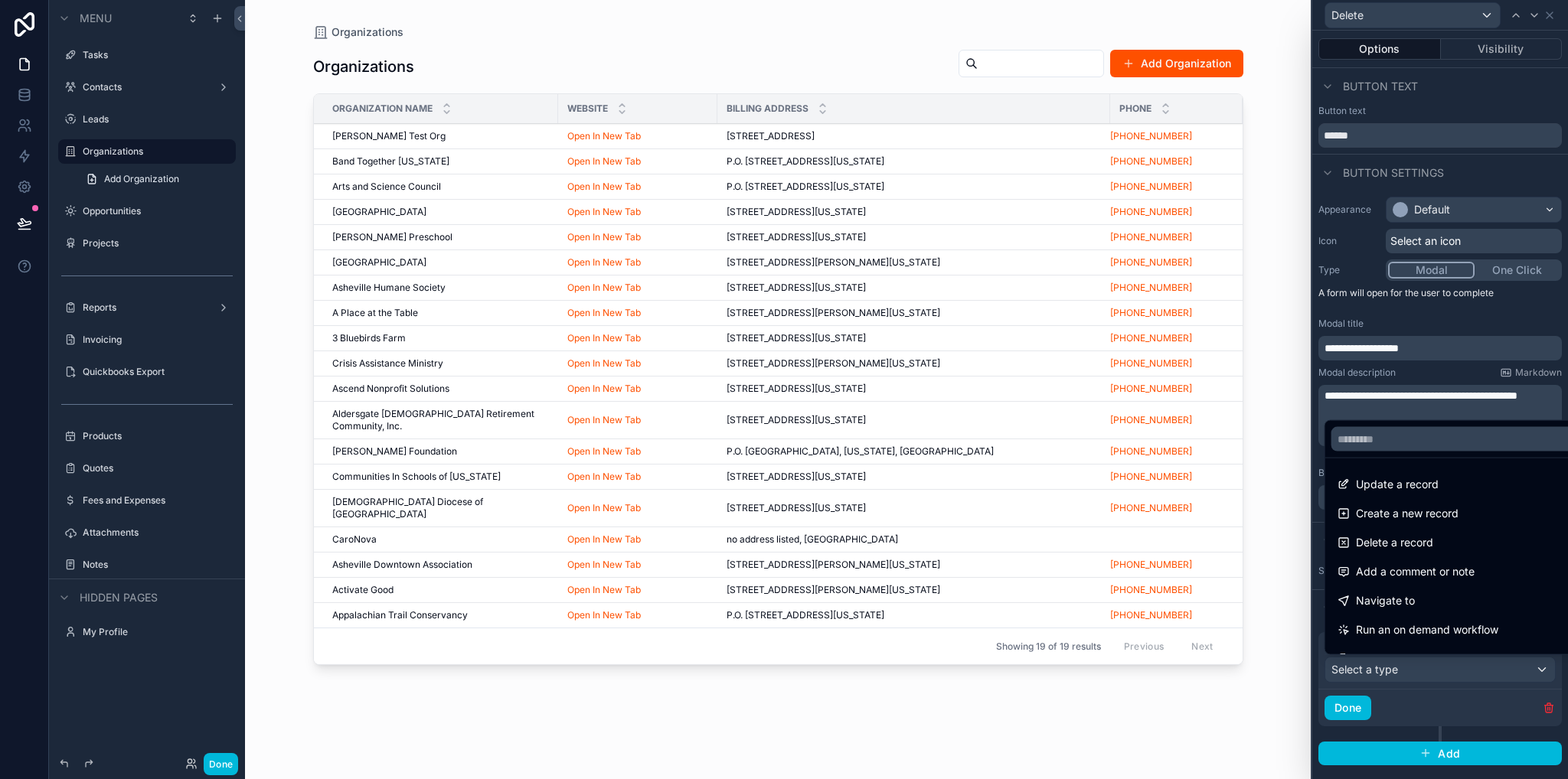
click at [1398, 540] on span "Delete a record" at bounding box center [1395, 542] width 78 height 19
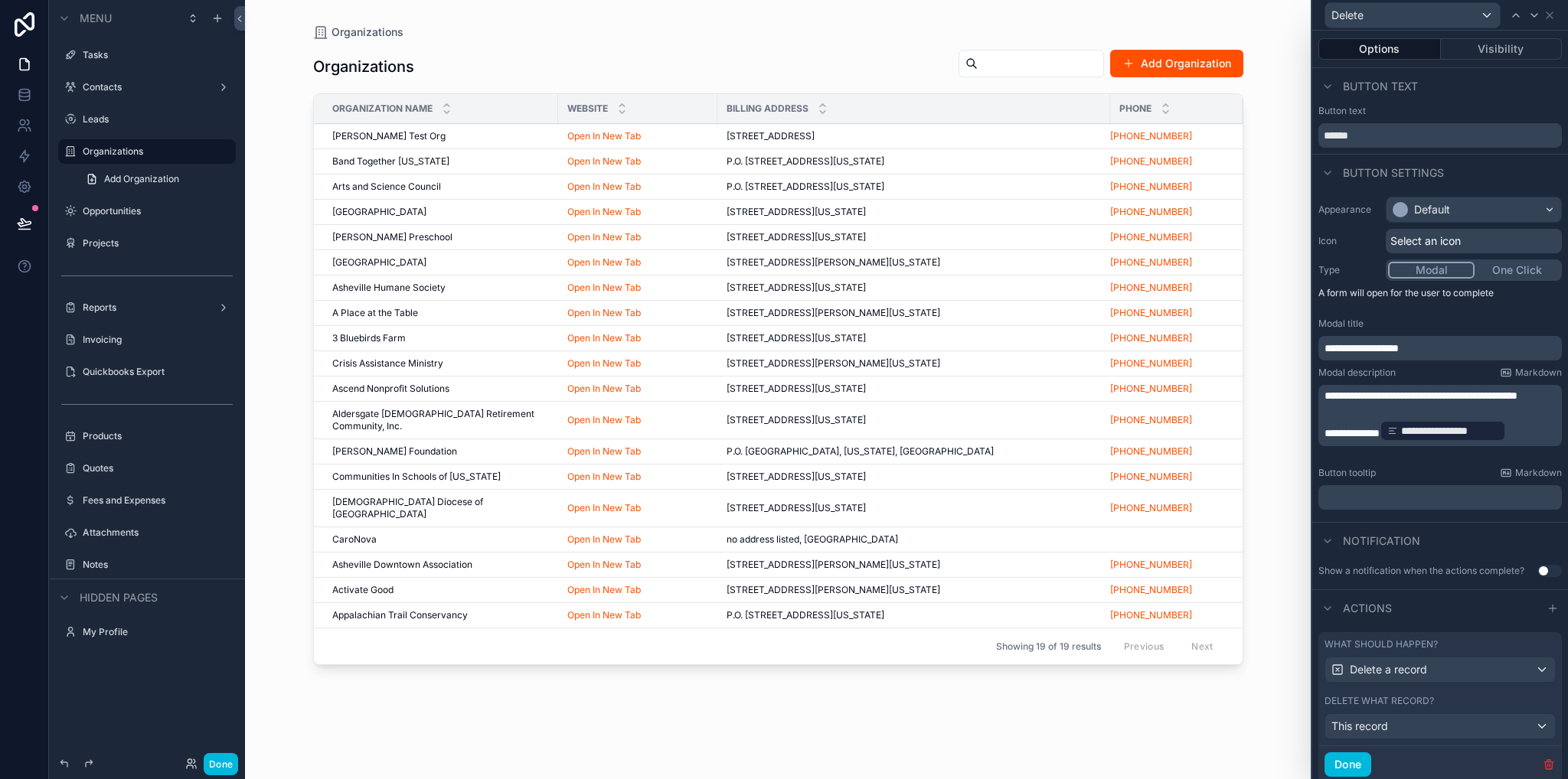
click at [455, 133] on div "[PERSON_NAME] Test Org [PERSON_NAME] Test Org" at bounding box center [441, 136] width 217 height 12
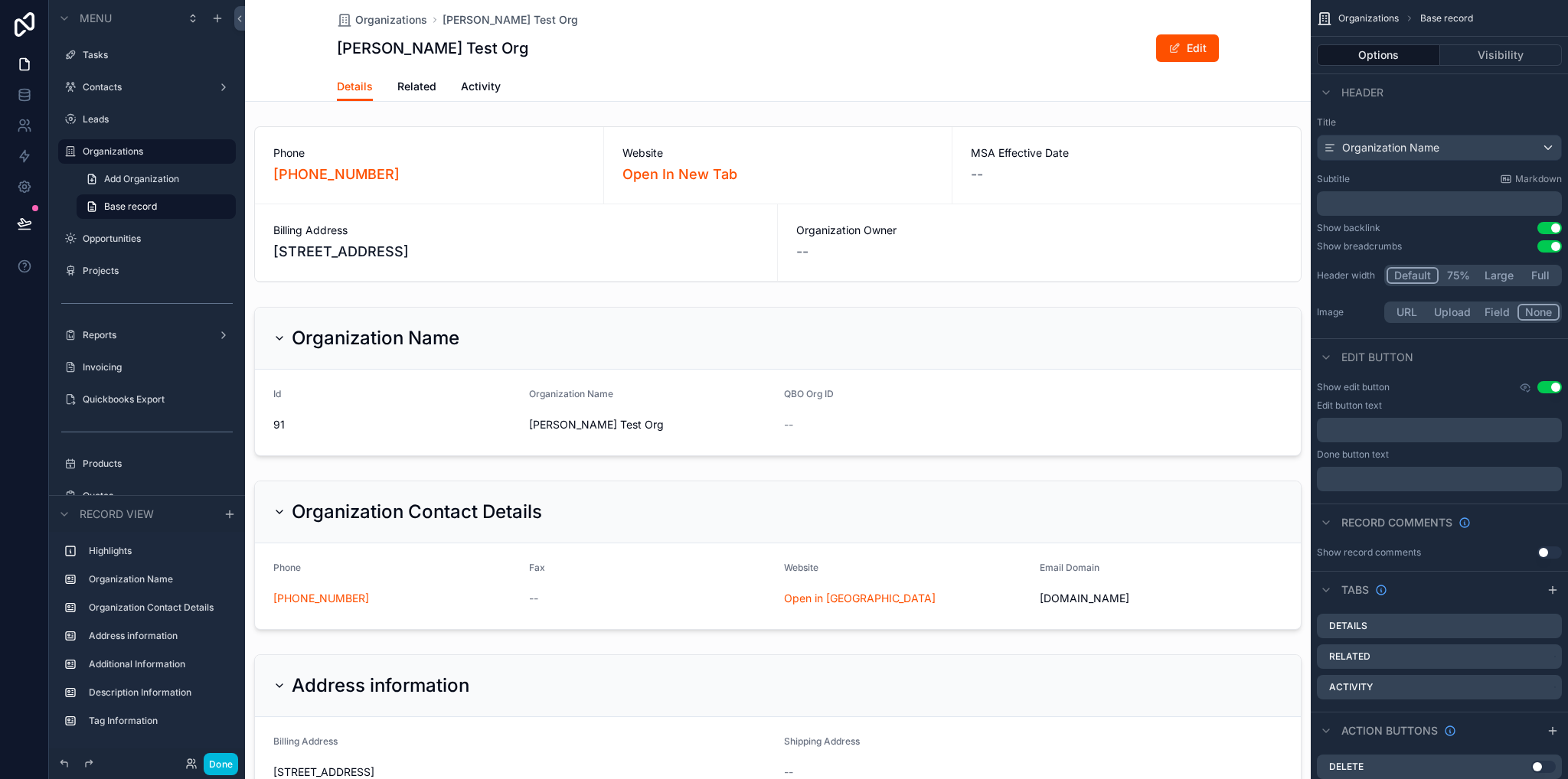
click at [416, 94] on link "Related" at bounding box center [417, 88] width 39 height 31
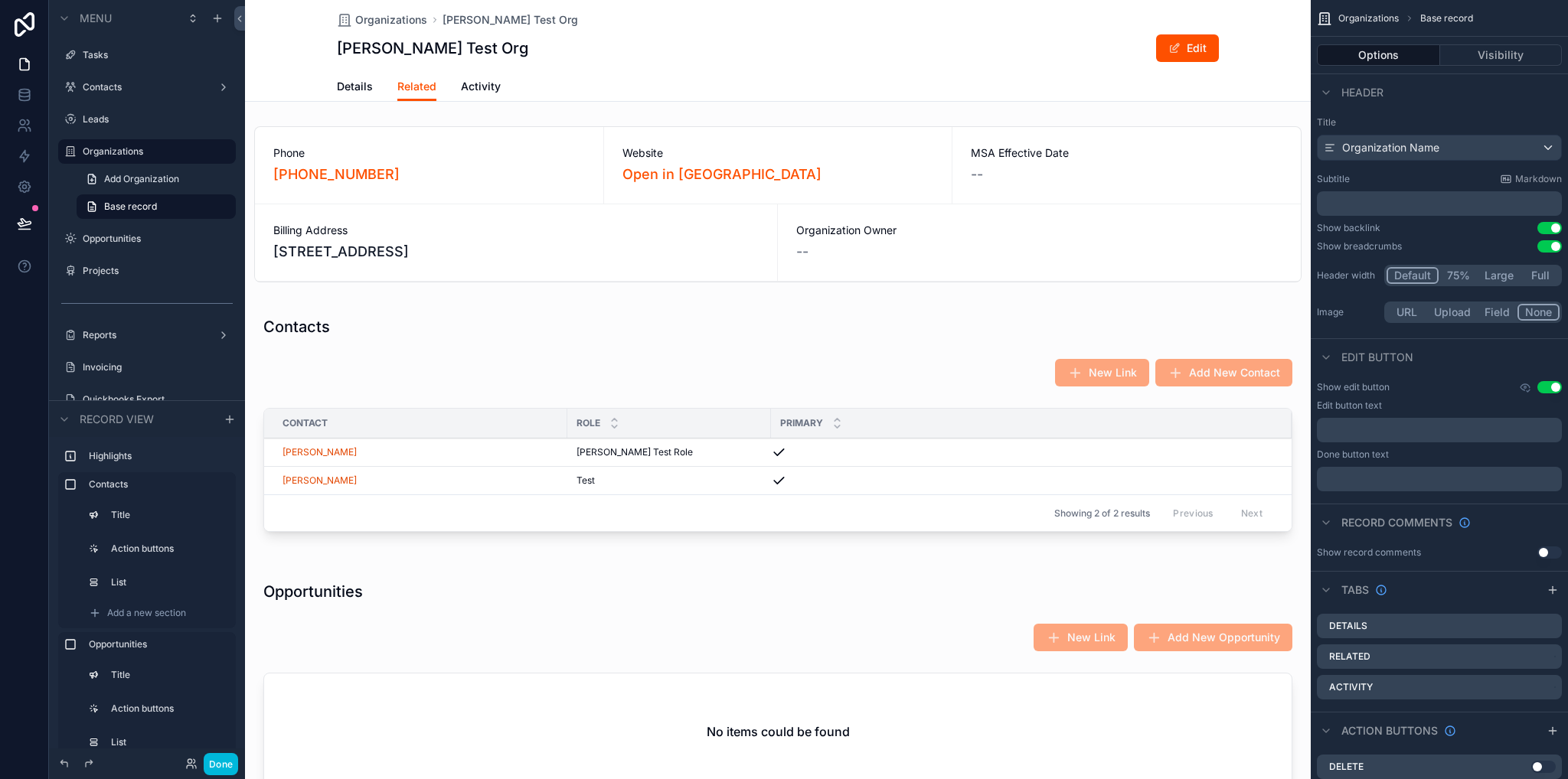
drag, startPoint x: 511, startPoint y: 466, endPoint x: 511, endPoint y: 449, distance: 17.0
click at [511, 466] on div "scrollable content" at bounding box center [778, 427] width 1066 height 252
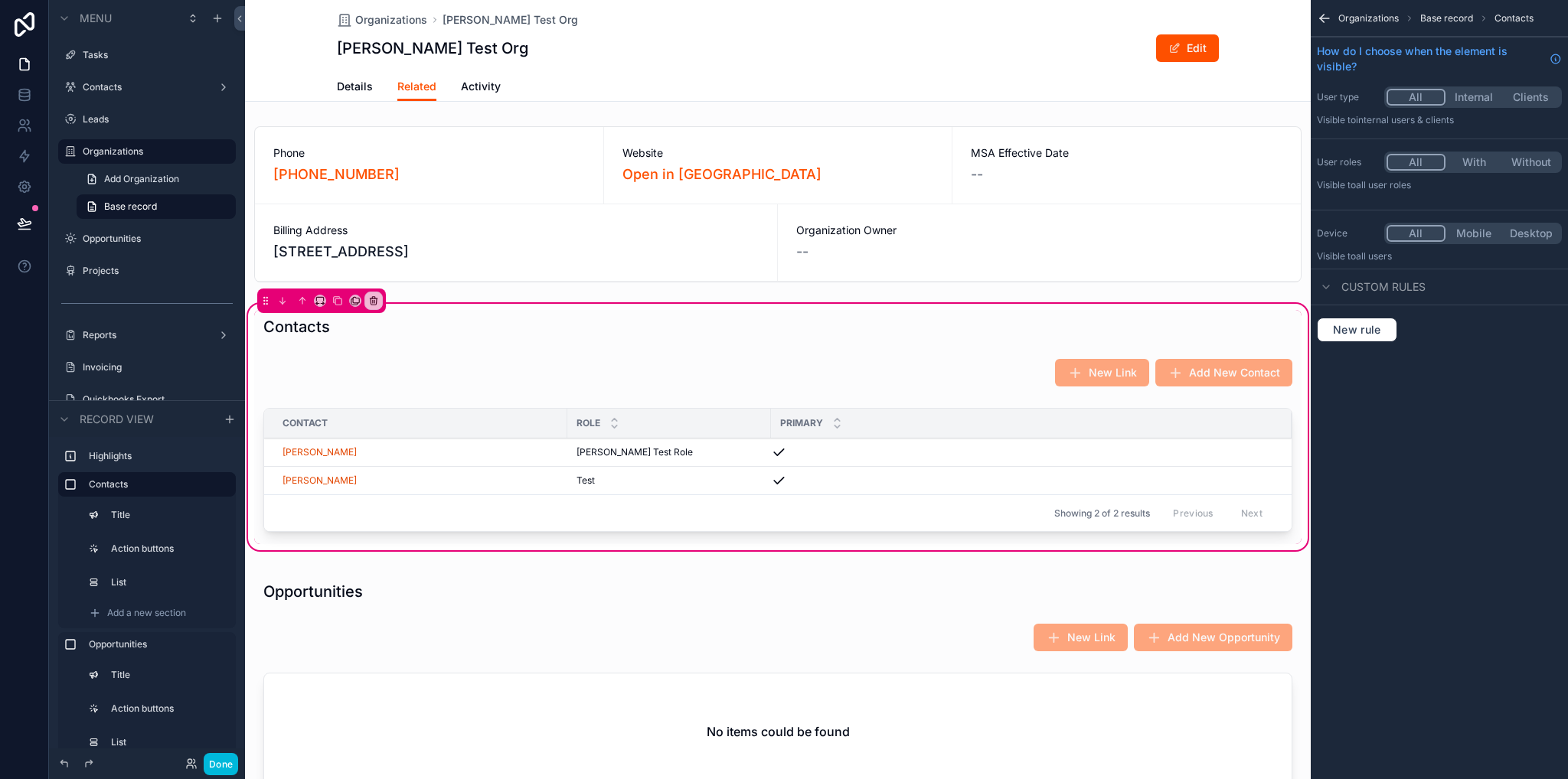
click at [518, 414] on div "Contact" at bounding box center [415, 423] width 303 height 24
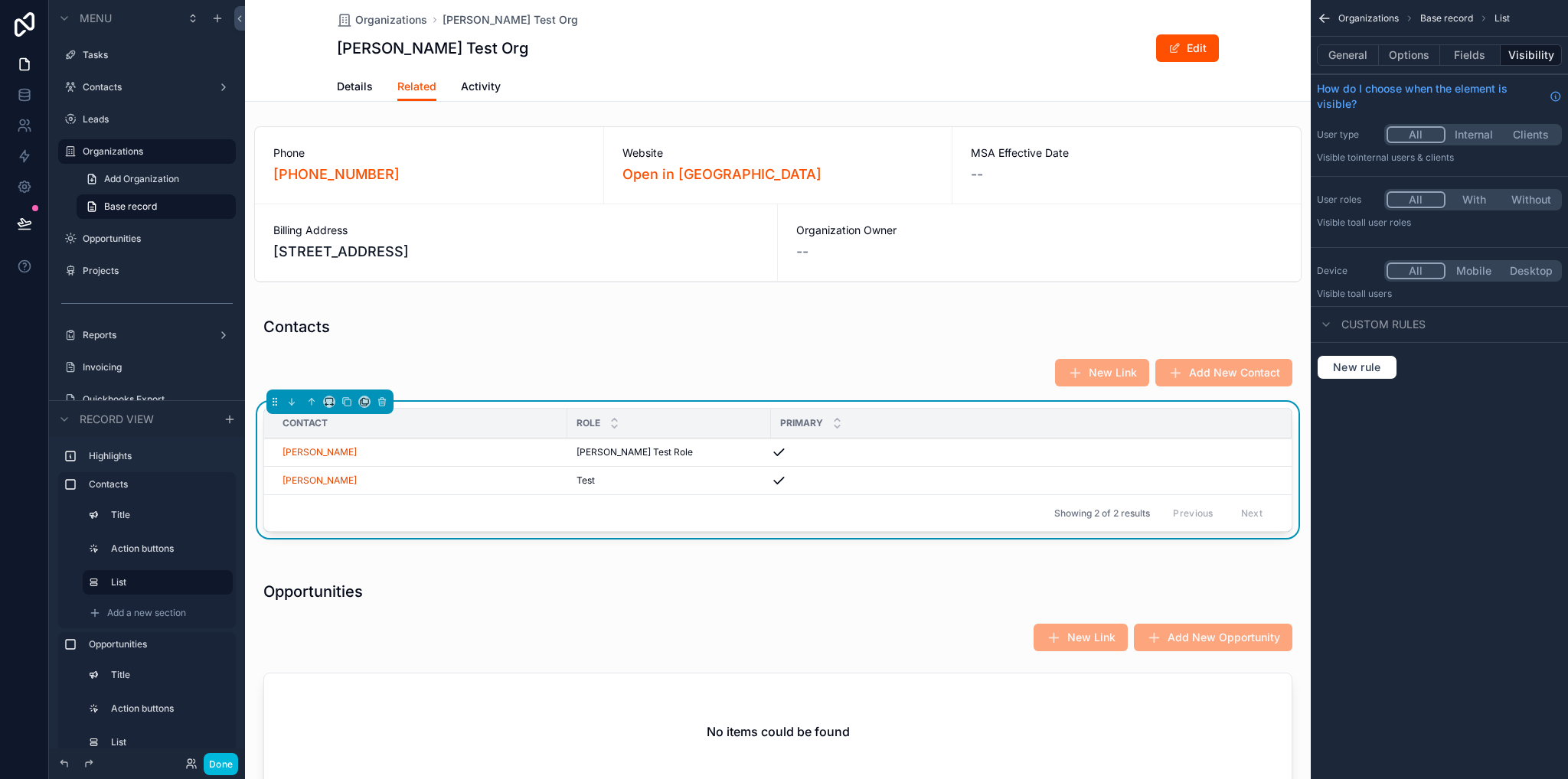
click at [1423, 53] on button "Options" at bounding box center [1409, 55] width 61 height 21
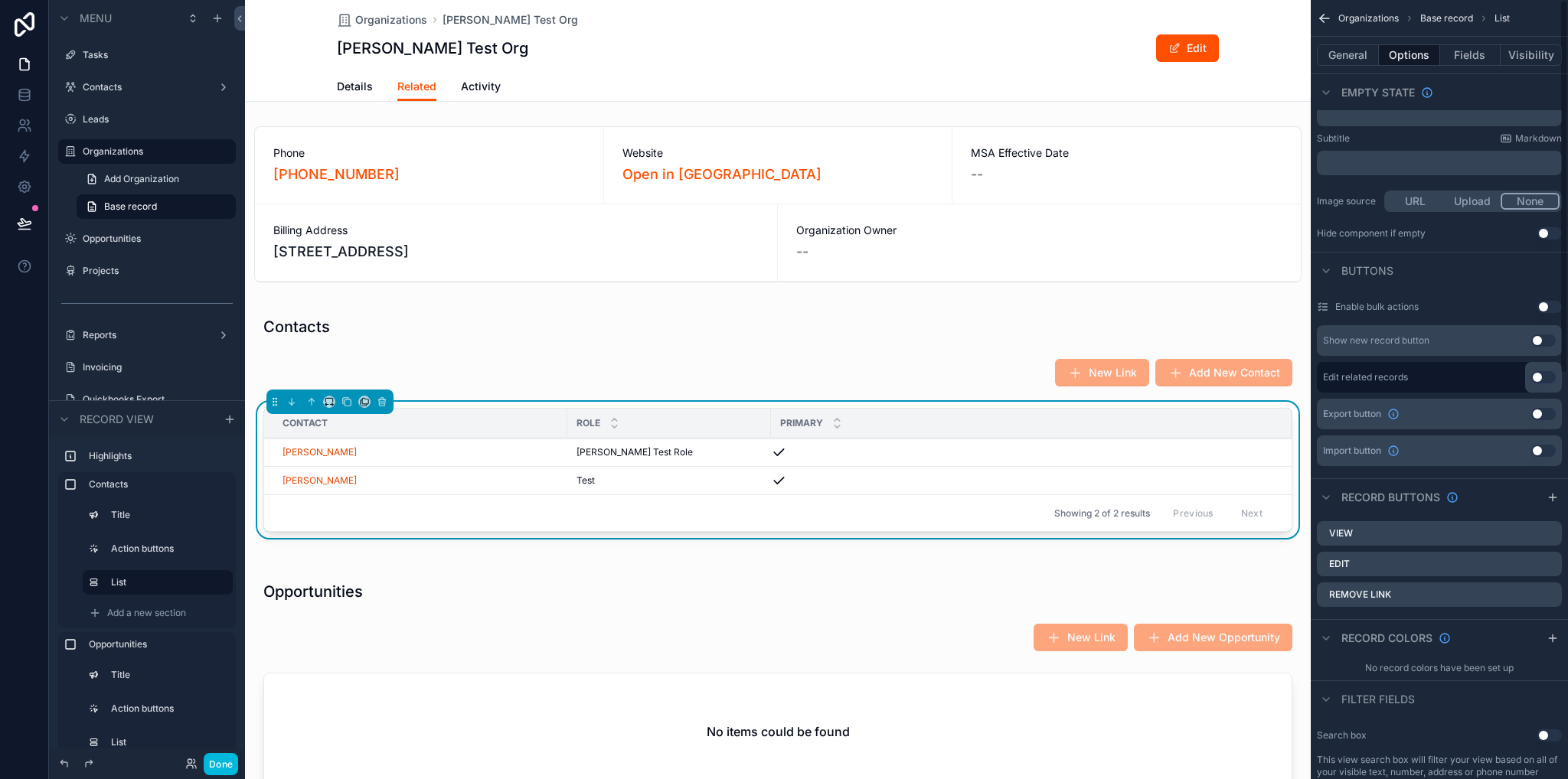
scroll to position [383, 0]
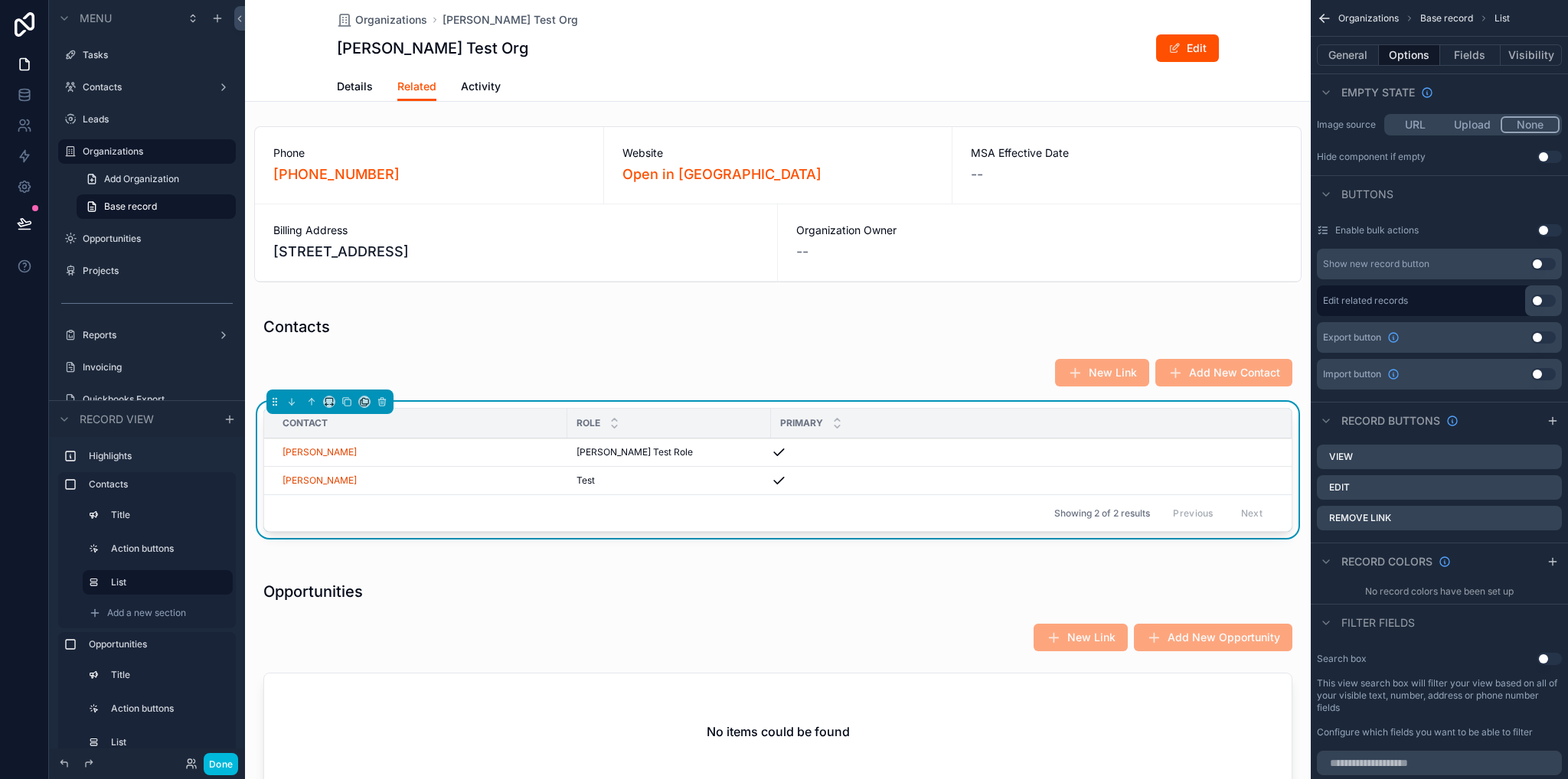
click at [0, 0] on icon "scrollable content" at bounding box center [0, 0] width 0 height 0
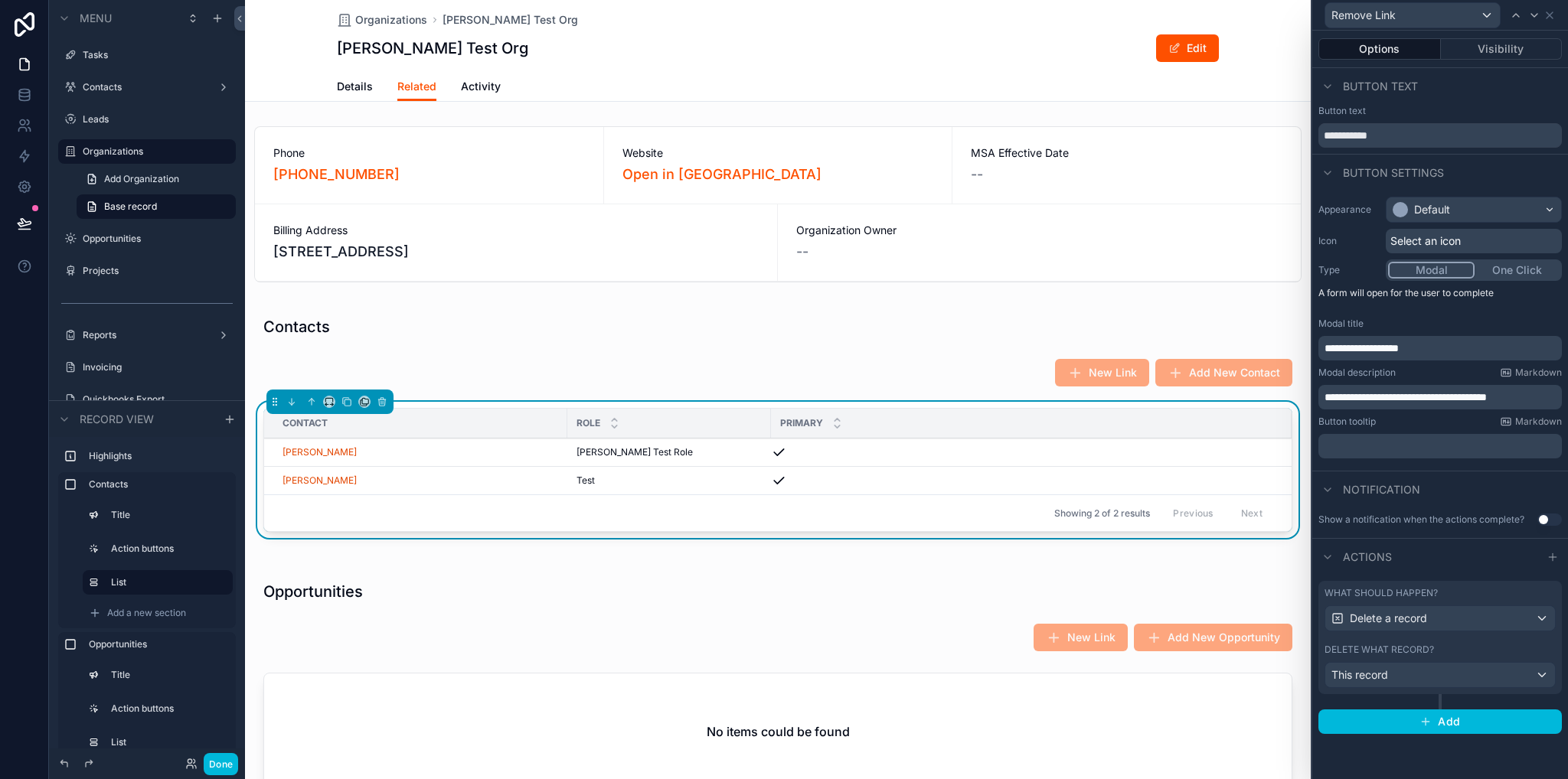
click at [1551, 399] on p "**********" at bounding box center [1442, 397] width 235 height 15
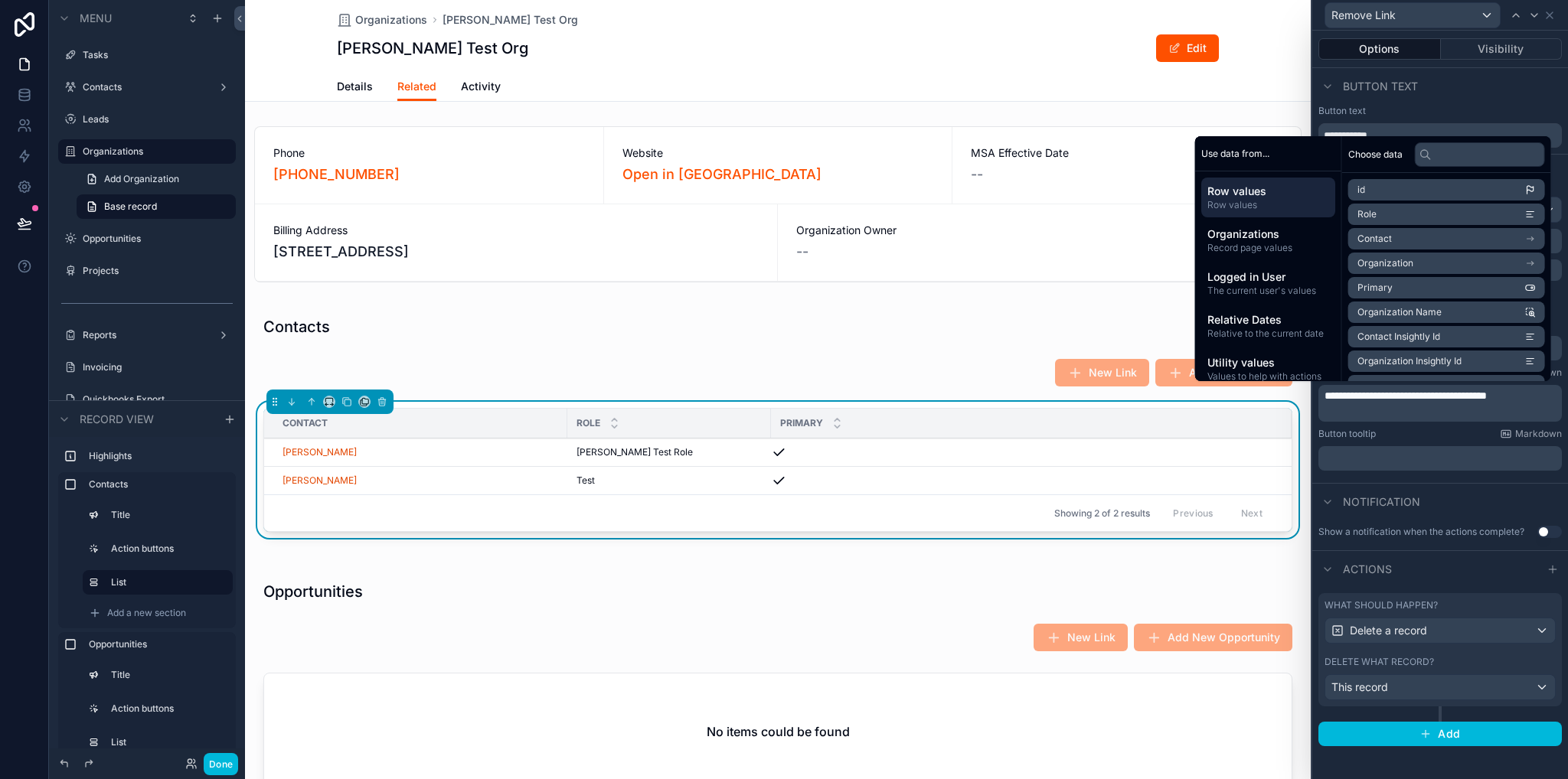
scroll to position [0, 0]
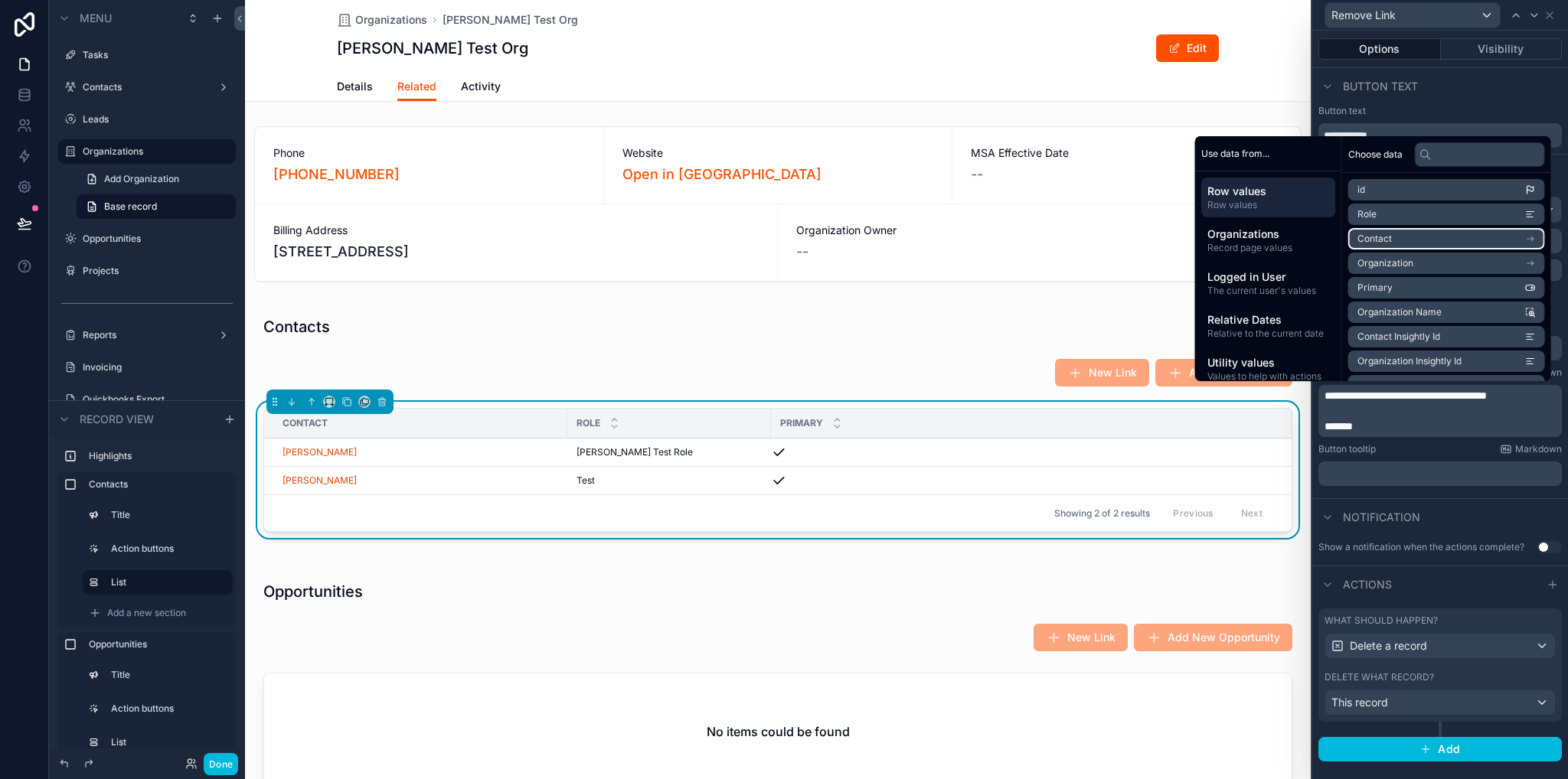
click at [1396, 236] on li "Contact" at bounding box center [1446, 239] width 197 height 21
click at [1396, 240] on li "Full Name" at bounding box center [1446, 242] width 197 height 21
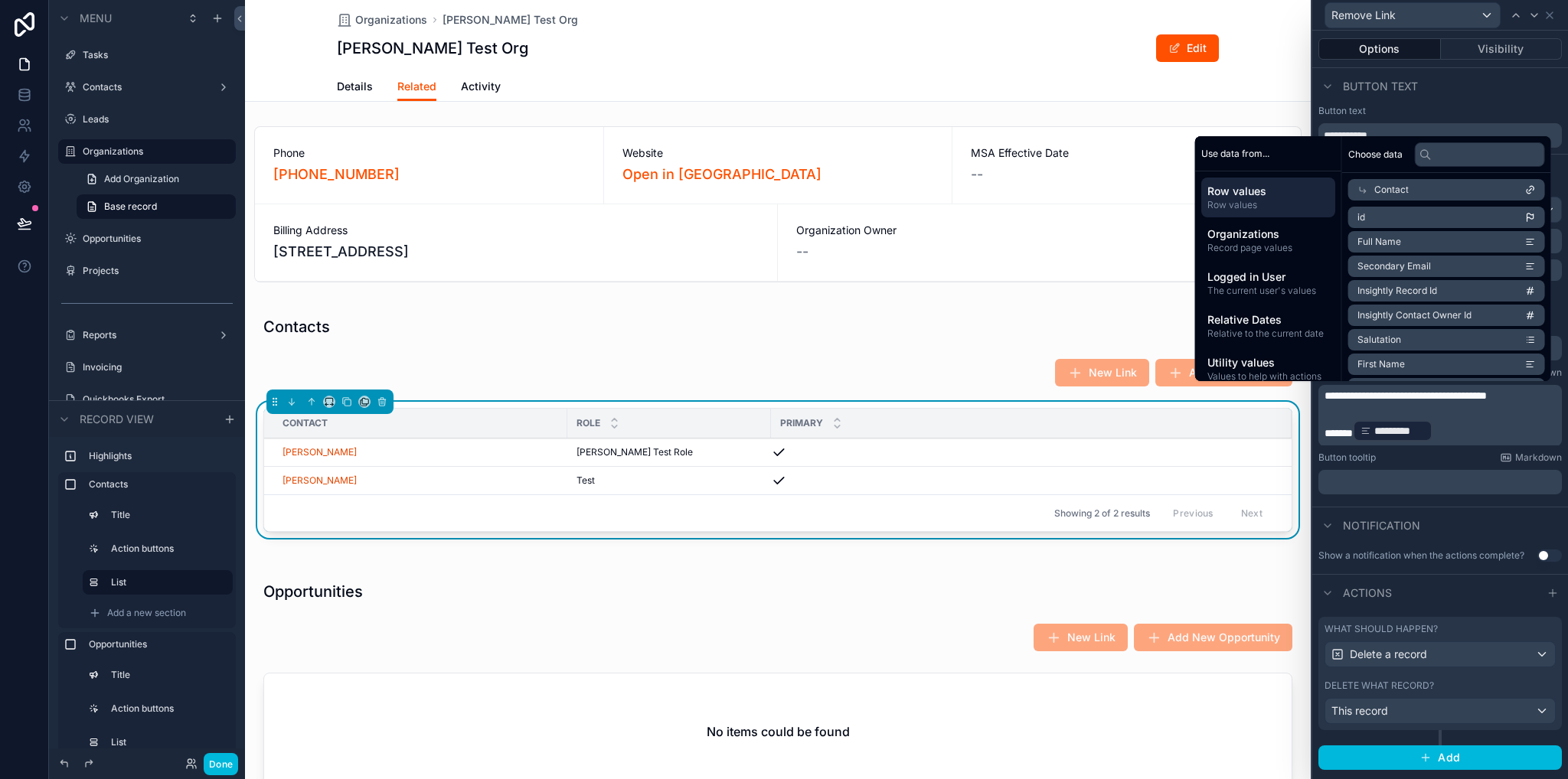
drag, startPoint x: 1405, startPoint y: 250, endPoint x: 1482, endPoint y: 428, distance: 193.9
click at [1482, 428] on p "******* ********* ﻿ ﻿" at bounding box center [1442, 431] width 235 height 24
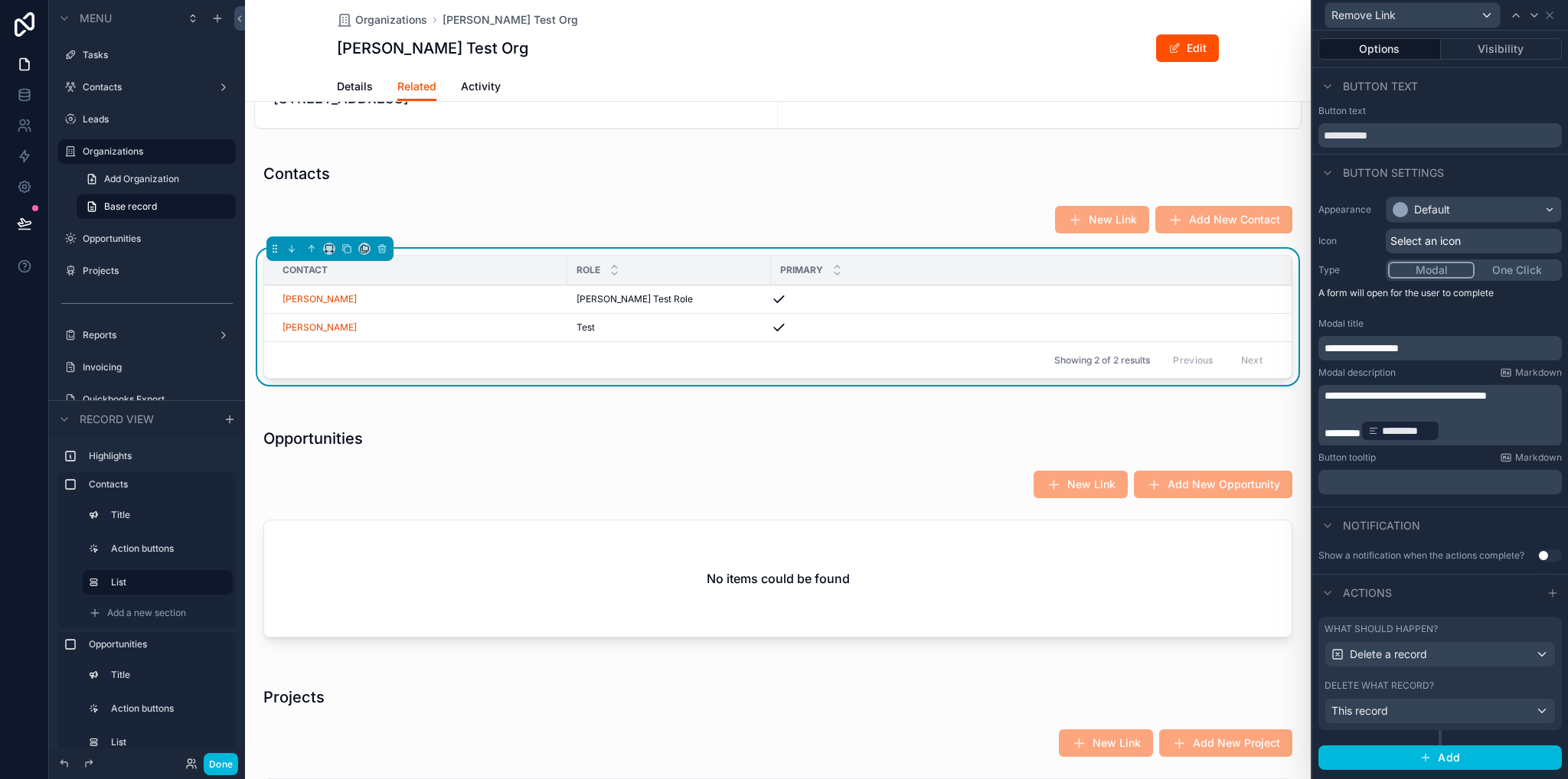
click at [733, 534] on div "scrollable content" at bounding box center [778, 536] width 1066 height 247
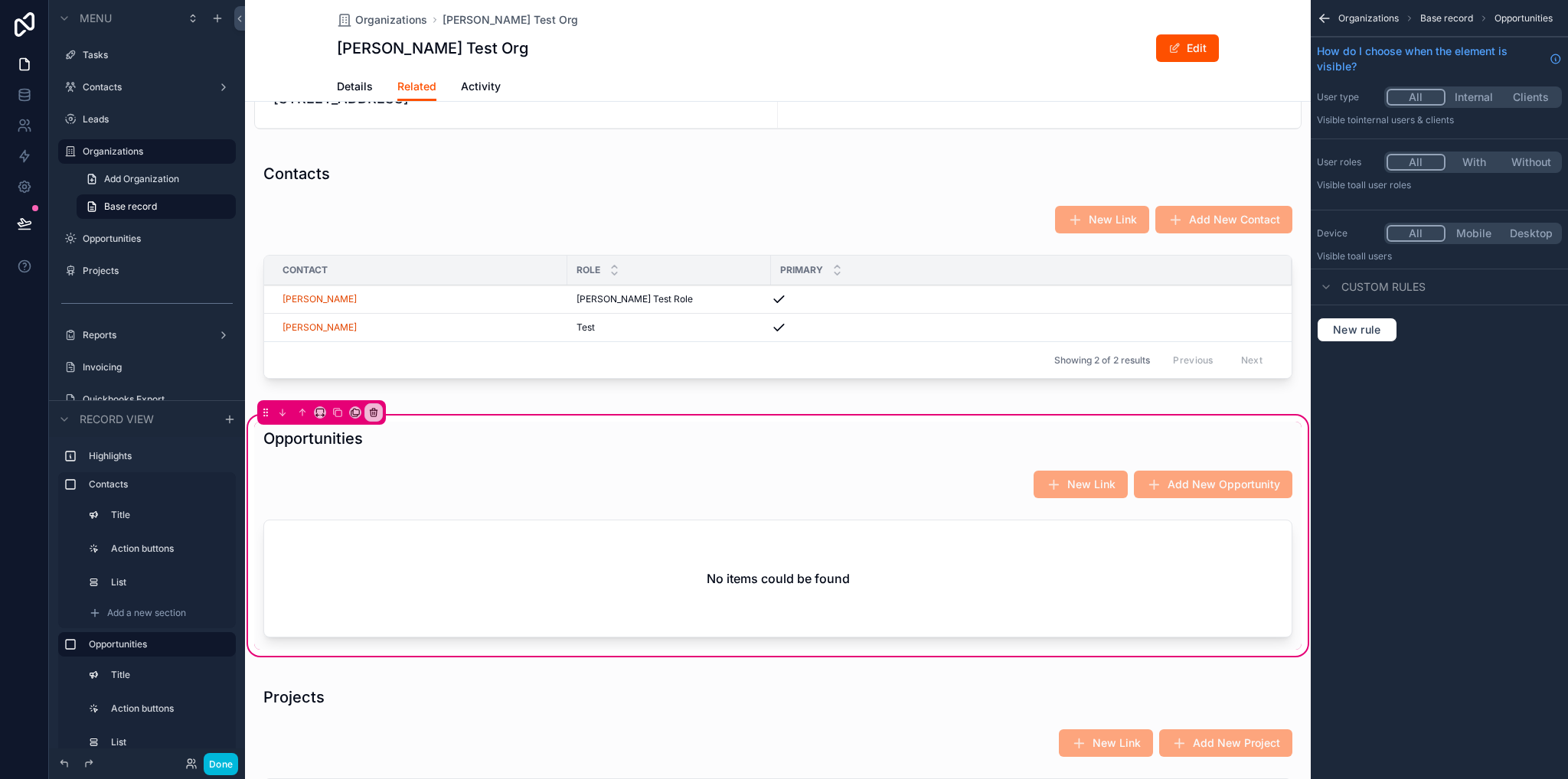
scroll to position [0, 0]
click at [842, 590] on div "scrollable content" at bounding box center [778, 582] width 1047 height 136
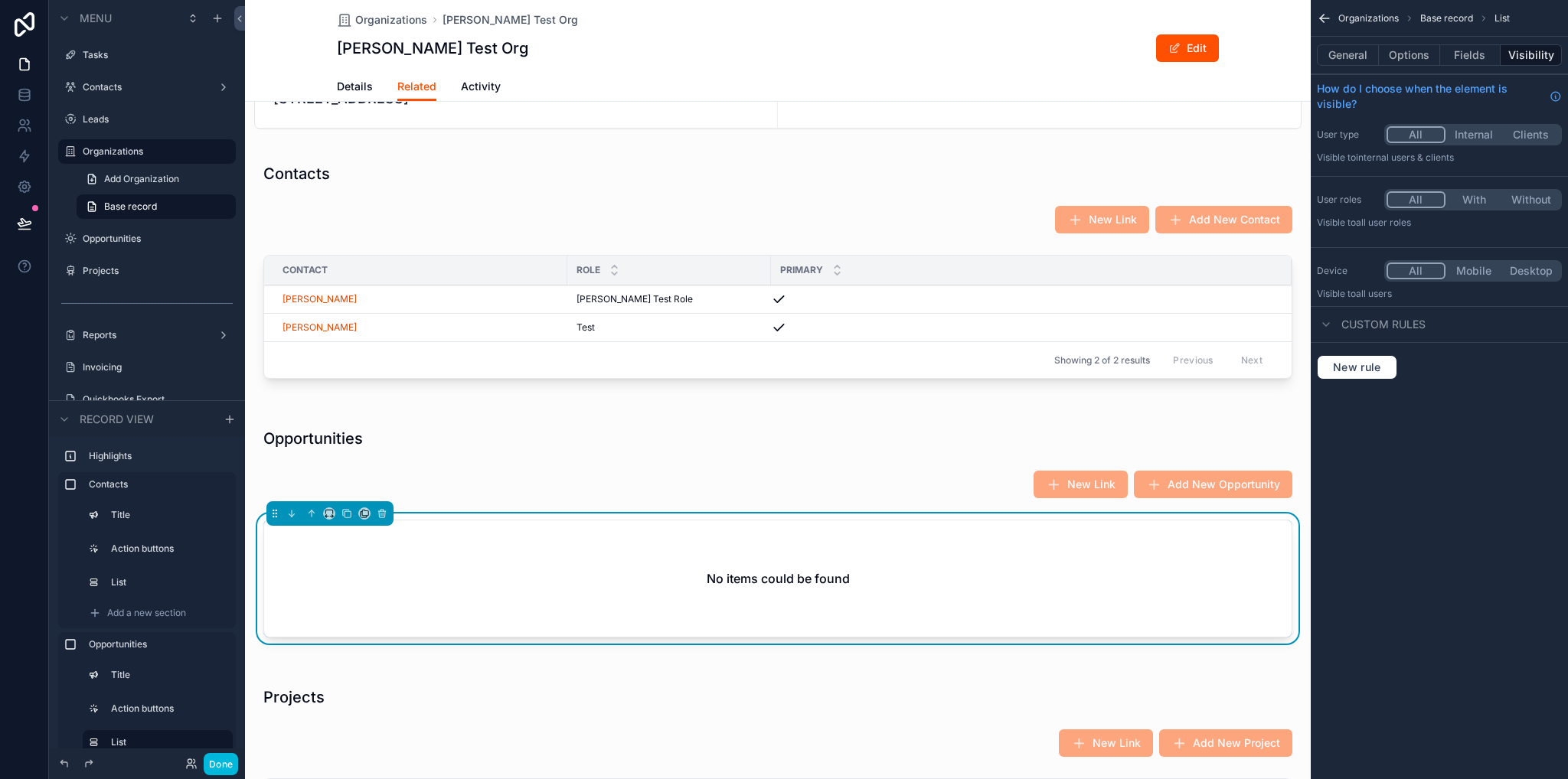
click at [1408, 64] on button "Options" at bounding box center [1409, 55] width 61 height 21
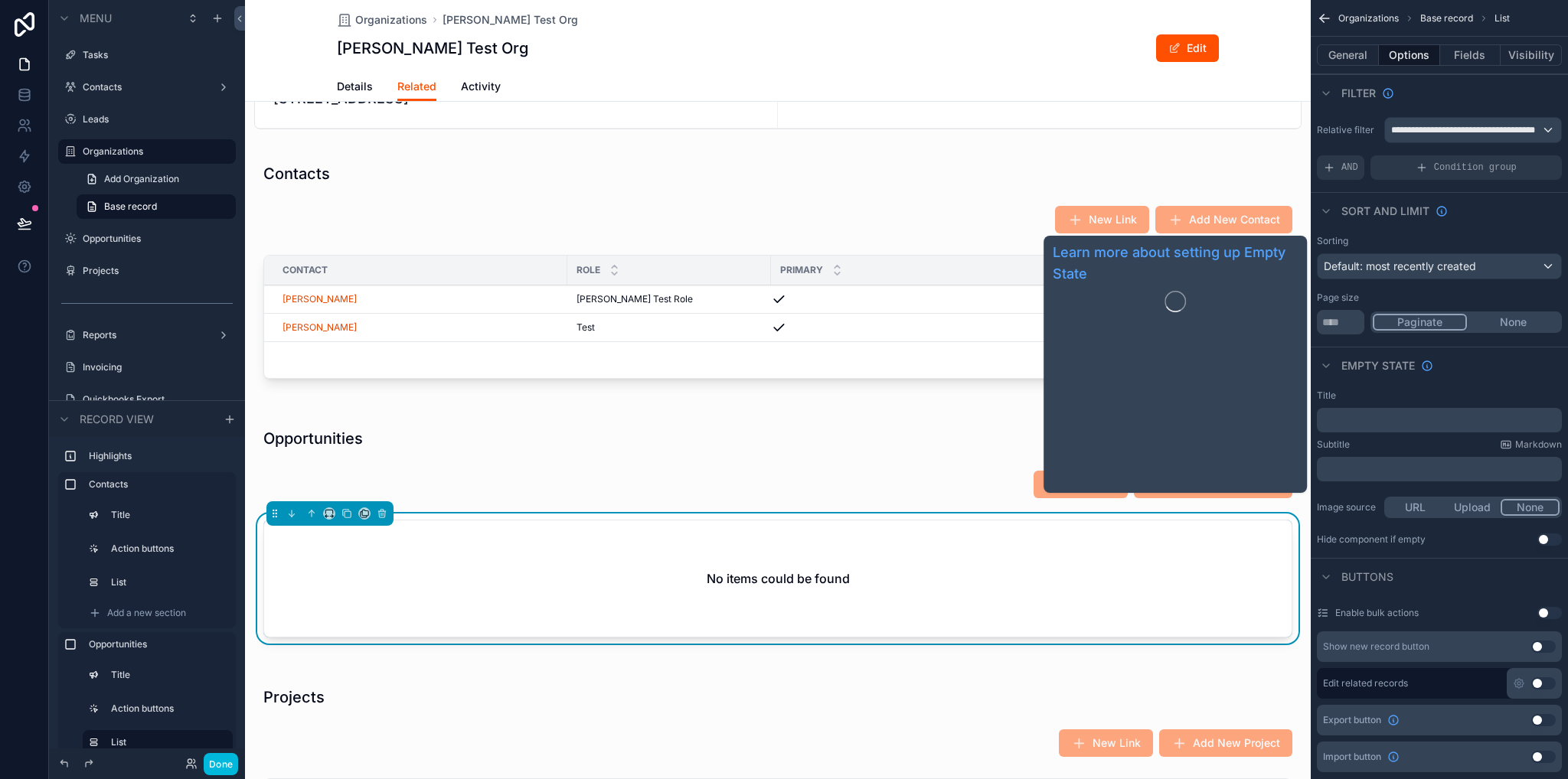
scroll to position [306, 0]
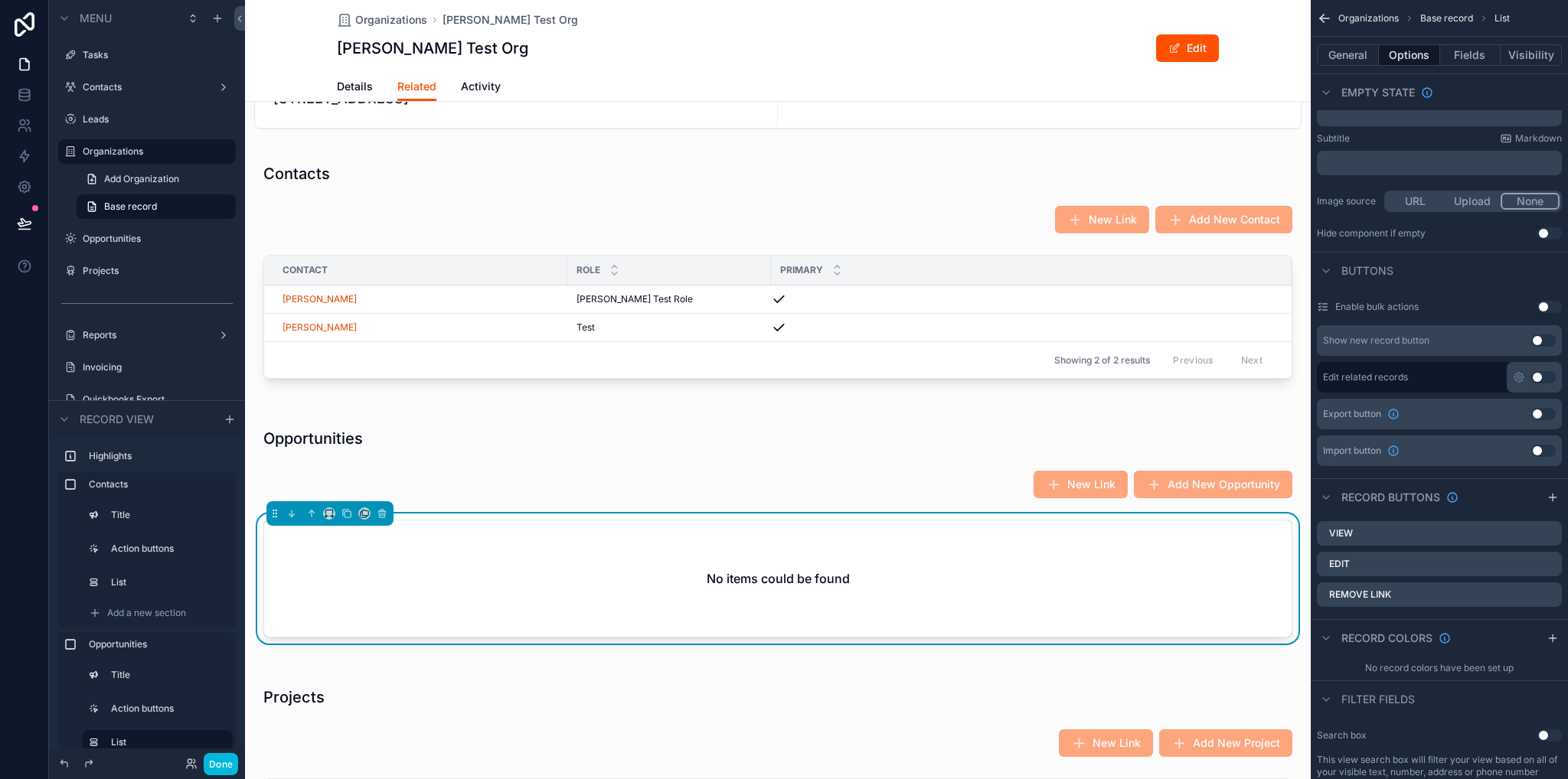
click at [0, 0] on icon "scrollable content" at bounding box center [0, 0] width 0 height 0
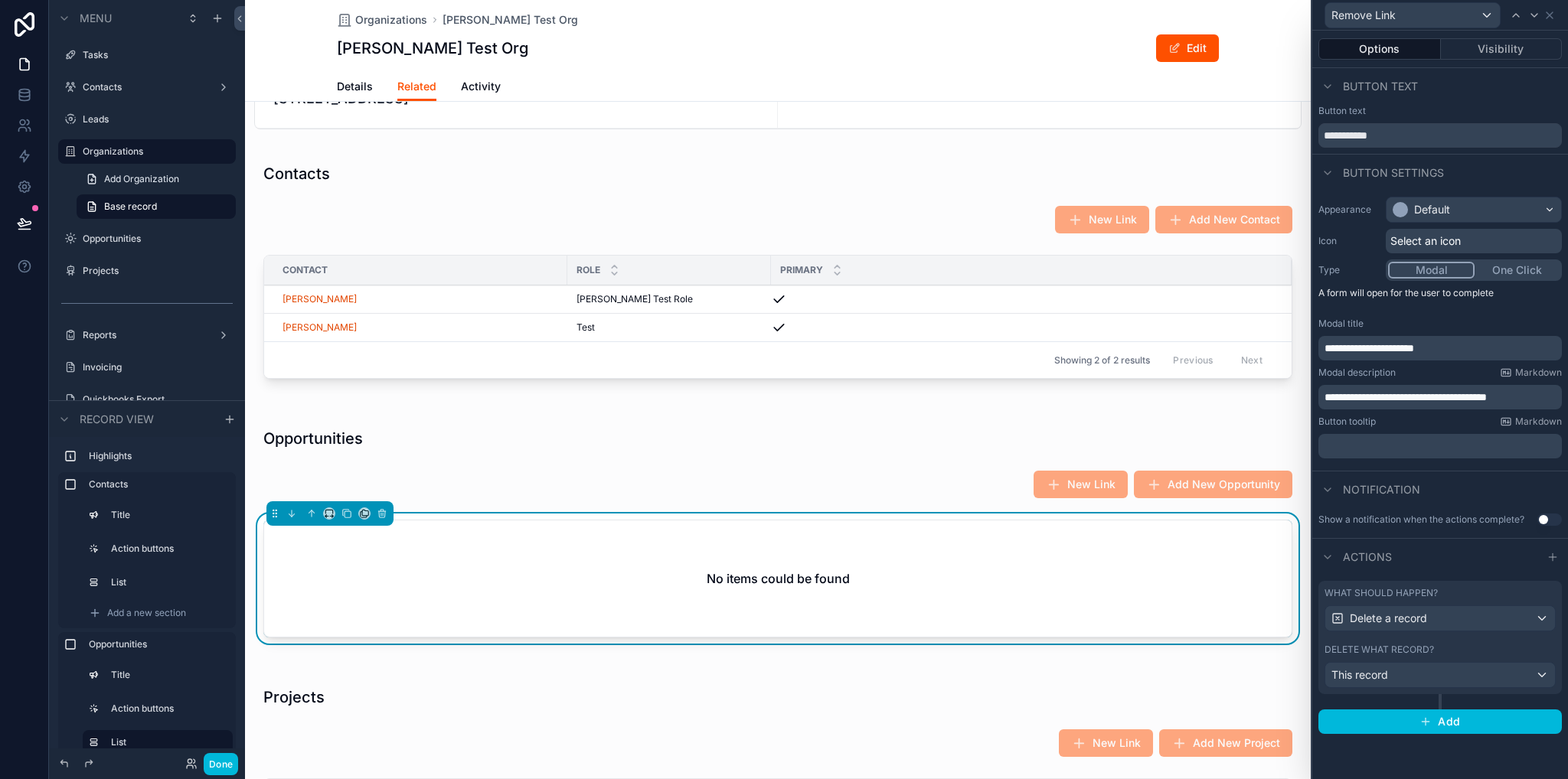
click at [1538, 397] on p "**********" at bounding box center [1442, 397] width 235 height 15
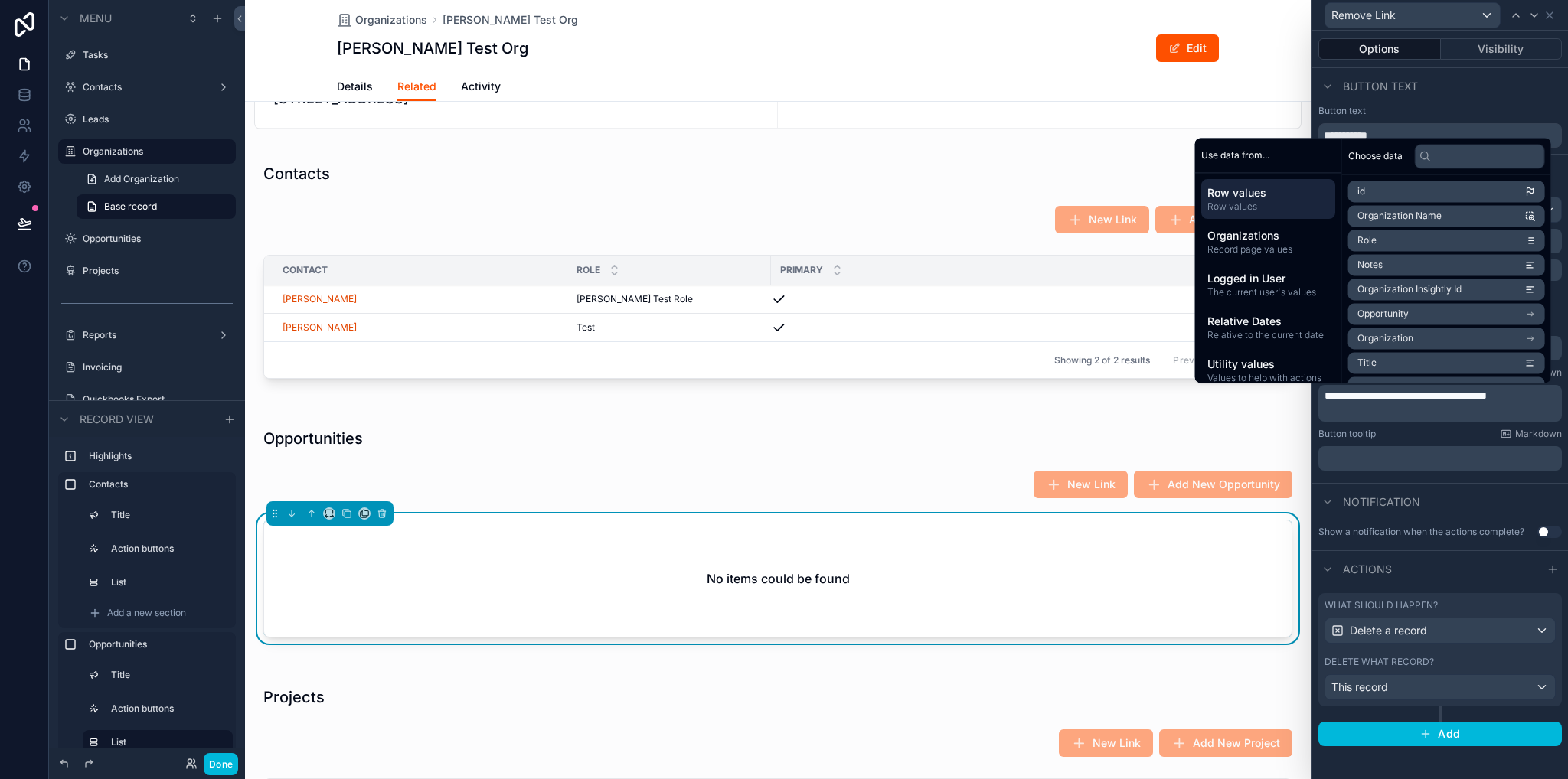
scroll to position [0, 0]
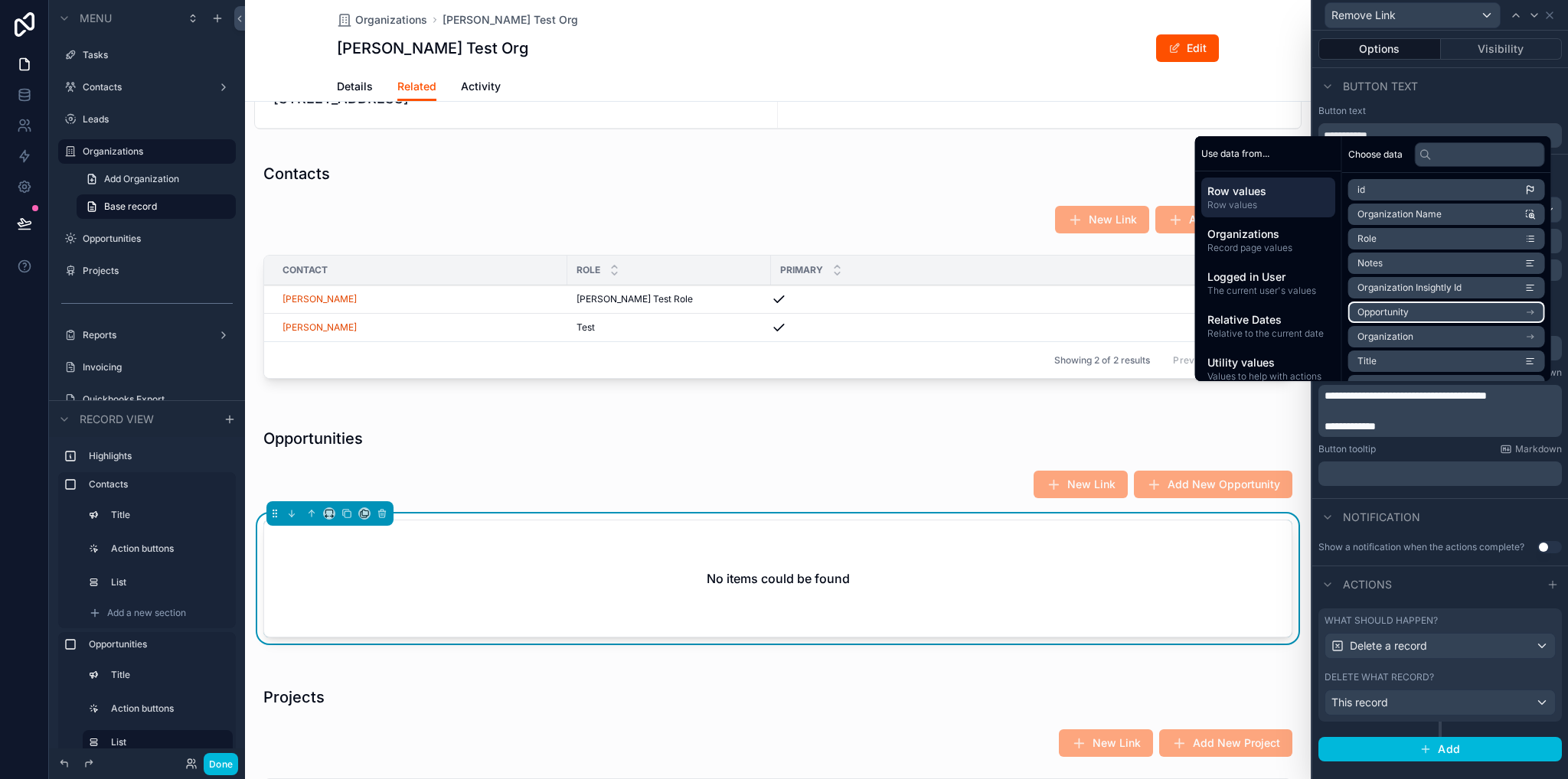
click at [1414, 313] on li "Opportunity" at bounding box center [1446, 312] width 197 height 21
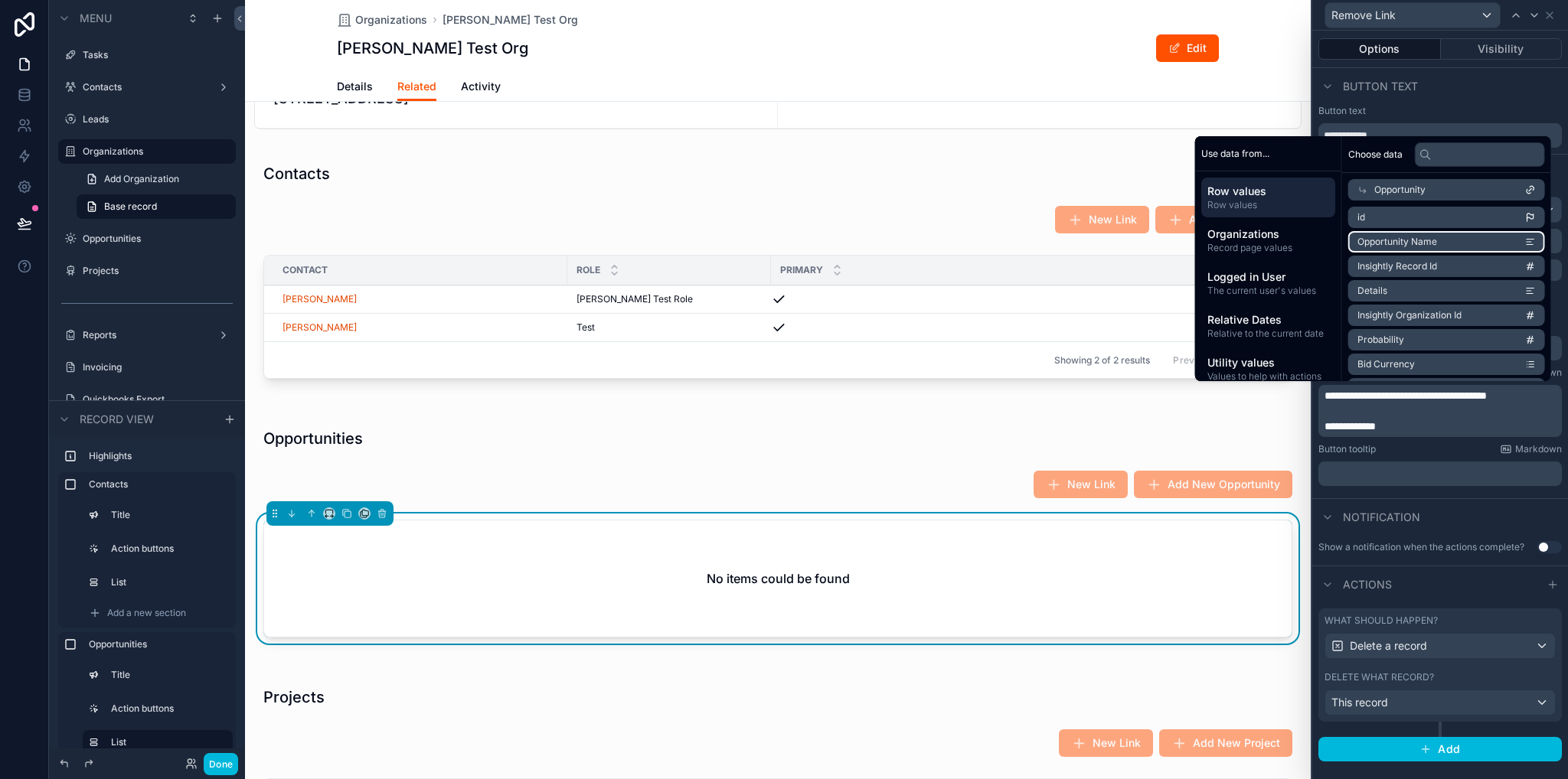
click at [1413, 240] on span "Opportunity Name" at bounding box center [1397, 241] width 79 height 12
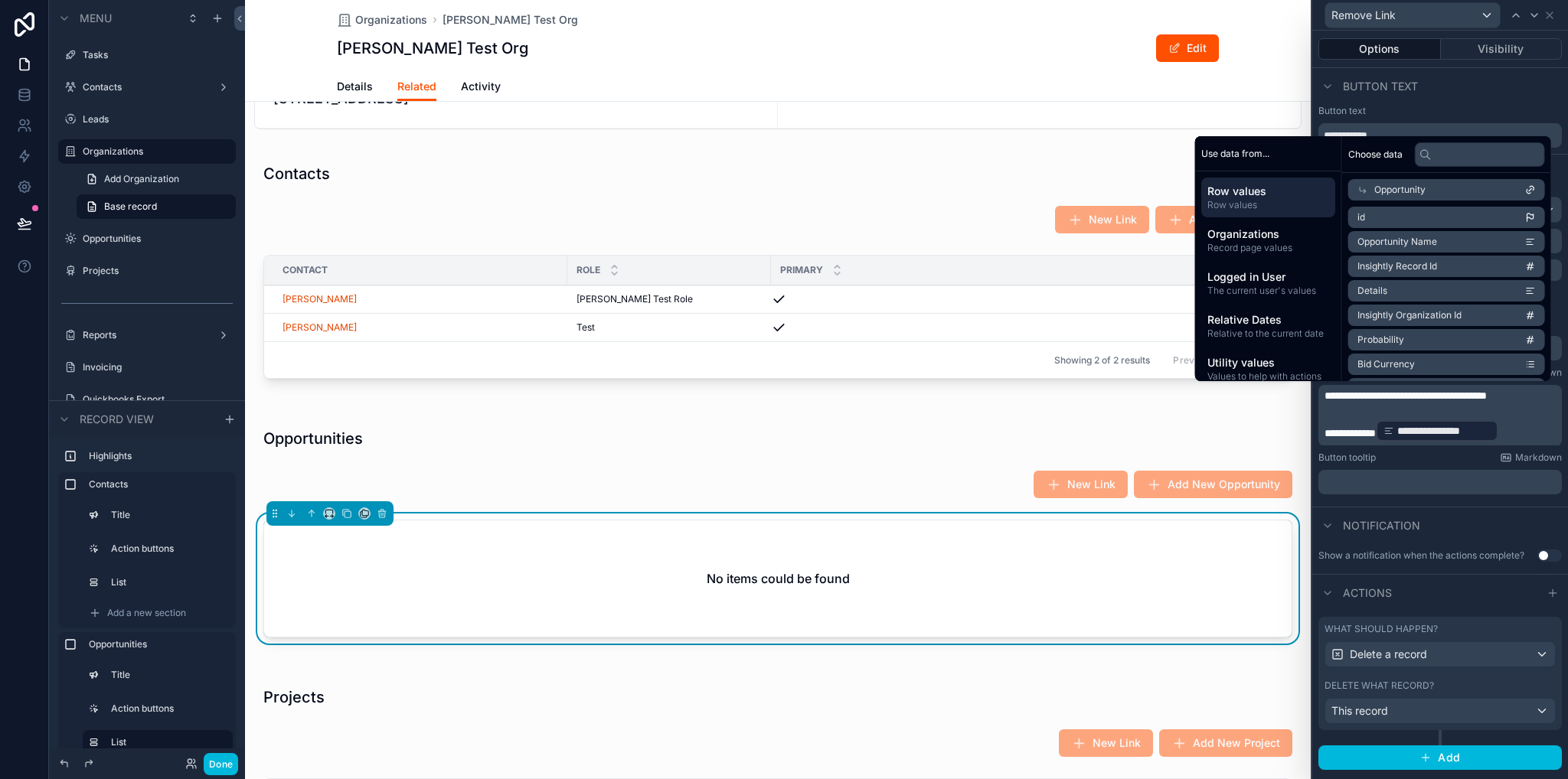
click at [1248, 676] on div "scrollable content" at bounding box center [778, 794] width 1066 height 247
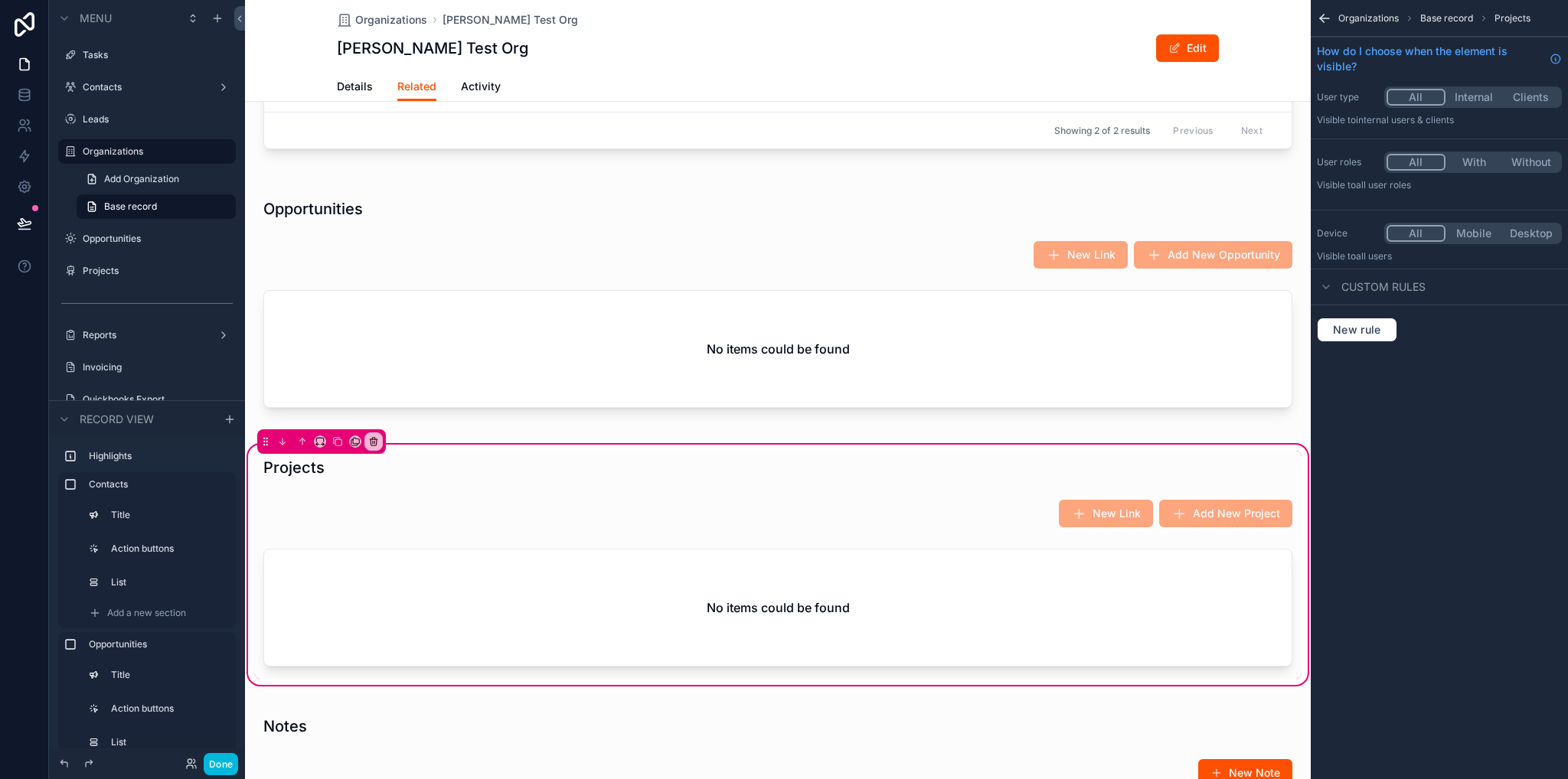
scroll to position [459, 0]
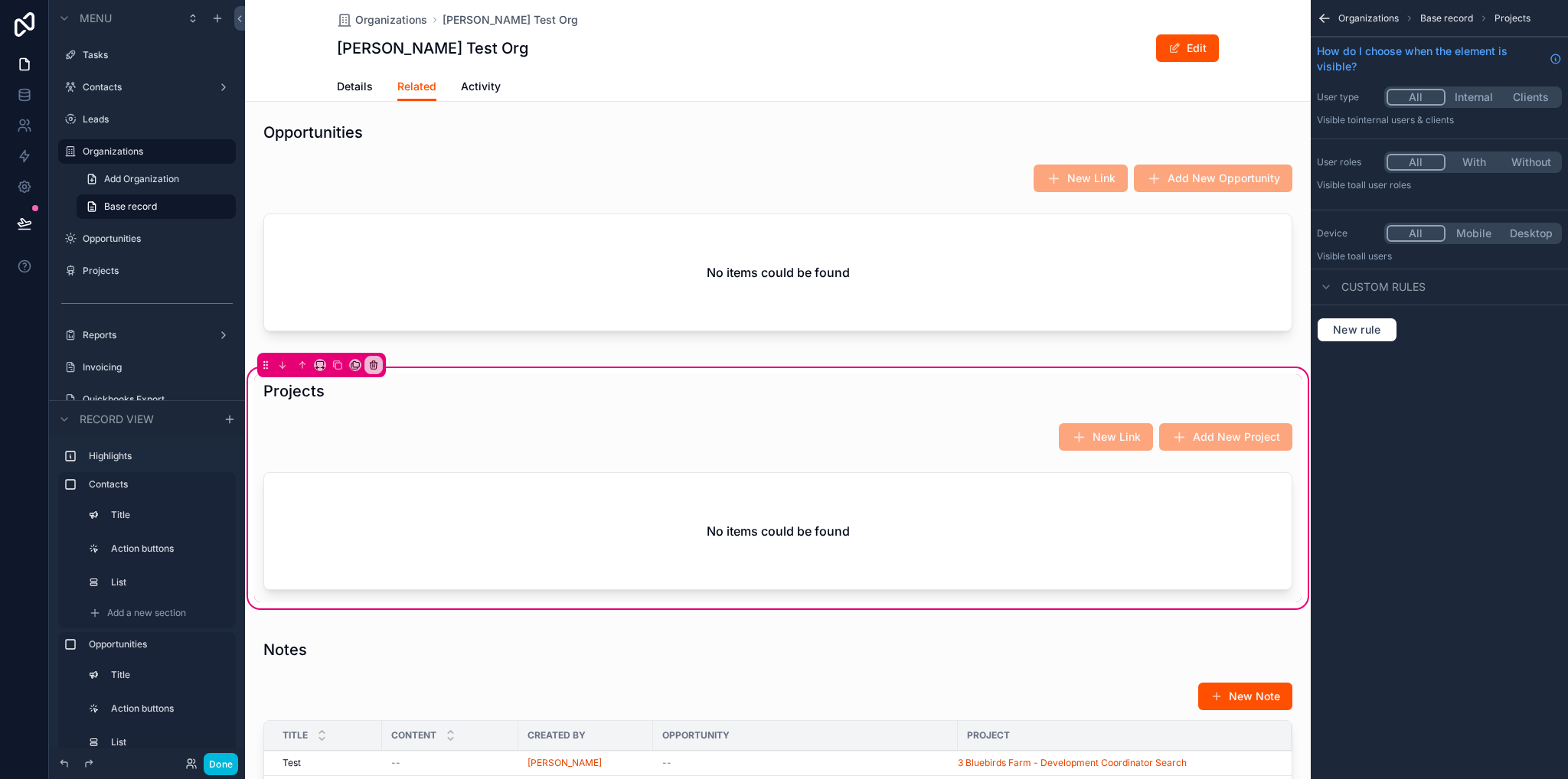
click at [881, 534] on div "scrollable content" at bounding box center [778, 534] width 1047 height 136
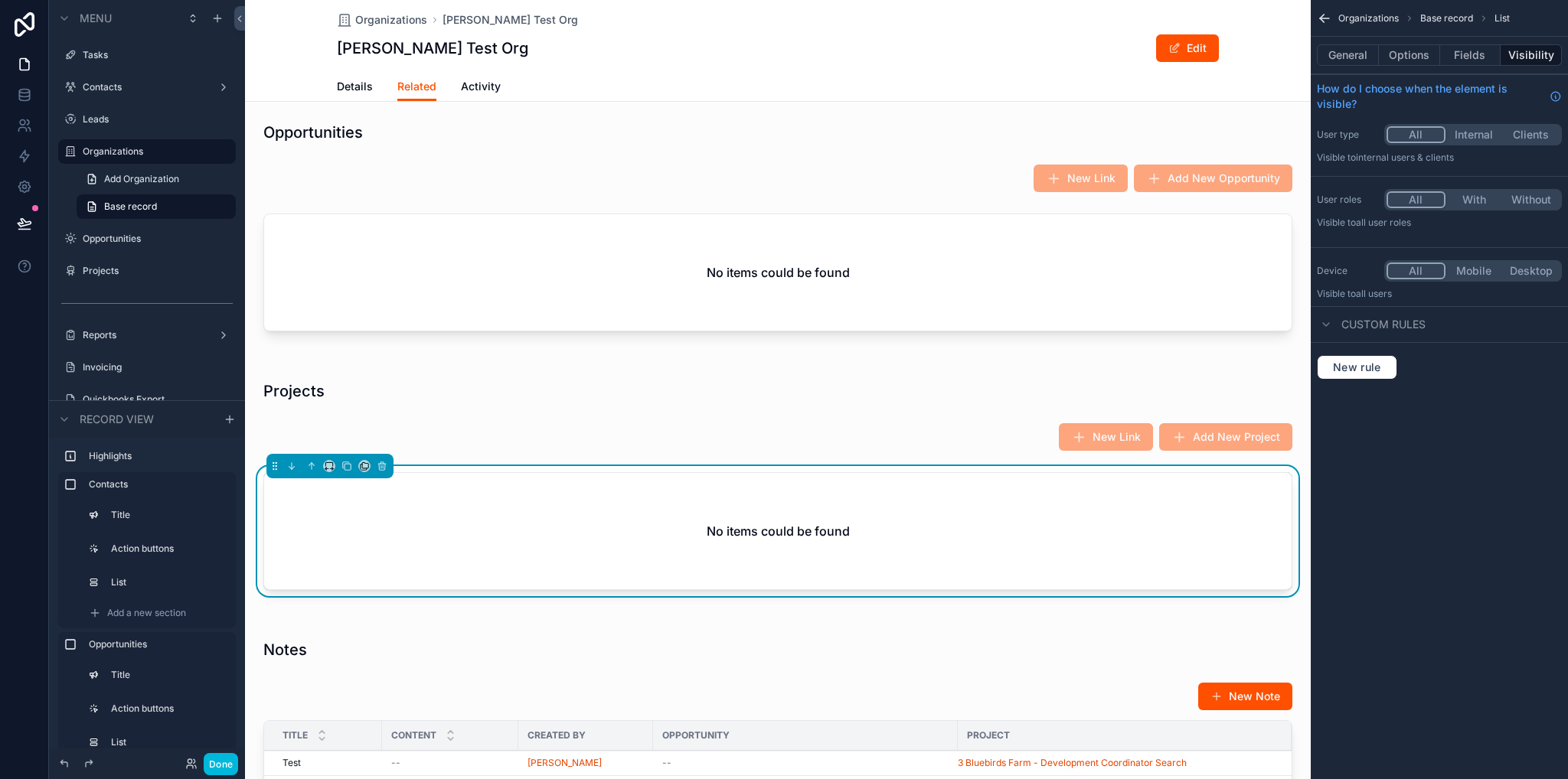
click at [918, 524] on div "No items could be found" at bounding box center [778, 531] width 1028 height 116
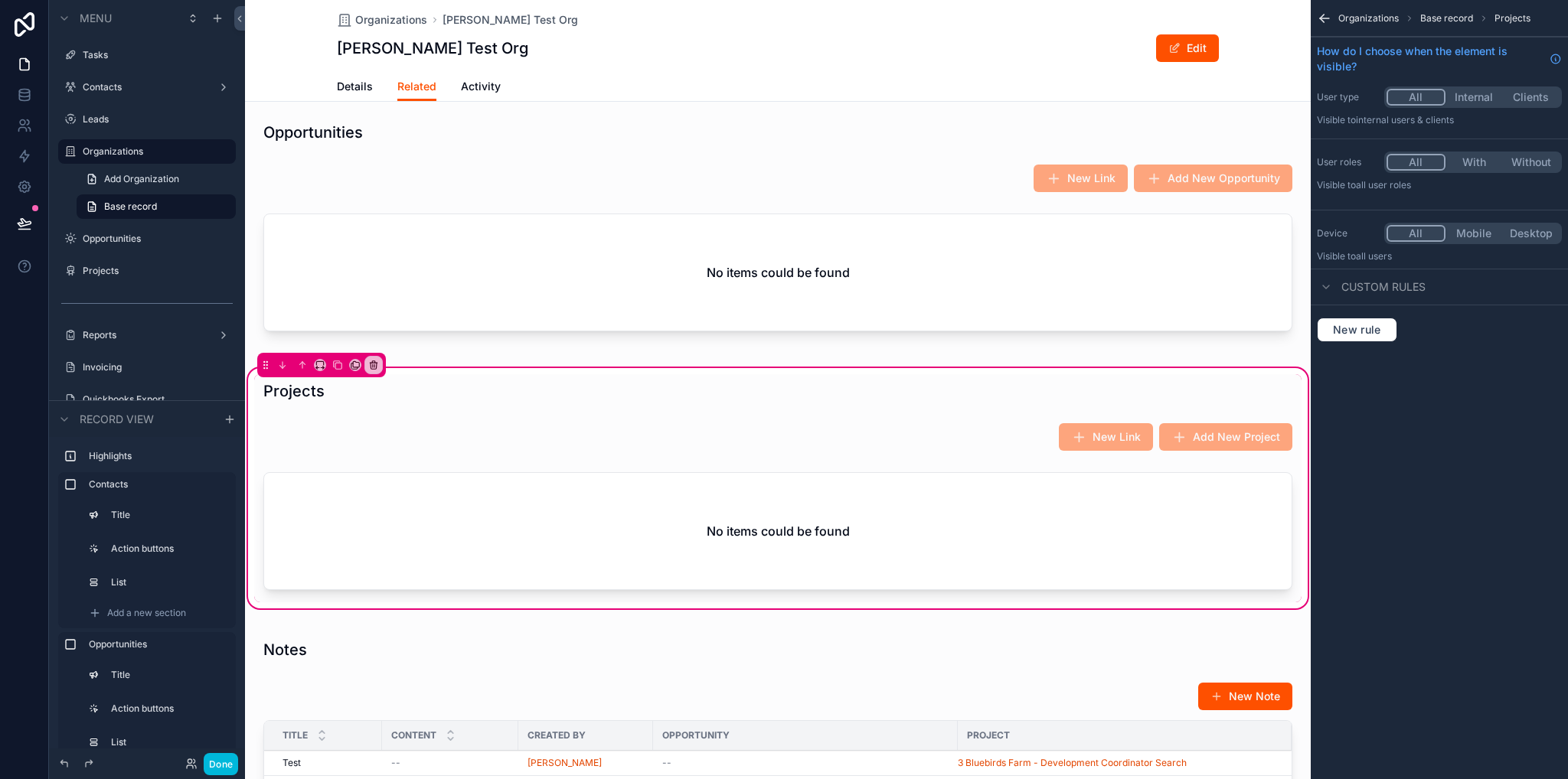
click at [922, 528] on div "scrollable content" at bounding box center [778, 534] width 1047 height 136
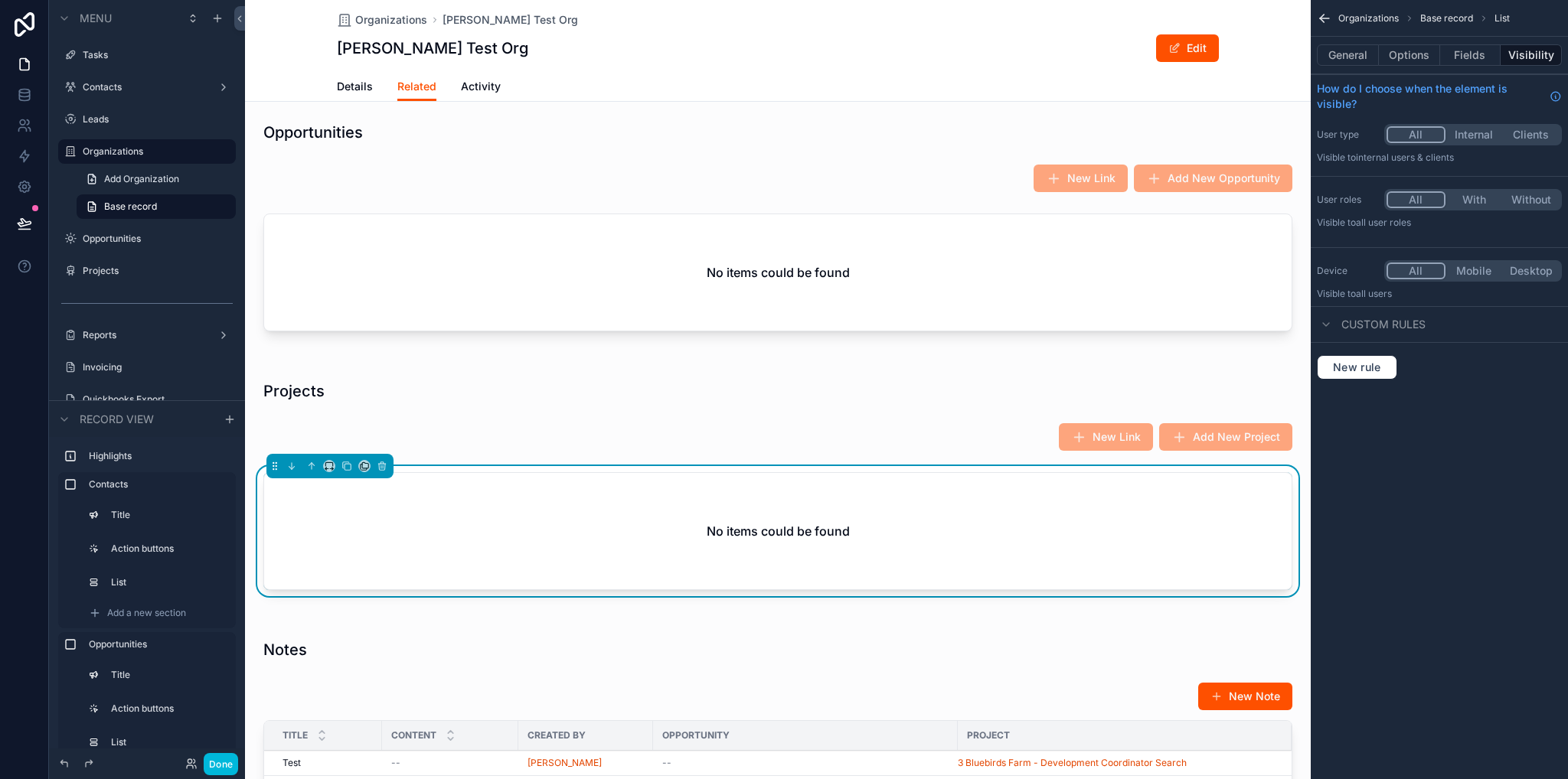
click at [1424, 47] on button "Options" at bounding box center [1409, 55] width 61 height 21
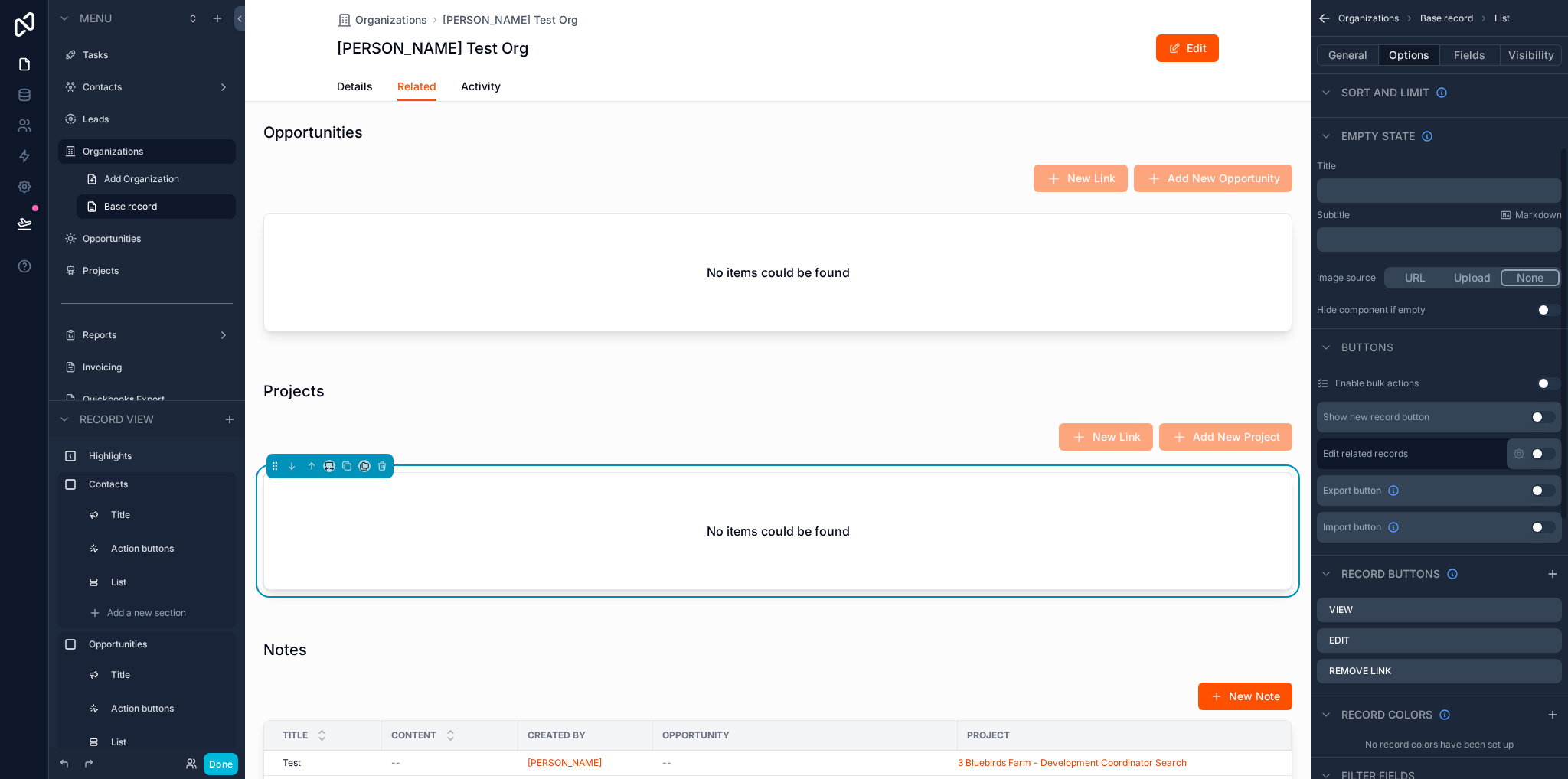
scroll to position [383, 0]
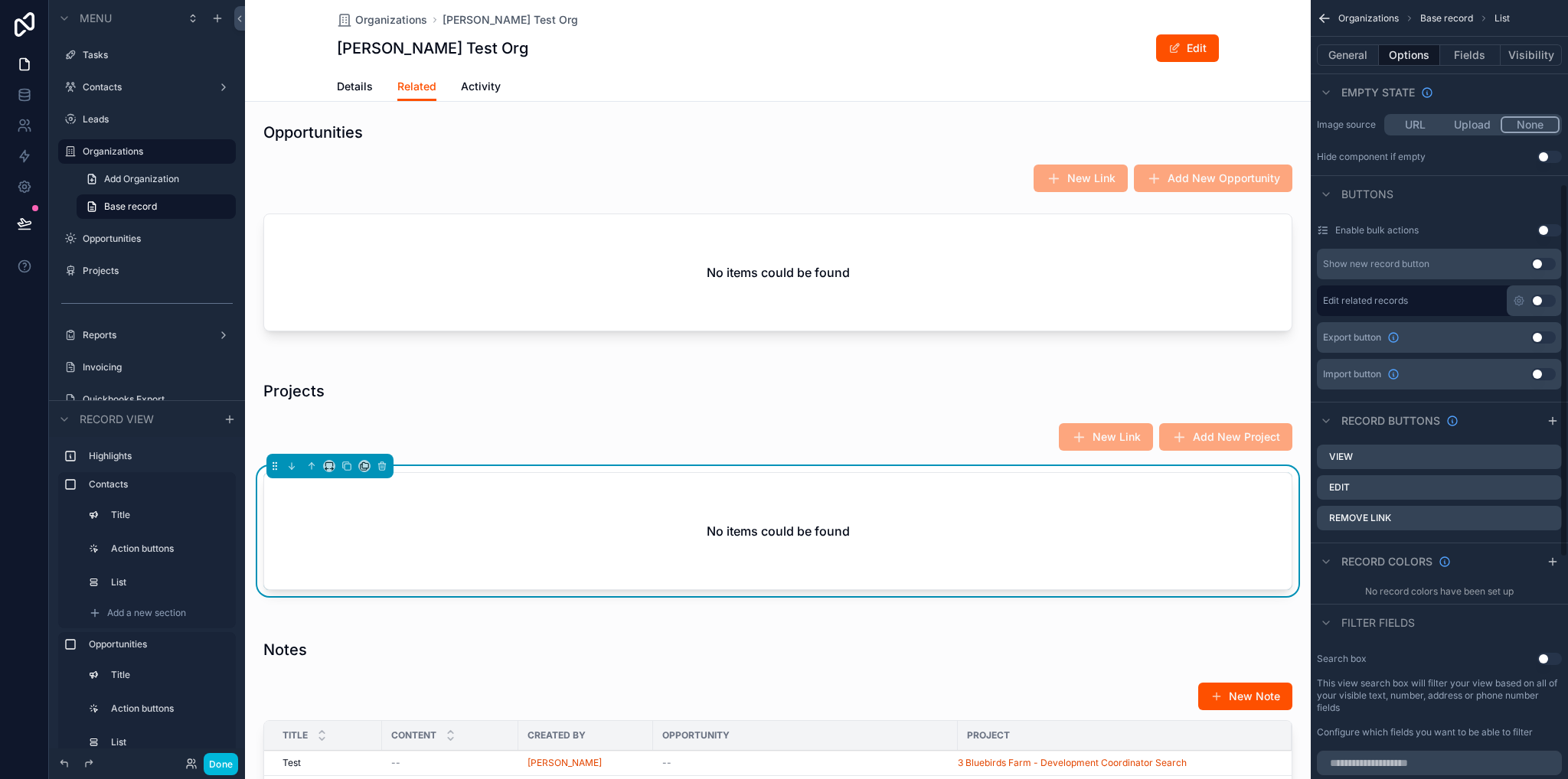
click at [0, 0] on icon "scrollable content" at bounding box center [0, 0] width 0 height 0
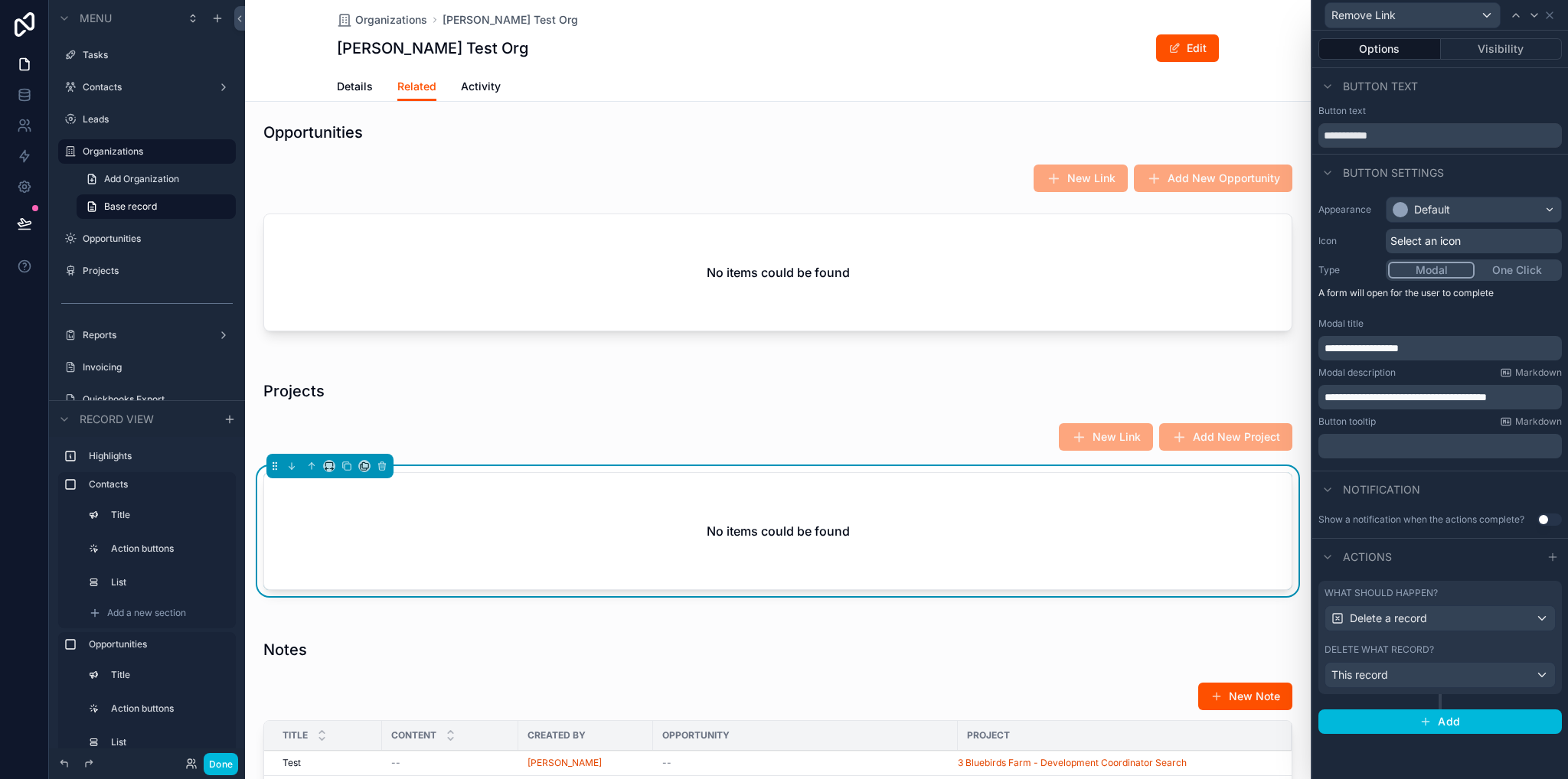
click at [1547, 393] on p "**********" at bounding box center [1442, 397] width 235 height 15
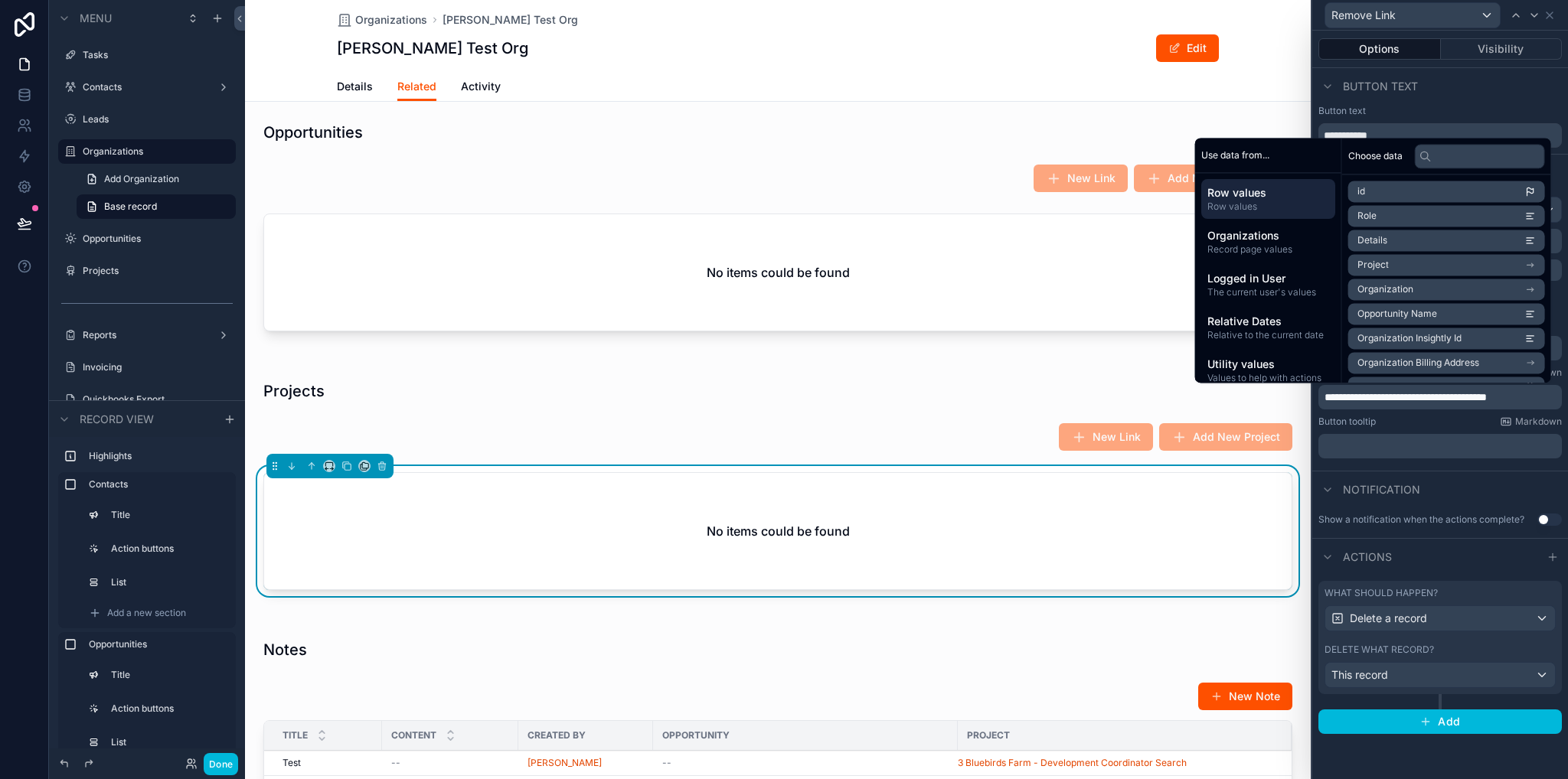
scroll to position [0, 0]
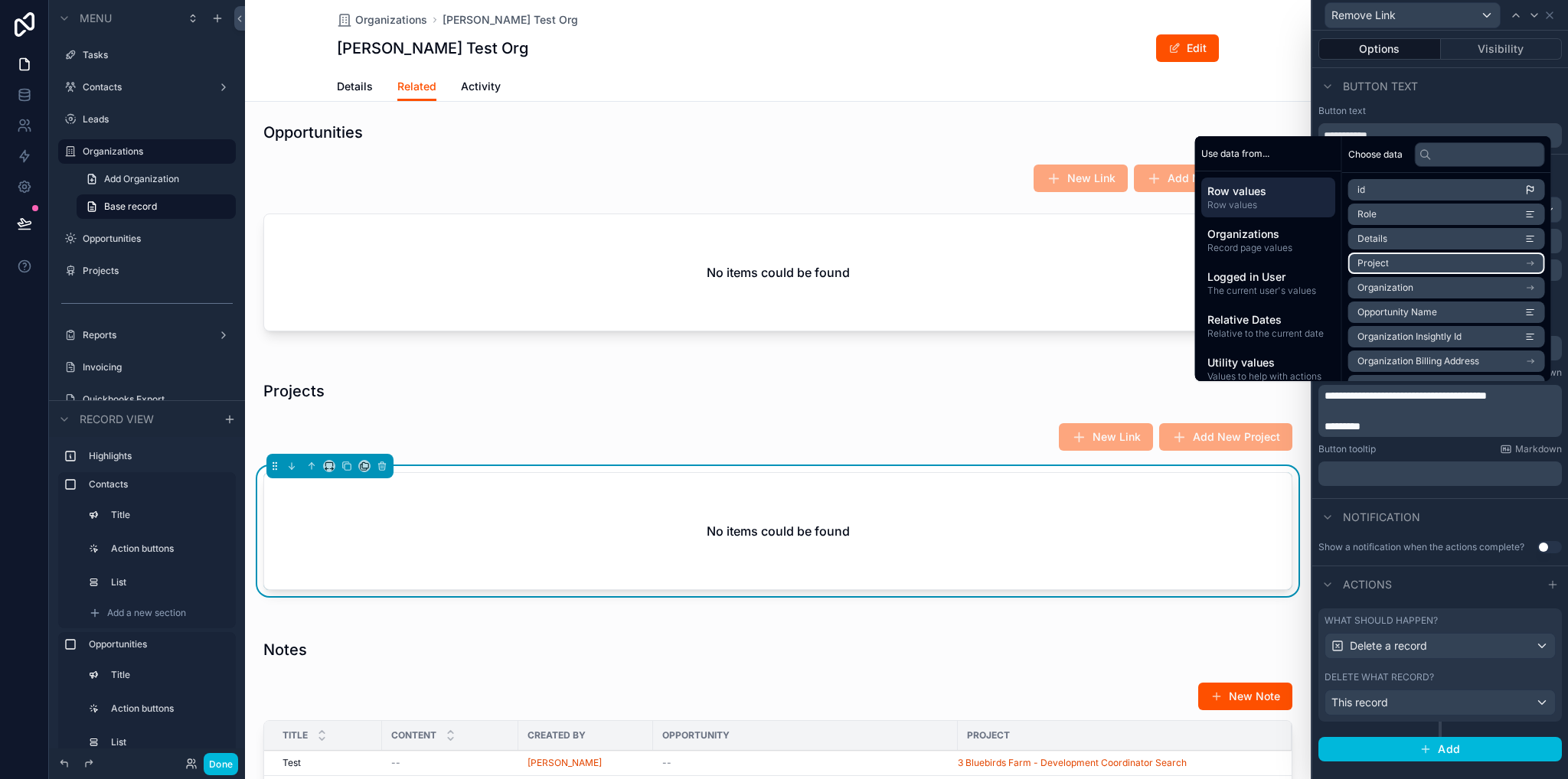
click at [1448, 264] on li "Project" at bounding box center [1446, 263] width 197 height 21
click at [1405, 239] on li "Project Name" at bounding box center [1446, 242] width 197 height 21
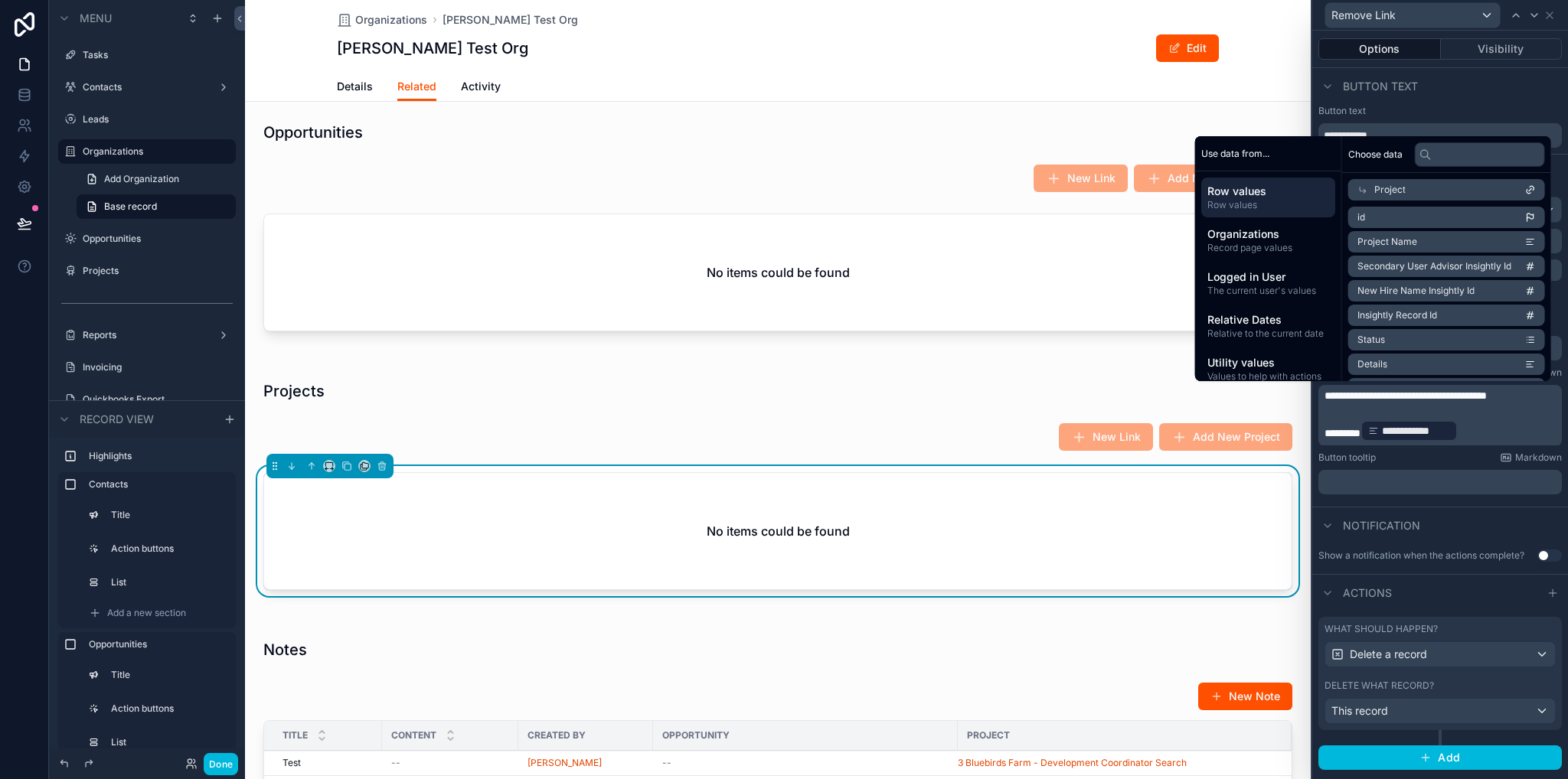
click at [1273, 614] on div "Phone [PHONE_NUMBER] Website Open in [GEOGRAPHIC_DATA] MSA Effective Date -- Bi…" at bounding box center [778, 433] width 1066 height 1544
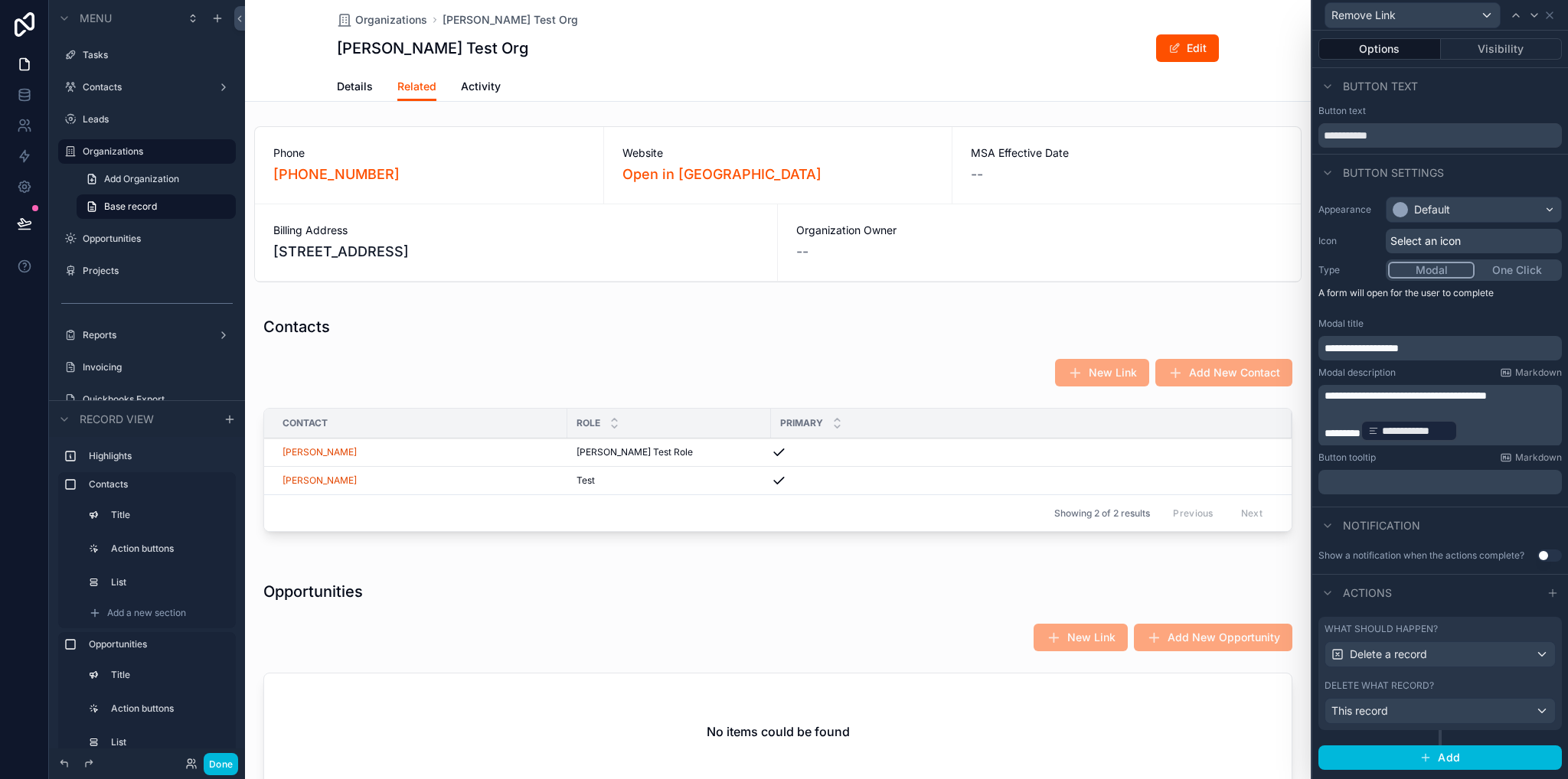
click at [125, 240] on label "Opportunities" at bounding box center [155, 239] width 144 height 12
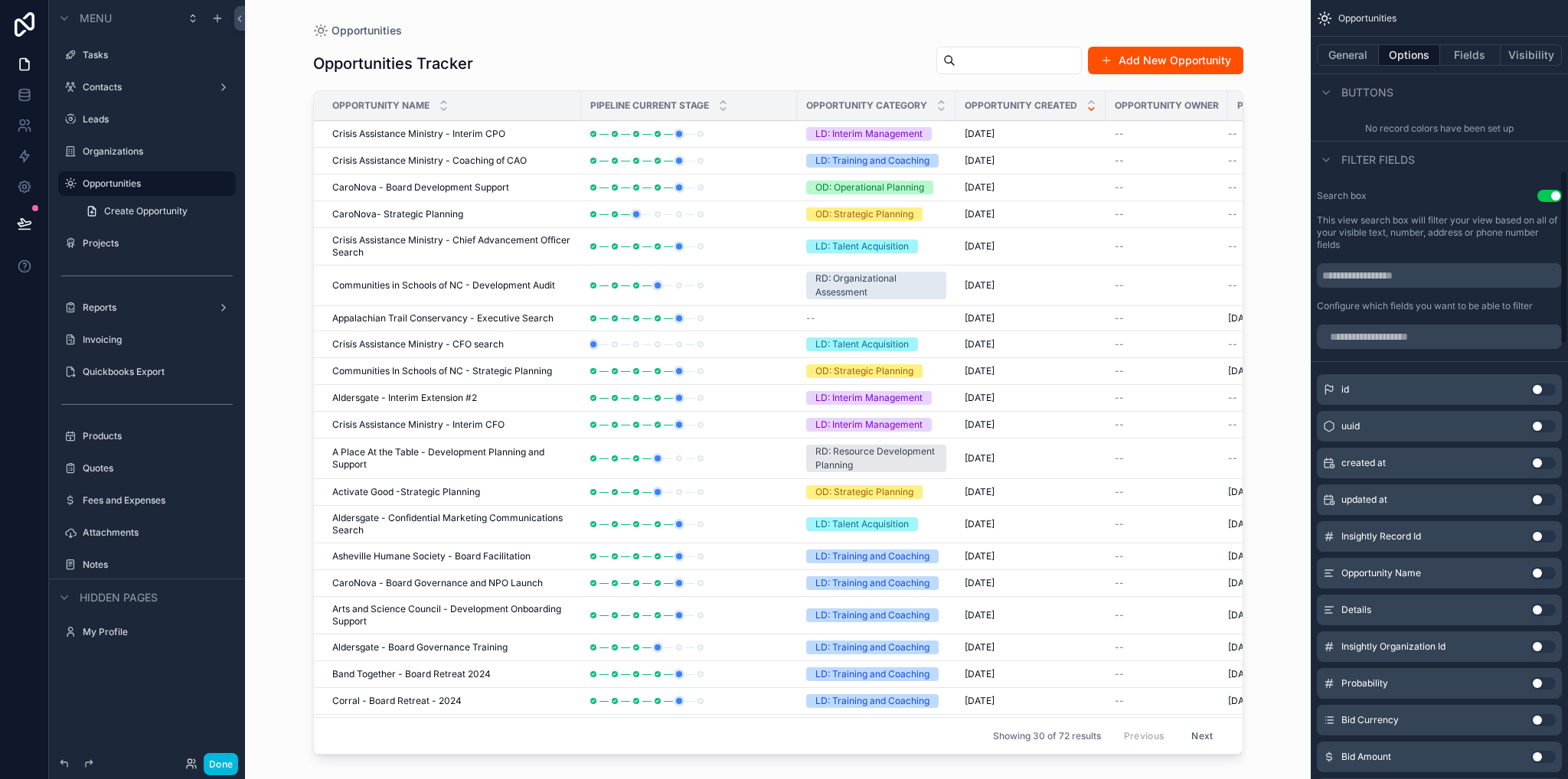
scroll to position [306, 0]
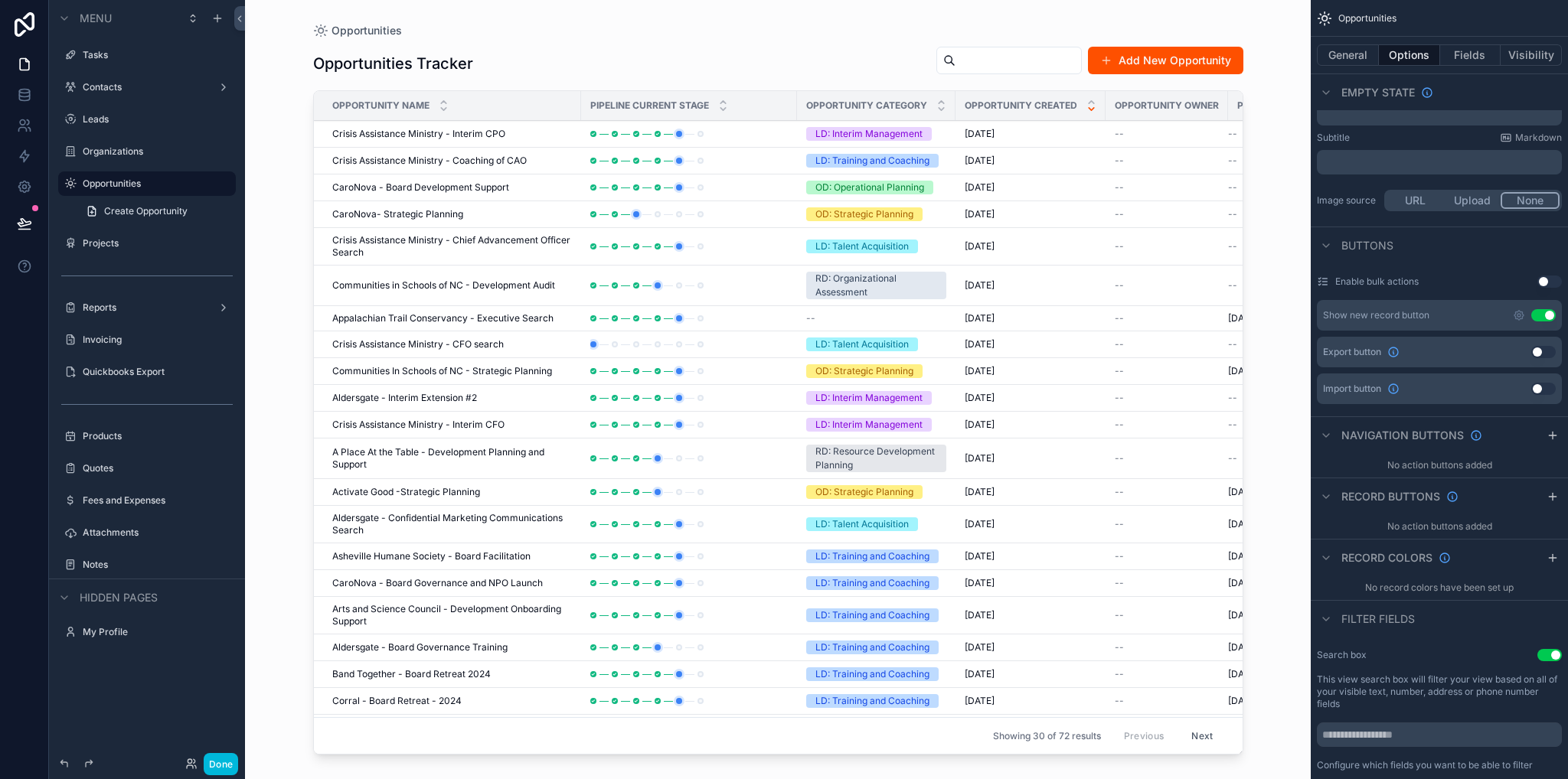
click at [1553, 493] on icon "scrollable content" at bounding box center [1552, 496] width 12 height 12
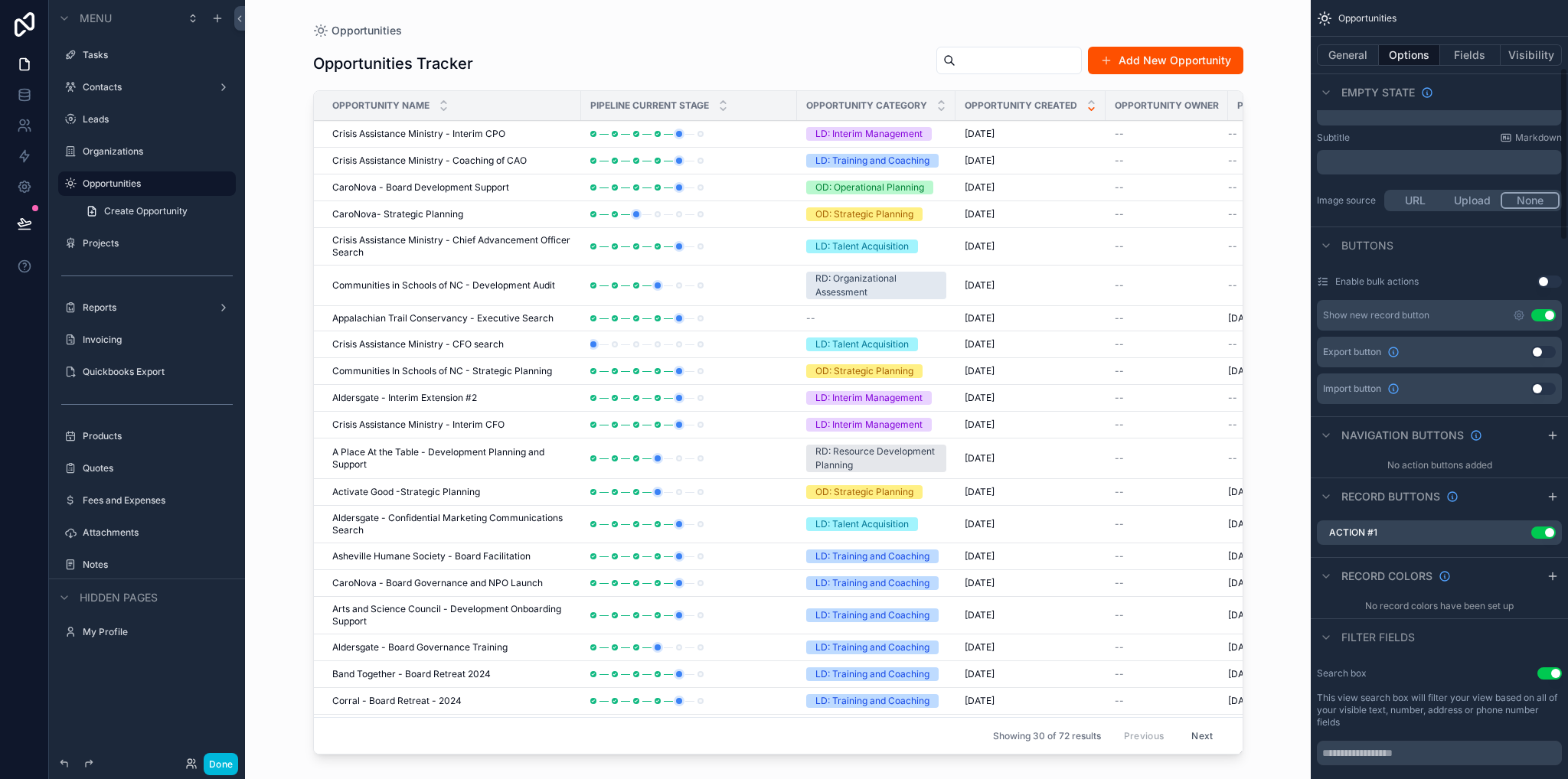
click at [0, 0] on icon "scrollable content" at bounding box center [0, 0] width 0 height 0
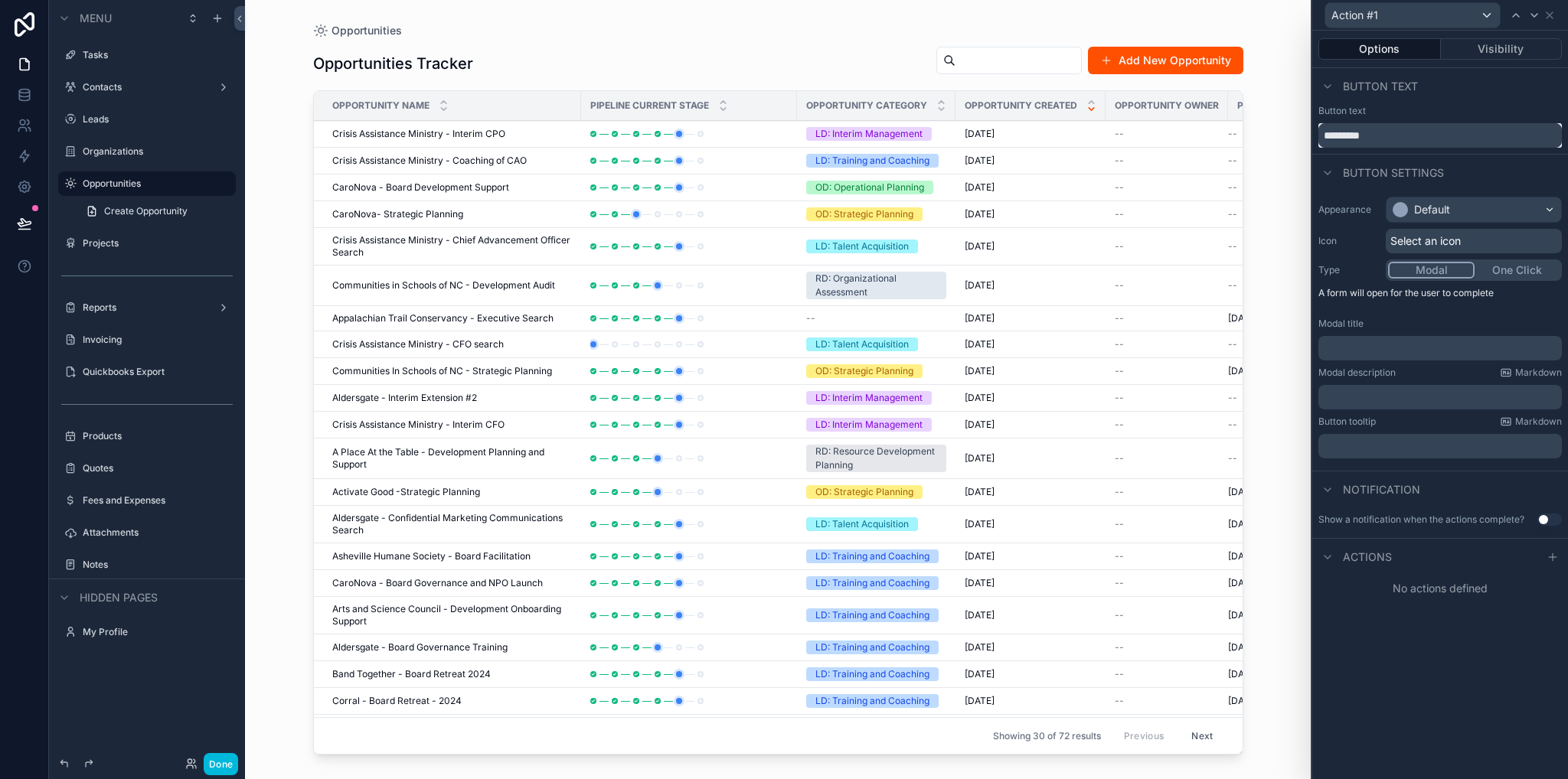
drag, startPoint x: 1391, startPoint y: 135, endPoint x: 1309, endPoint y: 135, distance: 82.0
click at [1309, 135] on div "Action #1 Options Visibility Button text Button text ********* Button settings …" at bounding box center [784, 389] width 1568 height 779
type input "******"
click at [1362, 354] on p "﻿" at bounding box center [1442, 348] width 235 height 15
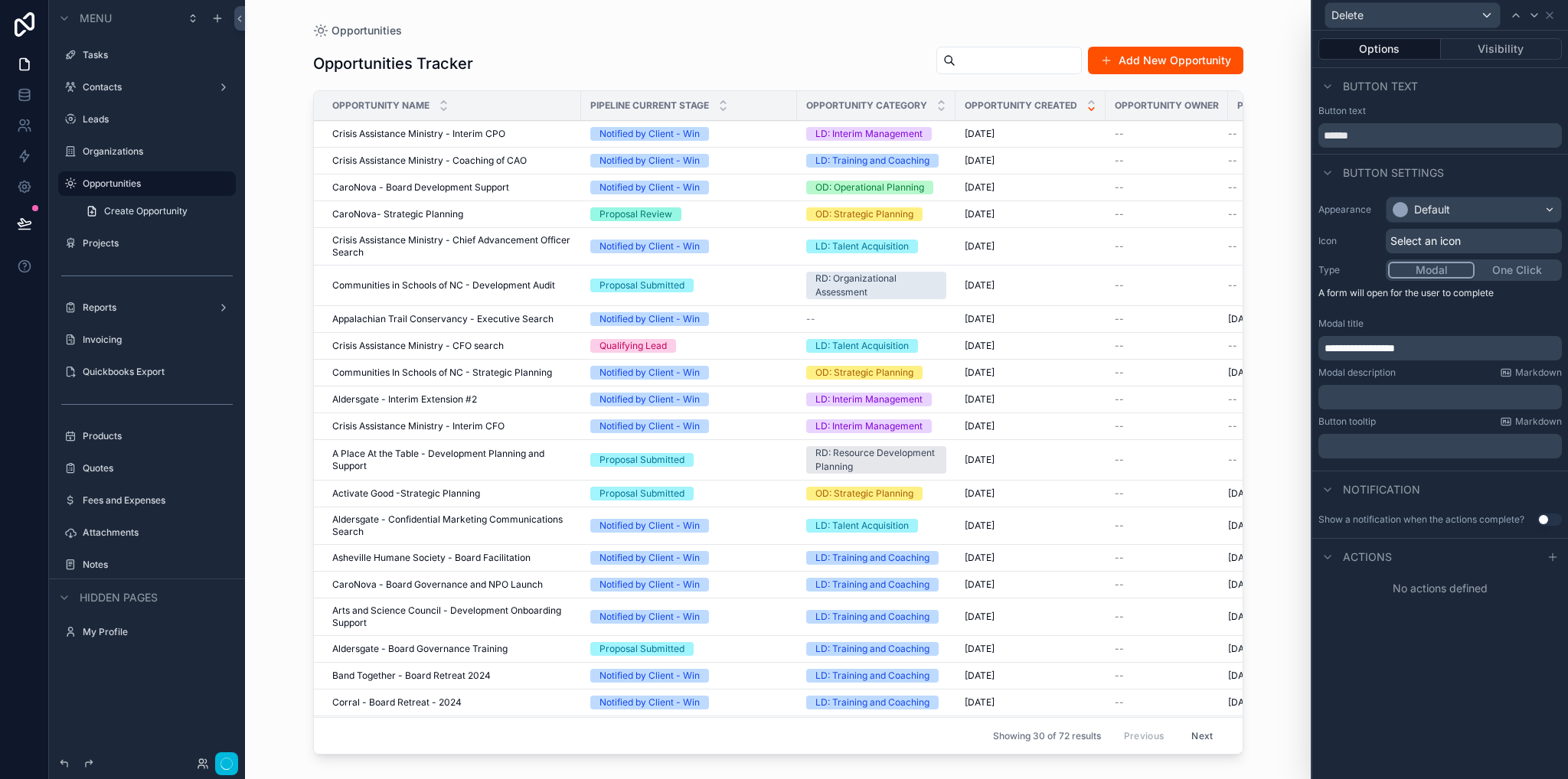
click at [1373, 395] on p "﻿" at bounding box center [1442, 397] width 235 height 15
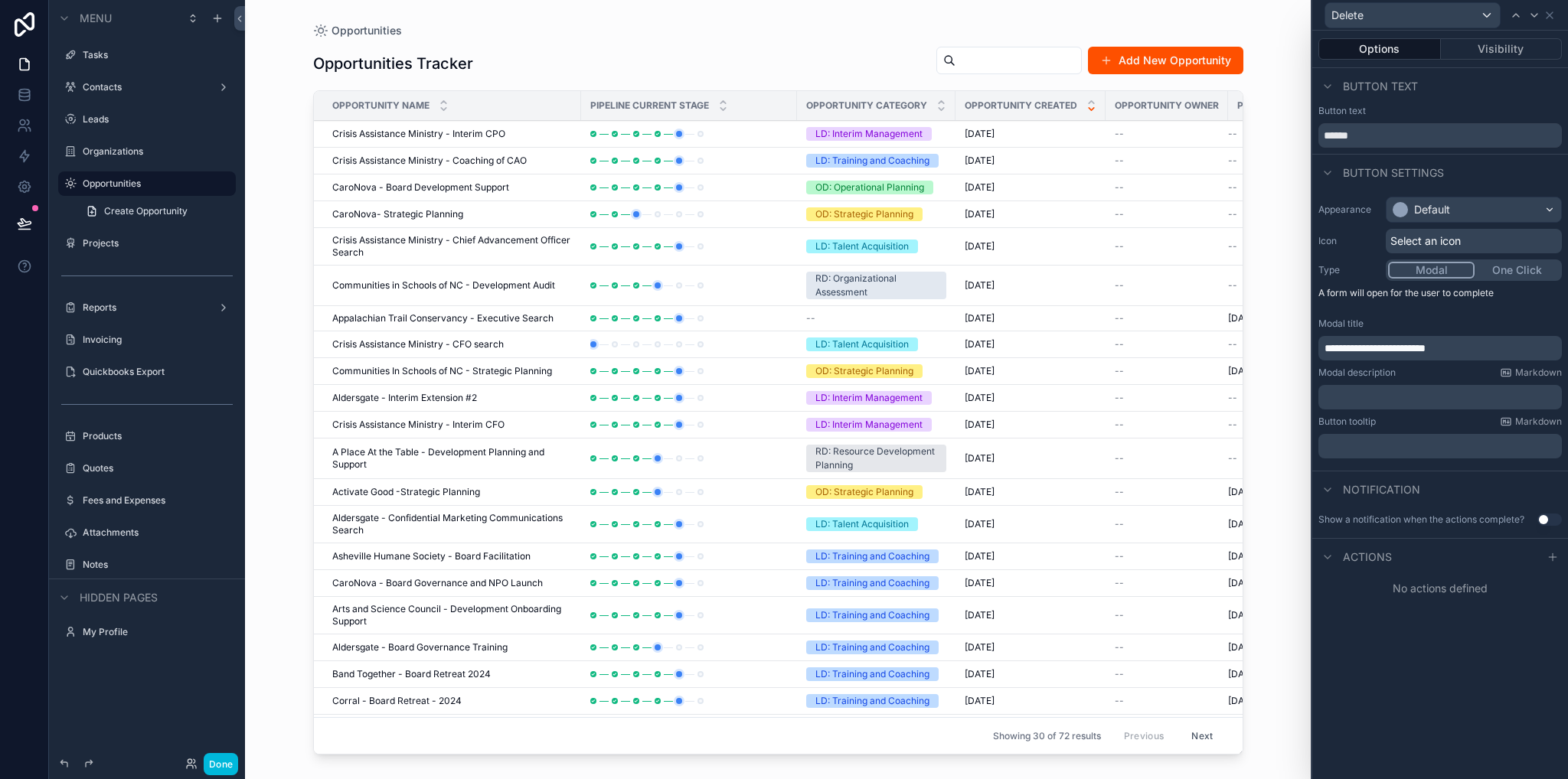
click at [1344, 396] on p "﻿" at bounding box center [1442, 397] width 235 height 15
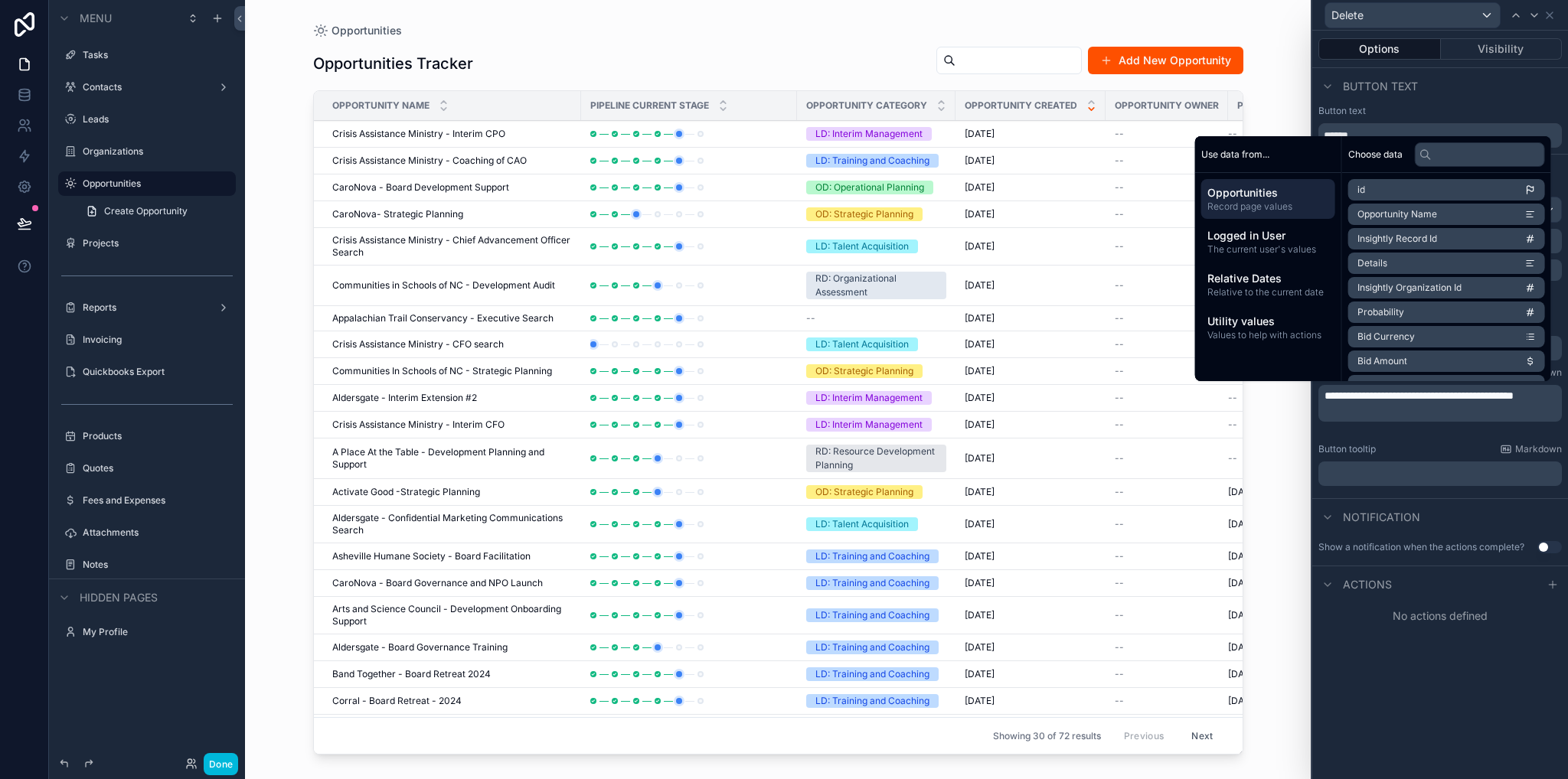
scroll to position [0, 0]
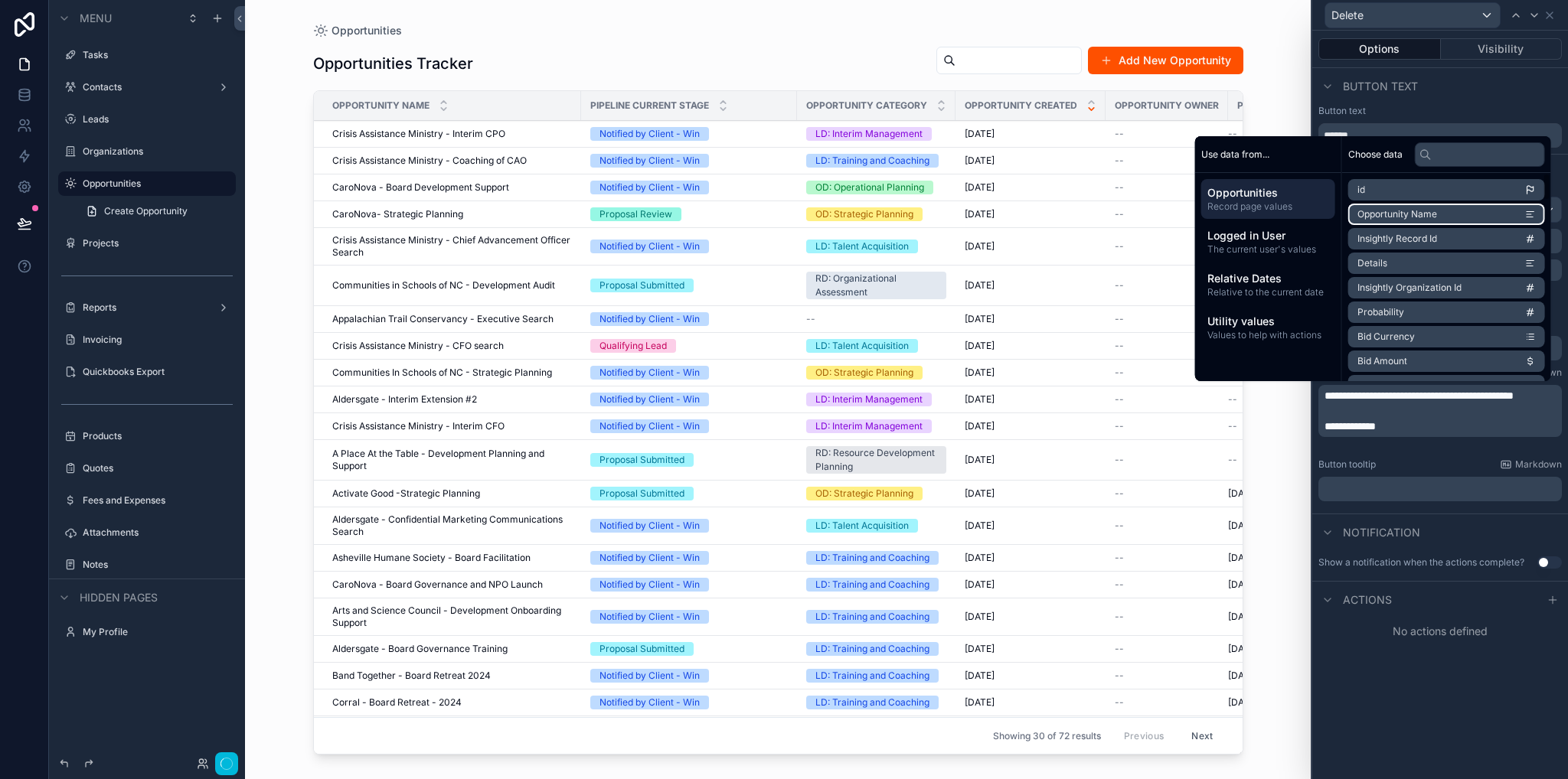
click at [1479, 212] on li "Opportunity Name" at bounding box center [1446, 214] width 197 height 21
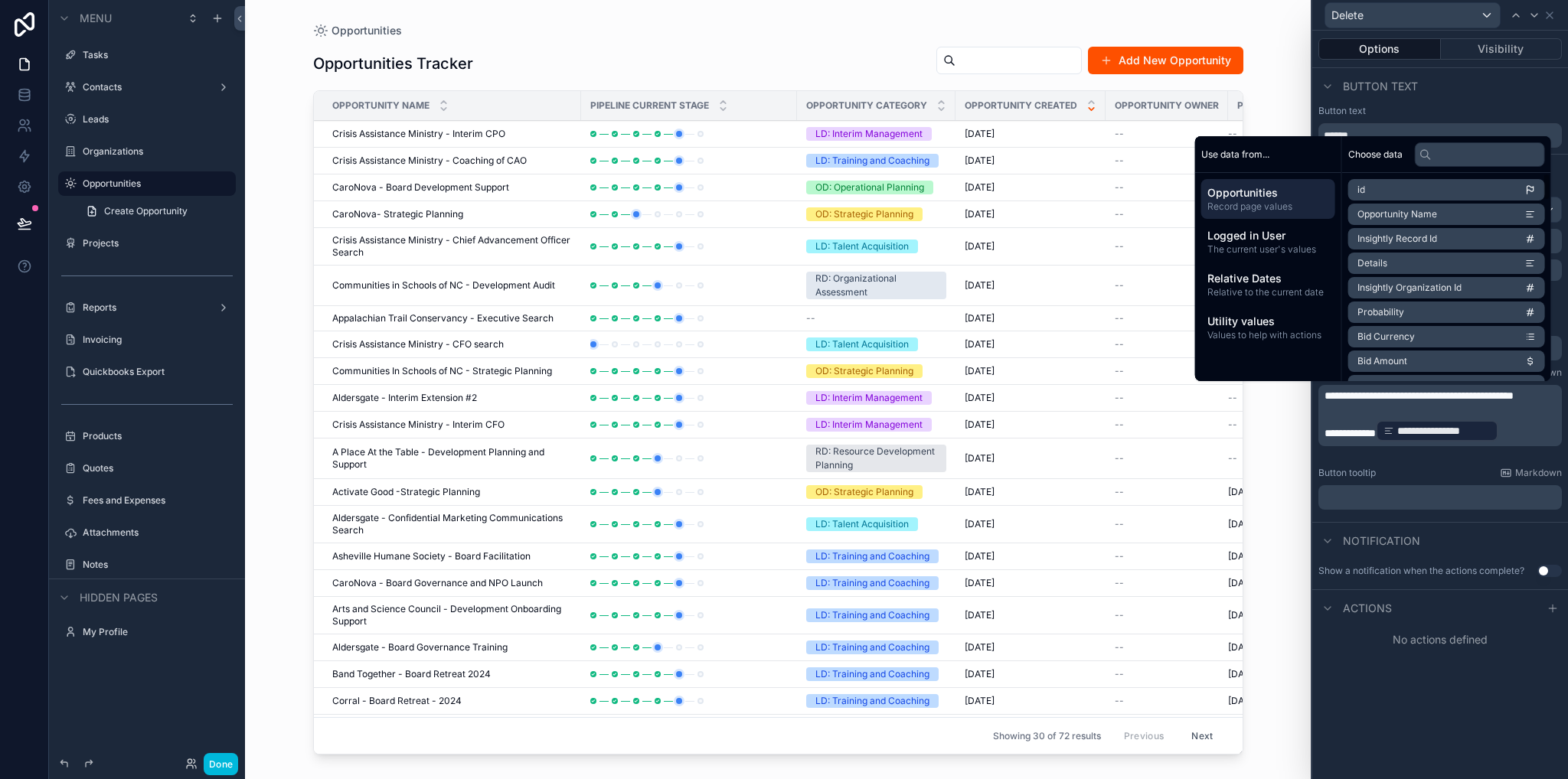
click at [1412, 743] on div "**********" at bounding box center [1440, 404] width 256 height 748
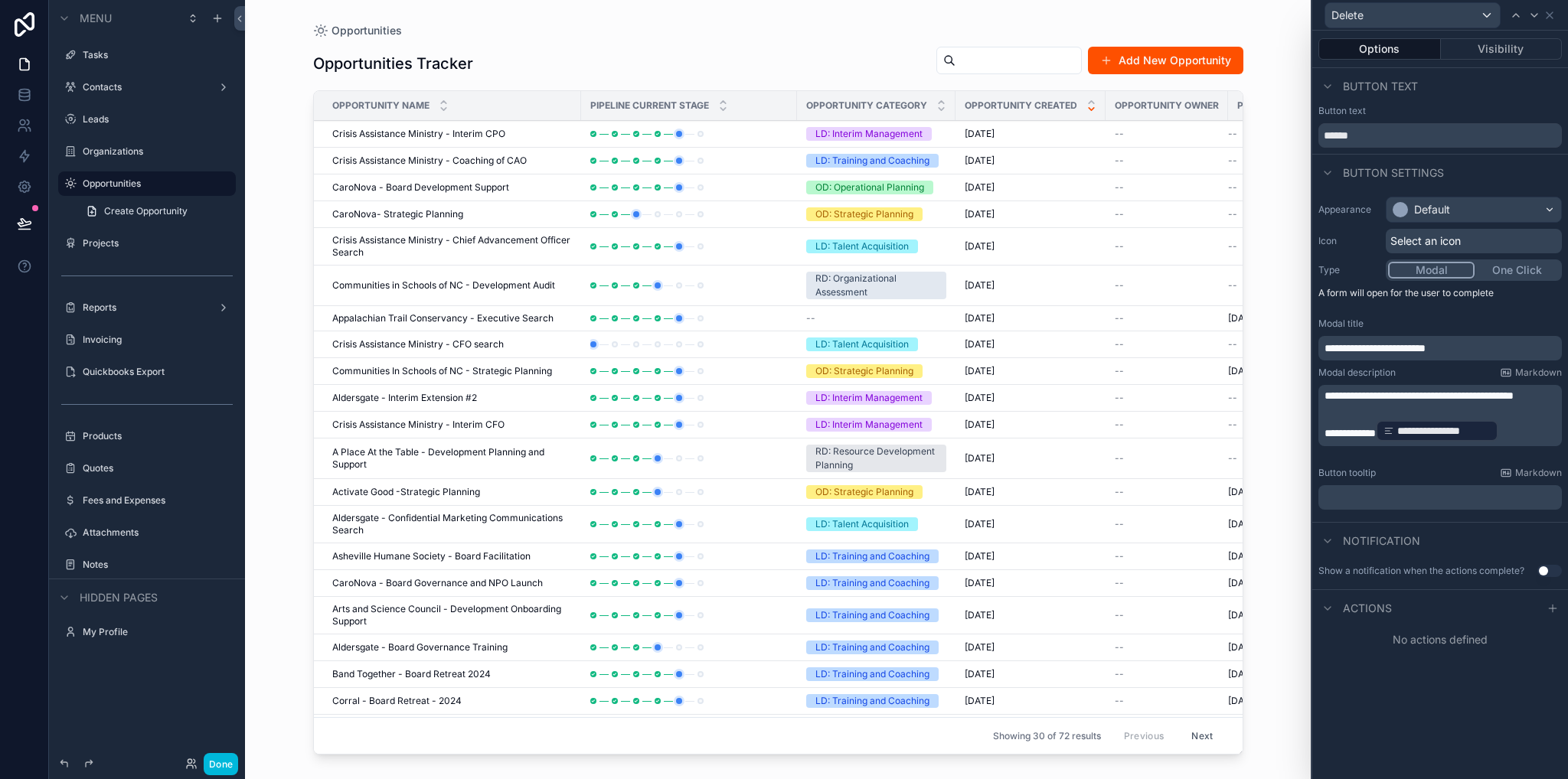
click at [1545, 610] on div at bounding box center [1552, 608] width 19 height 19
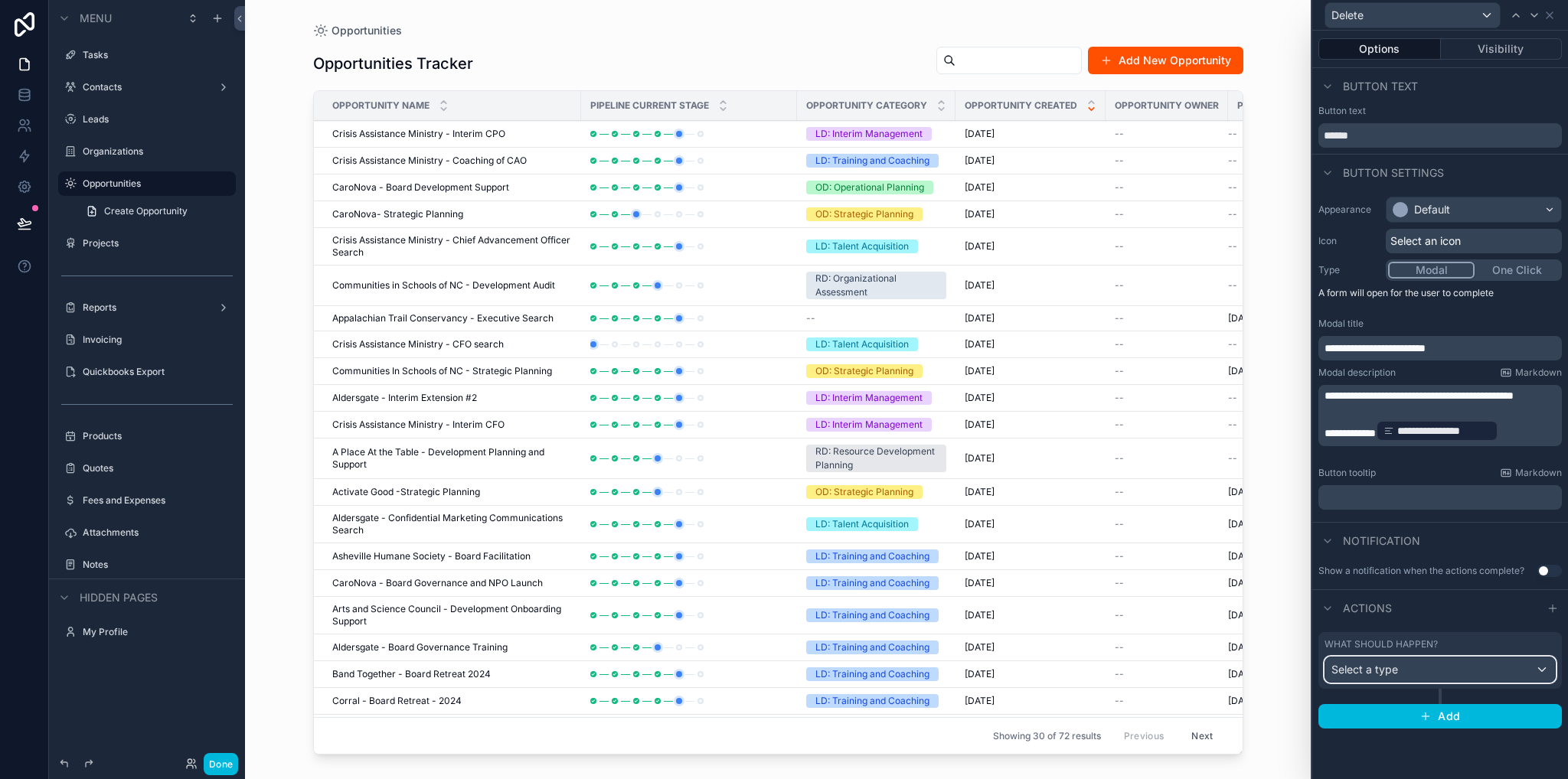
click at [1368, 663] on span "Select a type" at bounding box center [1364, 669] width 66 height 13
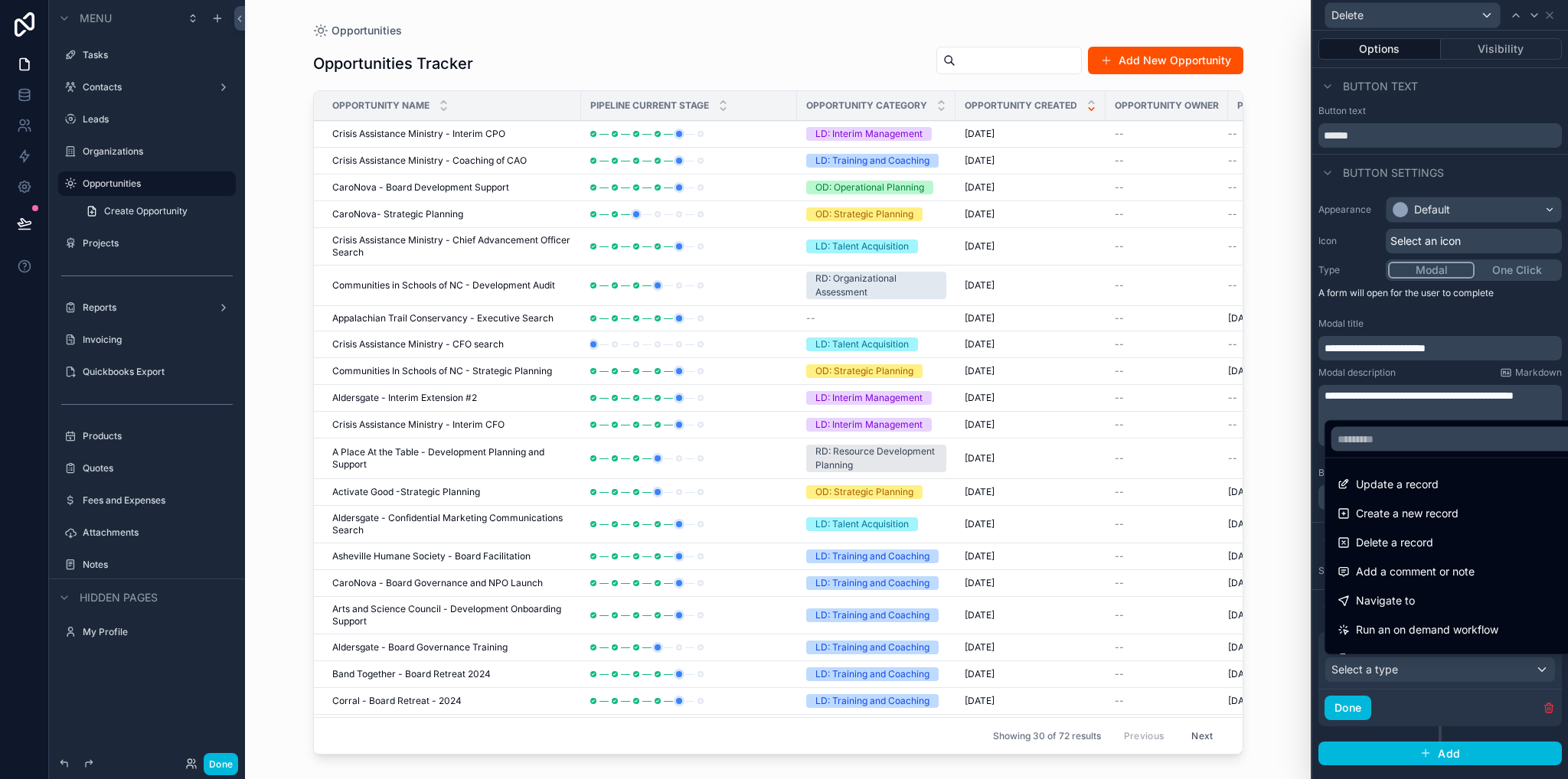
click at [1403, 536] on span "Delete a record" at bounding box center [1395, 542] width 78 height 19
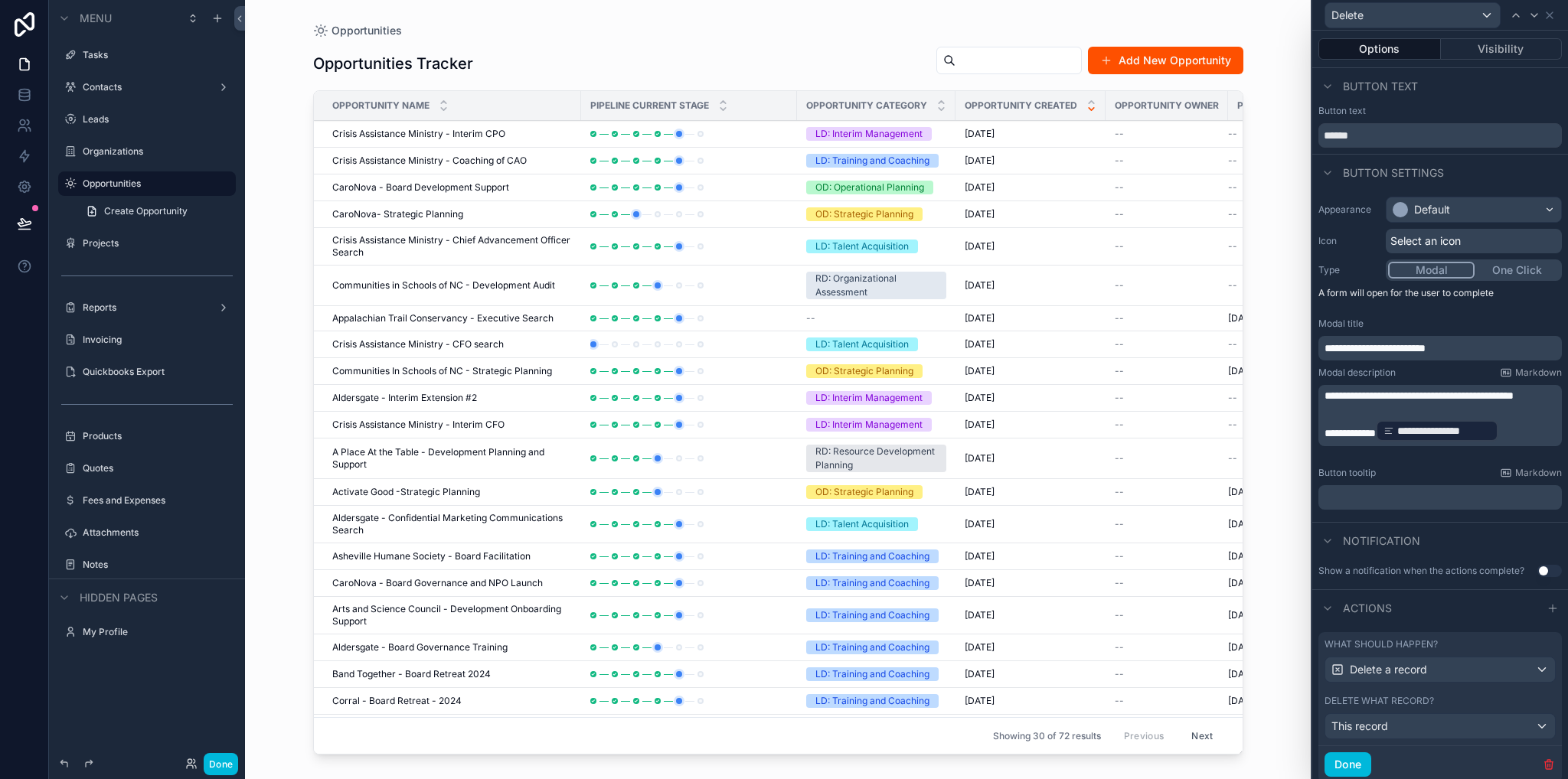
click at [1463, 349] on p "**********" at bounding box center [1442, 348] width 235 height 15
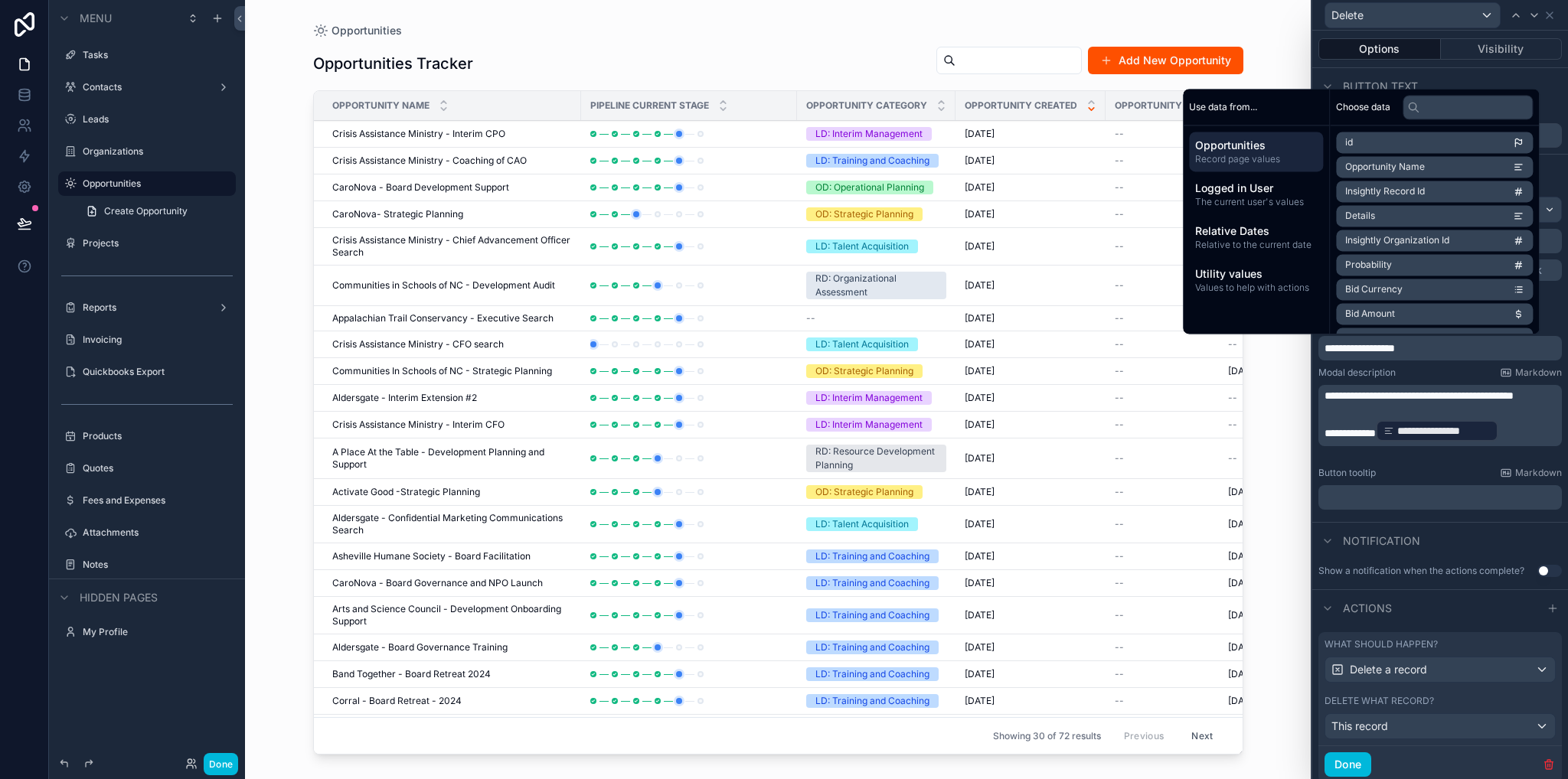
click at [1472, 540] on div "Notification" at bounding box center [1440, 540] width 256 height 36
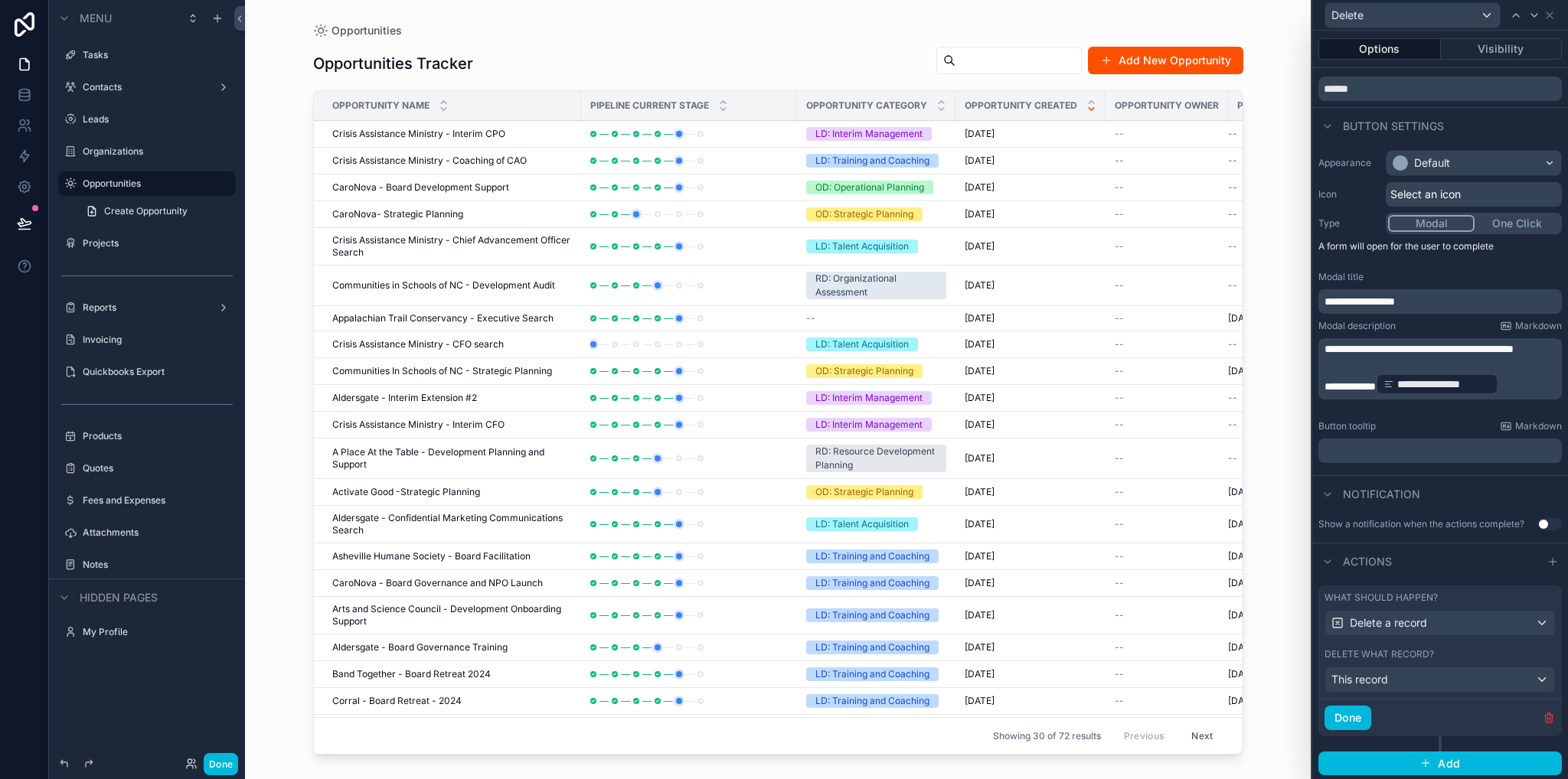
click at [1355, 712] on button "Done" at bounding box center [1348, 718] width 47 height 24
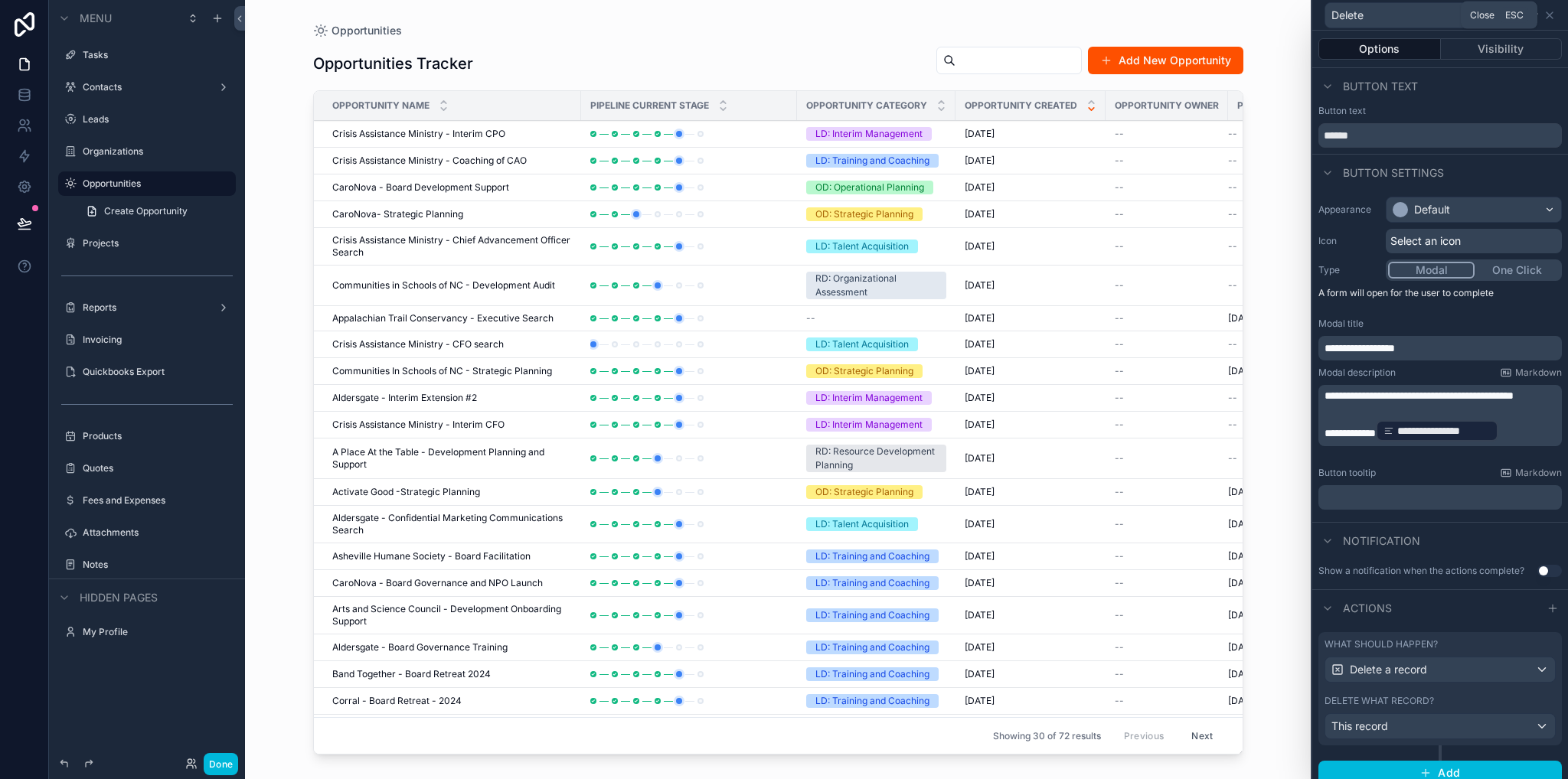
click at [1547, 16] on icon at bounding box center [1549, 15] width 12 height 12
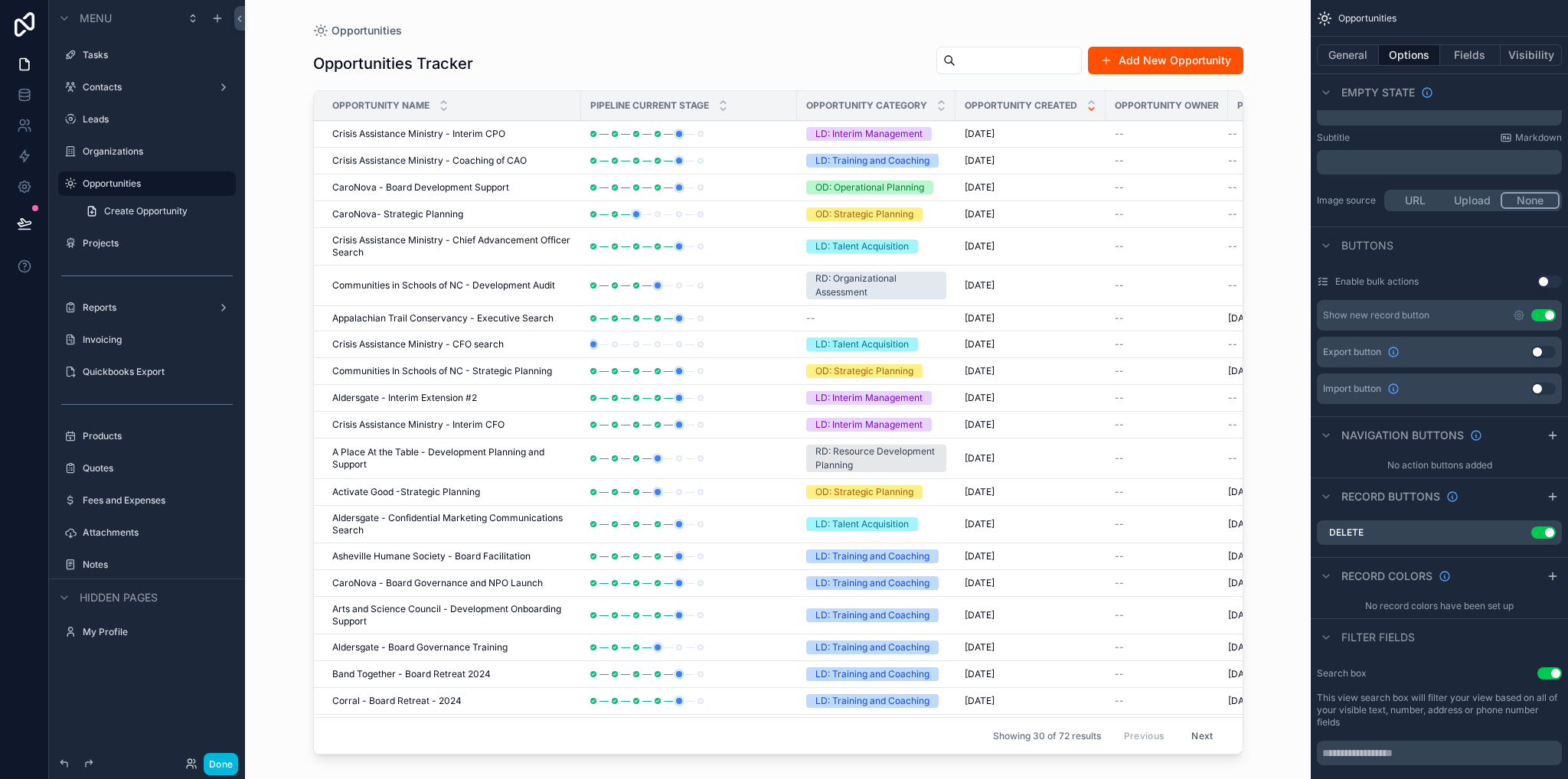
drag, startPoint x: 1063, startPoint y: 745, endPoint x: 1087, endPoint y: 749, distance: 24.3
click at [1163, 739] on div "Opportunities Opportunities Tracker Add New Opportunity Opportunity Name Pipeli…" at bounding box center [778, 380] width 979 height 760
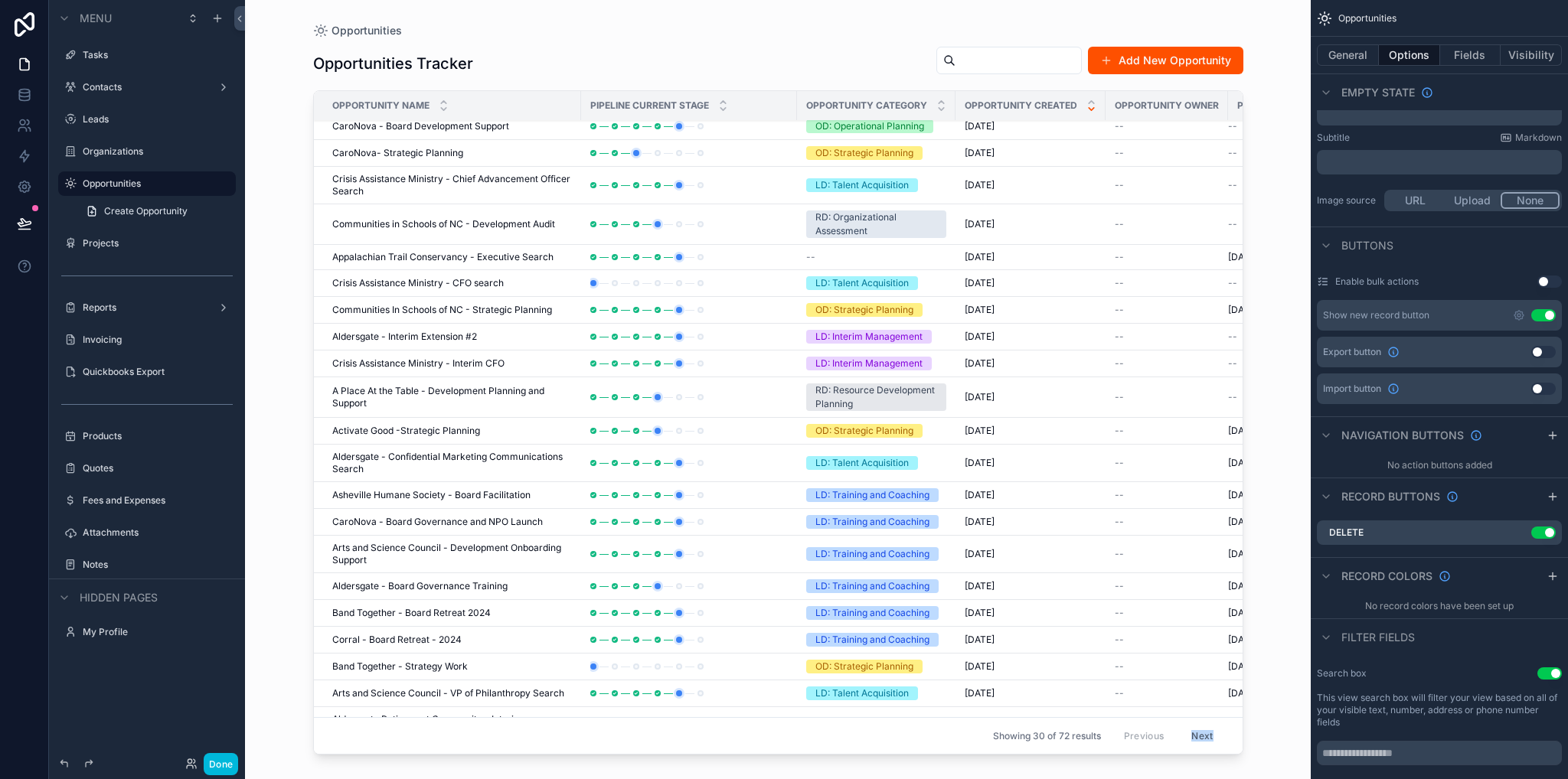
click at [231, 760] on button "Done" at bounding box center [221, 764] width 35 height 22
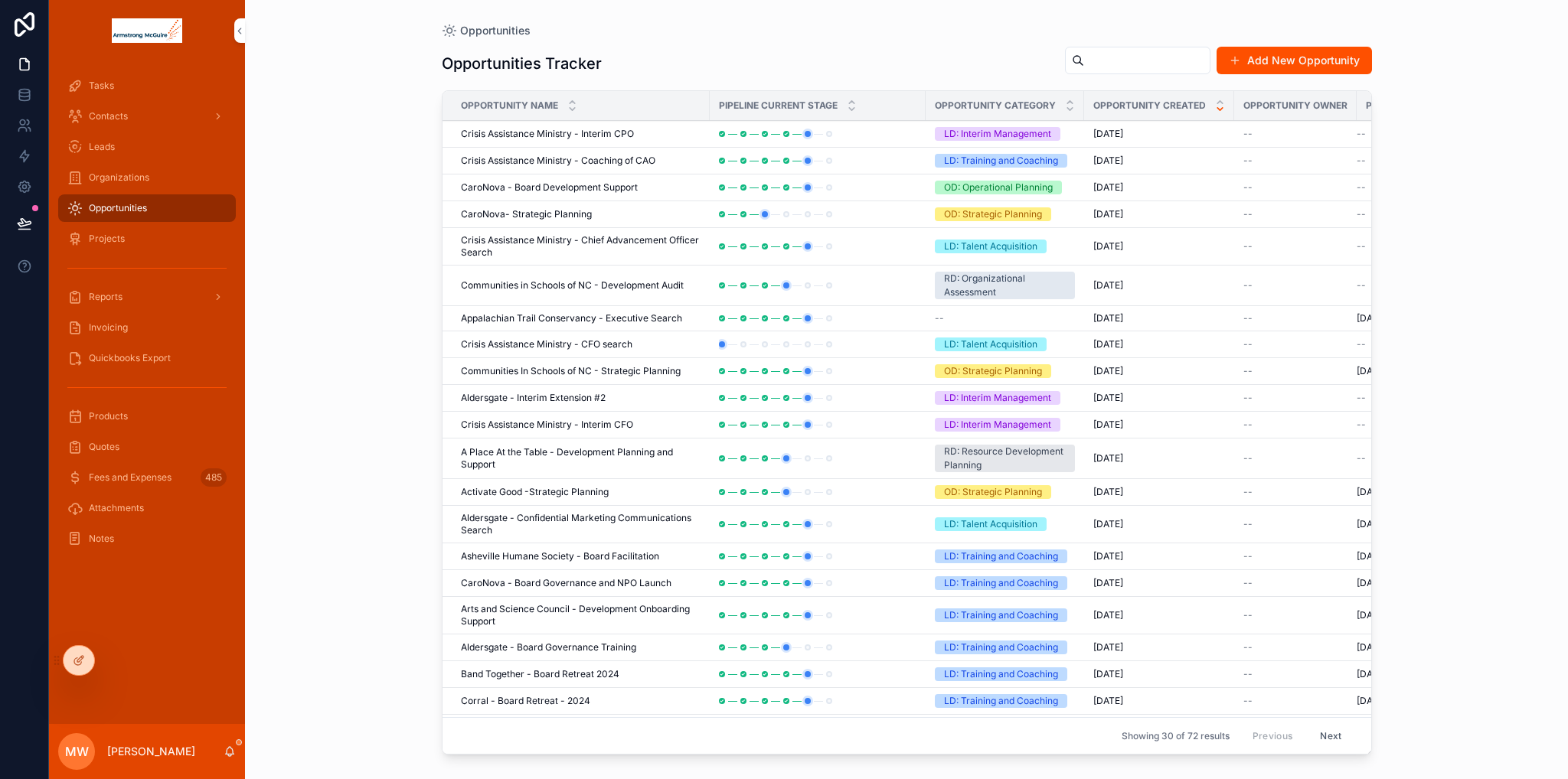
click at [0, 0] on span "Delete" at bounding box center [0, 0] width 0 height 0
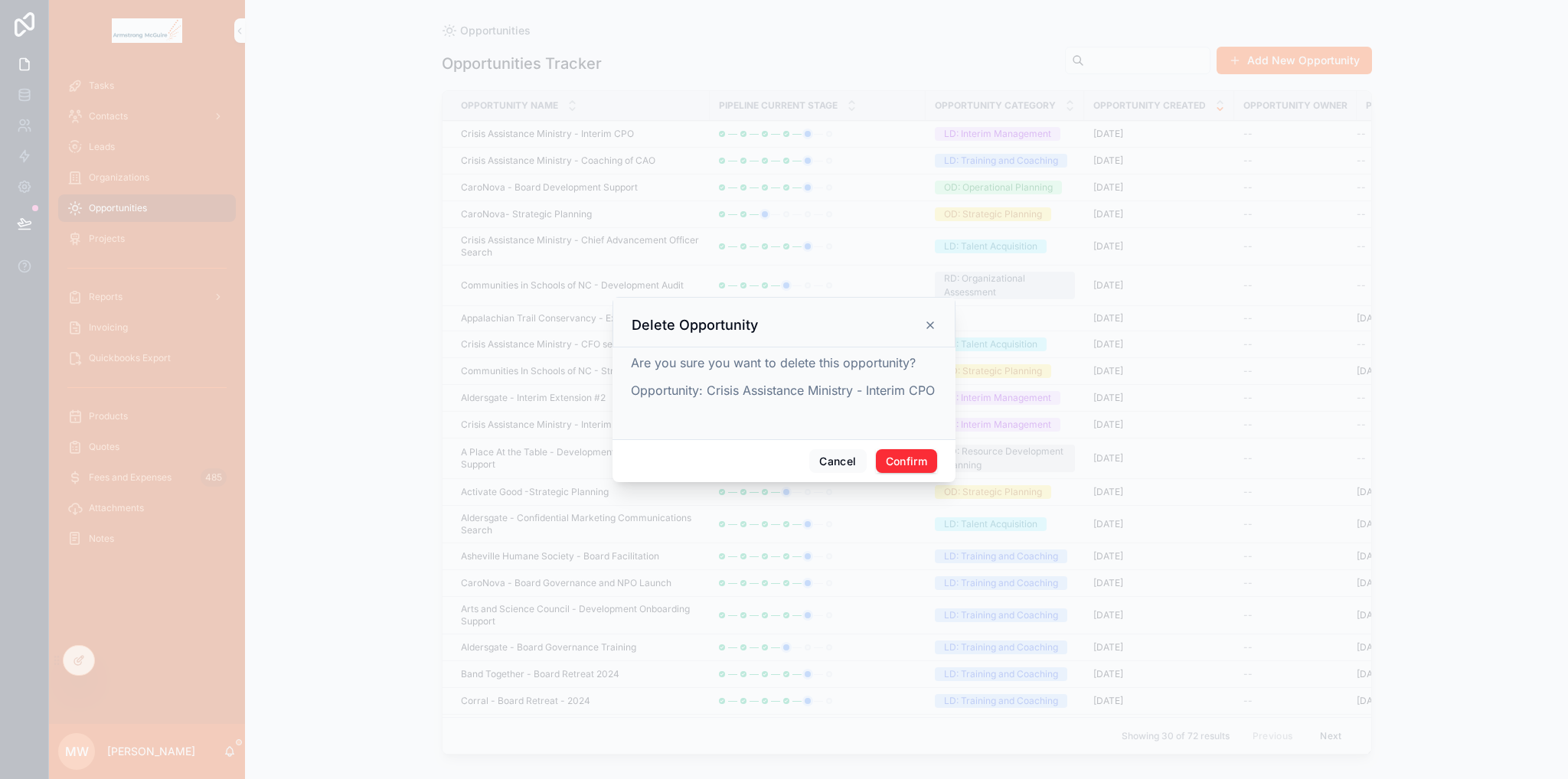
click at [930, 322] on icon at bounding box center [930, 325] width 6 height 6
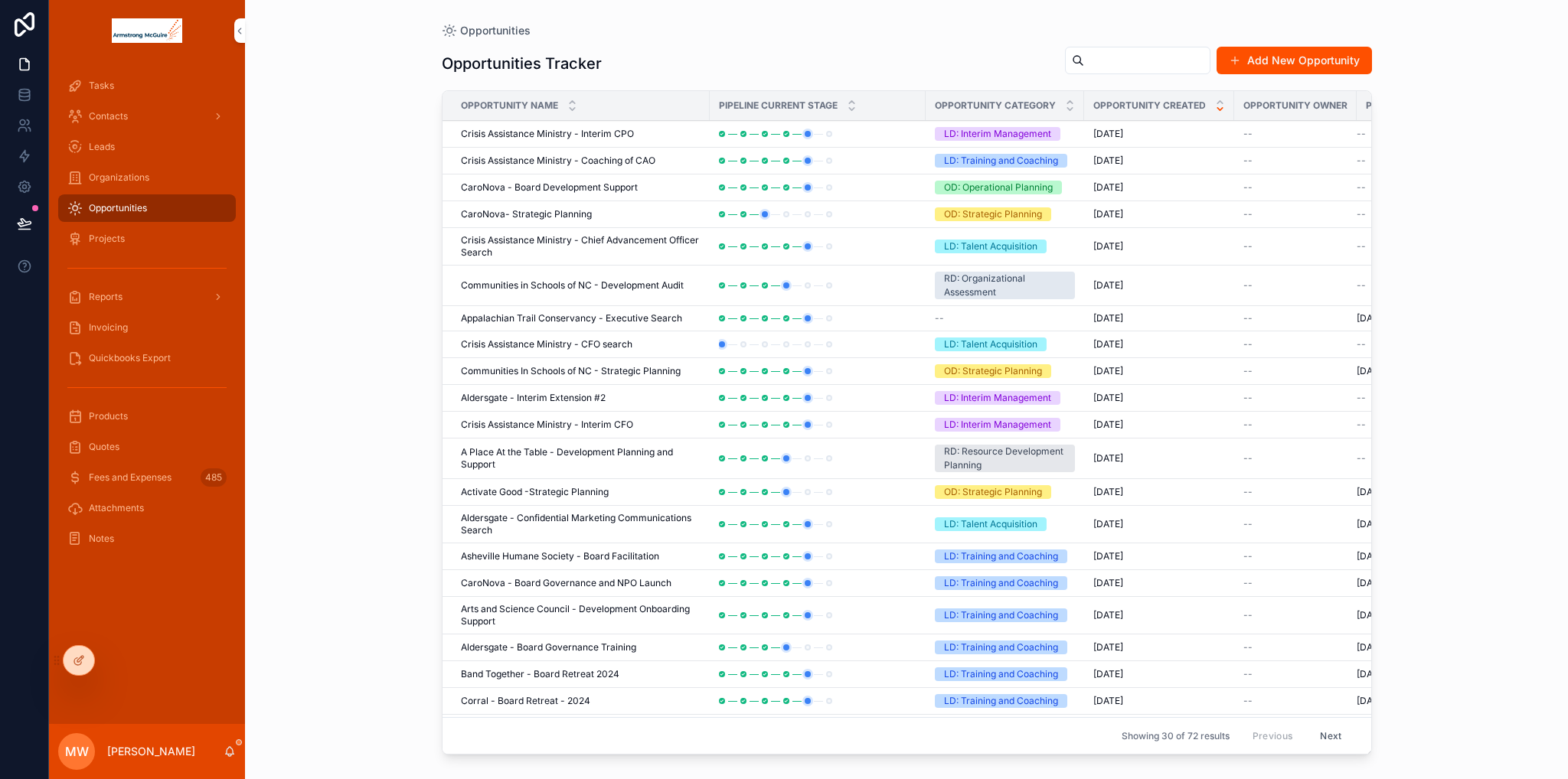
click at [65, 658] on div at bounding box center [79, 661] width 31 height 29
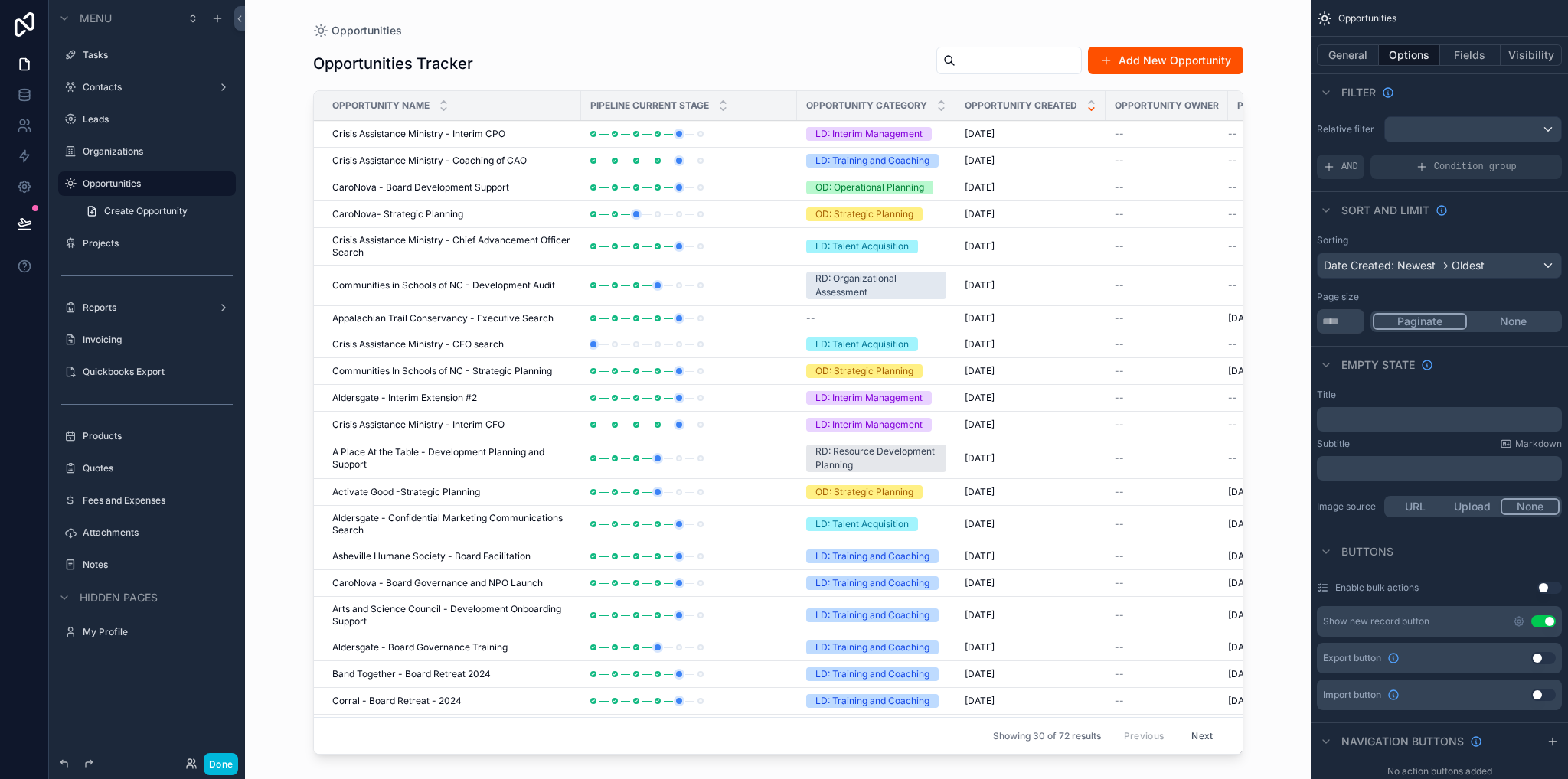
click at [916, 751] on div "scrollable content" at bounding box center [778, 380] width 979 height 760
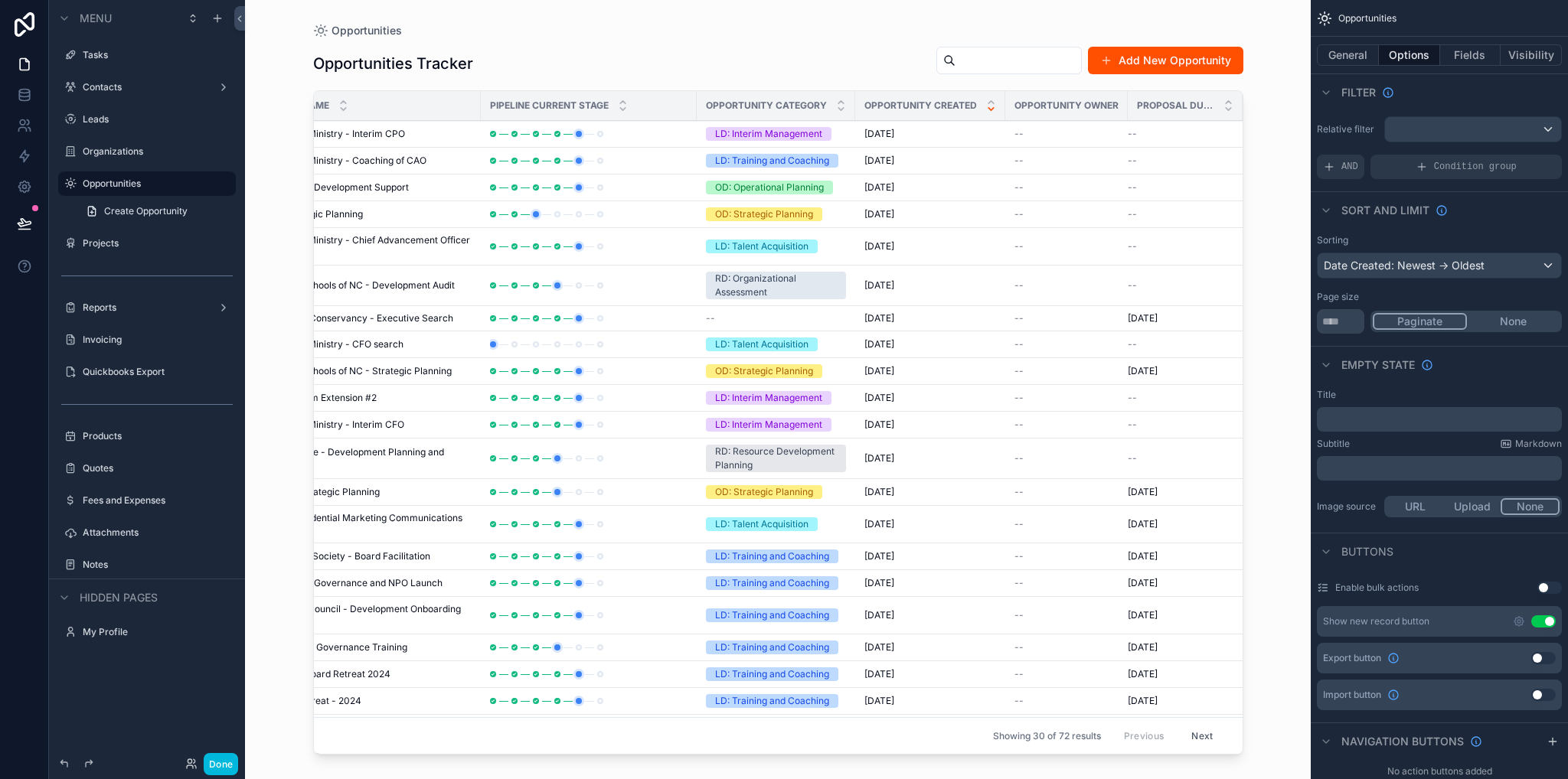
scroll to position [0, 0]
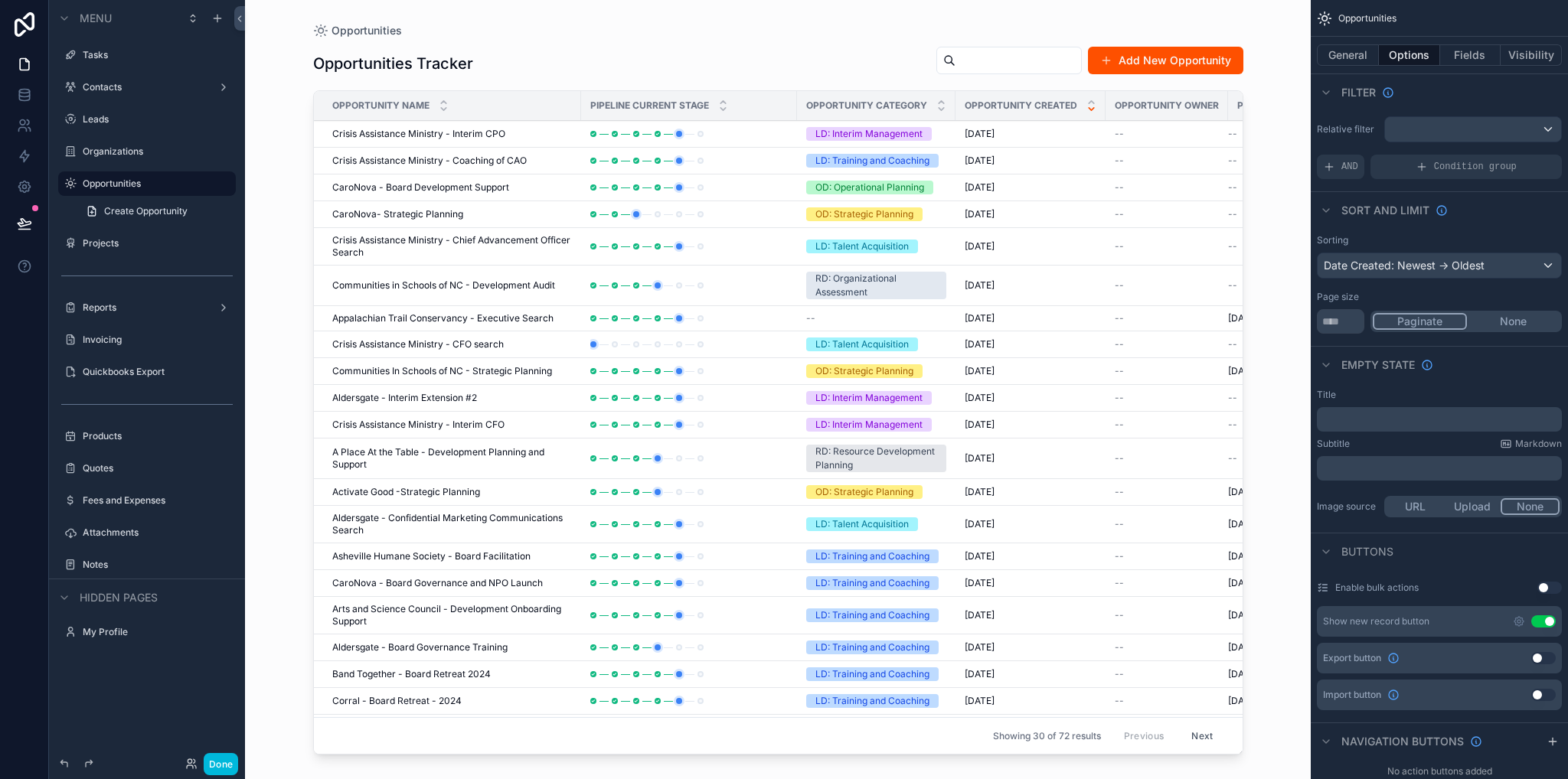
click at [455, 134] on span "Crisis Assistance Ministry - Interim CPO" at bounding box center [419, 133] width 173 height 12
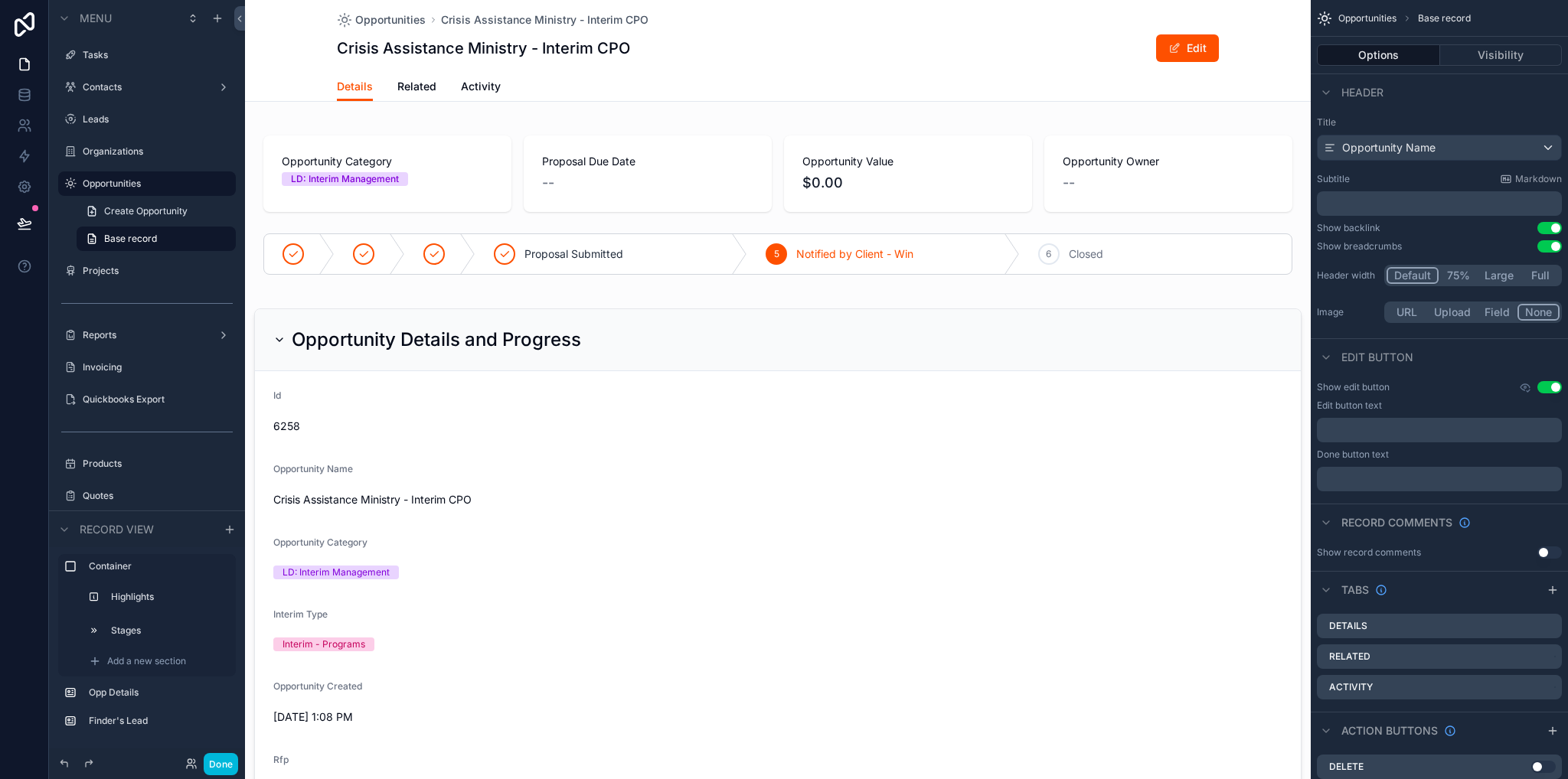
click at [402, 89] on span "Related" at bounding box center [417, 86] width 39 height 15
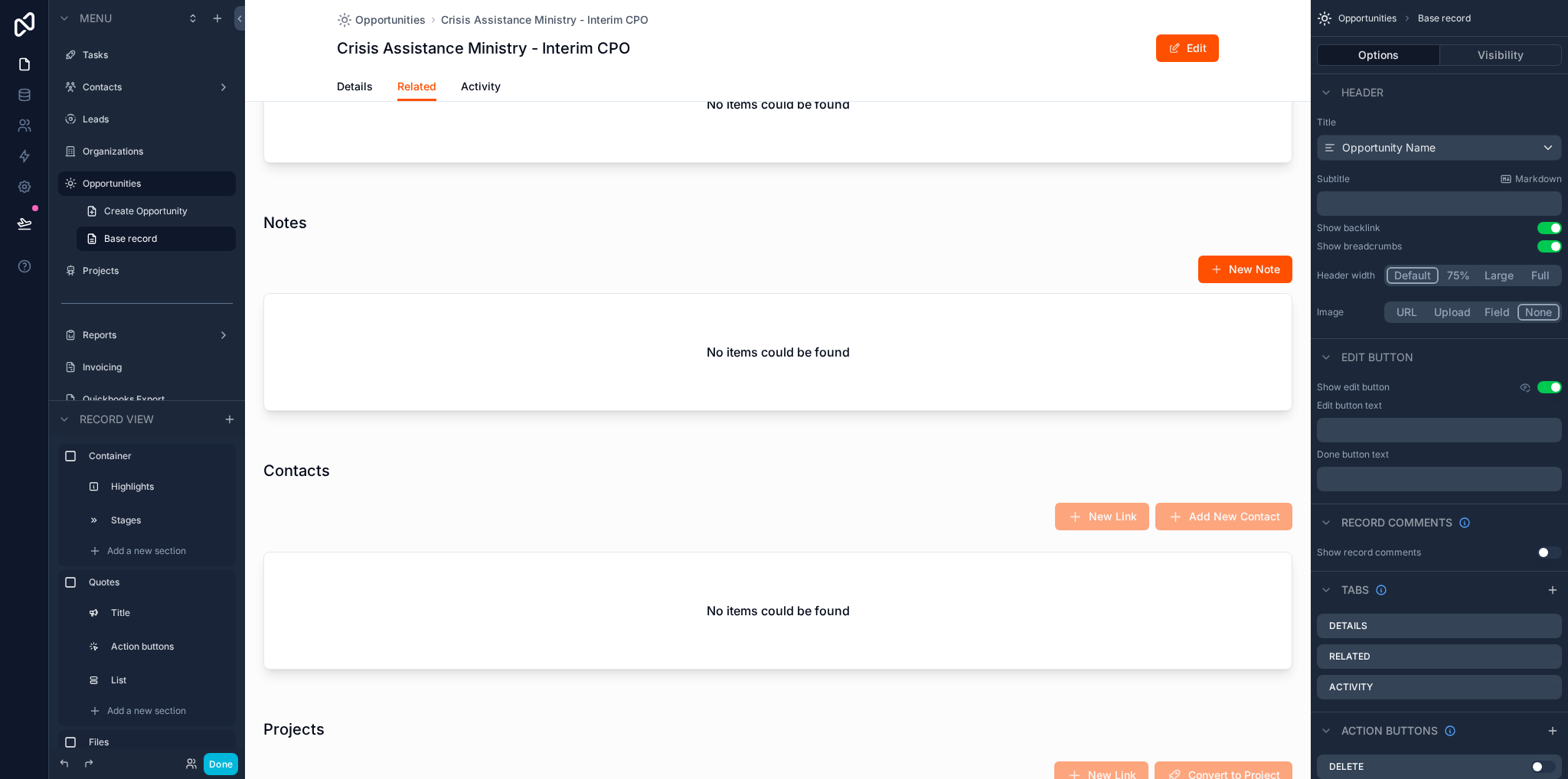
scroll to position [765, 0]
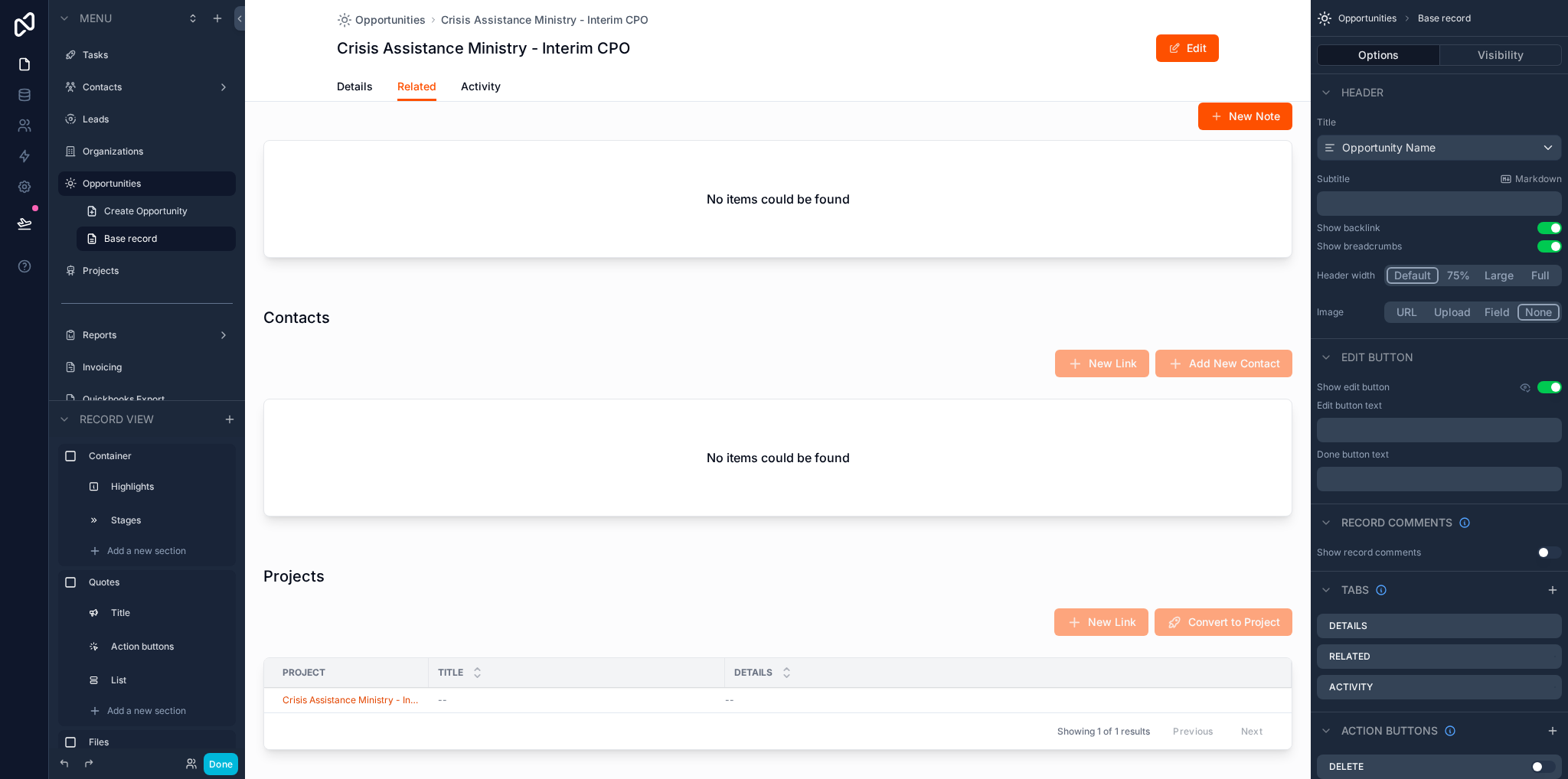
click at [523, 446] on div "scrollable content" at bounding box center [778, 414] width 1066 height 247
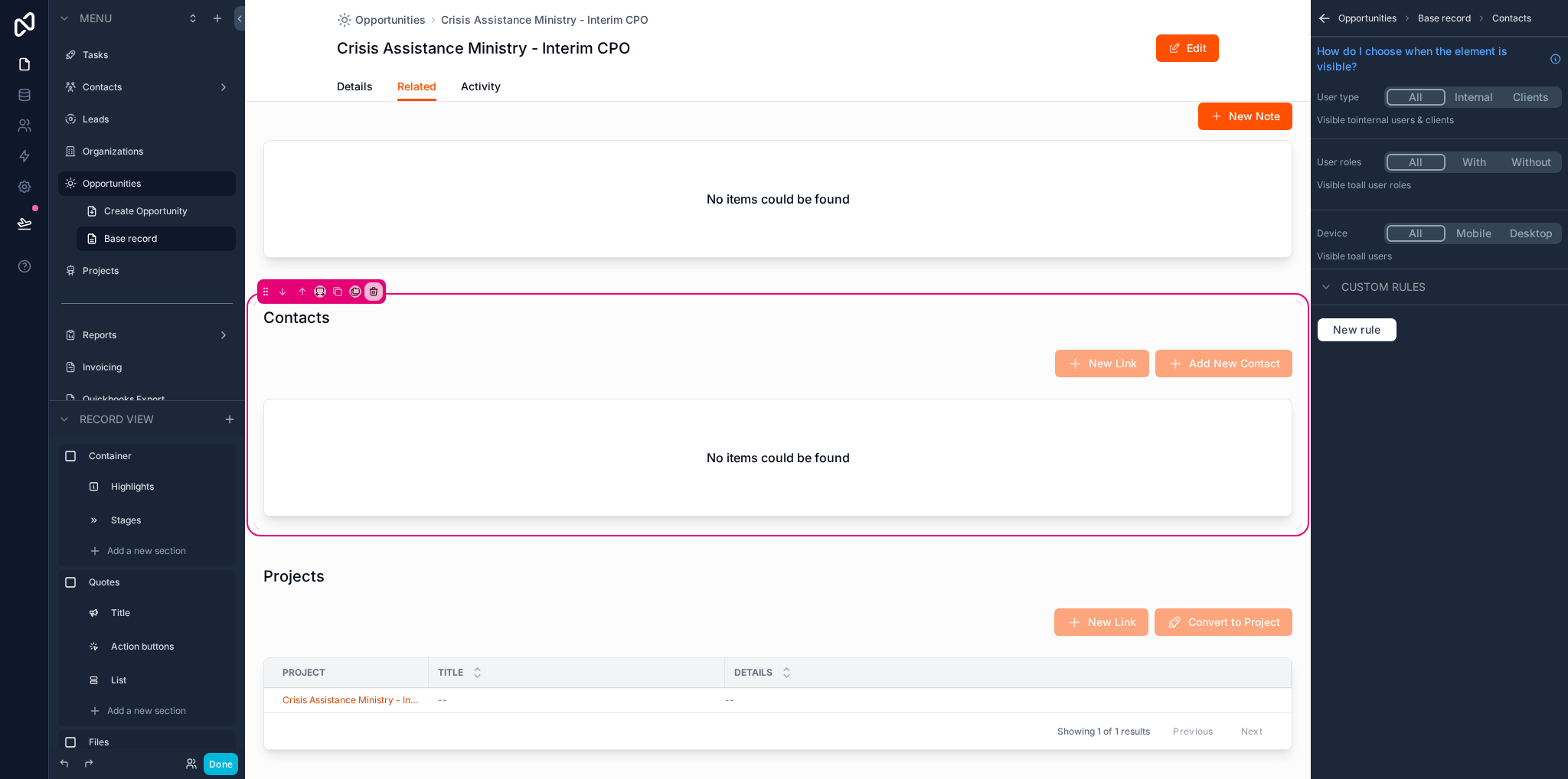
click at [582, 447] on div "scrollable content" at bounding box center [778, 460] width 1047 height 136
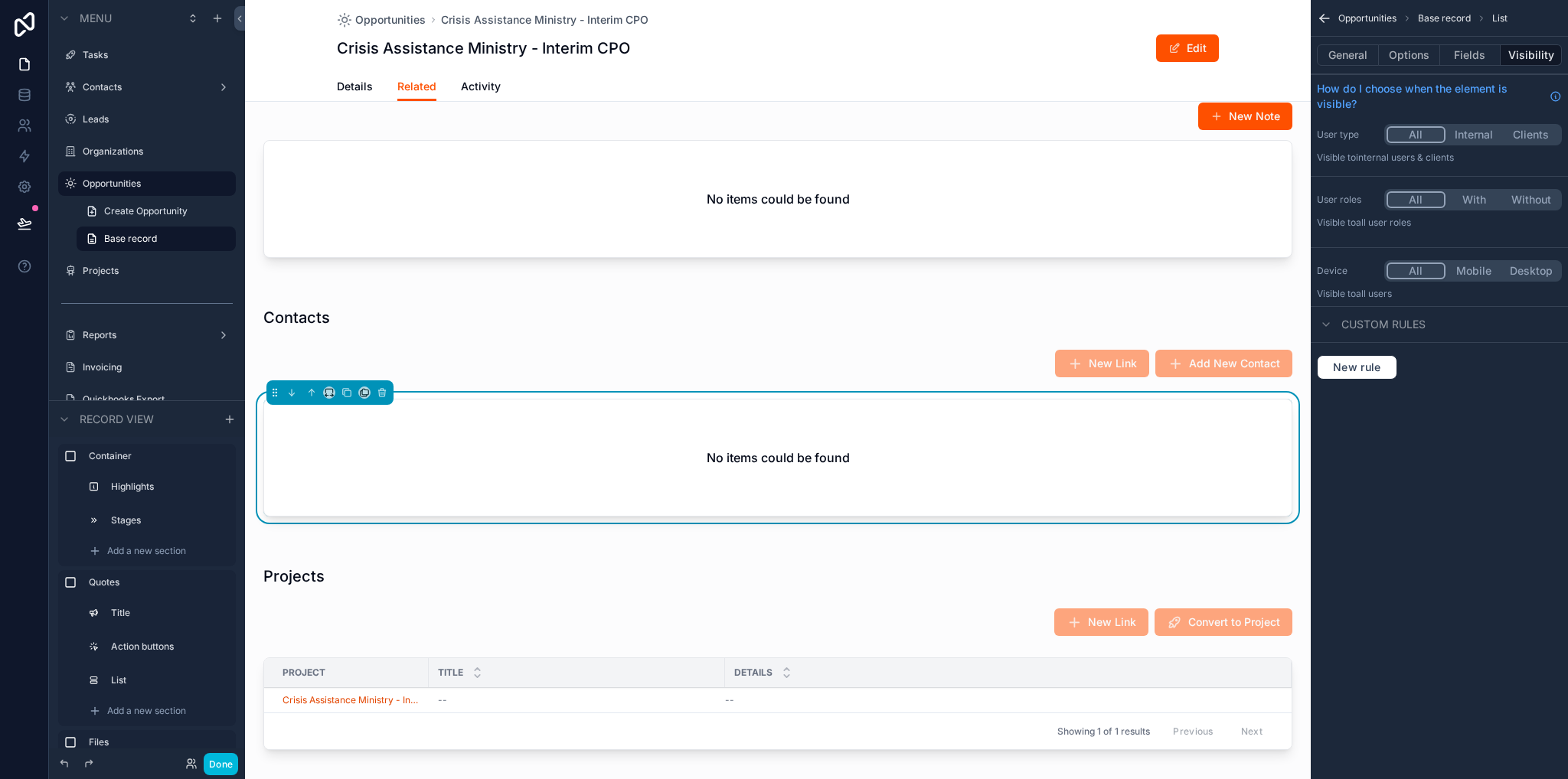
click at [1426, 57] on button "Options" at bounding box center [1409, 55] width 61 height 21
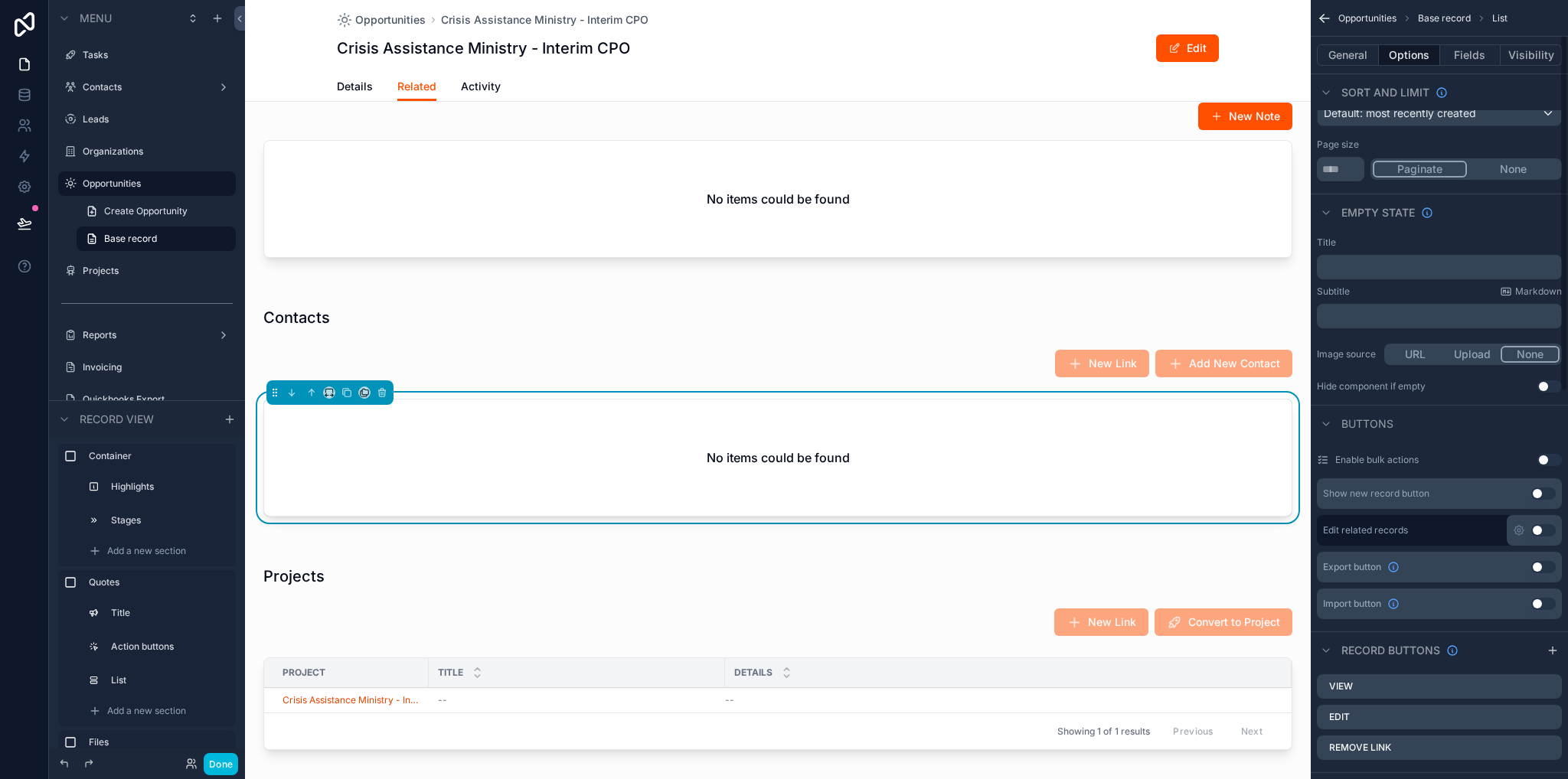
scroll to position [230, 0]
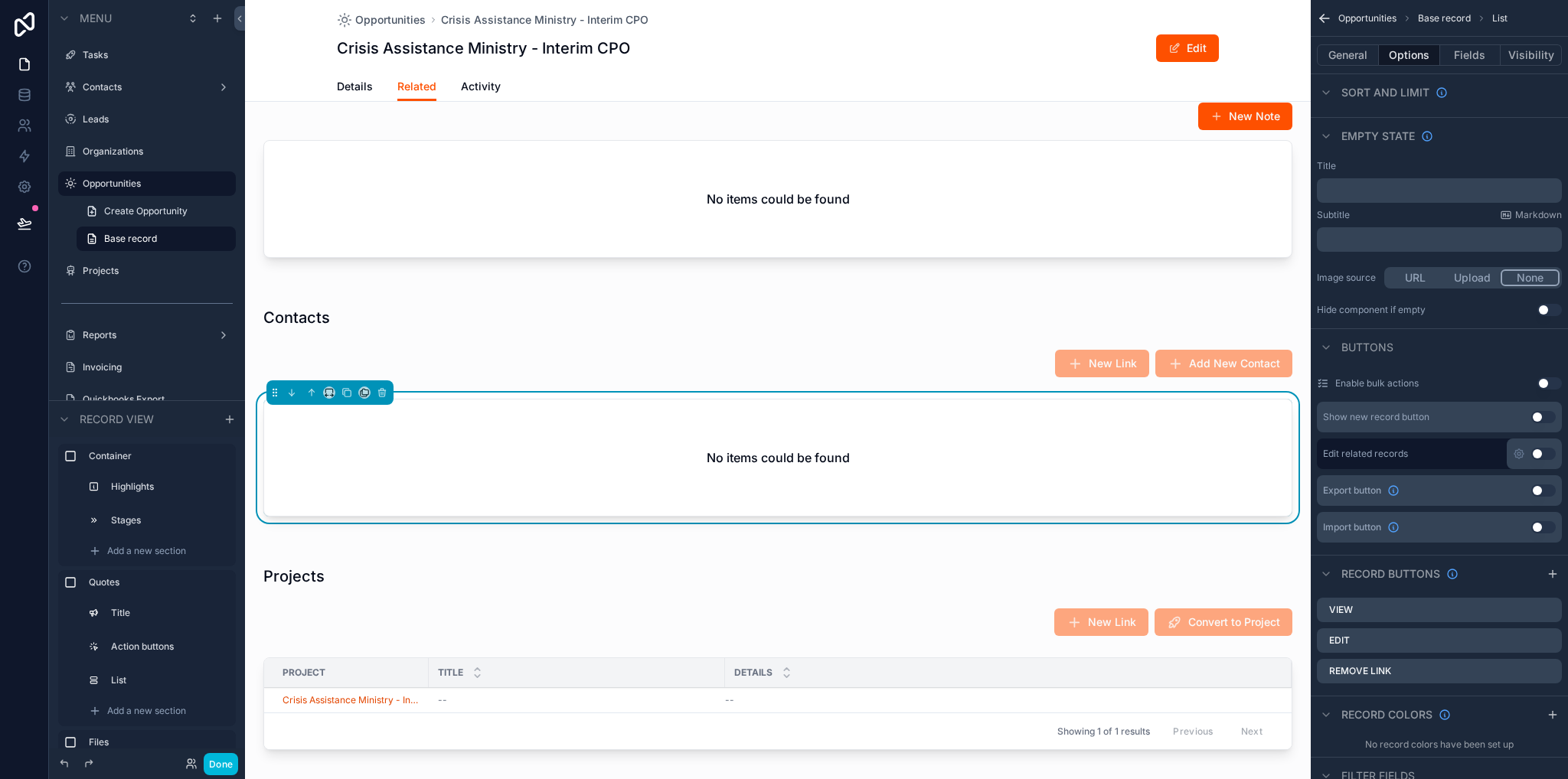
click at [0, 0] on icon "scrollable content" at bounding box center [0, 0] width 0 height 0
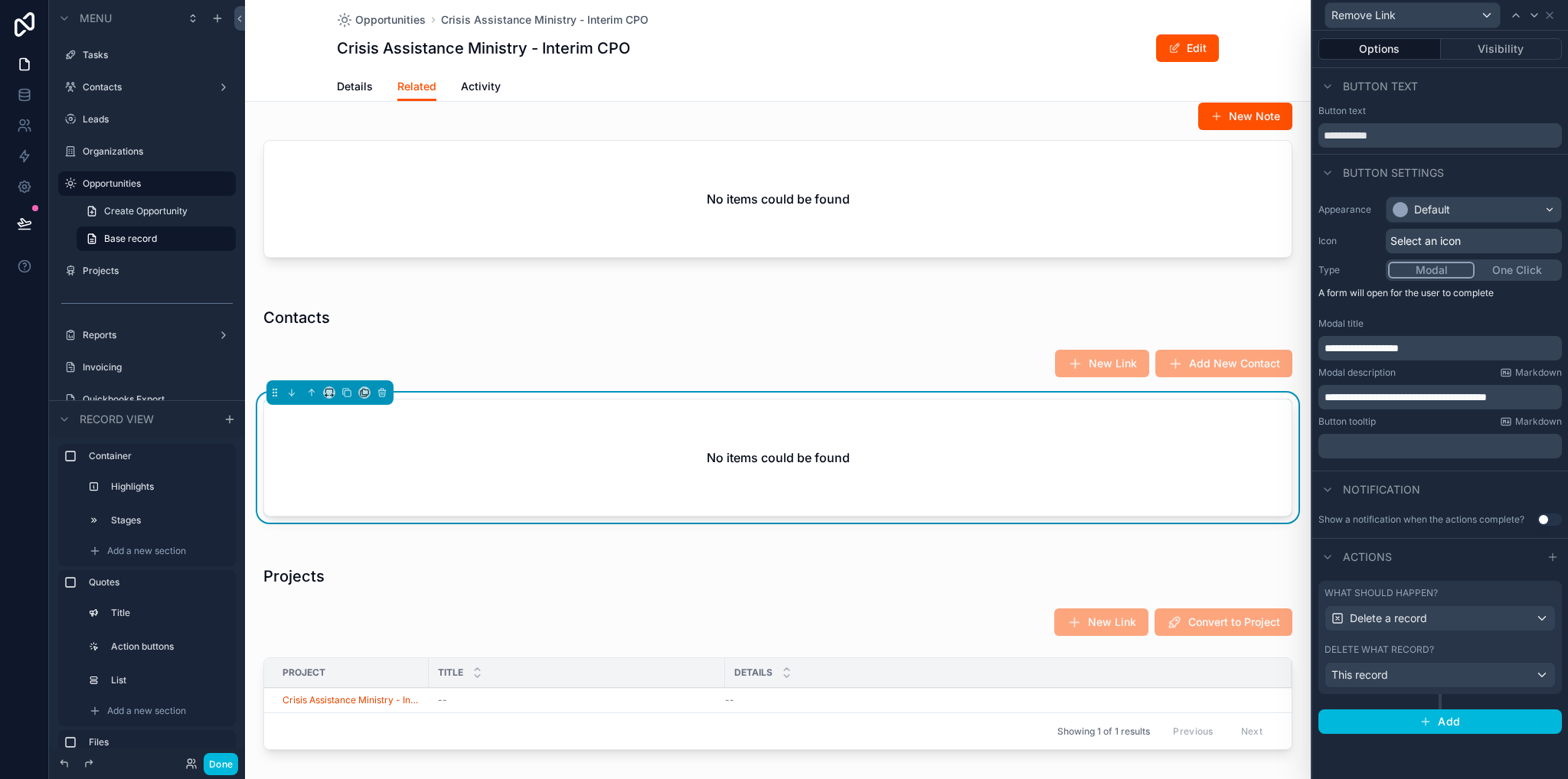
drag, startPoint x: 1537, startPoint y: 398, endPoint x: 1542, endPoint y: 408, distance: 11.2
click at [1486, 398] on span "**********" at bounding box center [1405, 396] width 163 height 11
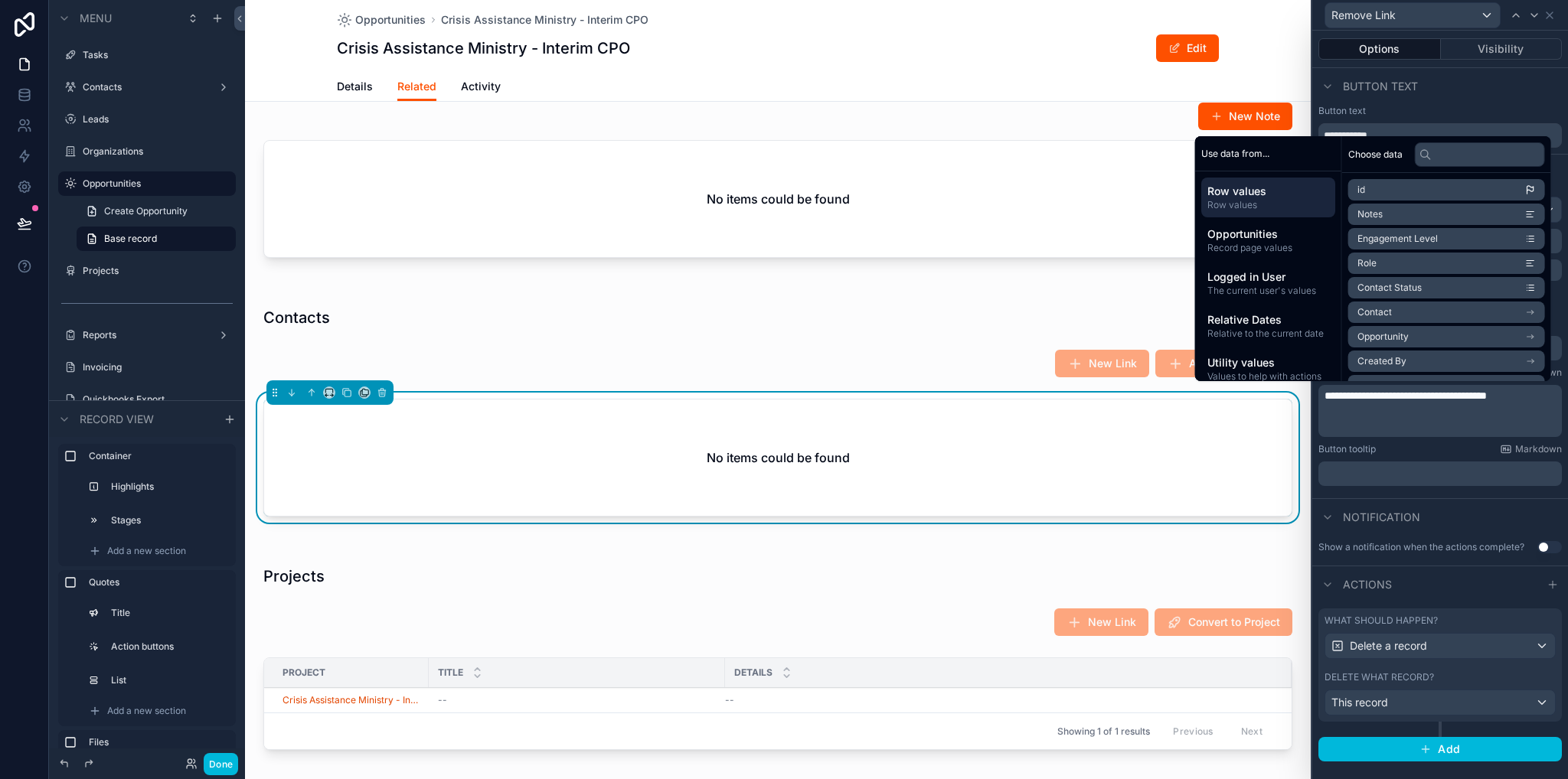
scroll to position [0, 0]
click at [1445, 310] on li "Contact" at bounding box center [1446, 312] width 197 height 21
click at [1427, 241] on li "Full Name" at bounding box center [1446, 242] width 197 height 21
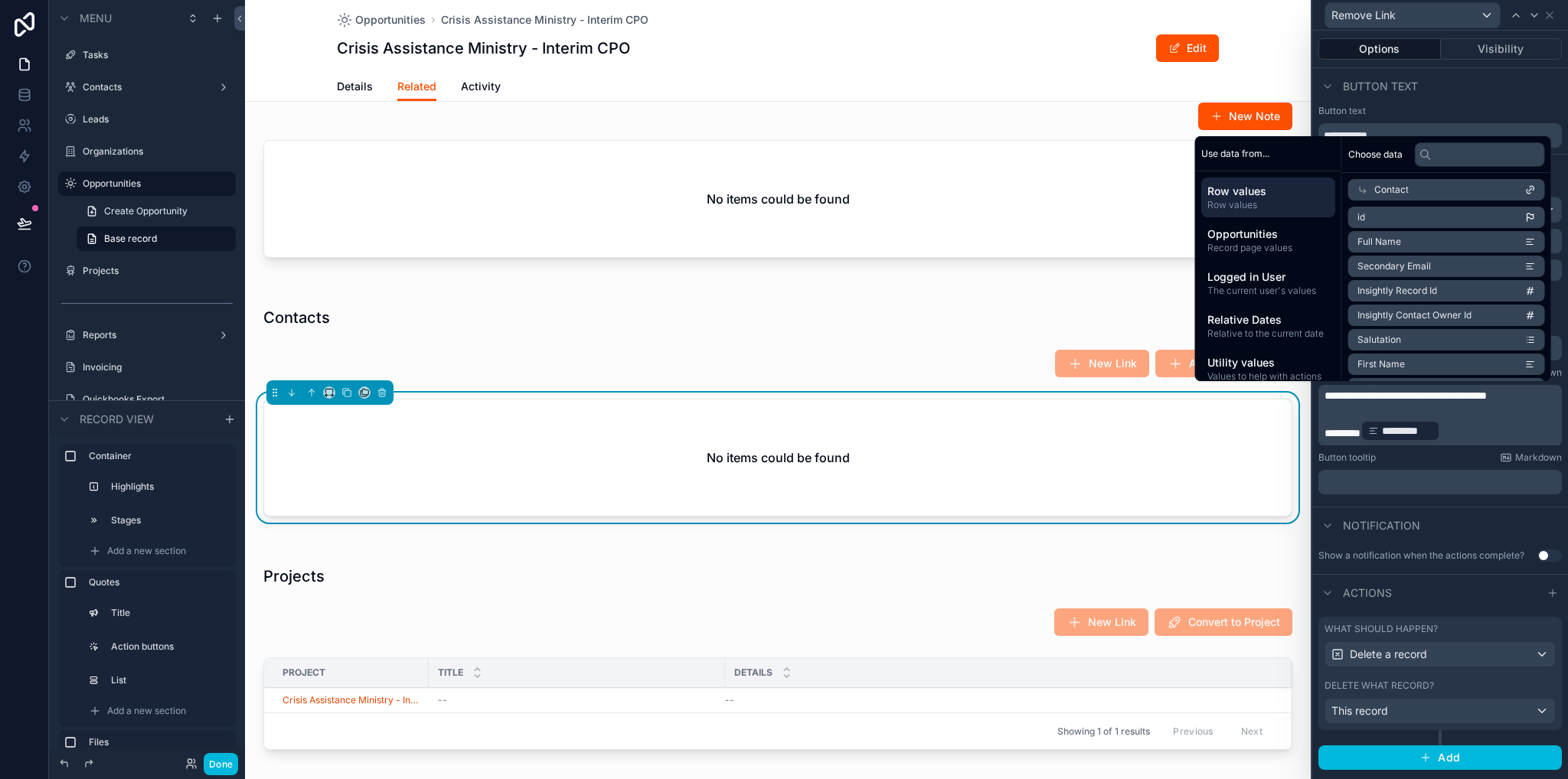
click at [909, 582] on div "scrollable content" at bounding box center [778, 660] width 1066 height 221
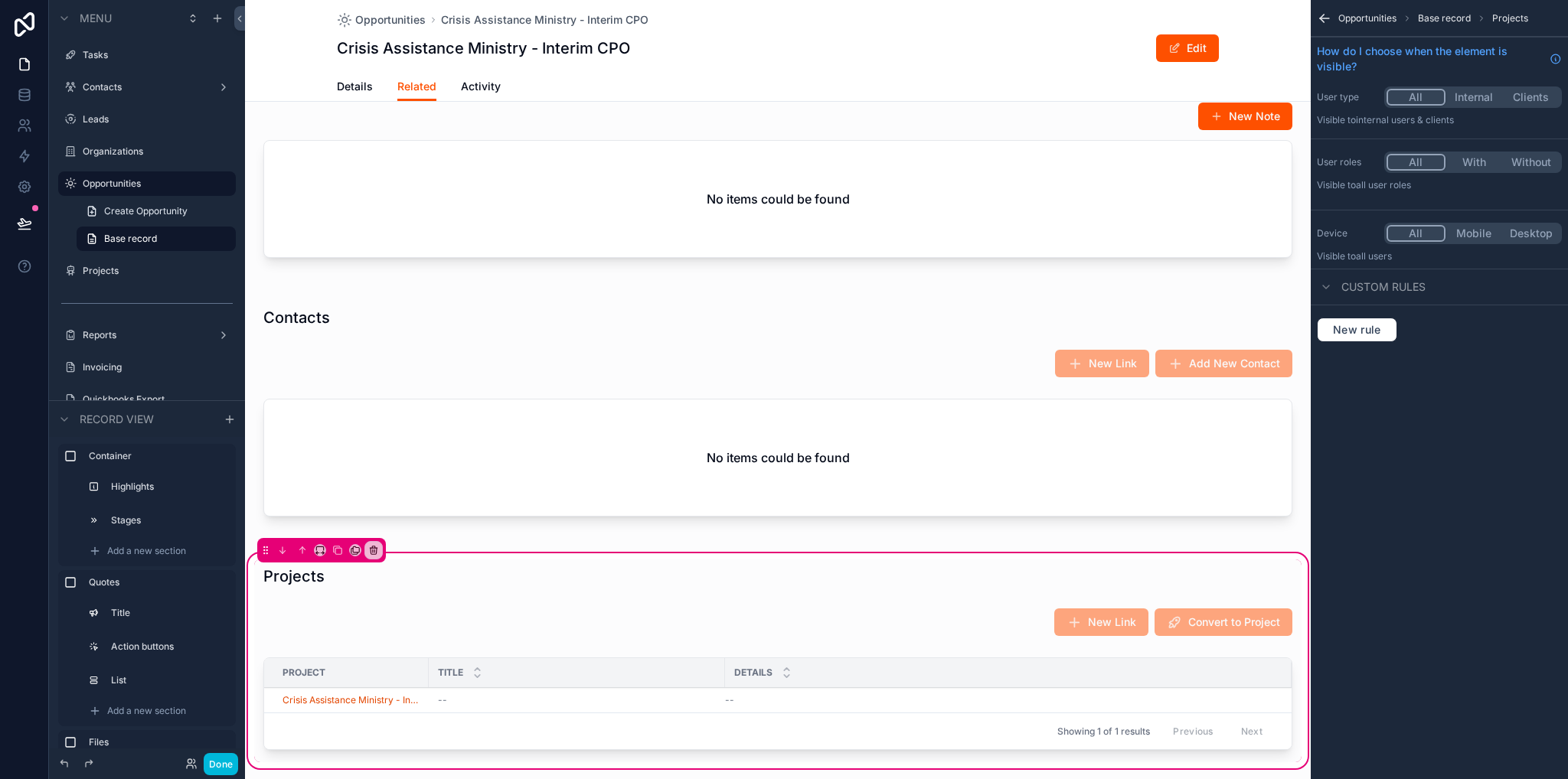
scroll to position [995, 0]
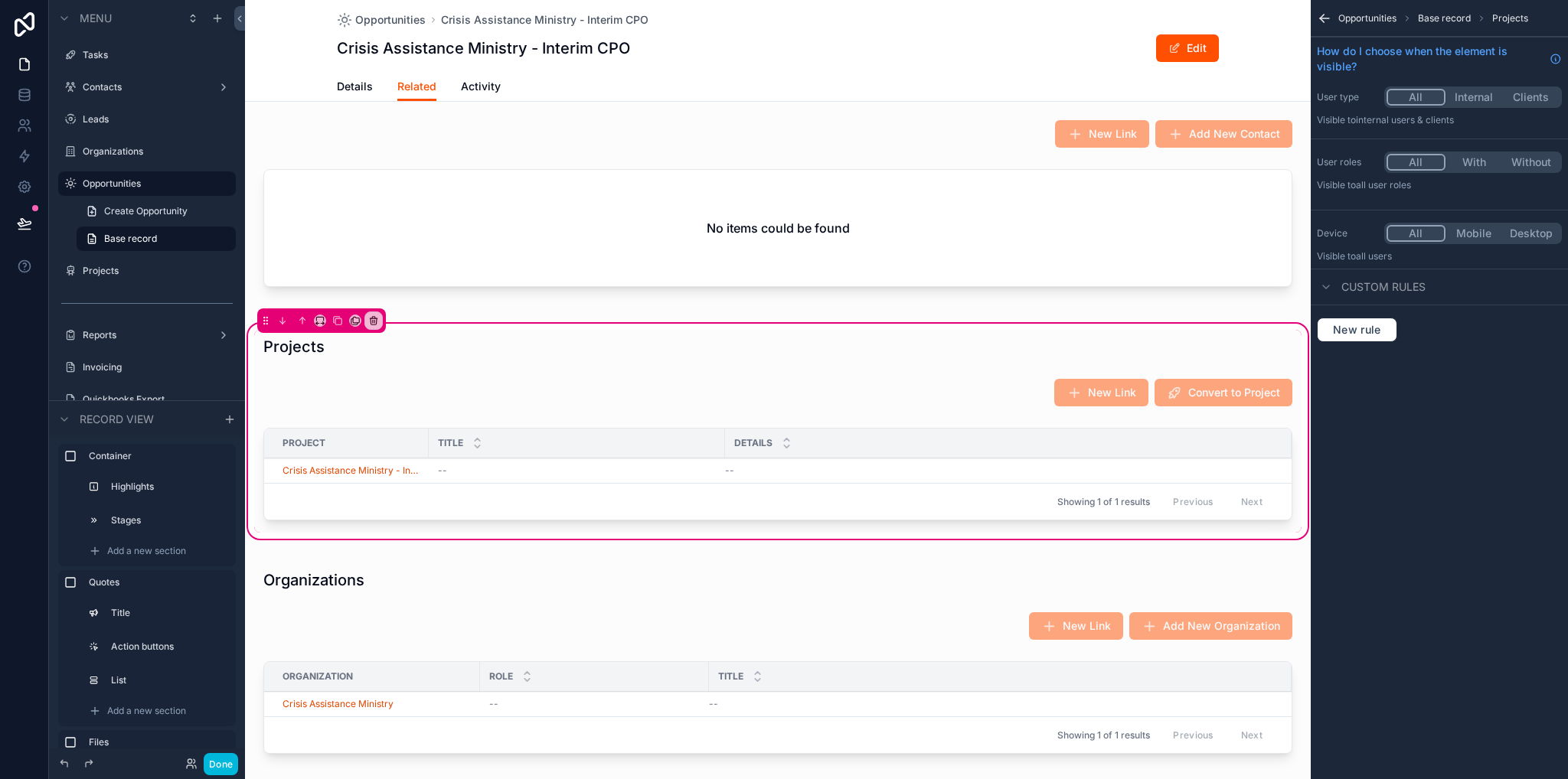
click at [827, 500] on div "Showing 1 of 1 results Previous Next" at bounding box center [778, 501] width 1028 height 36
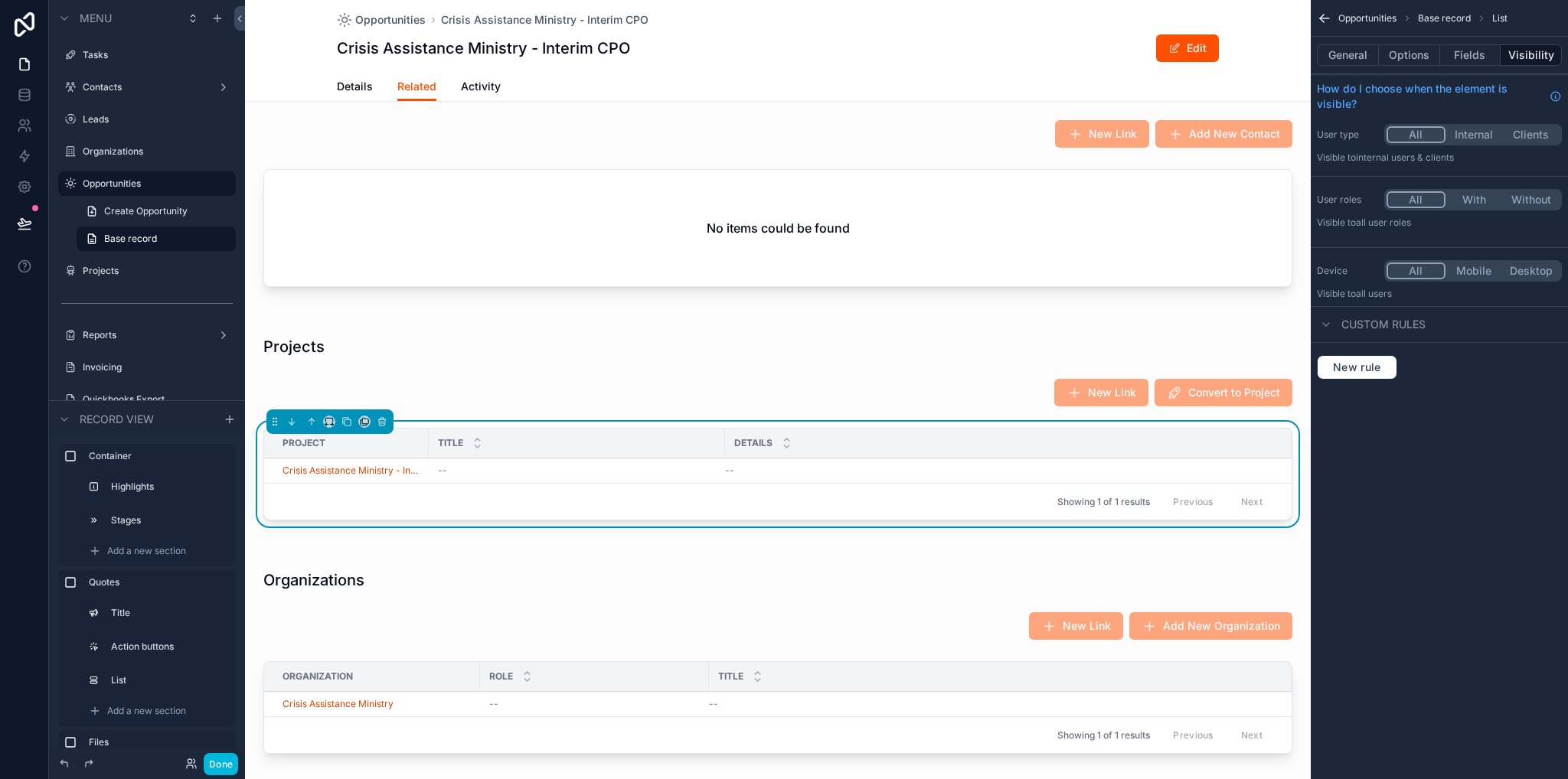
click at [1409, 52] on button "Options" at bounding box center [1409, 55] width 61 height 21
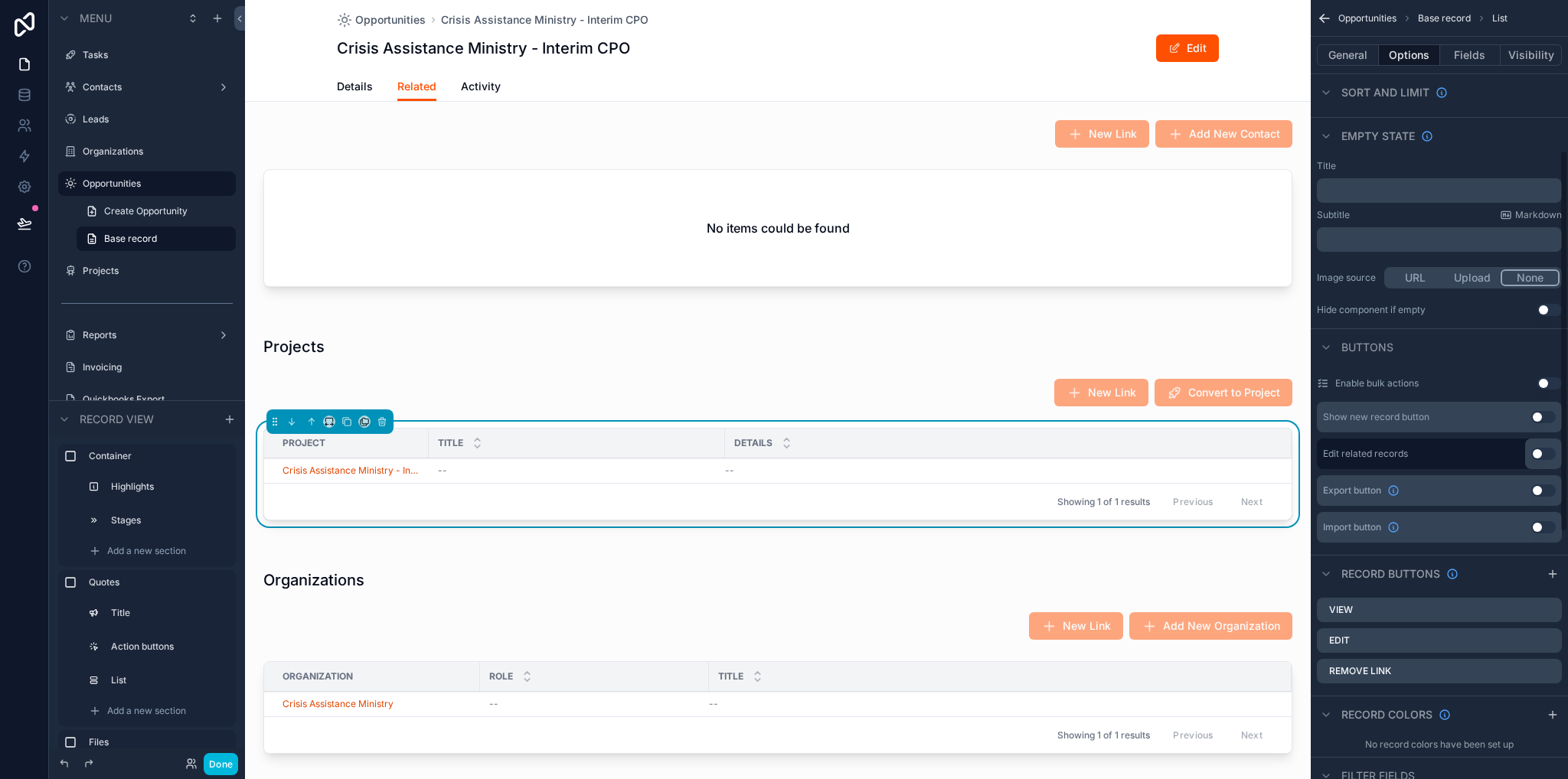
scroll to position [306, 0]
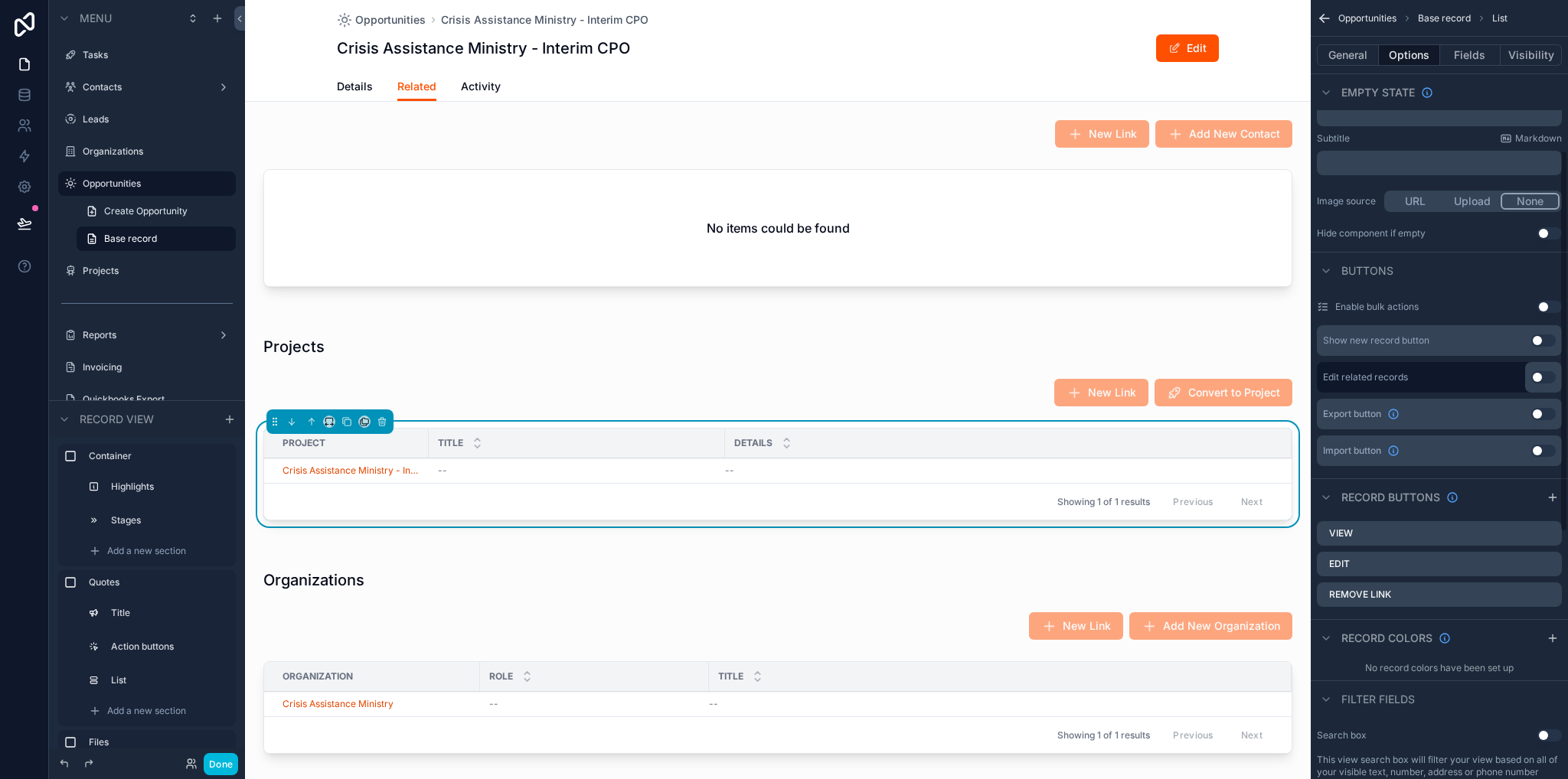
click at [0, 0] on icon "scrollable content" at bounding box center [0, 0] width 0 height 0
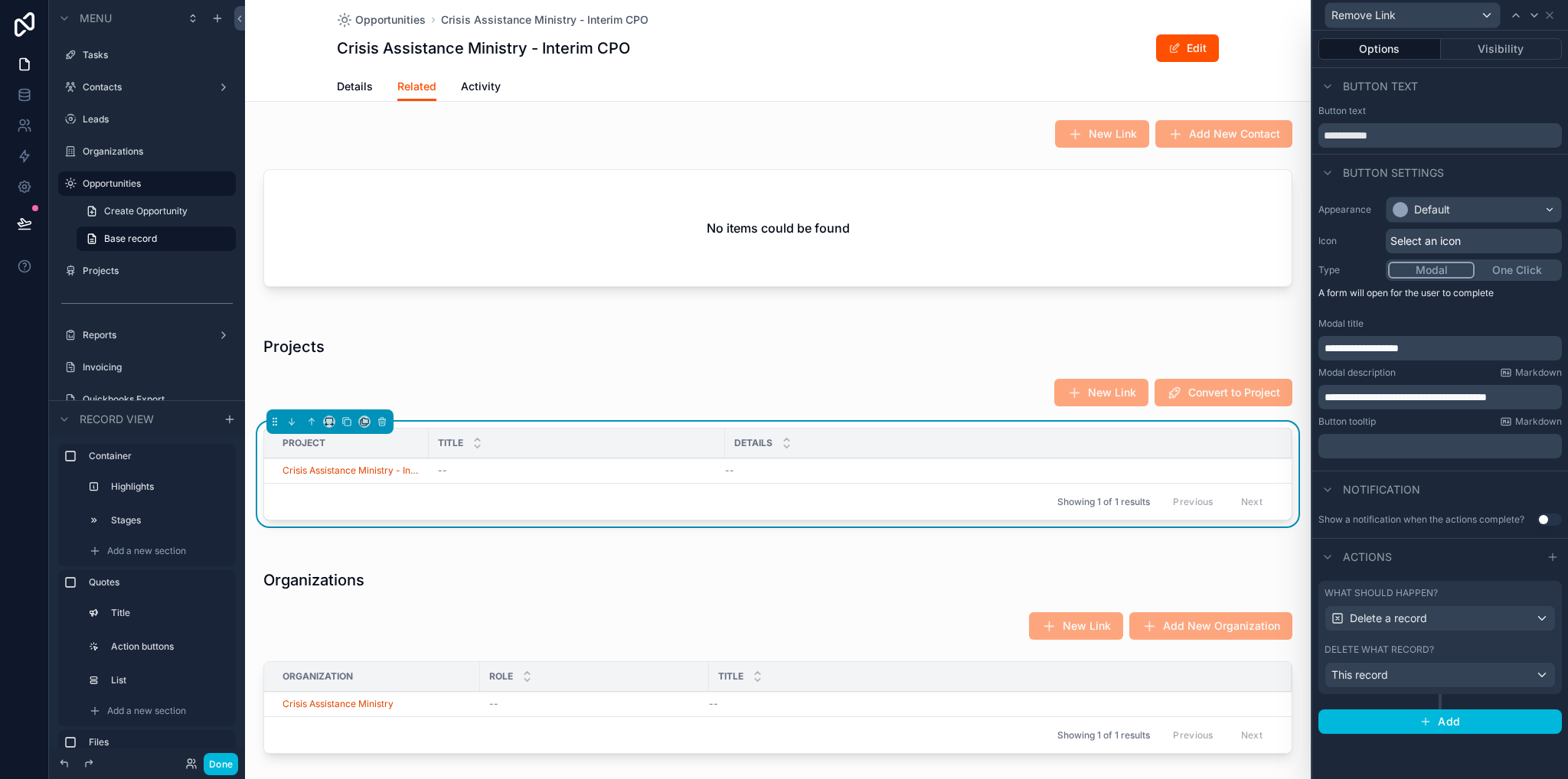
click at [1541, 396] on p "**********" at bounding box center [1442, 397] width 235 height 15
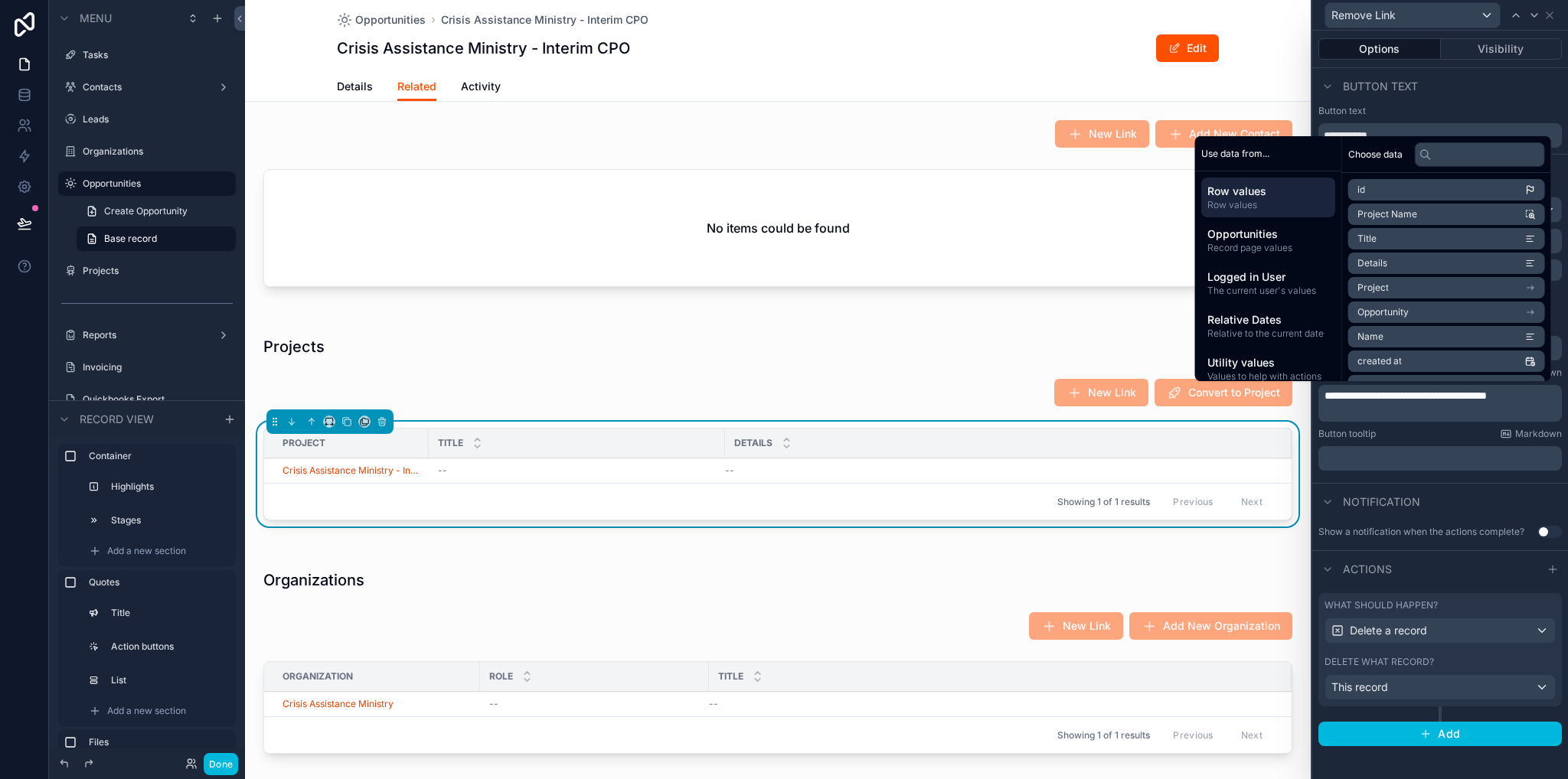
scroll to position [0, 0]
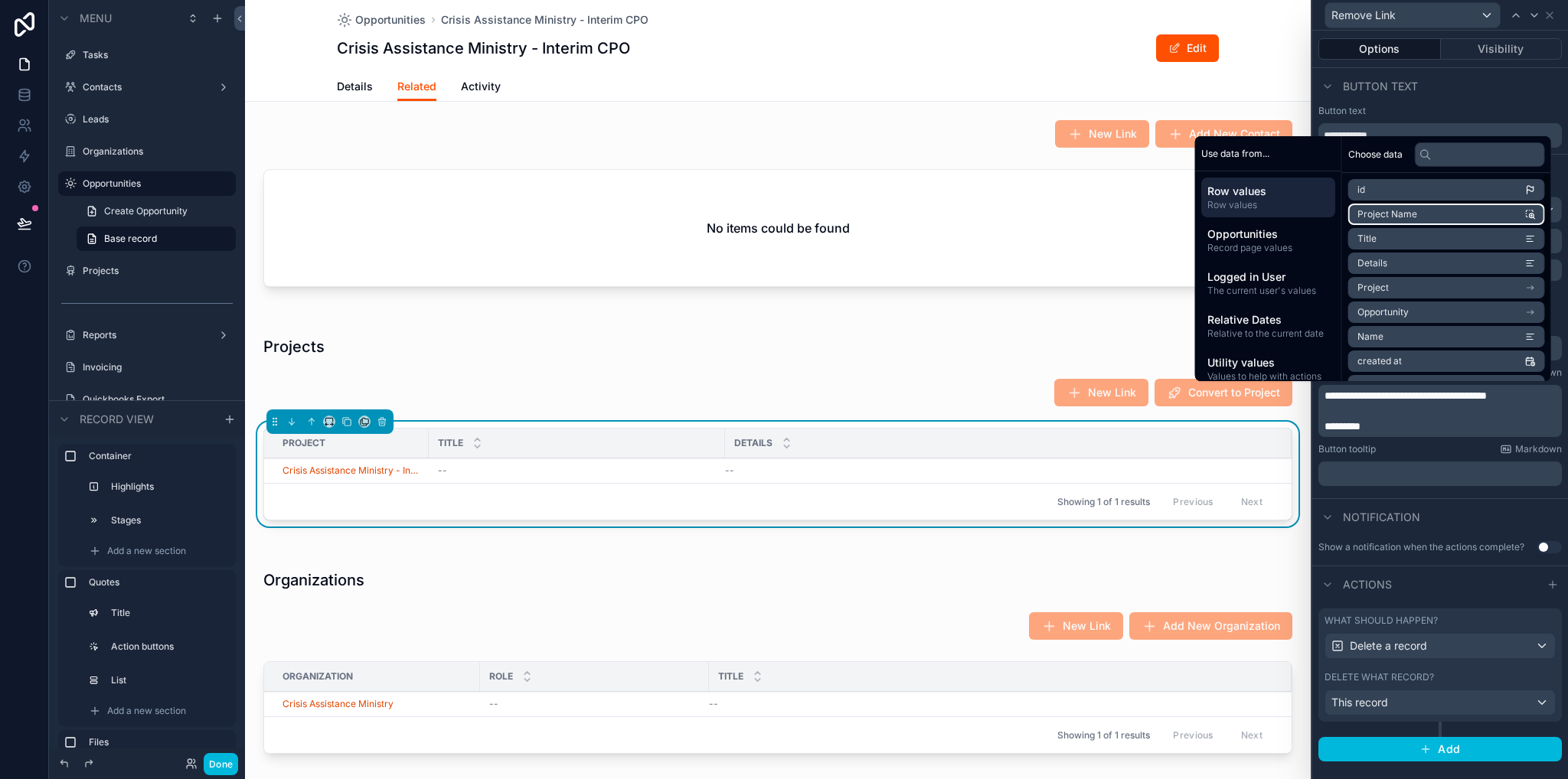
click at [1385, 212] on span "Project Name" at bounding box center [1388, 214] width 60 height 12
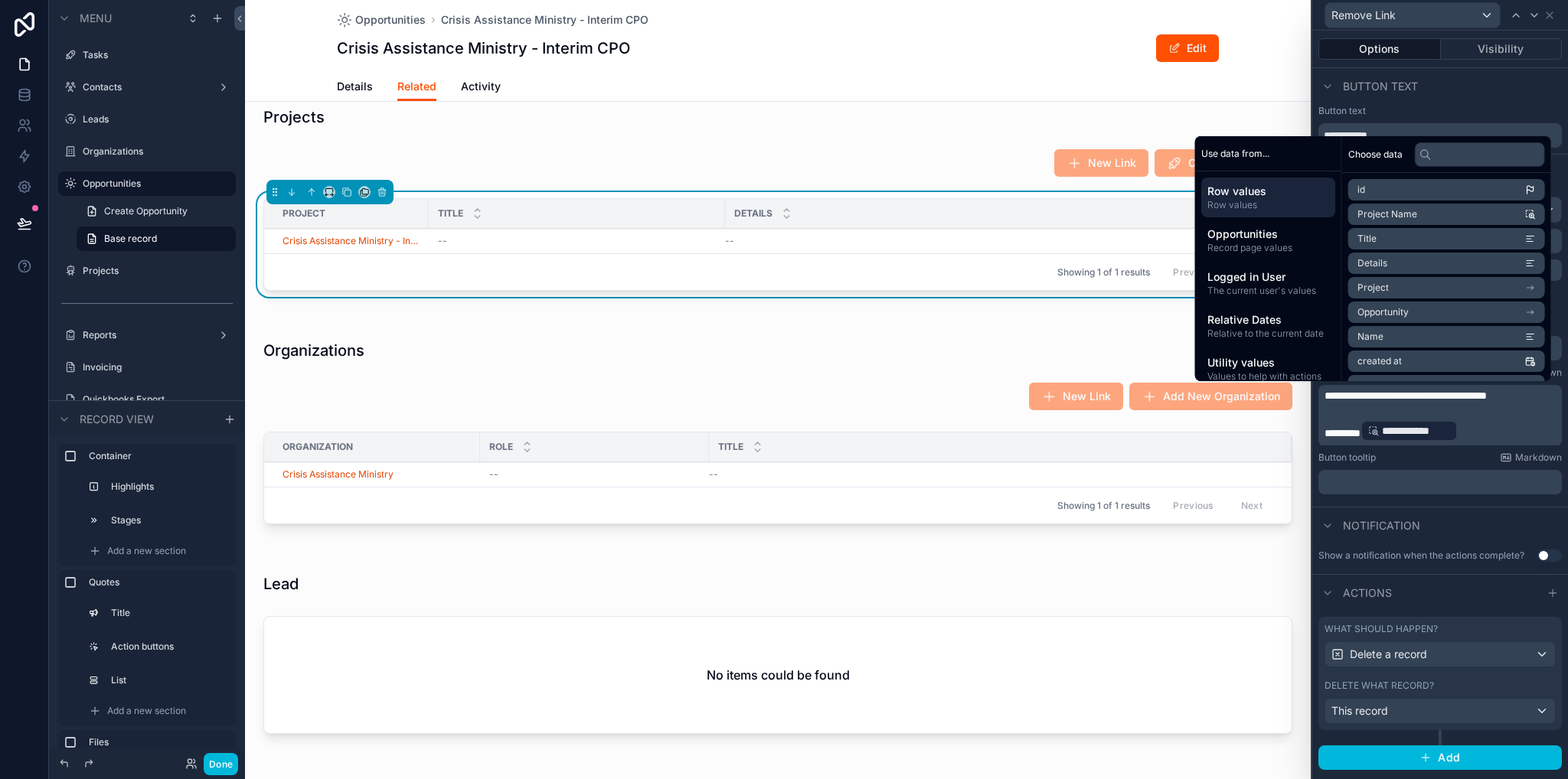
scroll to position [1301, 0]
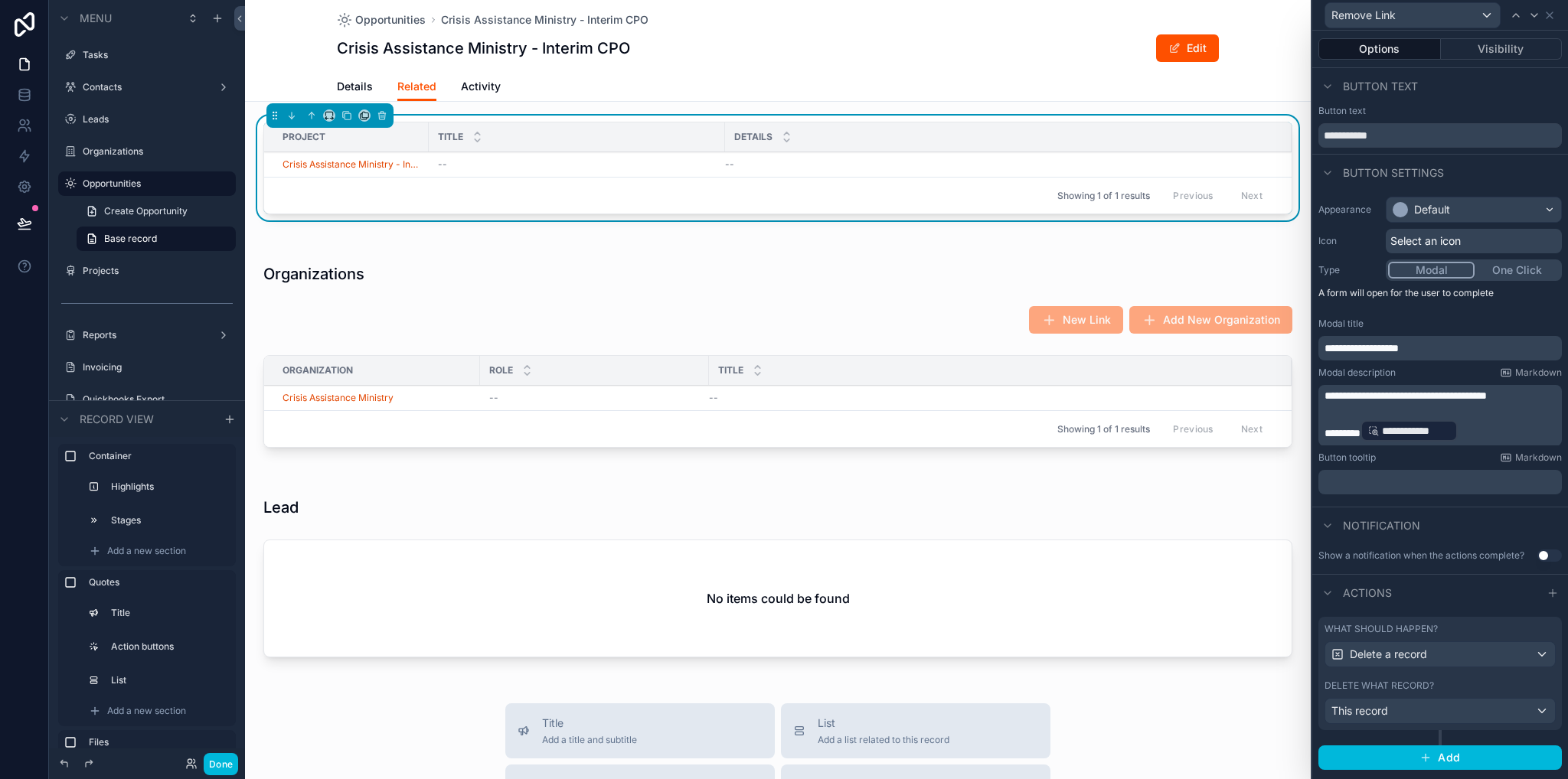
click at [824, 411] on div "Showing 1 of 1 results Previous Next" at bounding box center [778, 428] width 1028 height 36
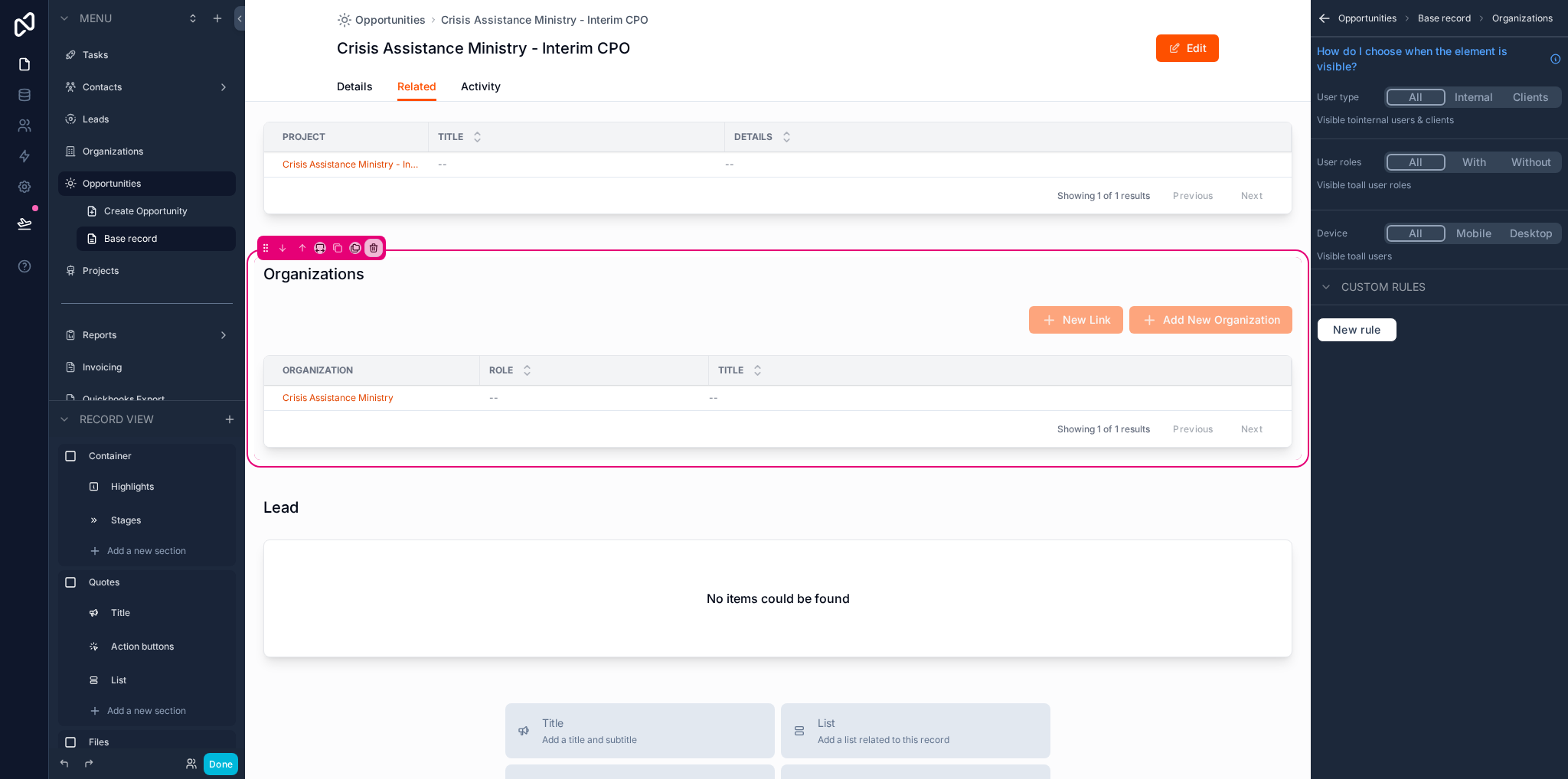
click at [890, 455] on div "scrollable content" at bounding box center [778, 404] width 1047 height 111
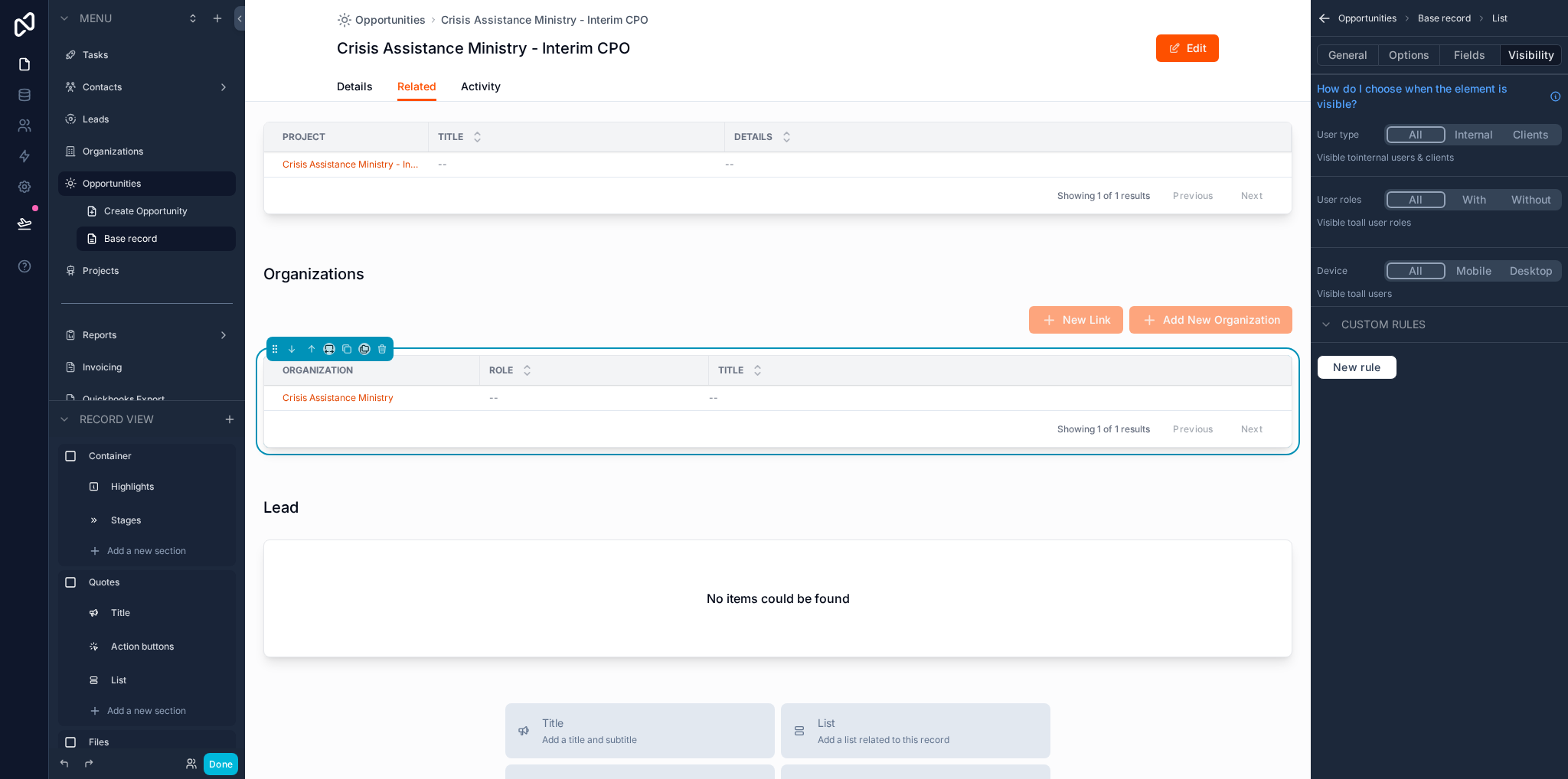
click at [1413, 55] on button "Options" at bounding box center [1409, 55] width 61 height 21
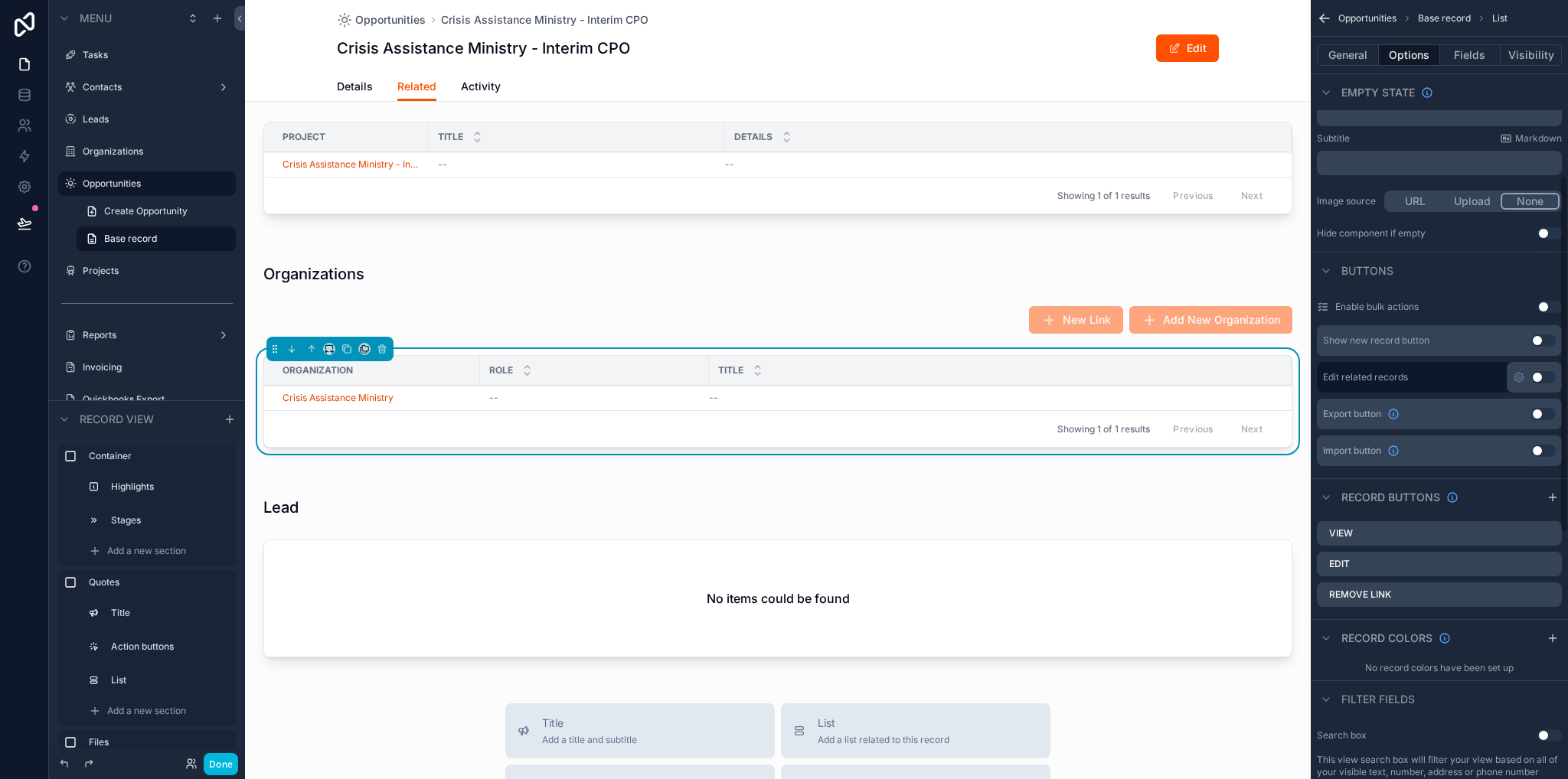
scroll to position [383, 0]
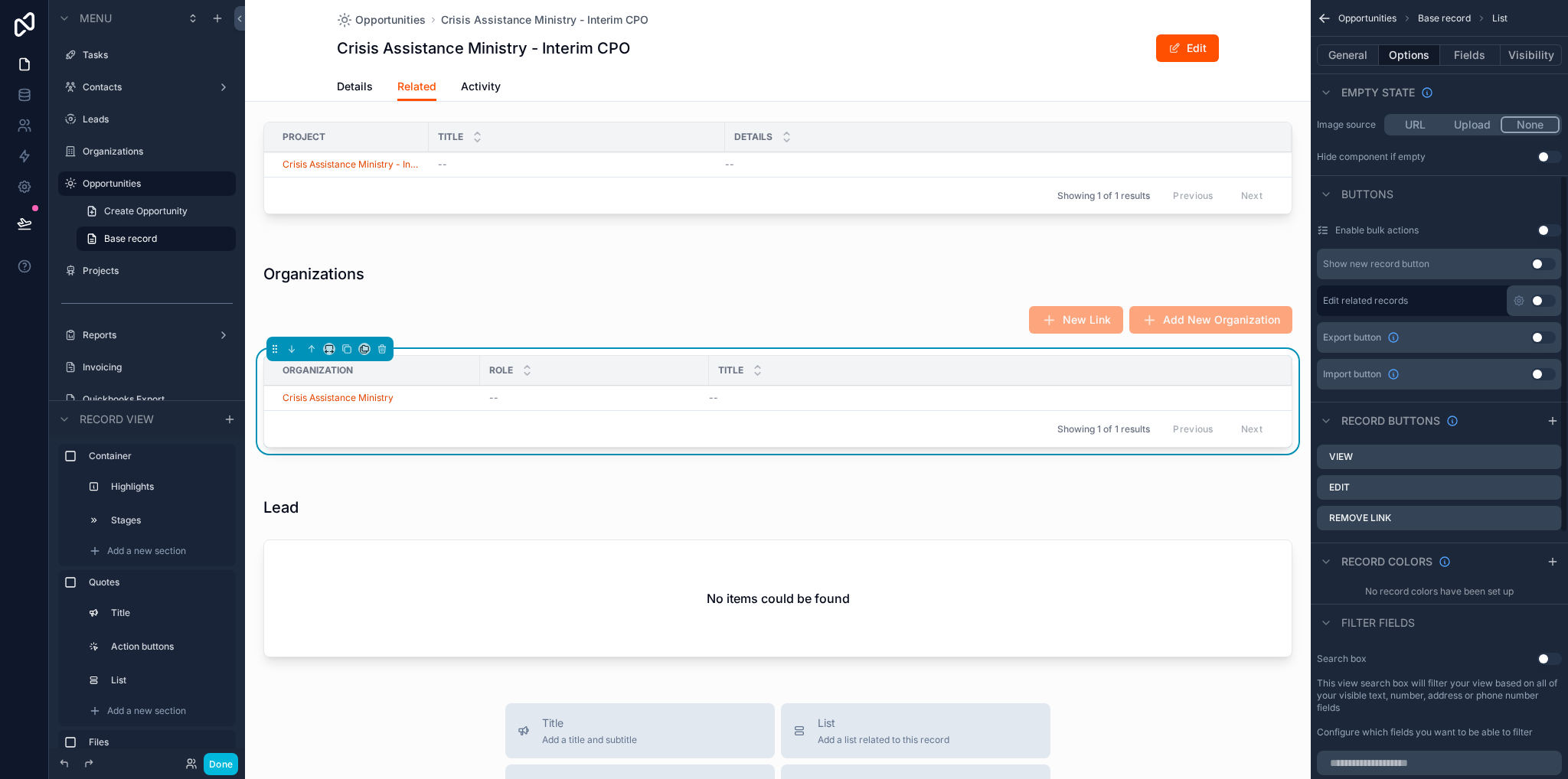
click at [0, 0] on icon "scrollable content" at bounding box center [0, 0] width 0 height 0
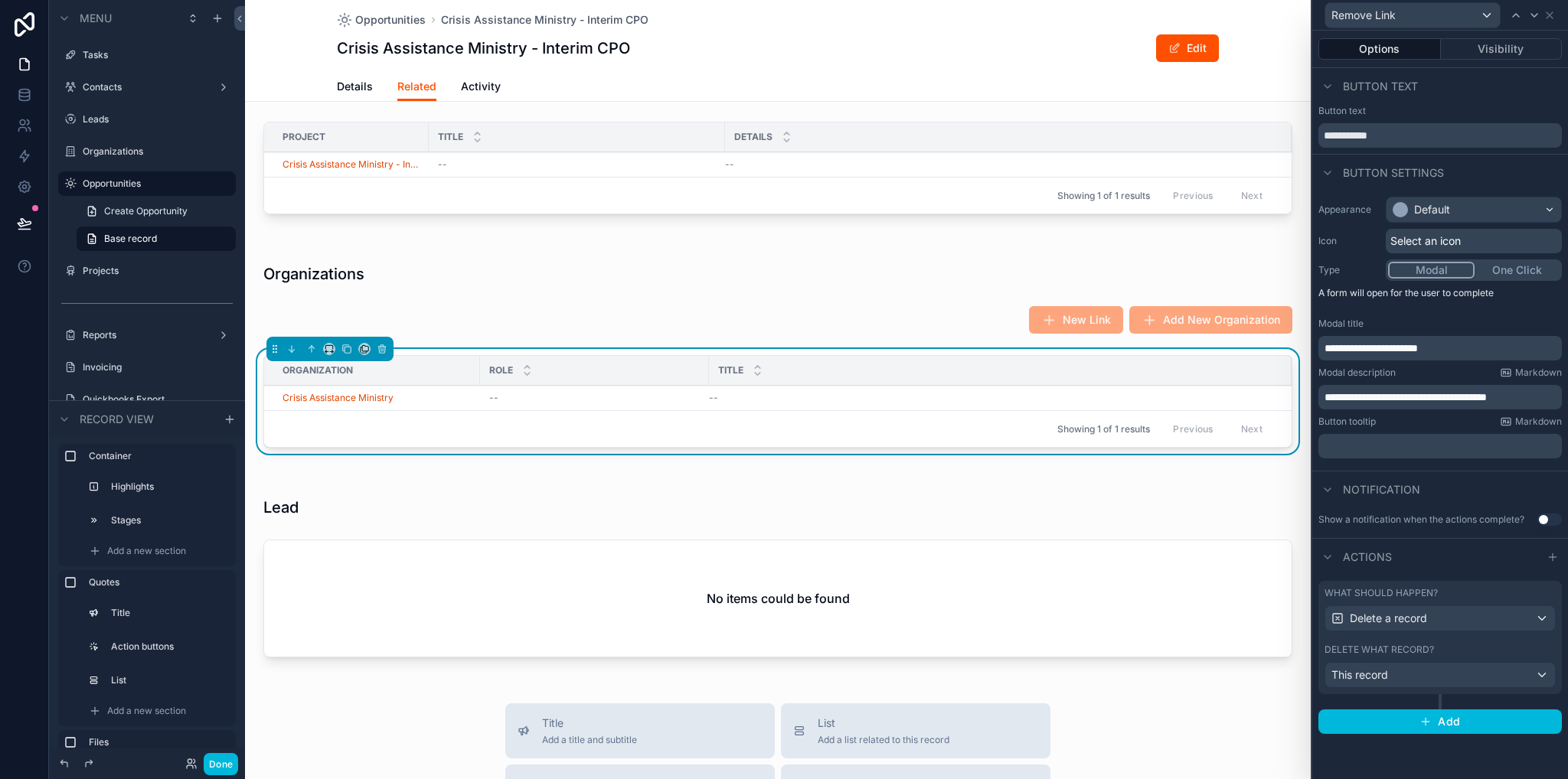
click at [1543, 399] on p "**********" at bounding box center [1442, 397] width 235 height 15
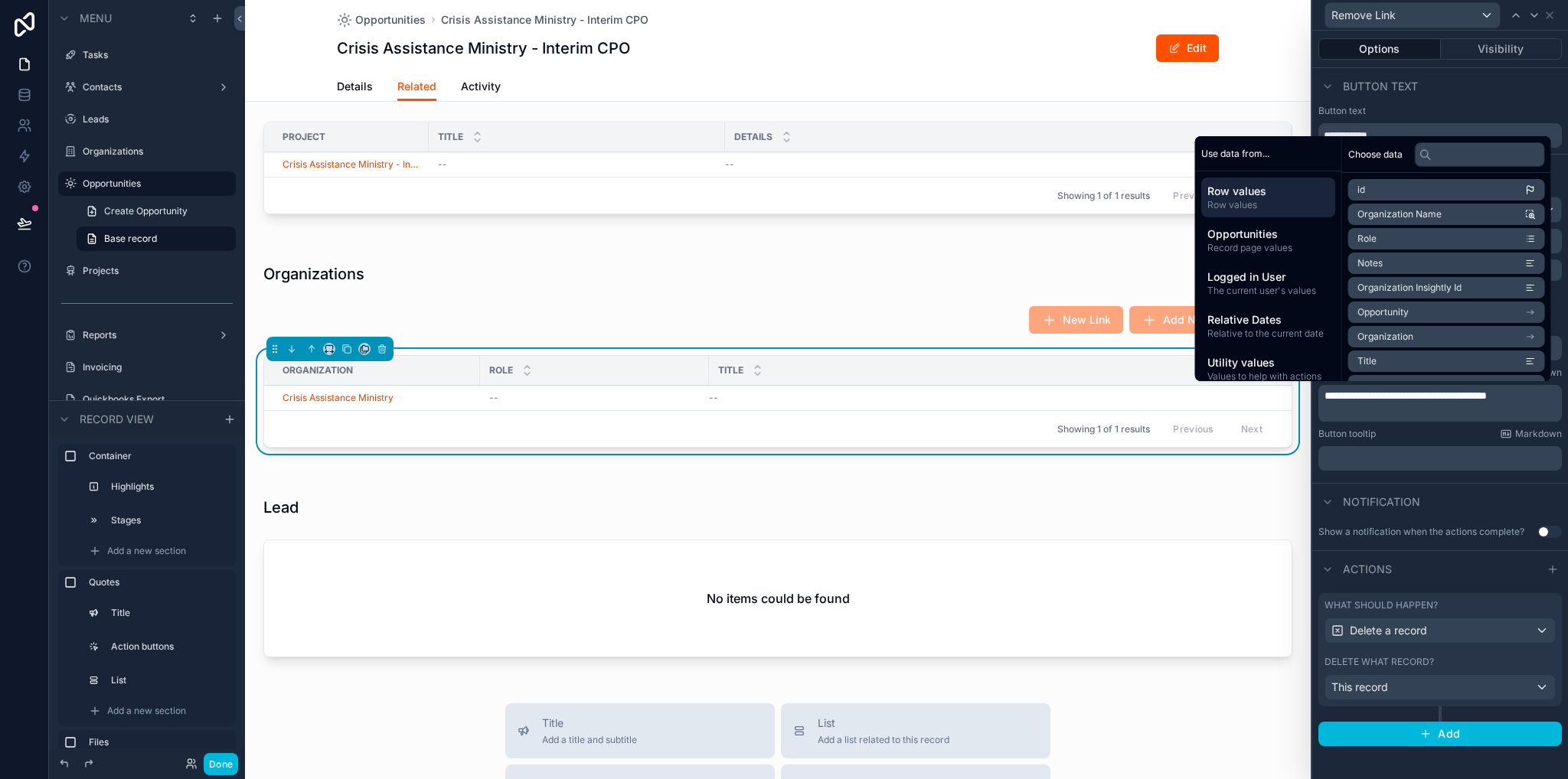
scroll to position [0, 0]
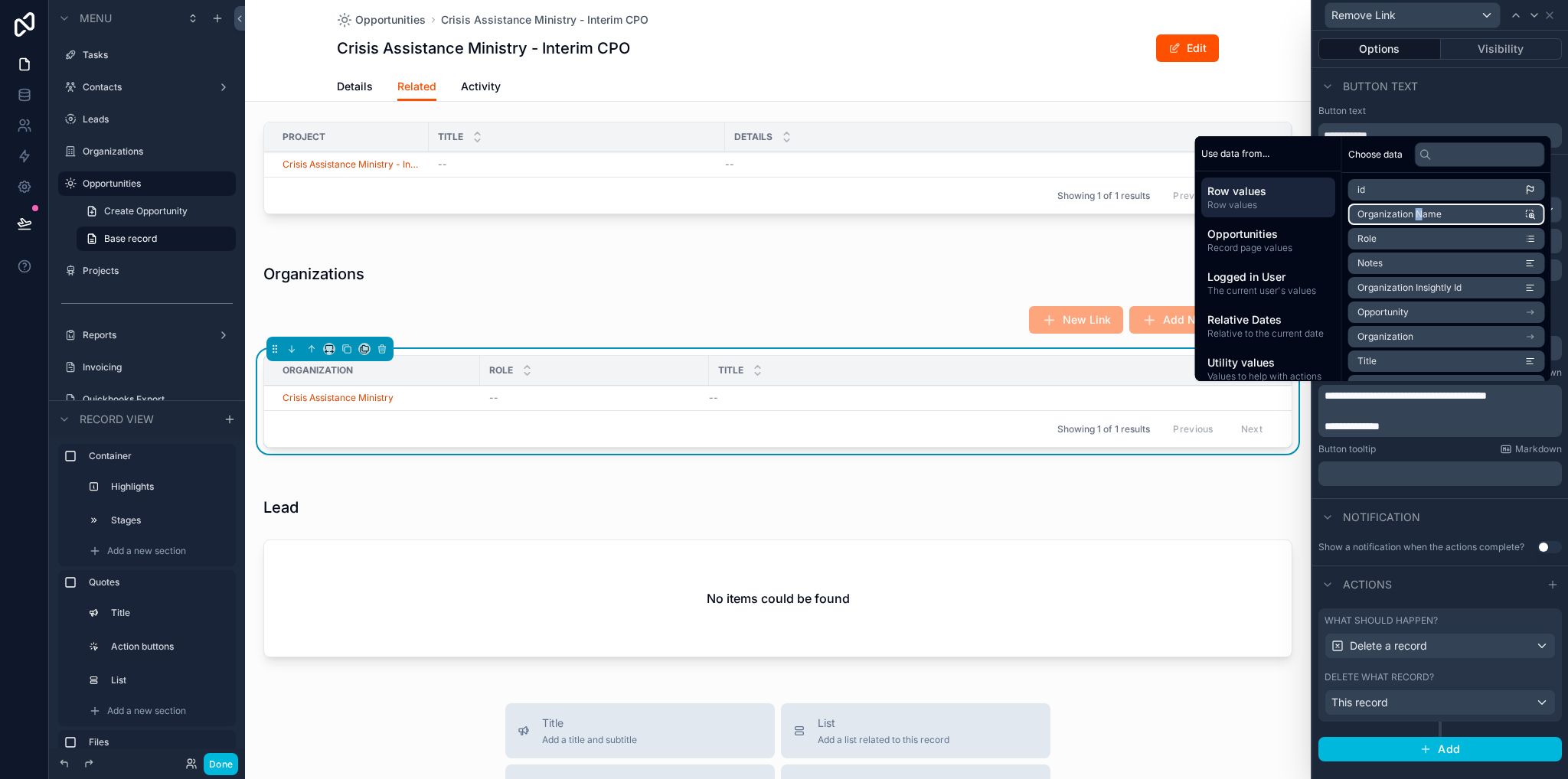
click at [1409, 214] on span "Organization Name" at bounding box center [1400, 214] width 84 height 12
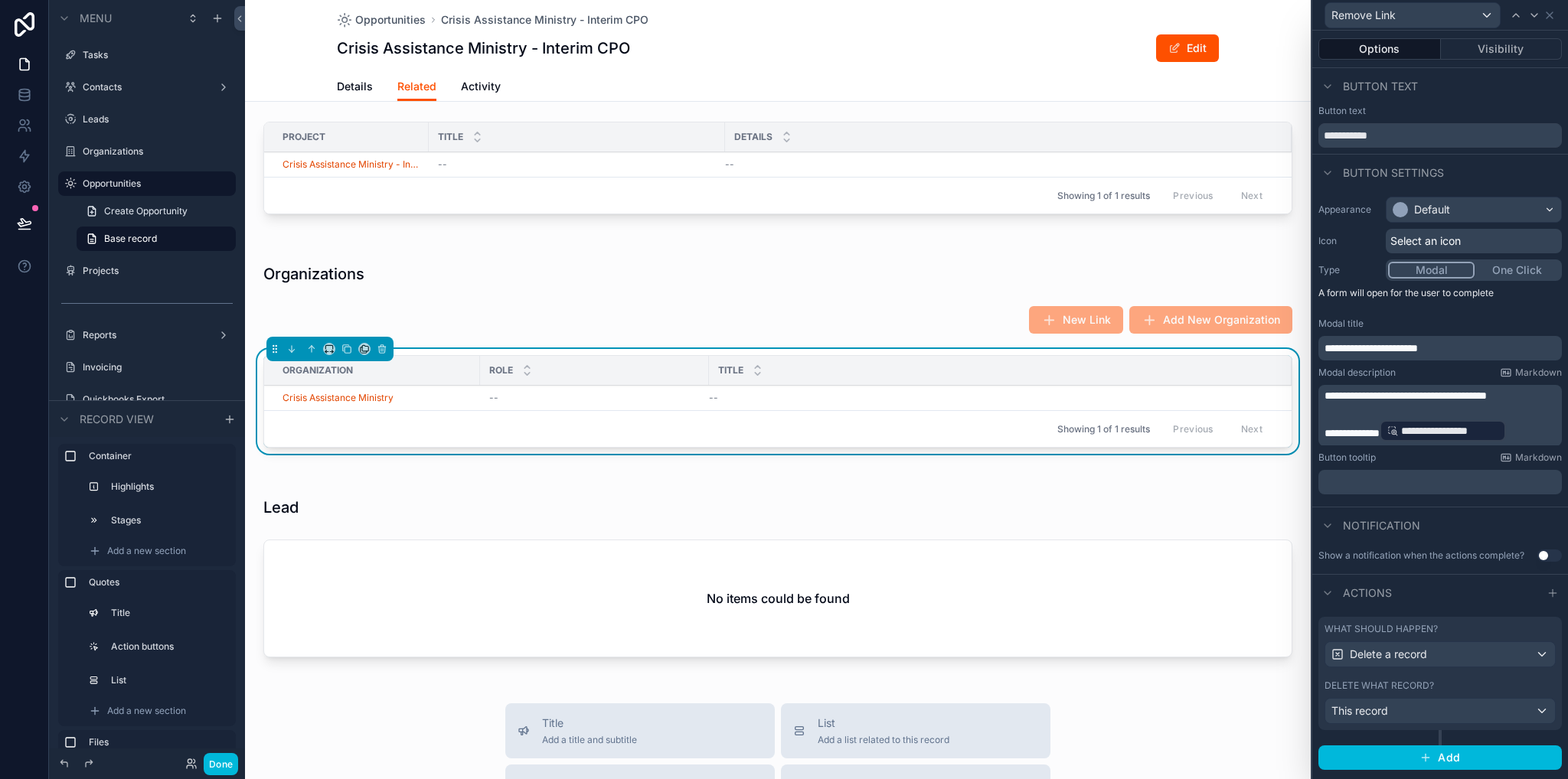
scroll to position [1530, 0]
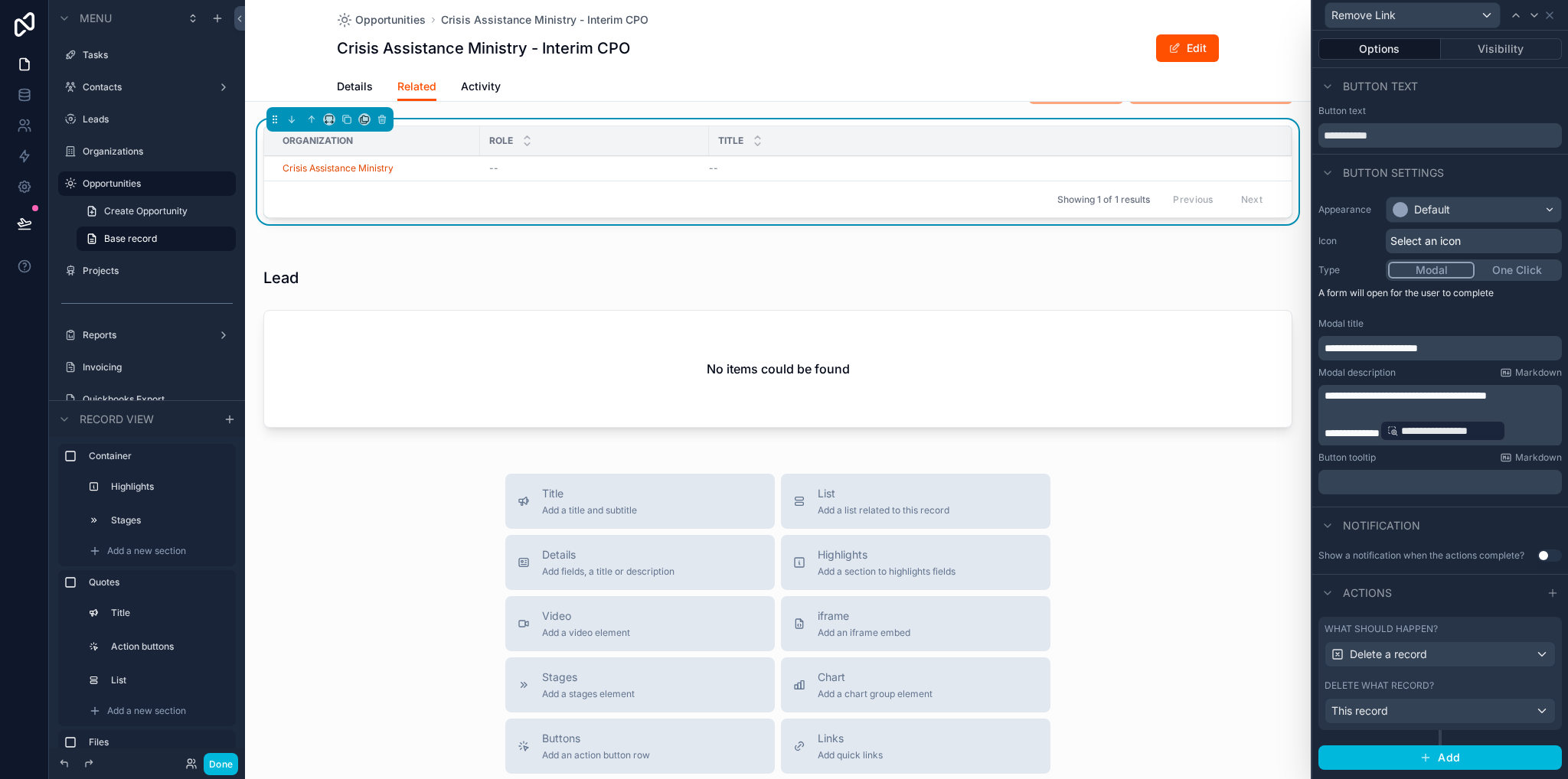
click at [961, 361] on div "scrollable content" at bounding box center [778, 350] width 1066 height 197
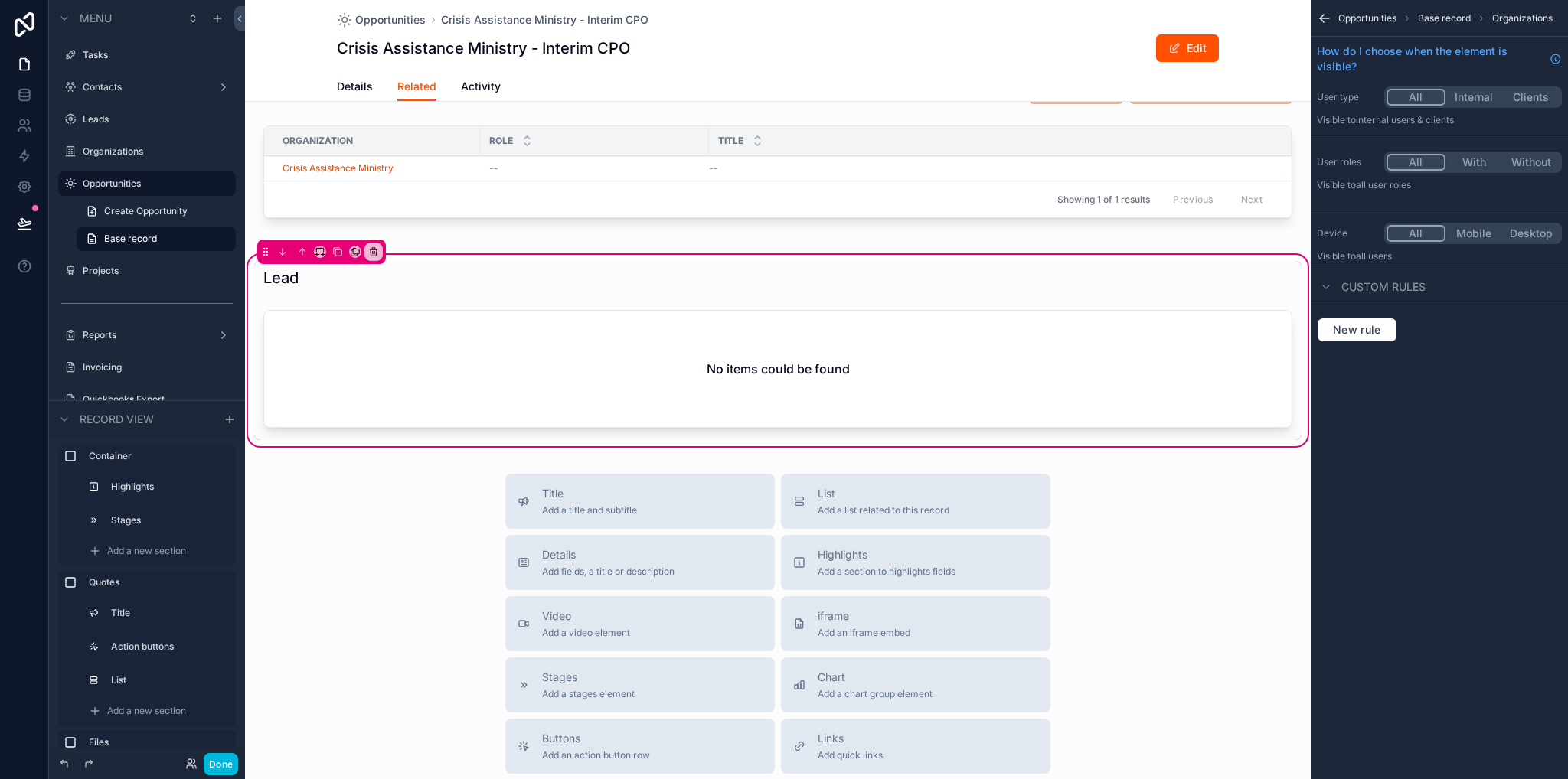
scroll to position [0, 0]
click at [1069, 362] on div "scrollable content" at bounding box center [778, 372] width 1047 height 136
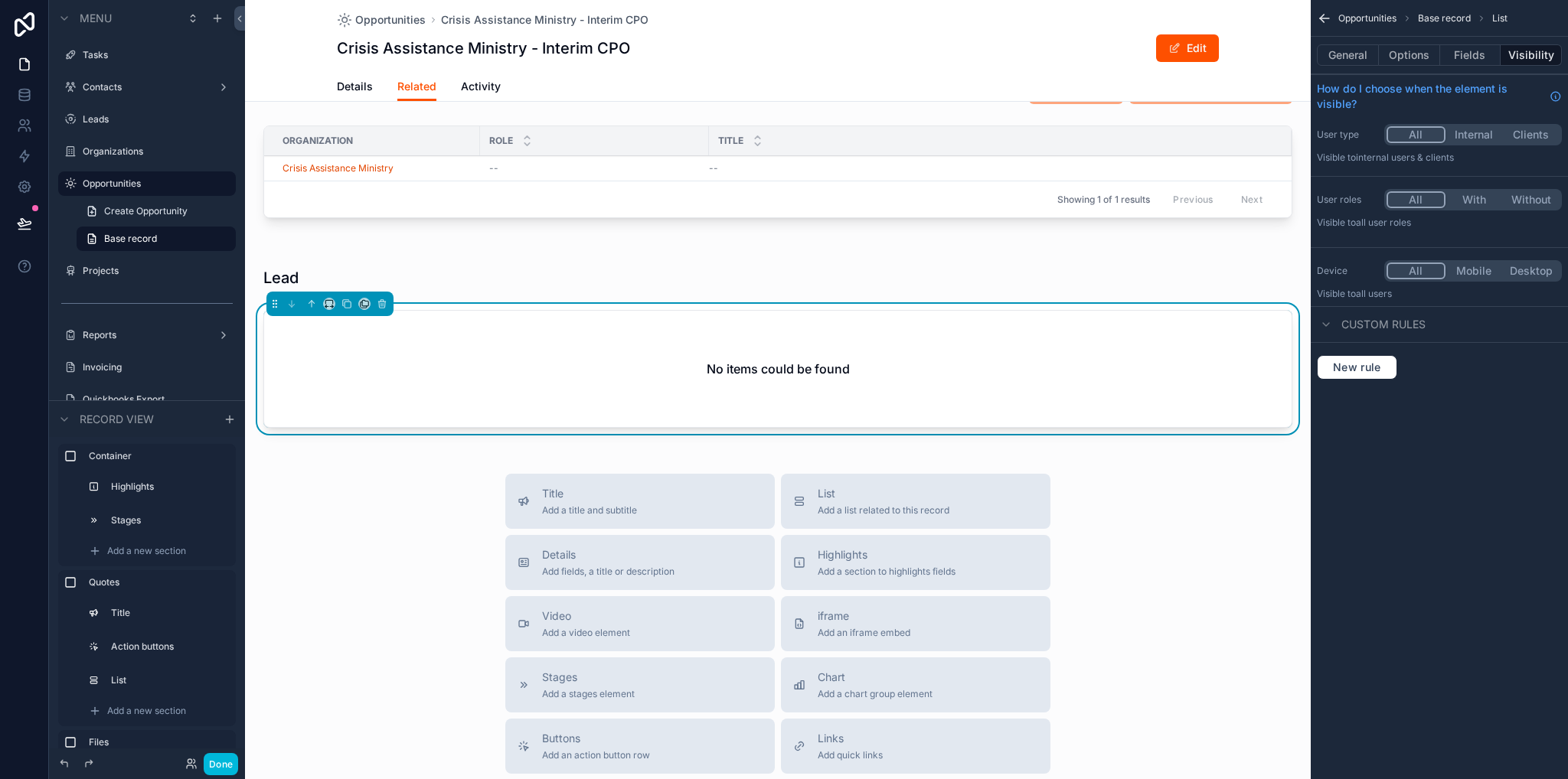
click at [1416, 58] on button "Options" at bounding box center [1409, 55] width 61 height 21
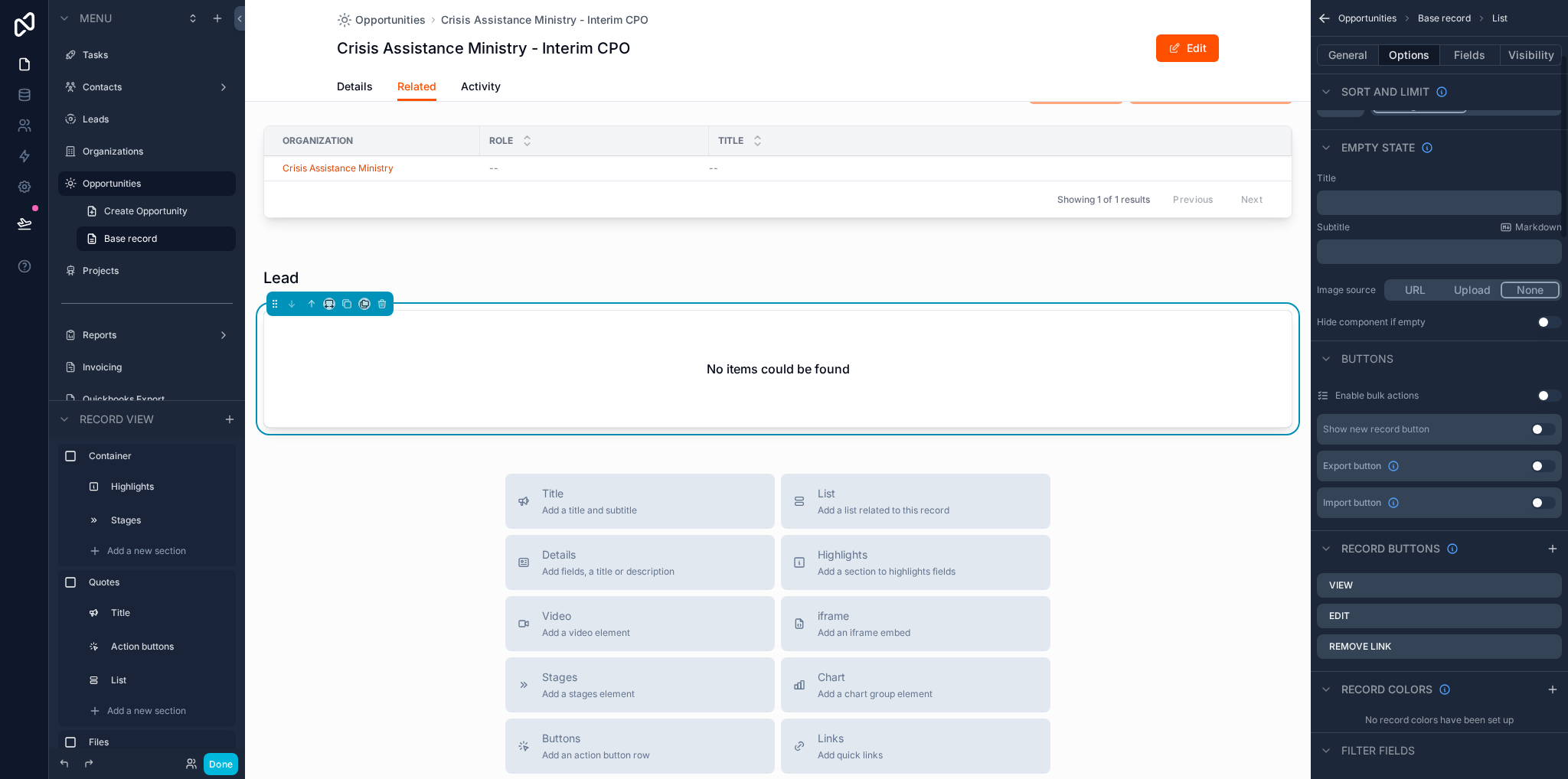
scroll to position [306, 0]
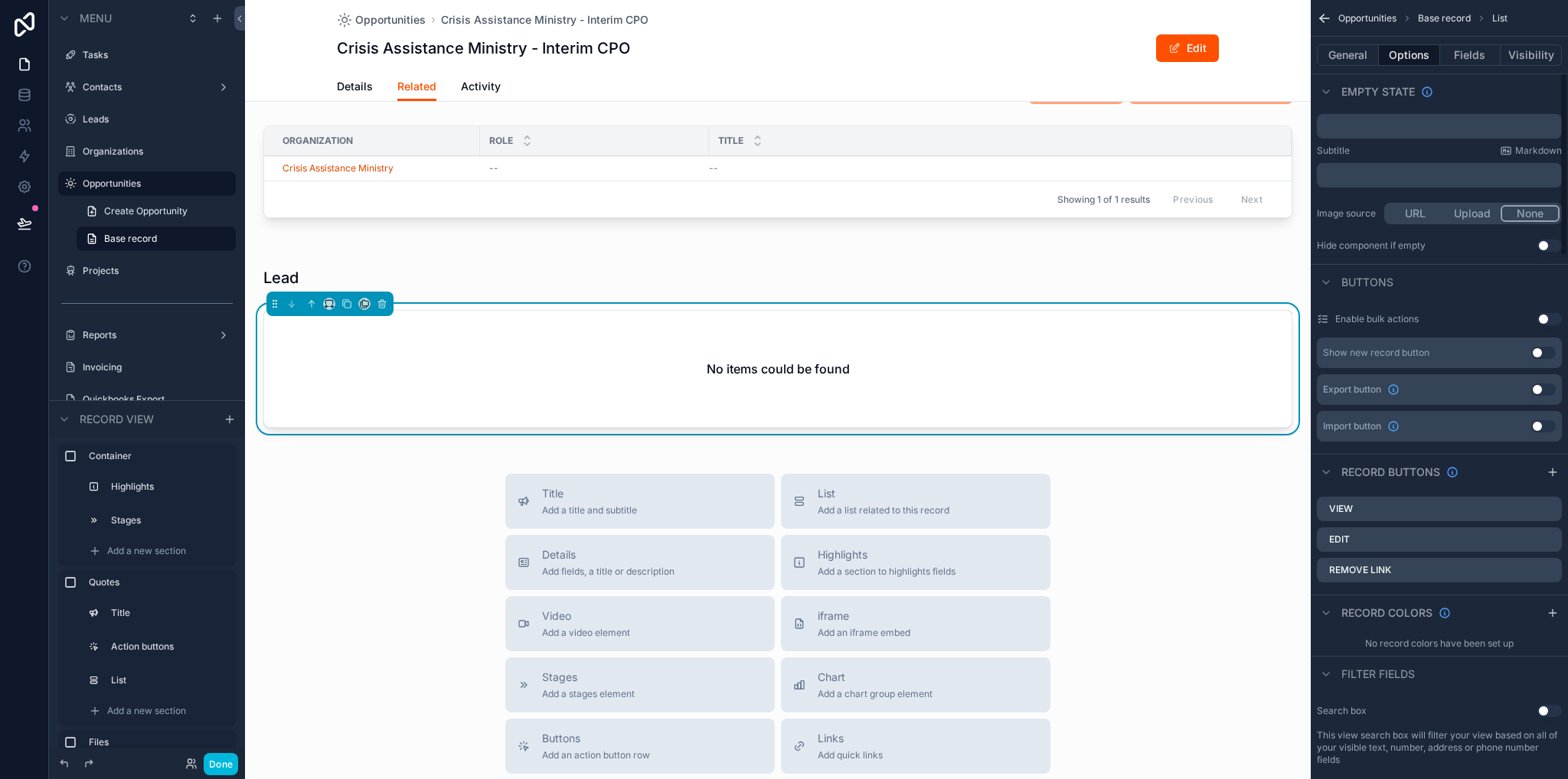
click at [0, 0] on icon "scrollable content" at bounding box center [0, 0] width 0 height 0
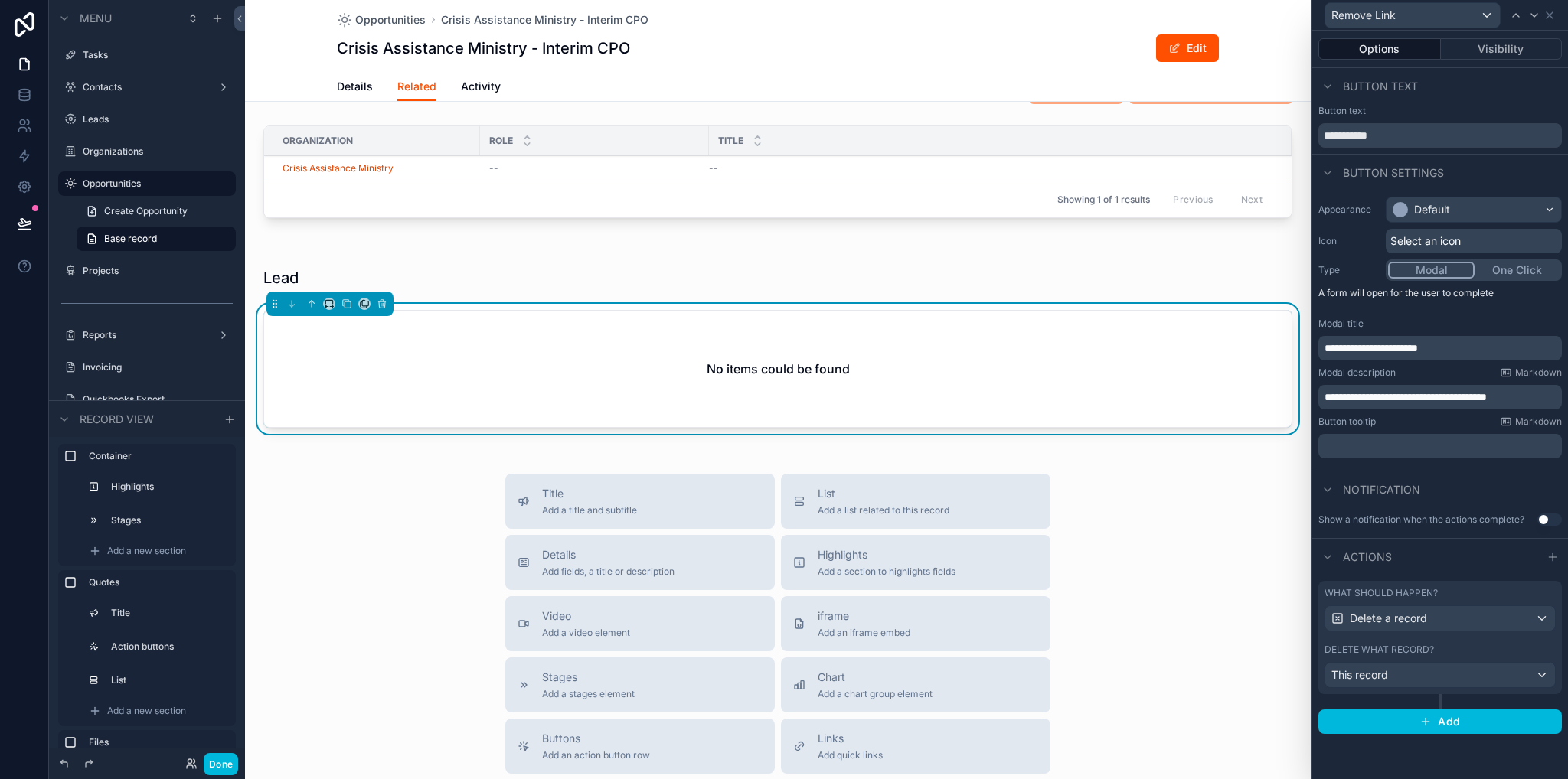
click at [1546, 392] on p "**********" at bounding box center [1442, 397] width 235 height 15
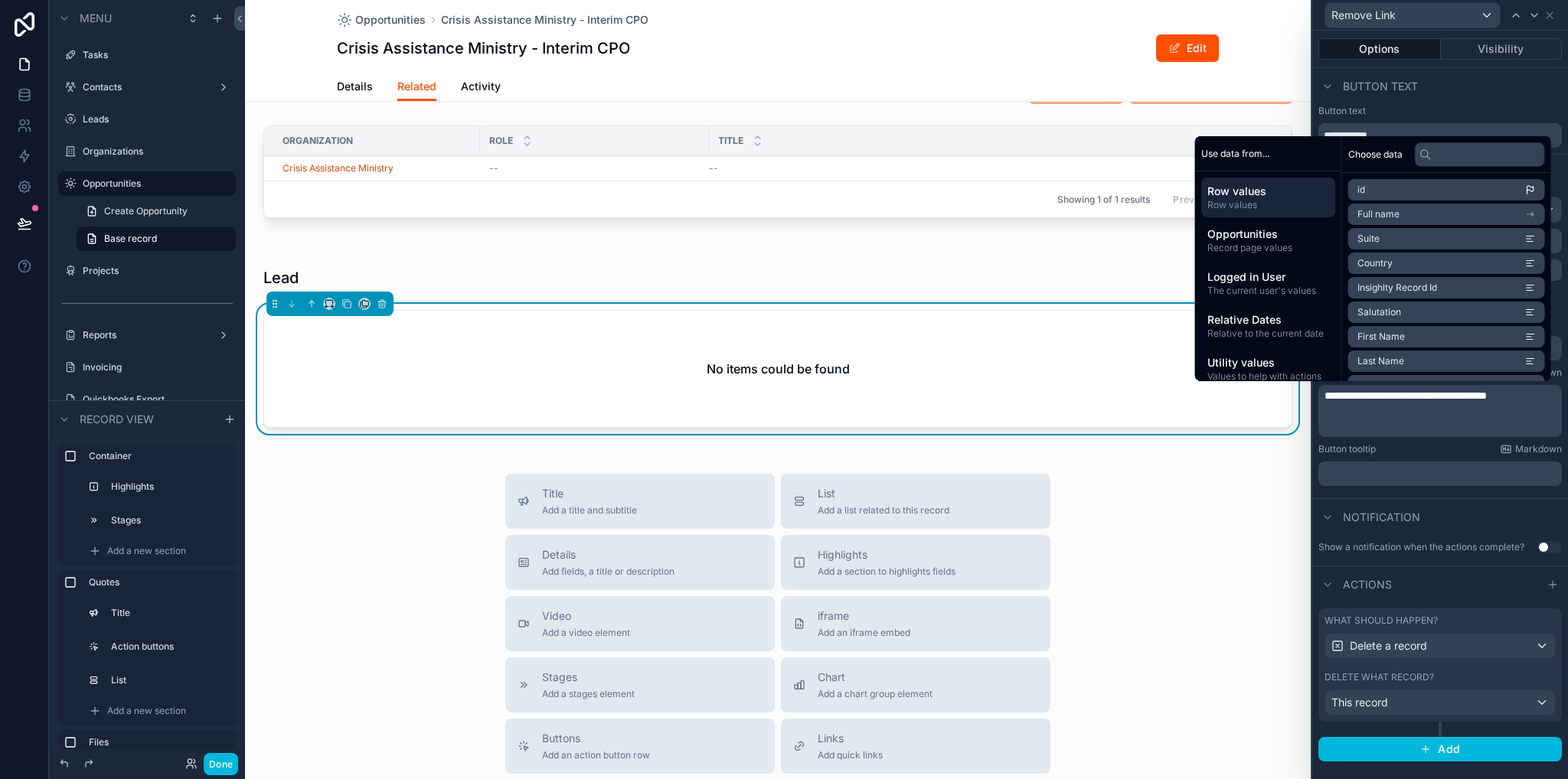
scroll to position [0, 0]
click at [1412, 215] on li "Full name" at bounding box center [1446, 214] width 197 height 21
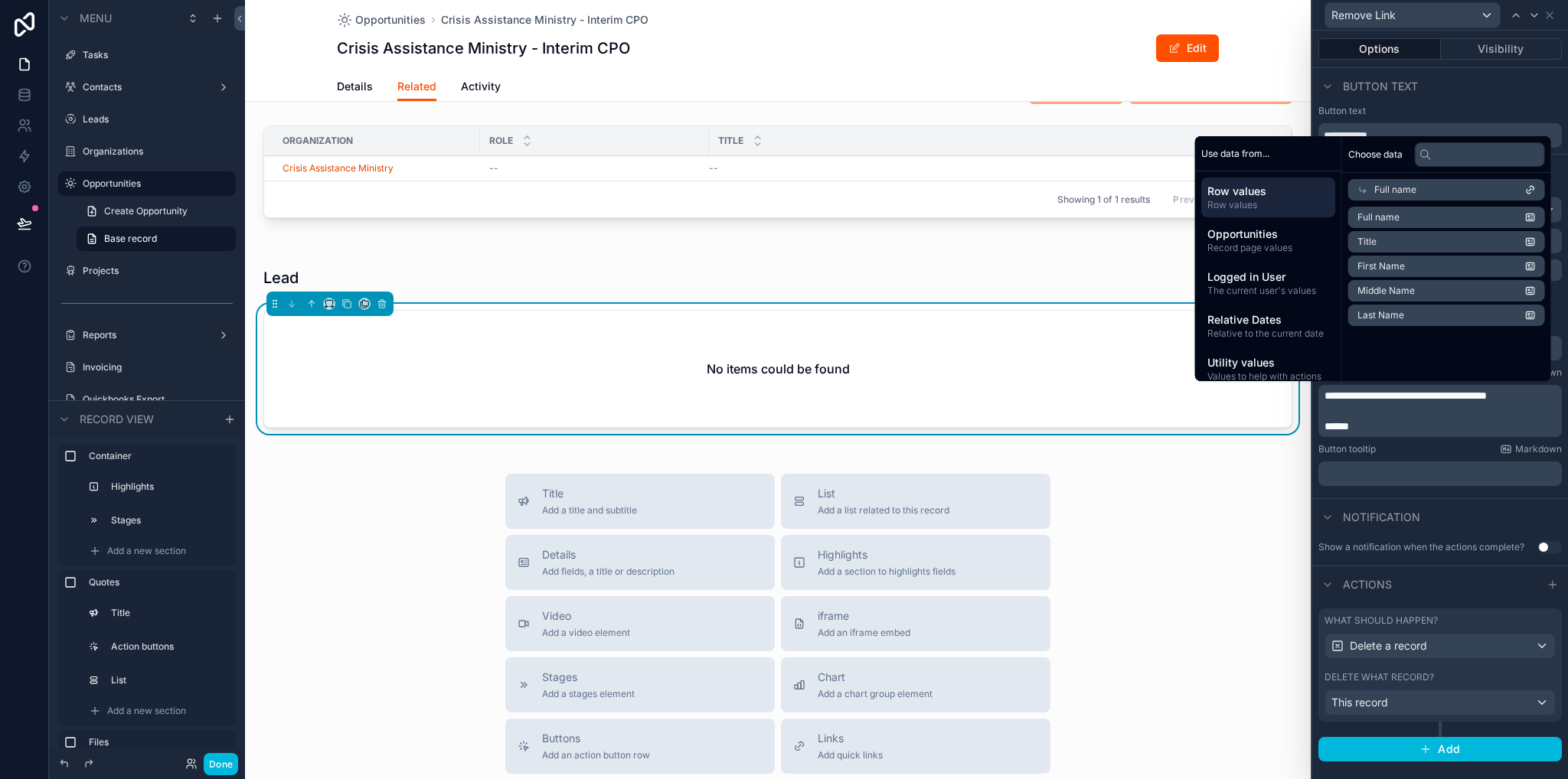
click at [1524, 505] on div "Notification" at bounding box center [1440, 516] width 256 height 36
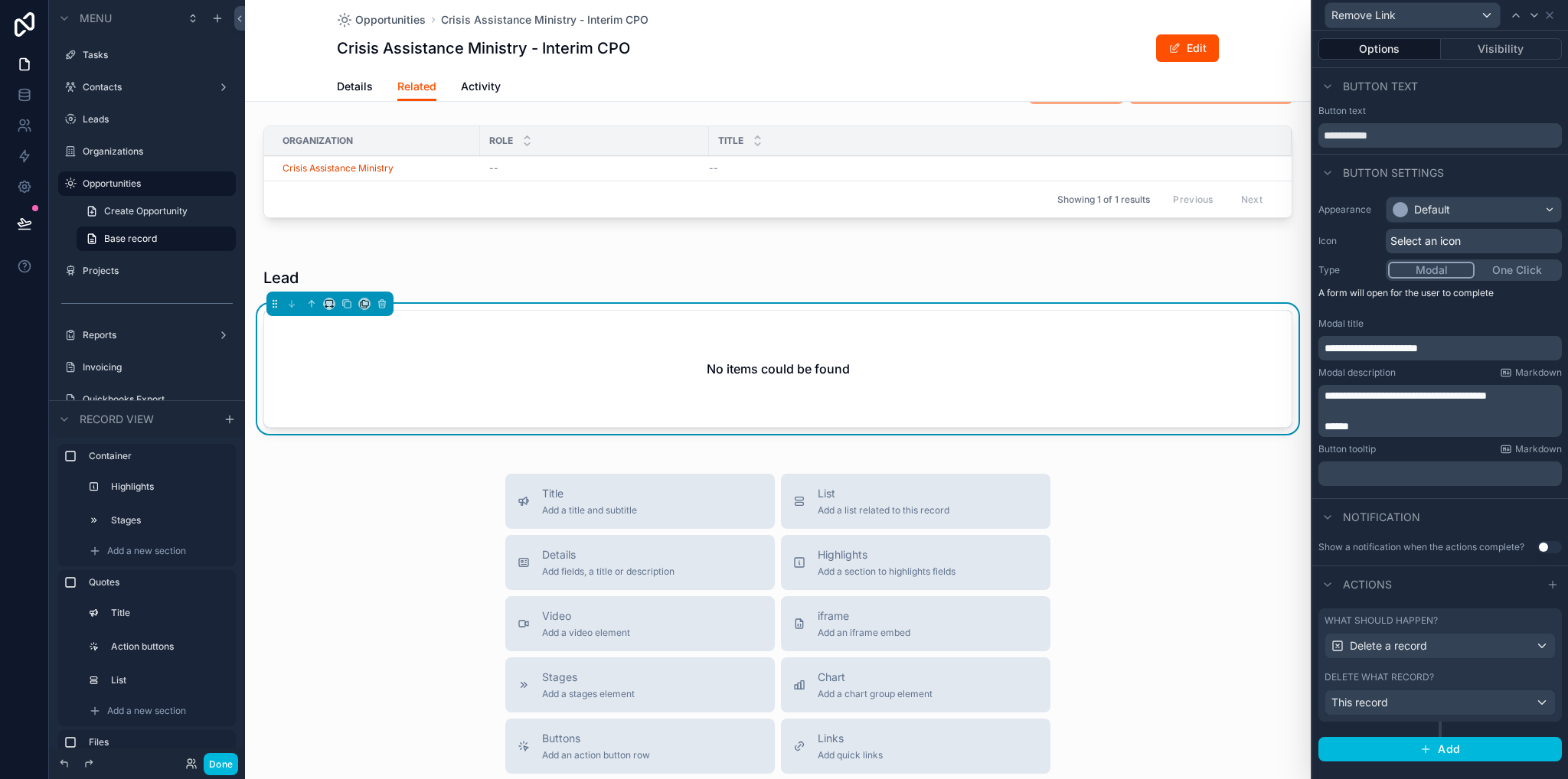
click at [1416, 347] on span "**********" at bounding box center [1371, 348] width 93 height 11
click at [1417, 347] on span "**********" at bounding box center [1371, 348] width 93 height 11
click at [1485, 504] on div "Notification" at bounding box center [1440, 516] width 256 height 36
click at [975, 174] on div "scrollable content" at bounding box center [778, 129] width 1066 height 221
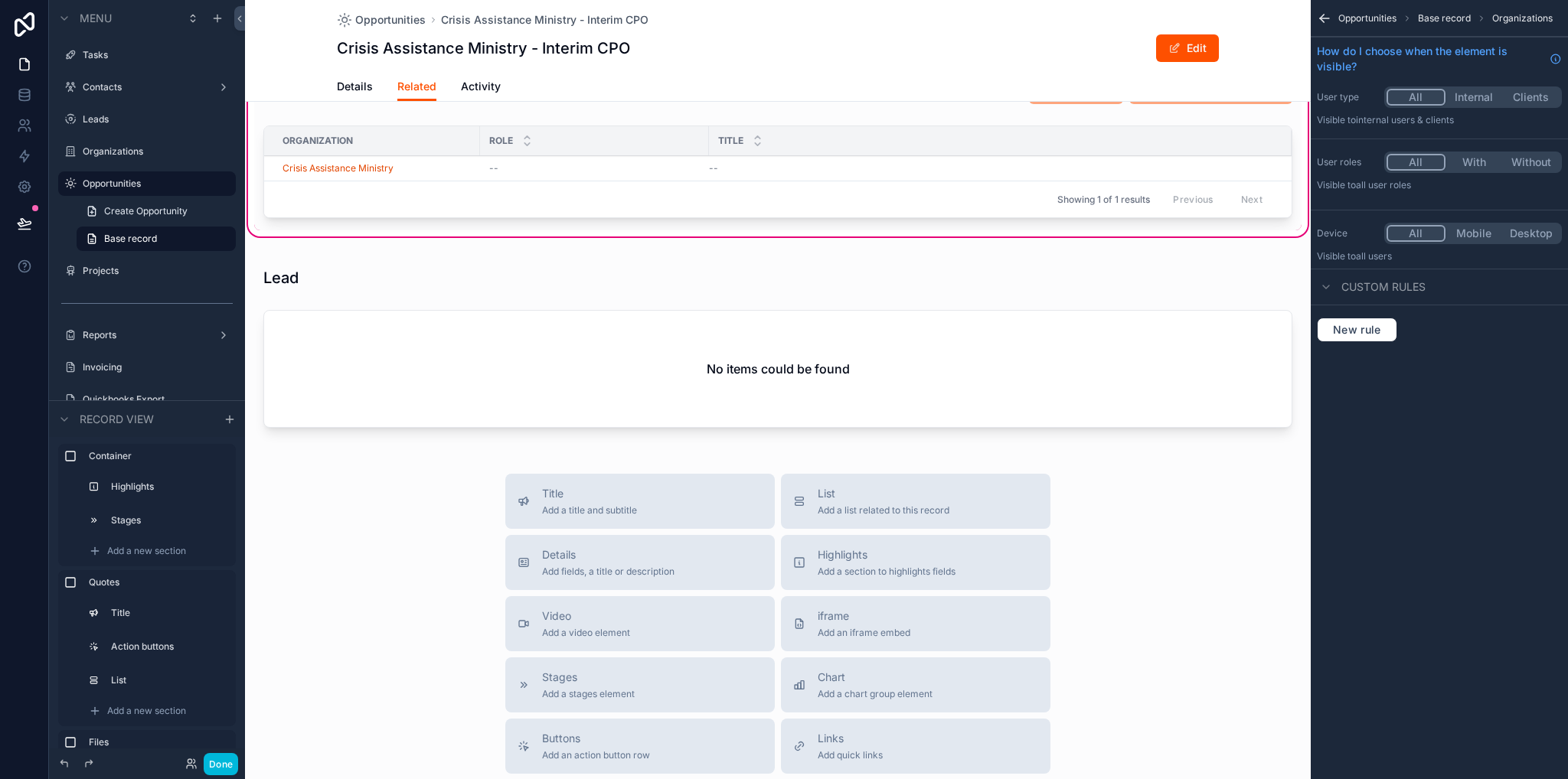
click at [986, 191] on div "Showing 1 of 1 results Previous Next" at bounding box center [778, 198] width 1028 height 36
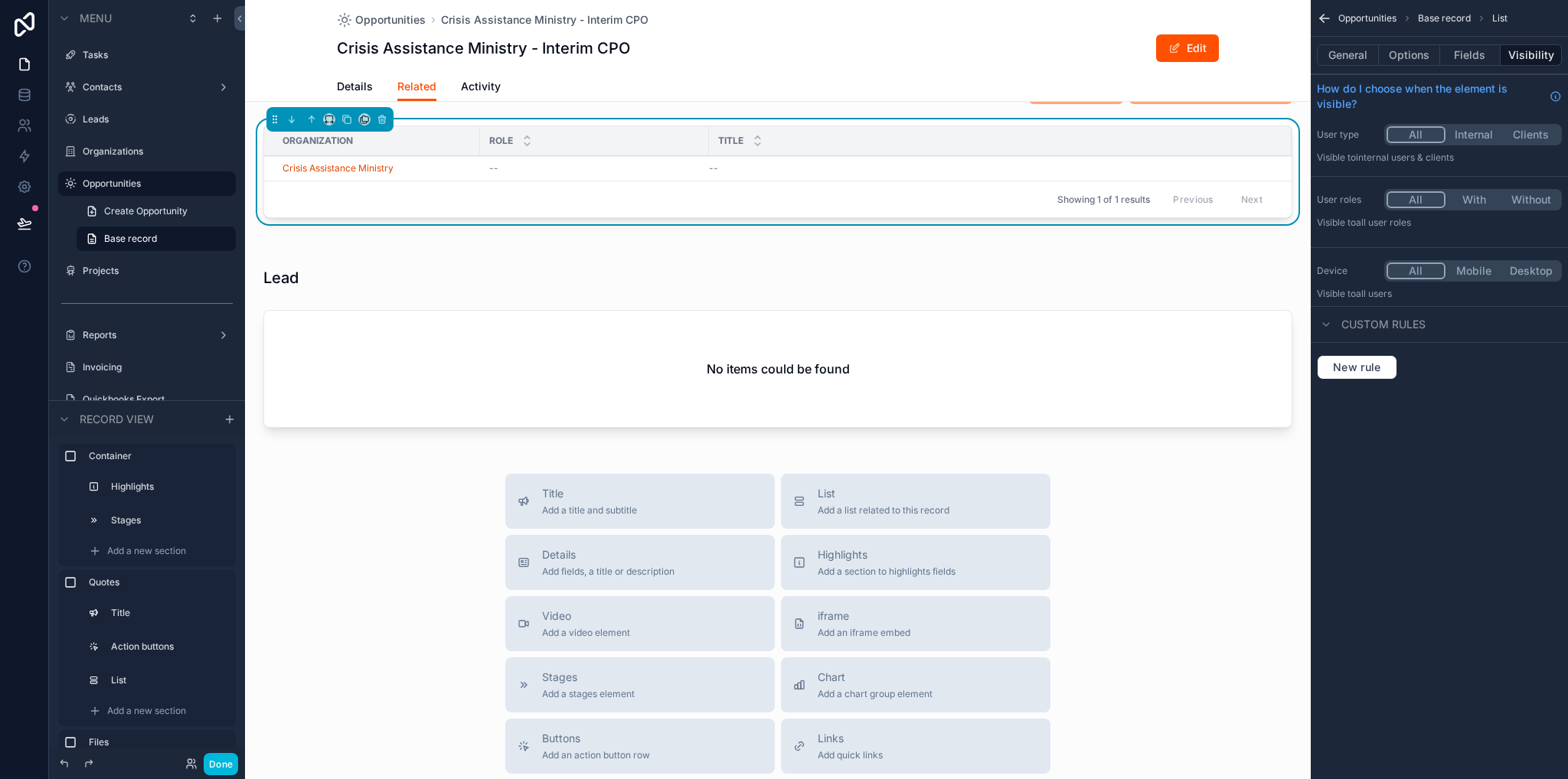
click at [1392, 57] on button "Options" at bounding box center [1409, 55] width 61 height 21
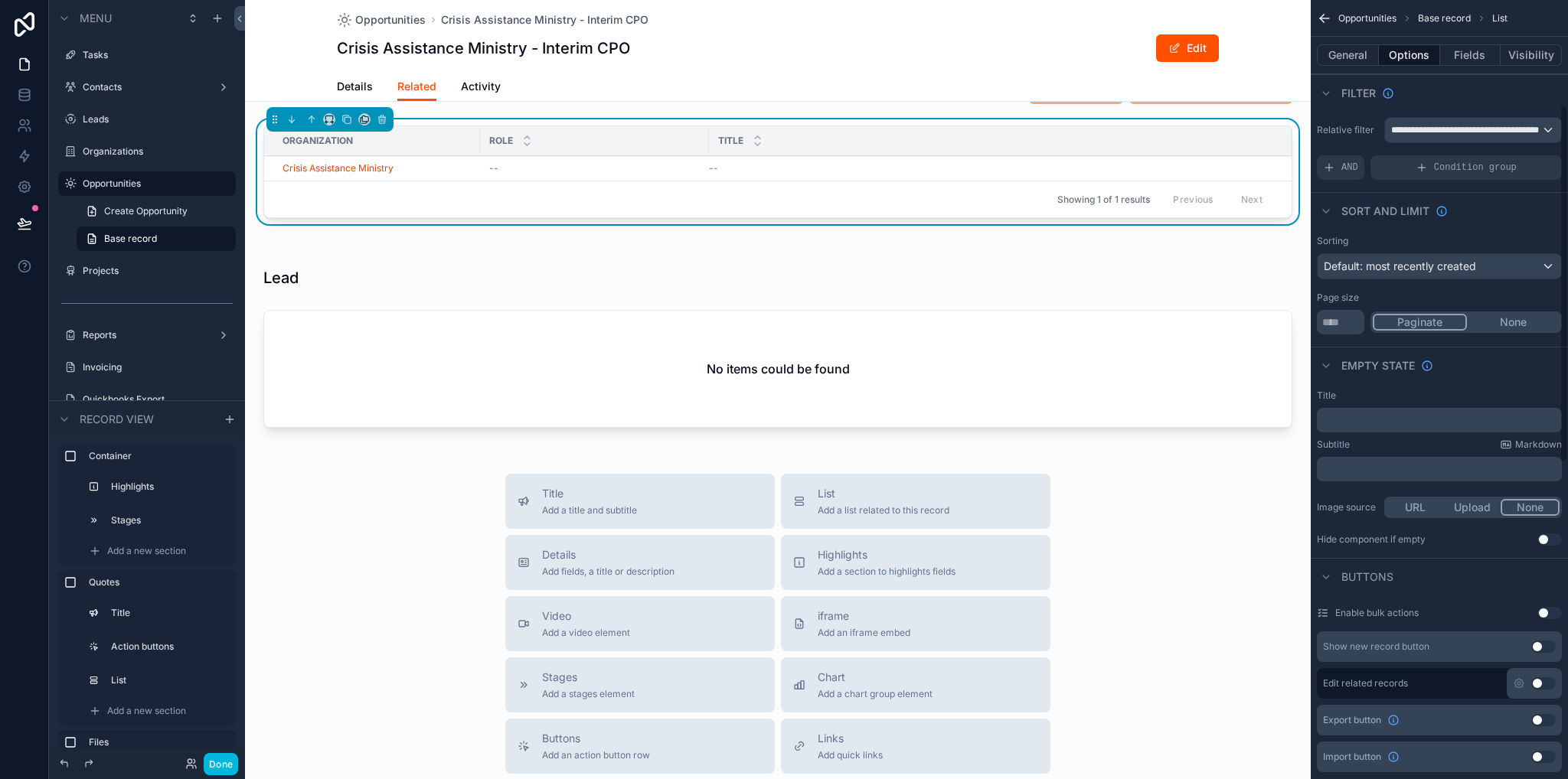
scroll to position [306, 0]
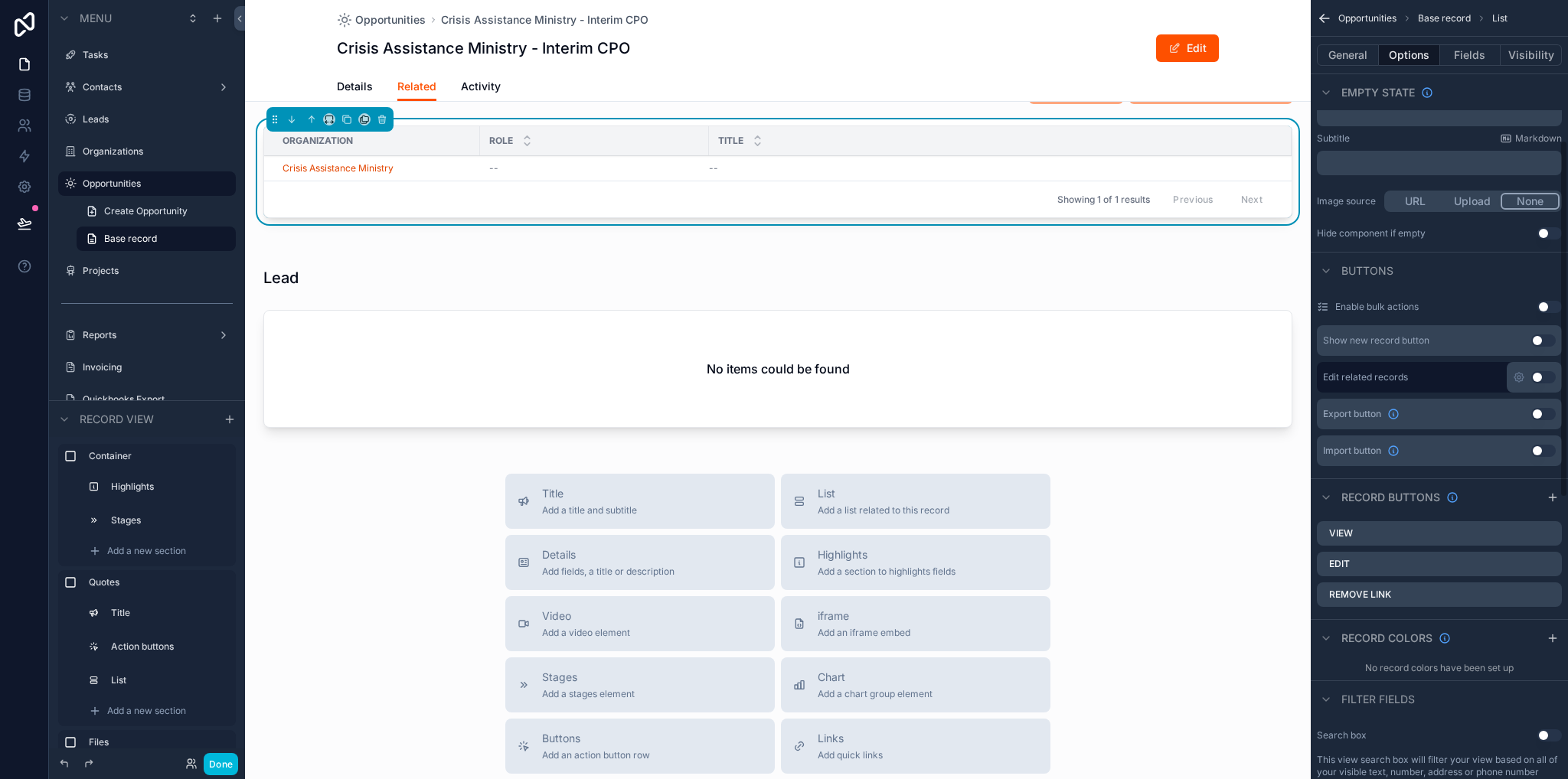
click at [0, 0] on icon "scrollable content" at bounding box center [0, 0] width 0 height 0
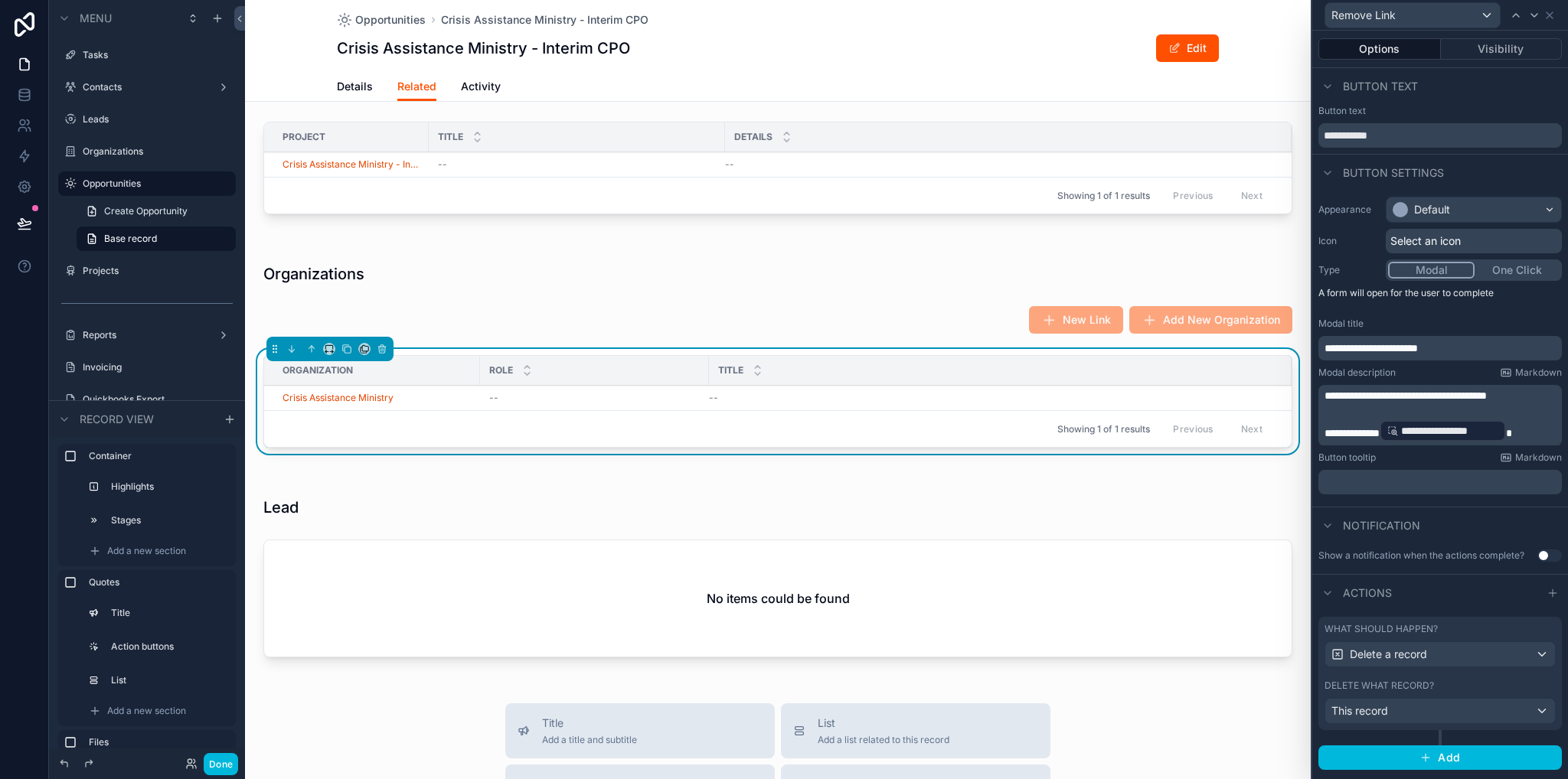
scroll to position [1148, 0]
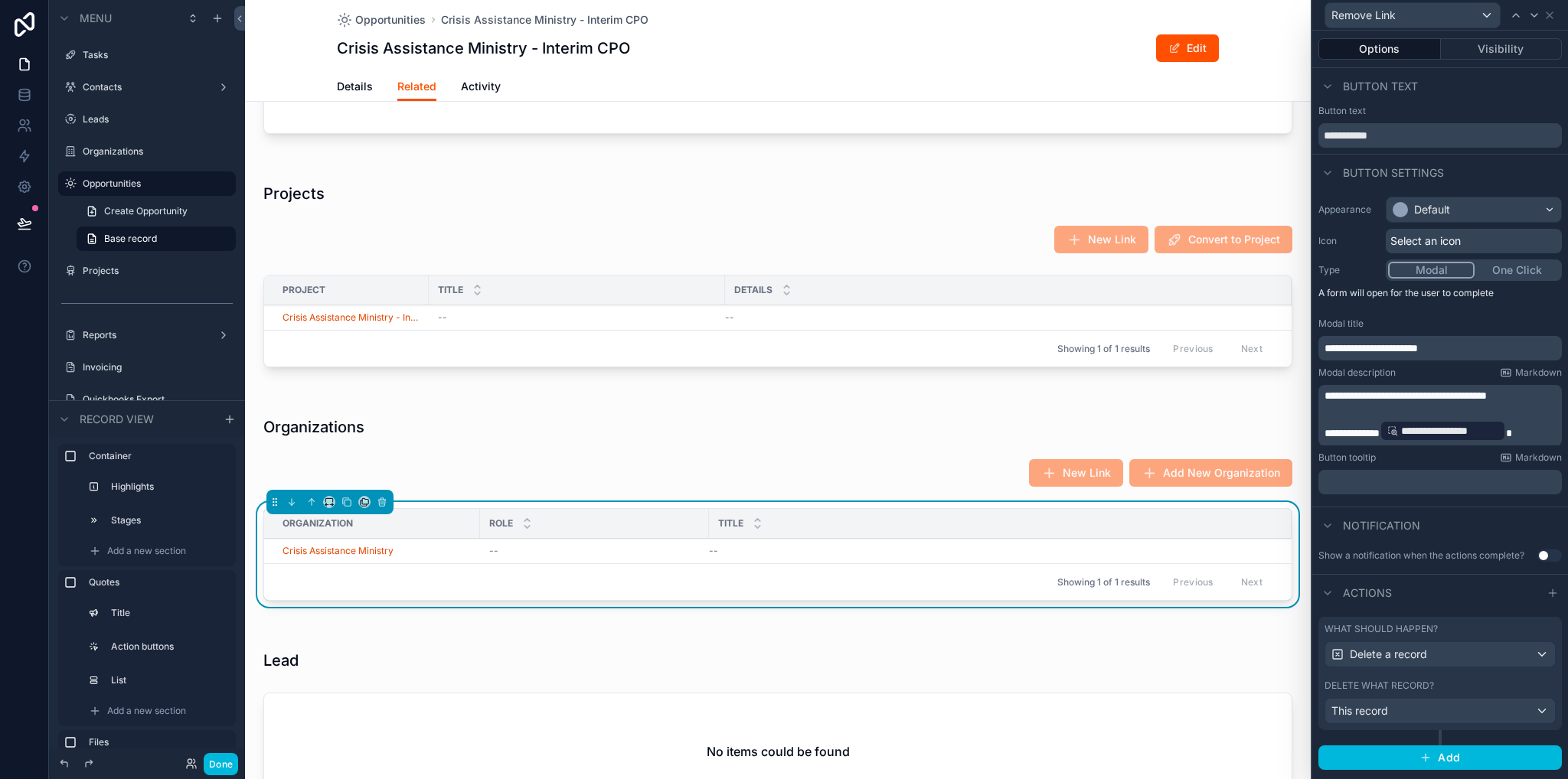
click at [875, 464] on div "scrollable content" at bounding box center [778, 472] width 1047 height 40
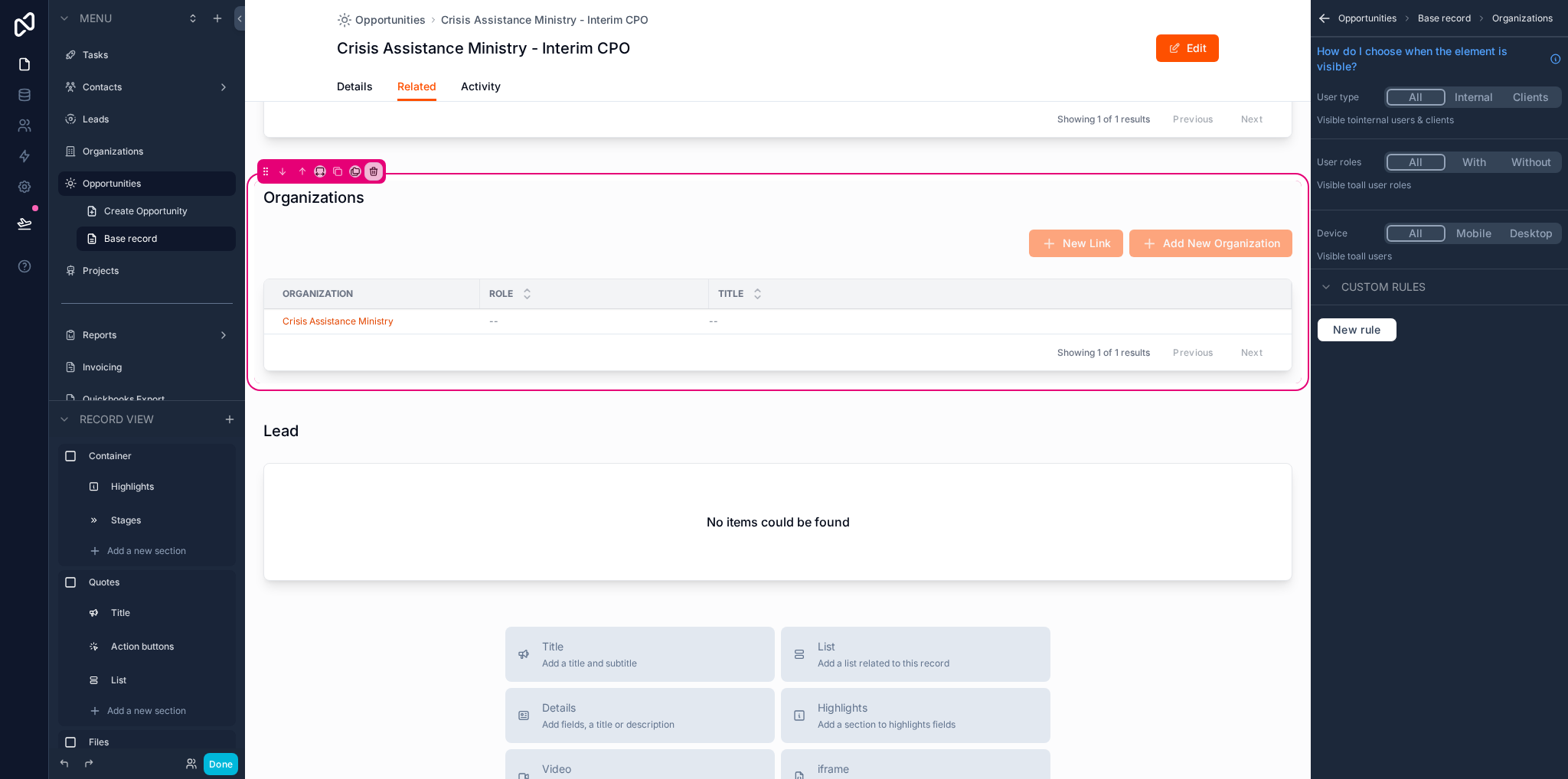
scroll to position [1454, 0]
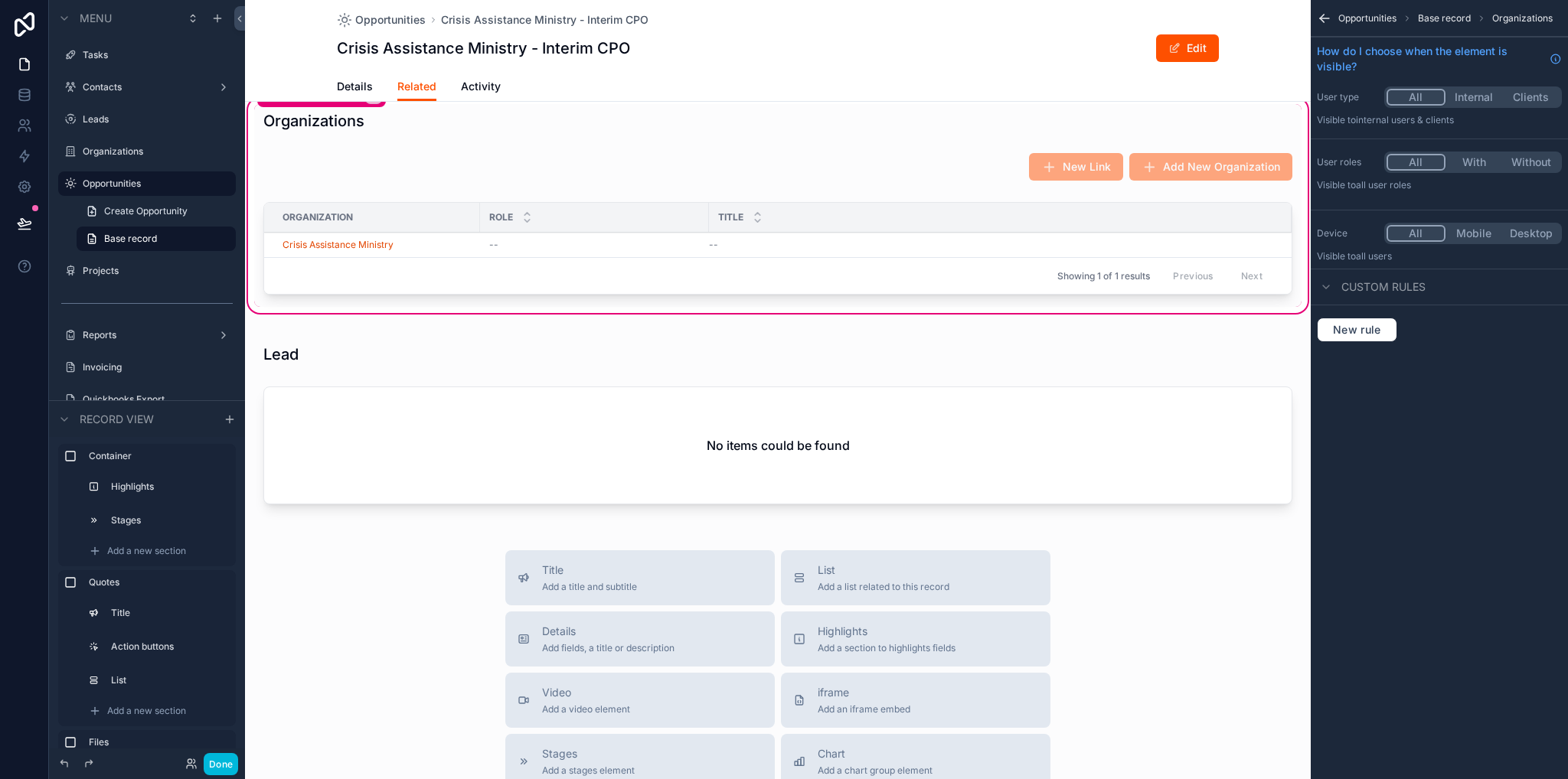
click at [668, 411] on div "scrollable content" at bounding box center [778, 427] width 1066 height 197
click at [479, 462] on div "scrollable content" at bounding box center [778, 427] width 1066 height 197
click at [1330, 14] on div "Opportunities Base record Organizations" at bounding box center [1439, 18] width 257 height 36
click at [1326, 15] on icon "scrollable content" at bounding box center [1324, 18] width 15 height 15
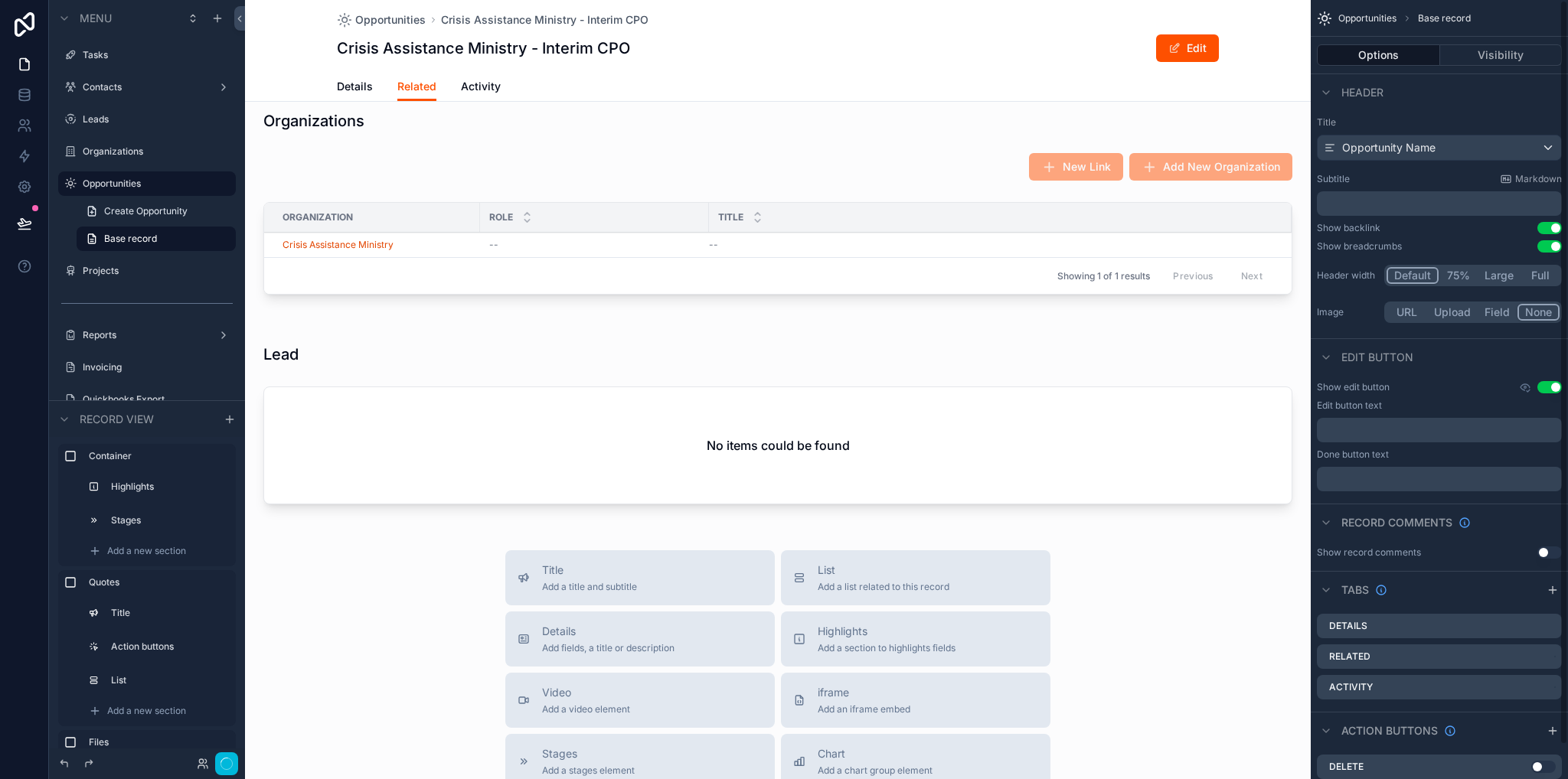
click at [596, 446] on div "scrollable content" at bounding box center [778, 427] width 1066 height 197
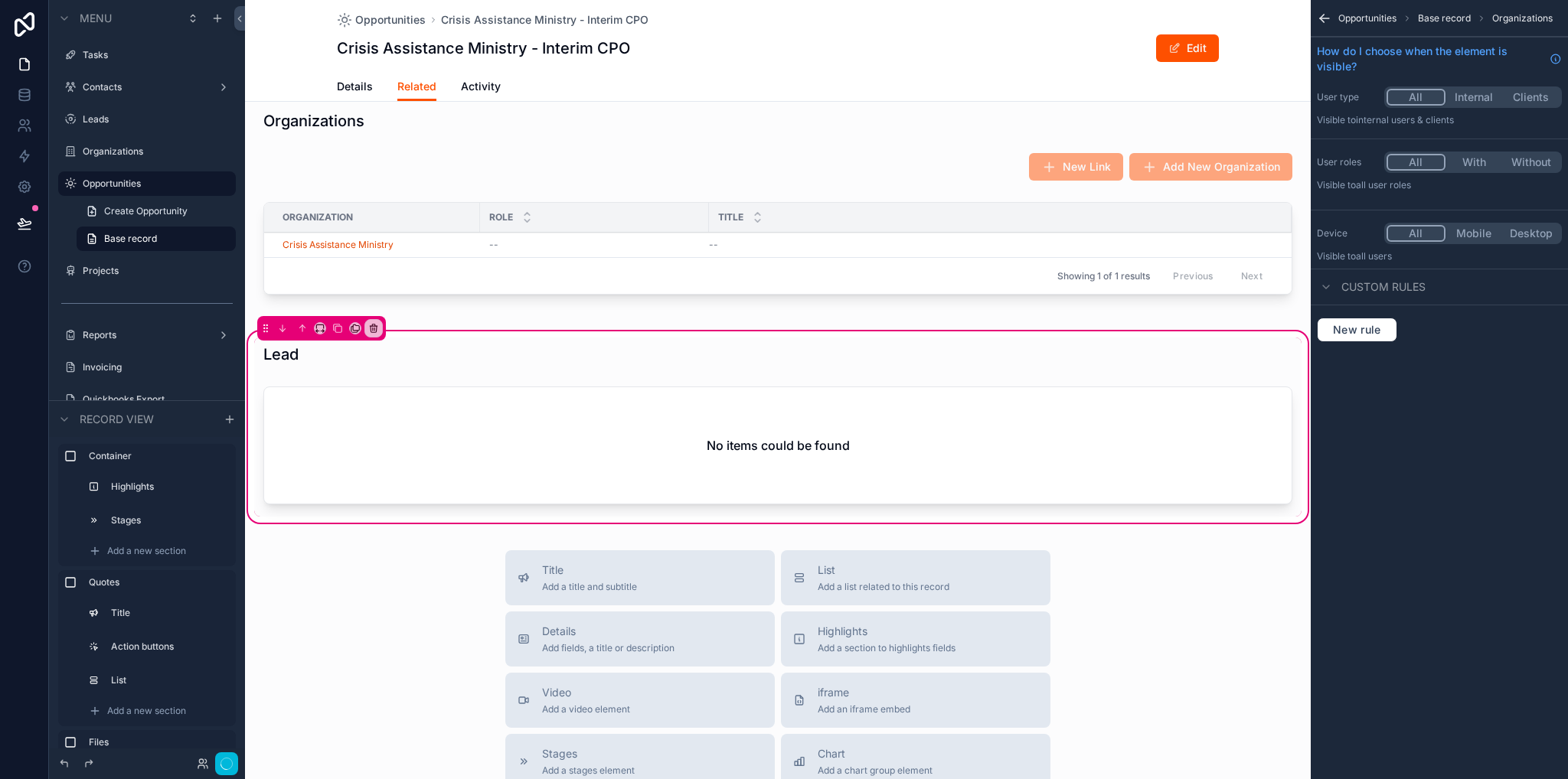
click at [465, 469] on div "scrollable content" at bounding box center [778, 448] width 1047 height 136
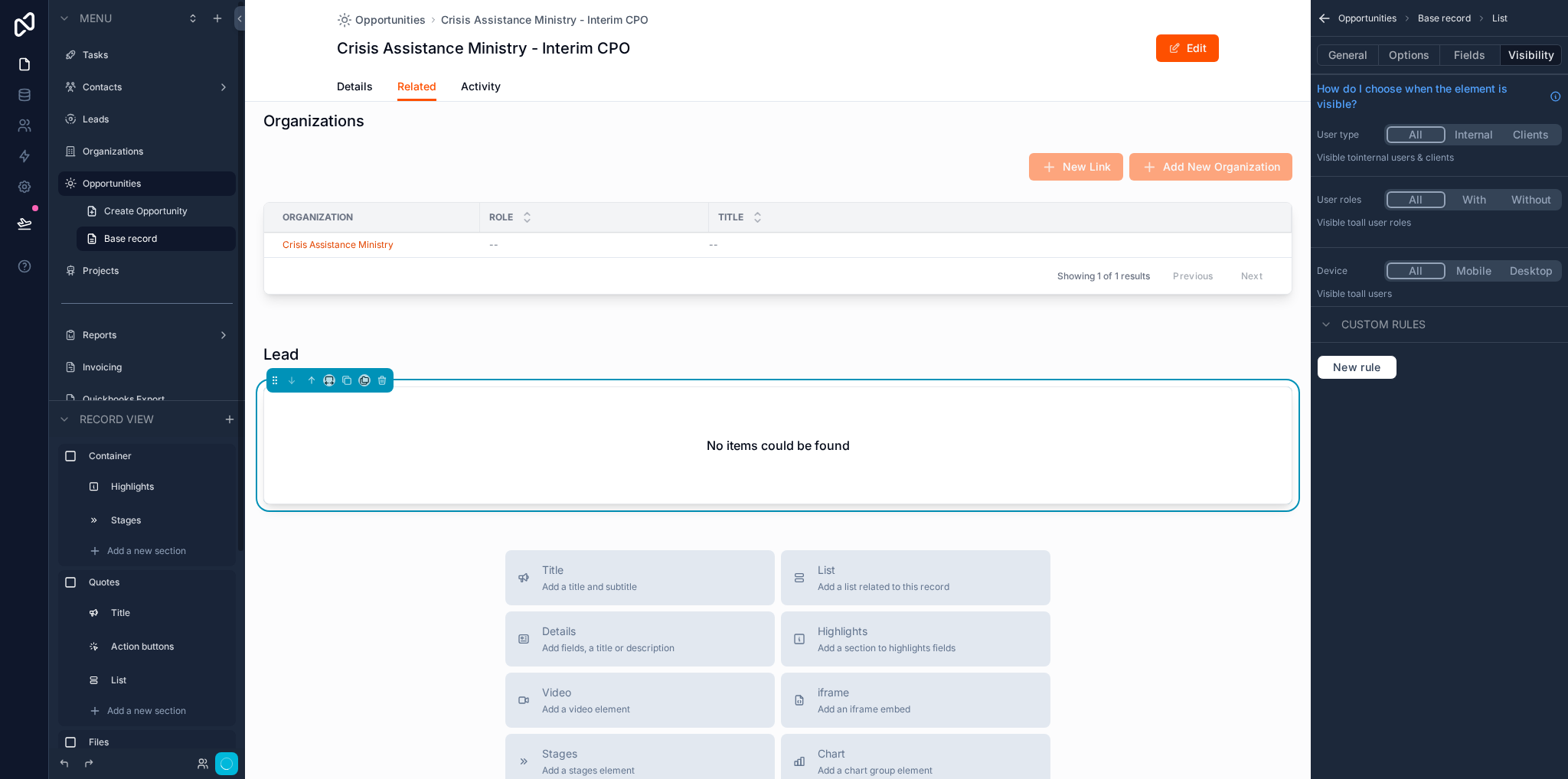
click at [107, 279] on div "Projects" at bounding box center [147, 271] width 172 height 24
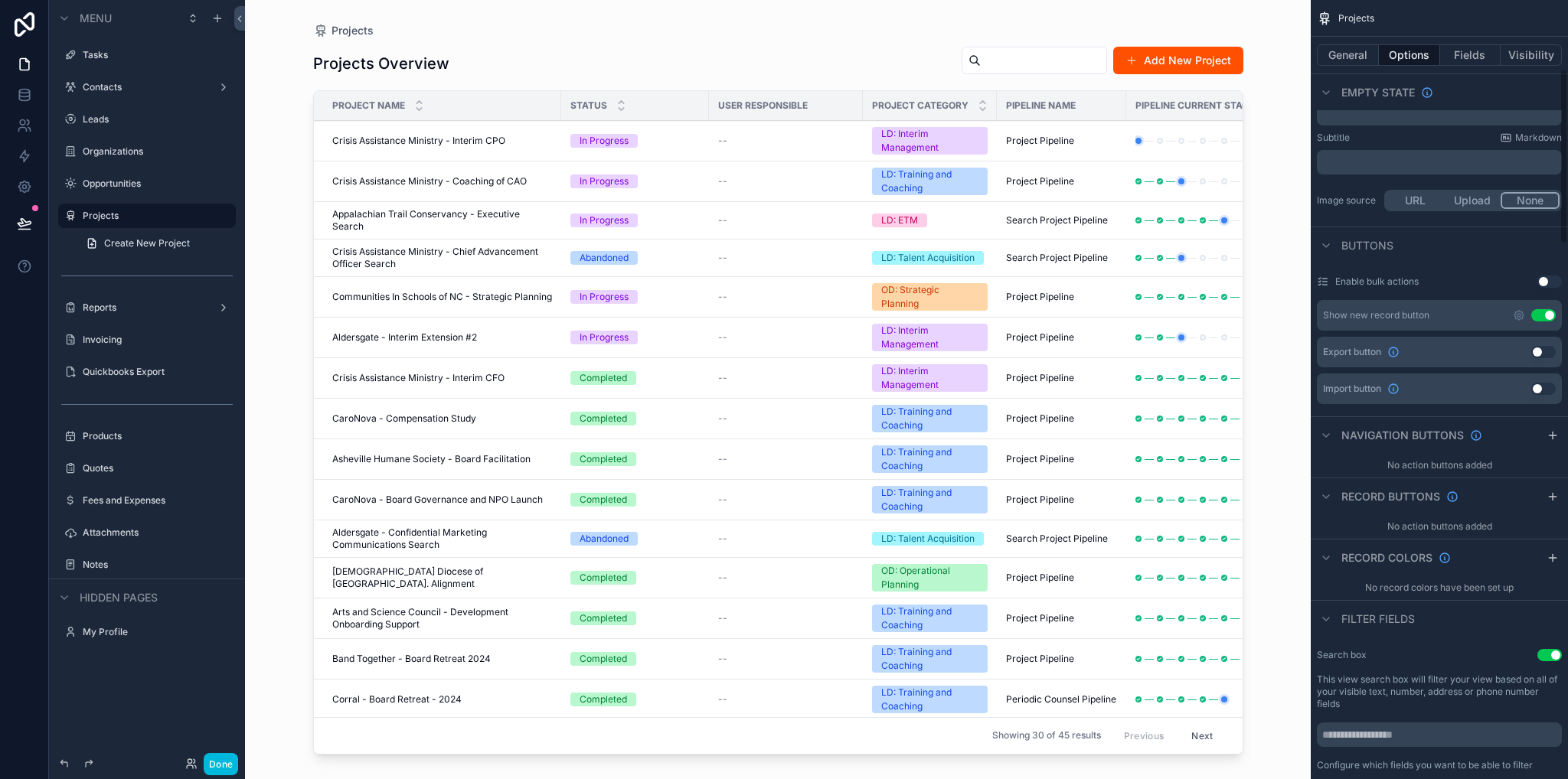
scroll to position [383, 0]
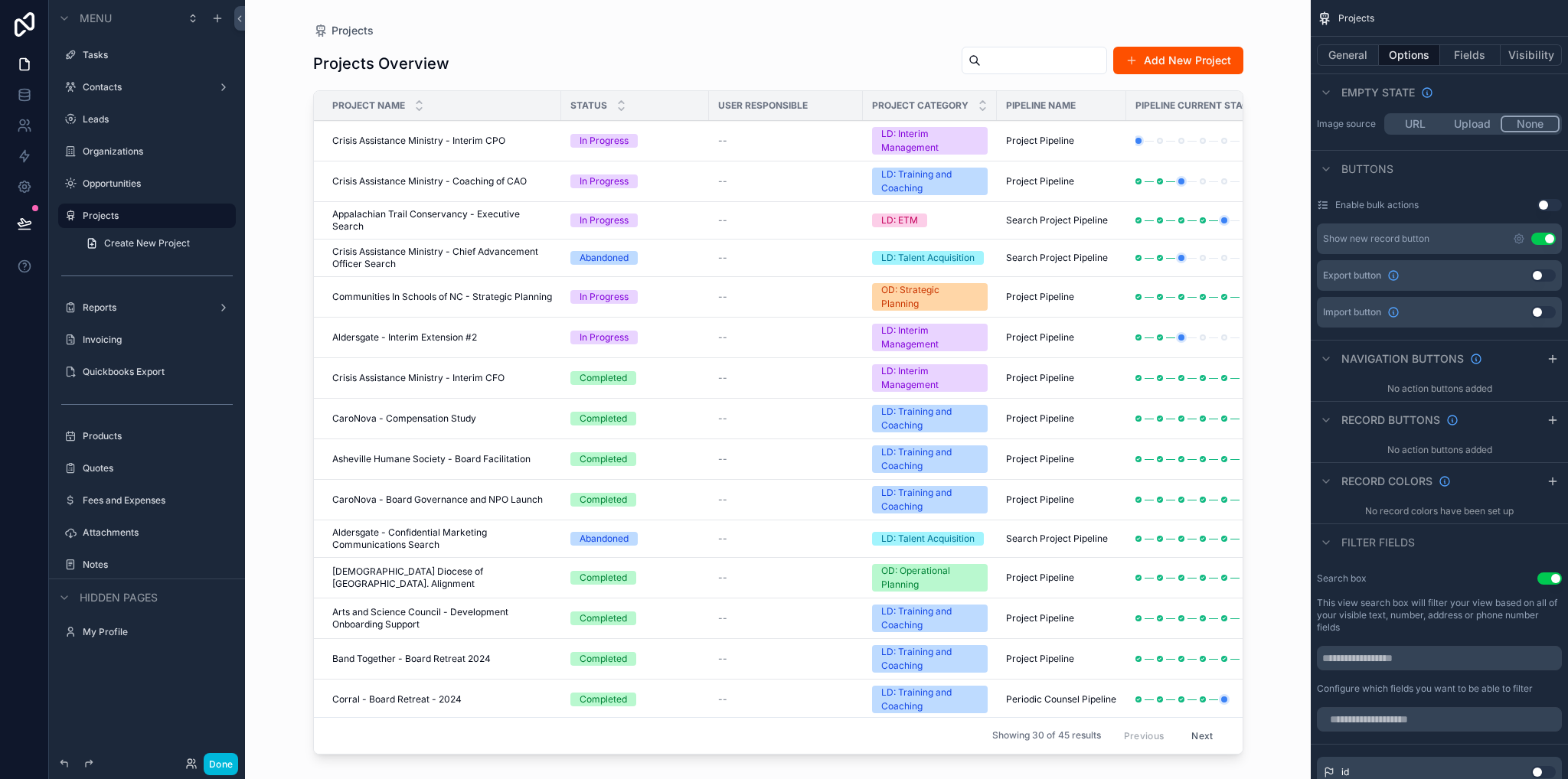
click at [1555, 420] on icon "scrollable content" at bounding box center [1552, 420] width 7 height 0
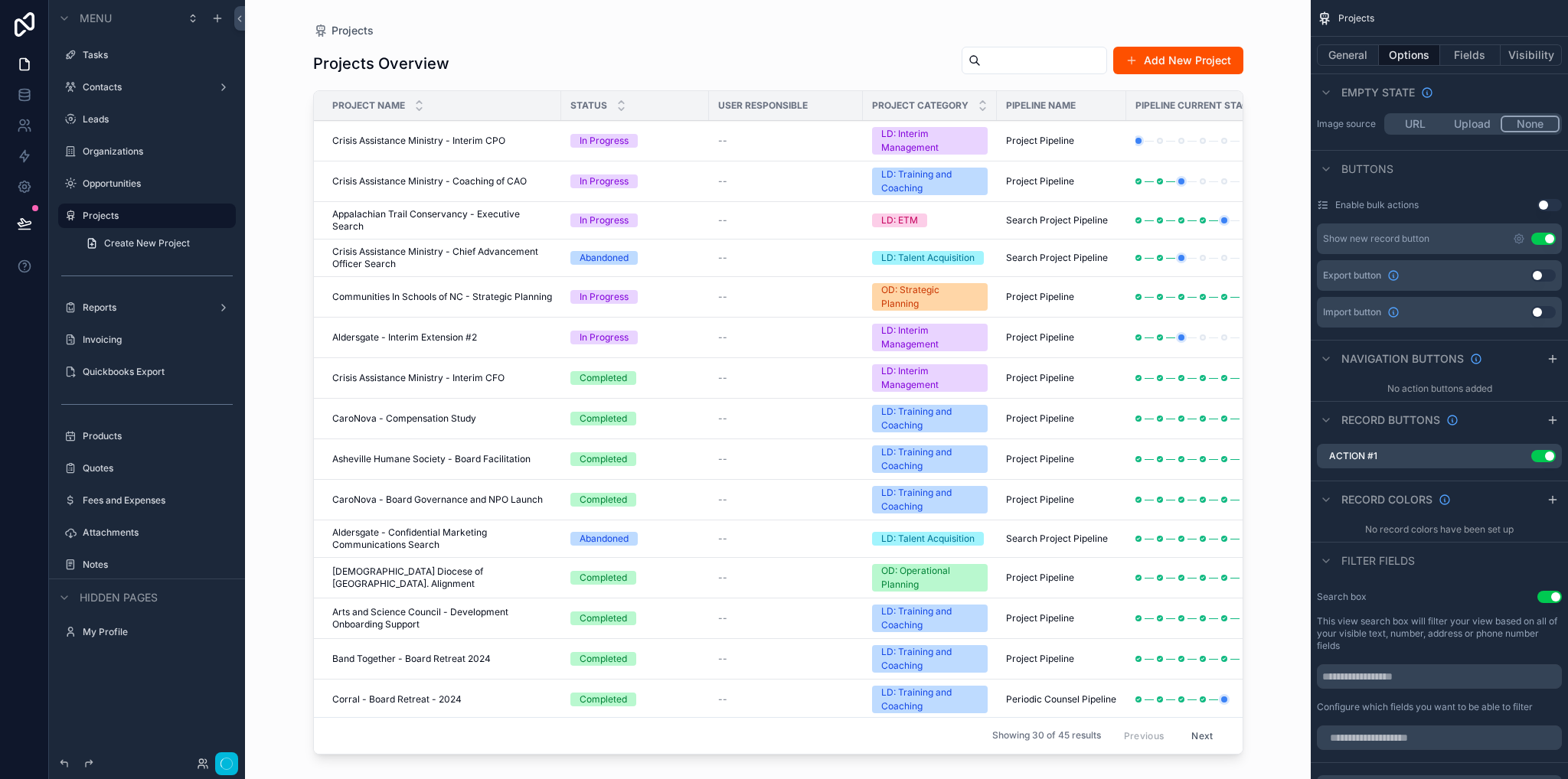
click at [0, 0] on icon "scrollable content" at bounding box center [0, 0] width 0 height 0
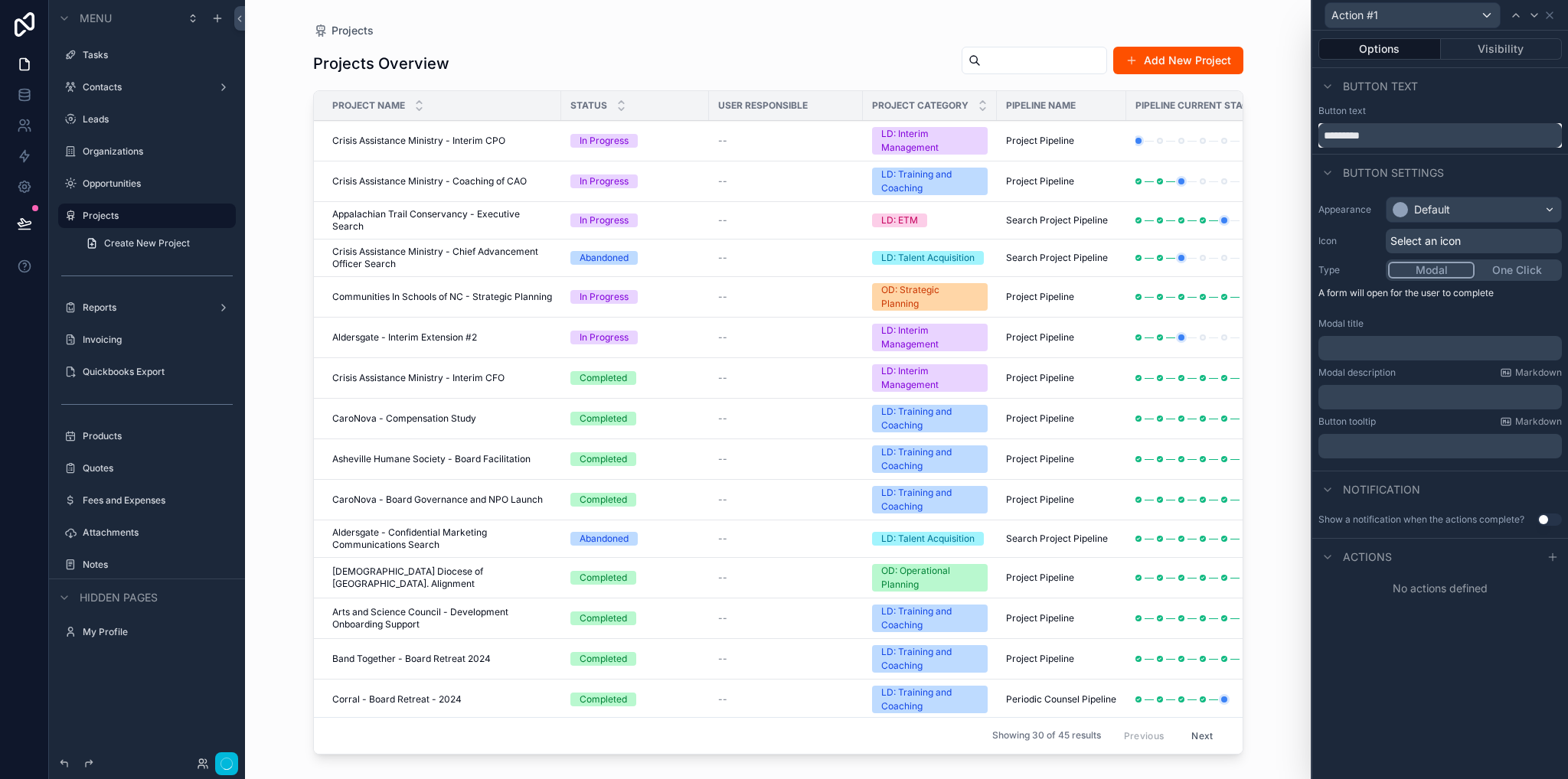
drag, startPoint x: 1378, startPoint y: 143, endPoint x: 1310, endPoint y: 139, distance: 68.1
click at [1310, 139] on div "Action #1 Options Visibility Button text Button text ********* Button settings …" at bounding box center [784, 389] width 1568 height 779
type input "******"
click at [1332, 354] on p "﻿" at bounding box center [1442, 348] width 235 height 15
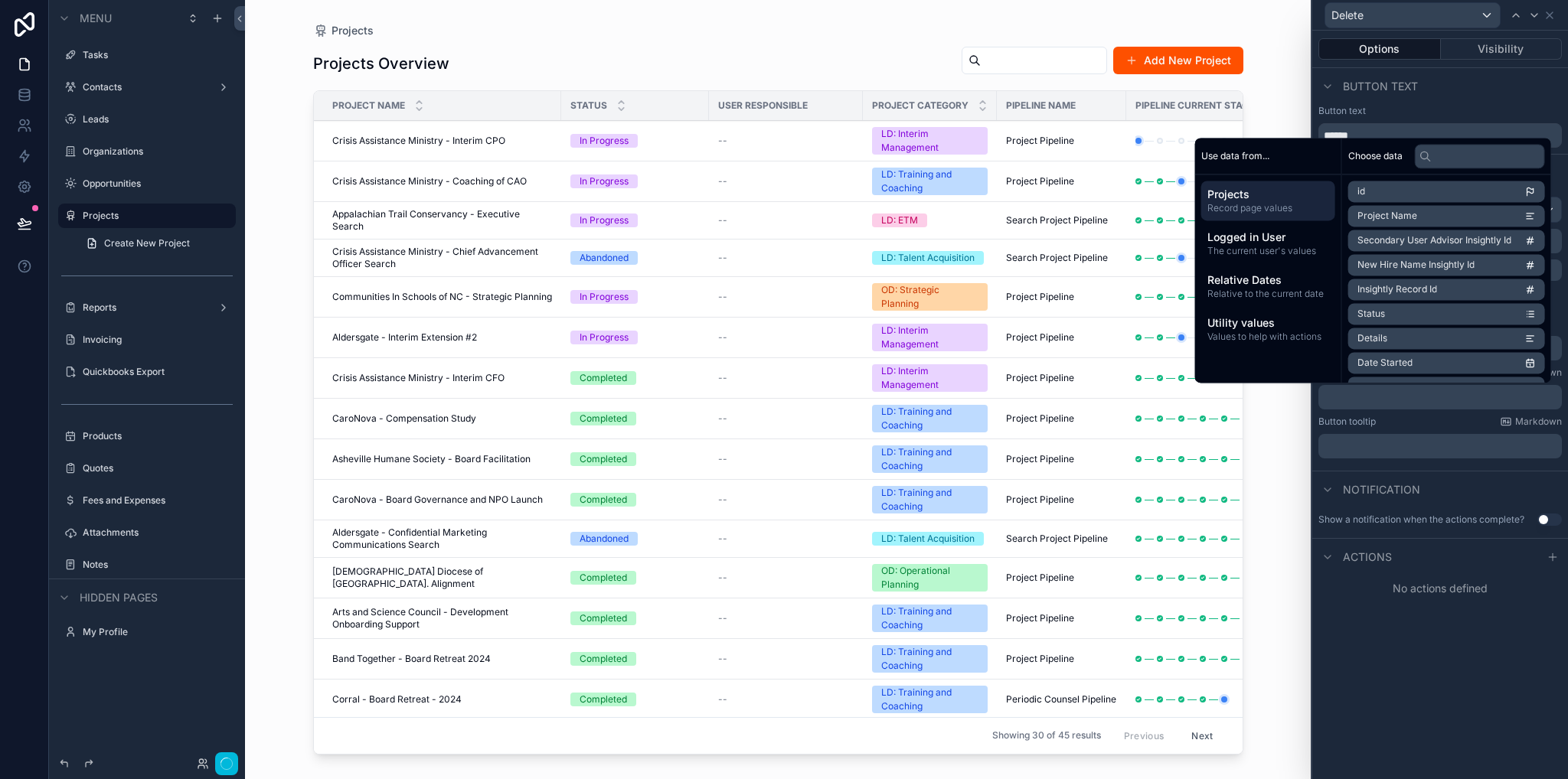
click at [1346, 398] on p "﻿" at bounding box center [1442, 397] width 235 height 15
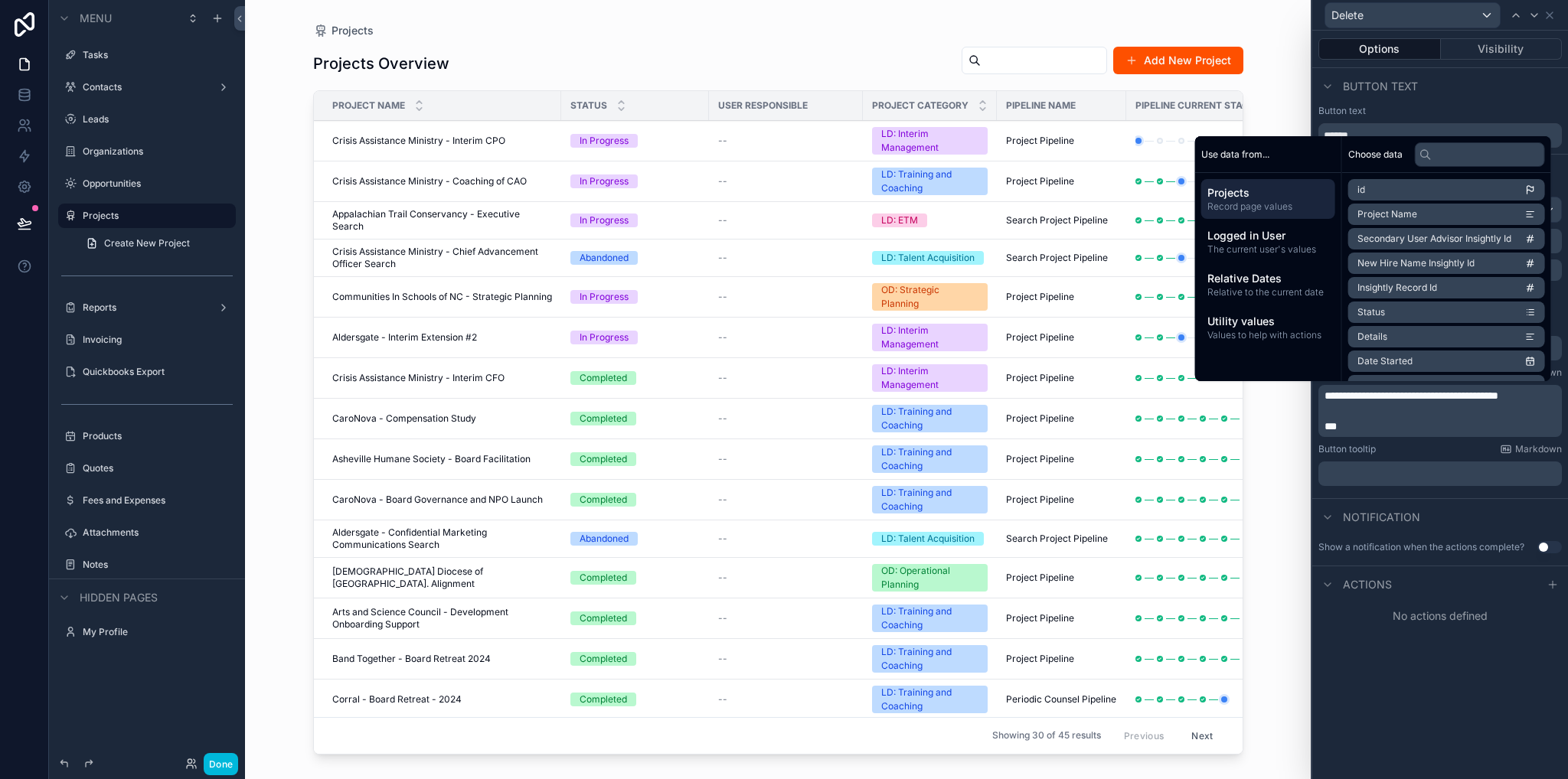
scroll to position [0, 0]
click at [1401, 216] on span "Project Name" at bounding box center [1388, 214] width 60 height 12
click at [1544, 592] on div at bounding box center [1552, 593] width 19 height 19
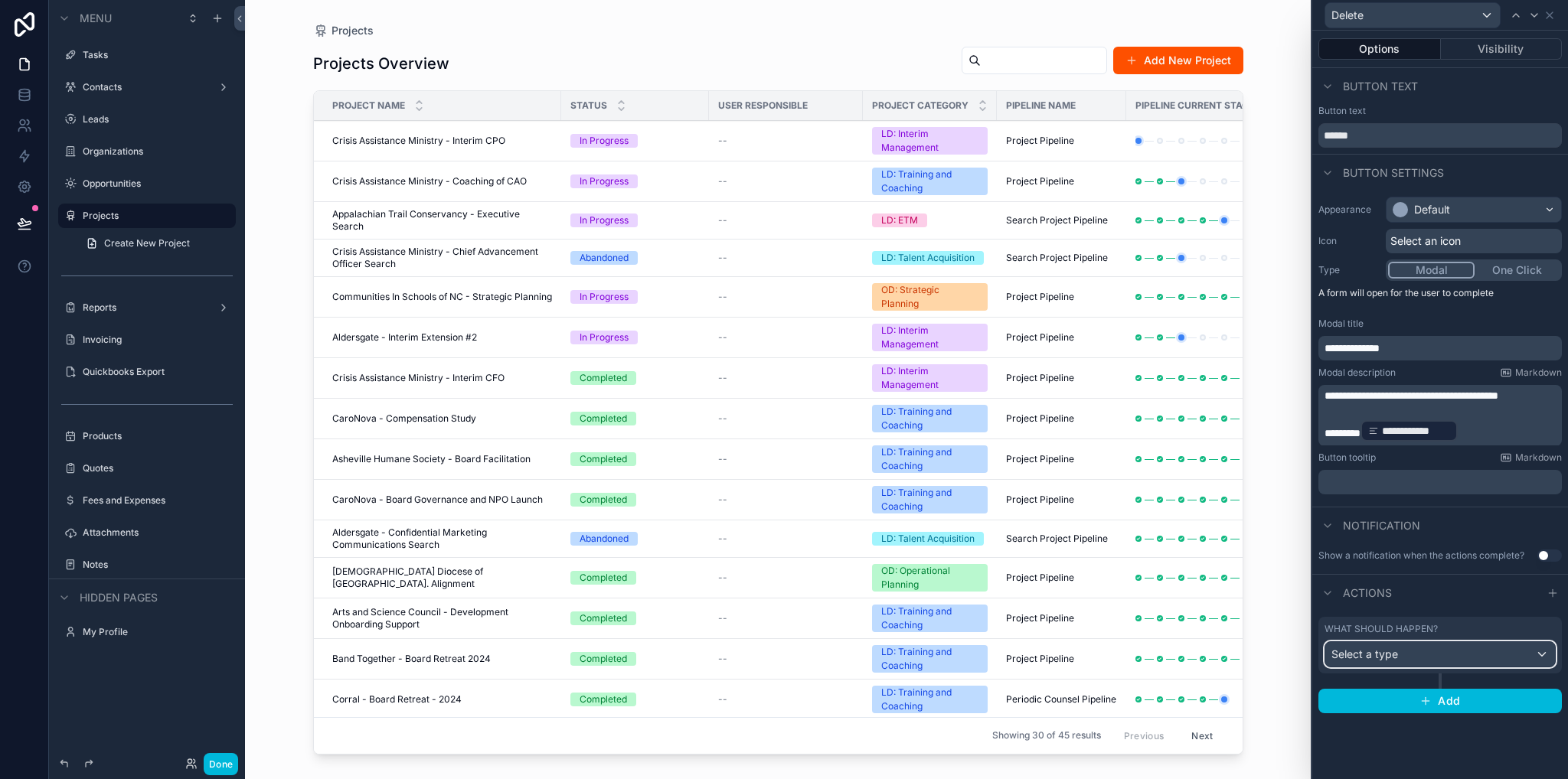
click at [1352, 655] on span "Select a type" at bounding box center [1364, 654] width 66 height 13
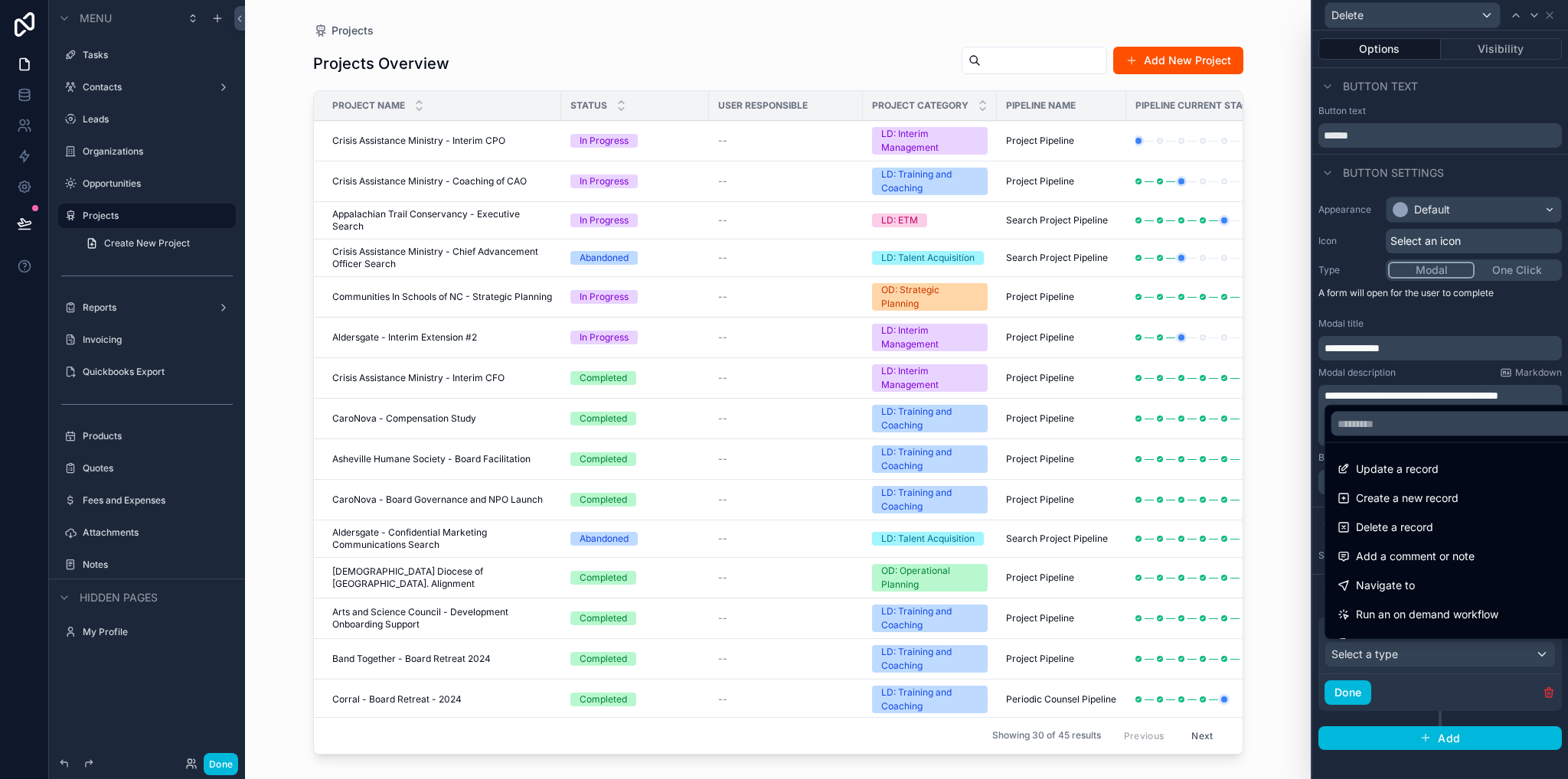
click at [1378, 531] on span "Delete a record" at bounding box center [1395, 527] width 78 height 19
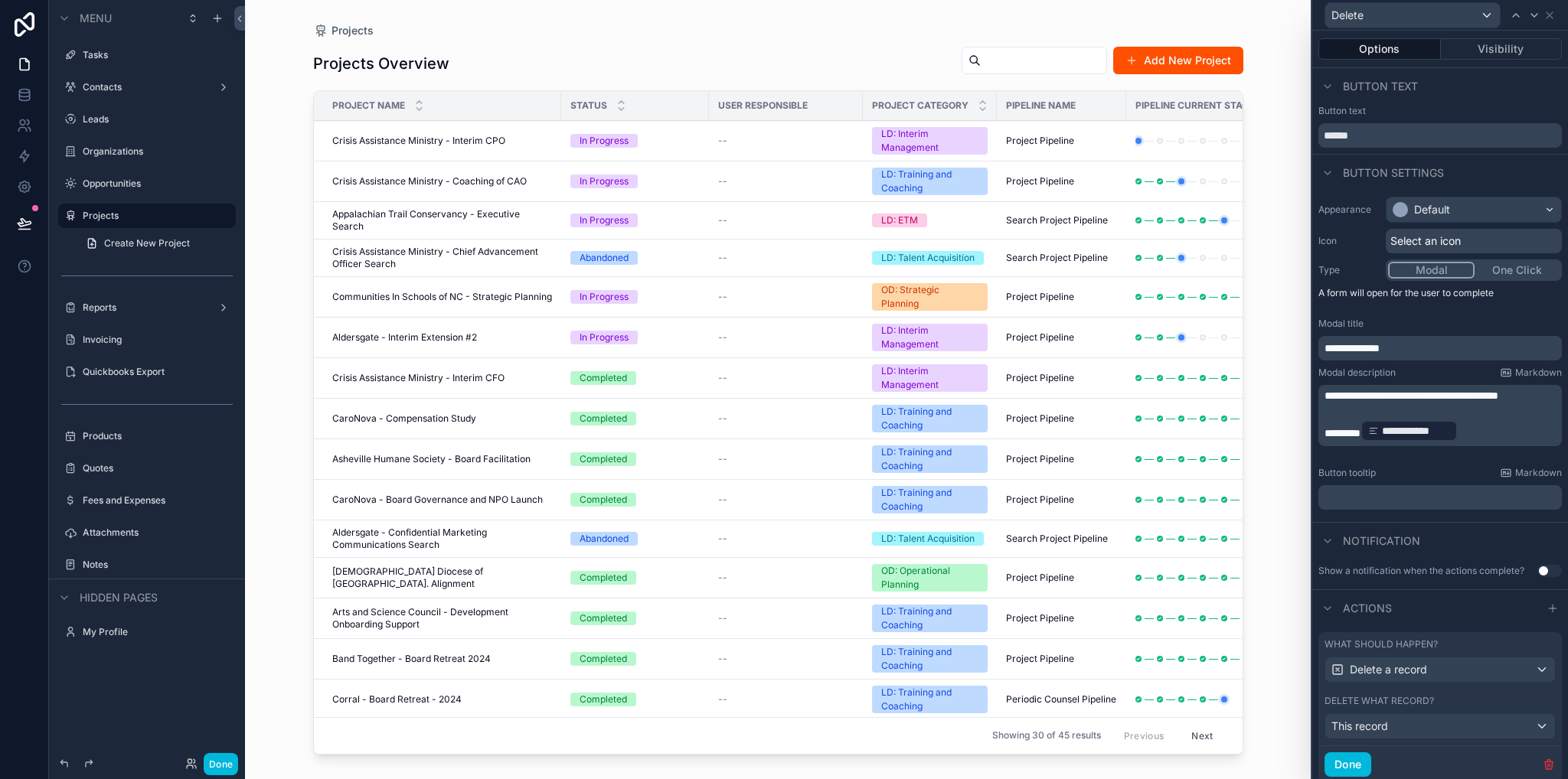
click at [458, 129] on div "scrollable content" at bounding box center [778, 380] width 979 height 760
click at [428, 146] on span "Crisis Assistance Ministry - Interim CPO" at bounding box center [419, 141] width 173 height 12
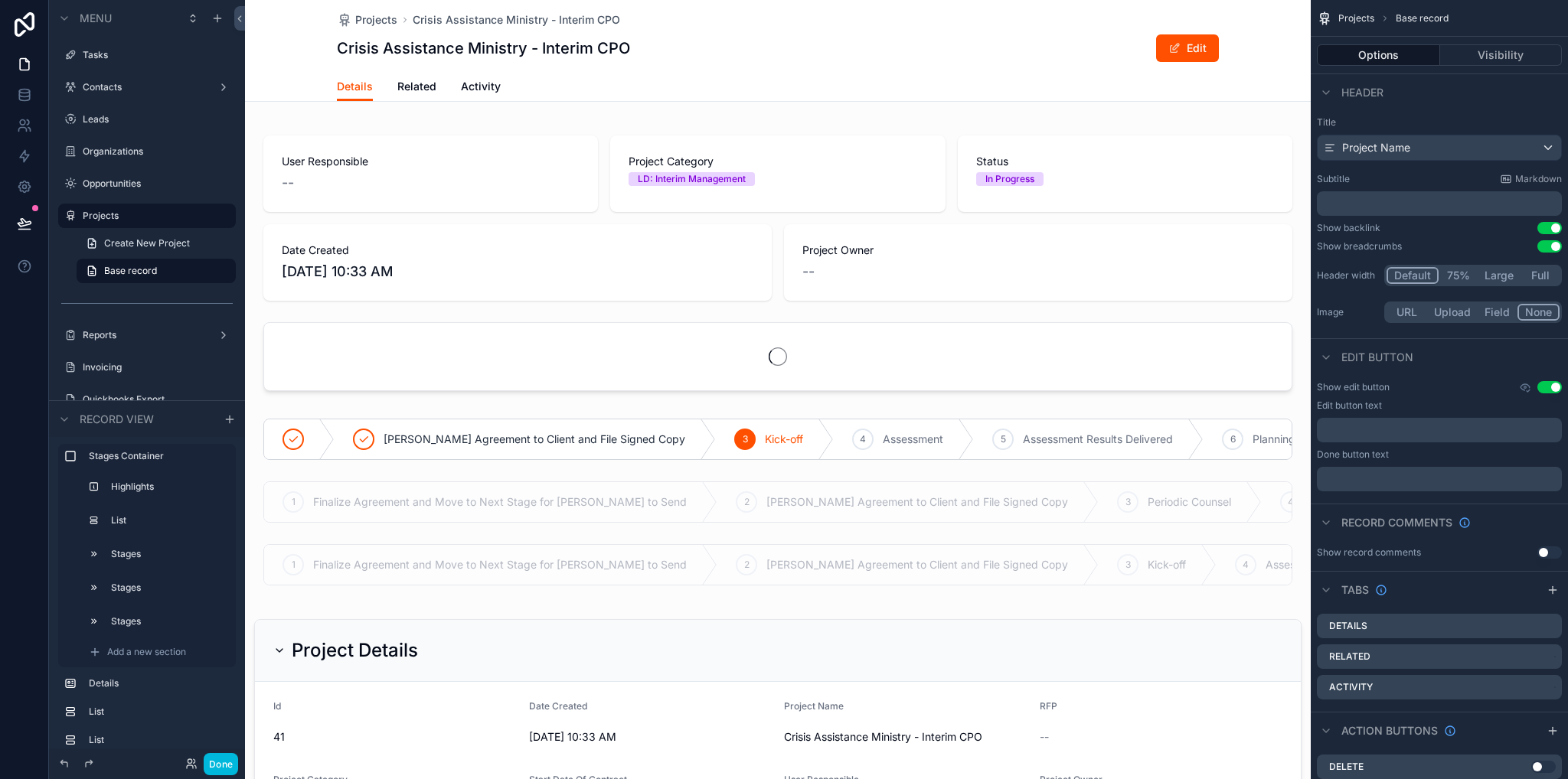
click at [419, 92] on span "Related" at bounding box center [417, 86] width 39 height 15
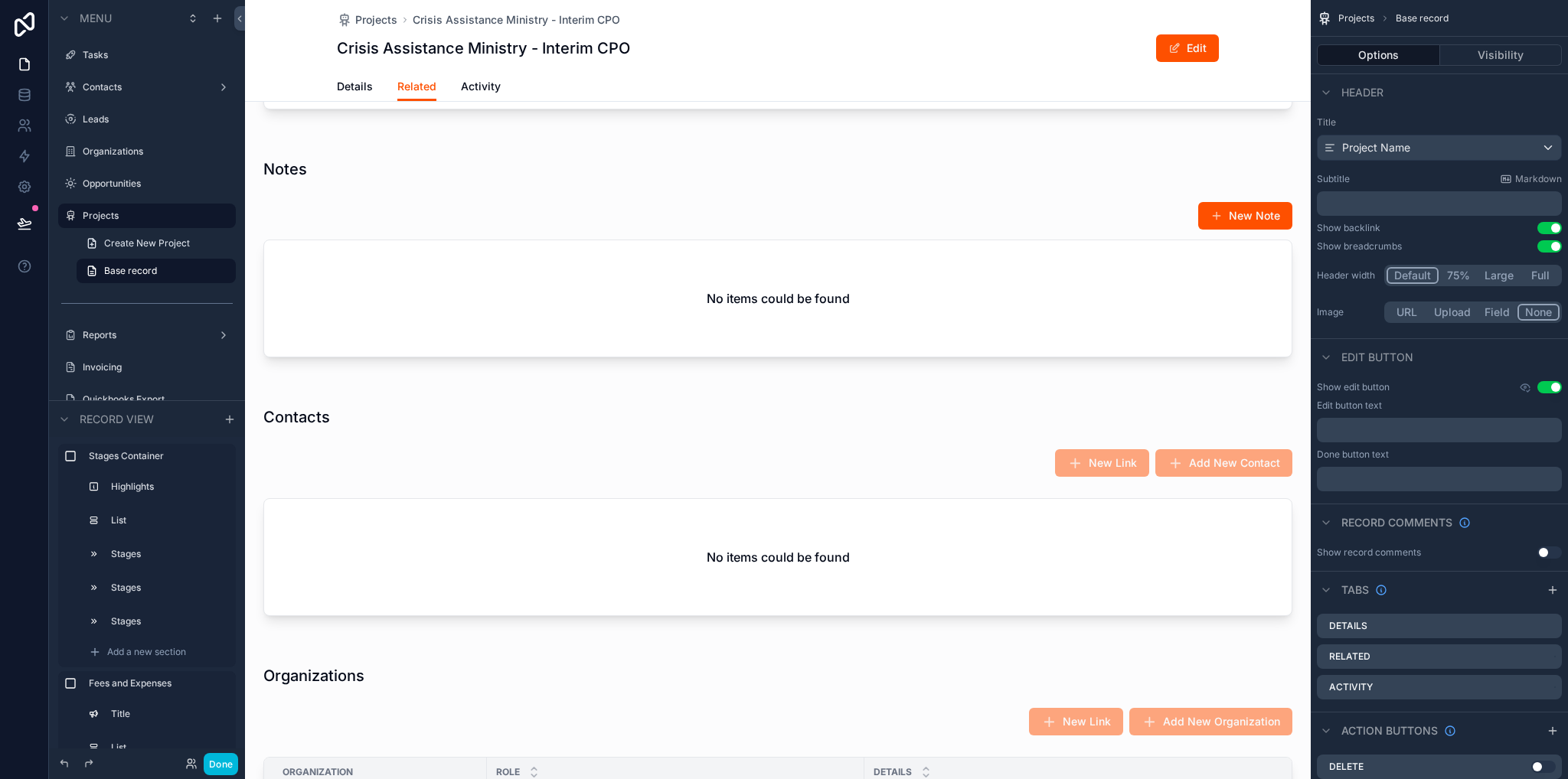
scroll to position [1378, 0]
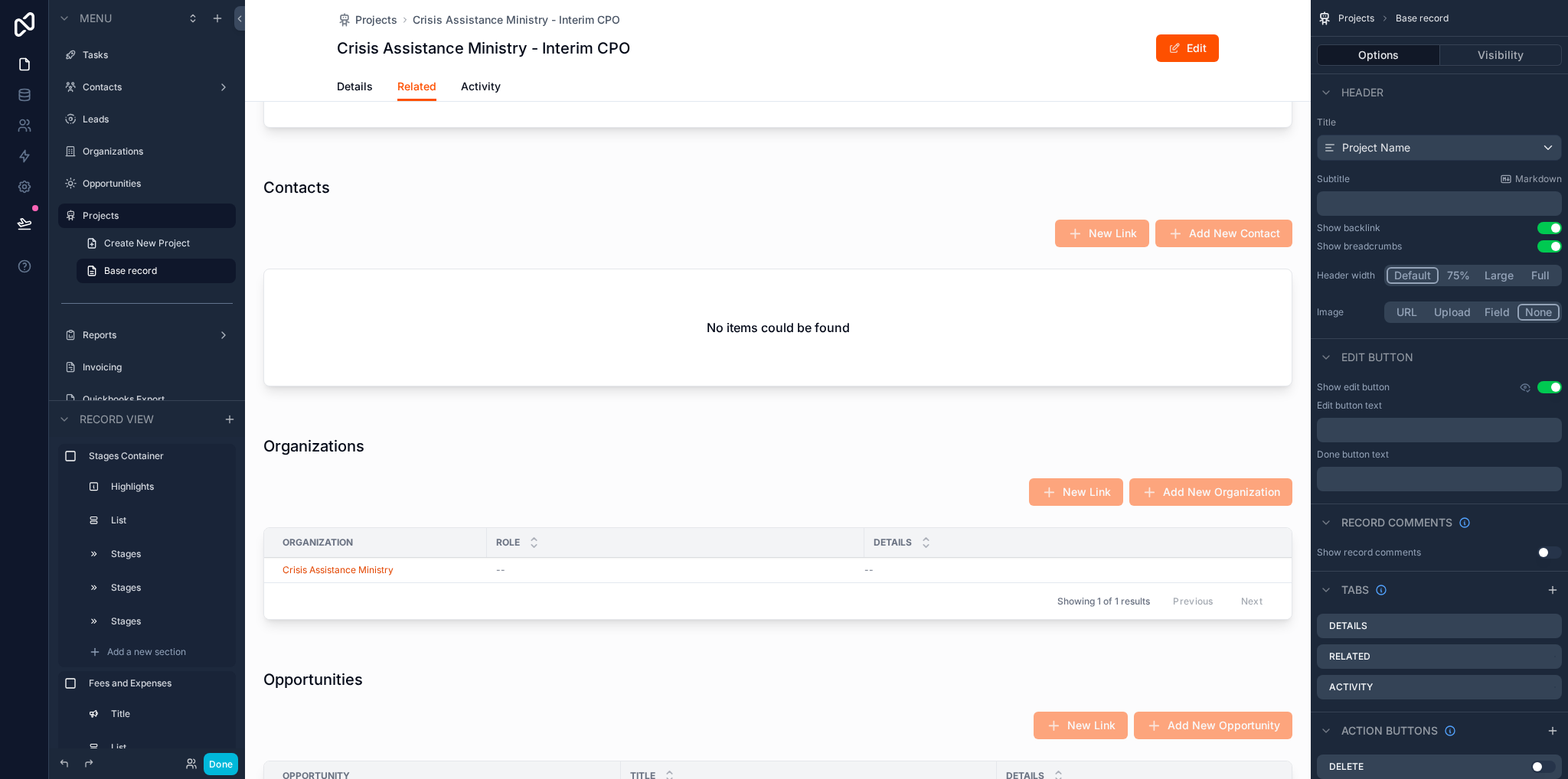
click at [516, 315] on div "scrollable content" at bounding box center [778, 285] width 1066 height 247
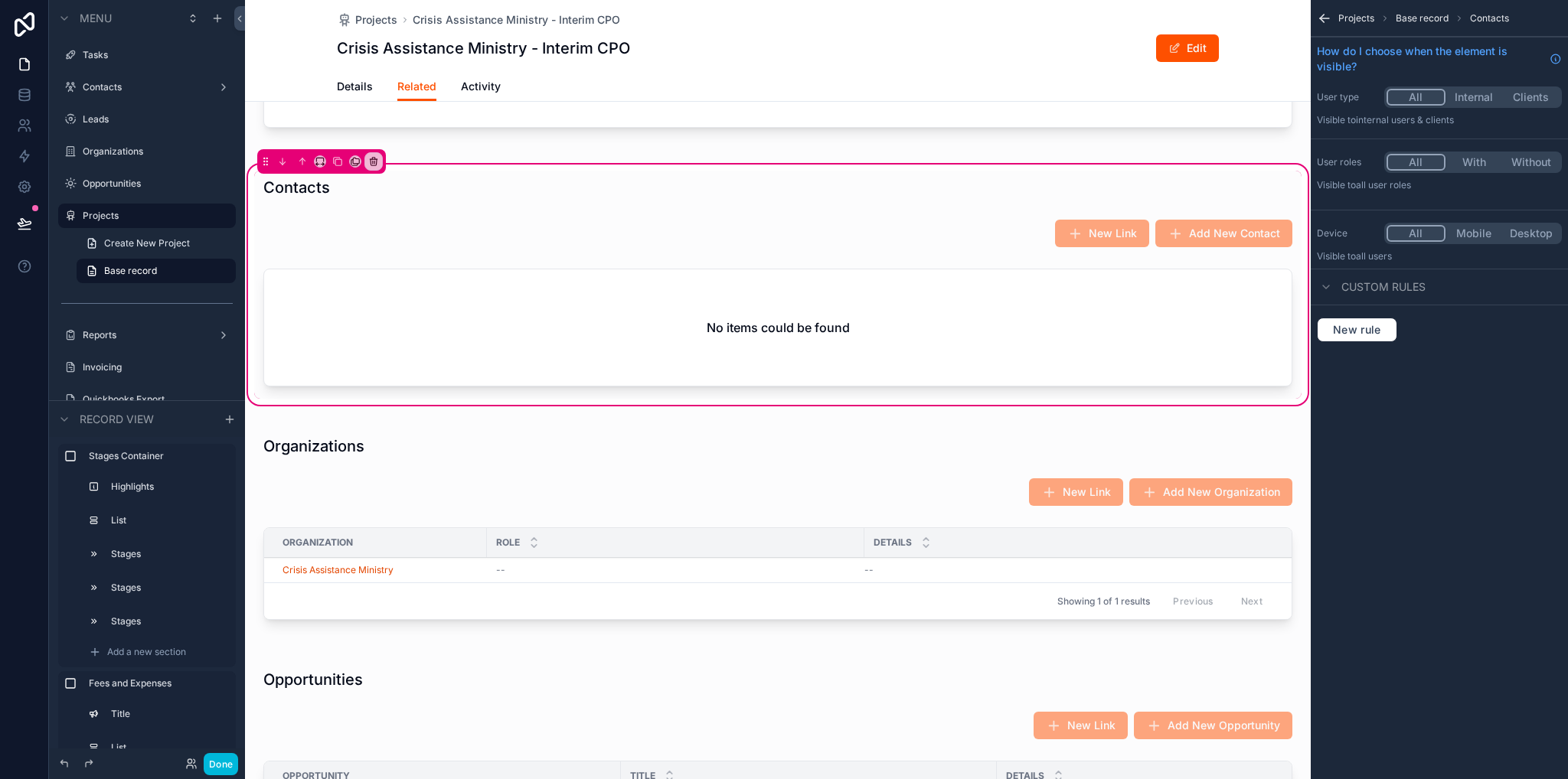
click at [549, 385] on div "scrollable content" at bounding box center [778, 331] width 1047 height 136
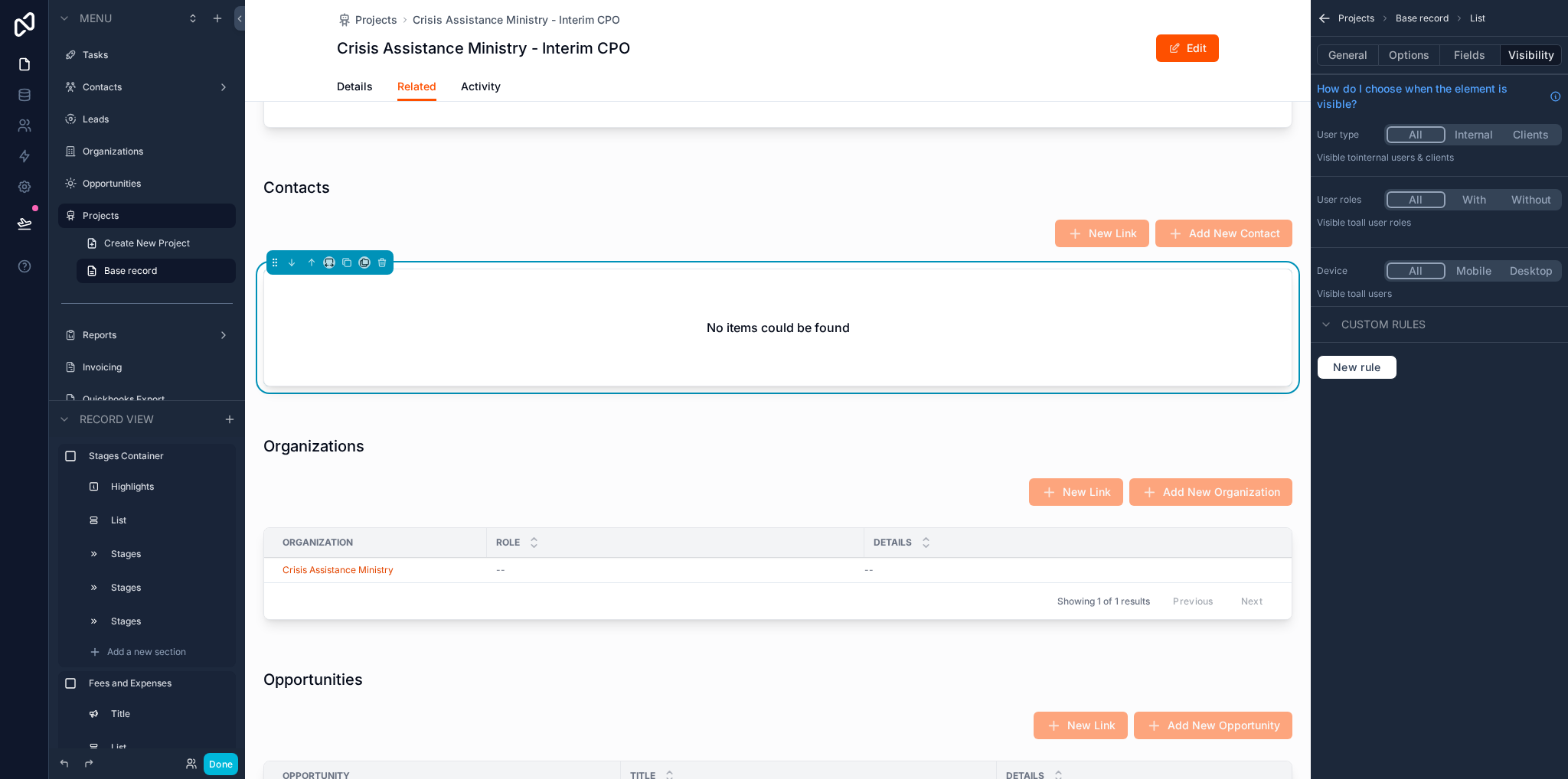
click at [1403, 59] on button "Options" at bounding box center [1409, 55] width 61 height 21
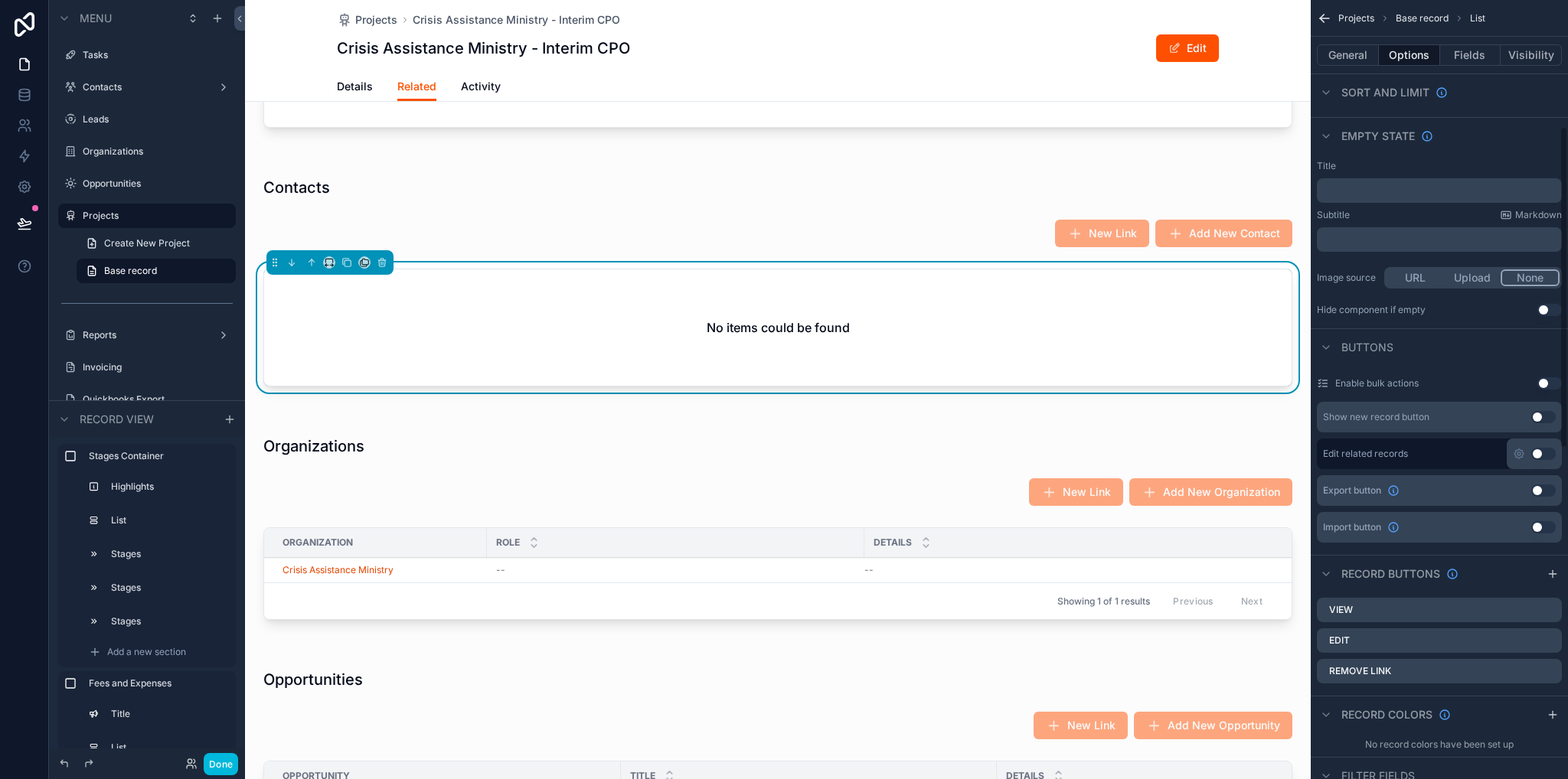
scroll to position [306, 0]
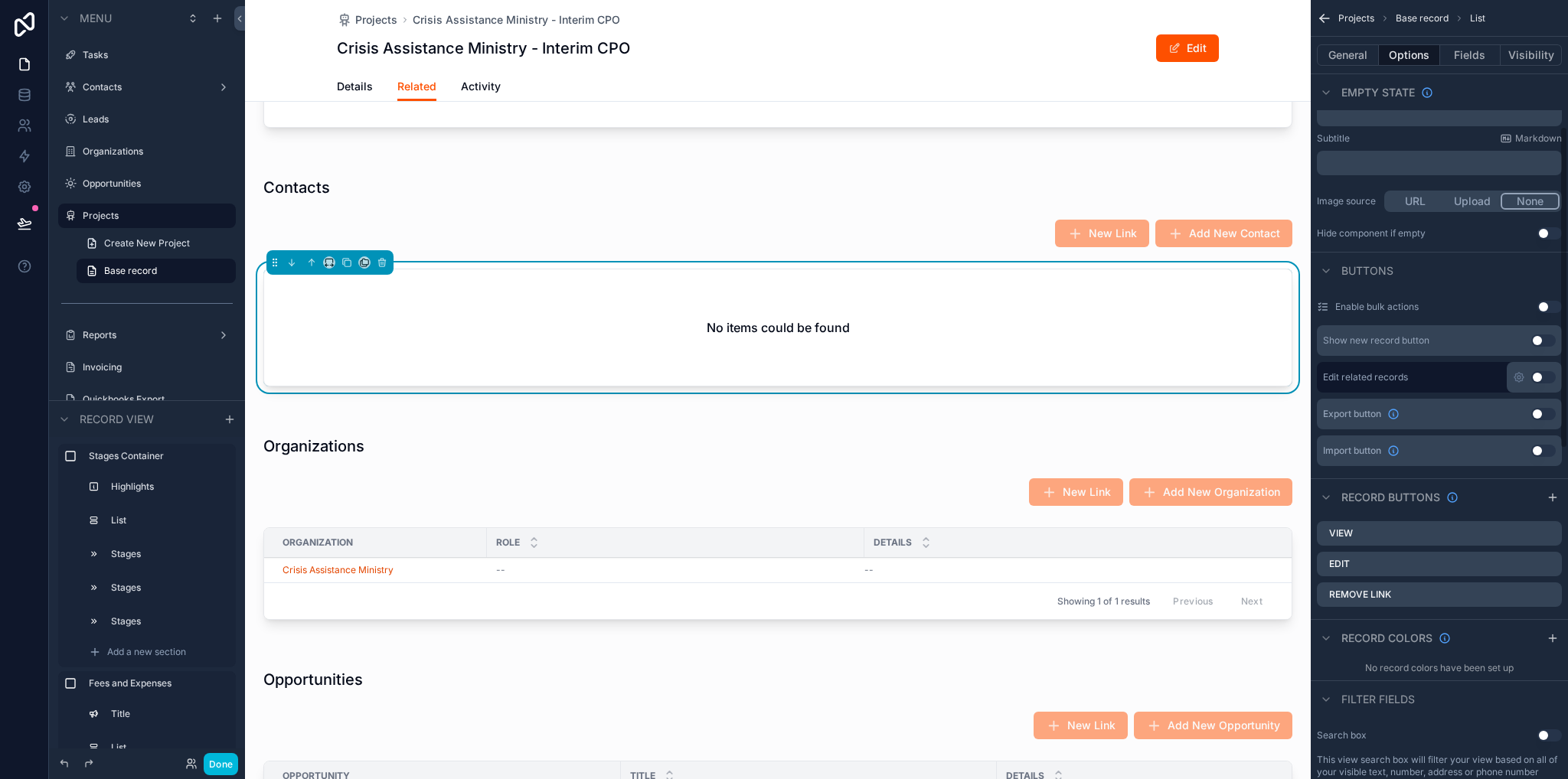
click at [0, 0] on icon "scrollable content" at bounding box center [0, 0] width 0 height 0
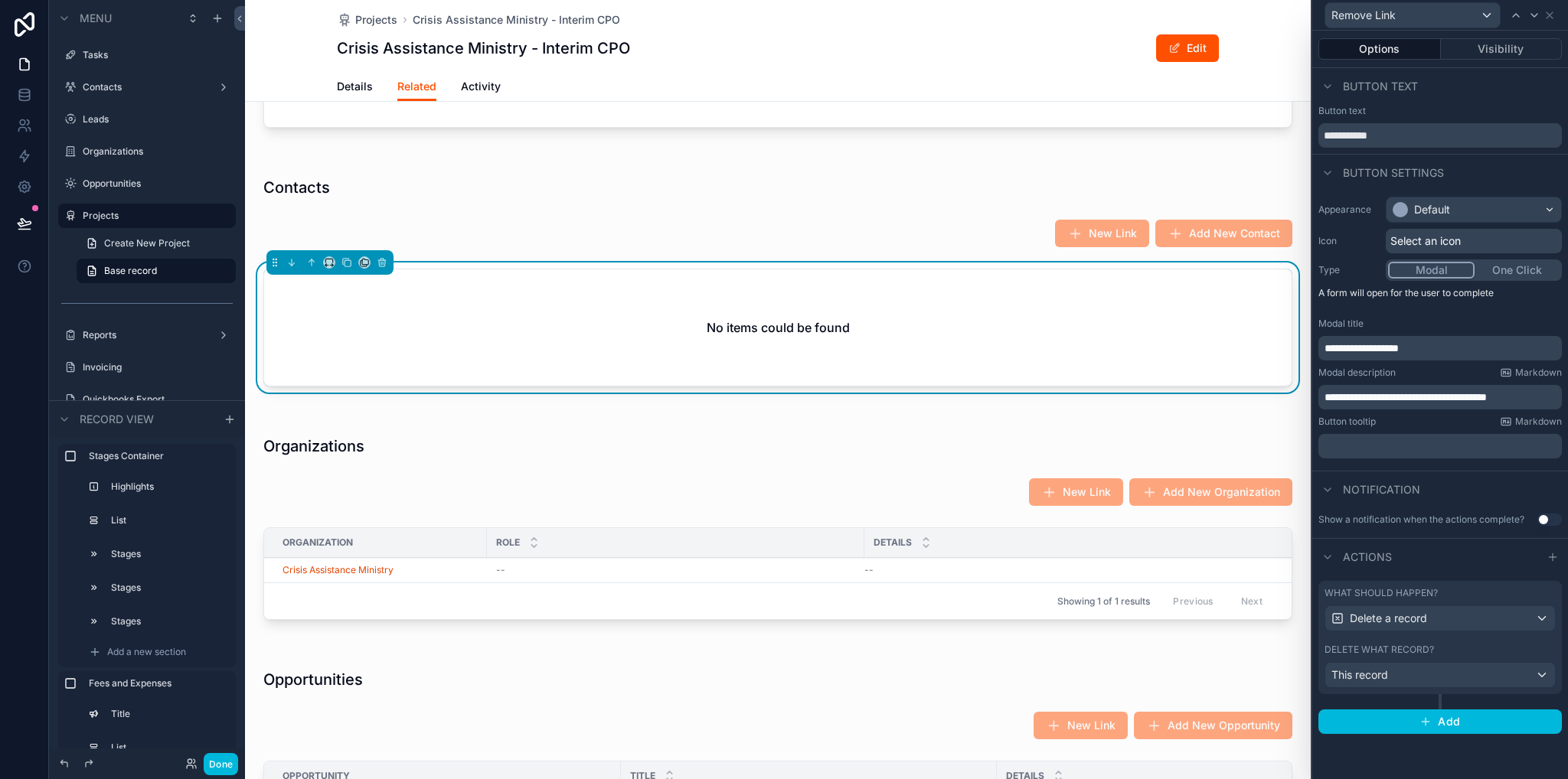
click at [1553, 397] on p "**********" at bounding box center [1442, 397] width 235 height 15
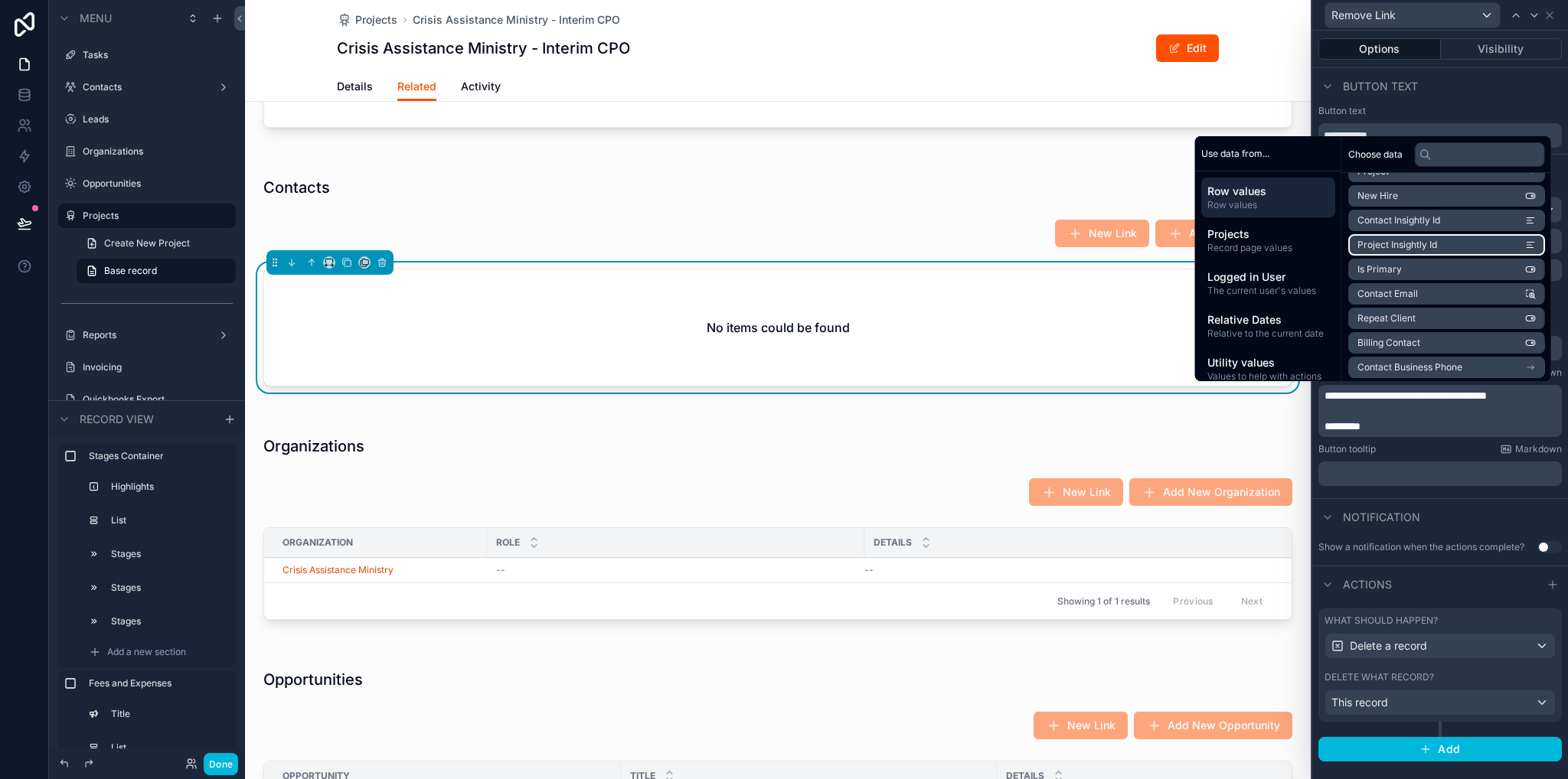
scroll to position [89, 0]
click at [1438, 224] on li "Contact" at bounding box center [1446, 223] width 197 height 21
click at [1401, 244] on li "Full Name" at bounding box center [1446, 242] width 197 height 21
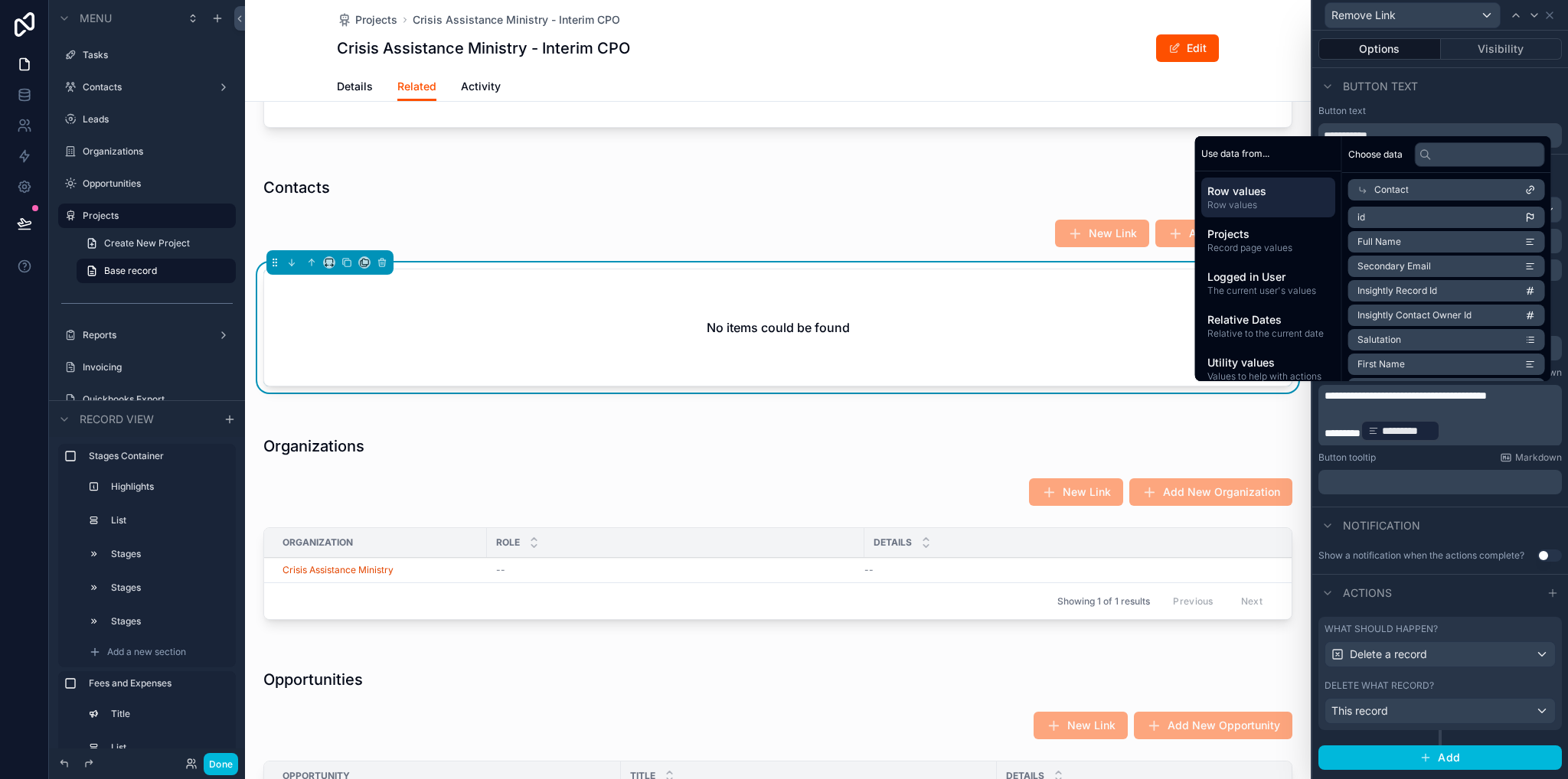
click at [674, 463] on div "scrollable content" at bounding box center [778, 530] width 1066 height 221
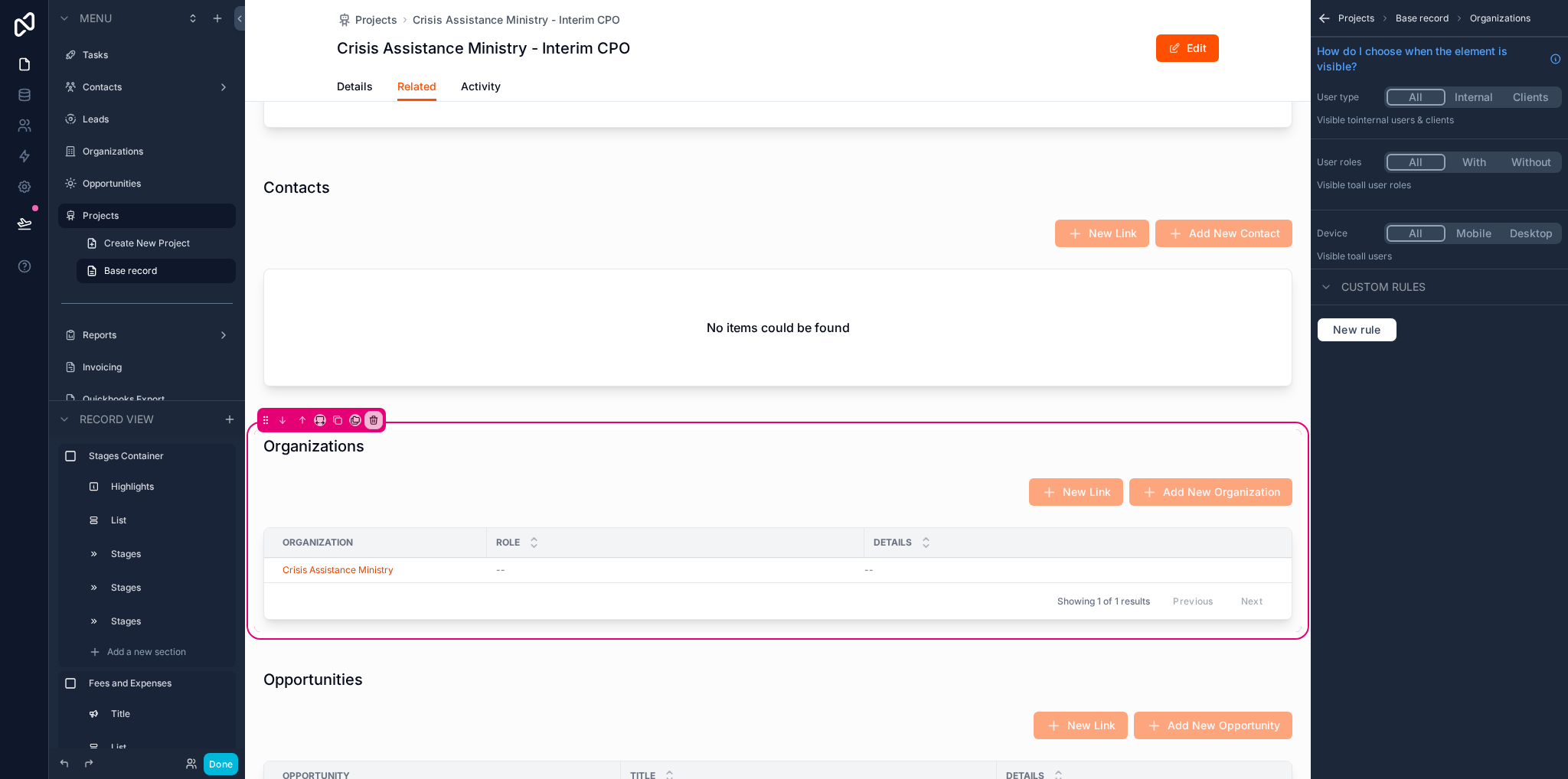
click at [460, 555] on div "Organization" at bounding box center [375, 543] width 222 height 24
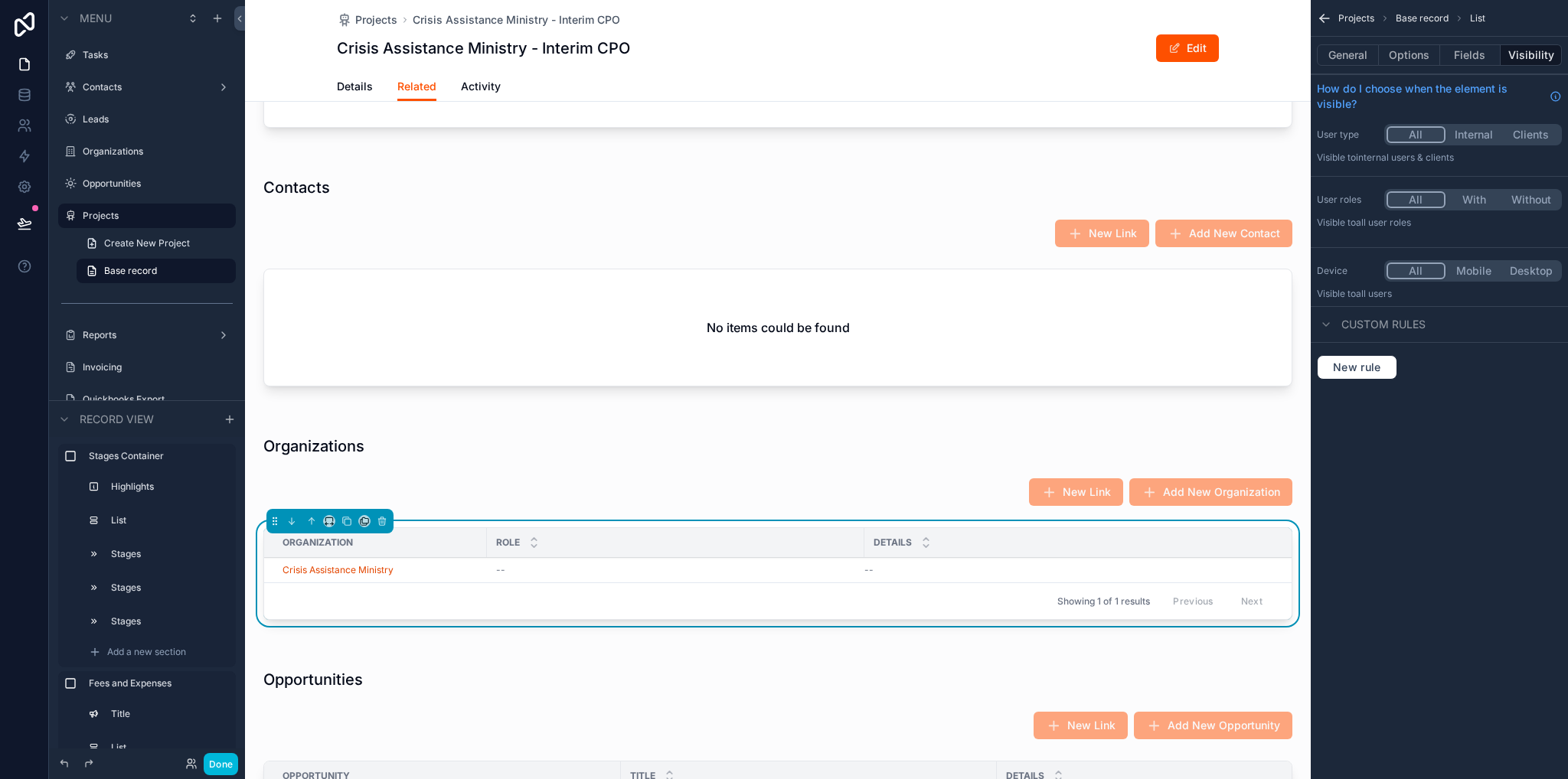
click at [1419, 56] on button "Options" at bounding box center [1409, 55] width 61 height 21
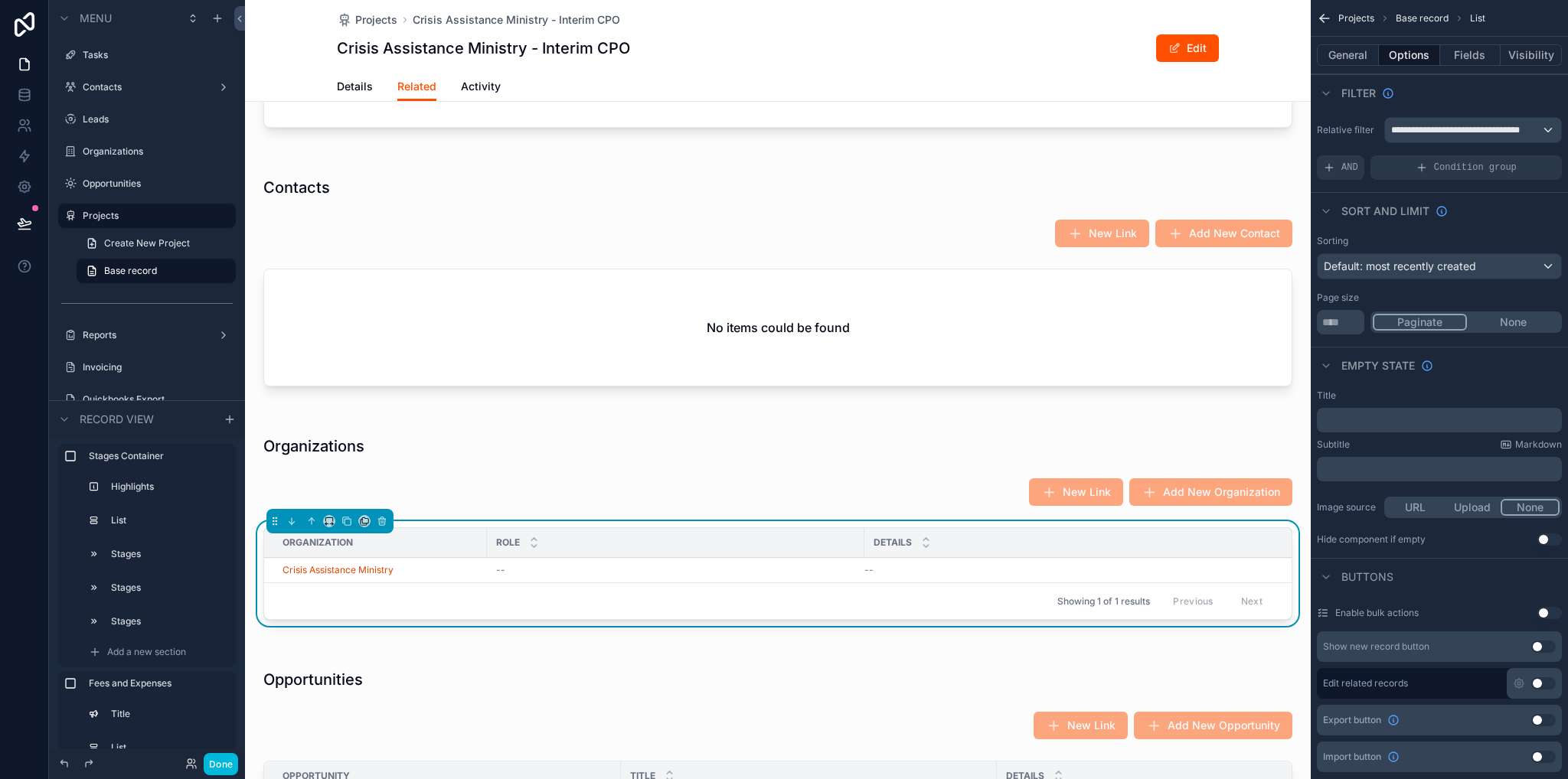
scroll to position [306, 0]
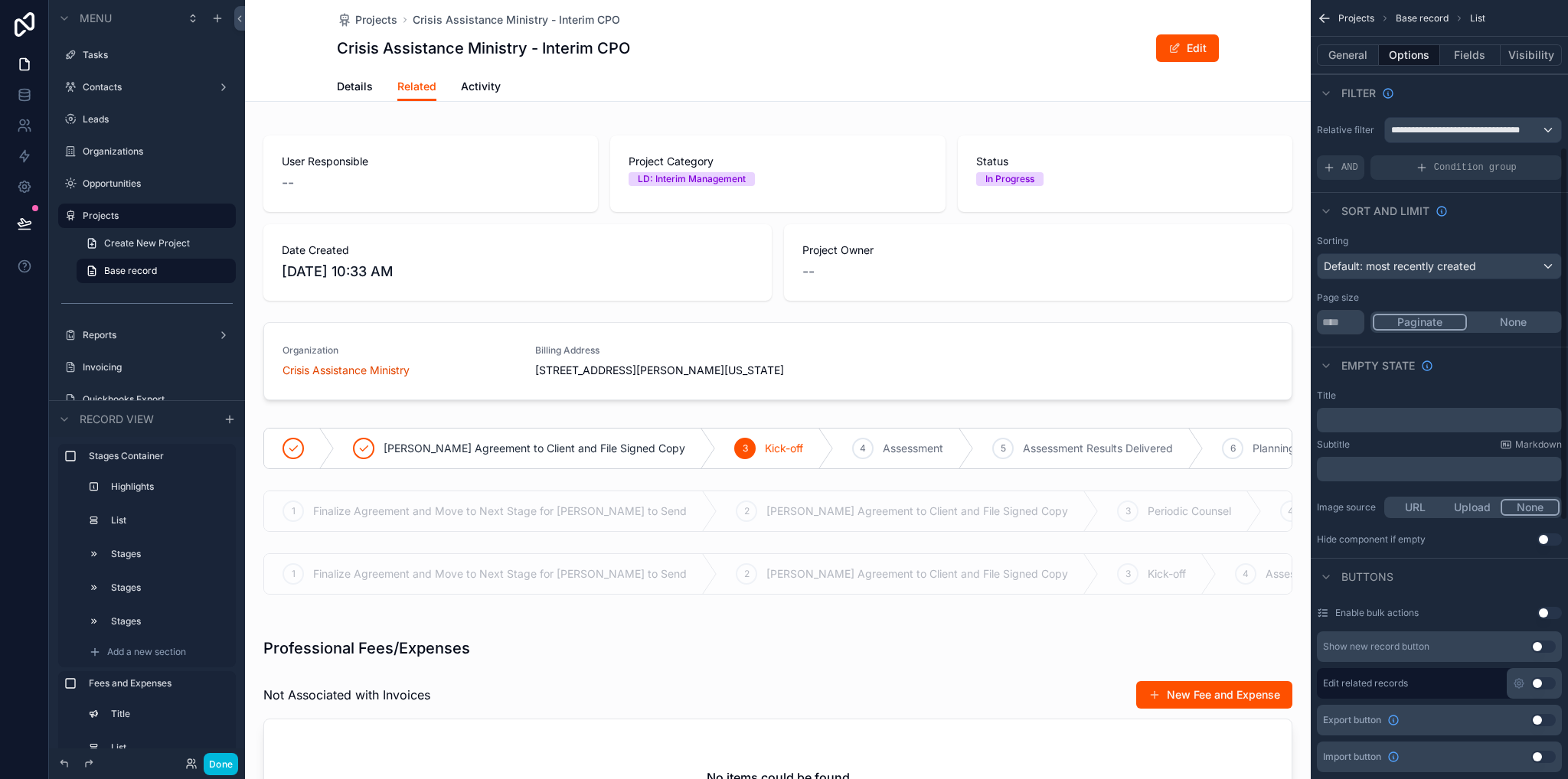
scroll to position [306, 0]
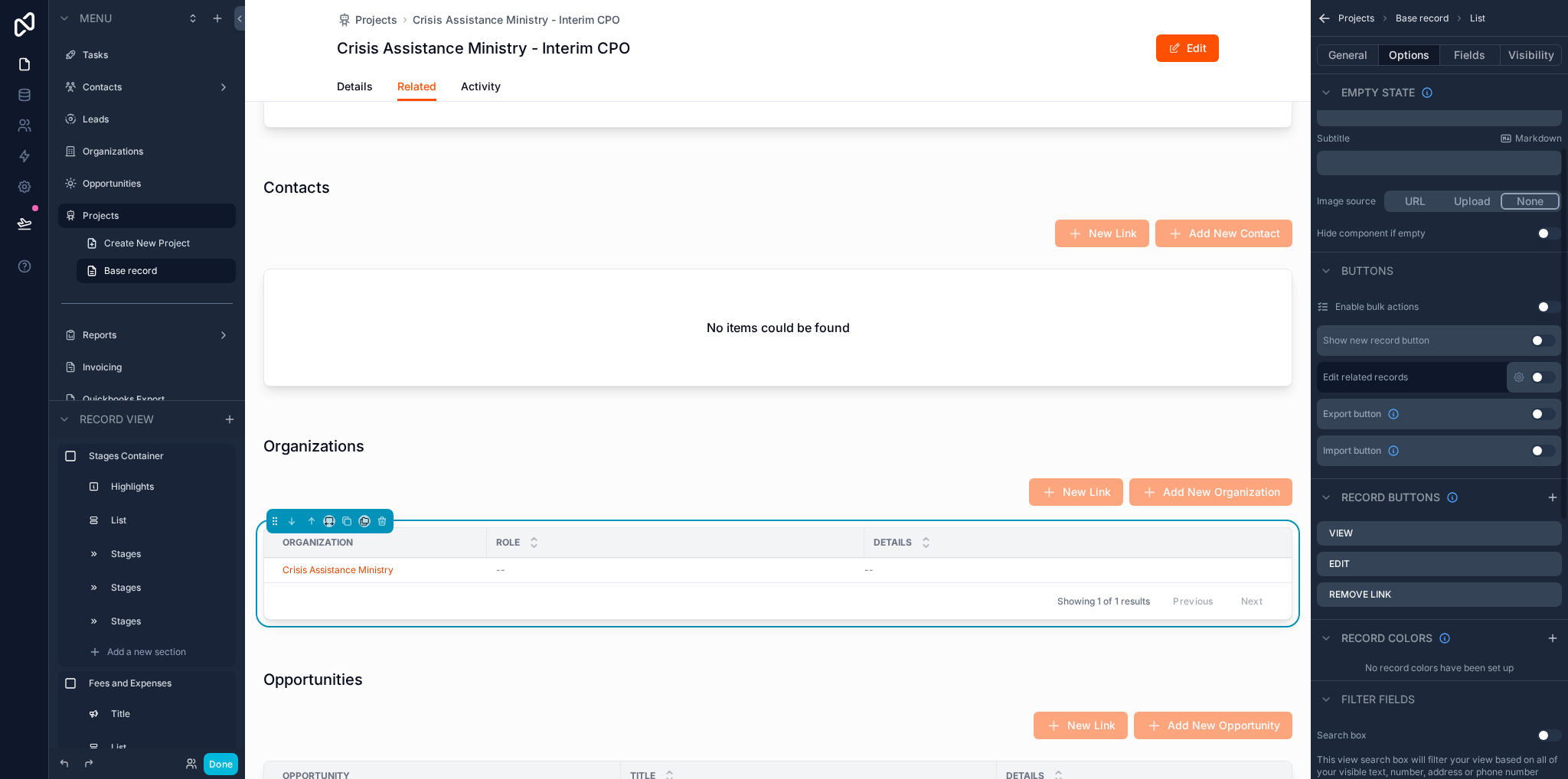
click at [0, 0] on icon "scrollable content" at bounding box center [0, 0] width 0 height 0
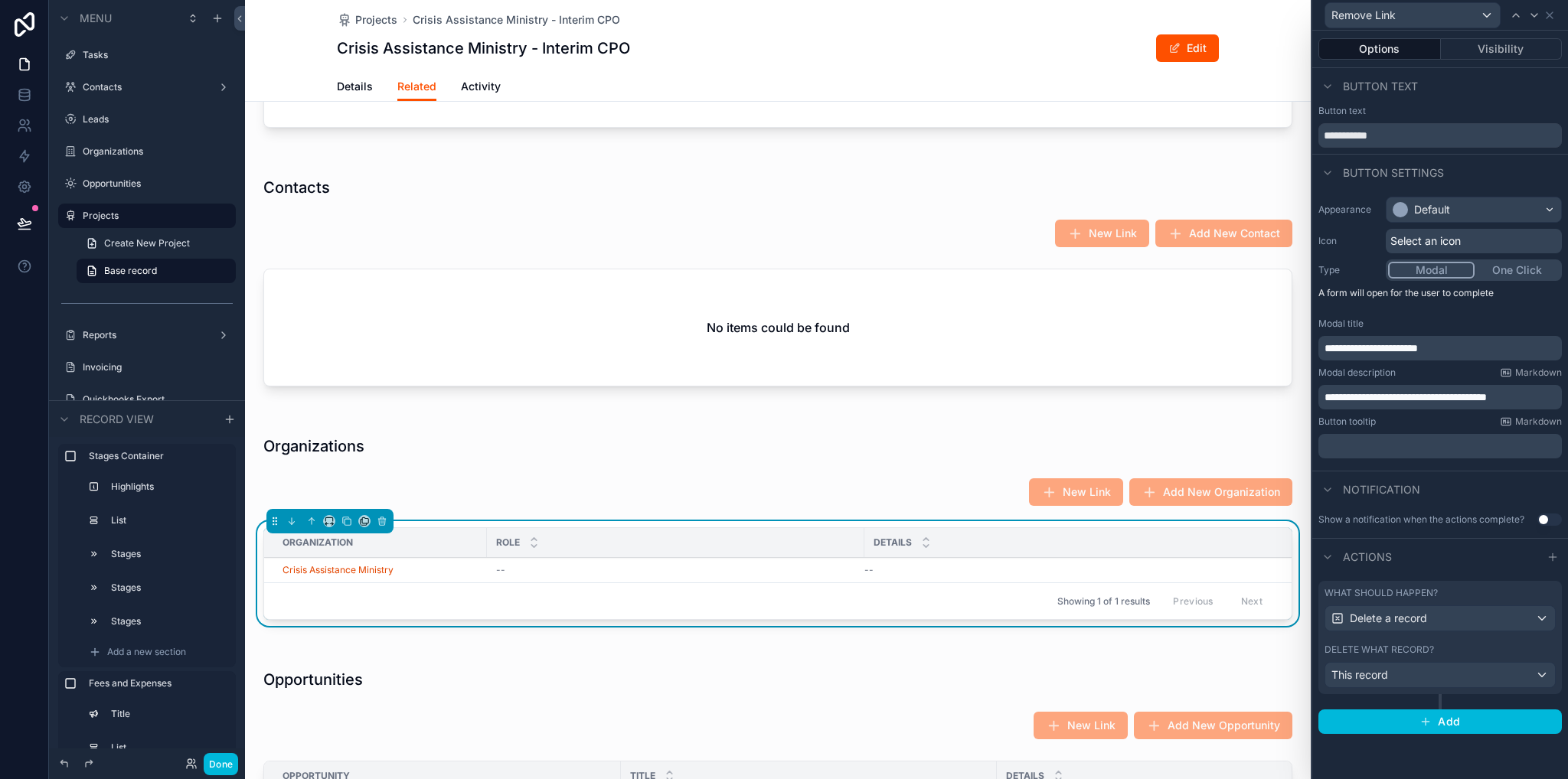
click at [1540, 404] on p "**********" at bounding box center [1442, 397] width 235 height 15
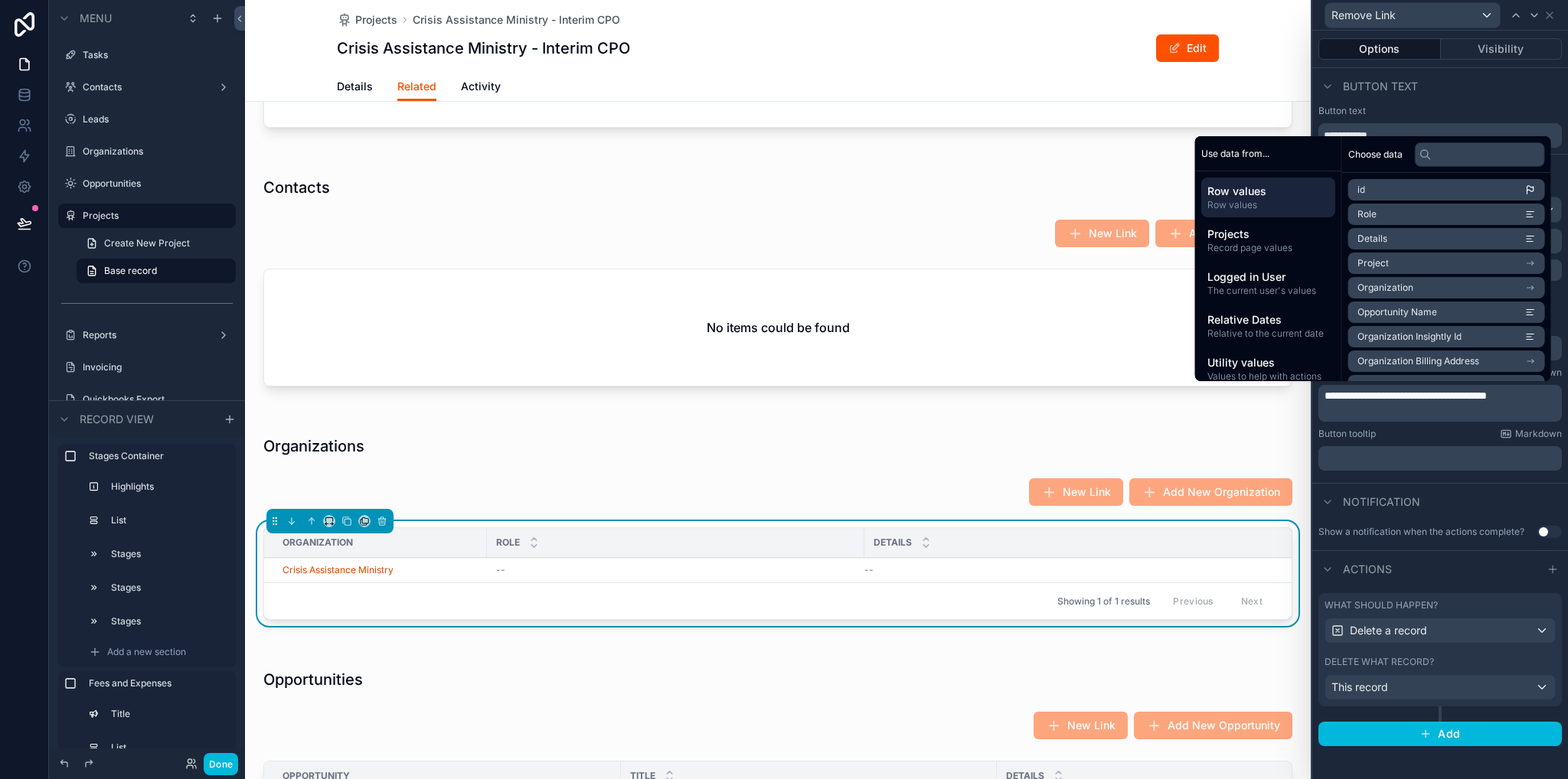
scroll to position [0, 0]
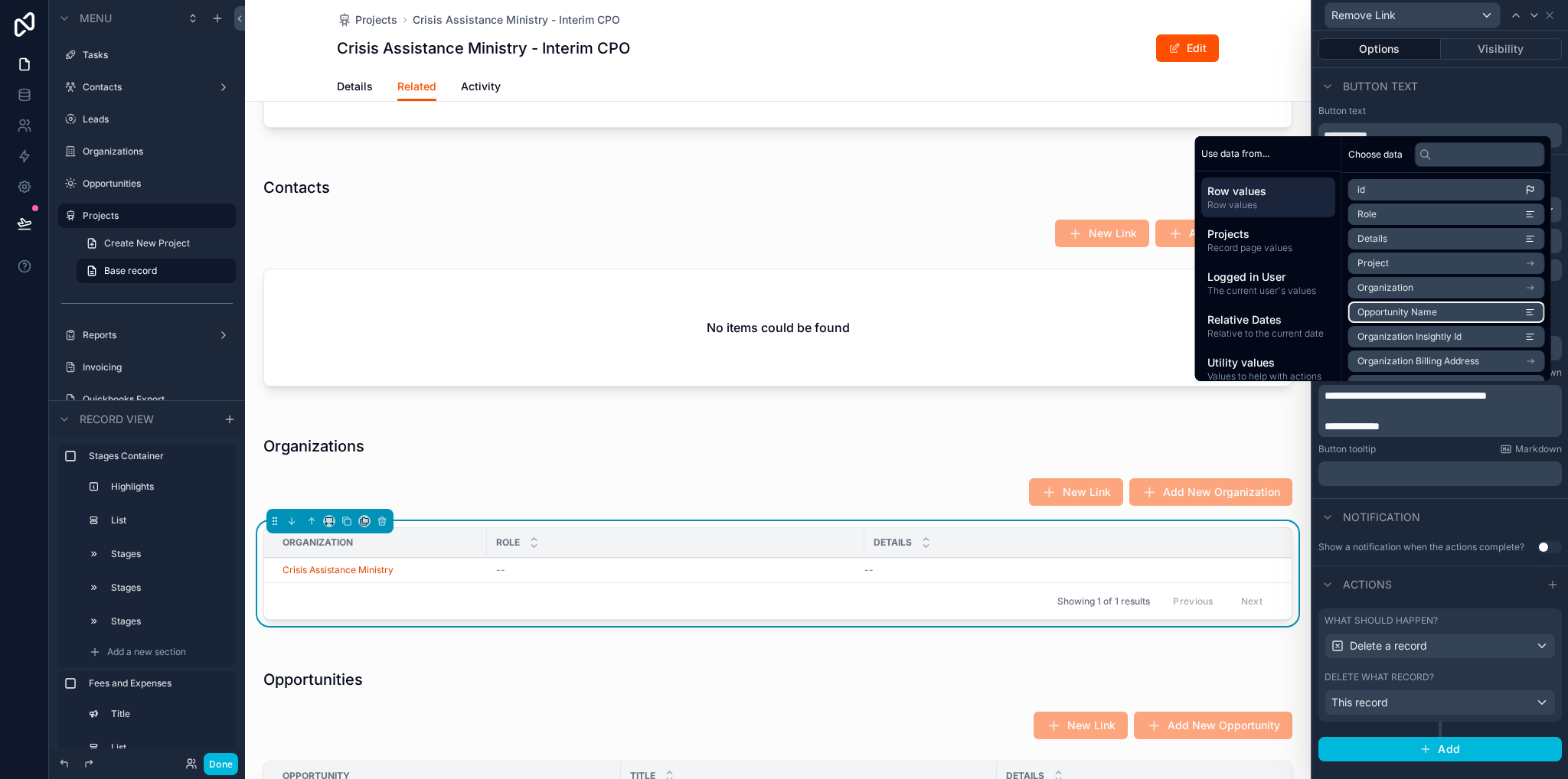
click at [1409, 309] on span "Opportunity Name" at bounding box center [1397, 311] width 79 height 12
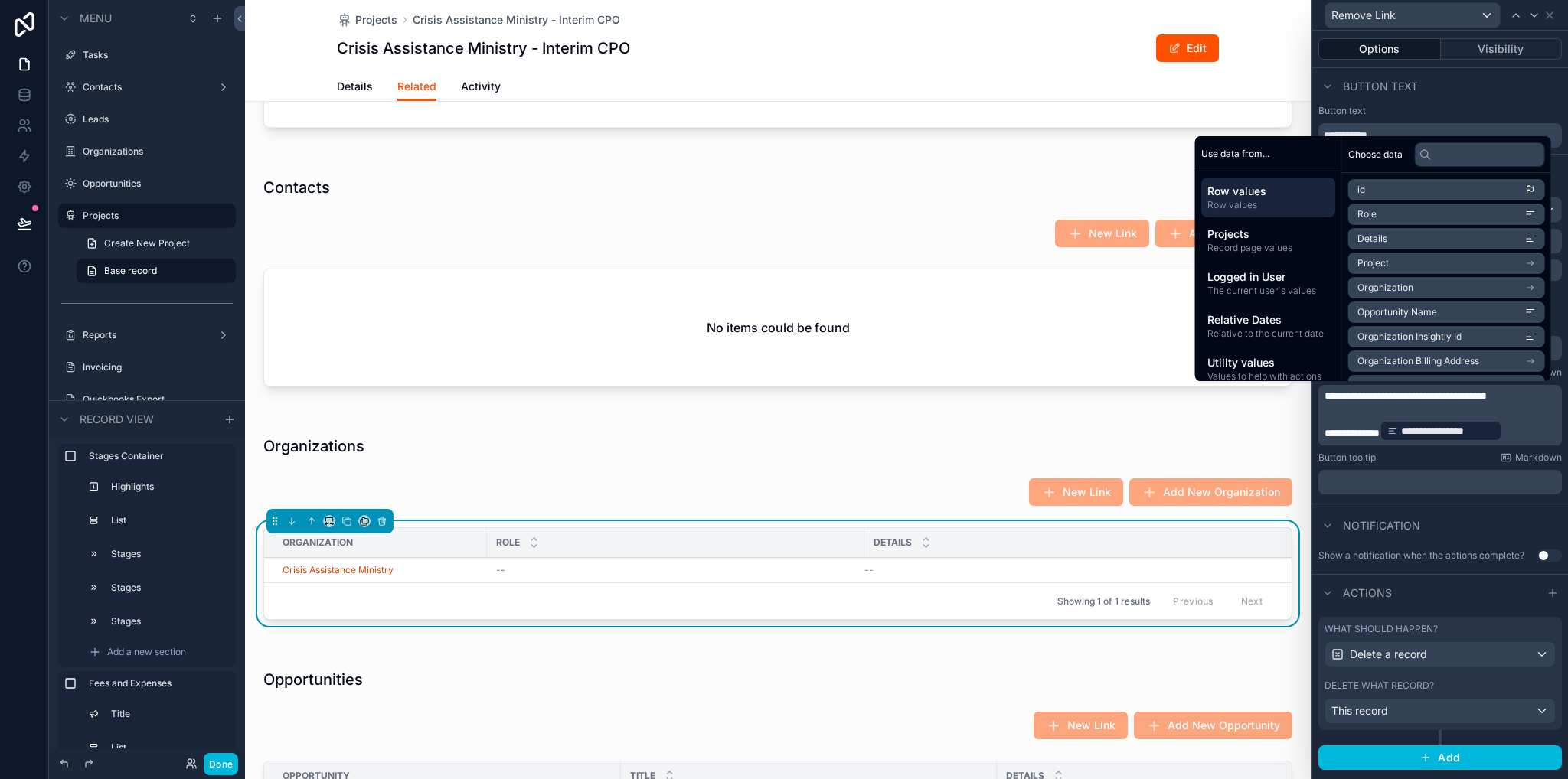
click at [1522, 433] on p "**********" at bounding box center [1442, 431] width 235 height 24
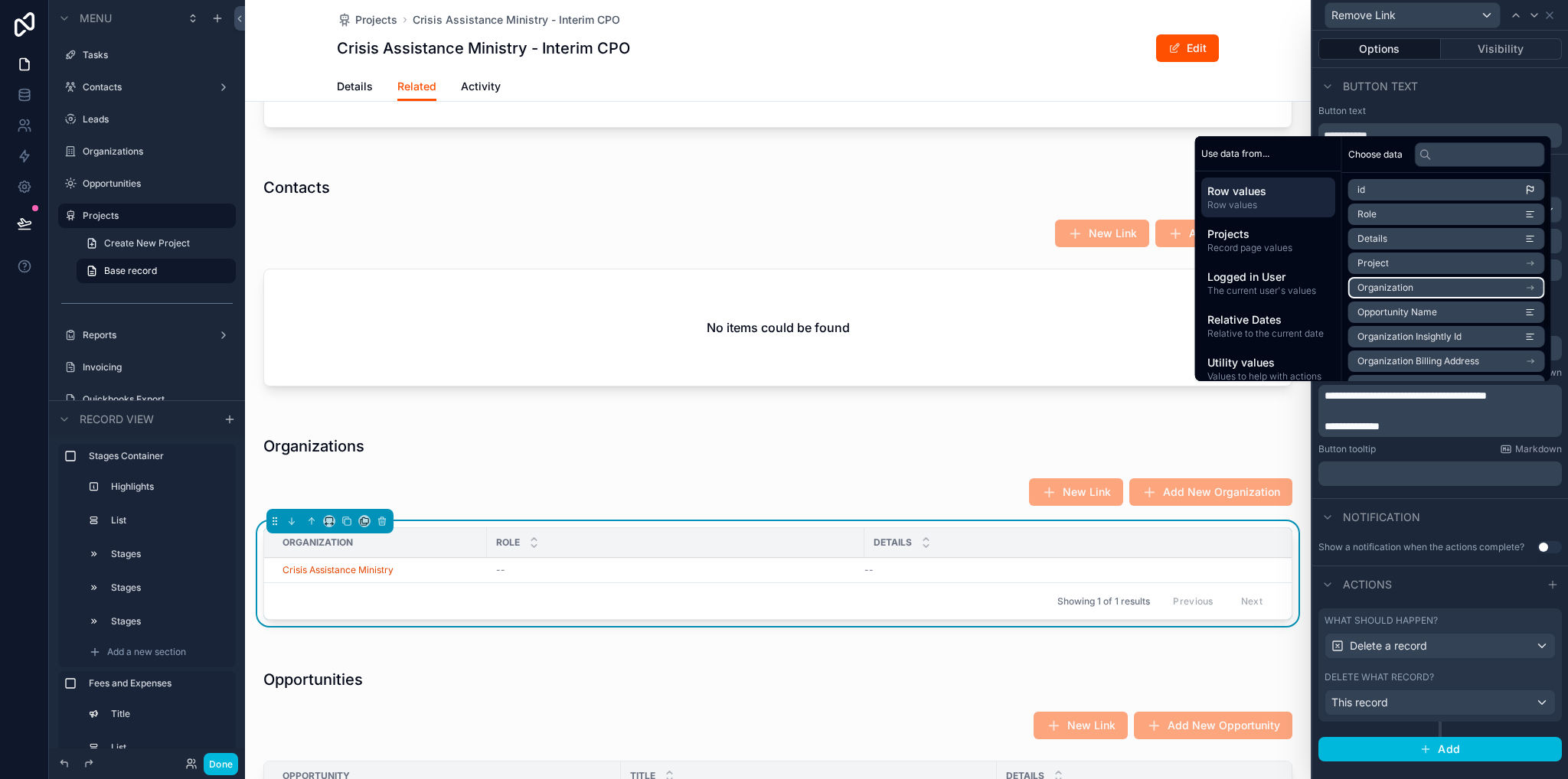
click at [1411, 290] on li "Organization" at bounding box center [1446, 288] width 197 height 21
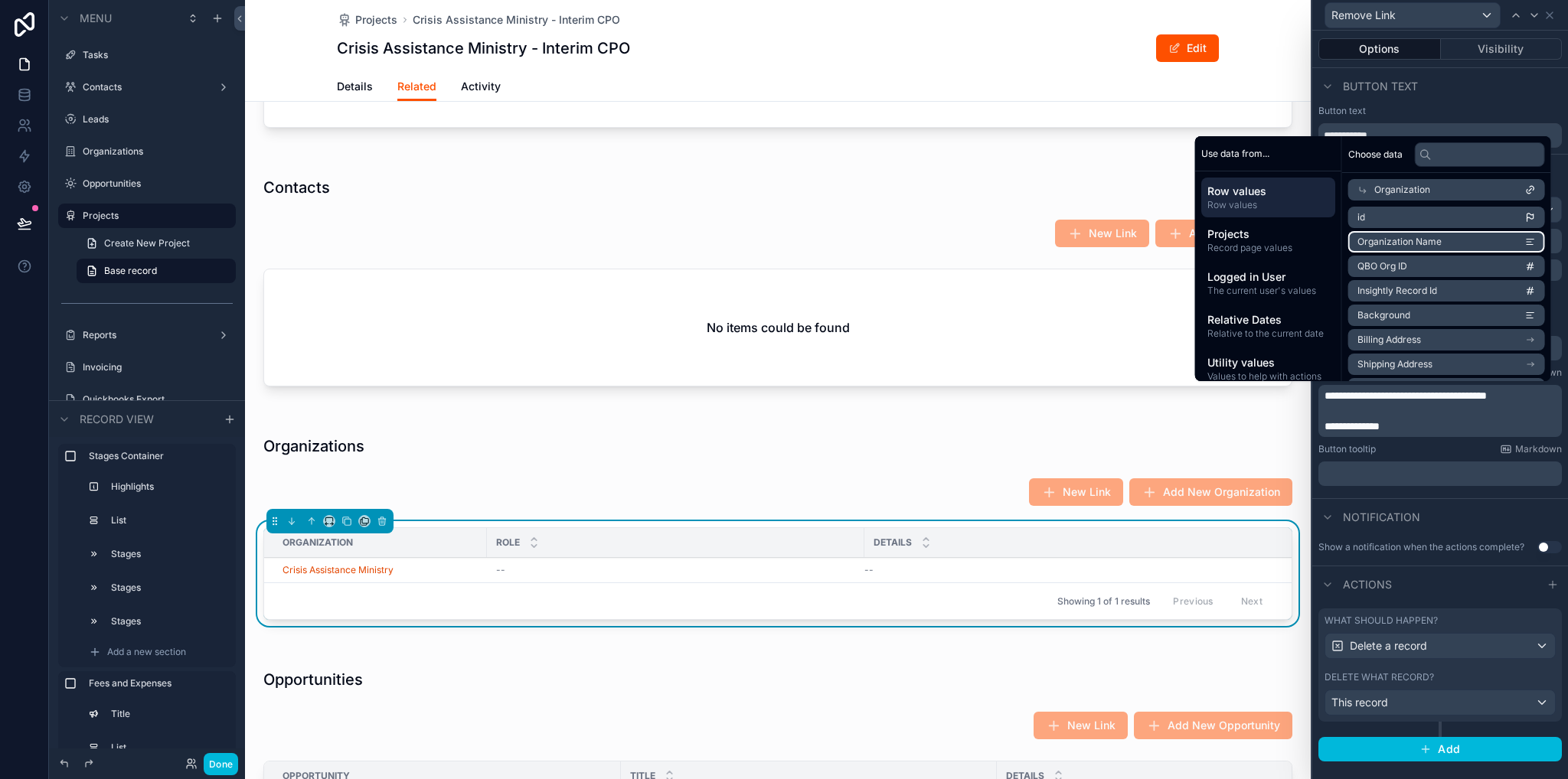
click at [1392, 241] on span "Organization Name" at bounding box center [1400, 241] width 84 height 12
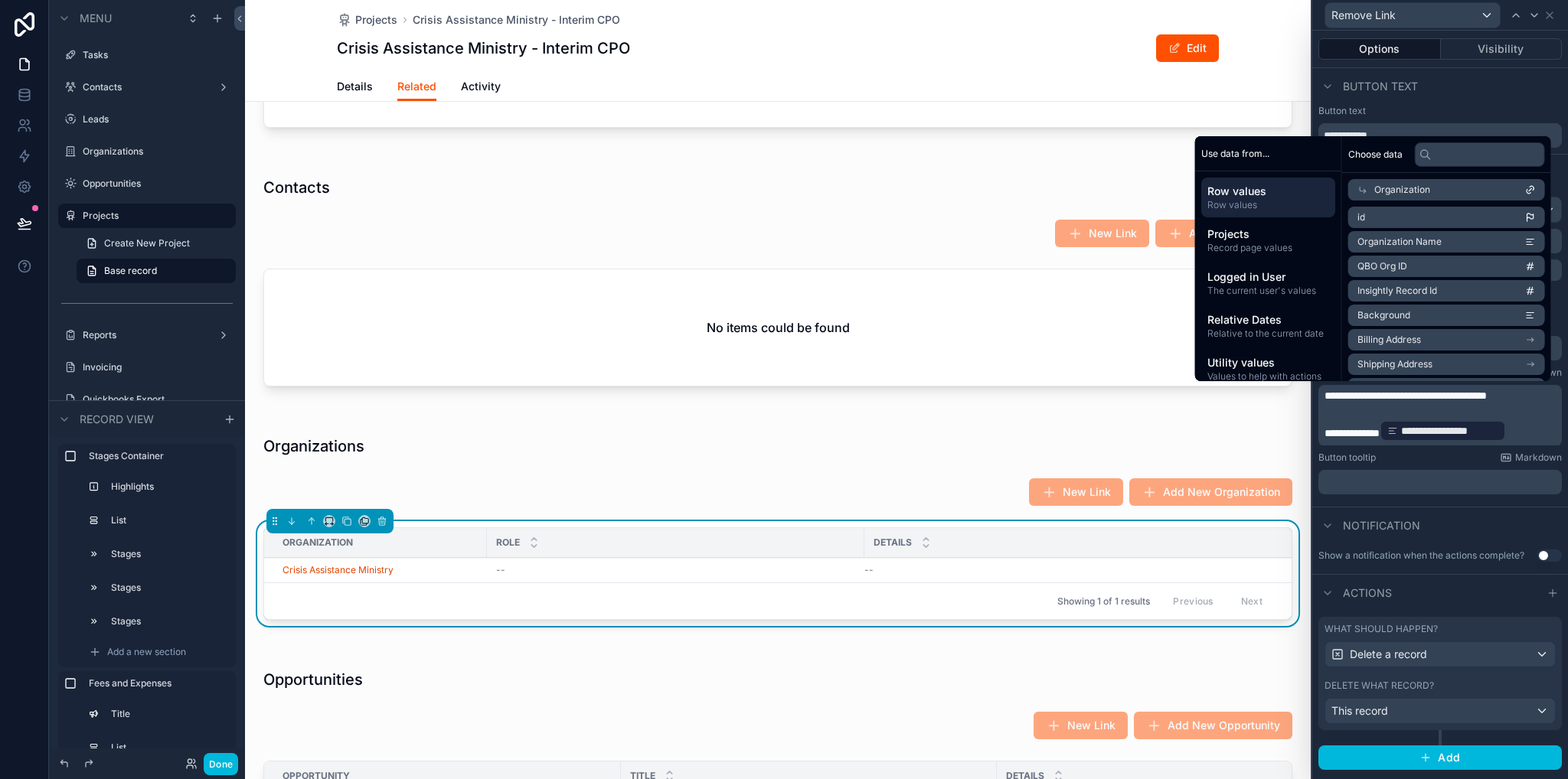
scroll to position [1530, 0]
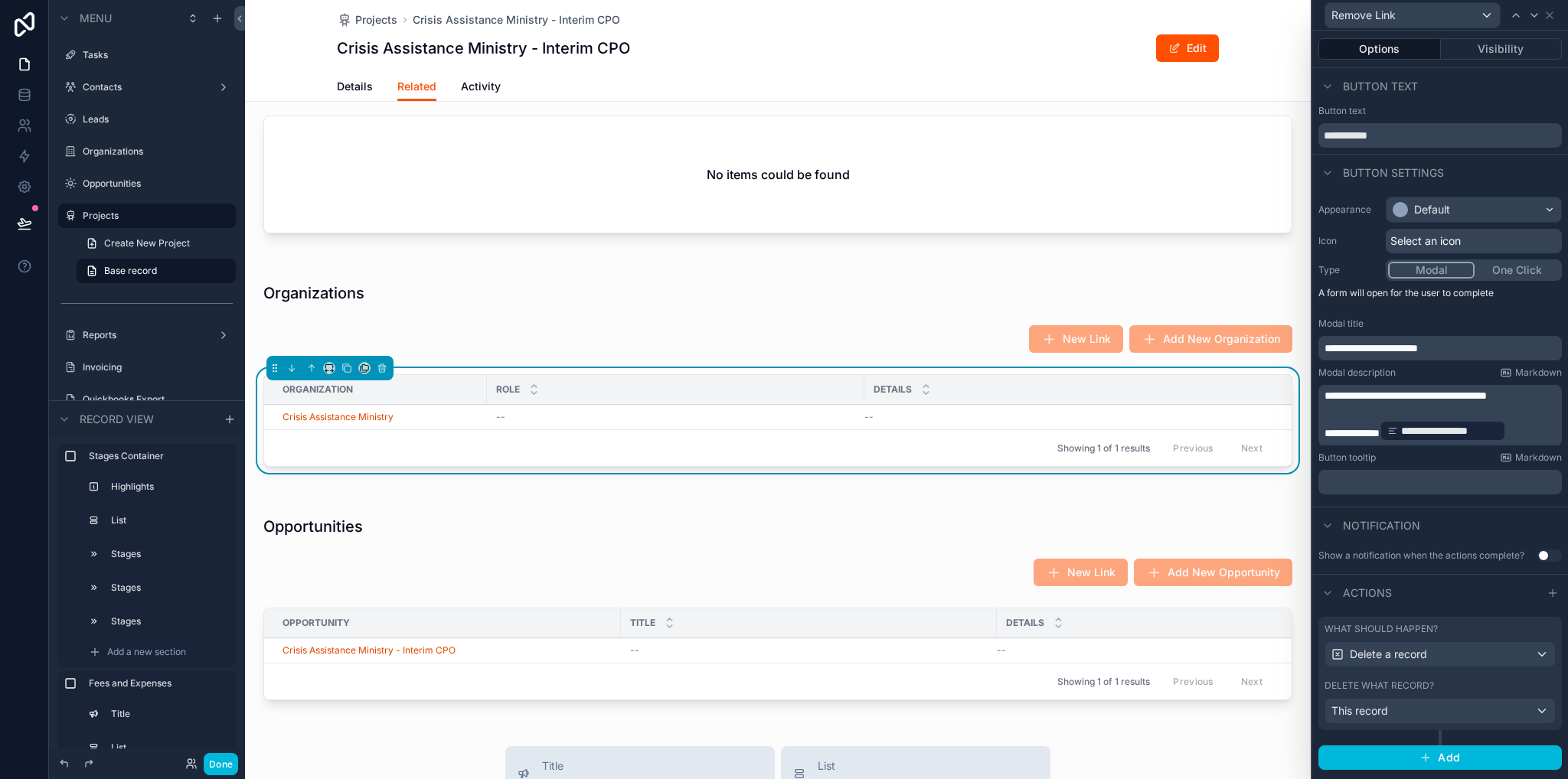
click at [587, 634] on div "scrollable content" at bounding box center [778, 611] width 1066 height 221
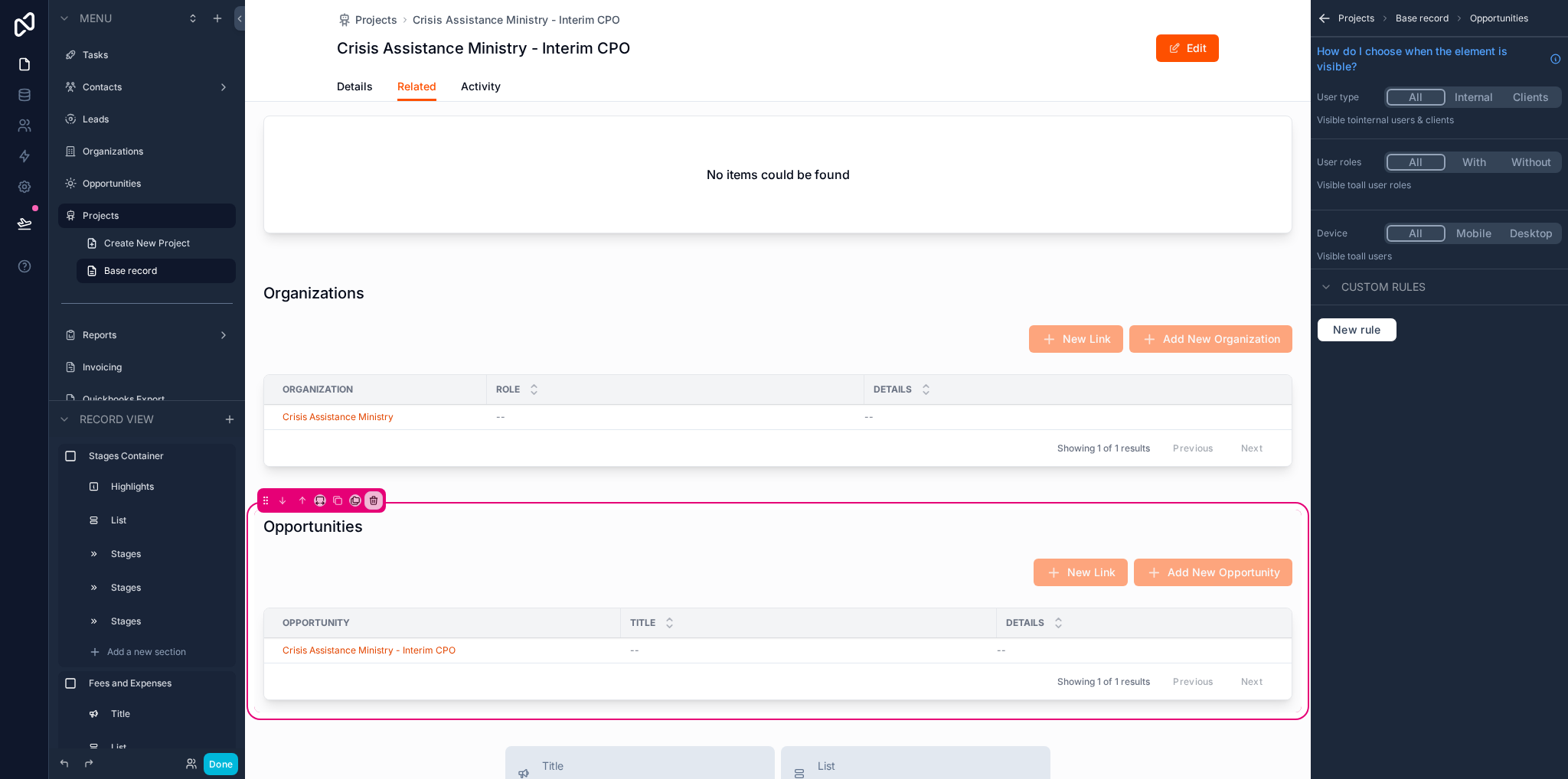
scroll to position [0, 0]
click at [545, 692] on div "scrollable content" at bounding box center [778, 657] width 1047 height 111
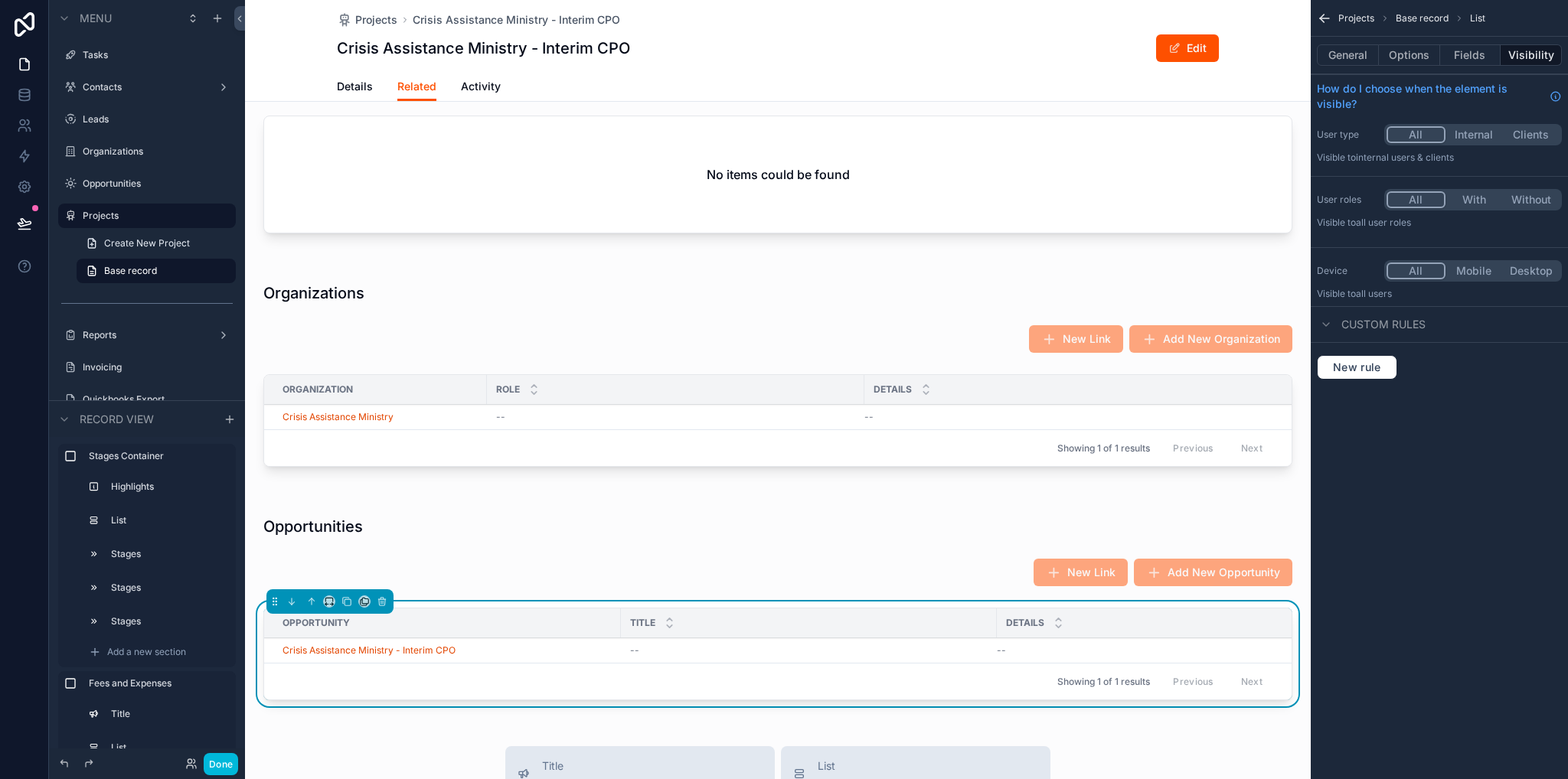
click at [1401, 61] on button "Options" at bounding box center [1409, 55] width 61 height 21
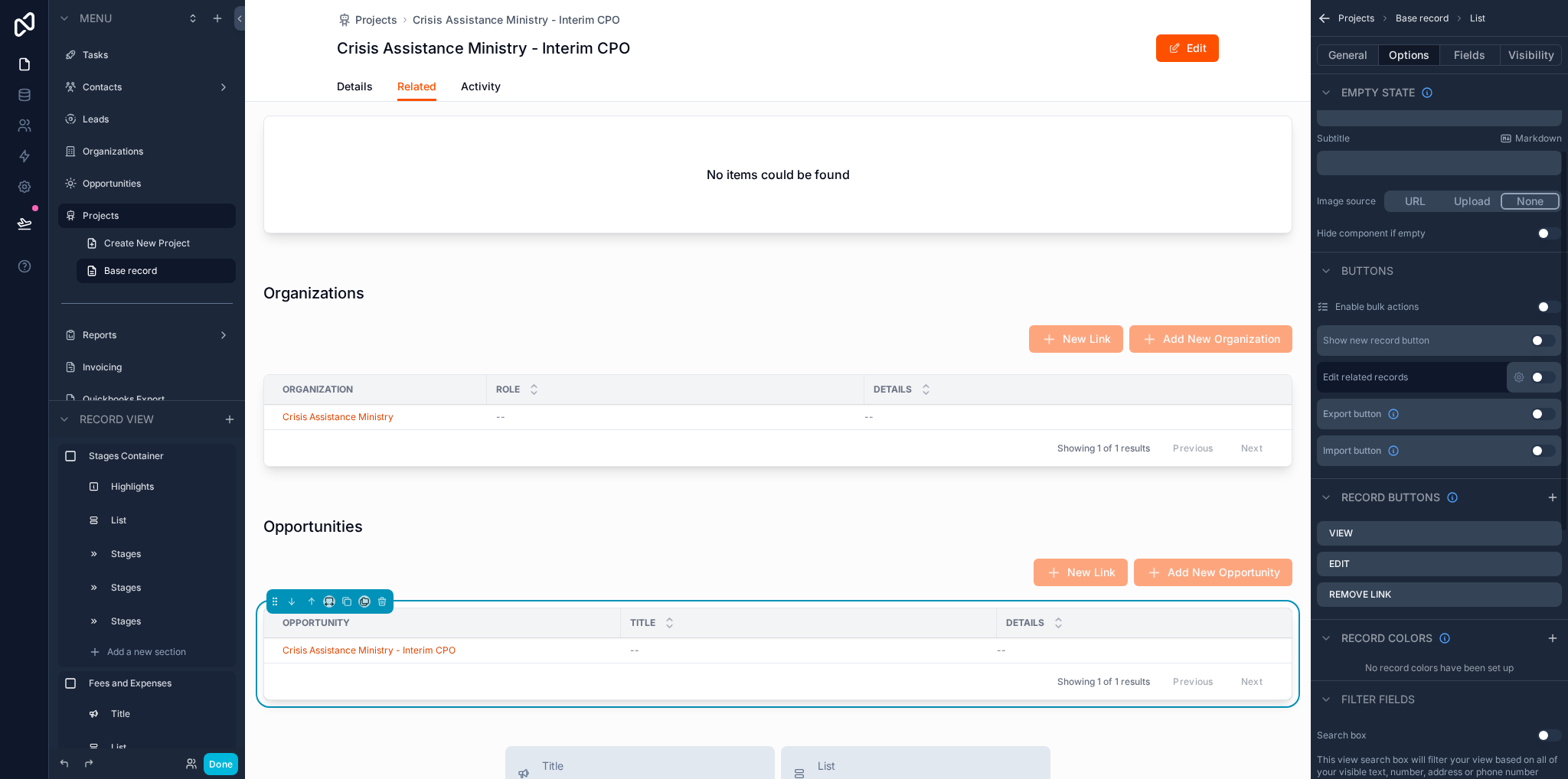
scroll to position [383, 0]
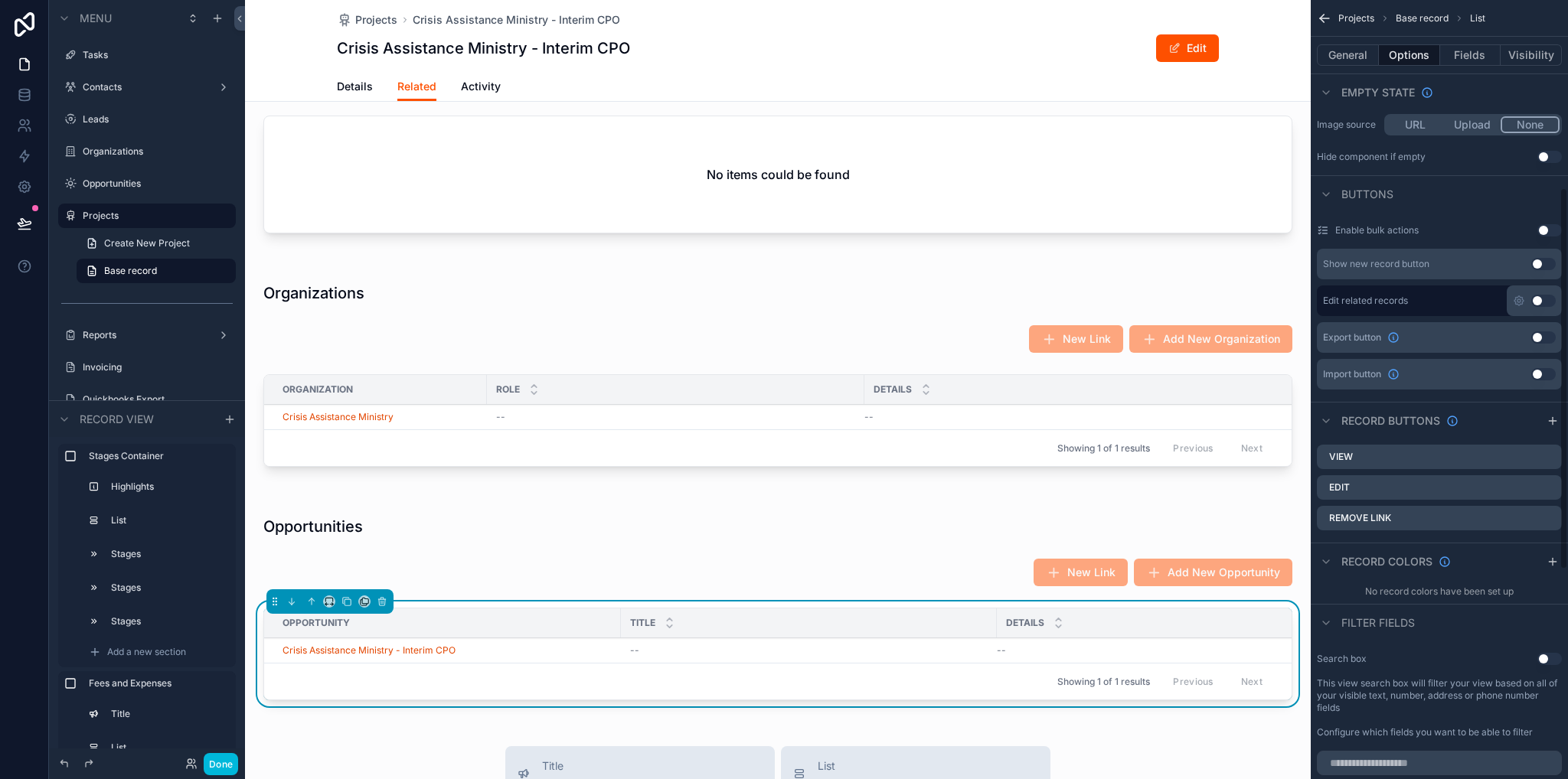
click at [0, 0] on icon "scrollable content" at bounding box center [0, 0] width 0 height 0
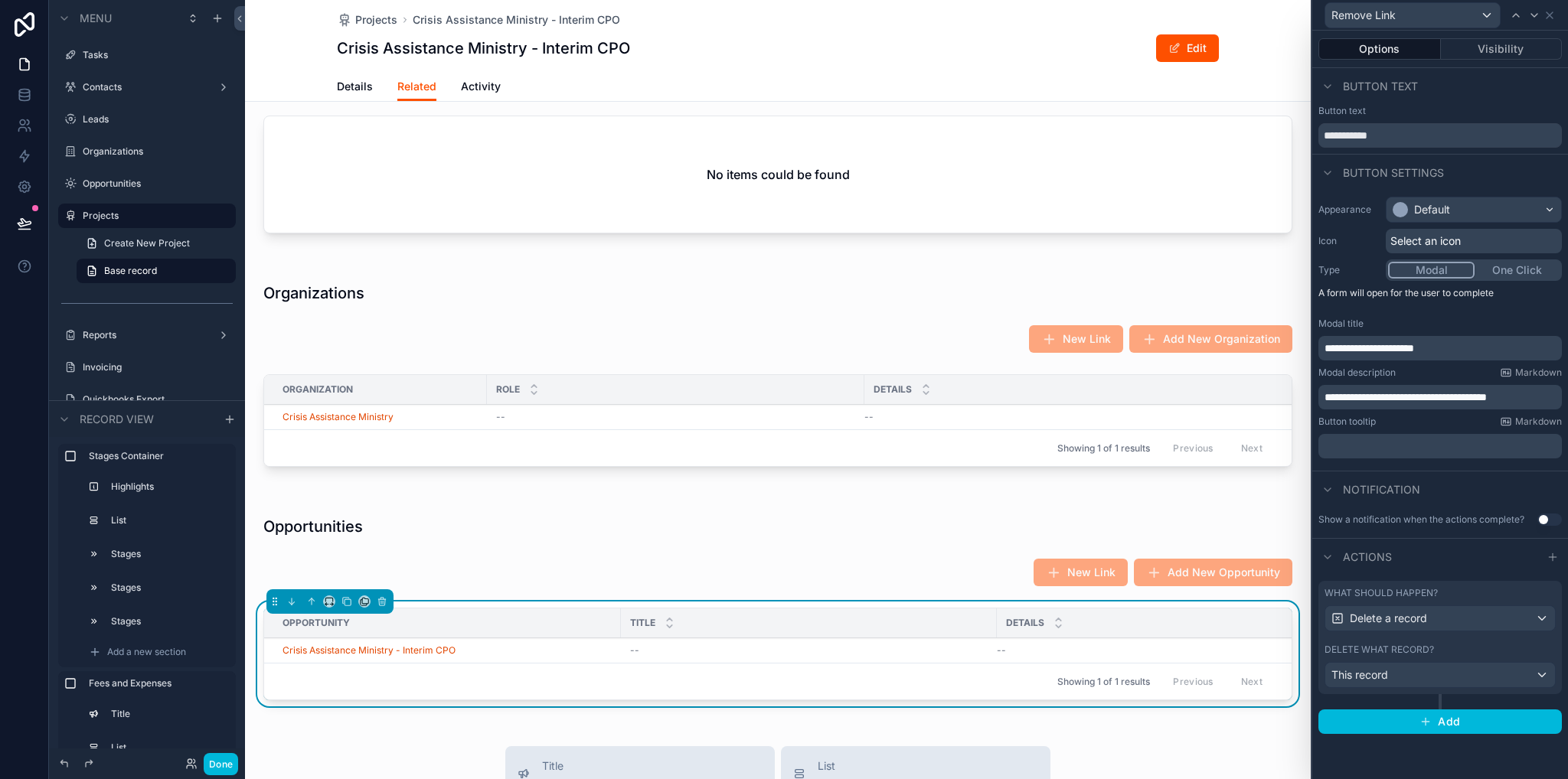
click at [1547, 398] on p "**********" at bounding box center [1442, 397] width 235 height 15
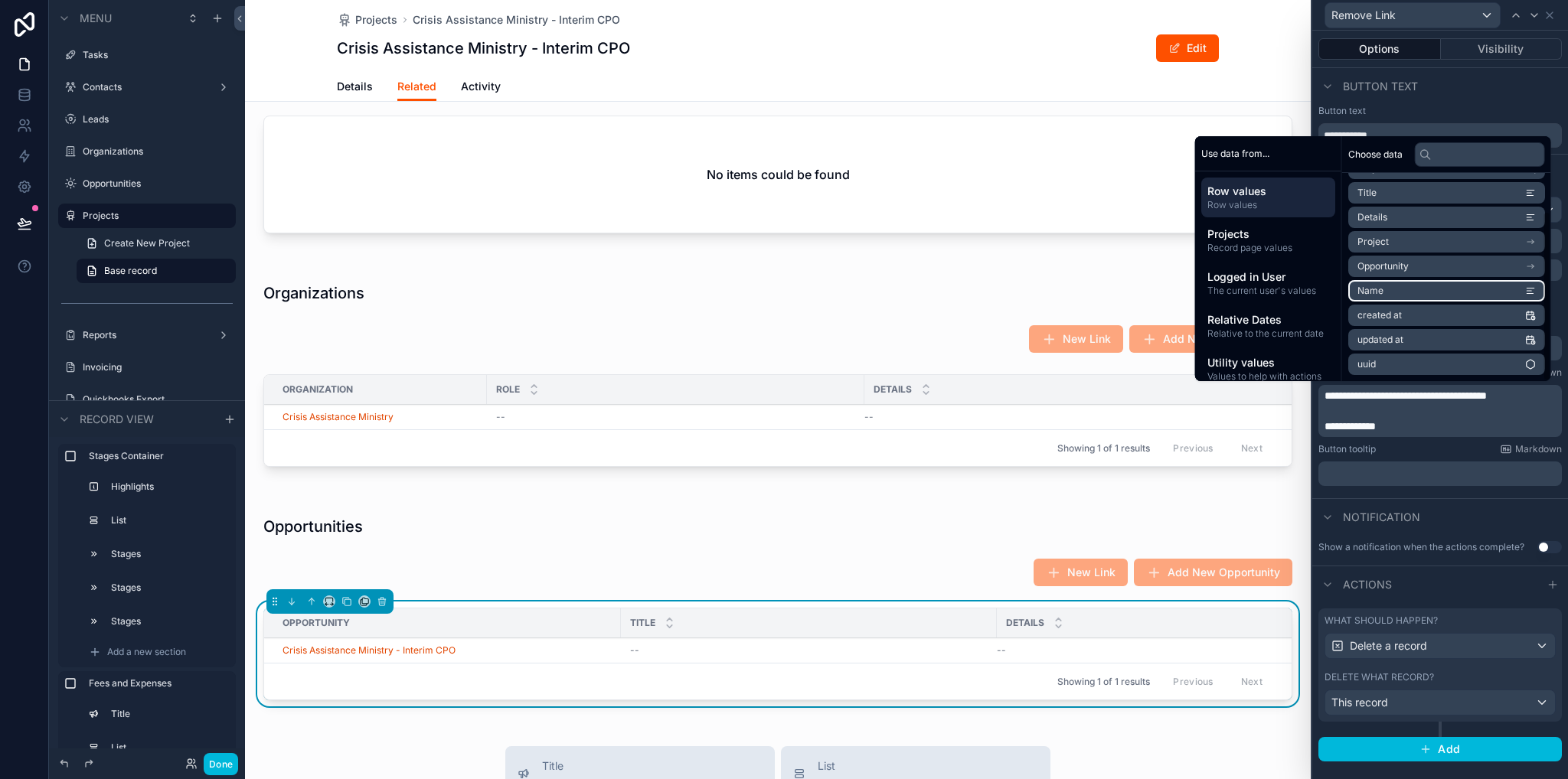
scroll to position [0, 0]
click at [1443, 311] on li "Opportunity" at bounding box center [1446, 312] width 197 height 21
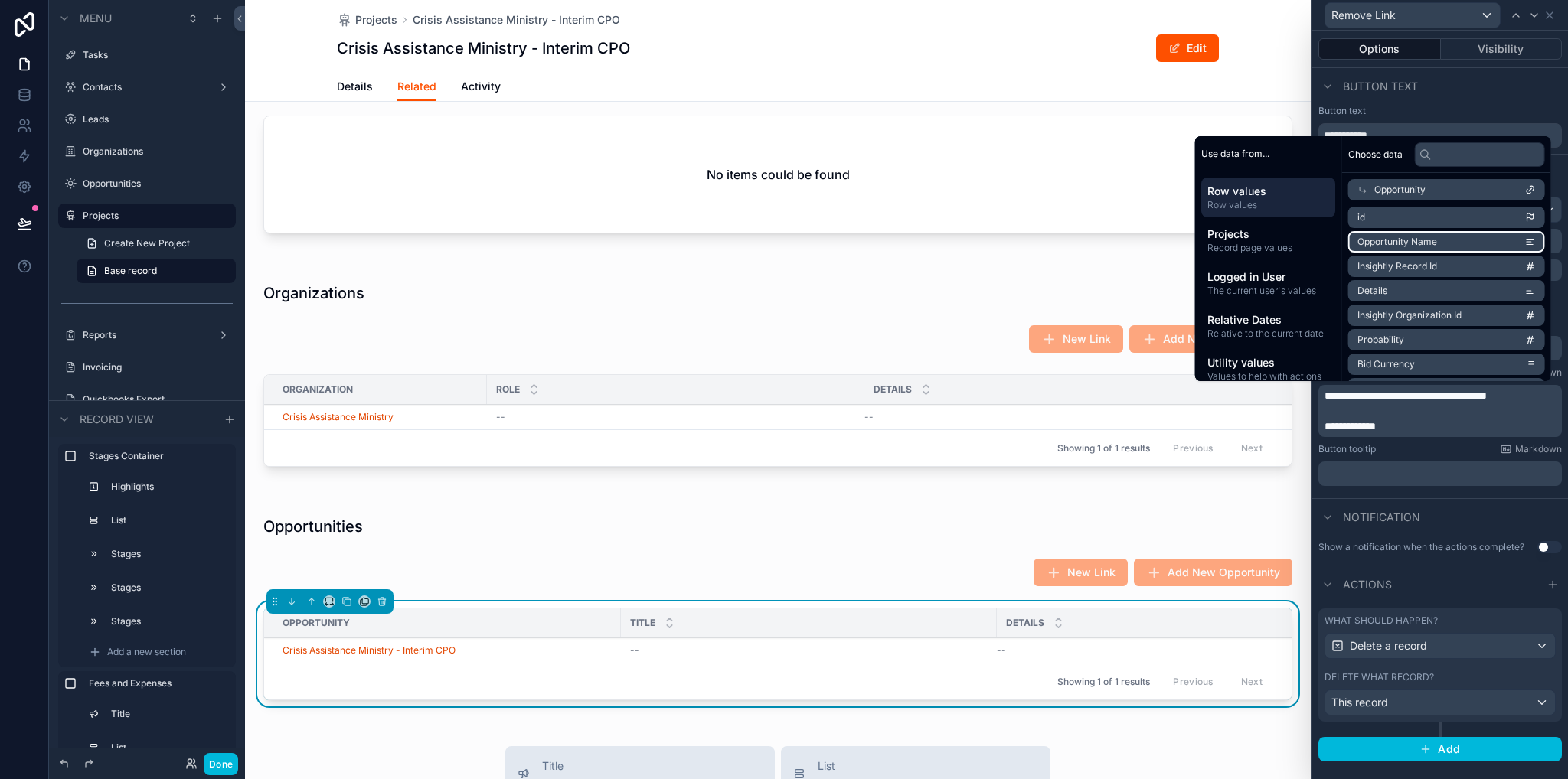
click at [1413, 243] on span "Opportunity Name" at bounding box center [1397, 241] width 79 height 12
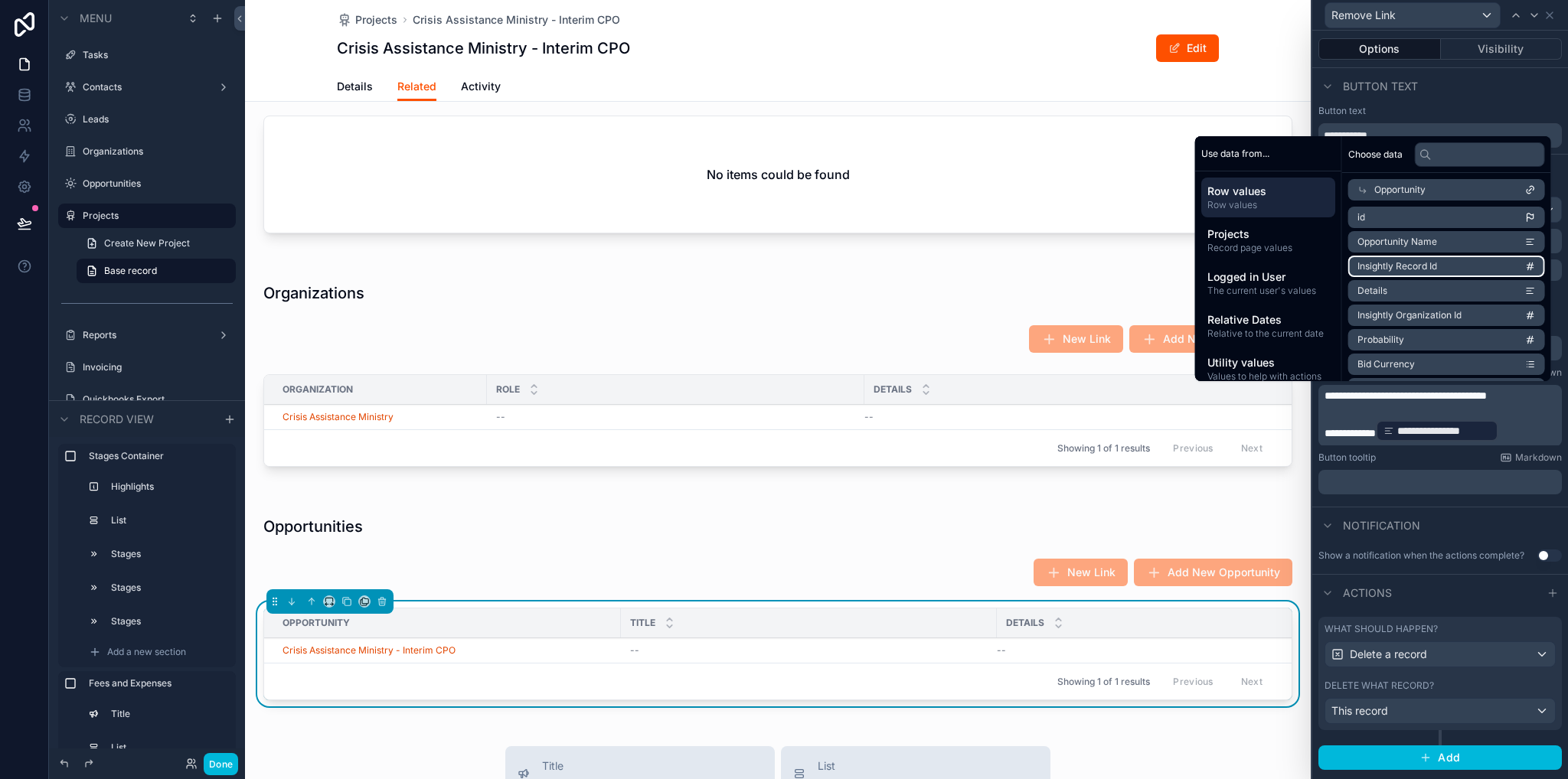
click at [1507, 519] on div "Notification" at bounding box center [1440, 524] width 256 height 36
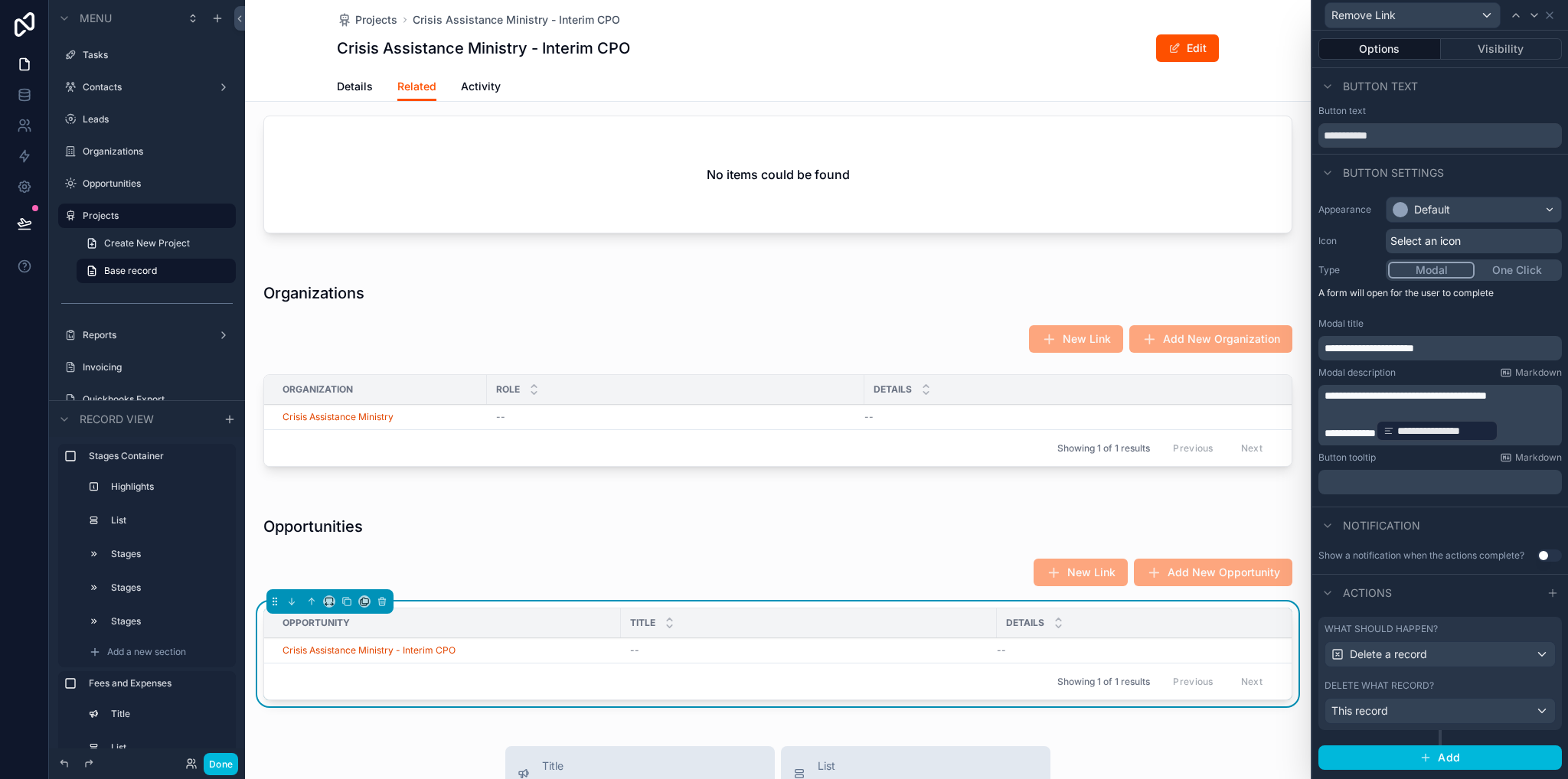
scroll to position [1072, 0]
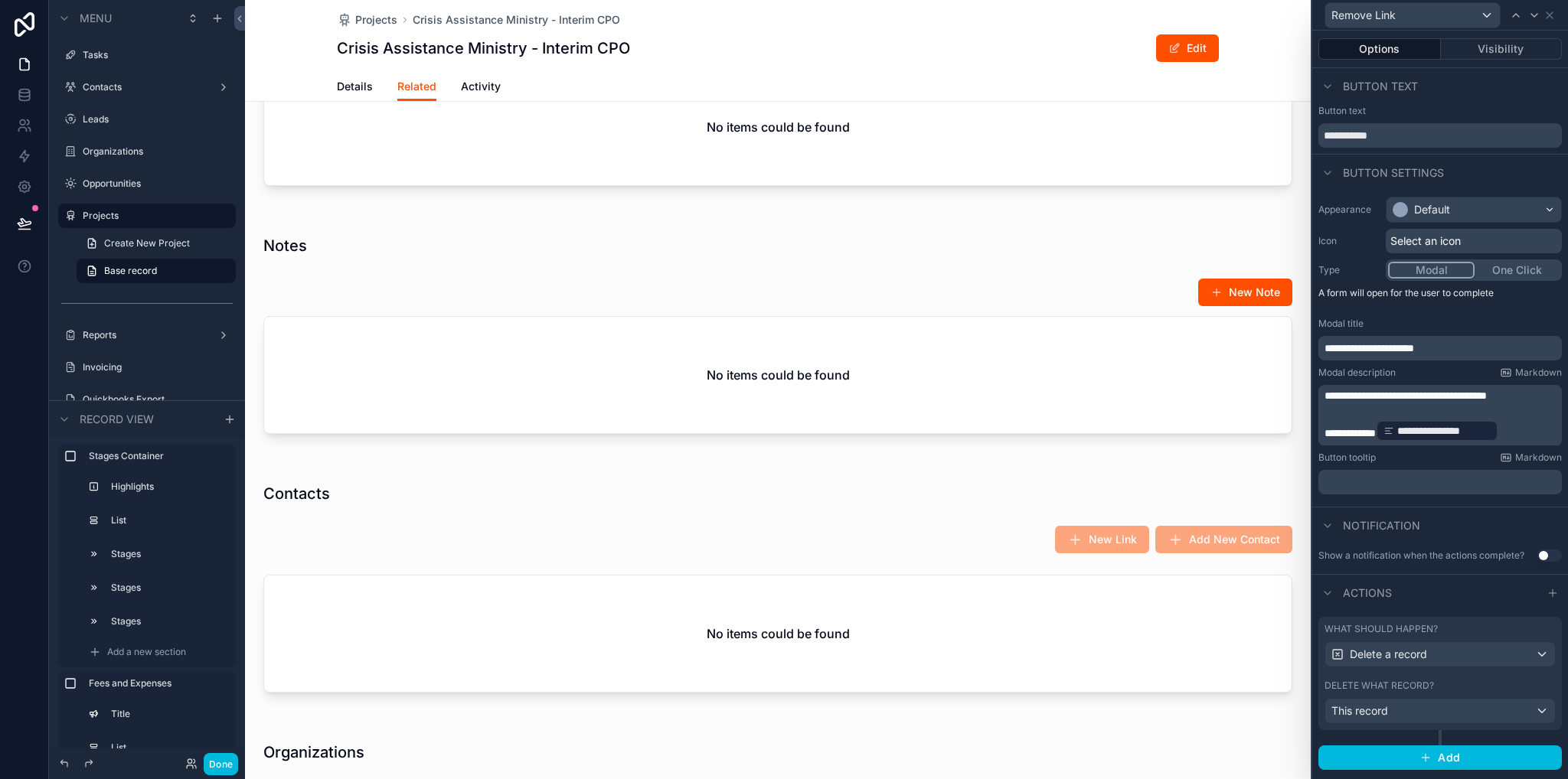
click at [104, 180] on label "Opportunities" at bounding box center [155, 184] width 144 height 12
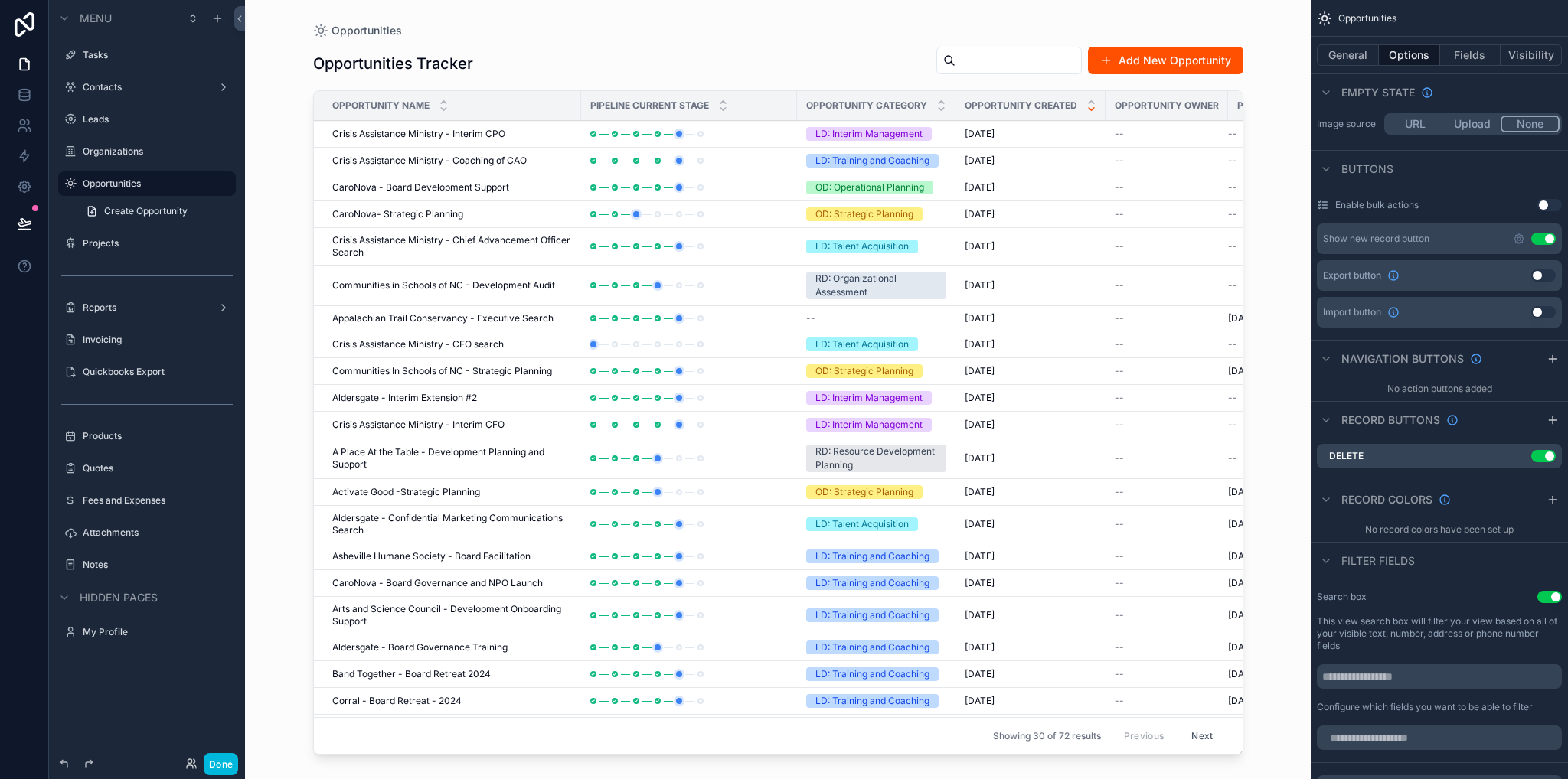
click at [473, 138] on div "scrollable content" at bounding box center [778, 380] width 979 height 760
click at [473, 134] on span "Crisis Assistance Ministry - Interim CPO" at bounding box center [419, 133] width 173 height 12
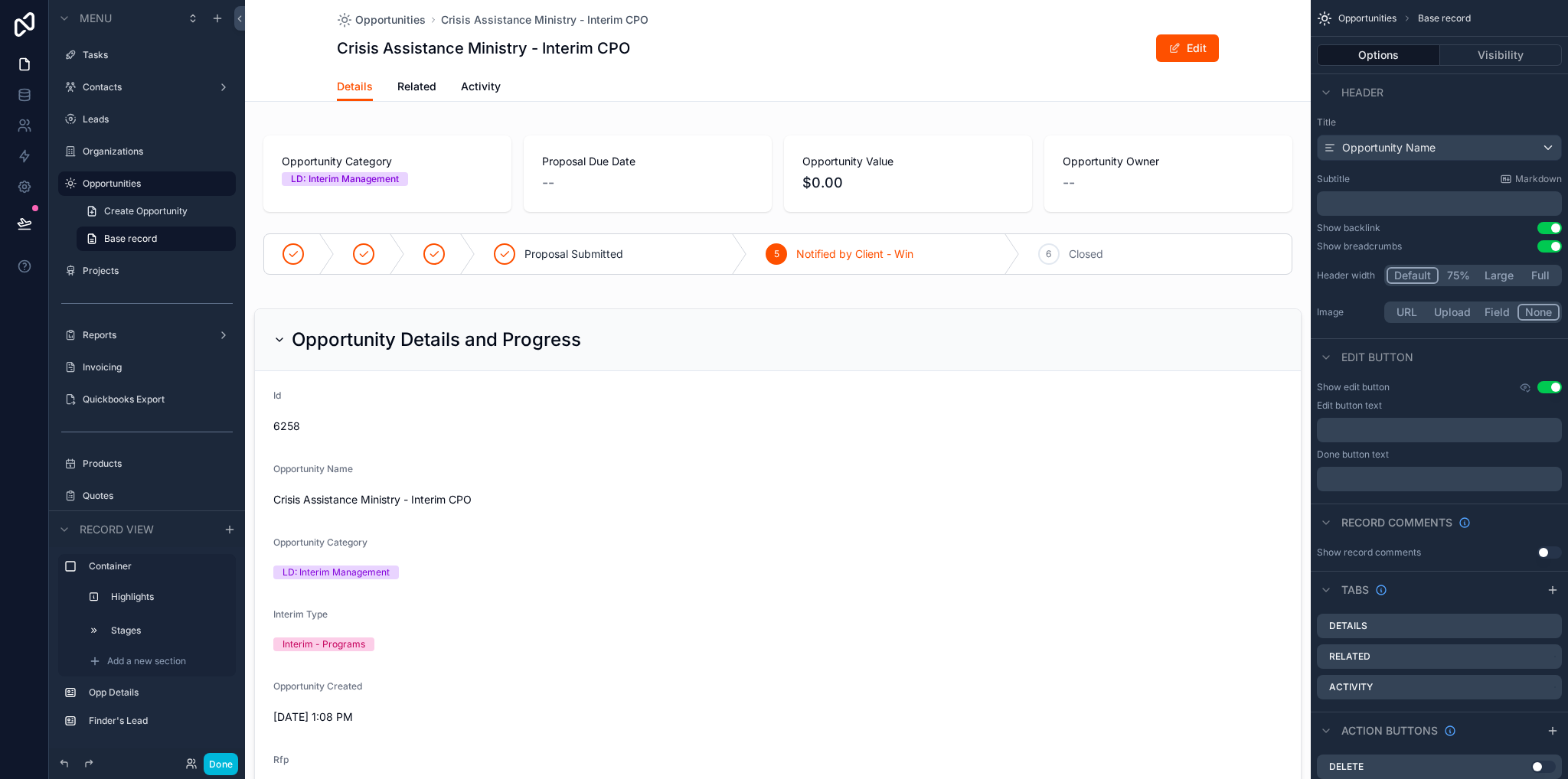
click at [407, 92] on span "Related" at bounding box center [417, 86] width 39 height 15
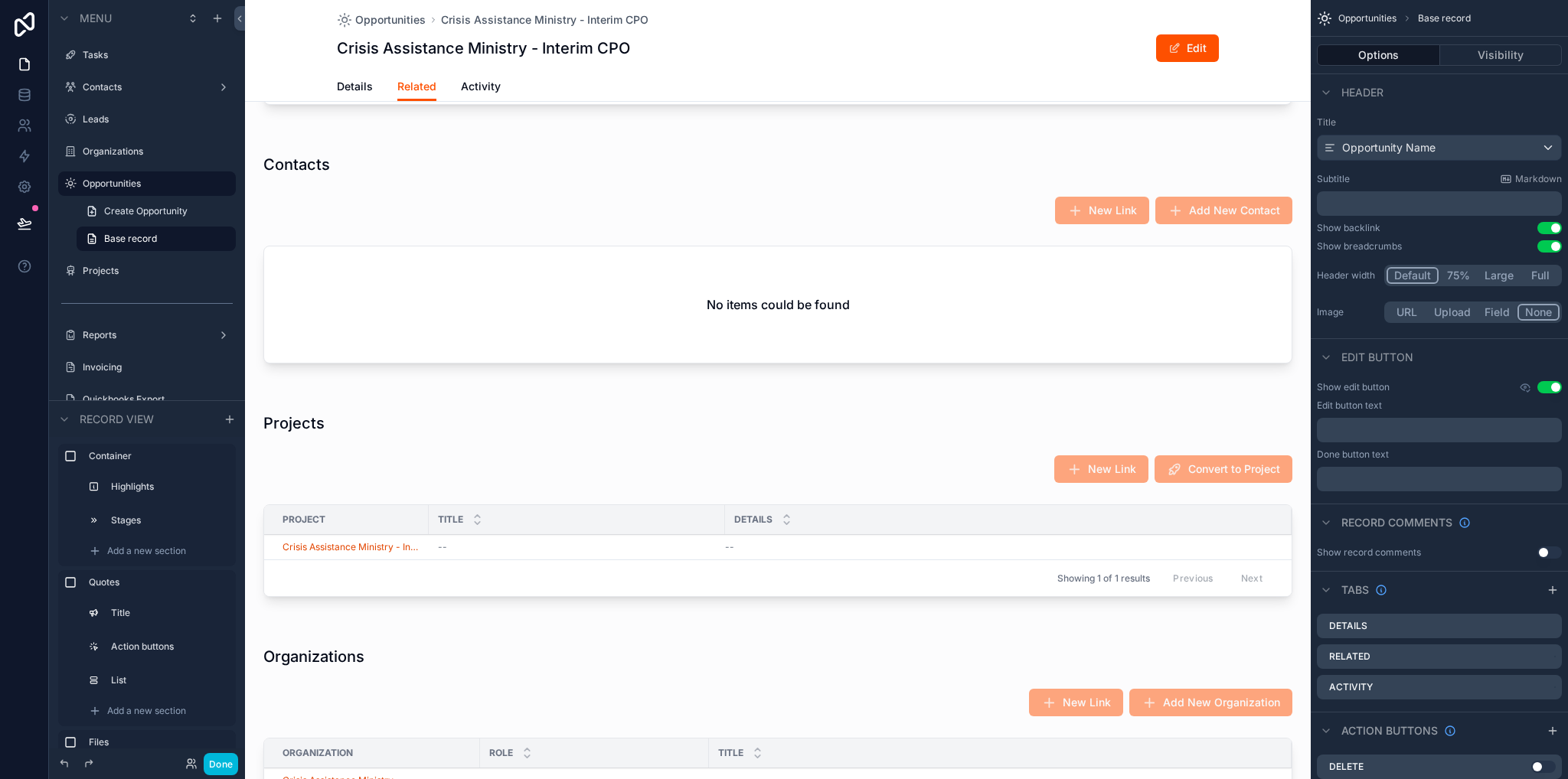
scroll to position [1225, 0]
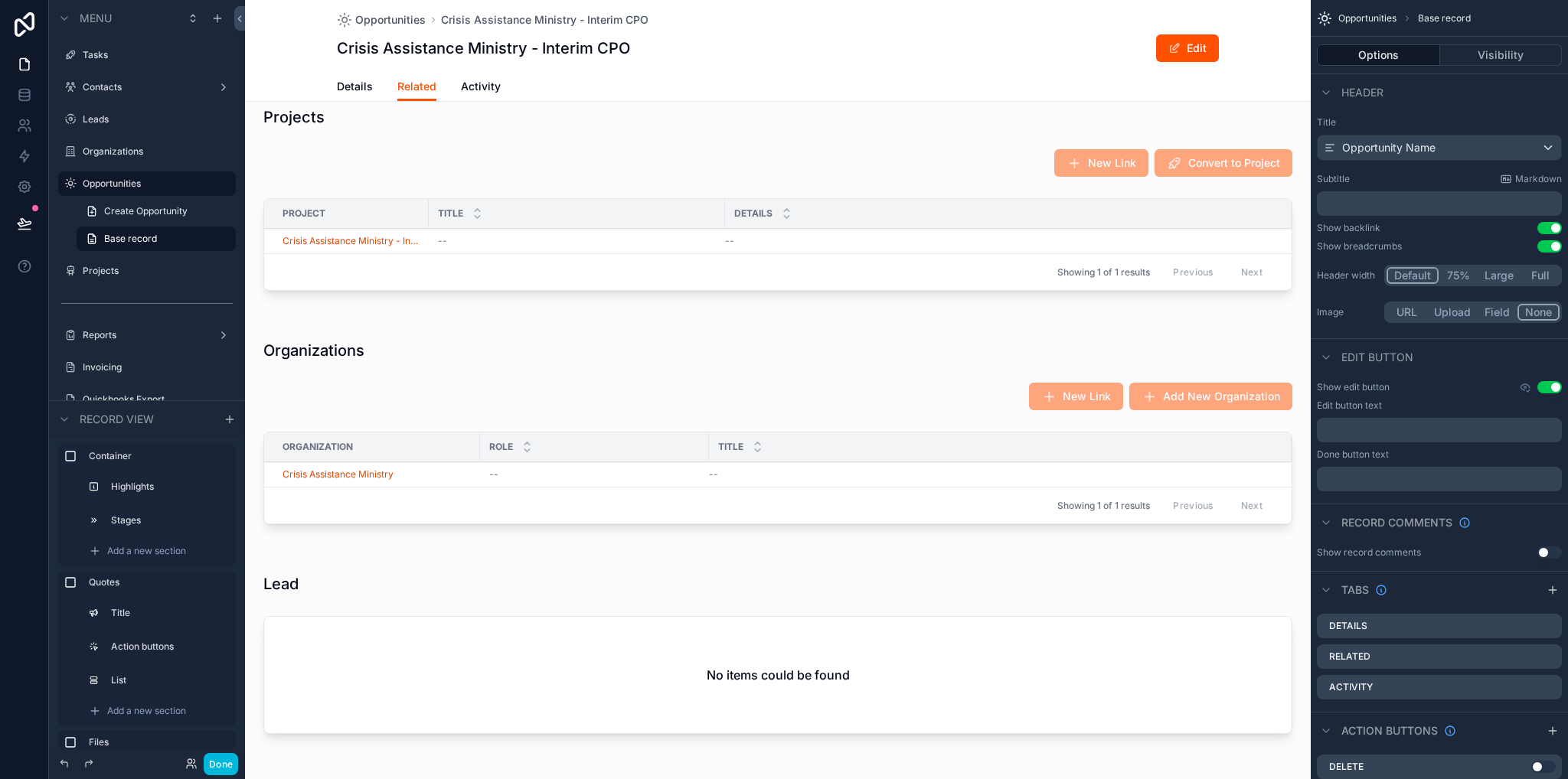
click at [587, 454] on div "Role" at bounding box center [594, 447] width 229 height 29
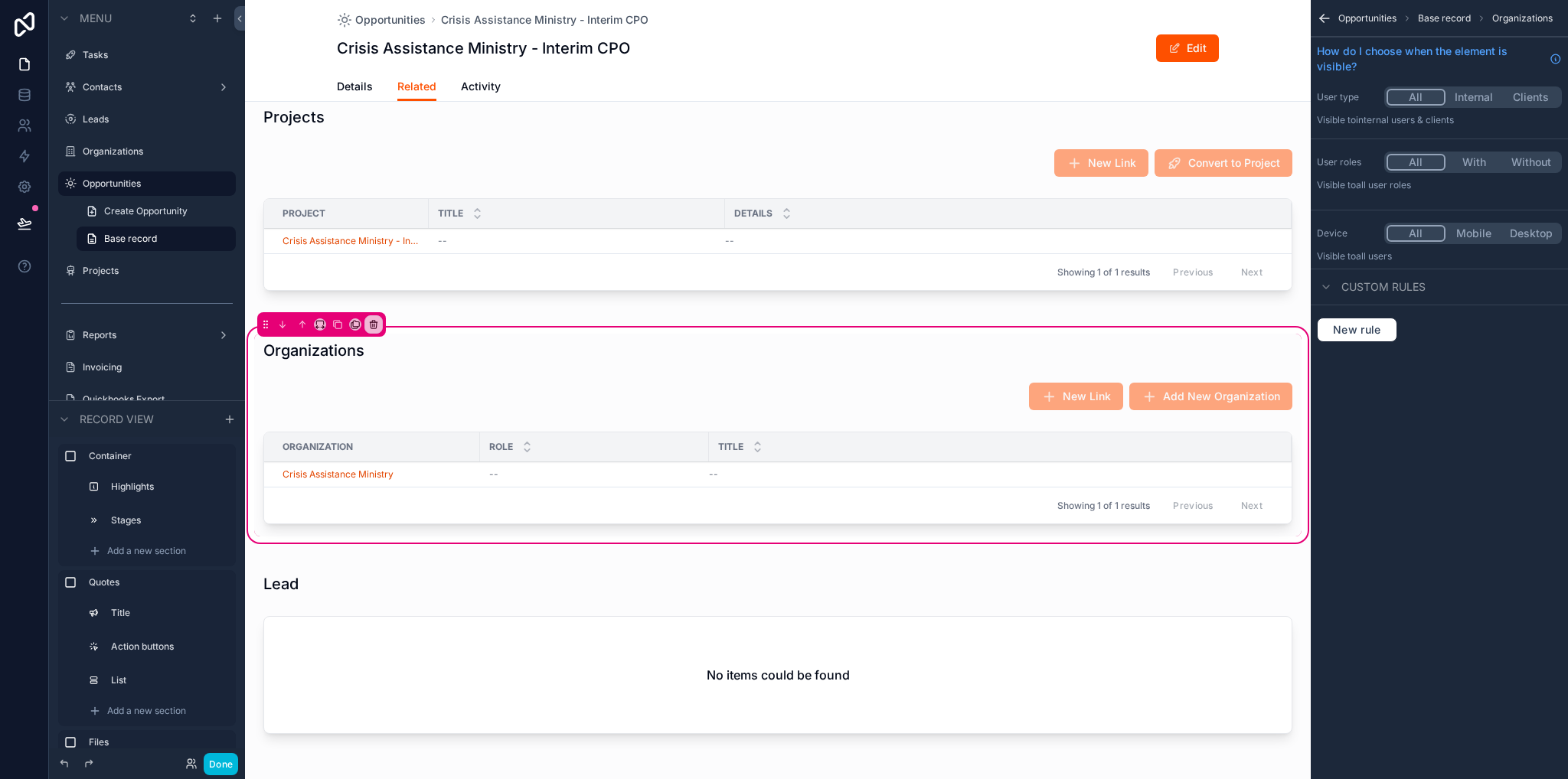
click at [811, 501] on div "Showing 1 of 1 results Previous Next" at bounding box center [778, 505] width 1028 height 36
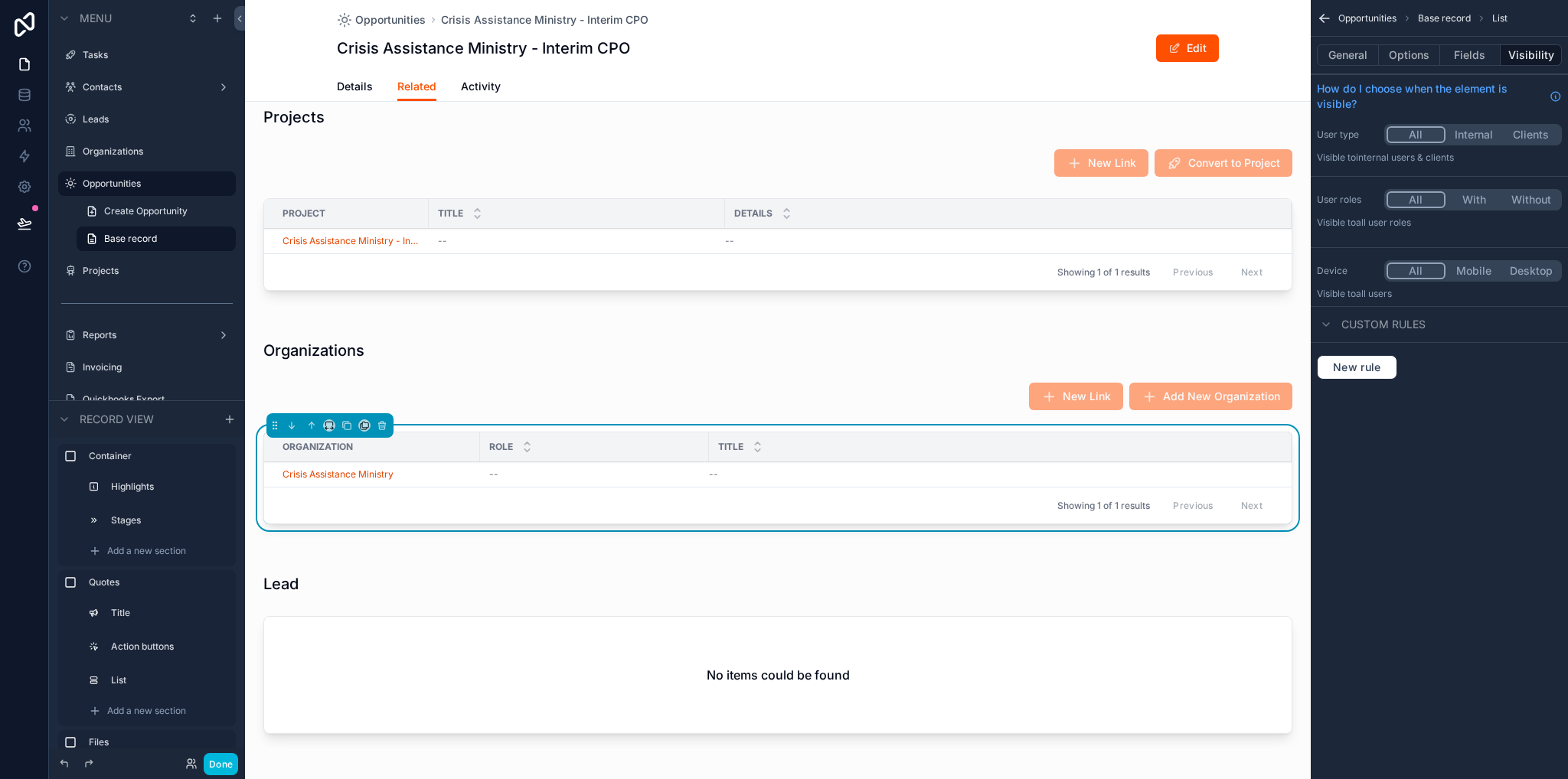
drag, startPoint x: 1421, startPoint y: 75, endPoint x: 1418, endPoint y: 61, distance: 14.3
click at [1421, 75] on div "How do I choose when the element is visible?" at bounding box center [1439, 96] width 257 height 43
click at [1418, 61] on button "Options" at bounding box center [1409, 55] width 61 height 21
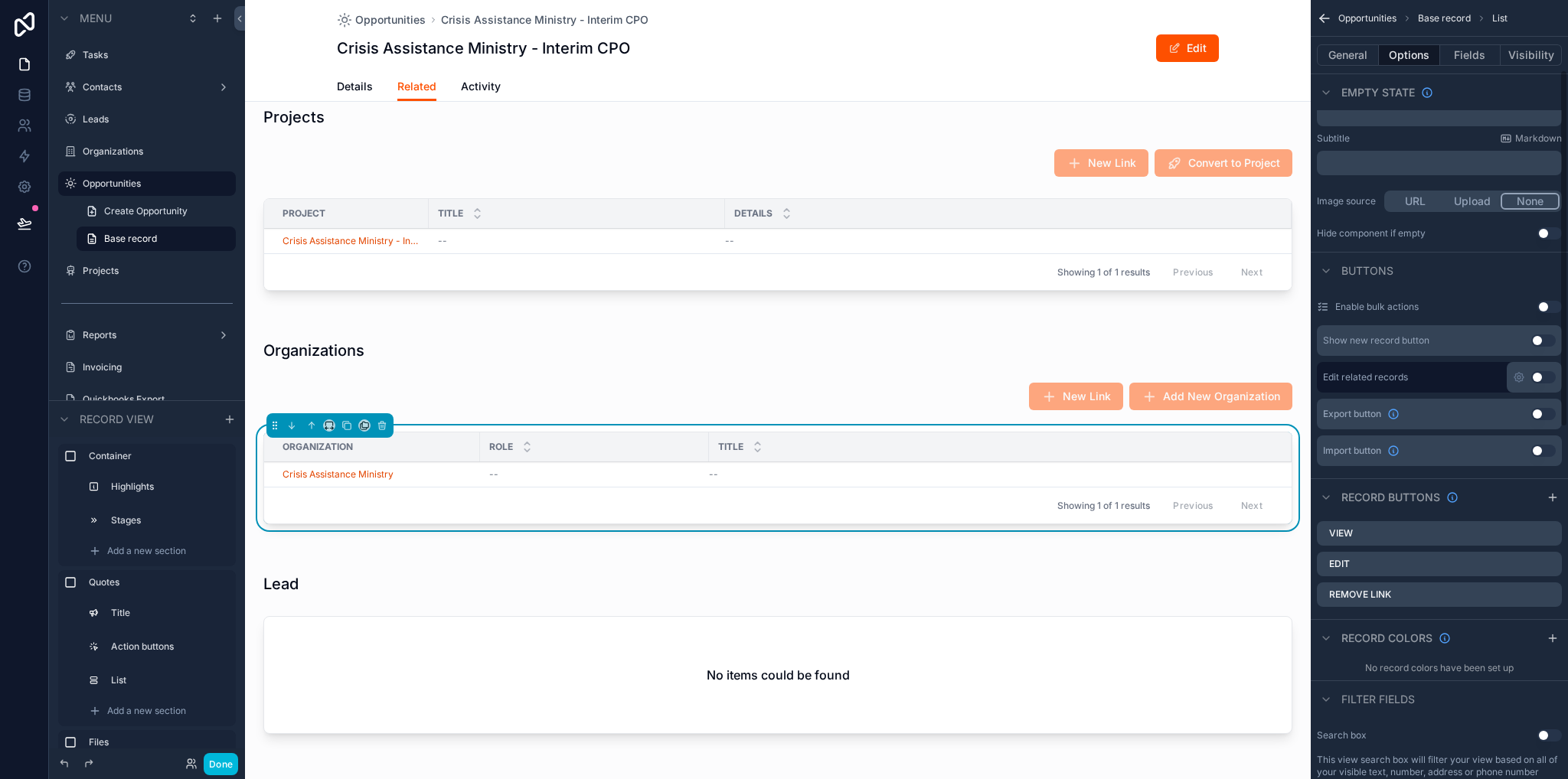
scroll to position [383, 0]
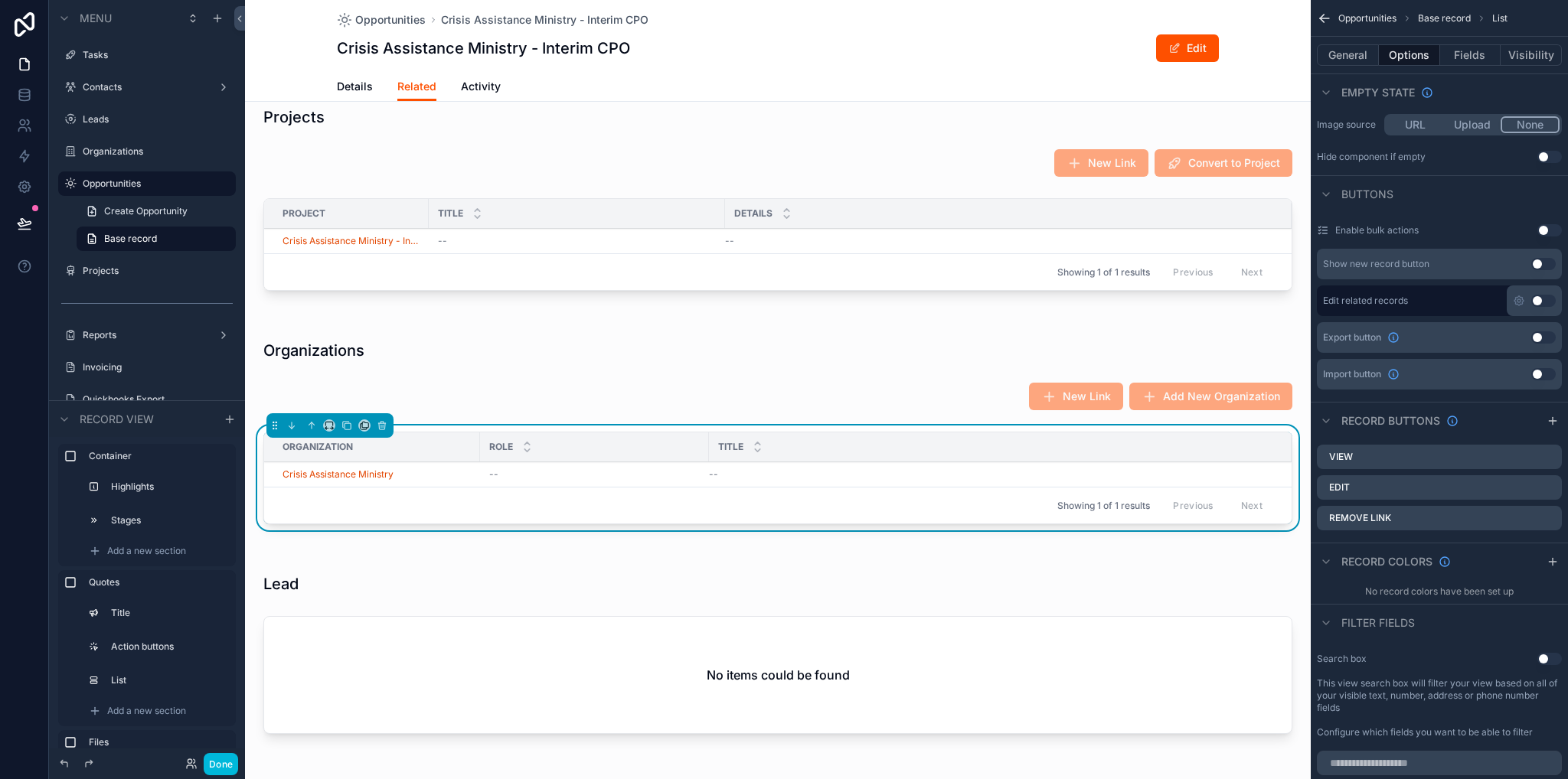
click at [0, 0] on icon "scrollable content" at bounding box center [0, 0] width 0 height 0
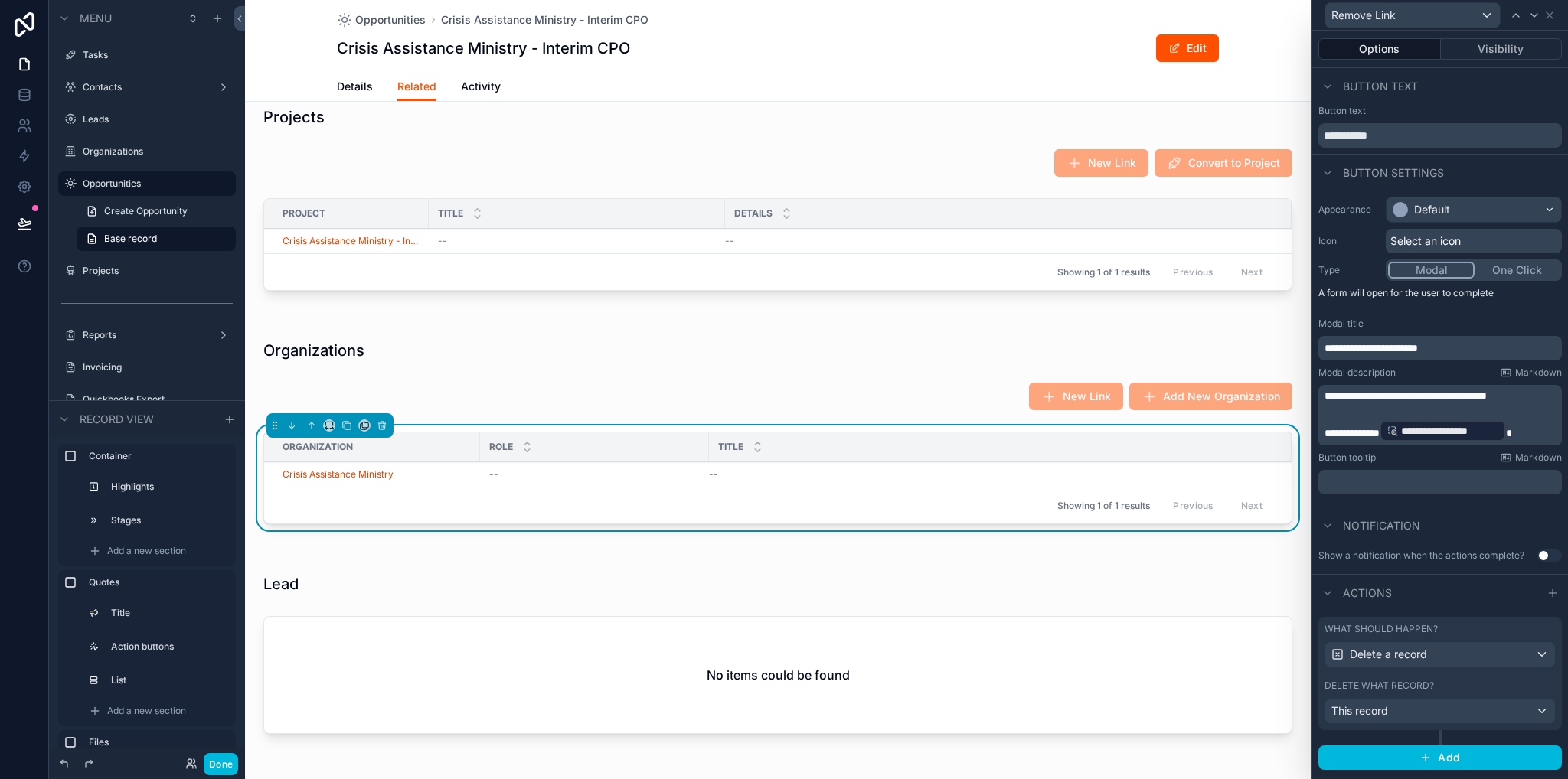
scroll to position [995, 0]
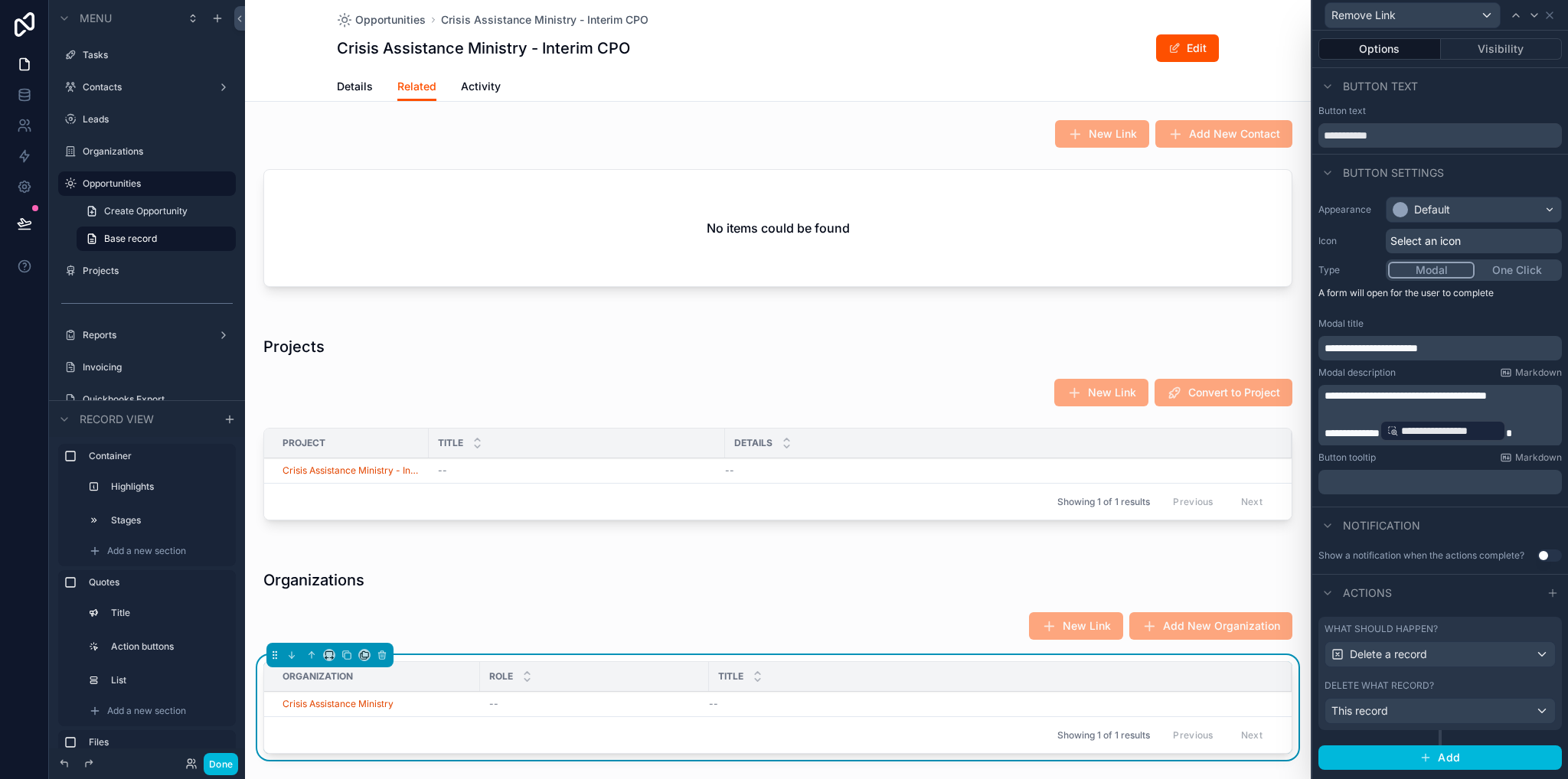
click at [98, 90] on label "Contacts" at bounding box center [143, 87] width 122 height 12
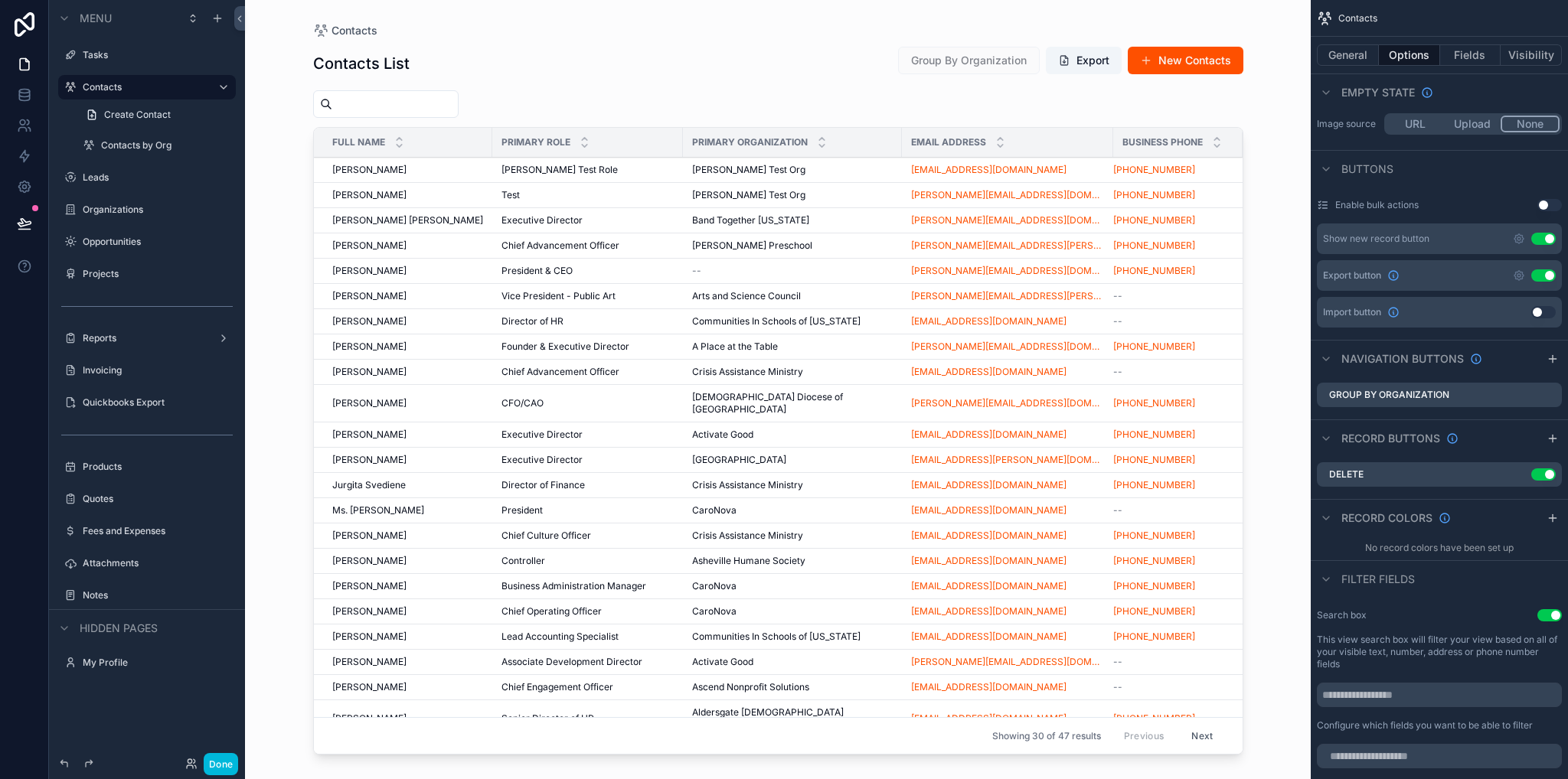
click at [392, 164] on div "scrollable content" at bounding box center [778, 380] width 979 height 760
click at [391, 169] on span "[PERSON_NAME]" at bounding box center [370, 169] width 74 height 12
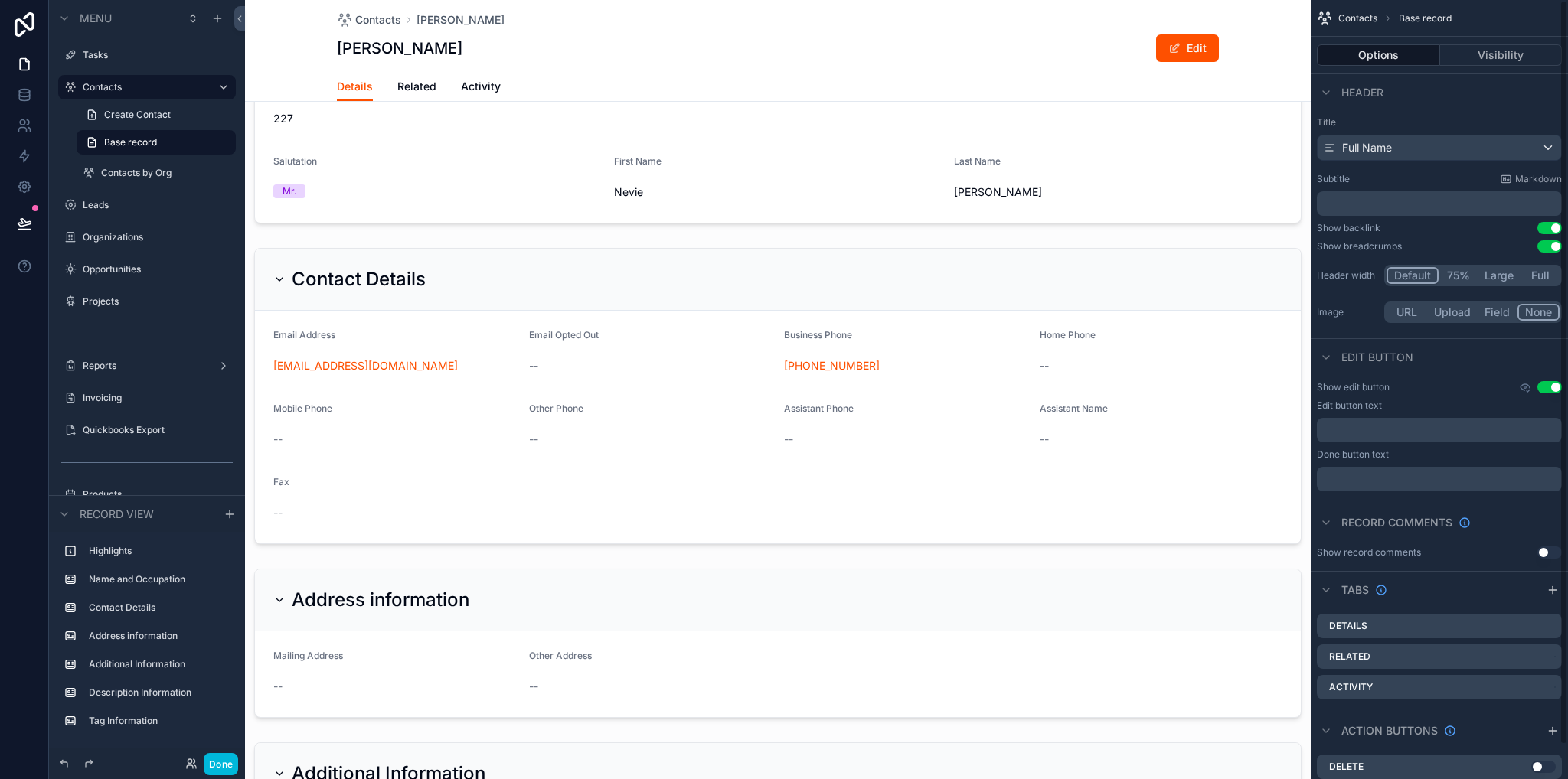
scroll to position [383, 0]
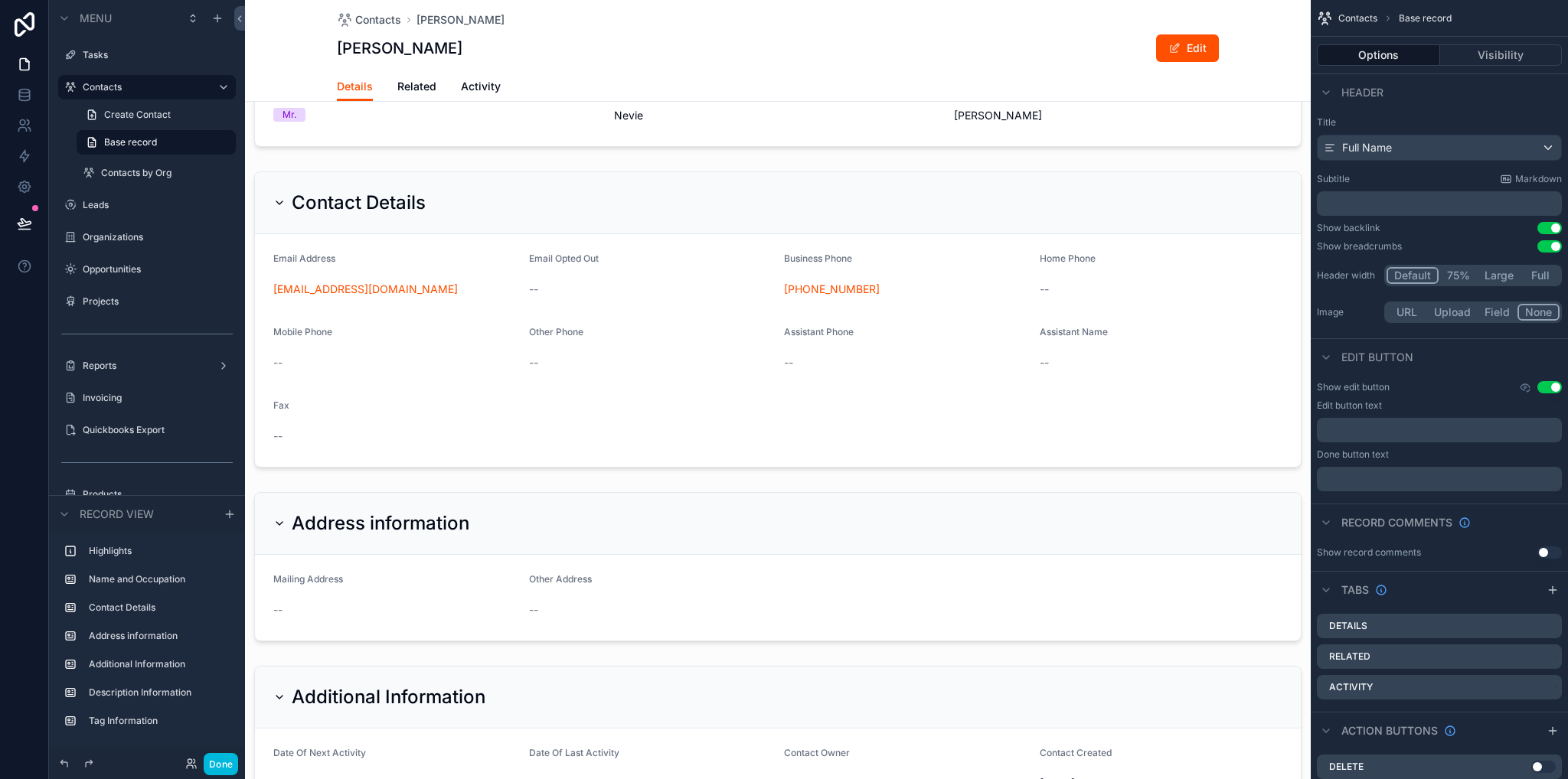
click at [422, 86] on span "Related" at bounding box center [417, 86] width 39 height 15
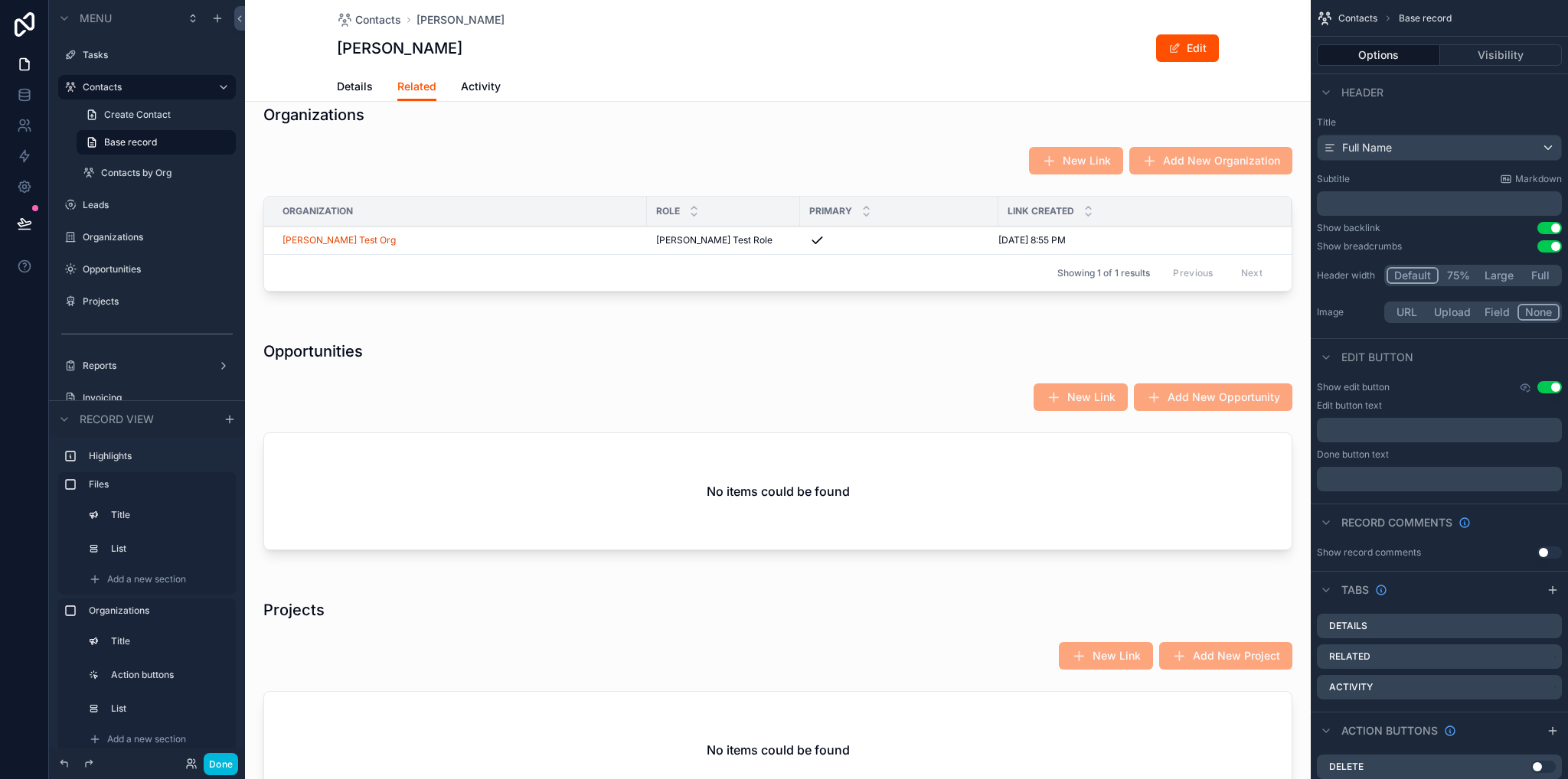
scroll to position [306, 0]
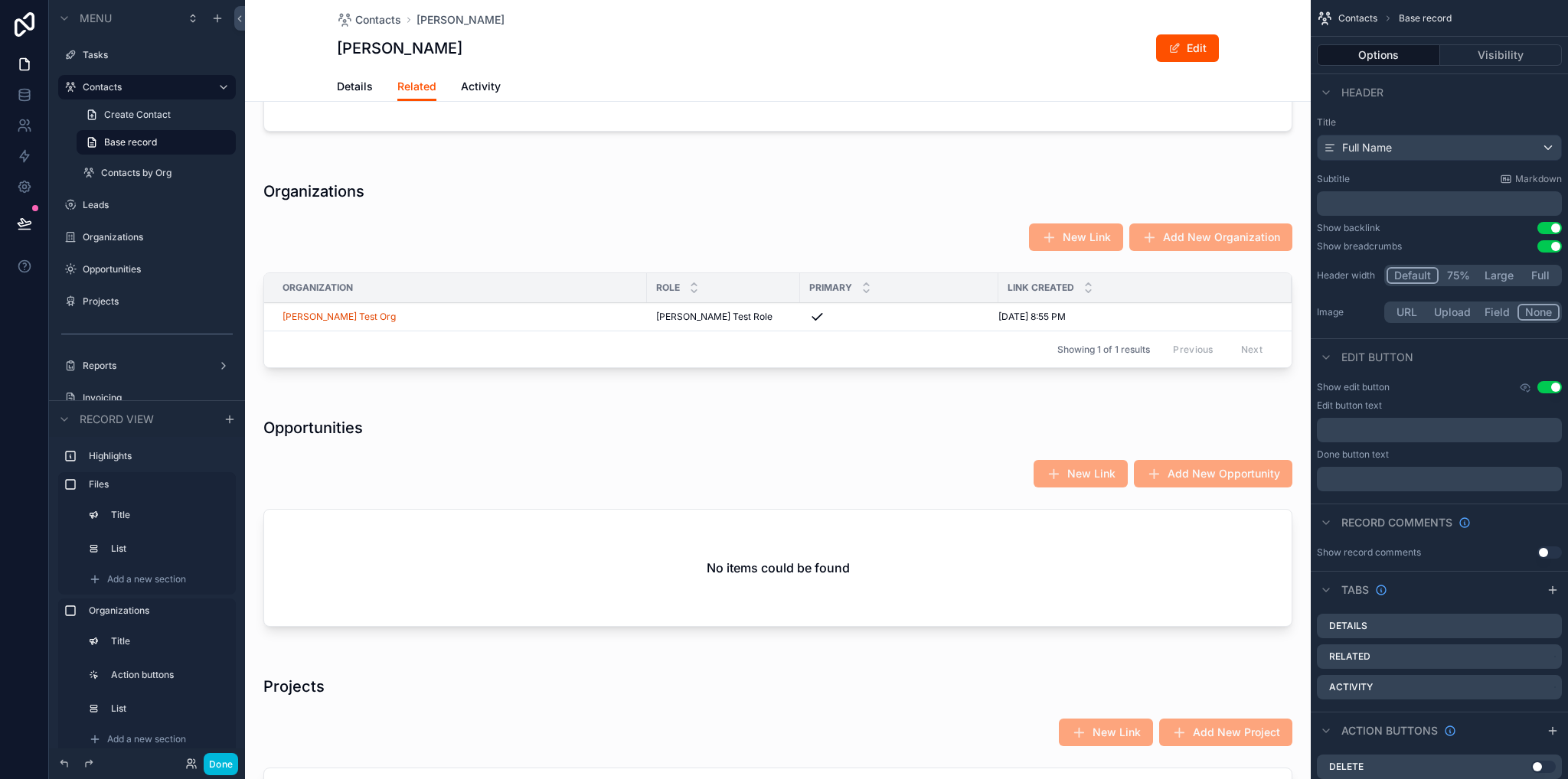
click at [515, 321] on div "scrollable content" at bounding box center [778, 277] width 1066 height 224
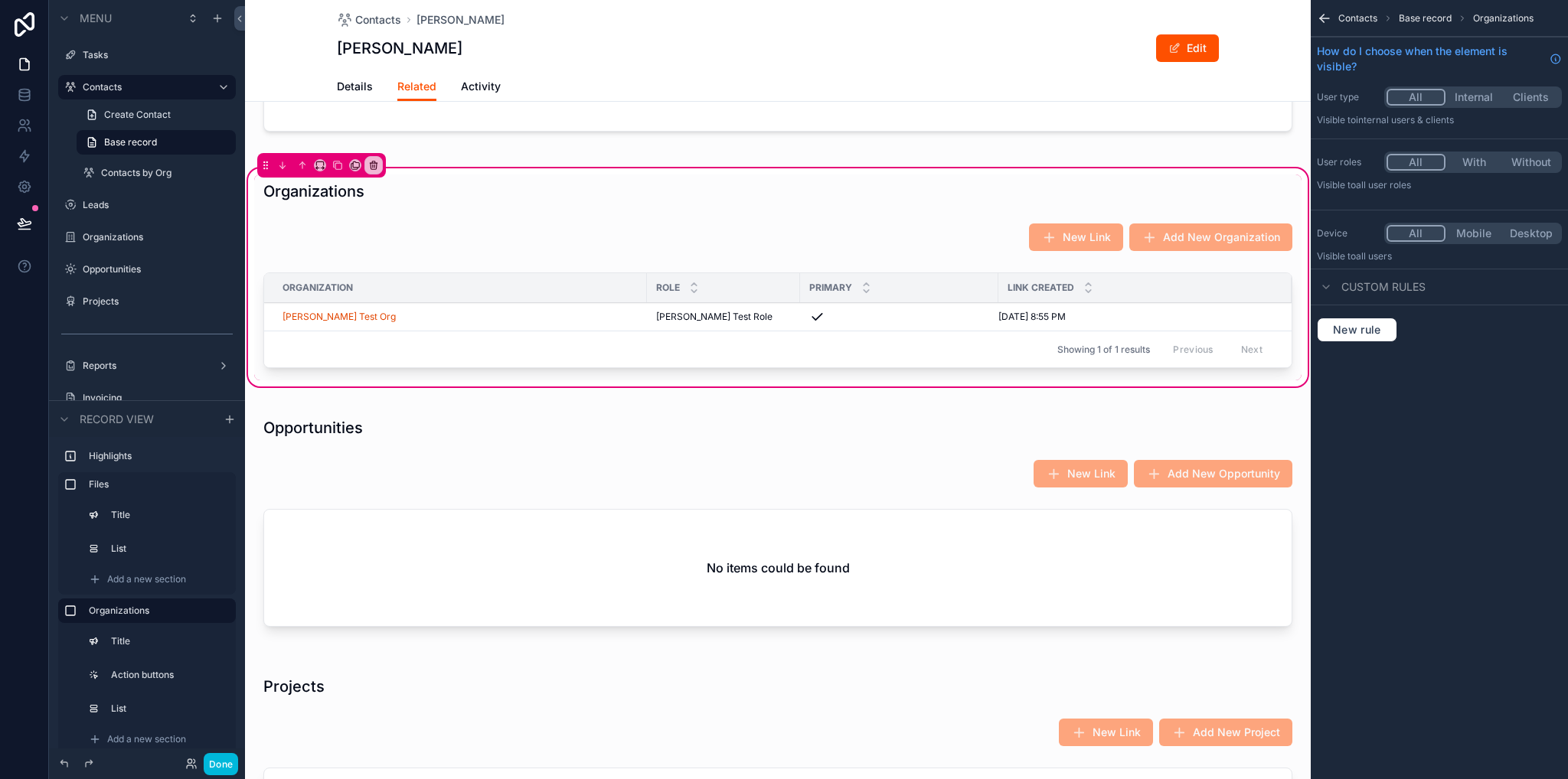
click at [518, 282] on div "Organization" at bounding box center [455, 288] width 383 height 24
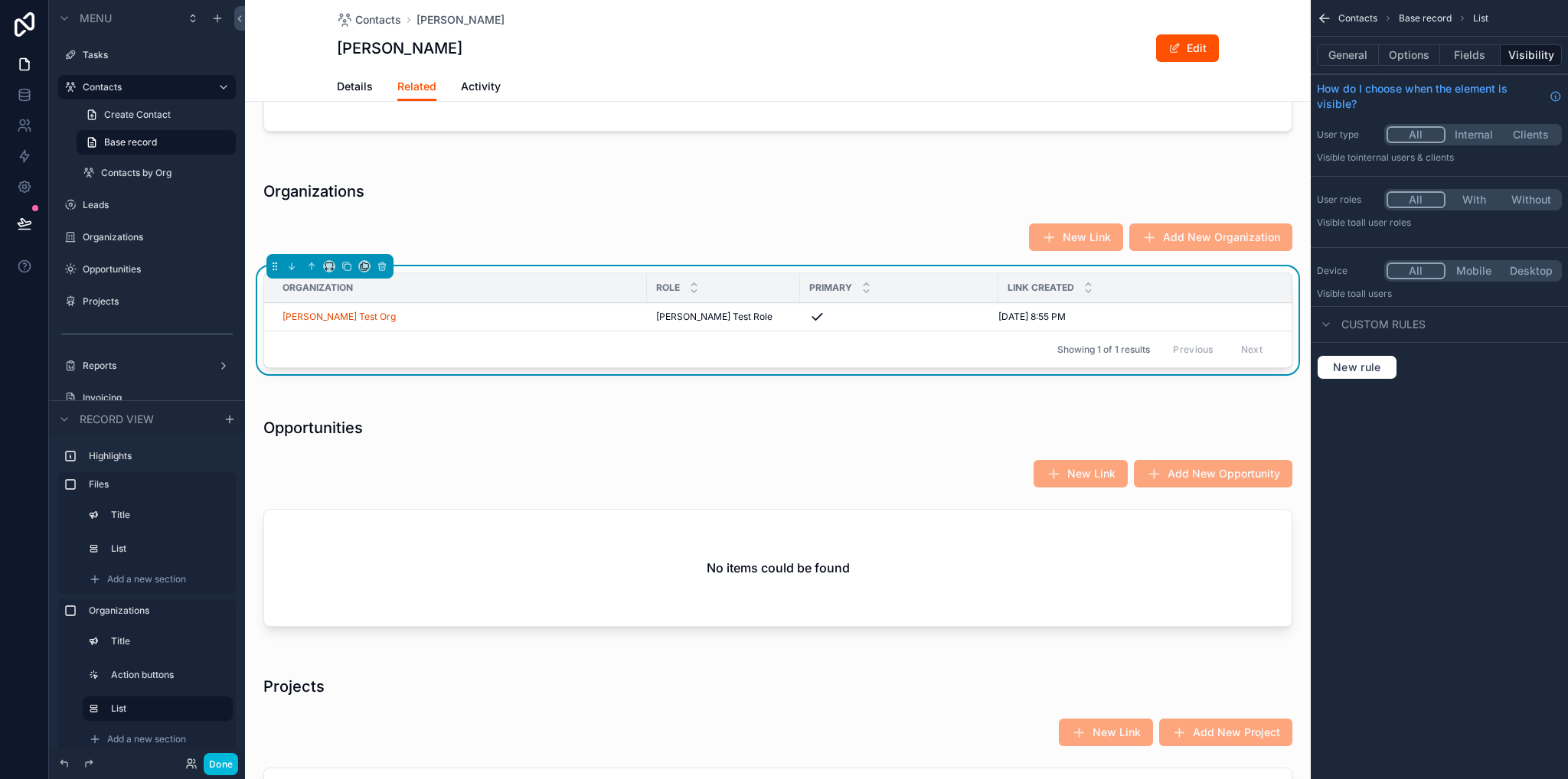
click at [1409, 45] on button "Options" at bounding box center [1409, 55] width 61 height 21
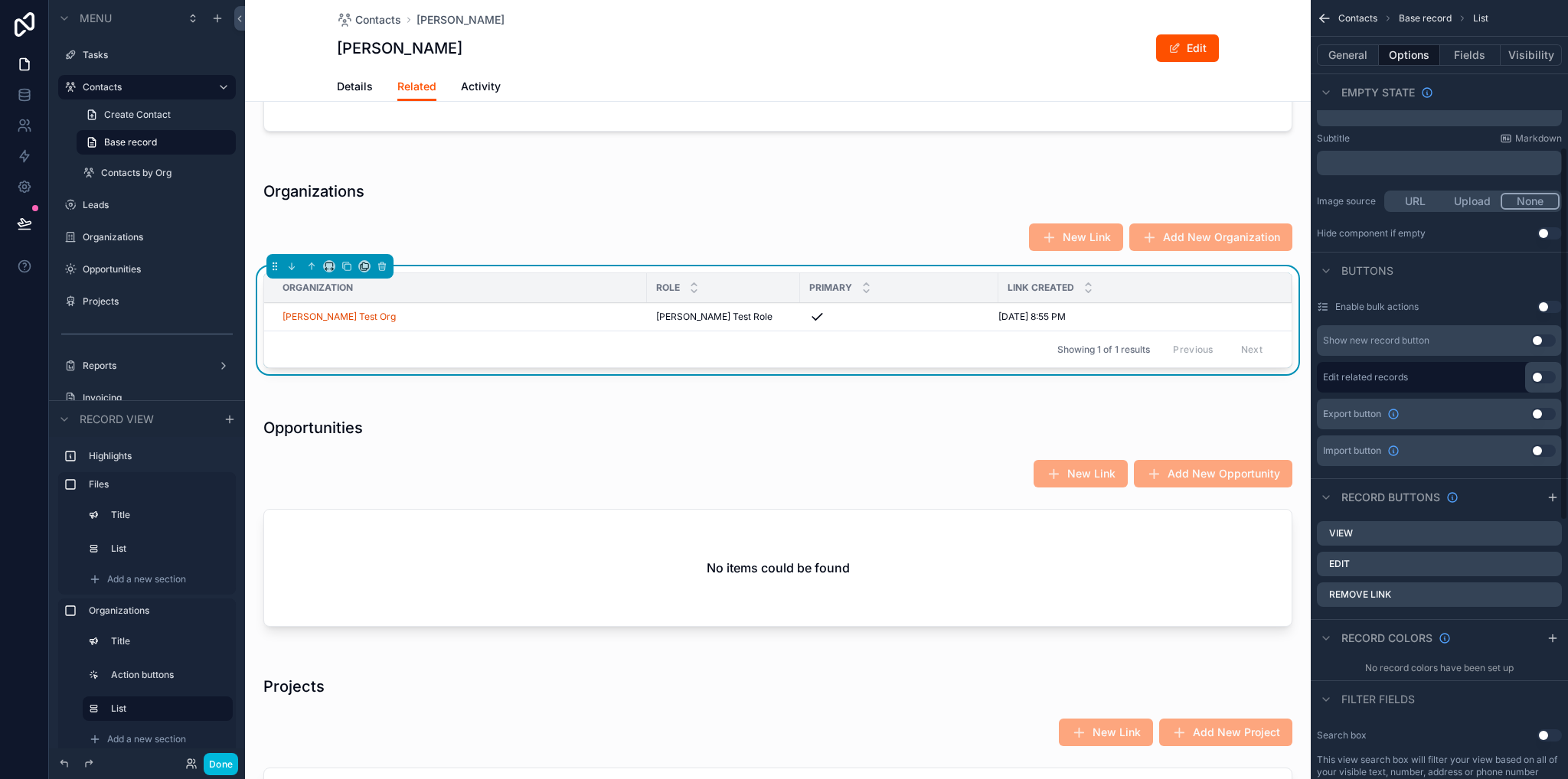
click at [0, 0] on icon "scrollable content" at bounding box center [0, 0] width 0 height 0
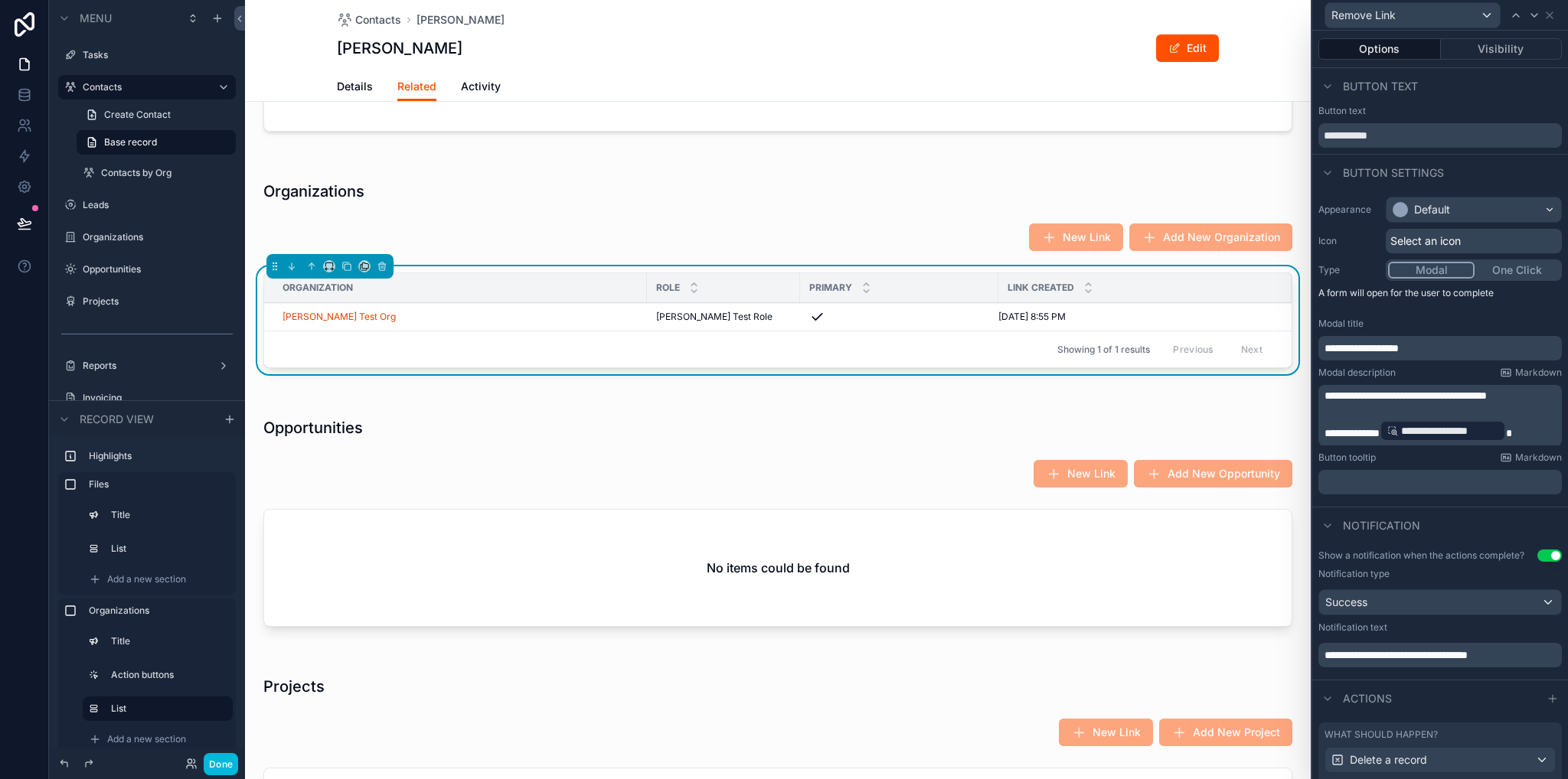
scroll to position [153, 0]
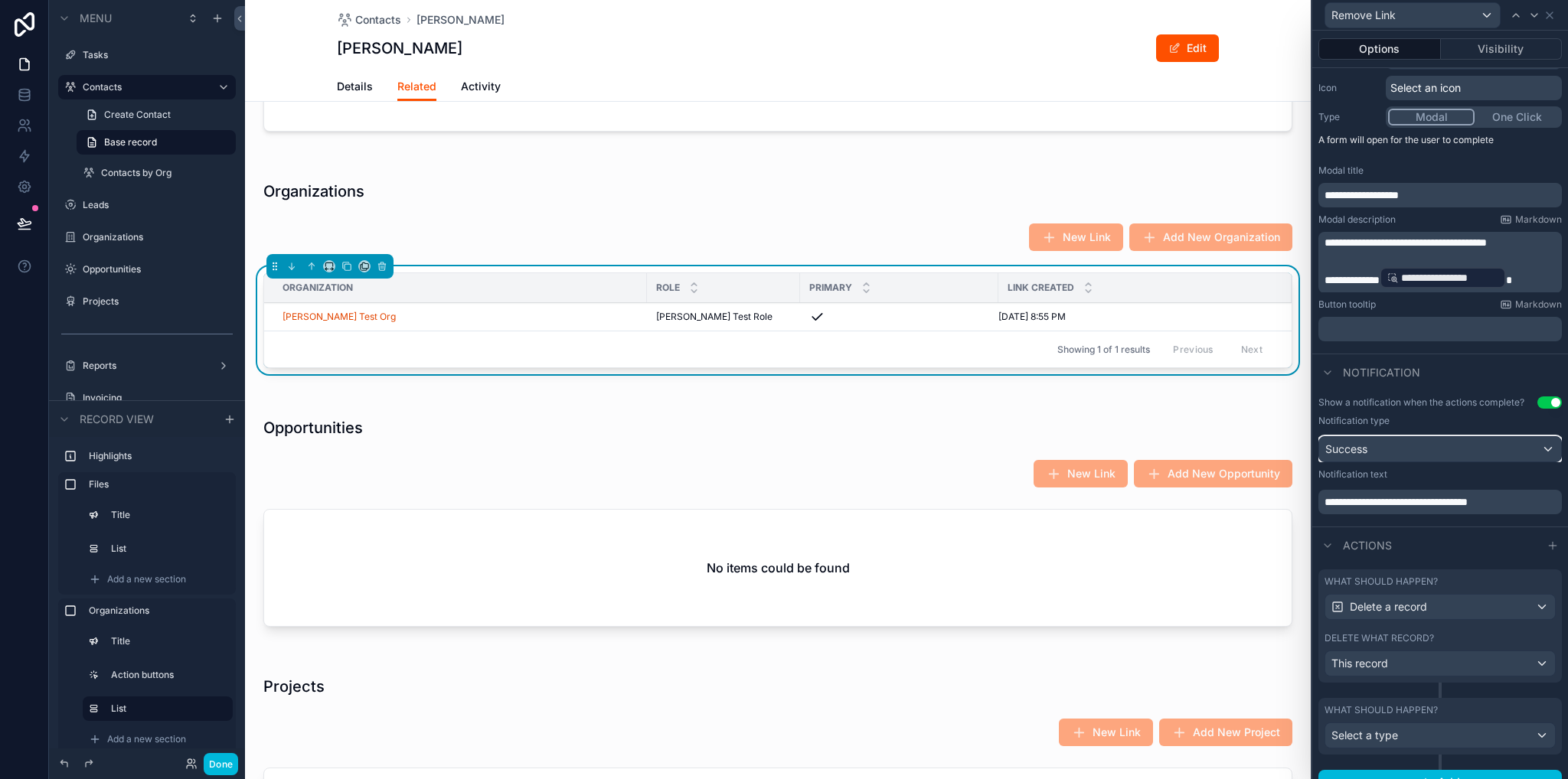
click at [1369, 451] on div "Success" at bounding box center [1439, 449] width 242 height 24
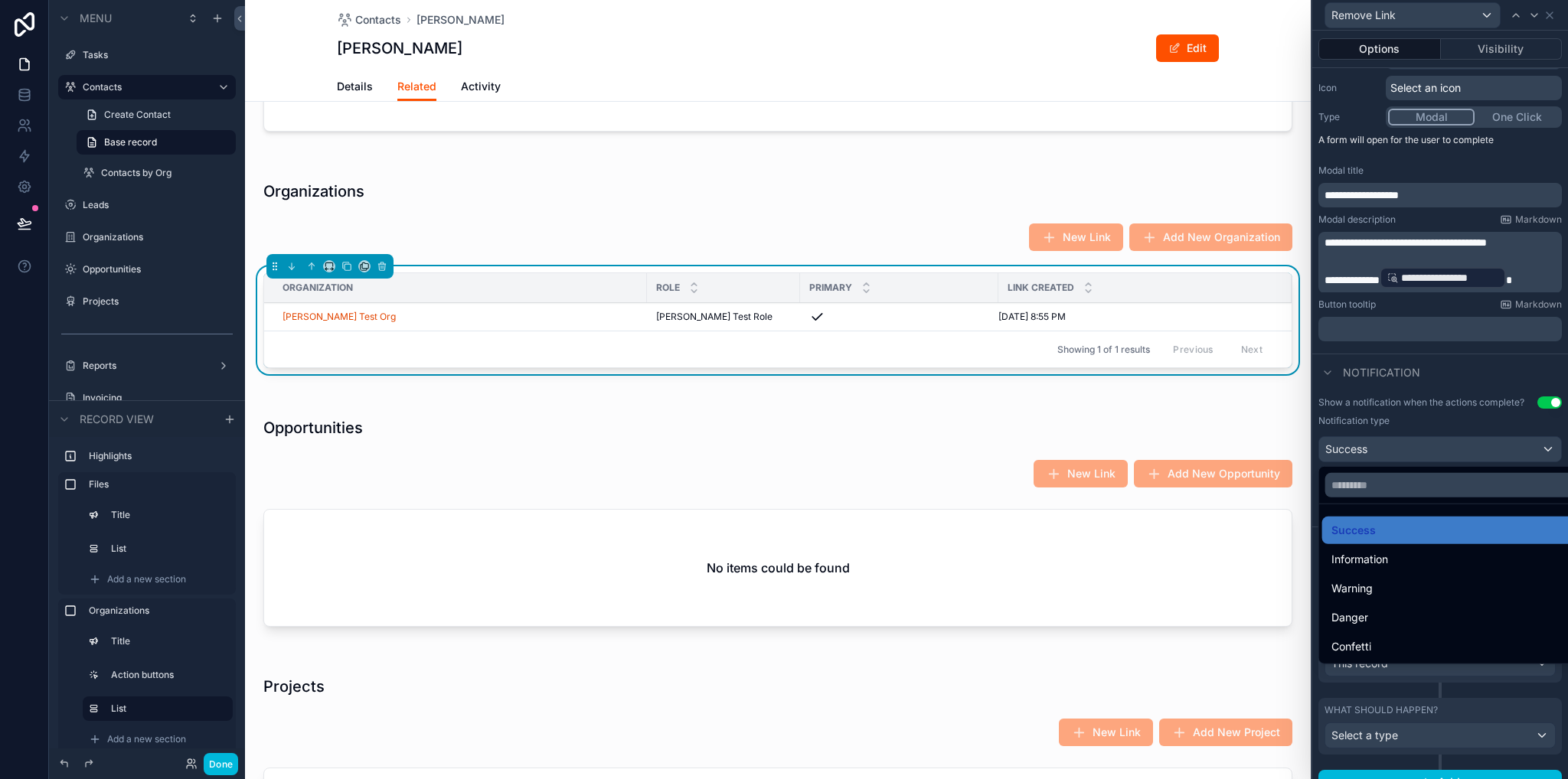
click at [1386, 446] on div at bounding box center [1440, 389] width 256 height 779
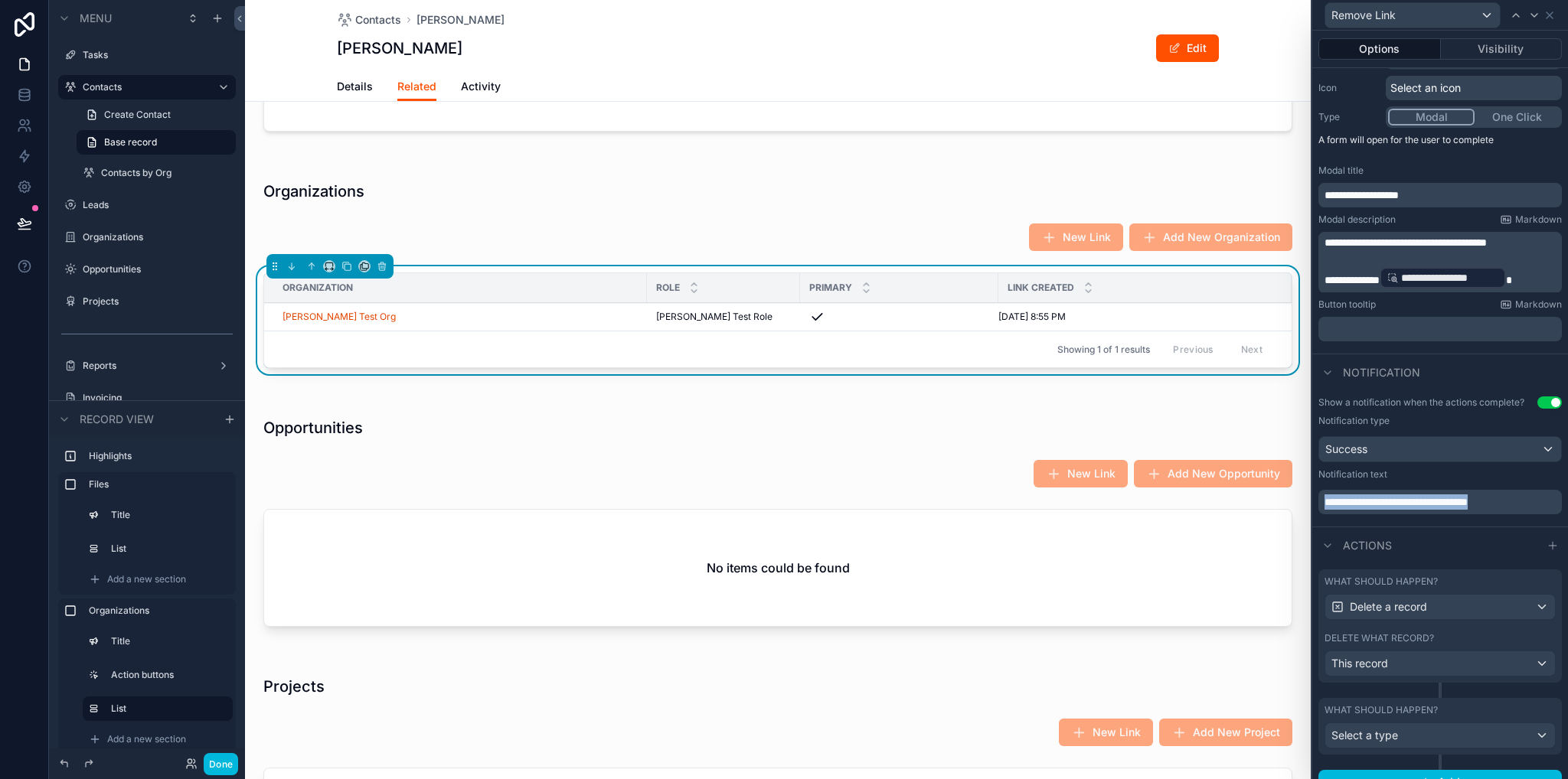
drag, startPoint x: 1530, startPoint y: 503, endPoint x: 1302, endPoint y: 509, distance: 228.1
click at [1302, 509] on div "**********" at bounding box center [784, 389] width 1568 height 779
click at [706, 574] on div "scrollable content" at bounding box center [778, 525] width 1066 height 247
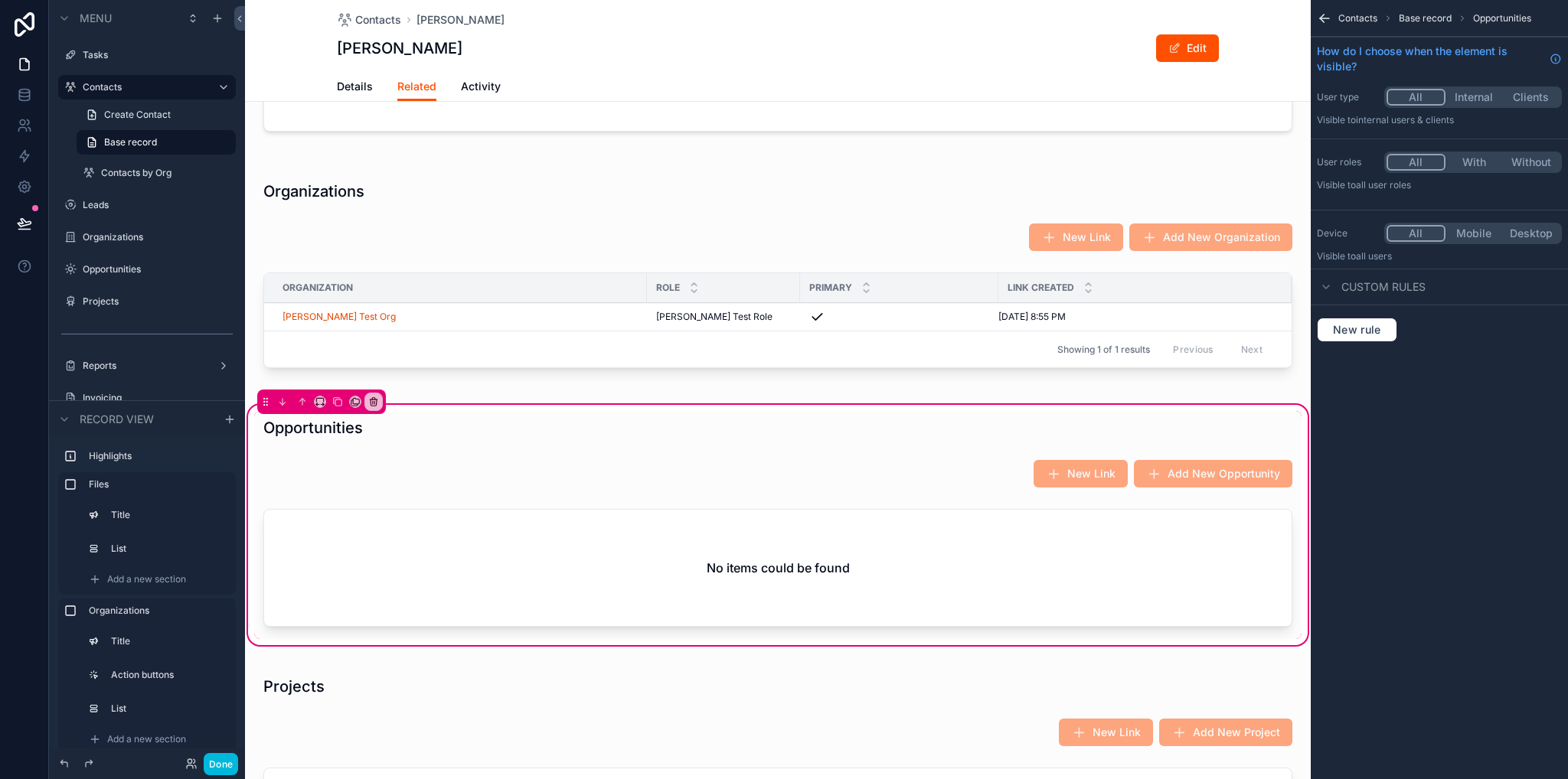
scroll to position [0, 0]
click at [750, 553] on div "scrollable content" at bounding box center [778, 571] width 1047 height 136
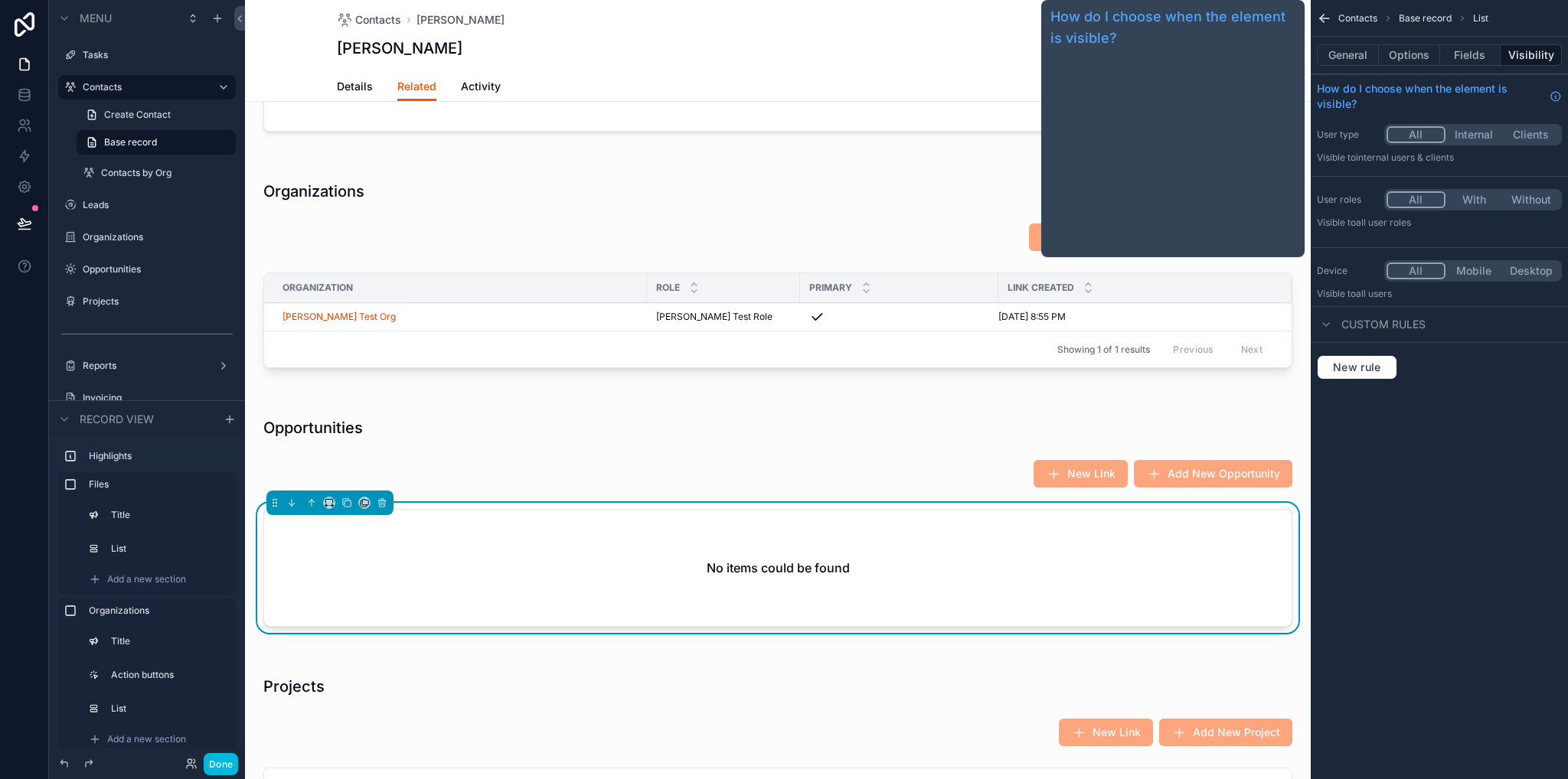
click at [1411, 49] on button "Options" at bounding box center [1409, 55] width 61 height 21
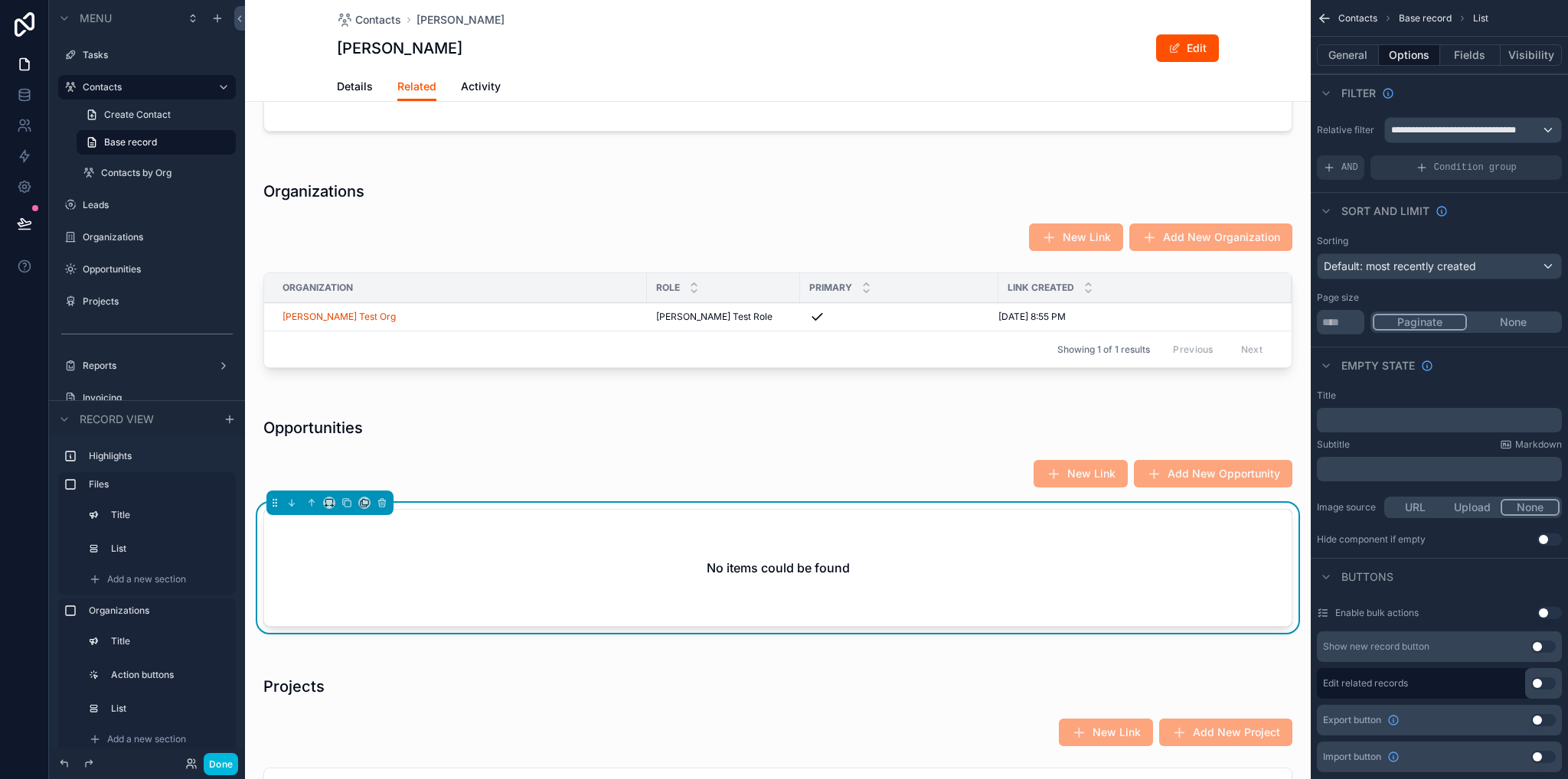
scroll to position [306, 0]
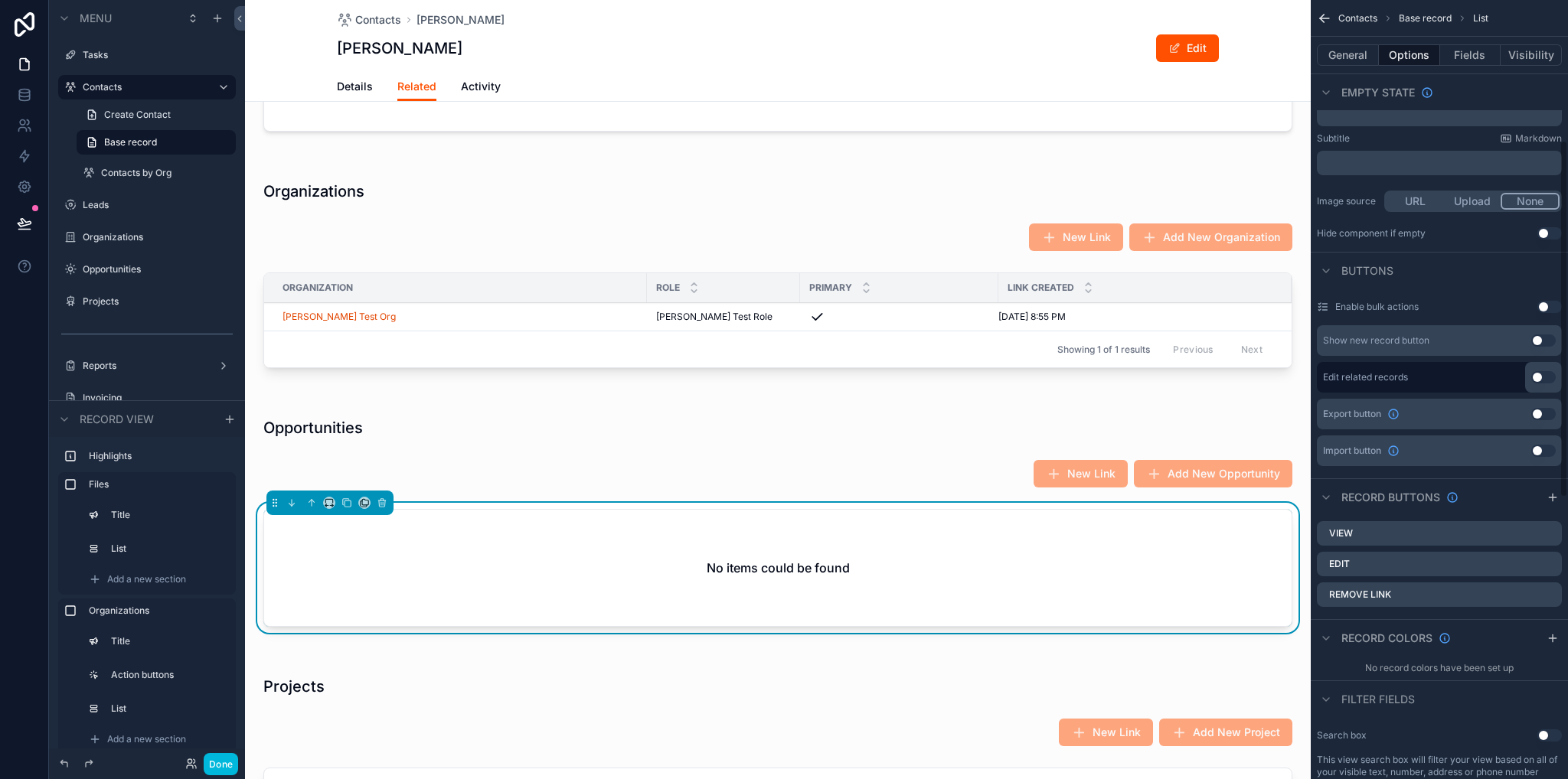
click at [0, 0] on icon "scrollable content" at bounding box center [0, 0] width 0 height 0
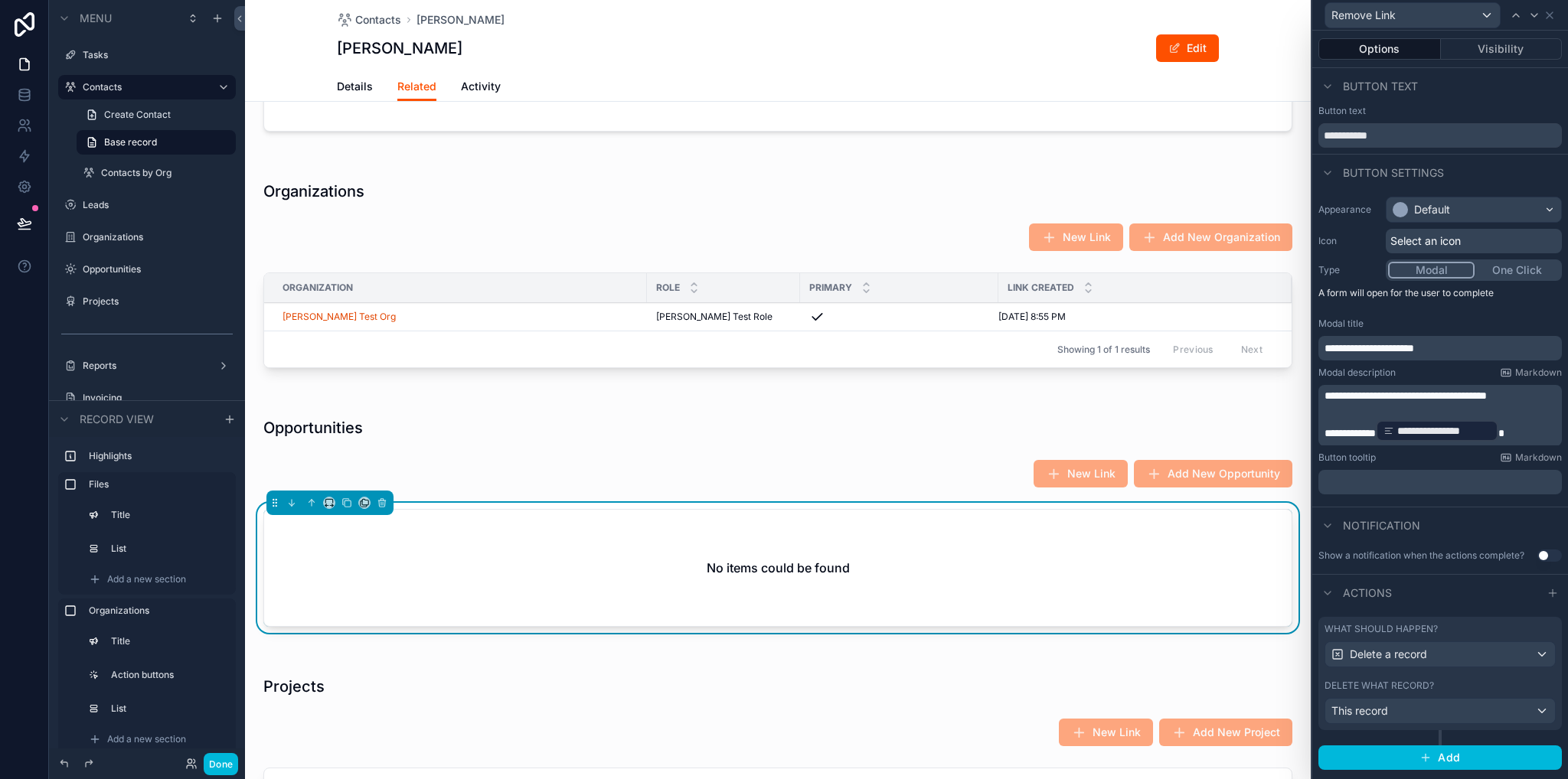
click at [772, 342] on div "Showing 1 of 1 results Previous Next" at bounding box center [778, 349] width 1028 height 36
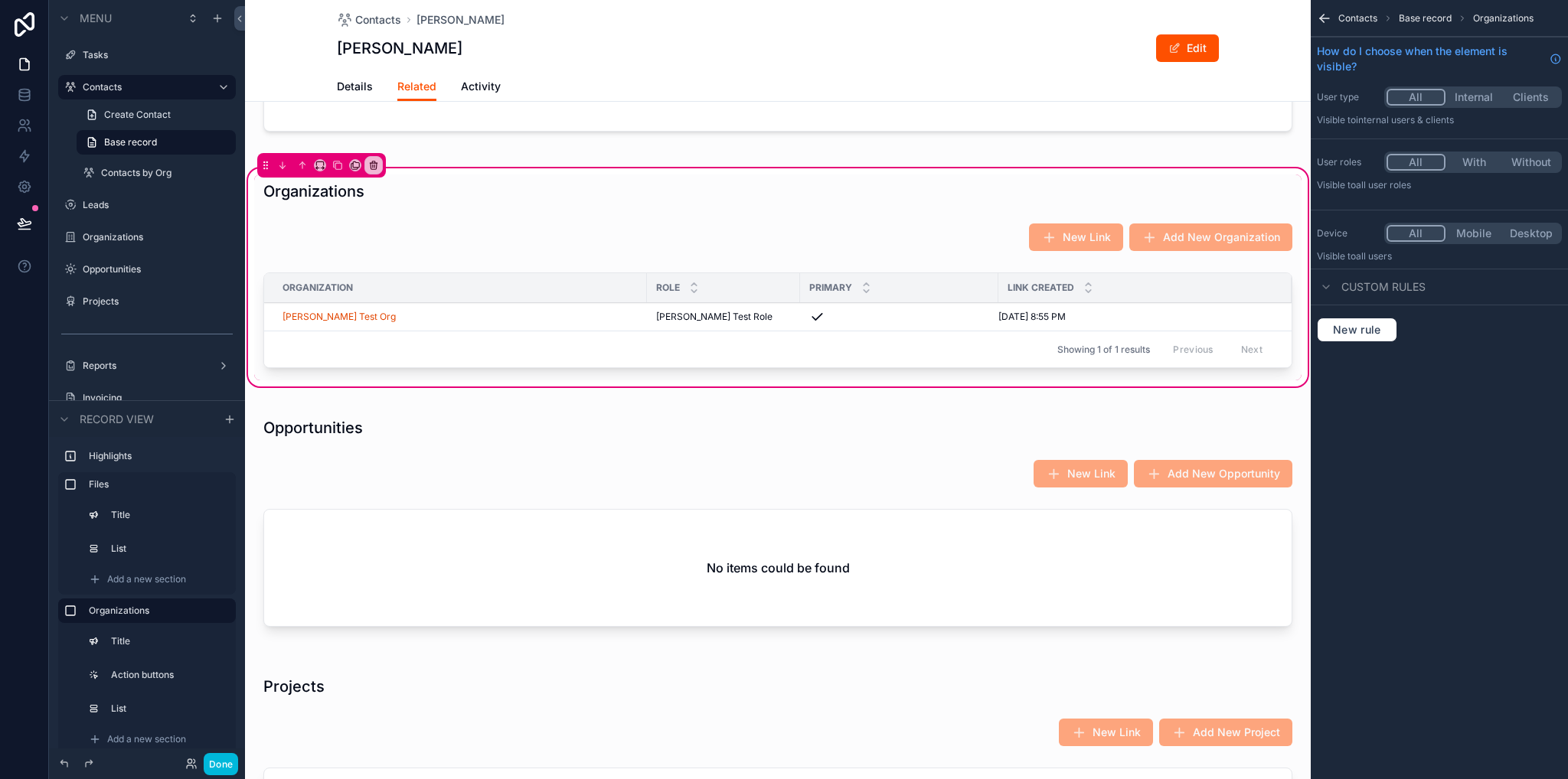
scroll to position [0, 0]
click at [732, 354] on div "Showing 1 of 1 results Previous Next" at bounding box center [778, 349] width 1028 height 36
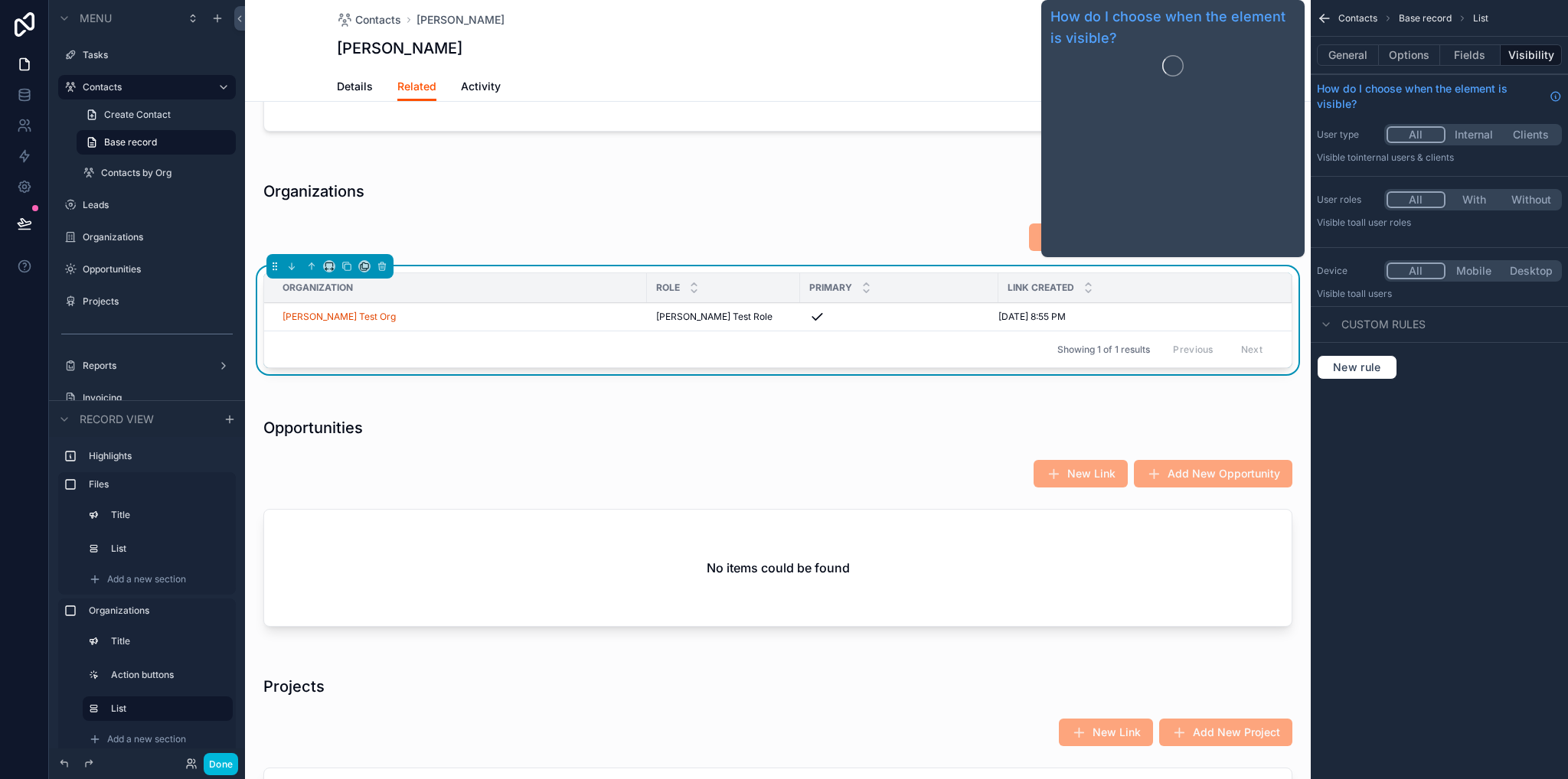
click at [1424, 61] on button "Options" at bounding box center [1409, 55] width 61 height 21
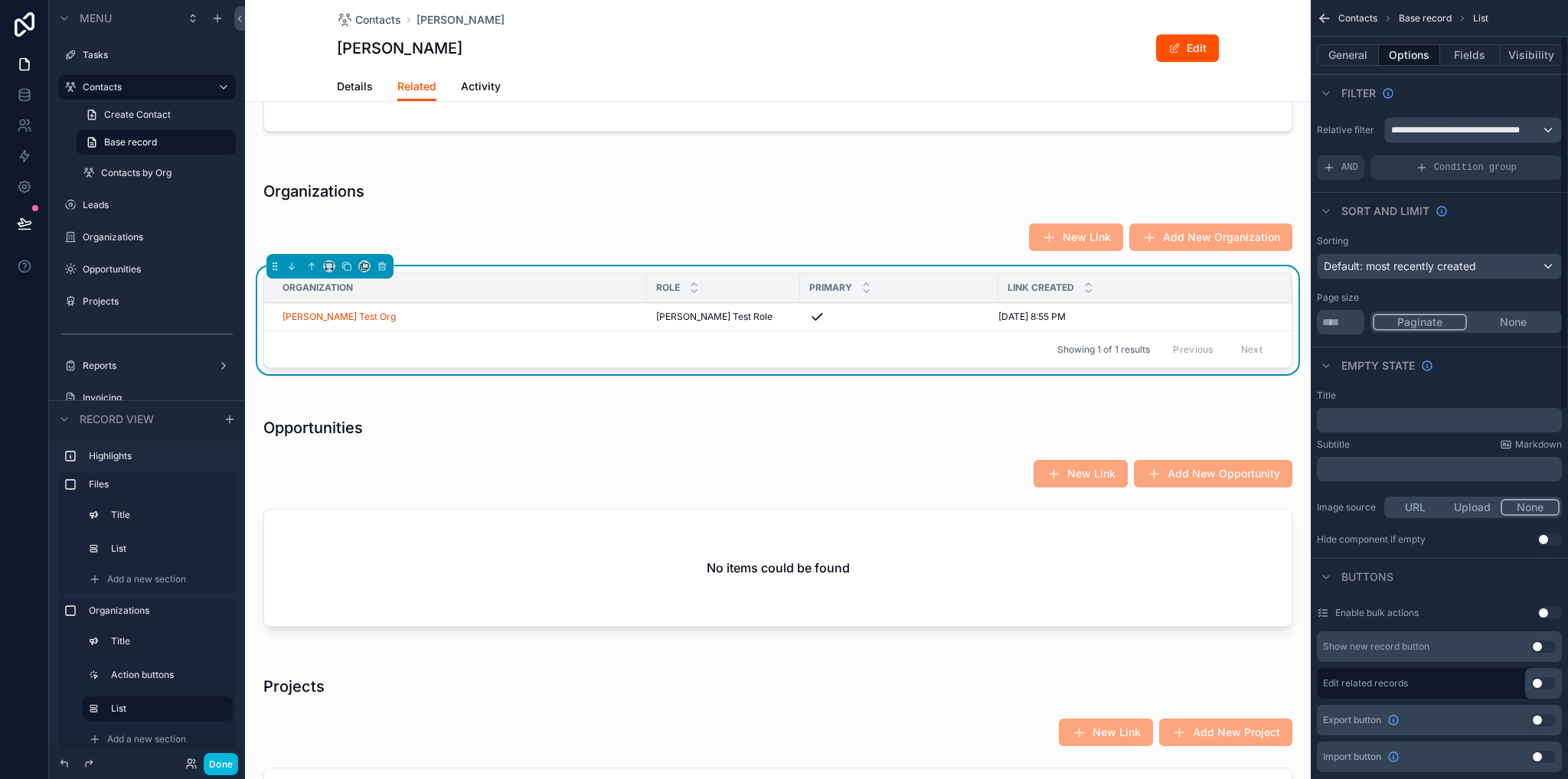
scroll to position [306, 0]
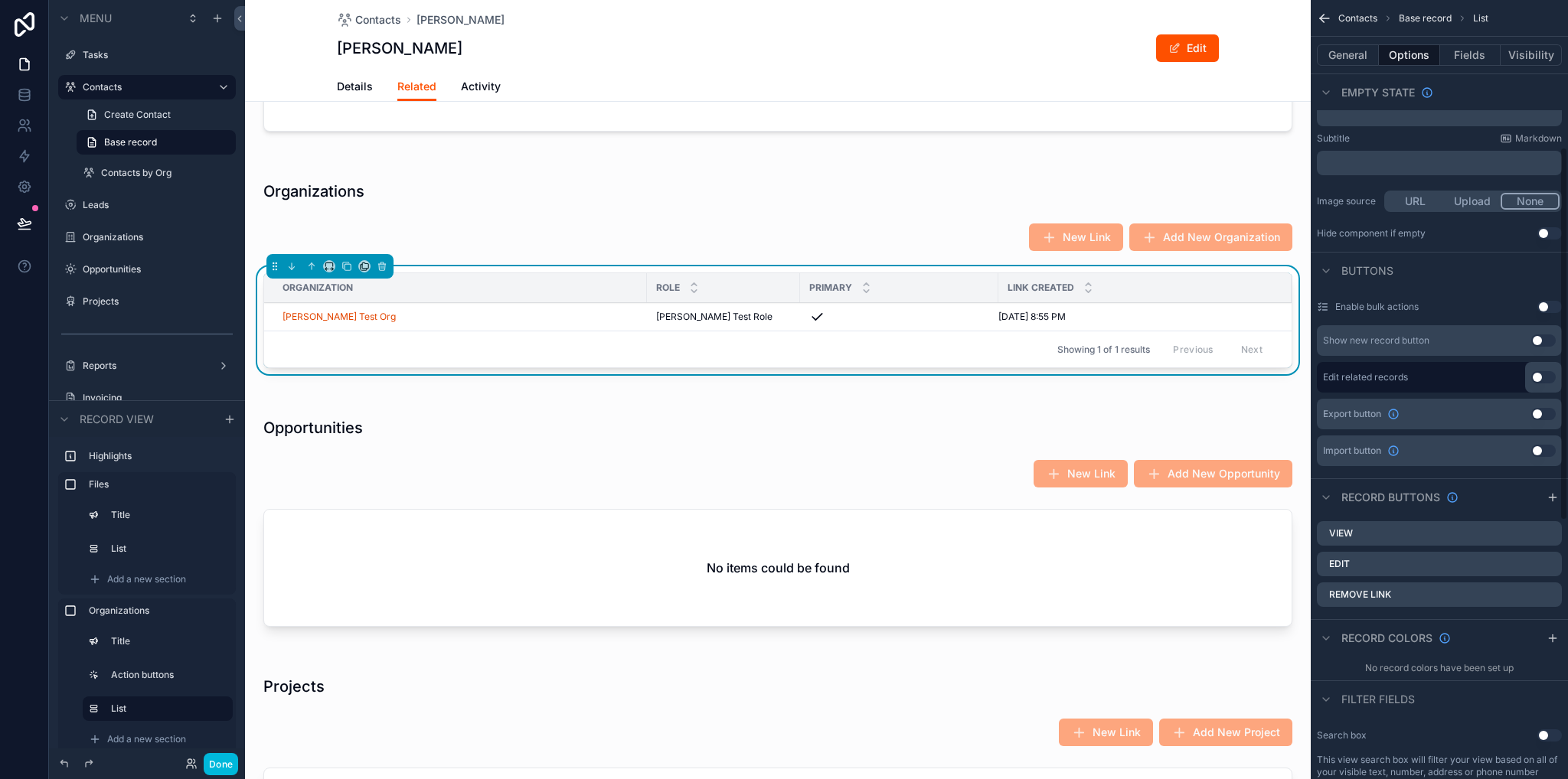
click at [0, 0] on icon "scrollable content" at bounding box center [0, 0] width 0 height 0
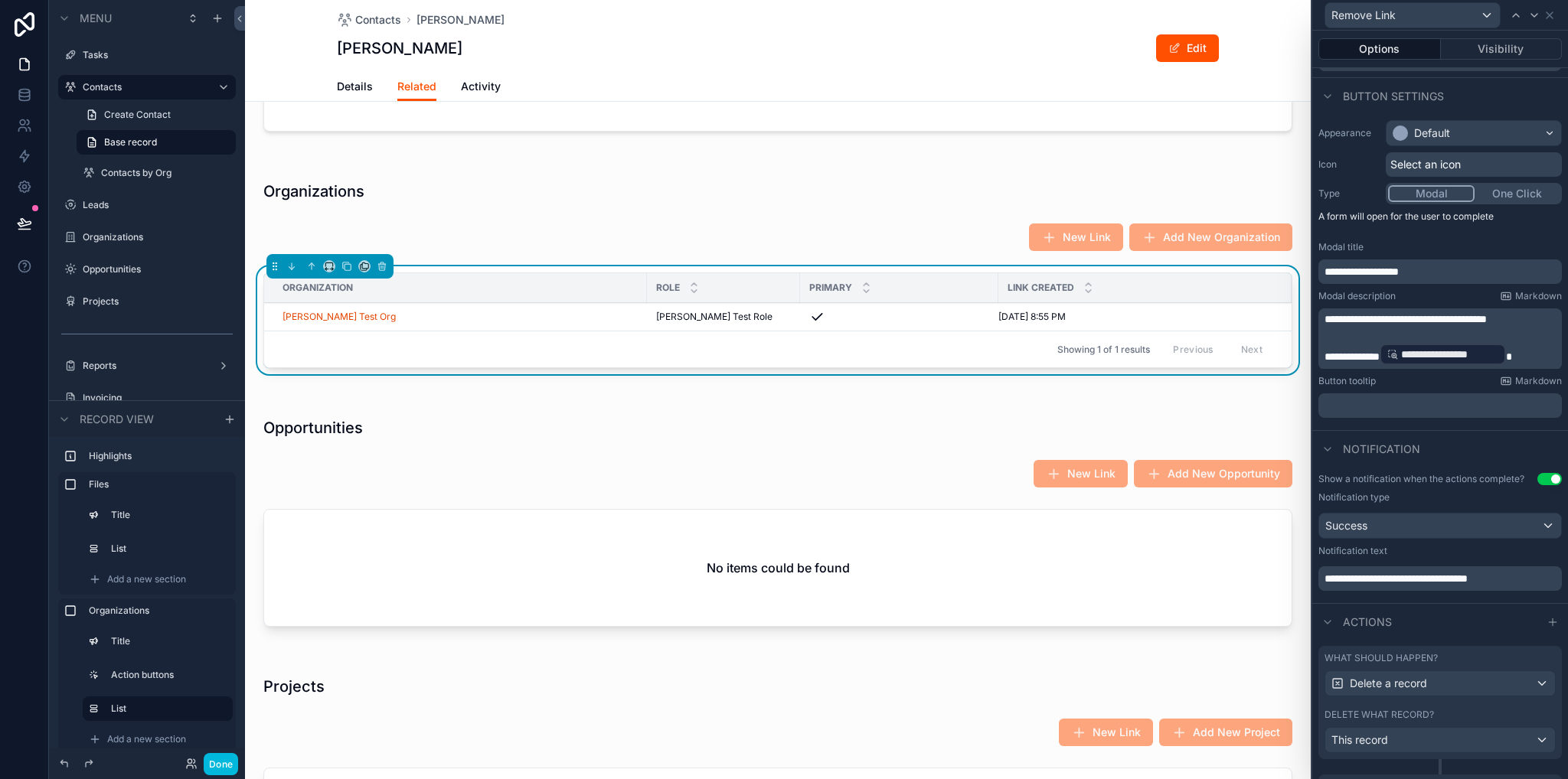
scroll to position [171, 0]
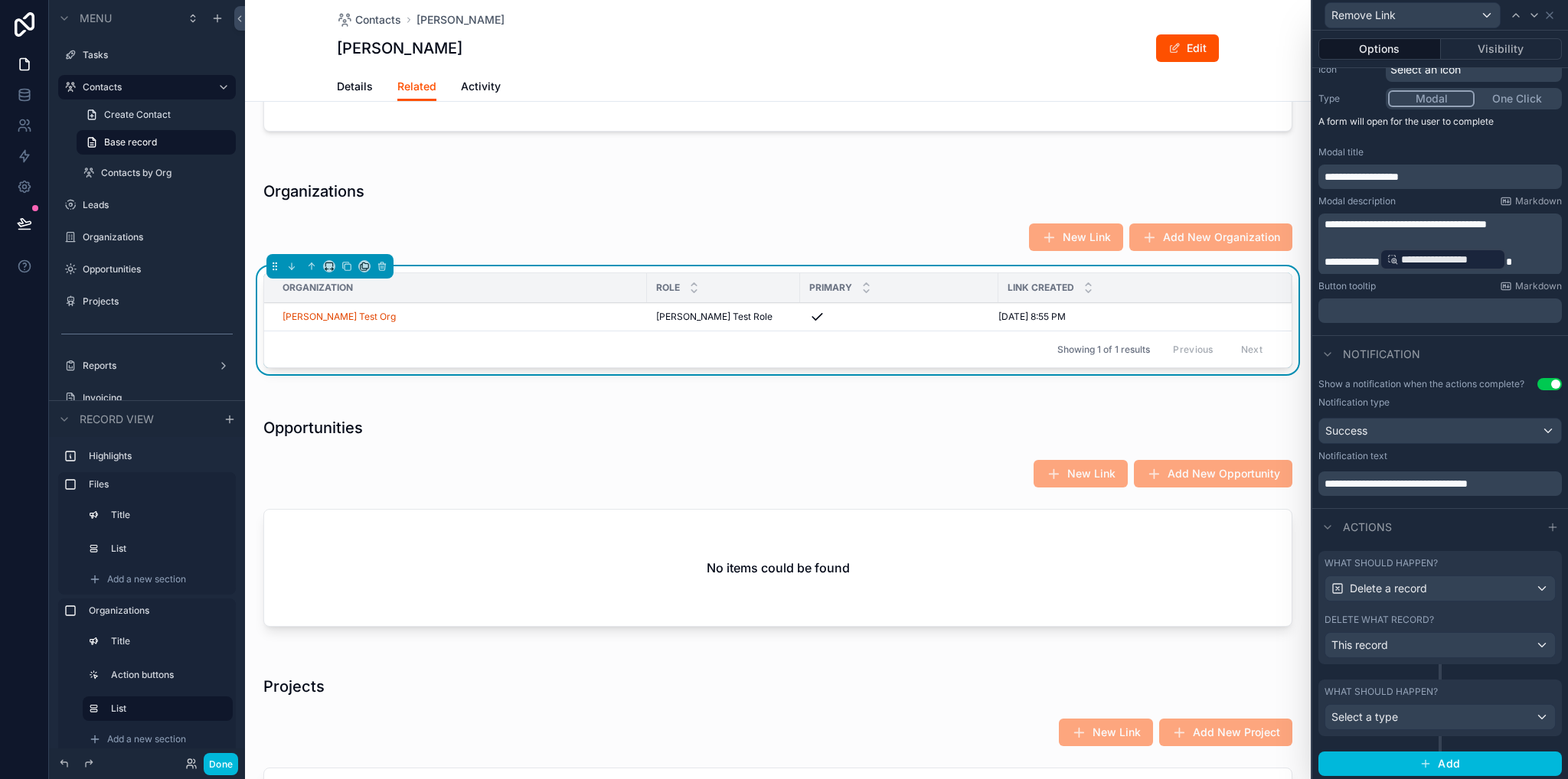
click at [1540, 383] on button "Use setting" at bounding box center [1549, 383] width 24 height 12
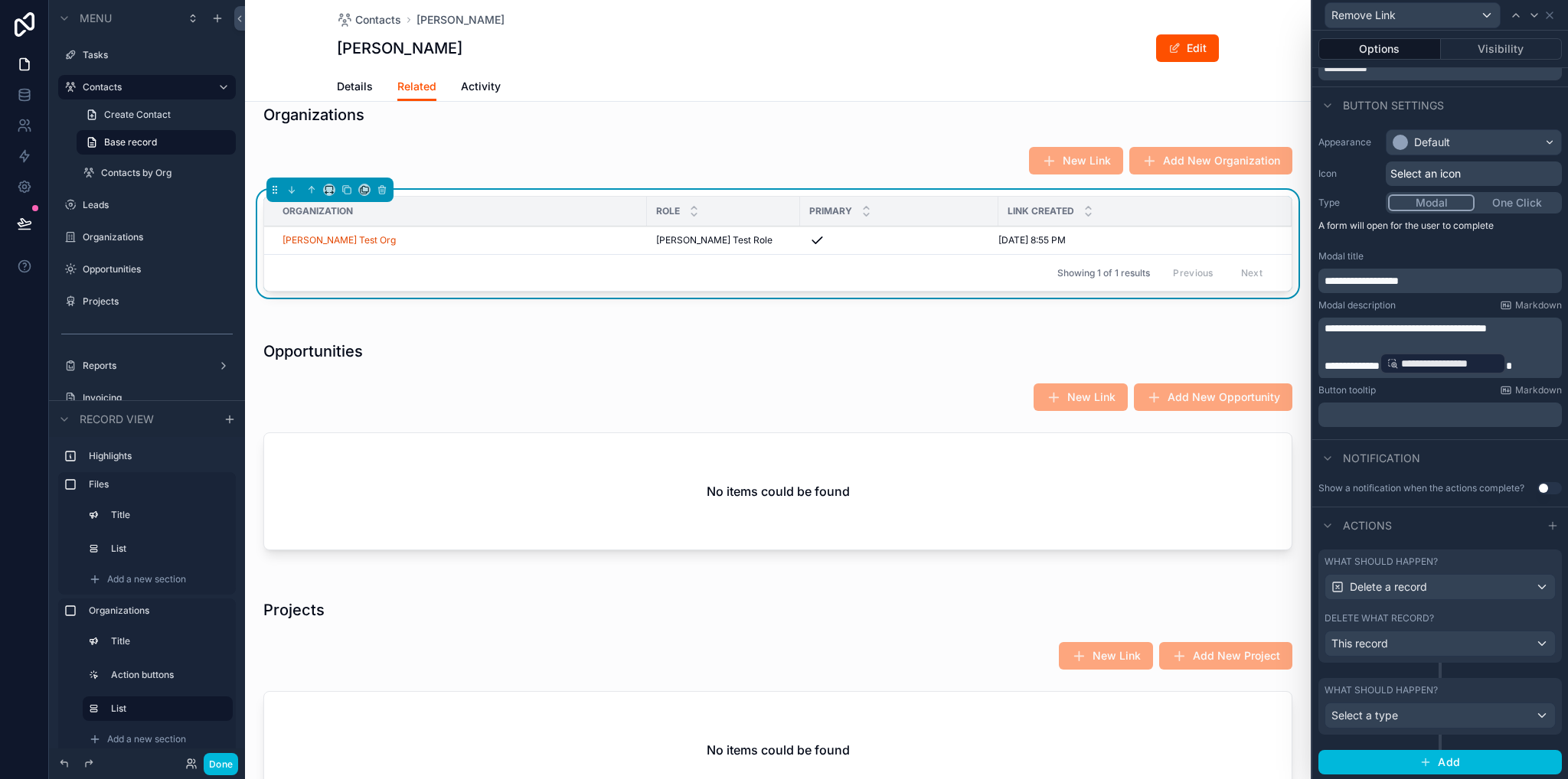
scroll to position [459, 0]
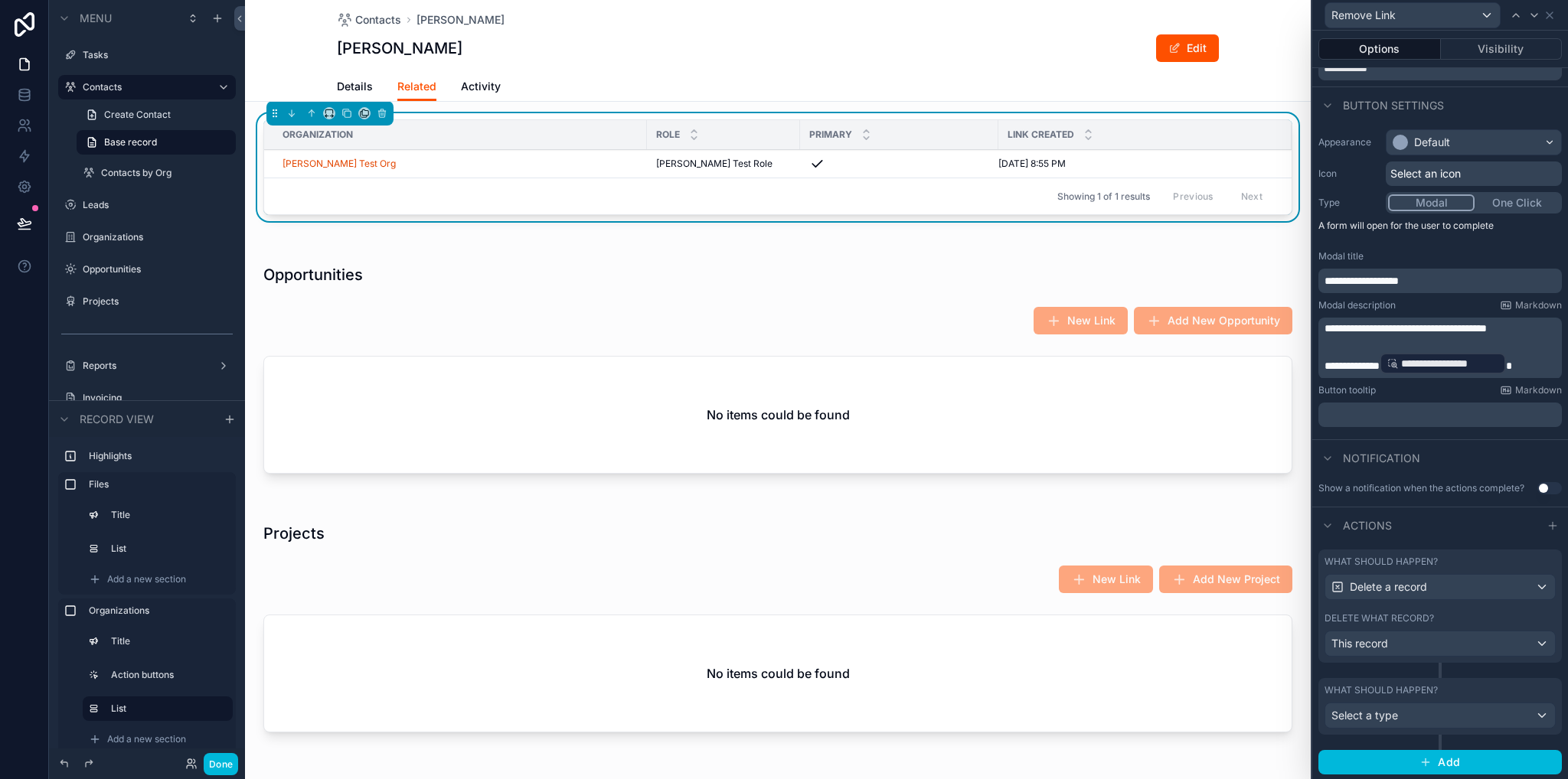
click at [501, 389] on div "scrollable content" at bounding box center [778, 372] width 1066 height 247
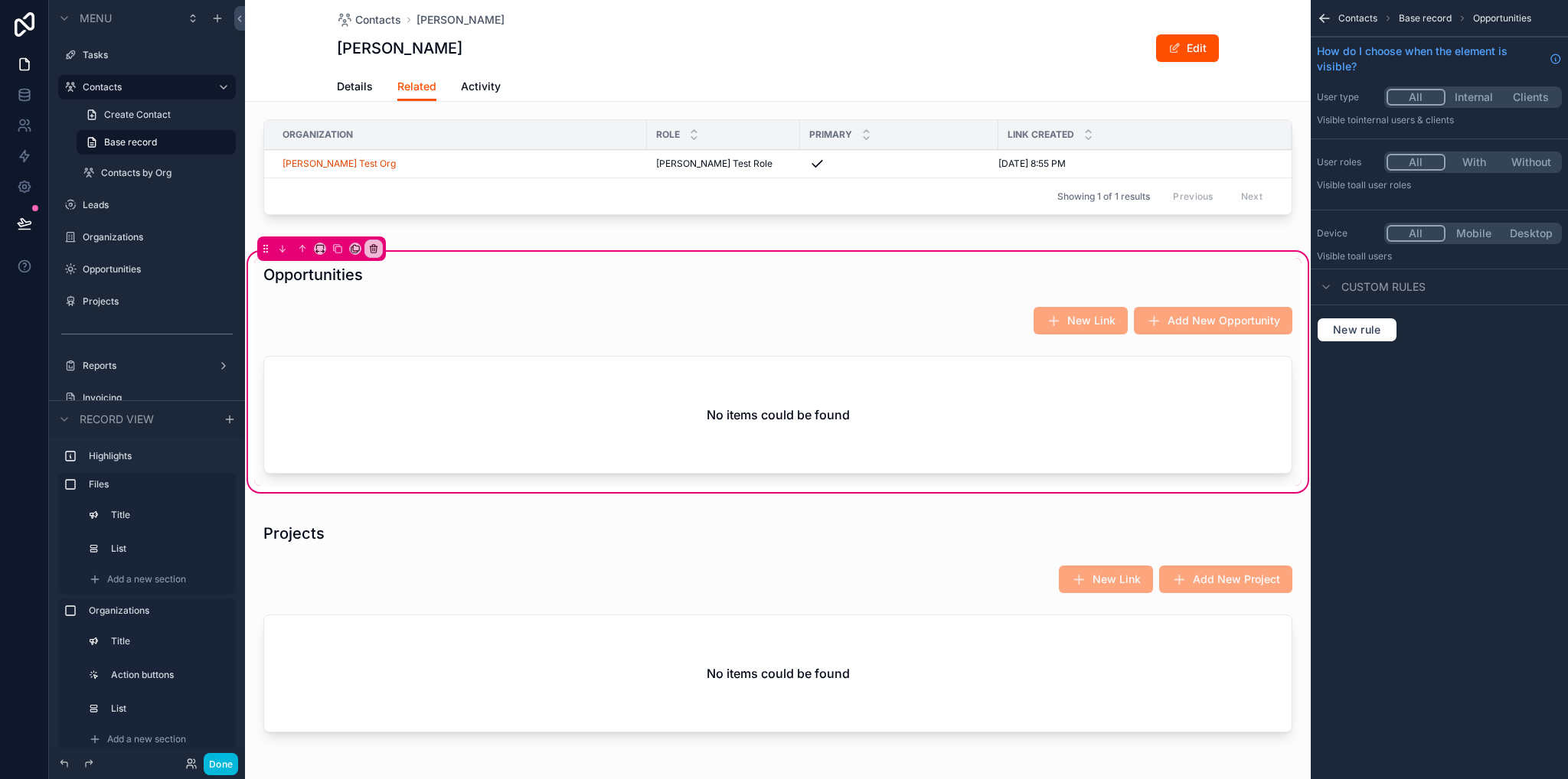
scroll to position [0, 0]
click at [492, 684] on div "scrollable content" at bounding box center [778, 630] width 1066 height 247
click at [557, 648] on div "scrollable content" at bounding box center [778, 630] width 1066 height 247
click at [600, 373] on div "scrollable content" at bounding box center [778, 417] width 1047 height 136
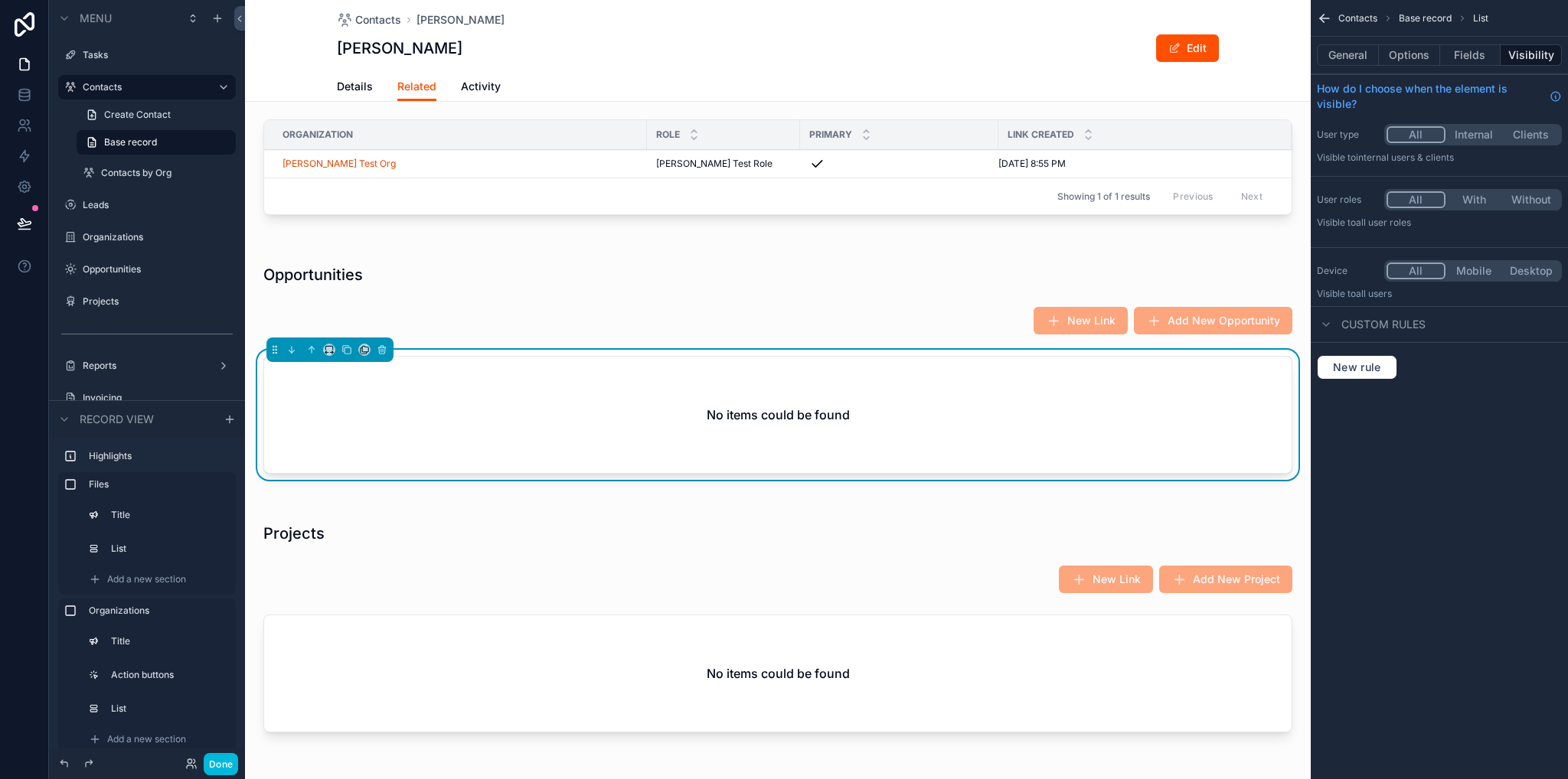
drag, startPoint x: 581, startPoint y: 569, endPoint x: 587, endPoint y: 604, distance: 35.5
click at [581, 570] on div "scrollable content" at bounding box center [778, 630] width 1066 height 247
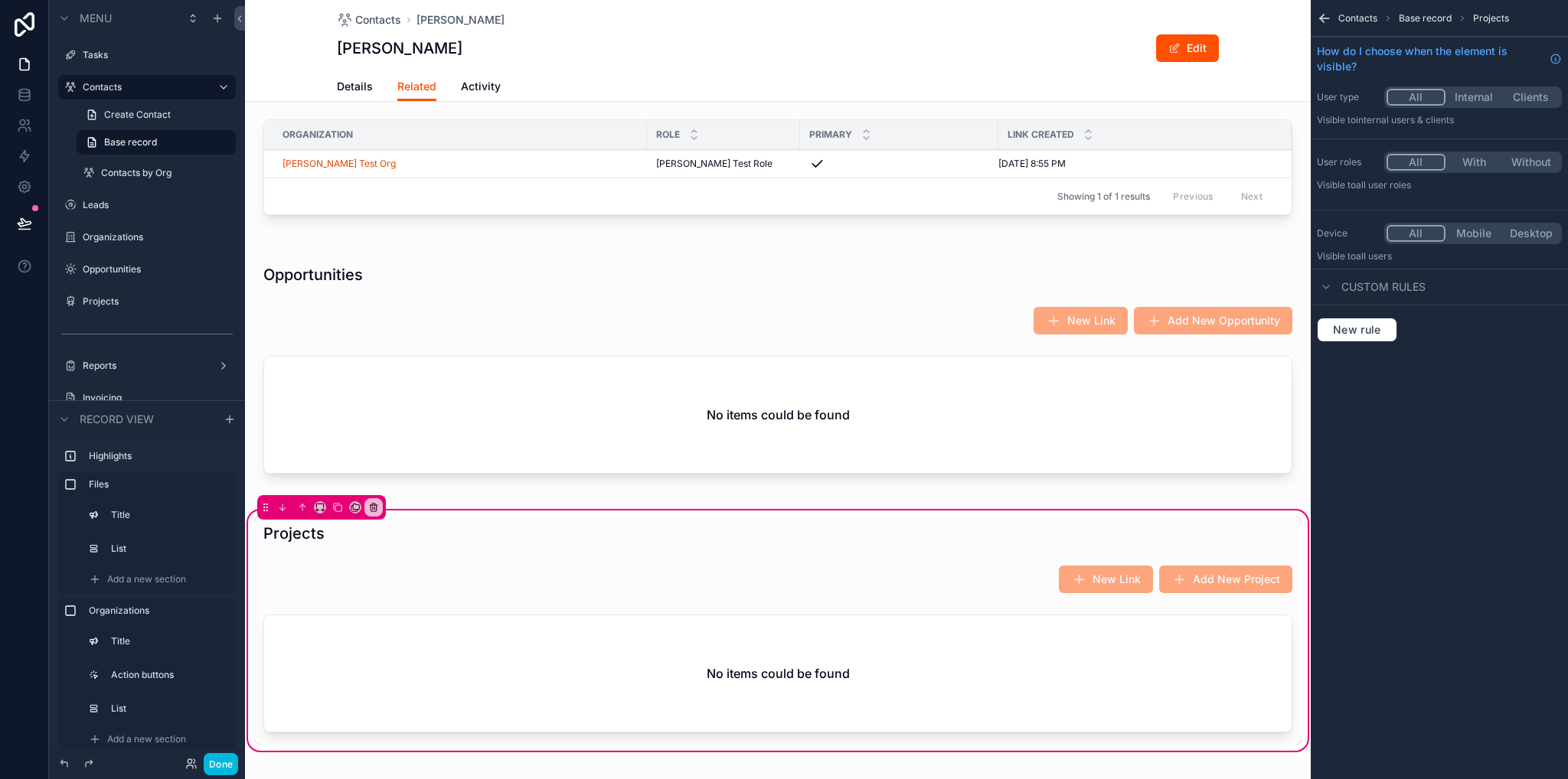
click at [584, 671] on div "scrollable content" at bounding box center [778, 676] width 1047 height 136
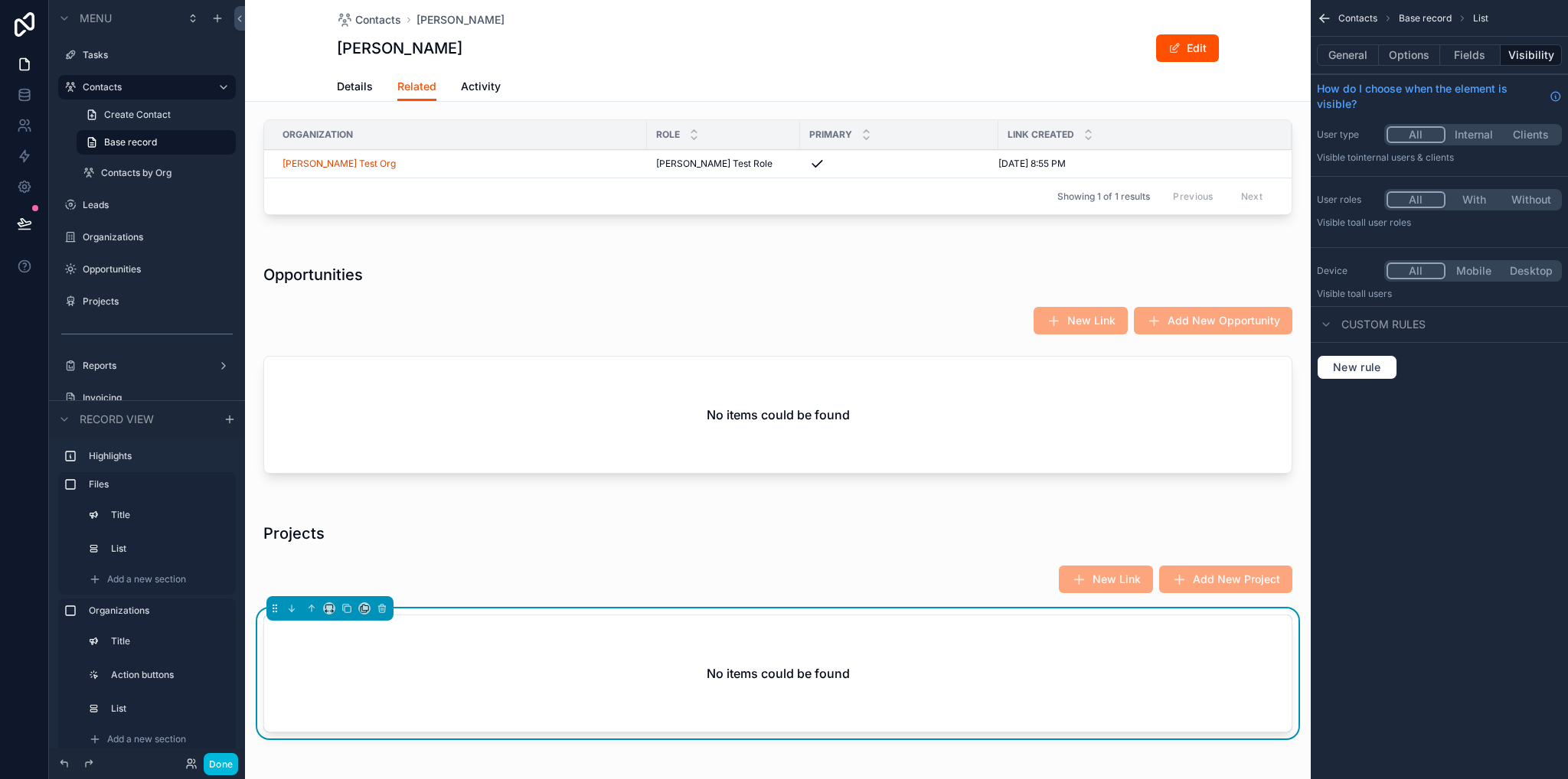
click at [1403, 59] on button "Options" at bounding box center [1409, 55] width 61 height 21
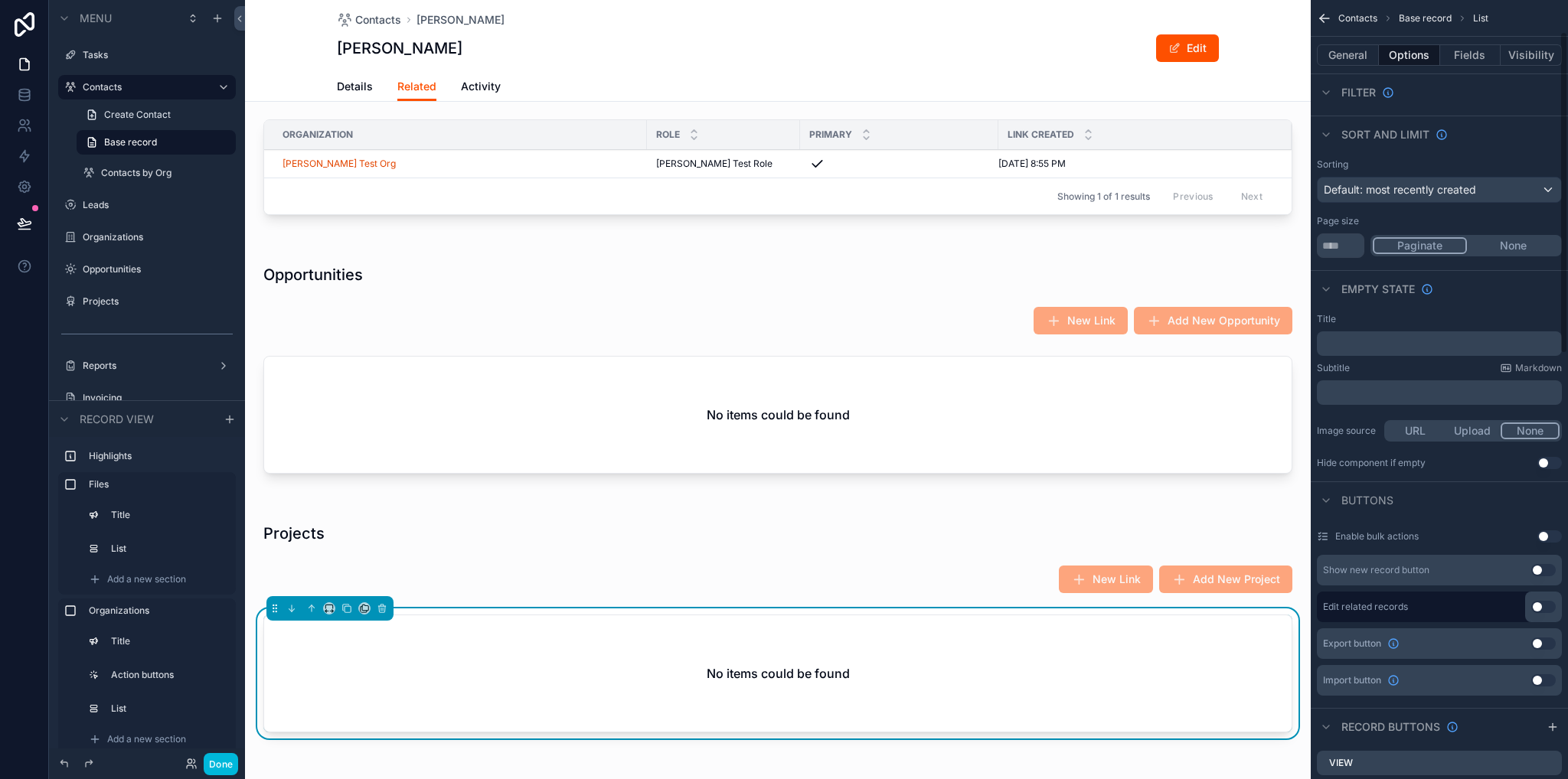
scroll to position [230, 0]
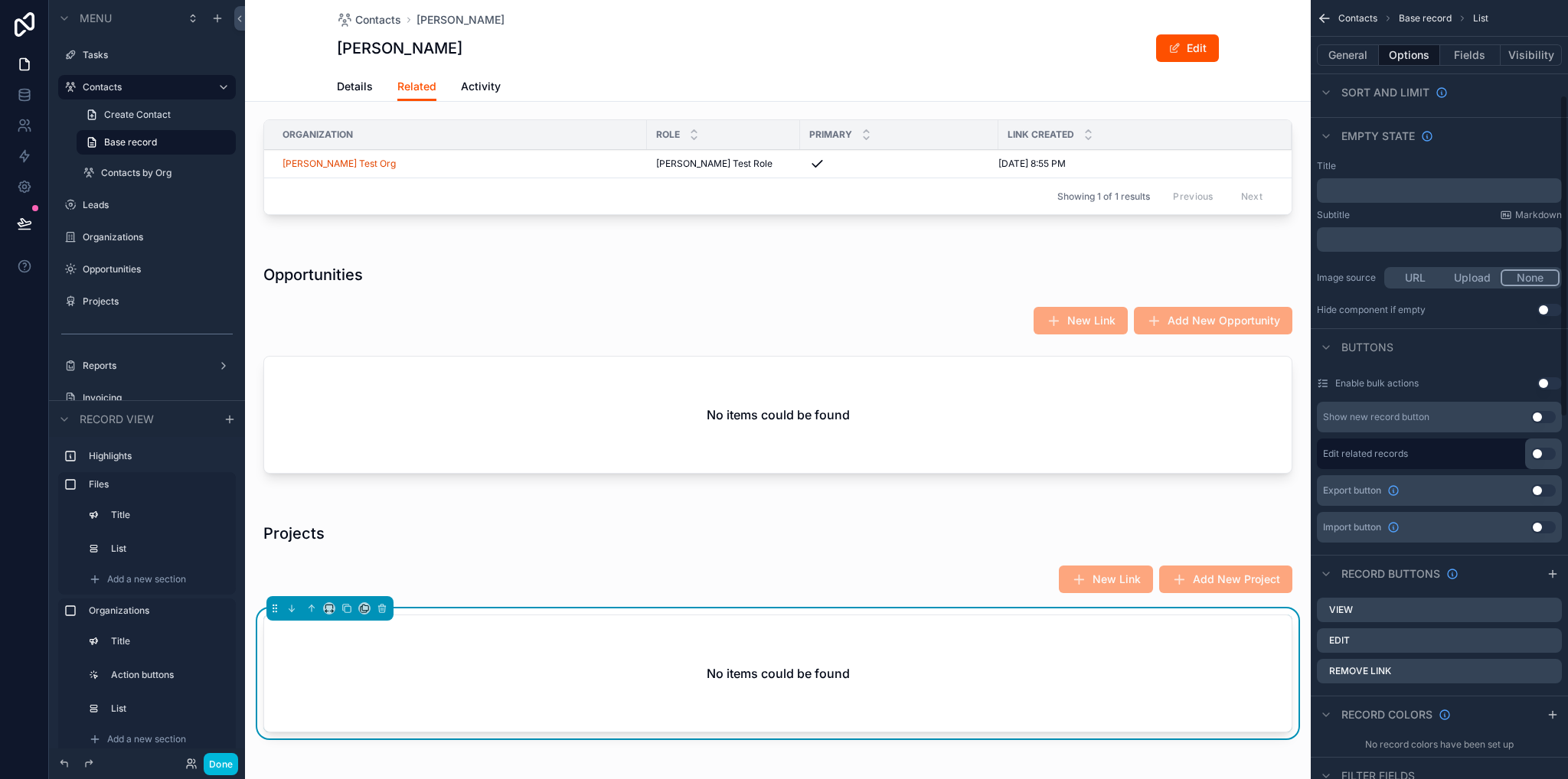
click at [0, 0] on icon "scrollable content" at bounding box center [0, 0] width 0 height 0
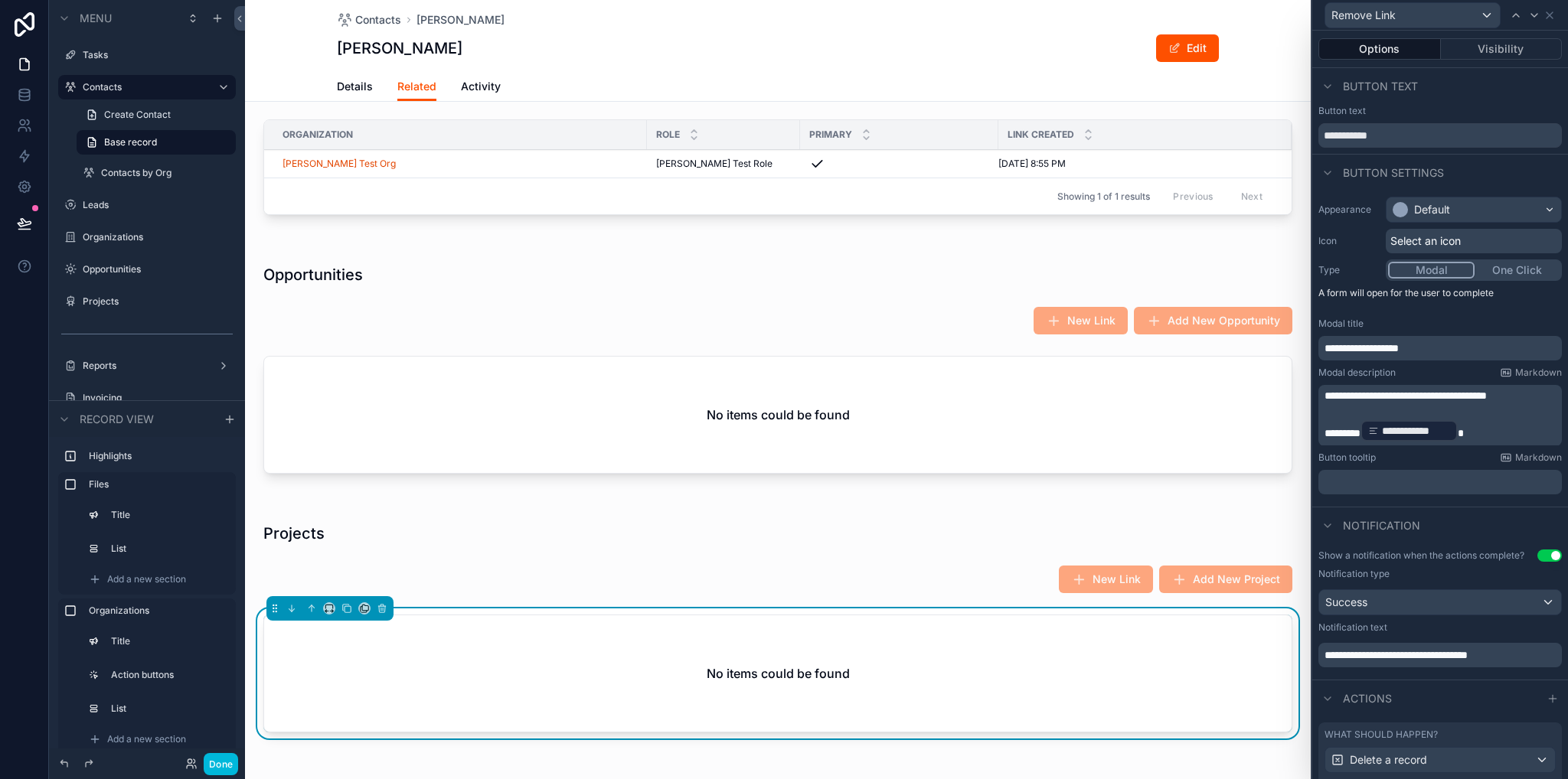
click at [1542, 555] on button "Use setting" at bounding box center [1549, 555] width 24 height 12
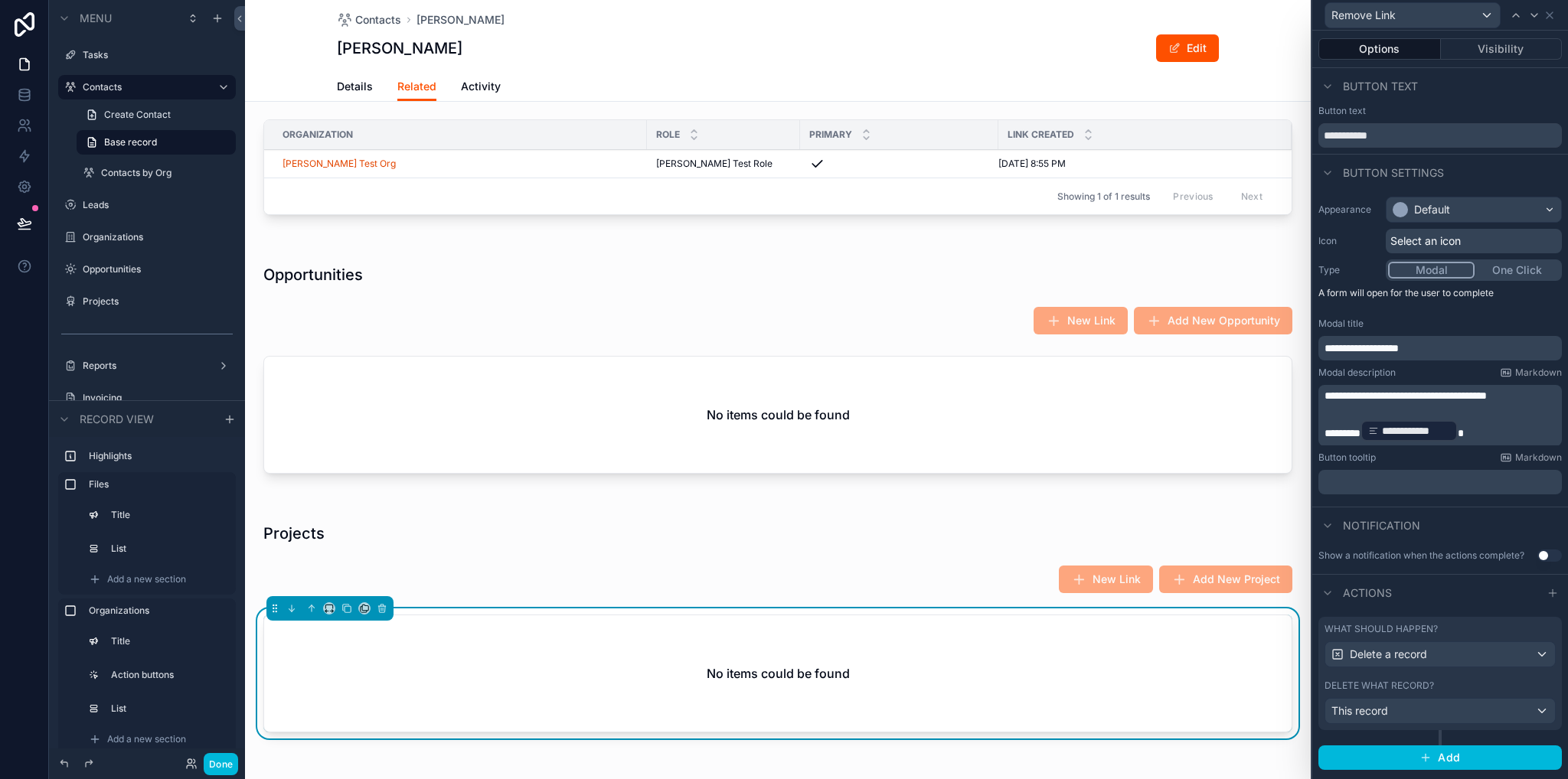
click at [1074, 522] on div "scrollable content" at bounding box center [778, 534] width 1047 height 34
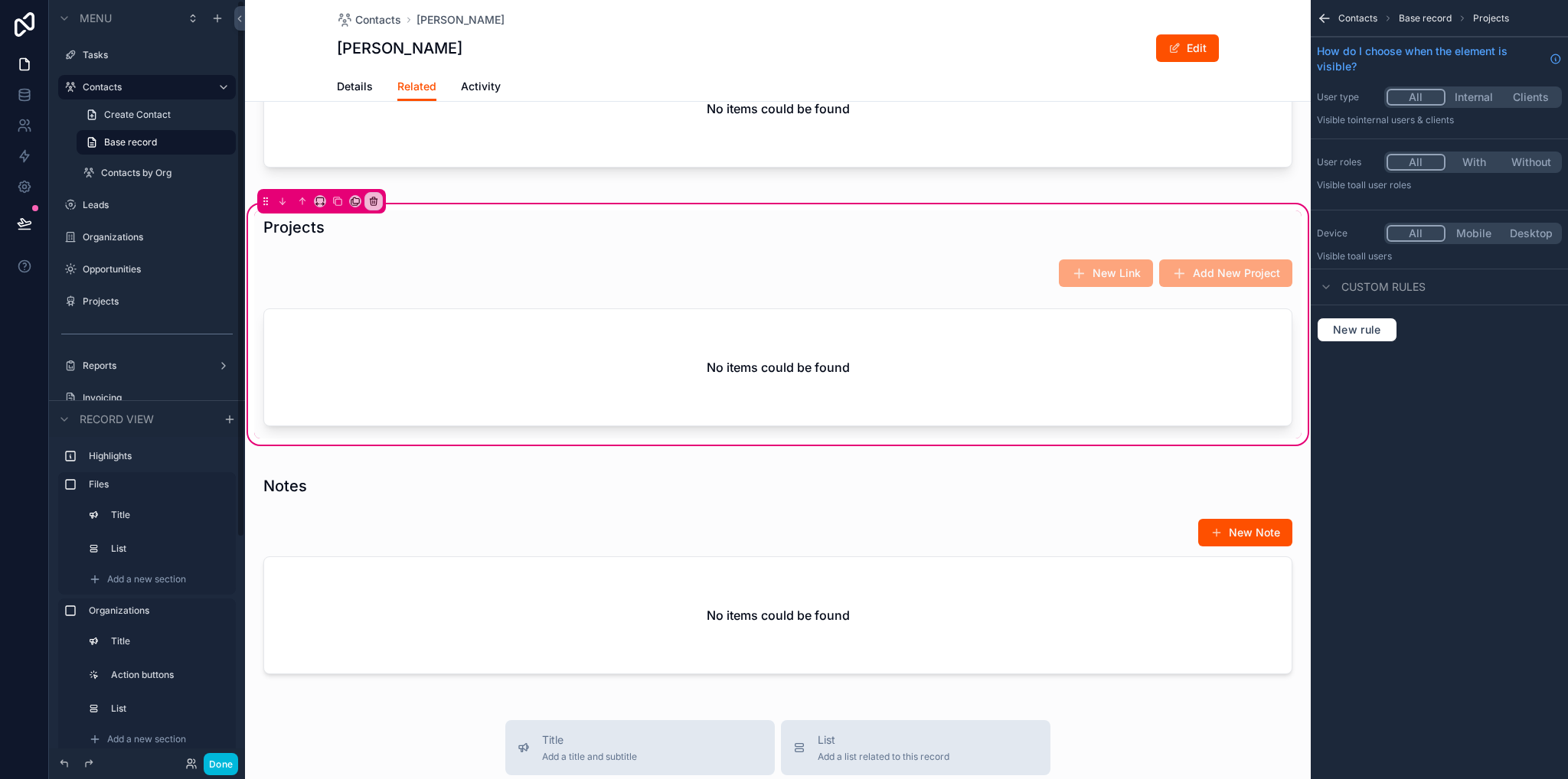
scroll to position [918, 0]
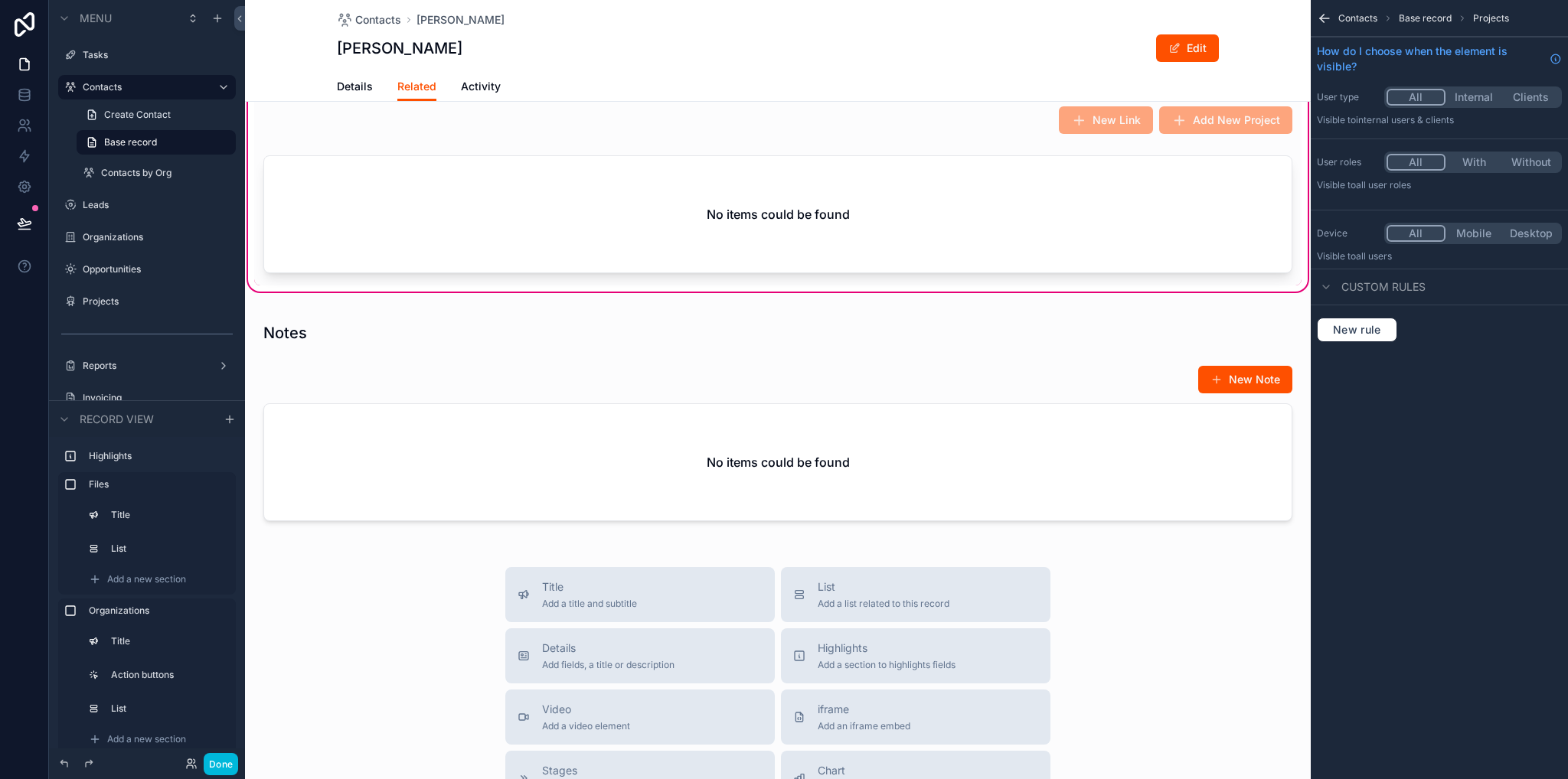
click at [668, 445] on div "scrollable content" at bounding box center [778, 424] width 1066 height 235
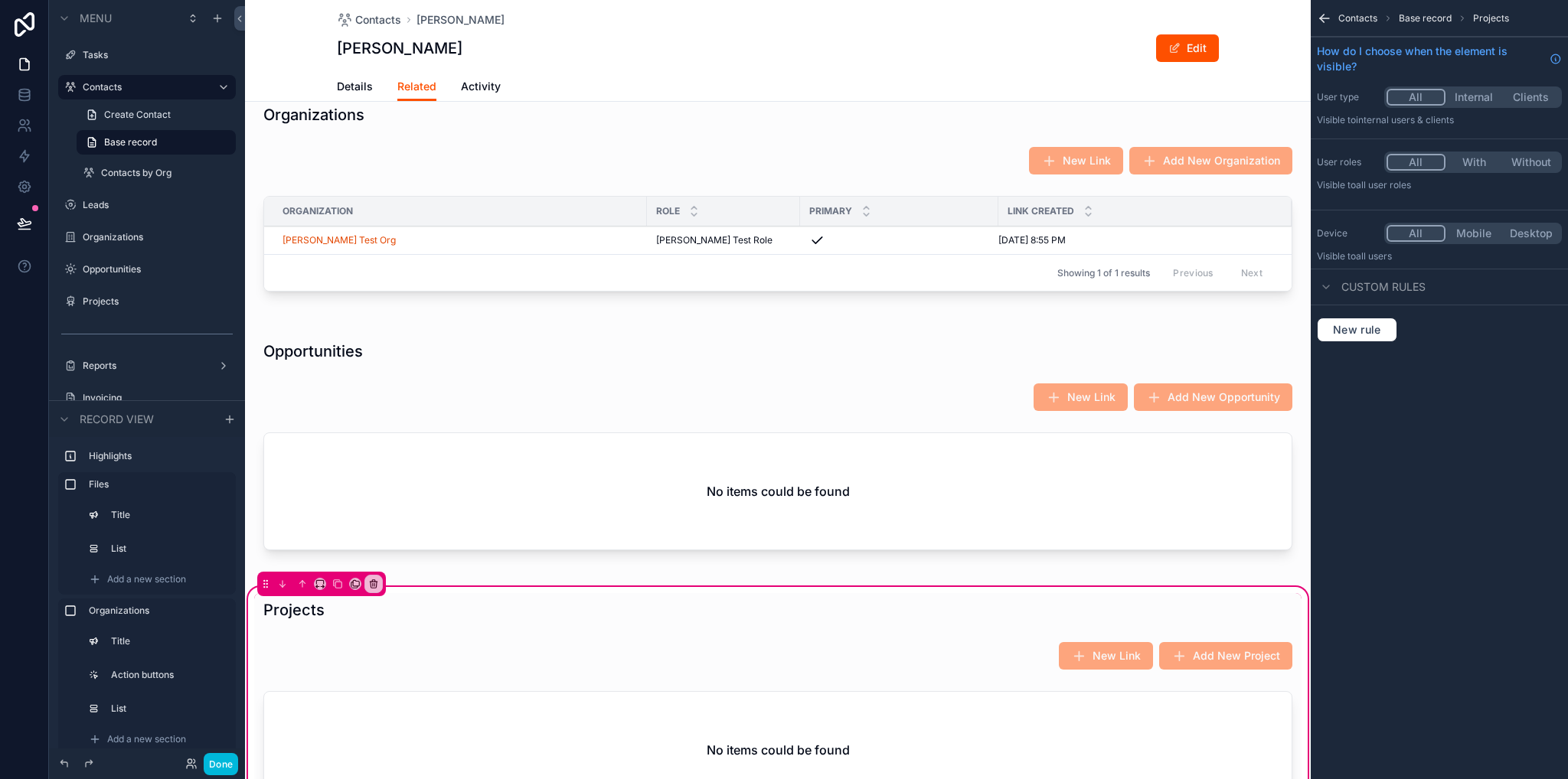
scroll to position [842, 0]
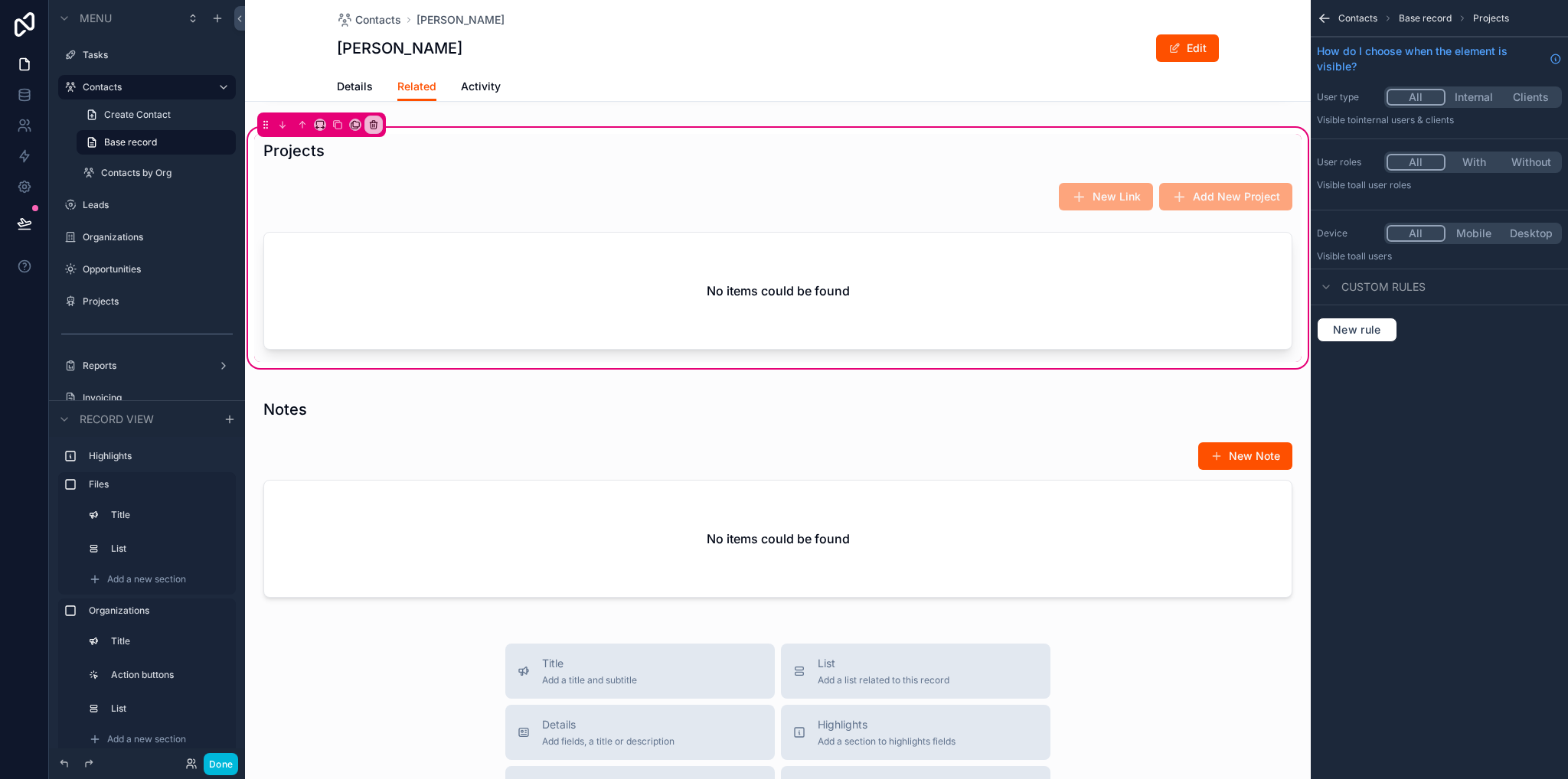
click at [761, 493] on div "scrollable content" at bounding box center [778, 501] width 1066 height 235
click at [1124, 337] on div "scrollable content" at bounding box center [778, 294] width 1047 height 136
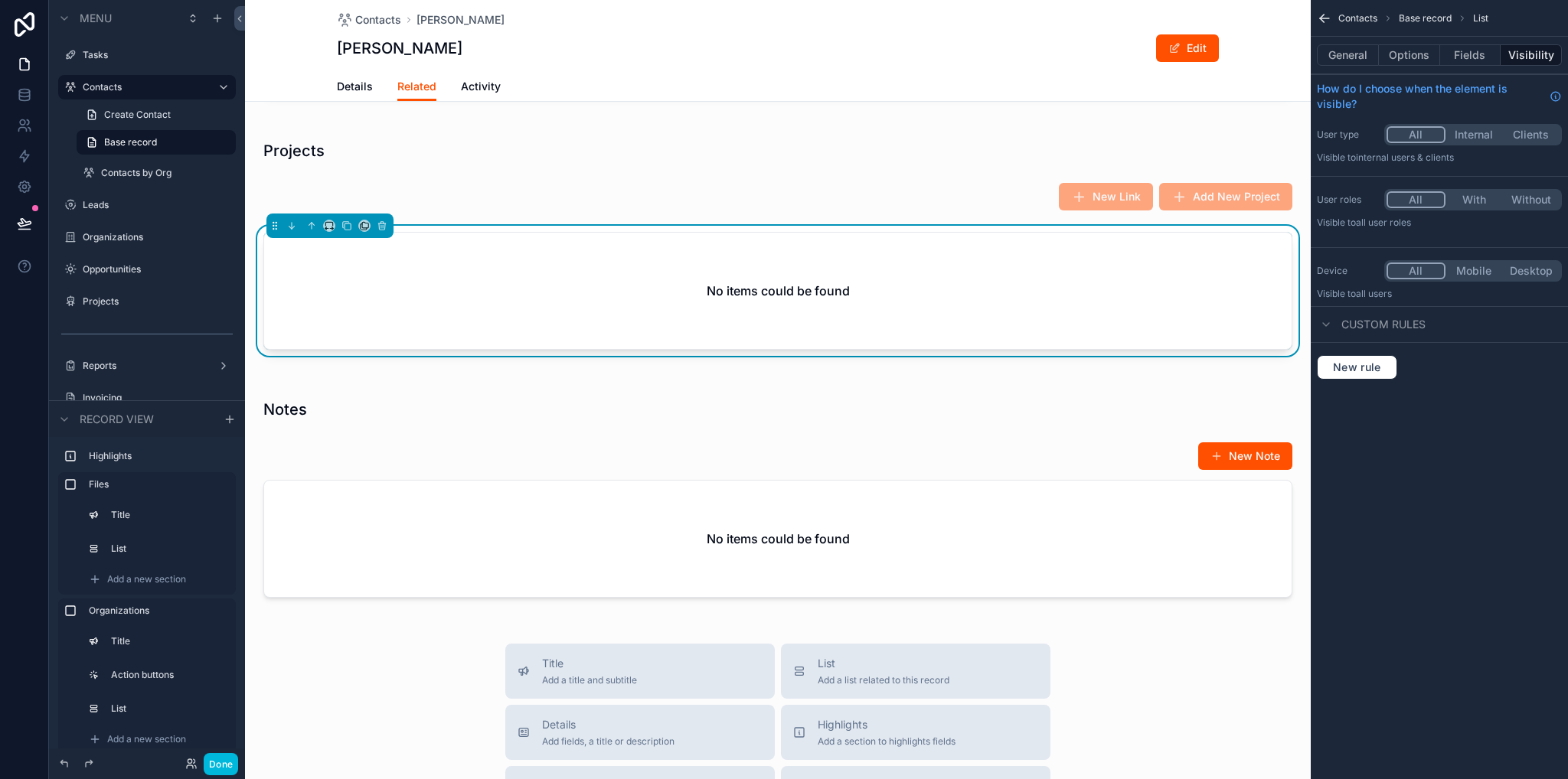
click at [1098, 481] on div "scrollable content" at bounding box center [778, 501] width 1066 height 235
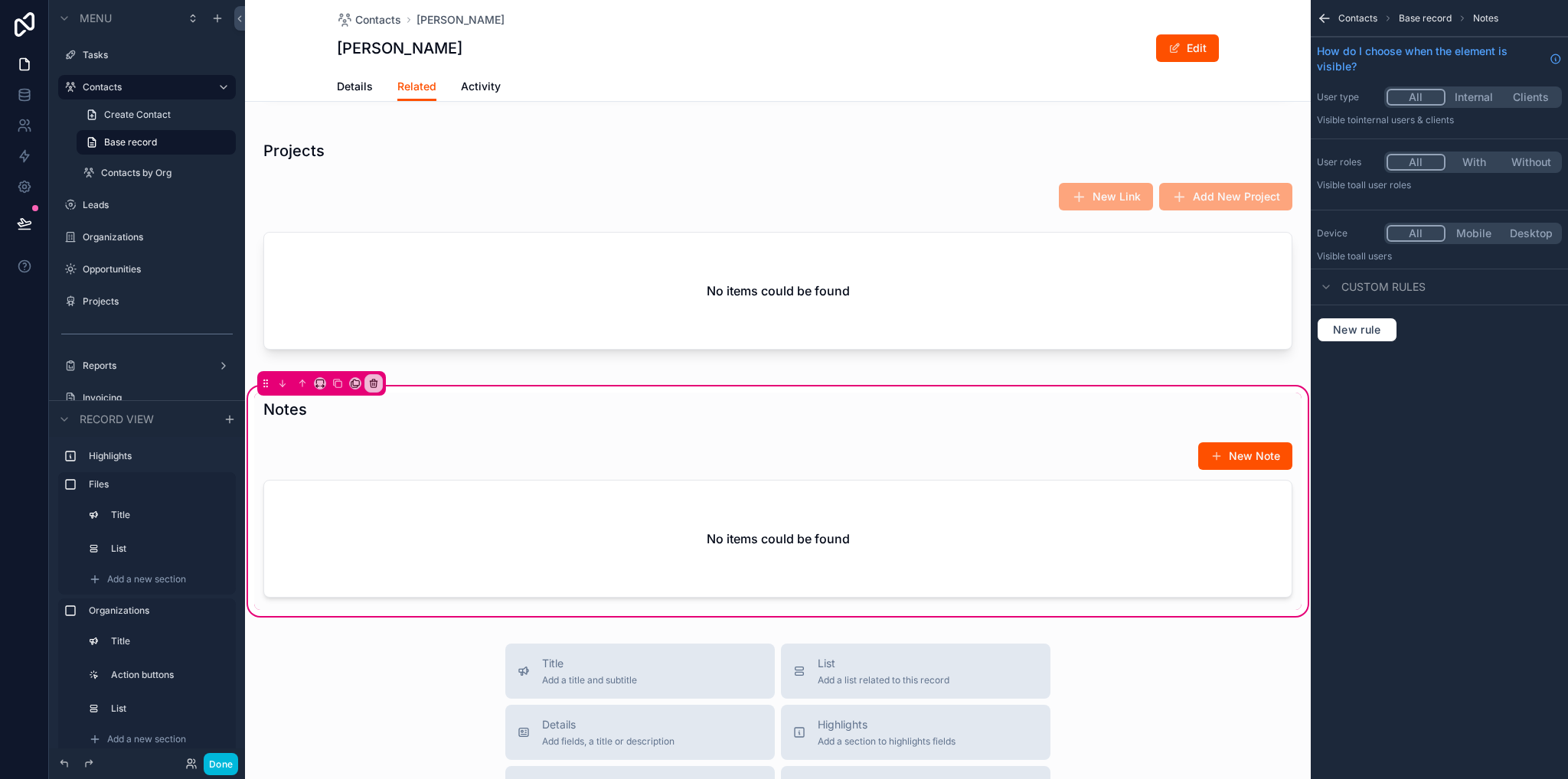
click at [995, 535] on div "scrollable content" at bounding box center [778, 523] width 1047 height 175
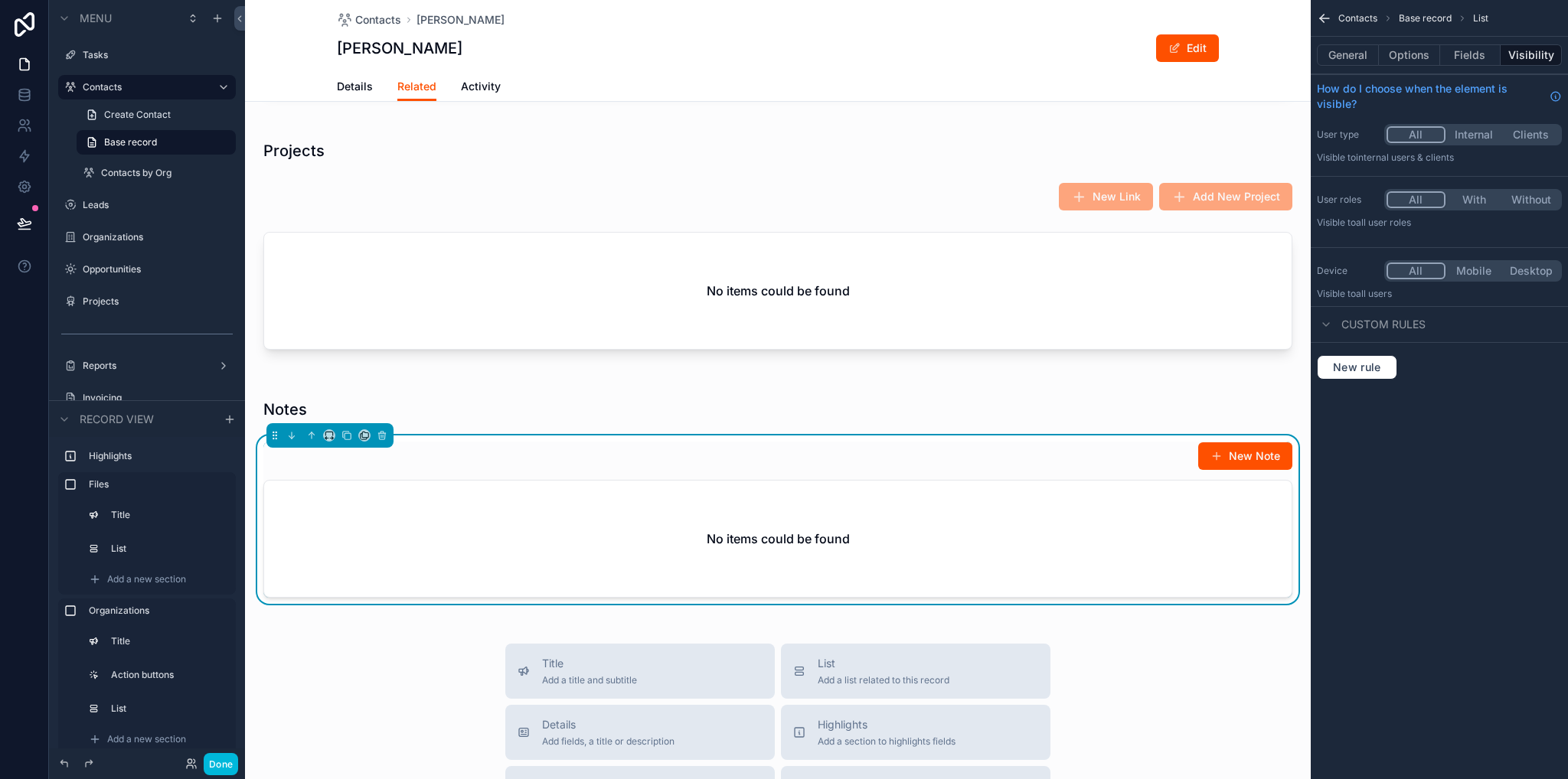
click at [1393, 63] on button "Options" at bounding box center [1409, 55] width 61 height 21
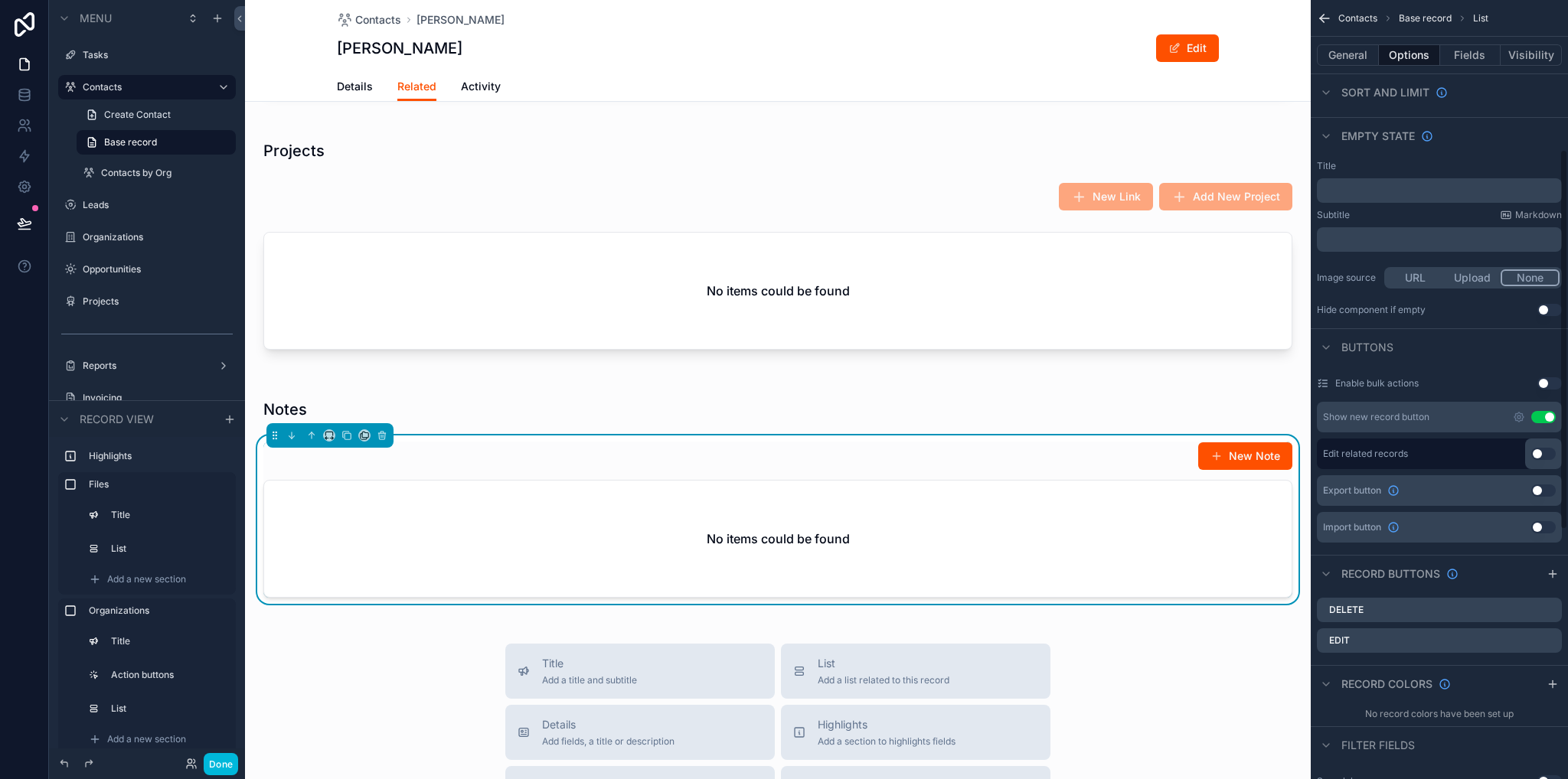
scroll to position [306, 0]
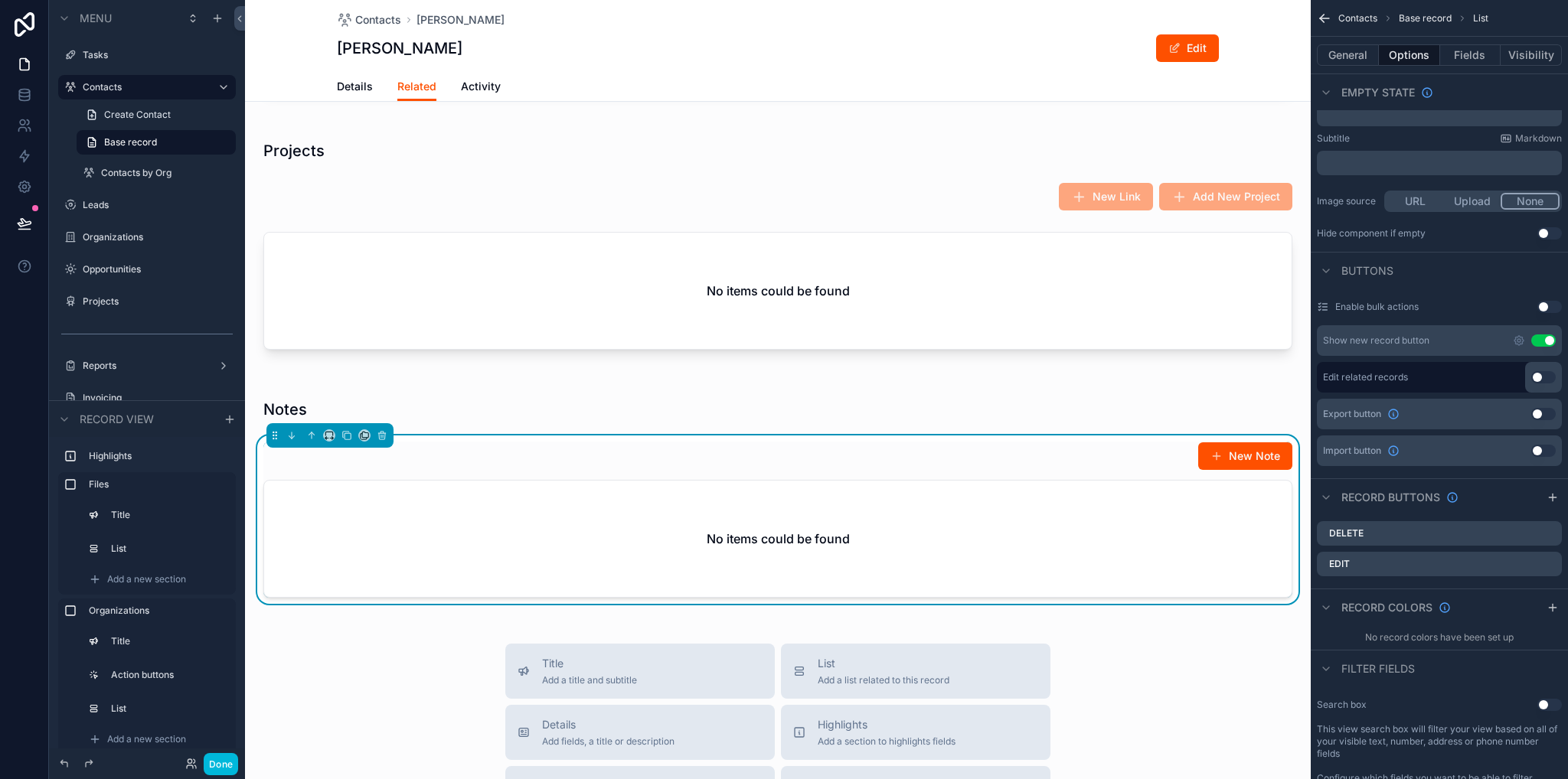
click at [0, 0] on icon "scrollable content" at bounding box center [0, 0] width 0 height 0
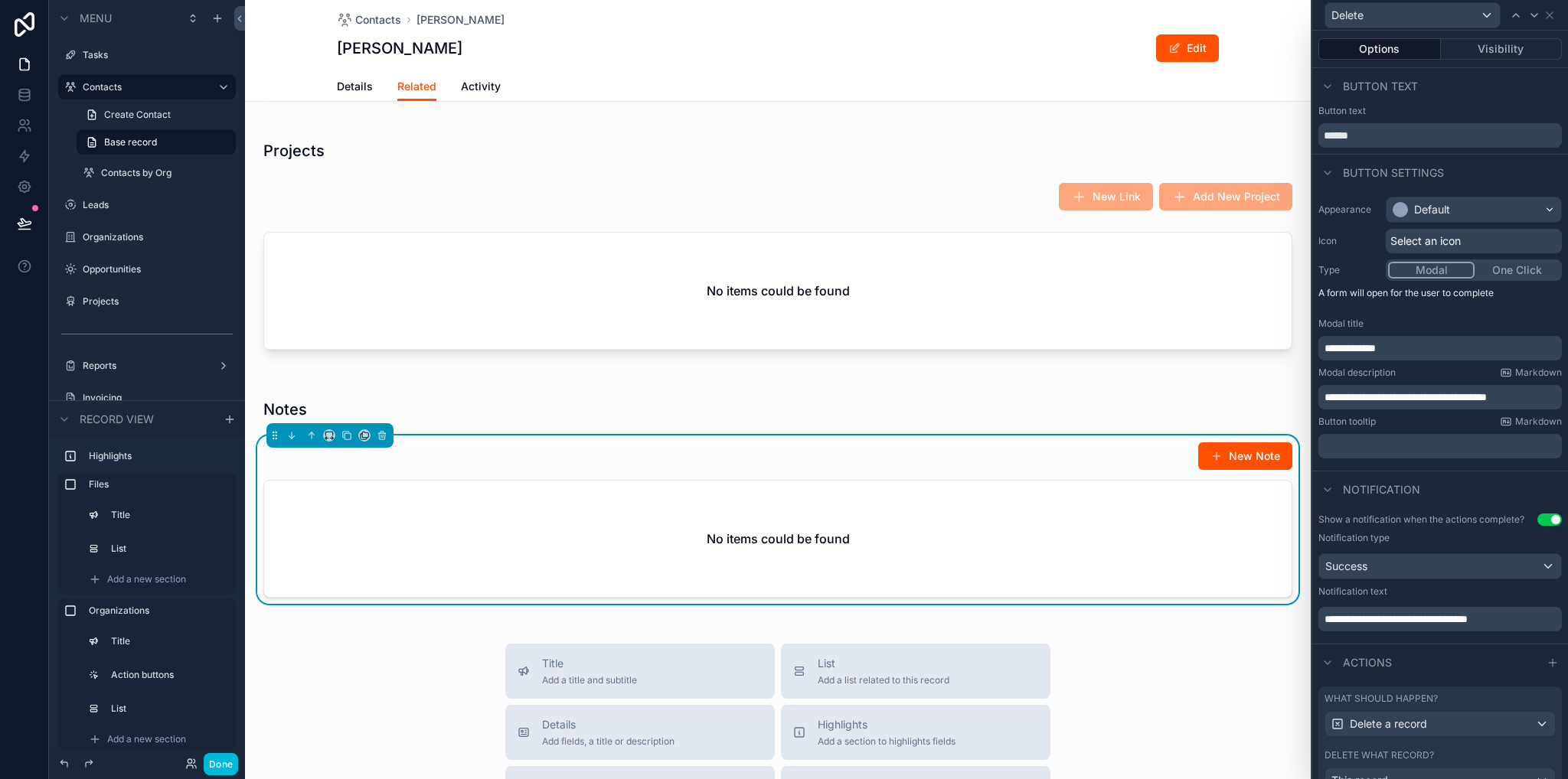
click at [1540, 395] on p "**********" at bounding box center [1442, 397] width 235 height 15
drag, startPoint x: 1536, startPoint y: 394, endPoint x: 1511, endPoint y: 399, distance: 25.5
click at [1511, 399] on p "**********" at bounding box center [1442, 397] width 235 height 15
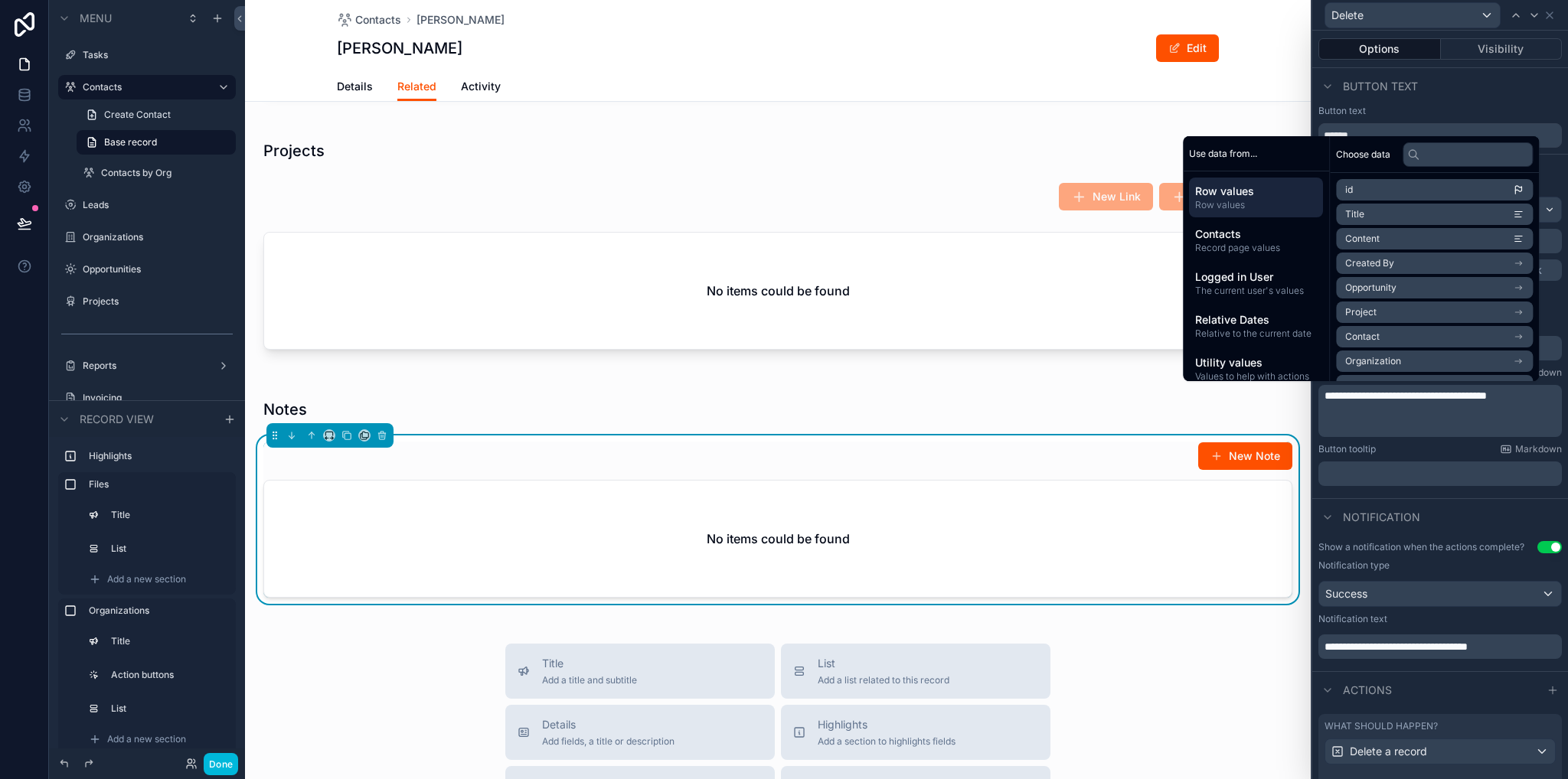
scroll to position [0, 0]
click at [1369, 213] on li "Title" at bounding box center [1434, 214] width 197 height 21
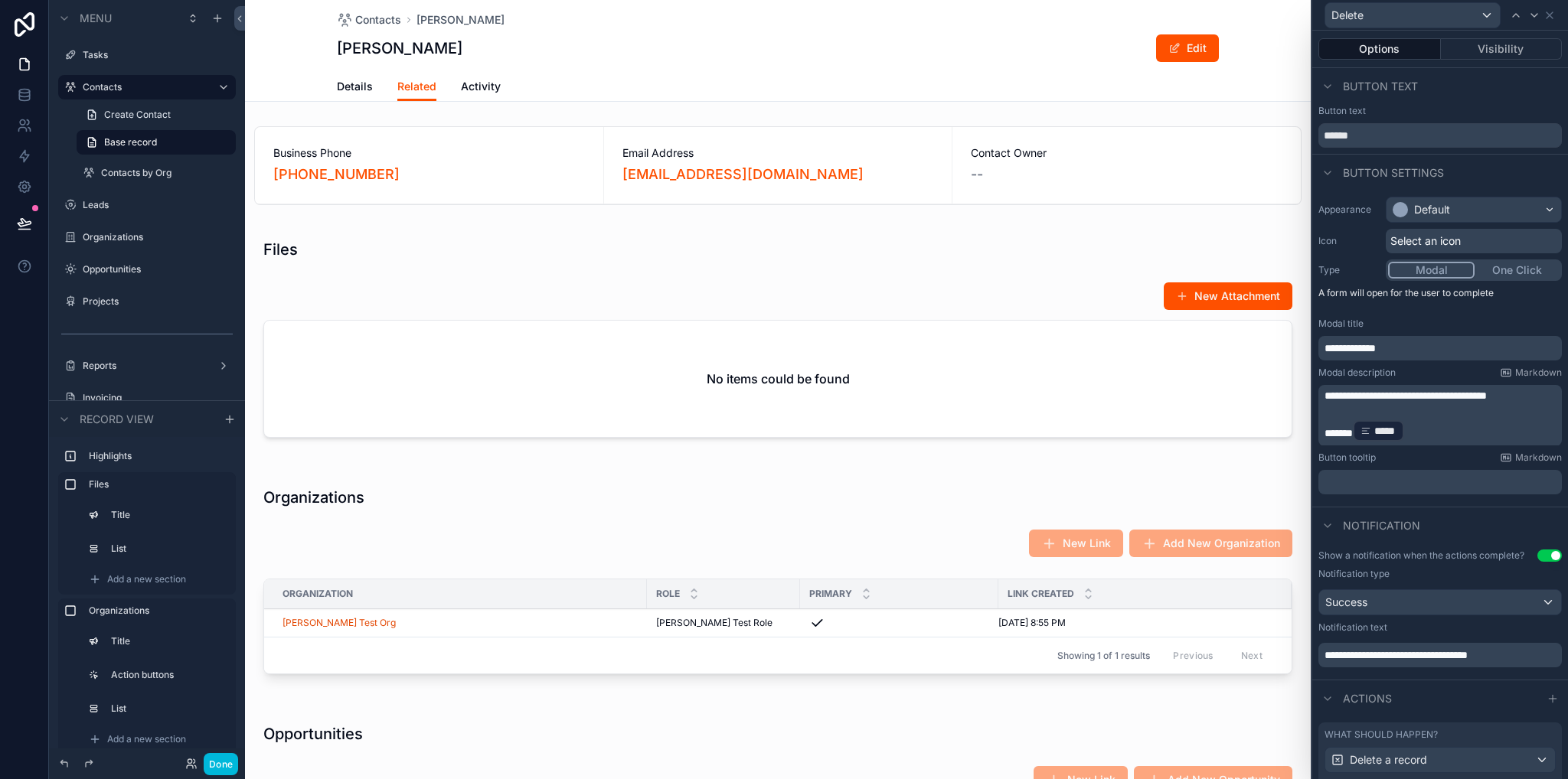
click at [533, 414] on div "scrollable content" at bounding box center [778, 341] width 1066 height 235
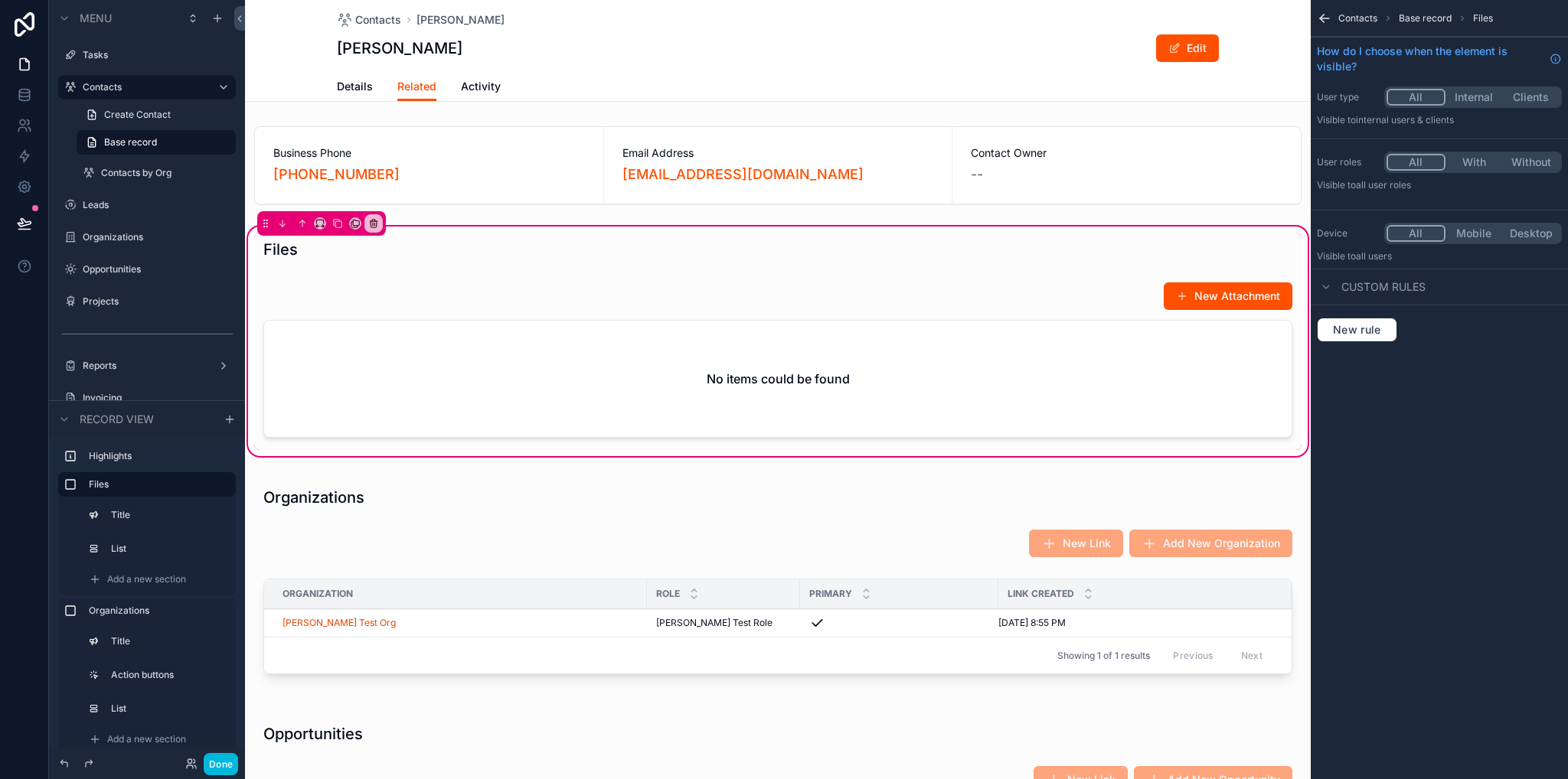
click at [761, 391] on div "scrollable content" at bounding box center [778, 363] width 1047 height 175
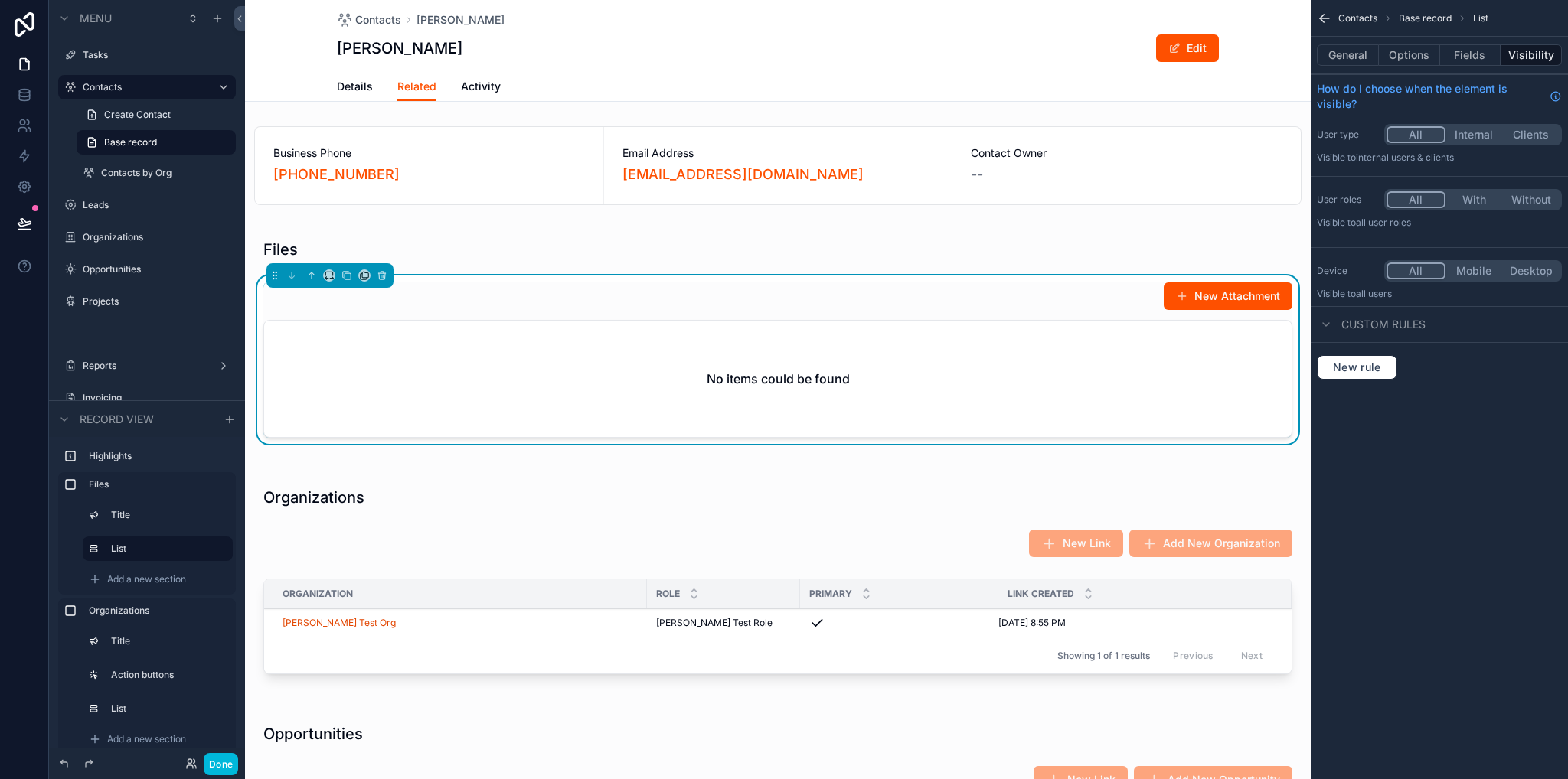
click at [1402, 55] on button "Options" at bounding box center [1409, 55] width 61 height 21
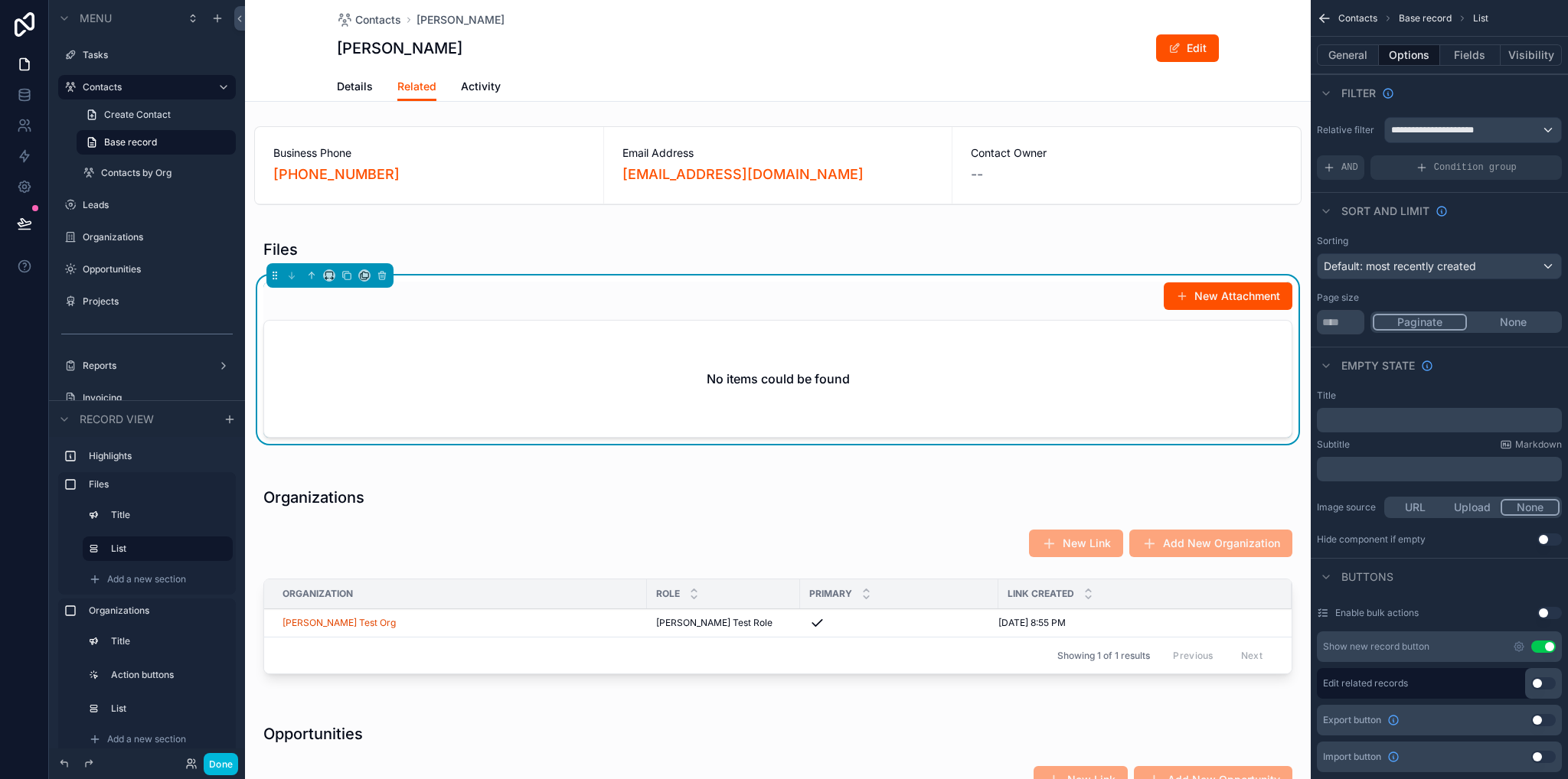
scroll to position [383, 0]
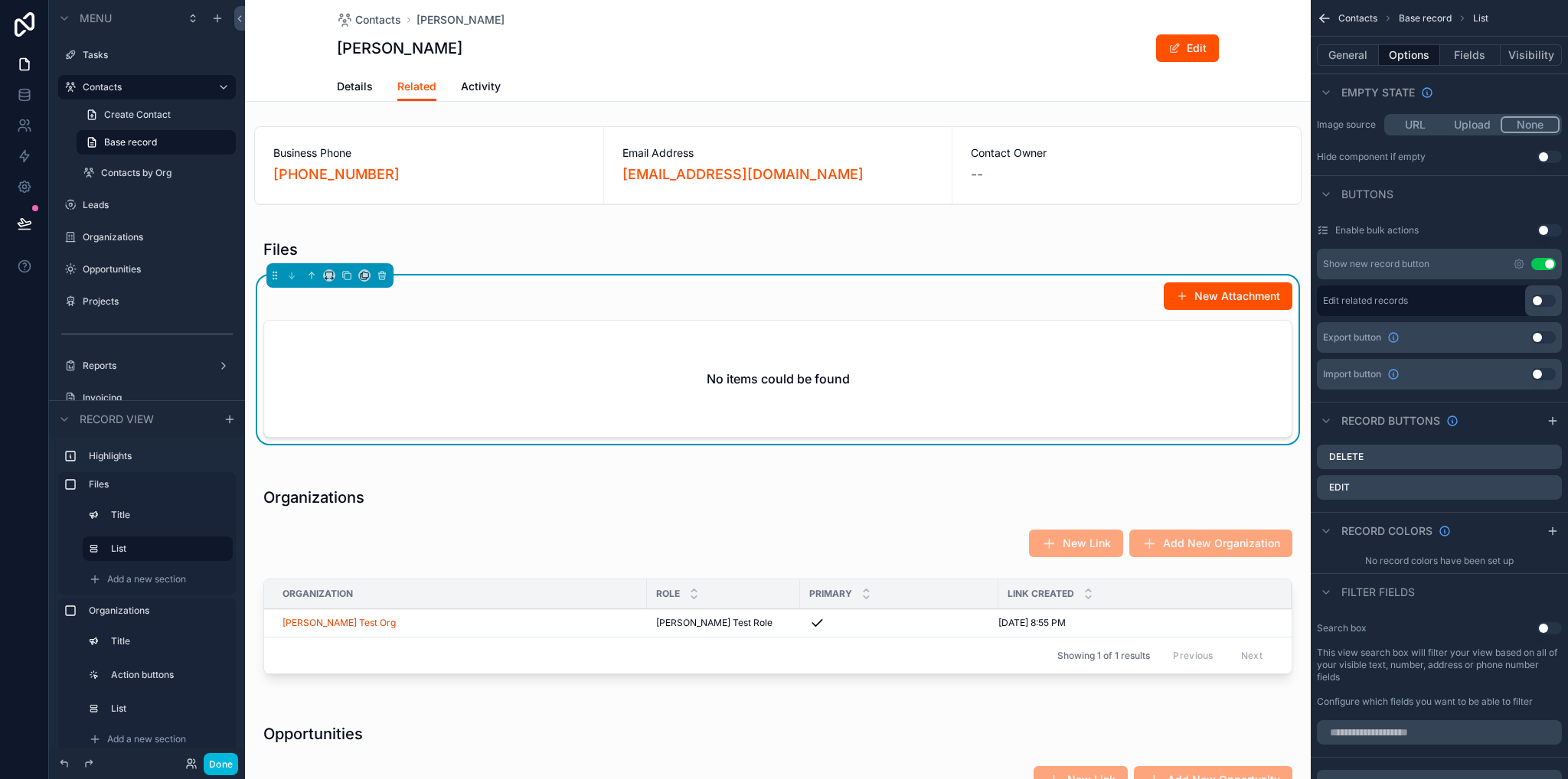
click at [0, 0] on icon "scrollable content" at bounding box center [0, 0] width 0 height 0
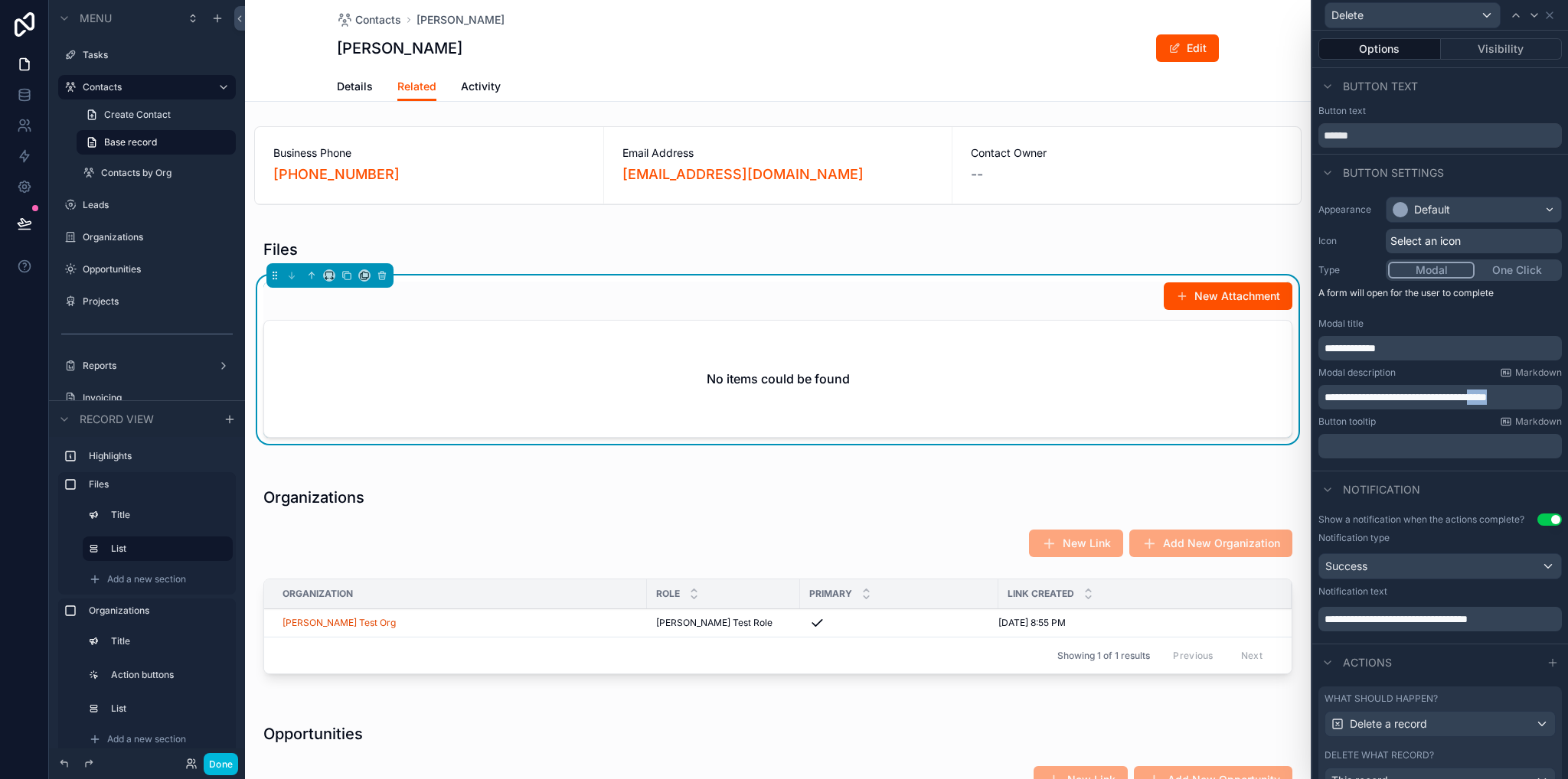
drag, startPoint x: 1536, startPoint y: 394, endPoint x: 1507, endPoint y: 399, distance: 29.4
click at [1507, 399] on p "**********" at bounding box center [1442, 397] width 235 height 15
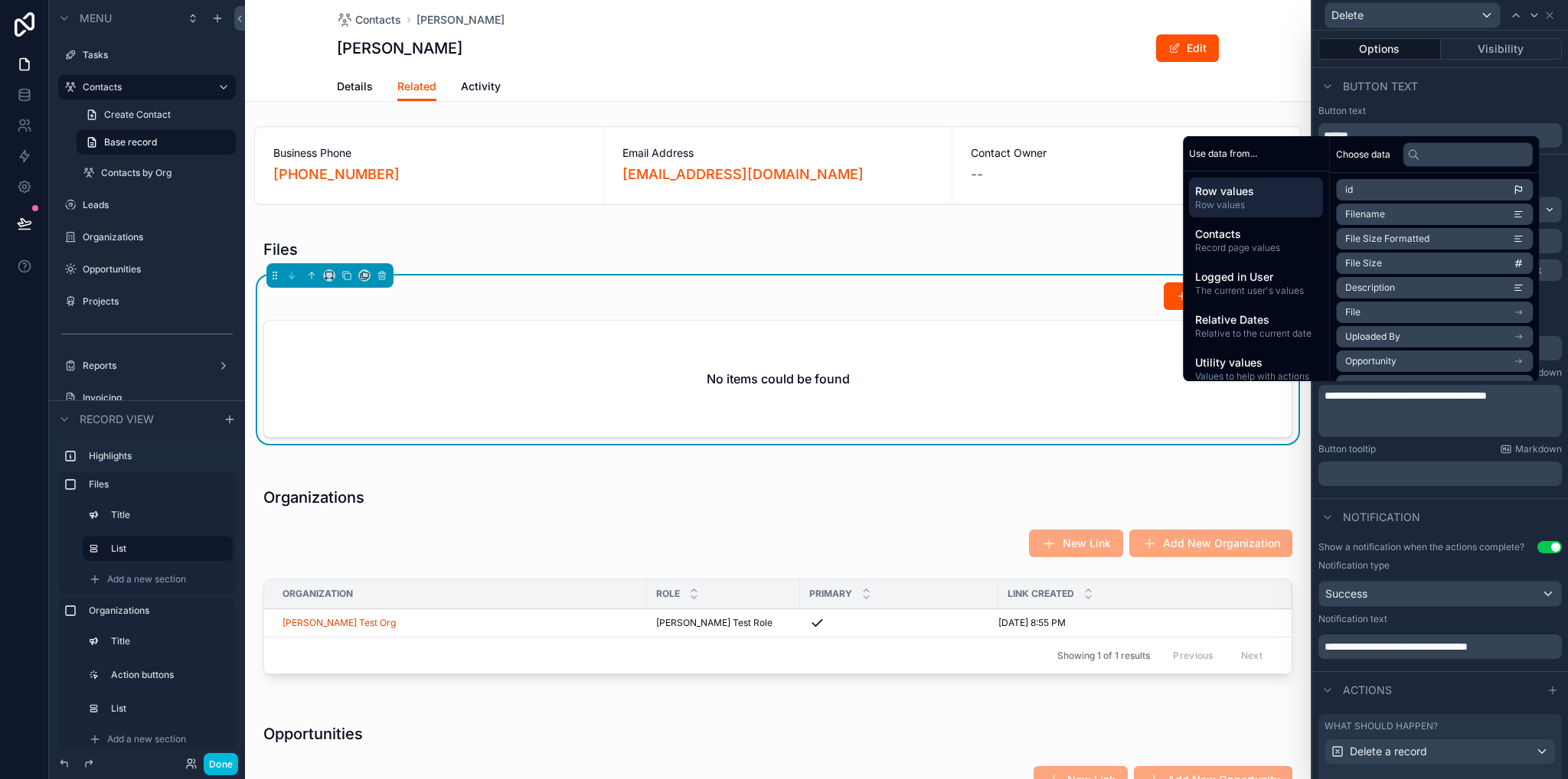
scroll to position [0, 0]
click at [1381, 218] on li "Filename" at bounding box center [1434, 214] width 197 height 21
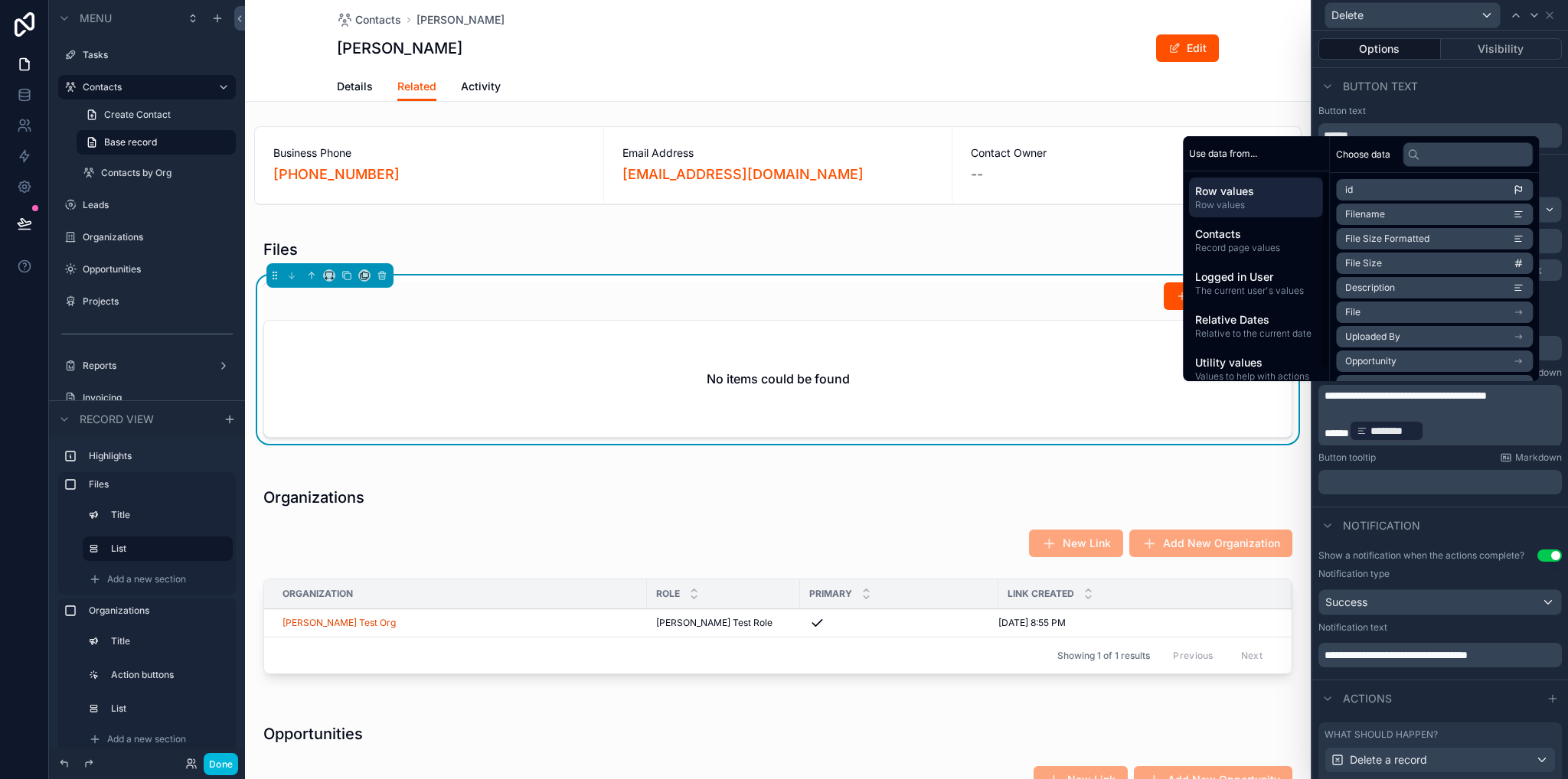
click at [1295, 463] on div "Business Phone +1 919-600-4197 Email Address nevindaryani@gmail.com Contact Own…" at bounding box center [778, 791] width 1066 height 1341
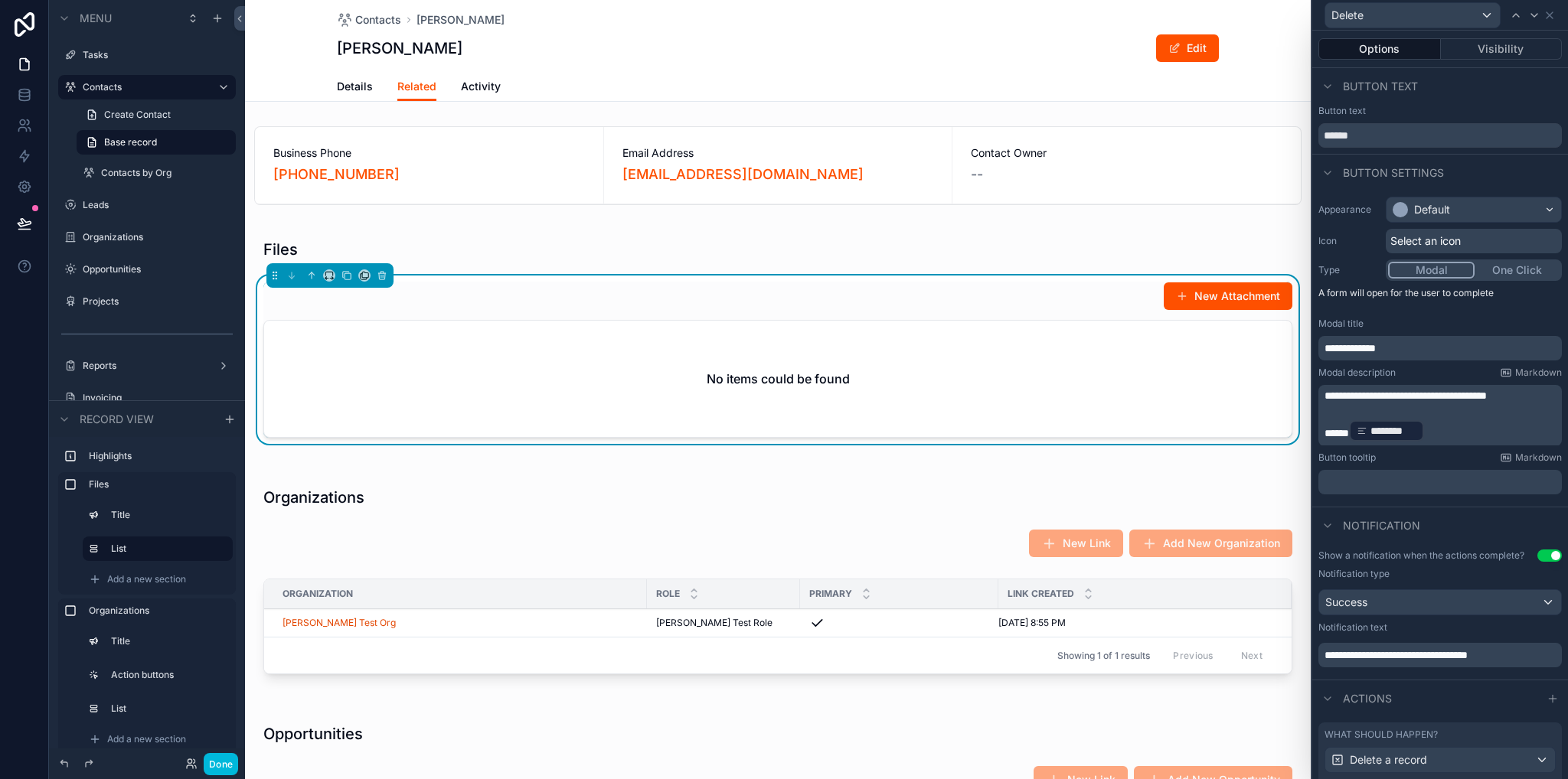
click at [107, 203] on label "Leads" at bounding box center [155, 205] width 144 height 12
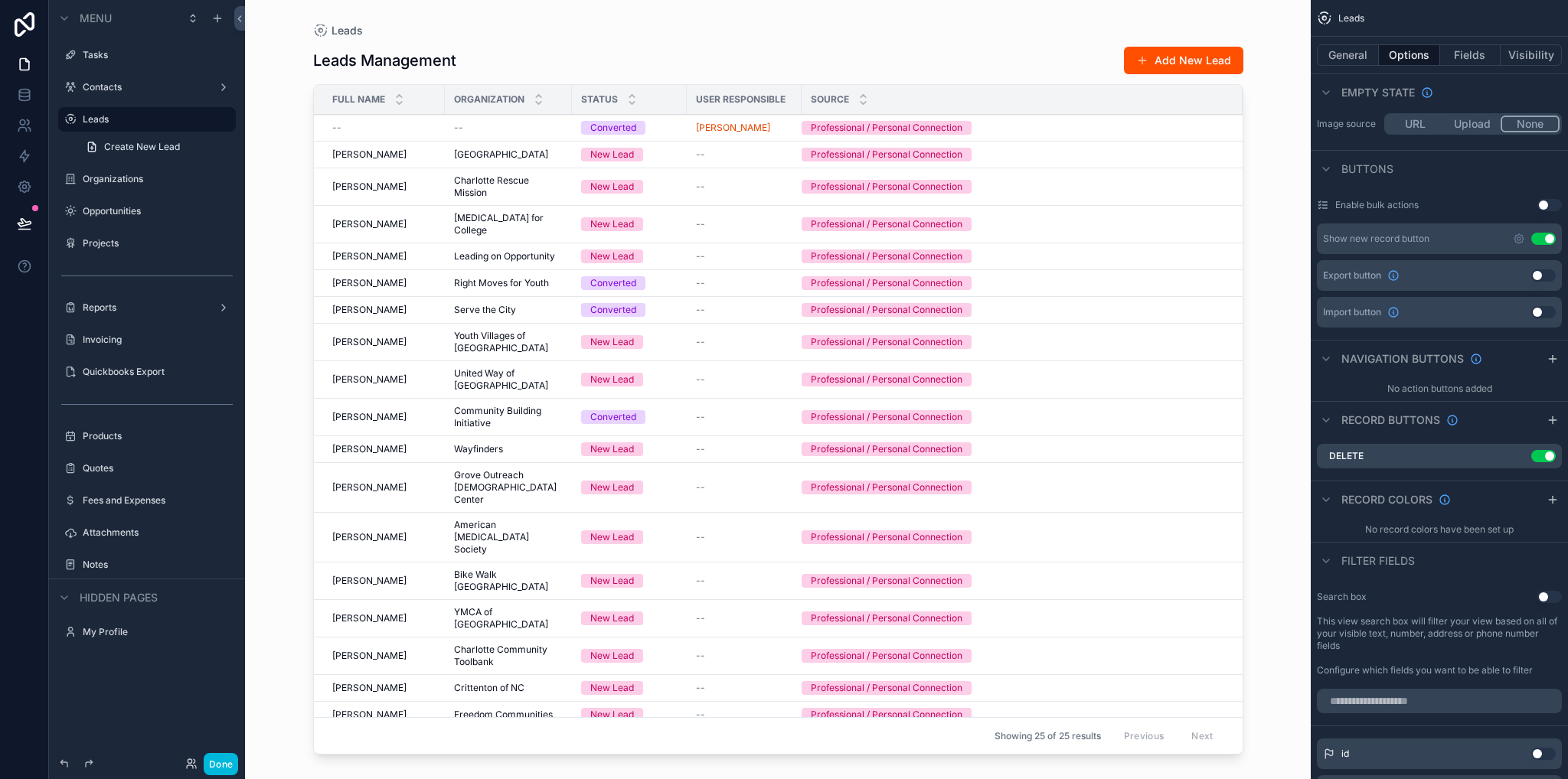
click at [369, 131] on div "scrollable content" at bounding box center [778, 380] width 979 height 760
click at [375, 131] on div "--" at bounding box center [384, 127] width 104 height 12
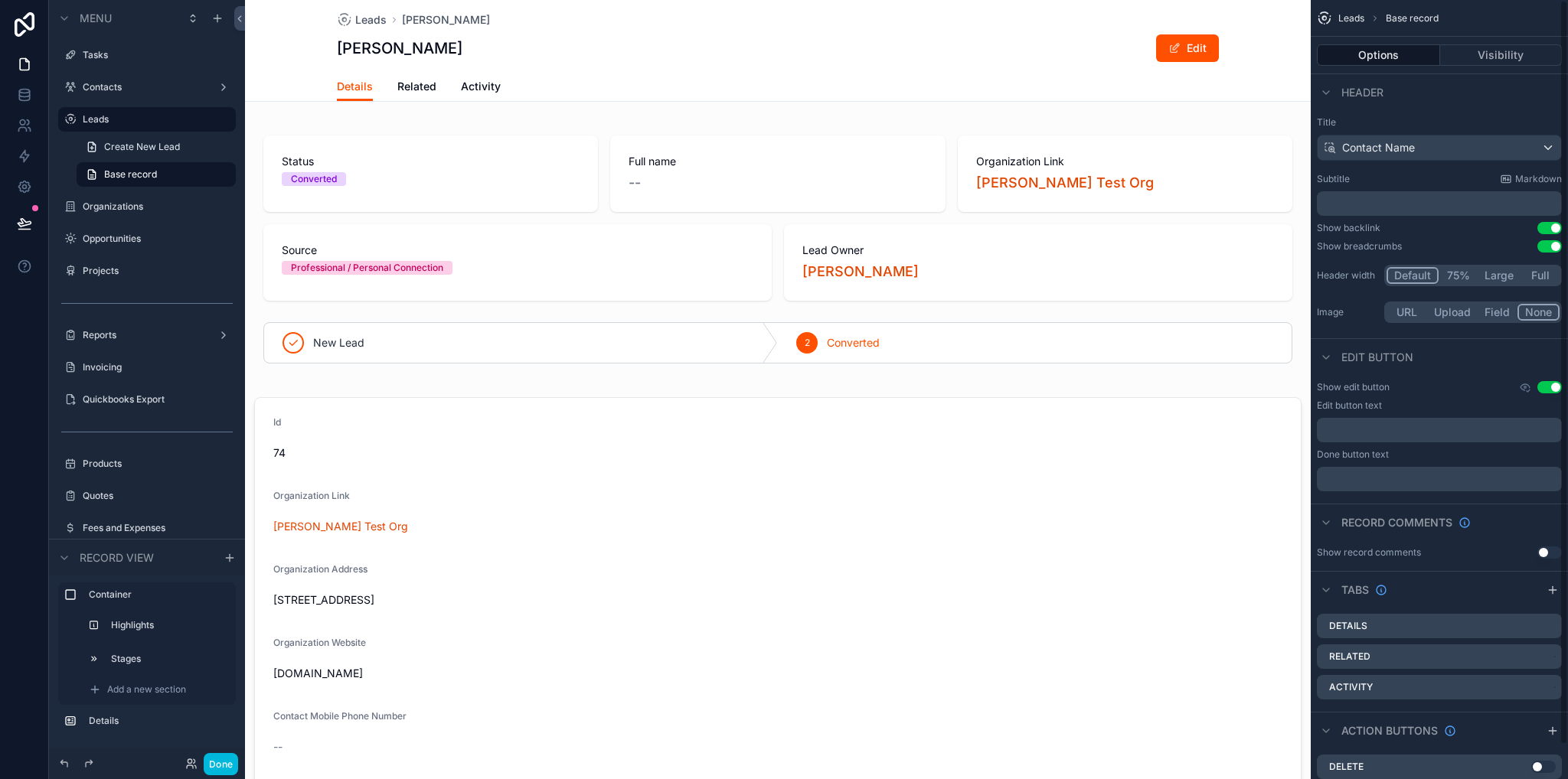
click at [409, 80] on span "Related" at bounding box center [417, 86] width 39 height 15
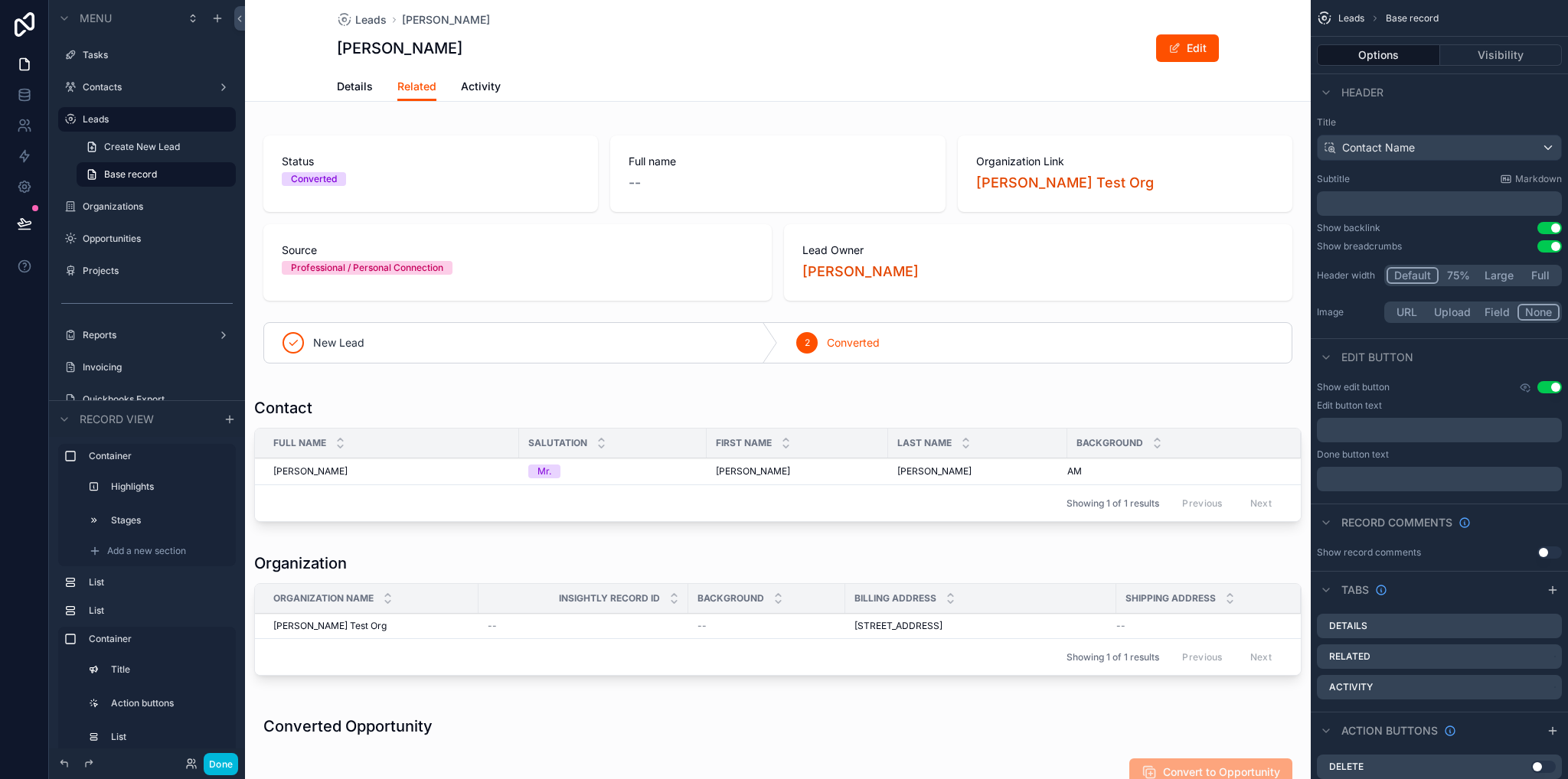
click at [488, 83] on span "Activity" at bounding box center [481, 86] width 40 height 15
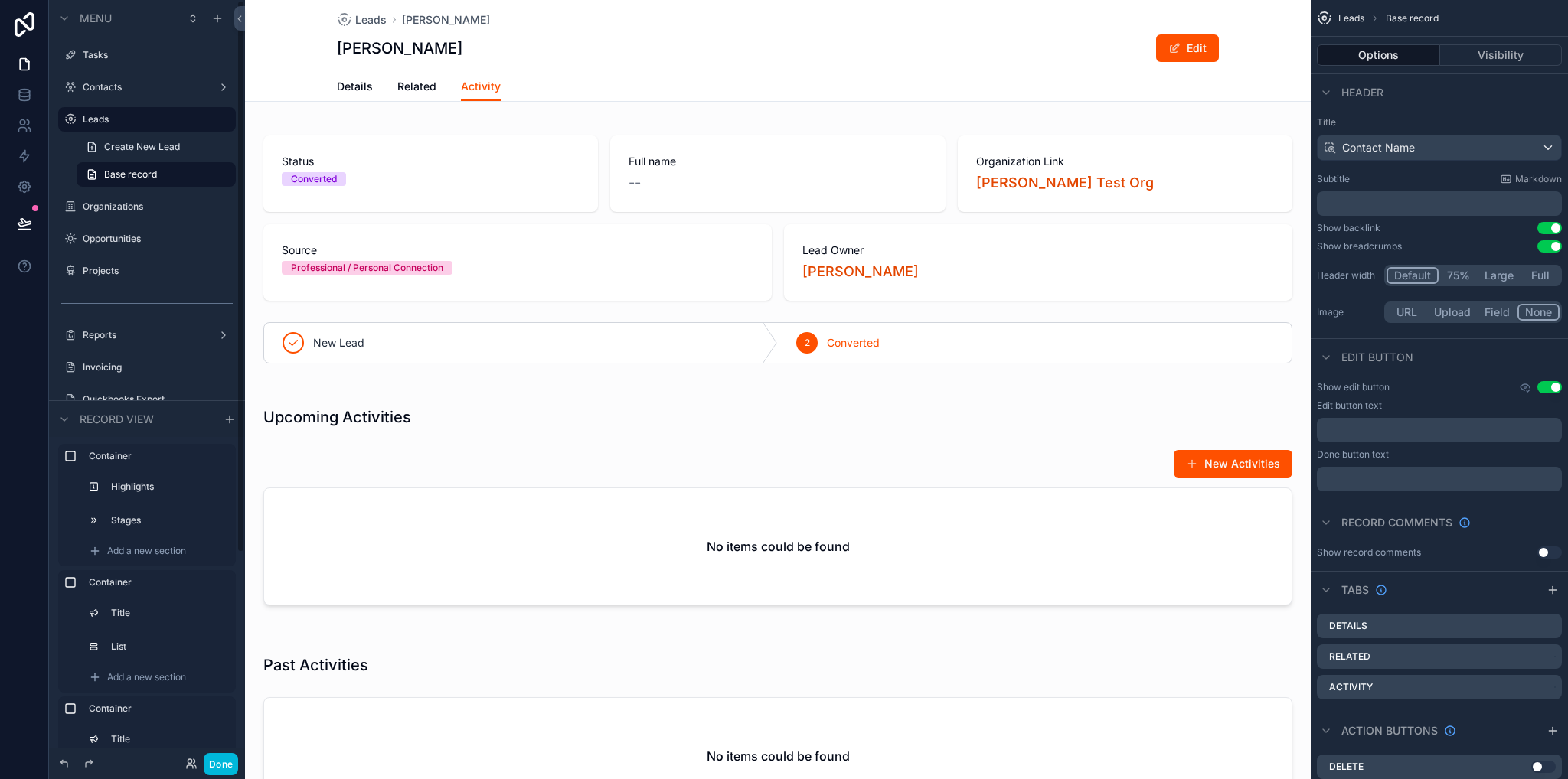
click at [116, 209] on label "Organizations" at bounding box center [155, 206] width 144 height 12
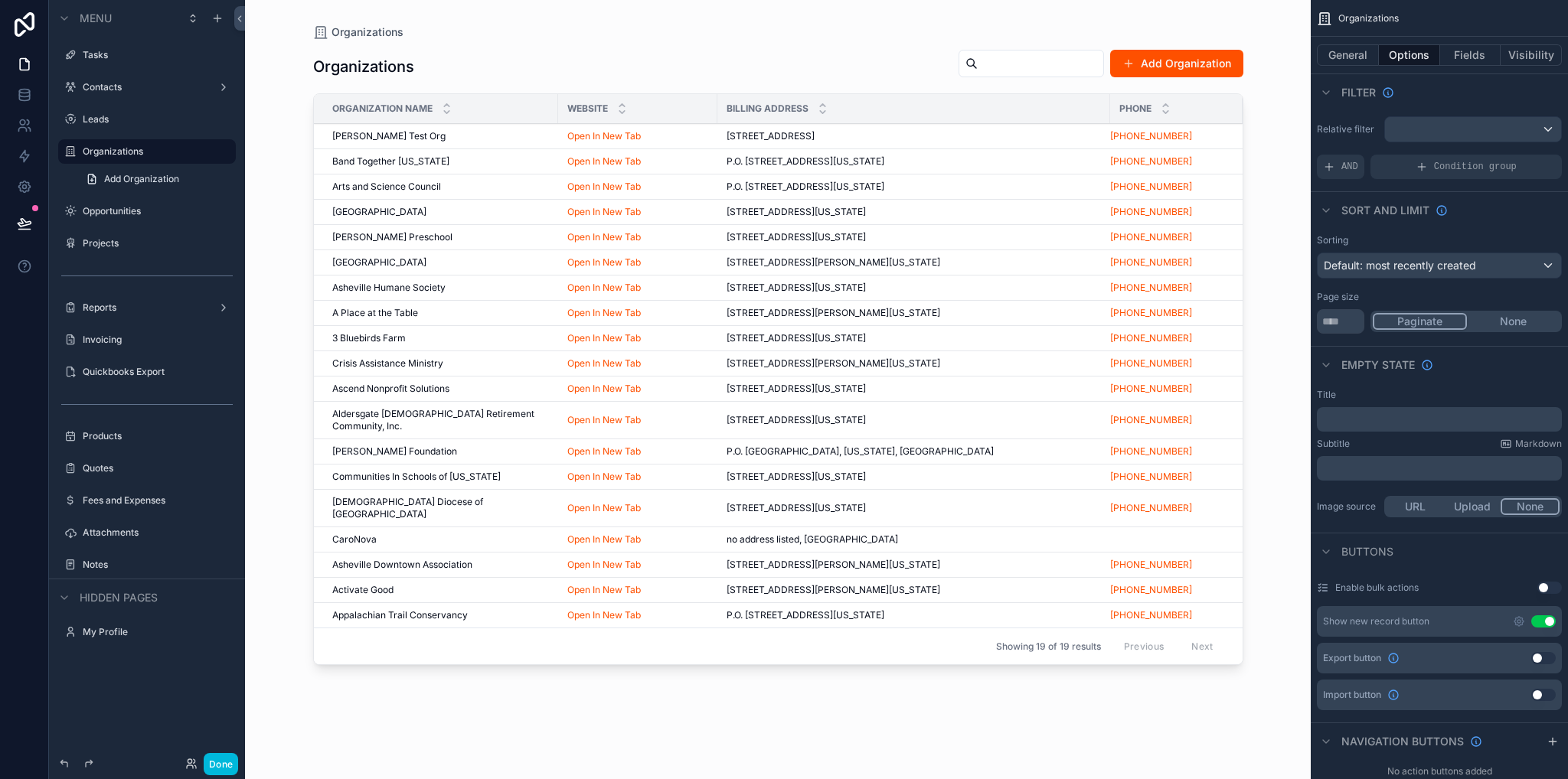
click at [374, 129] on div "scrollable content" at bounding box center [778, 380] width 979 height 760
click at [374, 133] on span "[PERSON_NAME] Test Org" at bounding box center [389, 136] width 113 height 12
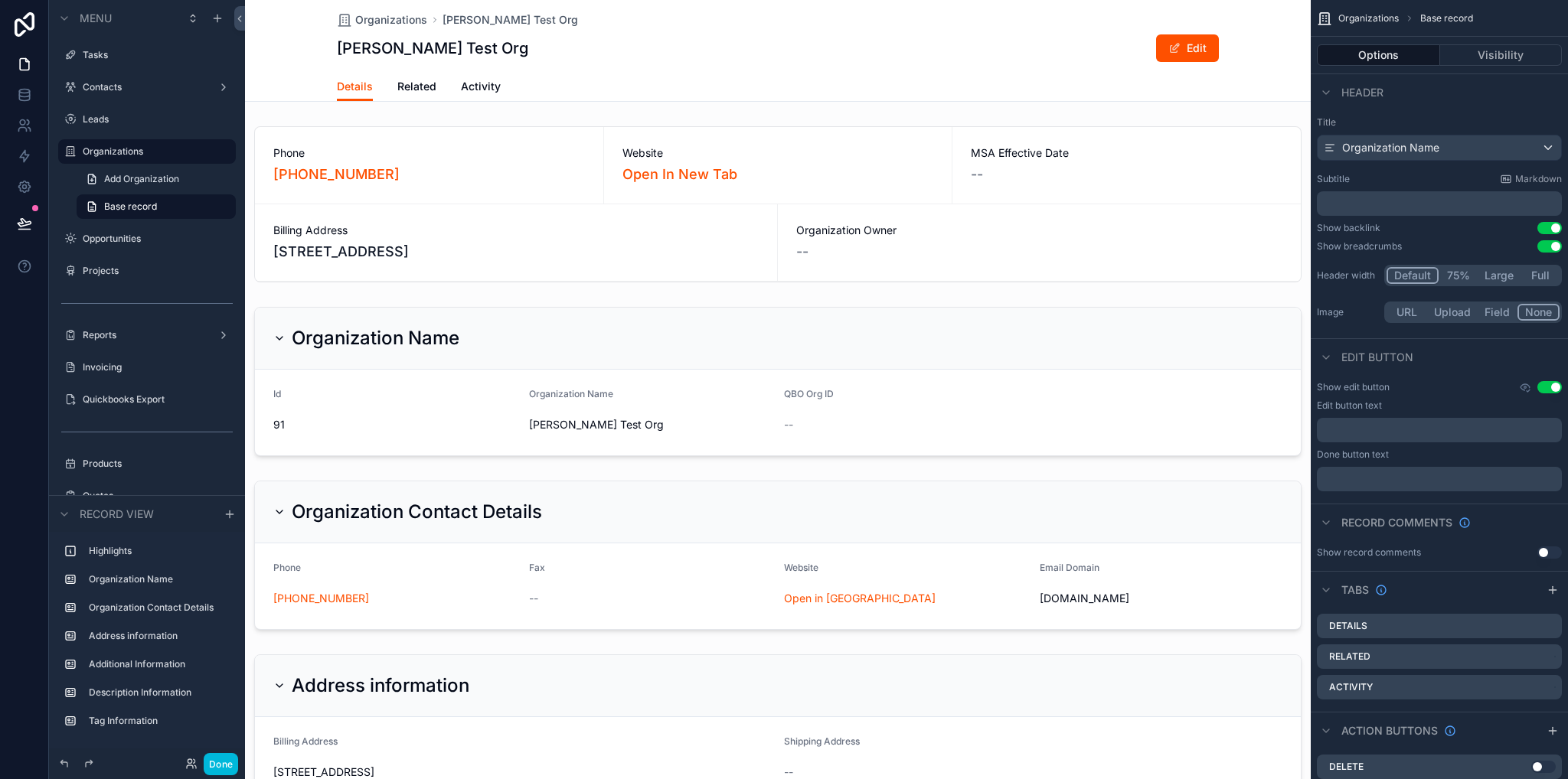
click at [422, 81] on span "Related" at bounding box center [417, 86] width 39 height 15
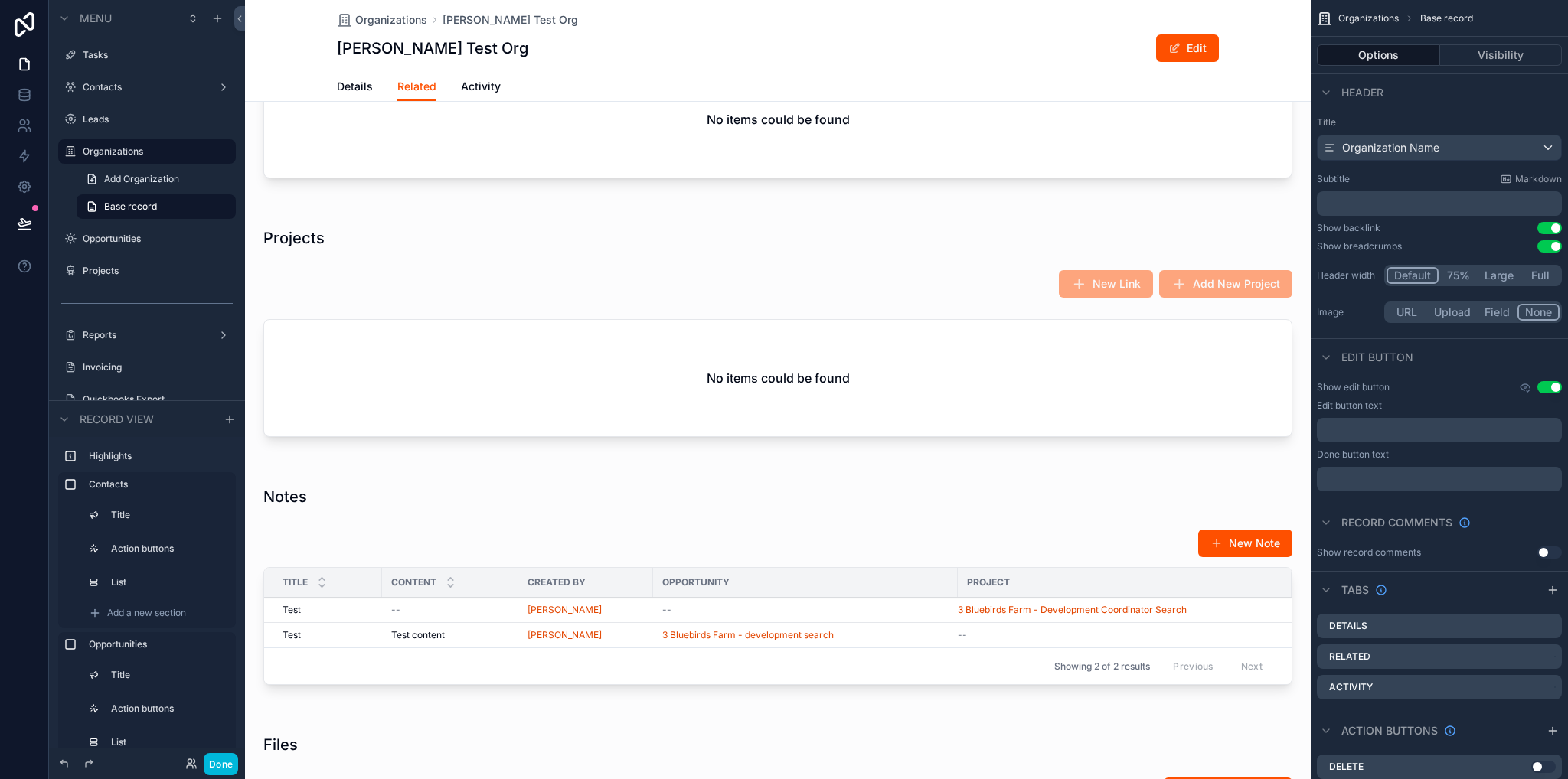
scroll to position [842, 0]
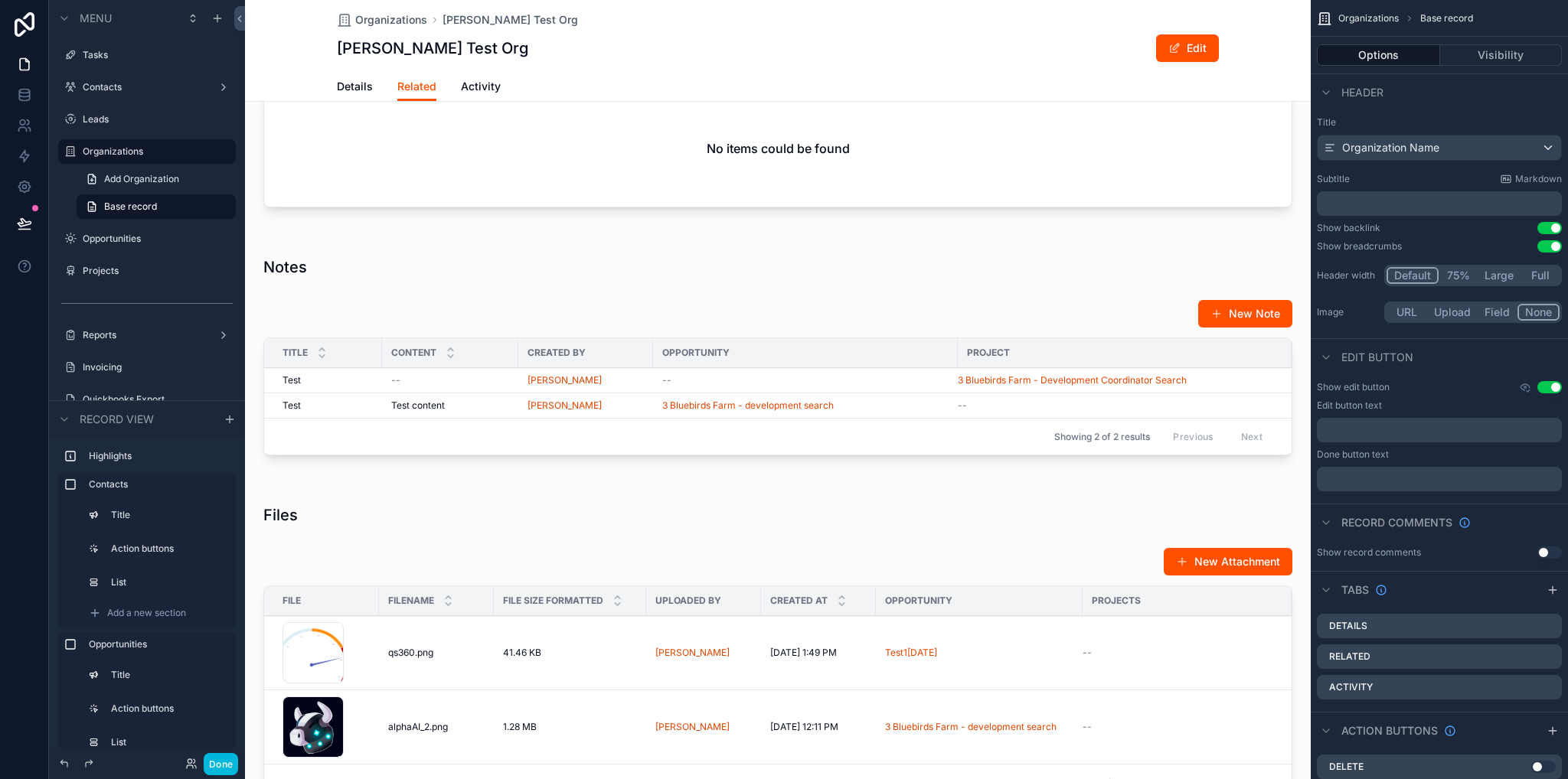
click at [472, 338] on div "Content" at bounding box center [450, 353] width 136 height 29
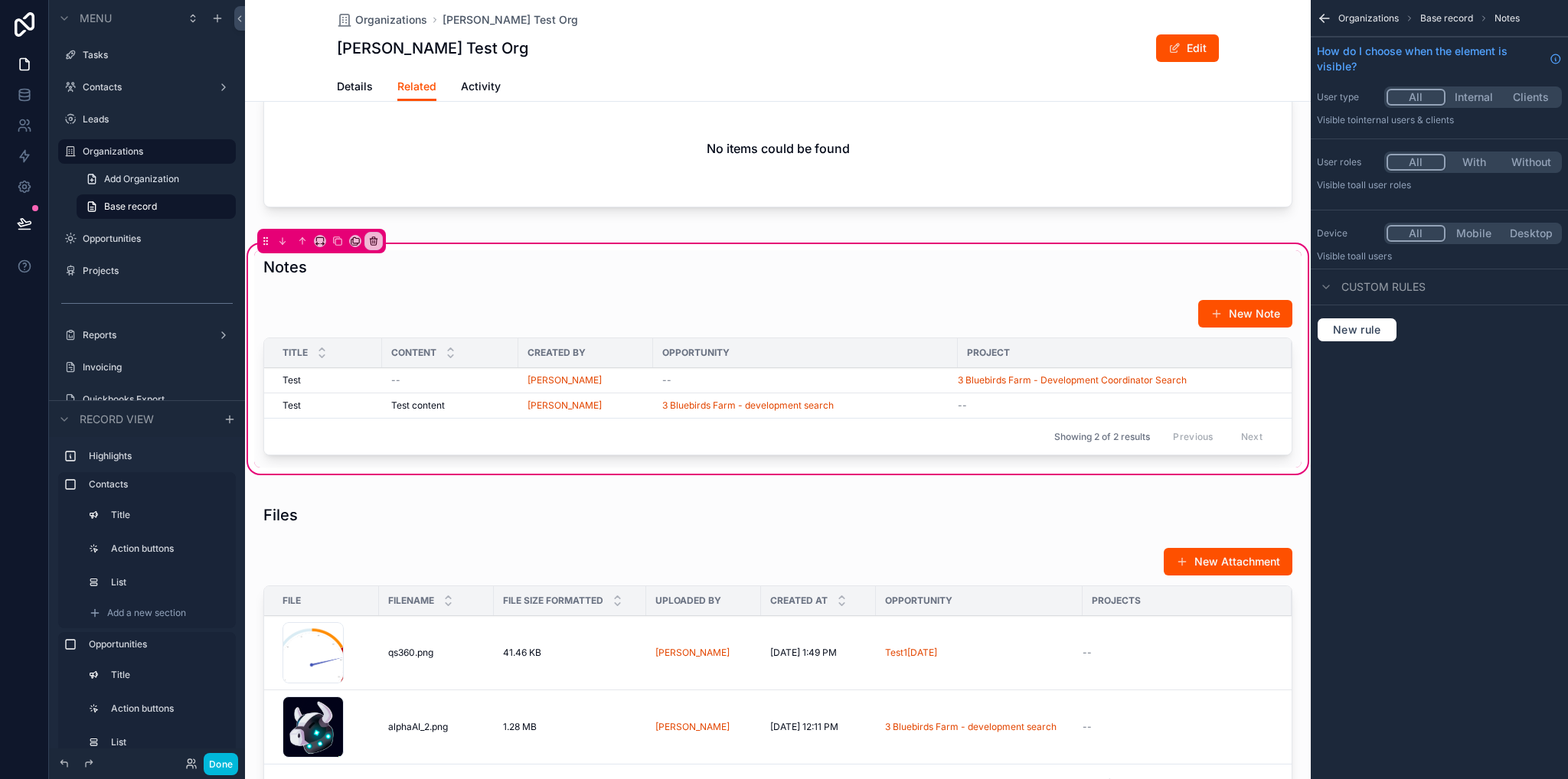
click at [738, 317] on div "scrollable content" at bounding box center [778, 380] width 1047 height 175
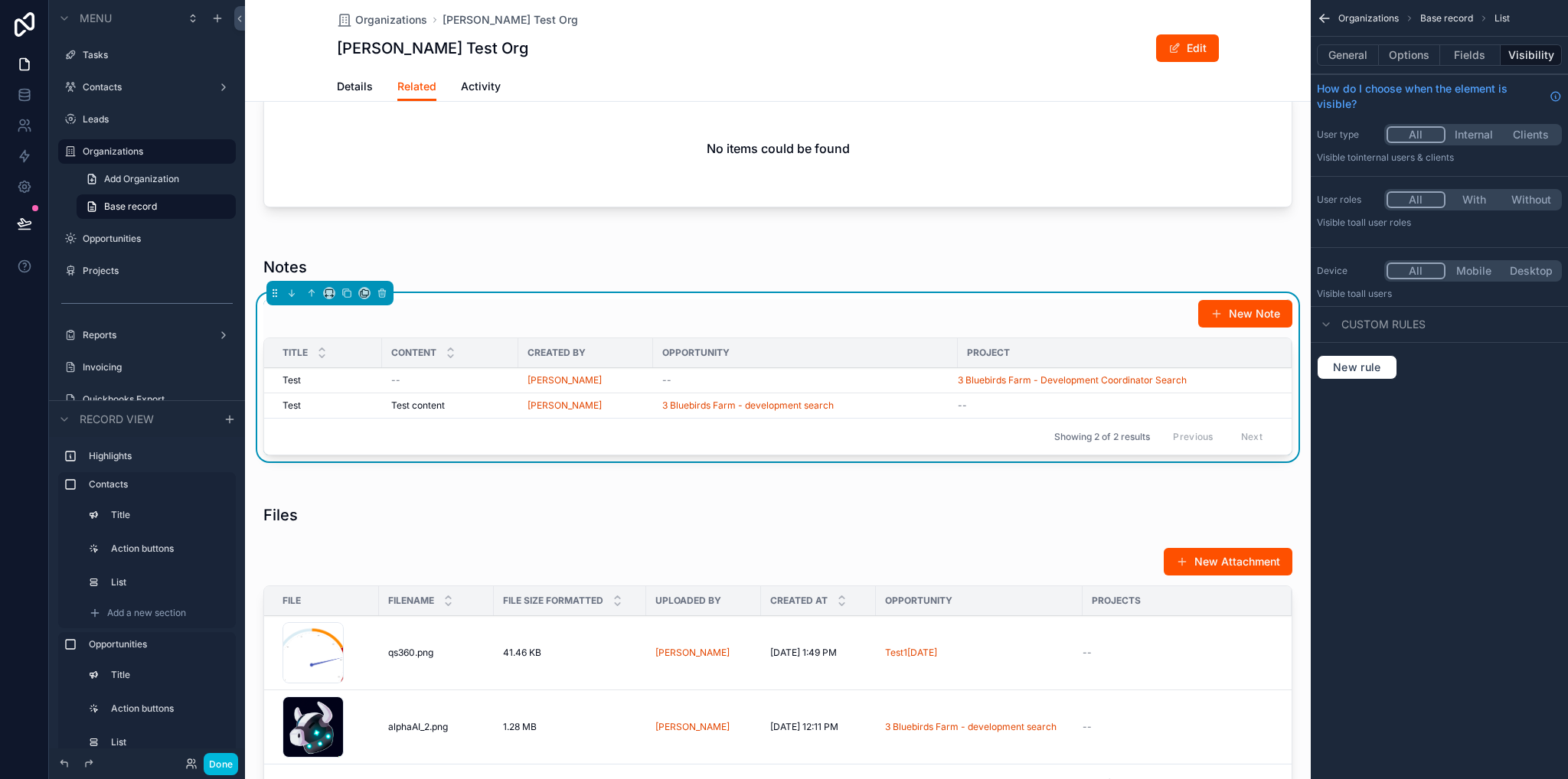
click at [1412, 55] on button "Options" at bounding box center [1409, 55] width 61 height 21
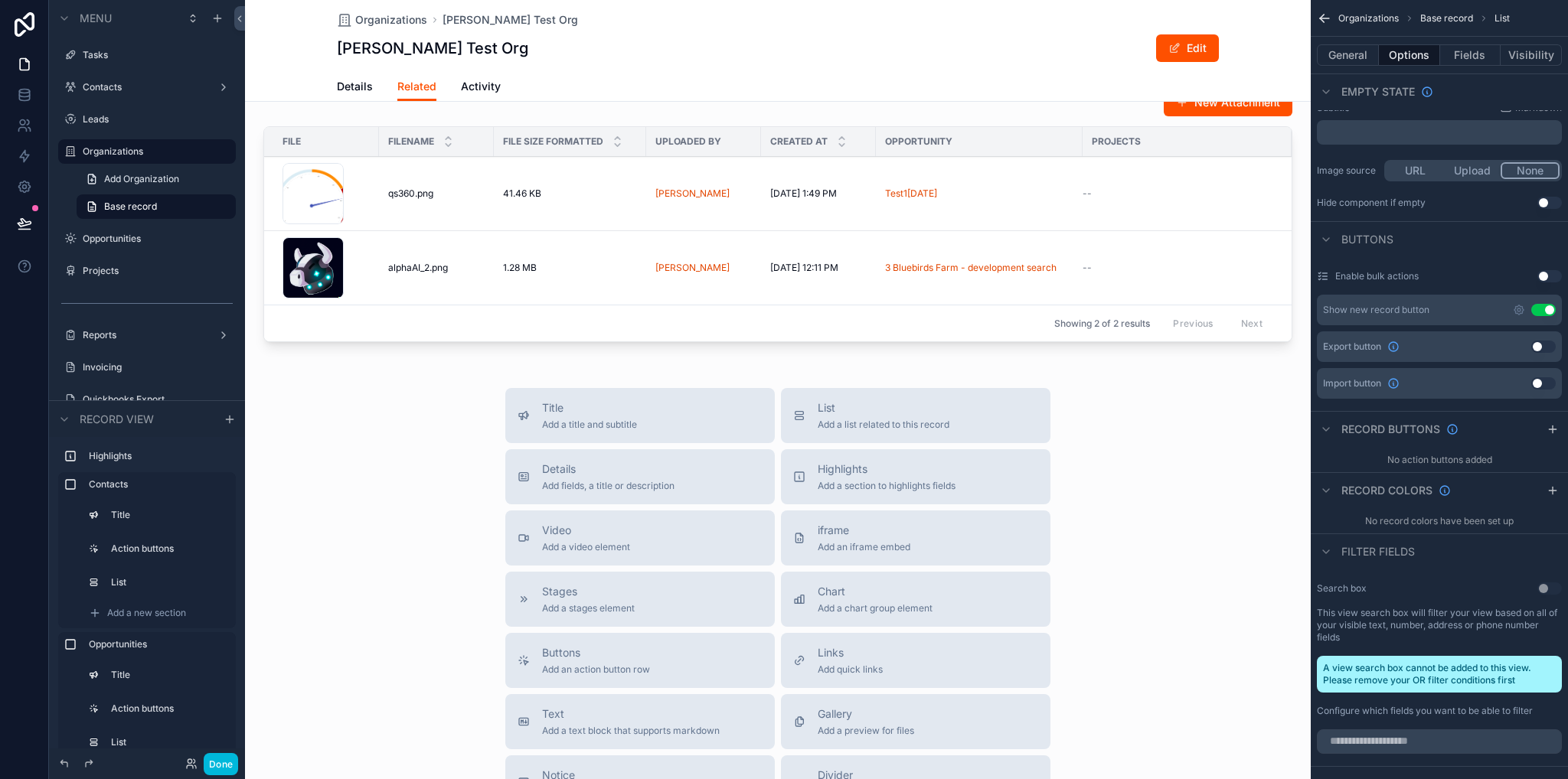
scroll to position [1072, 0]
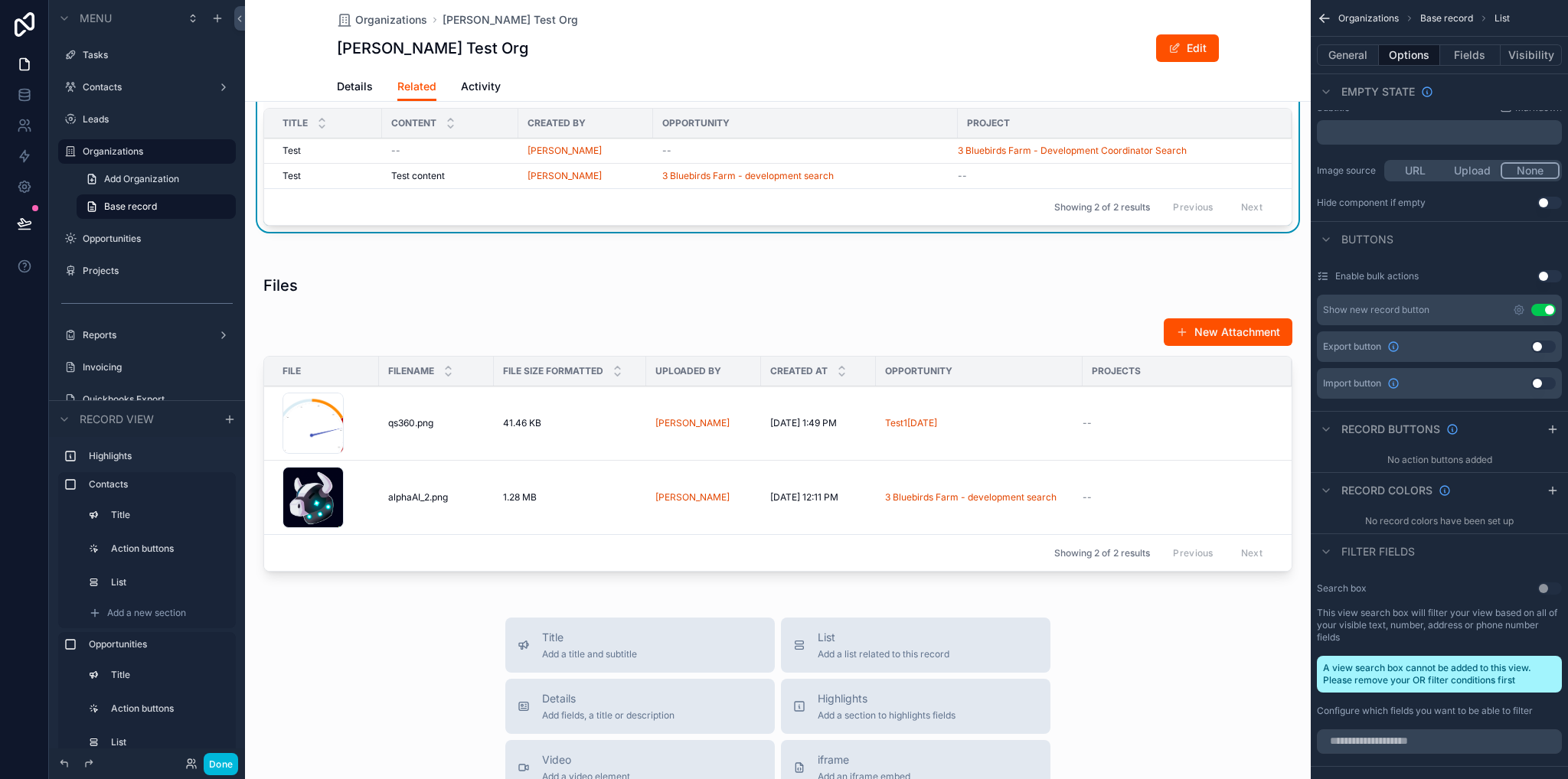
click at [900, 332] on div "scrollable content" at bounding box center [778, 426] width 1066 height 334
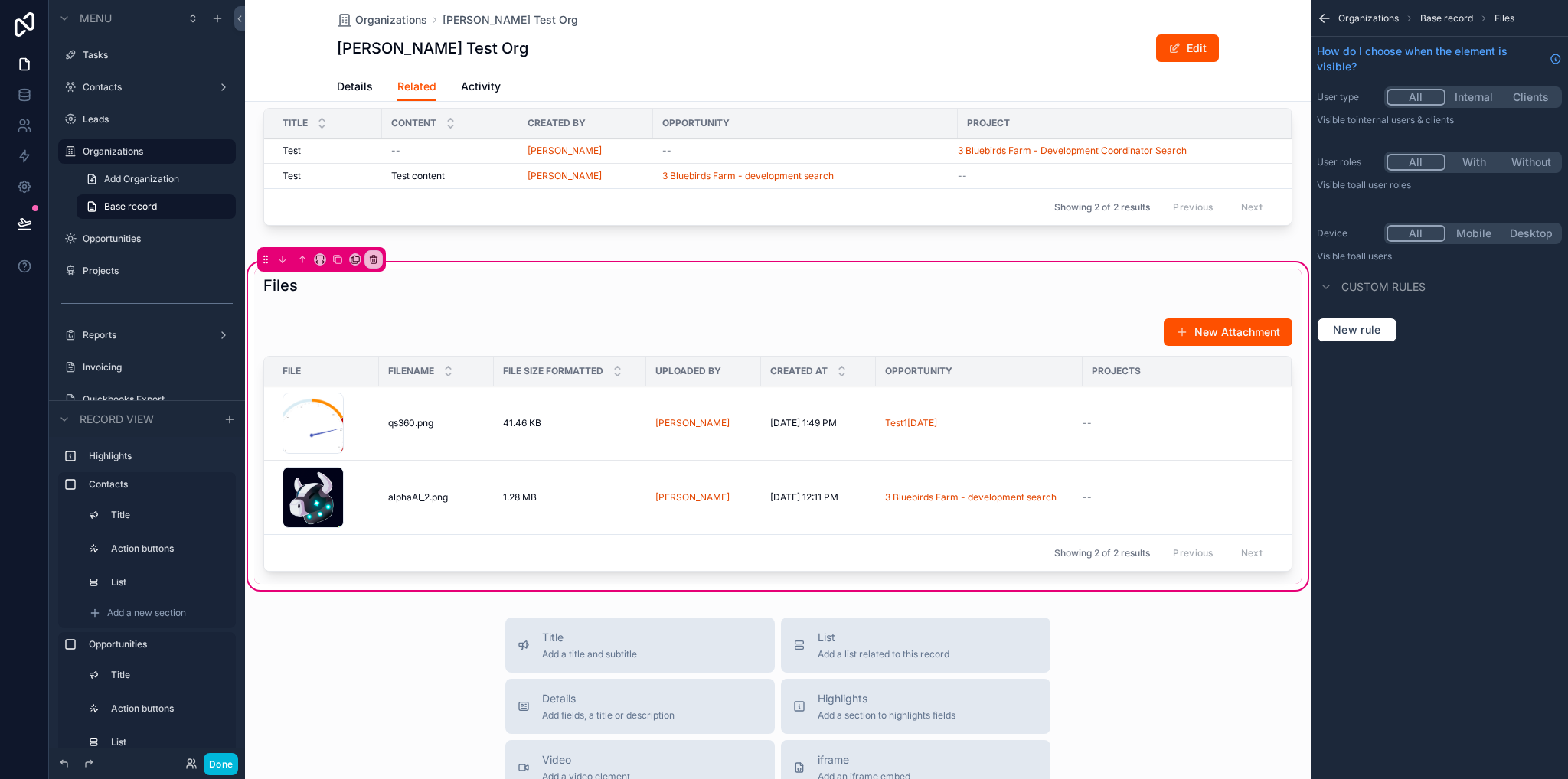
scroll to position [0, 0]
click at [947, 344] on div "scrollable content" at bounding box center [778, 447] width 1047 height 273
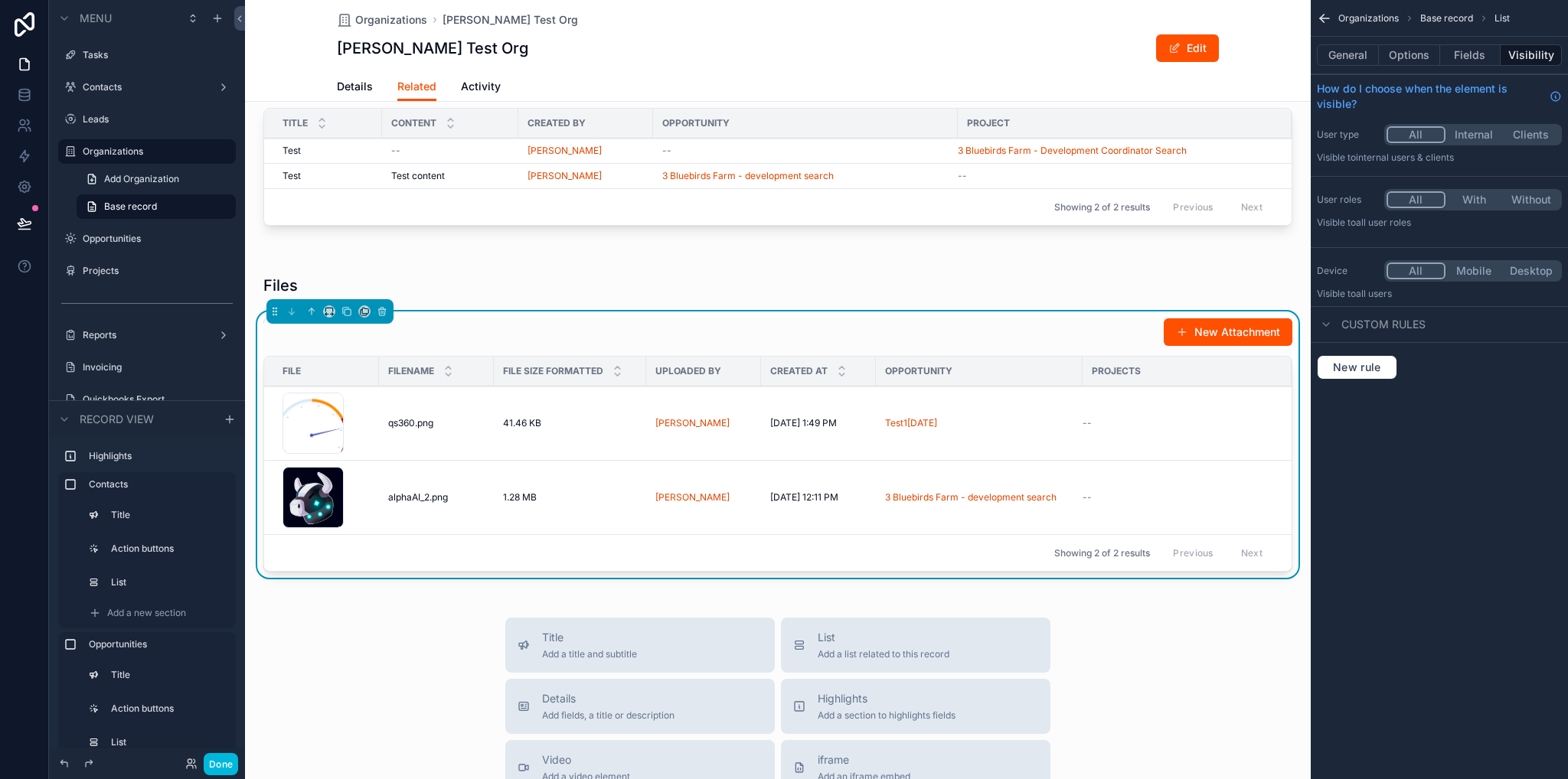
click at [1415, 55] on button "Options" at bounding box center [1409, 55] width 61 height 21
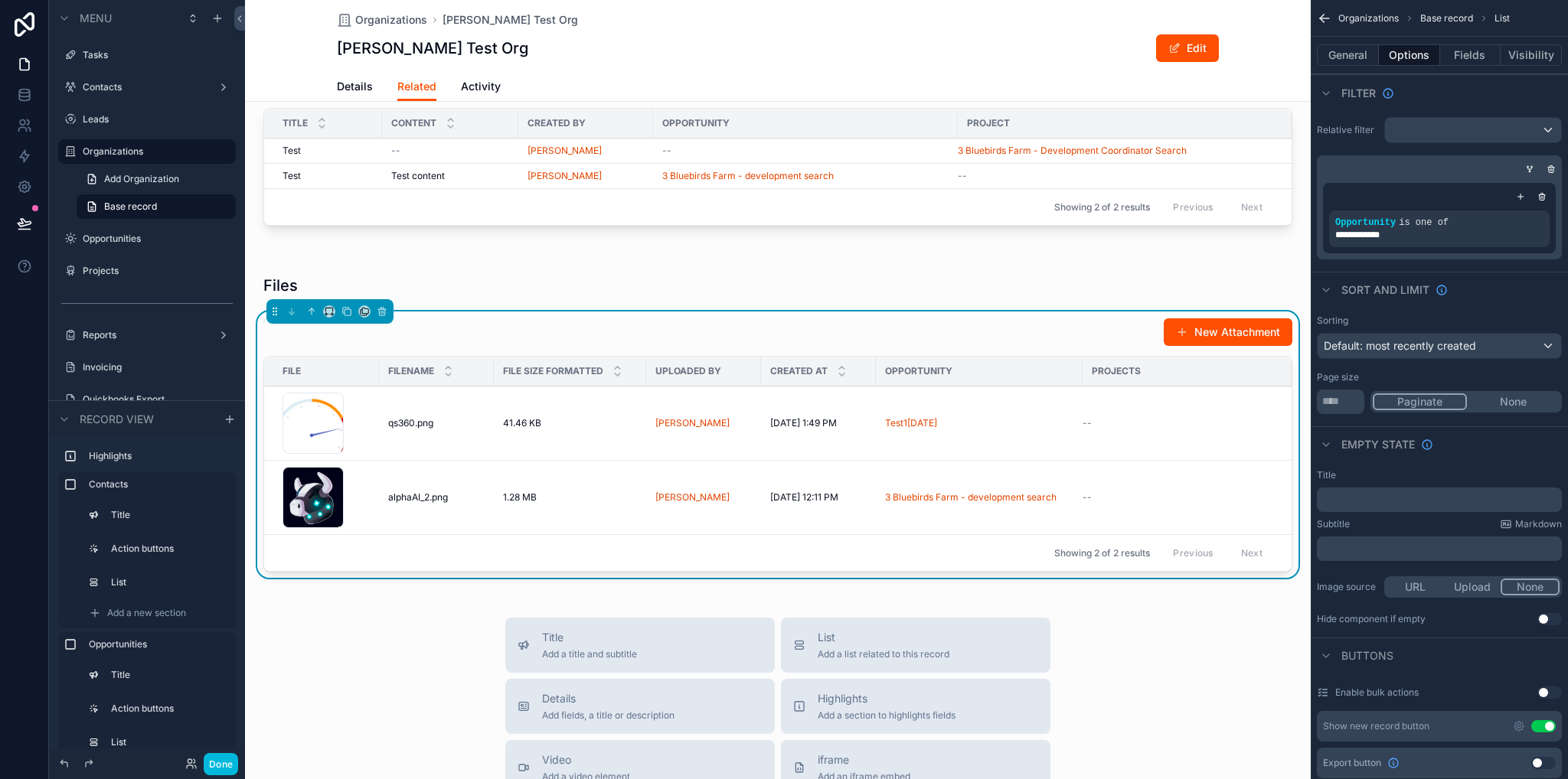
scroll to position [306, 0]
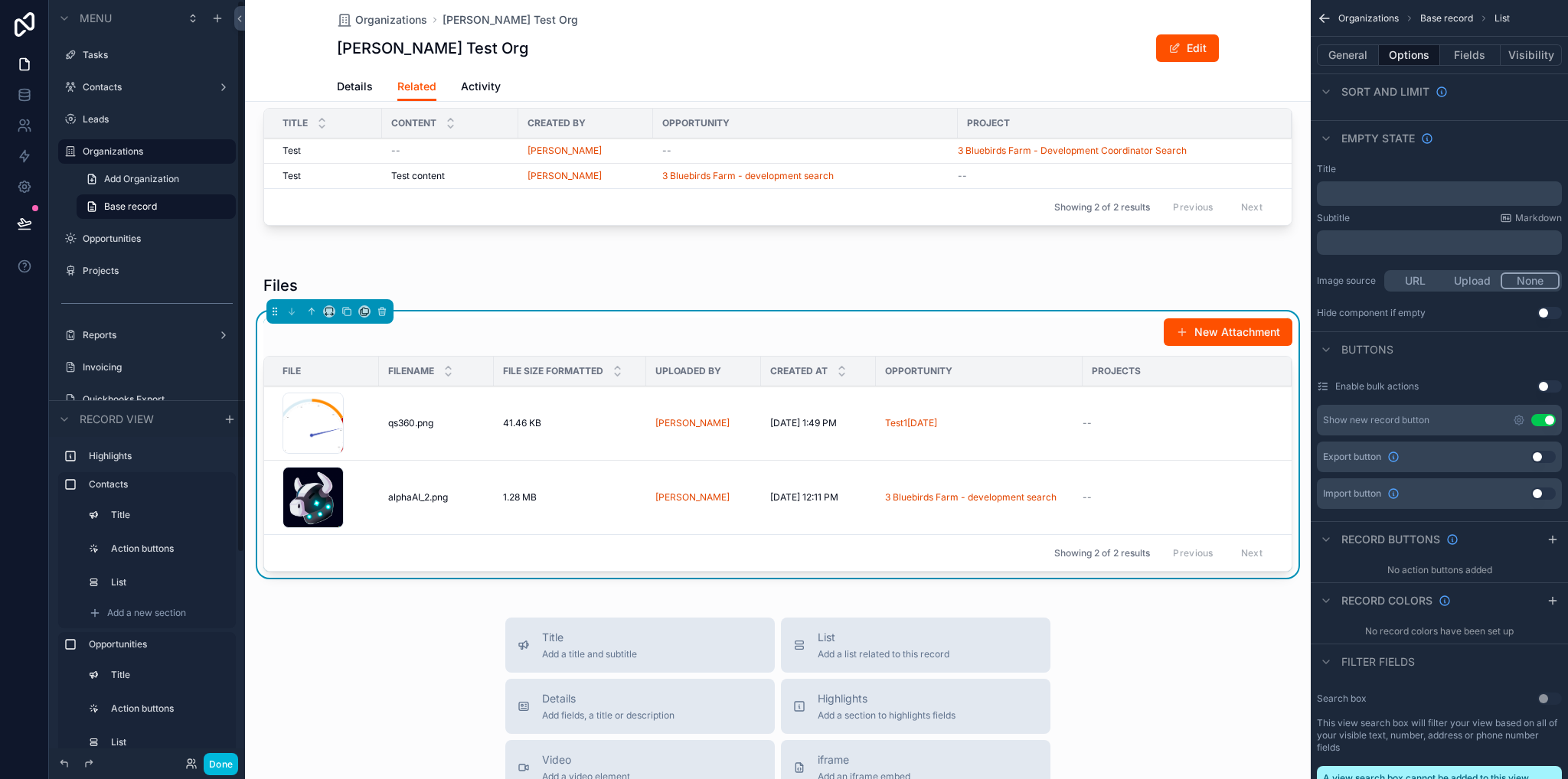
click at [108, 93] on div "Contacts" at bounding box center [146, 87] width 129 height 12
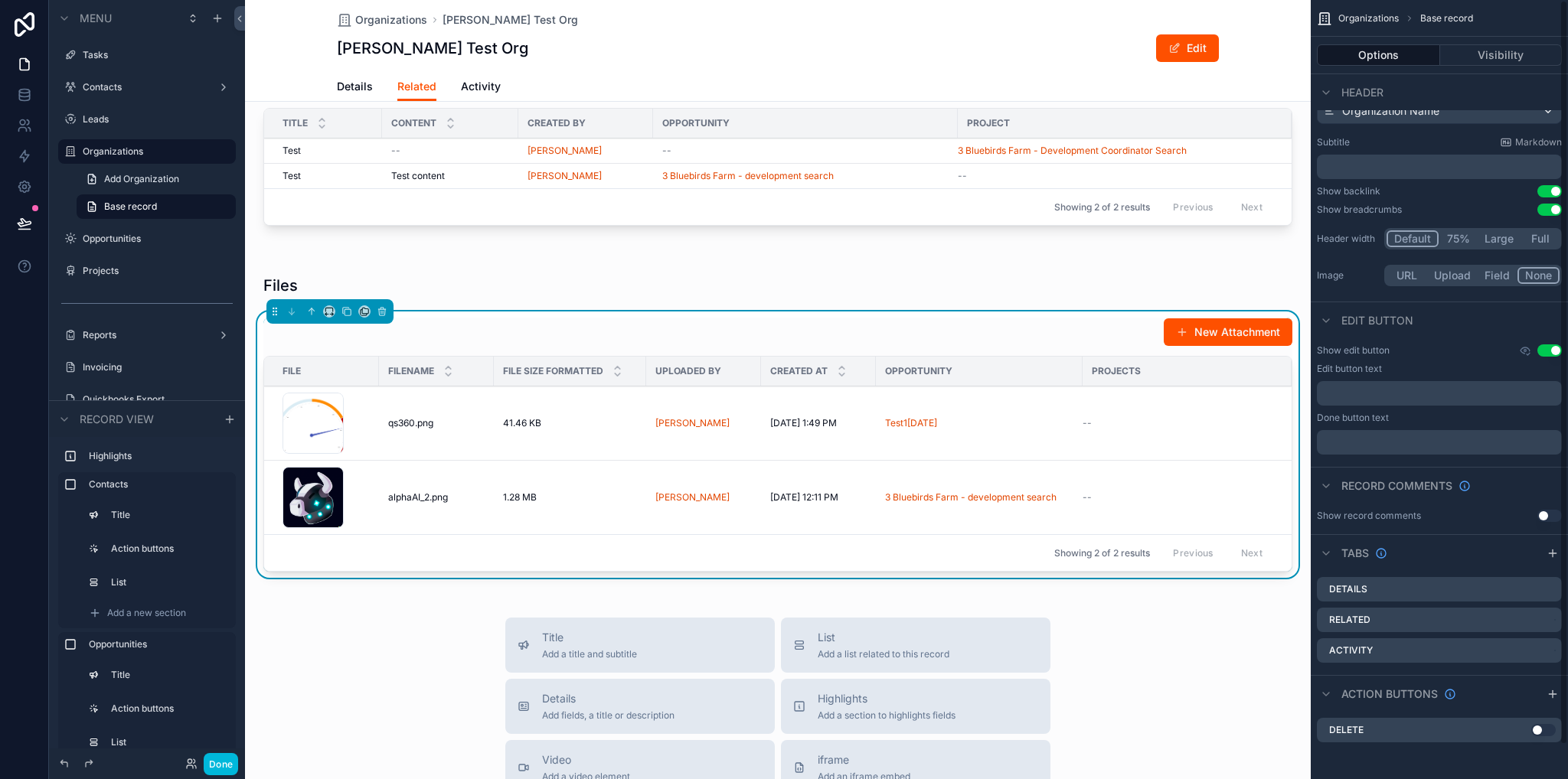
scroll to position [0, 0]
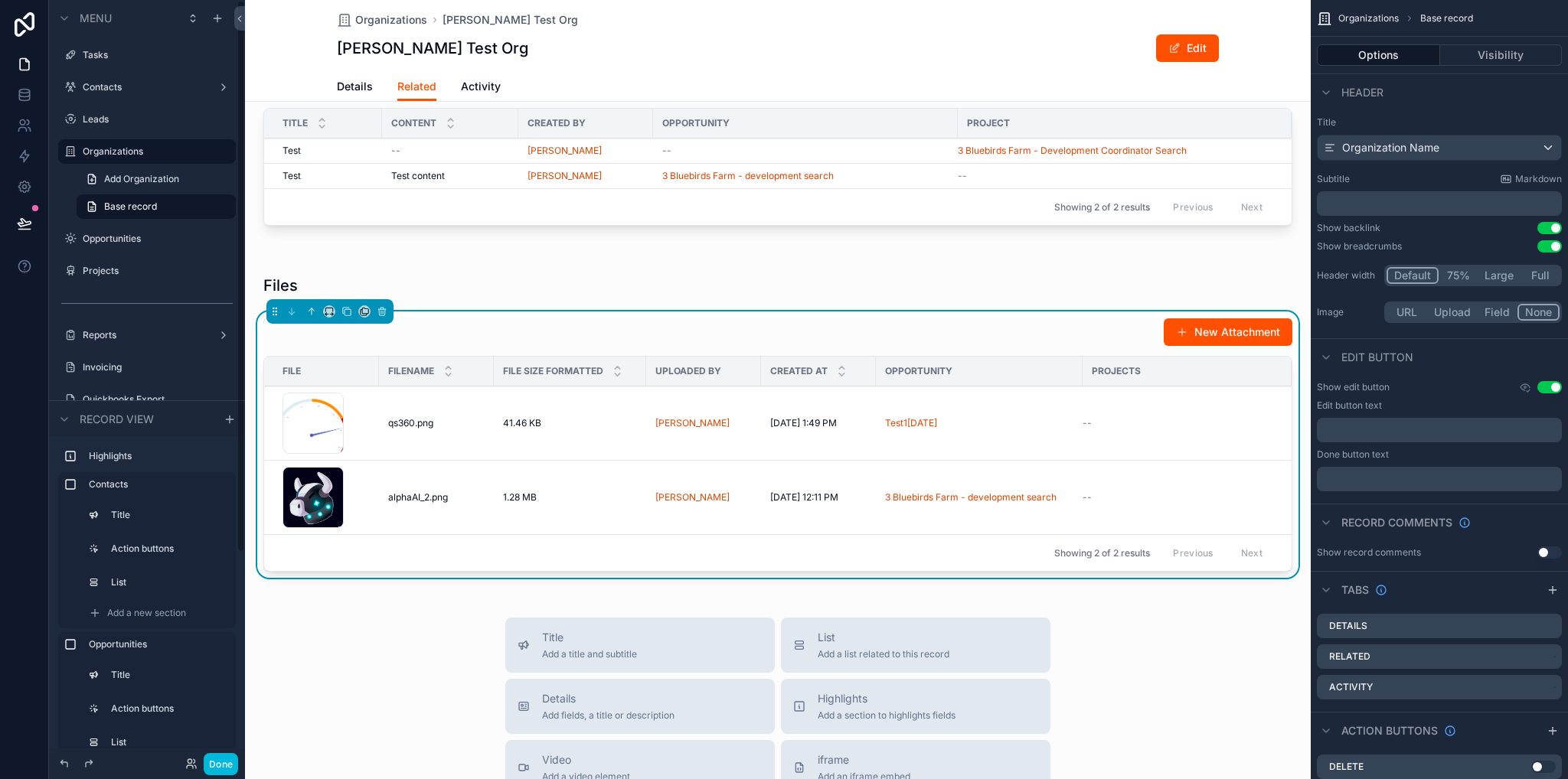
click at [138, 89] on label "Contacts" at bounding box center [143, 87] width 122 height 12
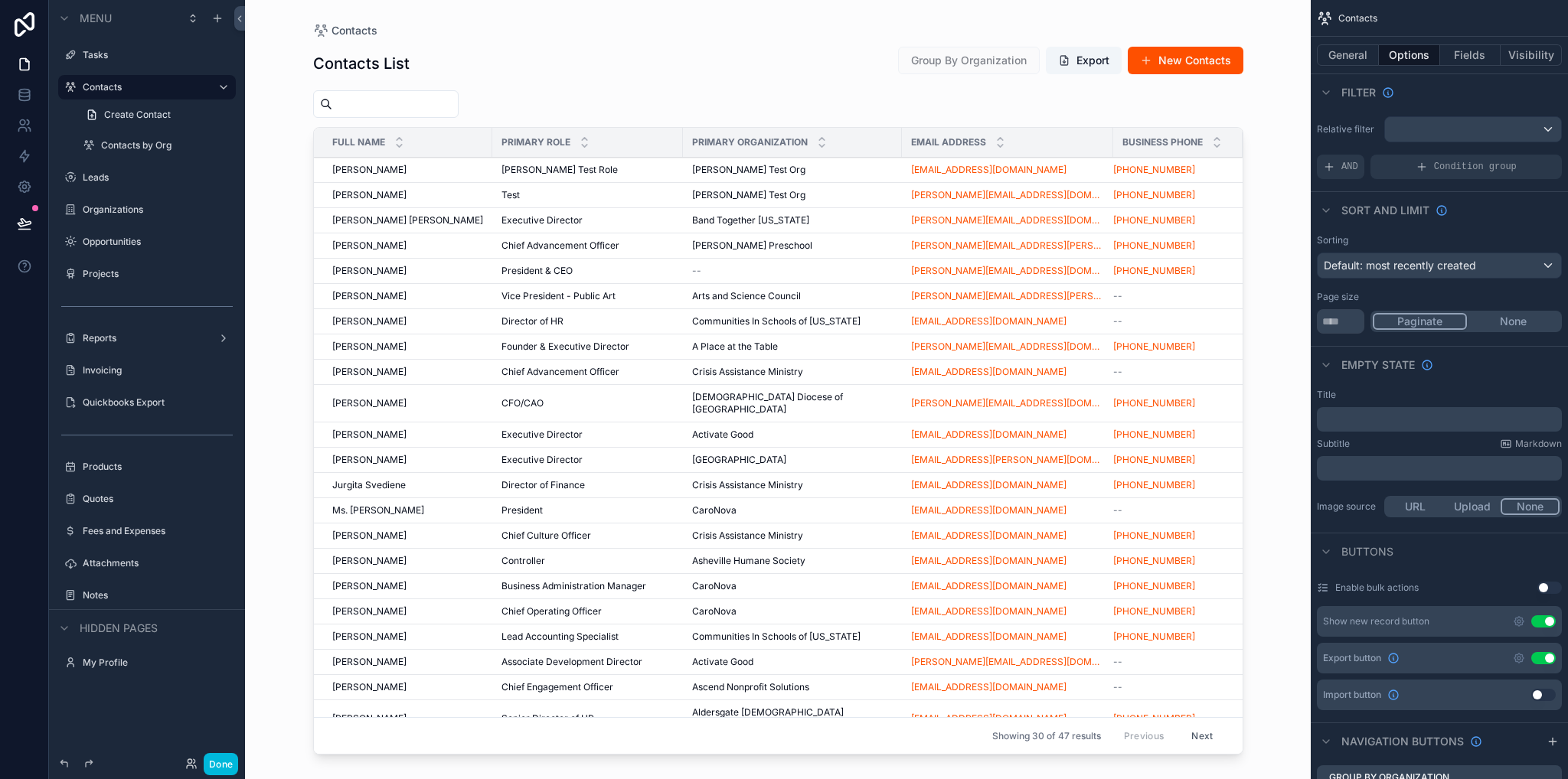
click at [385, 171] on div "scrollable content" at bounding box center [778, 380] width 979 height 760
click at [388, 174] on span "[PERSON_NAME]" at bounding box center [370, 169] width 74 height 12
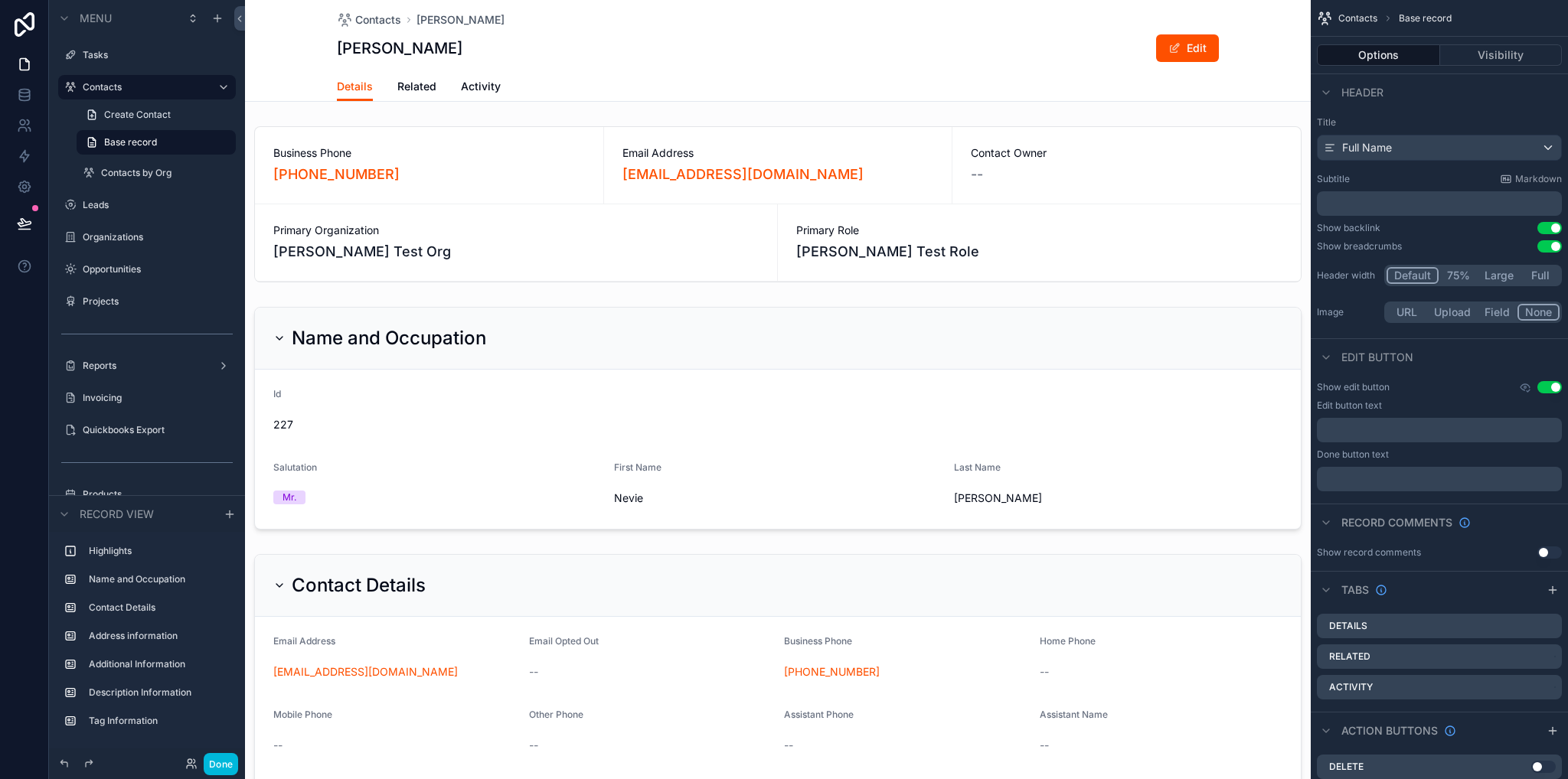
scroll to position [383, 0]
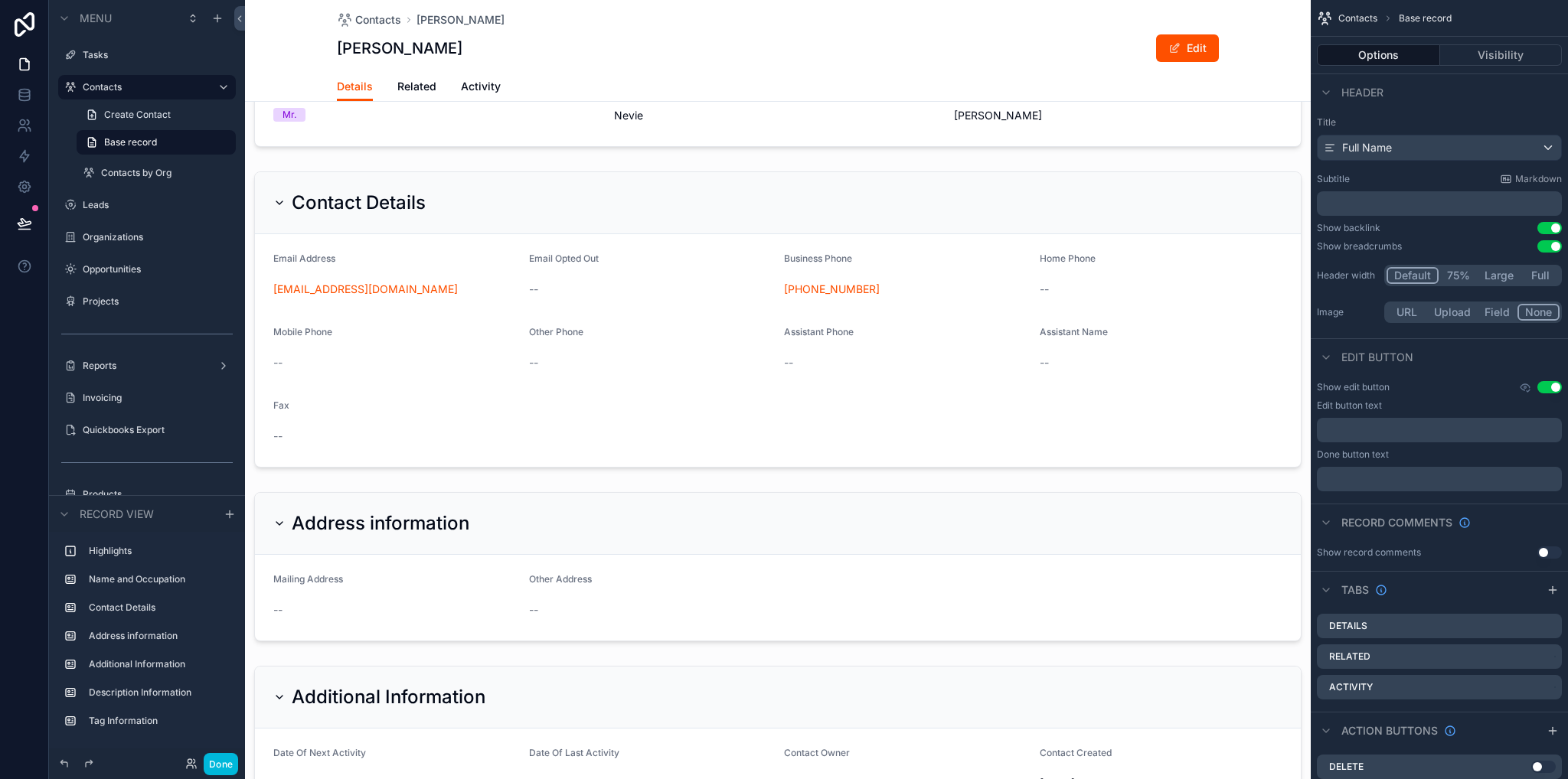
click at [400, 90] on span "Related" at bounding box center [417, 86] width 39 height 15
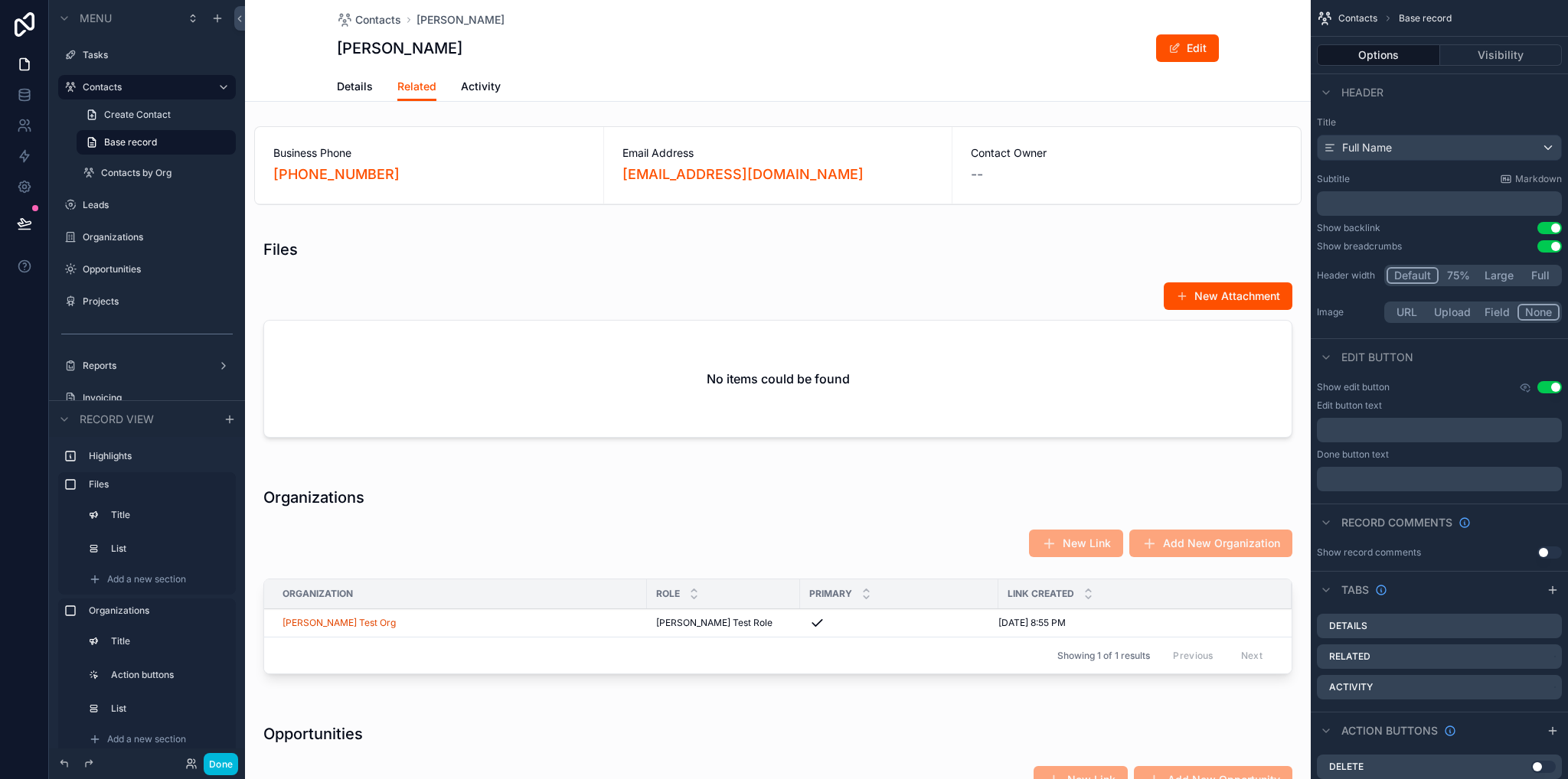
click at [532, 380] on div "scrollable content" at bounding box center [778, 341] width 1066 height 235
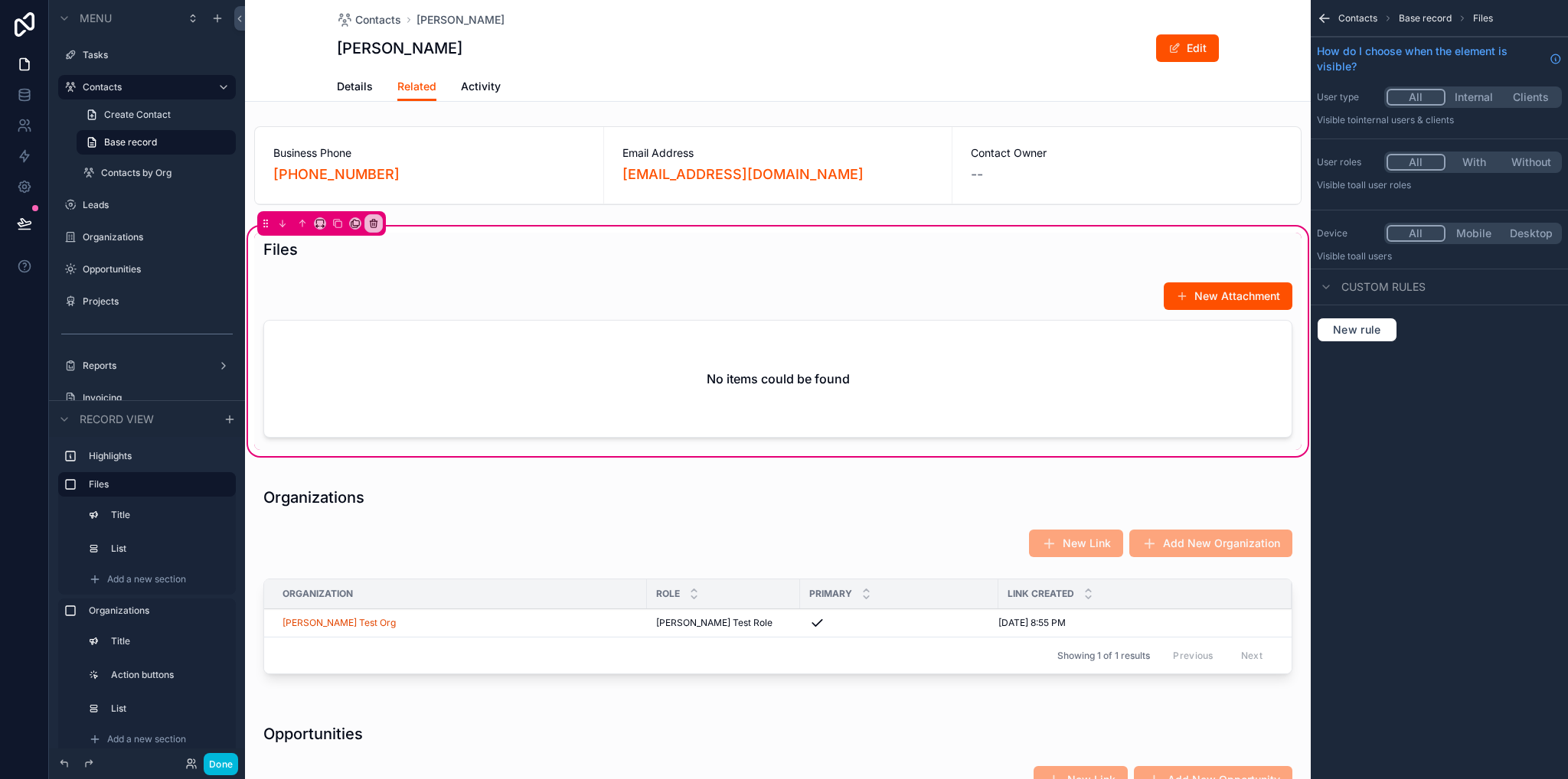
click at [850, 397] on div "scrollable content" at bounding box center [778, 363] width 1047 height 175
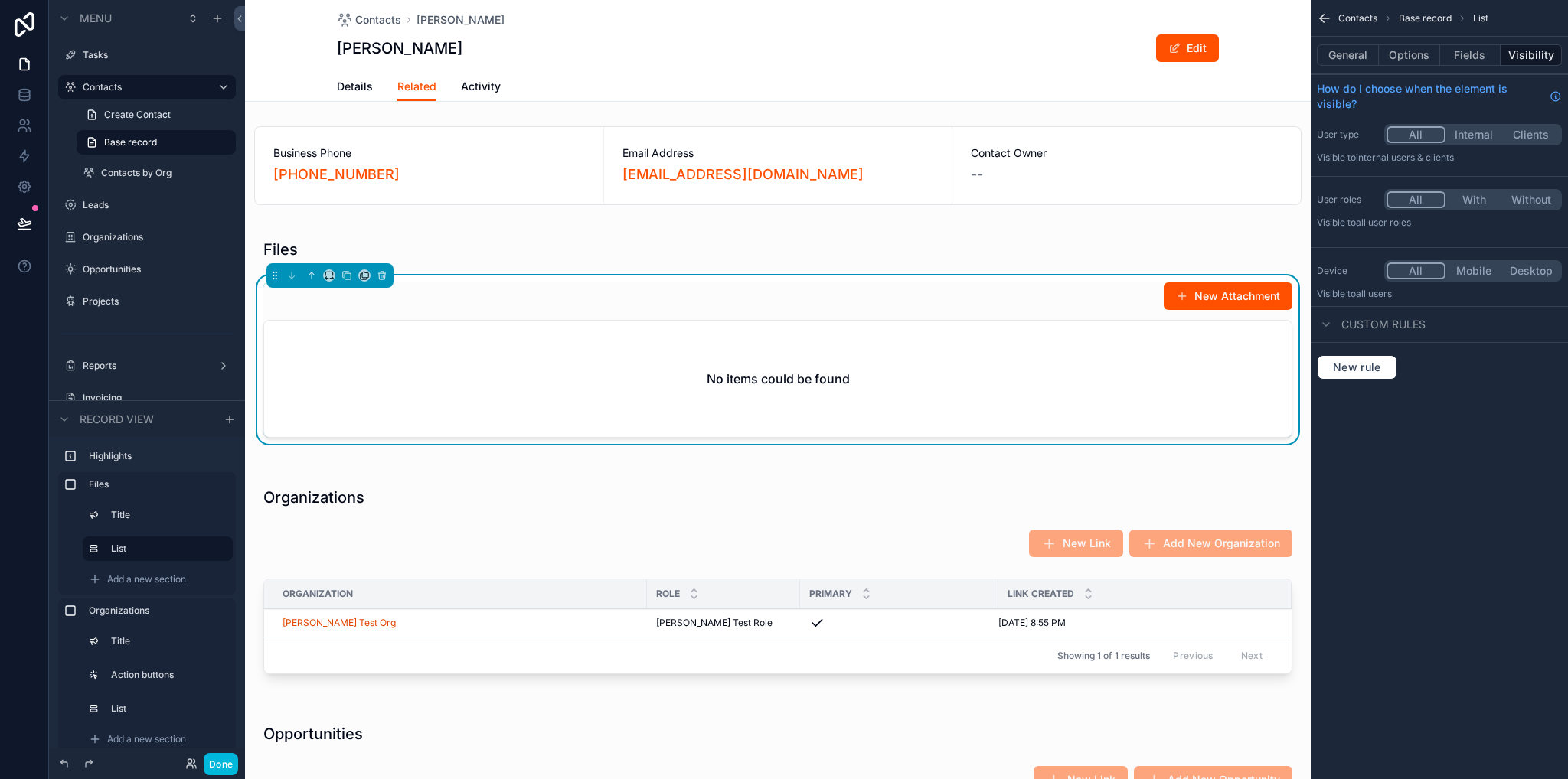
click at [1400, 53] on button "Options" at bounding box center [1409, 55] width 61 height 21
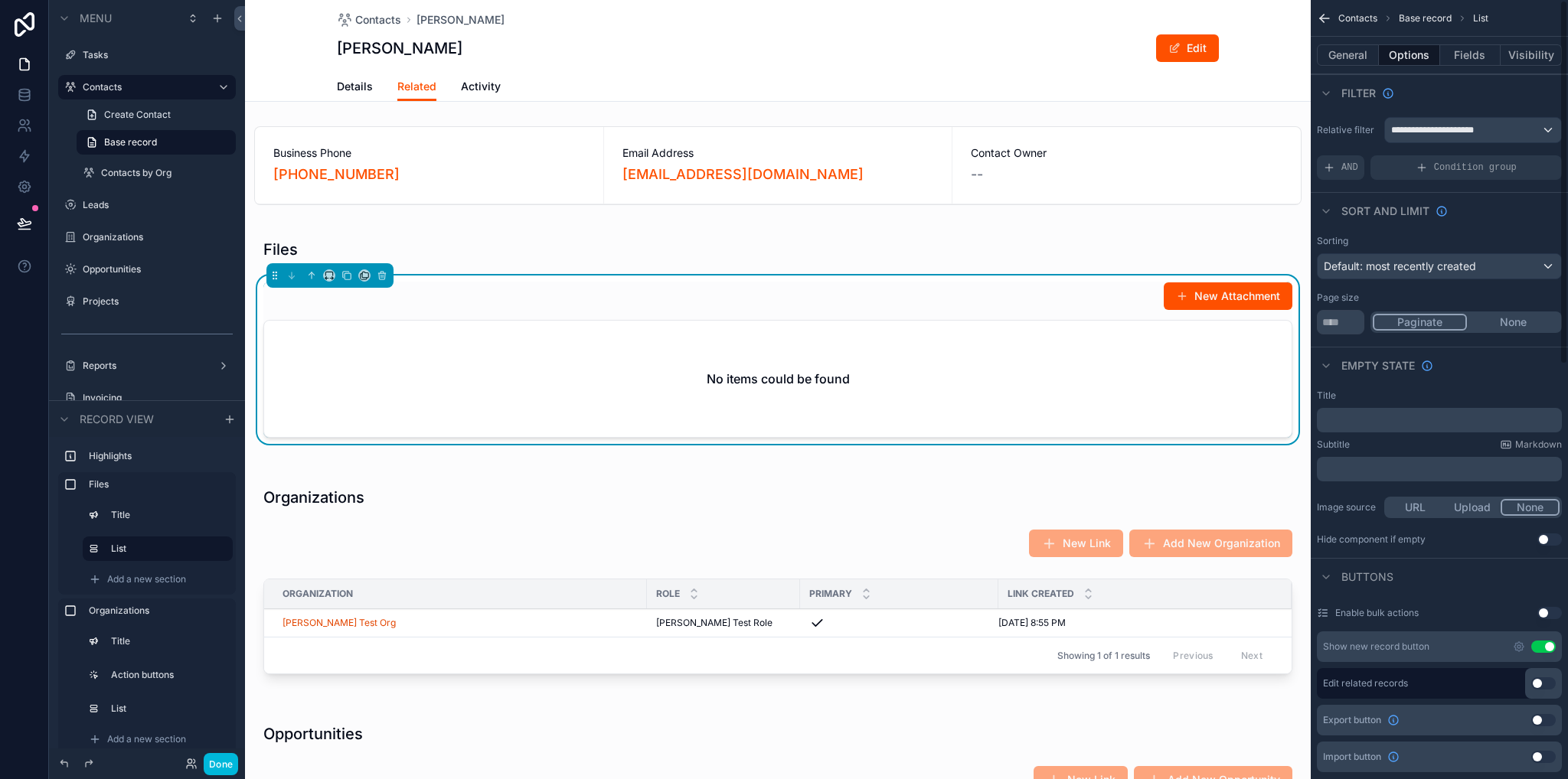
scroll to position [306, 0]
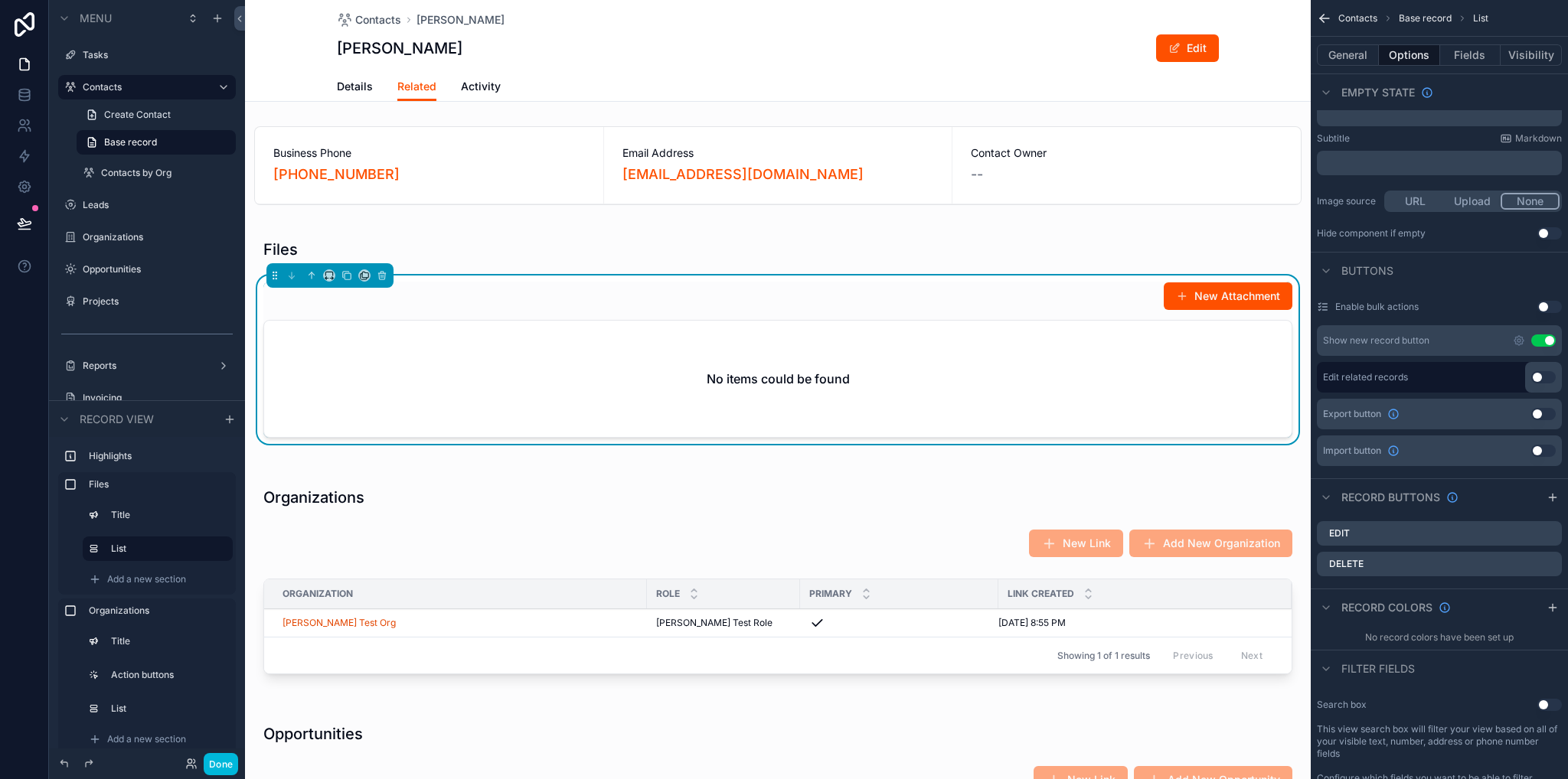
click at [0, 0] on icon "scrollable content" at bounding box center [0, 0] width 0 height 0
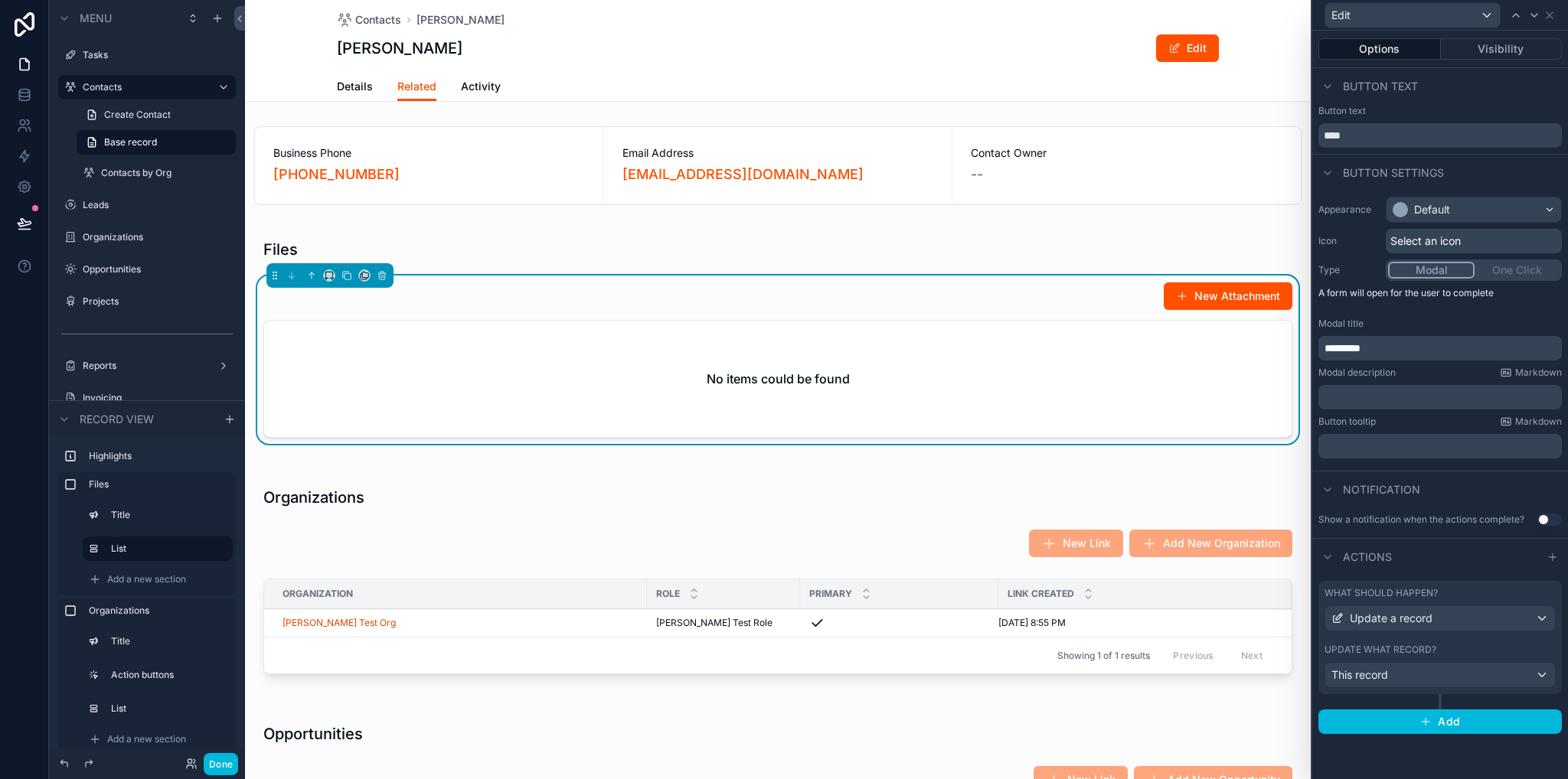
click at [1489, 640] on div "What should happen? Update a record Update what record? This record" at bounding box center [1439, 637] width 244 height 113
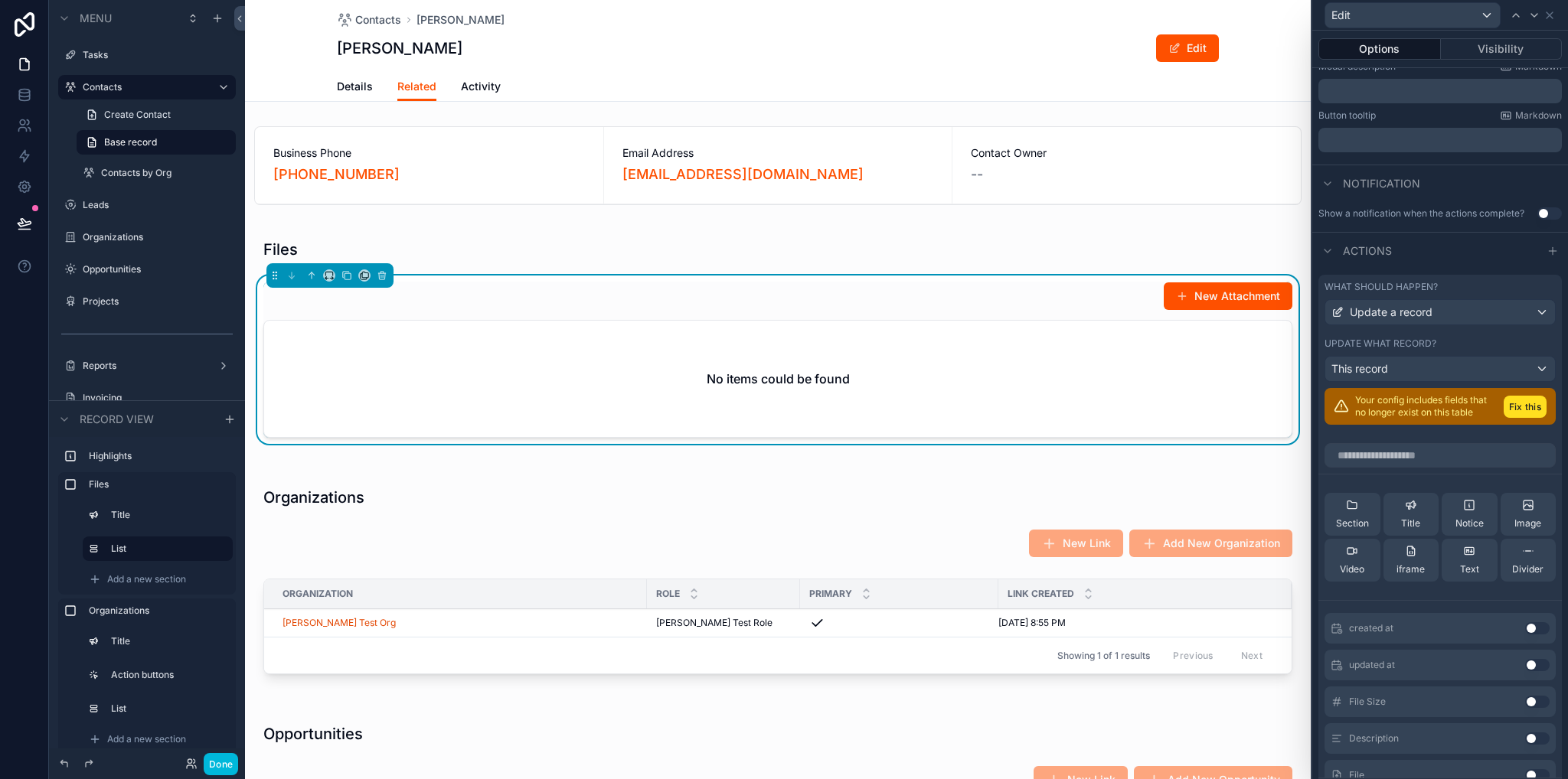
scroll to position [383, 0]
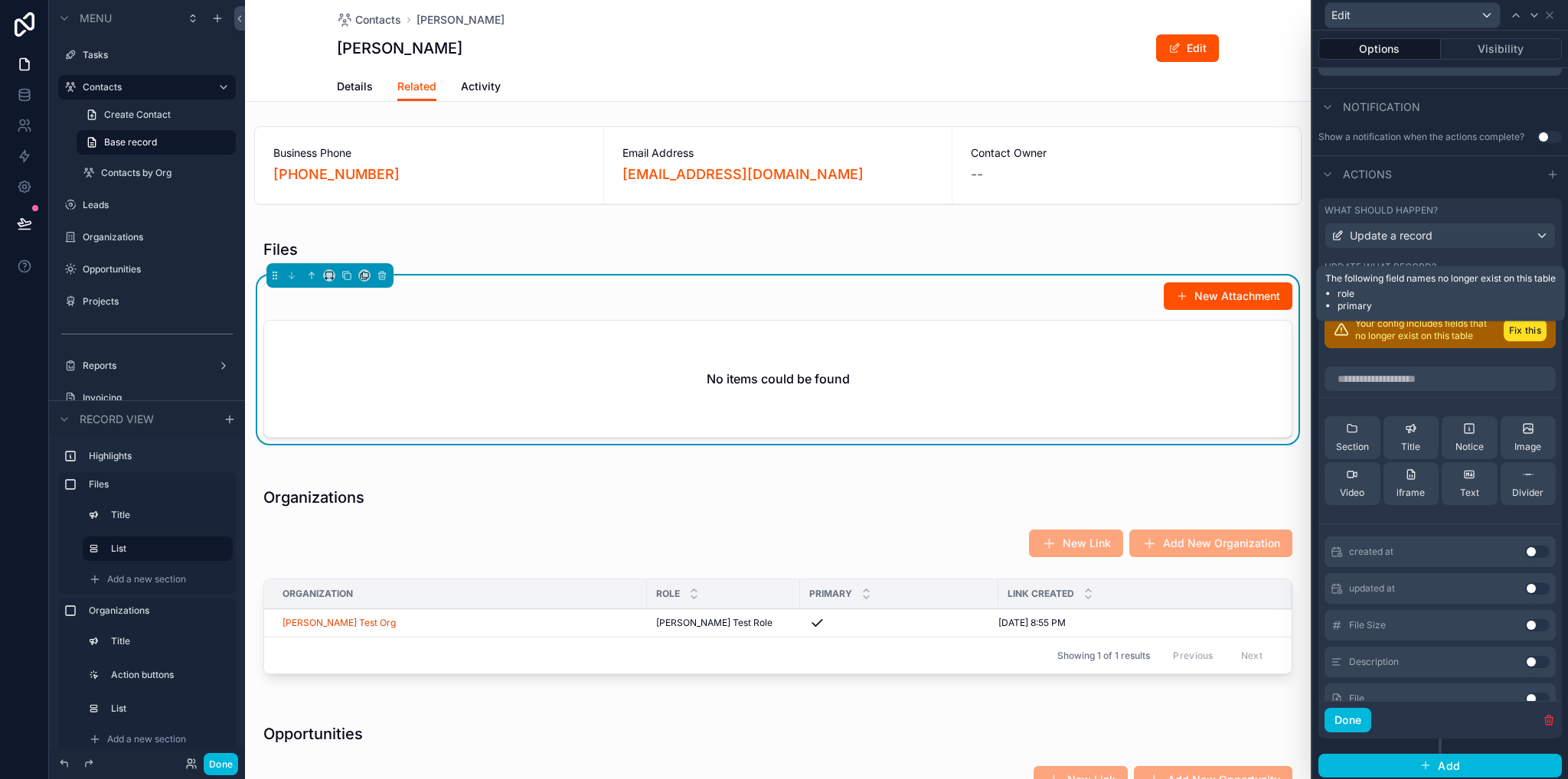
click at [1503, 334] on button "Fix this" at bounding box center [1524, 330] width 43 height 22
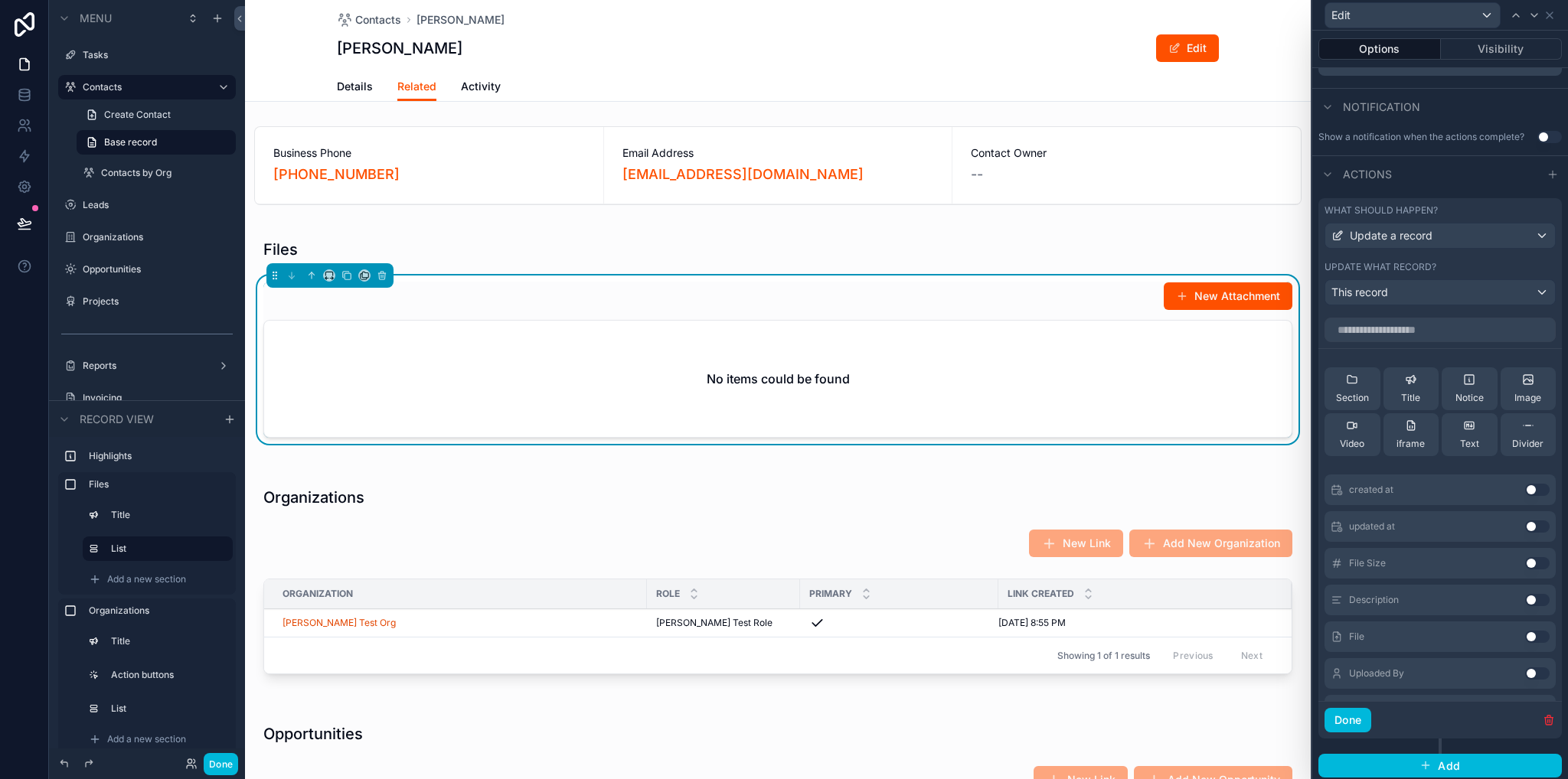
scroll to position [386, 0]
click at [1525, 632] on button "Use setting" at bounding box center [1537, 633] width 24 height 12
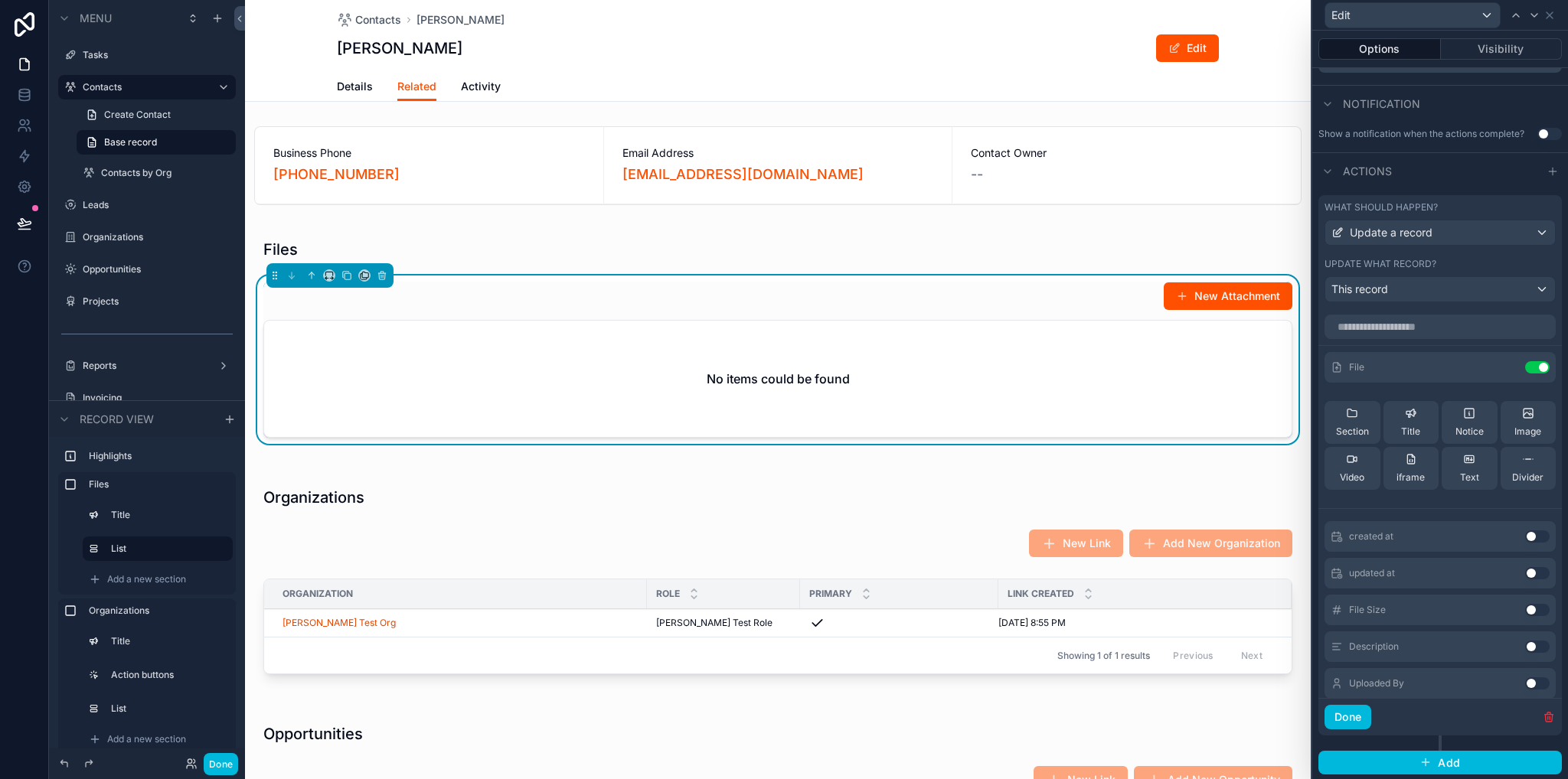
scroll to position [202, 0]
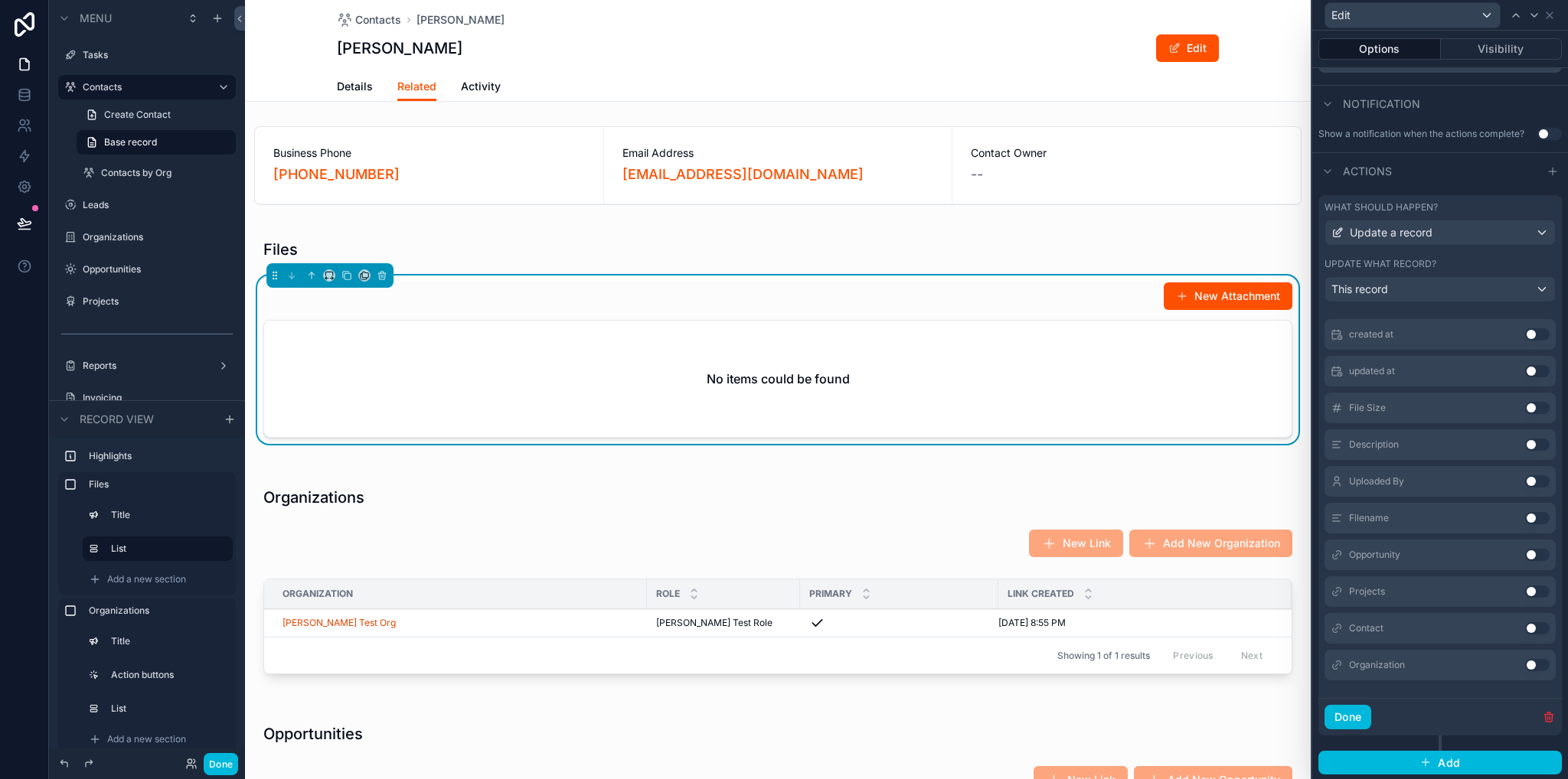
click at [1525, 442] on button "Use setting" at bounding box center [1537, 444] width 24 height 12
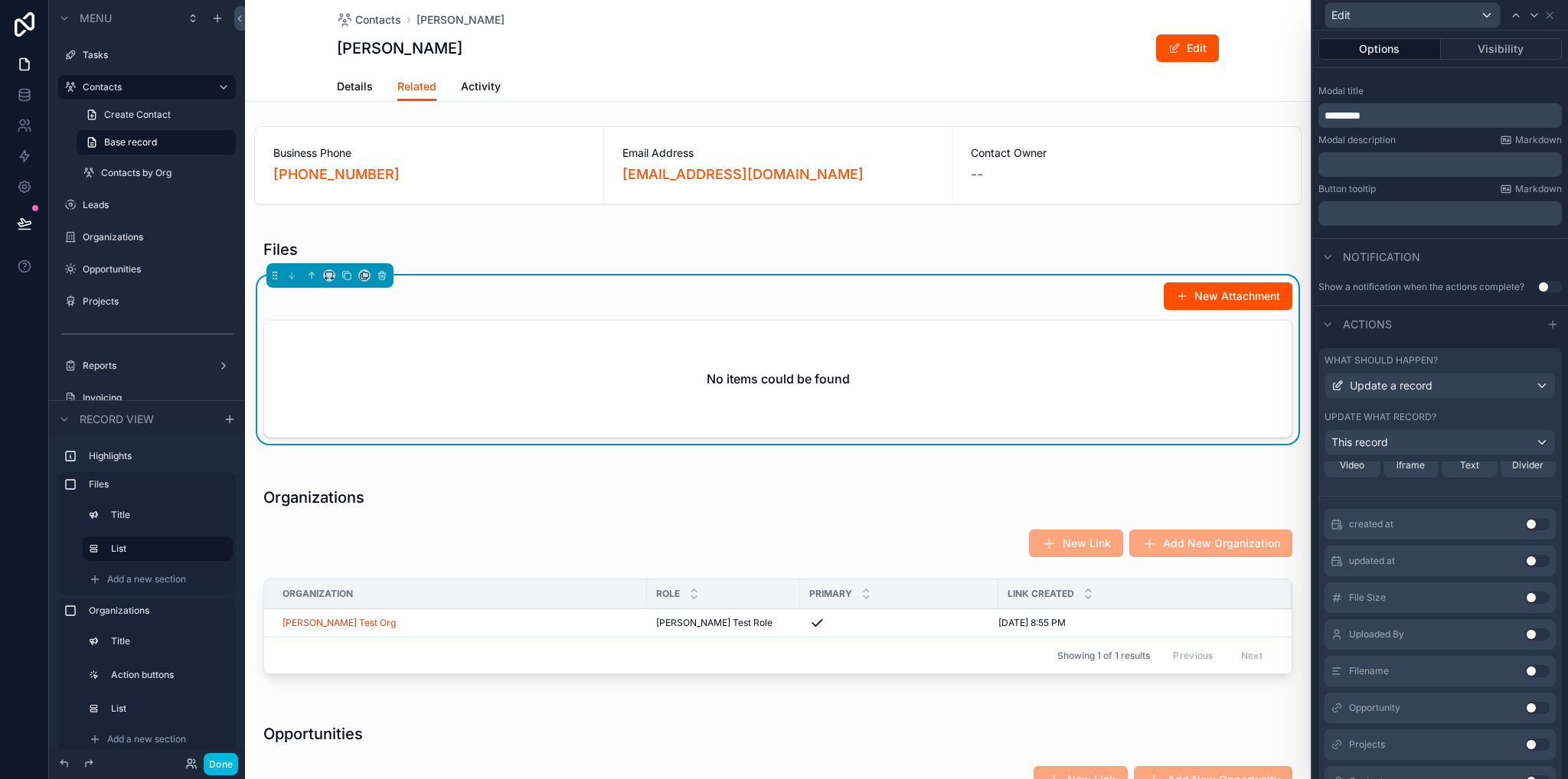
scroll to position [0, 0]
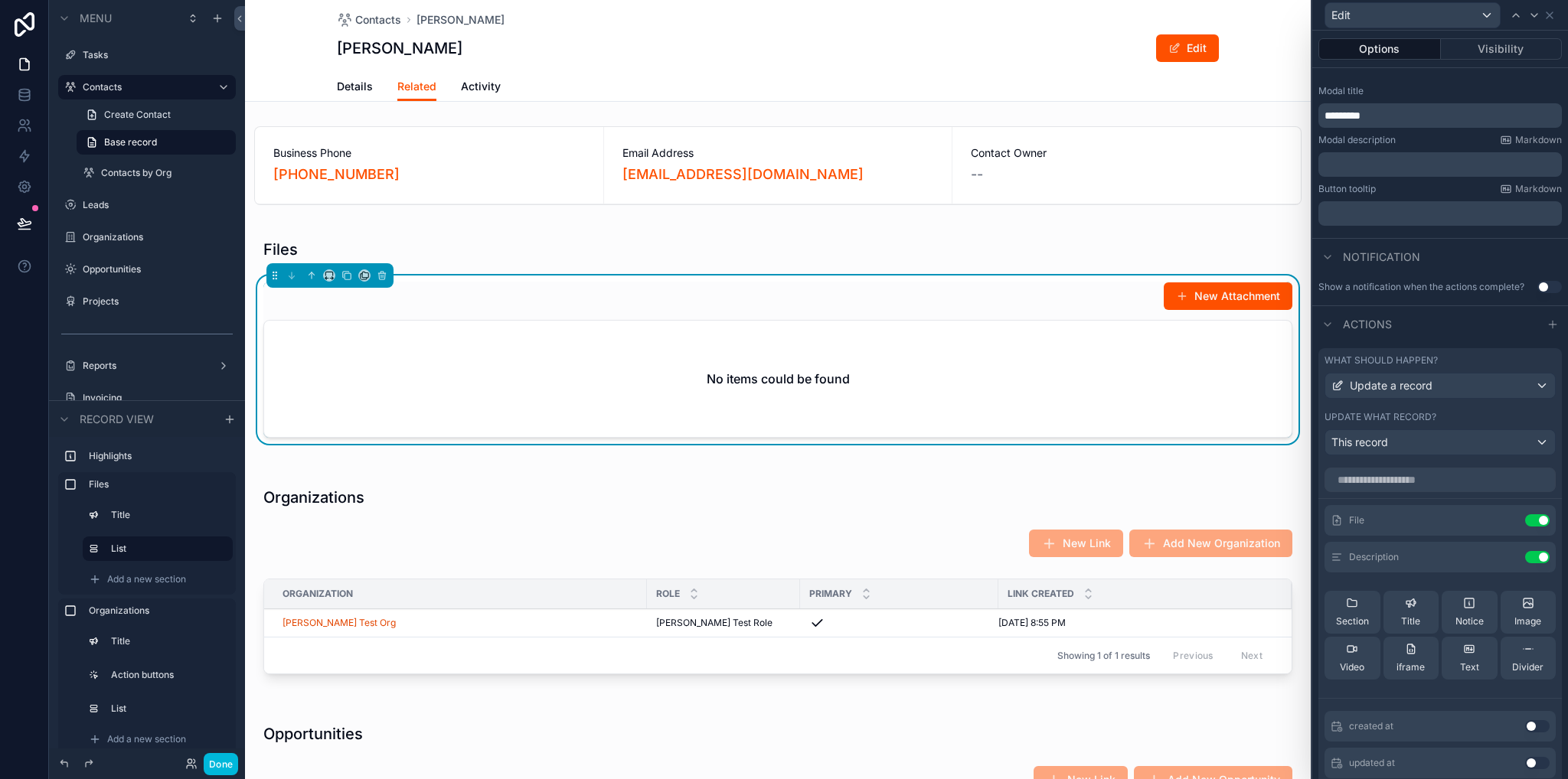
click at [1130, 455] on div "Files New Attachment No items could be found" at bounding box center [778, 341] width 1066 height 235
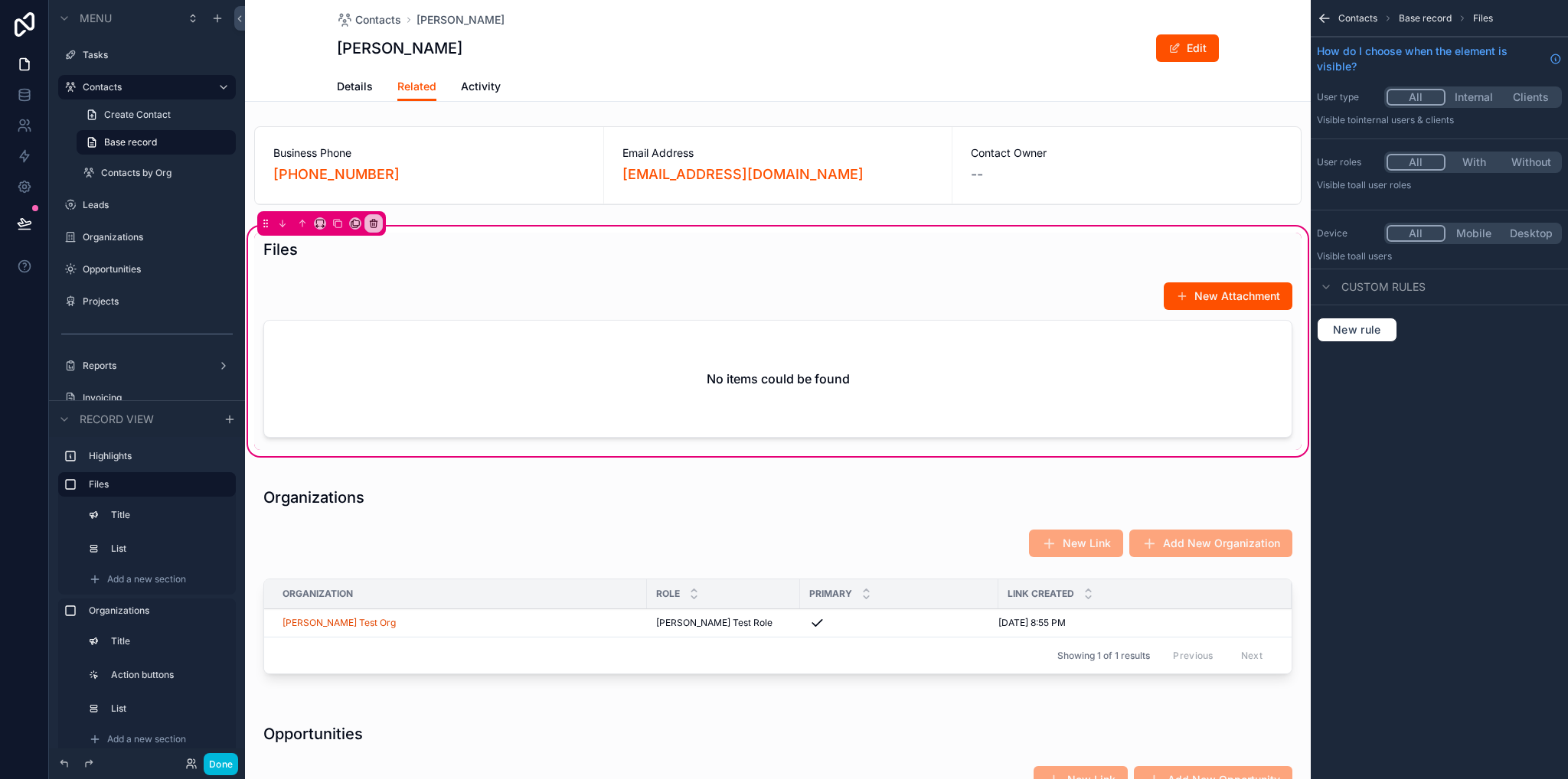
click at [1043, 290] on div "scrollable content" at bounding box center [778, 363] width 1047 height 175
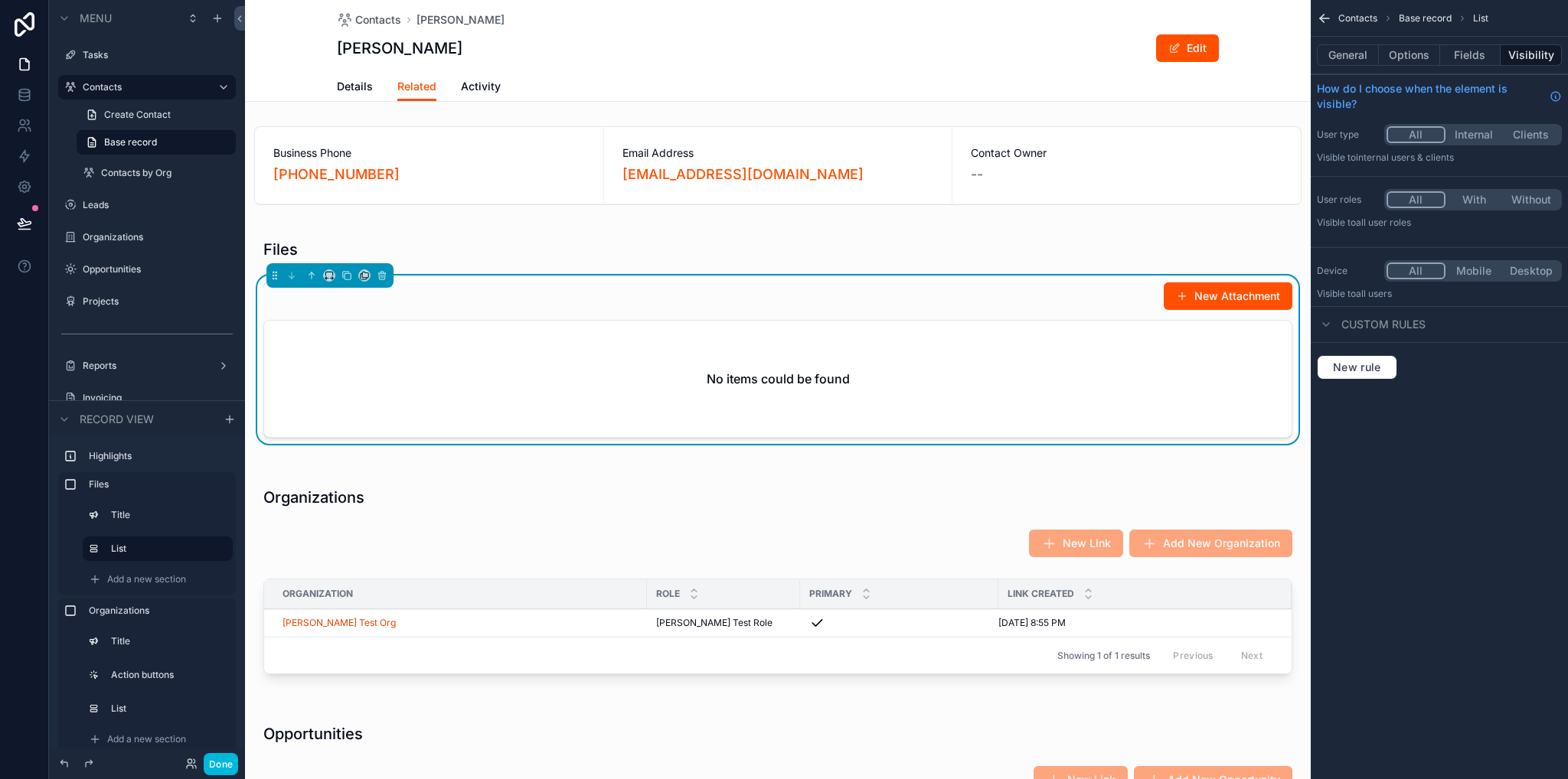
click at [1424, 60] on button "Options" at bounding box center [1409, 55] width 61 height 21
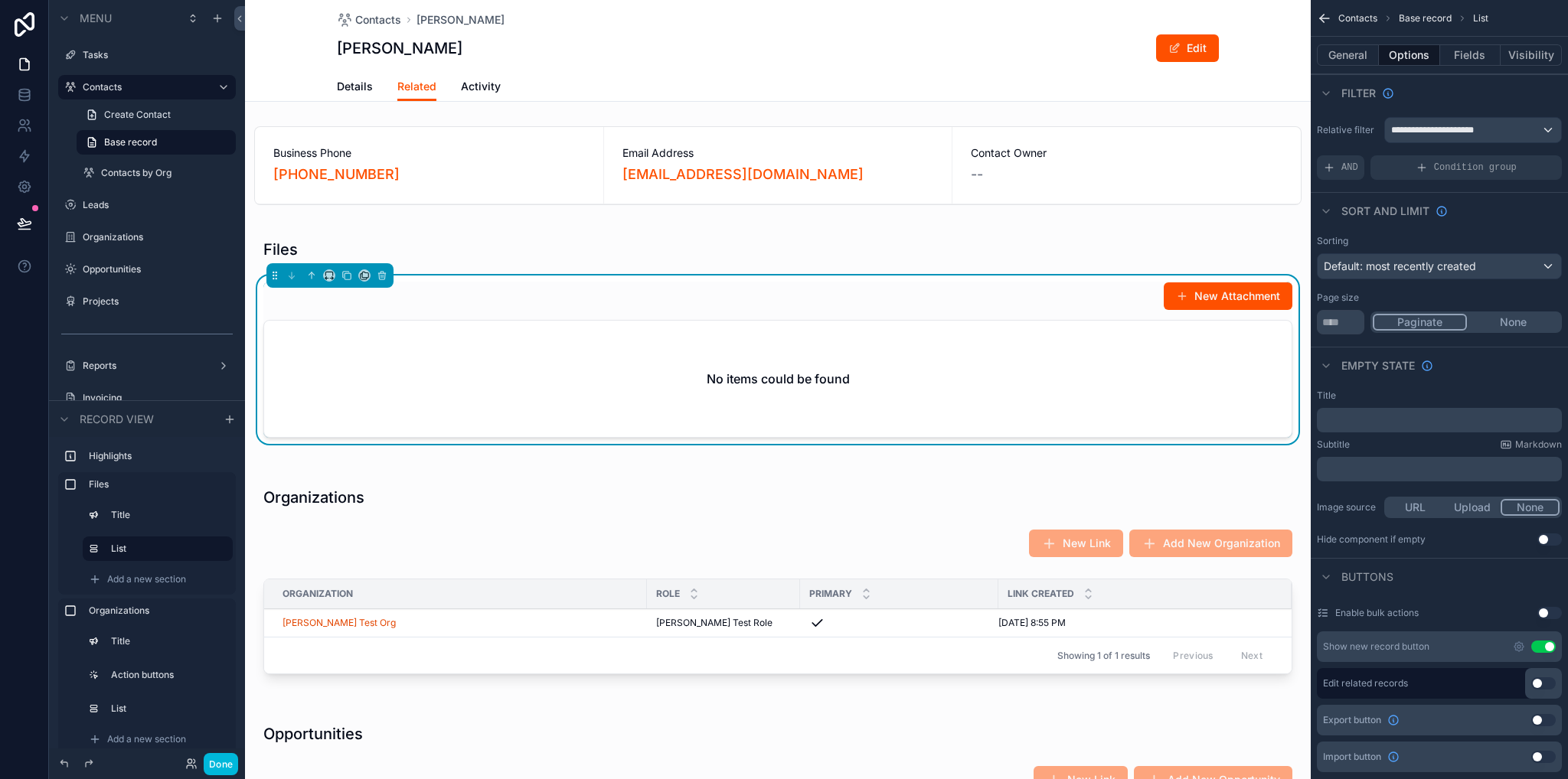
scroll to position [306, 0]
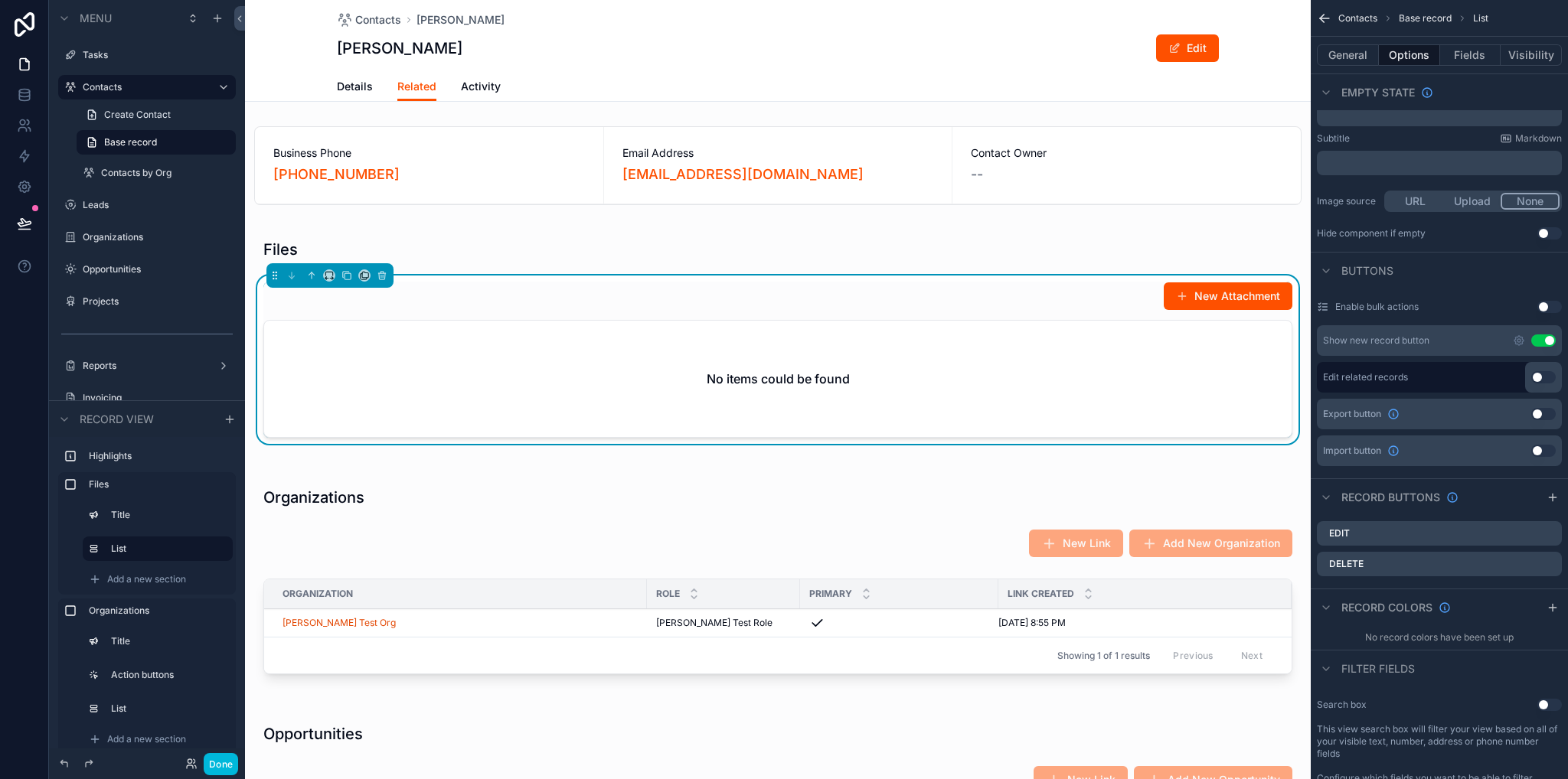
click at [1515, 341] on icon "scrollable content" at bounding box center [1519, 340] width 12 height 12
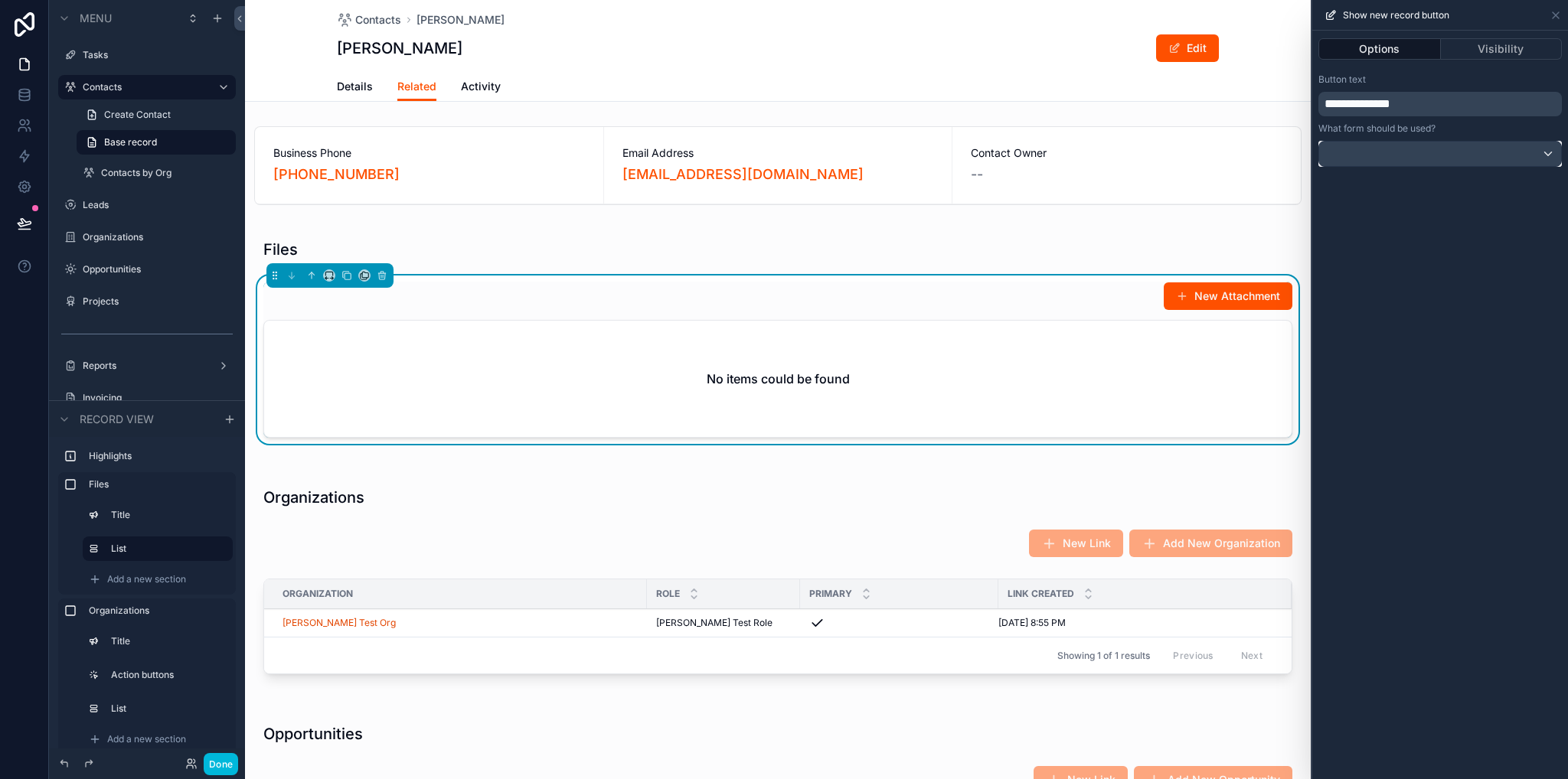
click at [1451, 150] on div at bounding box center [1439, 154] width 242 height 24
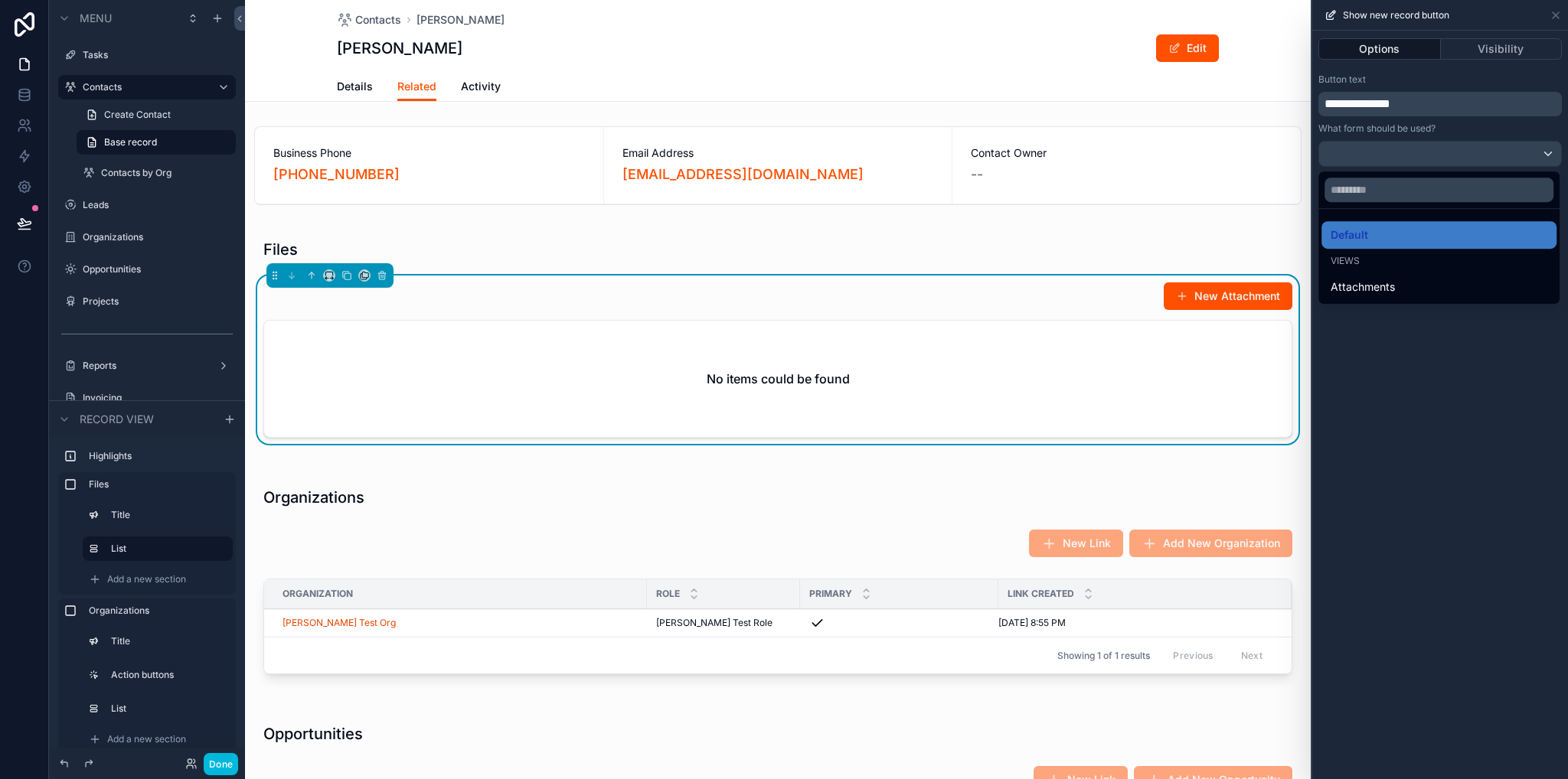
click at [1366, 290] on span "Attachments" at bounding box center [1362, 286] width 64 height 19
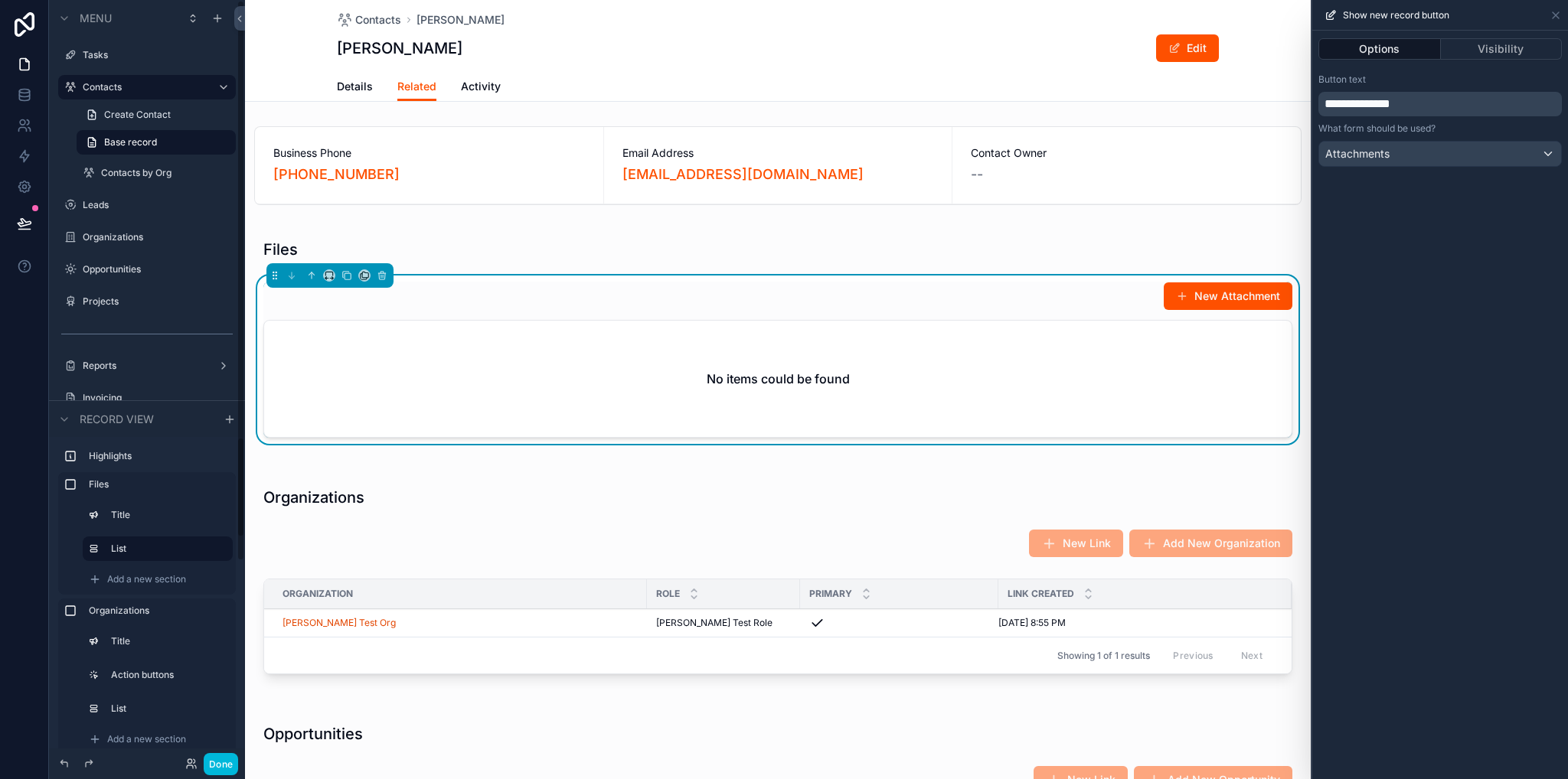
click at [219, 761] on button "Done" at bounding box center [221, 764] width 35 height 22
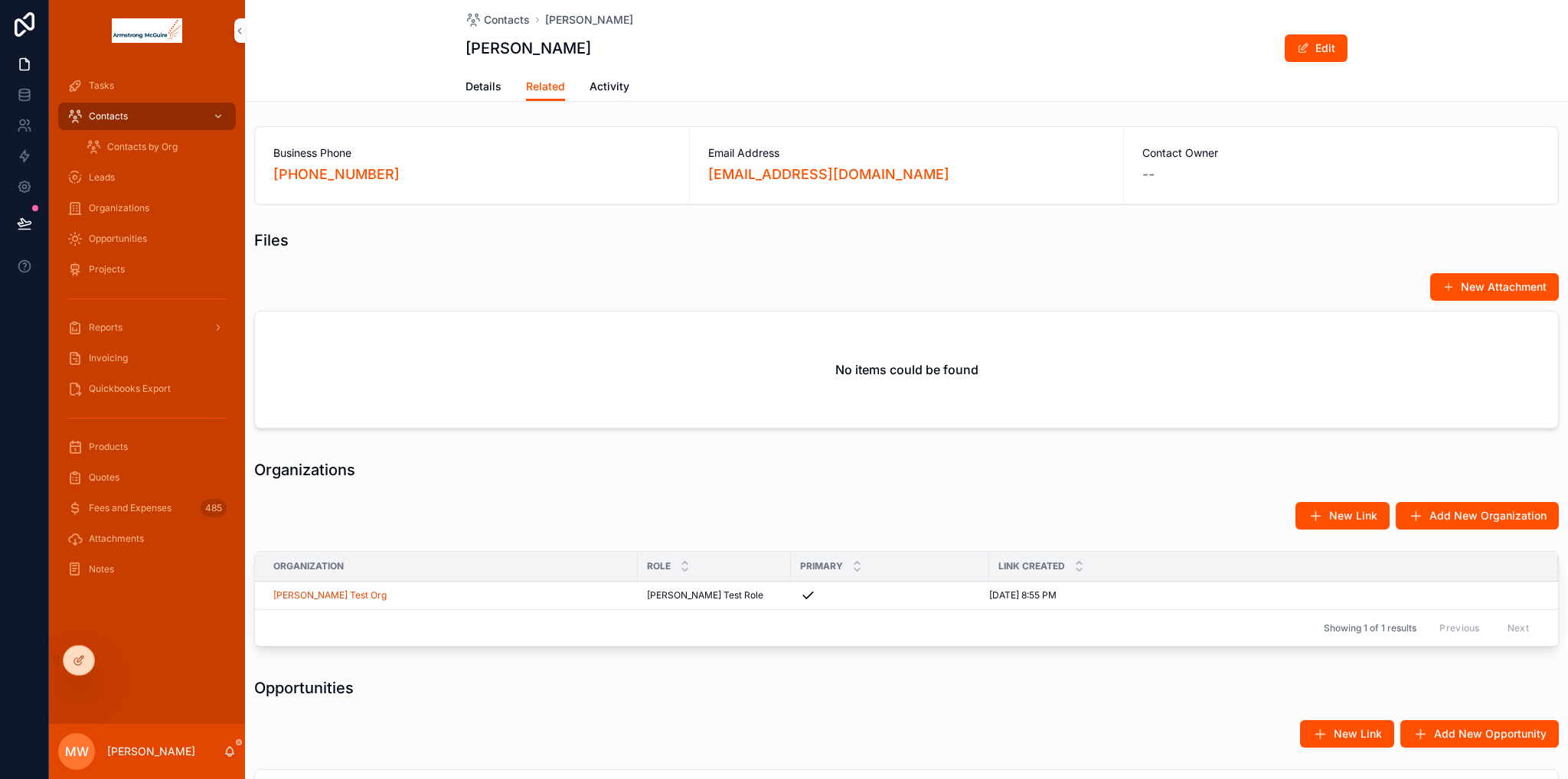
click at [1500, 282] on button "New Attachment" at bounding box center [1494, 287] width 129 height 28
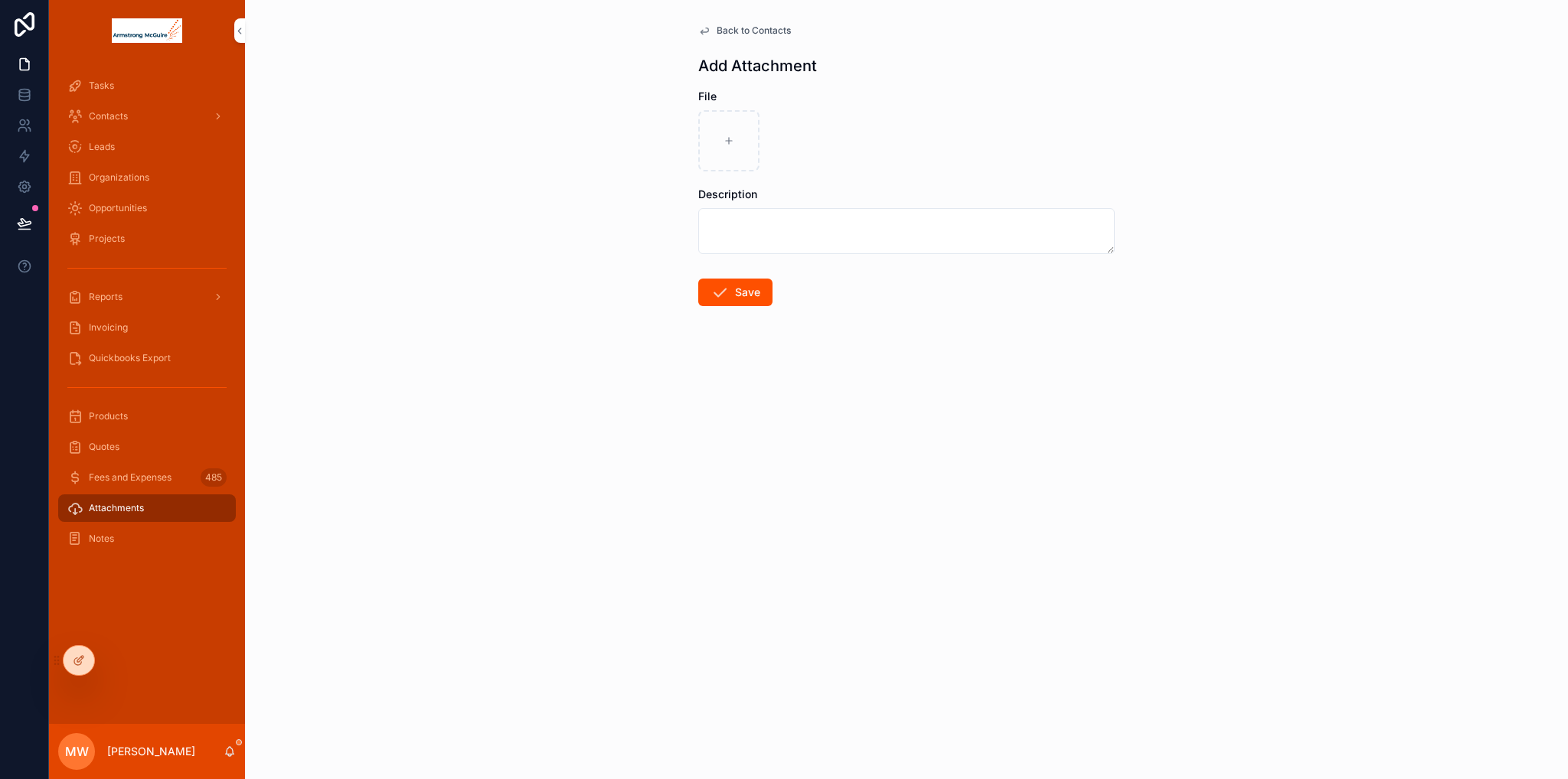
click at [704, 32] on icon "scrollable content" at bounding box center [704, 30] width 12 height 12
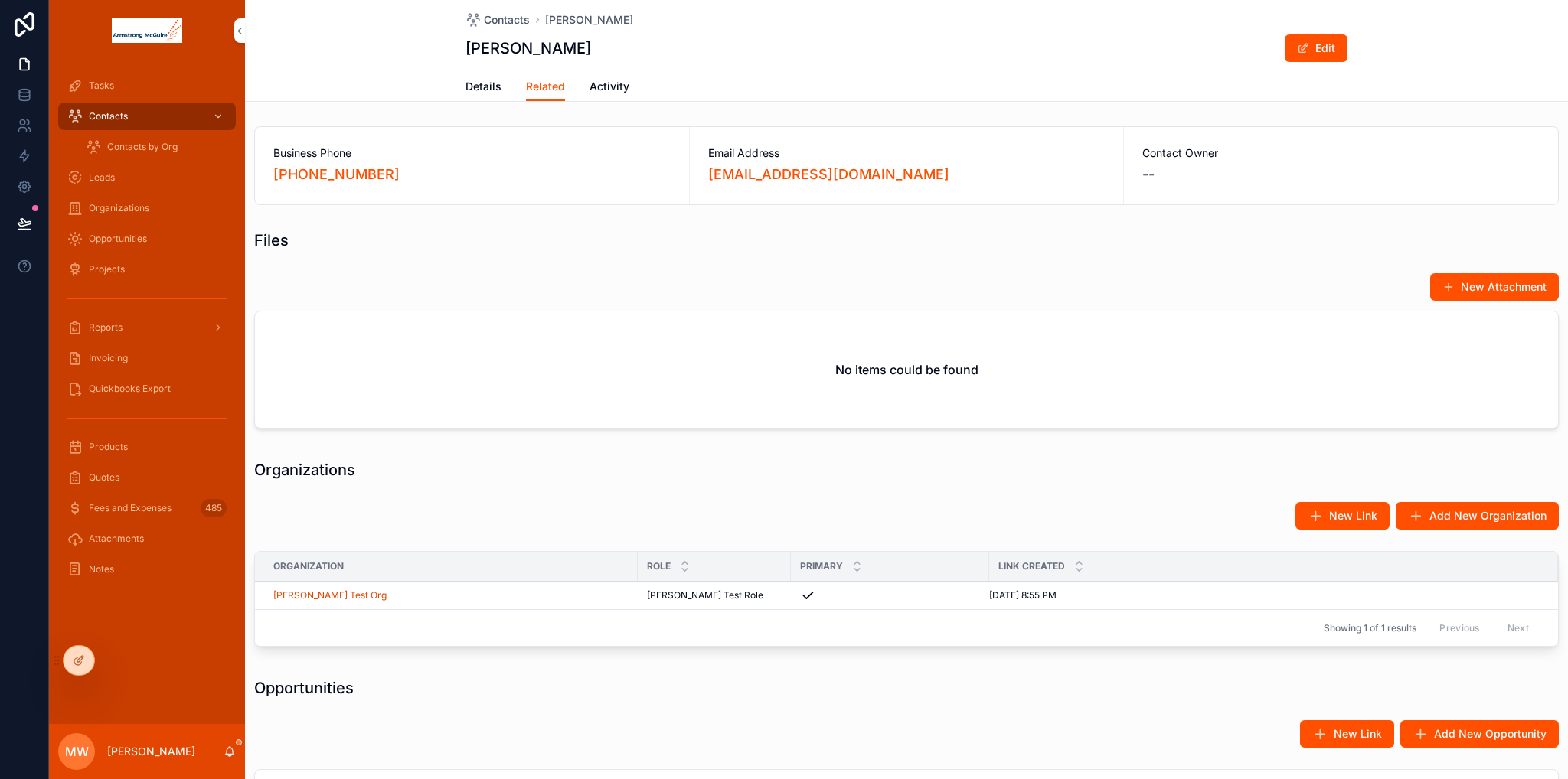
click at [115, 534] on span "Attachments" at bounding box center [117, 539] width 55 height 12
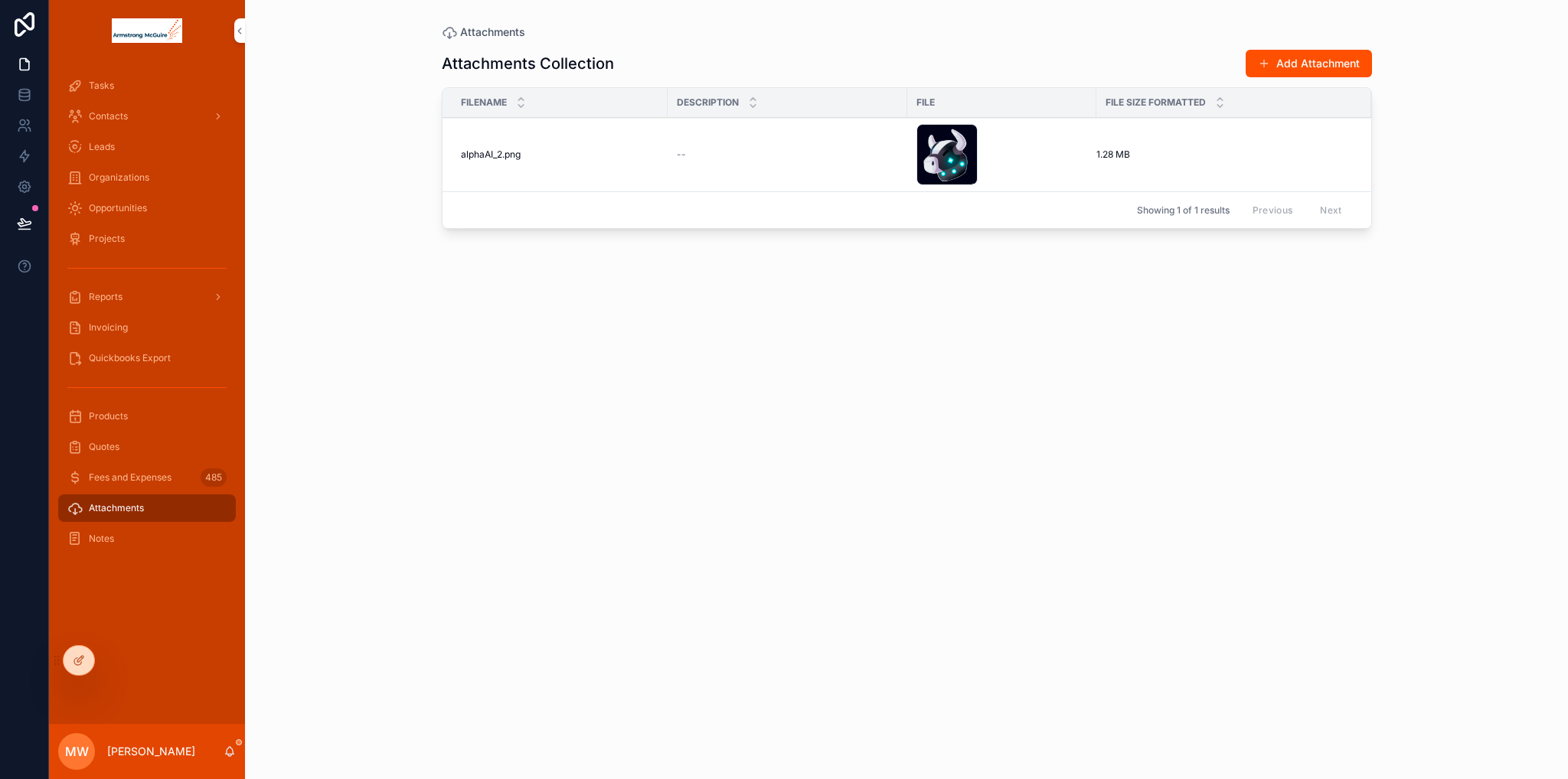
click at [1300, 73] on button "Add Attachment" at bounding box center [1308, 64] width 126 height 28
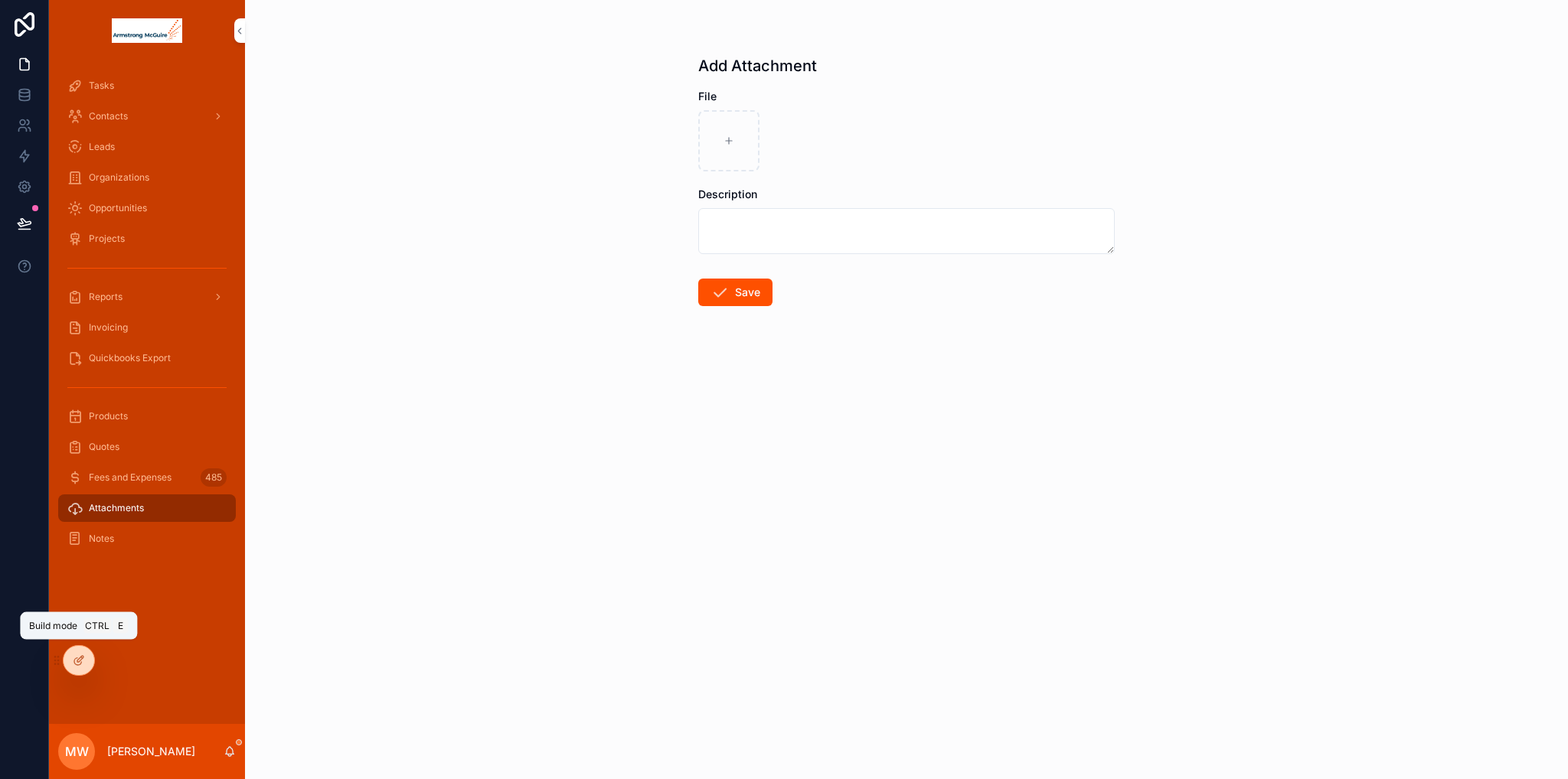
click at [83, 662] on icon at bounding box center [78, 660] width 12 height 12
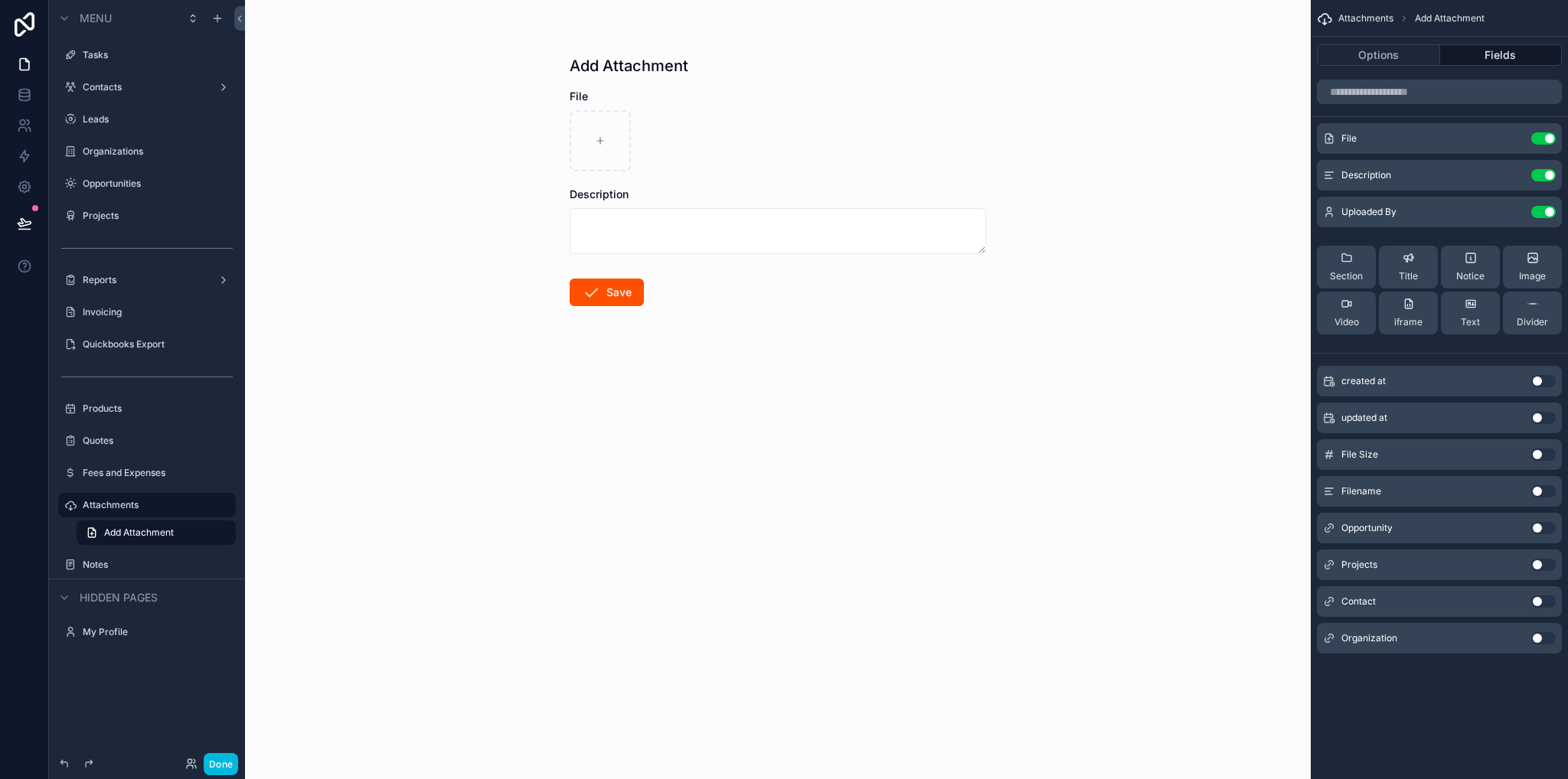
click at [1544, 527] on button "Use setting" at bounding box center [1543, 527] width 24 height 12
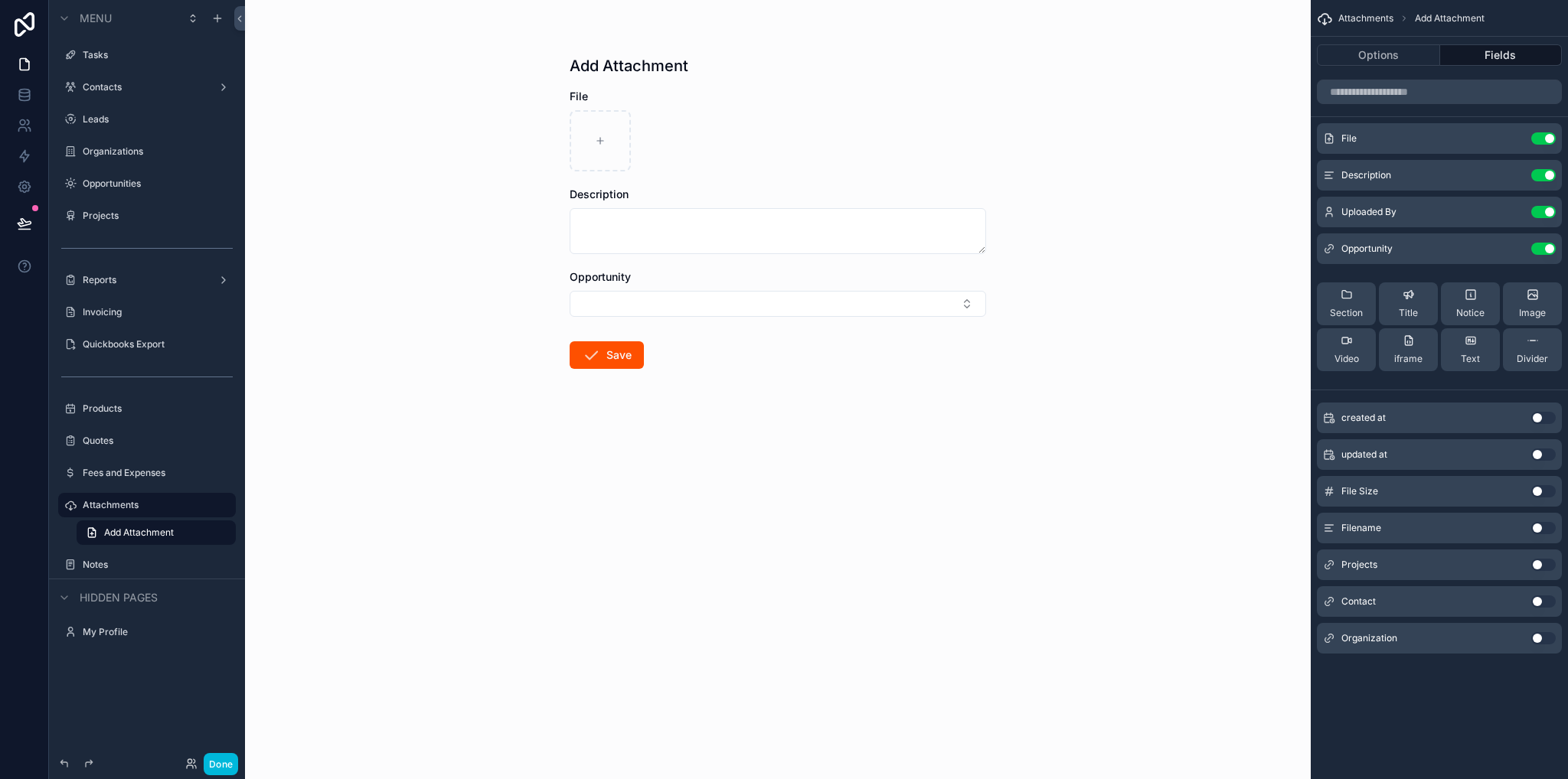
click at [1543, 567] on button "Use setting" at bounding box center [1543, 565] width 24 height 12
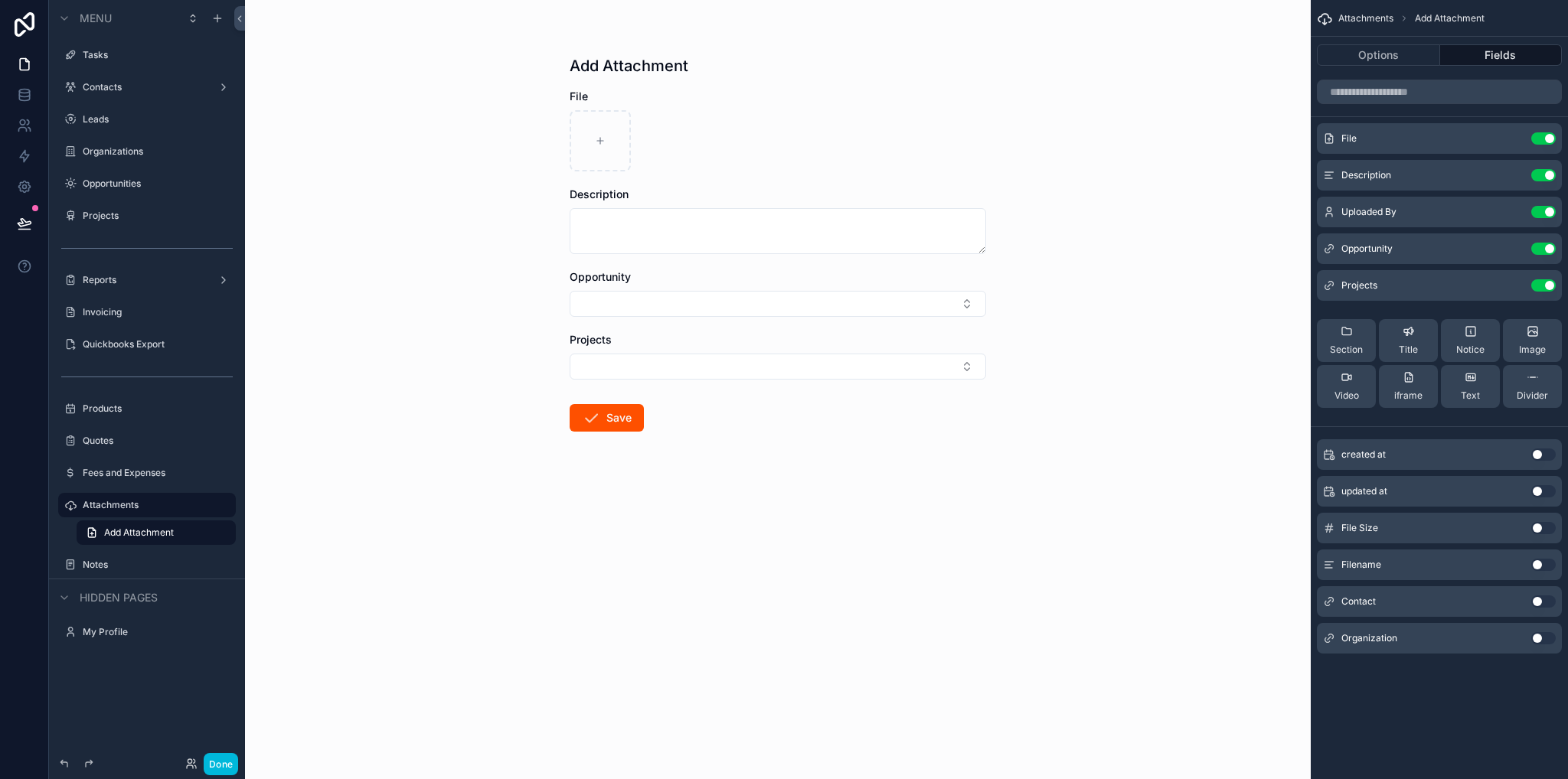
click at [1543, 595] on div "Contact Use setting" at bounding box center [1439, 602] width 245 height 31
click at [1546, 601] on button "Use setting" at bounding box center [1543, 601] width 24 height 12
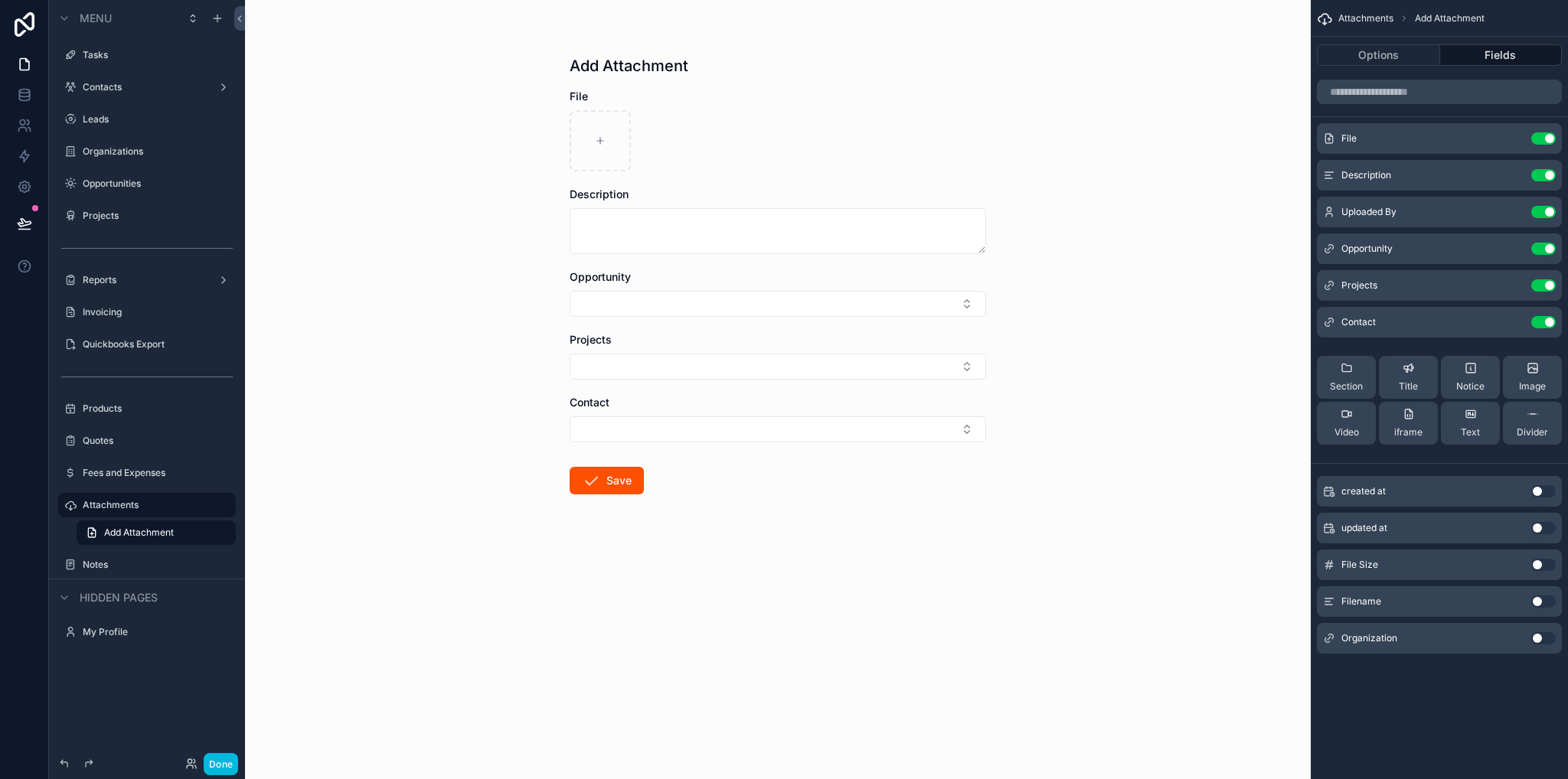
click at [1543, 637] on button "Use setting" at bounding box center [1543, 638] width 24 height 12
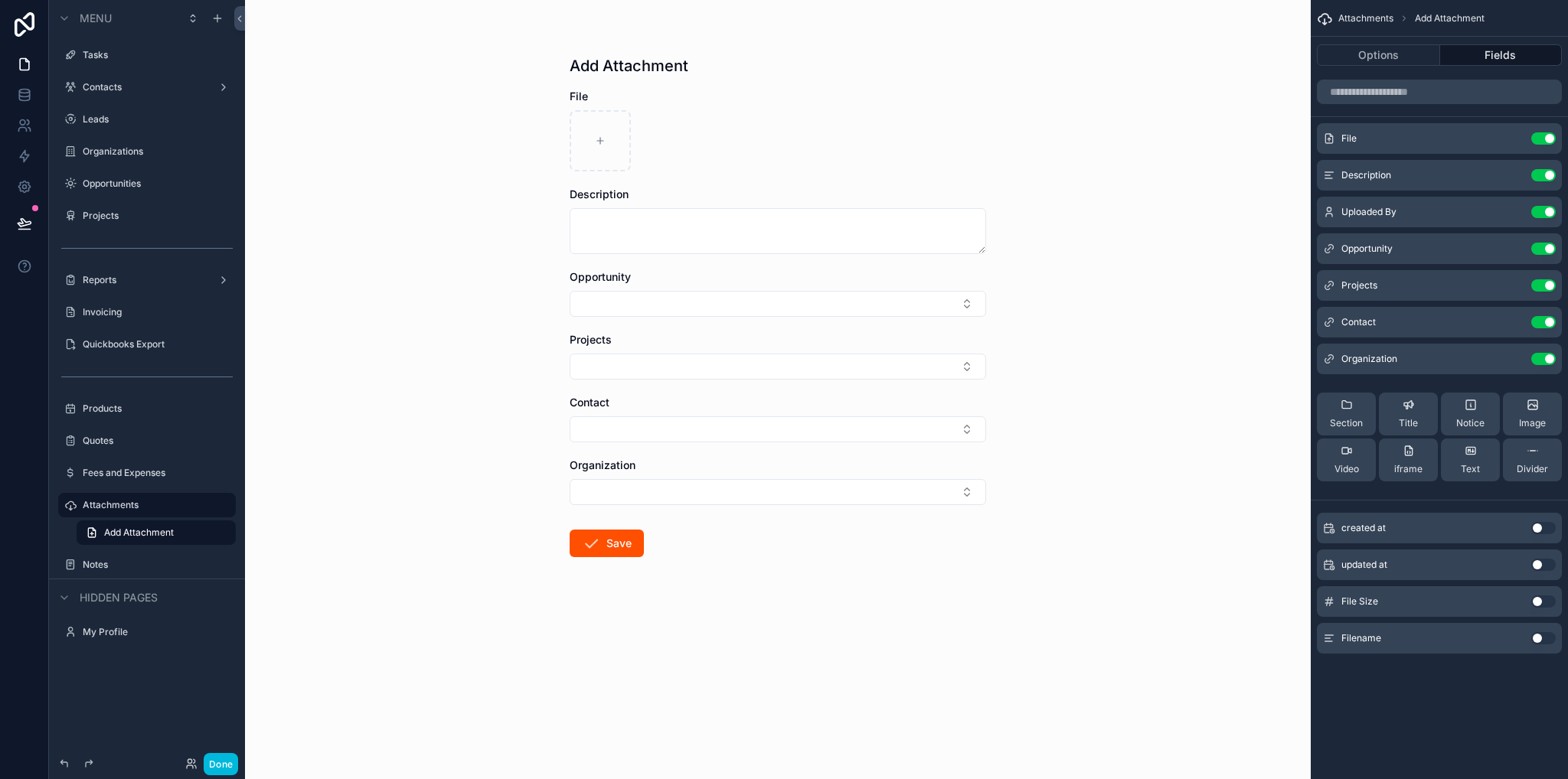
click at [94, 59] on label "Tasks" at bounding box center [155, 55] width 144 height 12
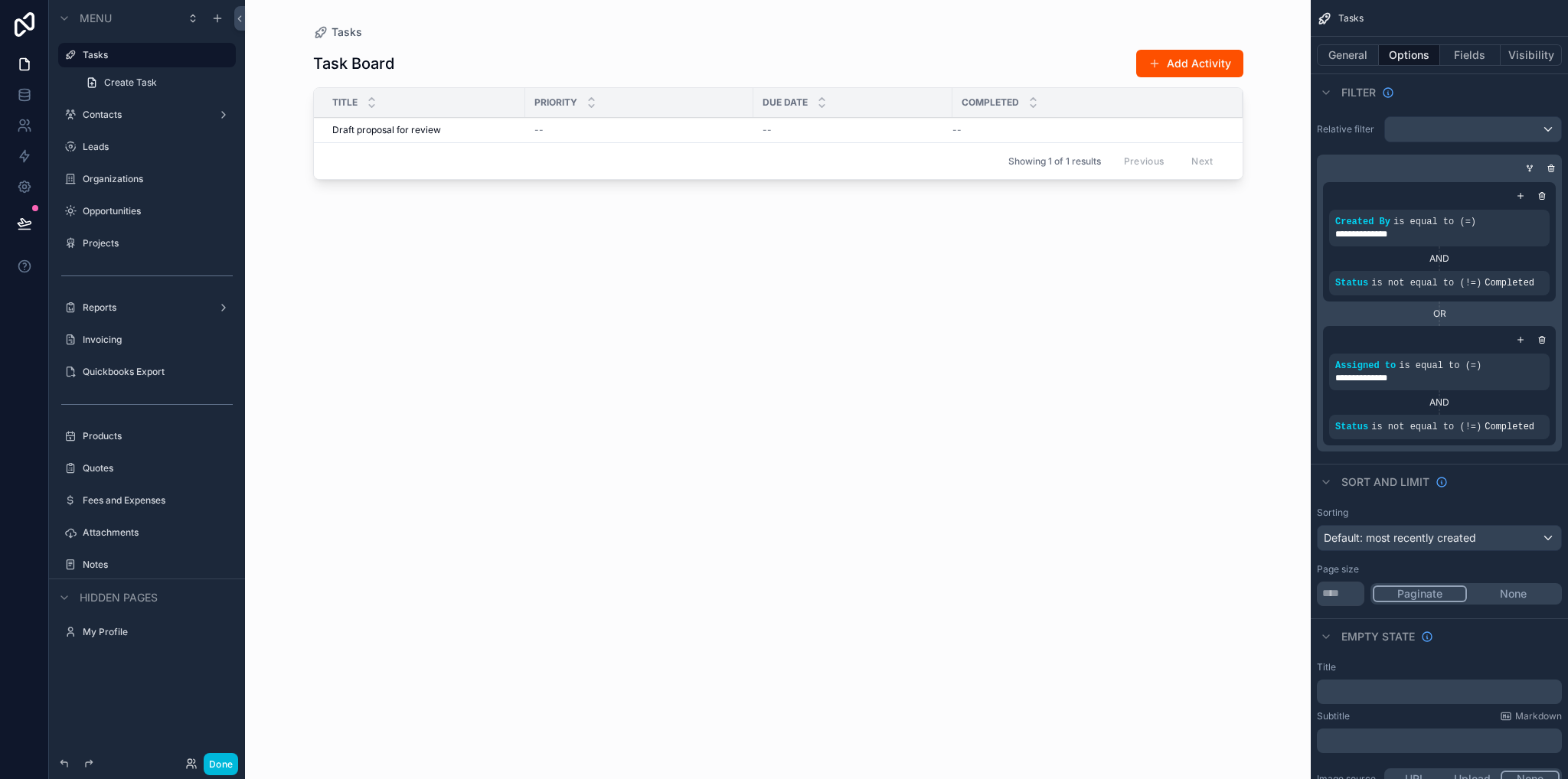
click at [104, 115] on label "Contacts" at bounding box center [143, 114] width 122 height 12
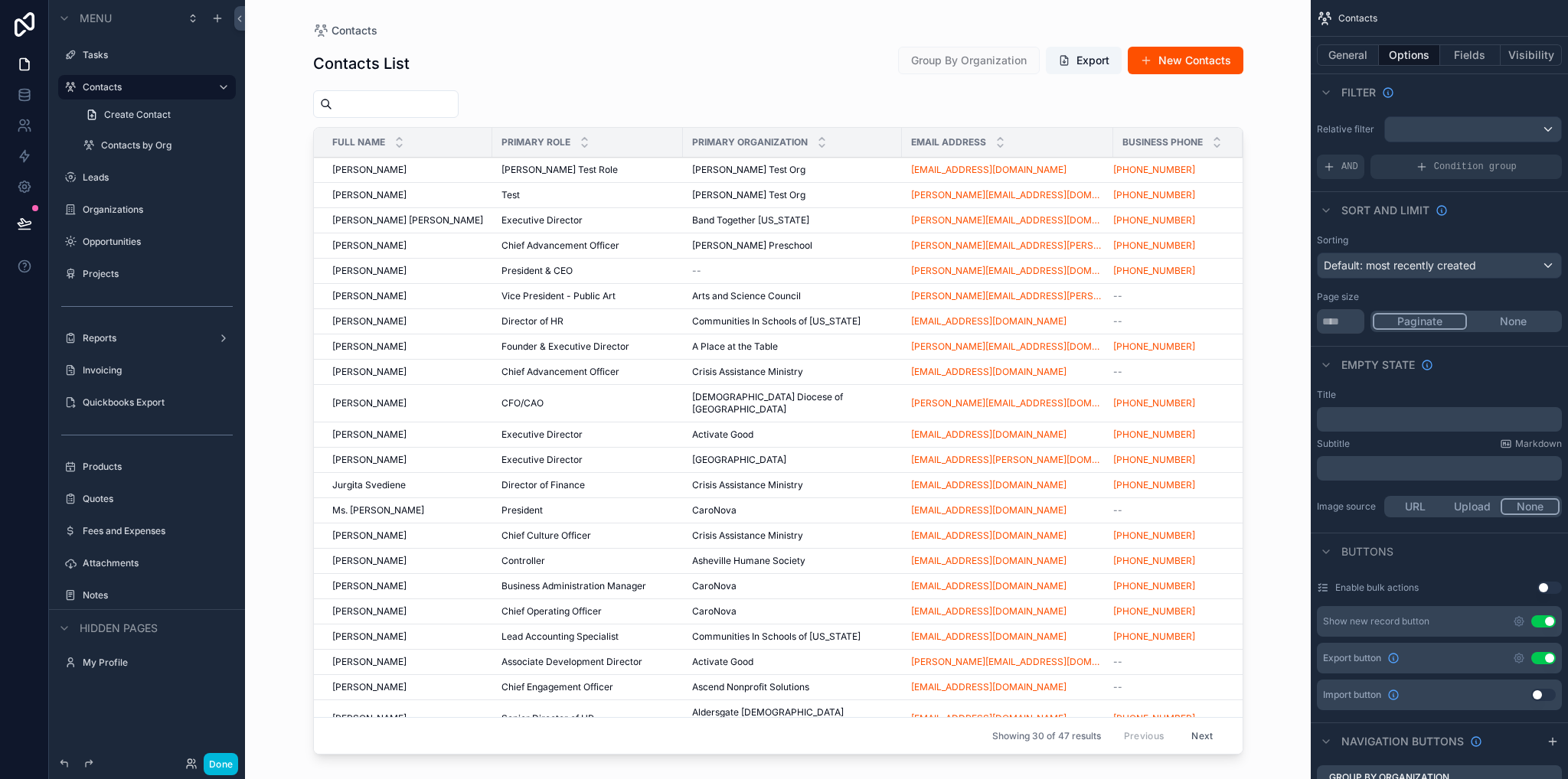
click at [441, 171] on div "scrollable content" at bounding box center [778, 380] width 979 height 760
click at [373, 170] on span "[PERSON_NAME]" at bounding box center [370, 169] width 74 height 12
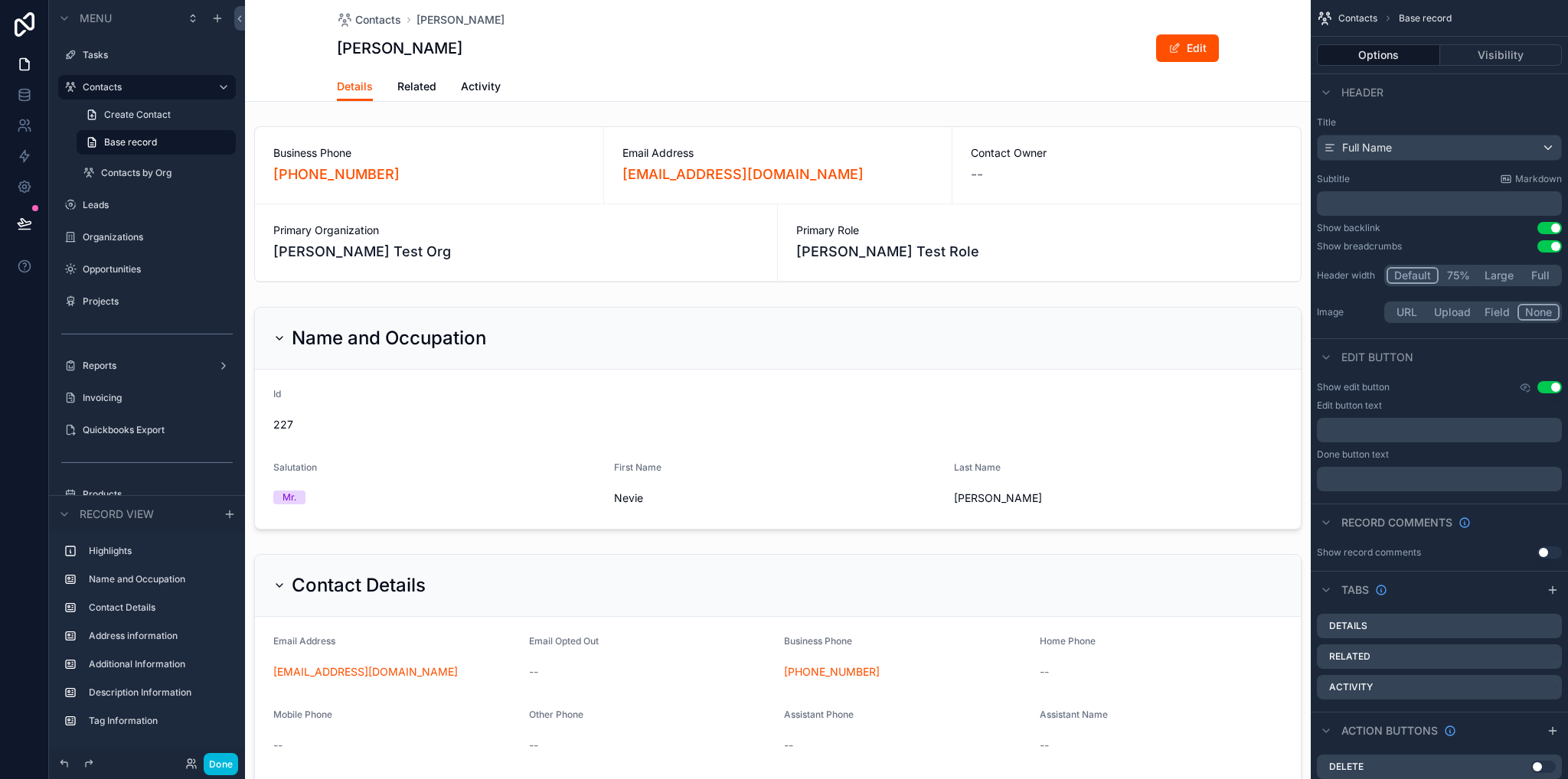
click at [399, 87] on span "Related" at bounding box center [417, 86] width 39 height 15
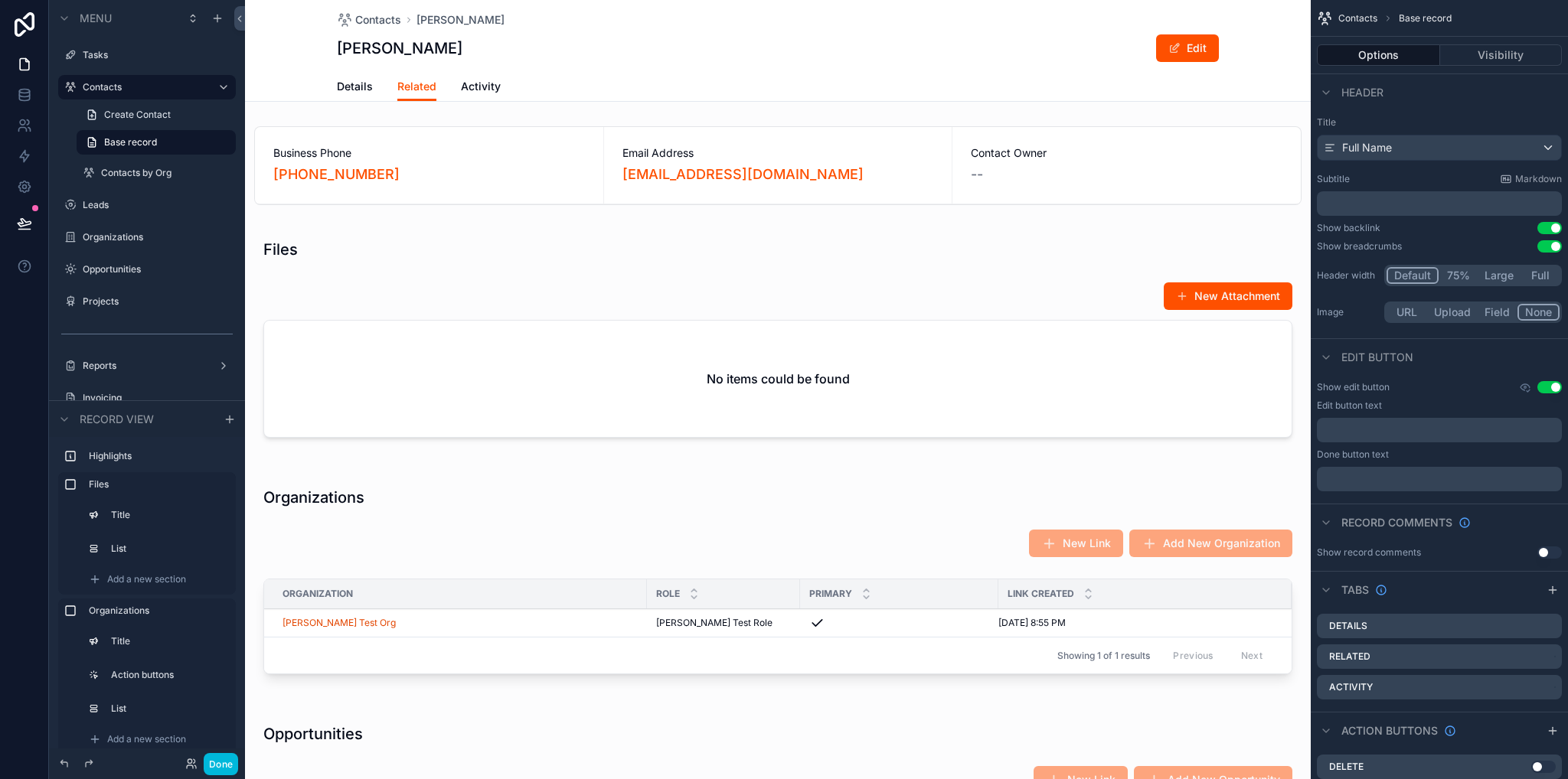
click at [506, 371] on div "scrollable content" at bounding box center [778, 341] width 1066 height 235
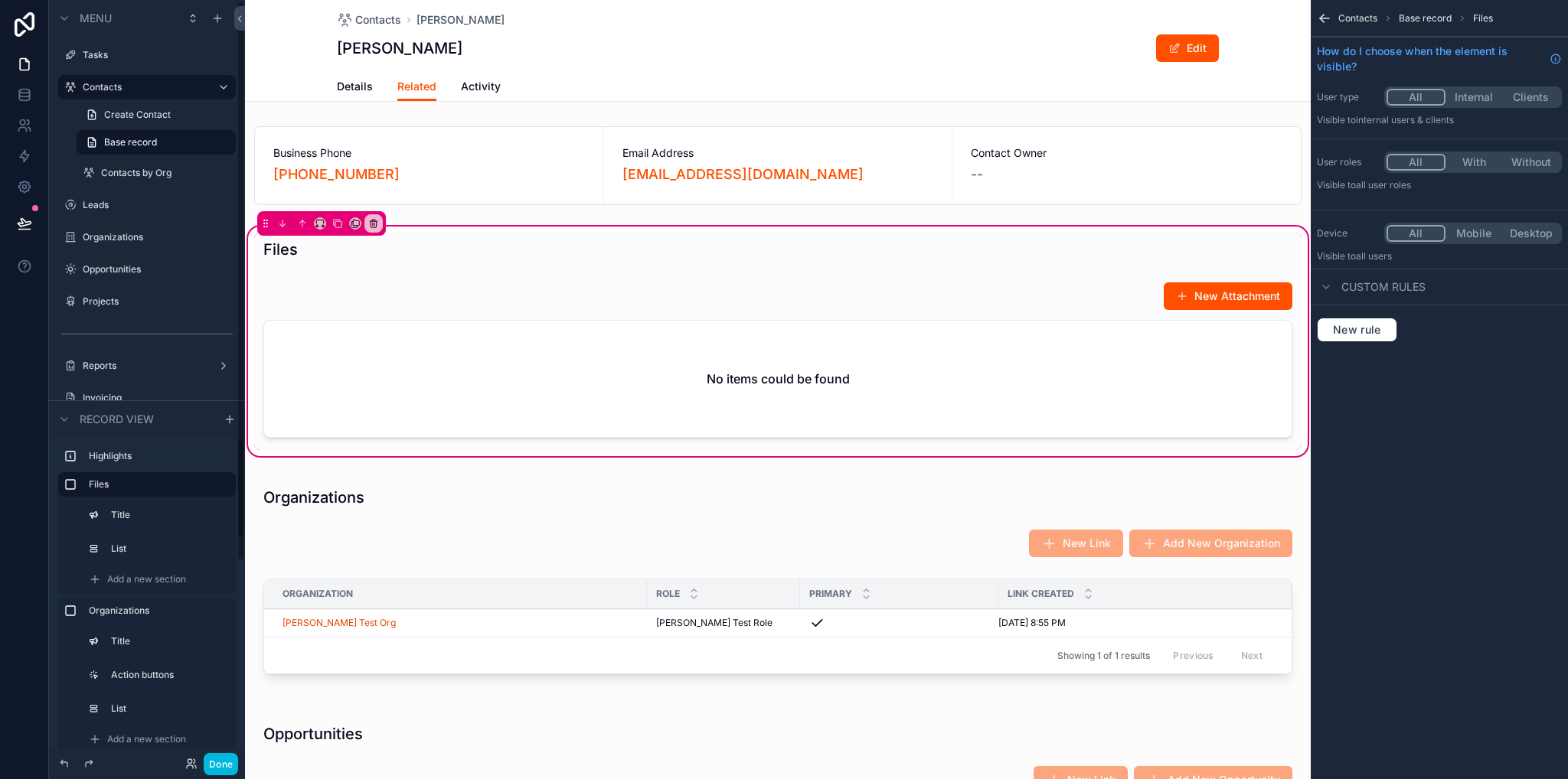
click at [223, 764] on button "Done" at bounding box center [221, 764] width 35 height 22
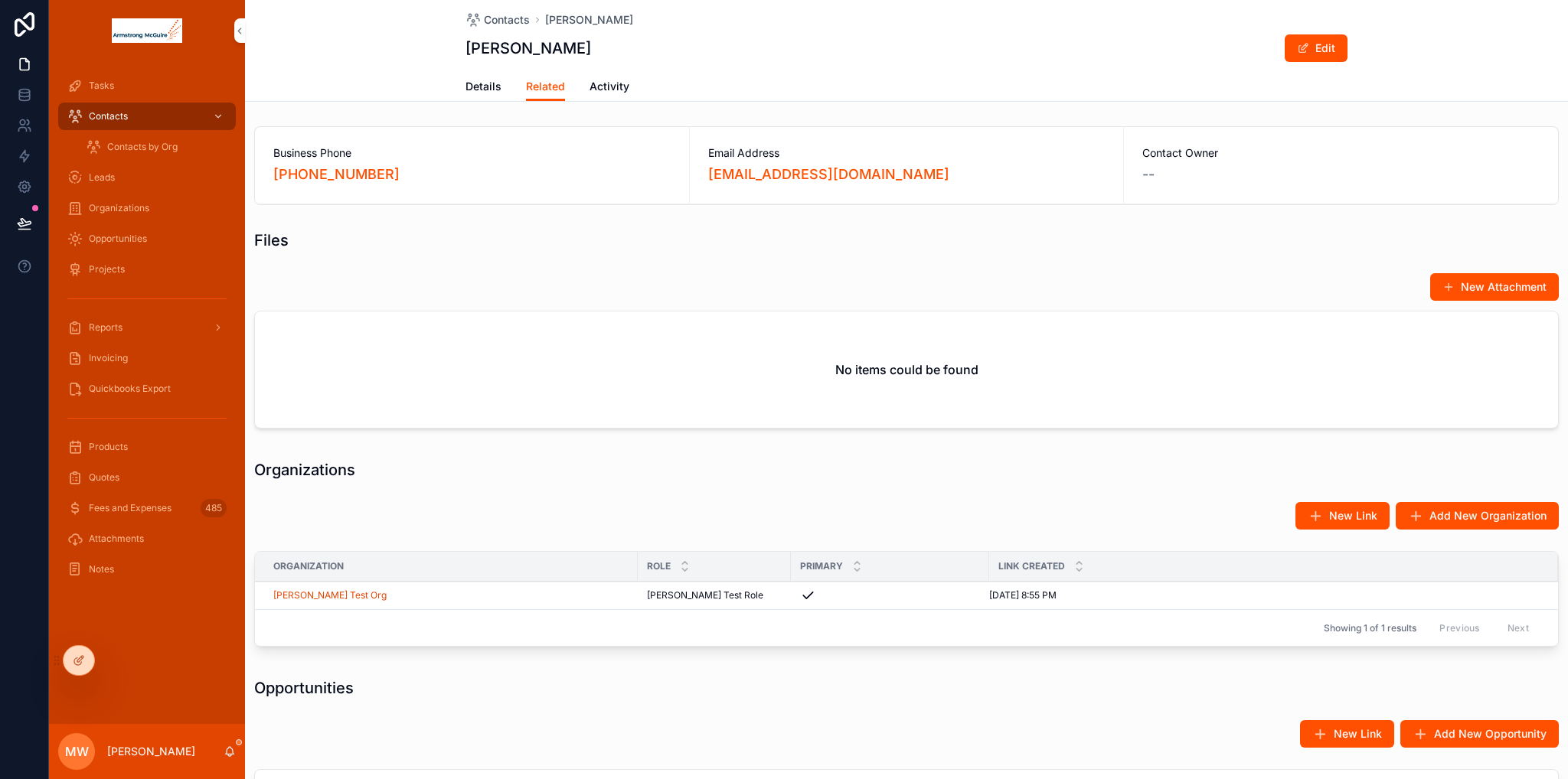
click at [1430, 294] on button "New Attachment" at bounding box center [1494, 287] width 129 height 28
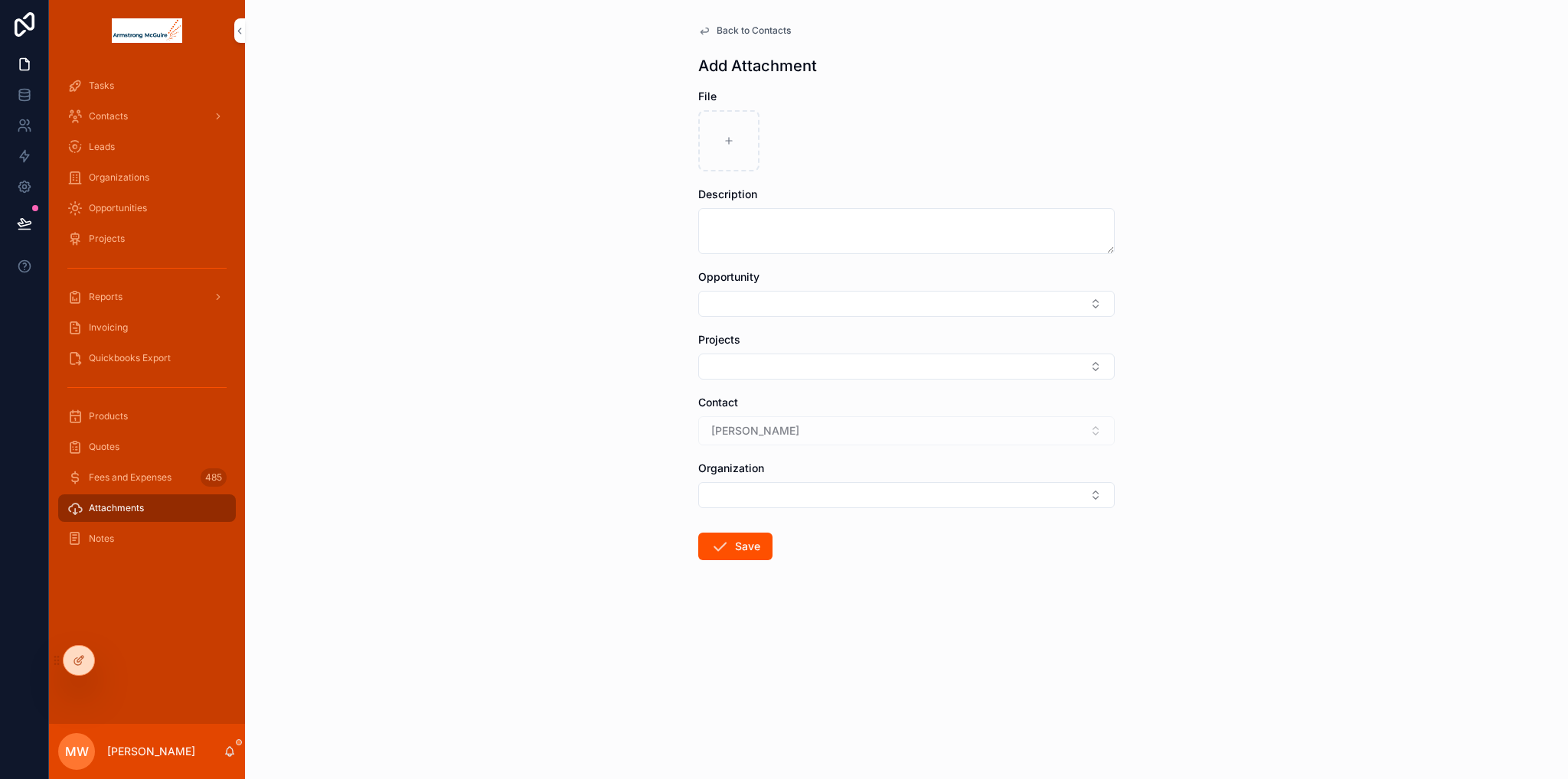
click at [95, 85] on span "Tasks" at bounding box center [101, 85] width 25 height 12
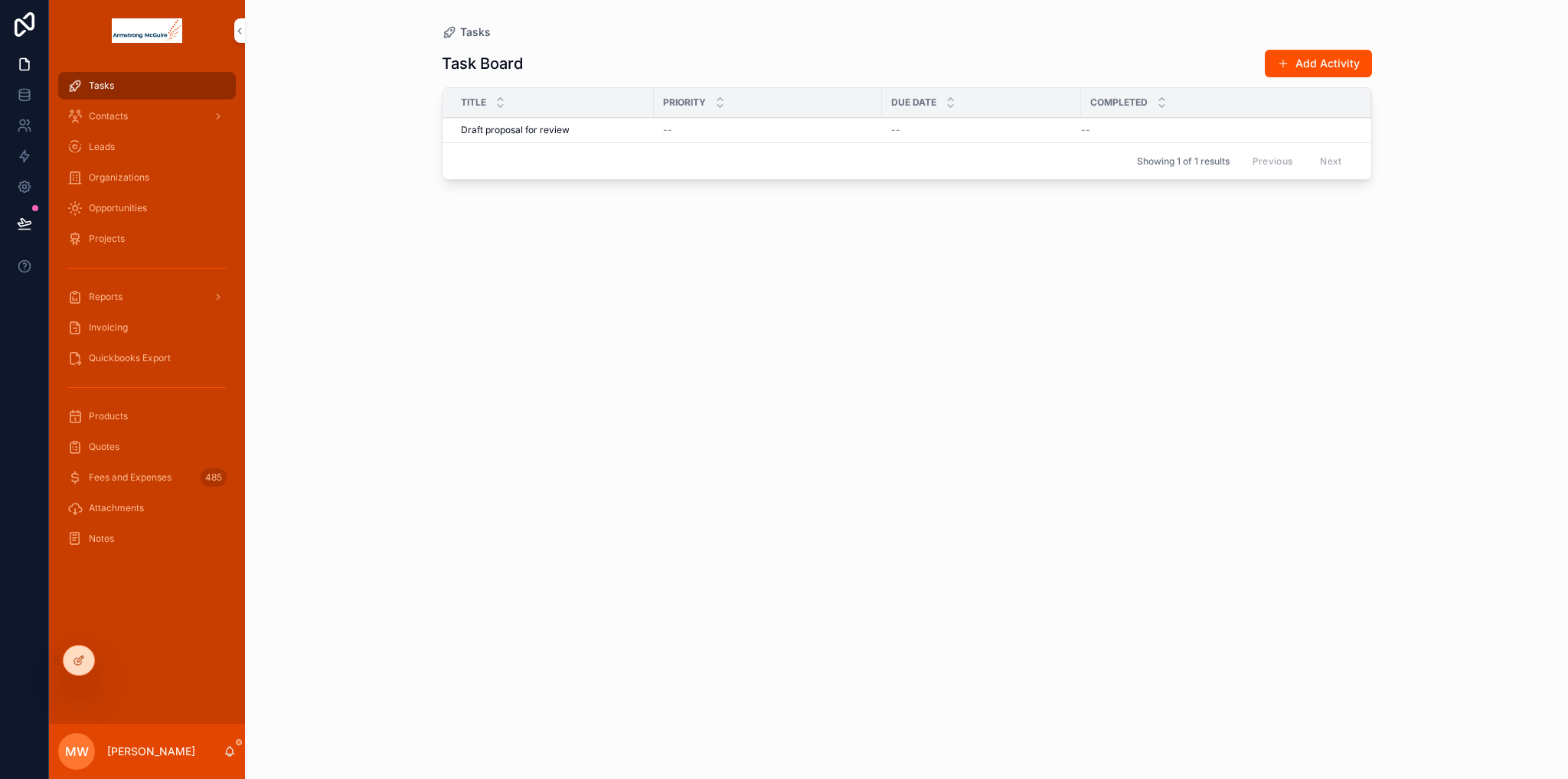
click at [136, 114] on div "Contacts" at bounding box center [146, 116] width 159 height 24
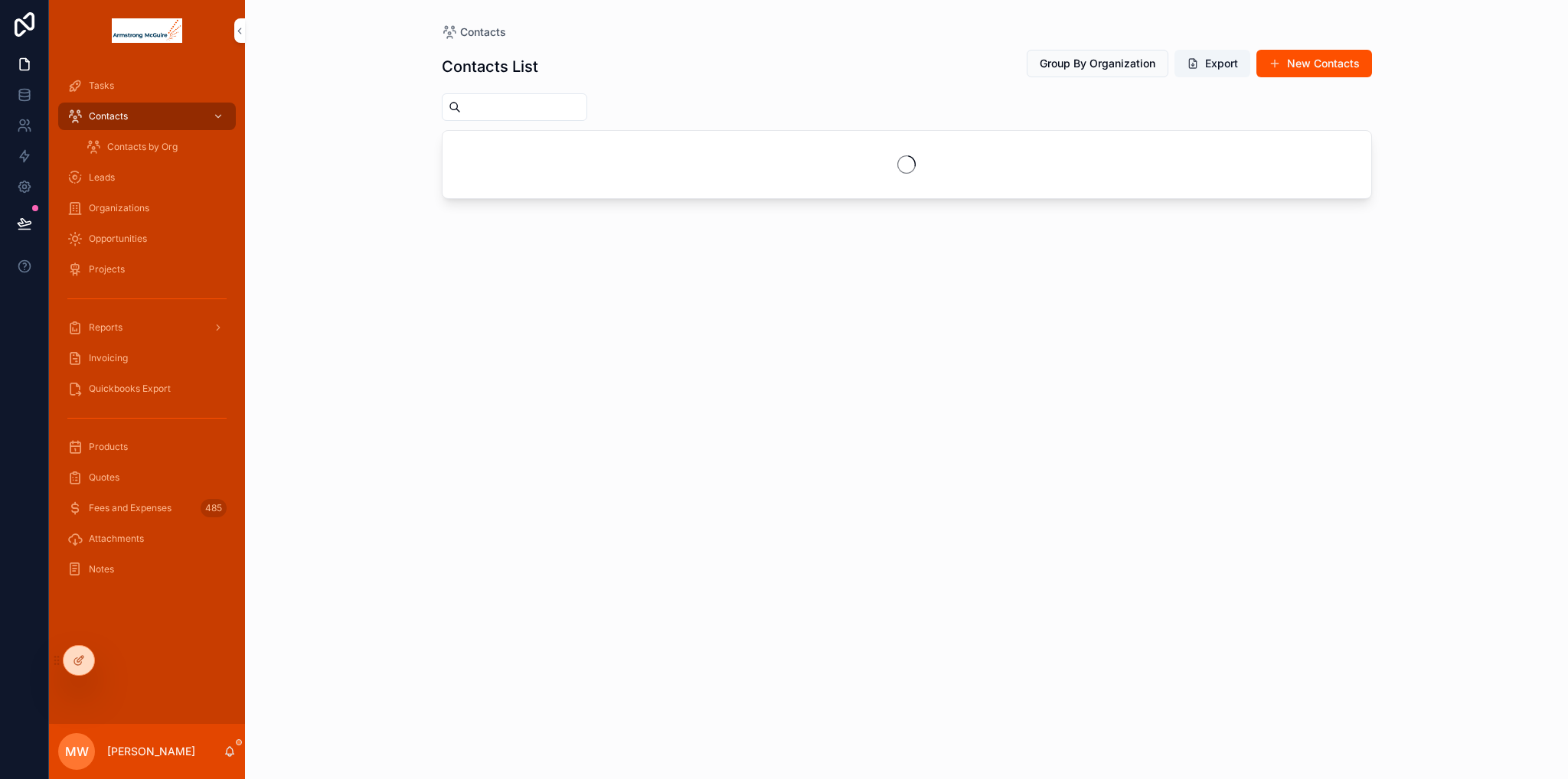
click at [95, 81] on span "Tasks" at bounding box center [101, 85] width 25 height 12
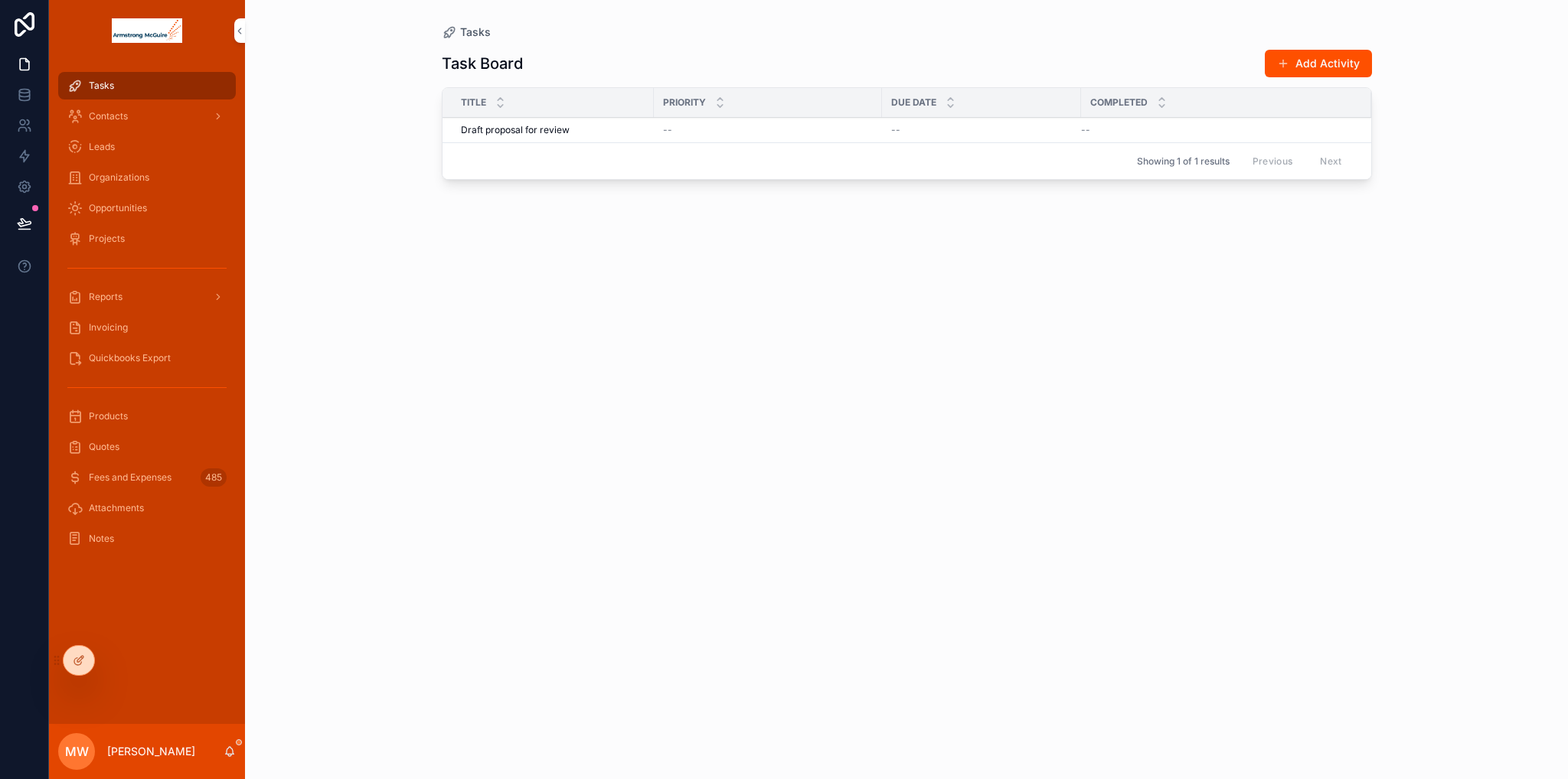
click at [508, 126] on span "Draft proposal for review" at bounding box center [515, 129] width 108 height 12
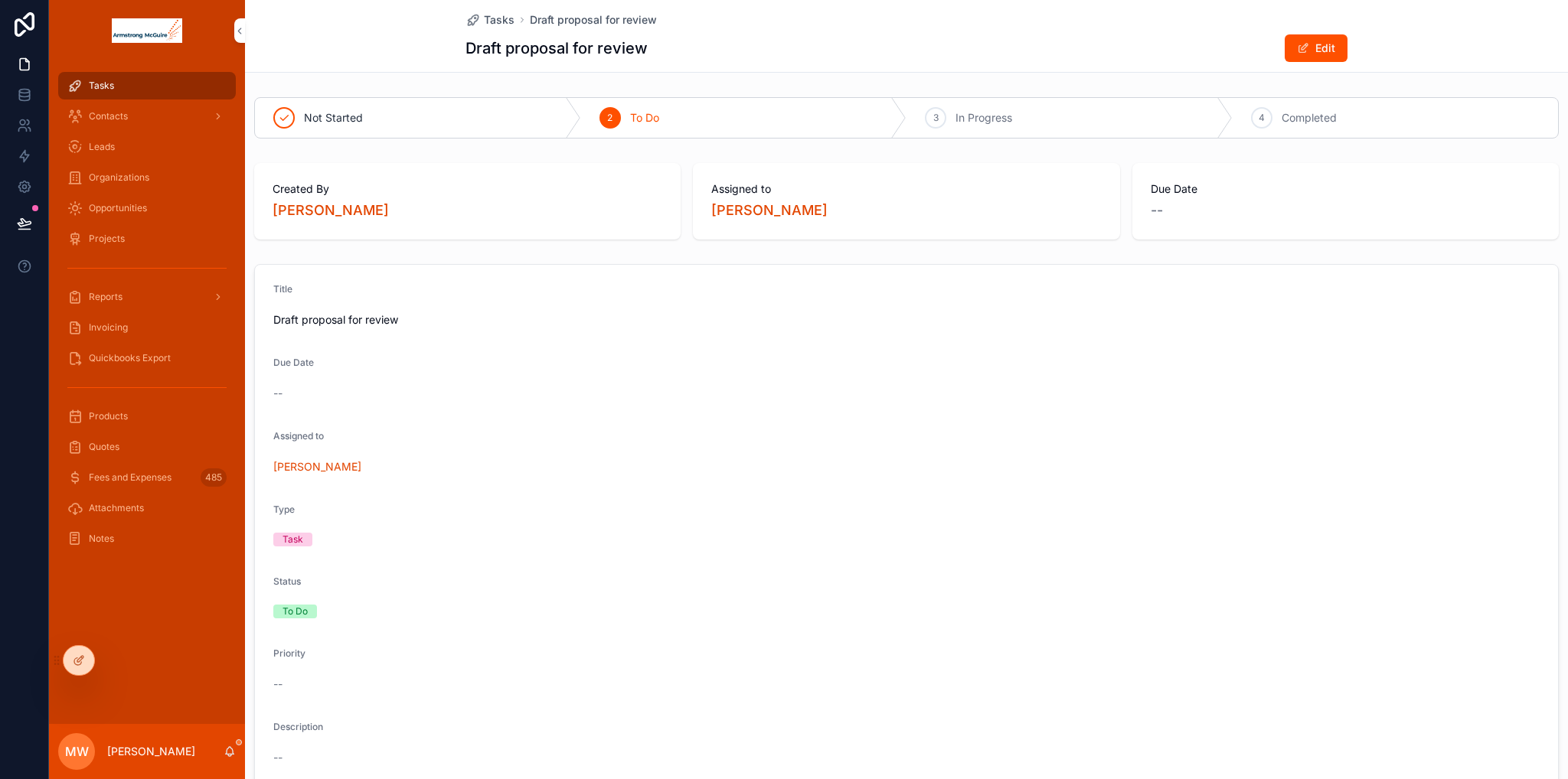
click at [84, 661] on icon at bounding box center [78, 660] width 12 height 12
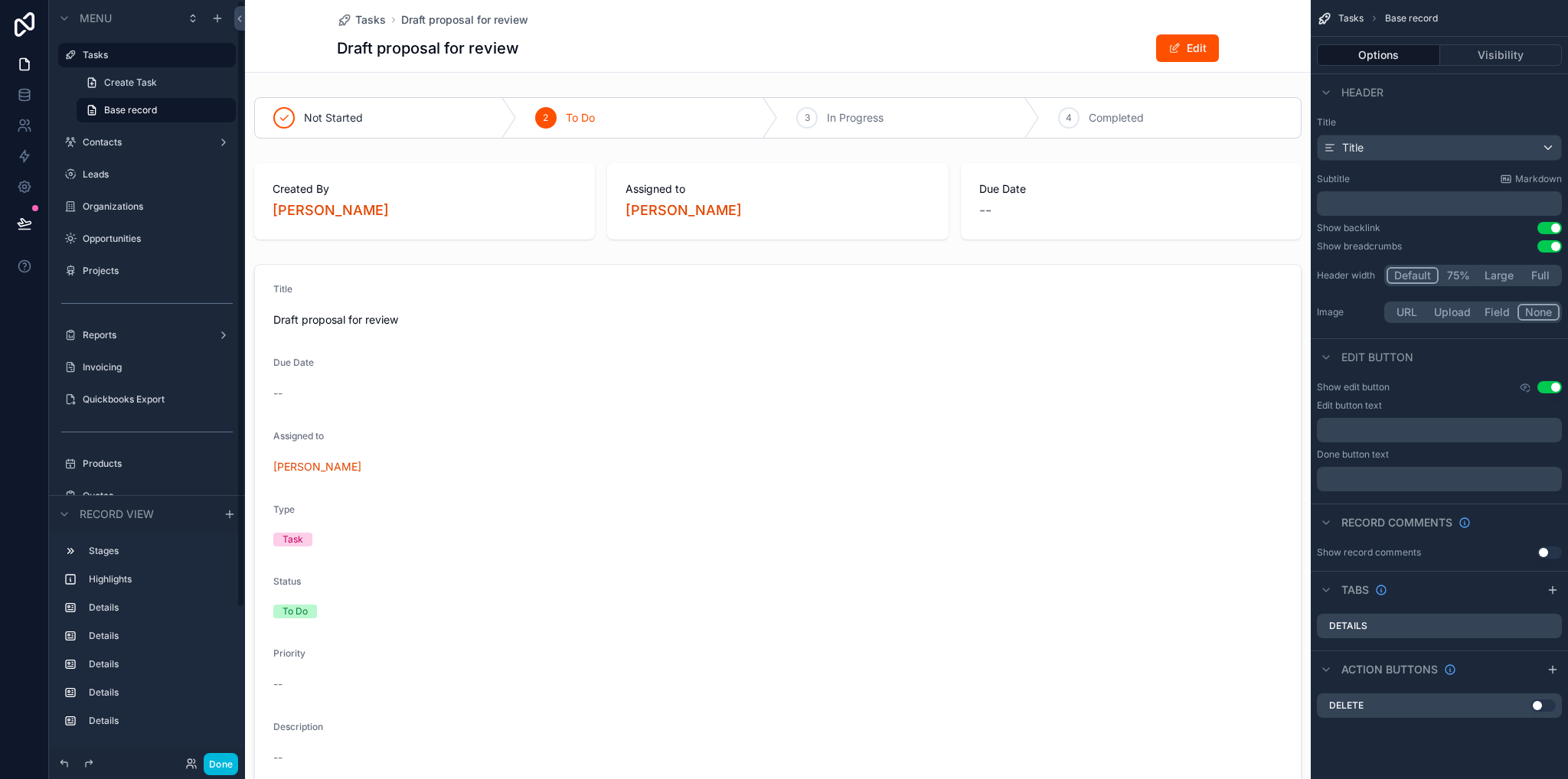
click at [87, 147] on label "Contacts" at bounding box center [143, 142] width 122 height 12
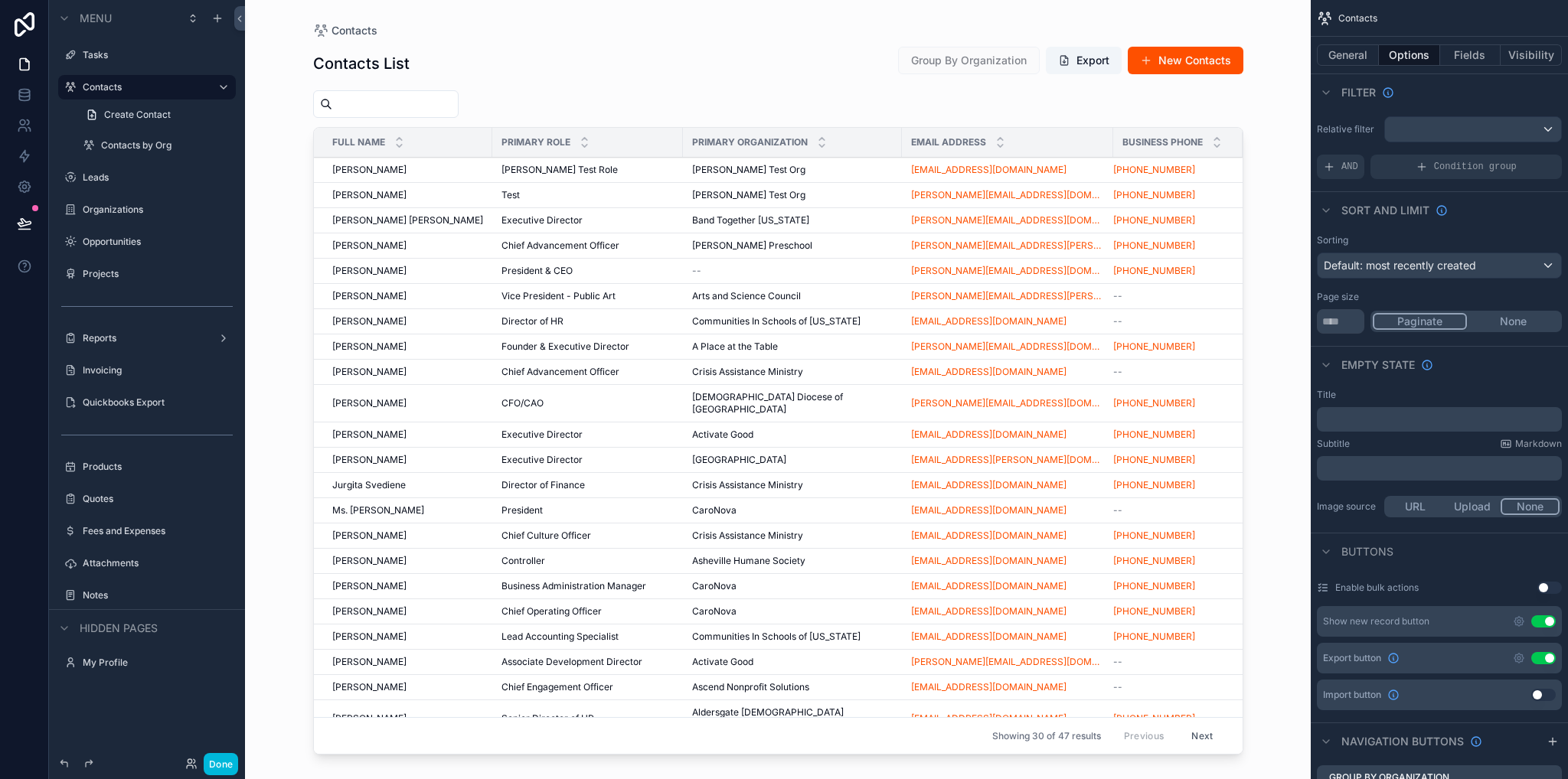
click at [360, 167] on div "scrollable content" at bounding box center [778, 380] width 979 height 760
click at [362, 167] on span "[PERSON_NAME]" at bounding box center [370, 169] width 74 height 12
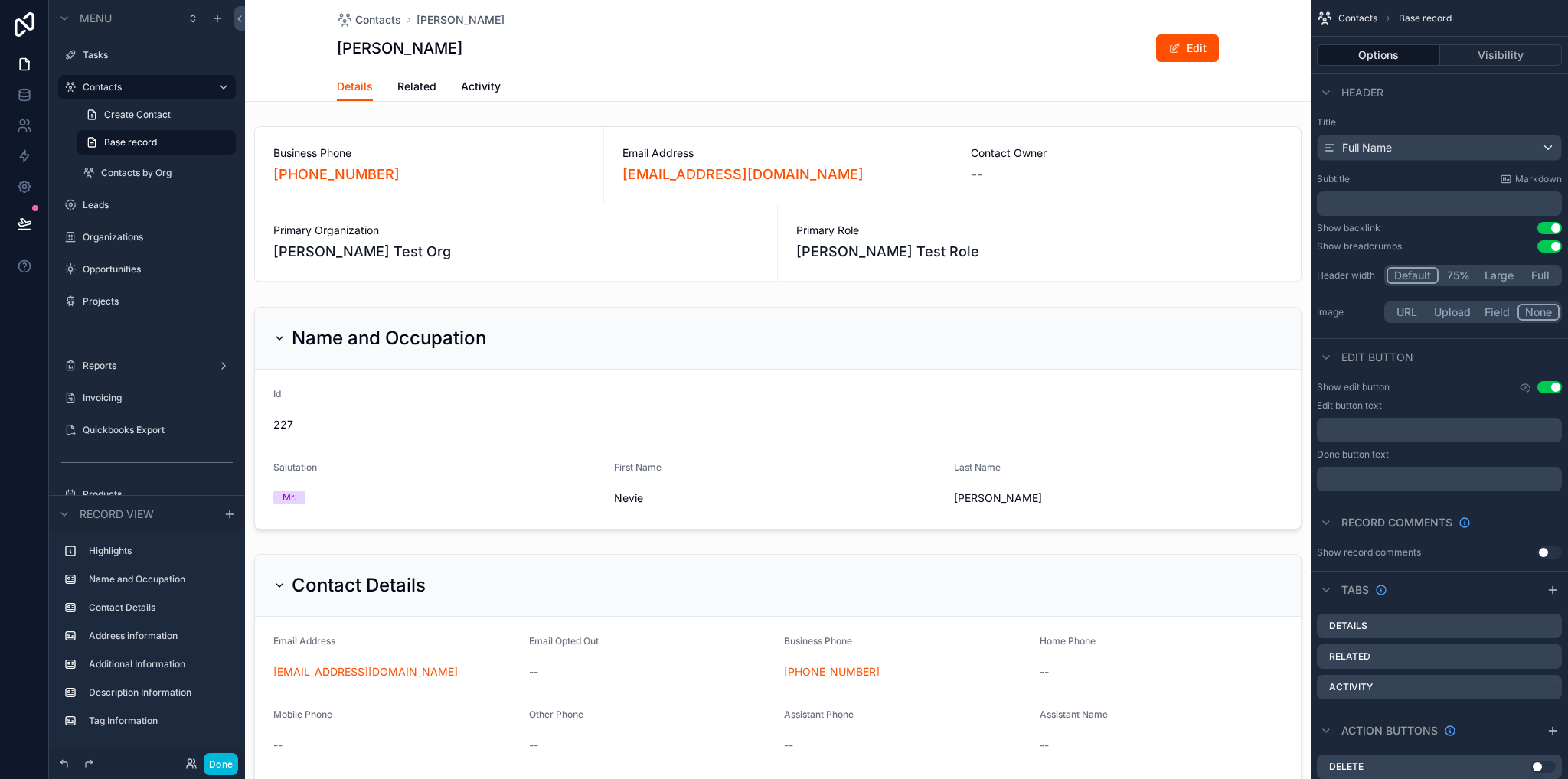
click at [409, 92] on span "Related" at bounding box center [417, 86] width 39 height 15
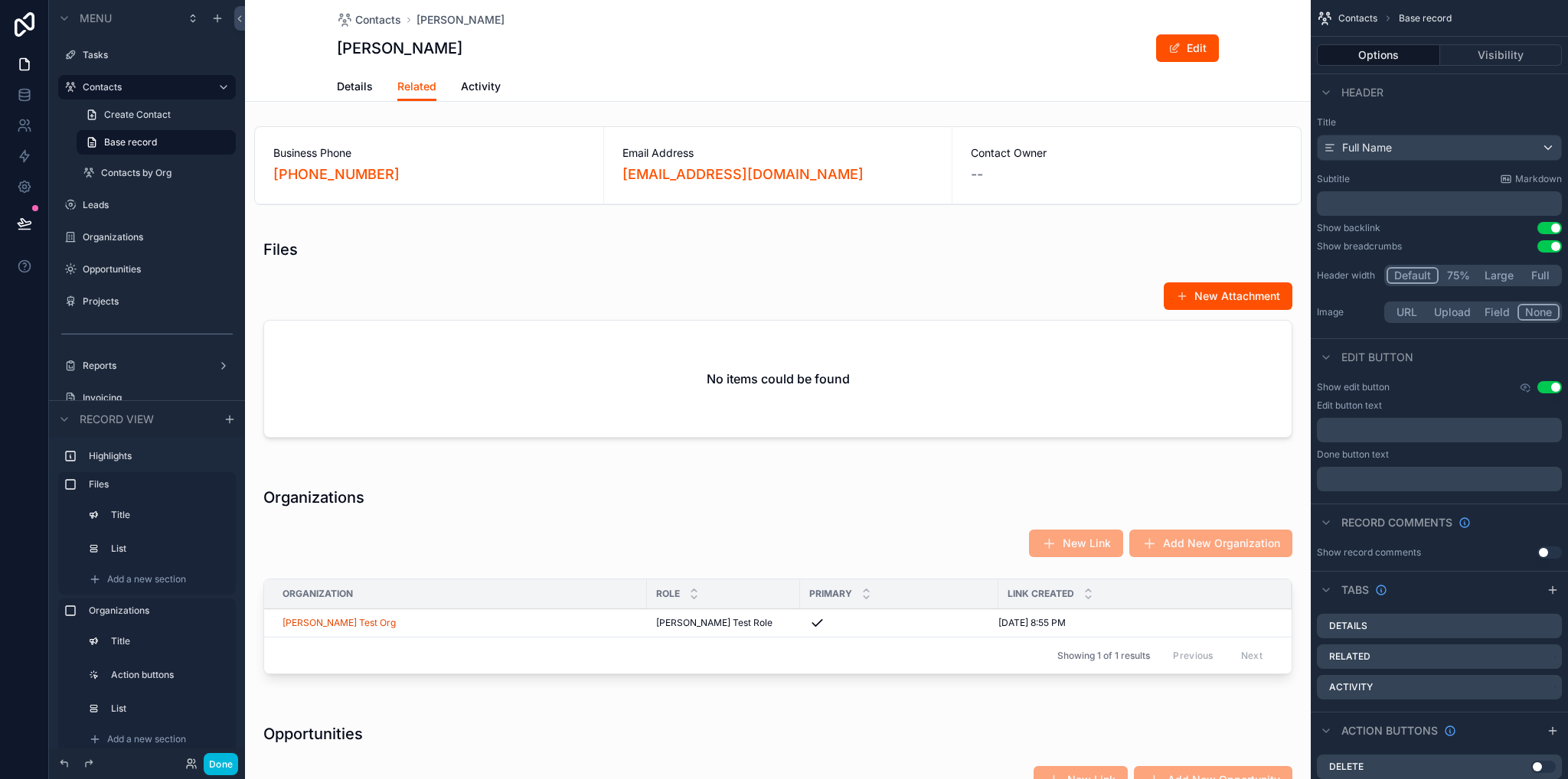
drag, startPoint x: 485, startPoint y: 384, endPoint x: 485, endPoint y: 397, distance: 13.0
click at [485, 384] on div "scrollable content" at bounding box center [778, 341] width 1066 height 235
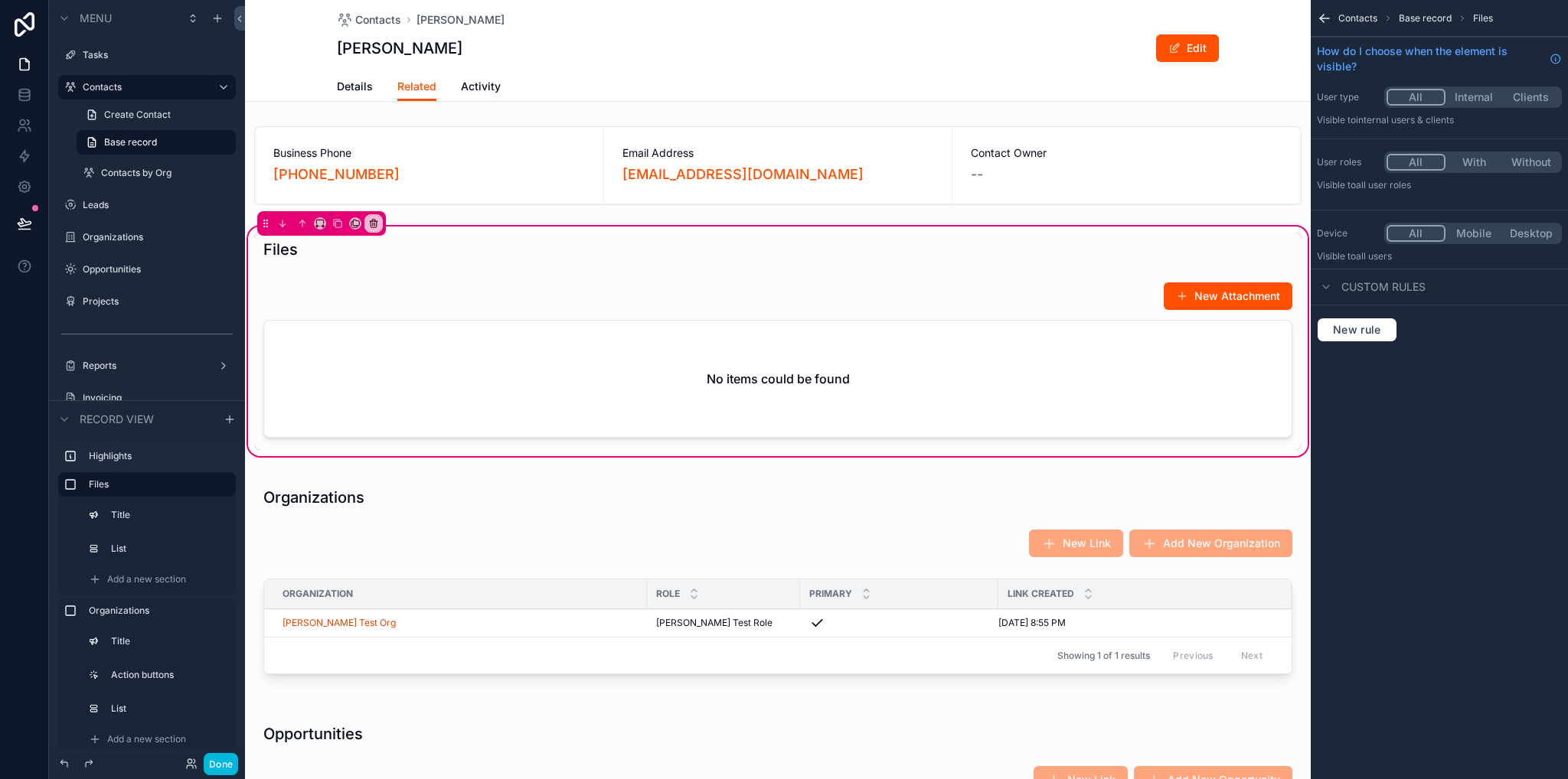
click at [663, 373] on div "scrollable content" at bounding box center [778, 363] width 1047 height 175
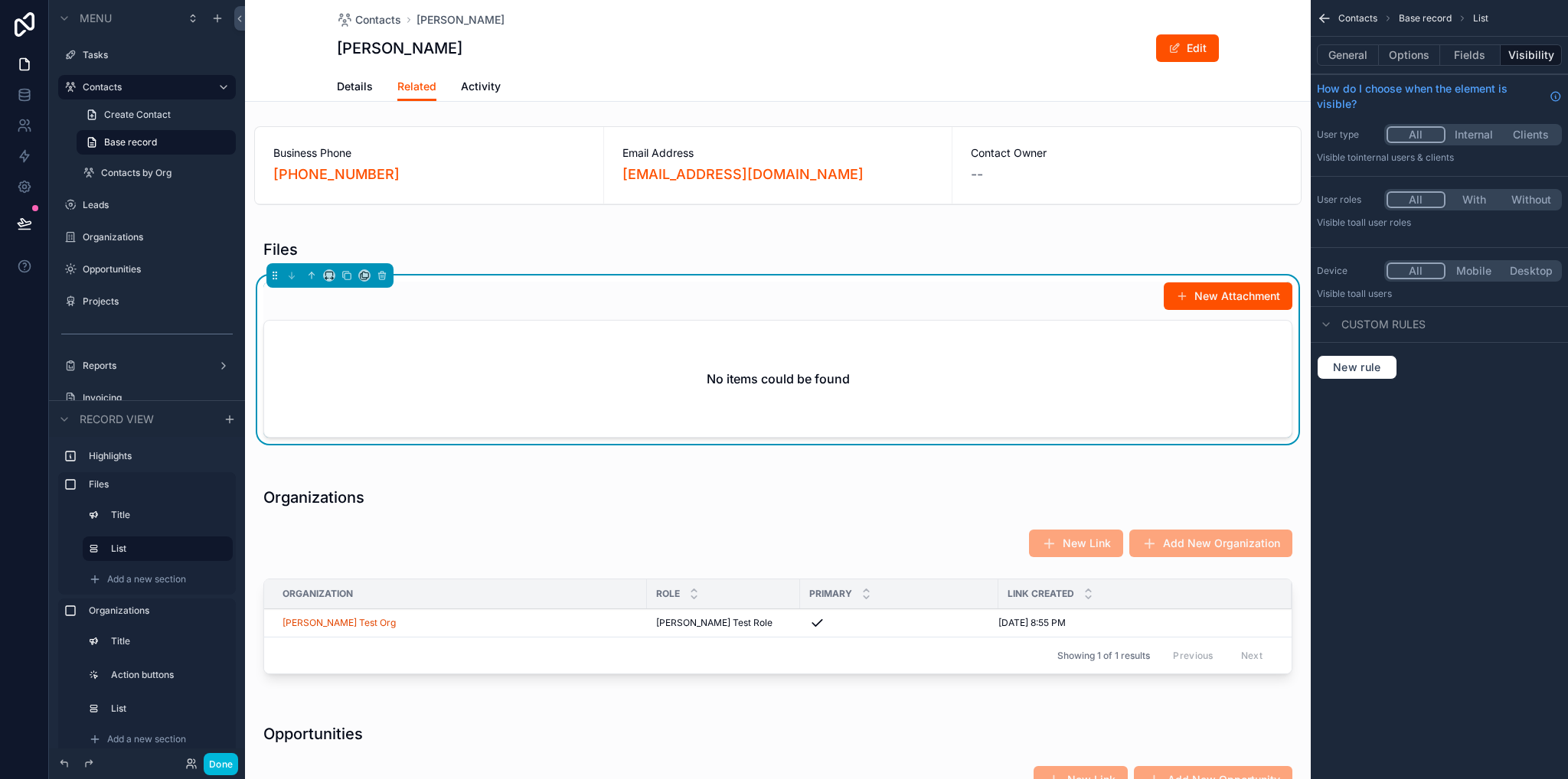
click at [1459, 56] on button "Fields" at bounding box center [1471, 55] width 61 height 21
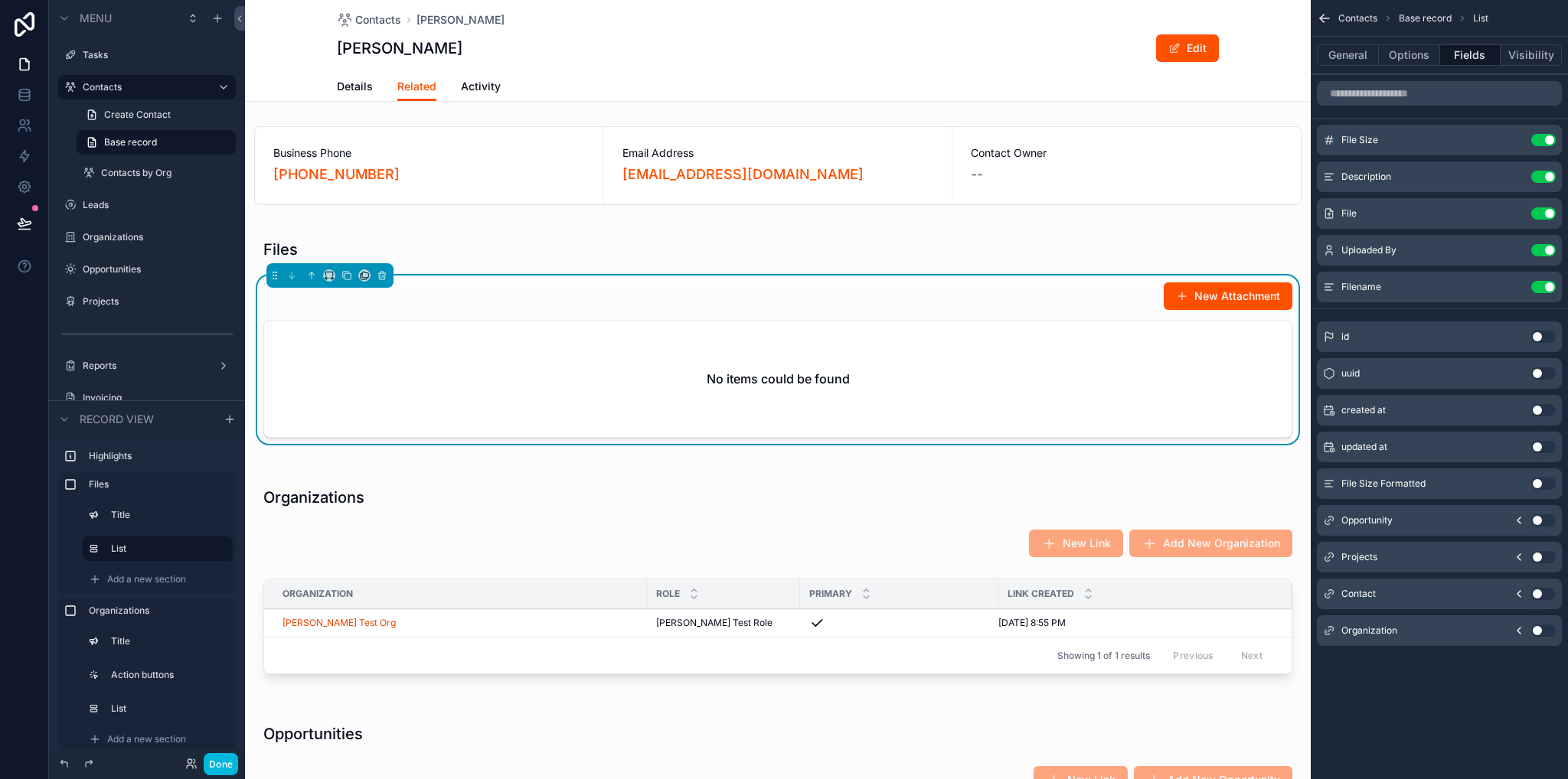
click at [1409, 58] on button "Options" at bounding box center [1409, 55] width 61 height 21
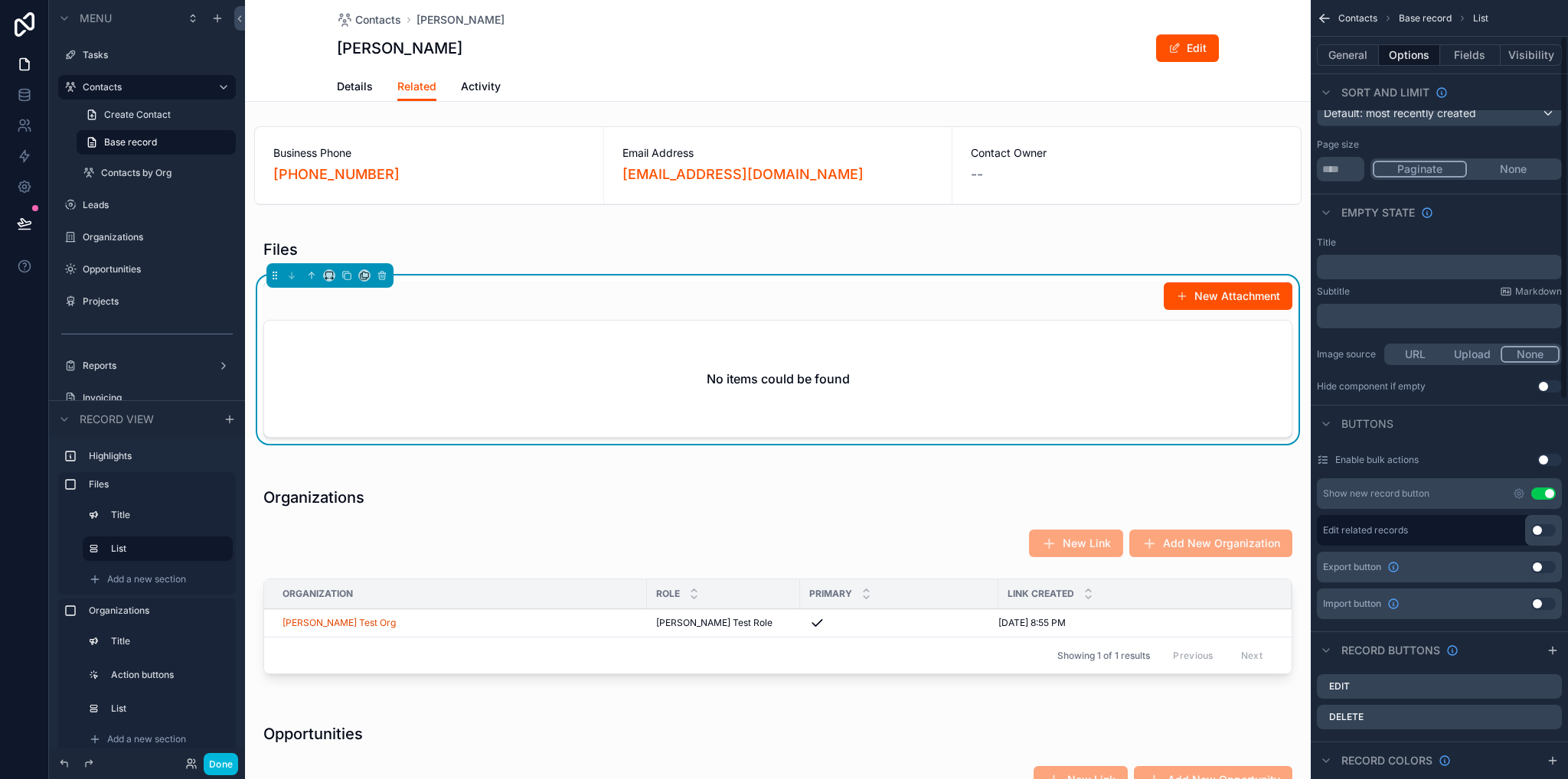
scroll to position [230, 0]
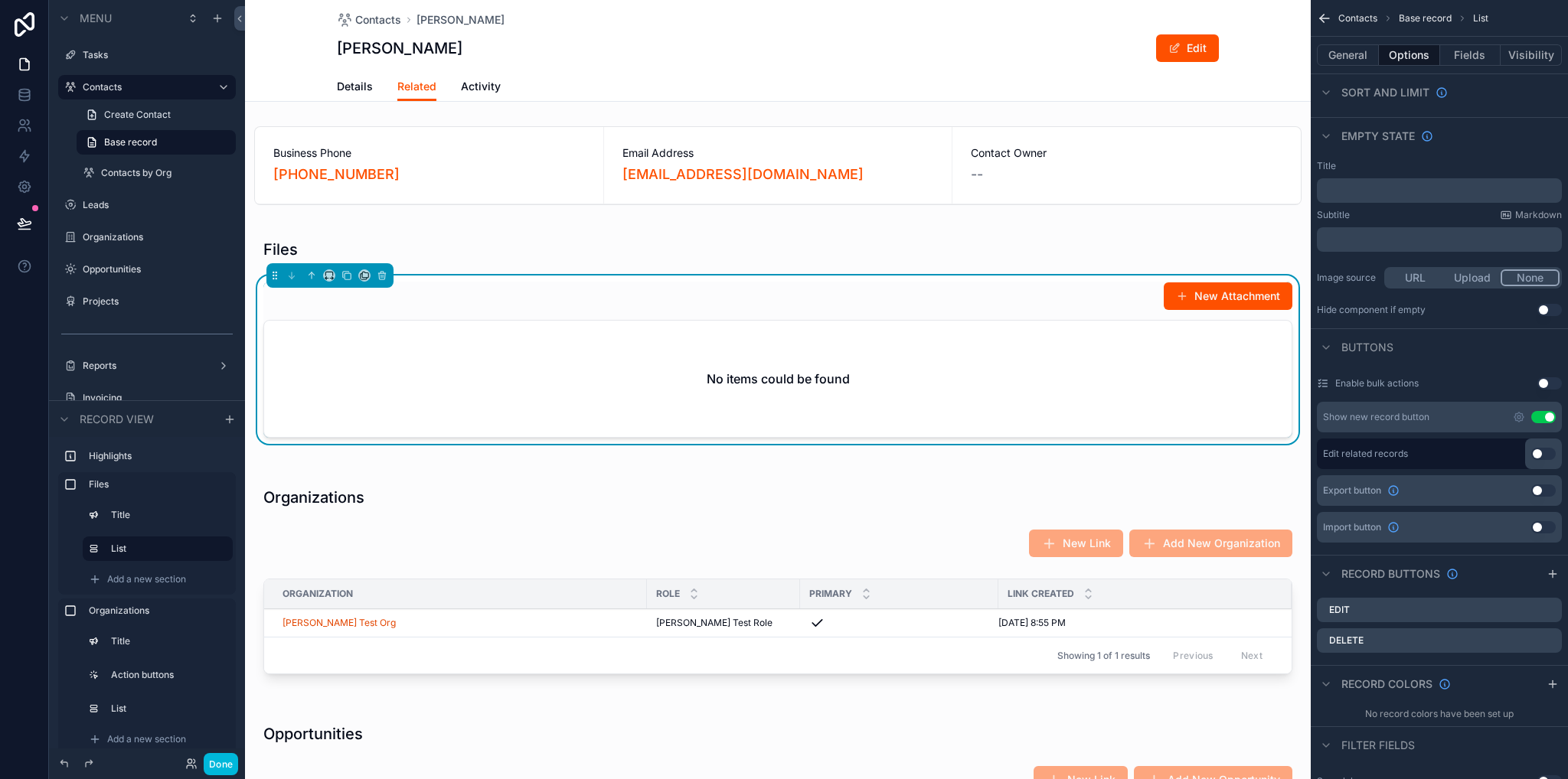
click at [1519, 417] on icon "scrollable content" at bounding box center [1519, 417] width 3 height 3
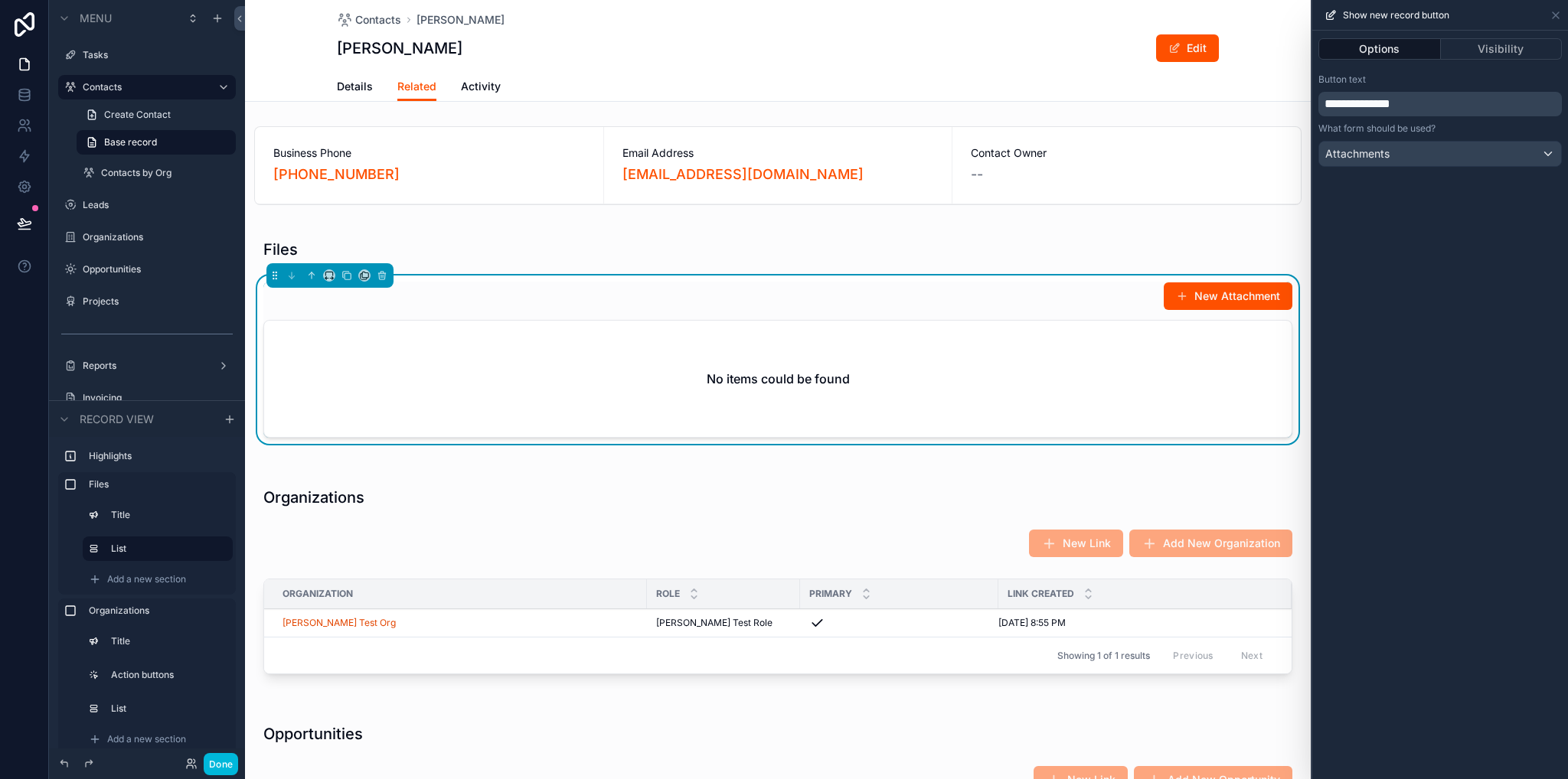
click at [1443, 236] on div "**********" at bounding box center [1440, 404] width 256 height 748
click at [1556, 16] on icon at bounding box center [1555, 15] width 12 height 12
